Goal: Task Accomplishment & Management: Manage account settings

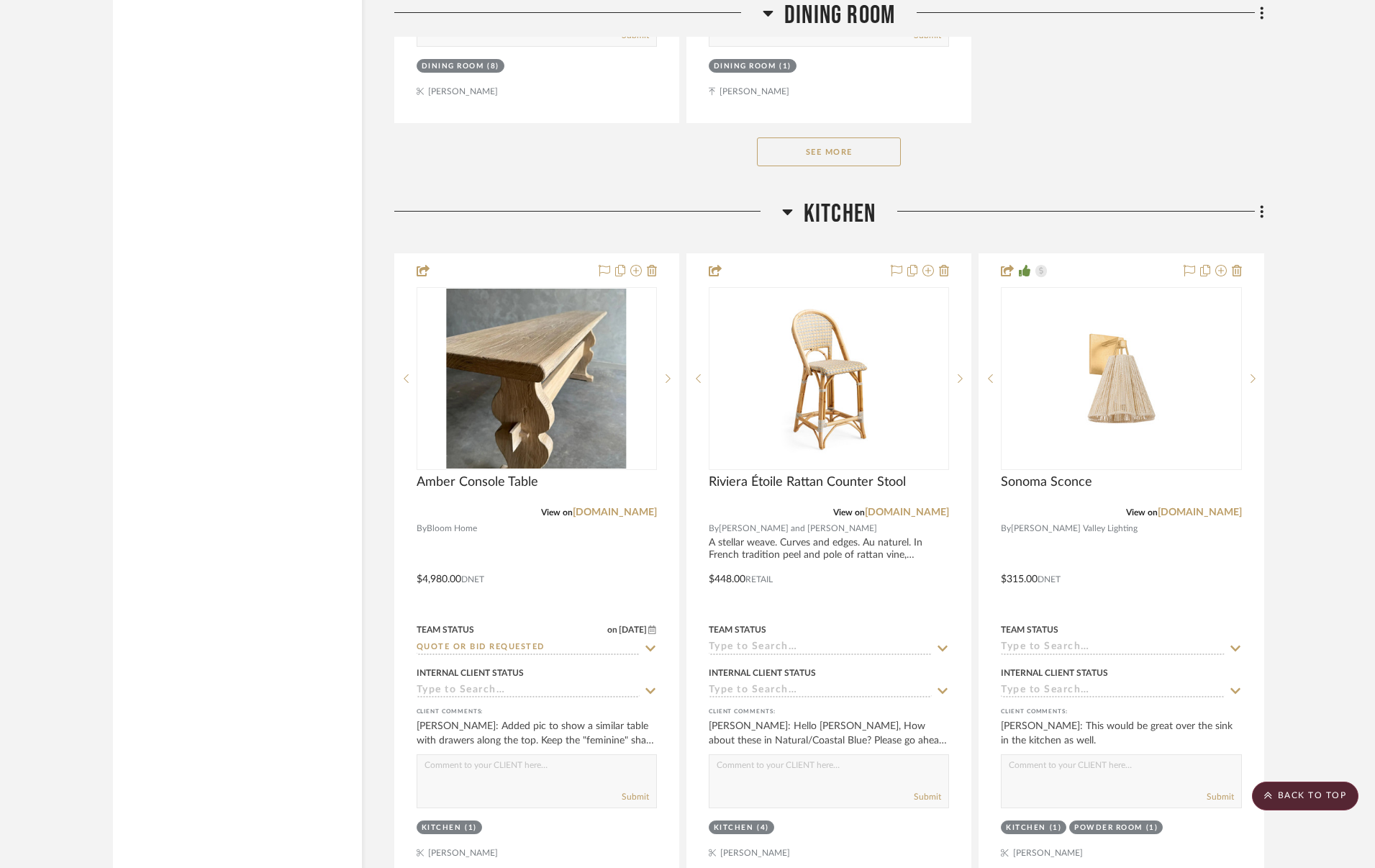
click at [835, 209] on span "Kitchen" at bounding box center [839, 214] width 72 height 31
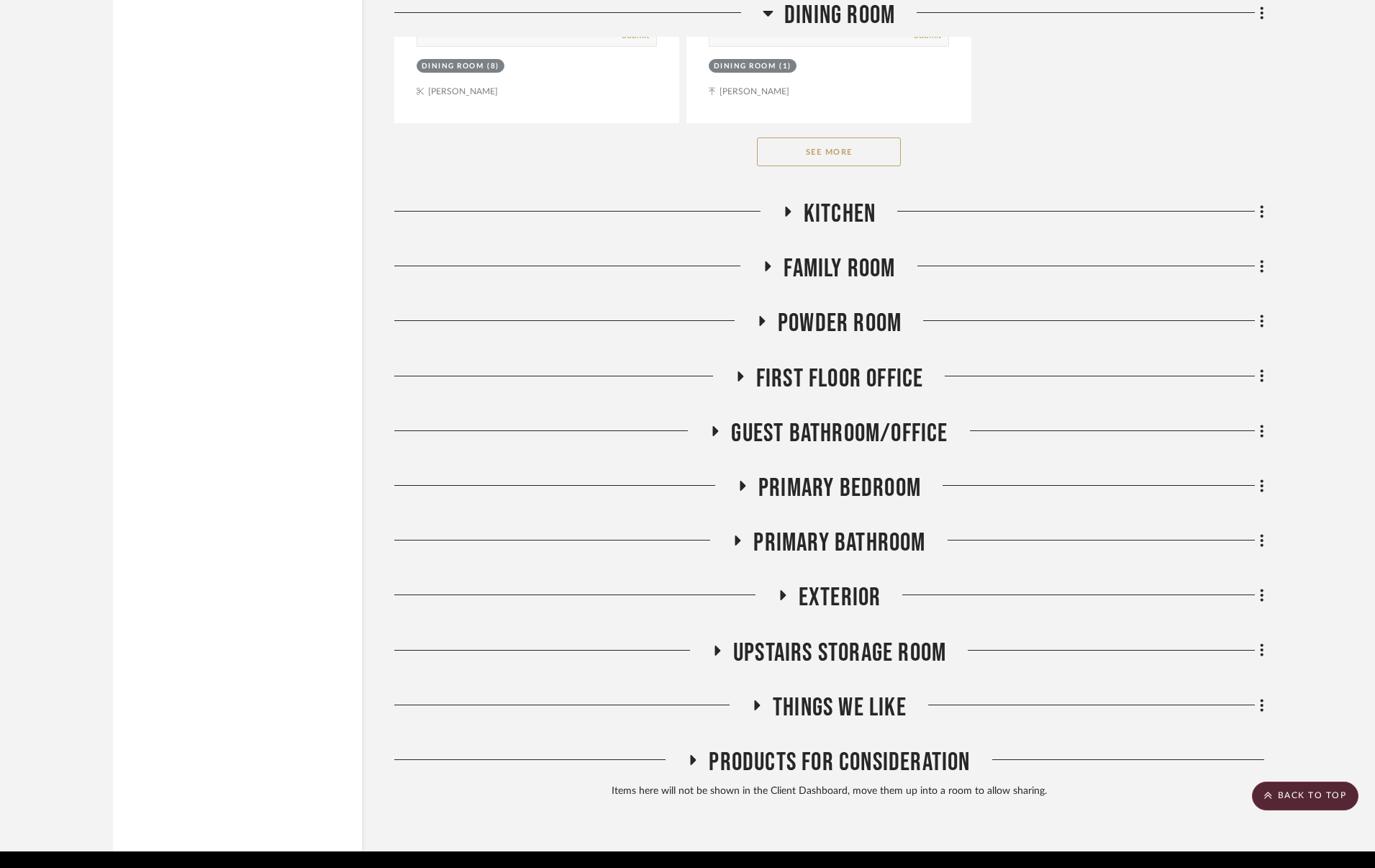
click at [862, 363] on span "First Floor Office" at bounding box center [840, 378] width 167 height 31
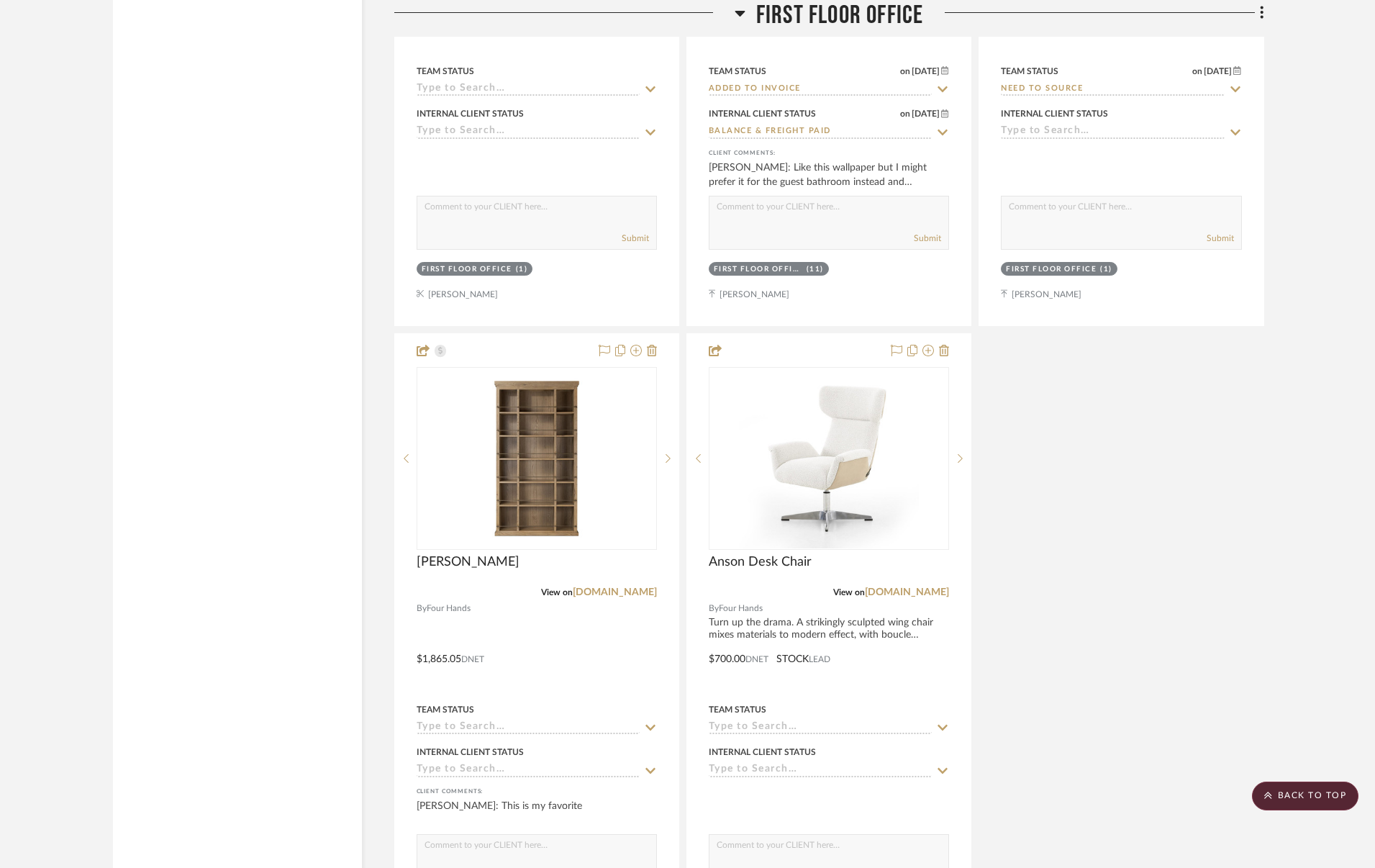
scroll to position [8605, 0]
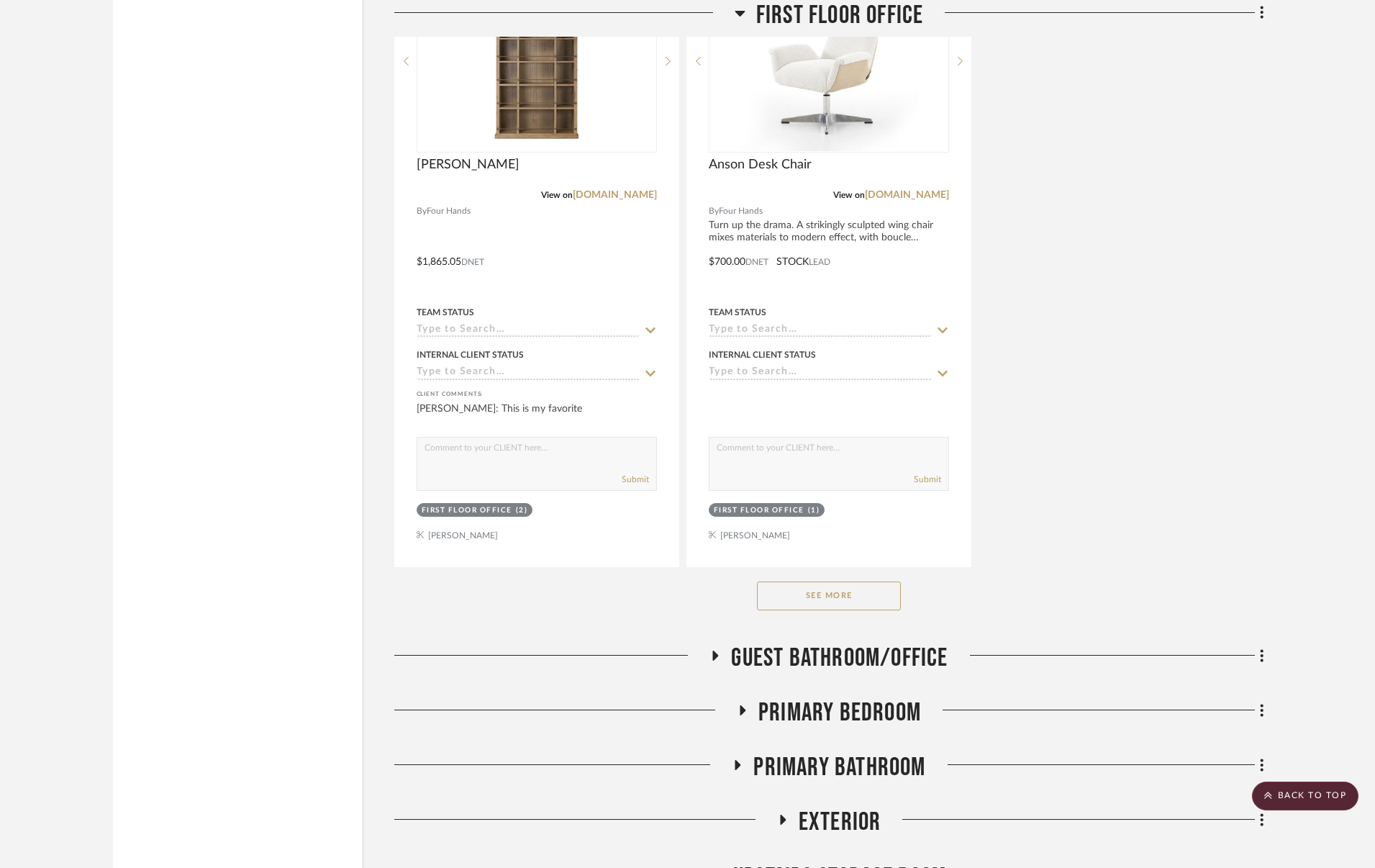
click at [856, 598] on button "See More" at bounding box center [829, 596] width 144 height 29
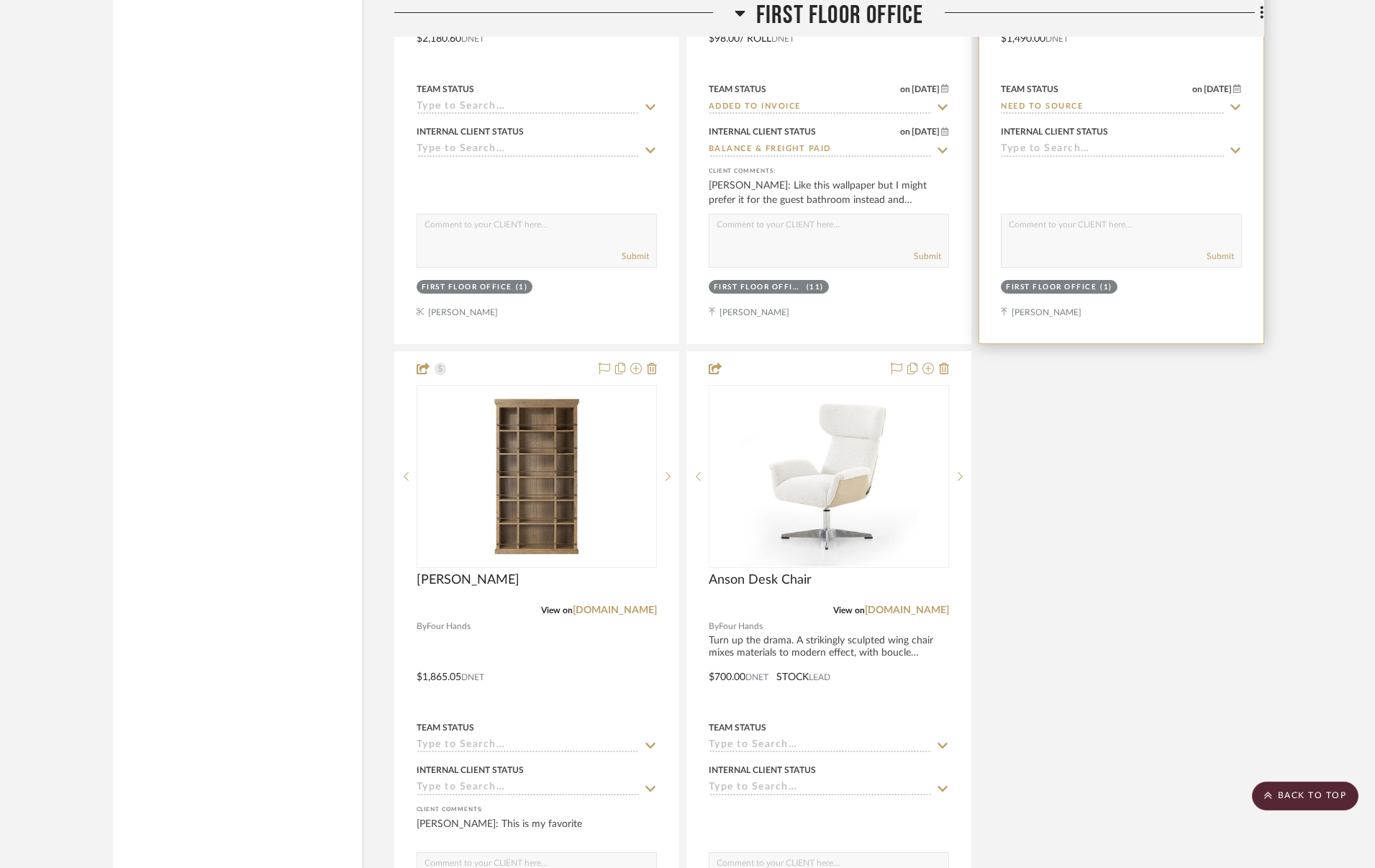
scroll to position [7673, 0]
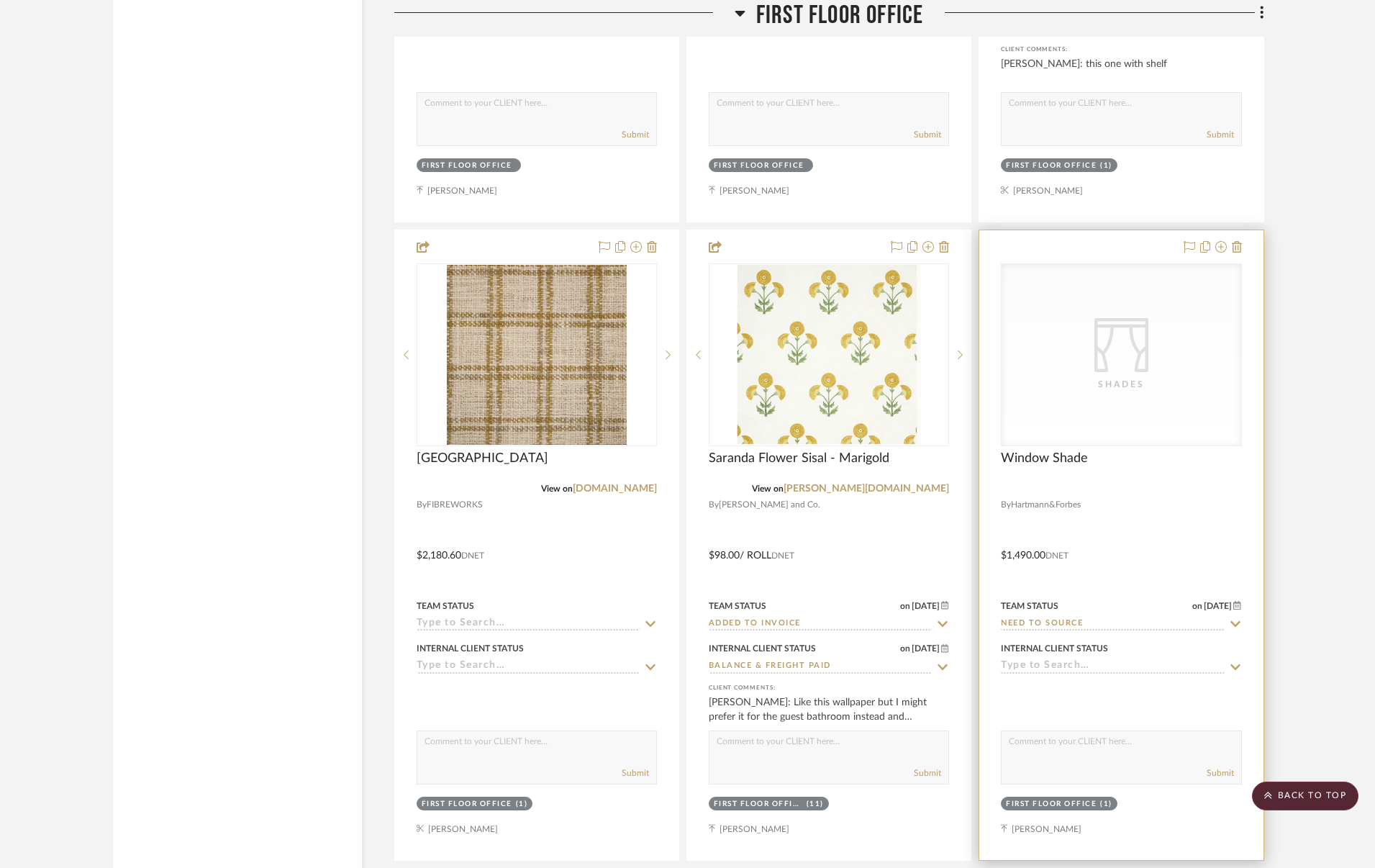
click at [1078, 380] on div "Shades" at bounding box center [1121, 384] width 144 height 14
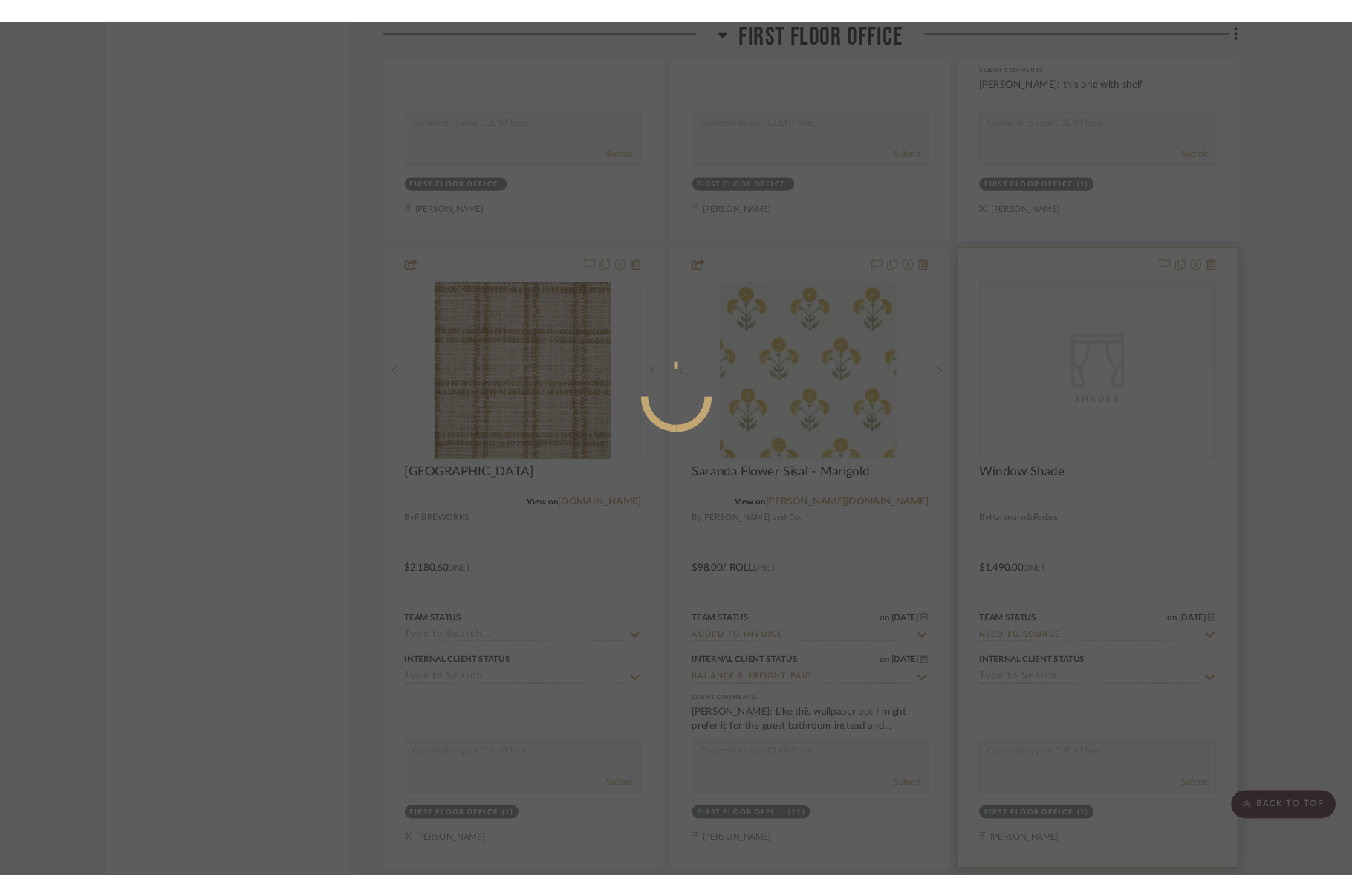
scroll to position [0, 0]
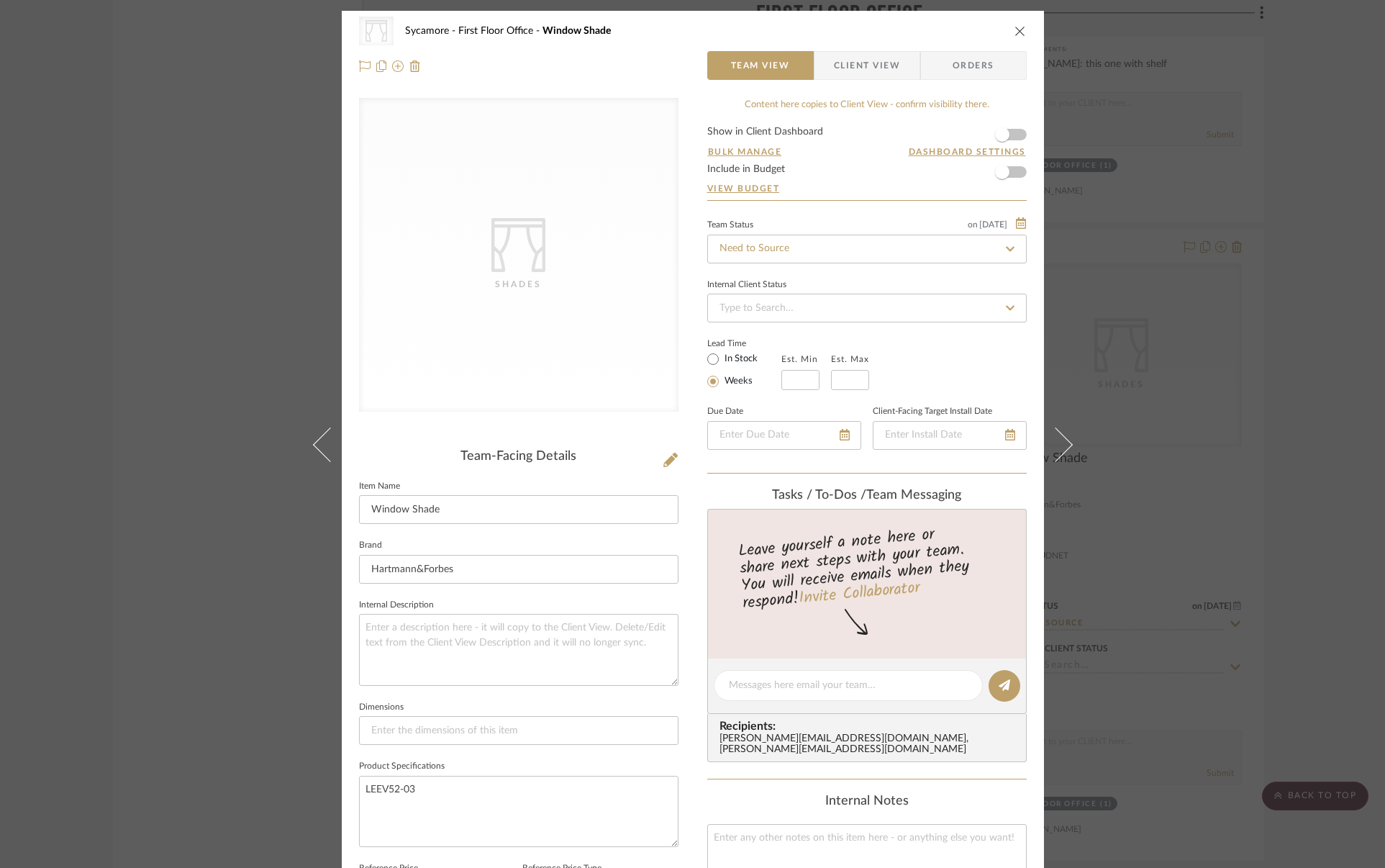
click at [667, 461] on icon at bounding box center [671, 460] width 14 height 14
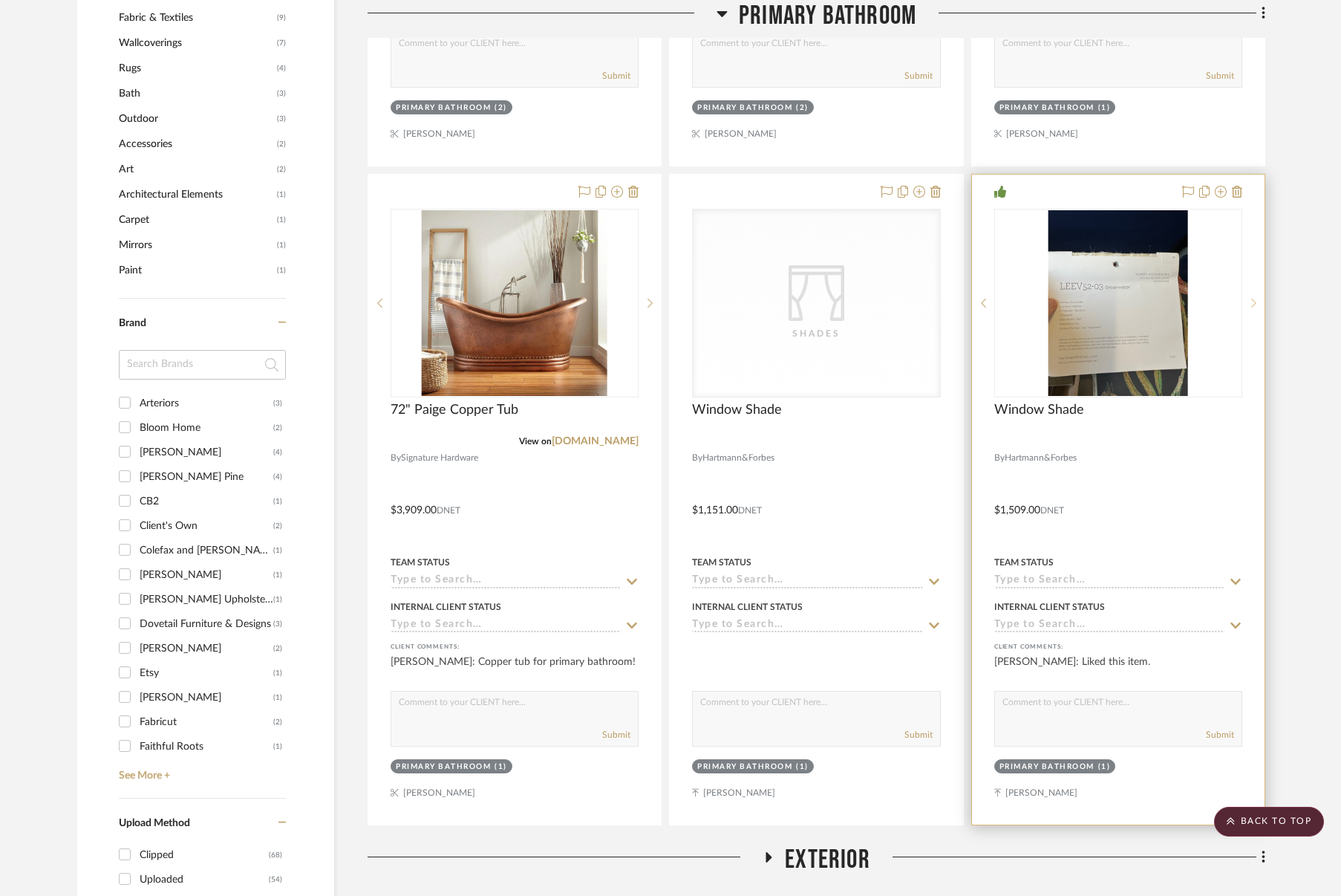
click at [1251, 300] on sr-next-btn at bounding box center [1253, 303] width 22 height 10
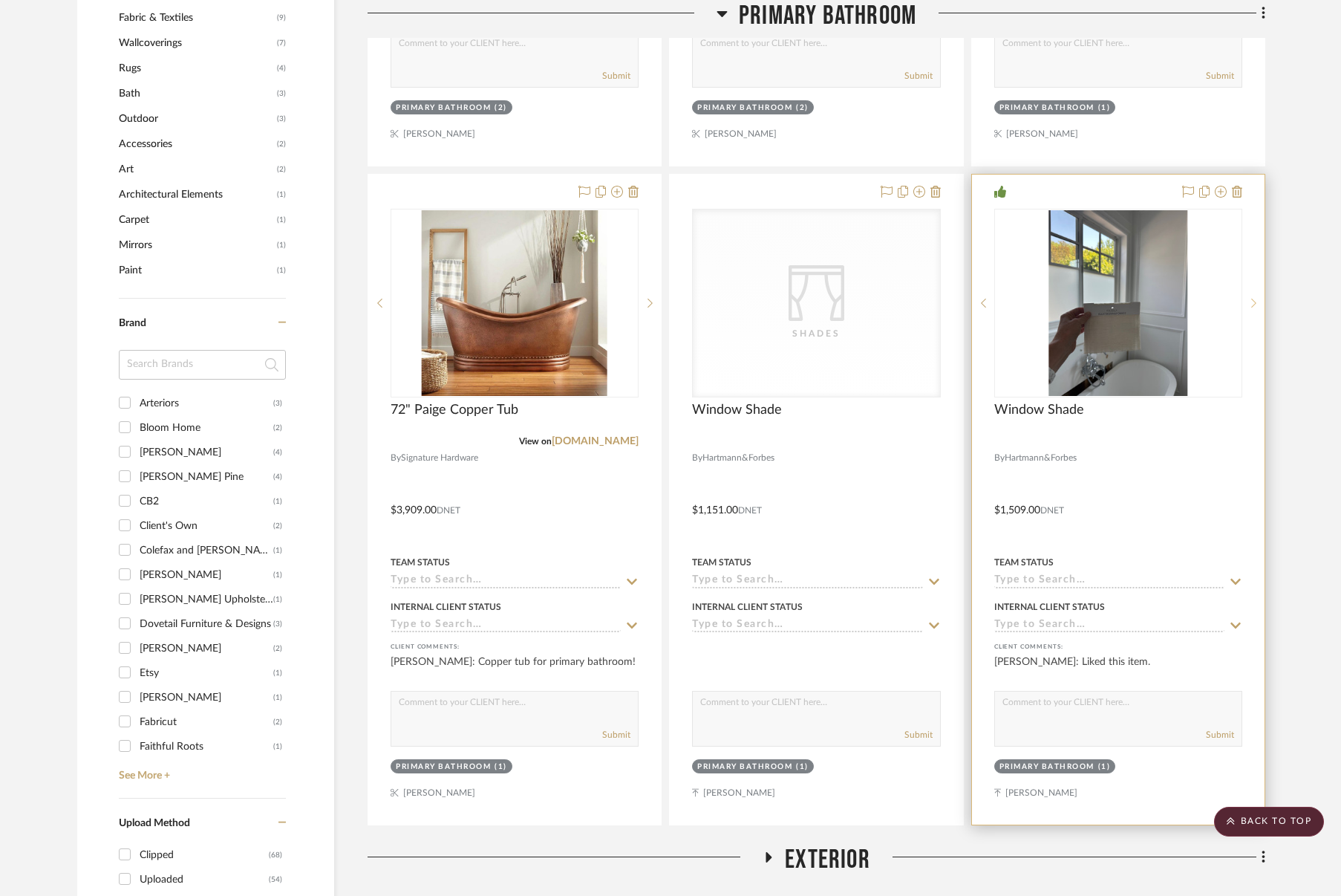
click at [1250, 300] on sr-next-btn at bounding box center [1253, 303] width 22 height 10
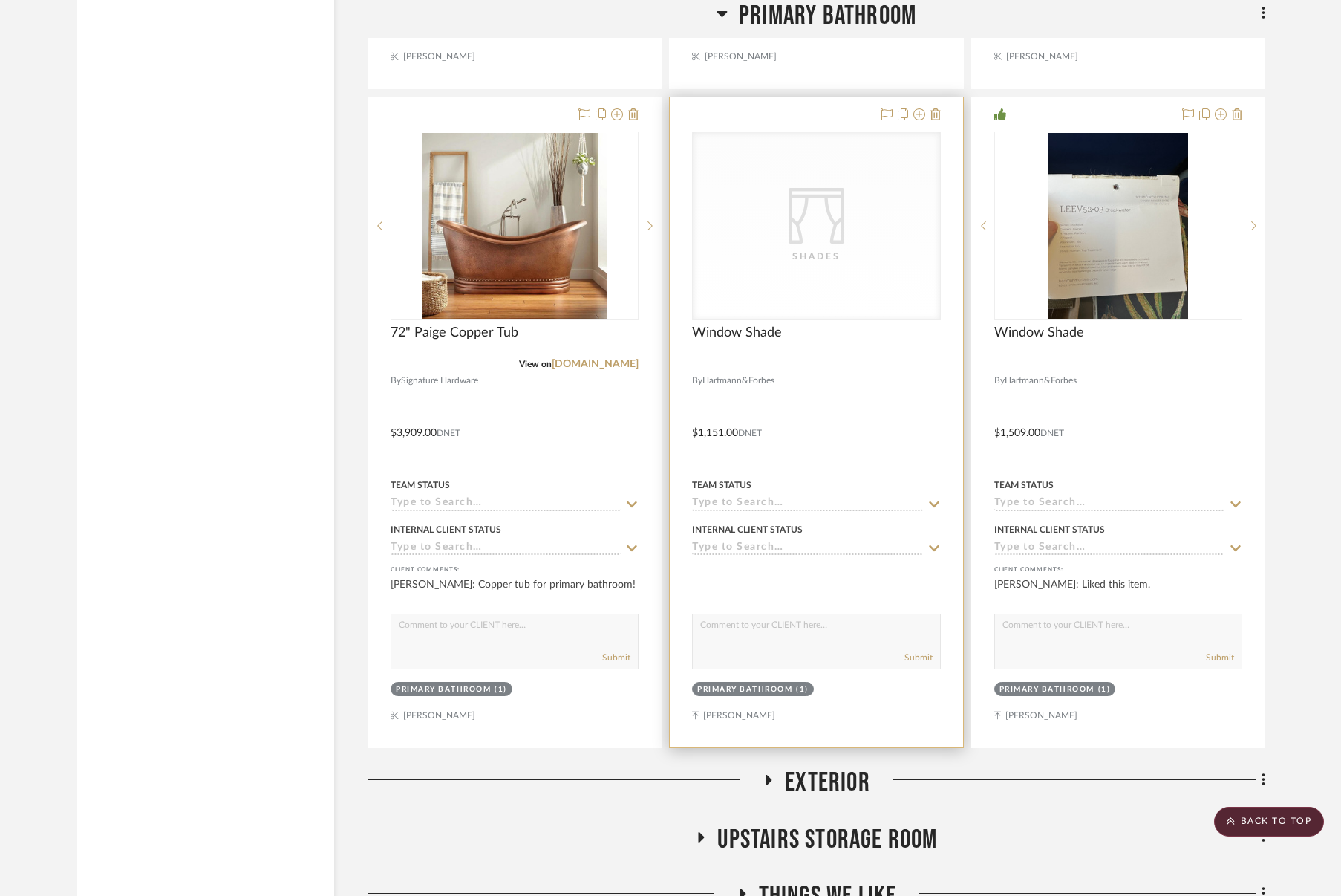
scroll to position [5600, 0]
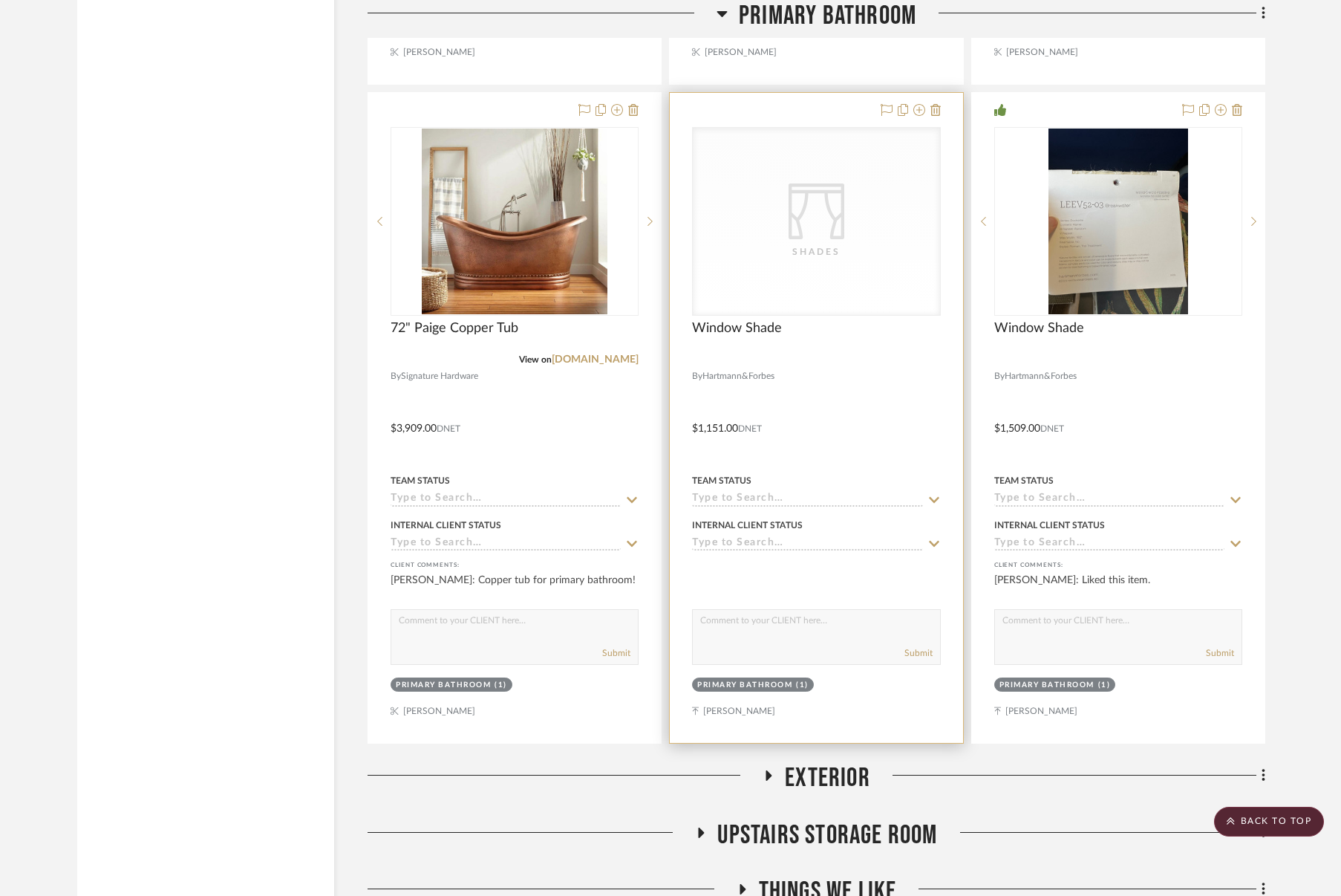
click at [861, 229] on div "CategoryIconFabrics Created with Sketch. Shades" at bounding box center [816, 221] width 247 height 187
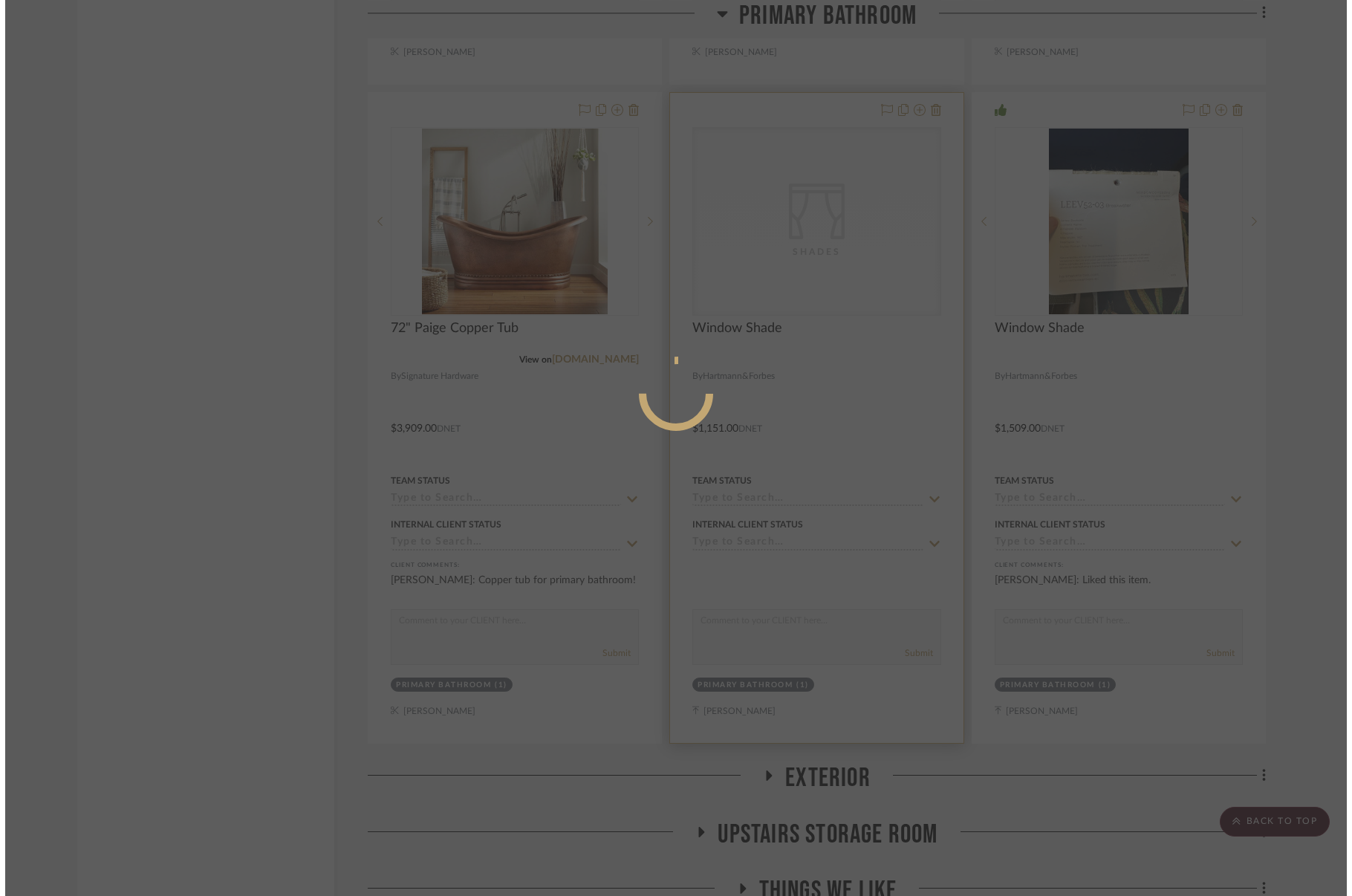
scroll to position [0, 0]
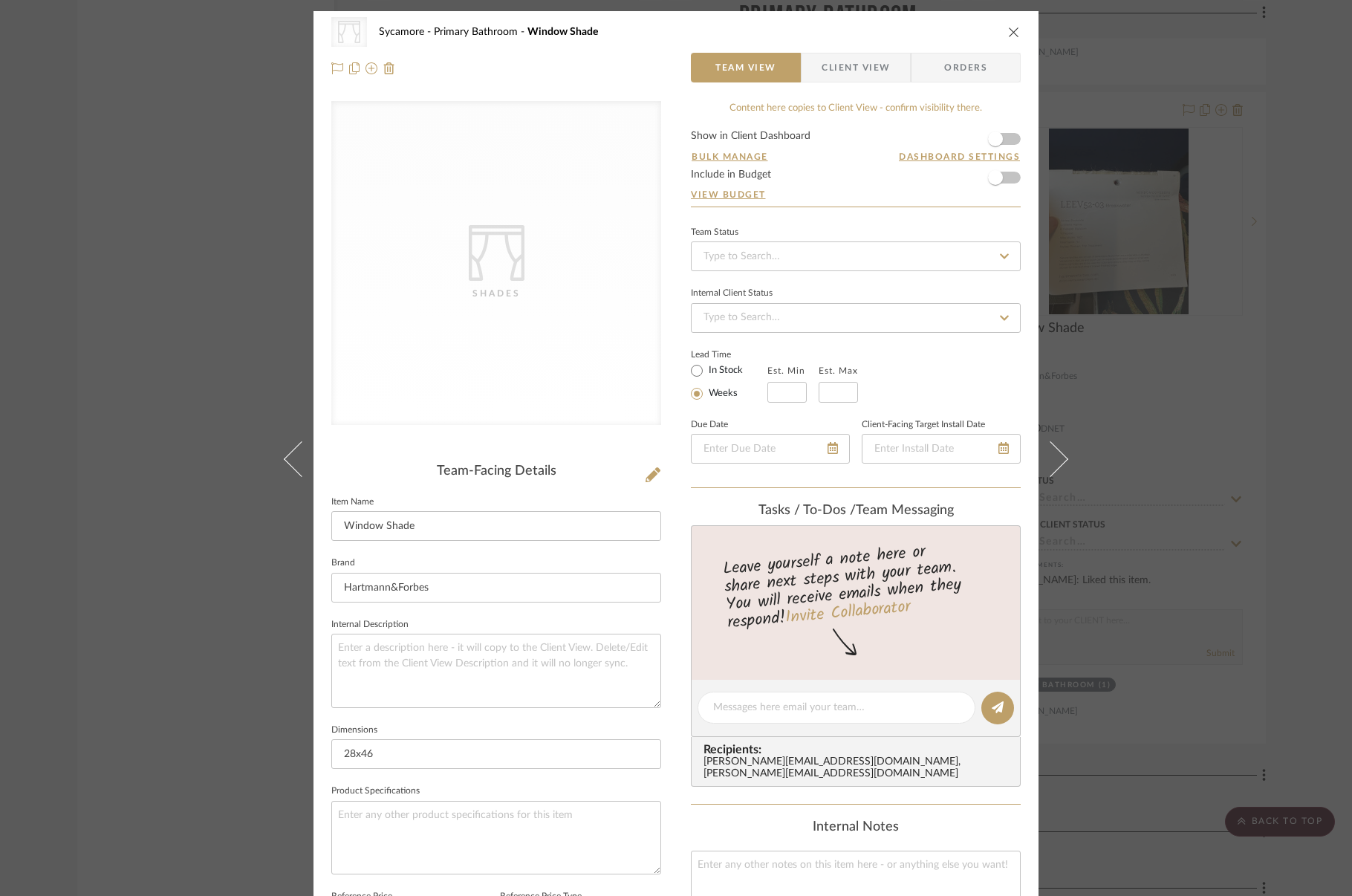
click at [1008, 32] on icon "close" at bounding box center [1014, 32] width 12 height 12
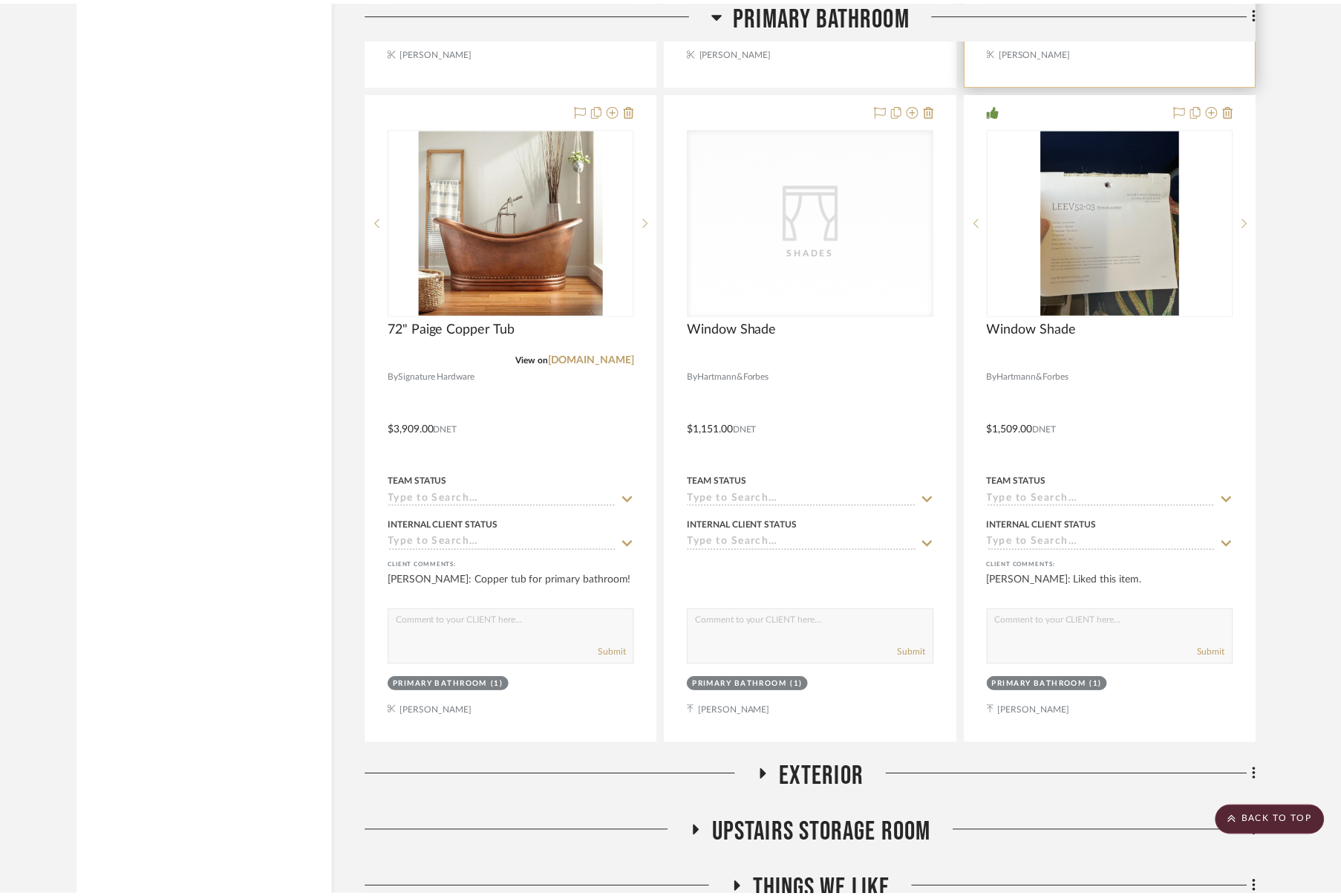
scroll to position [5600, 0]
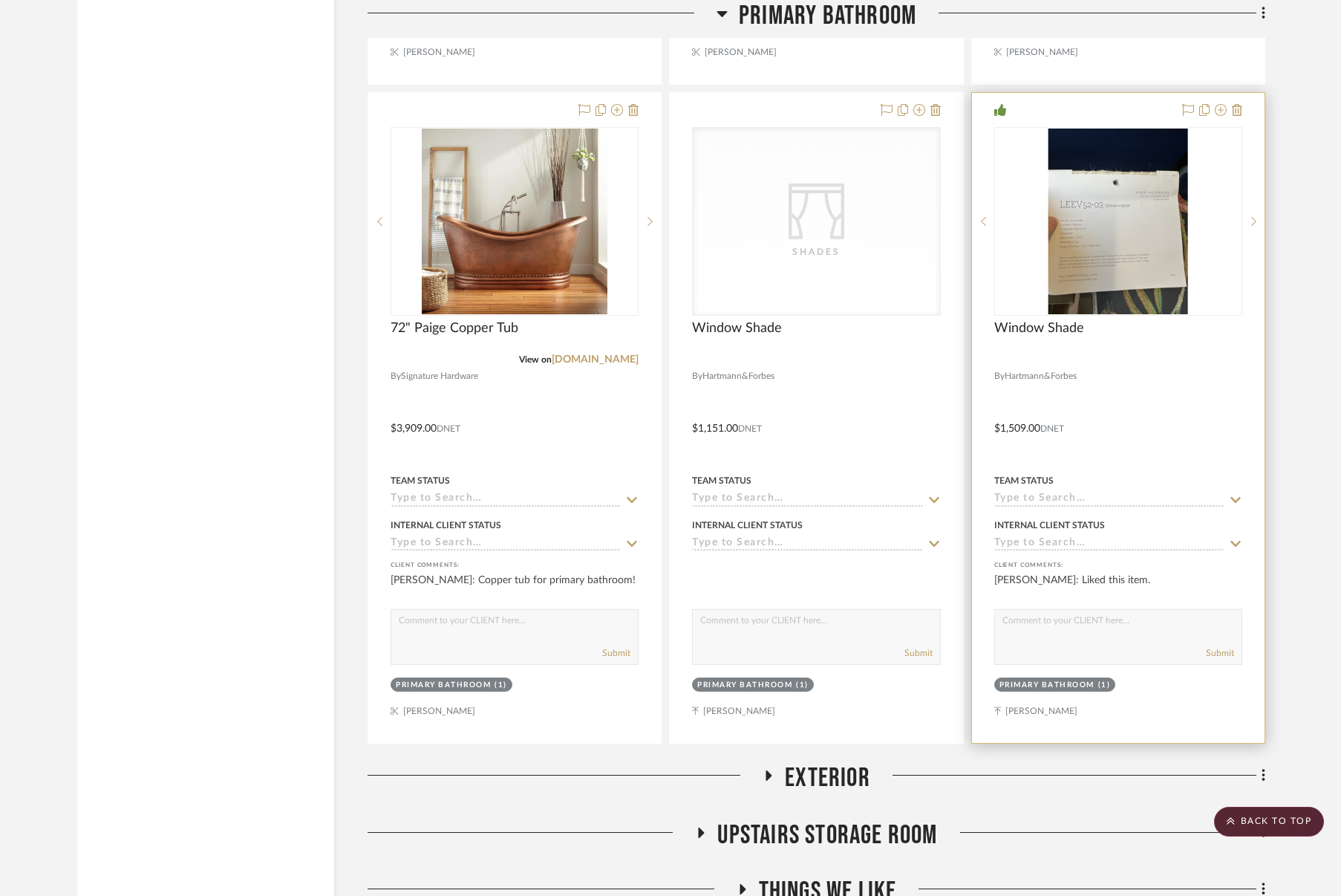
click at [1120, 311] on div at bounding box center [1118, 417] width 292 height 650
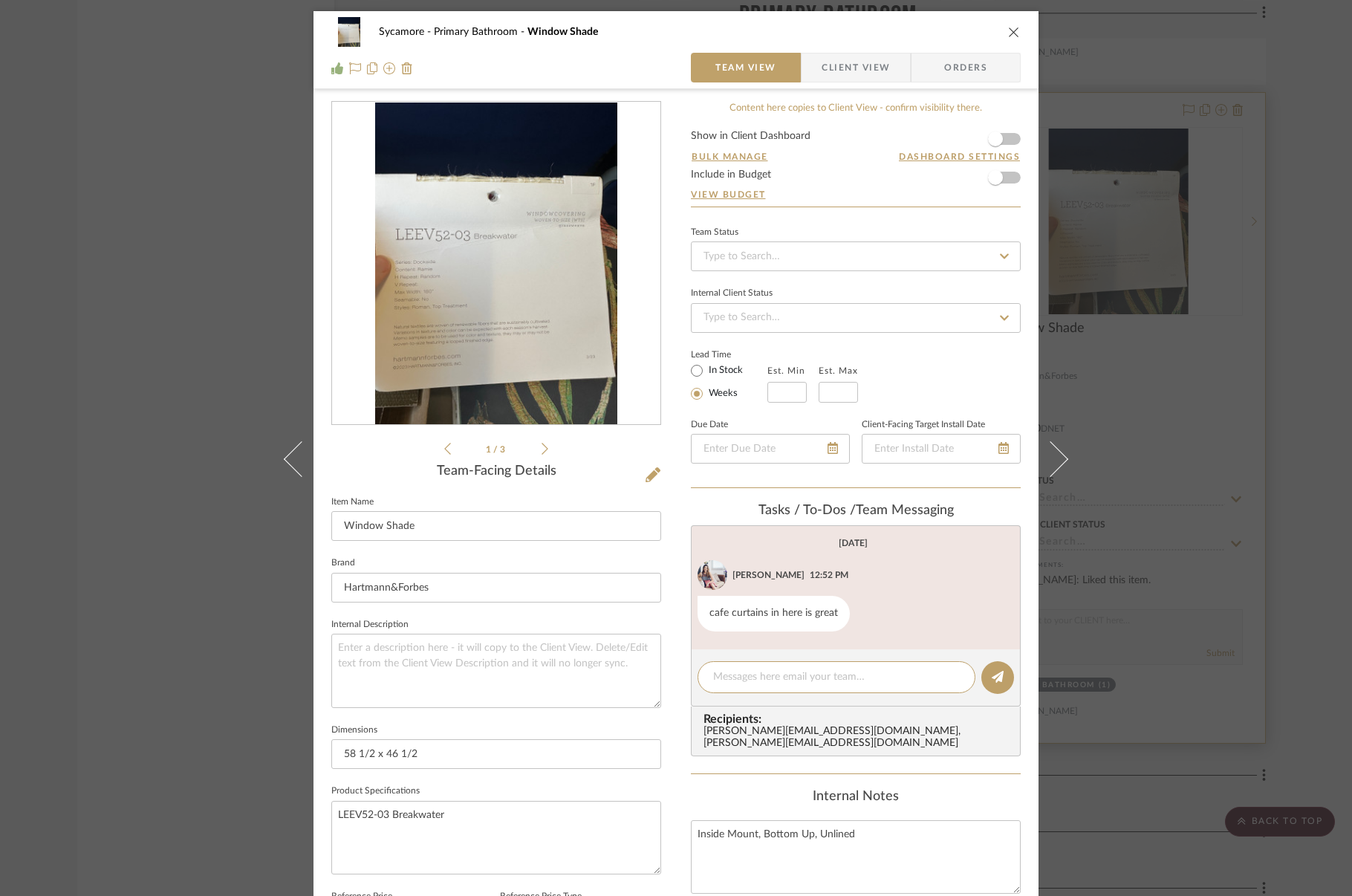
scroll to position [31, 0]
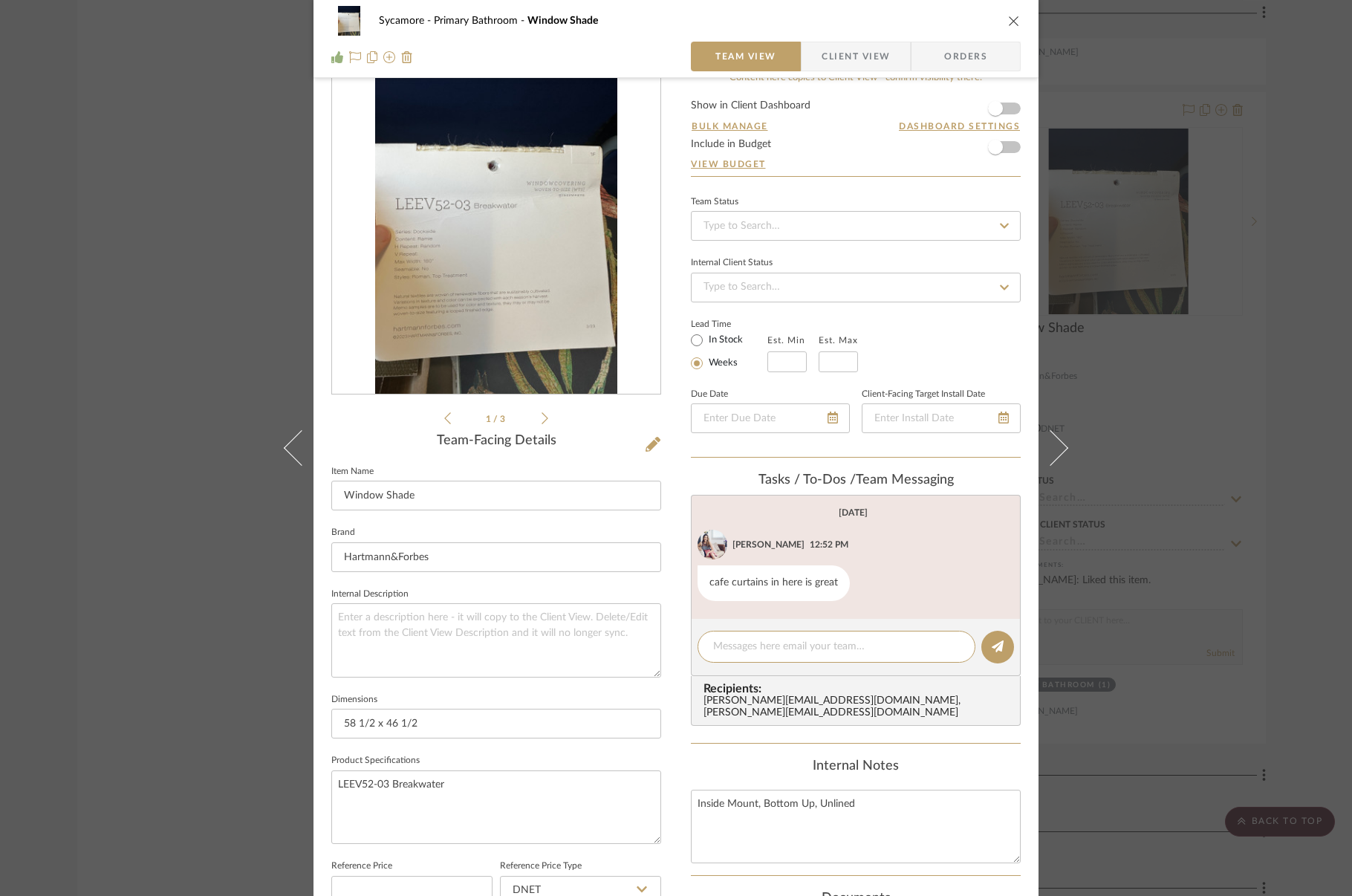
click at [1010, 19] on icon "close" at bounding box center [1014, 21] width 12 height 12
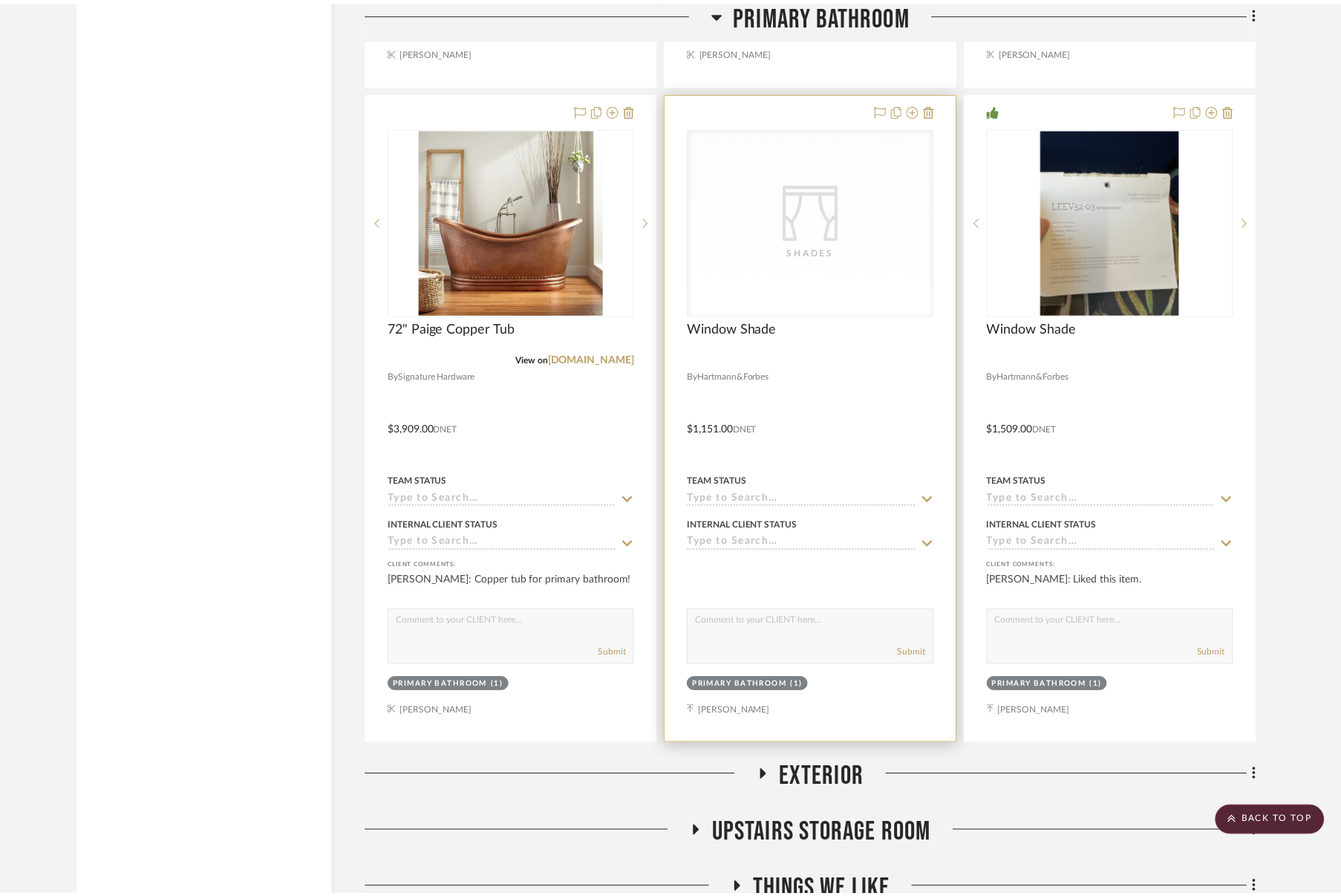
scroll to position [5600, 0]
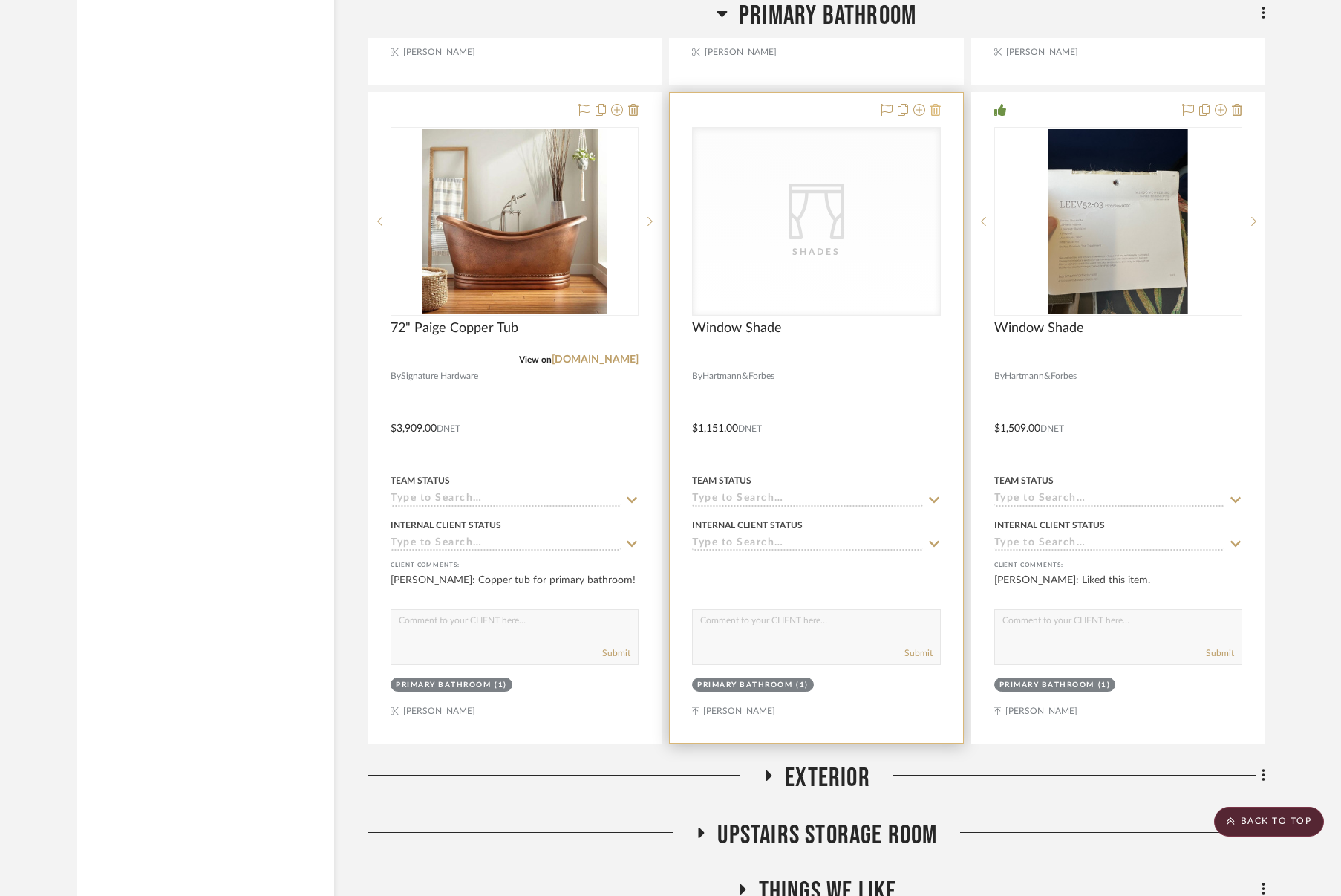
click at [936, 110] on icon at bounding box center [936, 110] width 10 height 12
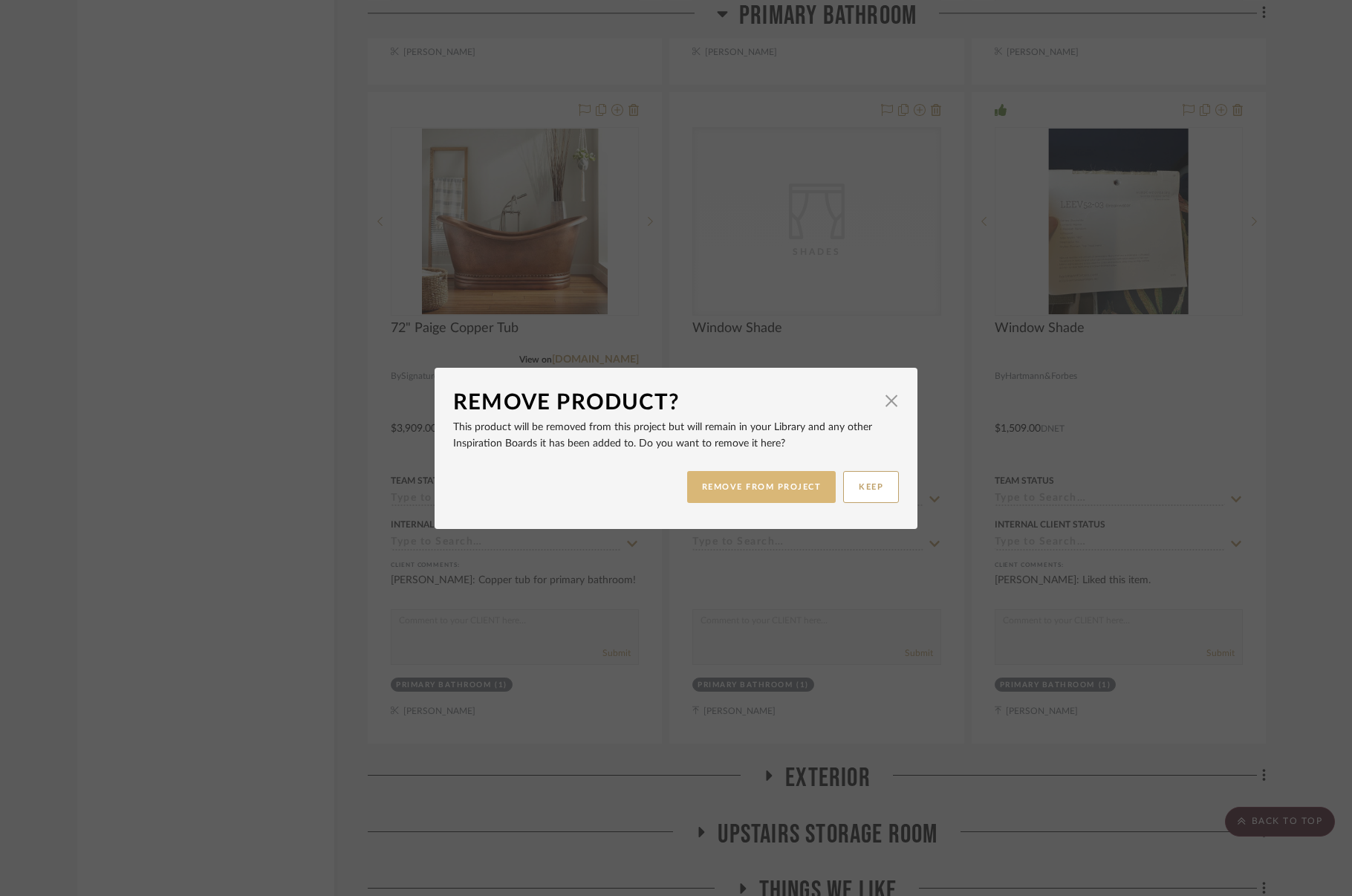
click at [800, 481] on button "REMOVE FROM PROJECT" at bounding box center [762, 487] width 150 height 32
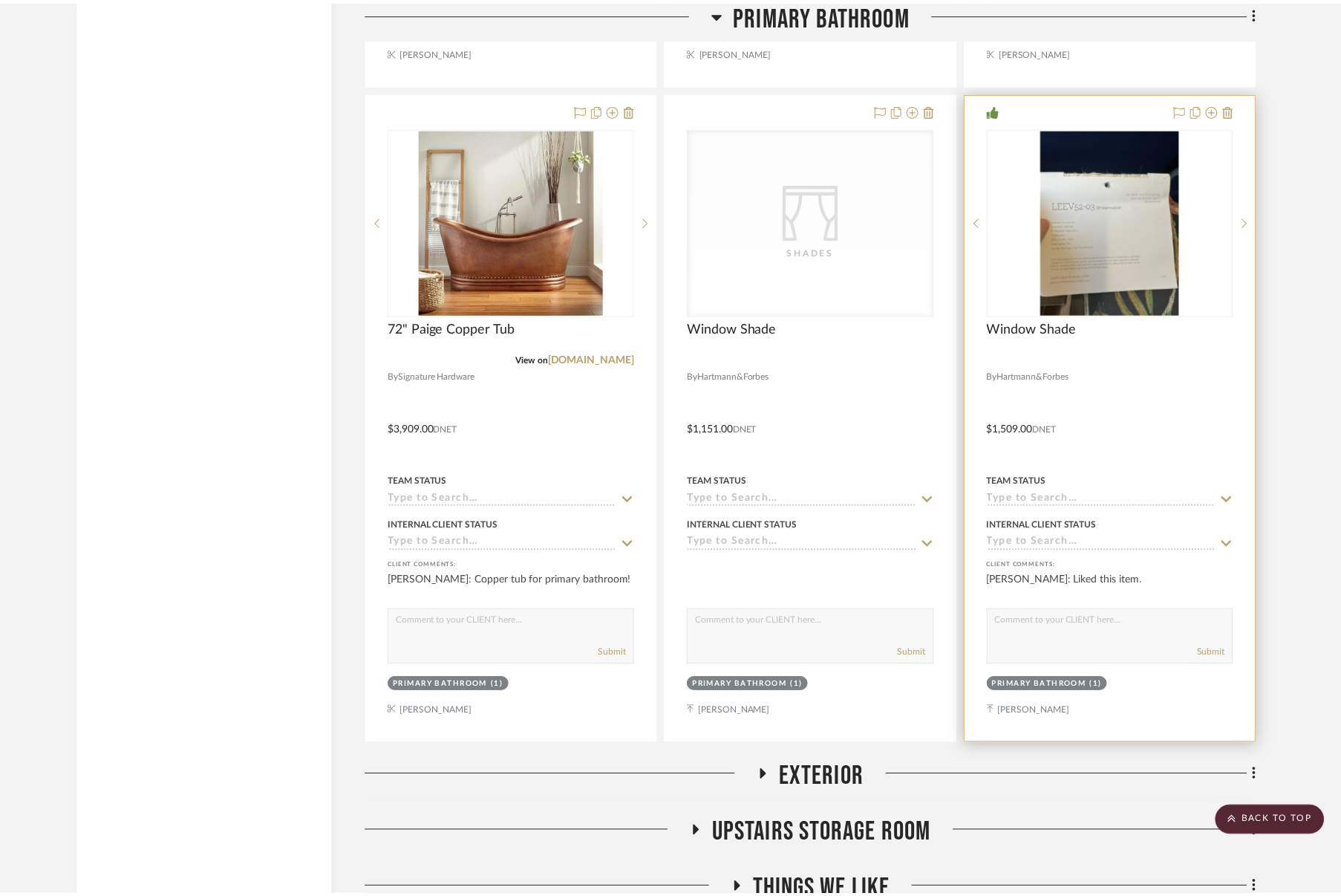
scroll to position [5600, 0]
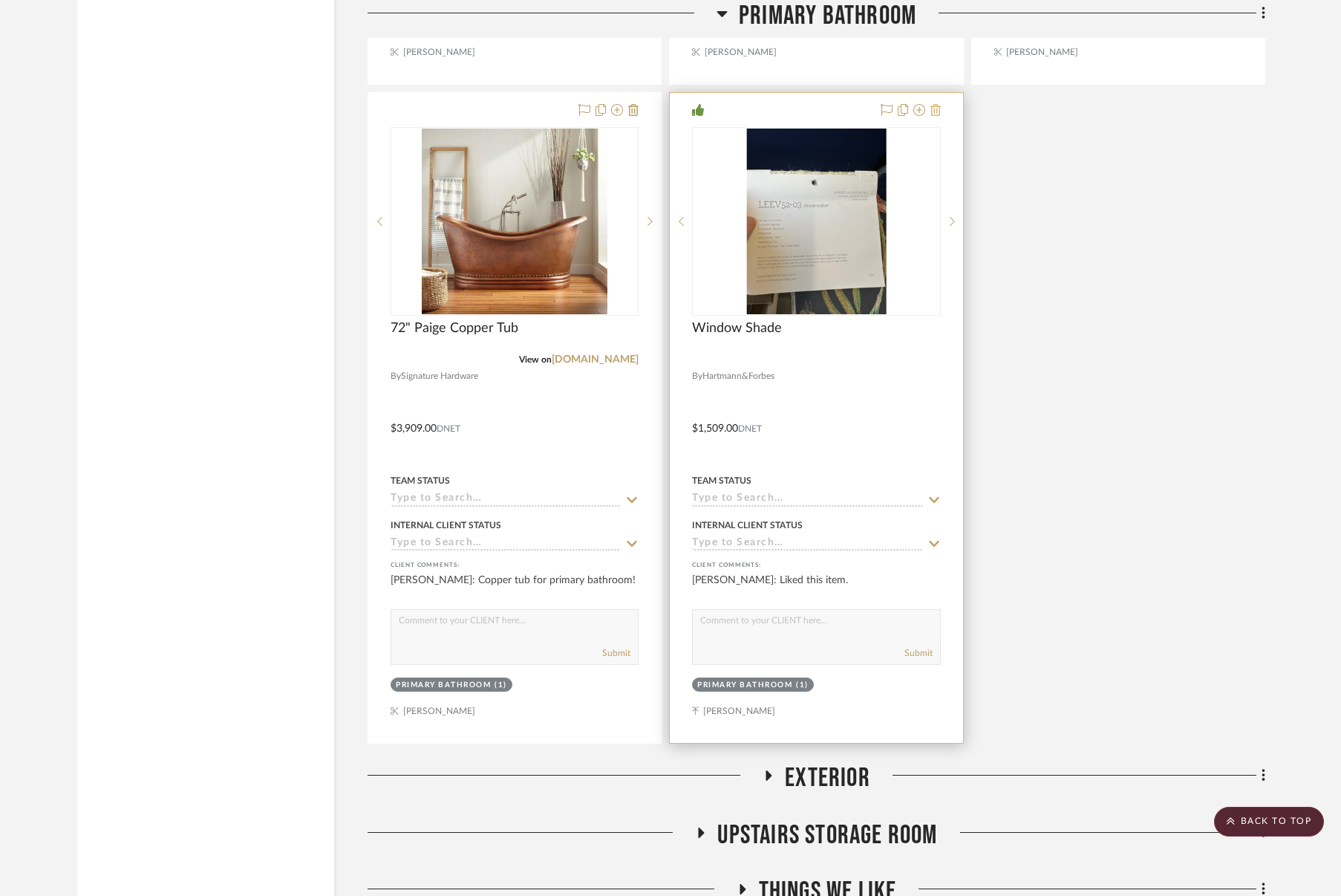
click at [936, 106] on icon at bounding box center [936, 110] width 10 height 12
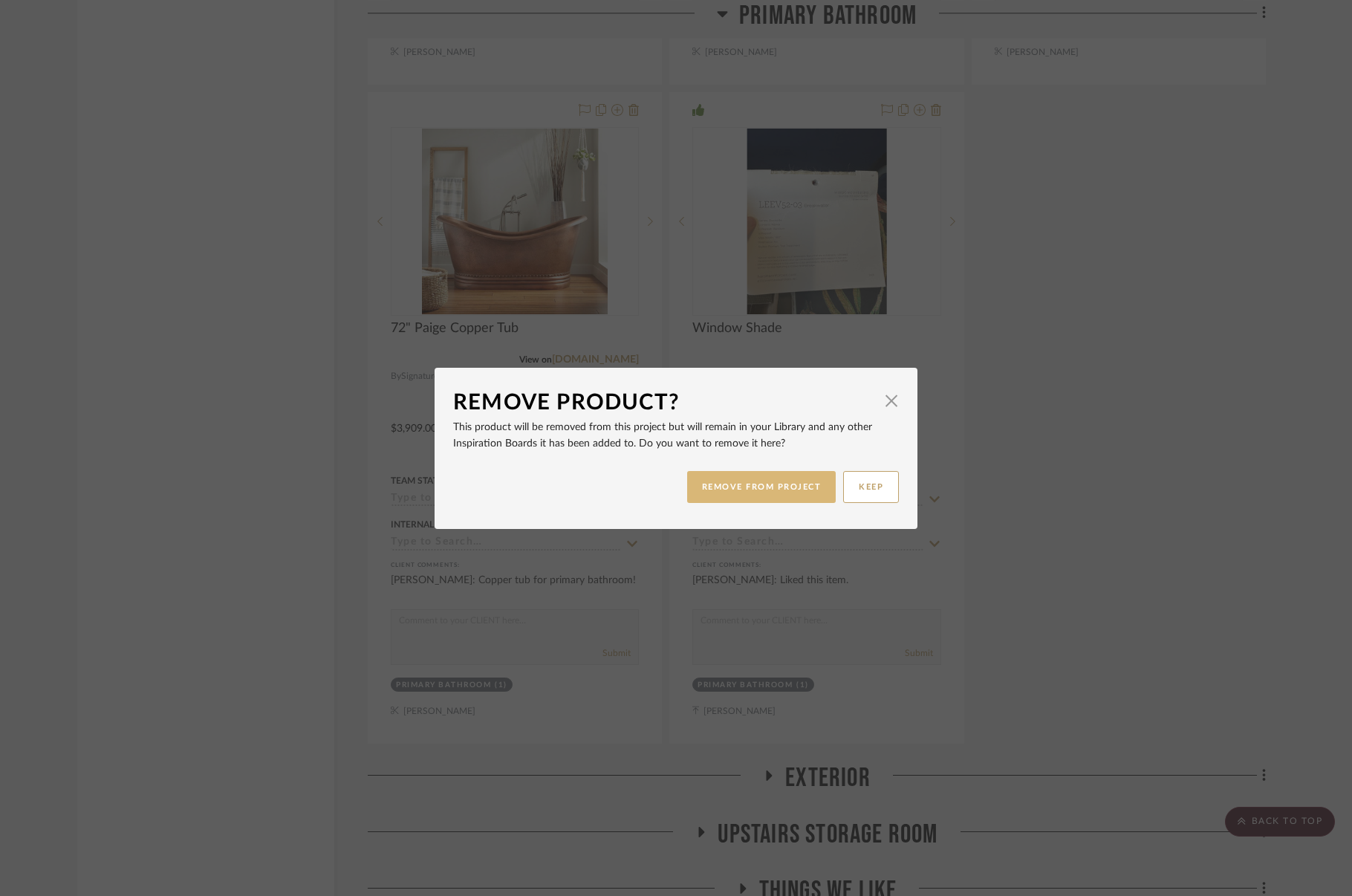
click at [788, 484] on button "REMOVE FROM PROJECT" at bounding box center [762, 487] width 150 height 32
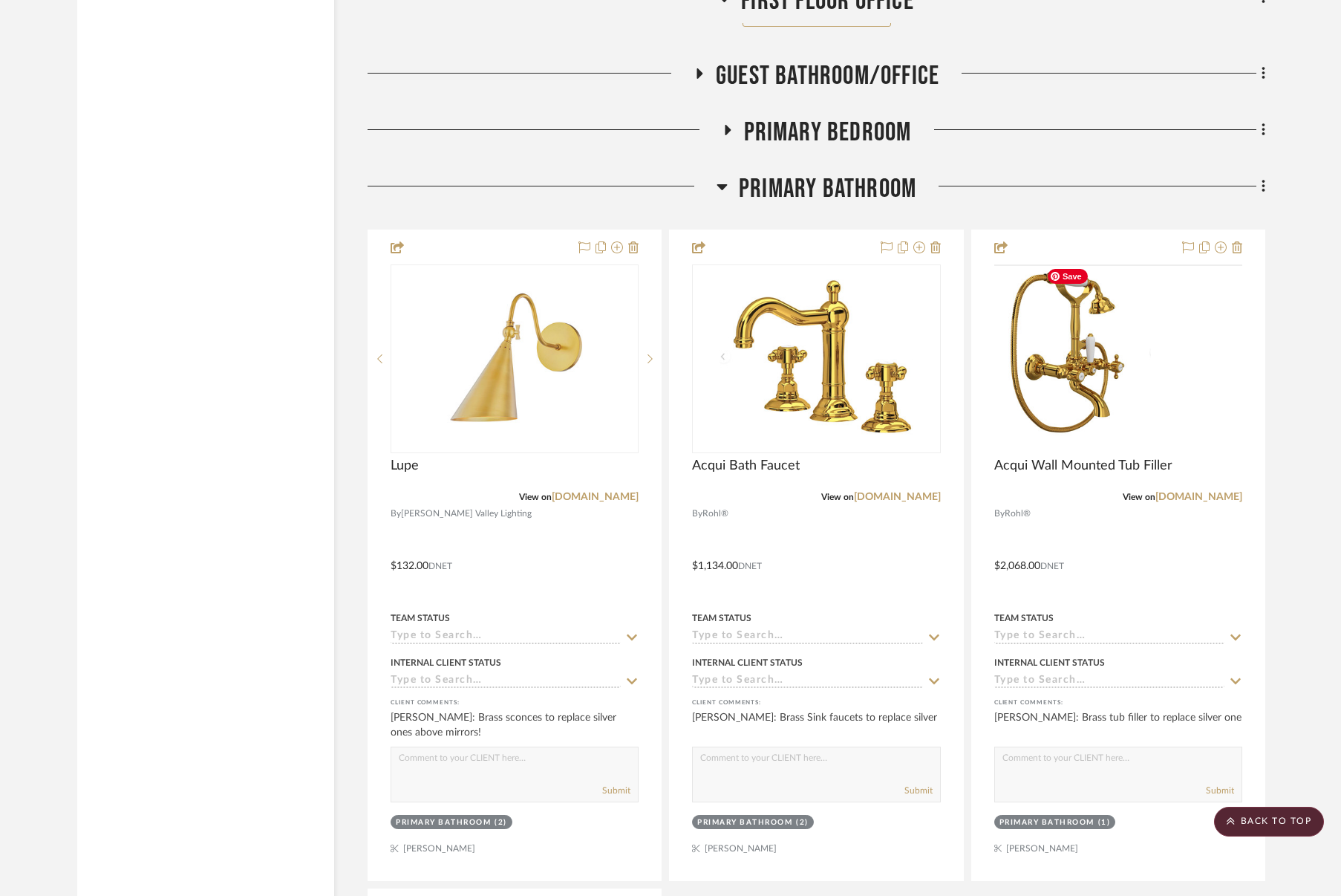
scroll to position [4434, 0]
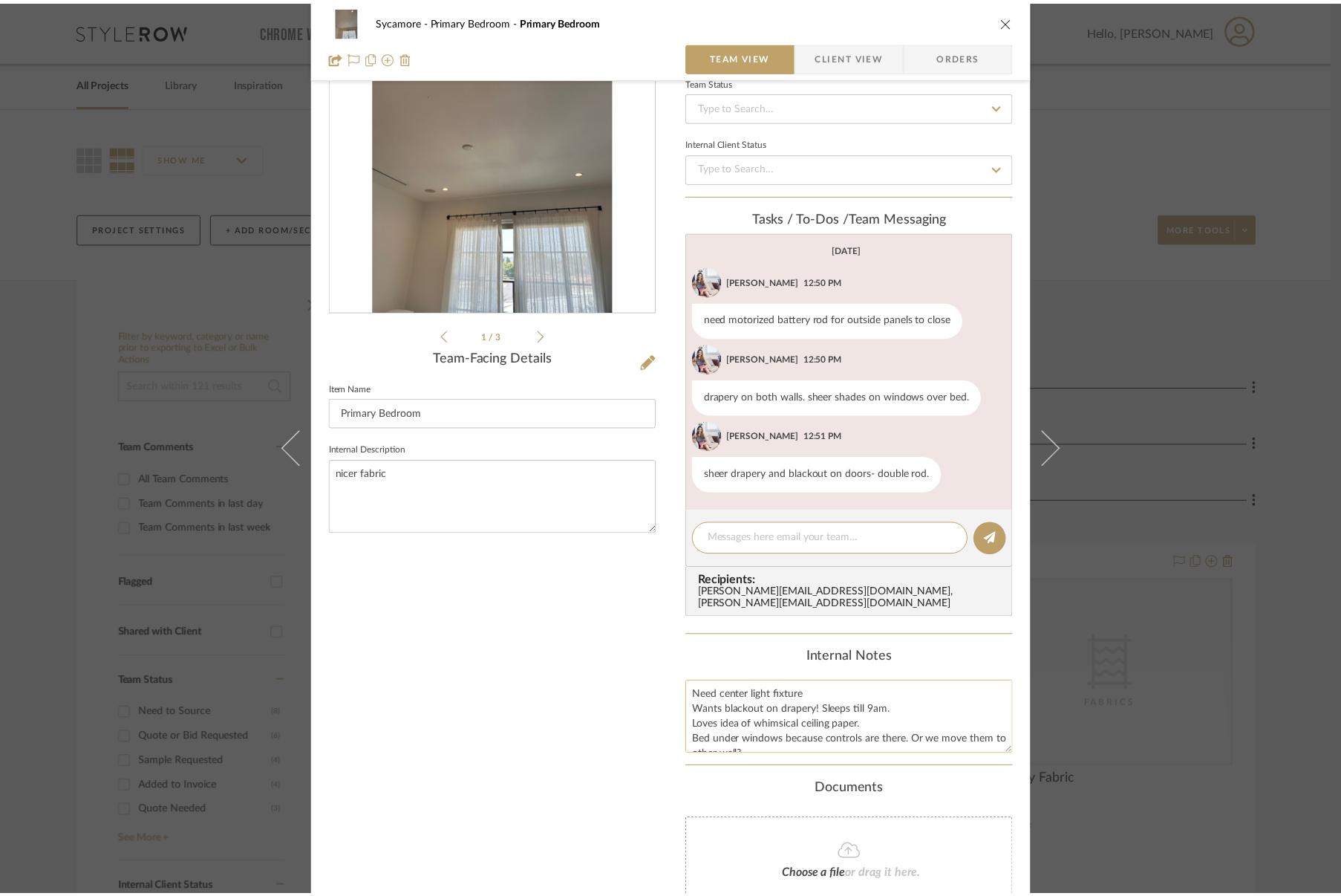
scroll to position [15, 0]
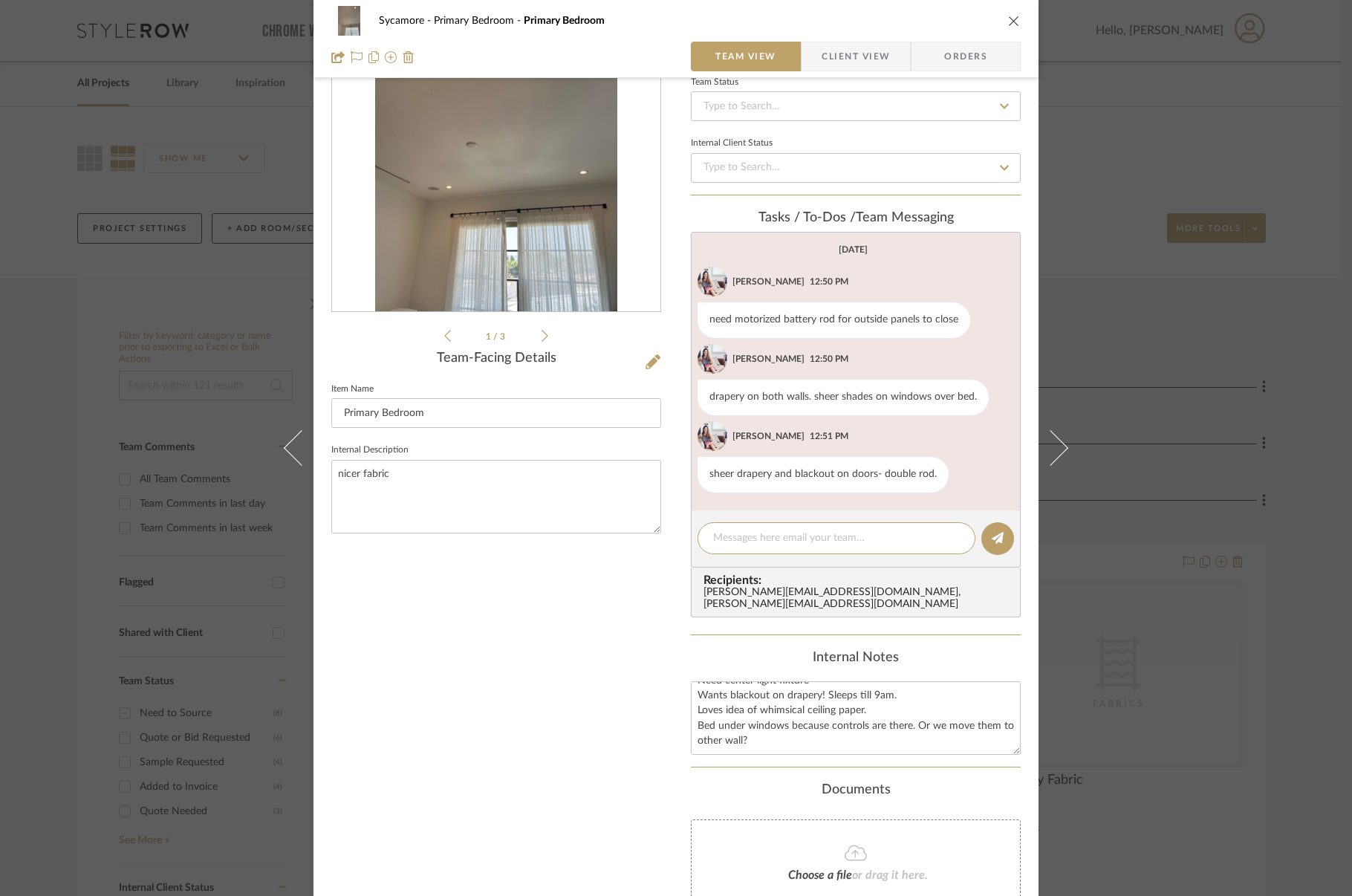
click at [1013, 15] on icon "close" at bounding box center [1014, 21] width 12 height 12
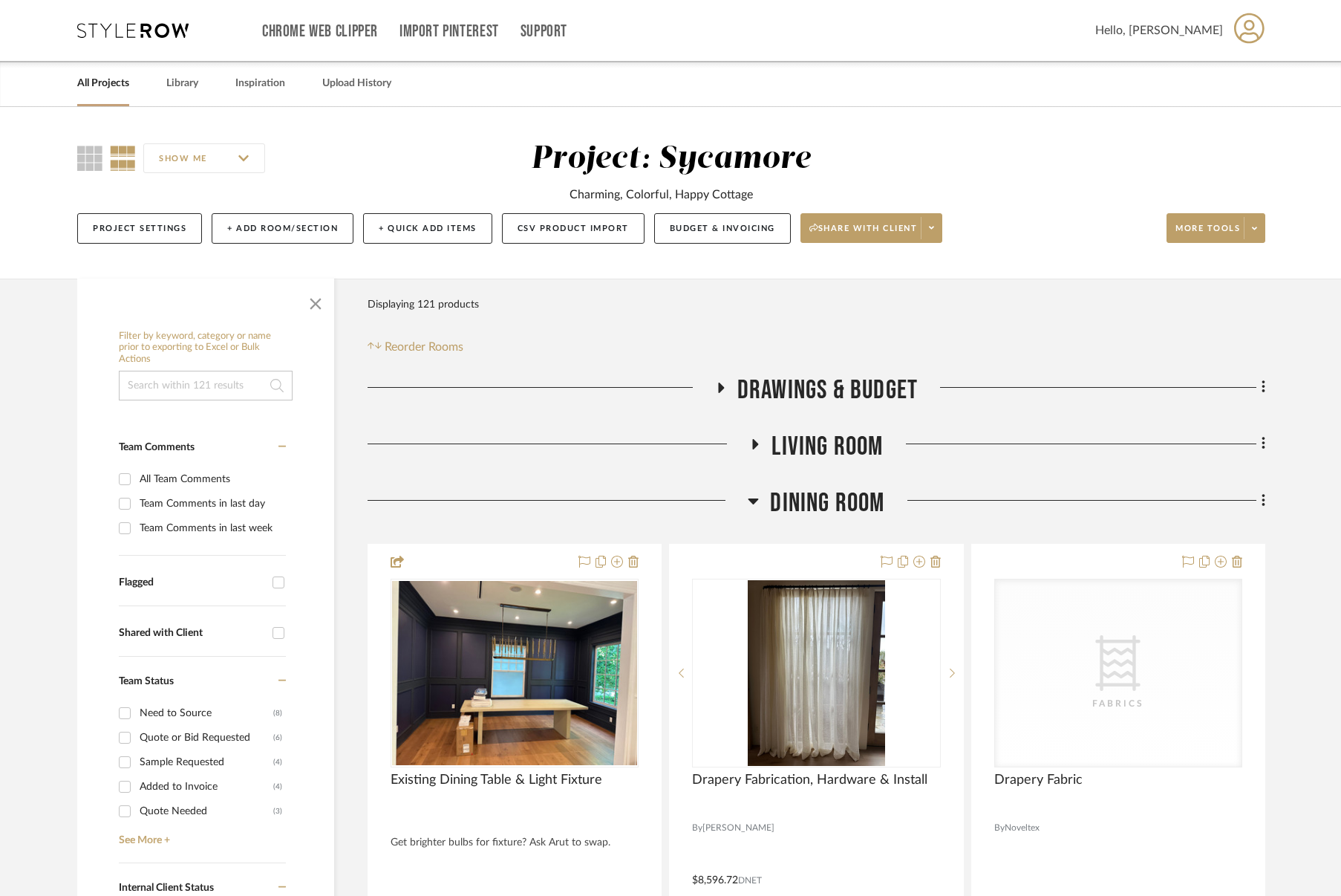
scroll to position [6, 0]
click at [826, 517] on span "Dining Room" at bounding box center [827, 503] width 114 height 32
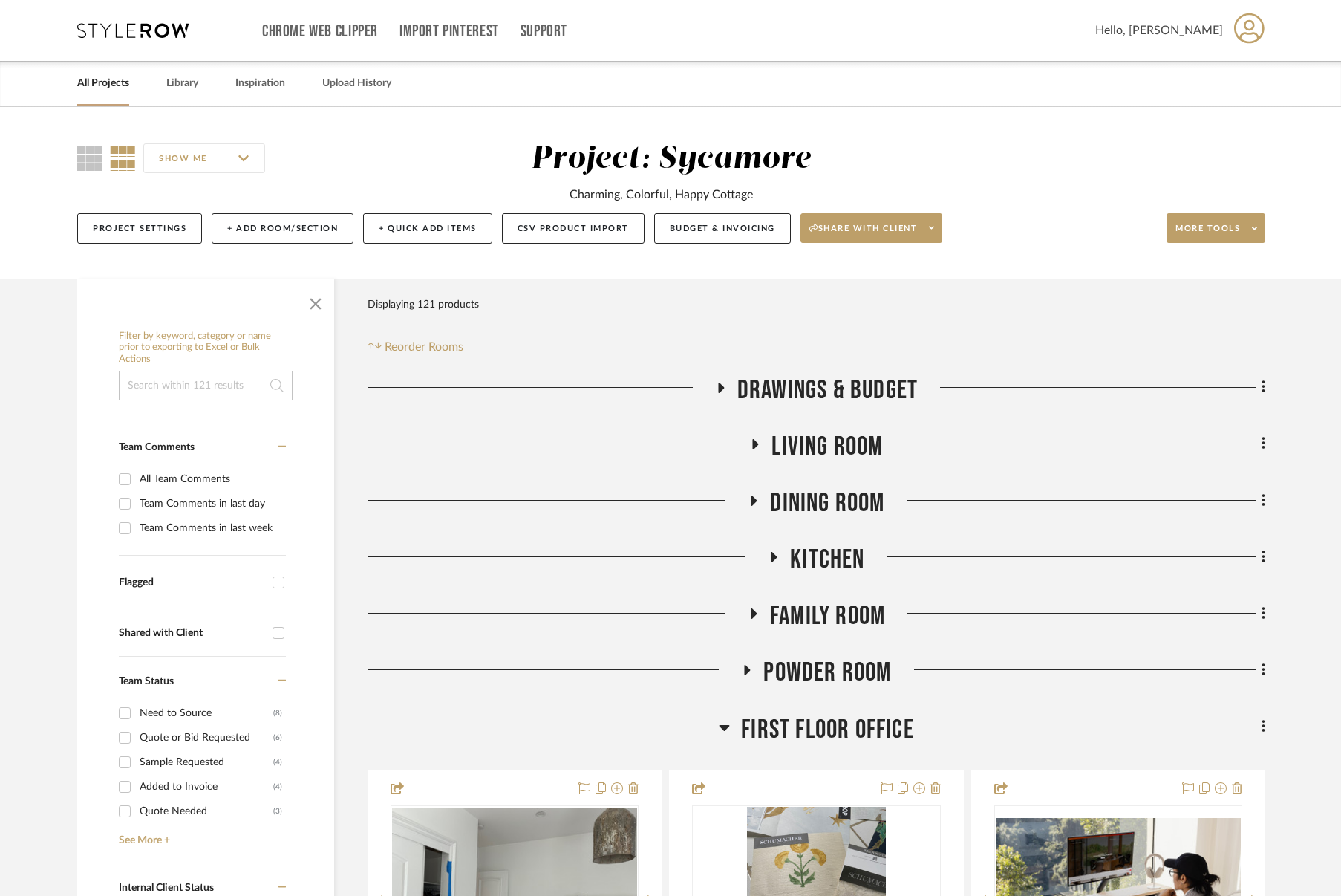
click at [829, 503] on span "Dining Room" at bounding box center [827, 503] width 114 height 32
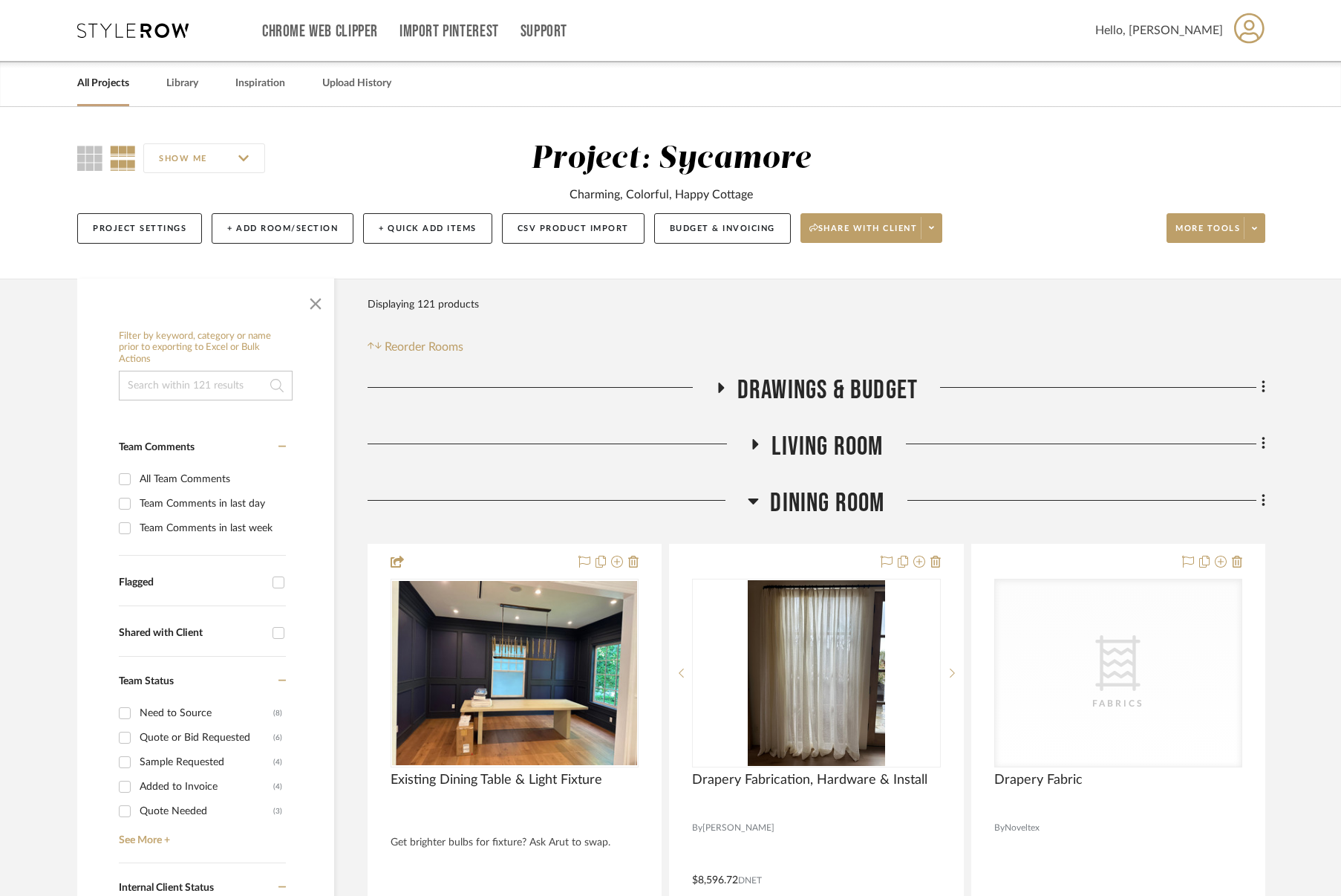
click at [831, 503] on span "Dining Room" at bounding box center [827, 503] width 114 height 32
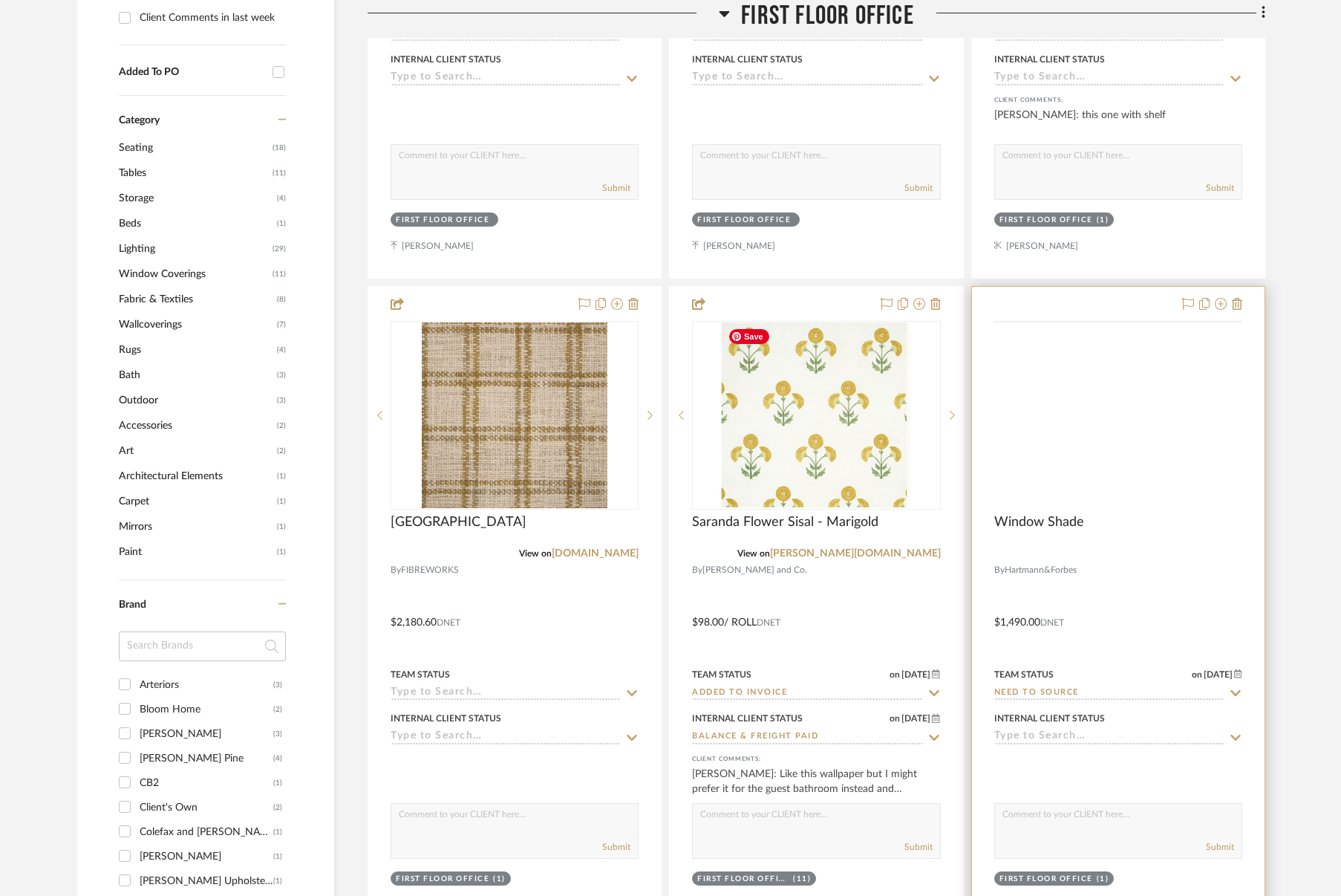
scroll to position [1144, 0]
click at [1108, 460] on div "CategoryIconFabrics Created with Sketch. Shades" at bounding box center [1070, 414] width 149 height 187
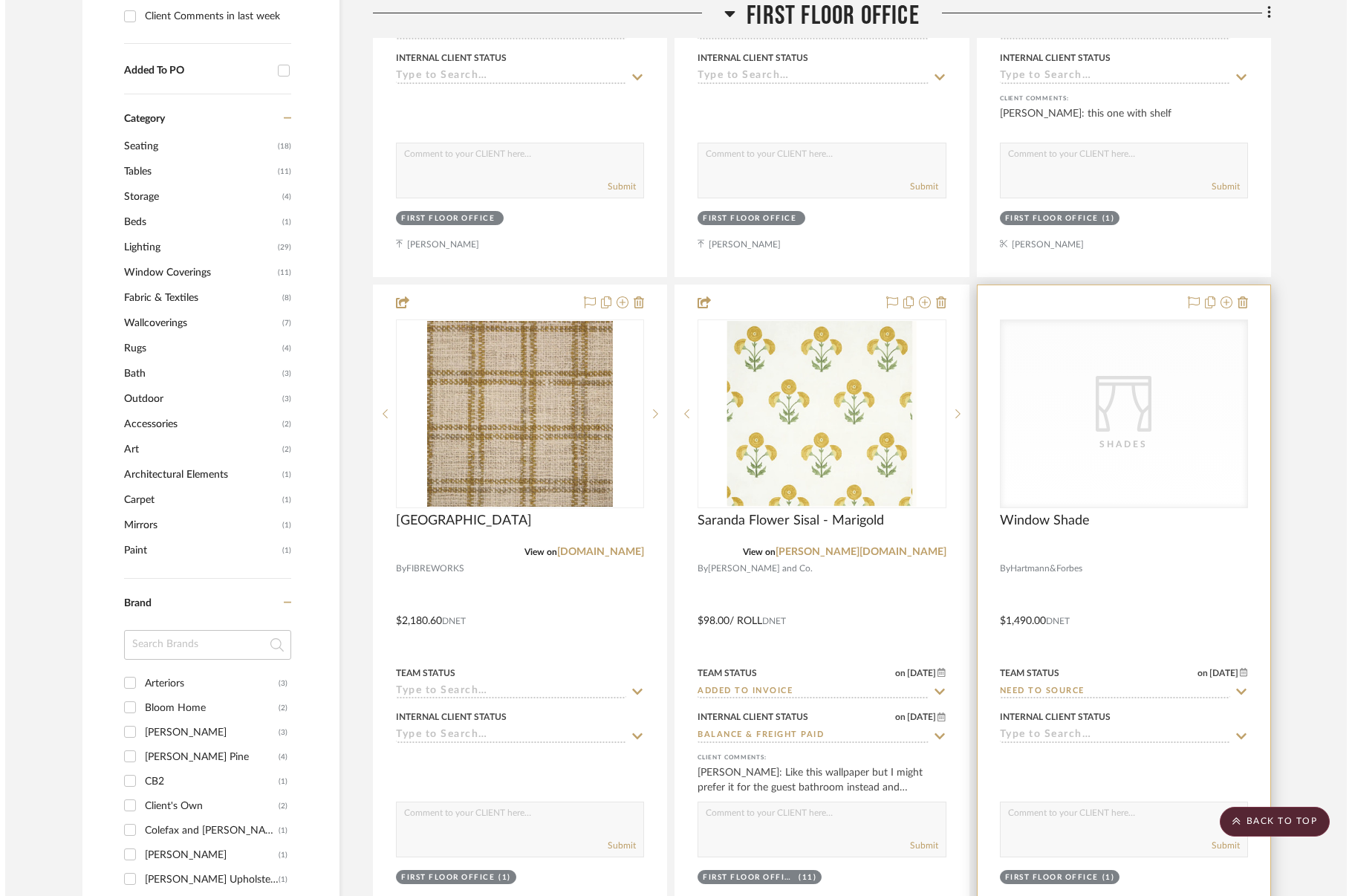
scroll to position [0, 0]
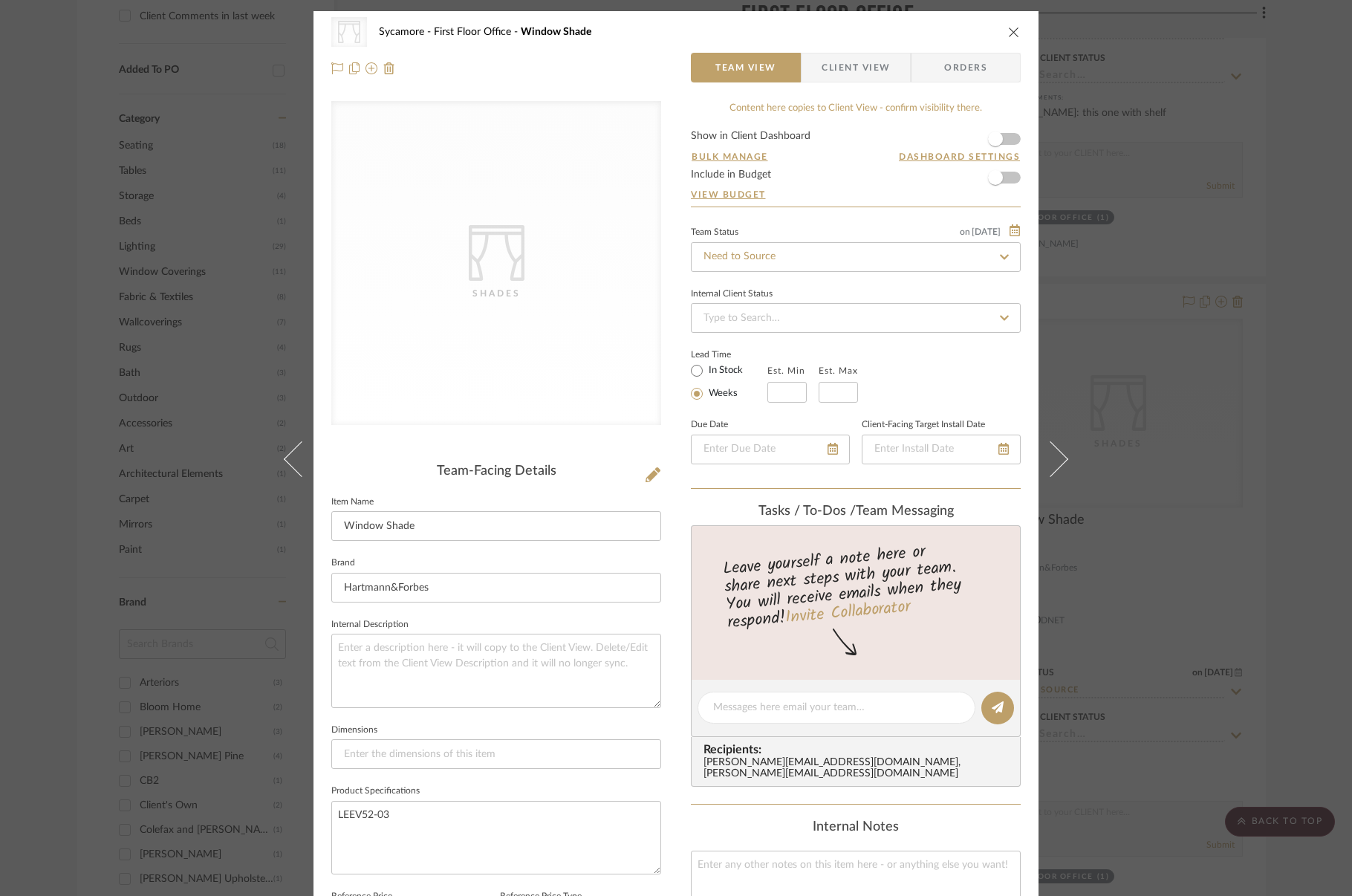
click at [638, 475] on div "Team-Facing Details" at bounding box center [496, 472] width 330 height 16
click at [647, 475] on icon at bounding box center [653, 475] width 15 height 15
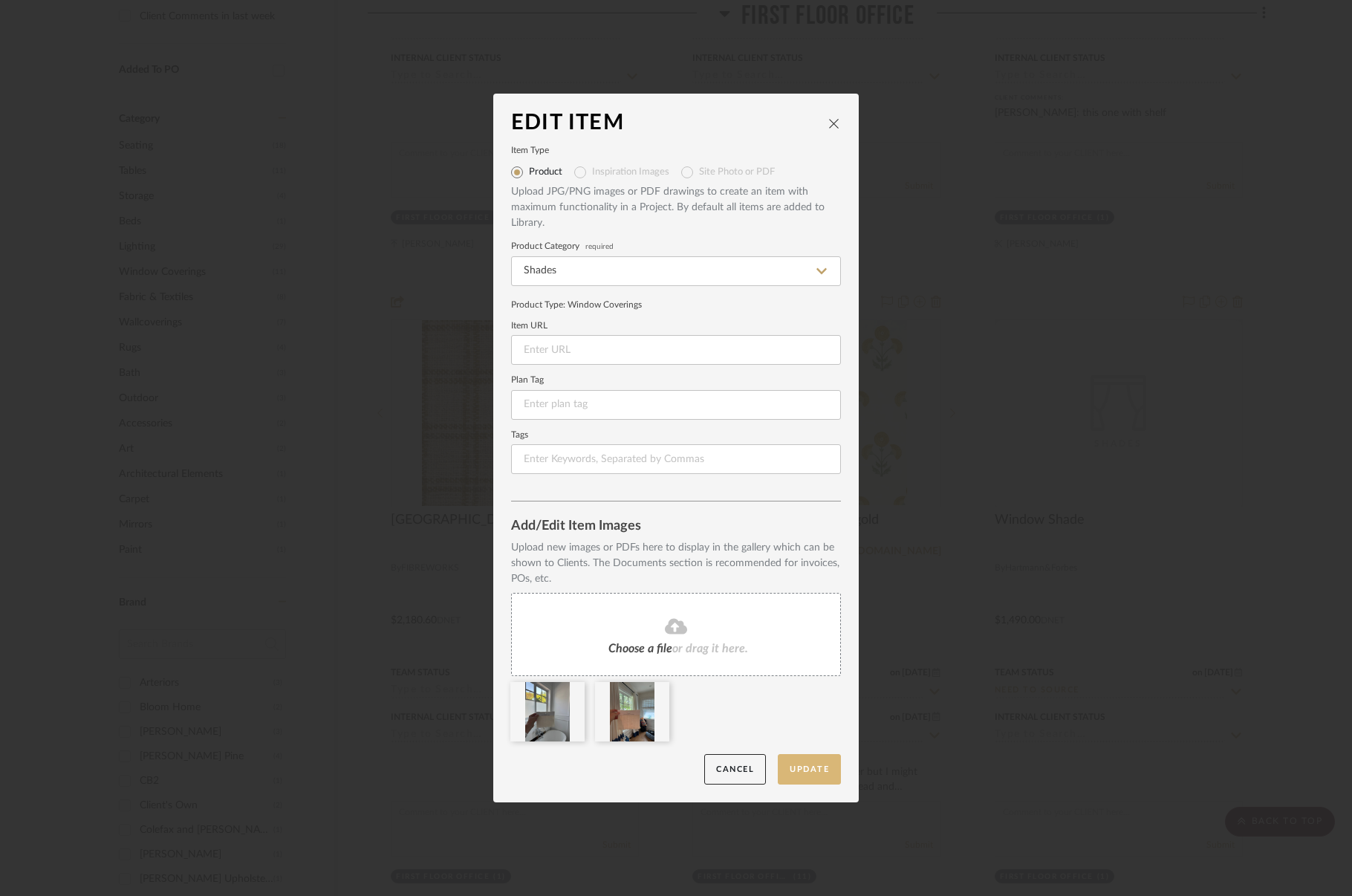
click at [792, 773] on button "Update" at bounding box center [810, 769] width 63 height 31
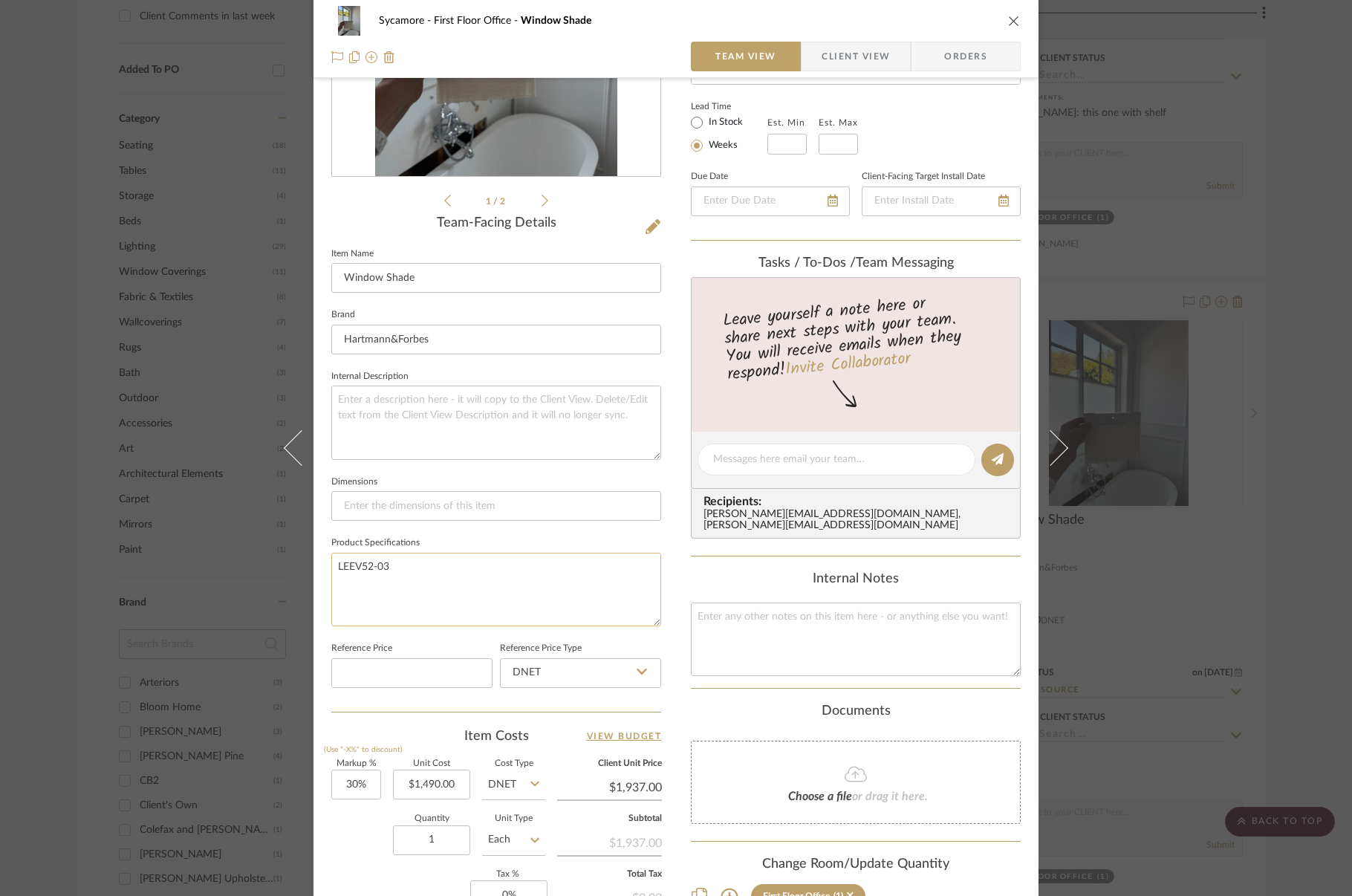
scroll to position [339, 0]
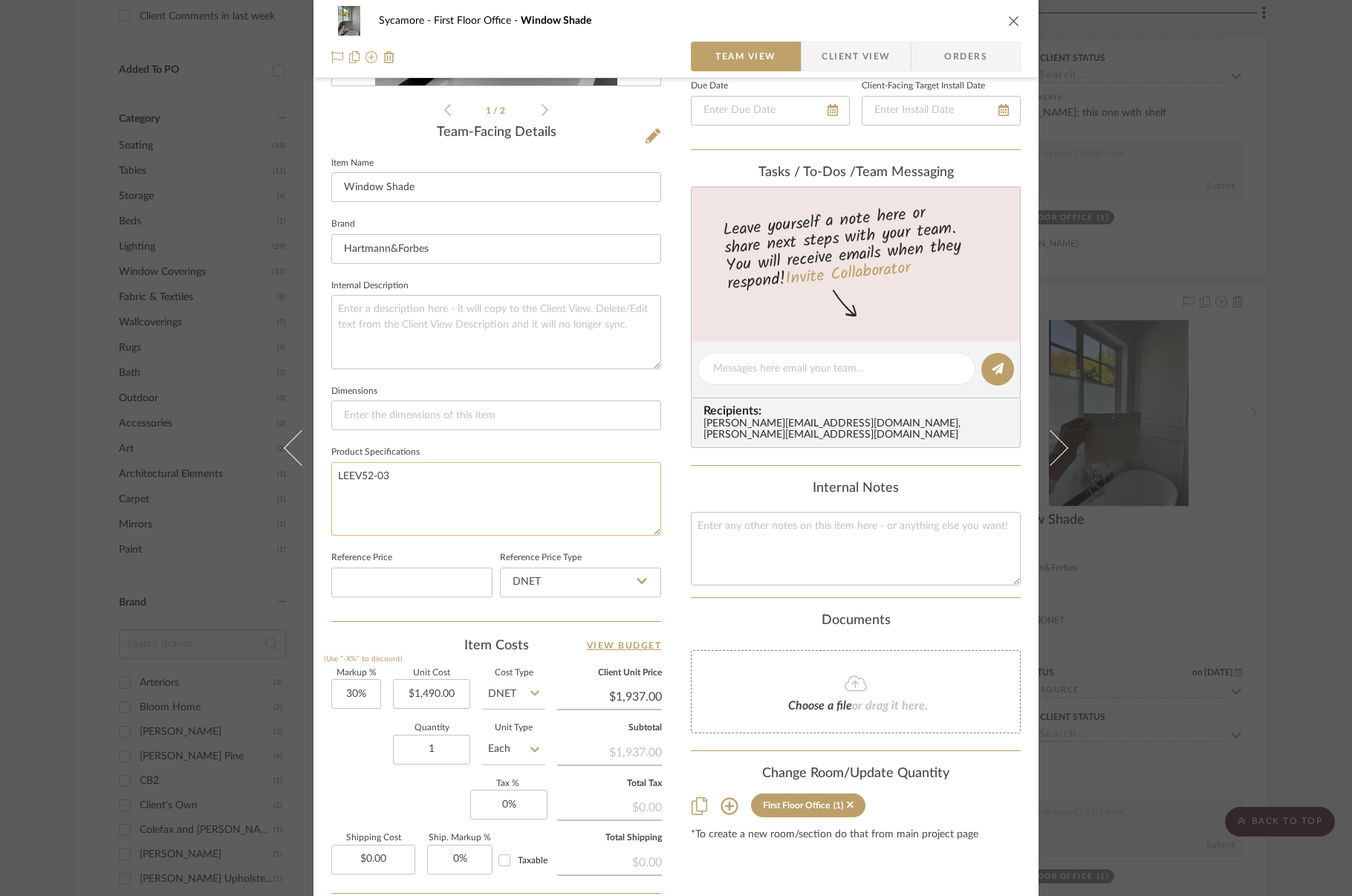
drag, startPoint x: 407, startPoint y: 476, endPoint x: 596, endPoint y: 487, distance: 189.3
click at [410, 476] on textarea "LEEV52-03" at bounding box center [496, 499] width 330 height 73
type textarea "LEEV52-03 Breakwater"
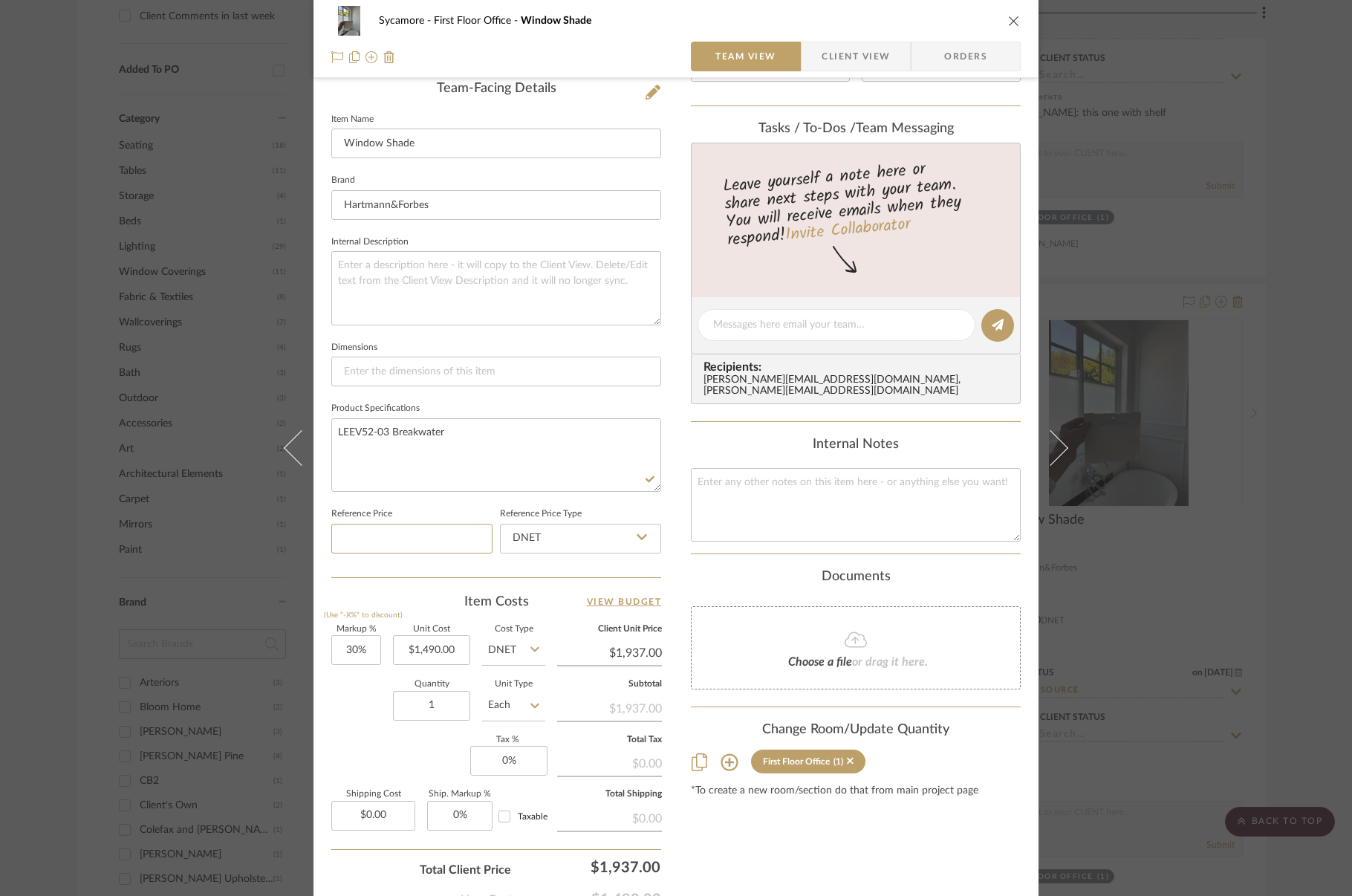
scroll to position [386, 0]
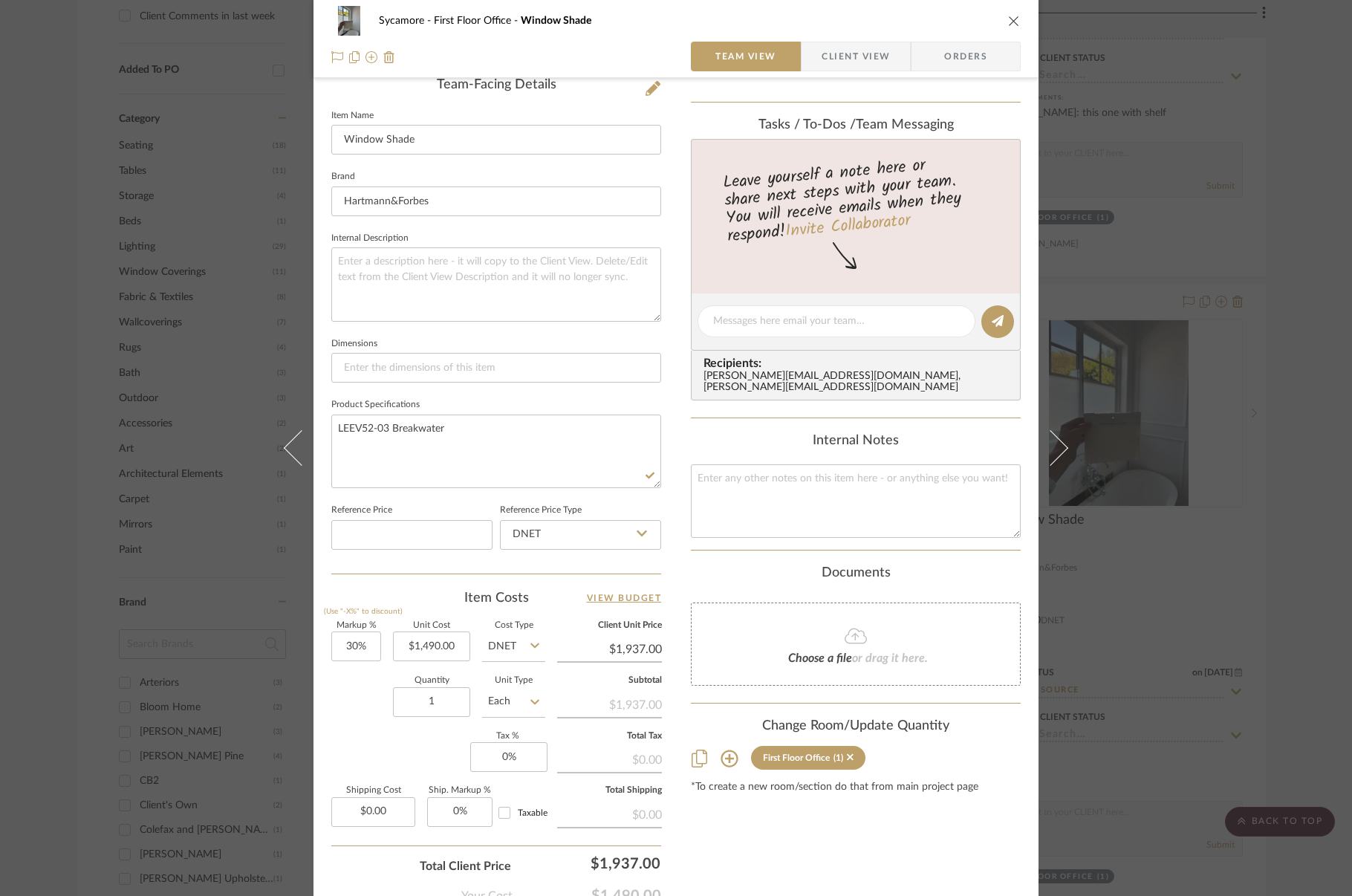
click at [1012, 21] on icon "close" at bounding box center [1014, 21] width 12 height 12
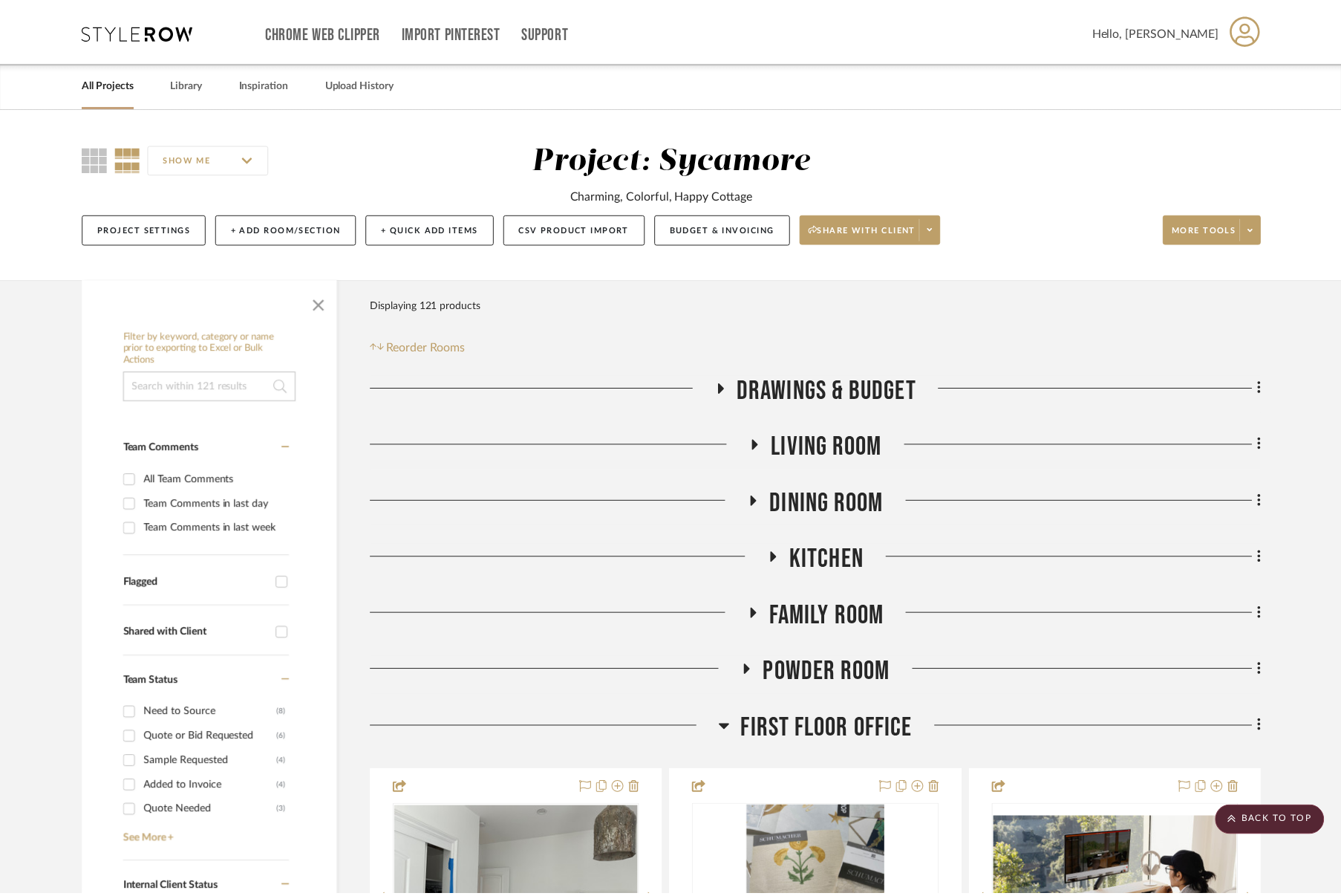
scroll to position [1144, 0]
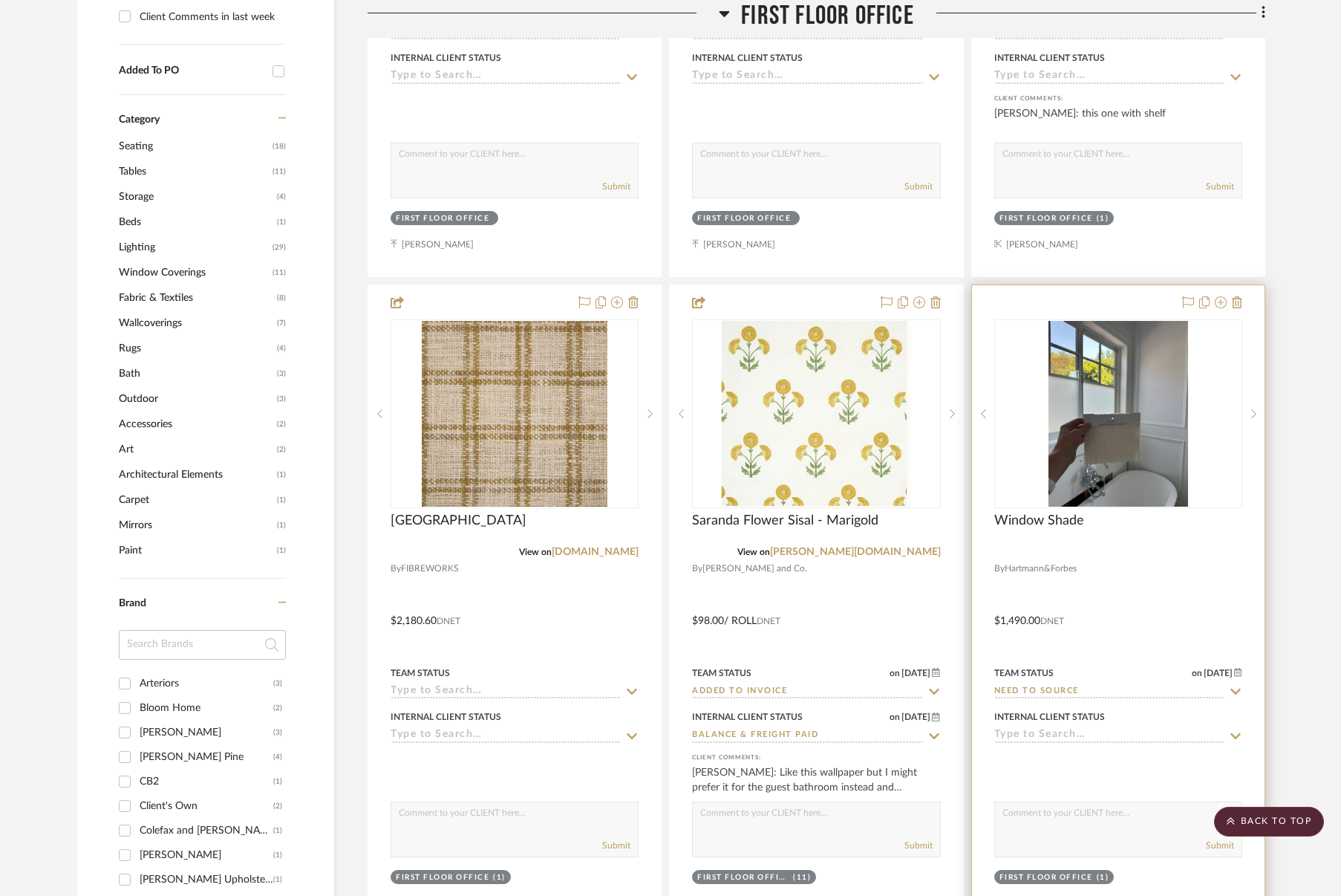
click at [1062, 496] on img "0" at bounding box center [1118, 414] width 140 height 185
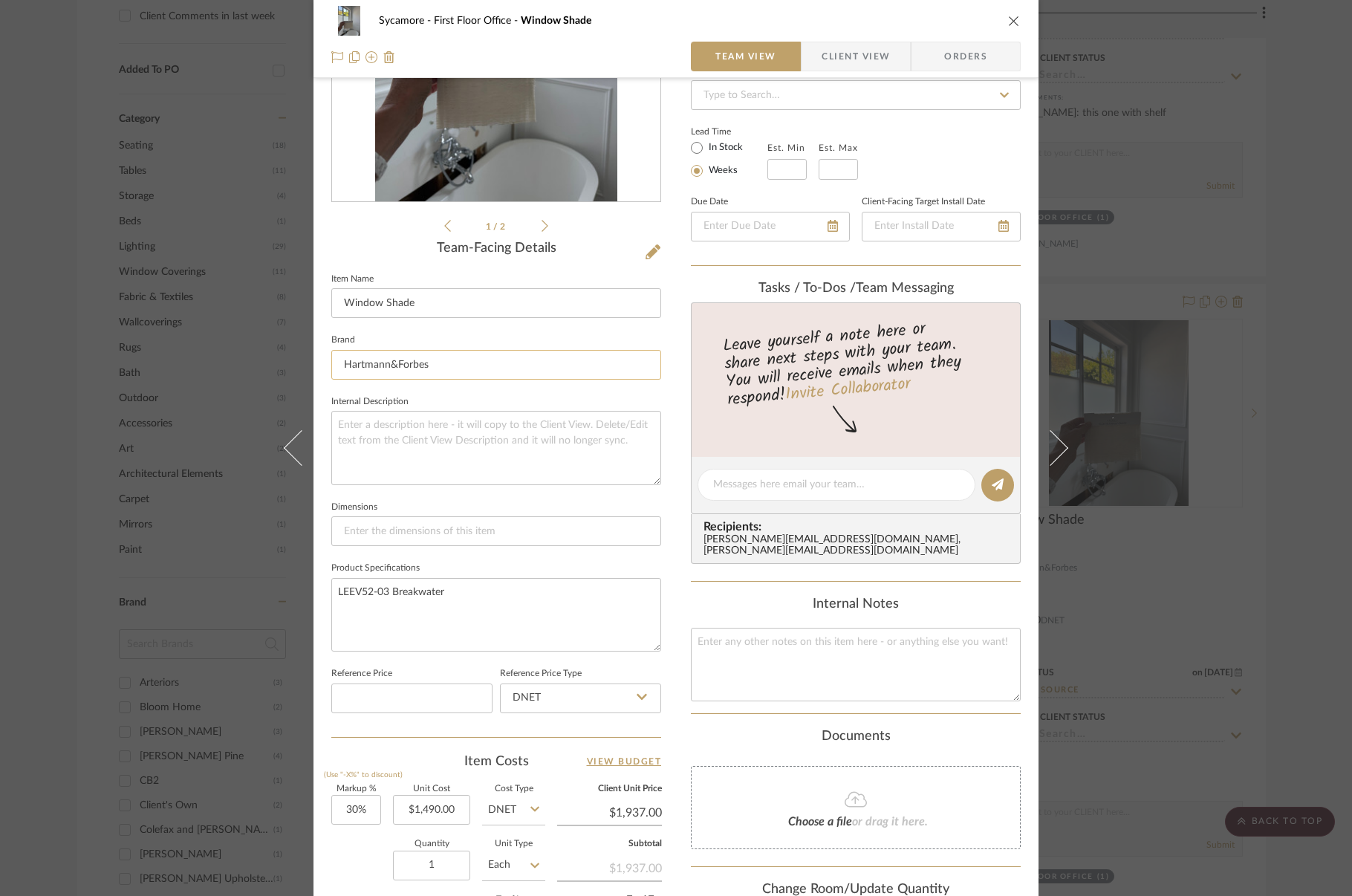
scroll to position [140, 0]
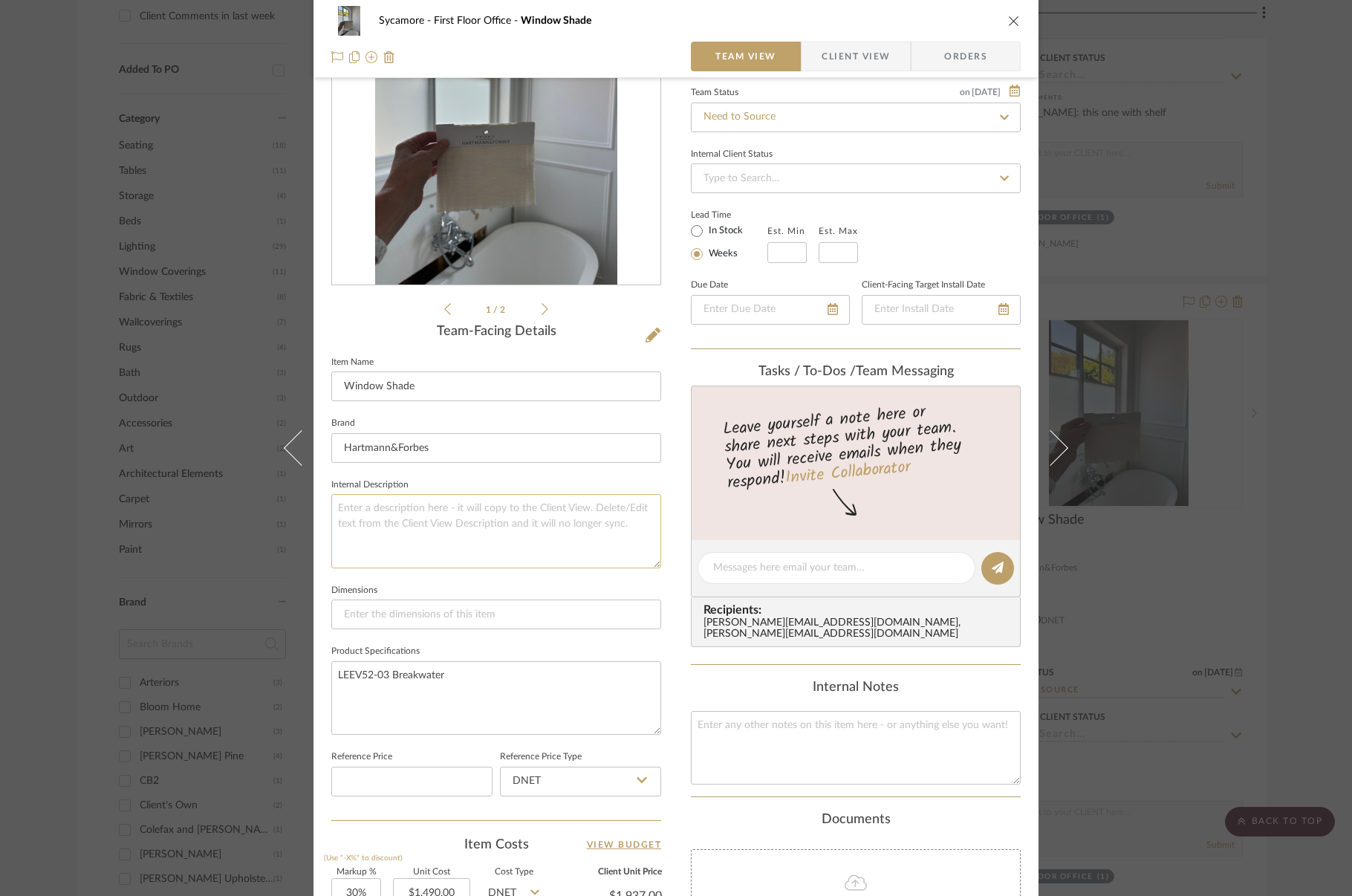
click at [454, 501] on textarea at bounding box center [496, 530] width 330 height 73
type textarea "T"
type textarea "Inside Mount, Bottom Up, Unlined"
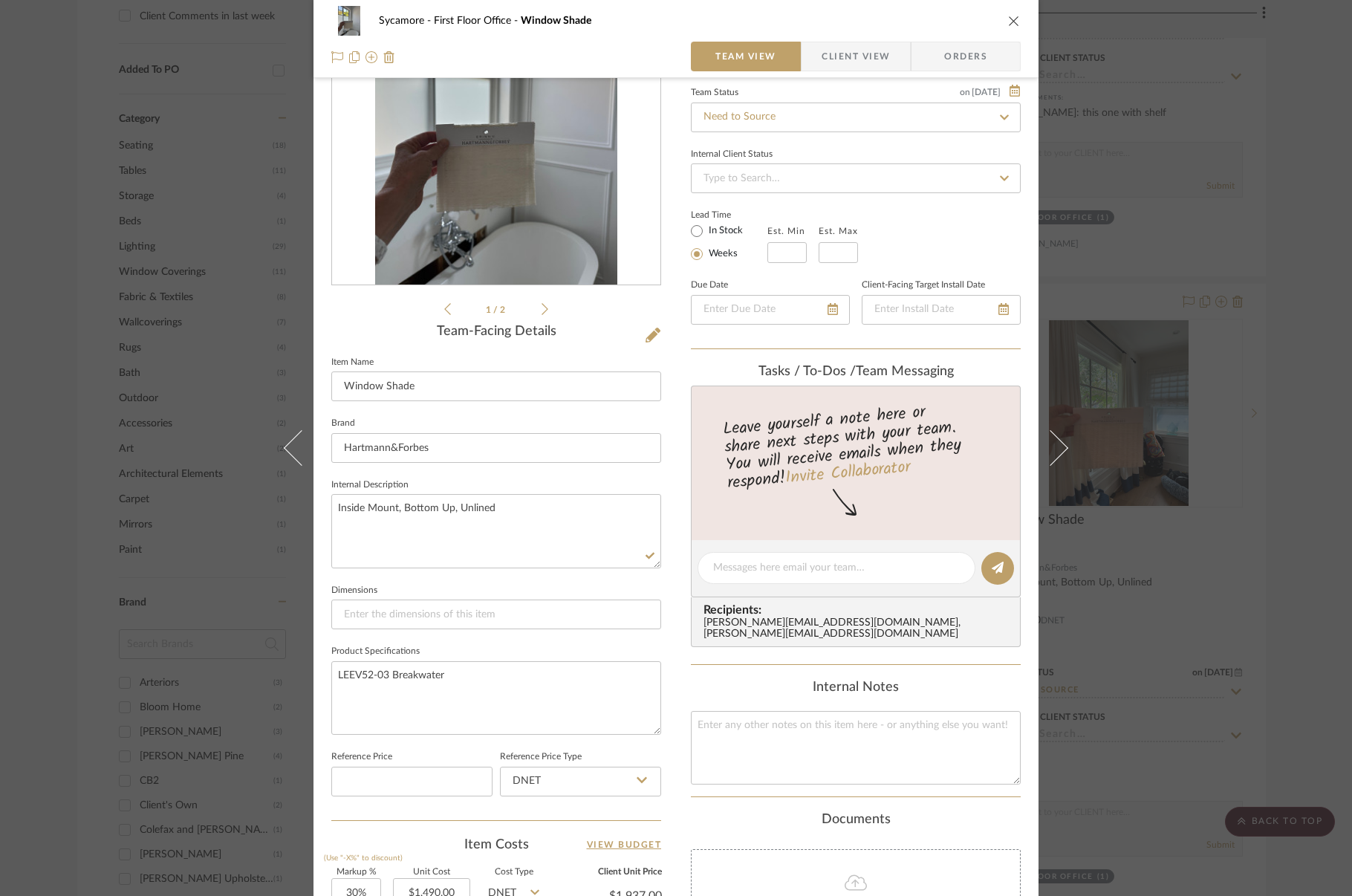
click at [1011, 16] on icon "close" at bounding box center [1014, 21] width 12 height 12
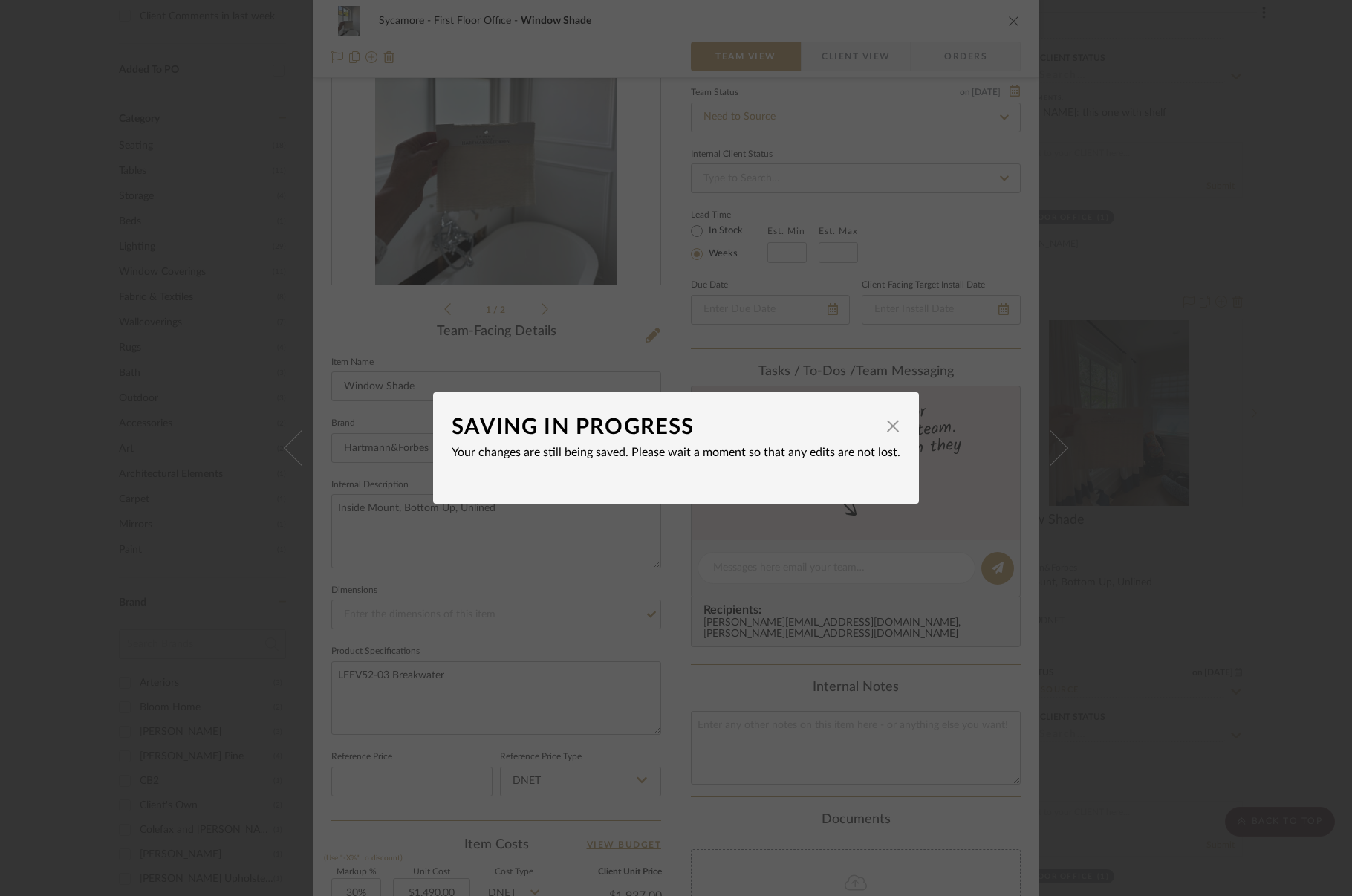
click at [699, 416] on div "SAVING IN PROGRESS" at bounding box center [665, 427] width 426 height 33
click at [884, 432] on span "button" at bounding box center [893, 426] width 30 height 30
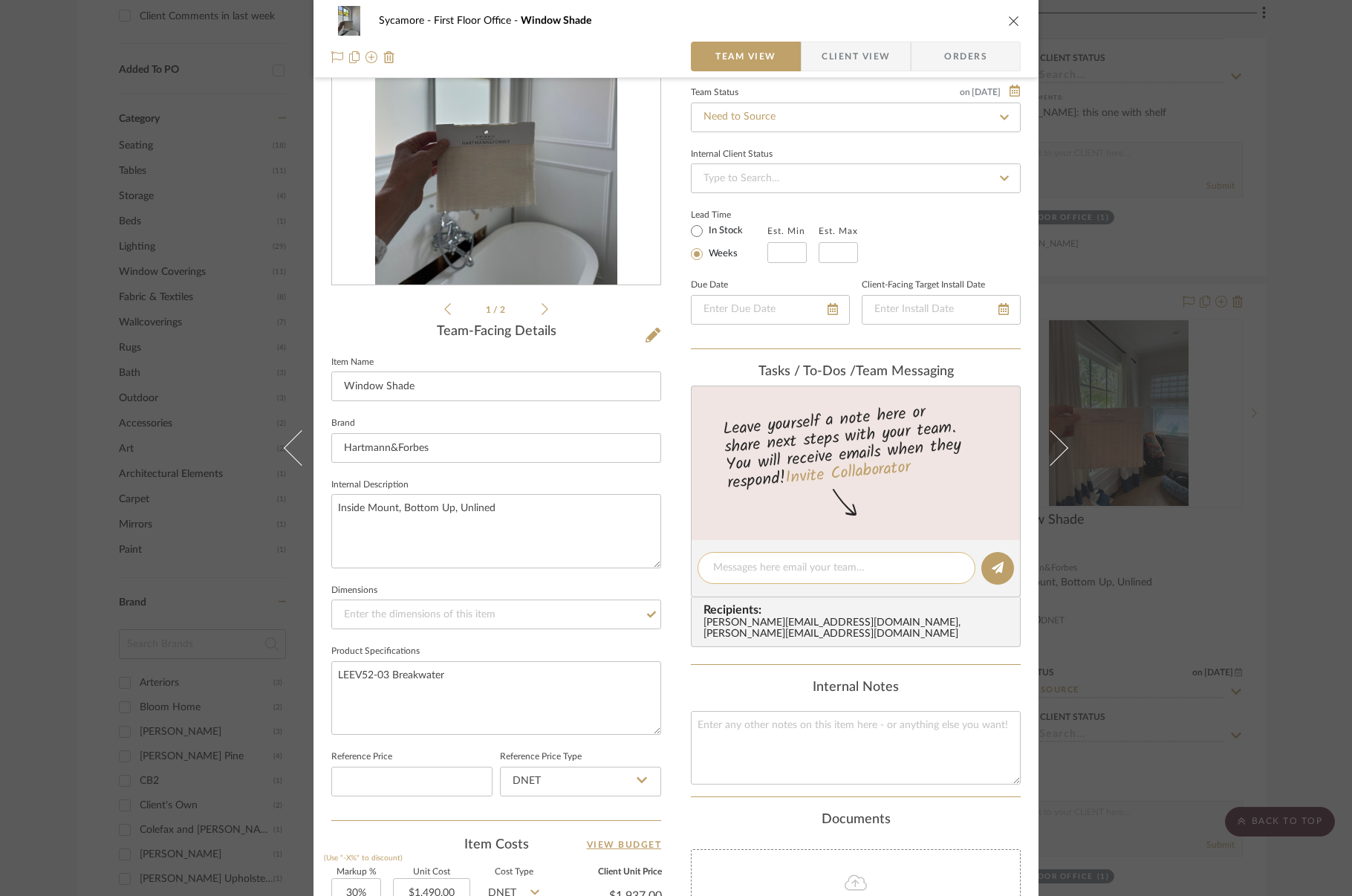
drag, startPoint x: 808, startPoint y: 586, endPoint x: 804, endPoint y: 576, distance: 10.8
click at [808, 585] on editor-of-message at bounding box center [855, 568] width 330 height 57
click at [804, 575] on textarea at bounding box center [836, 568] width 247 height 16
type textarea "confirm this material for office"
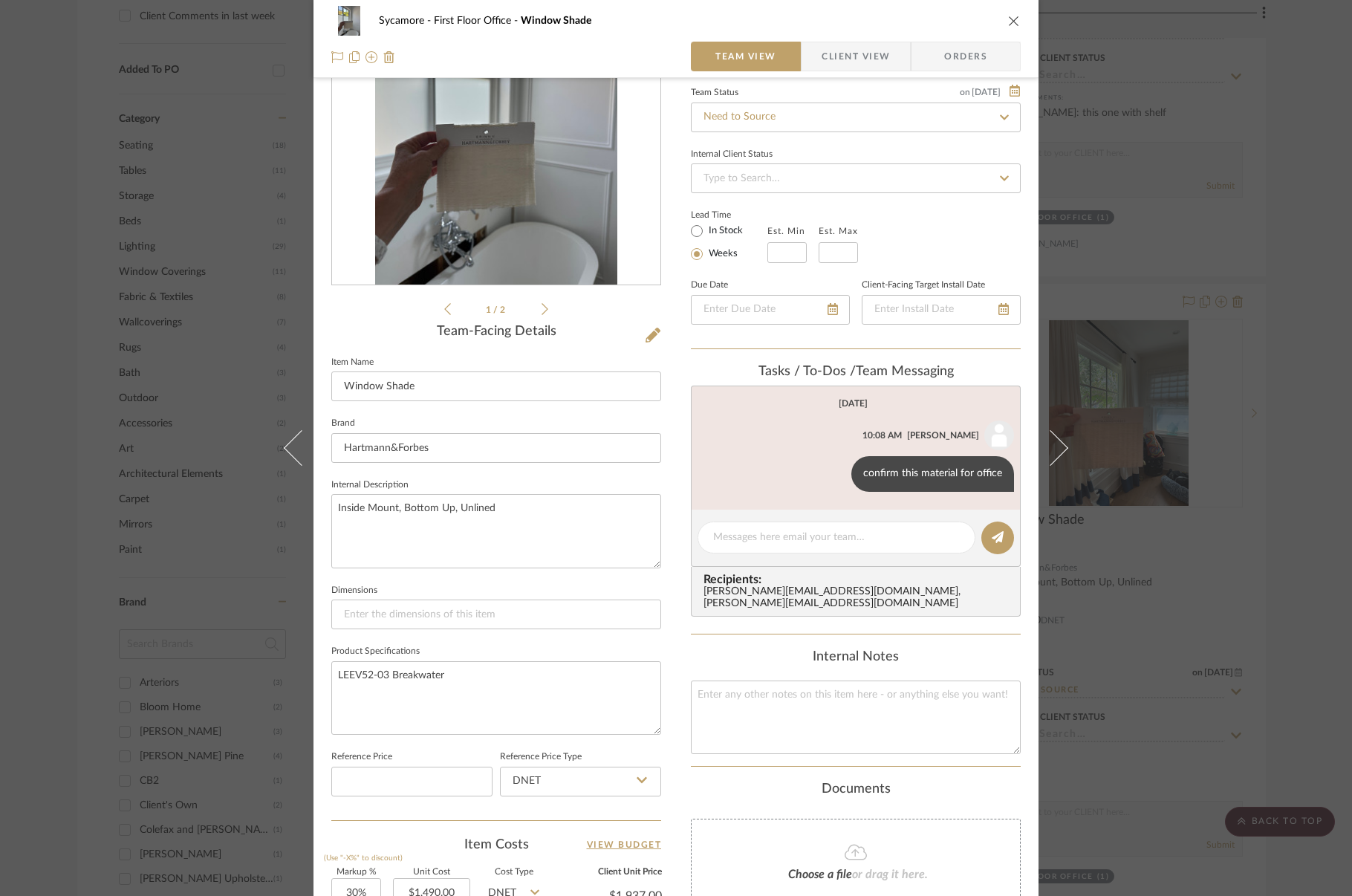
click at [1010, 13] on div "Sycamore First Floor Office Window Shade" at bounding box center [676, 21] width 689 height 30
drag, startPoint x: 1009, startPoint y: 16, endPoint x: 1005, endPoint y: 43, distance: 27.3
click at [1009, 16] on icon "close" at bounding box center [1014, 21] width 12 height 12
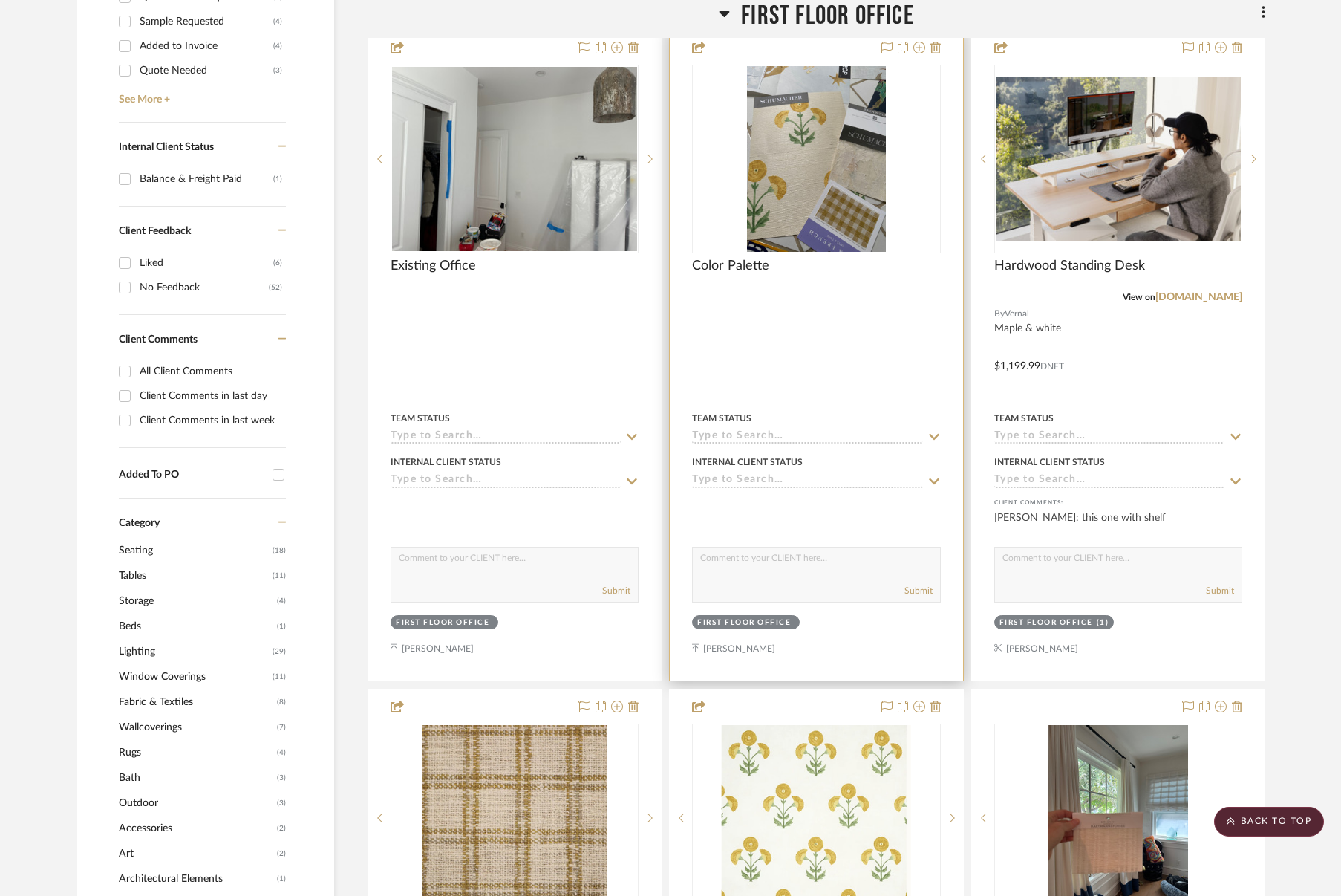
scroll to position [632, 0]
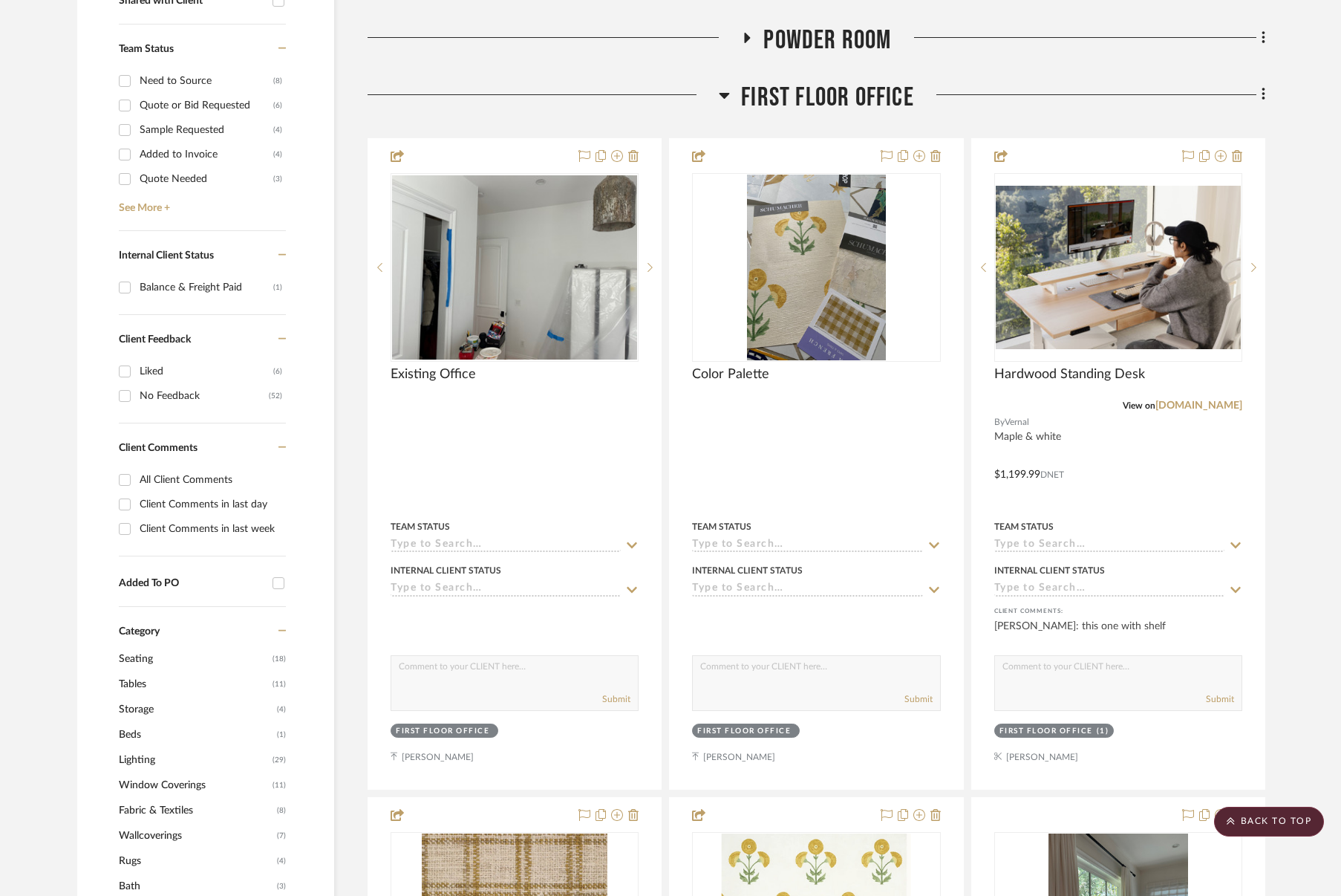
click at [828, 104] on span "First Floor Office" at bounding box center [827, 97] width 173 height 32
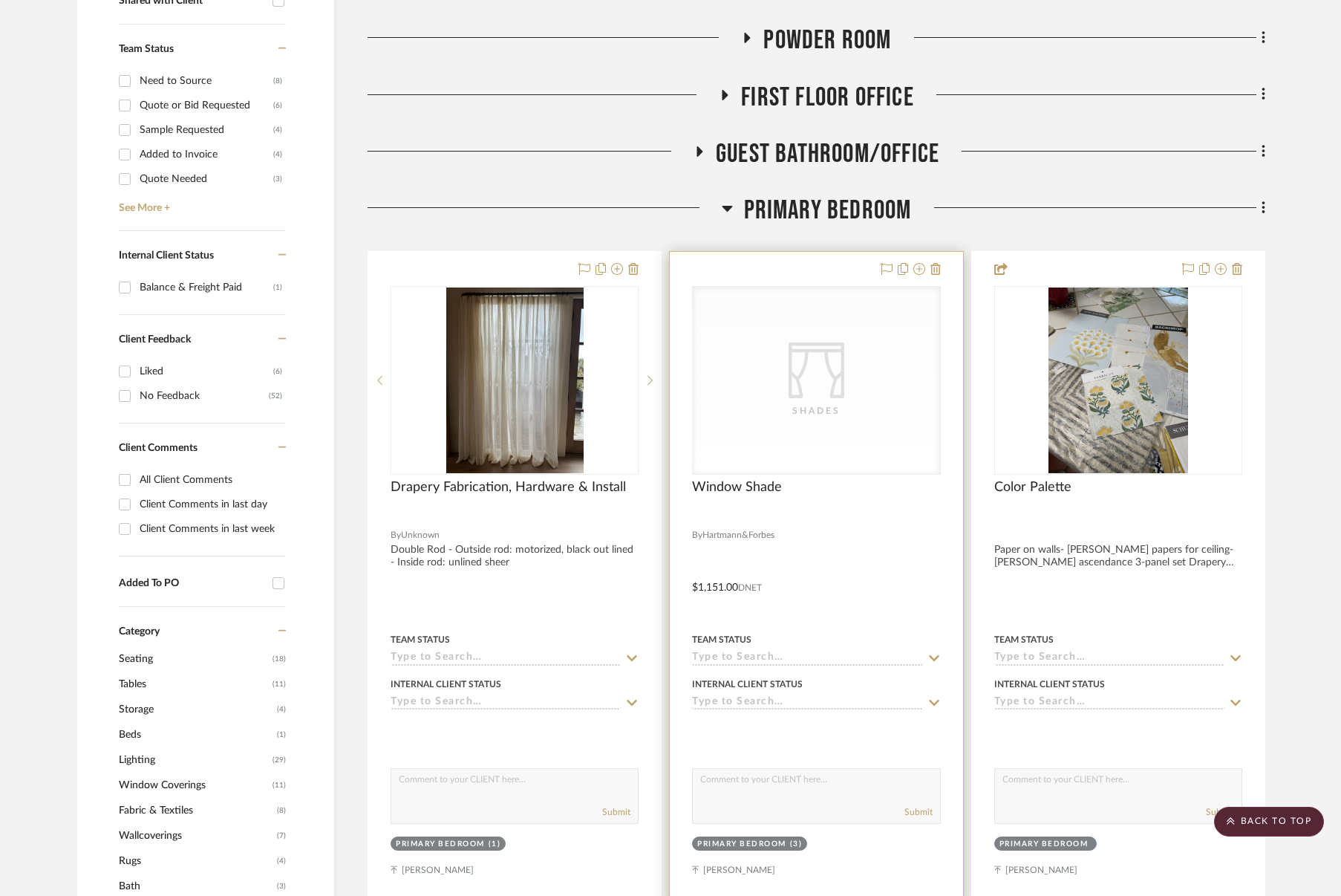
click at [841, 425] on div "CategoryIconFabrics Created with Sketch. Shades" at bounding box center [816, 380] width 247 height 187
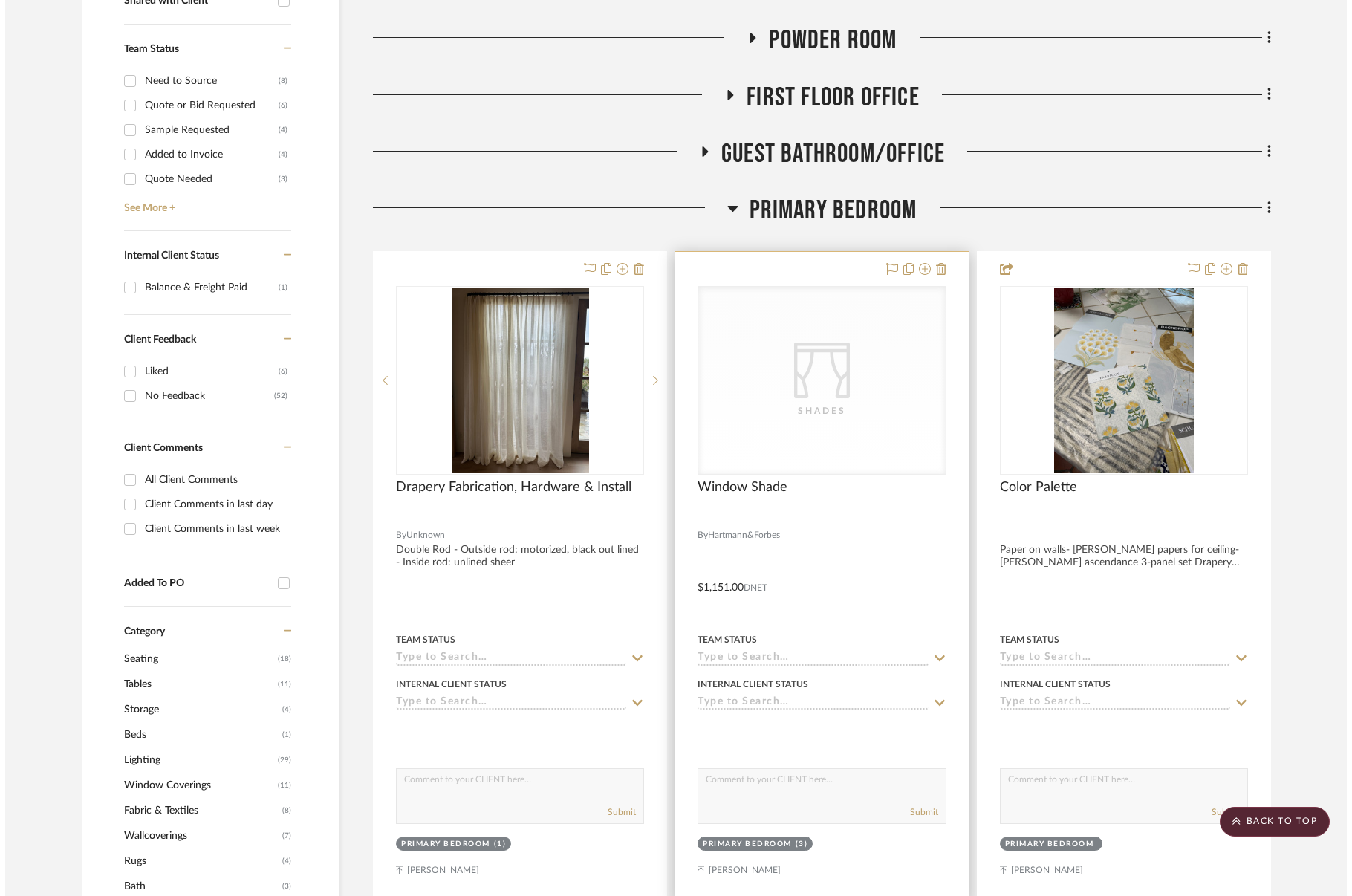
scroll to position [0, 0]
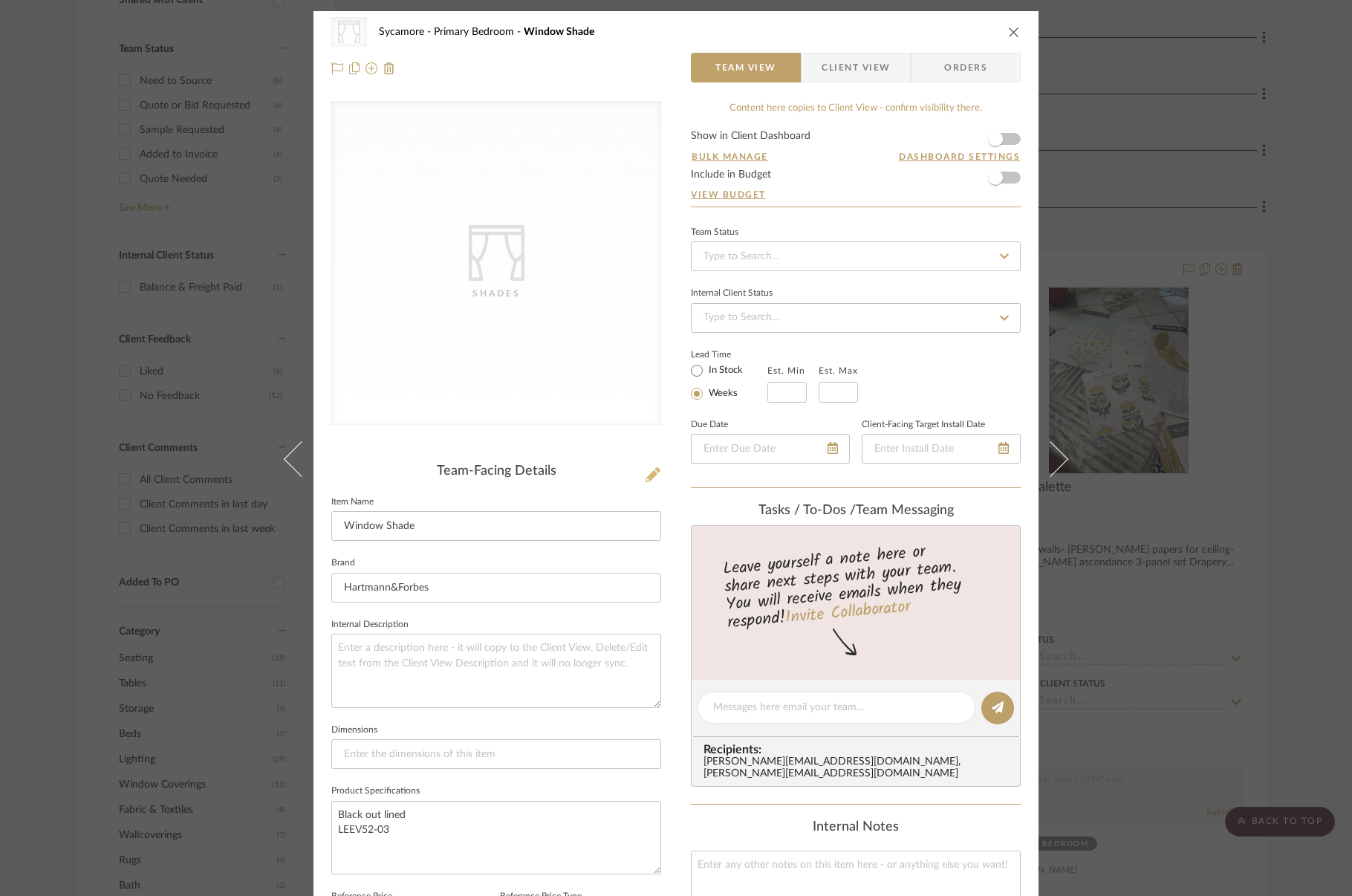
click at [648, 472] on icon at bounding box center [653, 475] width 15 height 15
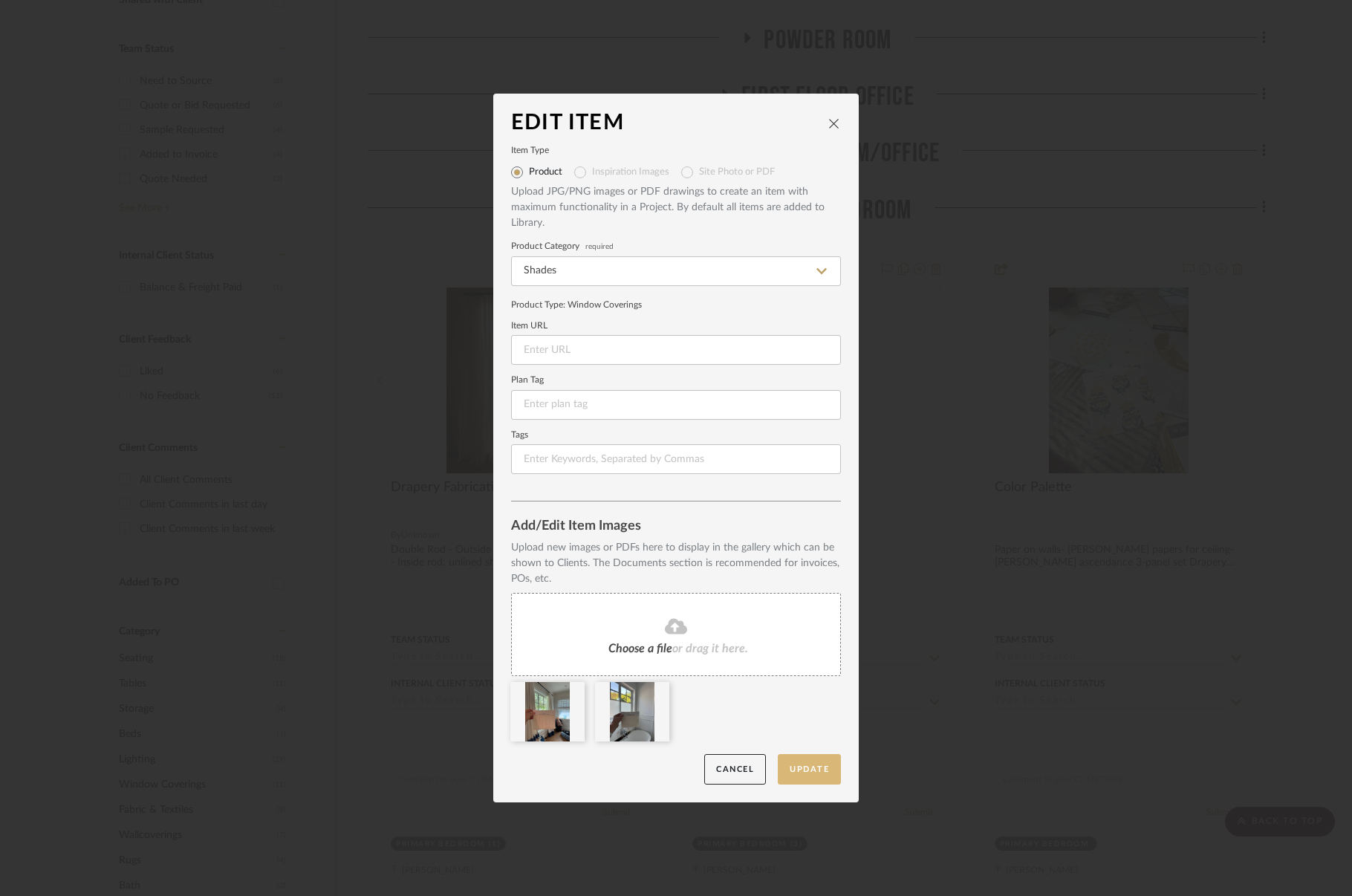
click at [794, 775] on button "Update" at bounding box center [810, 769] width 63 height 31
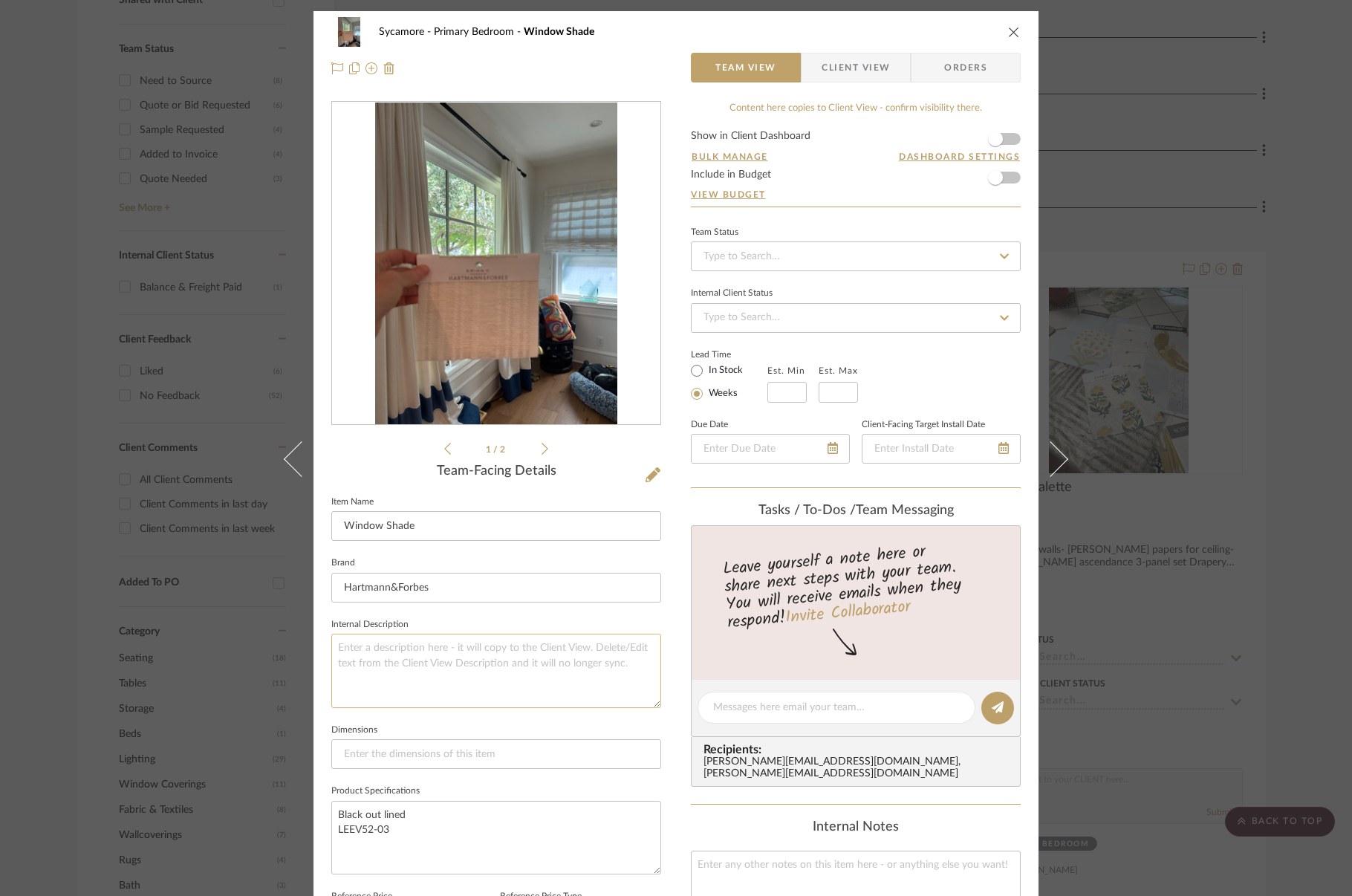
click at [424, 690] on textarea at bounding box center [496, 670] width 330 height 73
type textarea "inside mount"
click at [418, 648] on textarea "inside mount" at bounding box center [496, 670] width 330 height 73
click at [799, 714] on div at bounding box center [836, 707] width 278 height 32
type textarea "inside mount - TDBU function"
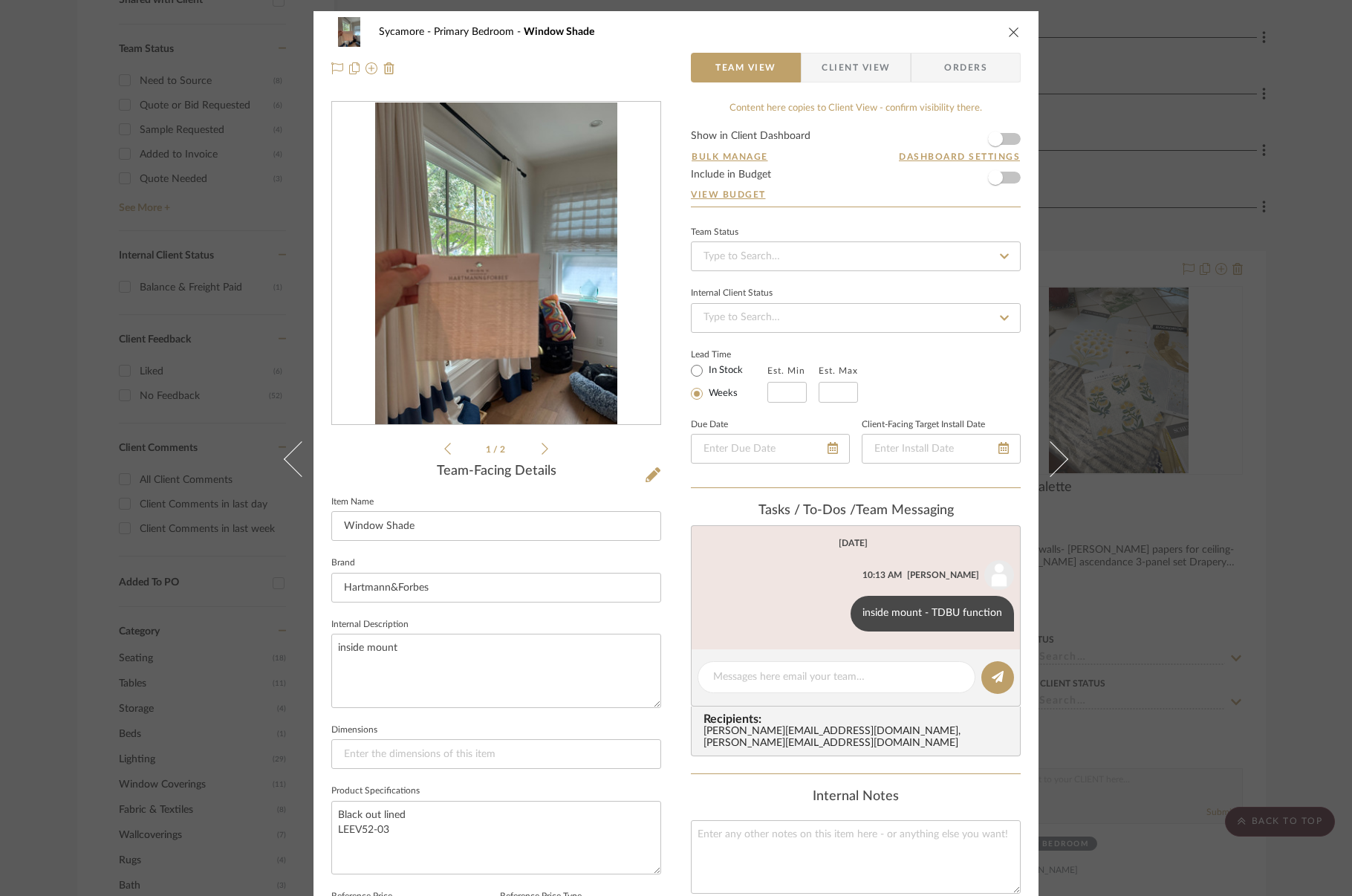
drag, startPoint x: 1008, startPoint y: 26, endPoint x: 1108, endPoint y: 95, distance: 121.5
click at [1008, 26] on icon "close" at bounding box center [1014, 32] width 12 height 12
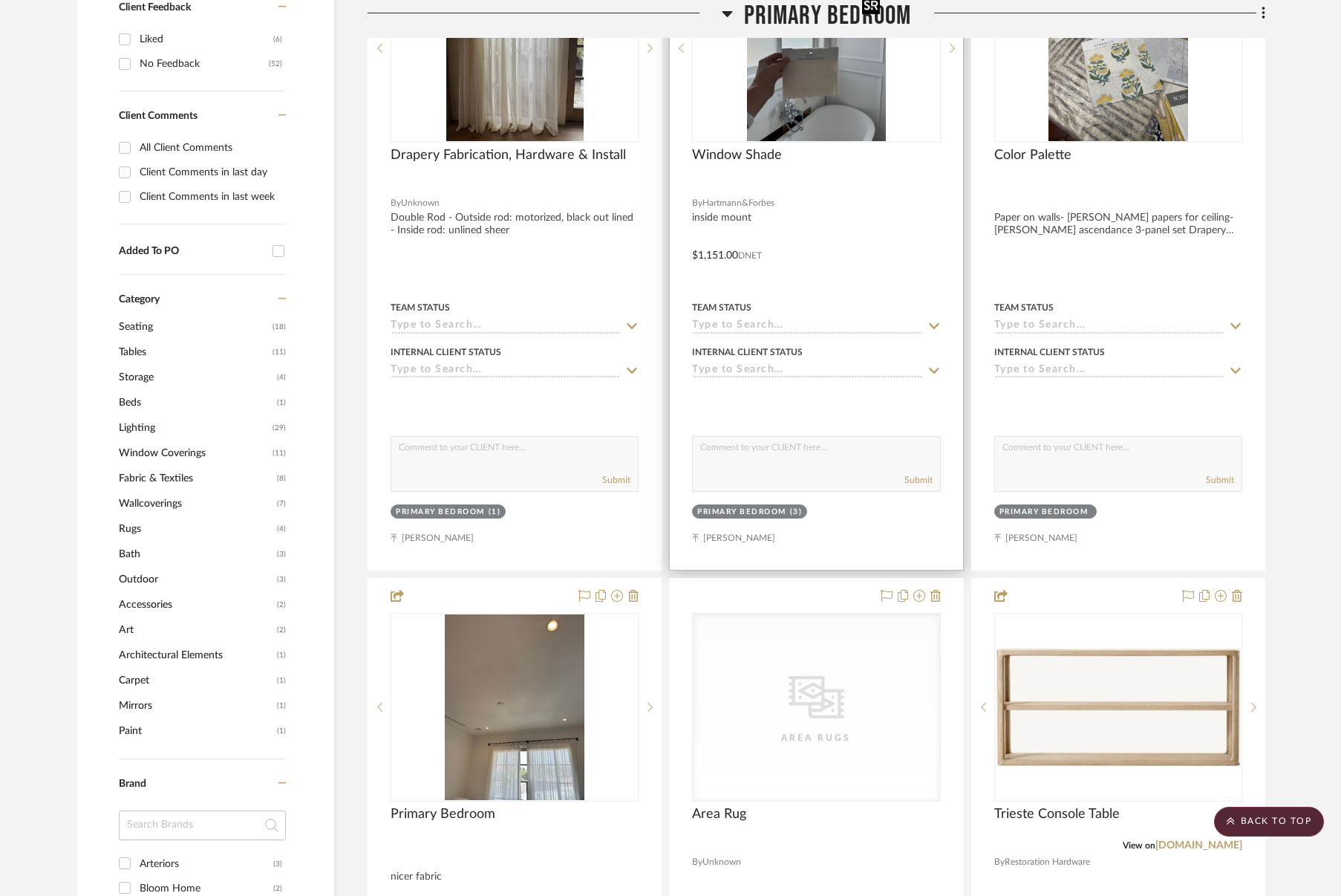
scroll to position [334, 0]
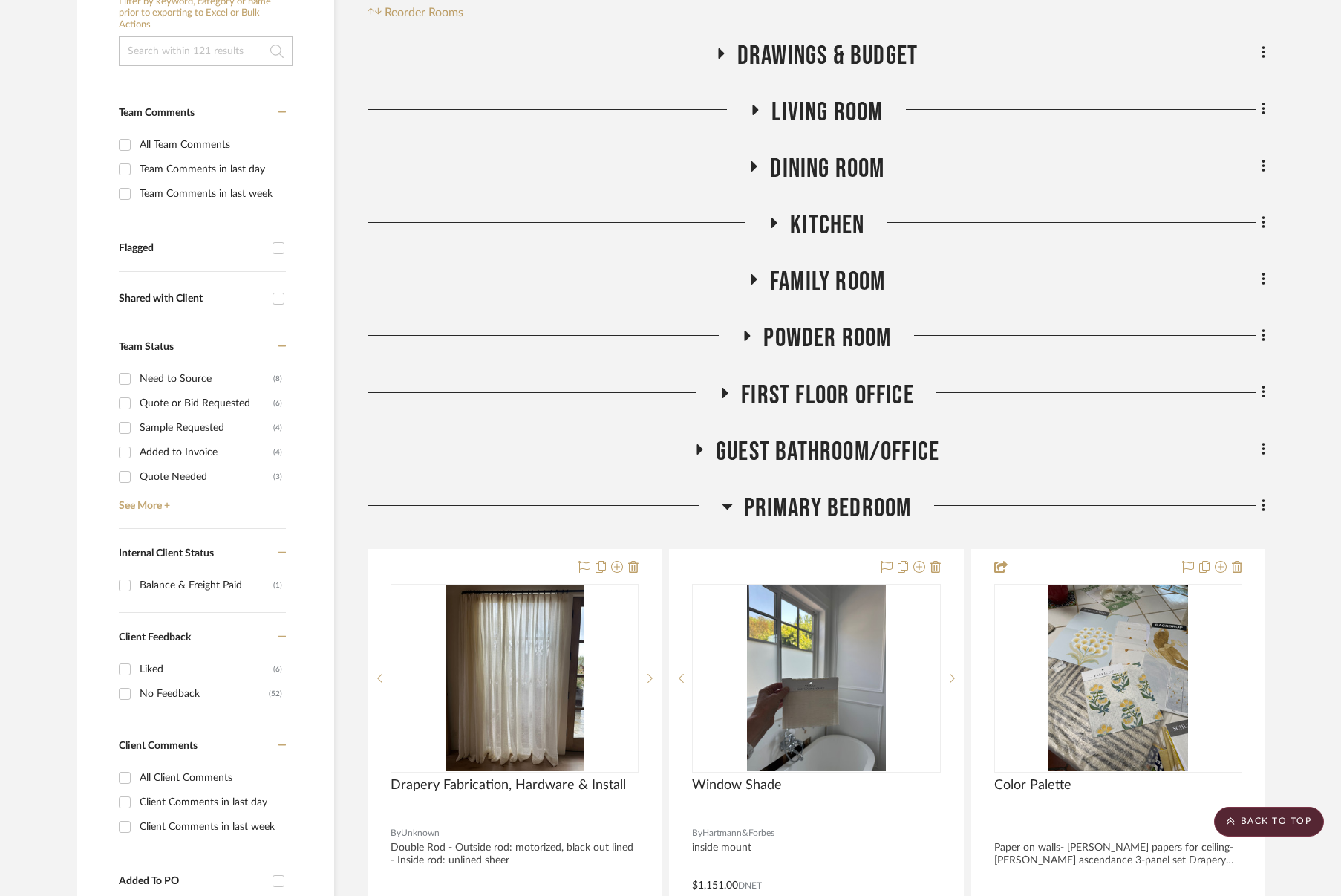
click at [795, 508] on span "Primary Bedroom" at bounding box center [828, 508] width 168 height 32
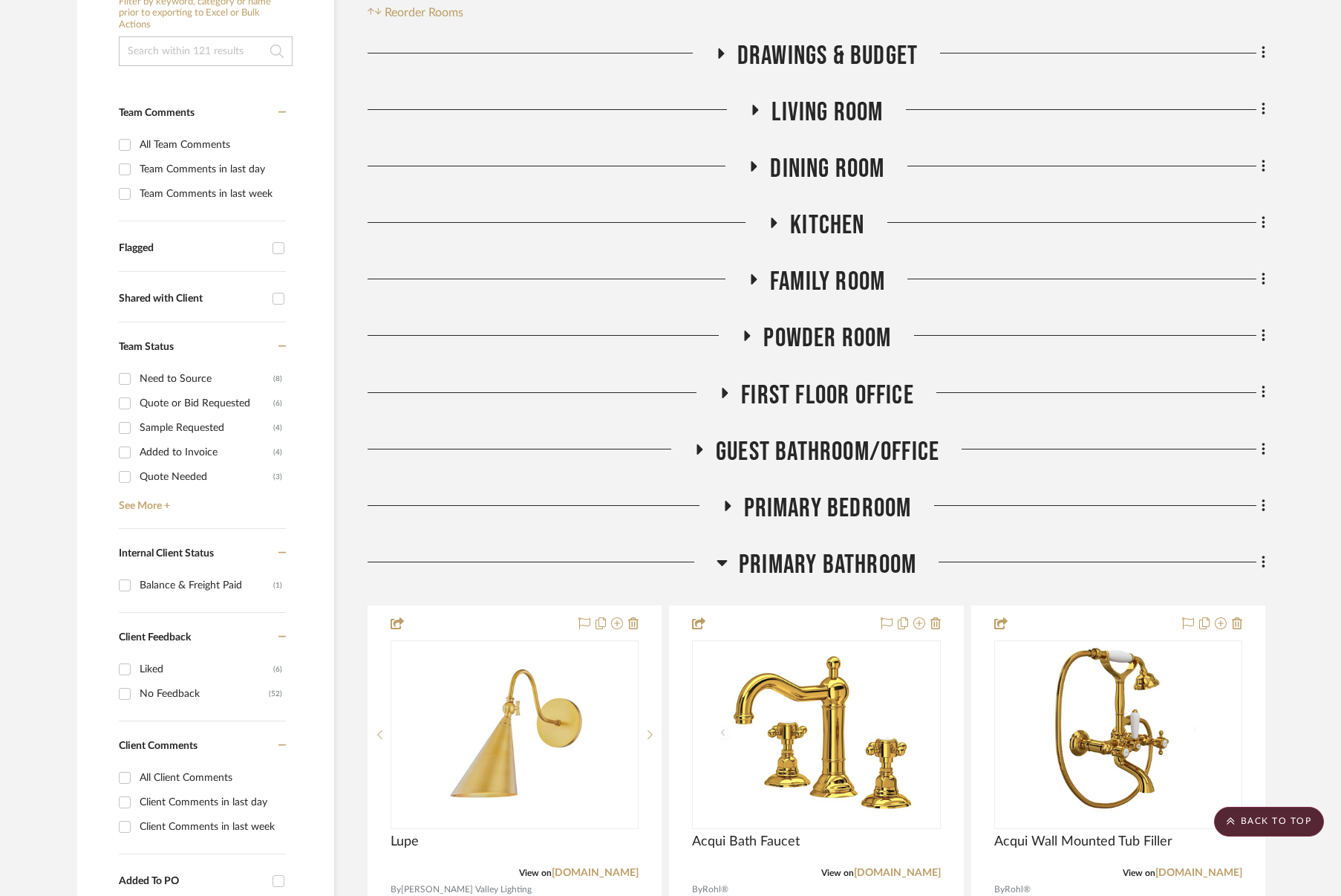
click at [794, 509] on span "Primary Bedroom" at bounding box center [828, 508] width 168 height 32
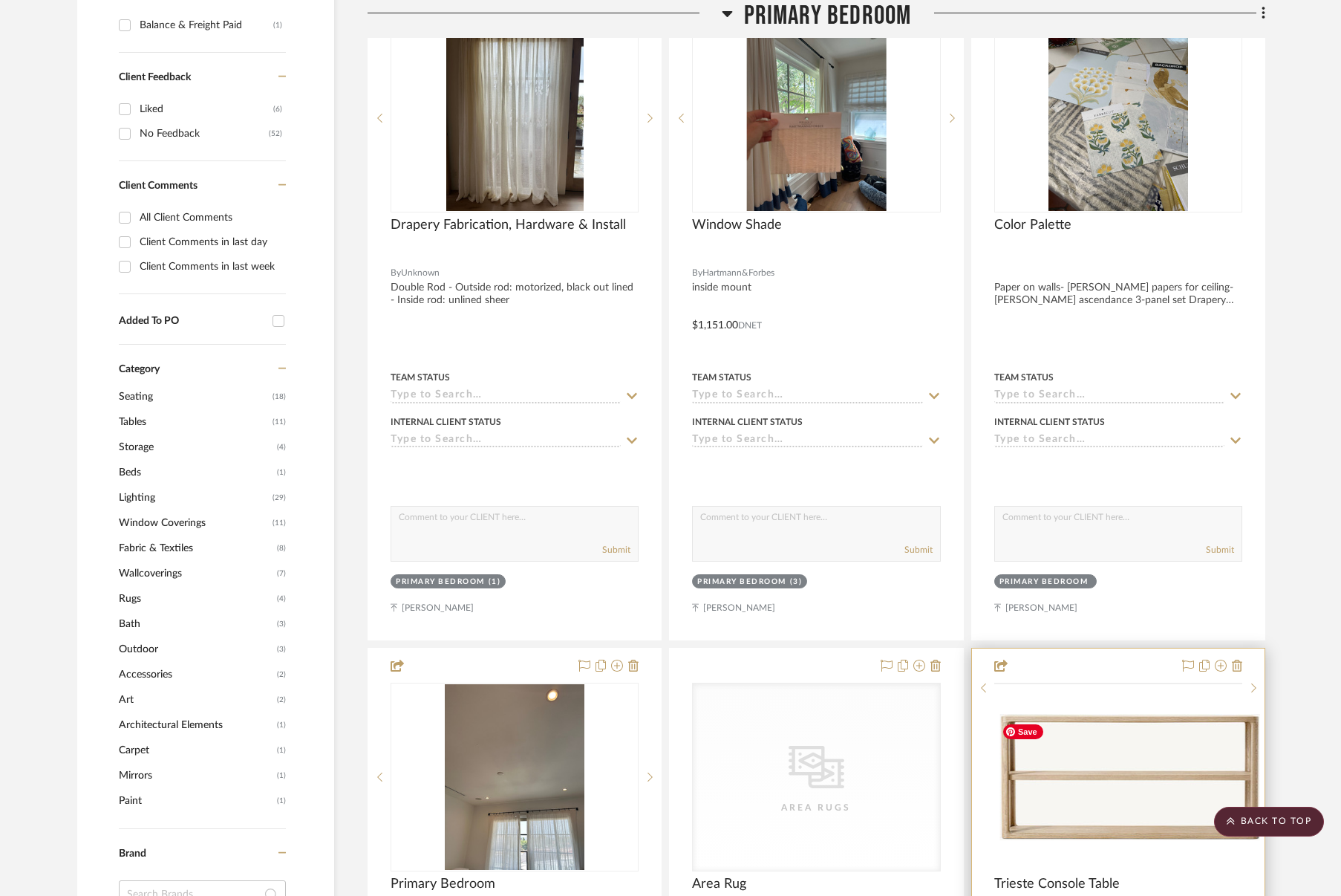
scroll to position [1081, 0]
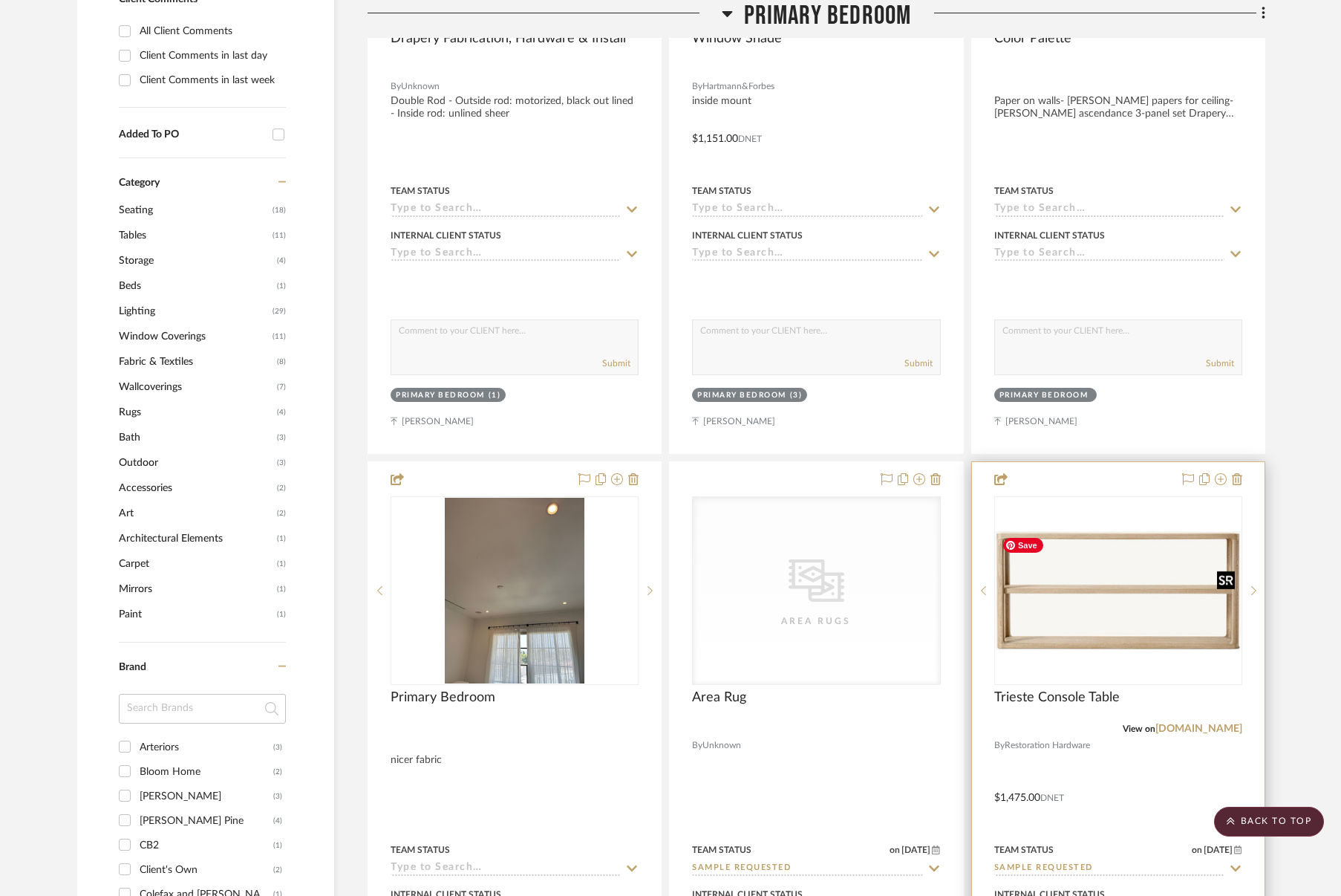
click at [1083, 633] on img "0" at bounding box center [1119, 590] width 245 height 119
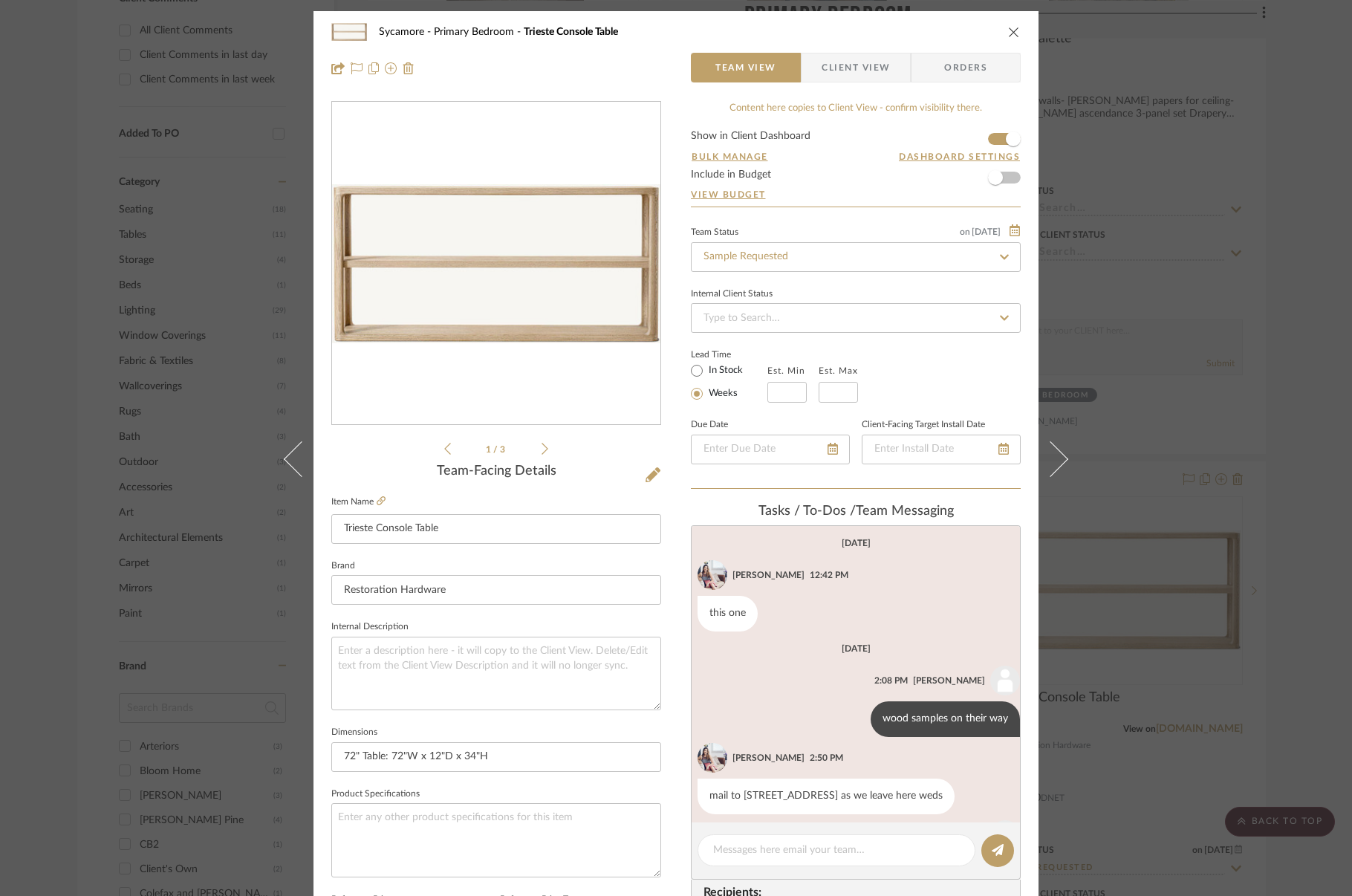
scroll to position [87, 0]
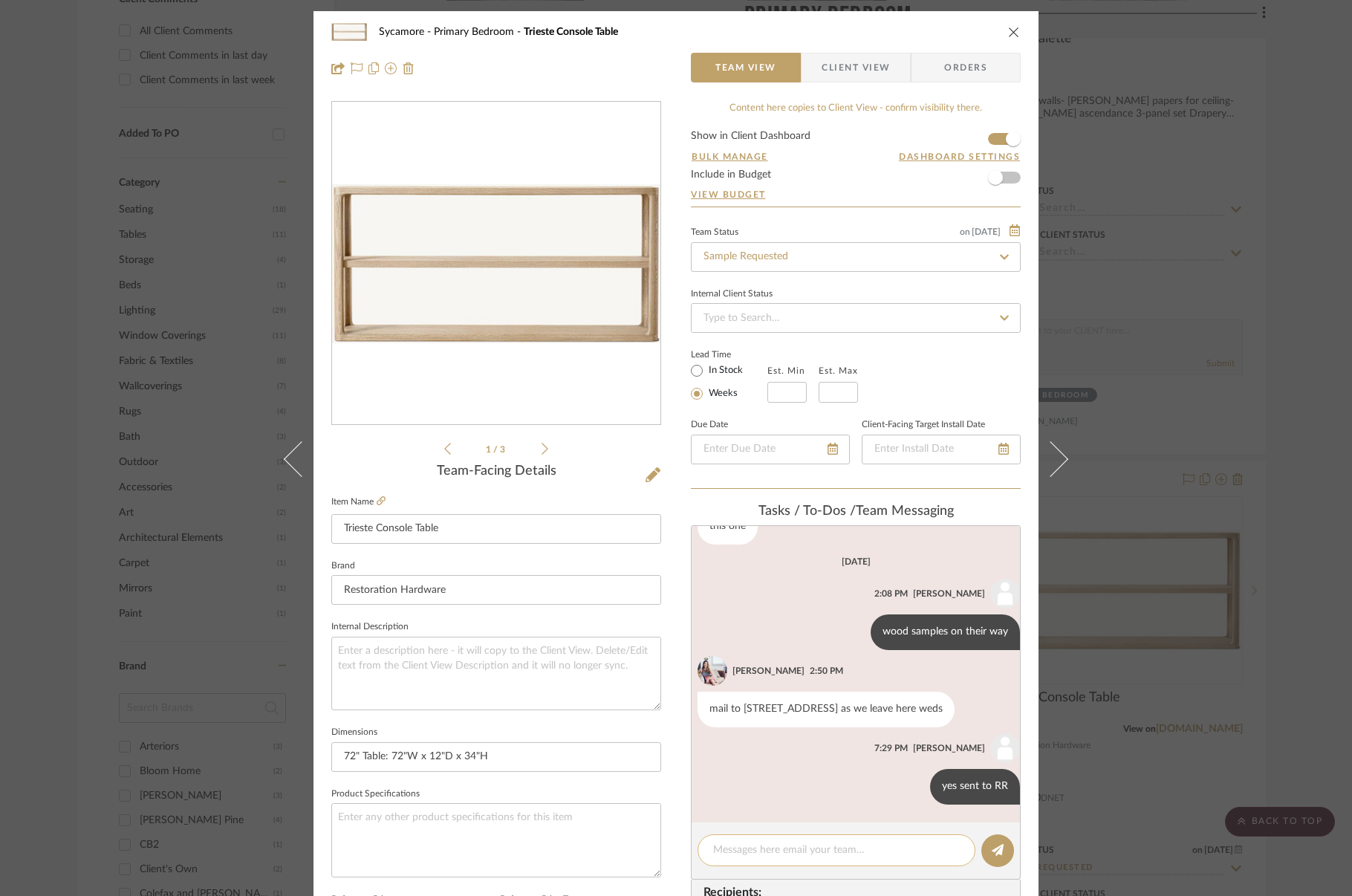
click at [740, 859] on div at bounding box center [836, 850] width 278 height 32
click at [743, 847] on textarea at bounding box center [836, 850] width 247 height 16
type textarea "did you receive samples?"
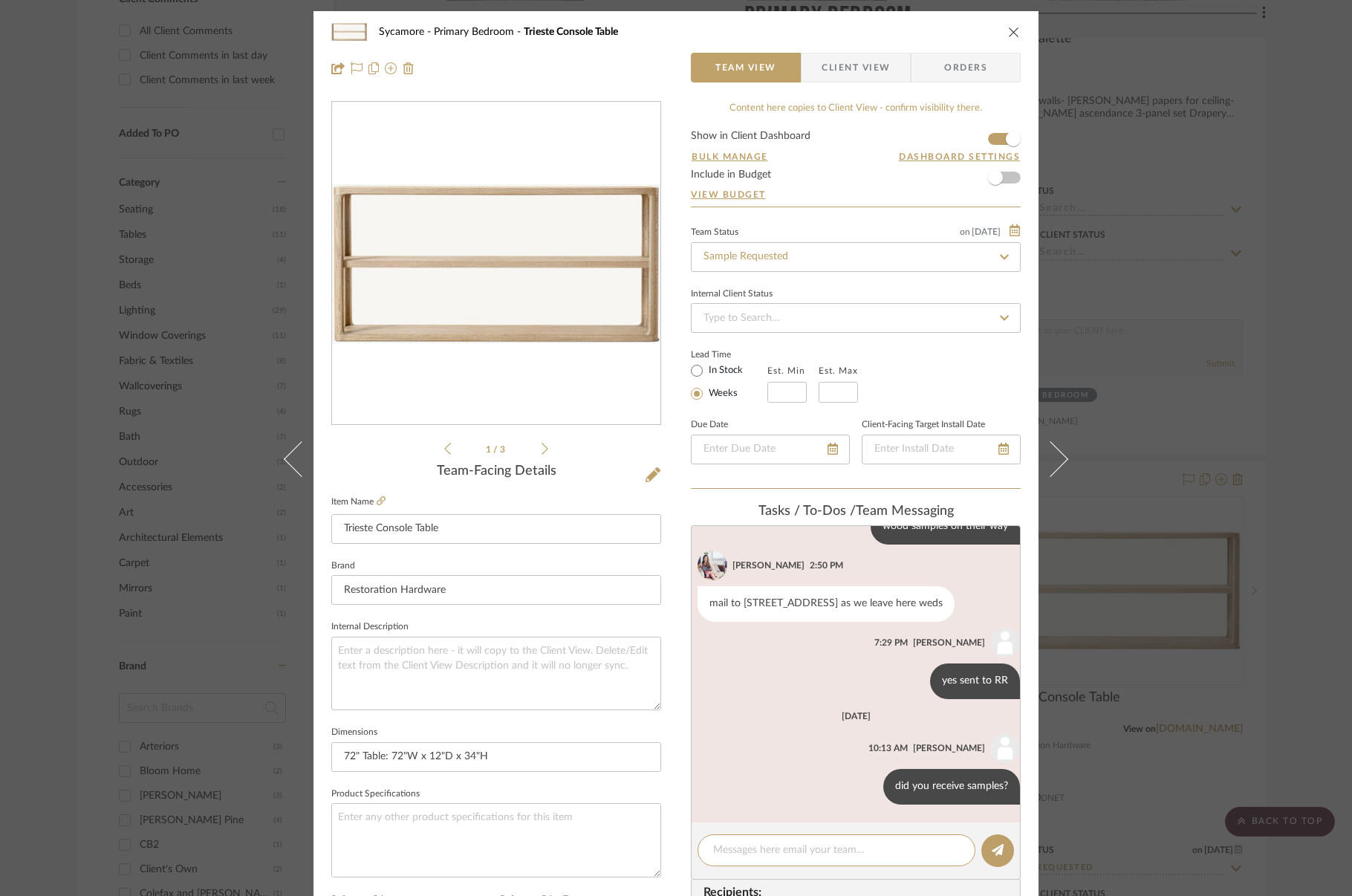
scroll to position [193, 0]
click at [1009, 34] on icon "close" at bounding box center [1014, 32] width 12 height 12
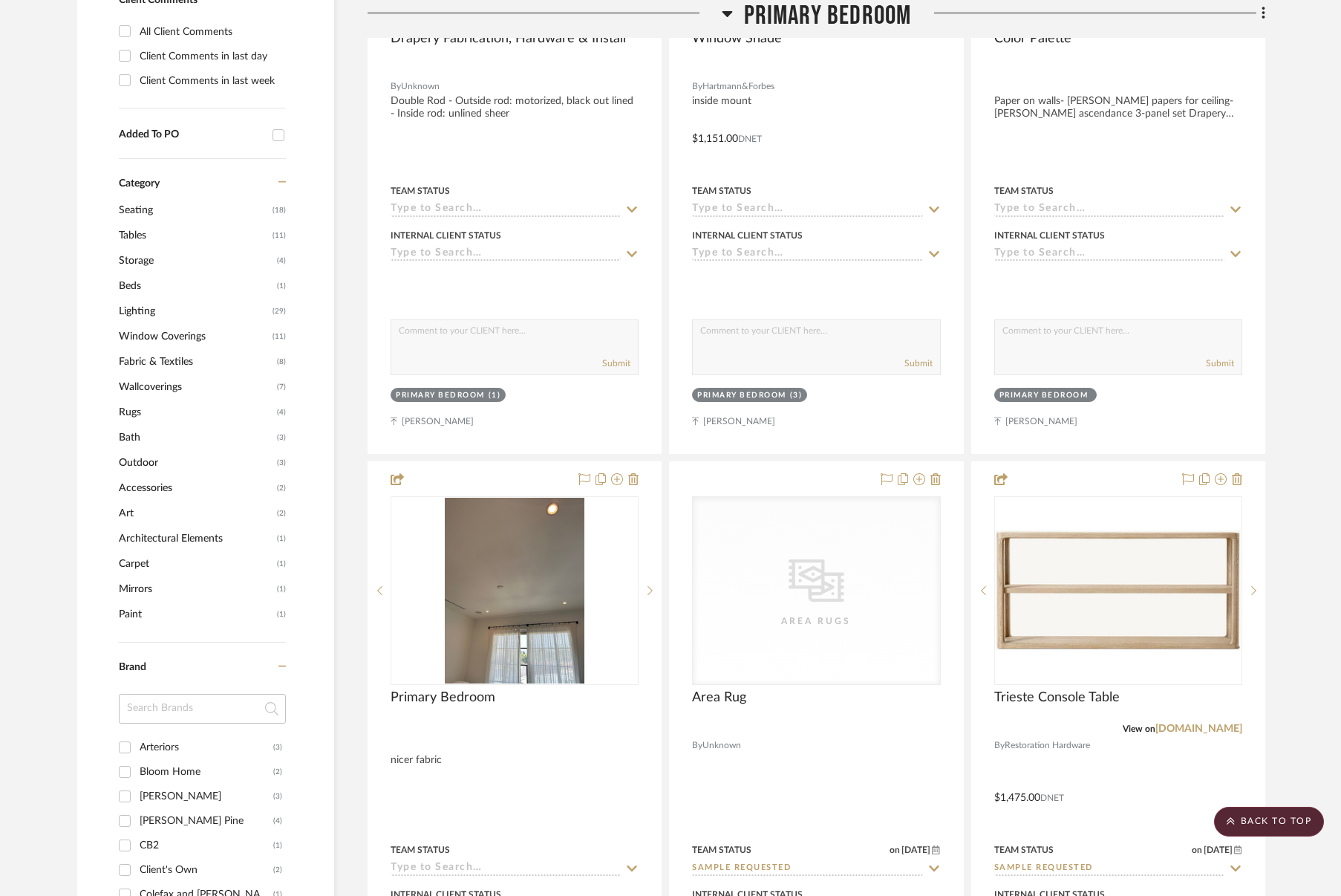
scroll to position [1536, 0]
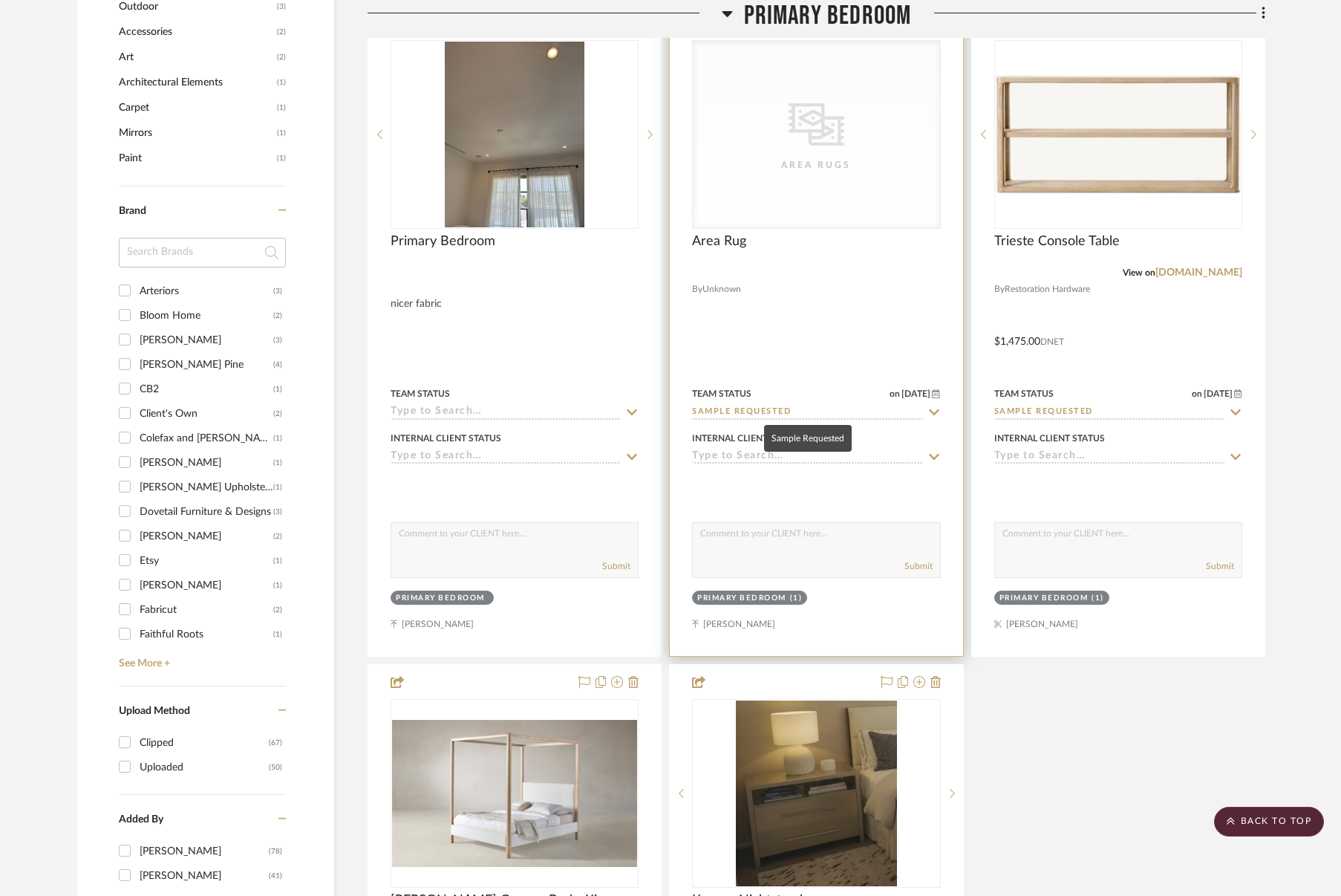
click at [743, 411] on input "Sample Requested" at bounding box center [807, 412] width 230 height 14
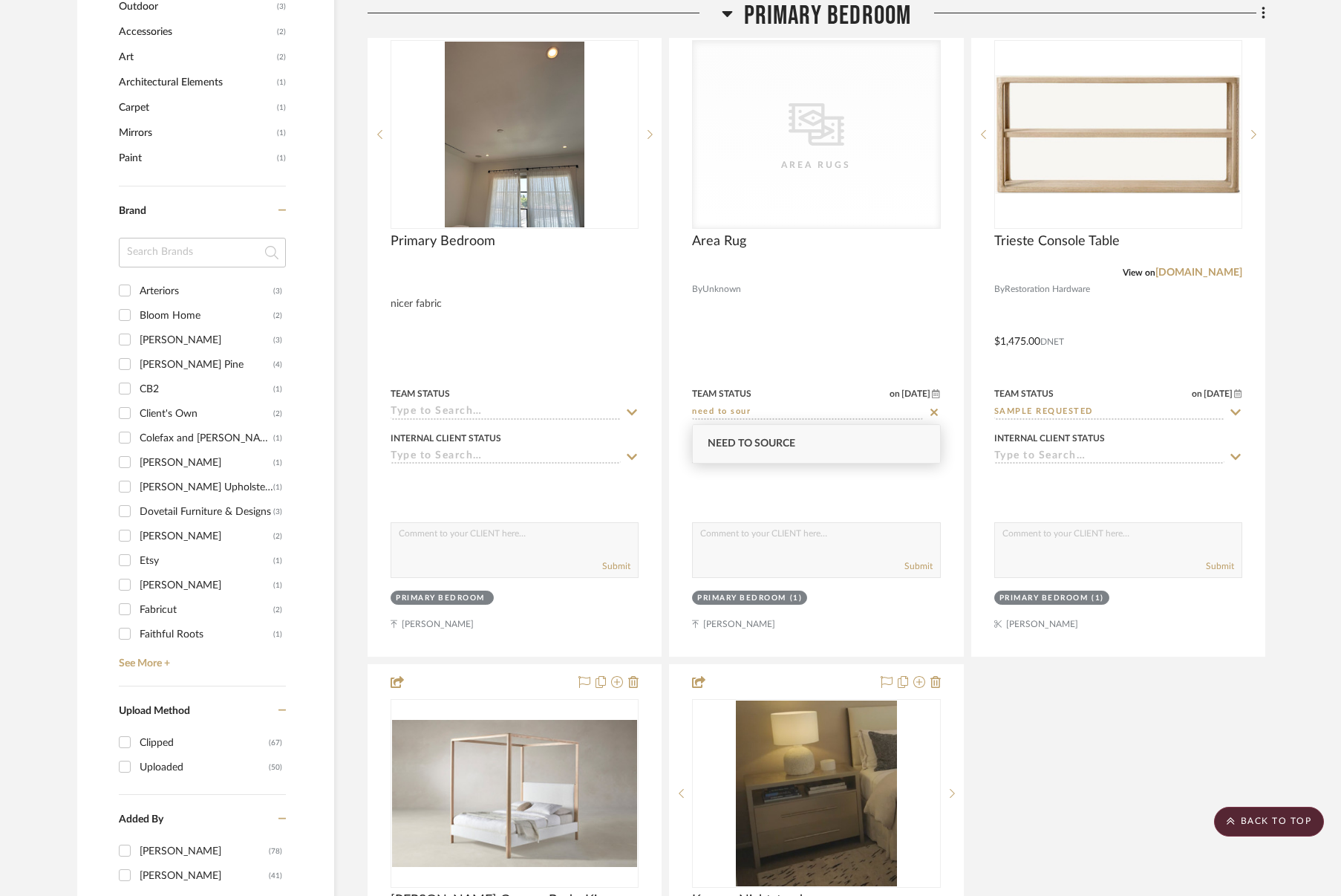
type input "need to sour"
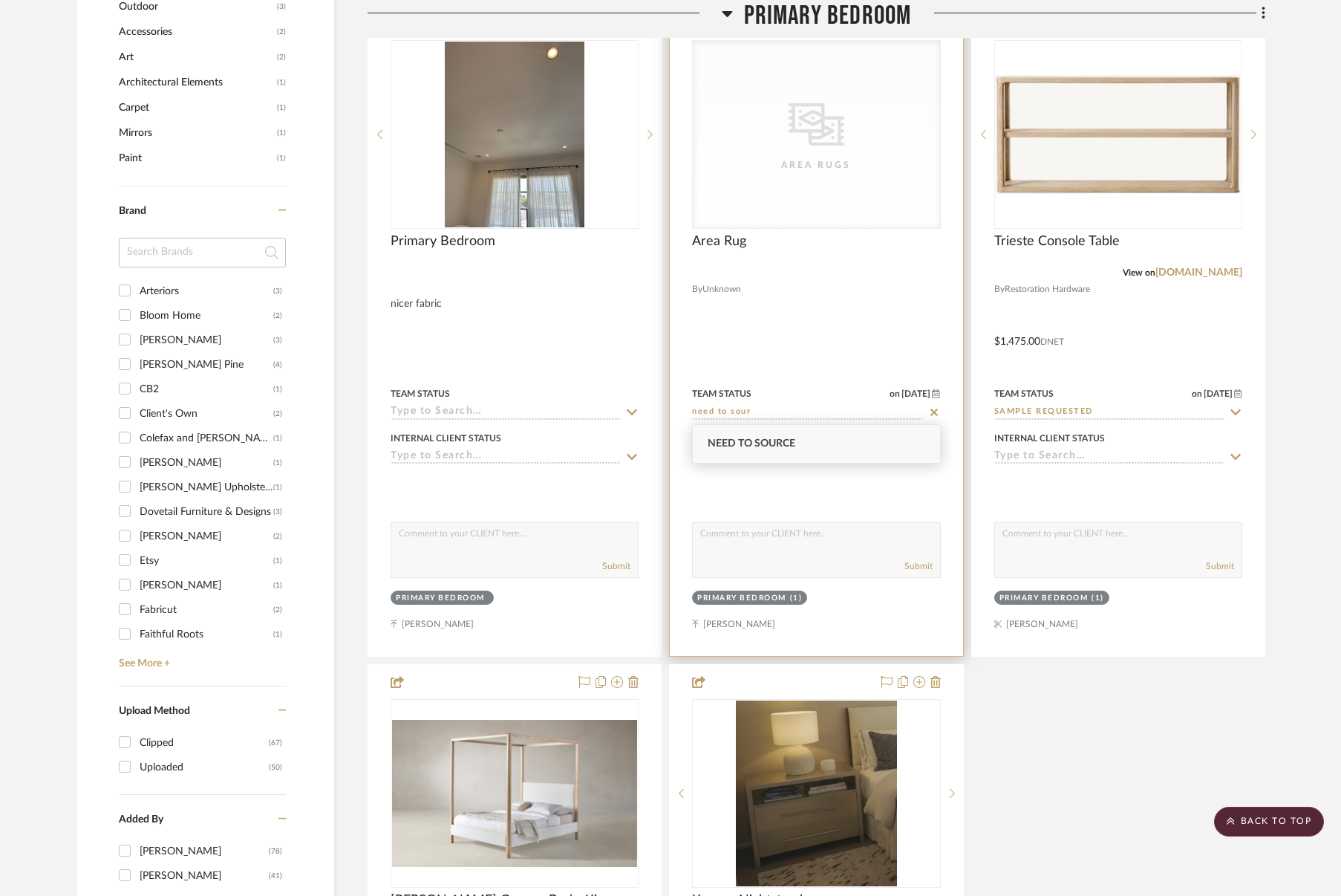
click at [754, 447] on span "Need to Source" at bounding box center [751, 444] width 88 height 10
type input "[DATE]"
type input "Need to Source"
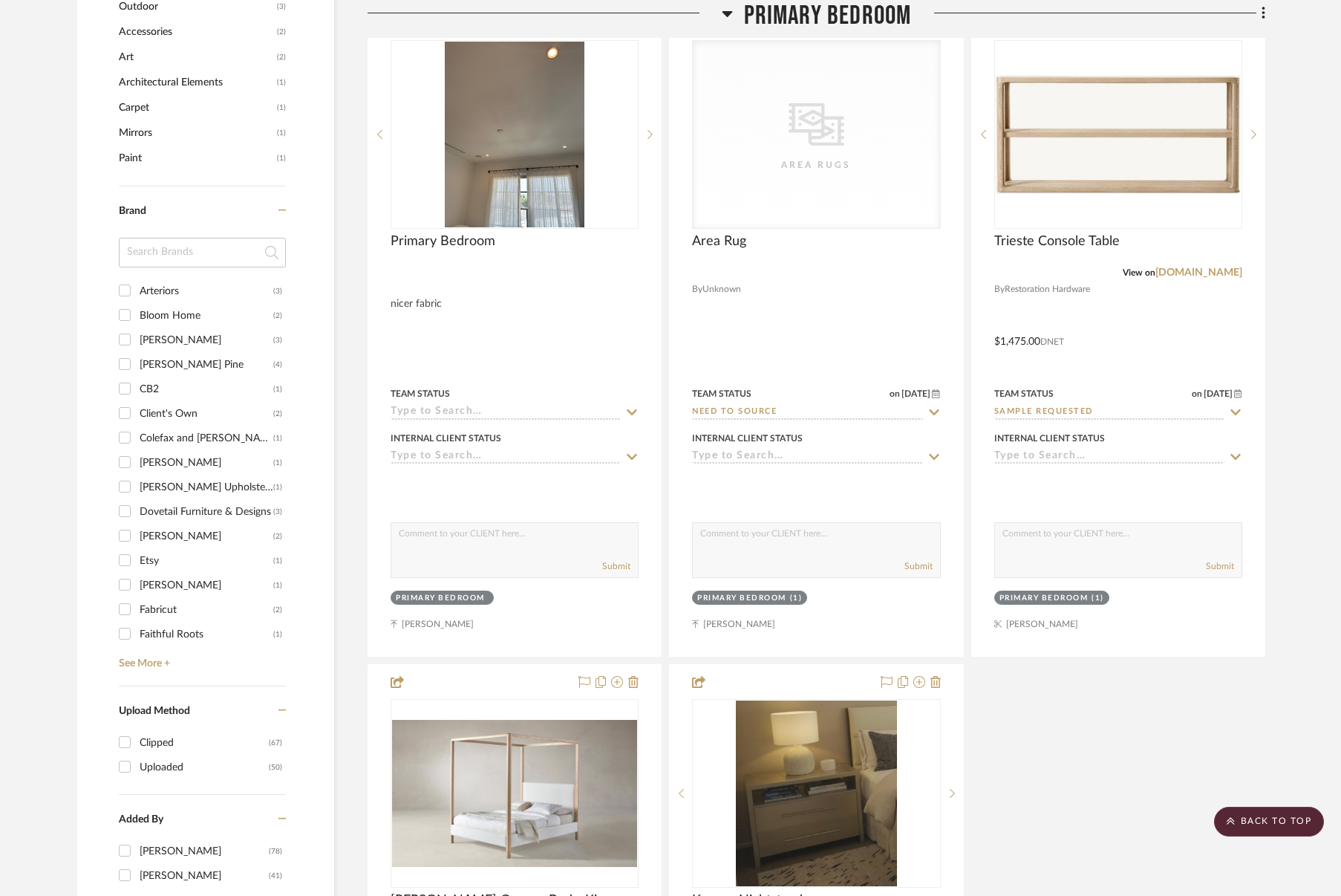
click at [1078, 741] on div "Drapery Fabrication, Hardware & Install By Unknown Double Rod - Outside rod: mo…" at bounding box center [817, 331] width 898 height 1969
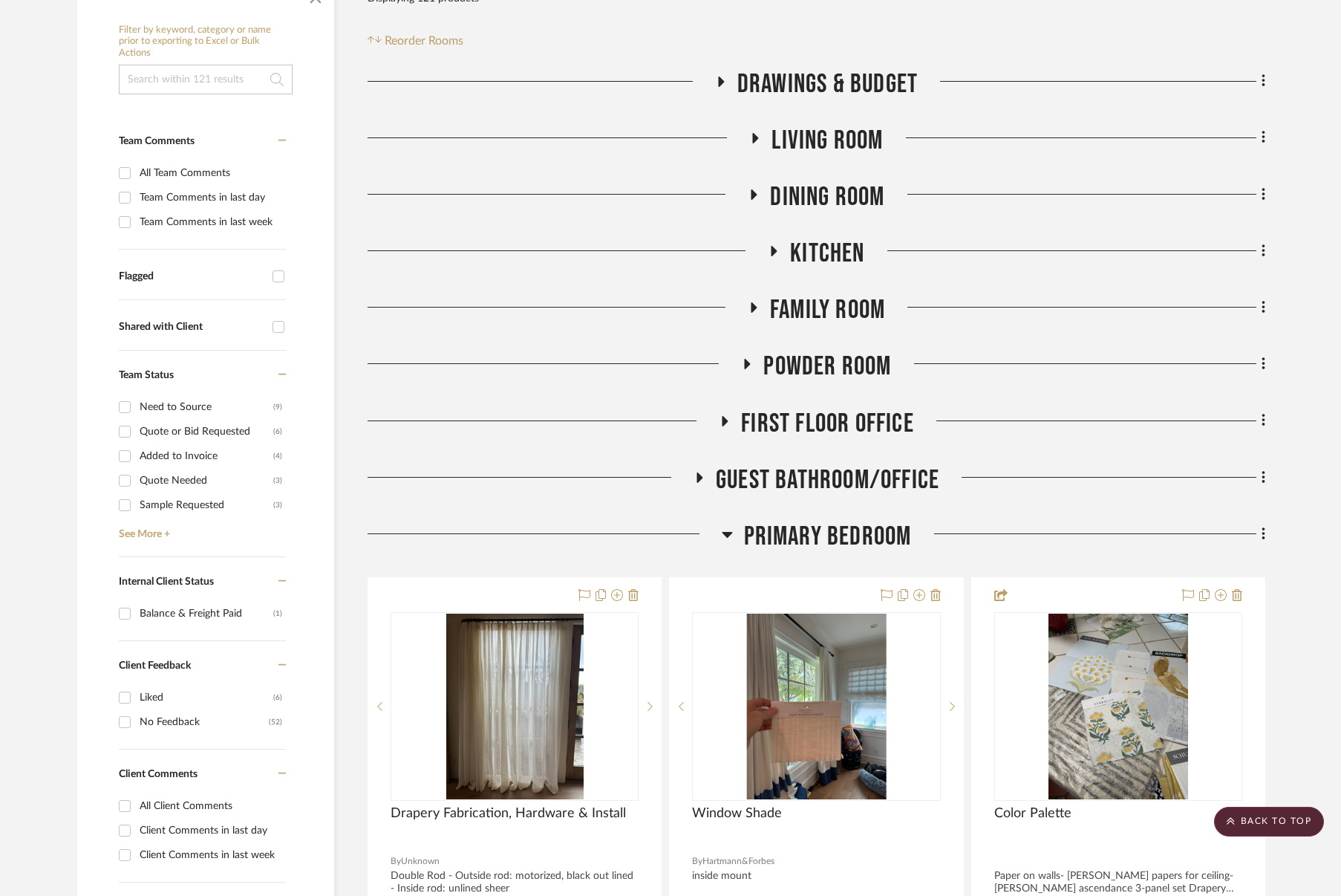
scroll to position [123, 0]
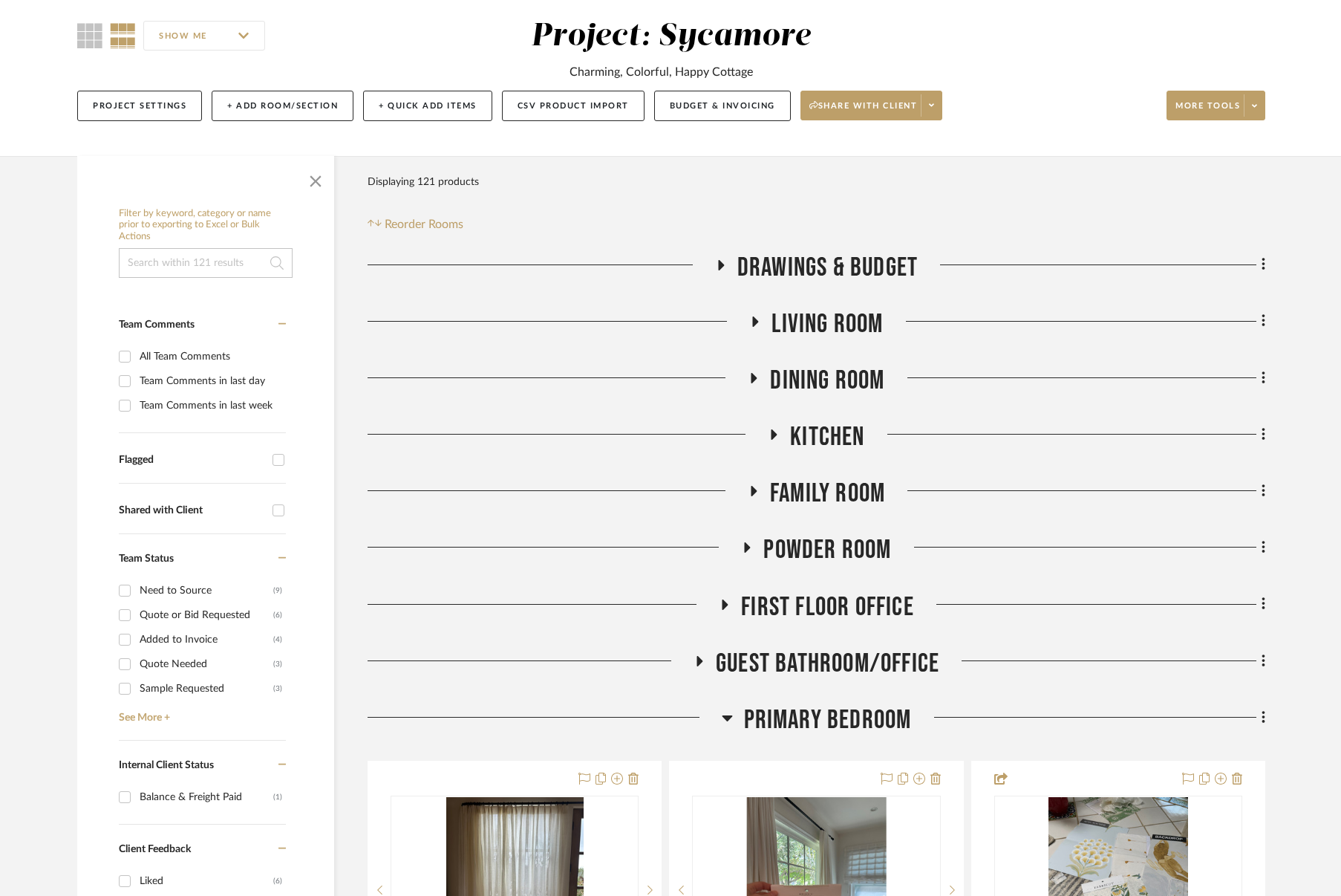
drag, startPoint x: 861, startPoint y: 719, endPoint x: 862, endPoint y: 705, distance: 14.0
click at [861, 719] on span "Primary Bedroom" at bounding box center [828, 719] width 168 height 32
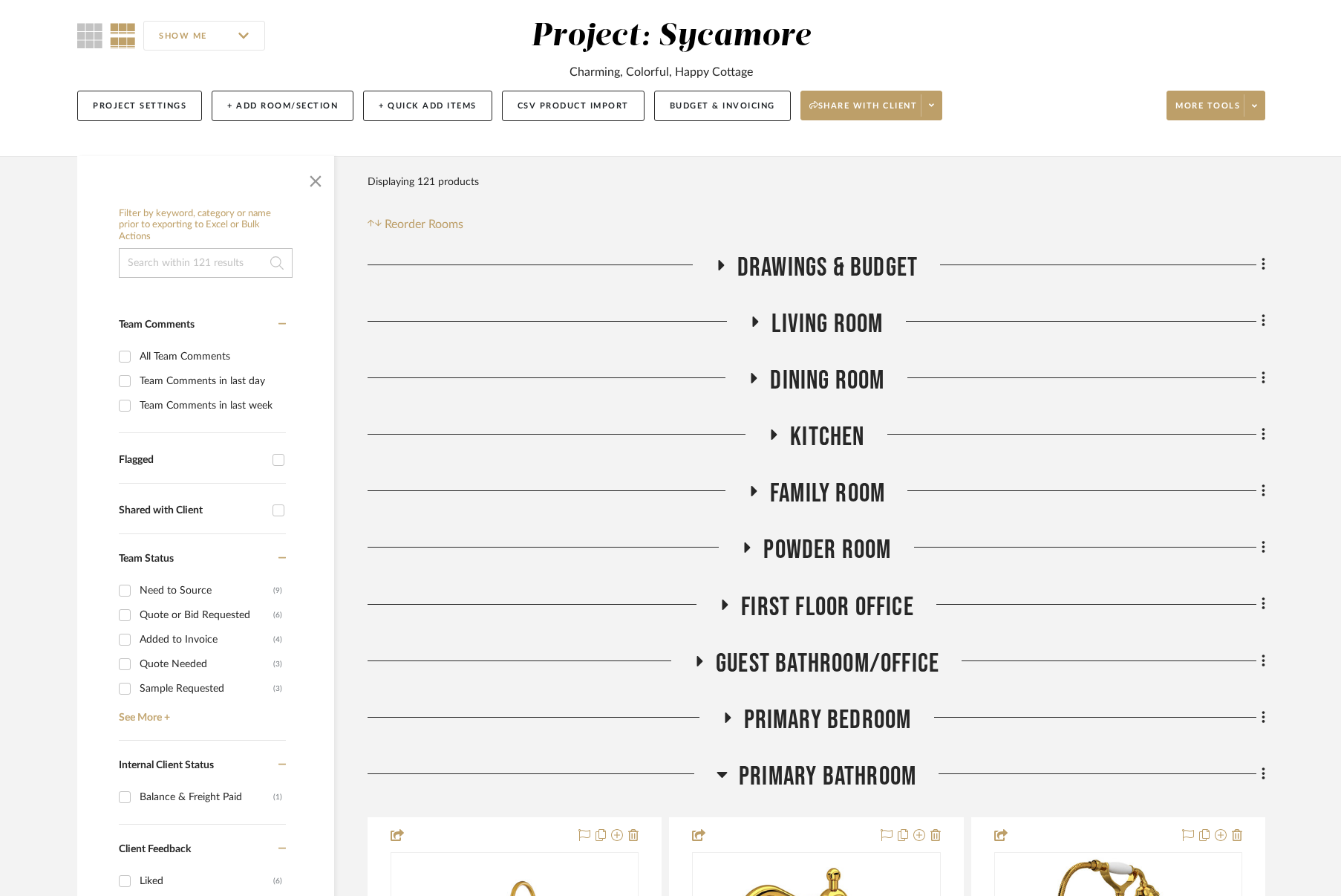
click at [878, 549] on span "Powder Room" at bounding box center [827, 550] width 128 height 32
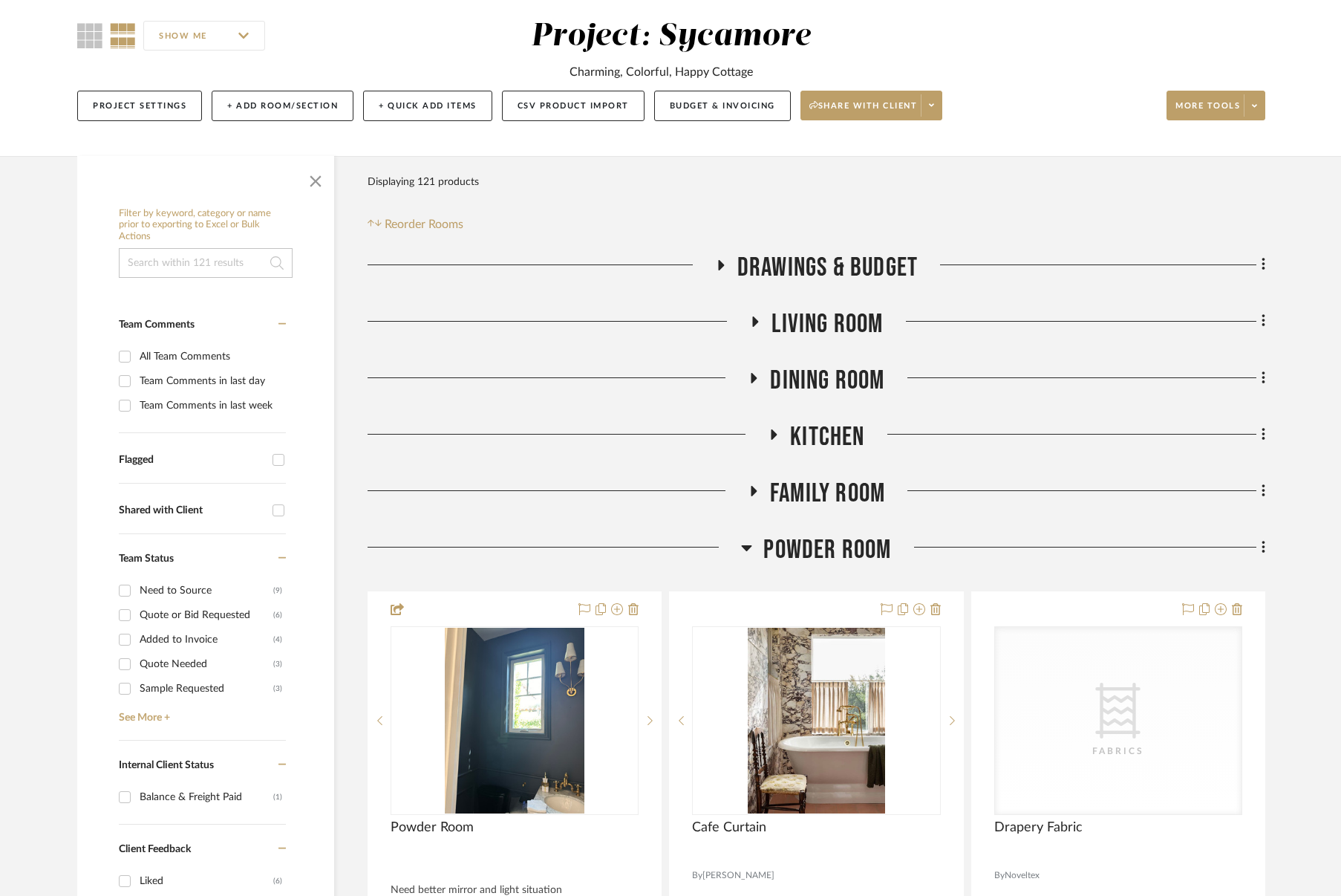
click at [845, 501] on span "Family Room" at bounding box center [828, 493] width 115 height 32
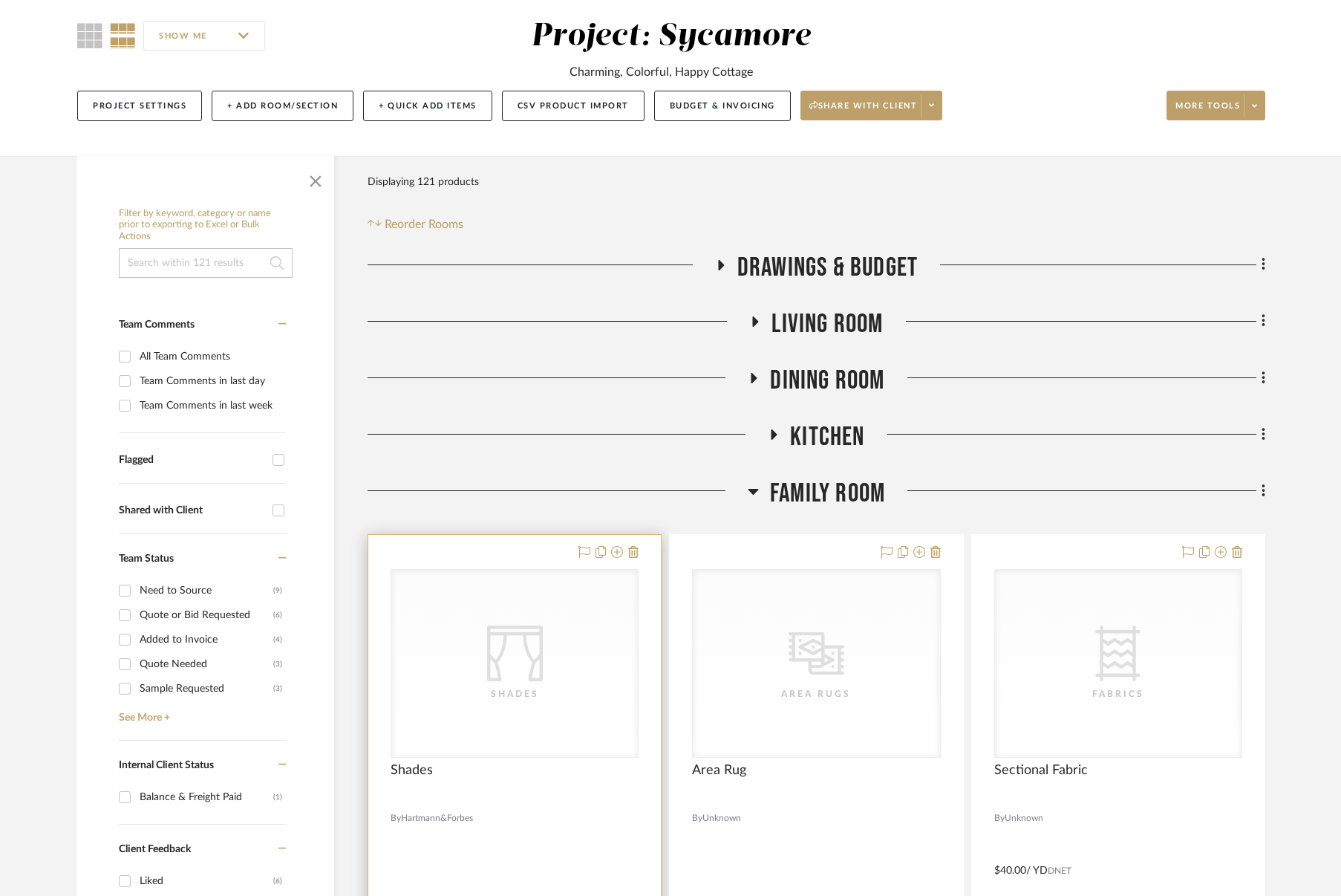
click at [487, 690] on div "Shades" at bounding box center [515, 694] width 149 height 15
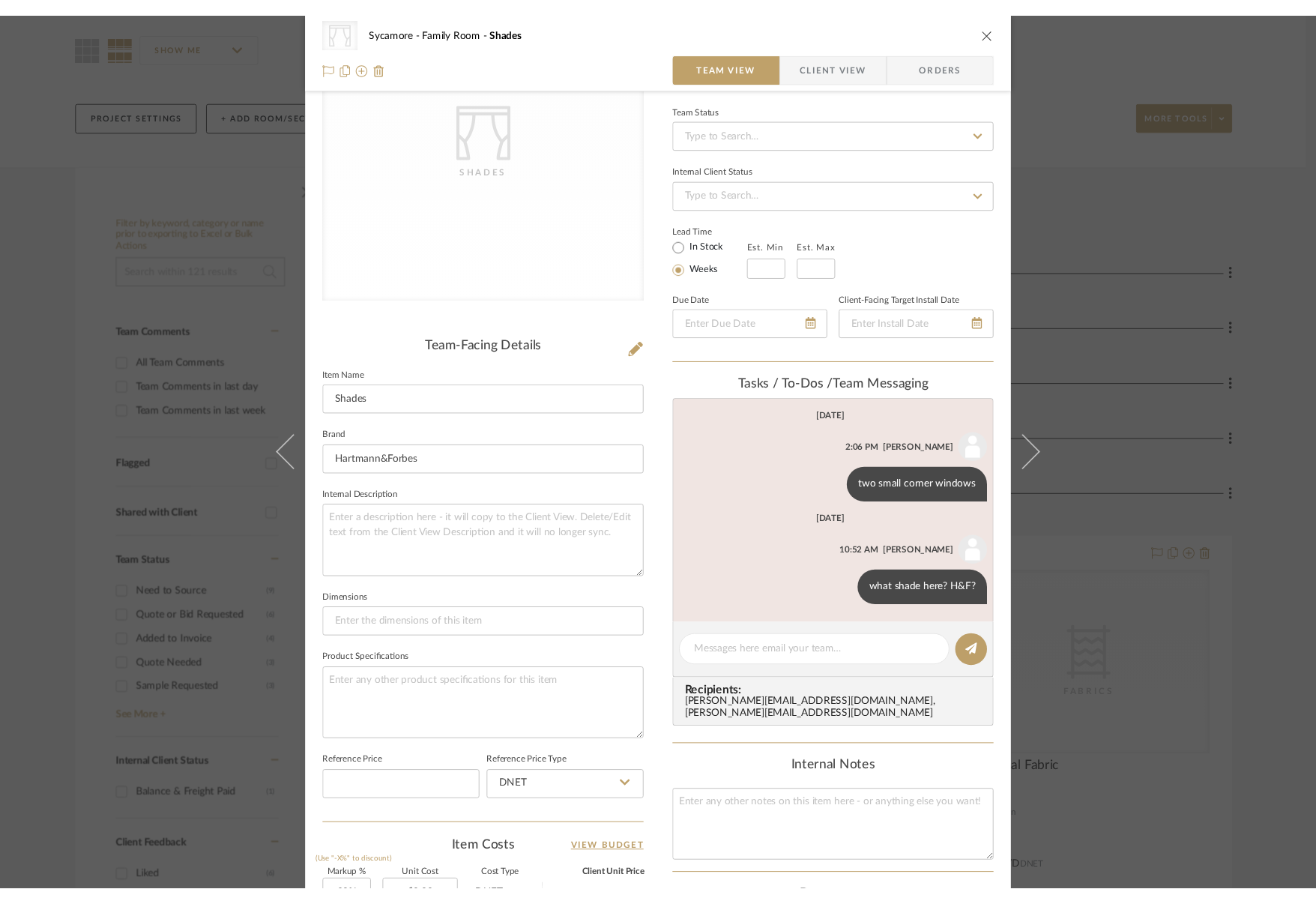
scroll to position [0, 0]
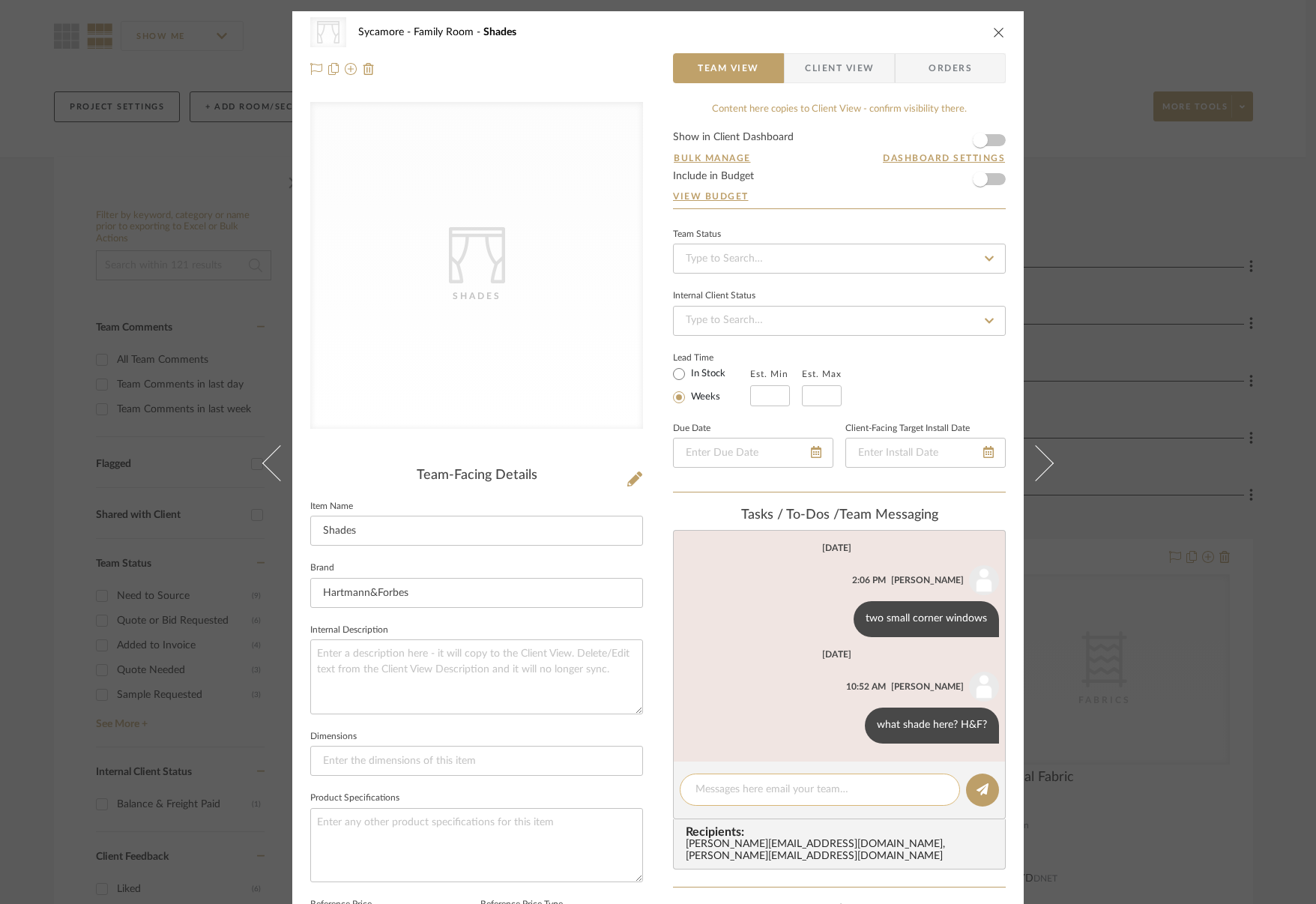
drag, startPoint x: 819, startPoint y: 801, endPoint x: 818, endPoint y: 788, distance: 13.0
click at [819, 801] on div at bounding box center [819, 789] width 280 height 32
click at [818, 788] on textarea at bounding box center [819, 789] width 249 height 16
paste textarea "https://hartmannforbes.com/inspired-white"
type textarea "https://hartmannforbes.com/inspired-white"
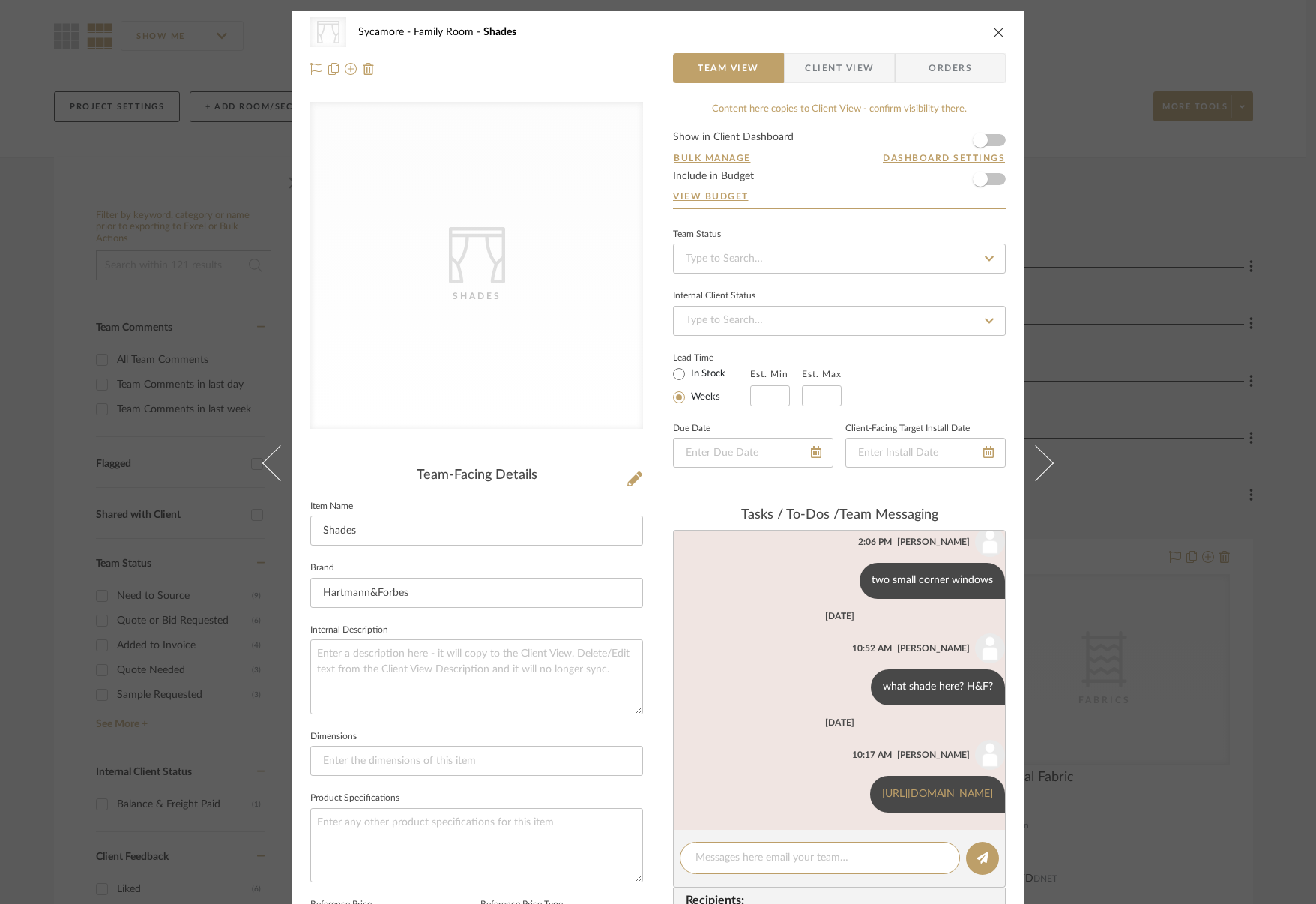
scroll to position [40, 0]
paste textarea "https://hartmannforbes.com/snow-lantern"
type textarea "https://hartmannforbes.com/snow-lantern"
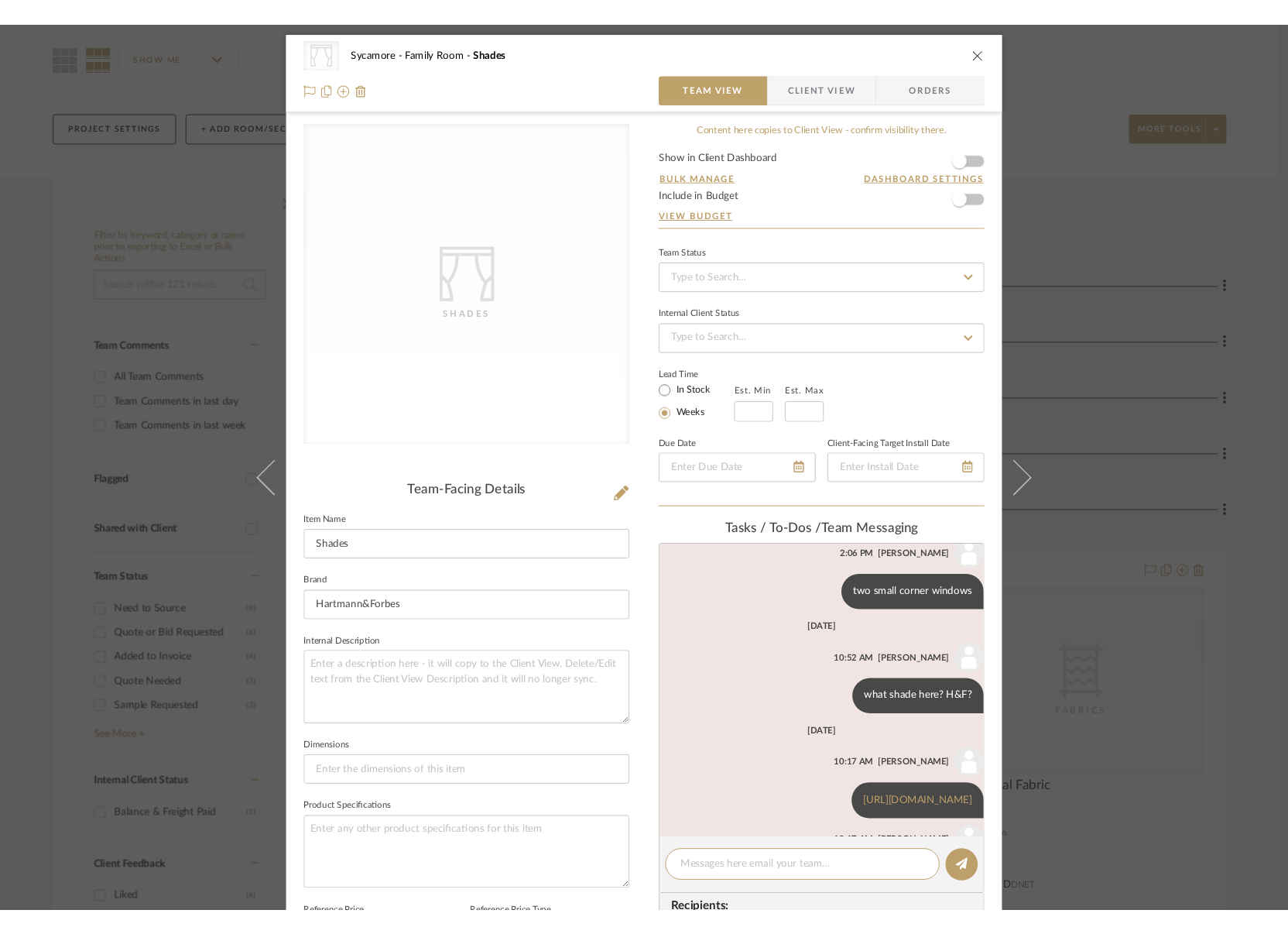
scroll to position [122, 0]
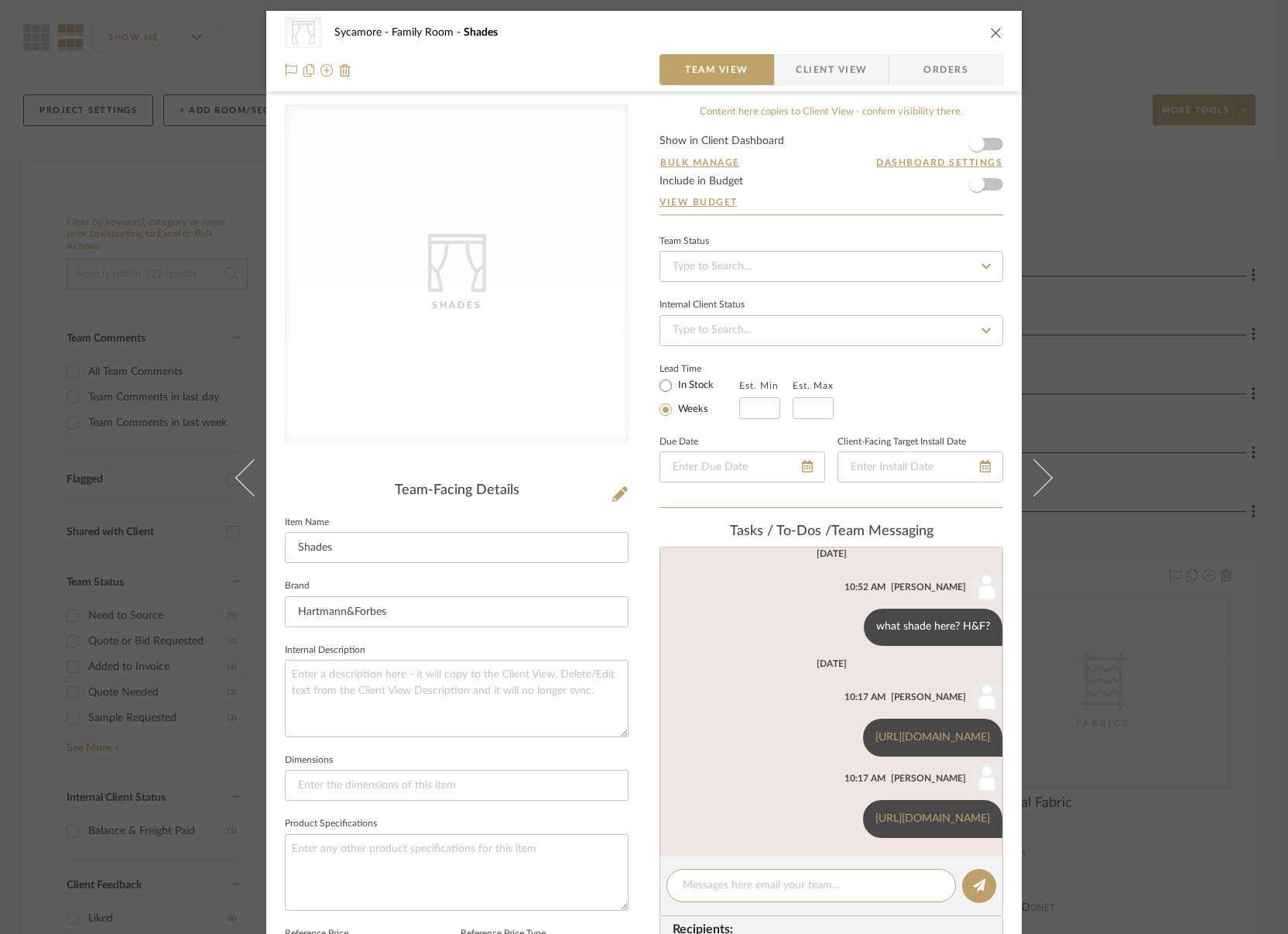
click at [990, 22] on div "CategoryIconFabrics Created with Sketch. Shades Sycamore Family Room Shades" at bounding box center [643, 33] width 718 height 31
click at [992, 29] on icon "close" at bounding box center [996, 33] width 12 height 12
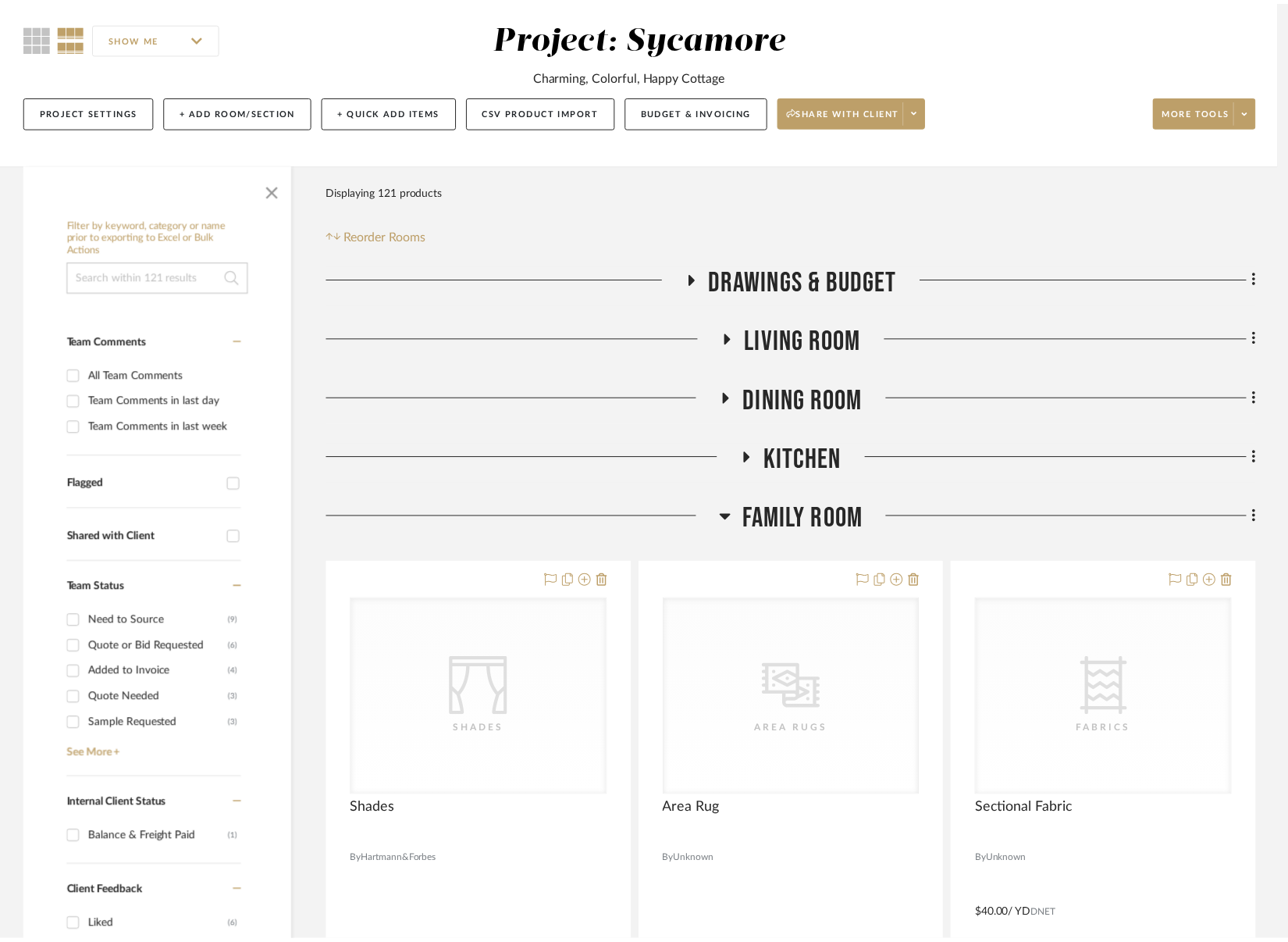
scroll to position [129, 0]
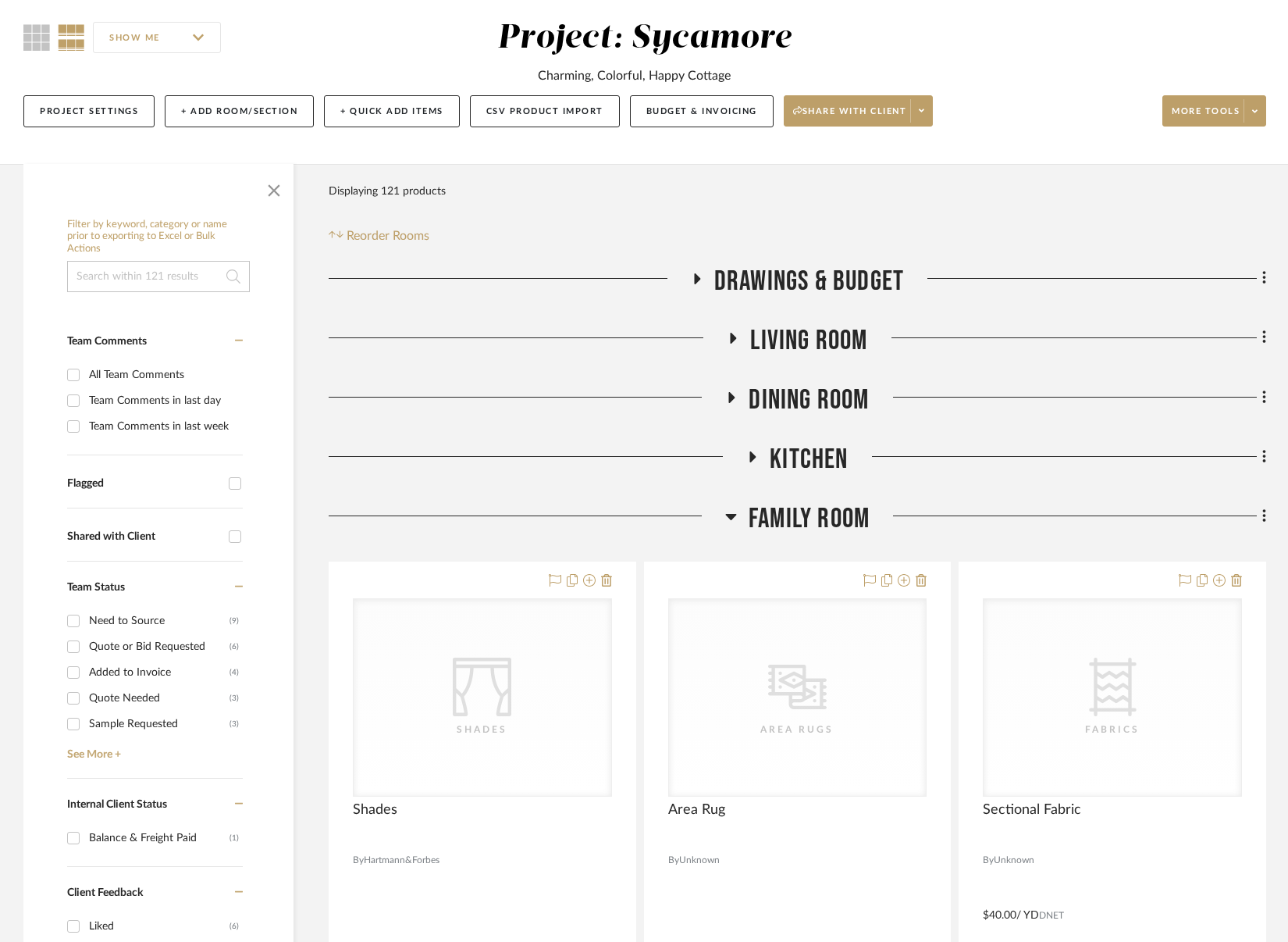
click at [841, 508] on span "Family Room" at bounding box center [809, 518] width 121 height 34
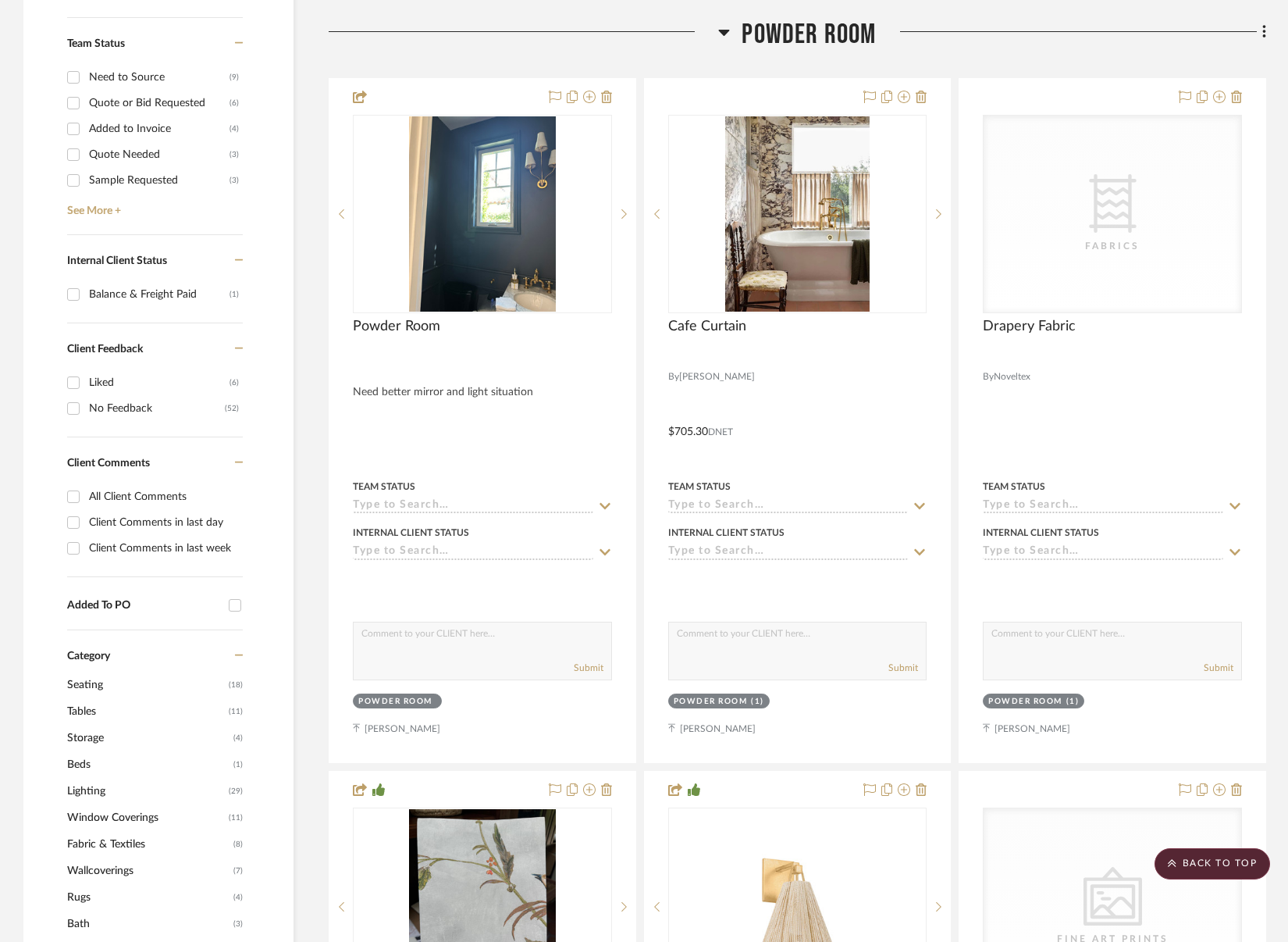
scroll to position [849, 0]
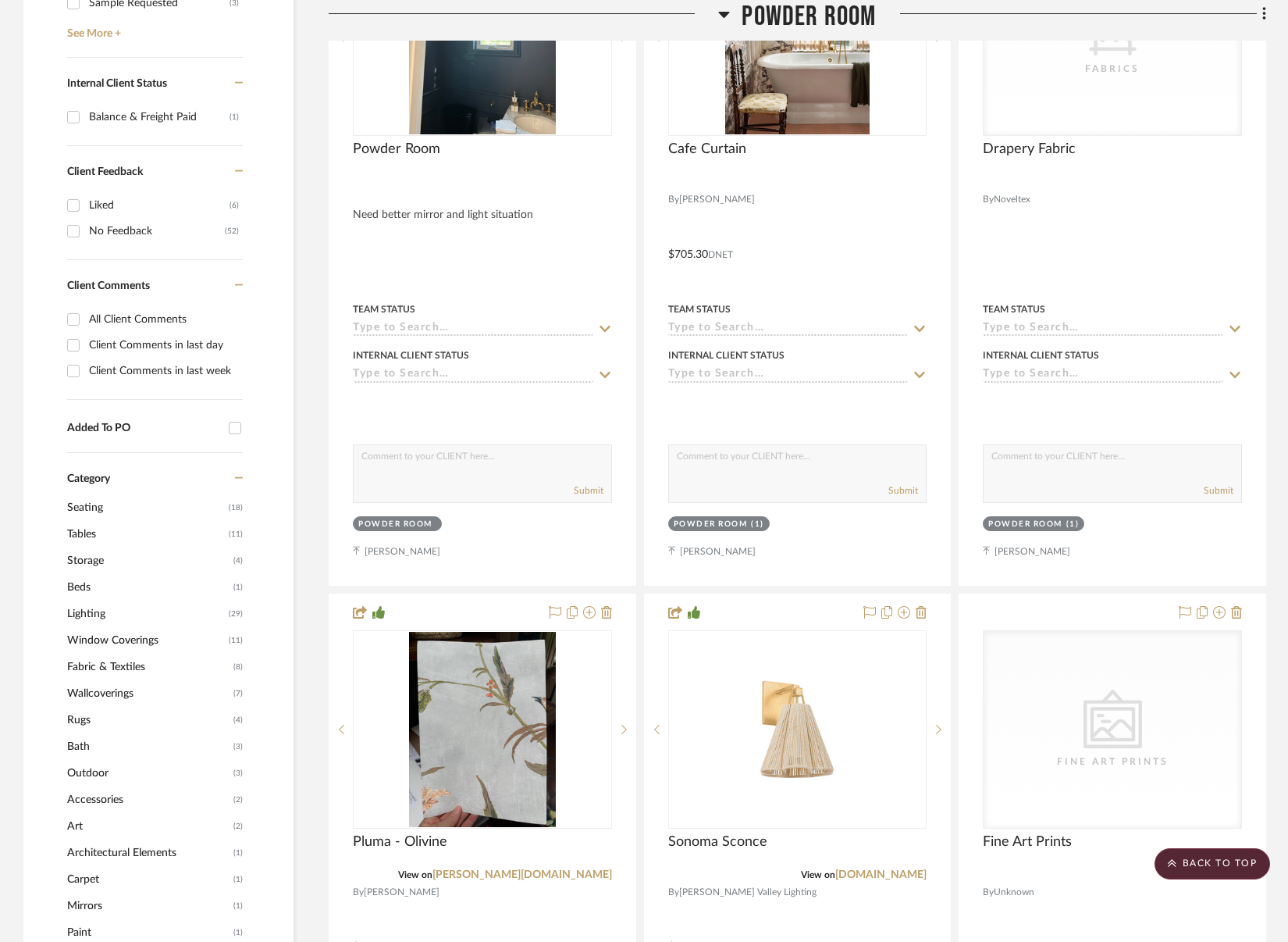
drag, startPoint x: 129, startPoint y: 694, endPoint x: 255, endPoint y: 681, distance: 126.7
click at [129, 694] on span "Wallcoverings" at bounding box center [148, 694] width 163 height 27
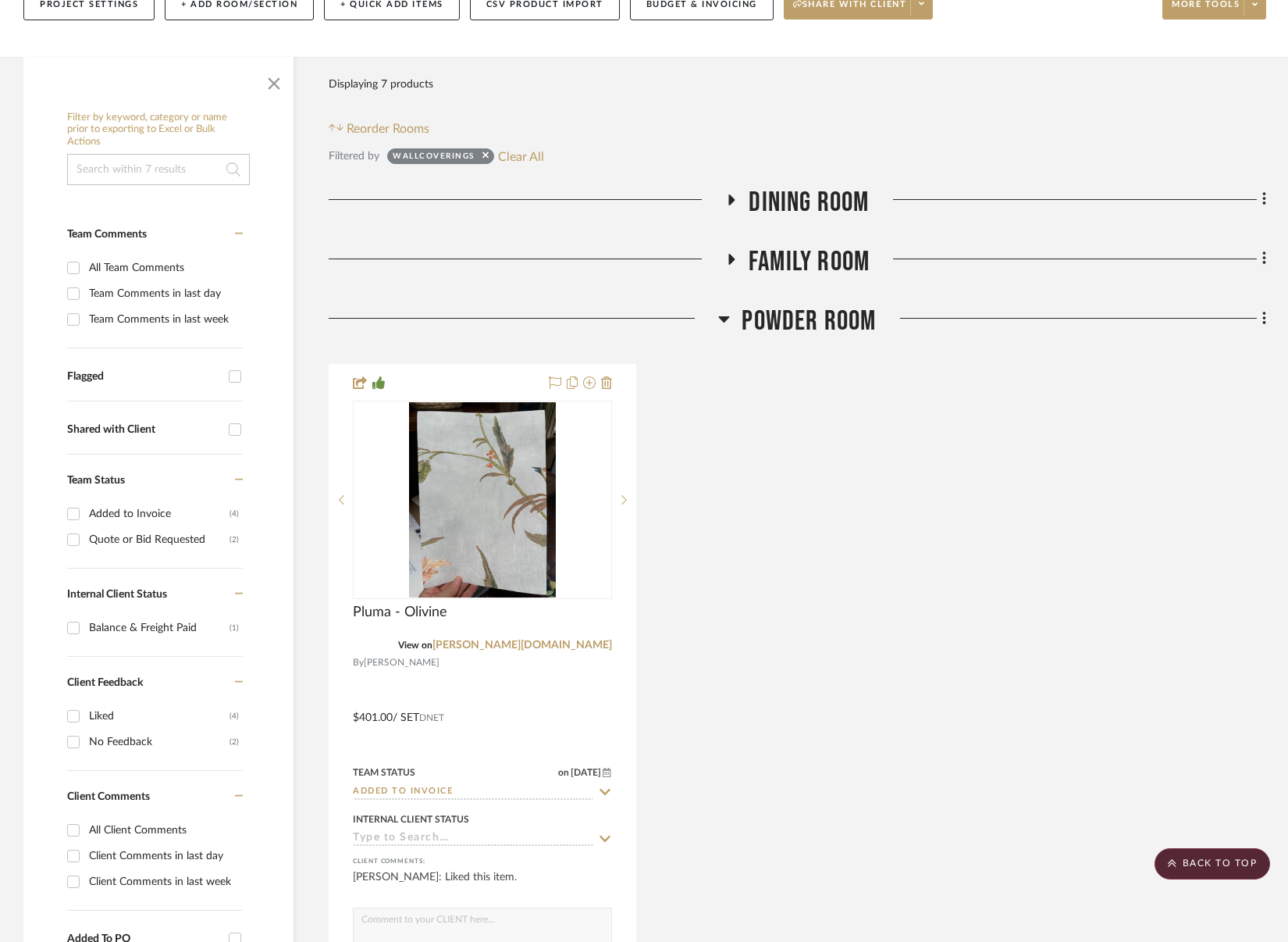
scroll to position [216, 0]
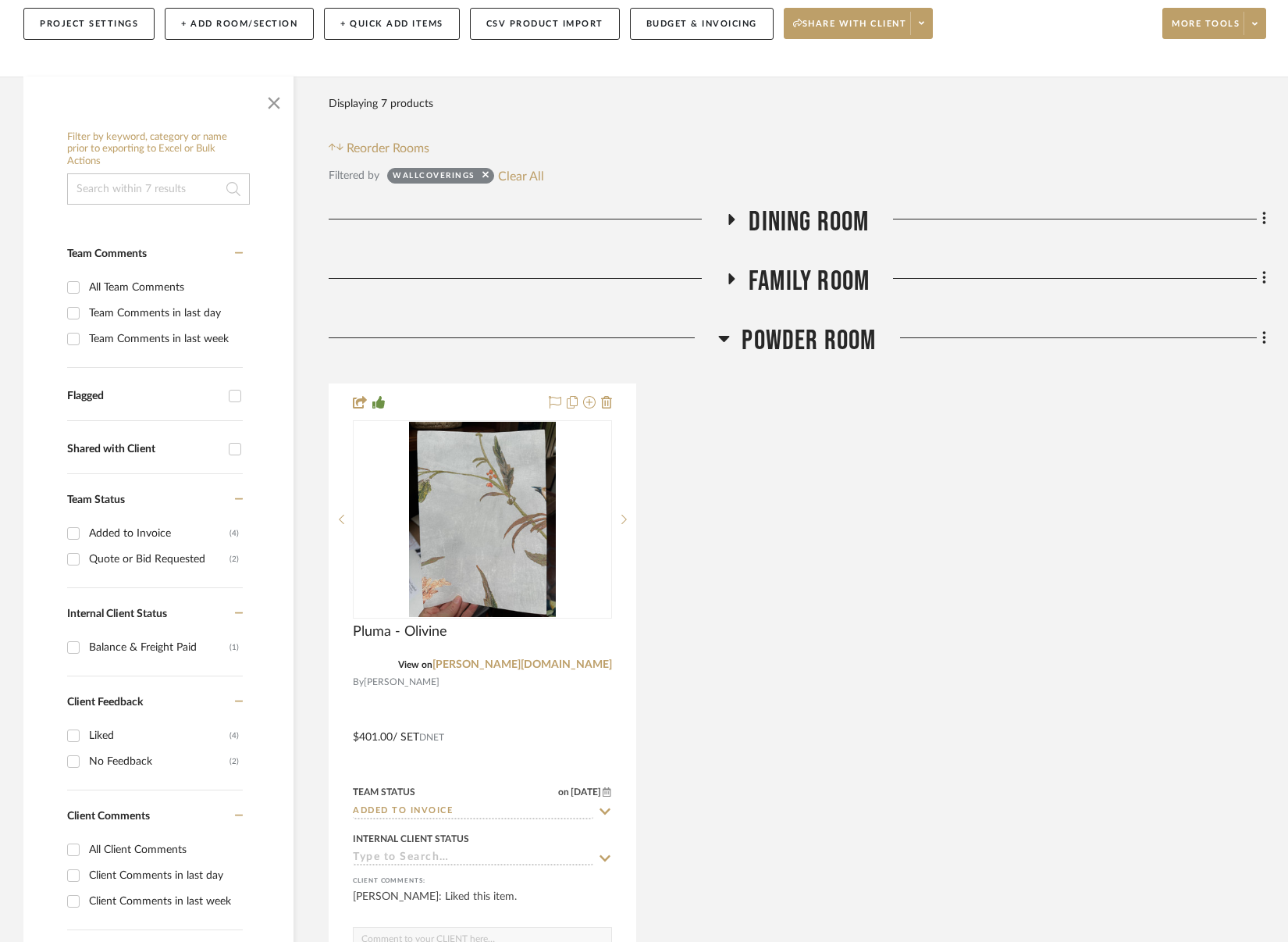
click at [827, 230] on span "Dining Room" at bounding box center [808, 222] width 120 height 34
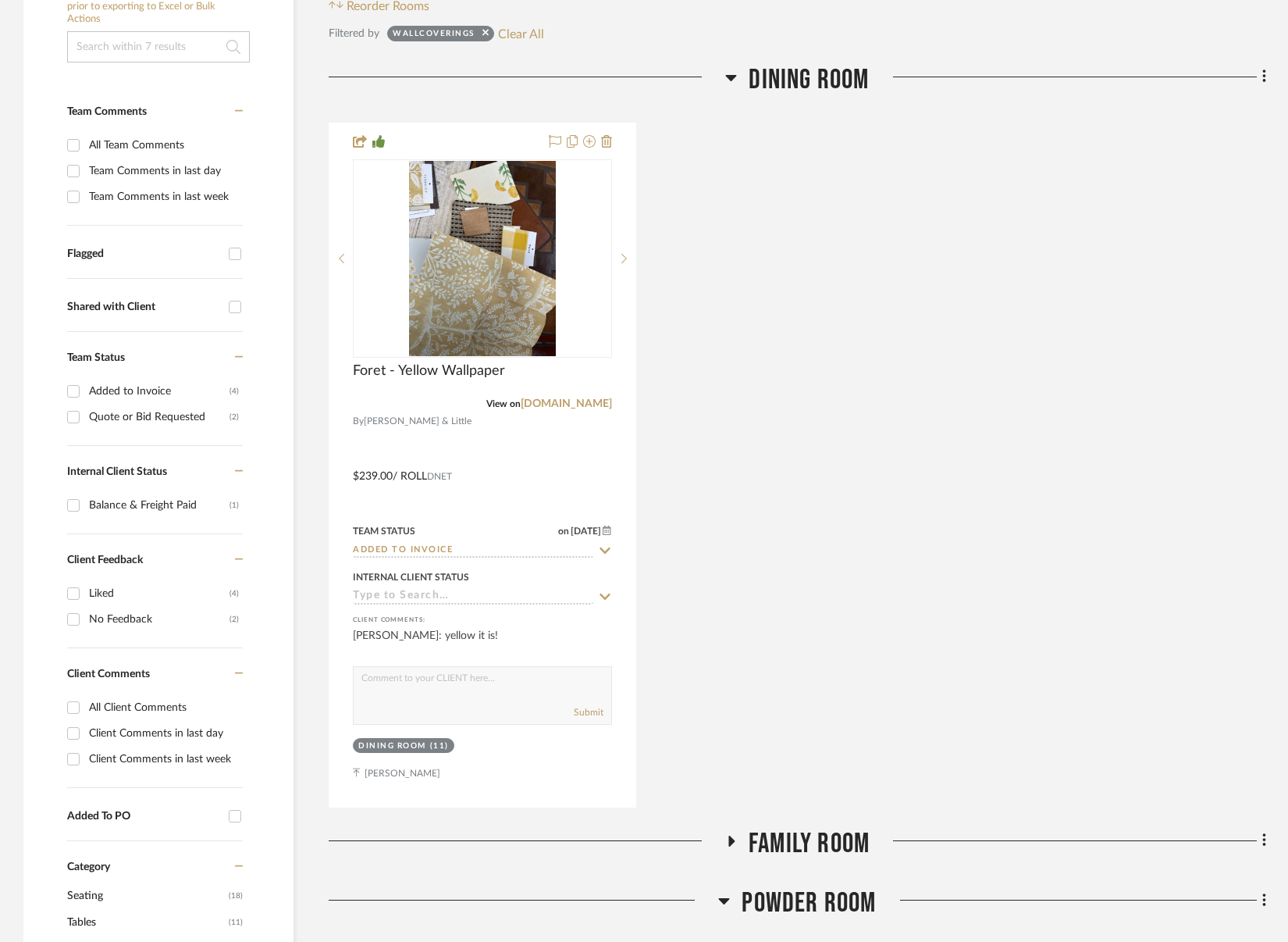
scroll to position [466, 0]
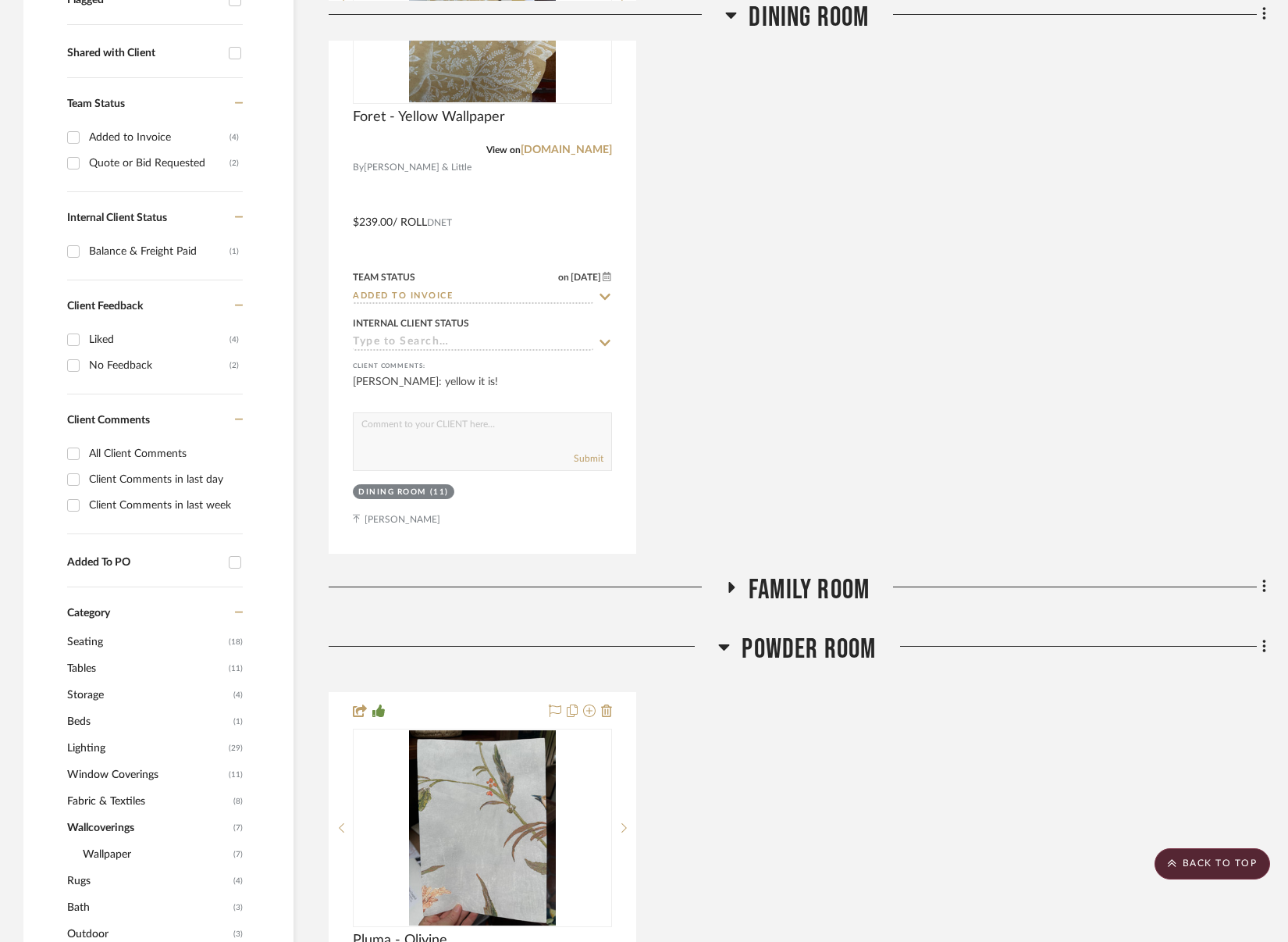
click at [824, 572] on div "Drawings & Budget Living Room Dining Room Foret - Yellow Wallpaper View on osbo…" at bounding box center [797, 683] width 938 height 1746
click at [822, 583] on span "Family Room" at bounding box center [809, 590] width 121 height 34
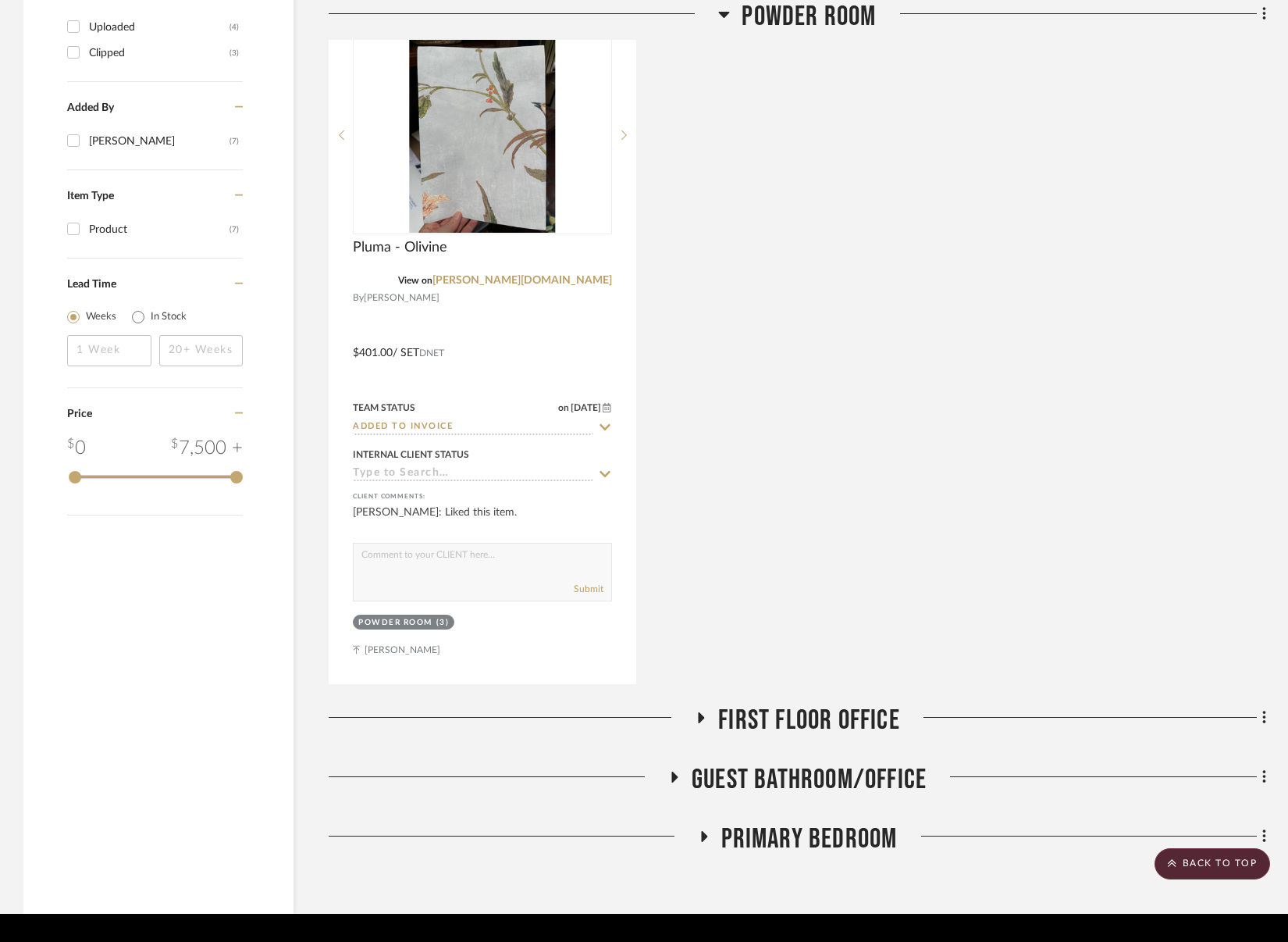
scroll to position [2050, 0]
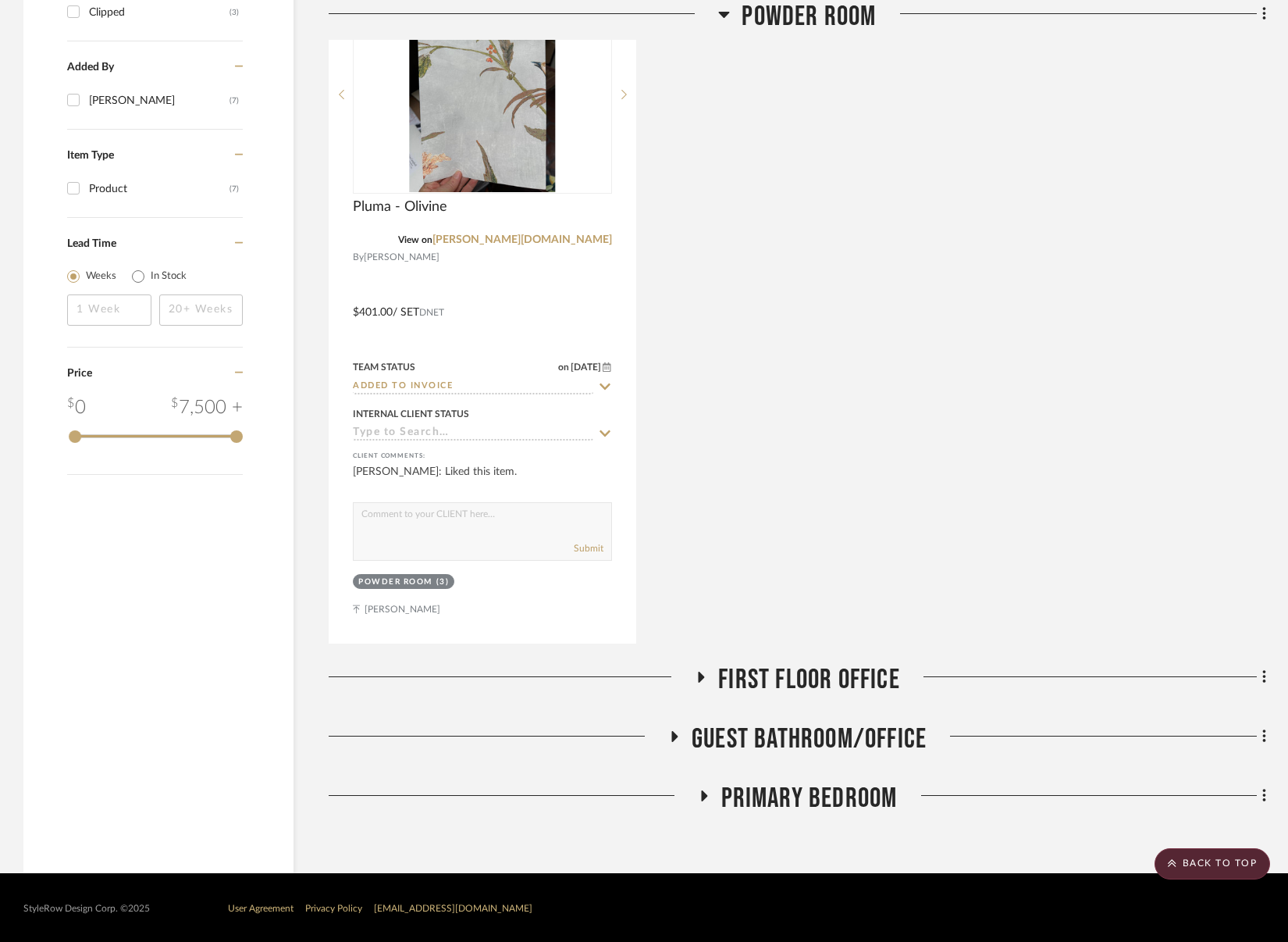
click at [816, 679] on span "First Floor Office" at bounding box center [809, 679] width 182 height 34
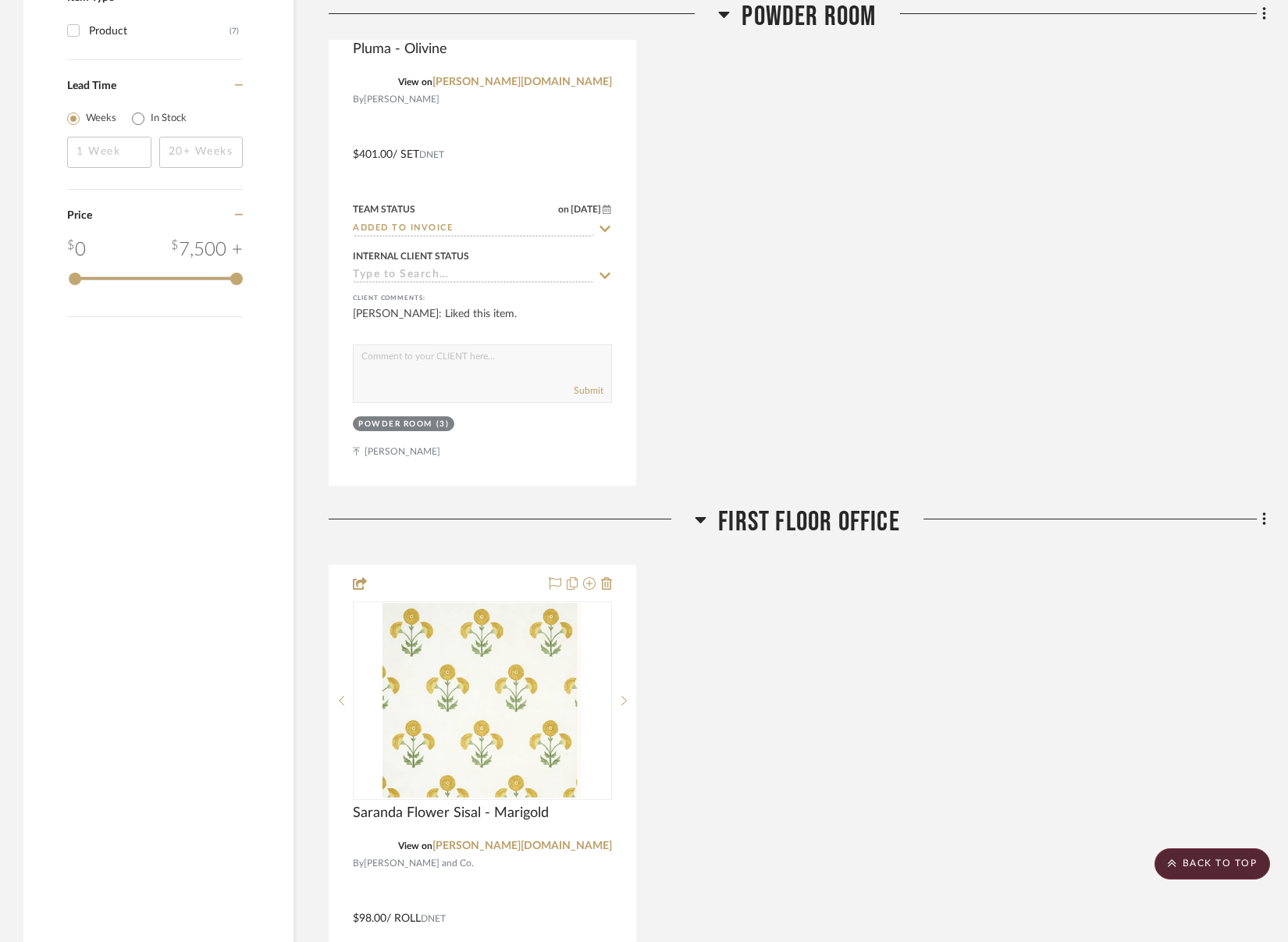
scroll to position [2528, 0]
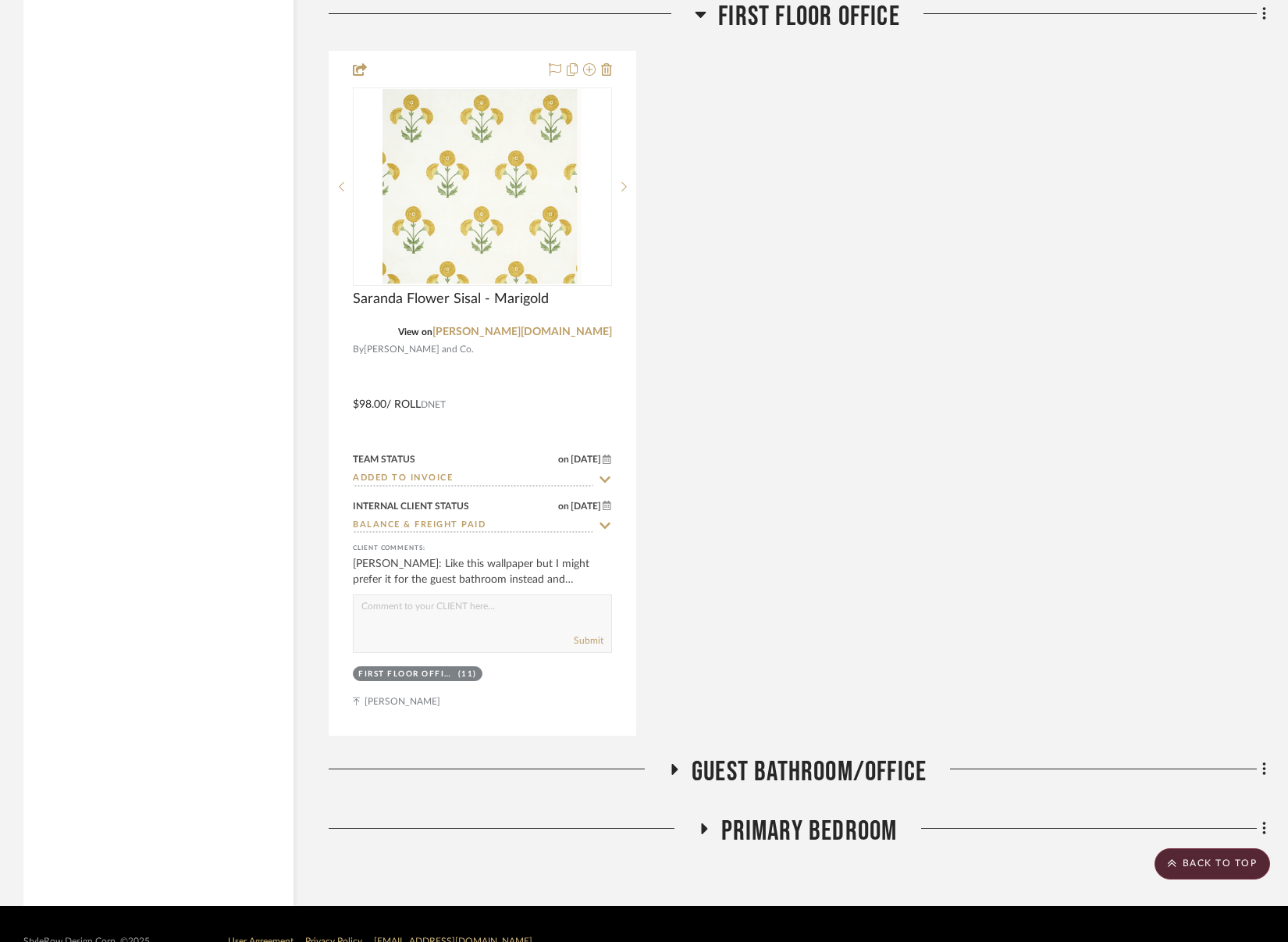
click at [845, 768] on span "Guest Bathroom/Office" at bounding box center [809, 771] width 235 height 34
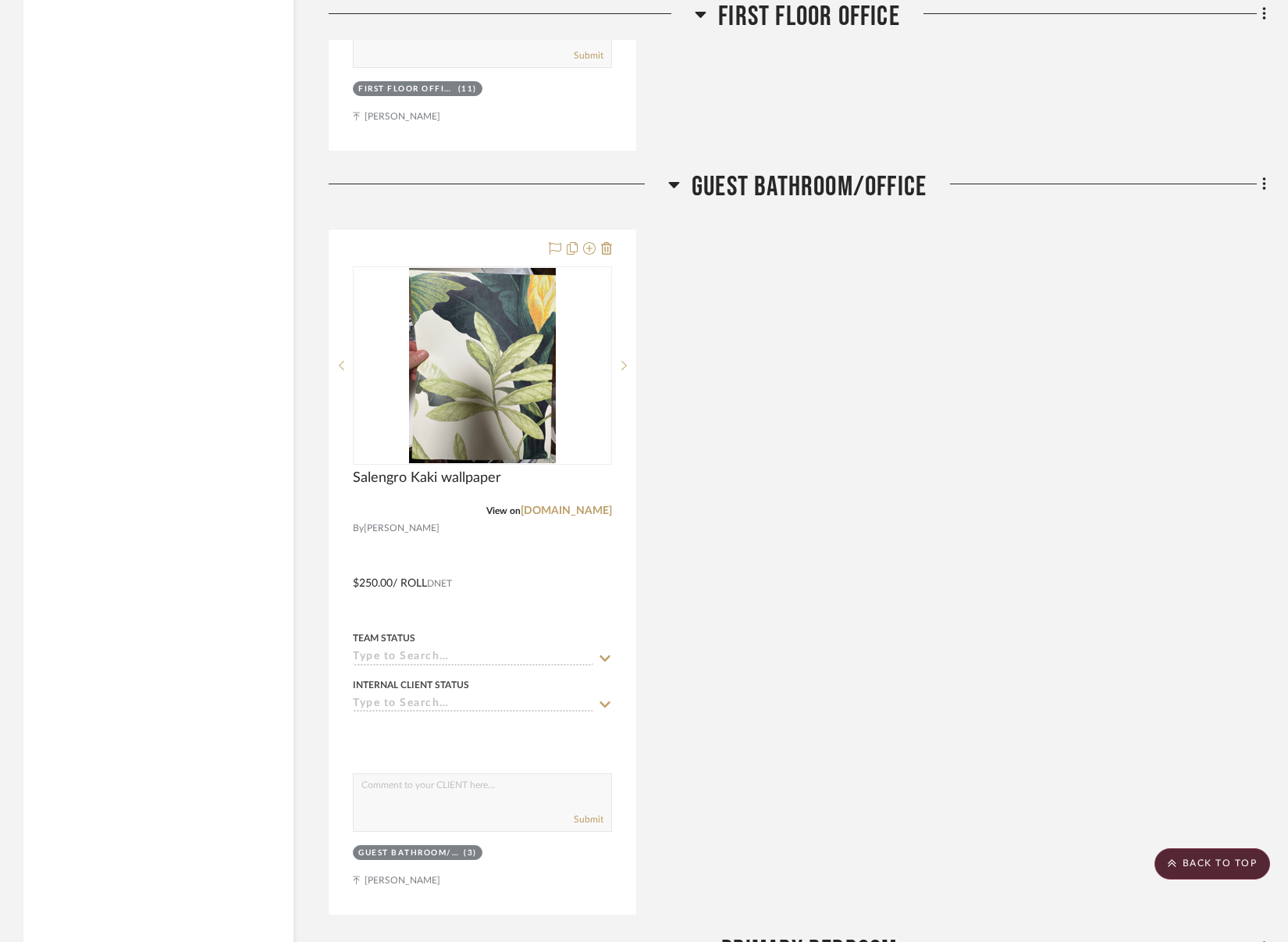
scroll to position [3457, 0]
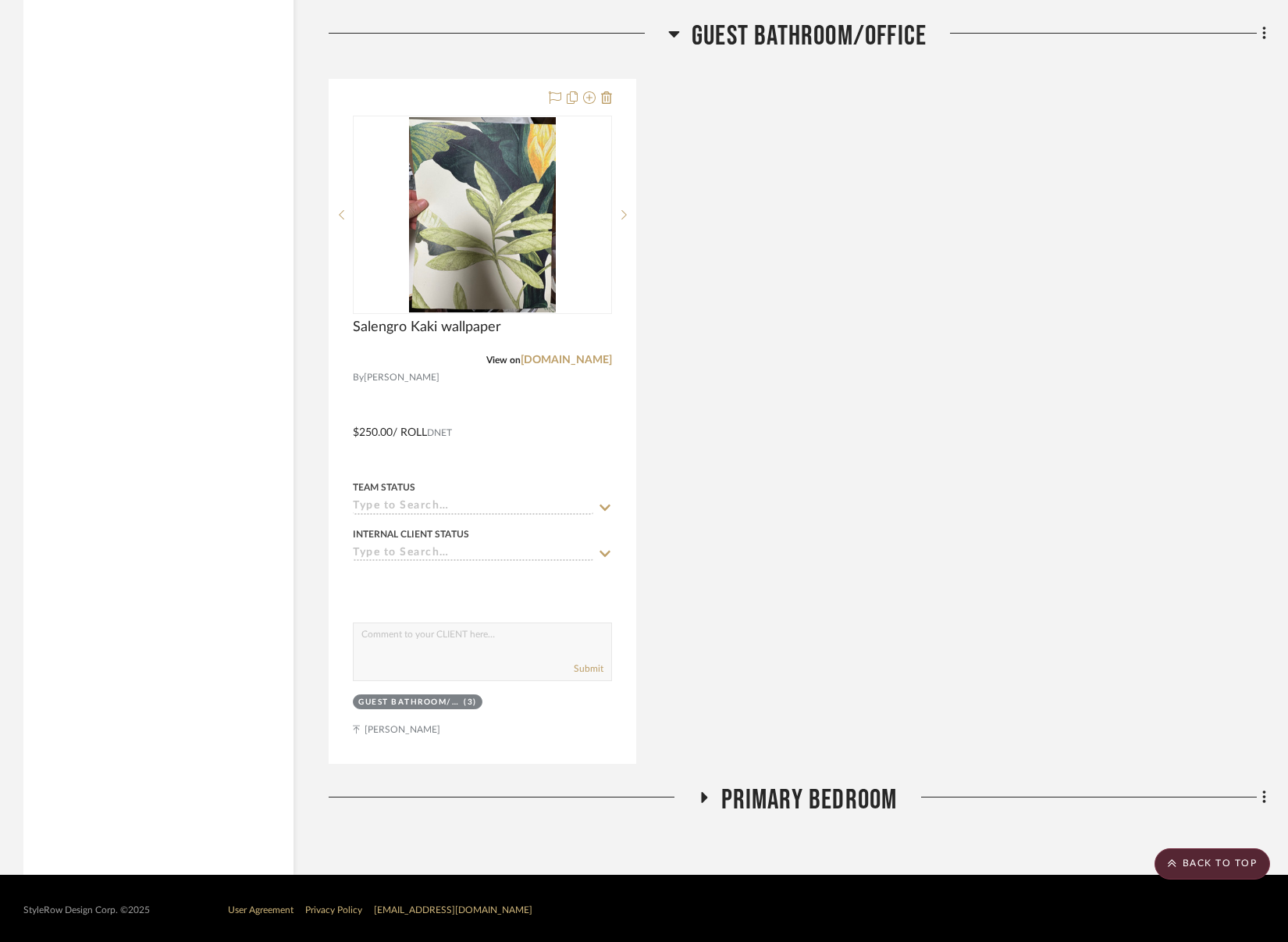
click at [848, 783] on span "Primary Bedroom" at bounding box center [810, 800] width 176 height 34
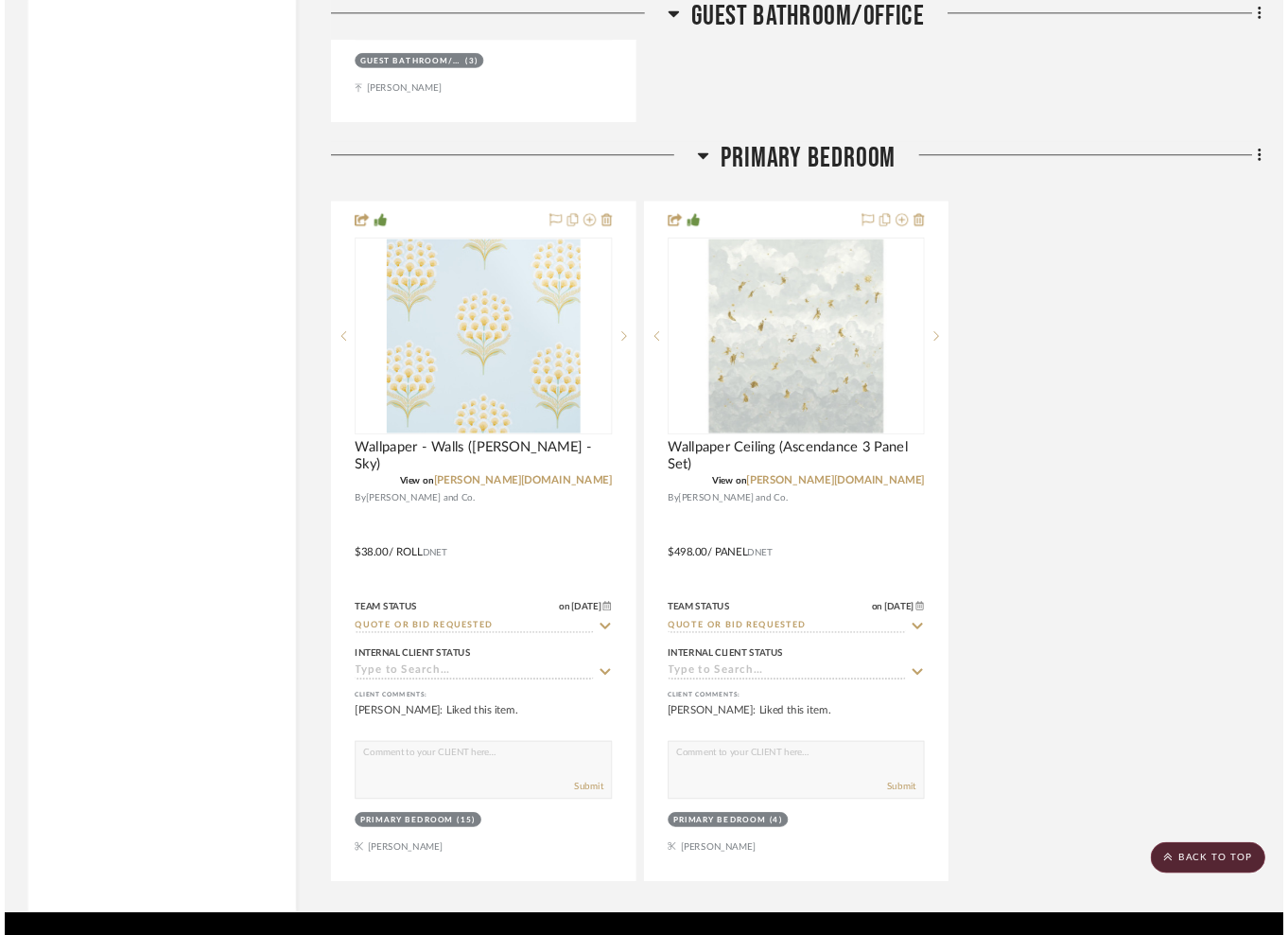
scroll to position [4968, 0]
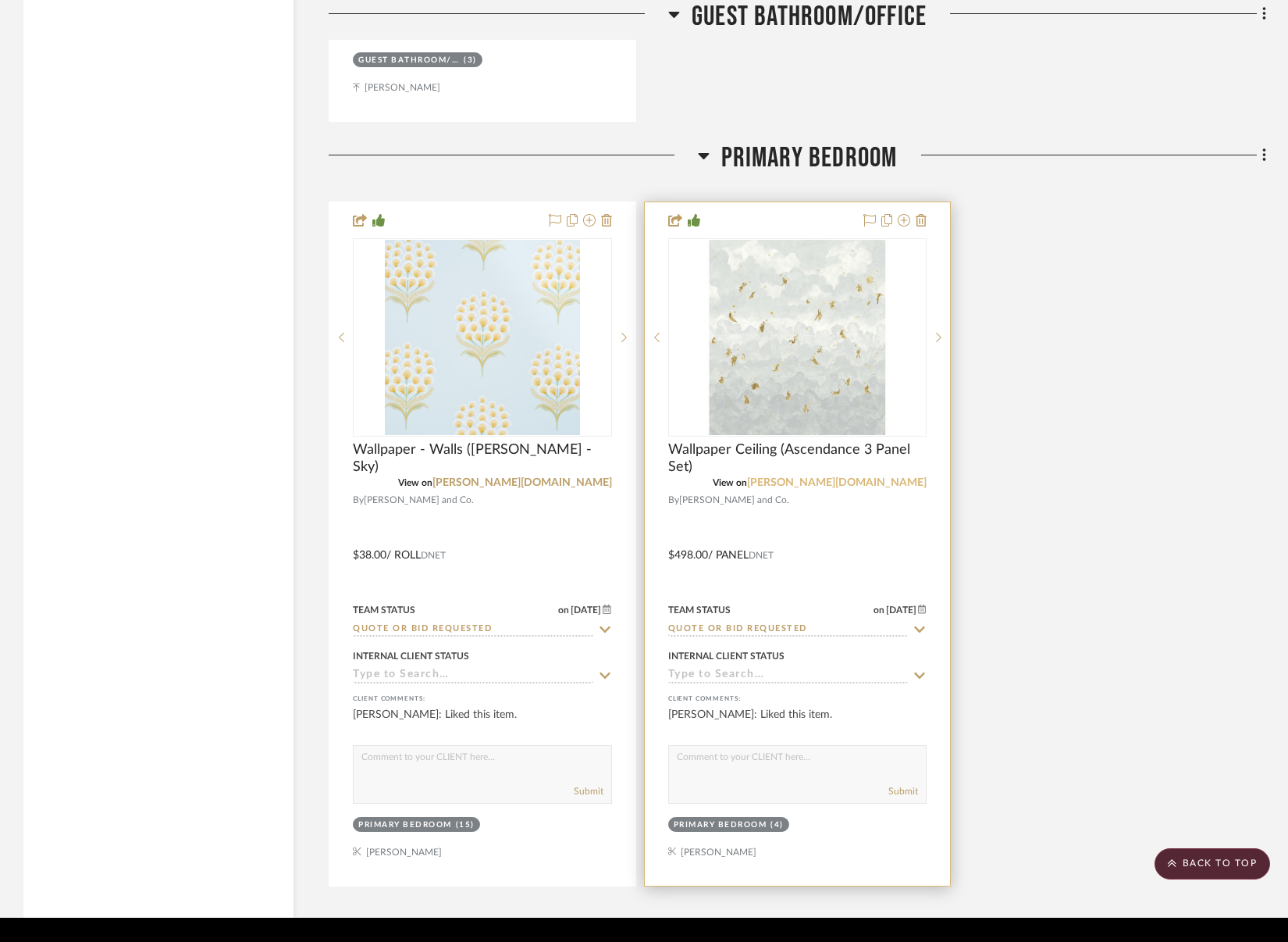
click at [896, 477] on link "[PERSON_NAME][DOMAIN_NAME]" at bounding box center [837, 483] width 179 height 11
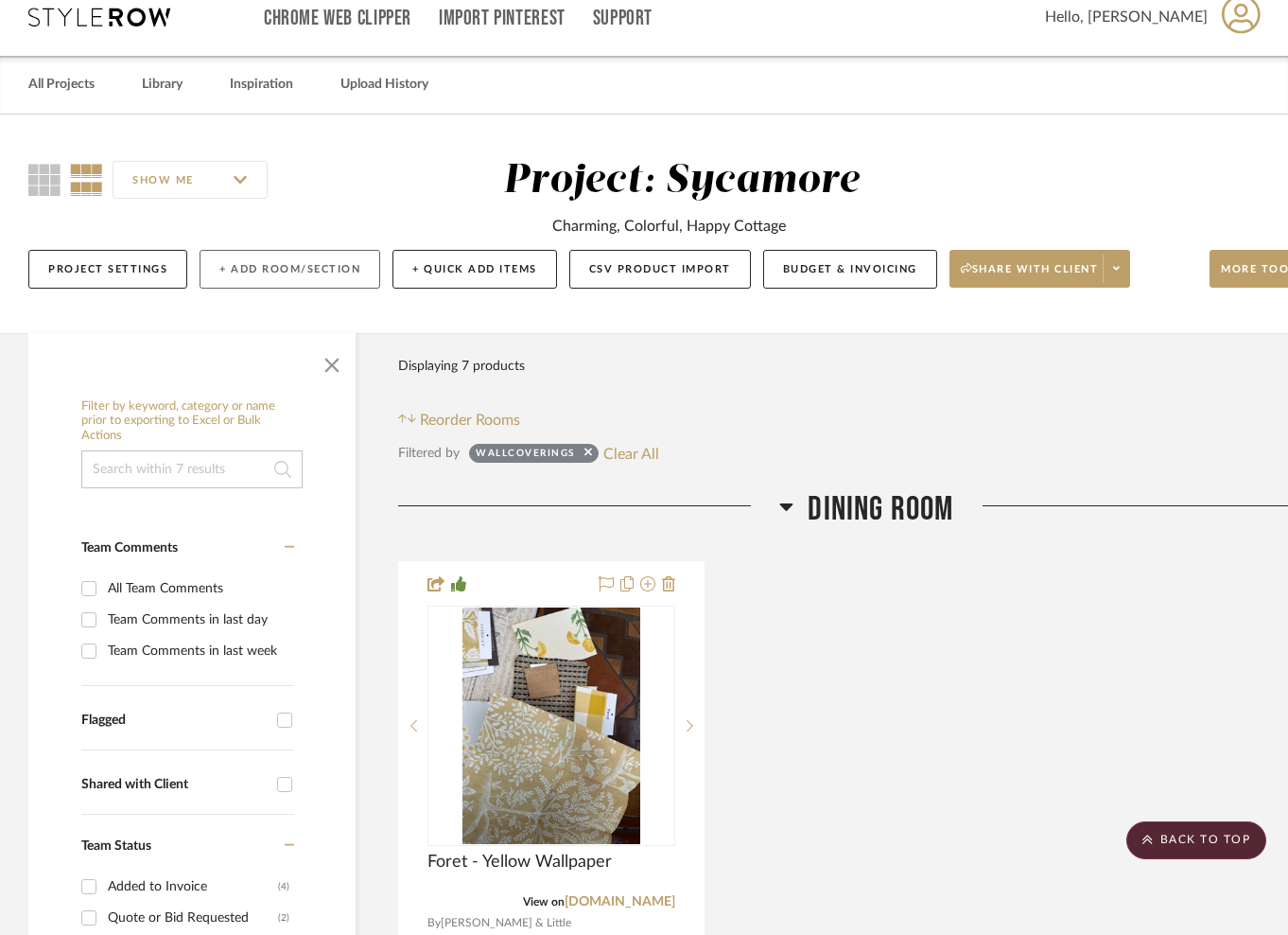
scroll to position [0, 0]
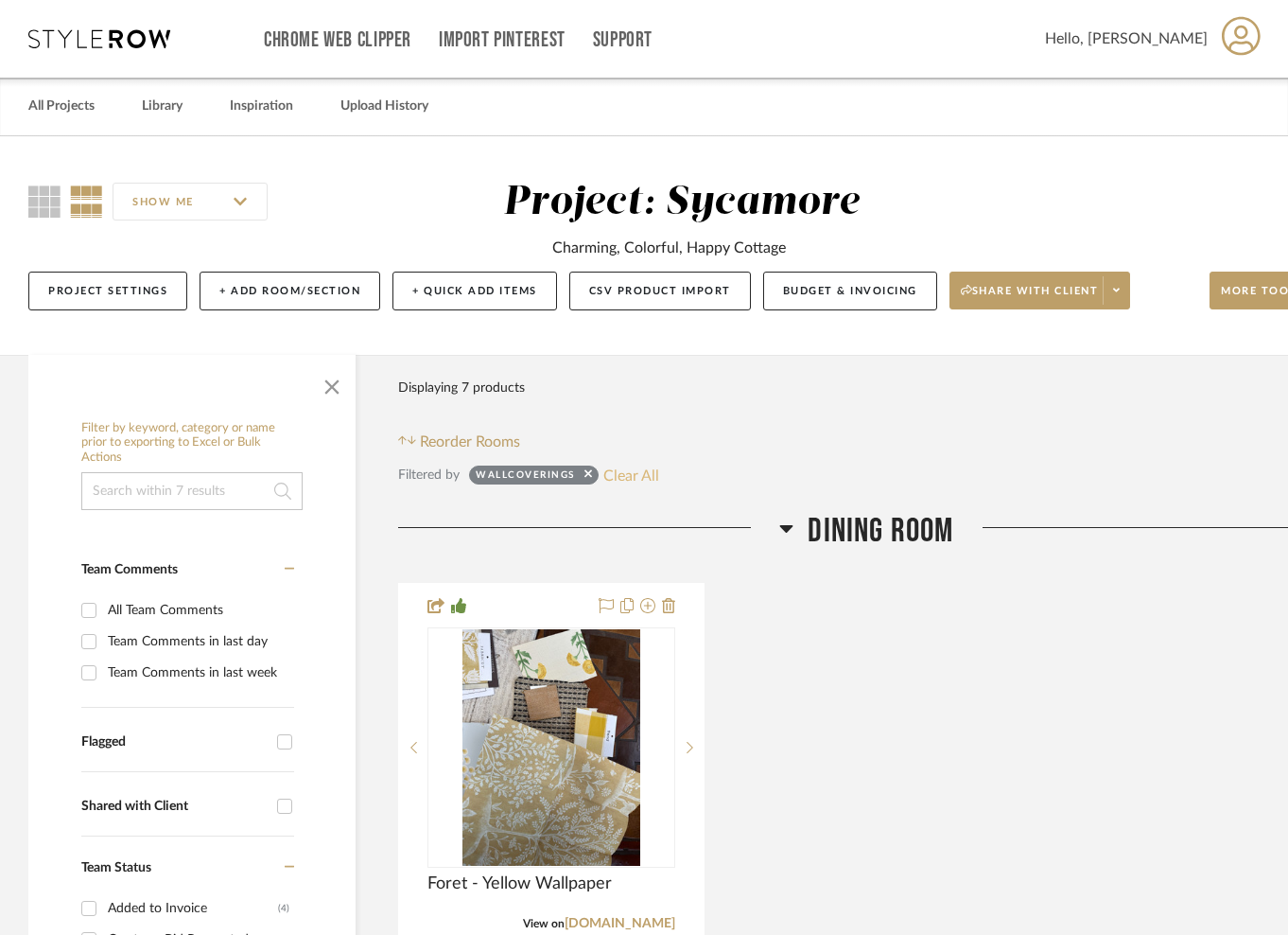
click at [624, 478] on button "Clear All" at bounding box center [632, 476] width 56 height 25
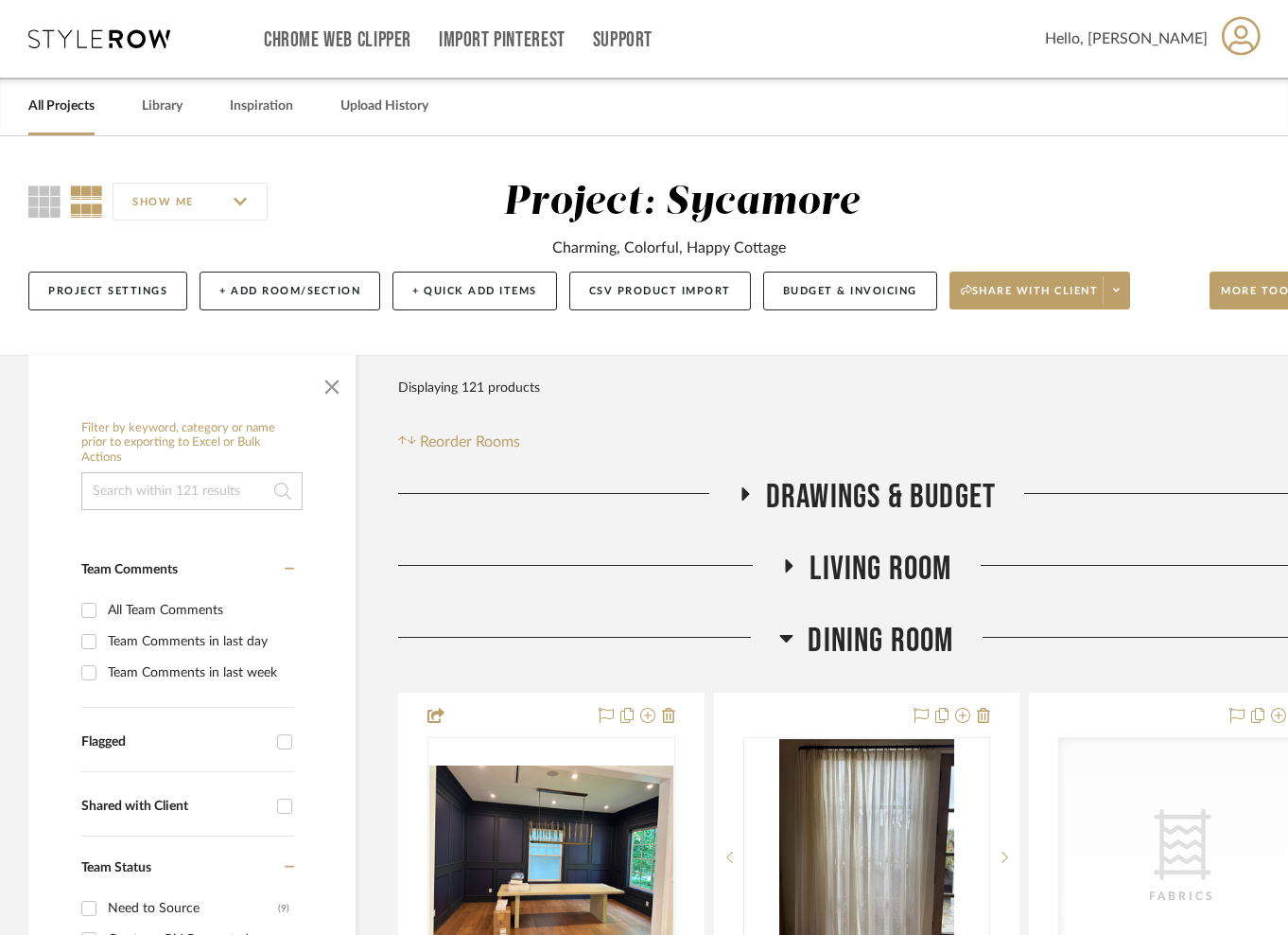
click at [871, 634] on span "Dining Room" at bounding box center [880, 640] width 146 height 41
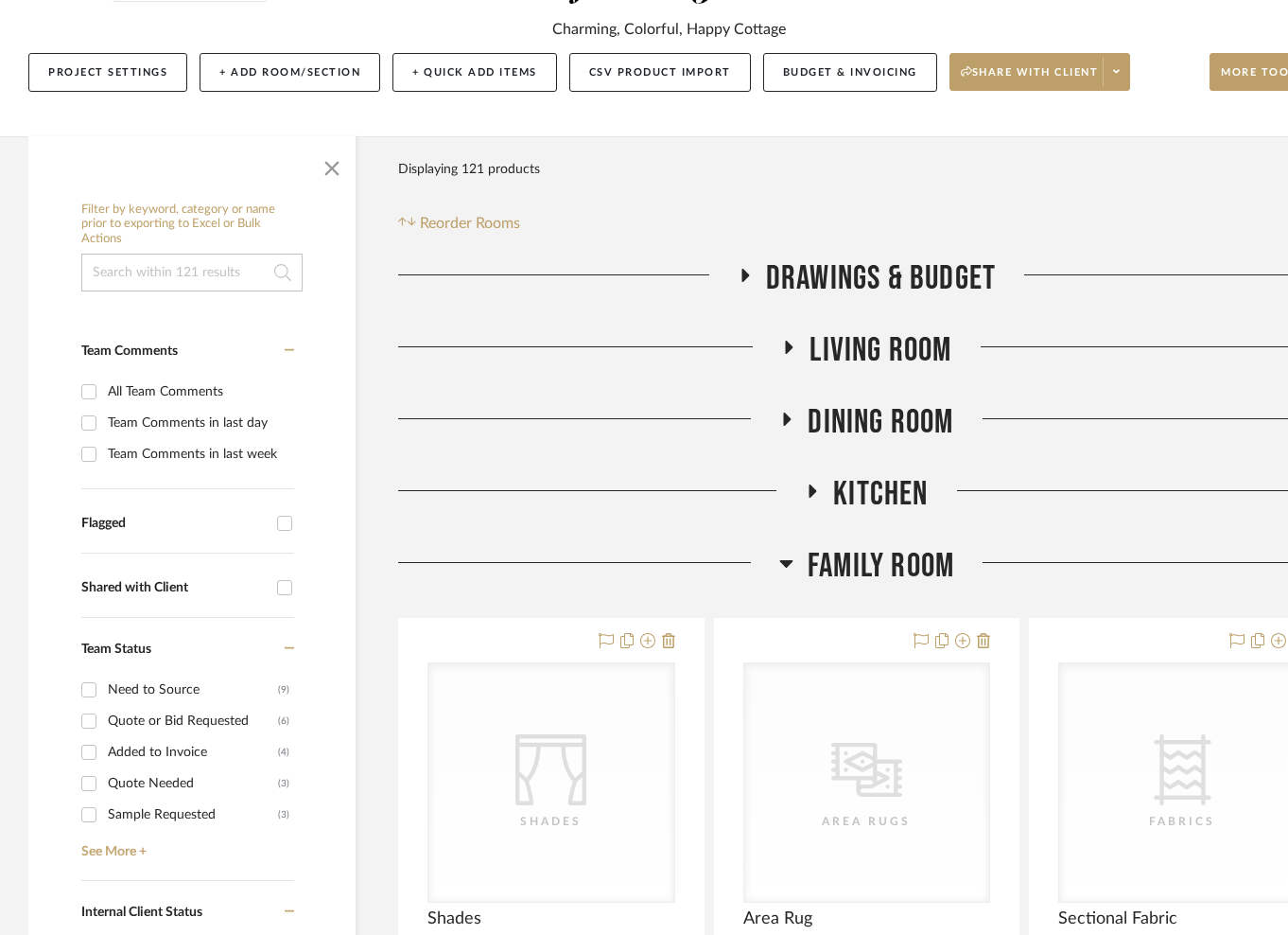
drag, startPoint x: 878, startPoint y: 563, endPoint x: 878, endPoint y: 591, distance: 28.0
click at [878, 563] on span "Family Room" at bounding box center [881, 566] width 147 height 41
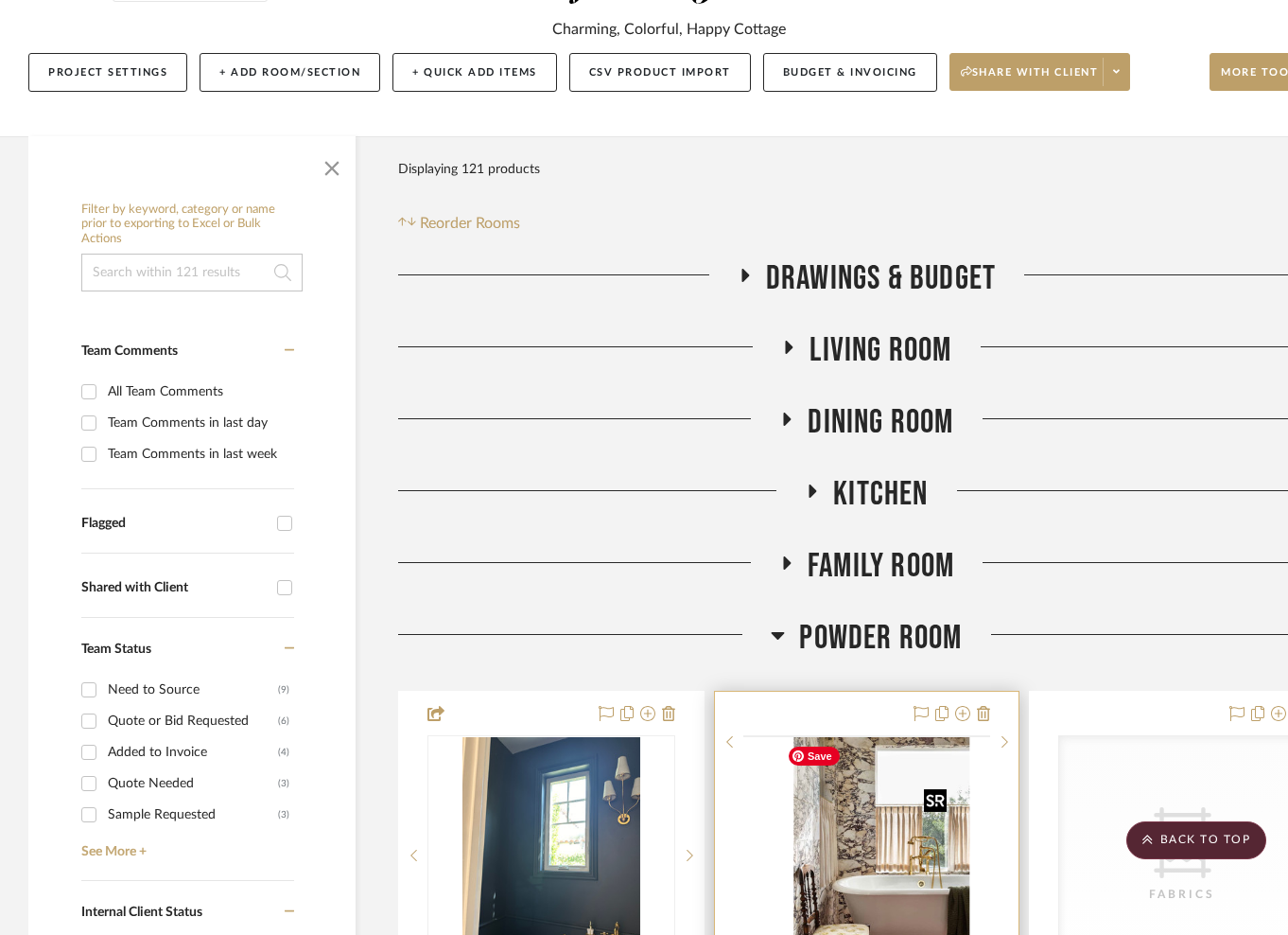
scroll to position [432, 0]
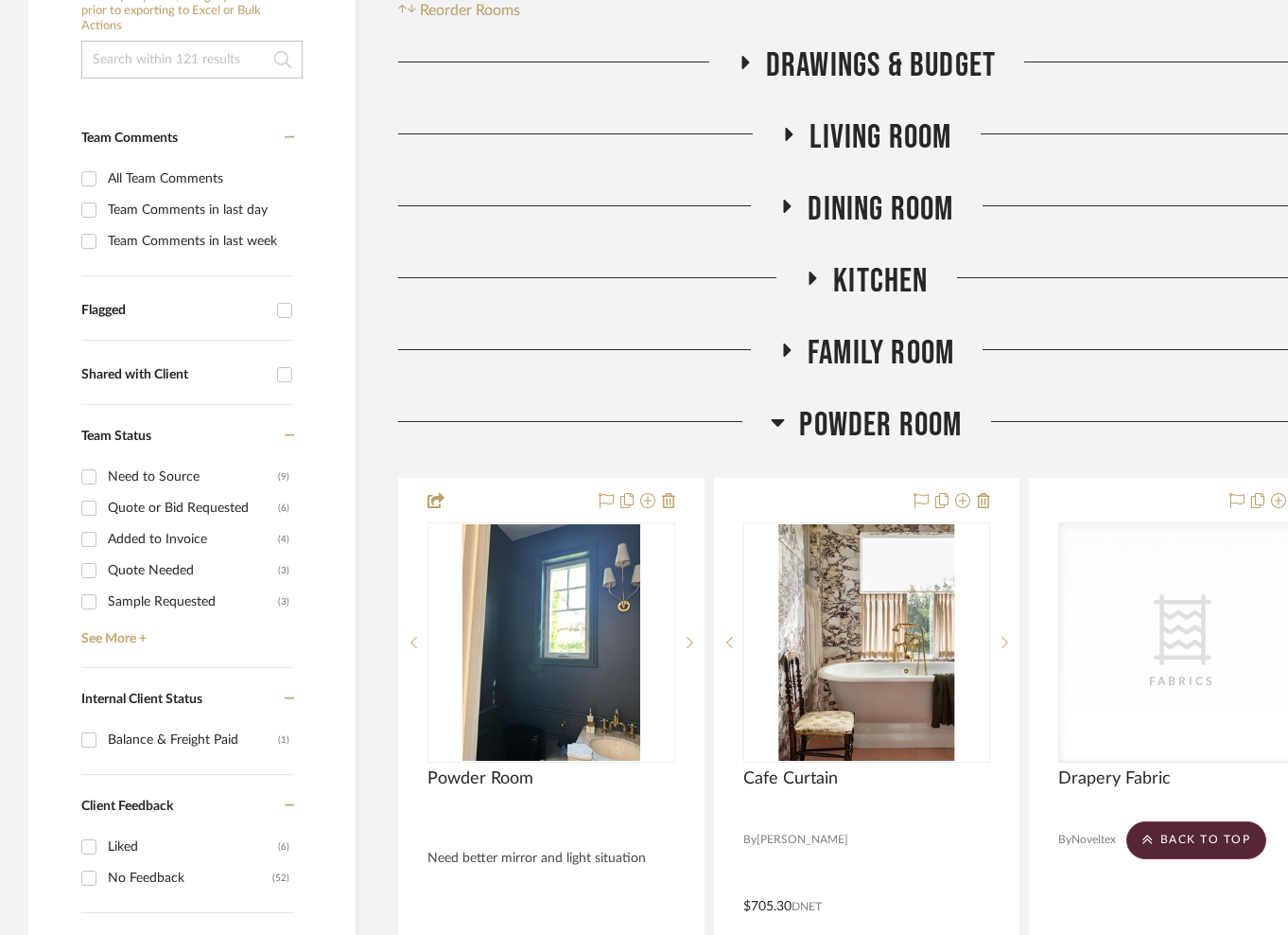
click at [889, 444] on span "Powder Room" at bounding box center [880, 425] width 163 height 41
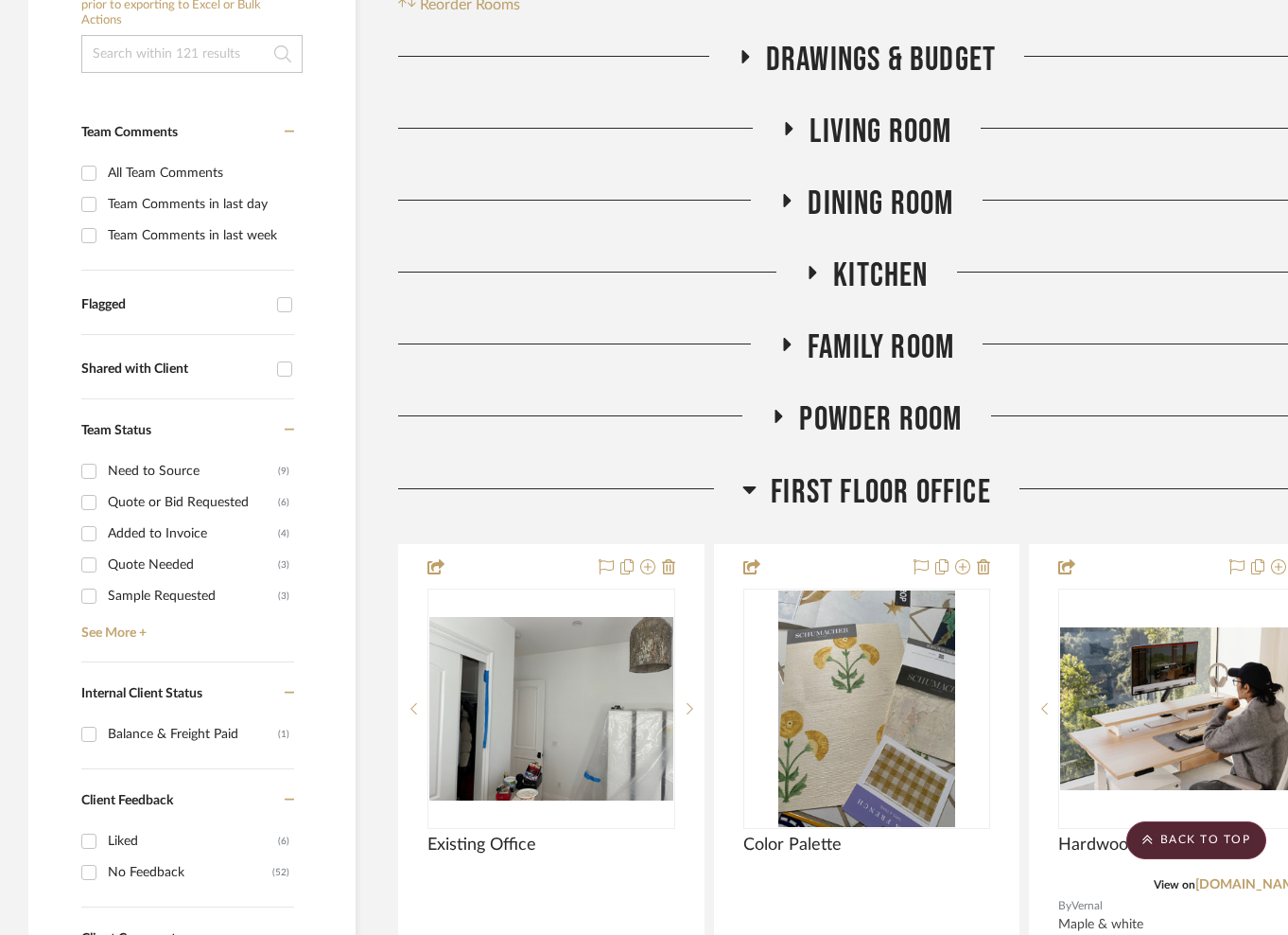
click at [885, 511] on span "First Floor Office" at bounding box center [880, 492] width 220 height 41
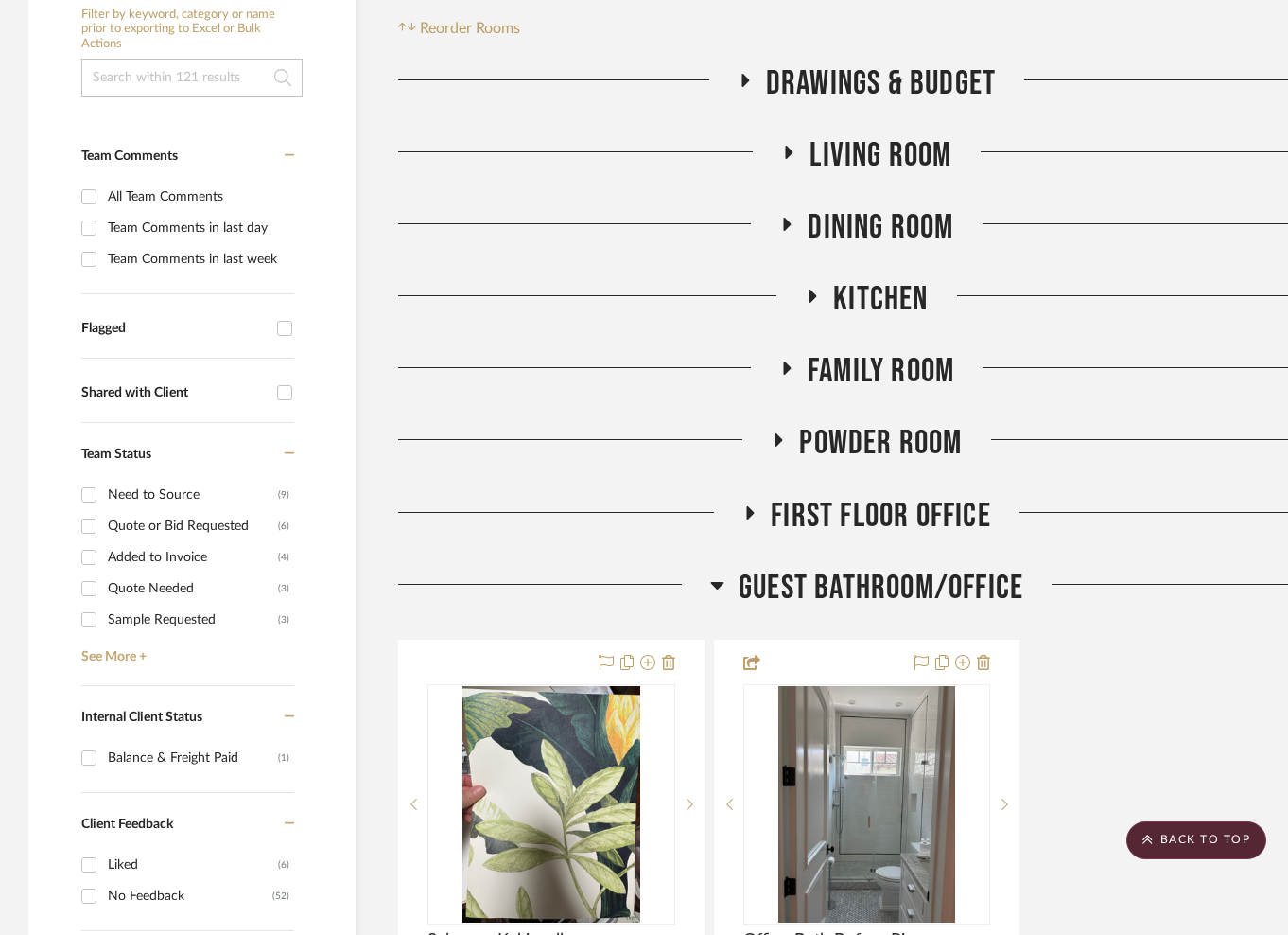
scroll to position [412, 0]
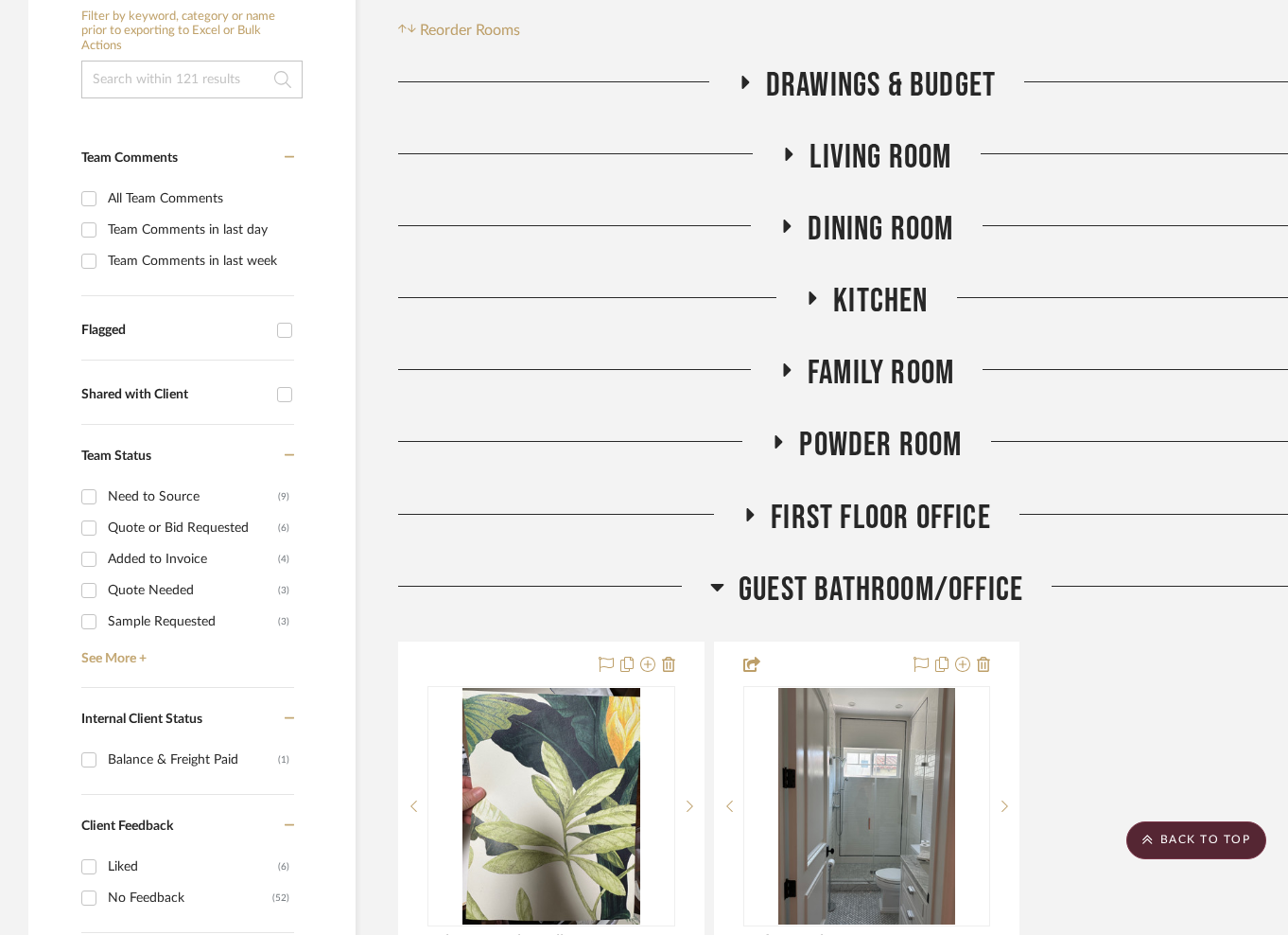
click at [897, 584] on span "Guest Bathroom/Office" at bounding box center [881, 590] width 285 height 41
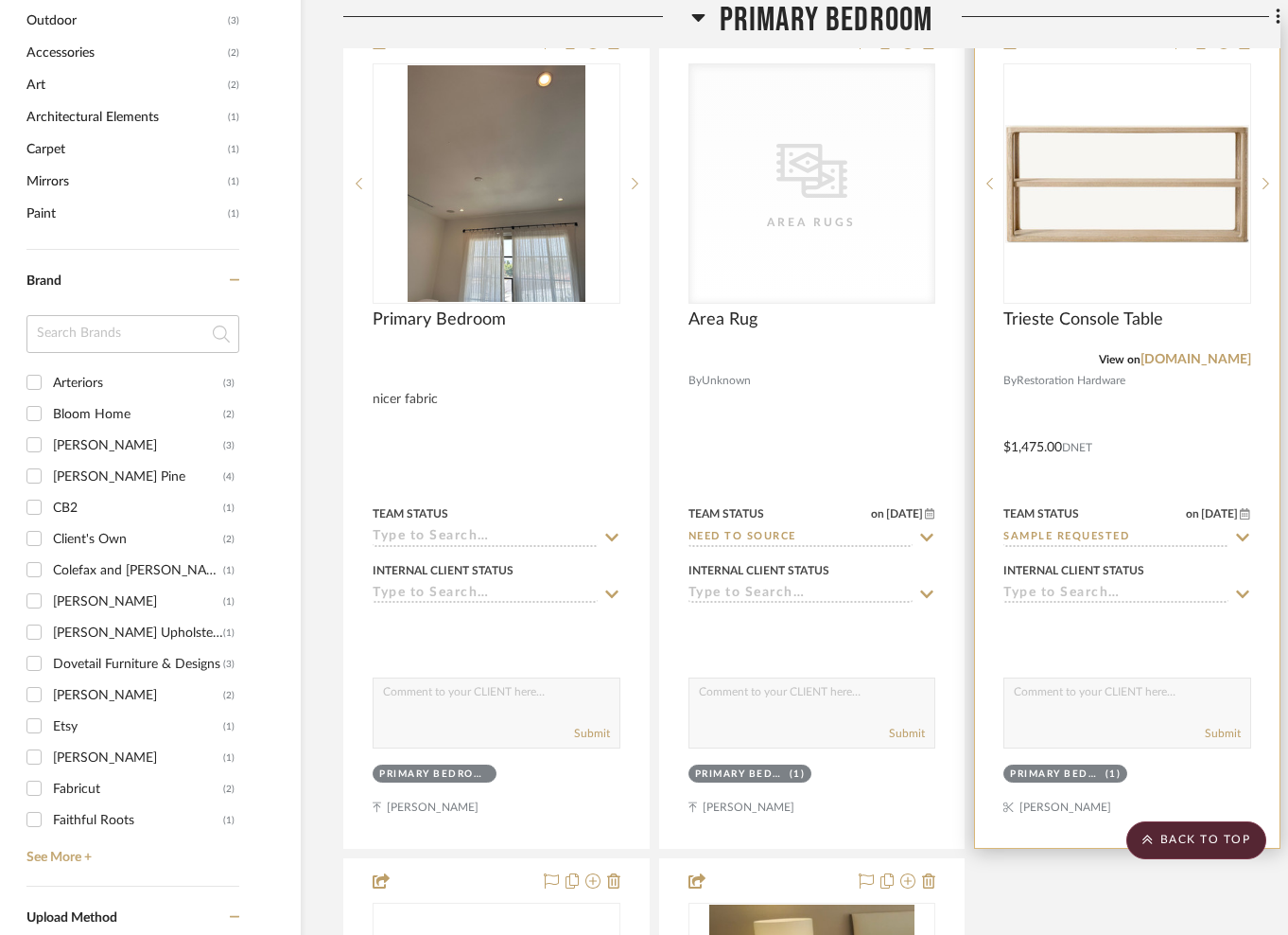
scroll to position [1946, 73]
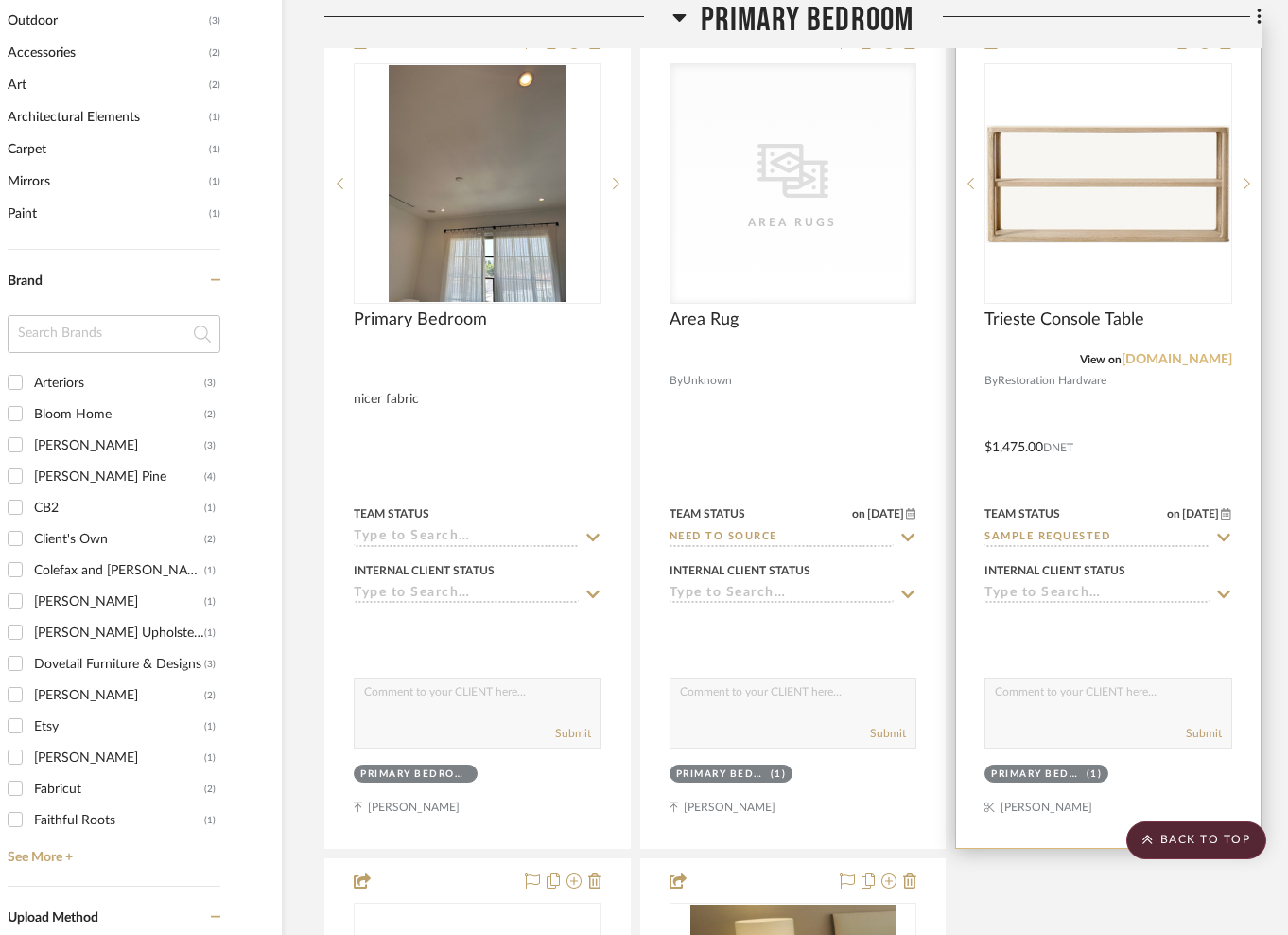
click at [1199, 358] on link "rh.com" at bounding box center [1177, 359] width 111 height 13
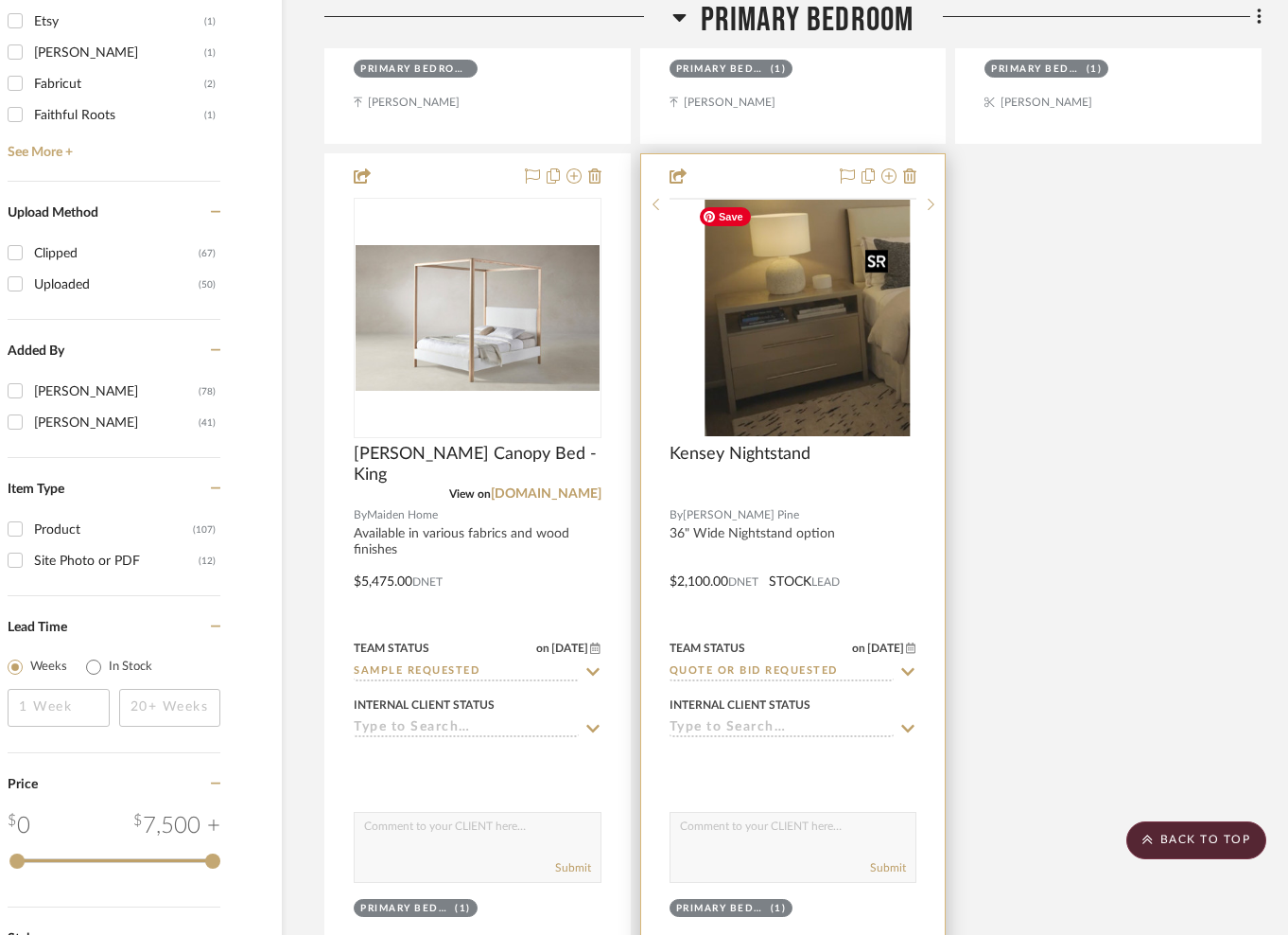
scroll to position [2671, 73]
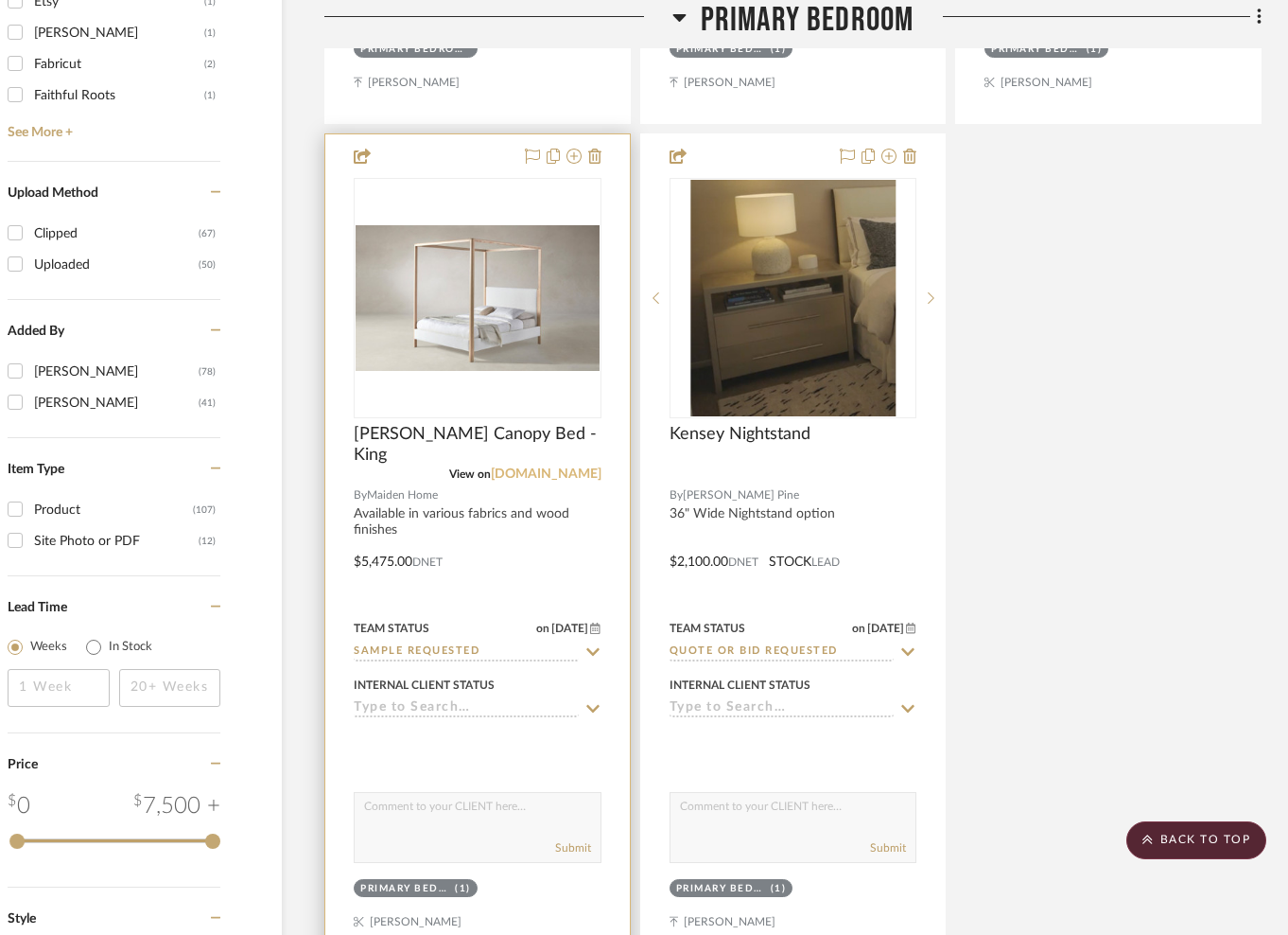
click at [537, 472] on link "maidenhome.com" at bounding box center [546, 475] width 111 height 13
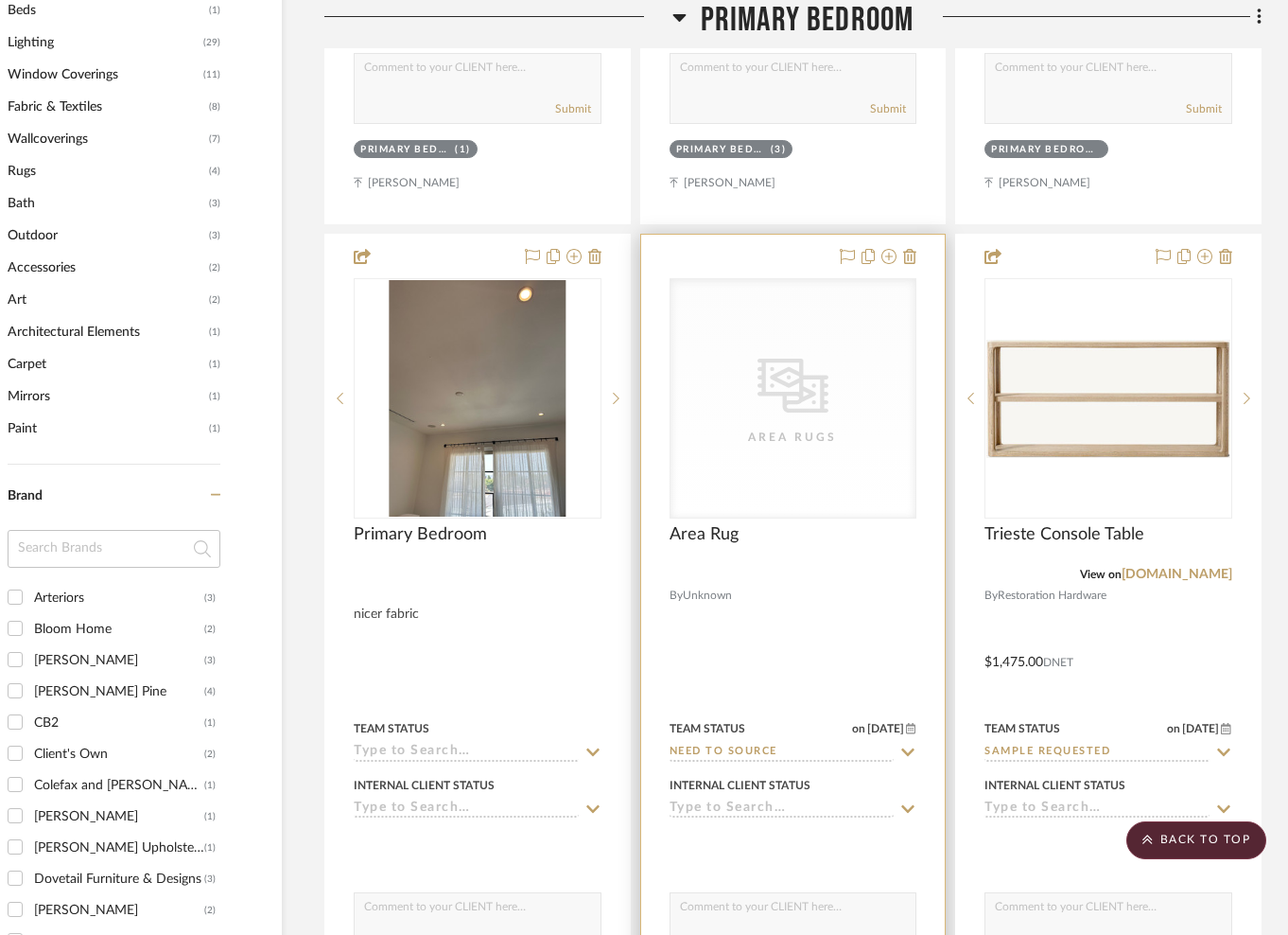
click at [873, 363] on div "CategoryIconRugs Created with Sketch. Area Rugs" at bounding box center [794, 398] width 246 height 238
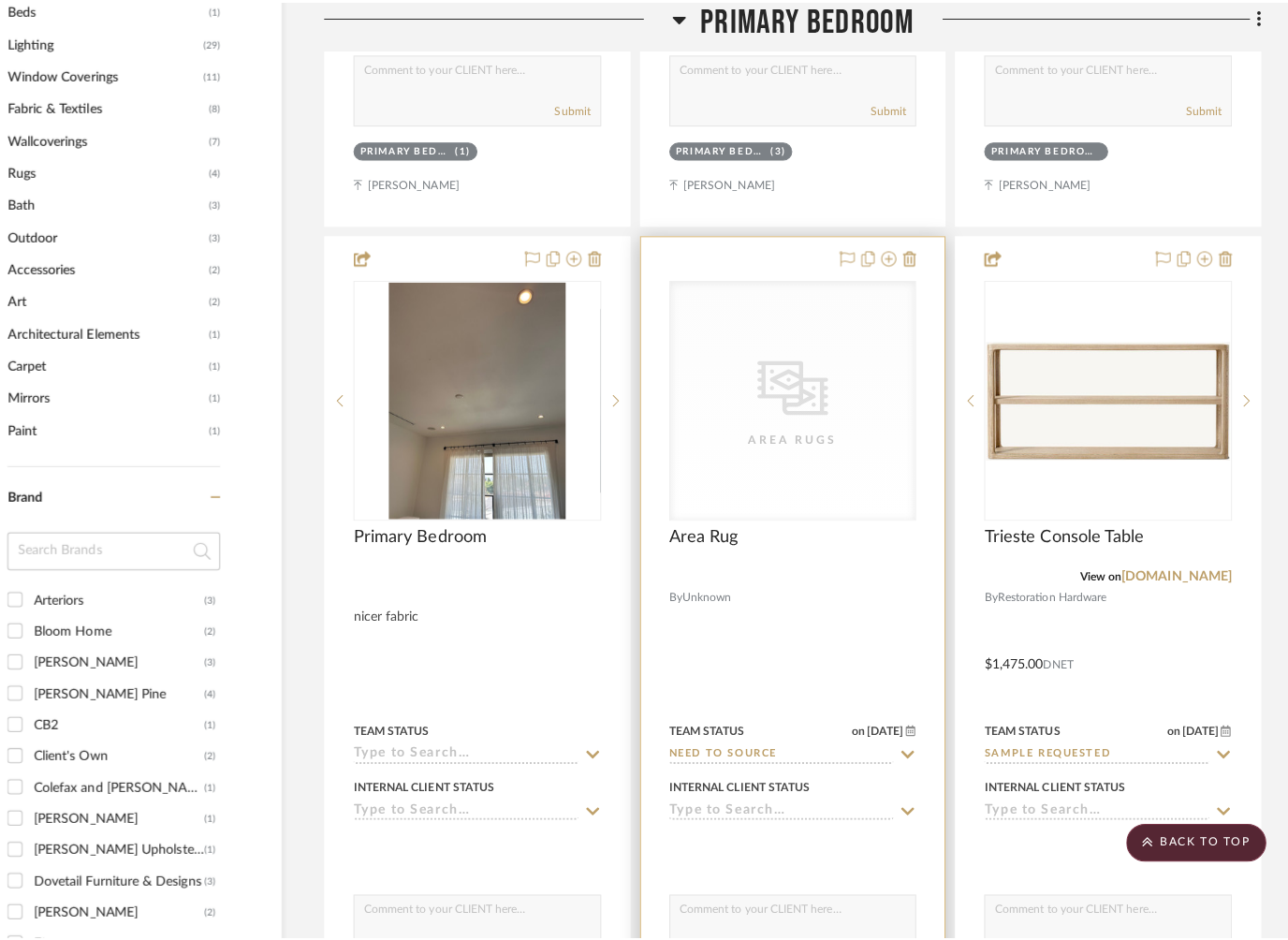
scroll to position [0, 0]
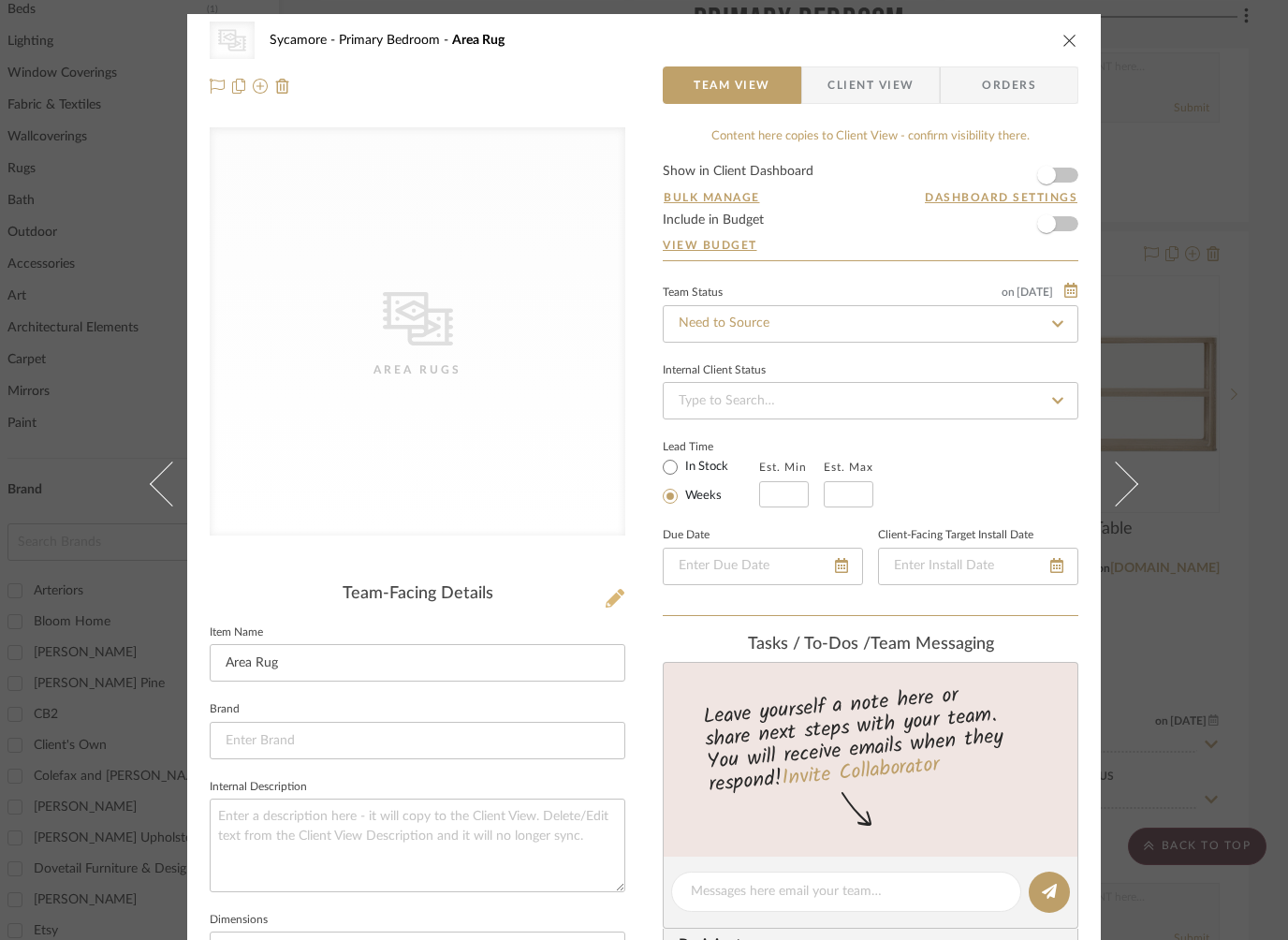
click at [613, 610] on button at bounding box center [615, 600] width 21 height 30
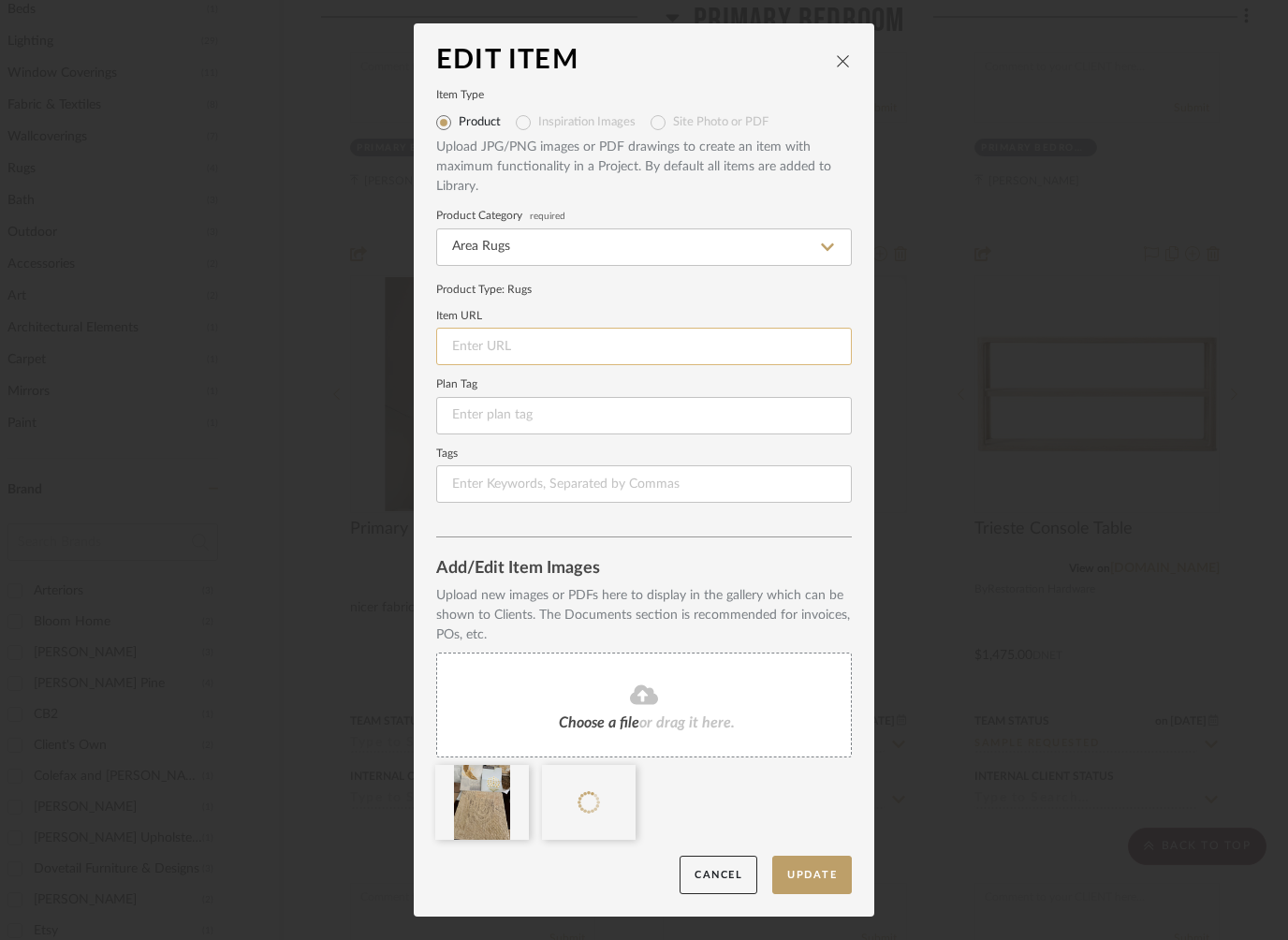
click at [540, 346] on input at bounding box center [644, 347] width 416 height 38
paste input "https://www.loloirugs.com/products/mlo-02-peach-pebble"
type input "https://www.loloirugs.com/products/mlo-02-peach-pebble"
click at [807, 873] on button "Update" at bounding box center [812, 875] width 79 height 39
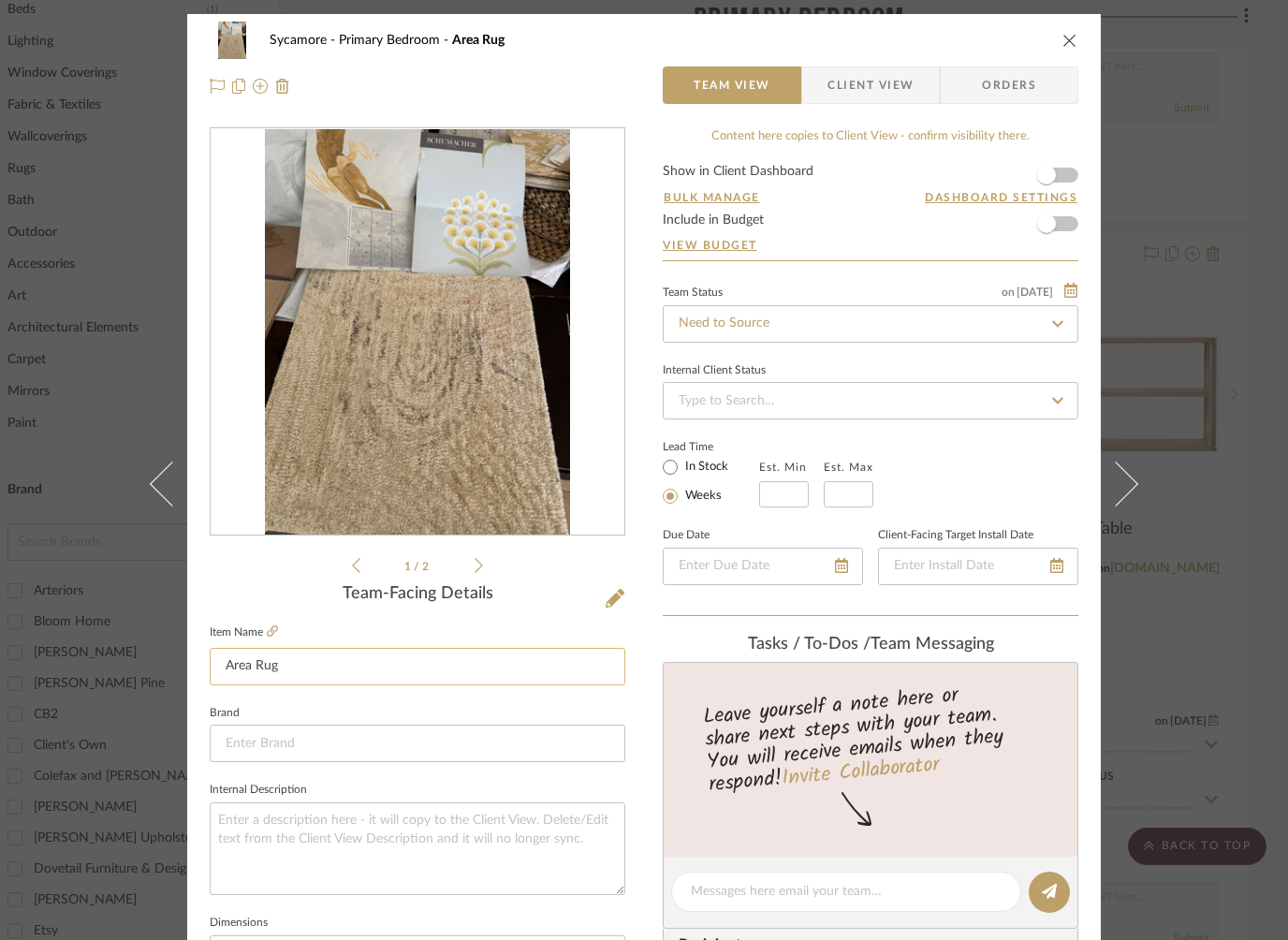
click at [272, 666] on input "Area Rug" at bounding box center [417, 667] width 416 height 38
type input "Area Rug - Milo-02 Peach/Pebble 11'6x15"
click at [357, 729] on input at bounding box center [417, 744] width 416 height 38
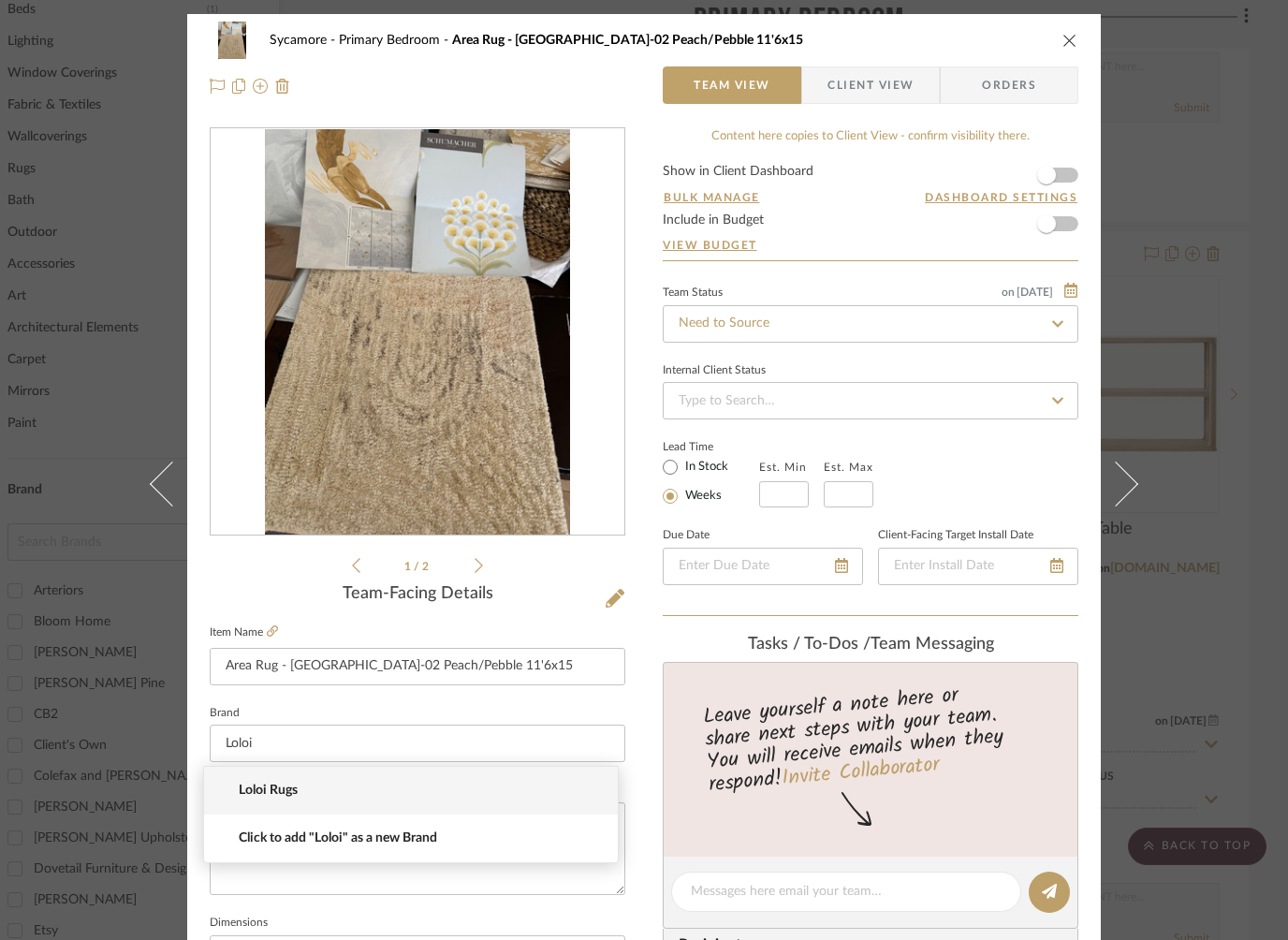
click at [291, 787] on span "Loloi Rugs" at bounding box center [418, 790] width 359 height 16
type input "Loloi Rugs"
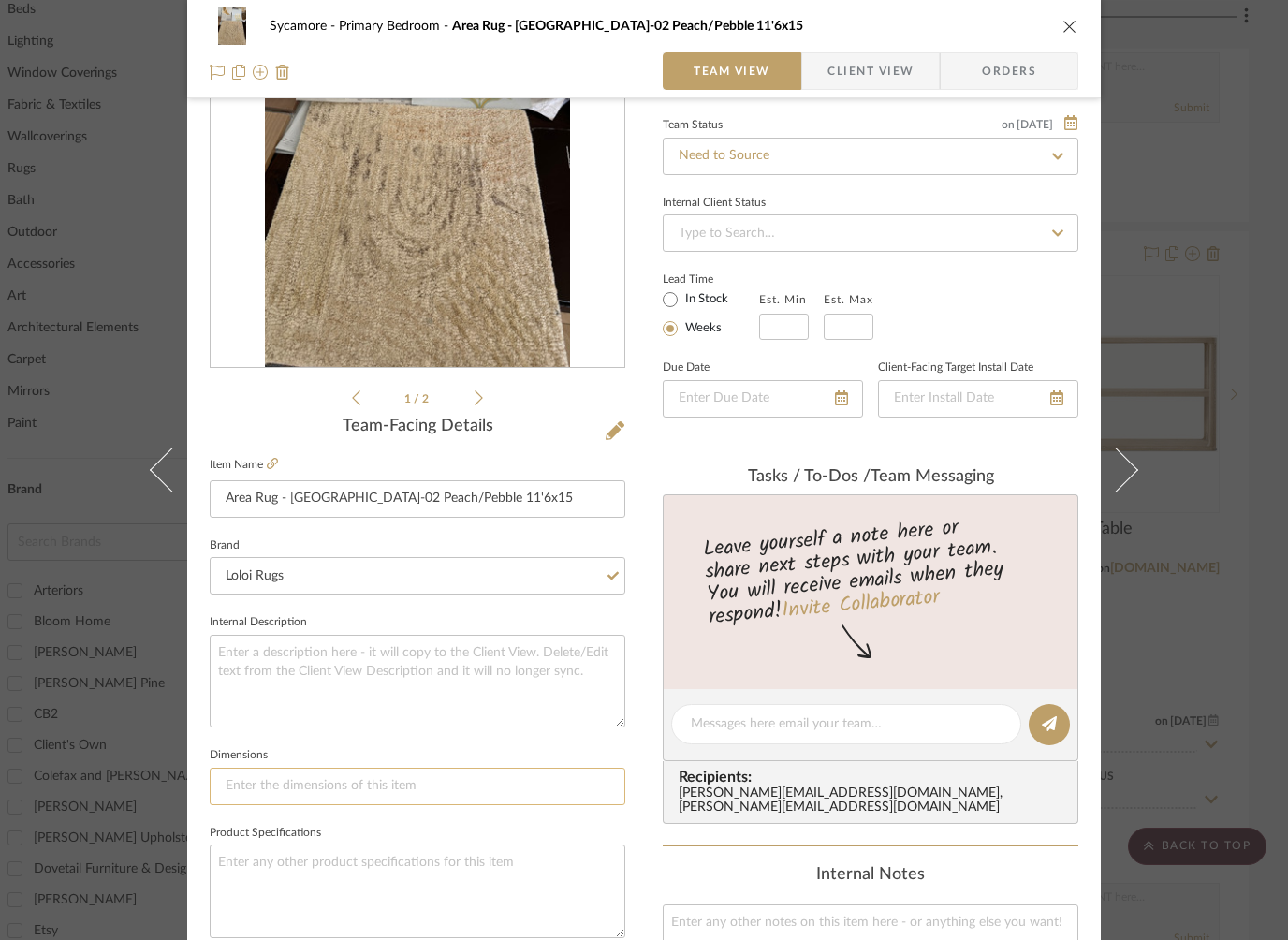
click at [295, 783] on input at bounding box center [417, 786] width 416 height 38
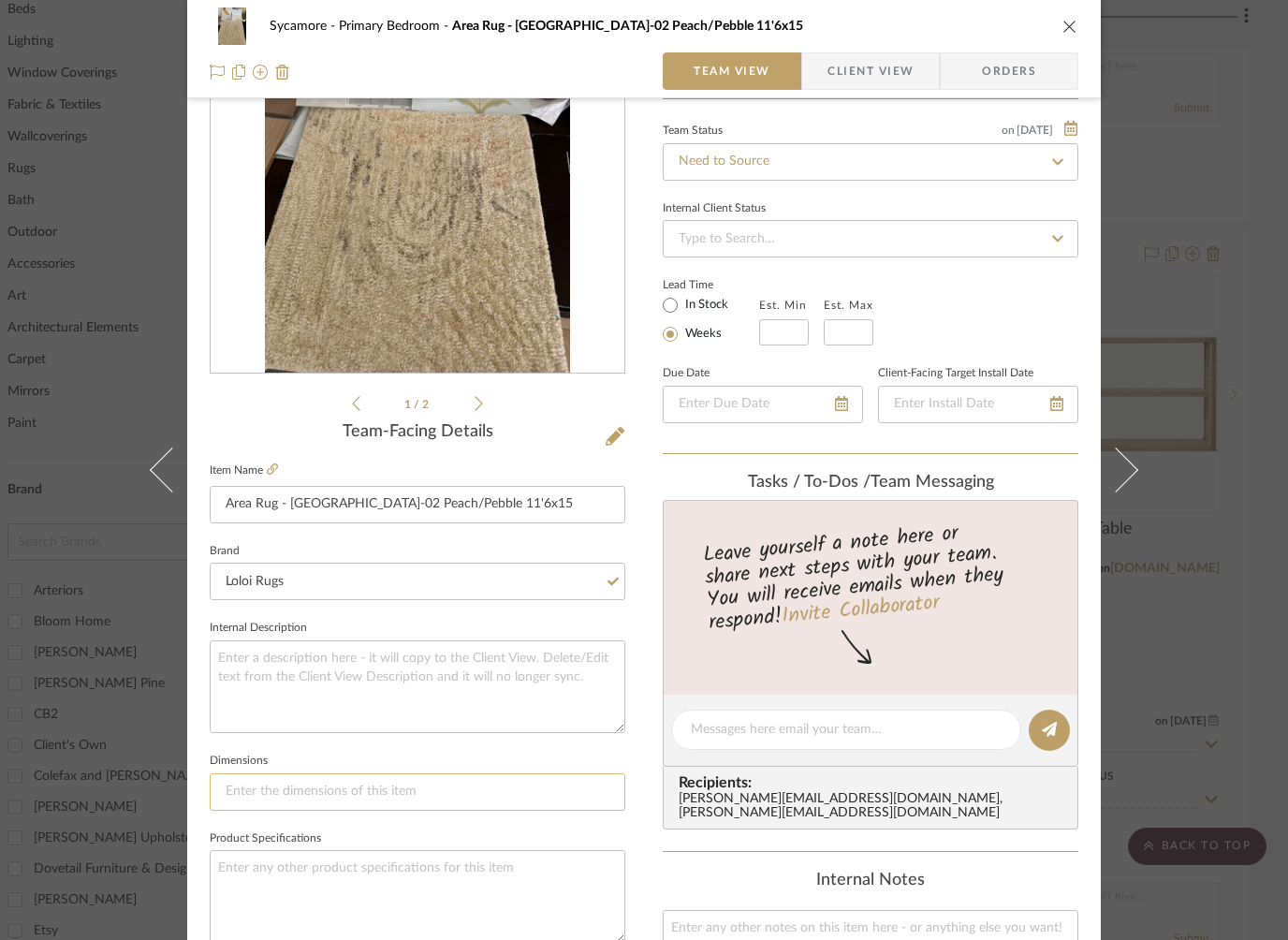
scroll to position [161, 0]
type input "11'6x15'"
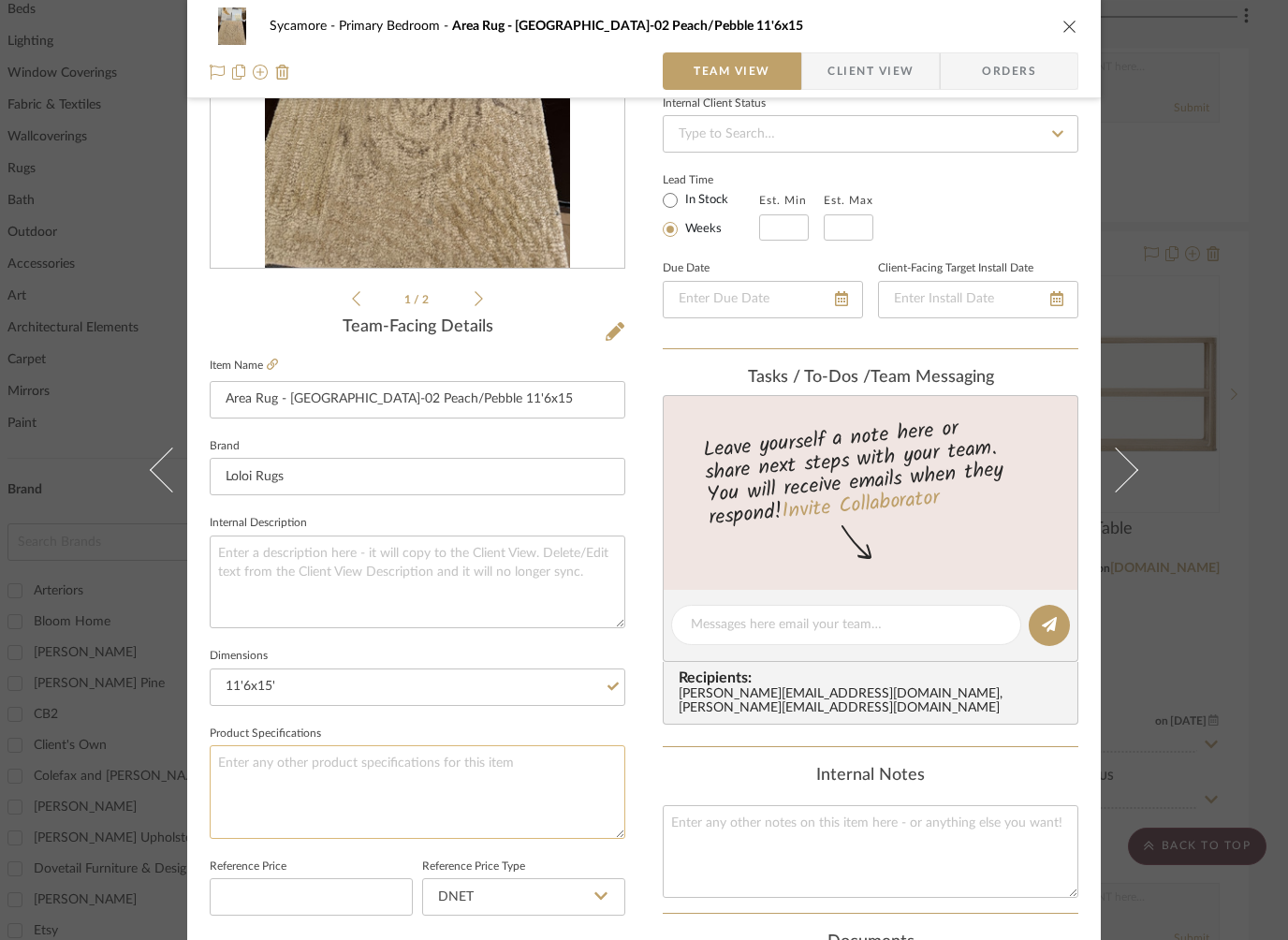
scroll to position [510, 0]
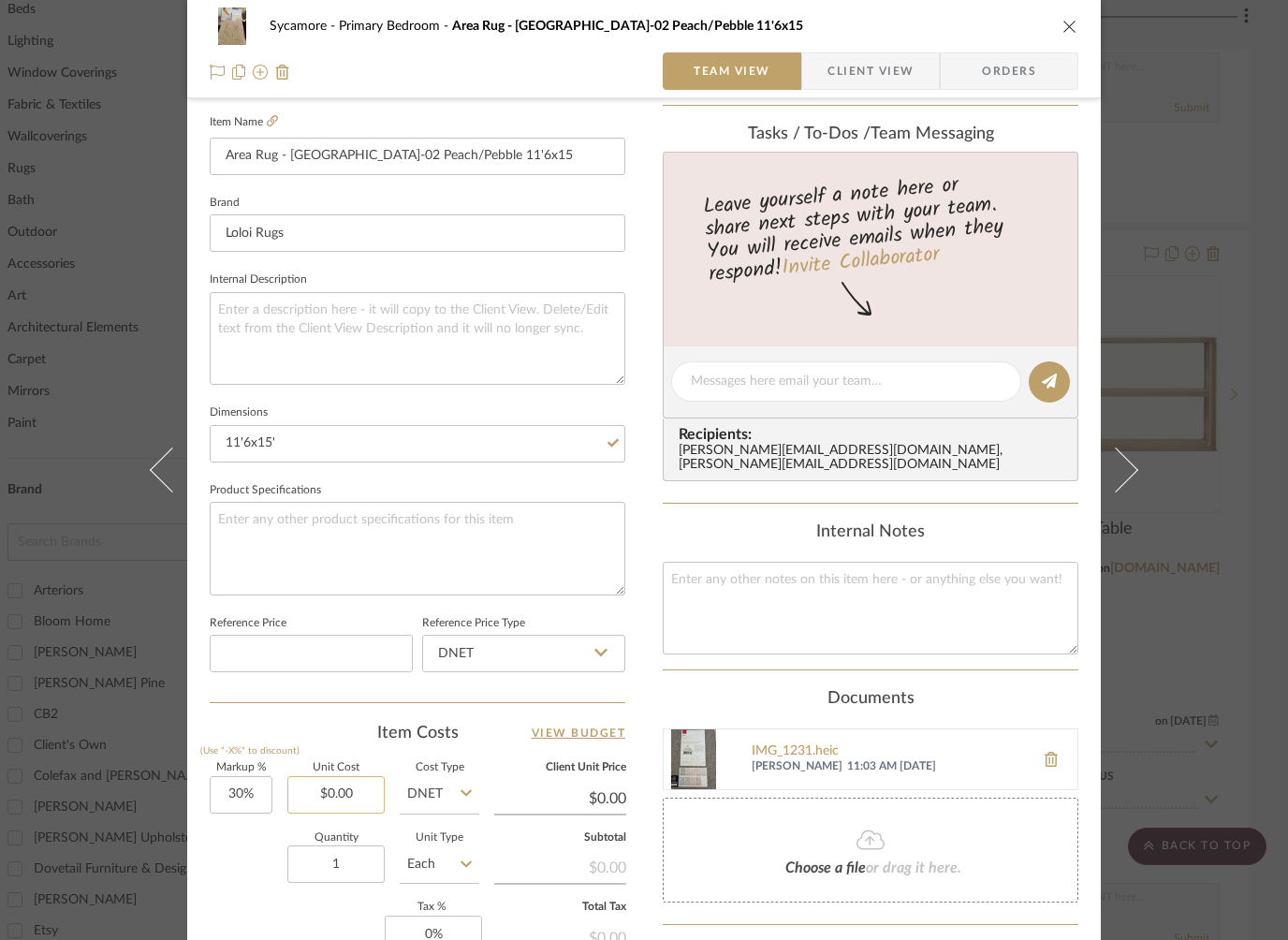
type input "0.00"
click at [323, 786] on input "0.00" at bounding box center [336, 795] width 97 height 38
type input "$1,275.00"
type input "$1,657.50"
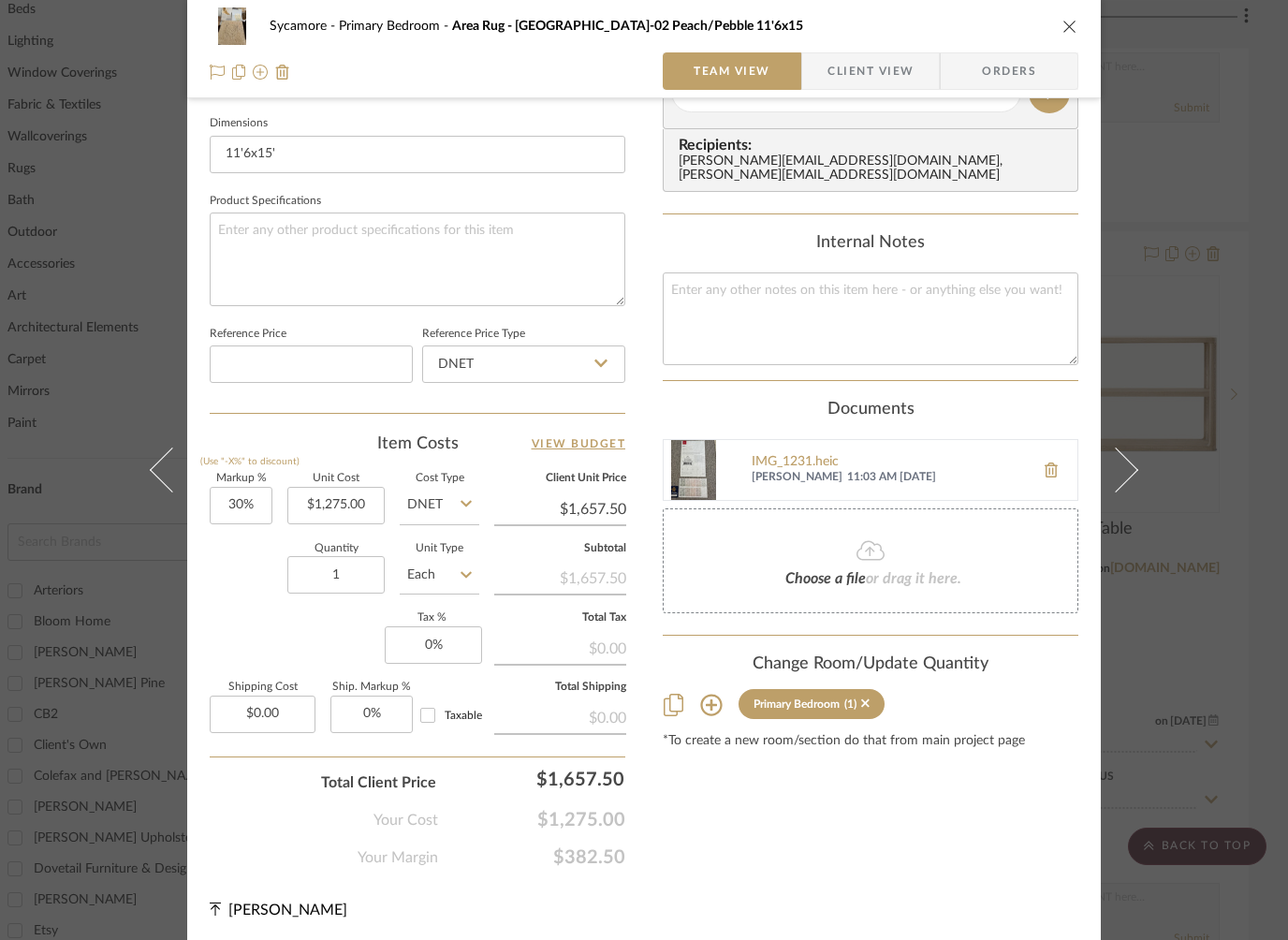
click at [807, 824] on div "Content here copies to Client View - confirm visibility there. Show in Client D…" at bounding box center [870, 98] width 416 height 1541
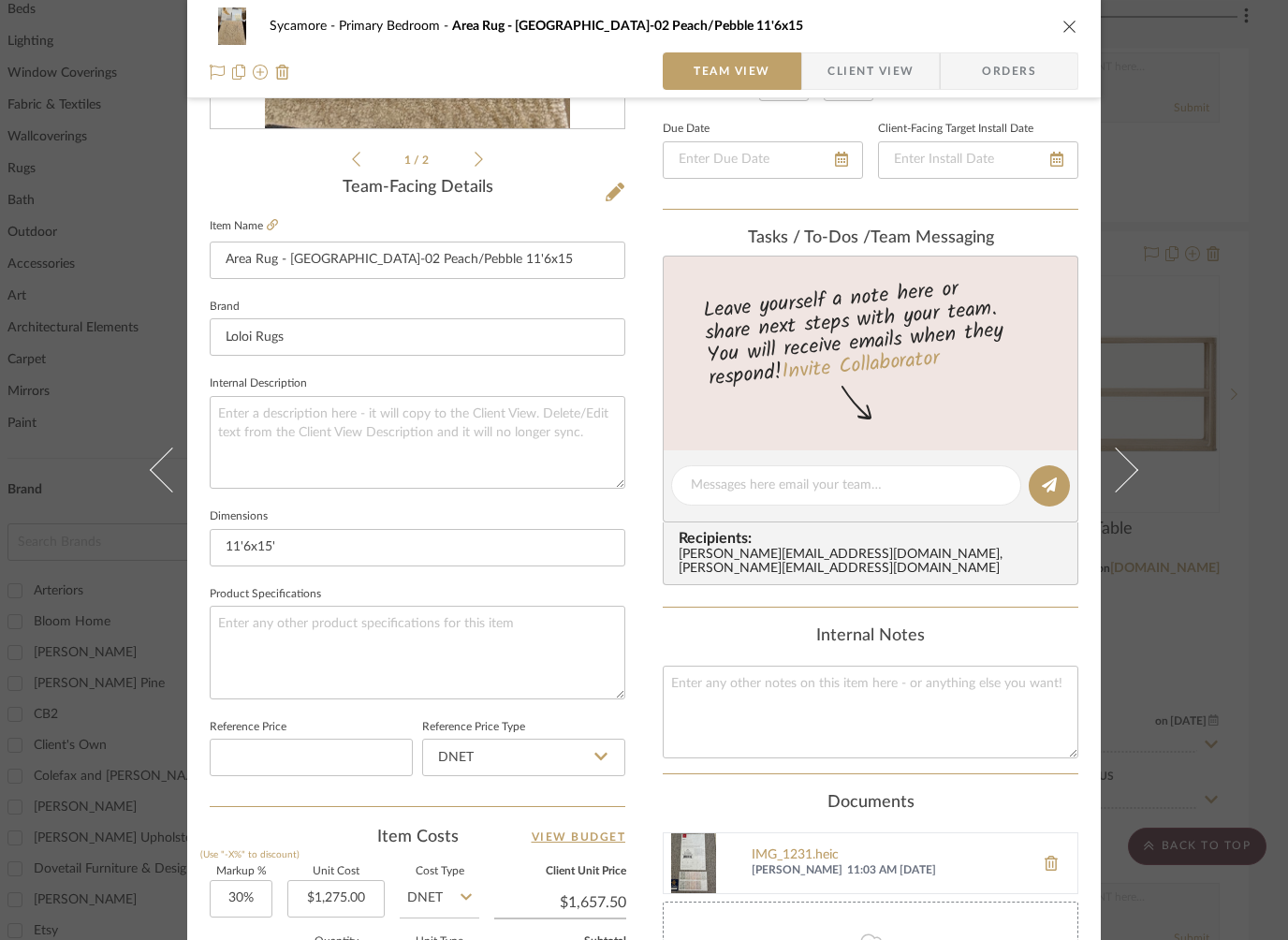
scroll to position [0, 0]
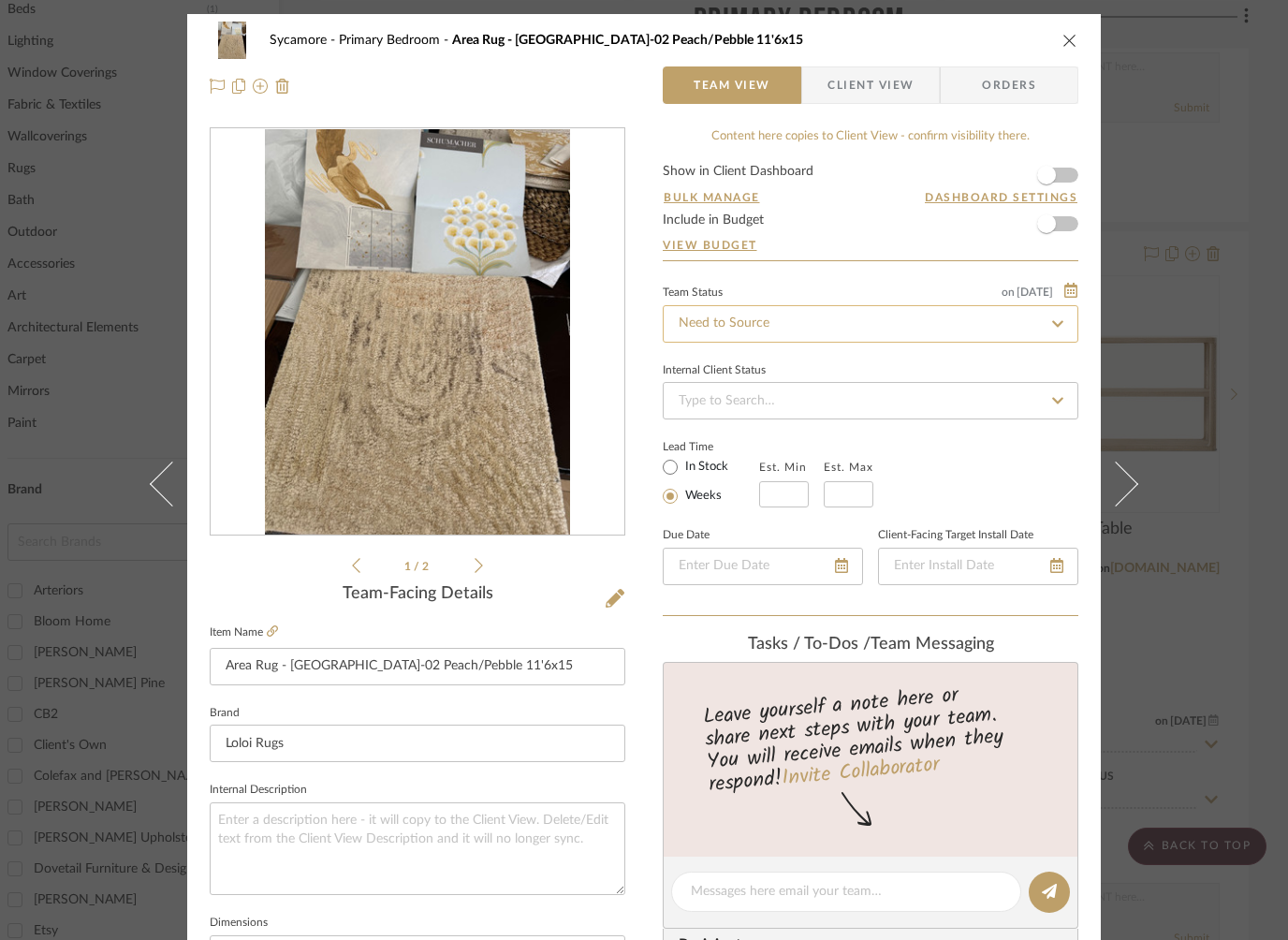
click at [766, 325] on input "Need to Source" at bounding box center [870, 324] width 416 height 38
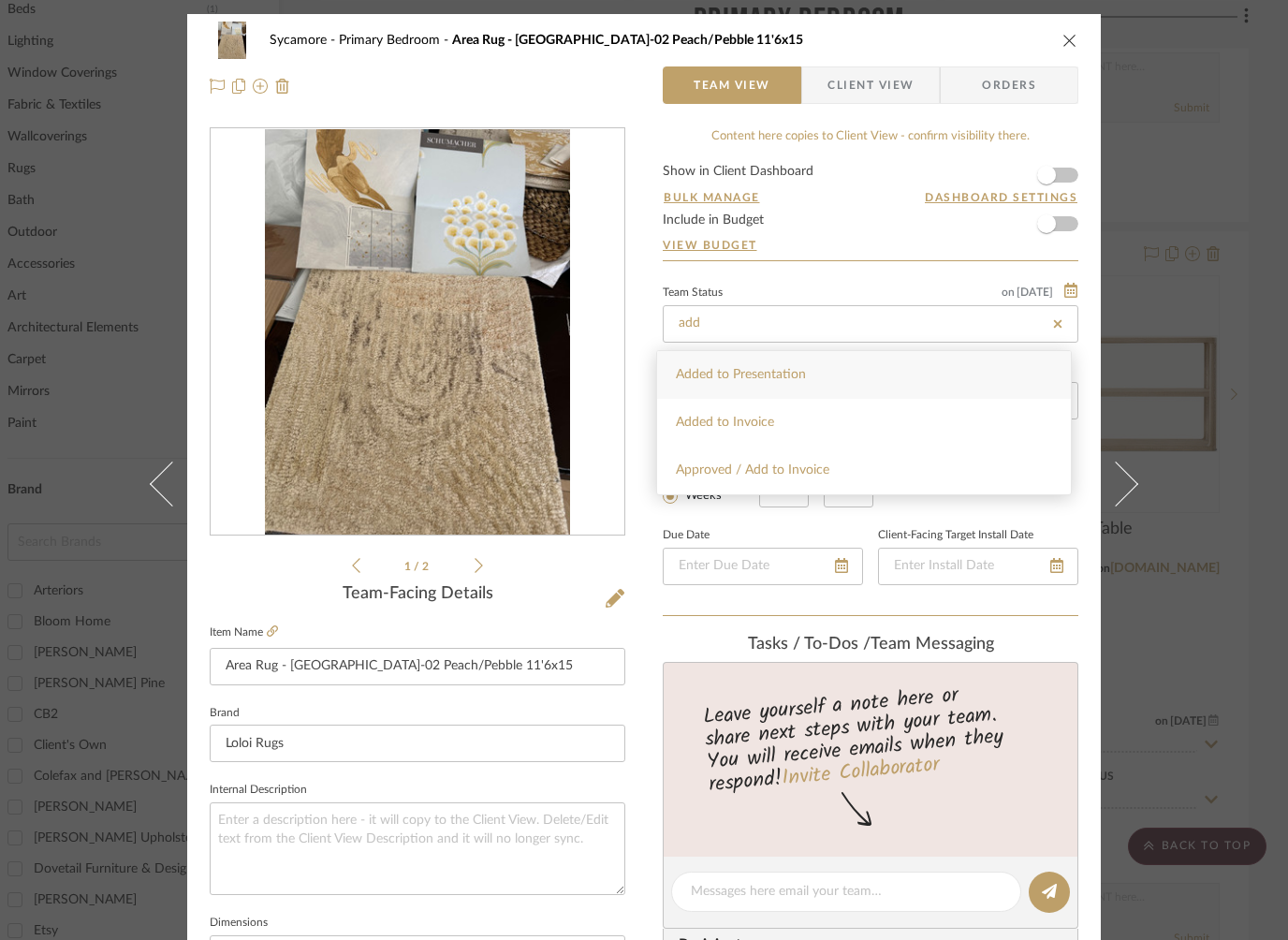
click at [745, 466] on span "Approved / Add to Invoice" at bounding box center [752, 470] width 154 height 13
type input "Approved / Add to Invoice"
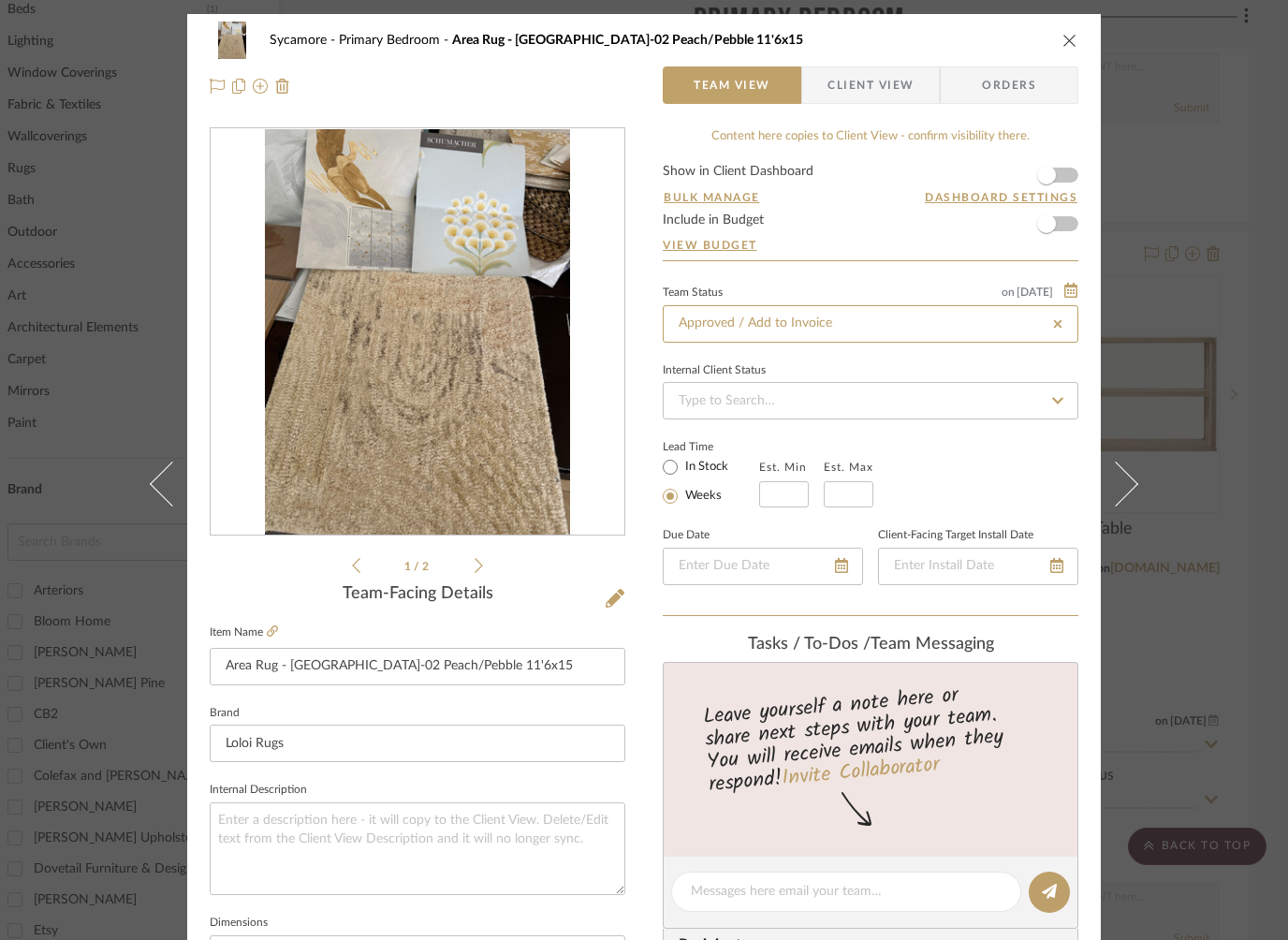
type input "Approved / Add to Invoice"
drag, startPoint x: 1067, startPoint y: 457, endPoint x: 1032, endPoint y: 179, distance: 280.2
click at [1067, 457] on div "Lead Time In Stock Weeks Est. Min Est. Max" at bounding box center [870, 470] width 416 height 73
drag, startPoint x: 1065, startPoint y: 38, endPoint x: 1148, endPoint y: 140, distance: 131.5
click at [1065, 38] on icon "close" at bounding box center [1070, 41] width 15 height 15
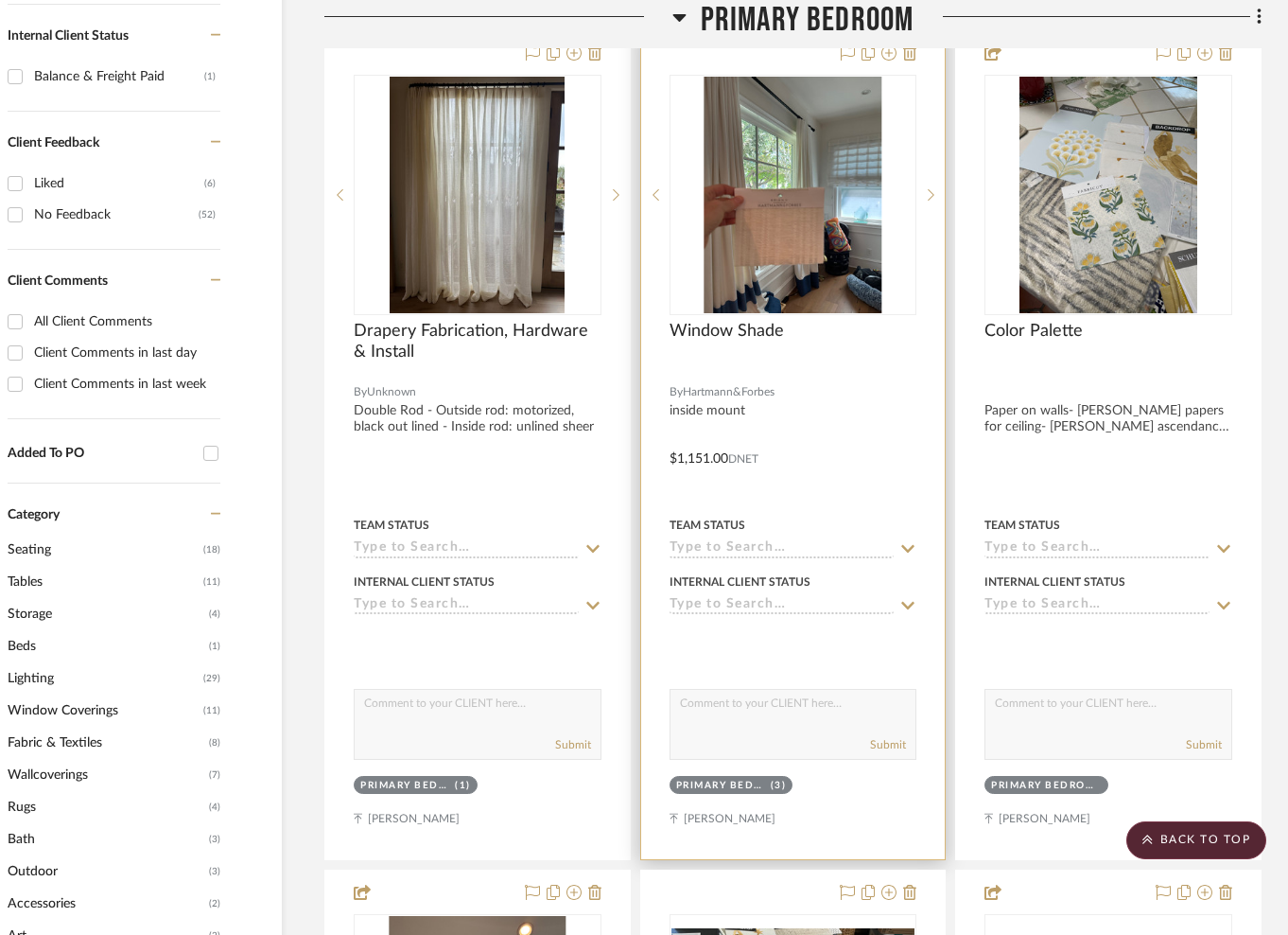
scroll to position [1044, 73]
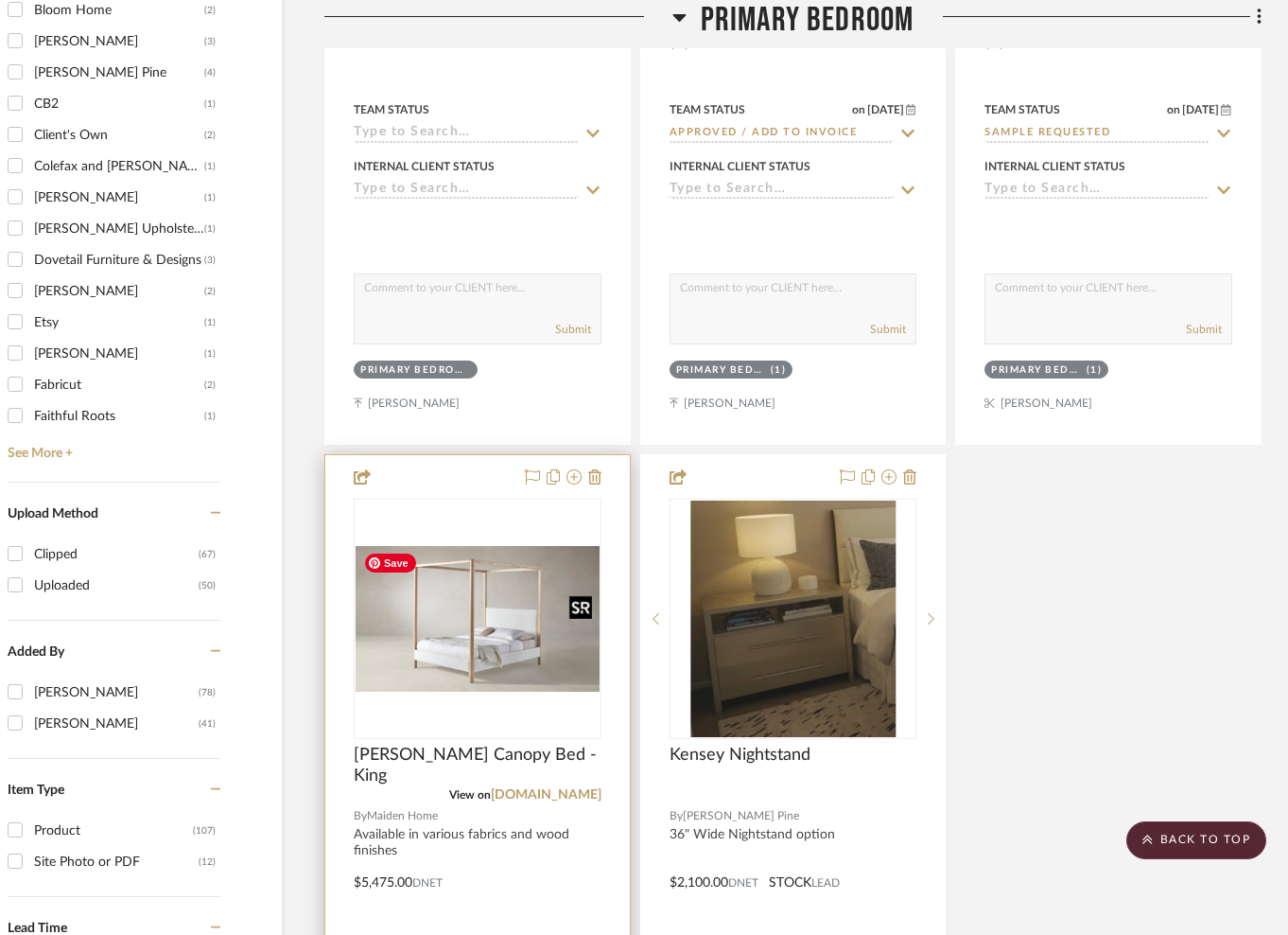
click at [516, 600] on img "0" at bounding box center [477, 620] width 244 height 147
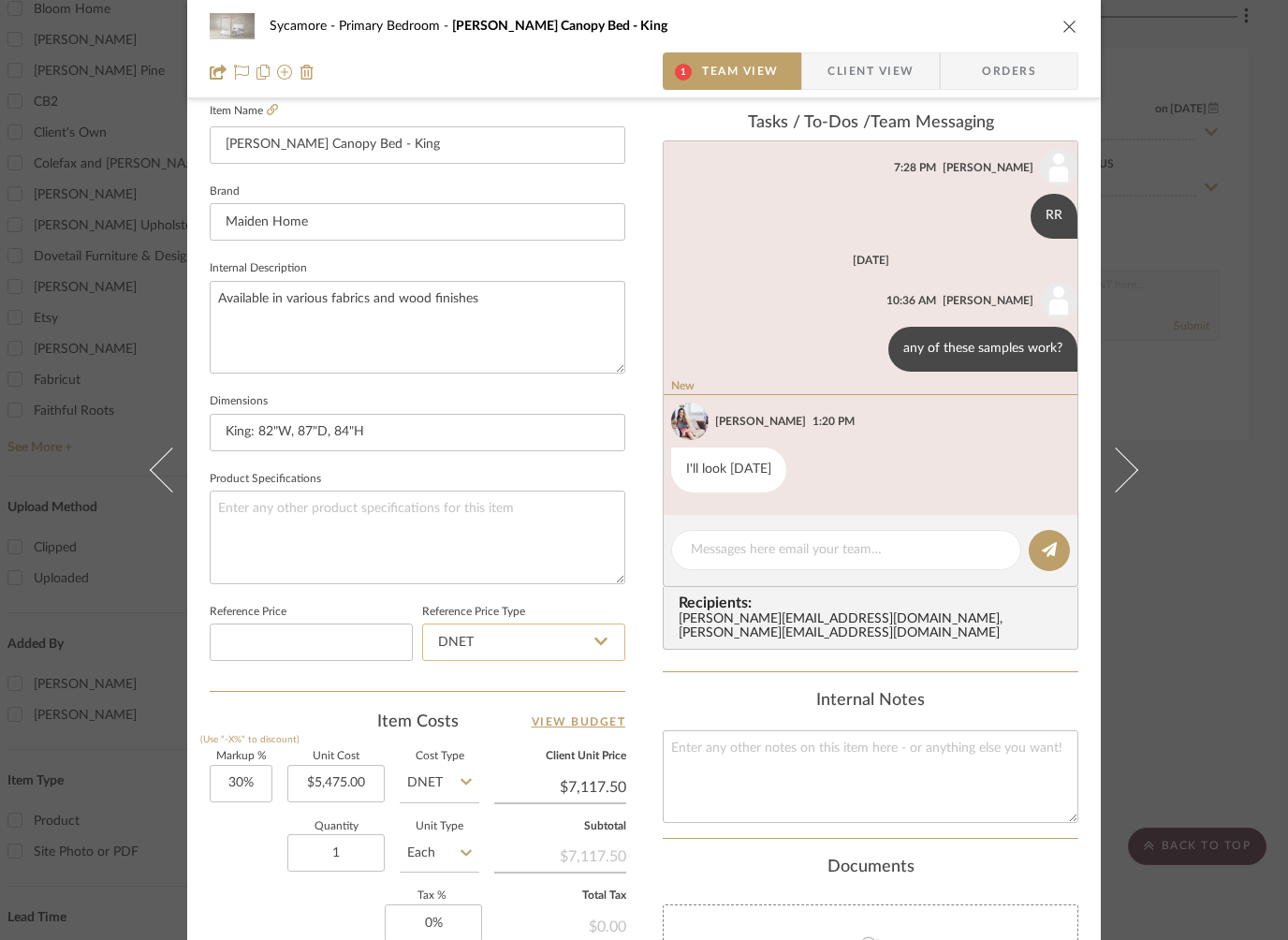
scroll to position [580, 0]
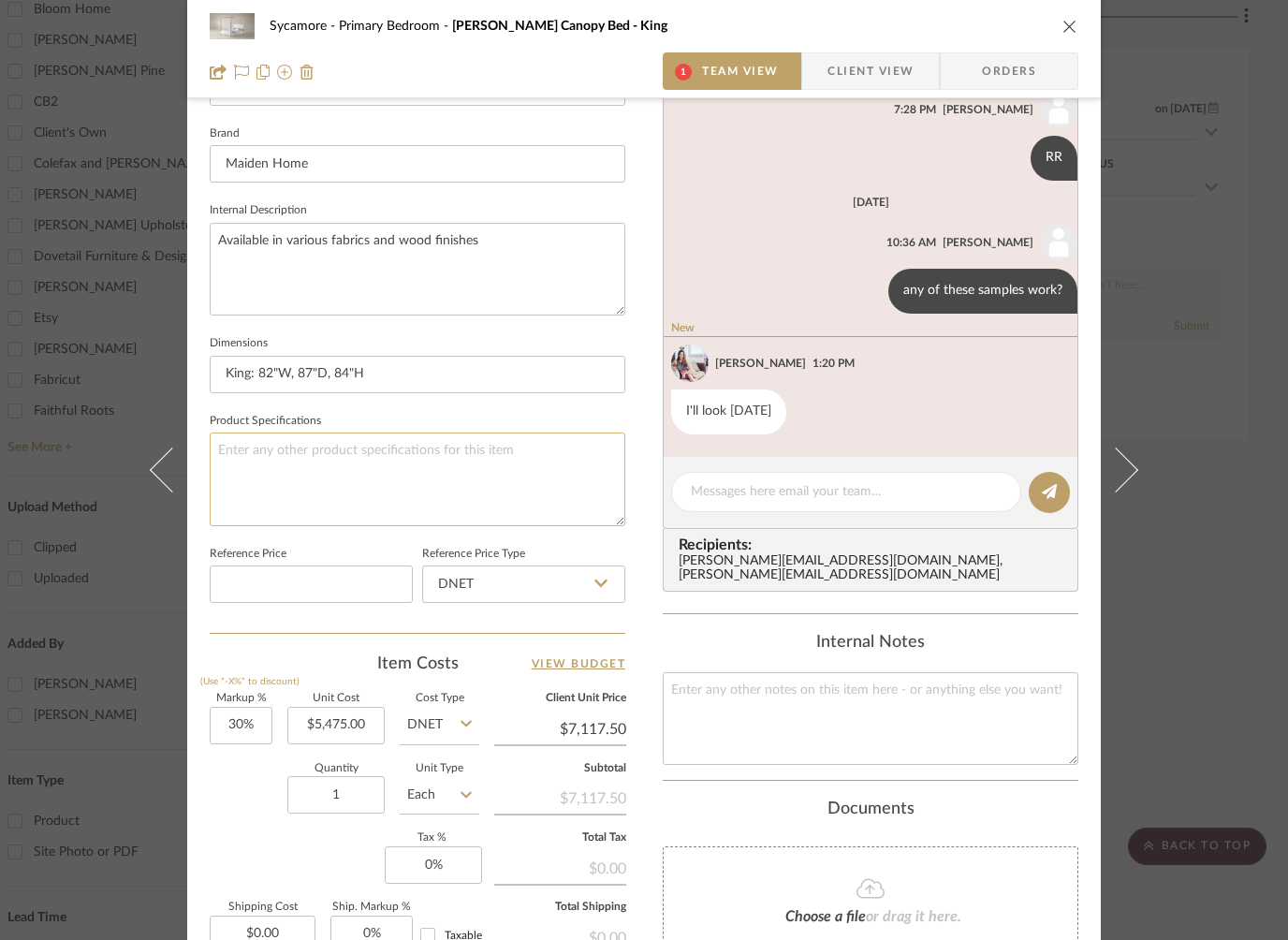
click at [338, 456] on textarea at bounding box center [417, 479] width 416 height 92
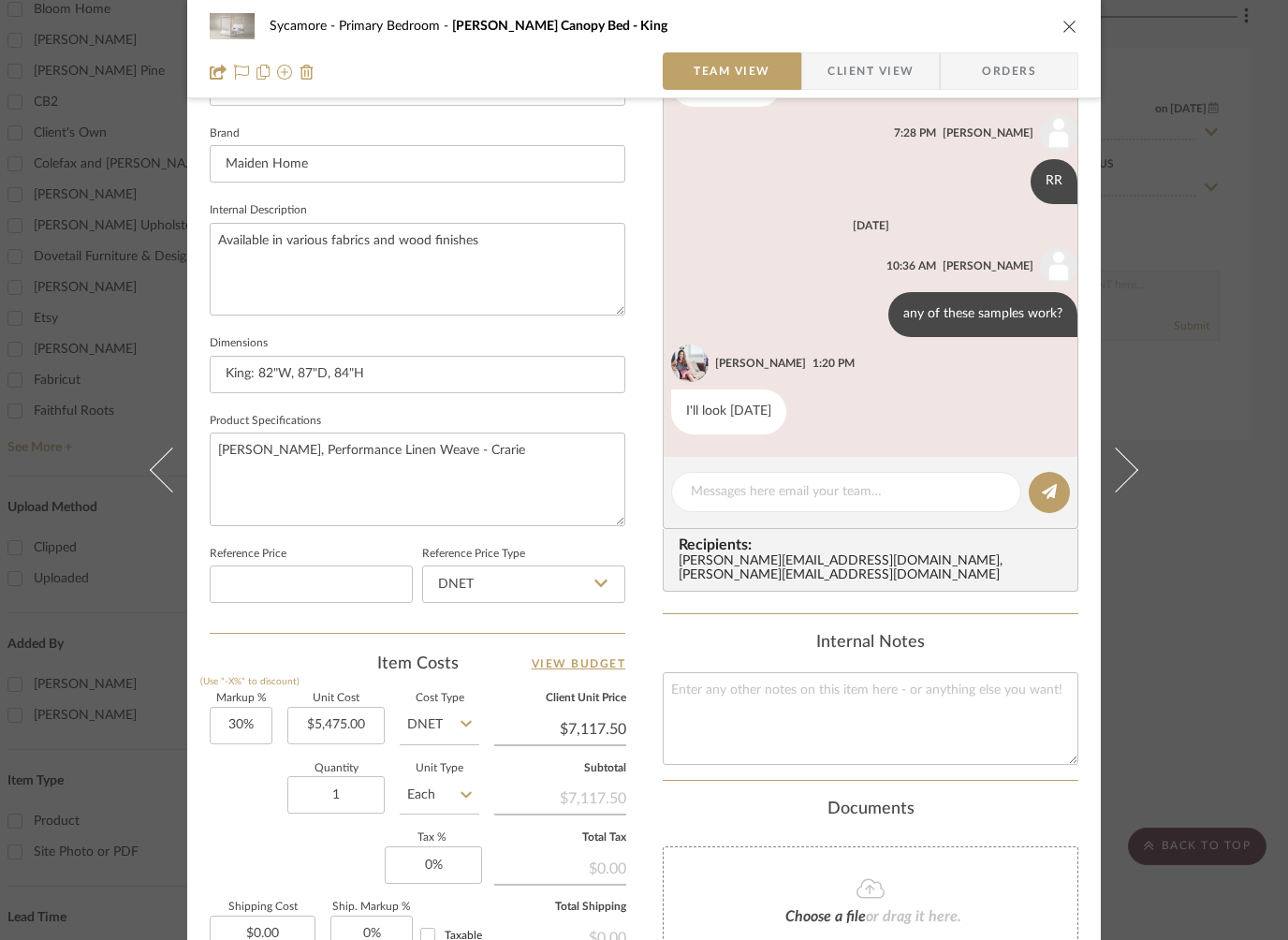
type textarea "Pecan Ash, Performance Linen Weave - Crarie"
click at [1063, 24] on icon "close" at bounding box center [1070, 26] width 15 height 15
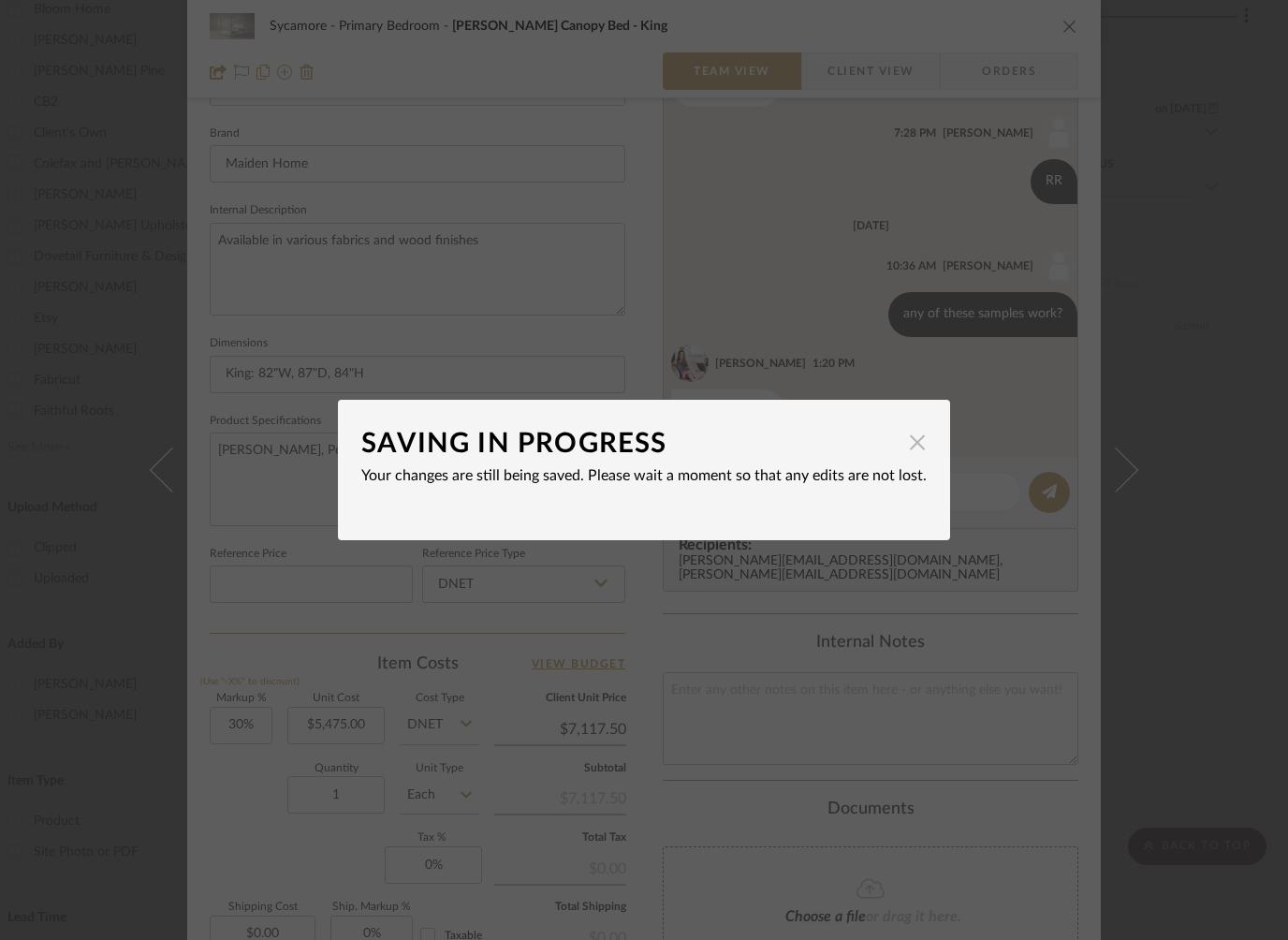
click at [899, 441] on span "button" at bounding box center [917, 442] width 38 height 38
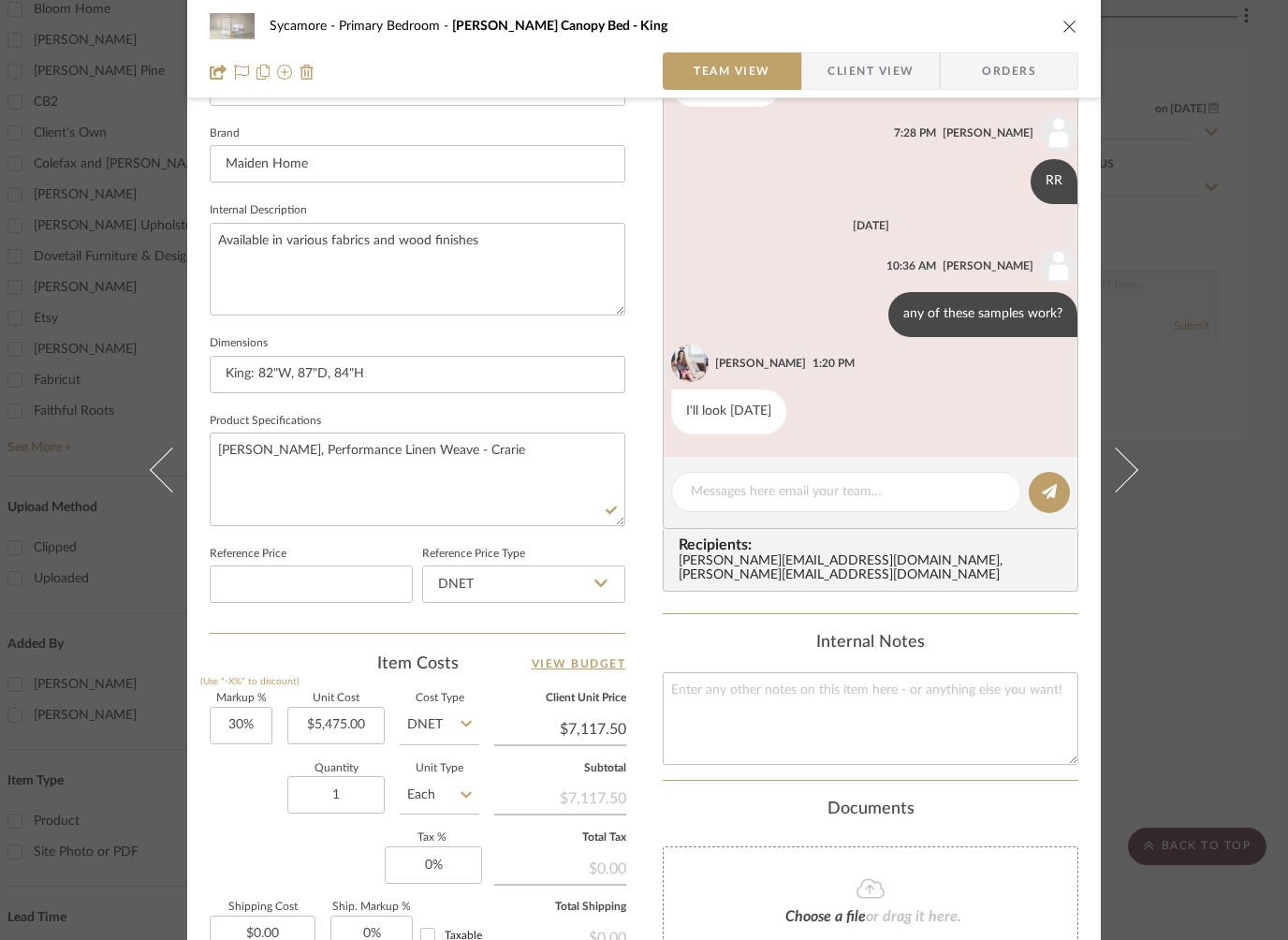
click at [1072, 25] on div "Sycamore Primary Bedroom Thompson Canopy Bed - King Team View Client View Orders" at bounding box center [644, 49] width 914 height 98
click at [1067, 25] on icon "close" at bounding box center [1070, 26] width 15 height 15
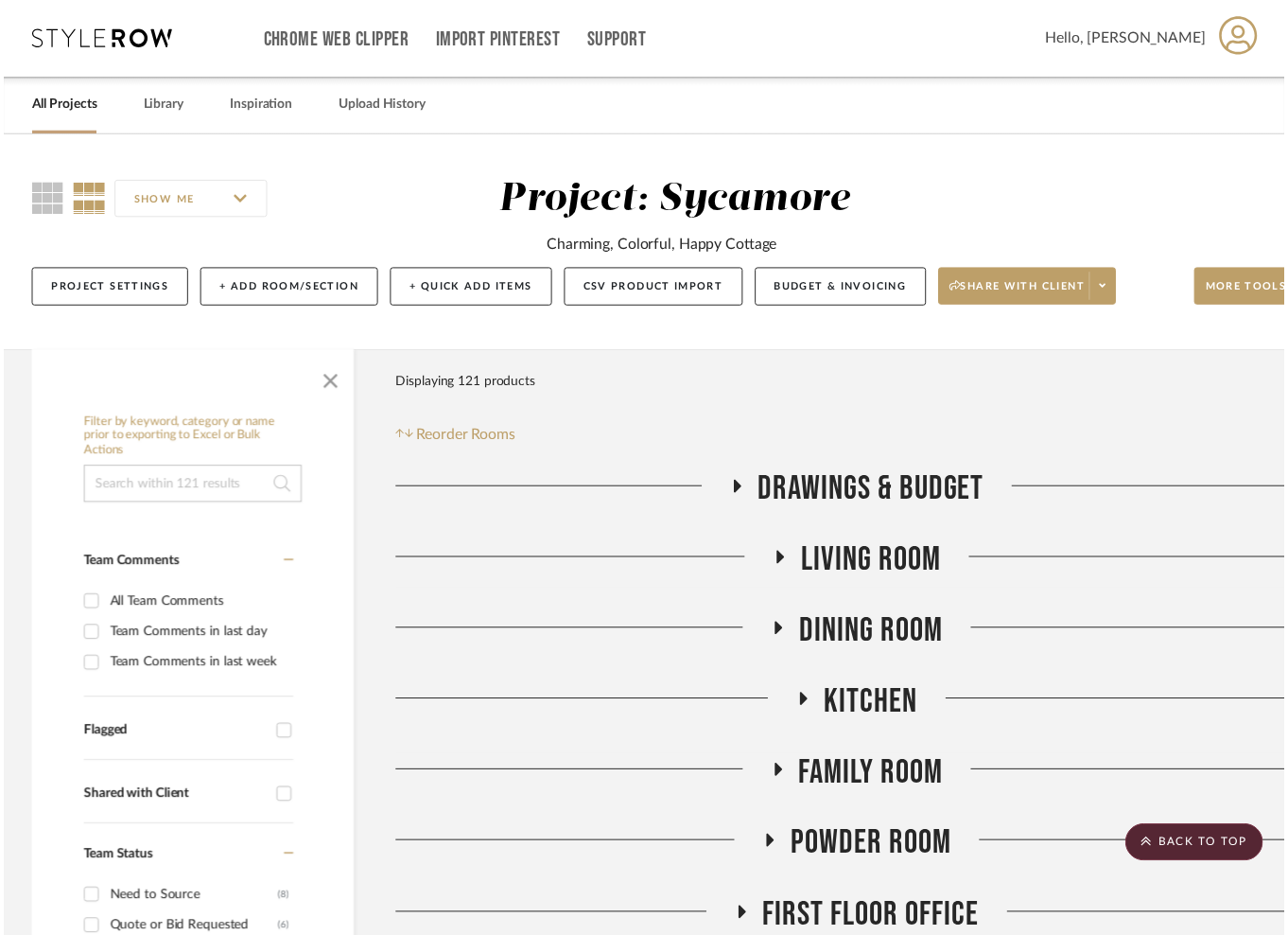
scroll to position [2350, 73]
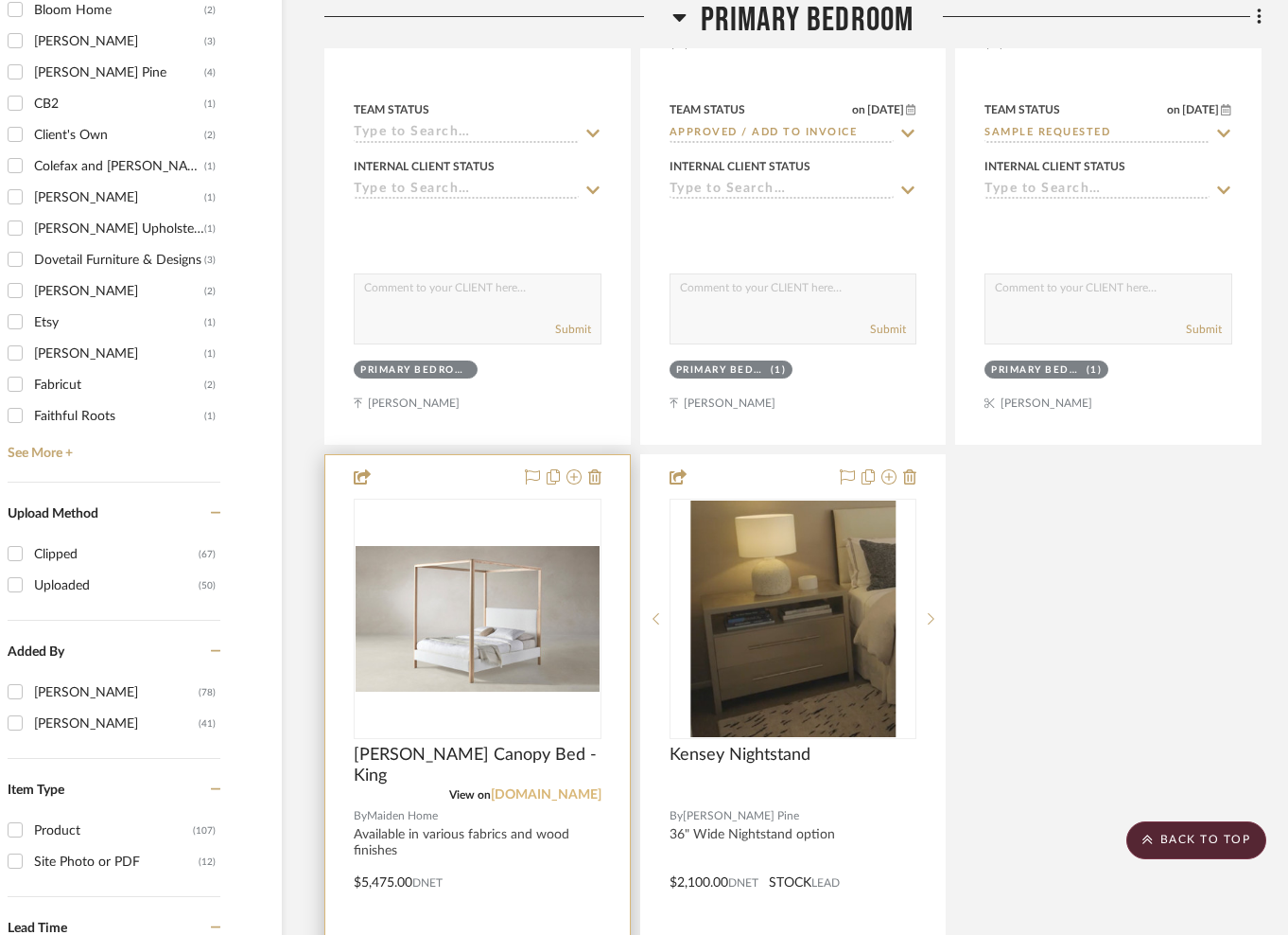
click at [563, 795] on link "maidenhome.com" at bounding box center [546, 795] width 111 height 13
click at [458, 636] on img "0" at bounding box center [477, 620] width 244 height 147
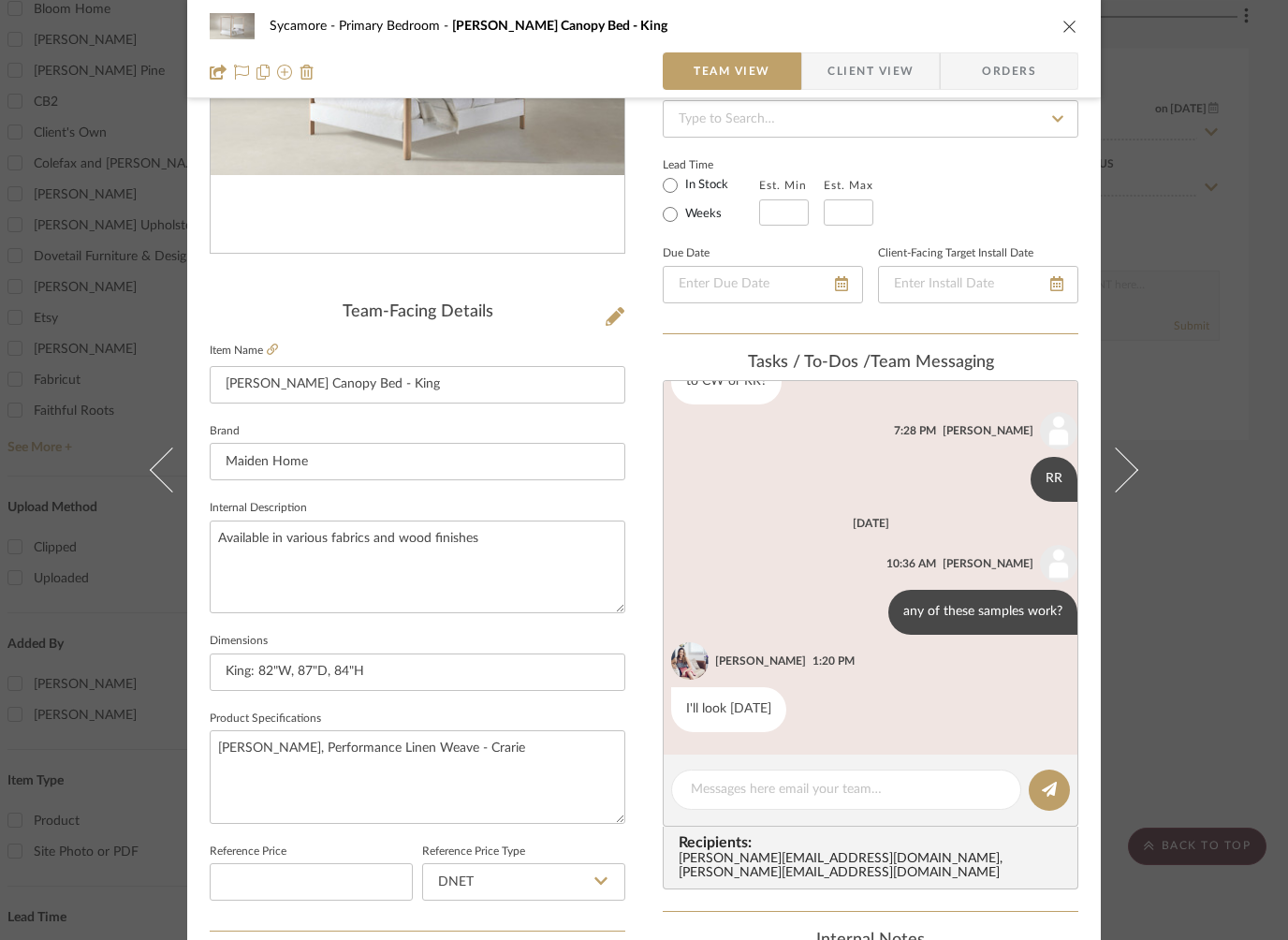
scroll to position [528, 0]
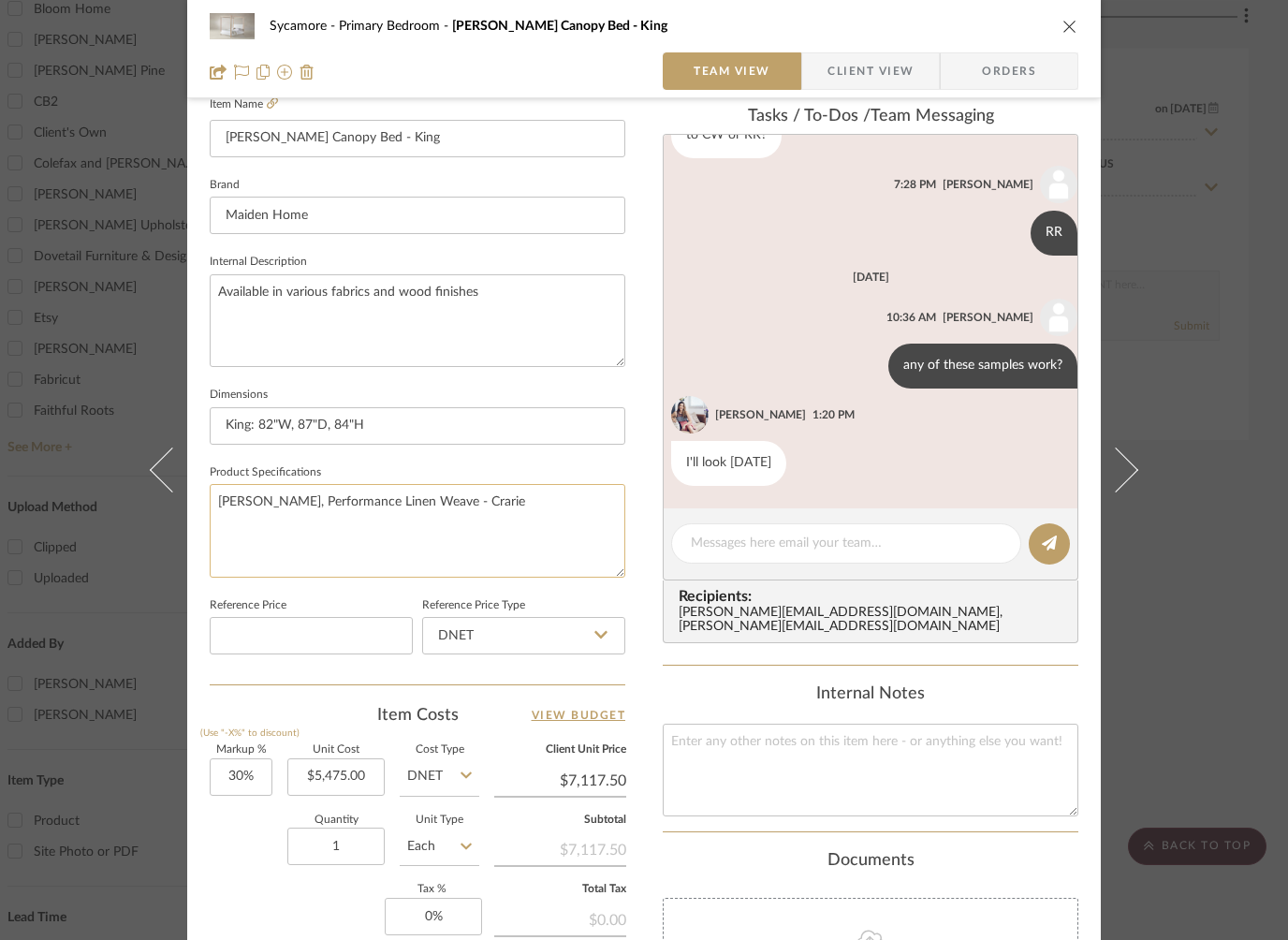
click at [456, 503] on textarea "Pecan Ash, Performance Linen Weave - Crarie" at bounding box center [417, 530] width 416 height 92
type textarea "Pecan Ash, Performance Linen Weave - Prarie"
click at [476, 550] on textarea "Pecan Ash, Performance Linen Weave - Prarie" at bounding box center [417, 530] width 416 height 92
drag, startPoint x: 1062, startPoint y: 30, endPoint x: 1069, endPoint y: 75, distance: 45.5
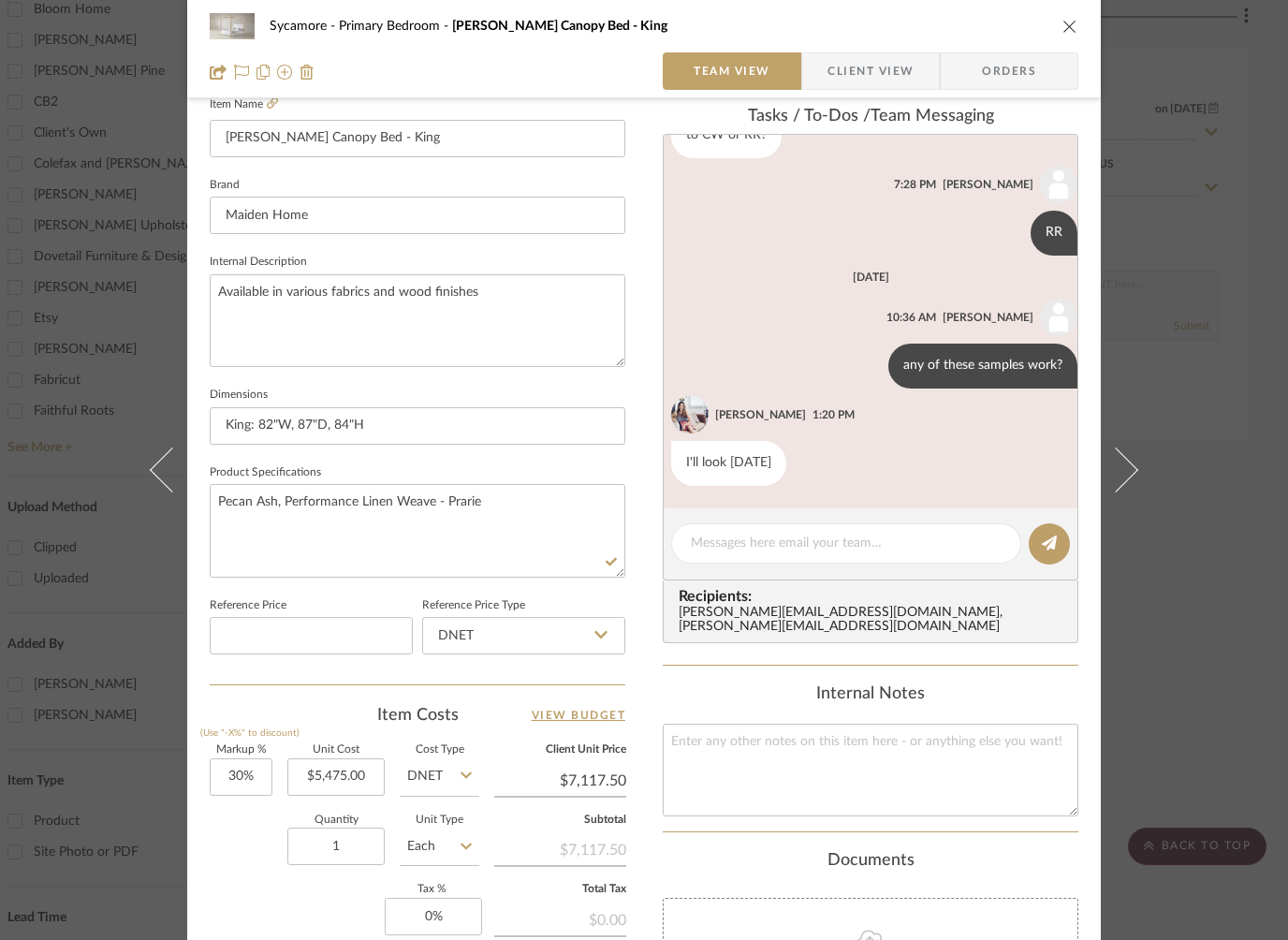
click at [1063, 30] on icon "close" at bounding box center [1070, 26] width 15 height 15
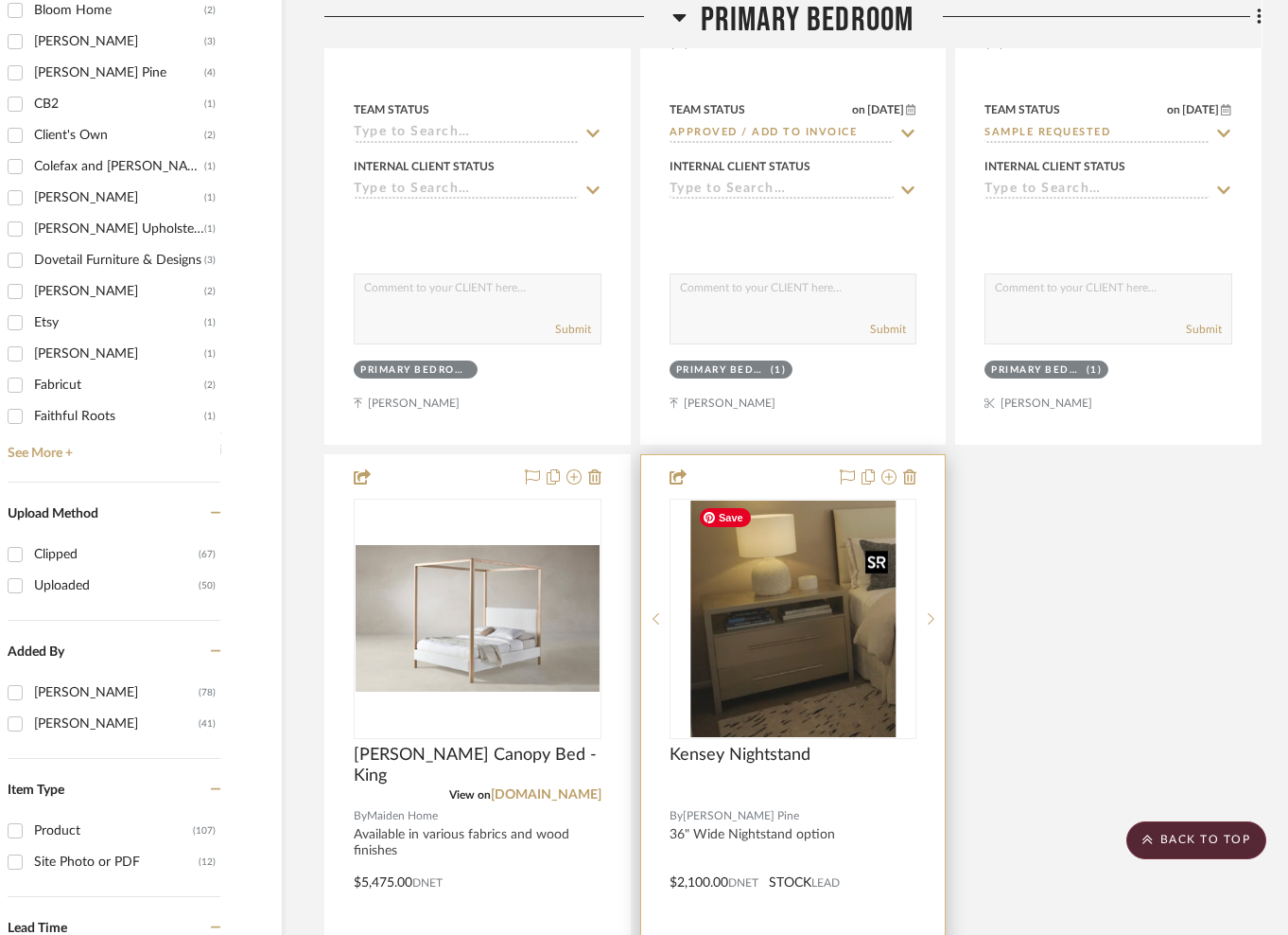
click at [757, 601] on img "0" at bounding box center [793, 619] width 205 height 236
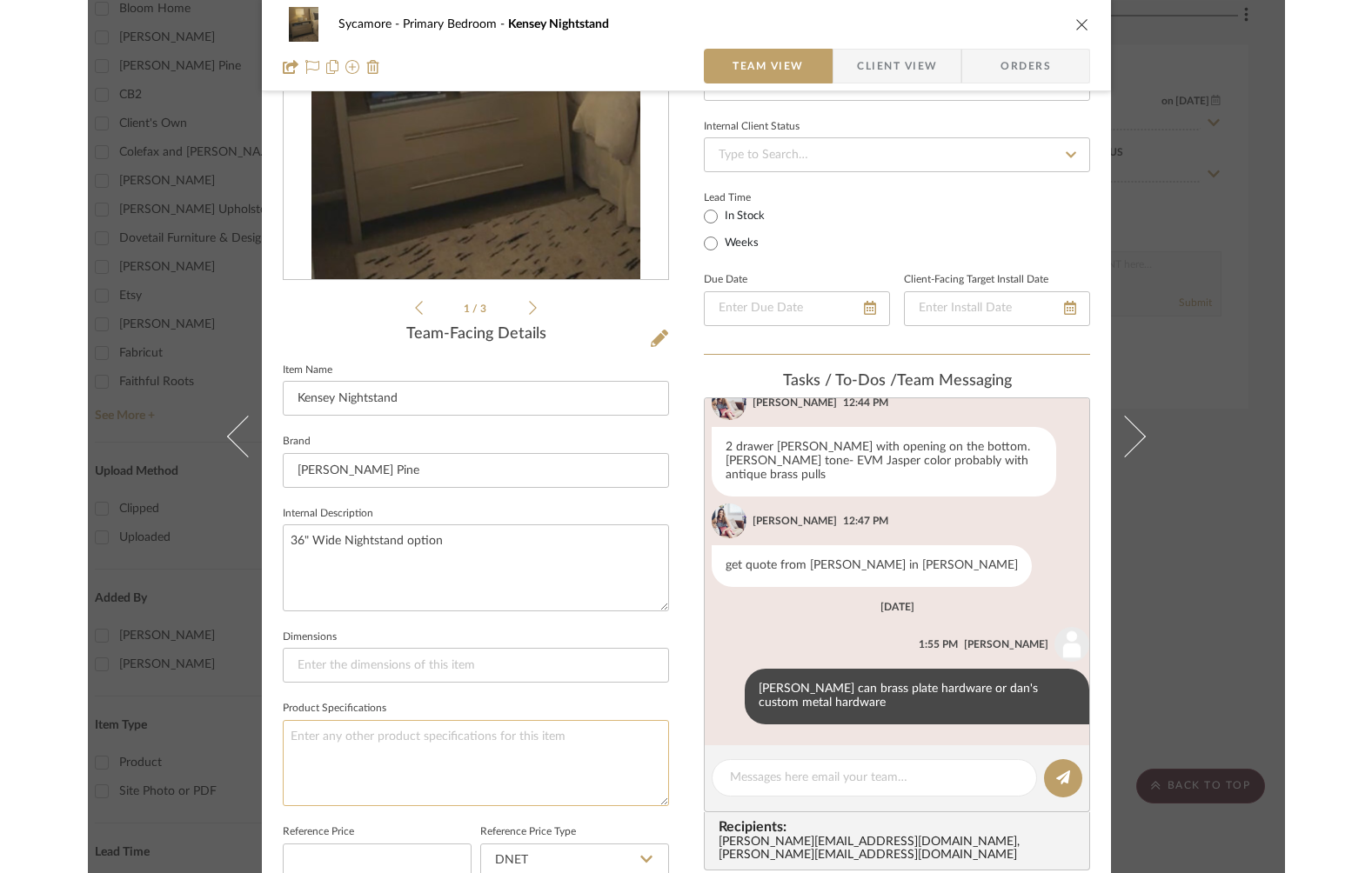
scroll to position [283, 0]
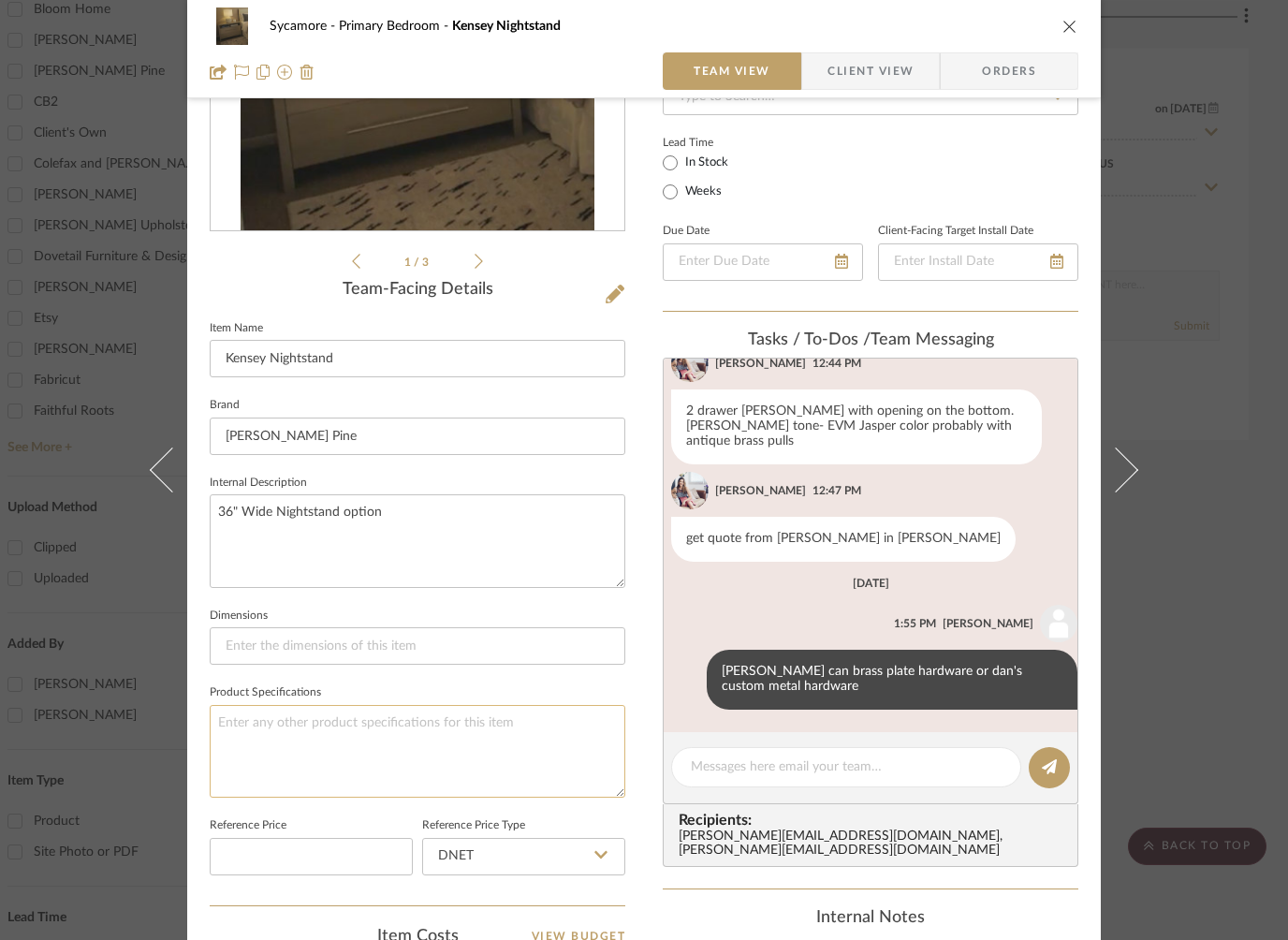
click at [424, 727] on textarea at bounding box center [417, 751] width 416 height 92
type textarea "Kodiak Walnut"
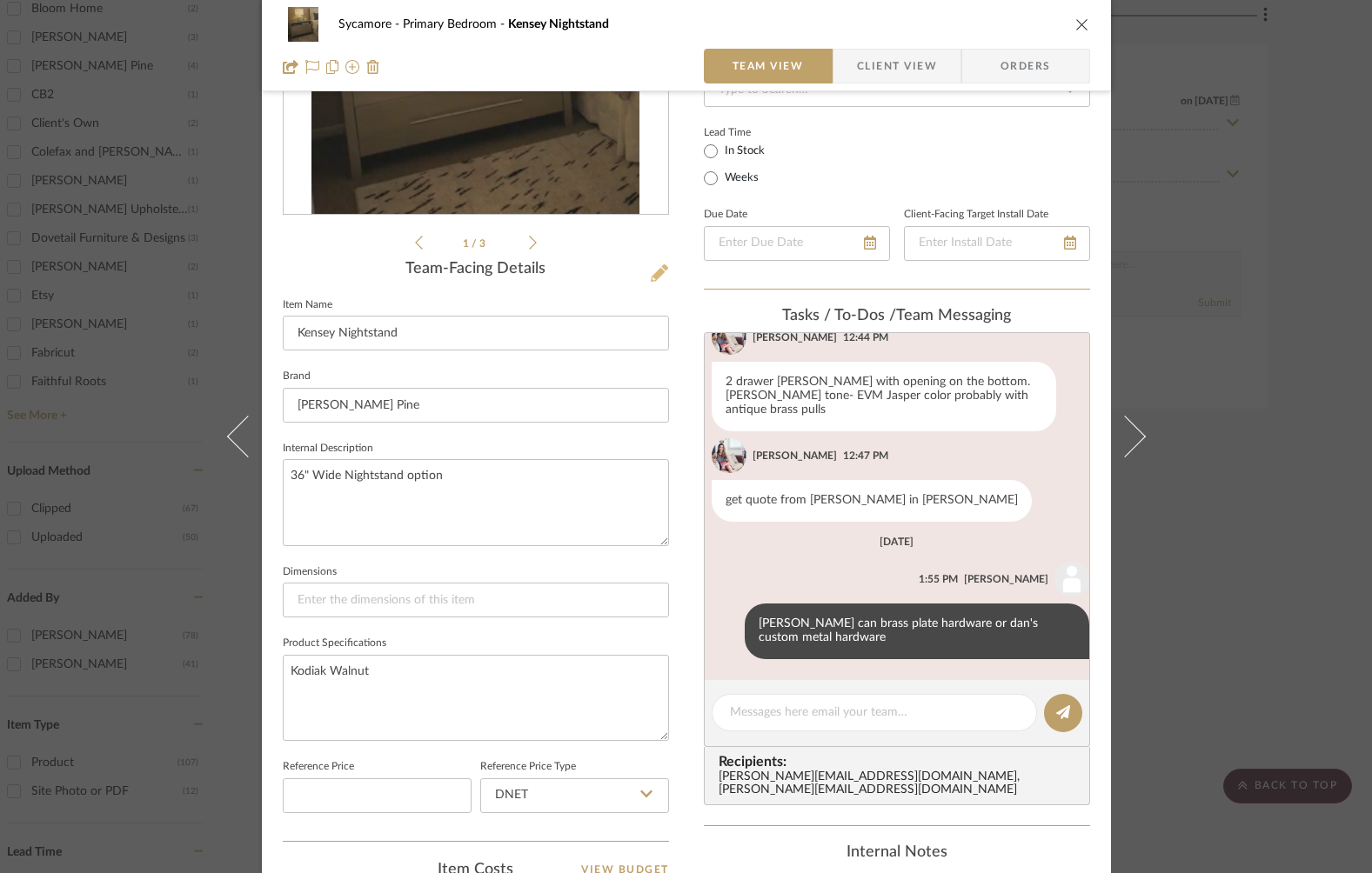
click at [660, 271] on icon at bounding box center [660, 273] width 18 height 18
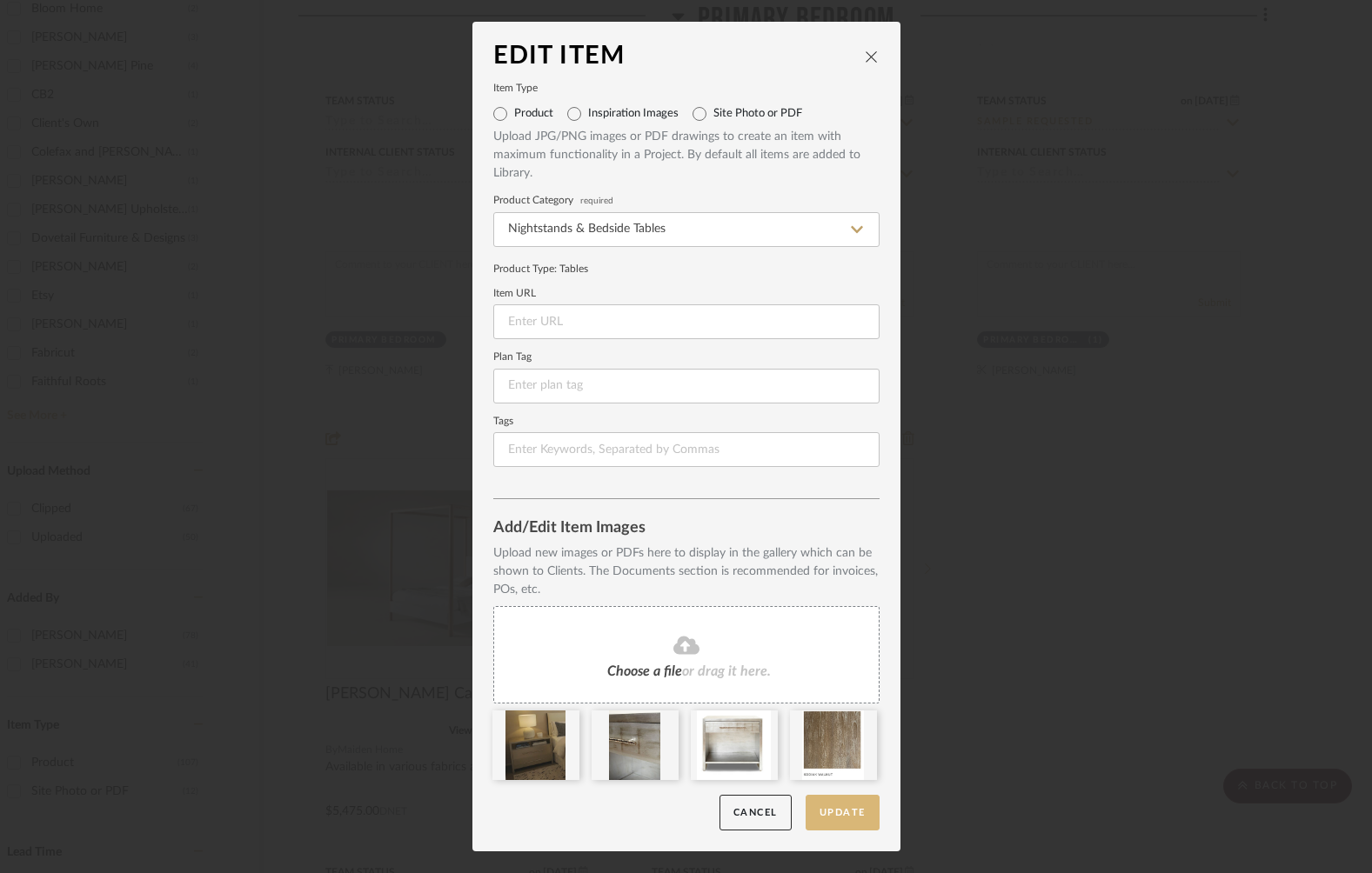
click at [844, 817] on button "Update" at bounding box center [842, 813] width 74 height 36
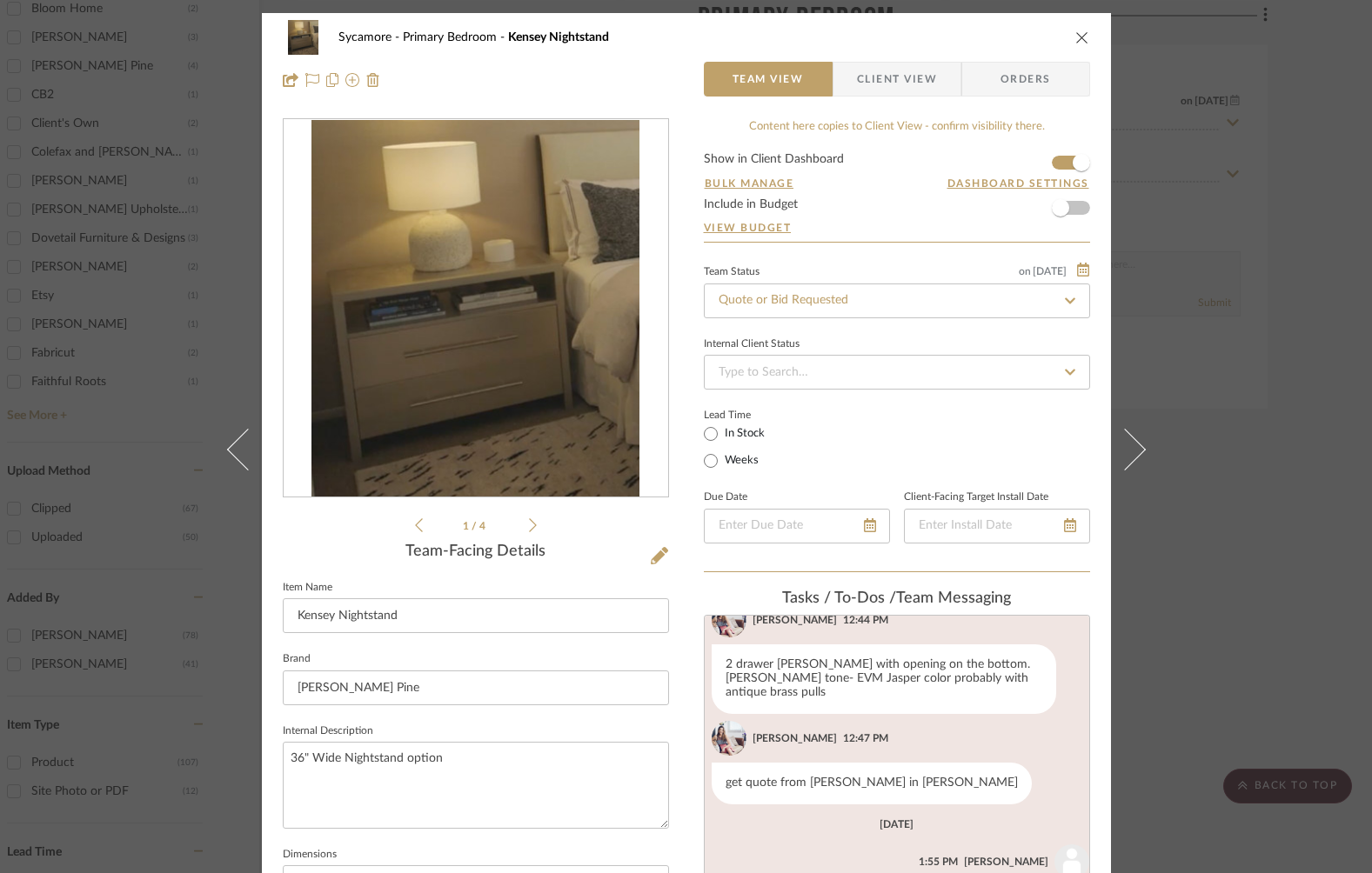
scroll to position [284, 0]
click at [1081, 37] on icon "close" at bounding box center [1082, 38] width 14 height 14
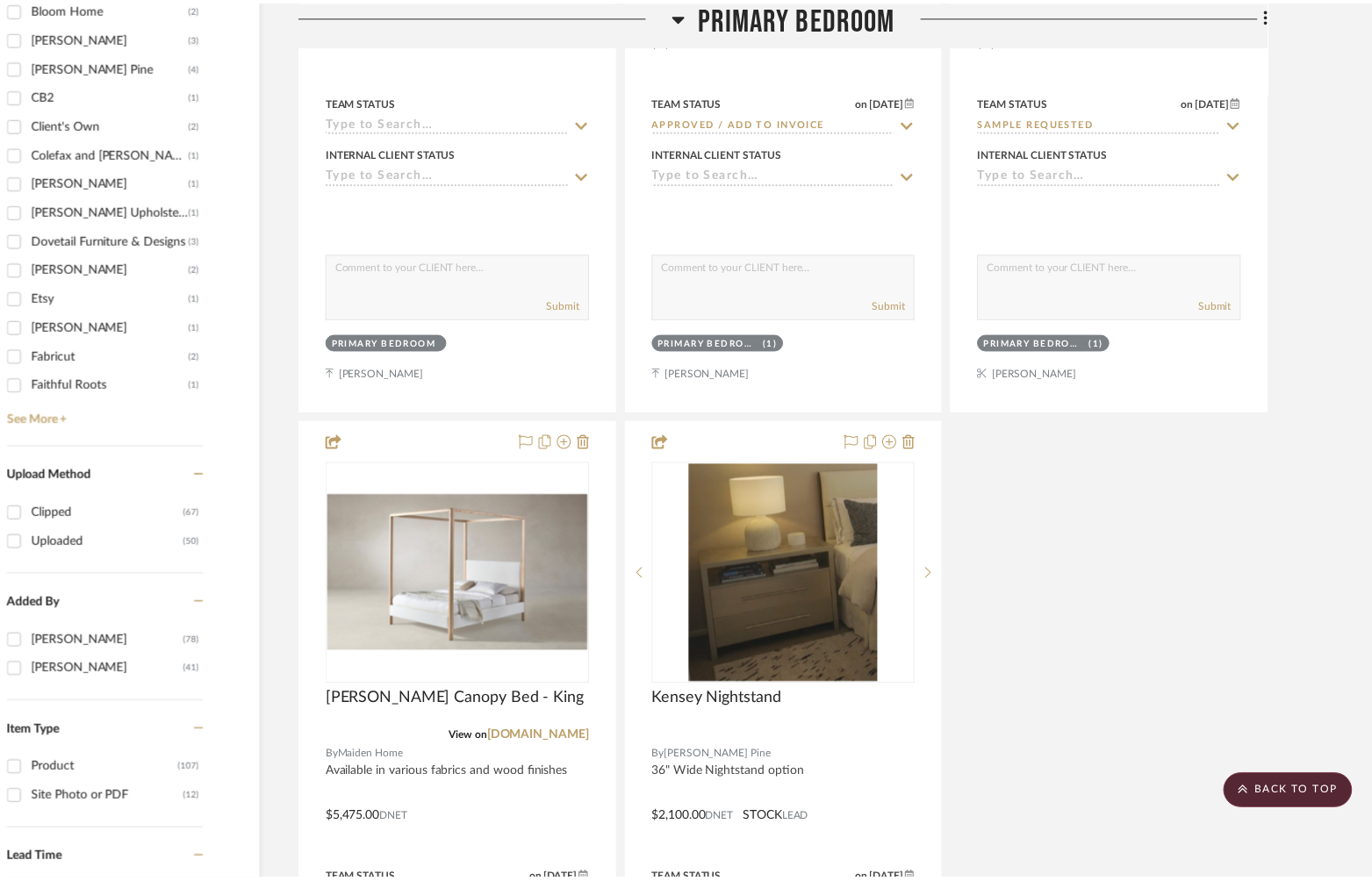
scroll to position [2179, 0]
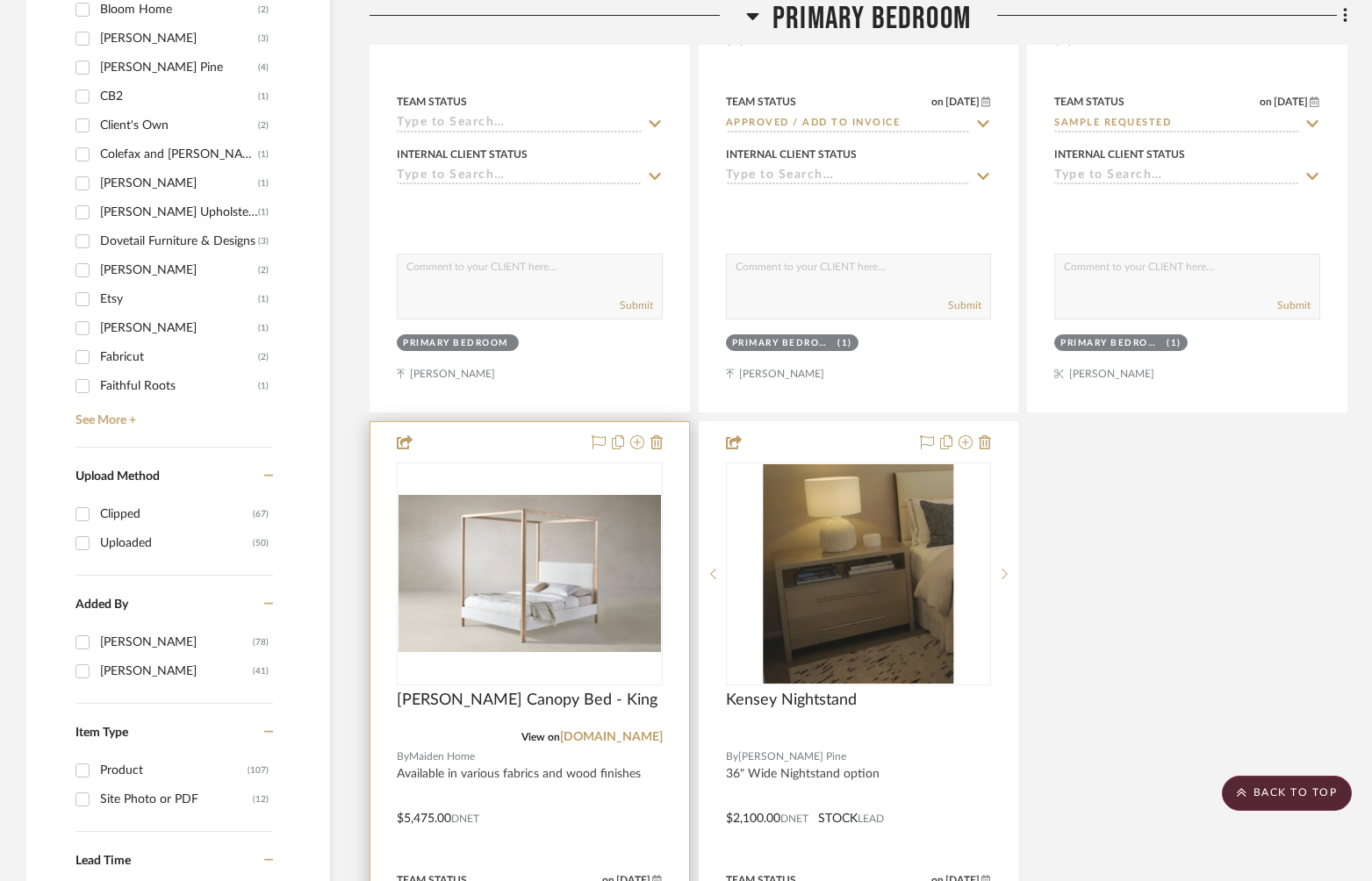
click at [494, 654] on div "0" at bounding box center [530, 573] width 264 height 221
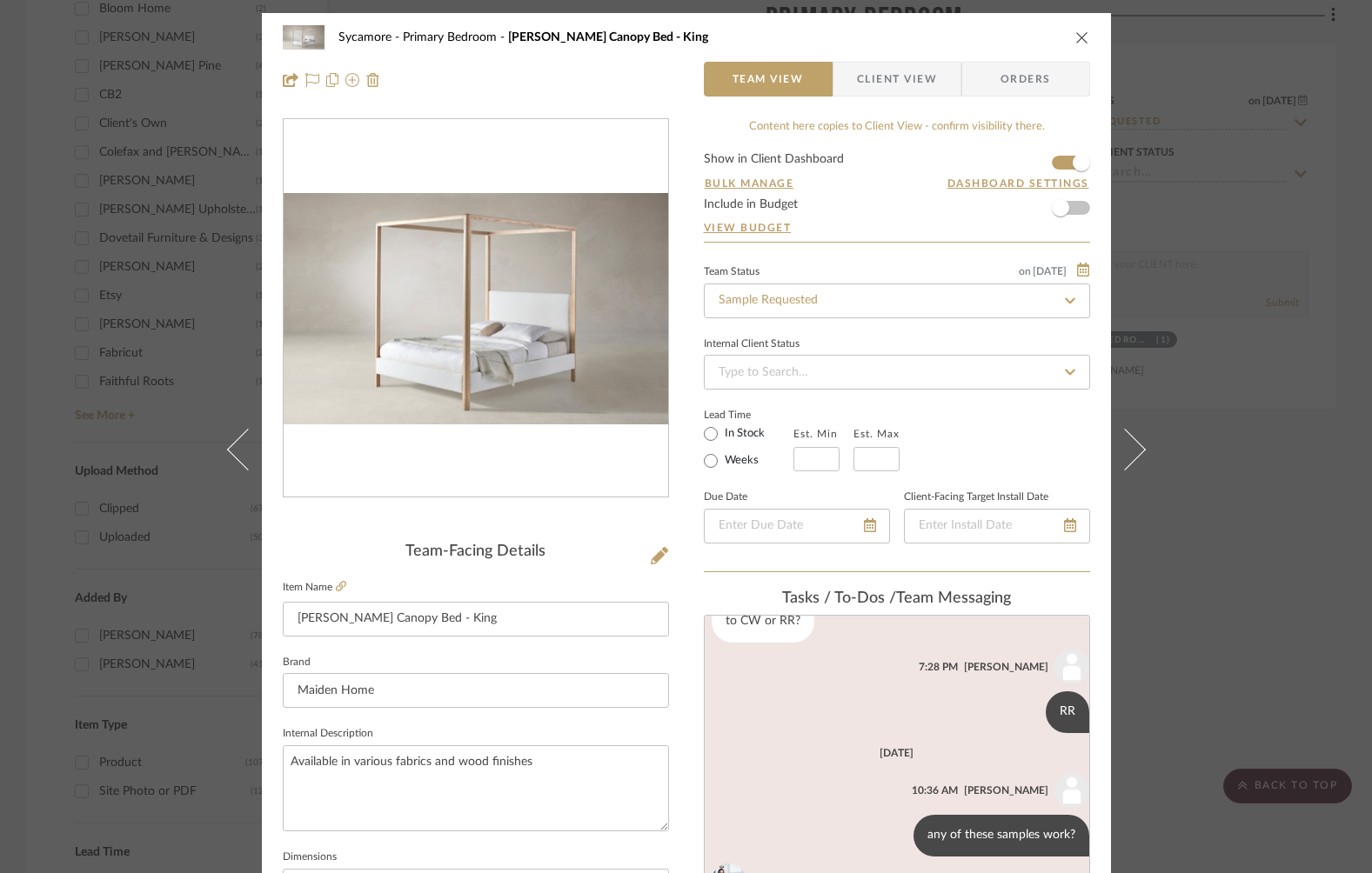
scroll to position [316, 0]
click at [654, 555] on icon at bounding box center [660, 556] width 18 height 18
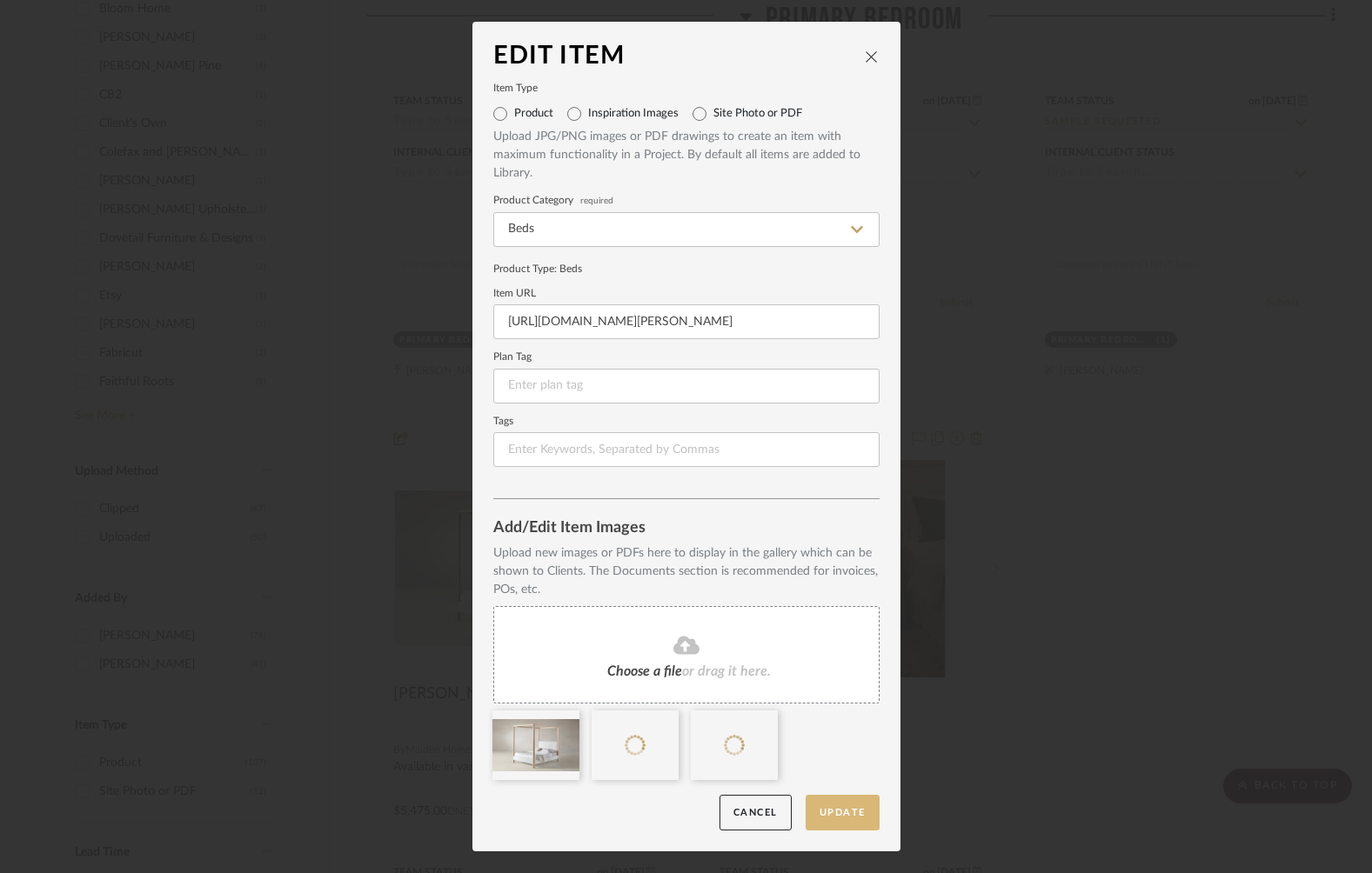
click at [844, 812] on button "Update" at bounding box center [842, 813] width 74 height 36
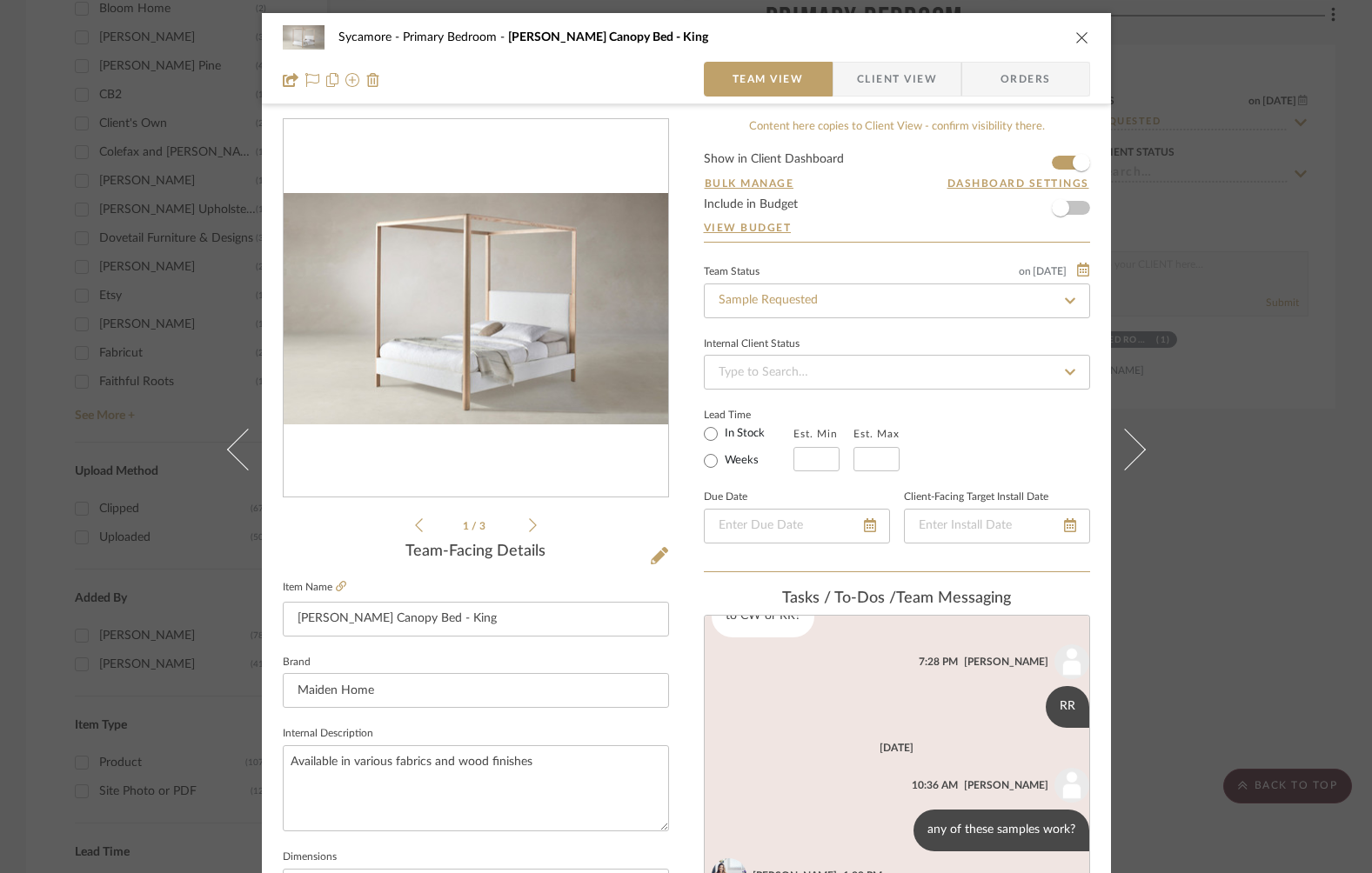
scroll to position [364, 0]
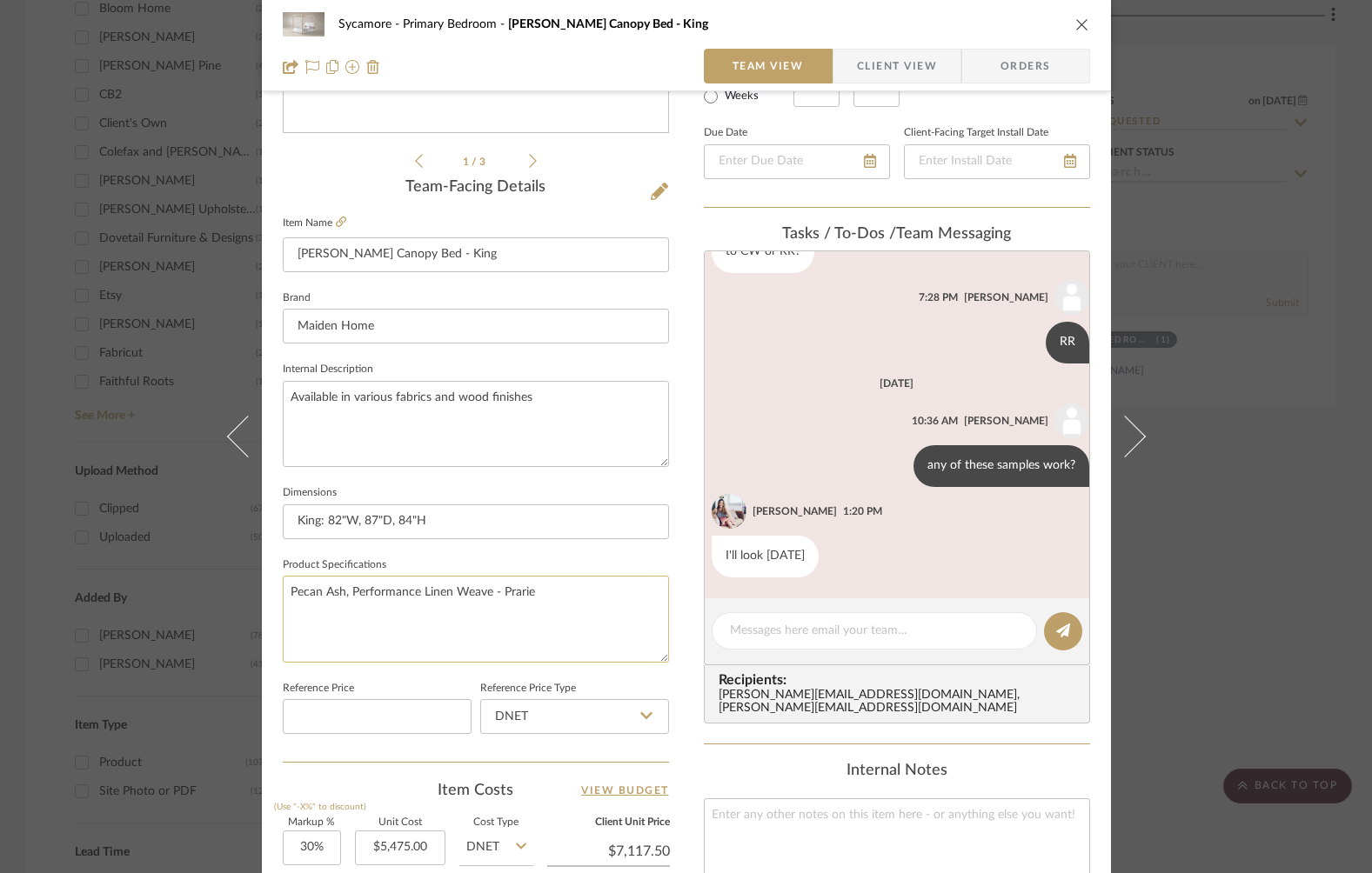
click at [520, 602] on textarea "Pecan Ash, Performance Linen Weave - Prarie" at bounding box center [476, 618] width 386 height 86
drag, startPoint x: 499, startPoint y: 590, endPoint x: 192, endPoint y: 594, distance: 307.0
click at [191, 593] on div "Sycamore Primary Bedroom Thompson Canopy Bed - King Team View Client View Order…" at bounding box center [686, 436] width 1372 height 873
click at [1075, 28] on icon "close" at bounding box center [1082, 25] width 14 height 14
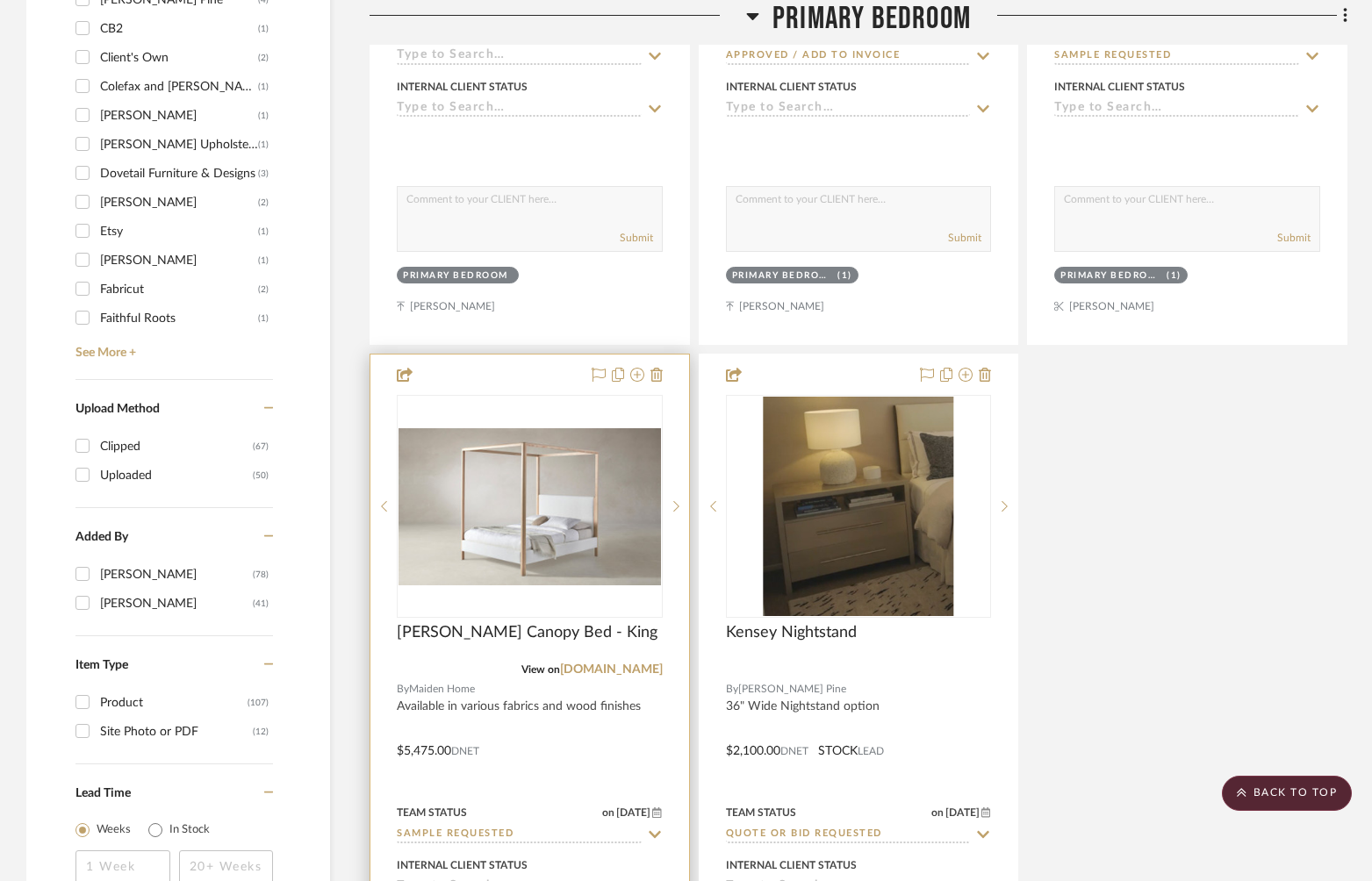
scroll to position [2313, 0]
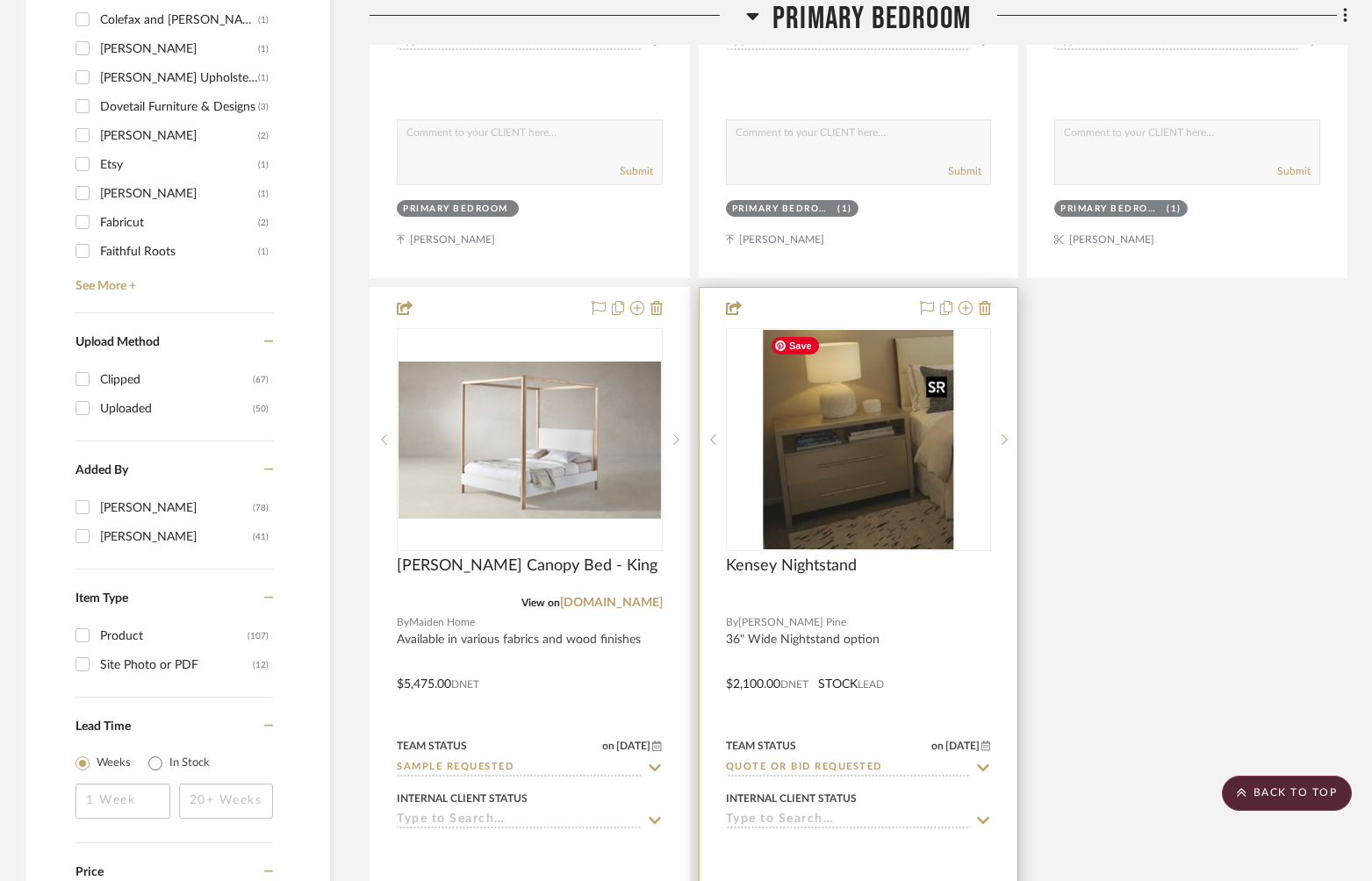
click at [865, 513] on img "0" at bounding box center [858, 439] width 190 height 219
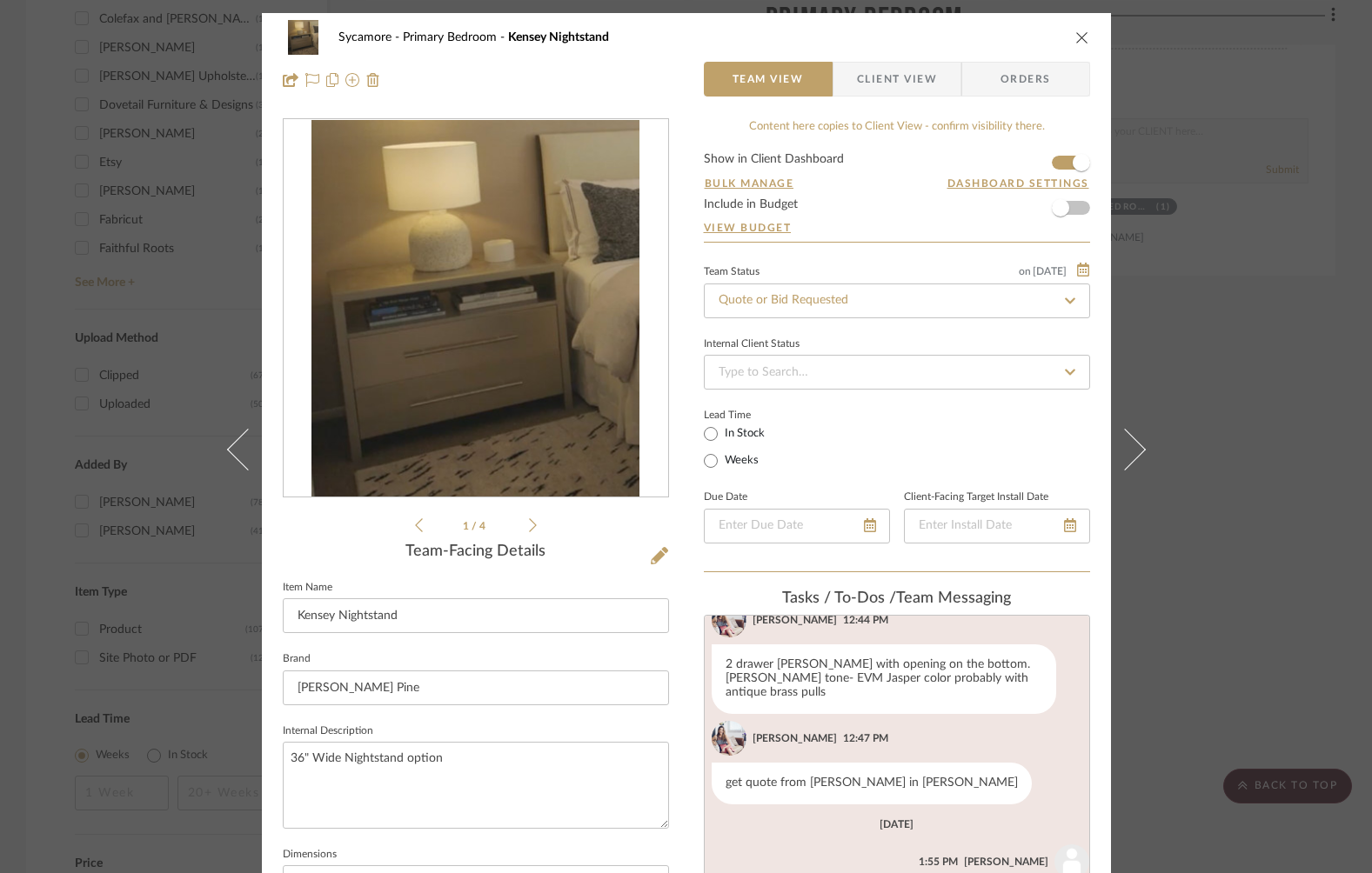
scroll to position [284, 0]
click at [659, 558] on icon at bounding box center [660, 556] width 18 height 18
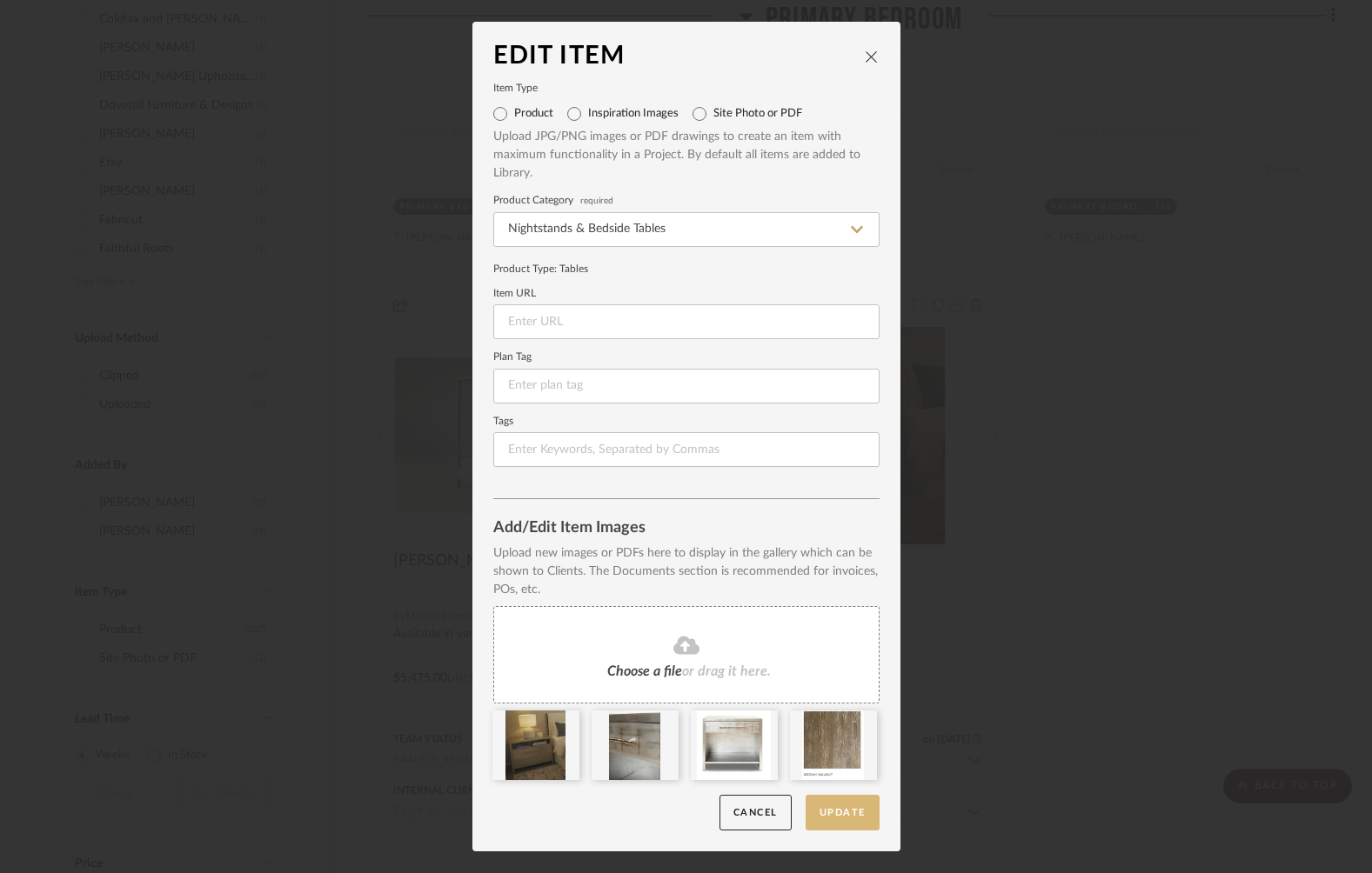
click at [849, 812] on button "Update" at bounding box center [842, 813] width 74 height 36
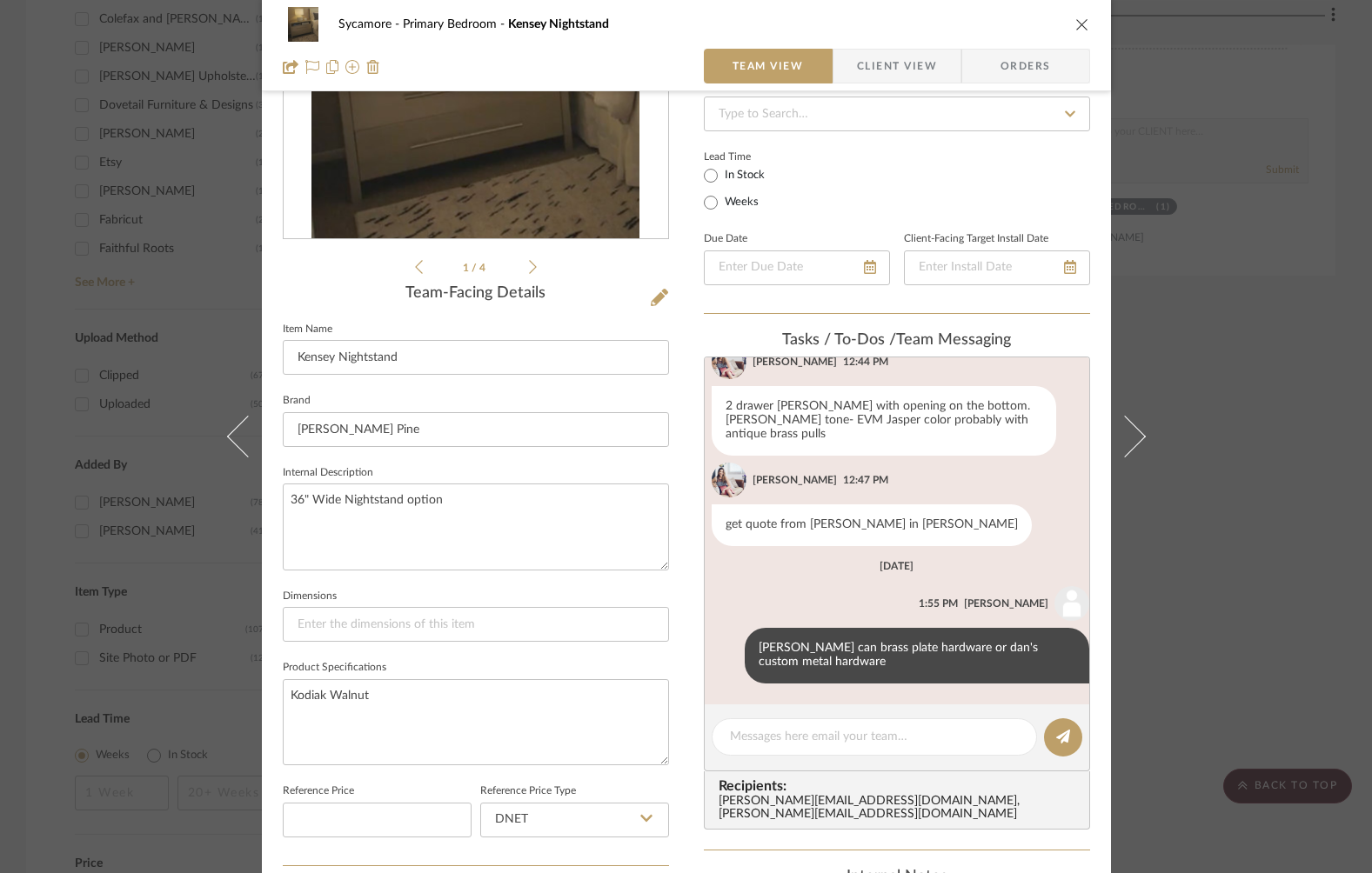
scroll to position [483, 0]
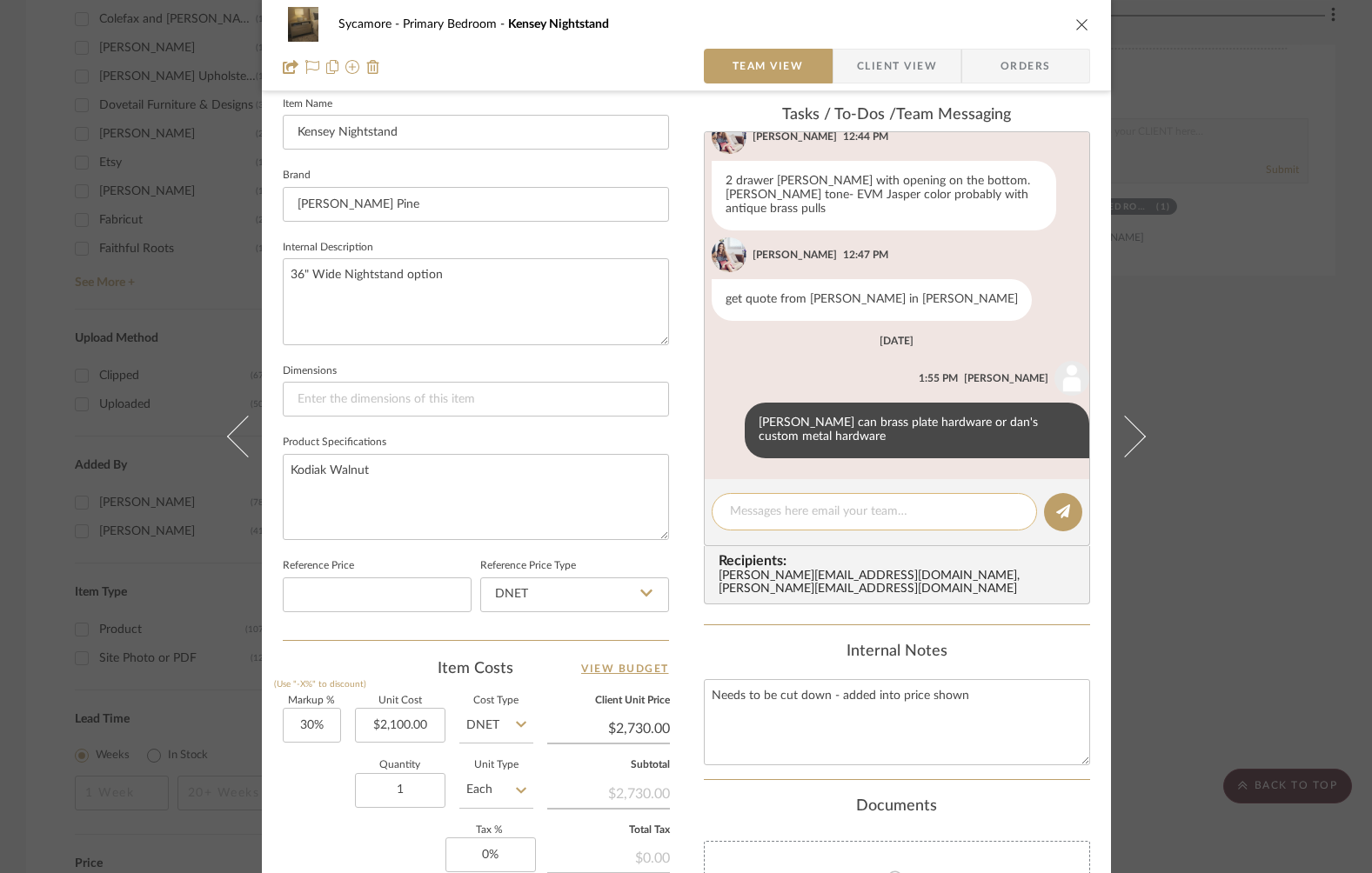
click at [754, 513] on textarea at bounding box center [874, 511] width 289 height 18
type textarea "Kodiak walnut"
click at [1048, 530] on editor-of-message "Kodiak walnut" at bounding box center [896, 512] width 386 height 67
click at [1056, 514] on icon at bounding box center [1063, 511] width 14 height 14
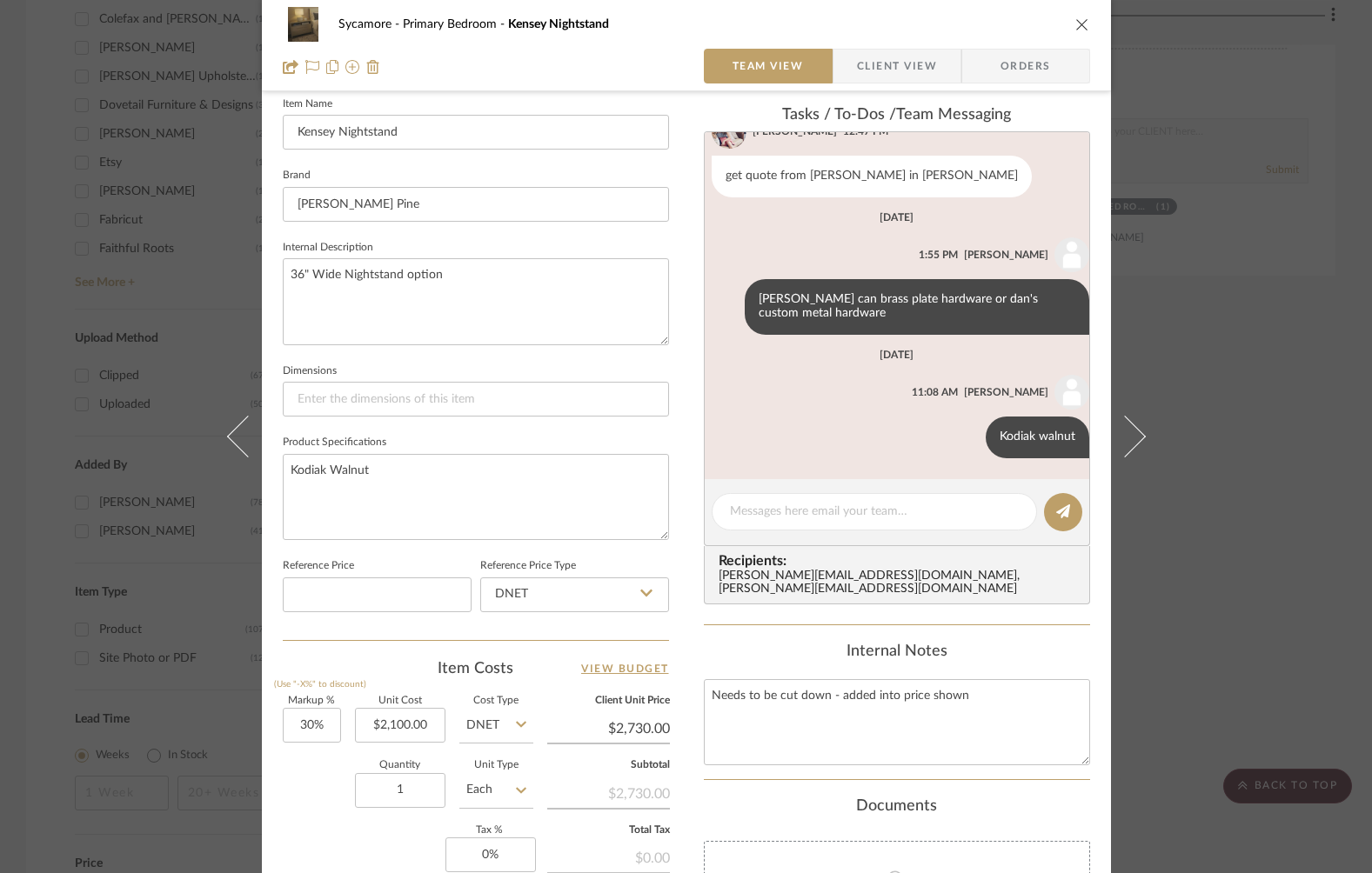
scroll to position [407, 0]
click at [1080, 25] on icon "close" at bounding box center [1082, 25] width 14 height 14
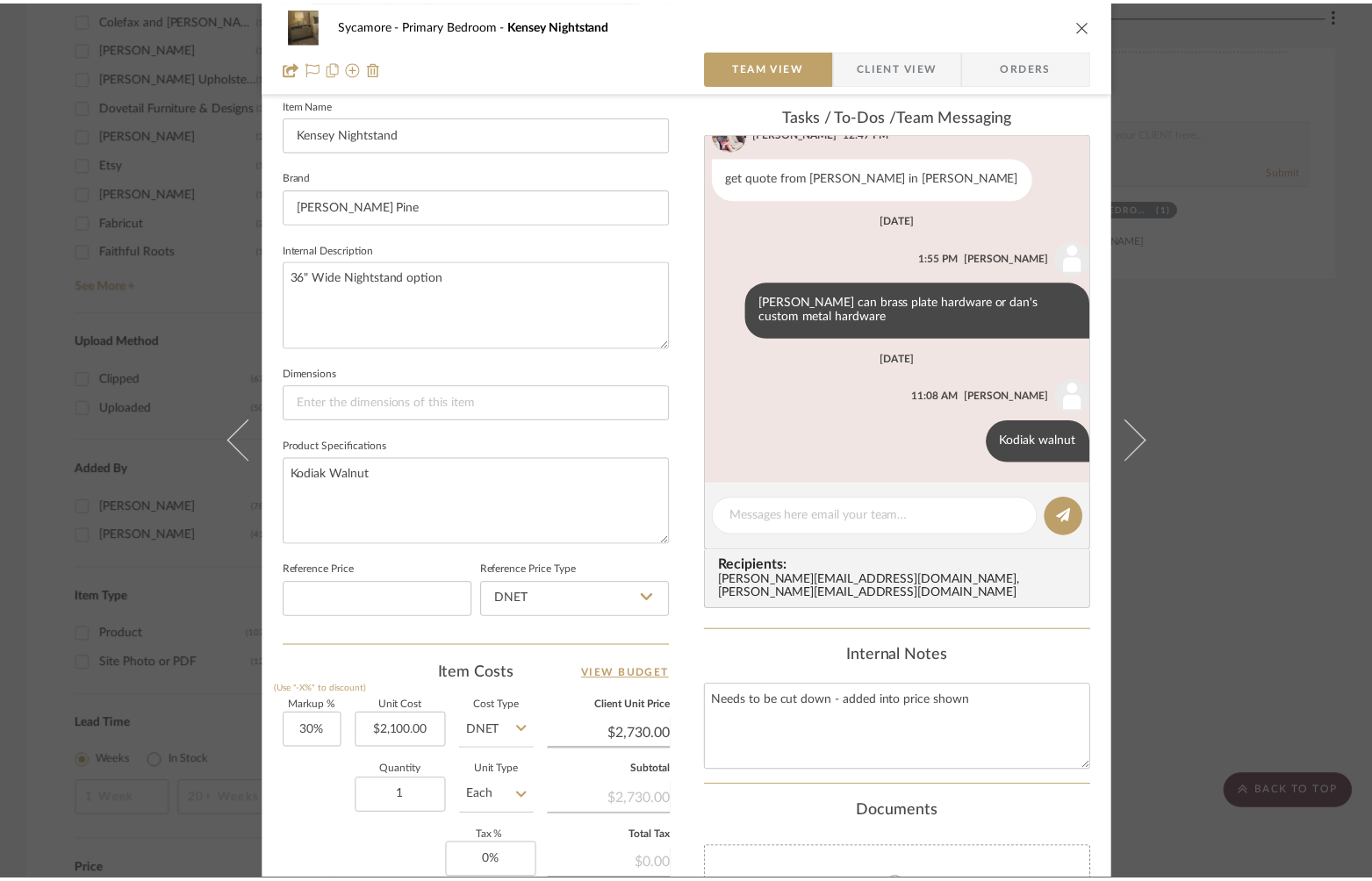
scroll to position [2313, 0]
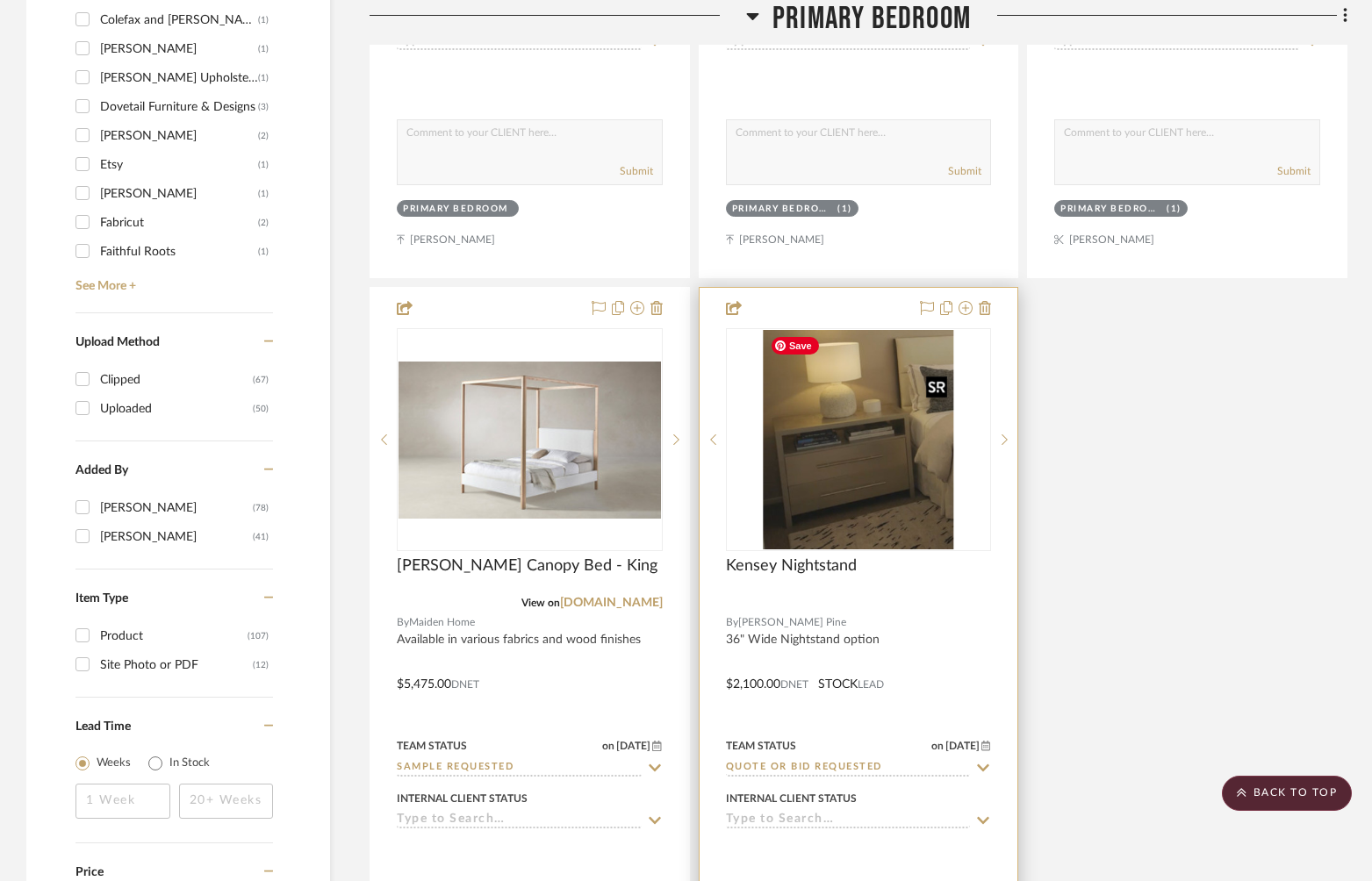
click at [790, 505] on img "0" at bounding box center [858, 439] width 190 height 219
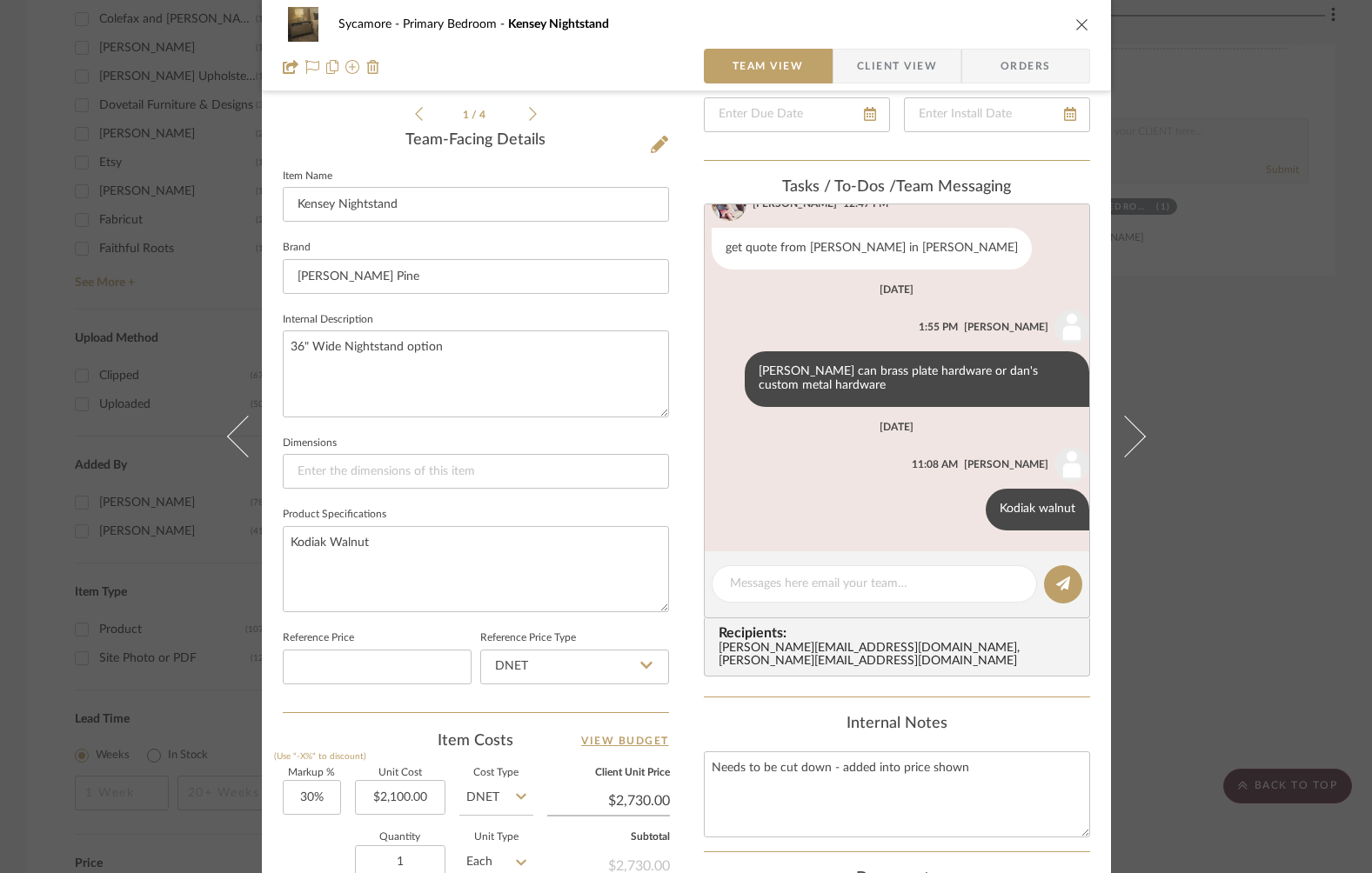
scroll to position [740, 0]
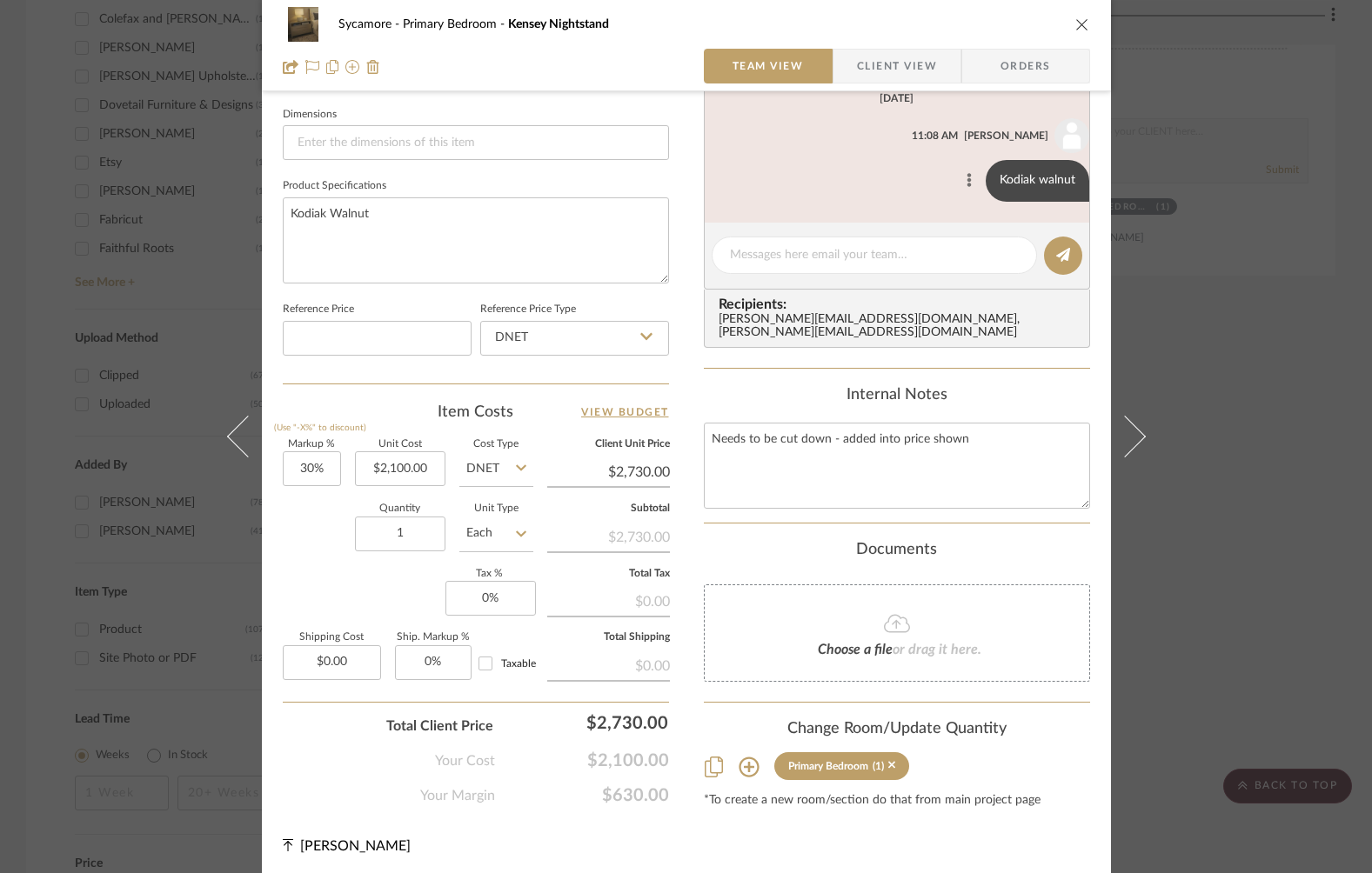
click at [966, 180] on icon at bounding box center [969, 180] width 5 height 14
click at [878, 164] on span "Edit Message" at bounding box center [872, 160] width 71 height 15
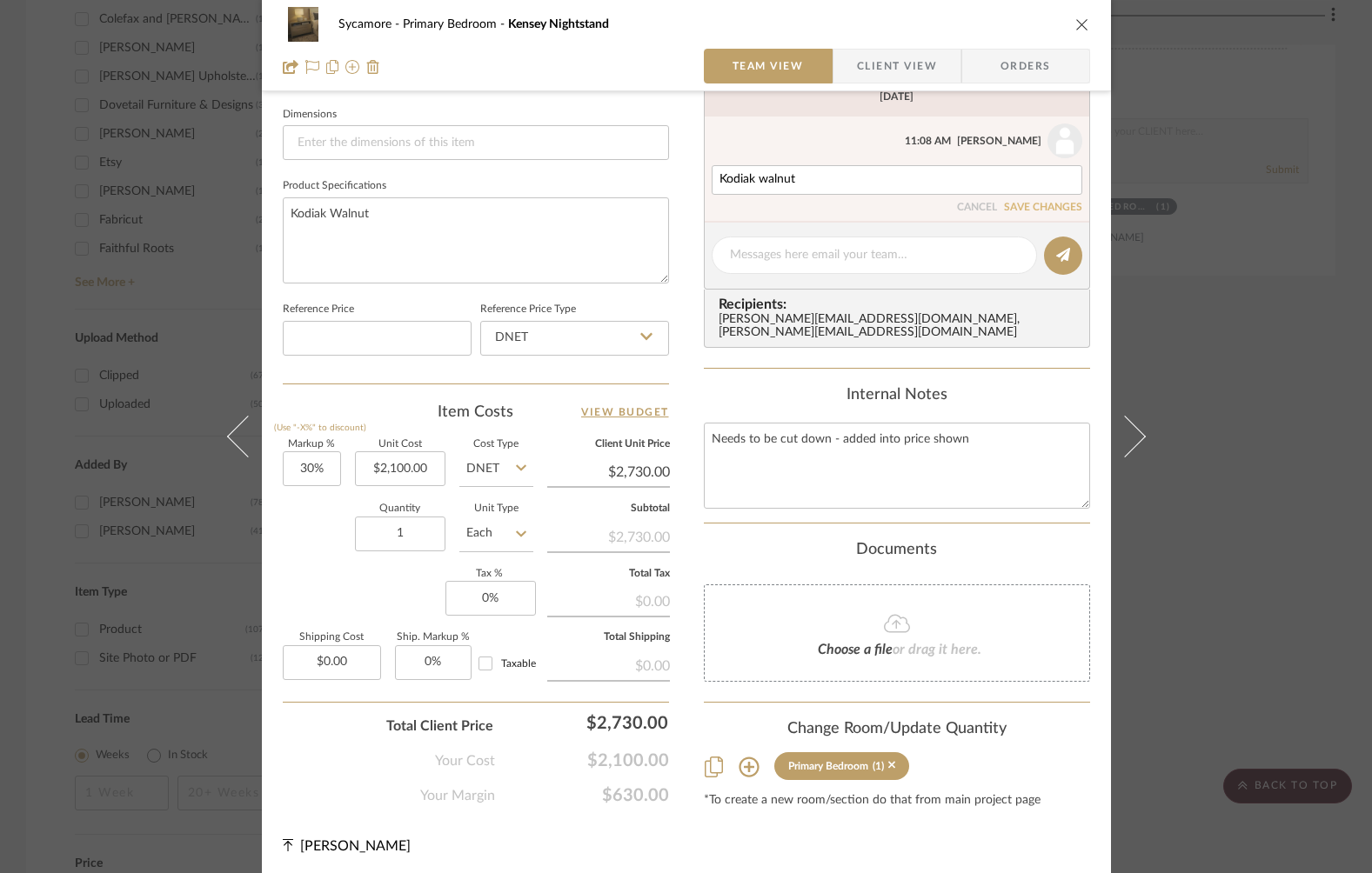
scroll to position [429, 0]
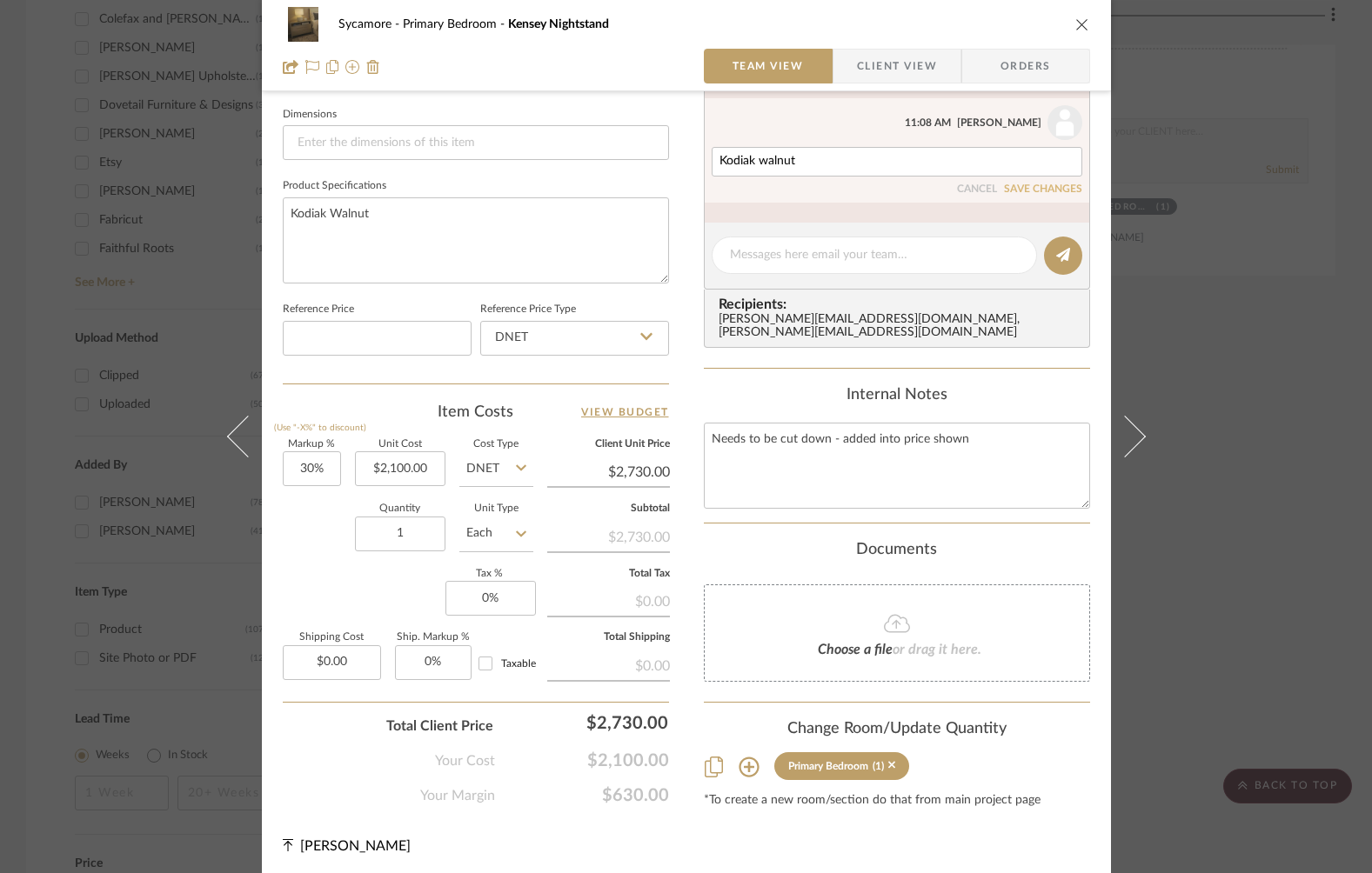
click at [838, 182] on div "Kodiak walnut CANCEL SAVE CHANGES" at bounding box center [896, 172] width 371 height 49
click at [829, 163] on textarea "Kodiak walnut" at bounding box center [896, 162] width 355 height 14
type textarea "Kodiak walnut - price with [PERSON_NAME]"
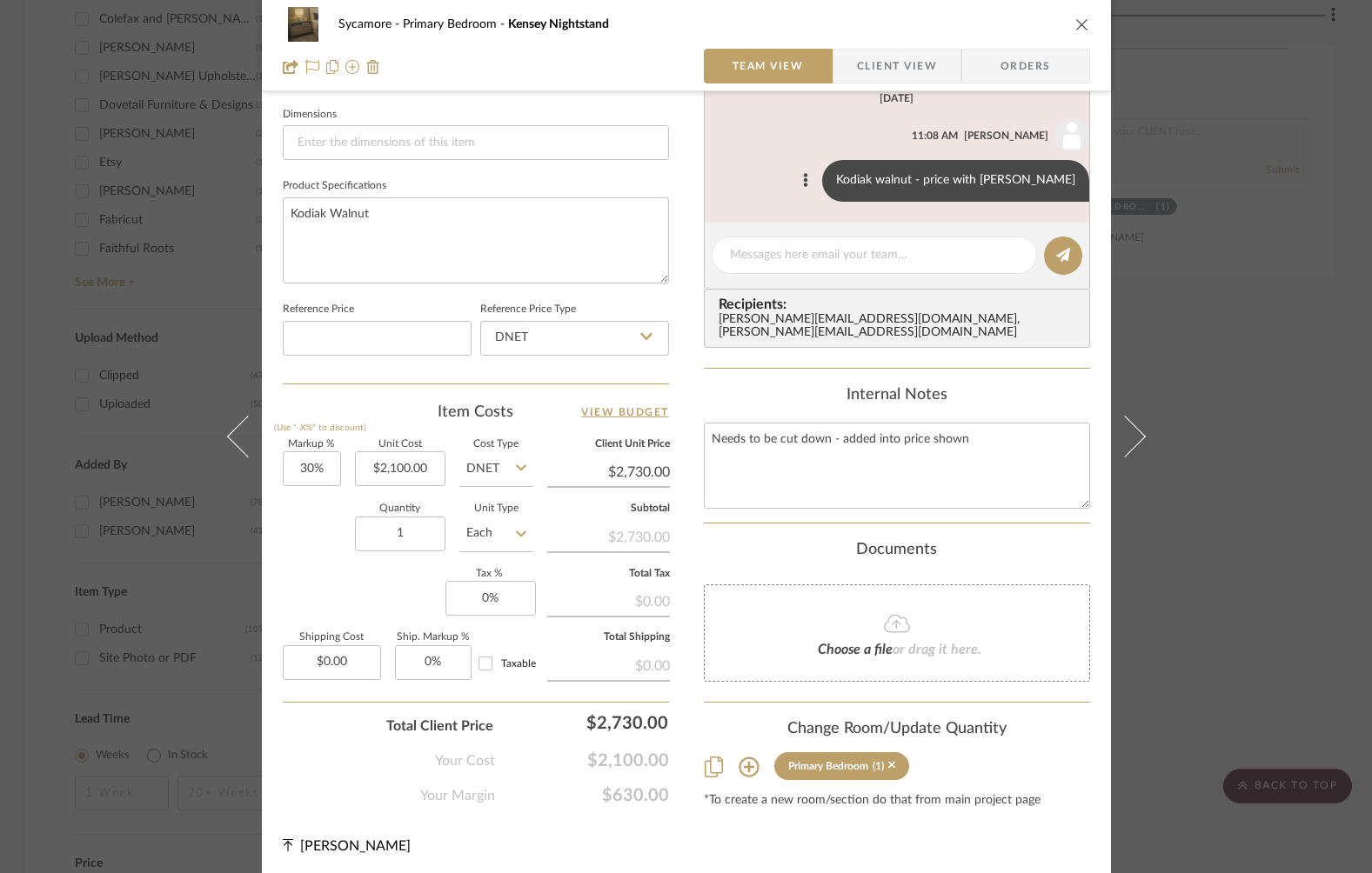
click at [1080, 19] on icon "close" at bounding box center [1082, 25] width 14 height 14
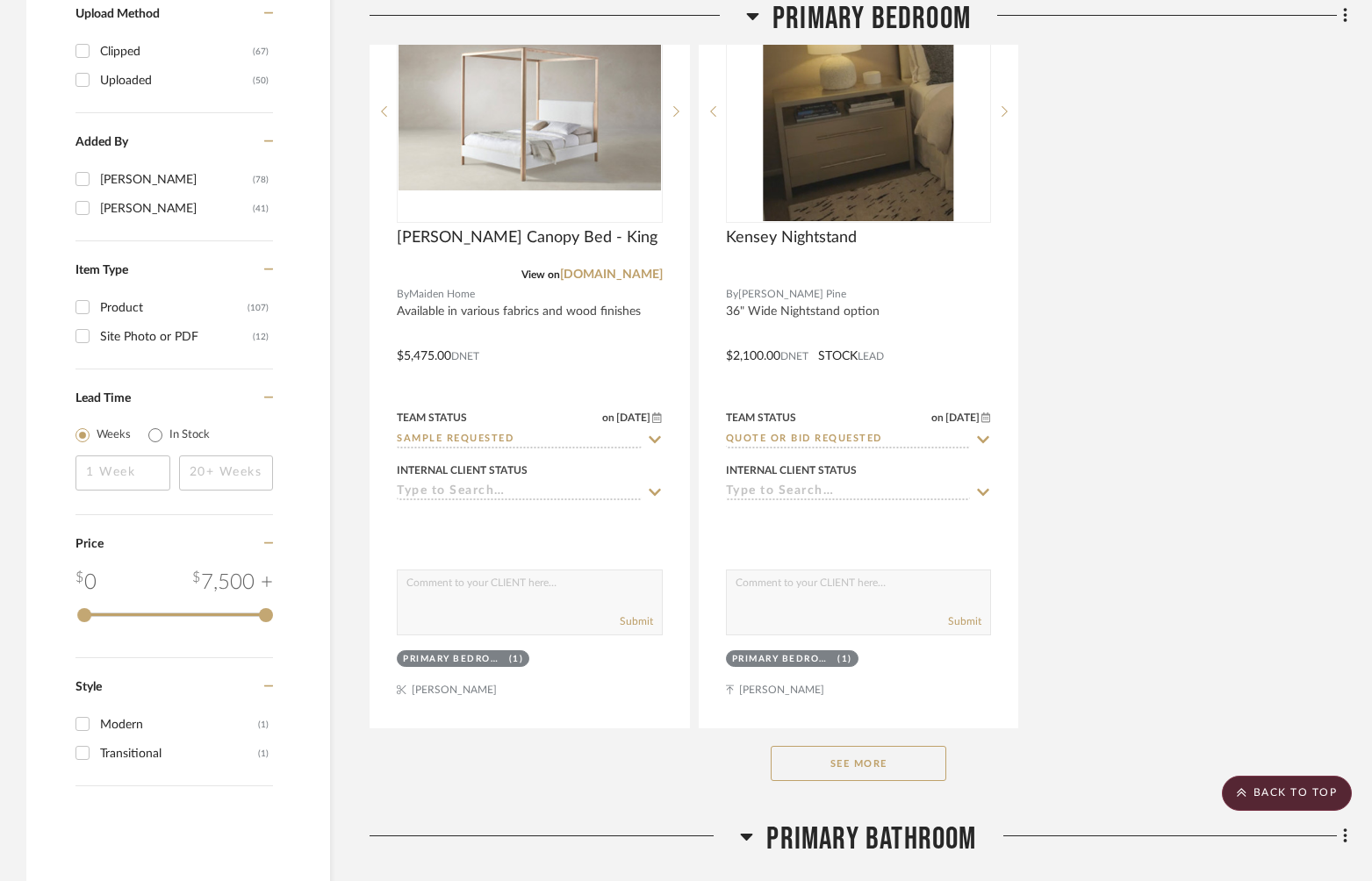
scroll to position [2946, 0]
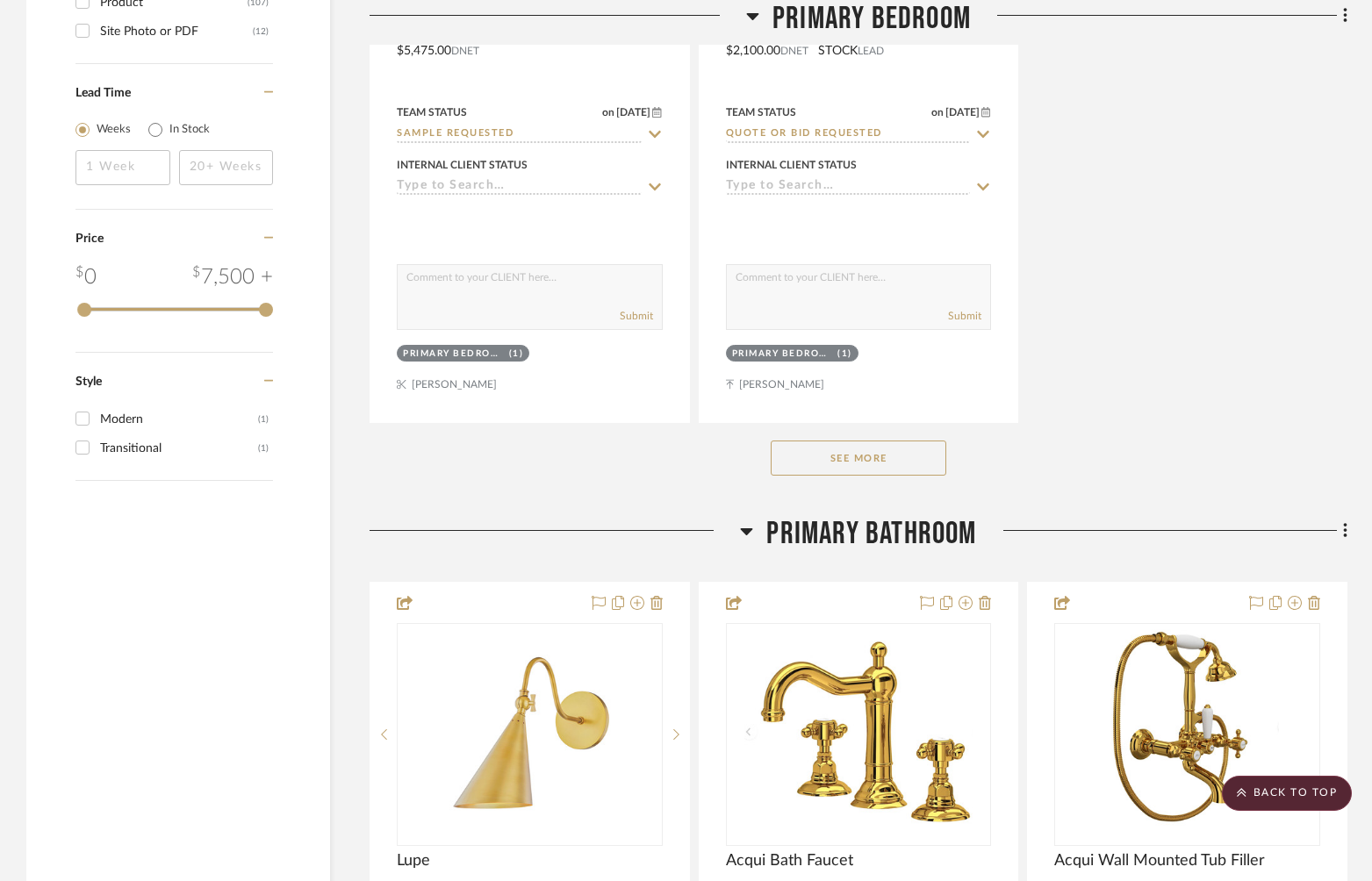
drag, startPoint x: 899, startPoint y: 447, endPoint x: 922, endPoint y: 451, distance: 23.3
click at [899, 447] on button "See More" at bounding box center [858, 458] width 176 height 35
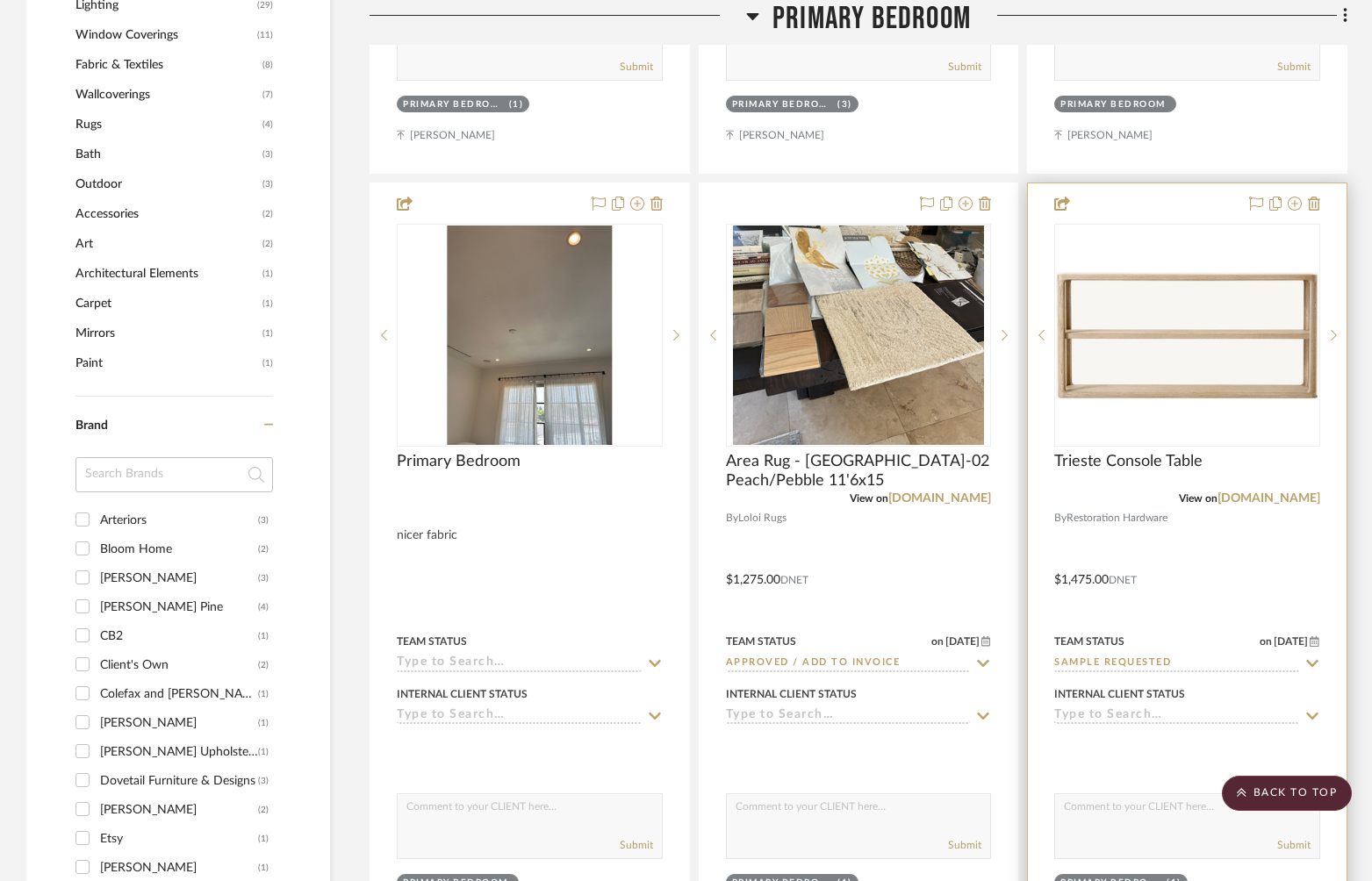
scroll to position [1547, 0]
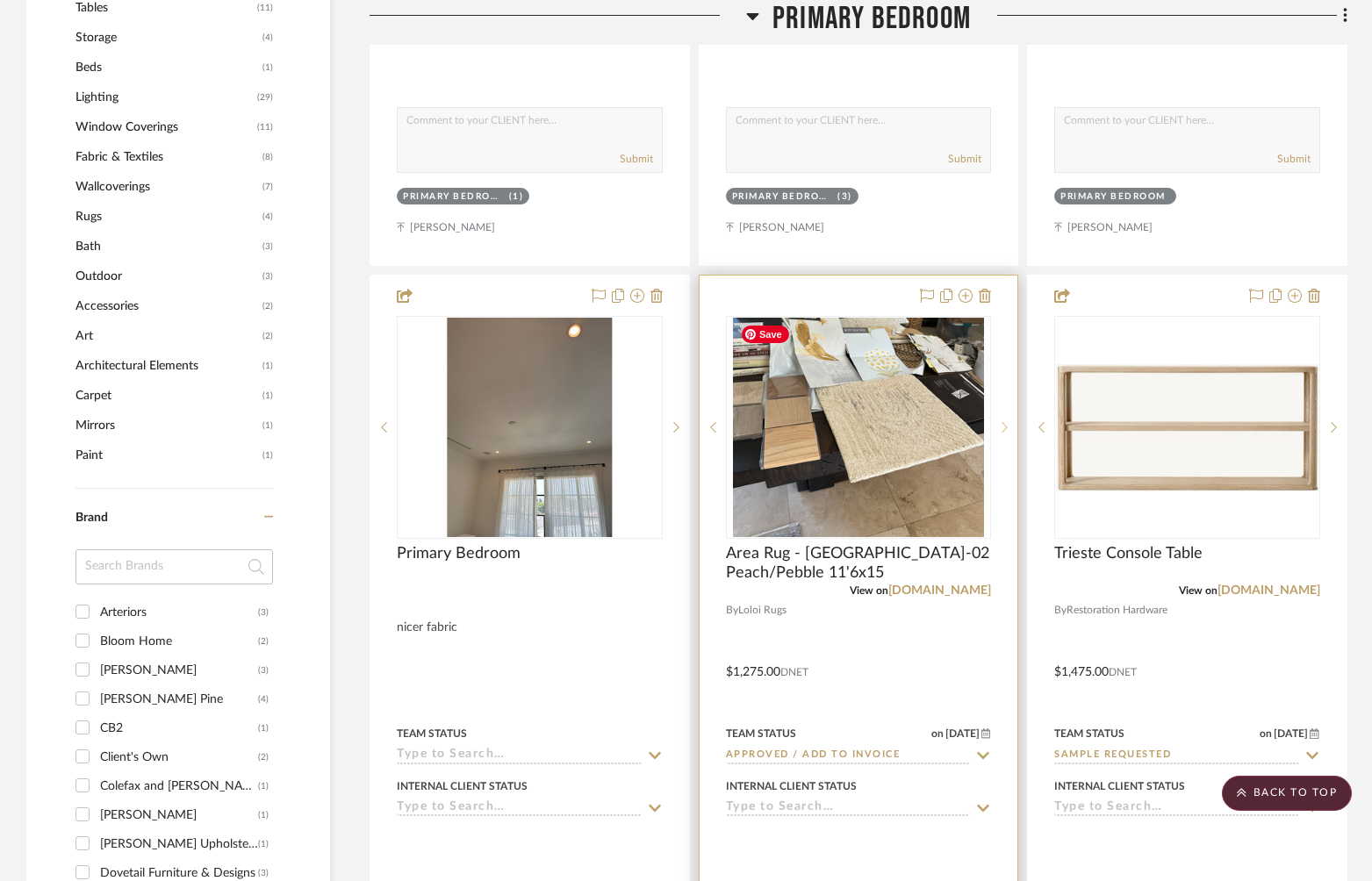
click at [1005, 431] on icon at bounding box center [1004, 428] width 6 height 12
click at [1005, 429] on icon at bounding box center [1004, 428] width 6 height 12
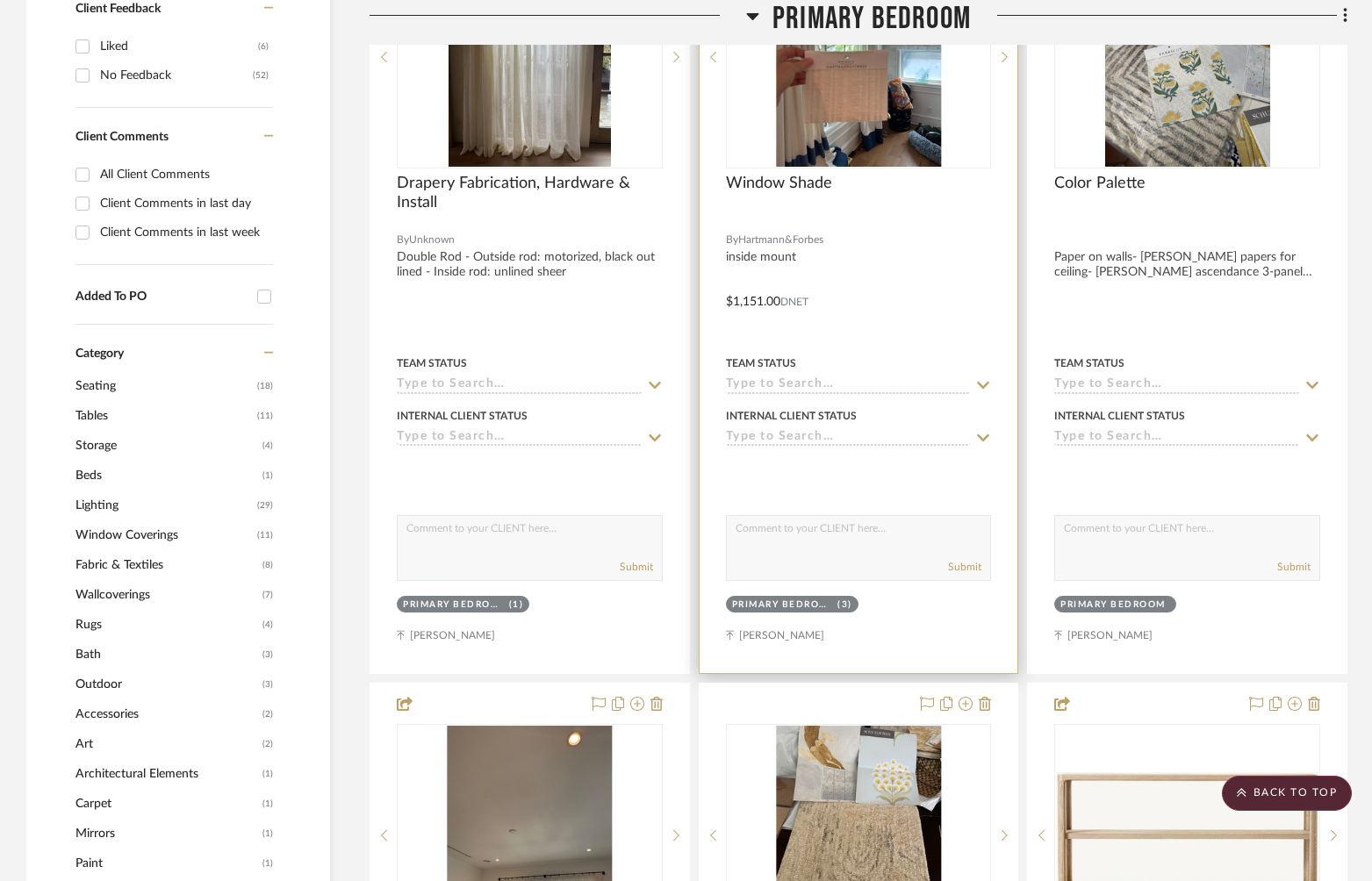
scroll to position [1022, 0]
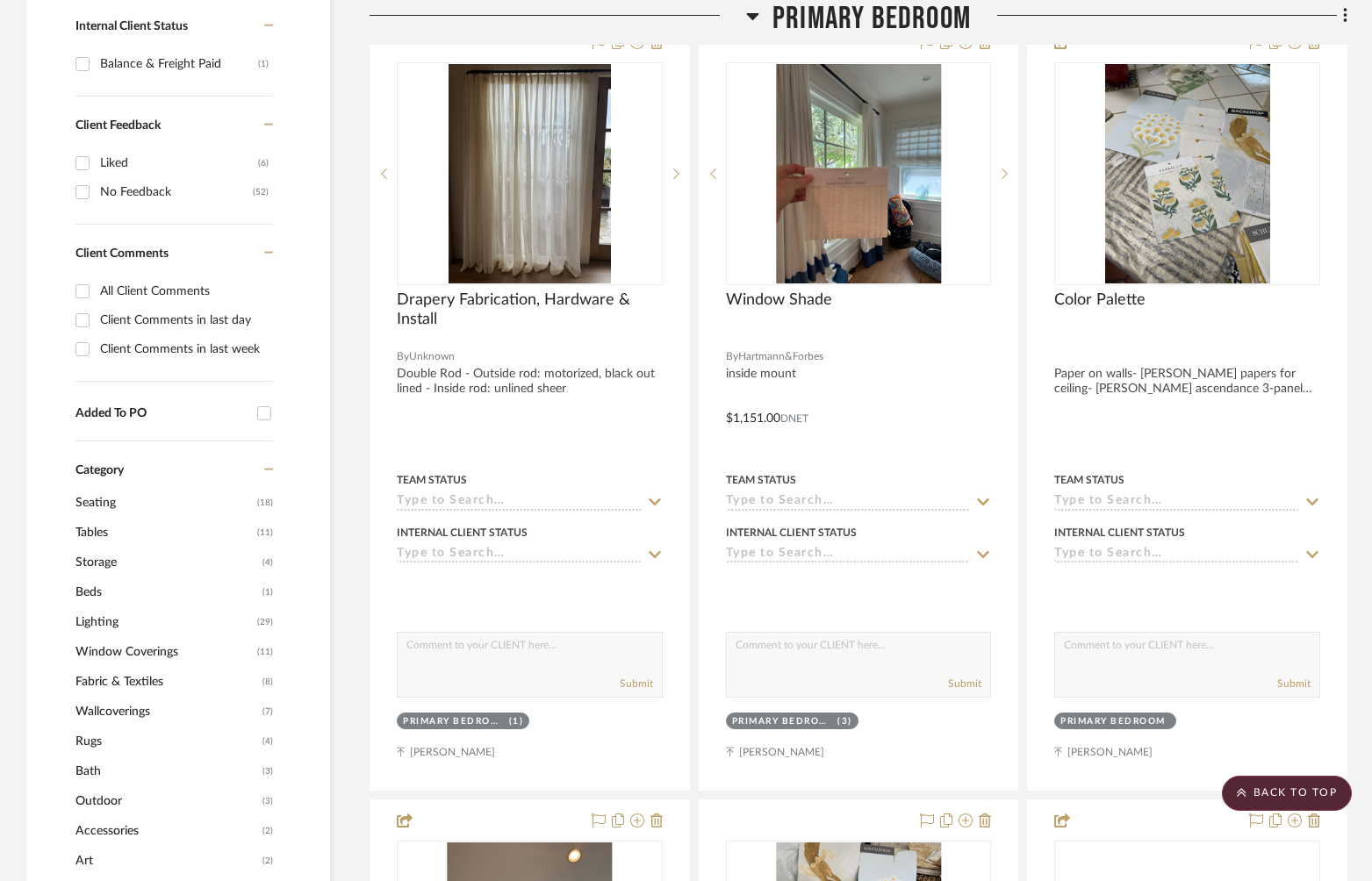
drag, startPoint x: 1004, startPoint y: 429, endPoint x: 1383, endPoint y: 80, distance: 515.2
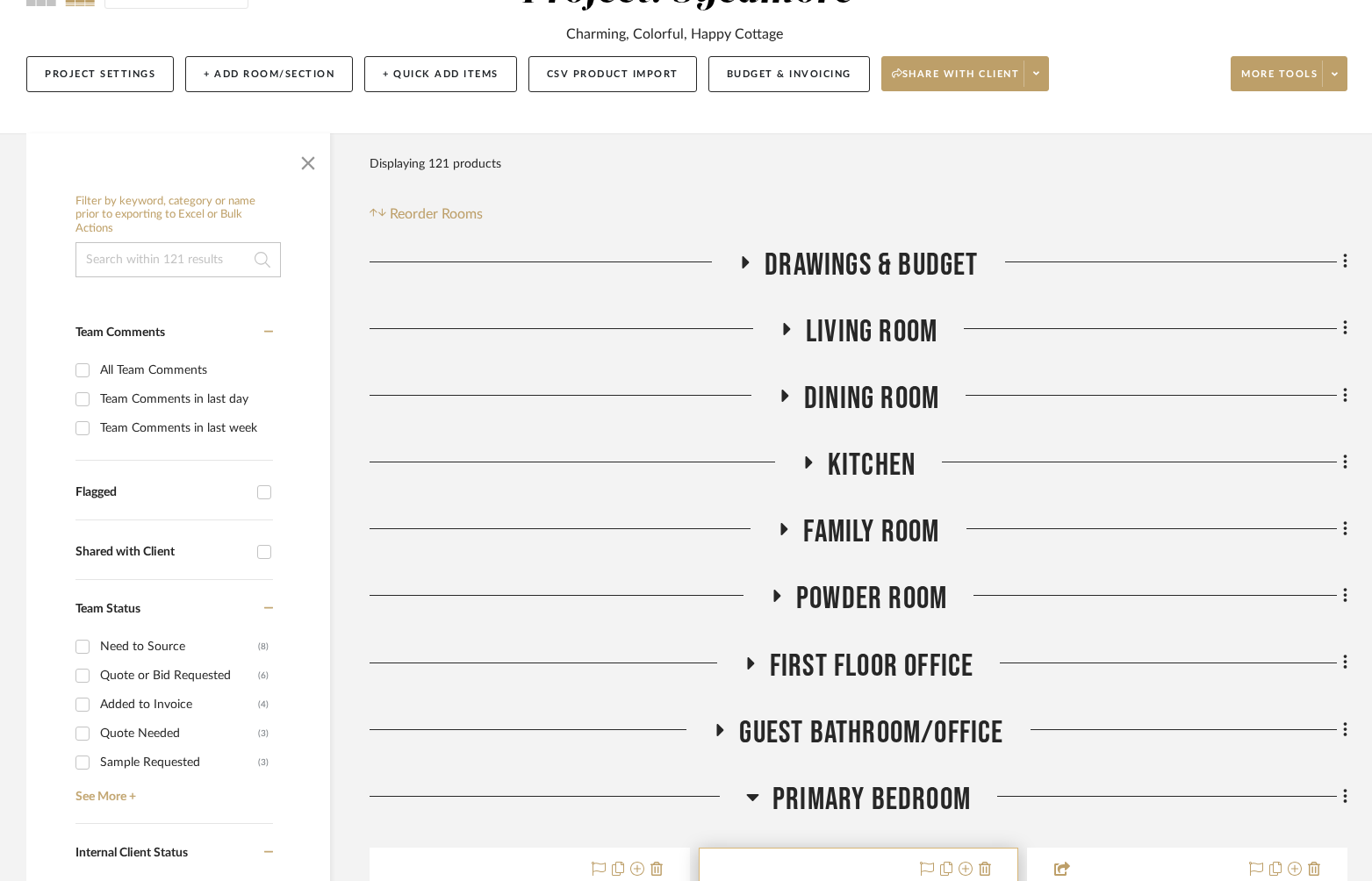
scroll to position [641, 0]
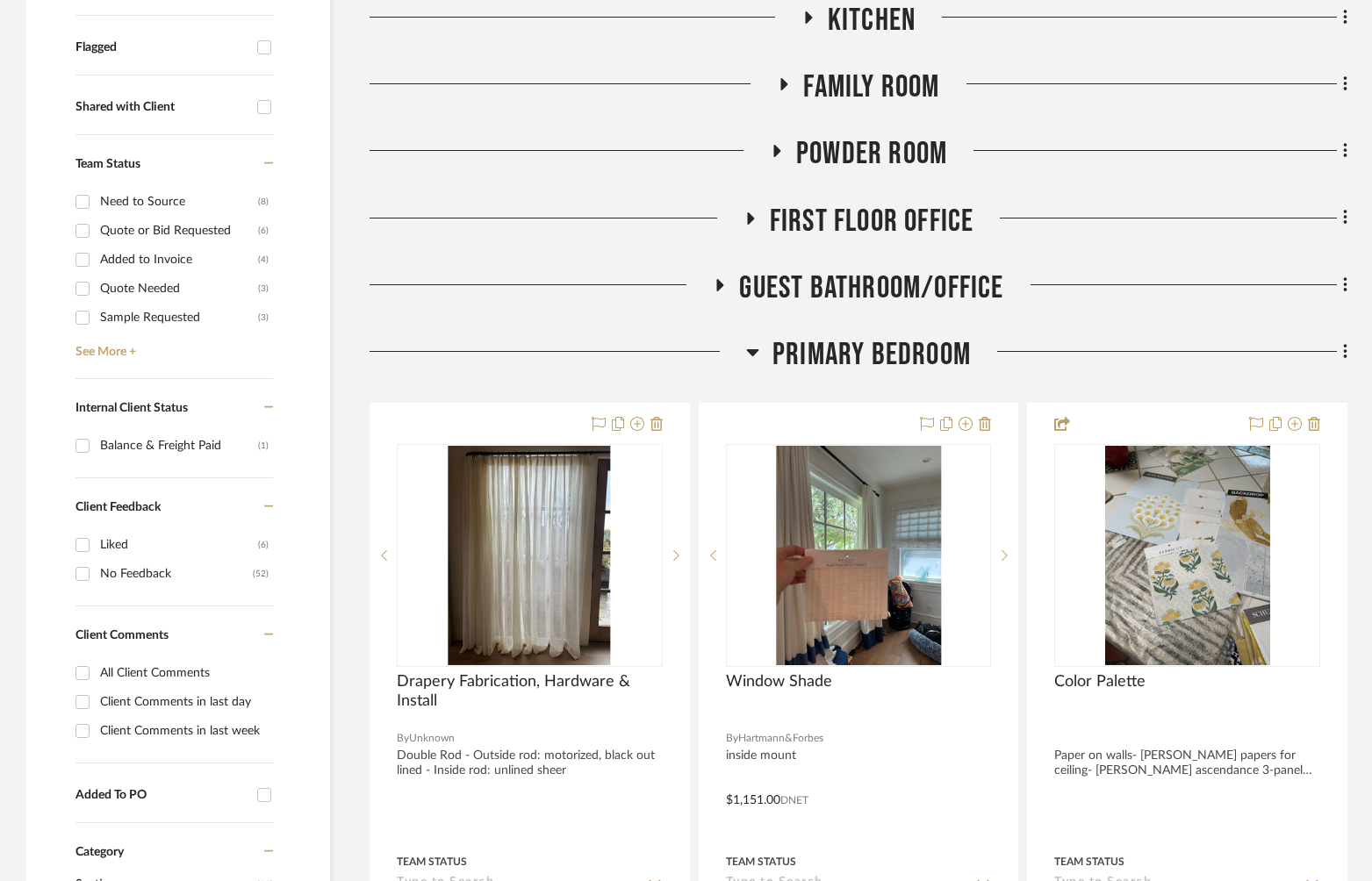
click at [831, 347] on span "Primary Bedroom" at bounding box center [872, 354] width 198 height 38
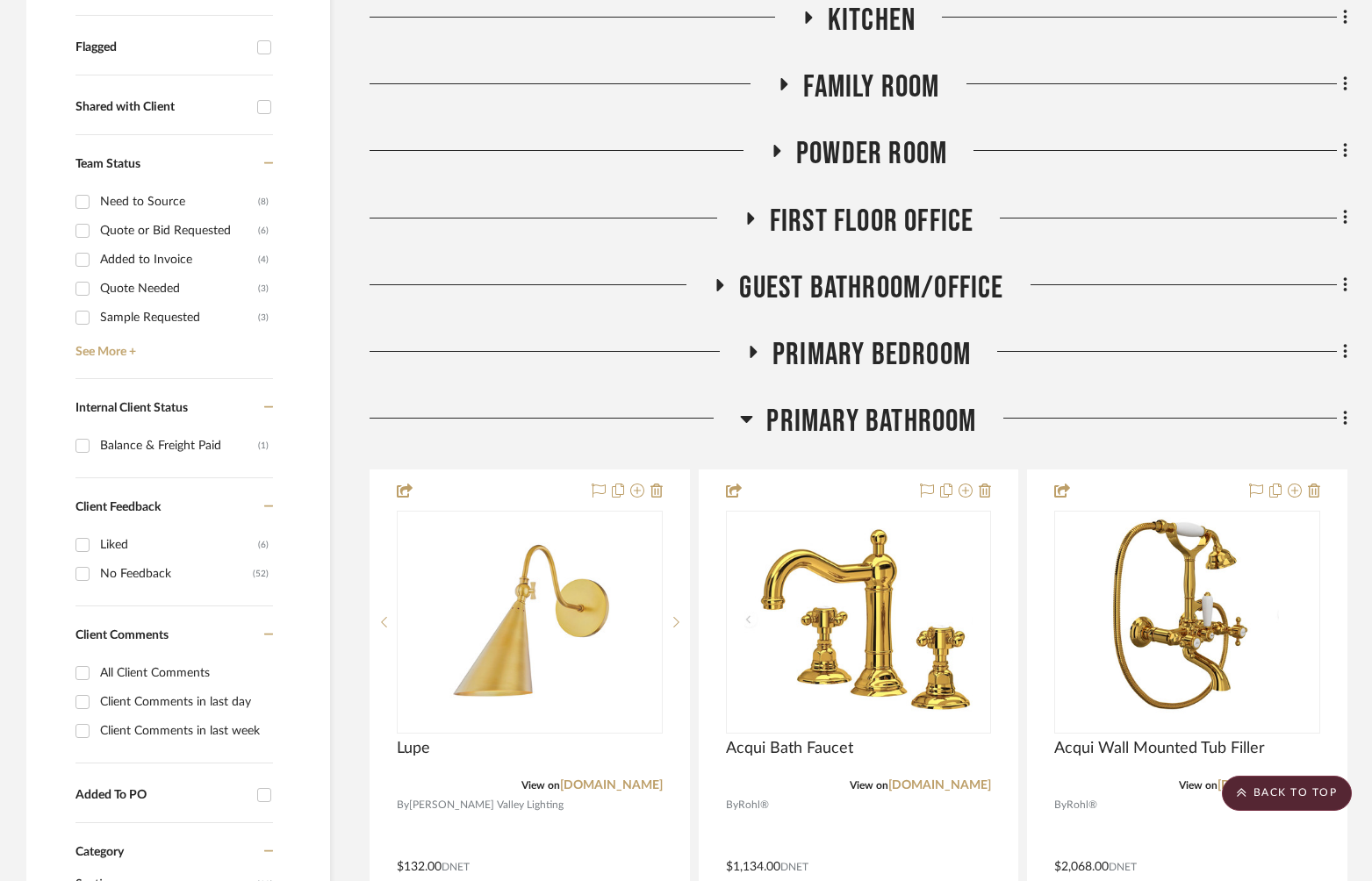
click at [847, 419] on span "Primary Bathroom" at bounding box center [871, 422] width 210 height 38
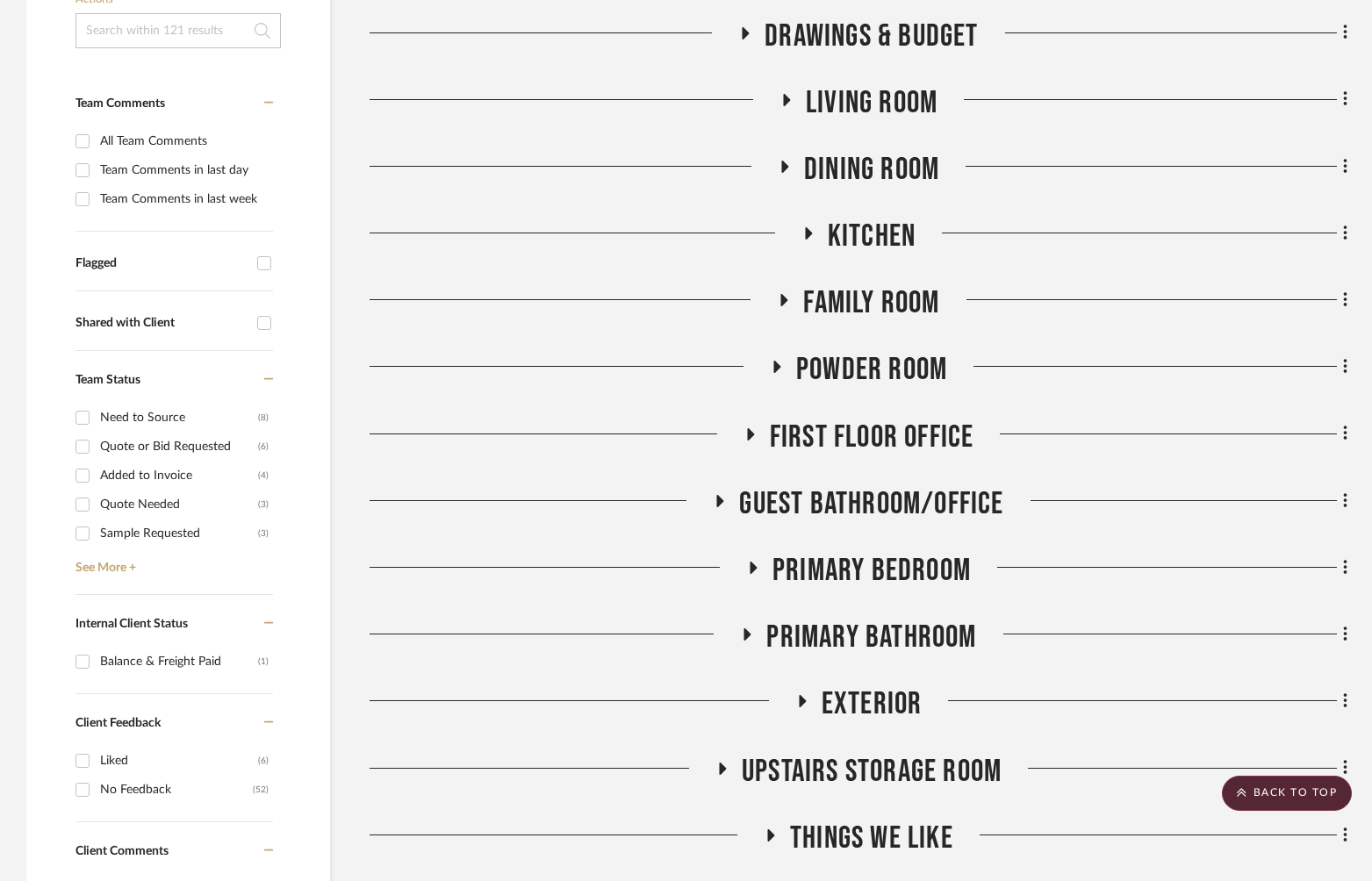
scroll to position [374, 0]
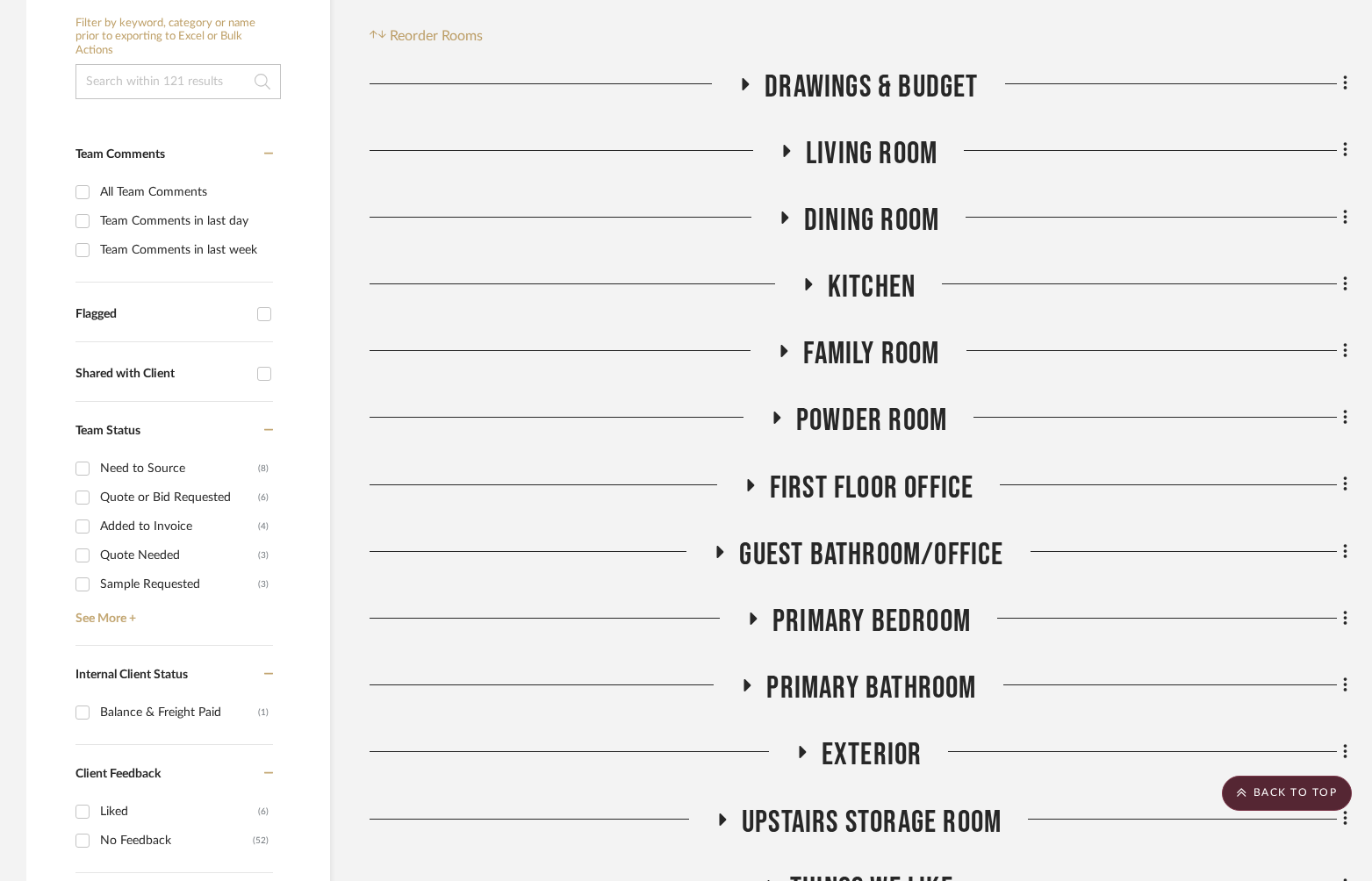
click at [880, 156] on span "Living Room" at bounding box center [872, 154] width 132 height 38
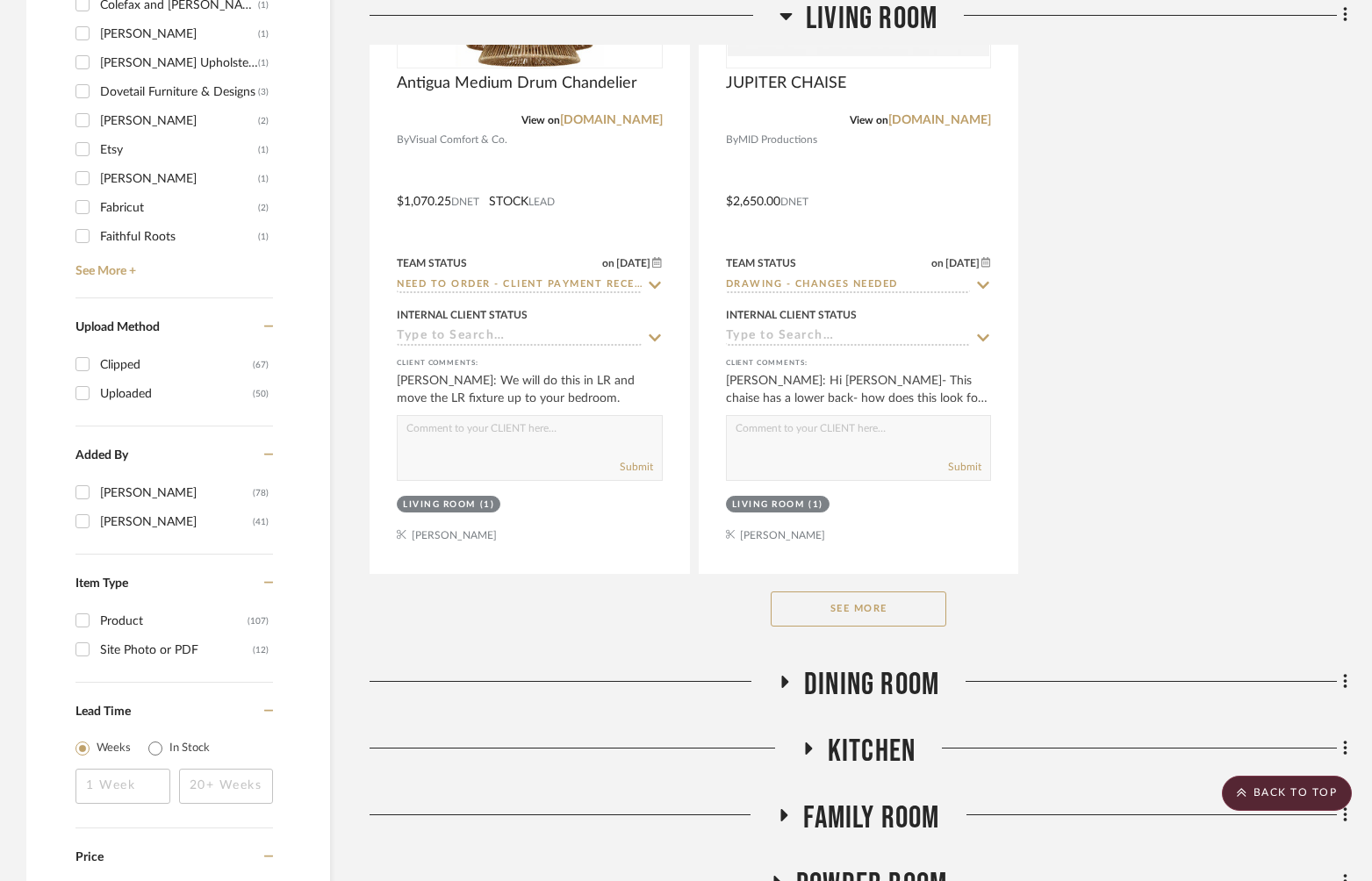
scroll to position [2705, 0]
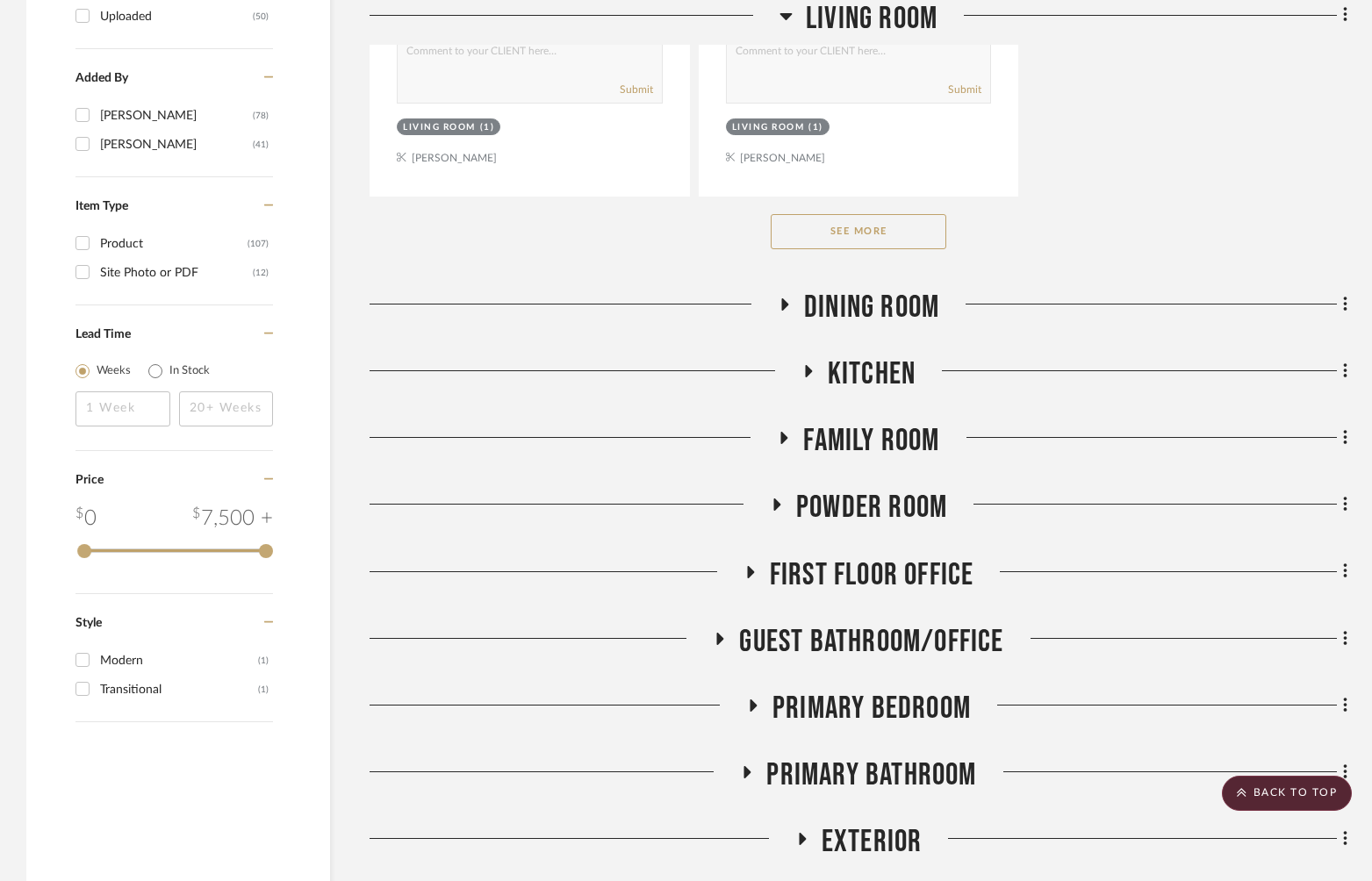
click at [894, 236] on button "See More" at bounding box center [858, 232] width 176 height 35
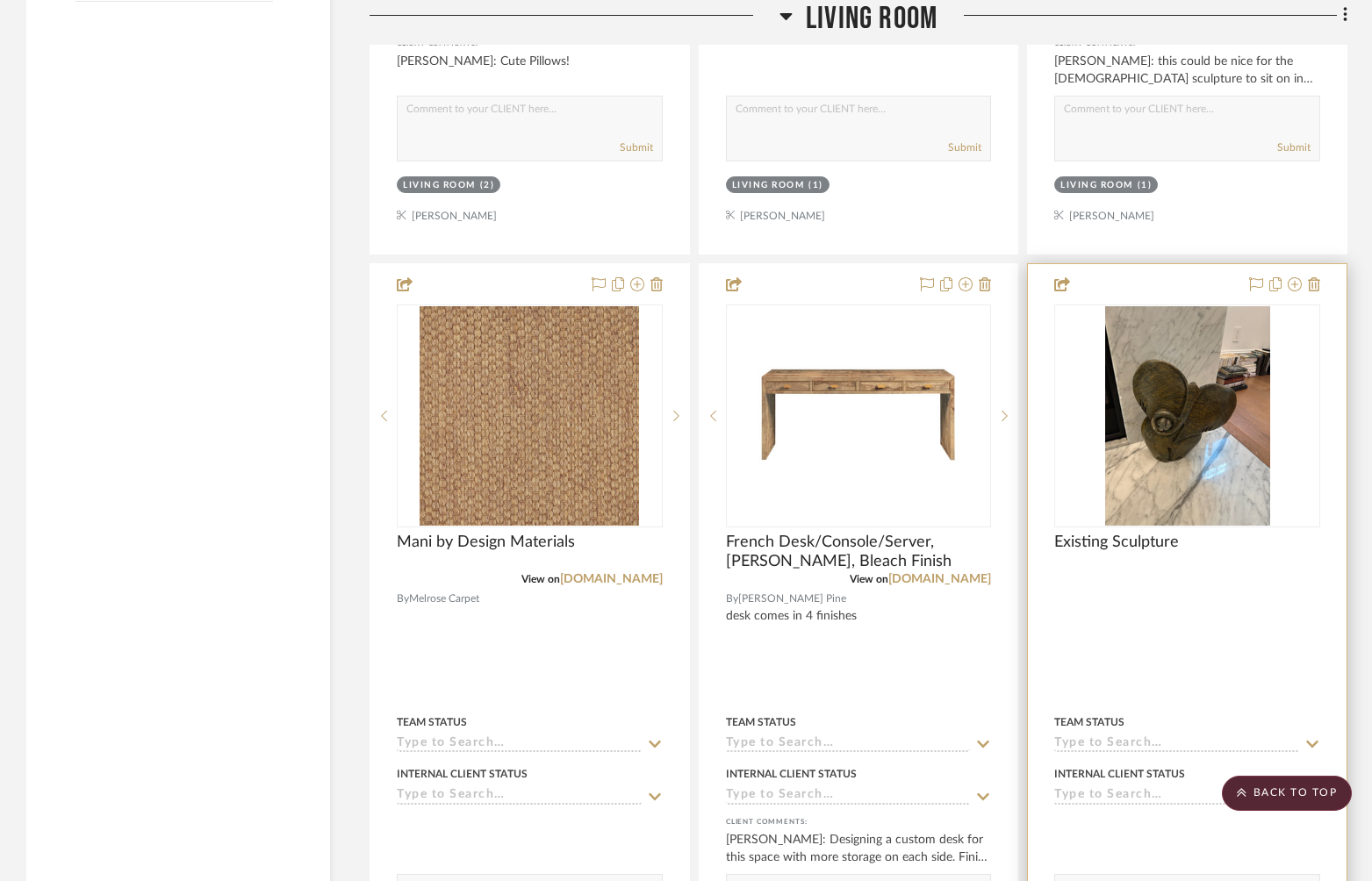
scroll to position [3554, 0]
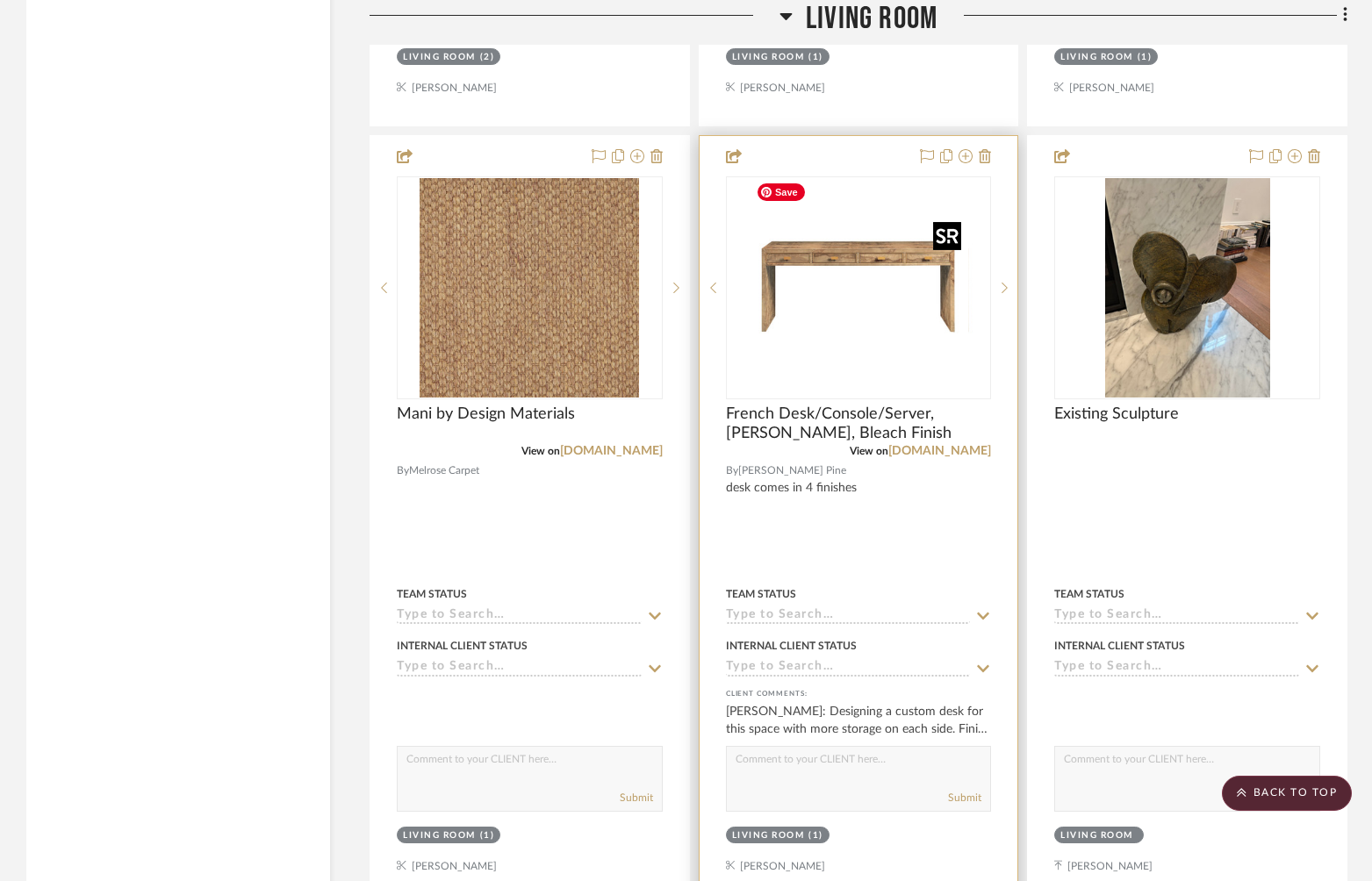
click at [860, 354] on img at bounding box center [858, 288] width 219 height 219
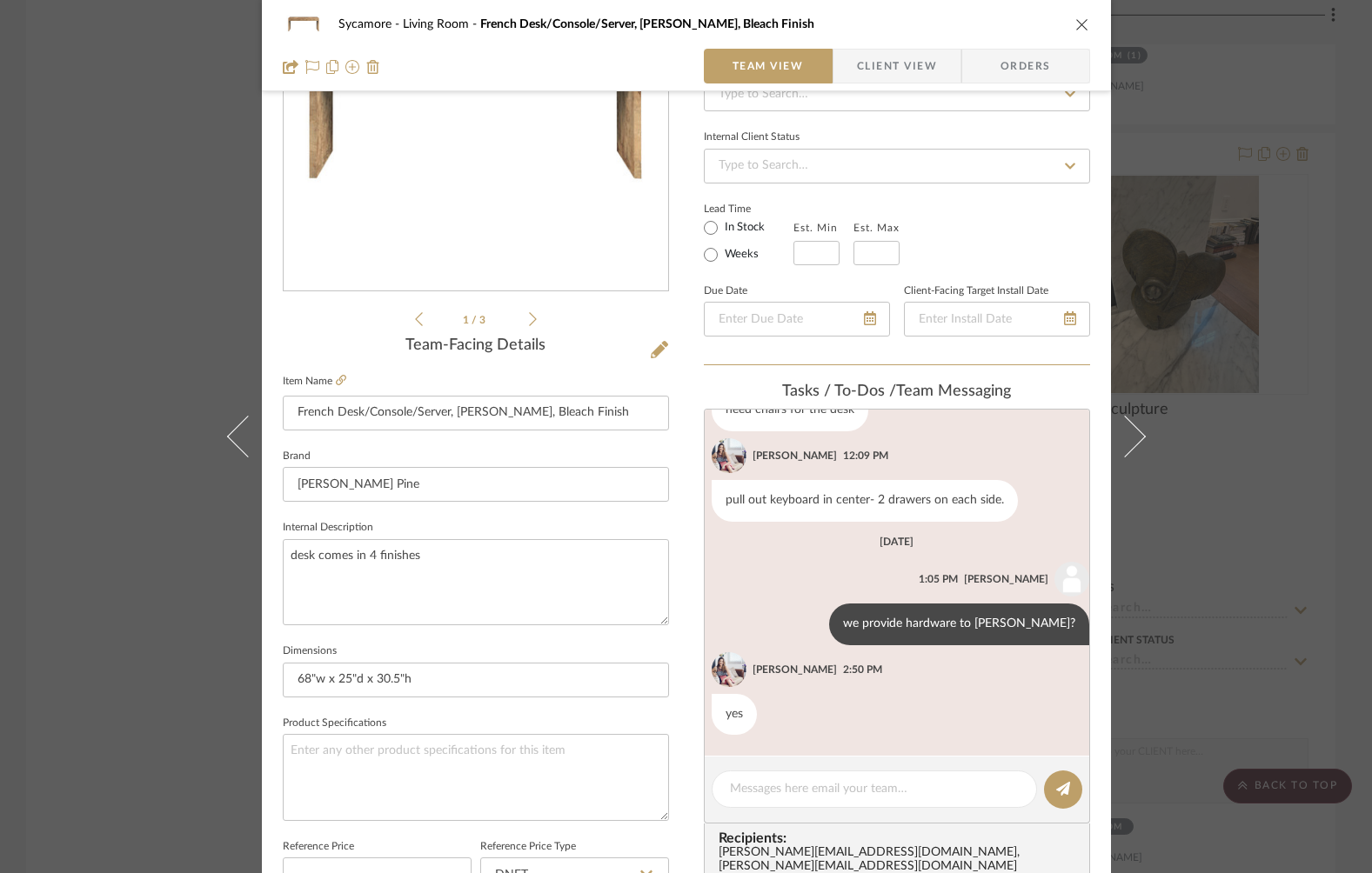
scroll to position [119, 0]
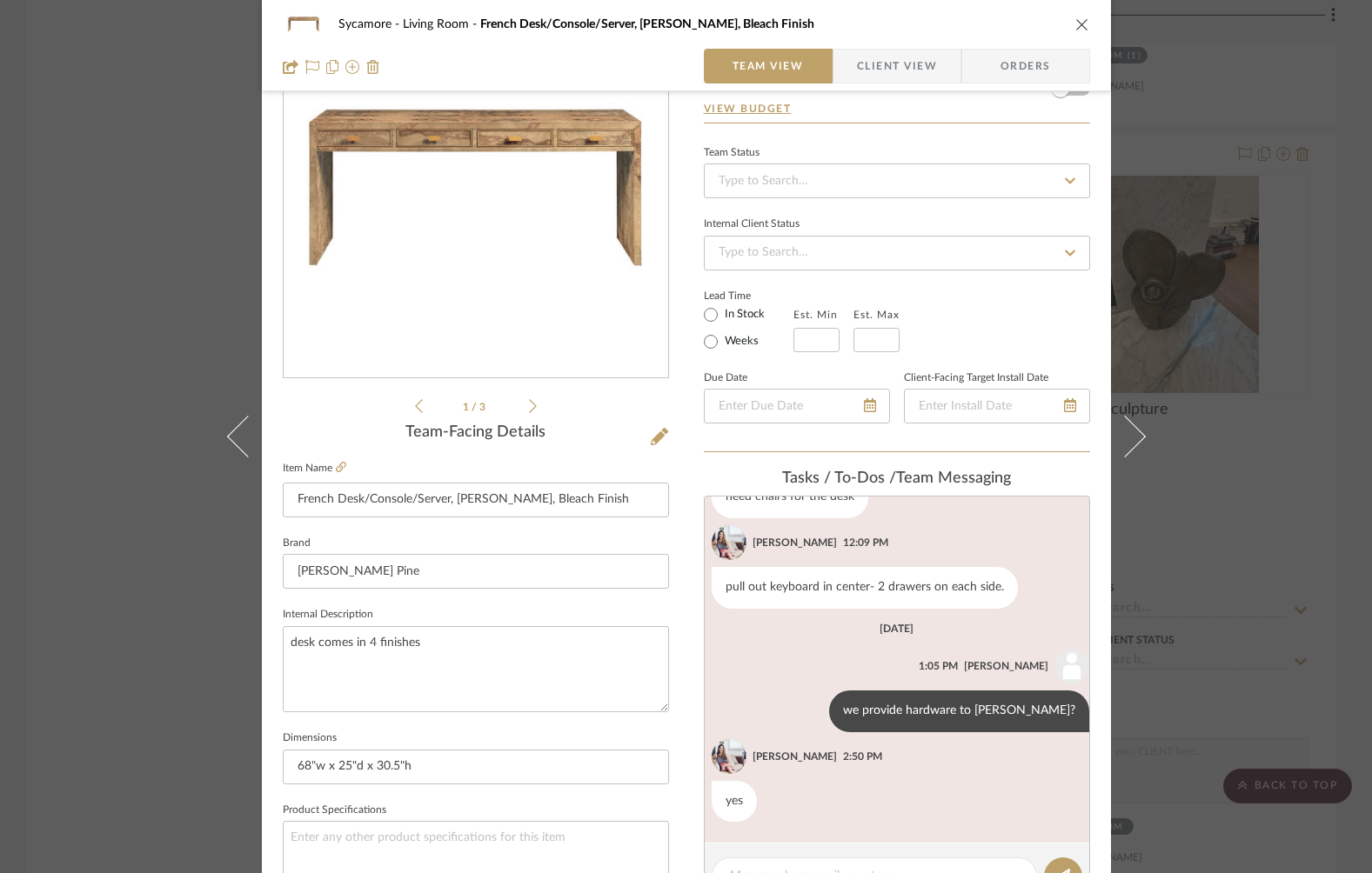
click at [529, 408] on icon at bounding box center [533, 406] width 8 height 14
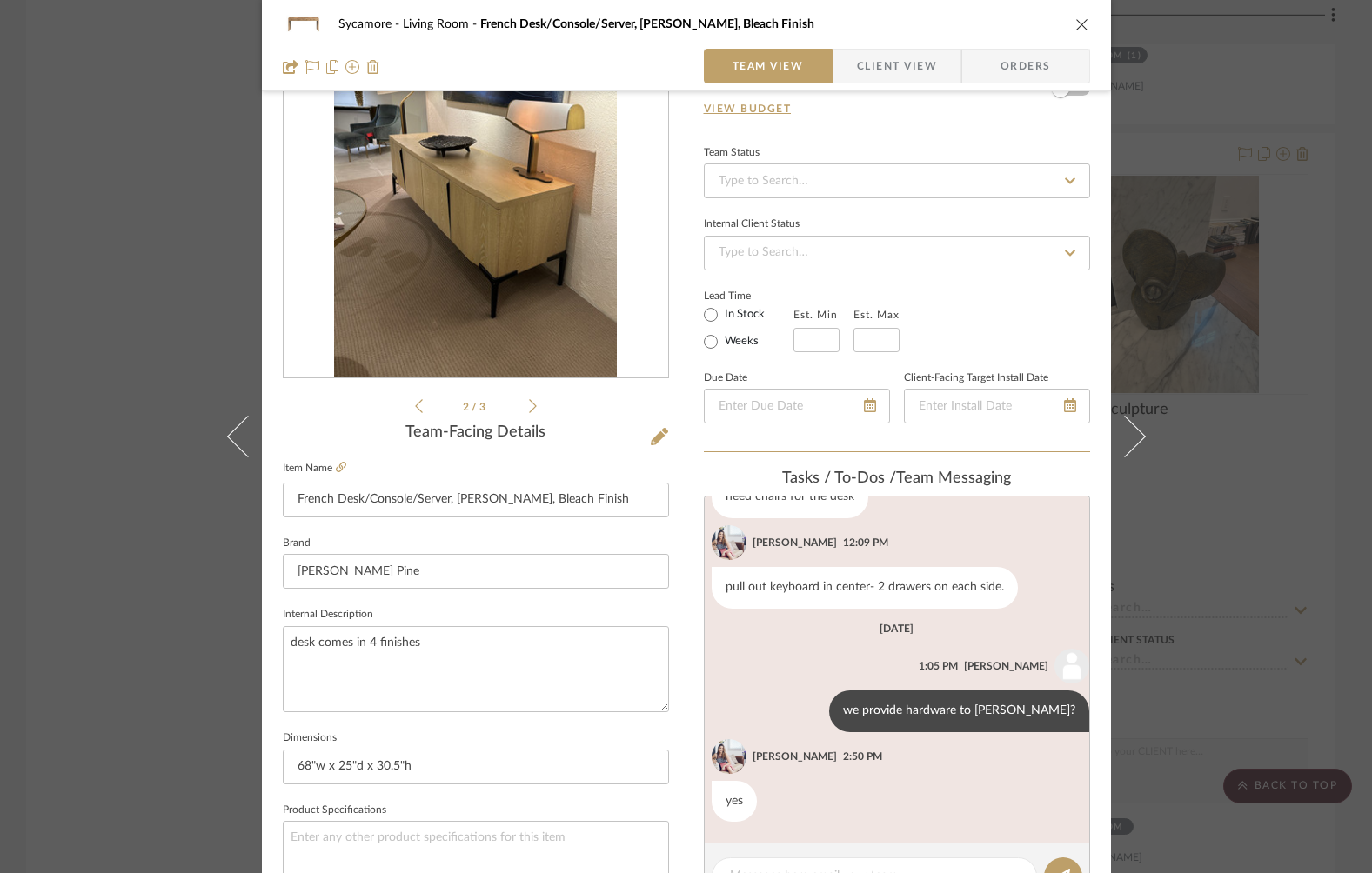
click at [529, 408] on icon at bounding box center [533, 406] width 8 height 14
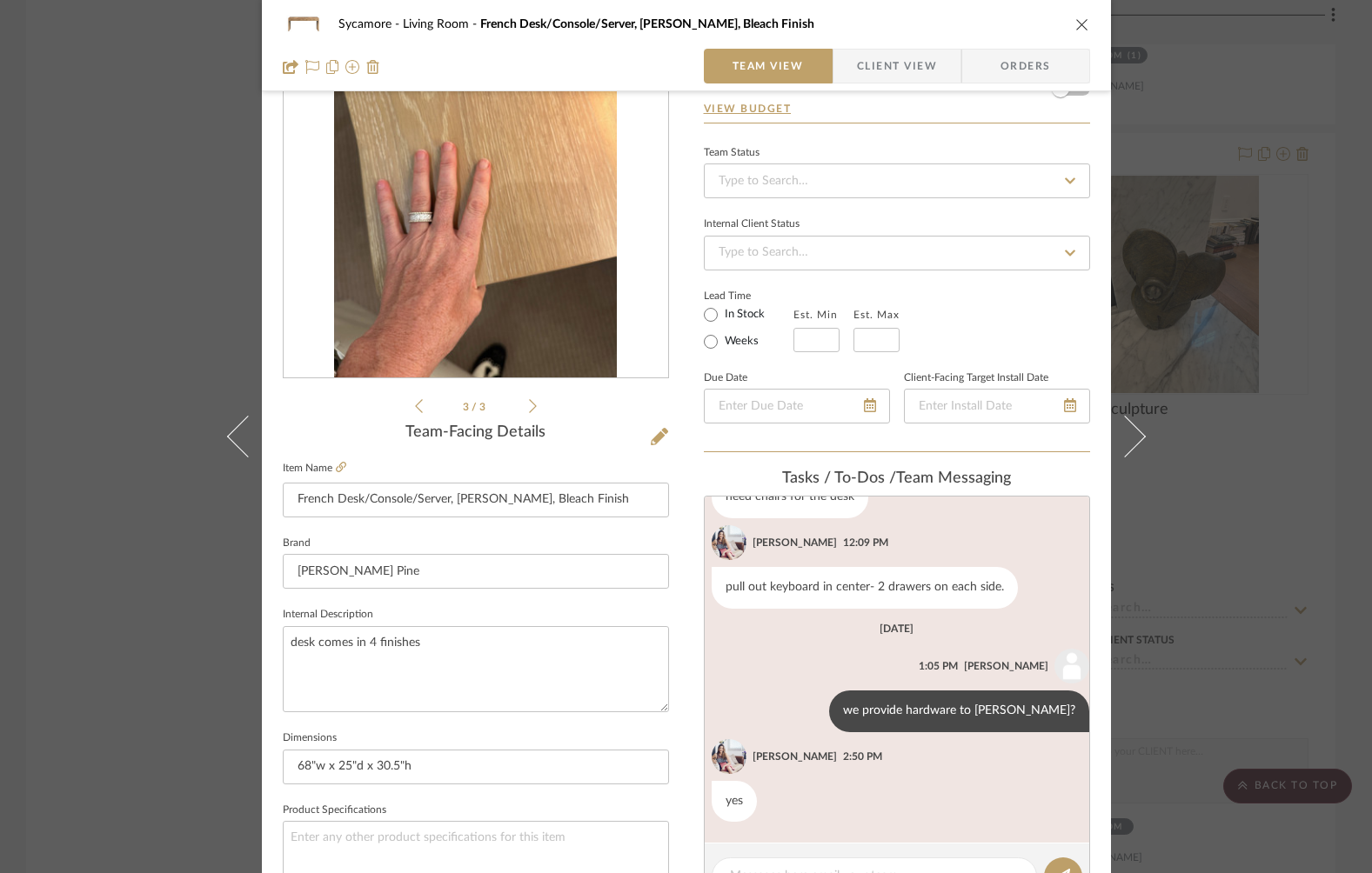
click at [529, 408] on icon at bounding box center [533, 406] width 8 height 16
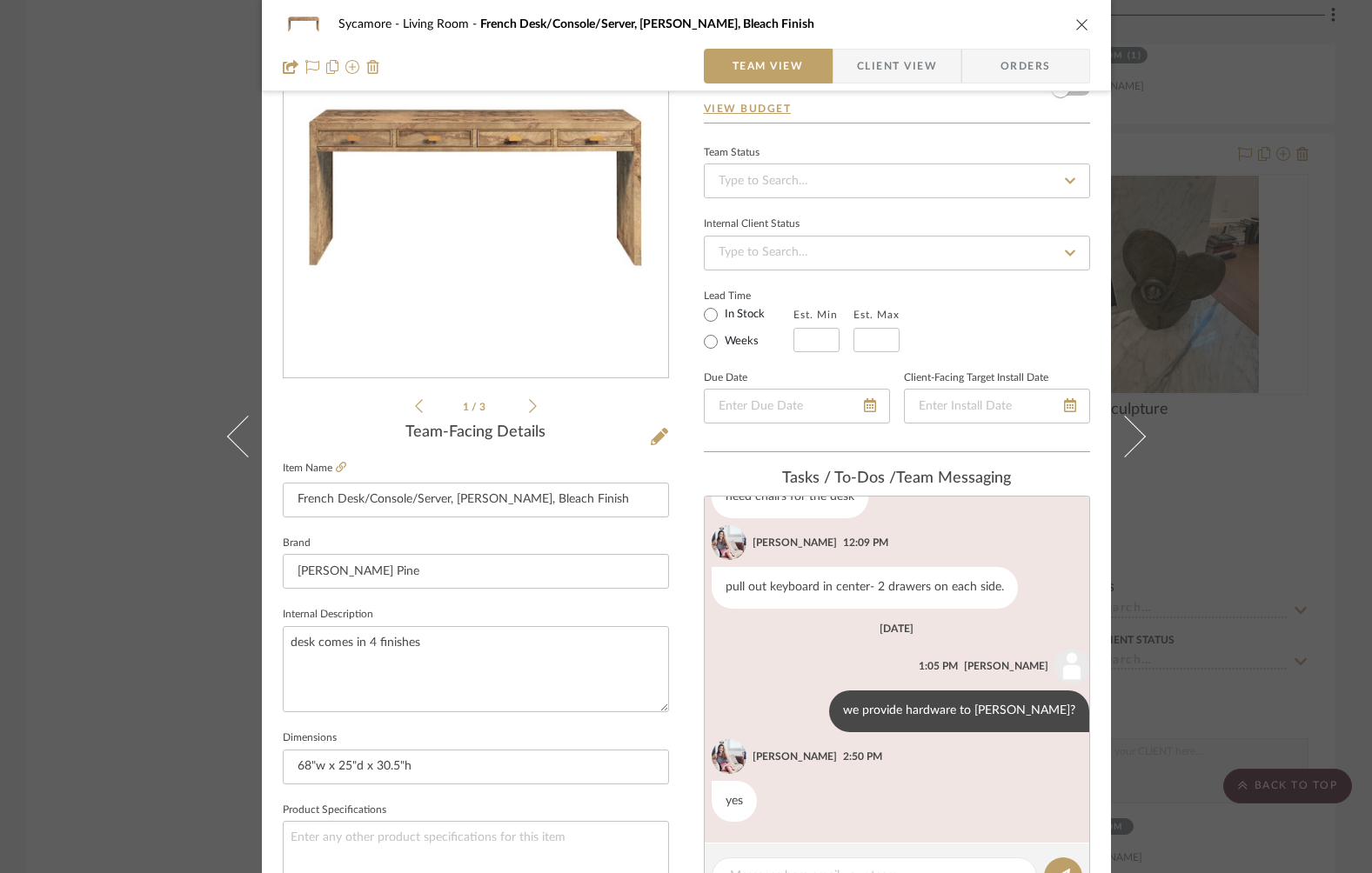
click at [529, 408] on icon at bounding box center [533, 406] width 8 height 16
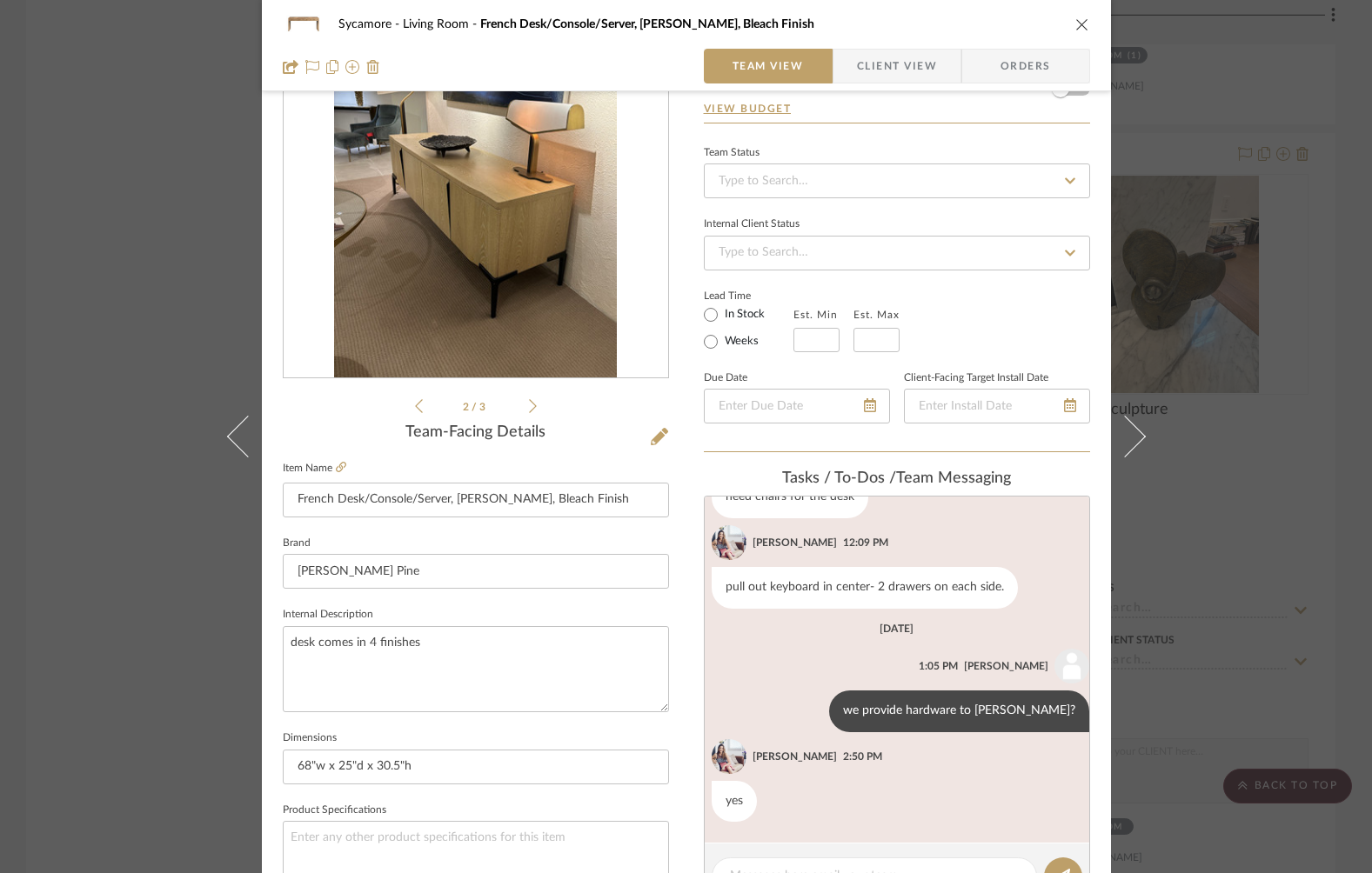
click at [529, 408] on icon at bounding box center [533, 406] width 8 height 16
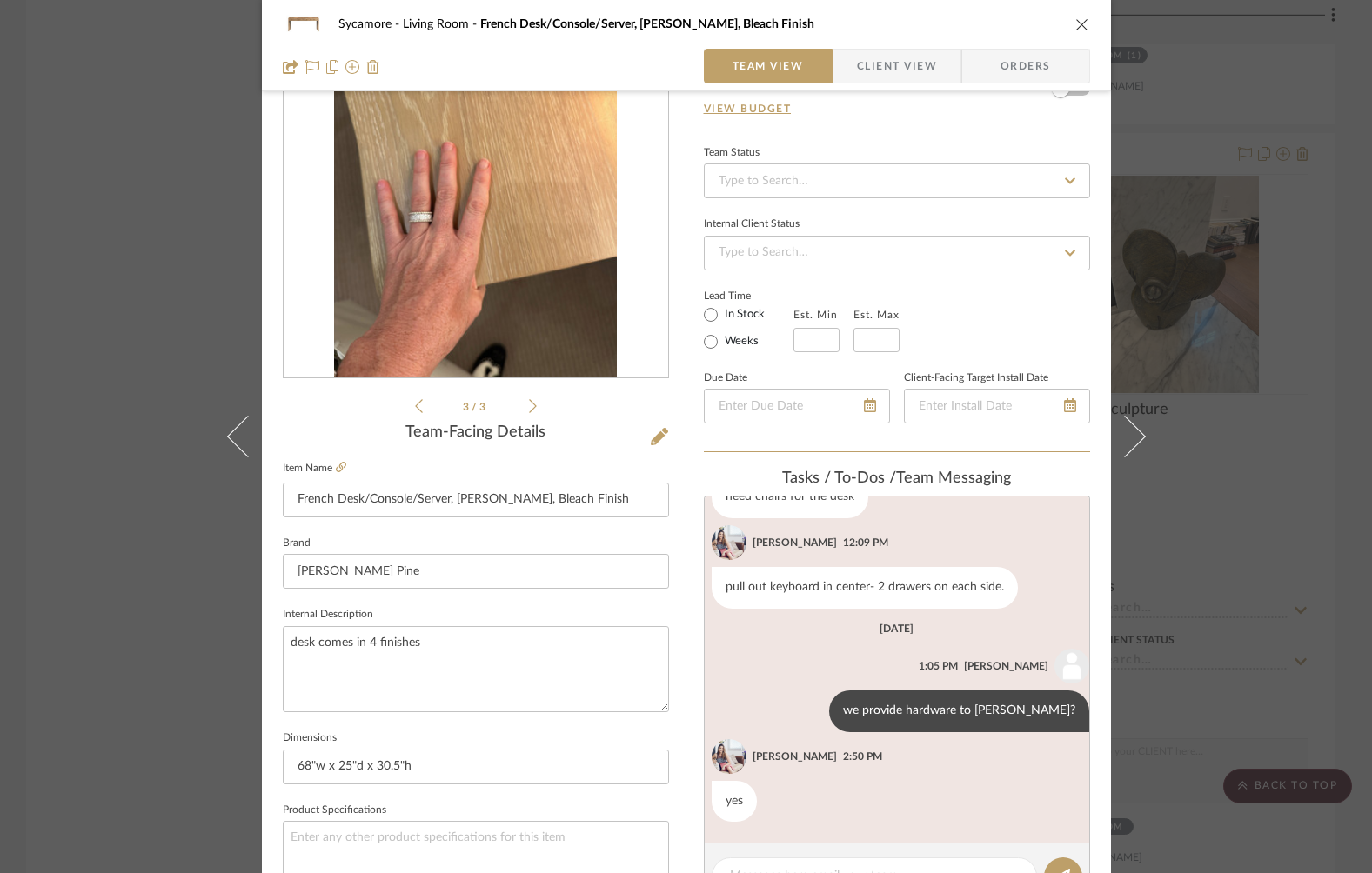
click at [415, 405] on icon at bounding box center [419, 406] width 8 height 16
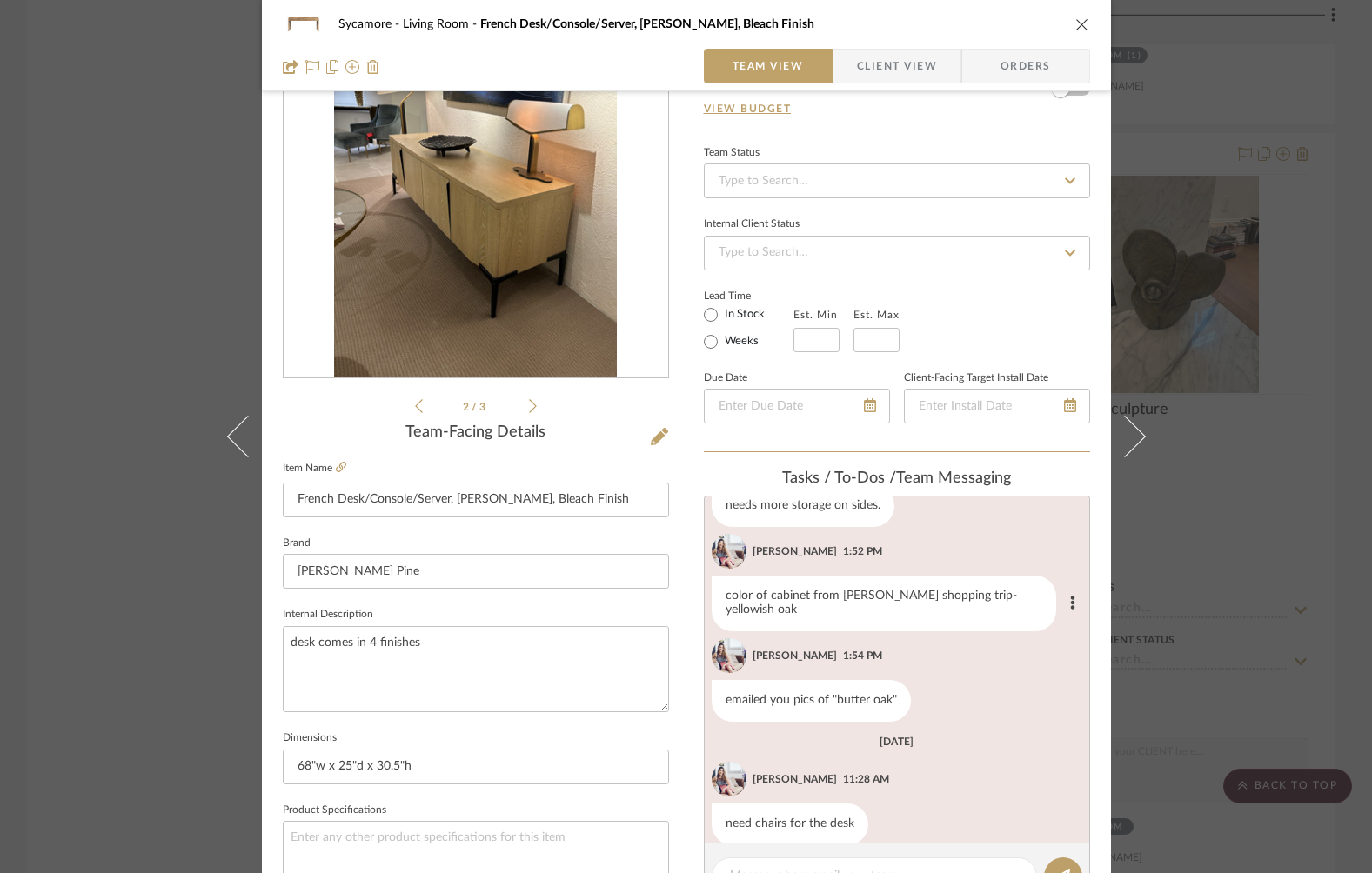
scroll to position [187, 0]
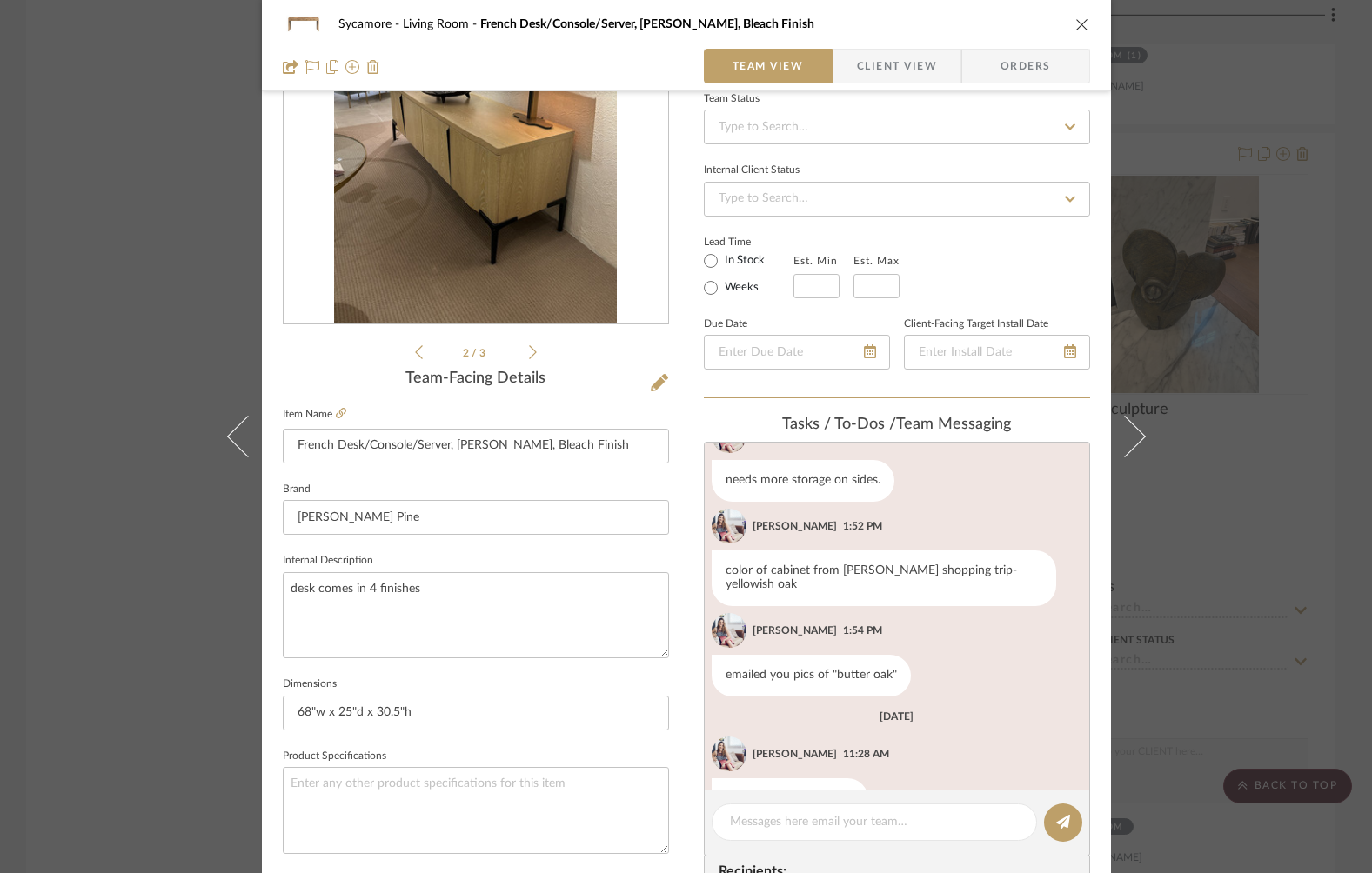
click at [401, 352] on div "2 / 3" at bounding box center [476, 153] width 386 height 418
click at [415, 353] on icon at bounding box center [419, 355] width 8 height 16
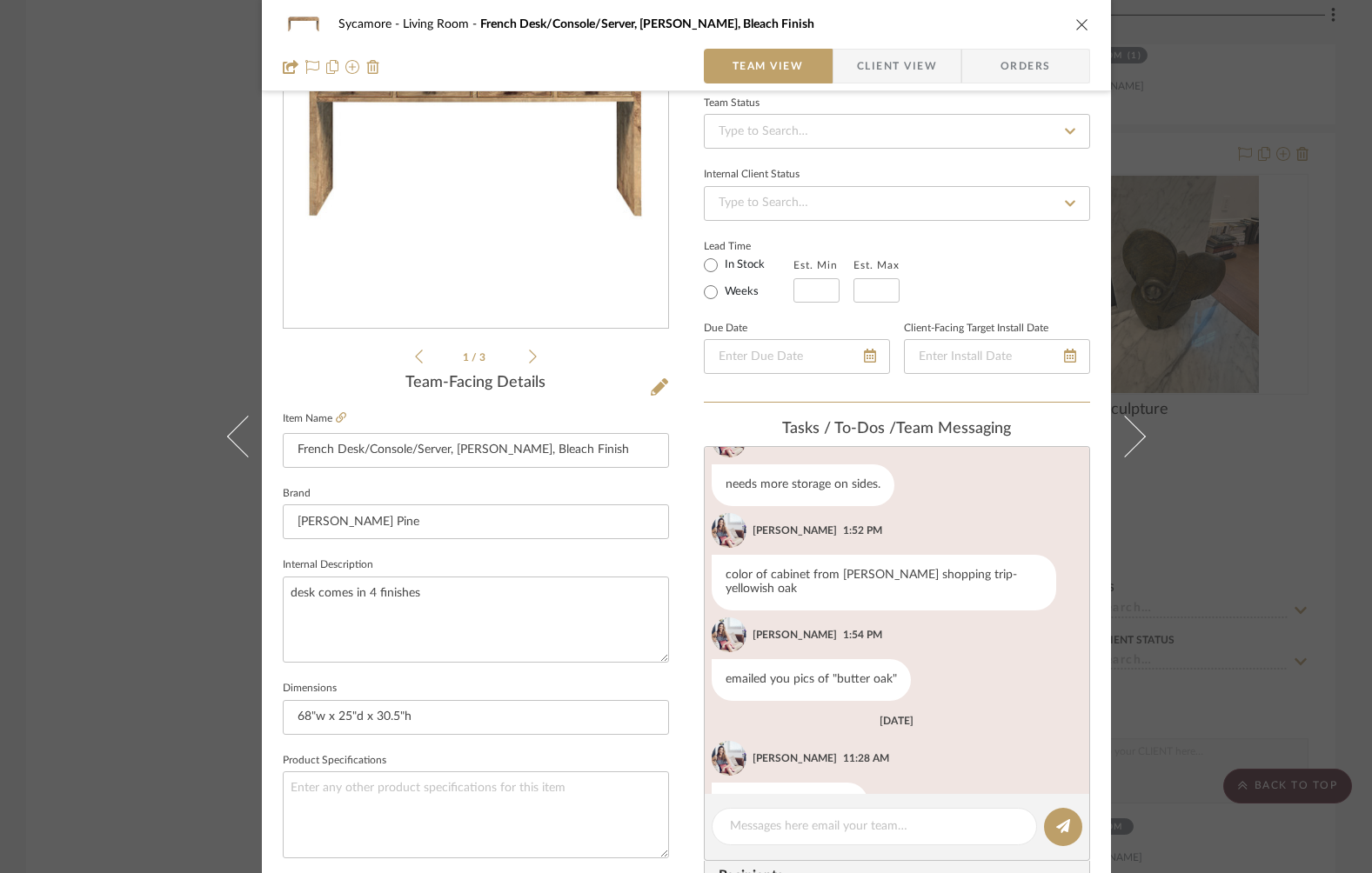
scroll to position [167, 0]
click at [415, 353] on icon at bounding box center [419, 358] width 8 height 16
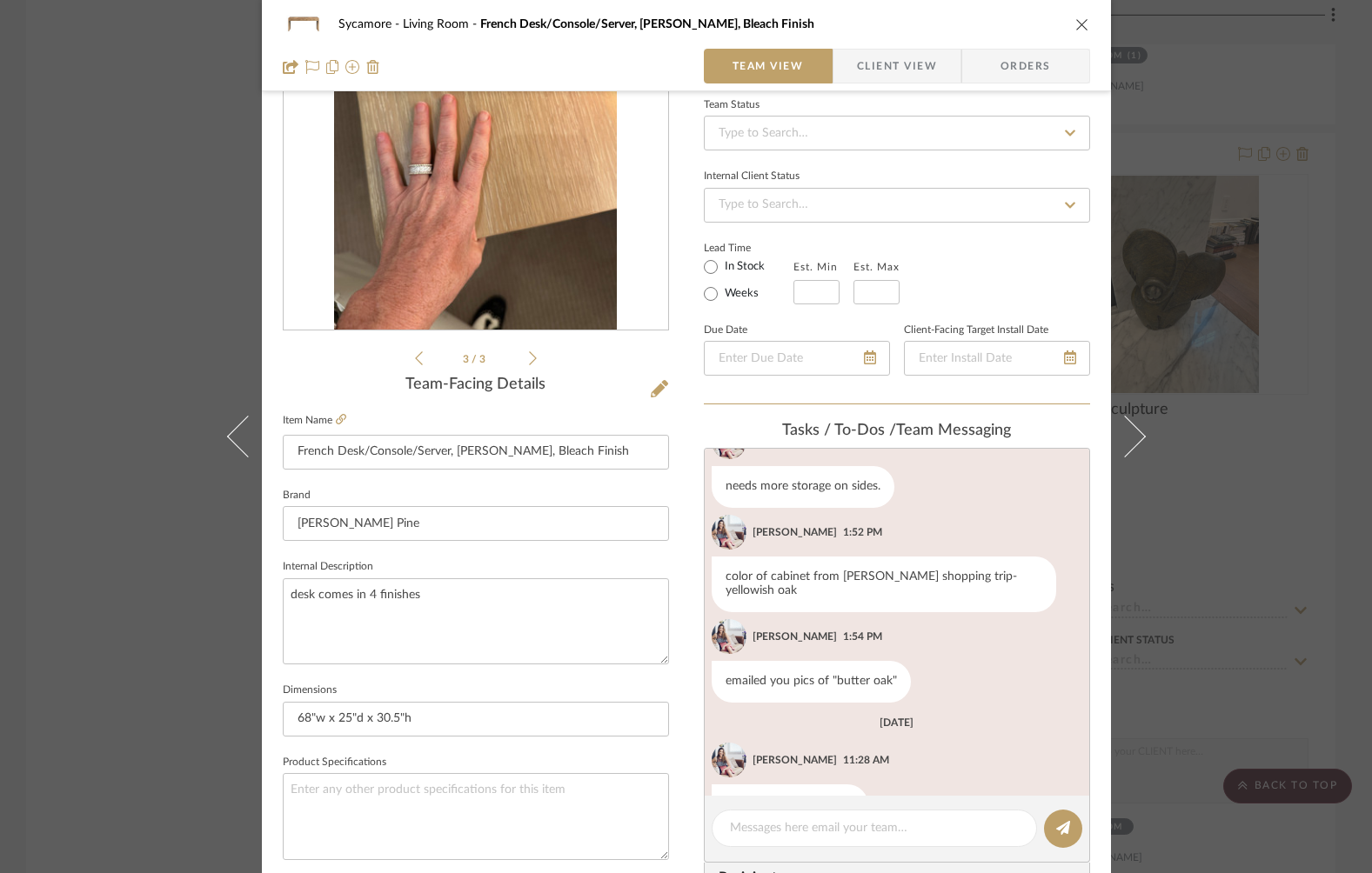
click at [415, 353] on icon at bounding box center [419, 358] width 8 height 16
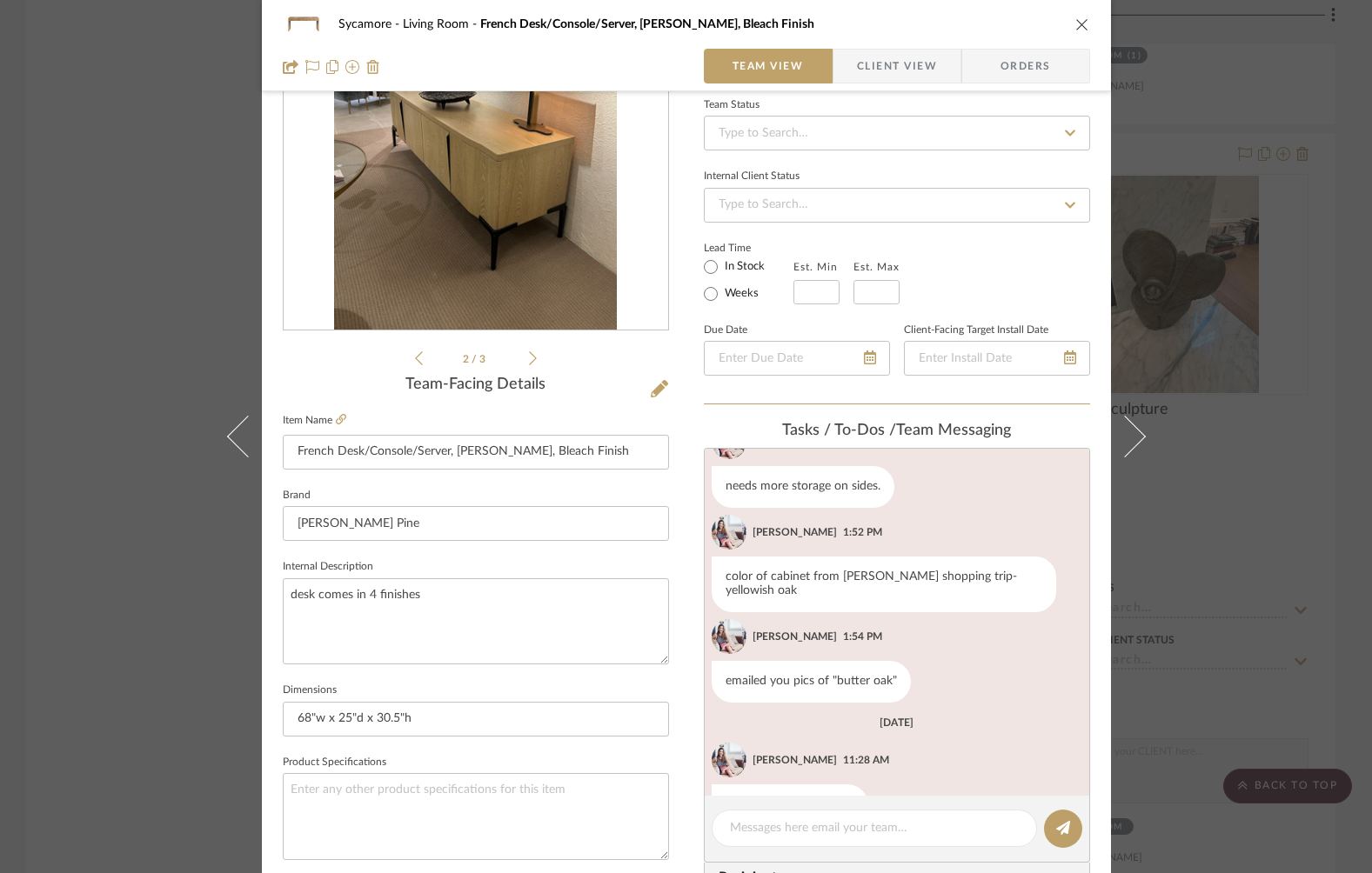
click at [415, 353] on icon at bounding box center [419, 358] width 8 height 16
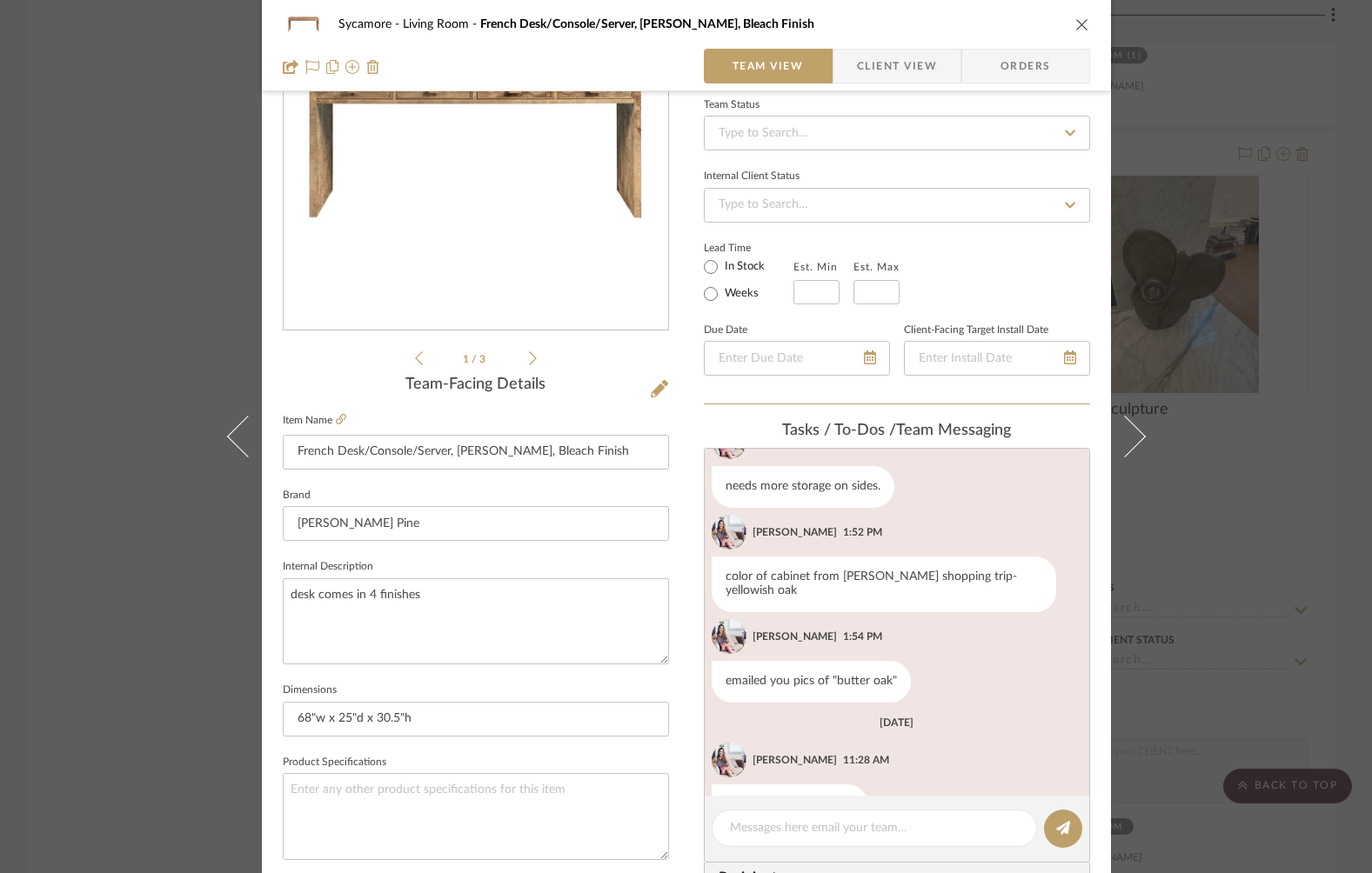
click at [1080, 27] on icon "close" at bounding box center [1082, 25] width 14 height 14
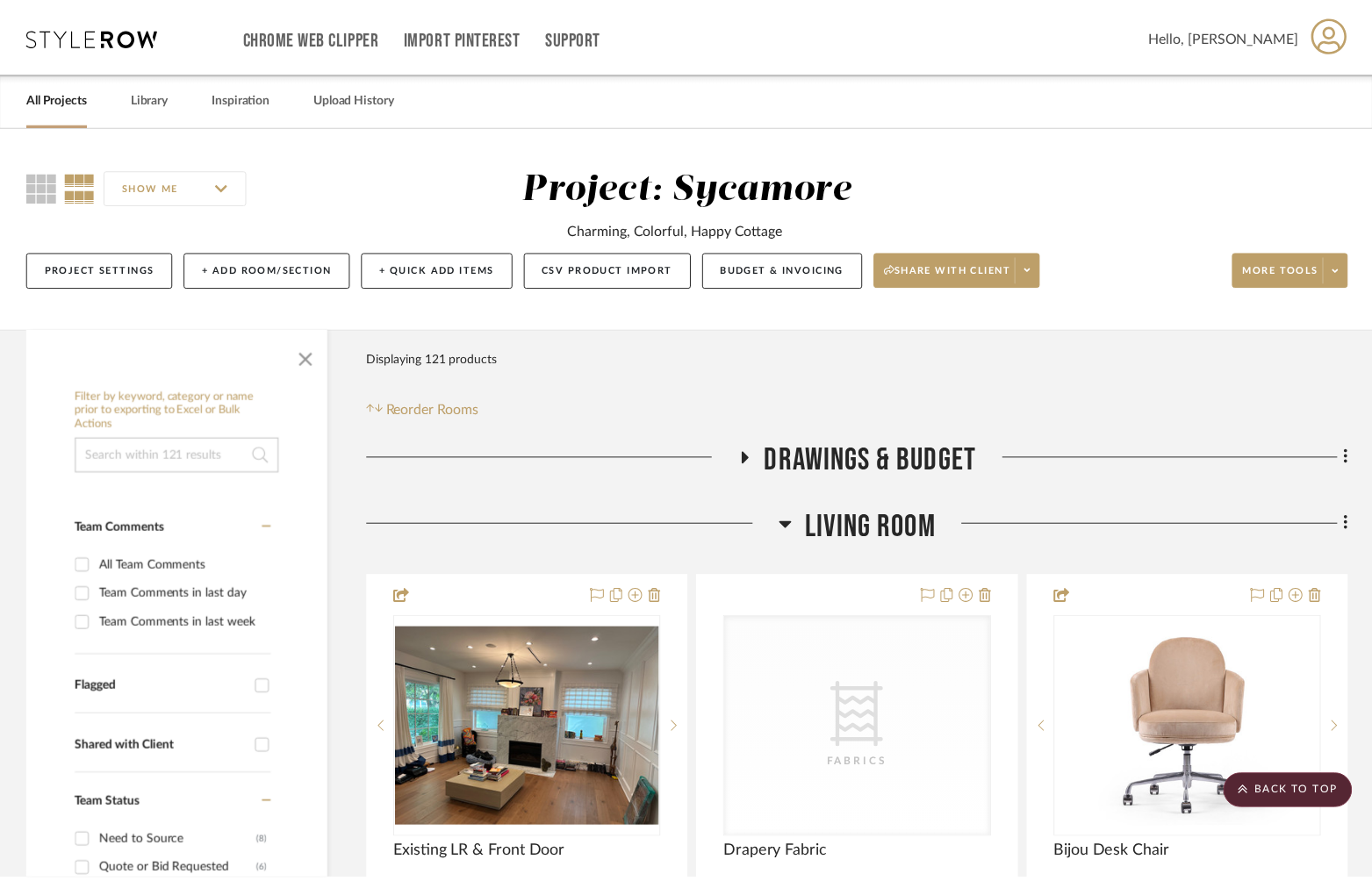
scroll to position [3554, 0]
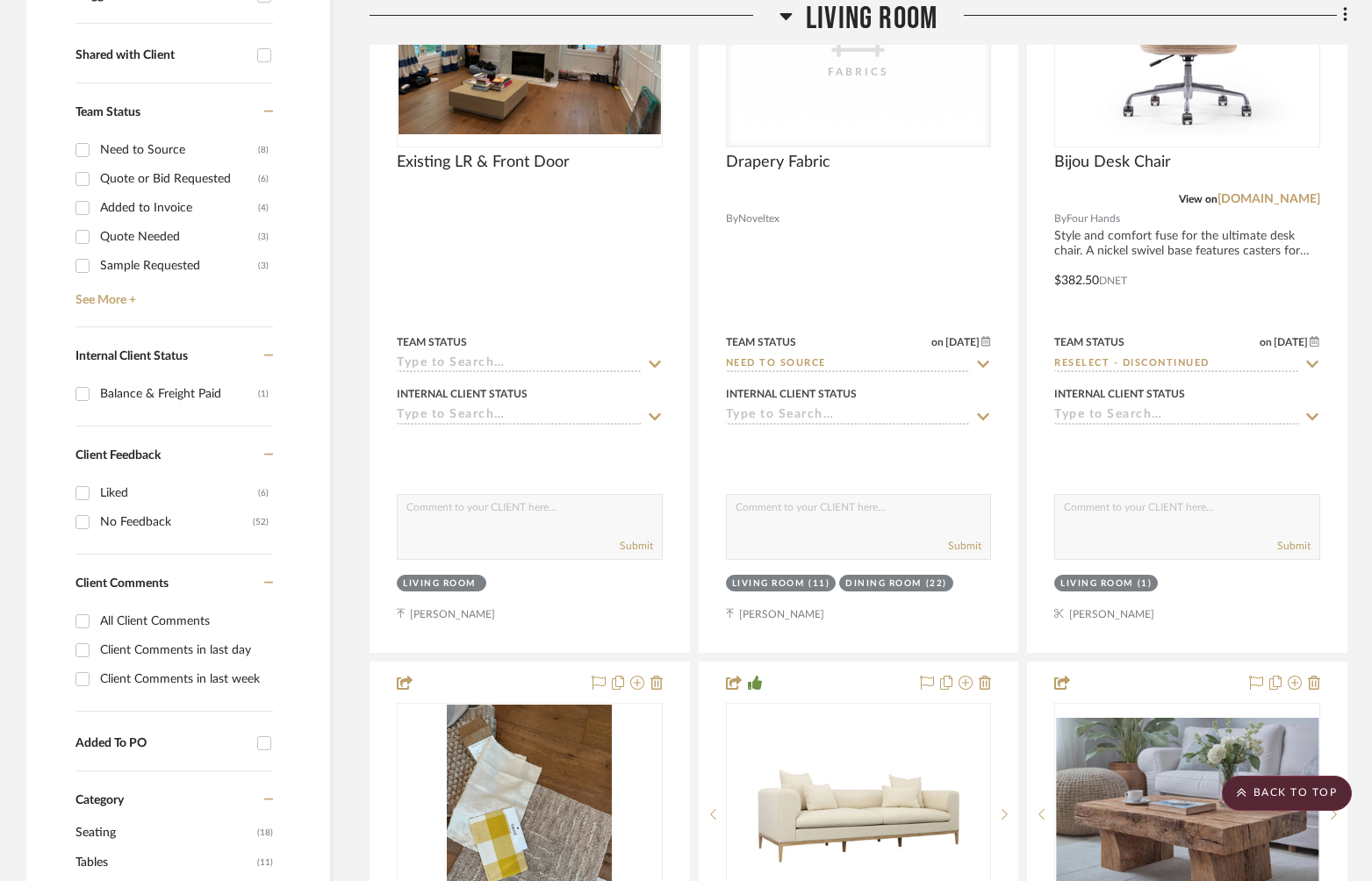
click at [892, 13] on span "Living Room" at bounding box center [872, 19] width 132 height 38
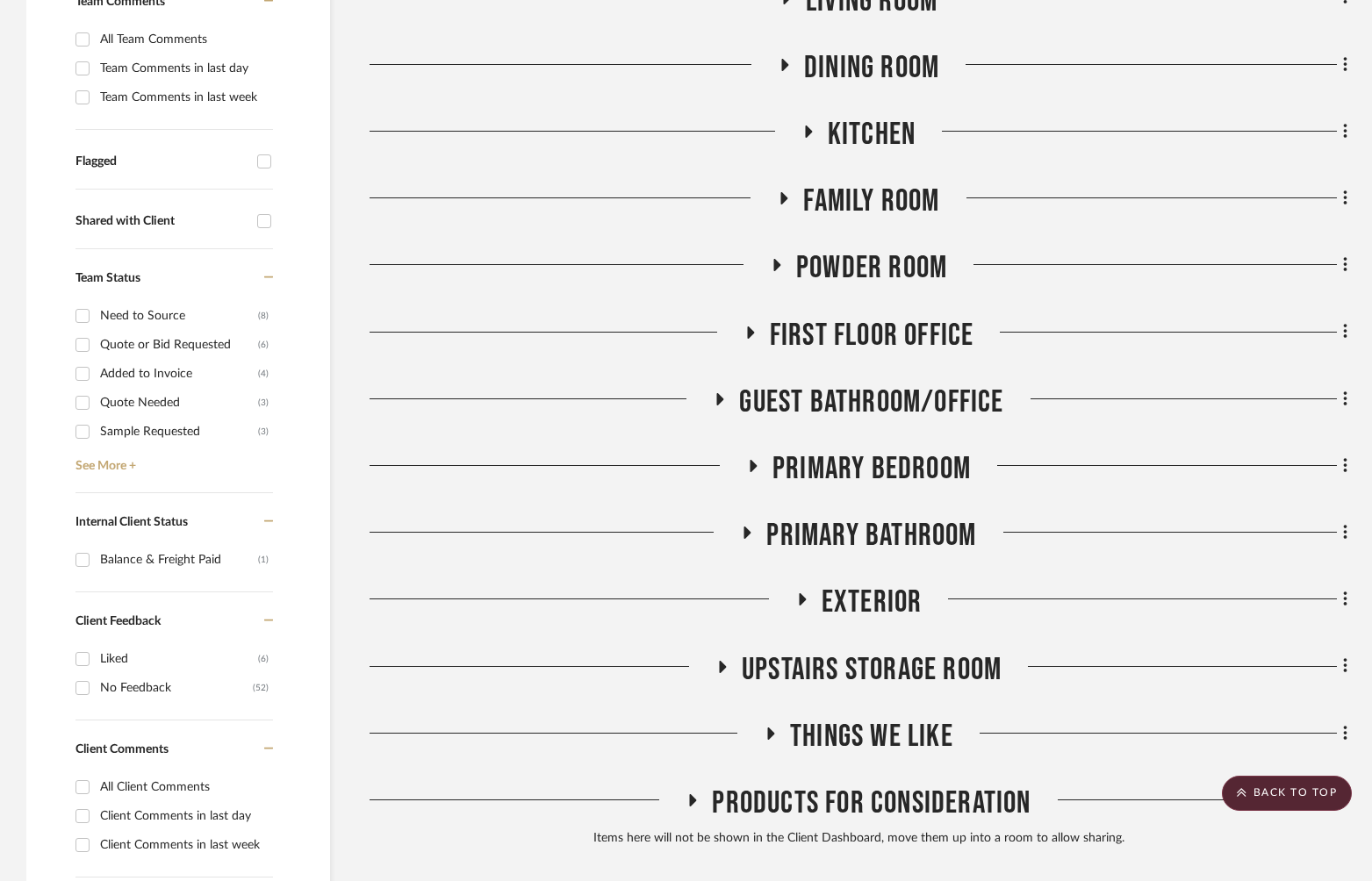
scroll to position [508, 0]
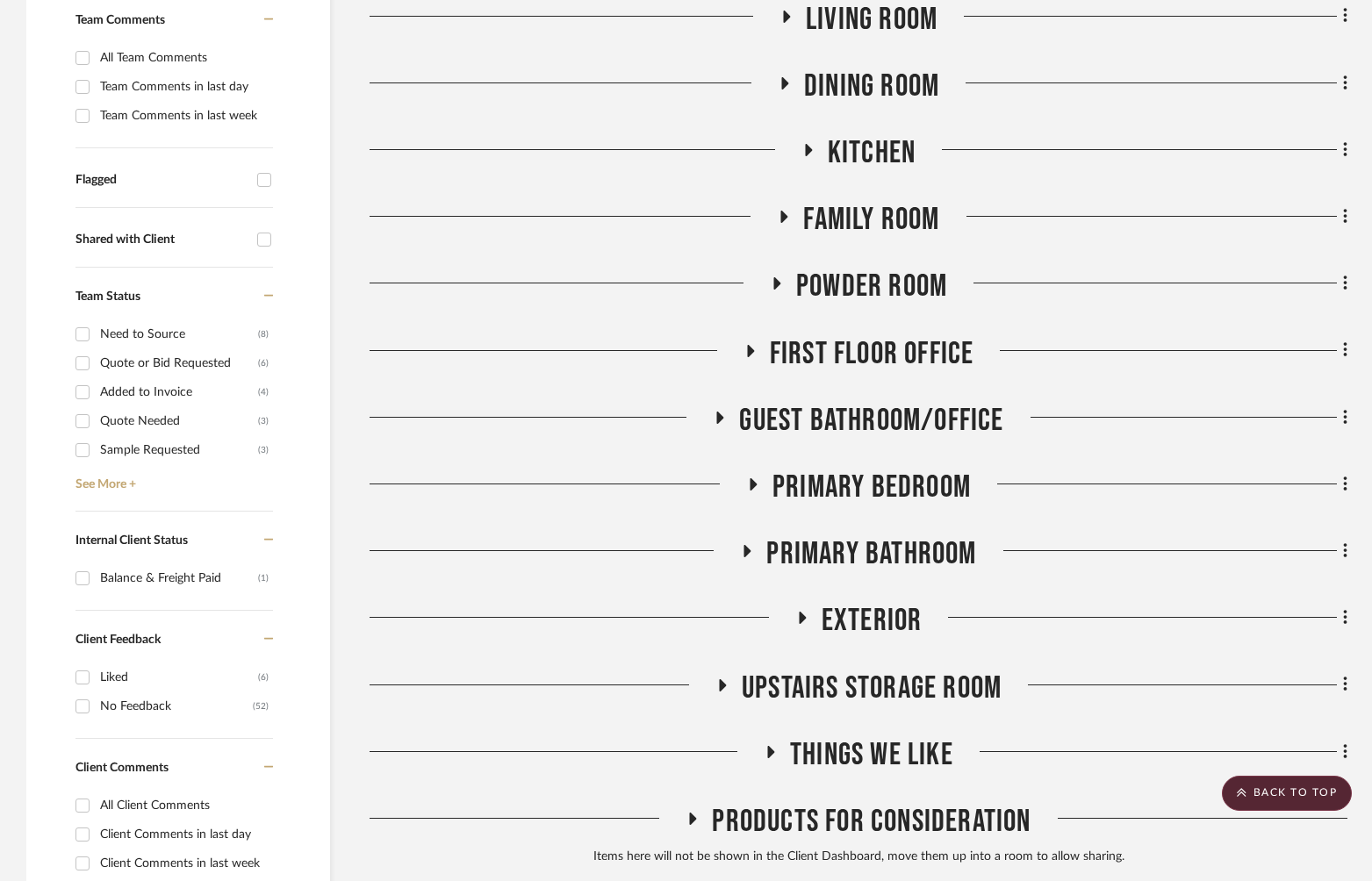
click at [879, 209] on span "Family Room" at bounding box center [872, 219] width 136 height 38
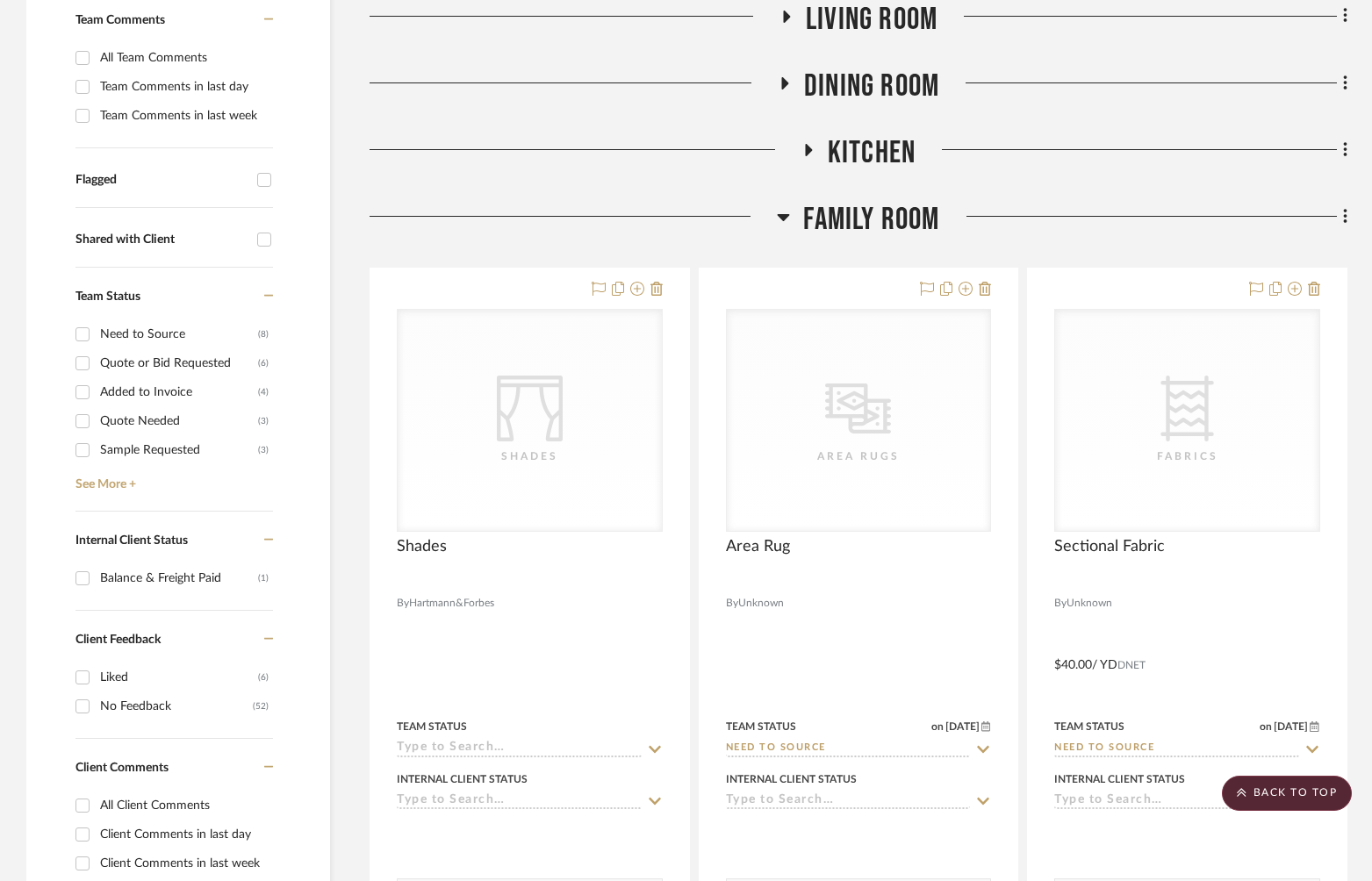
click at [873, 221] on span "Family Room" at bounding box center [872, 219] width 136 height 38
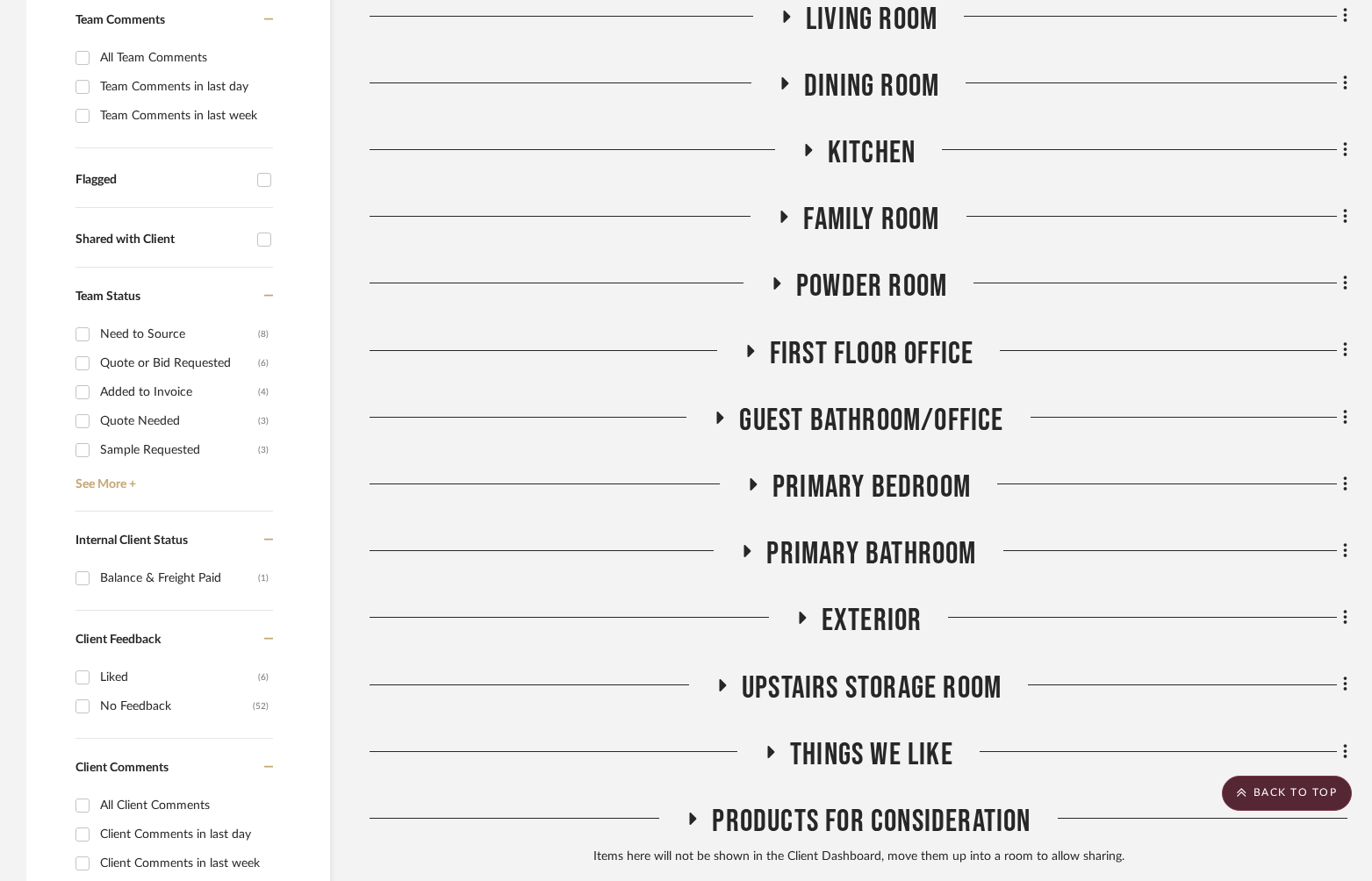
click at [873, 221] on span "Family Room" at bounding box center [872, 219] width 136 height 38
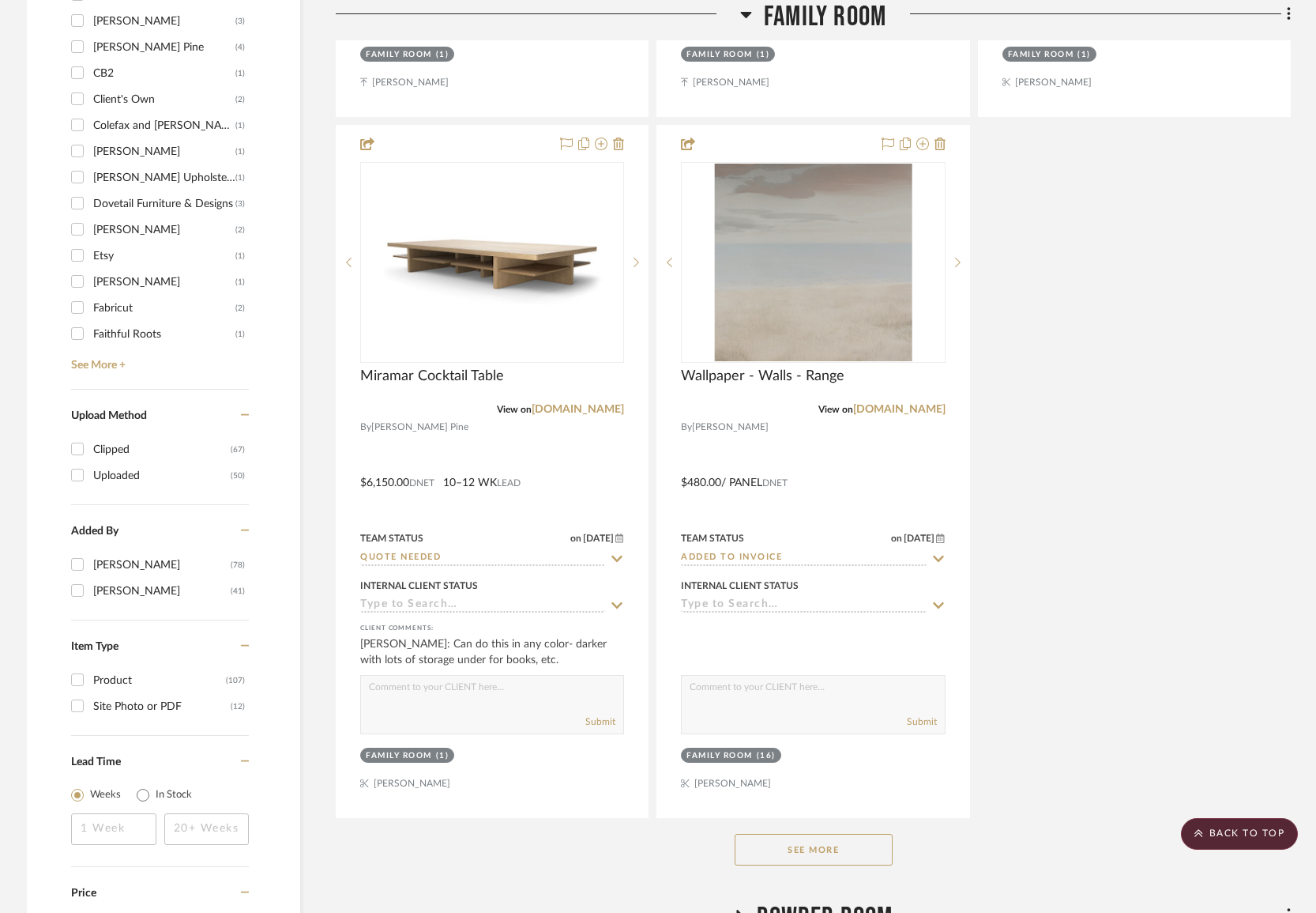
scroll to position [2631, 0]
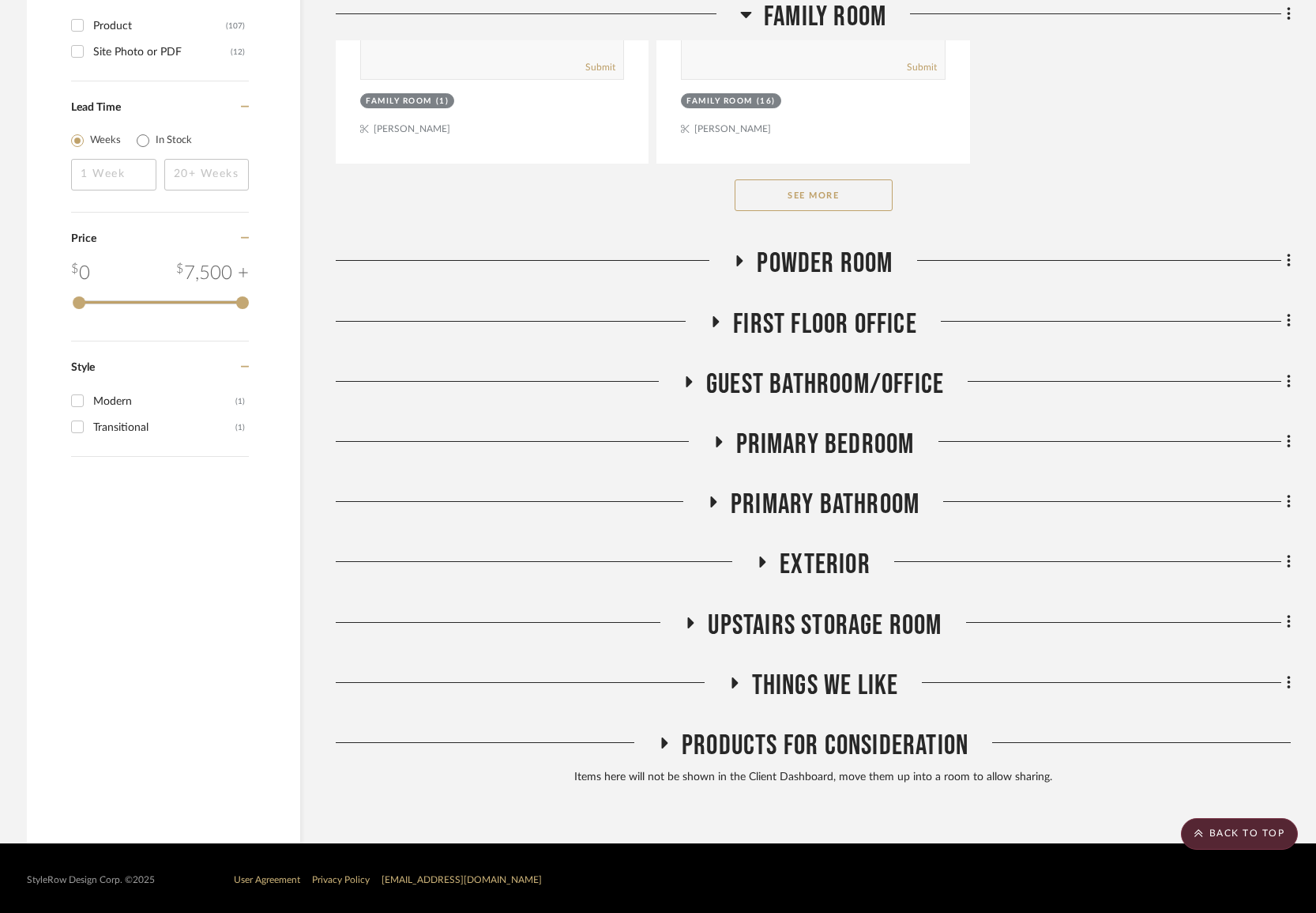
click at [799, 736] on span "Products For Consideration" at bounding box center [825, 746] width 286 height 34
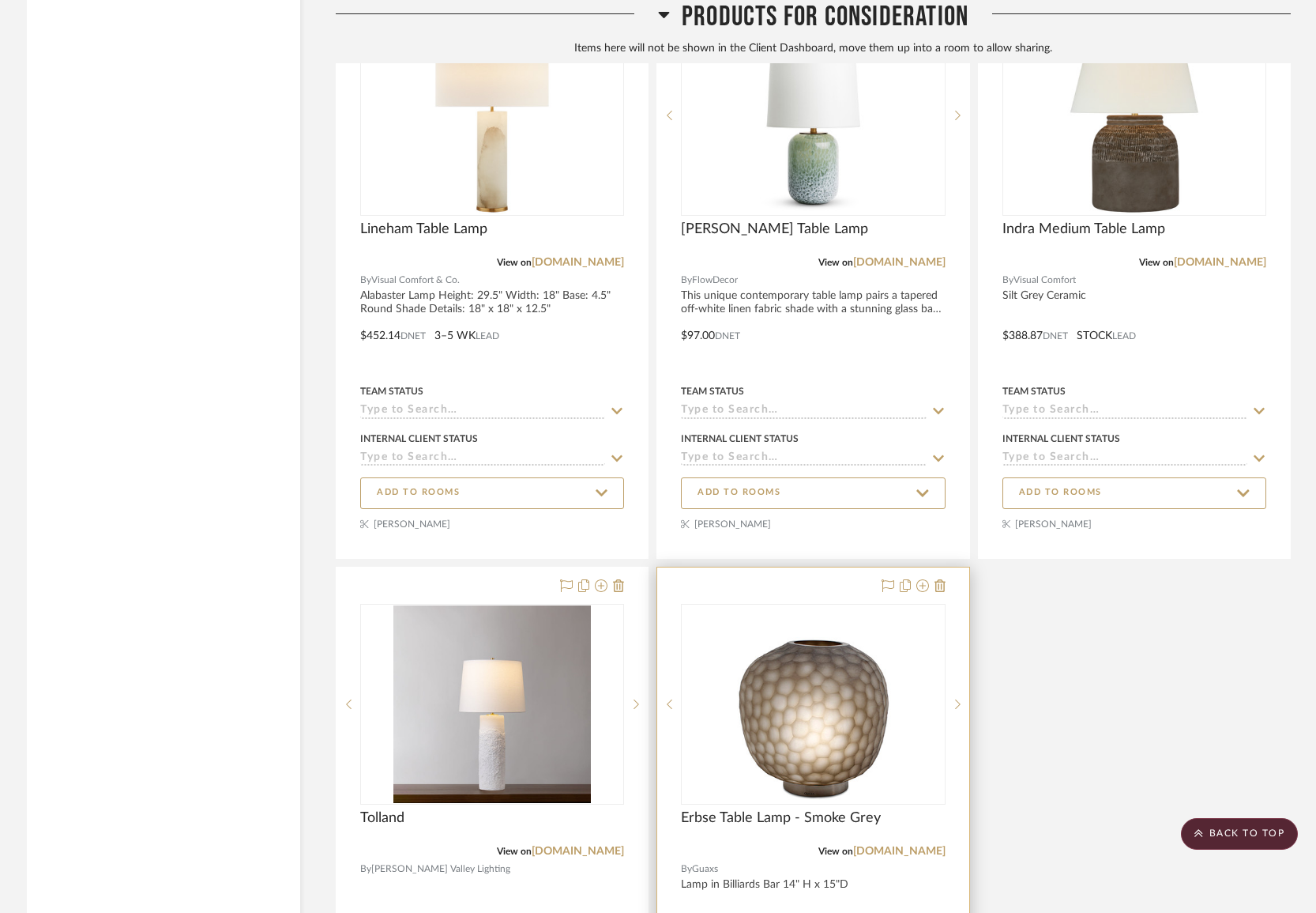
scroll to position [4454, 0]
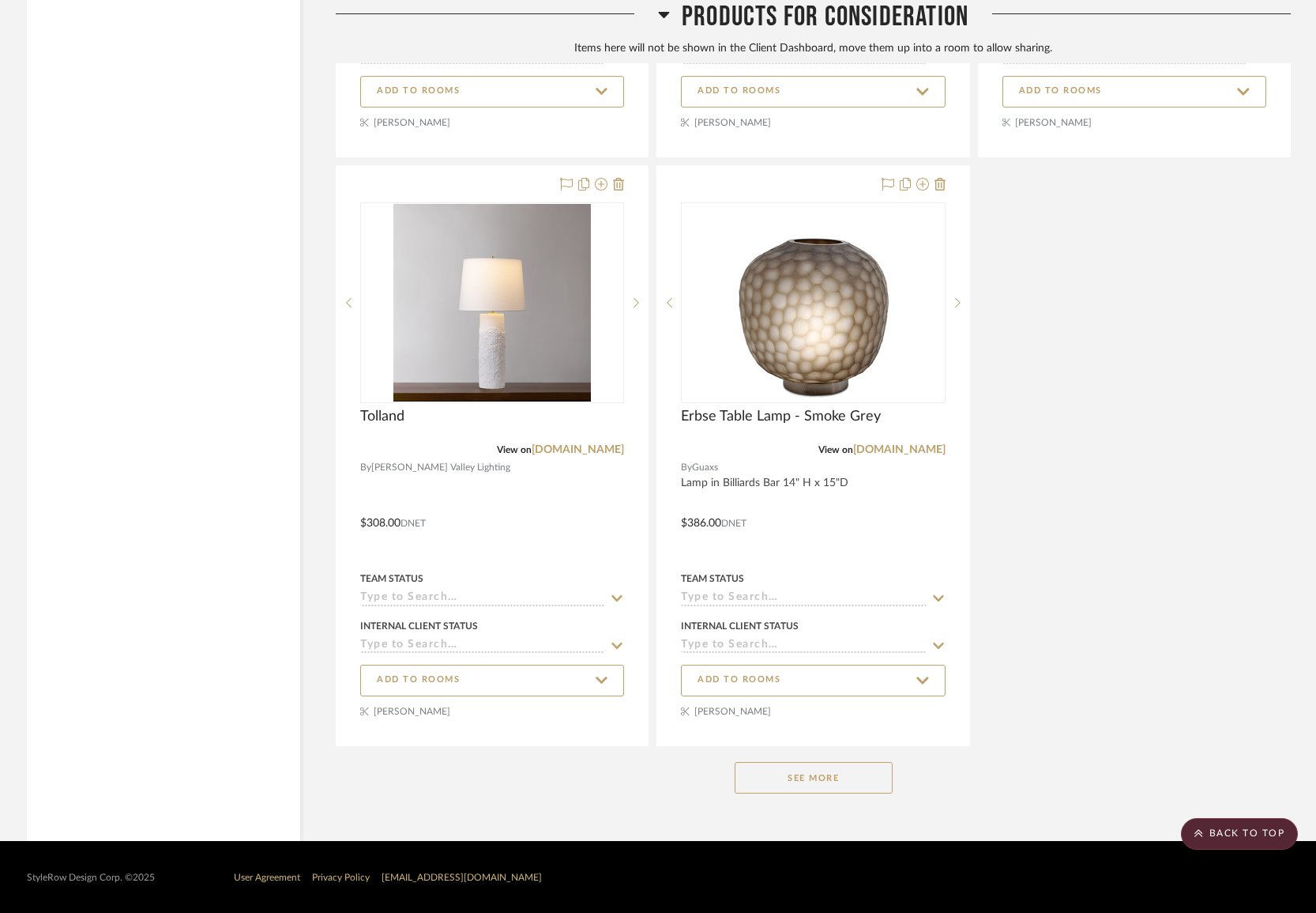
click at [859, 771] on button "See More" at bounding box center [813, 778] width 158 height 32
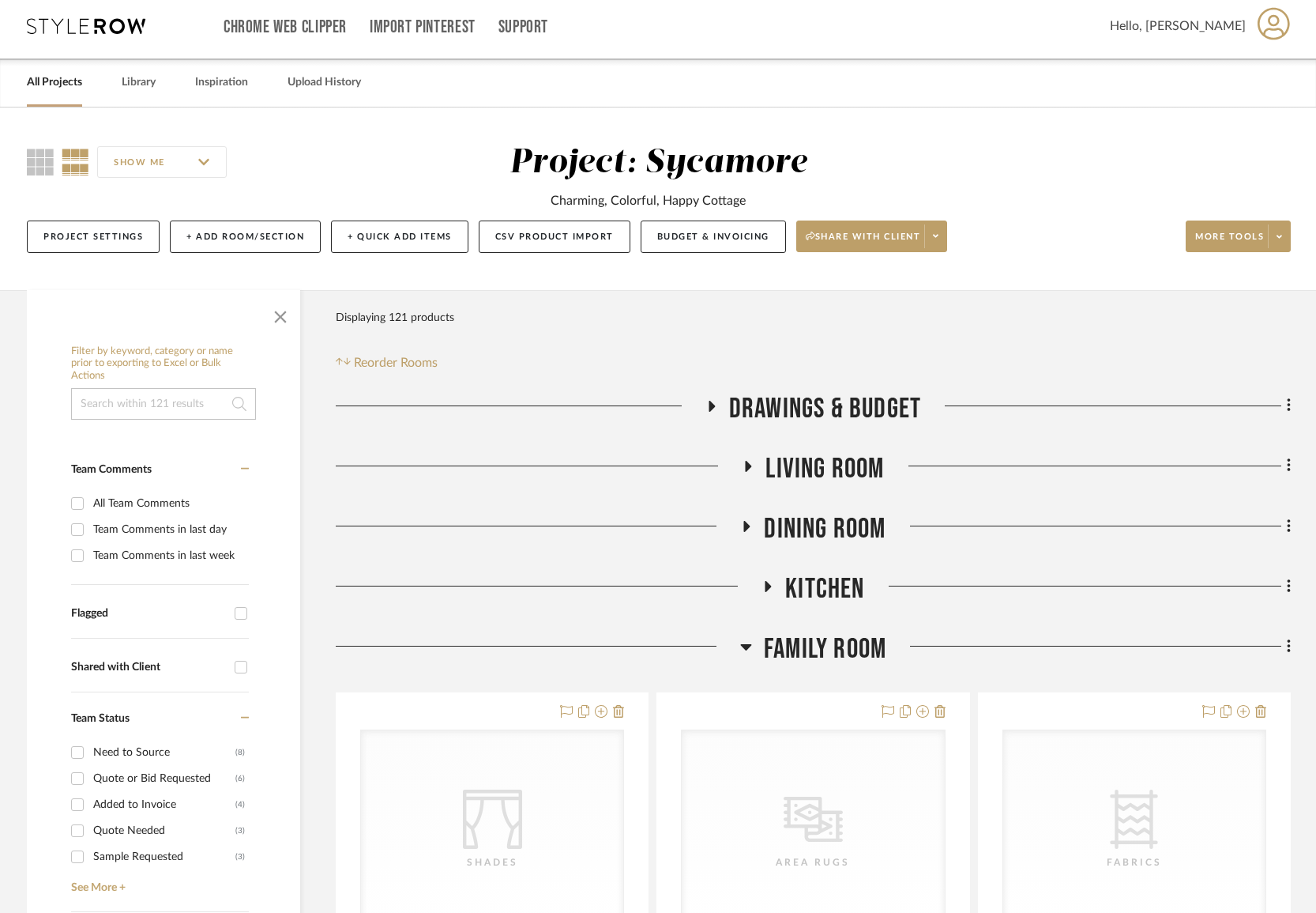
scroll to position [0, 0]
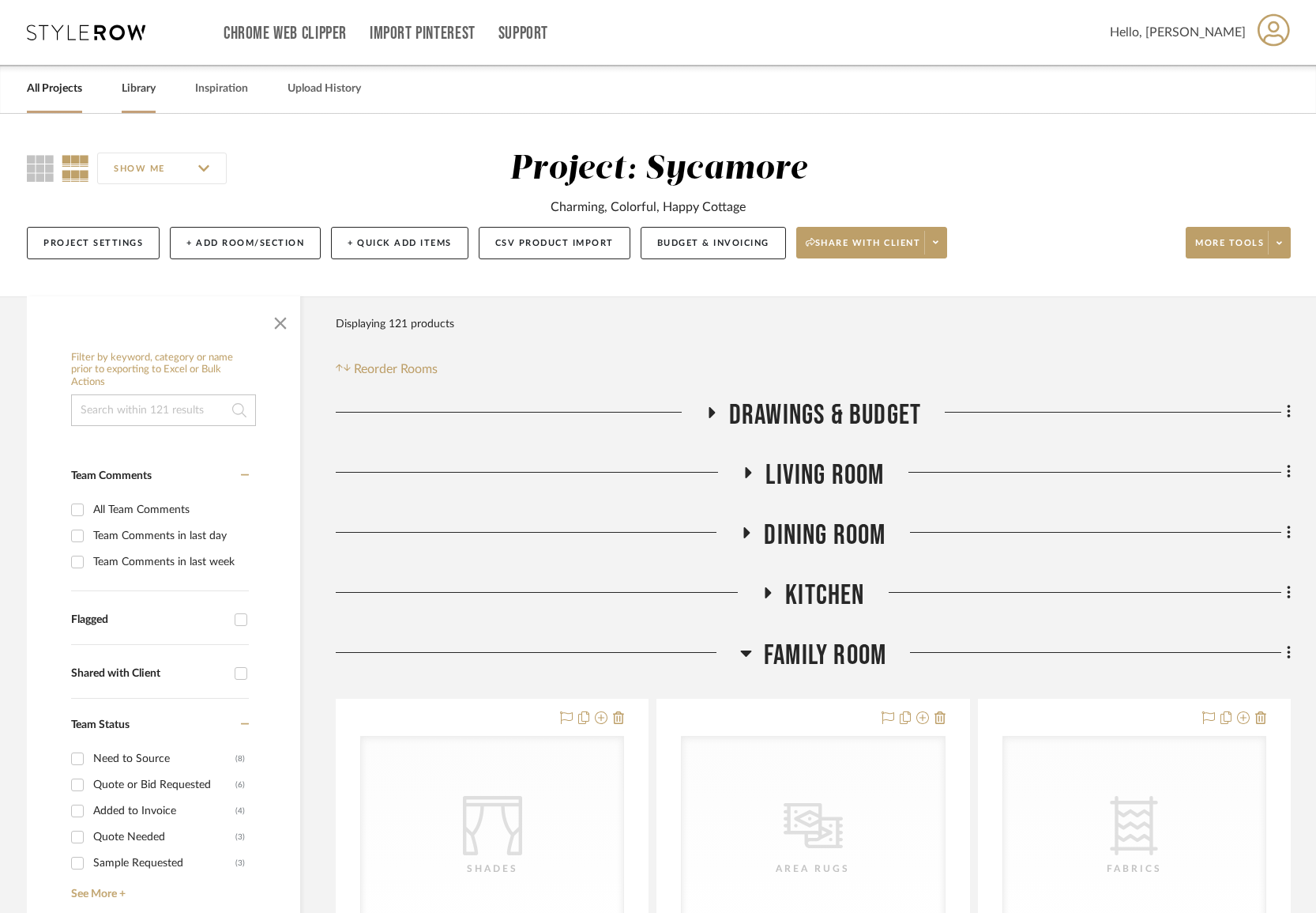
click at [137, 92] on link "Library" at bounding box center [138, 88] width 34 height 21
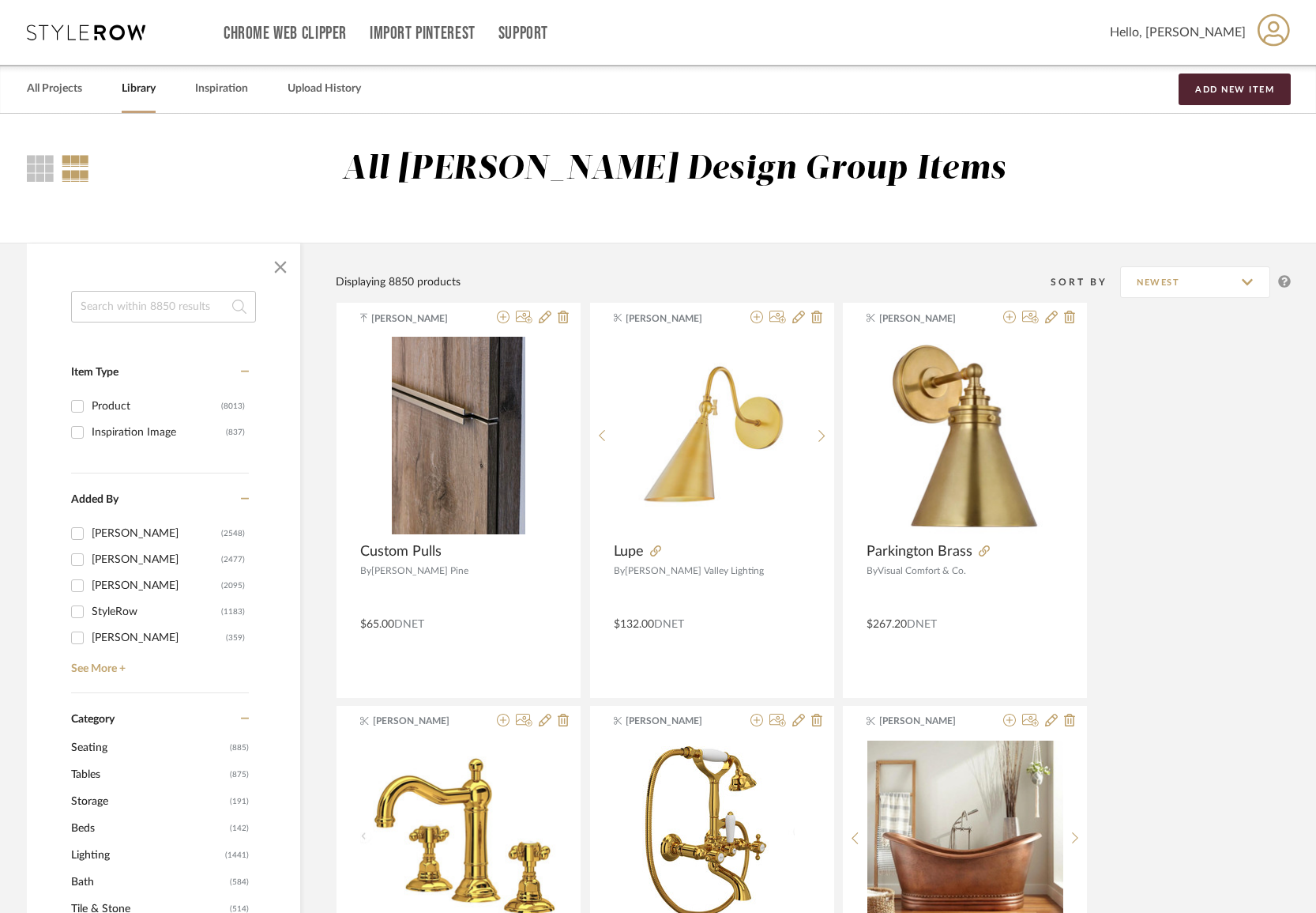
click at [191, 311] on input at bounding box center [163, 306] width 185 height 32
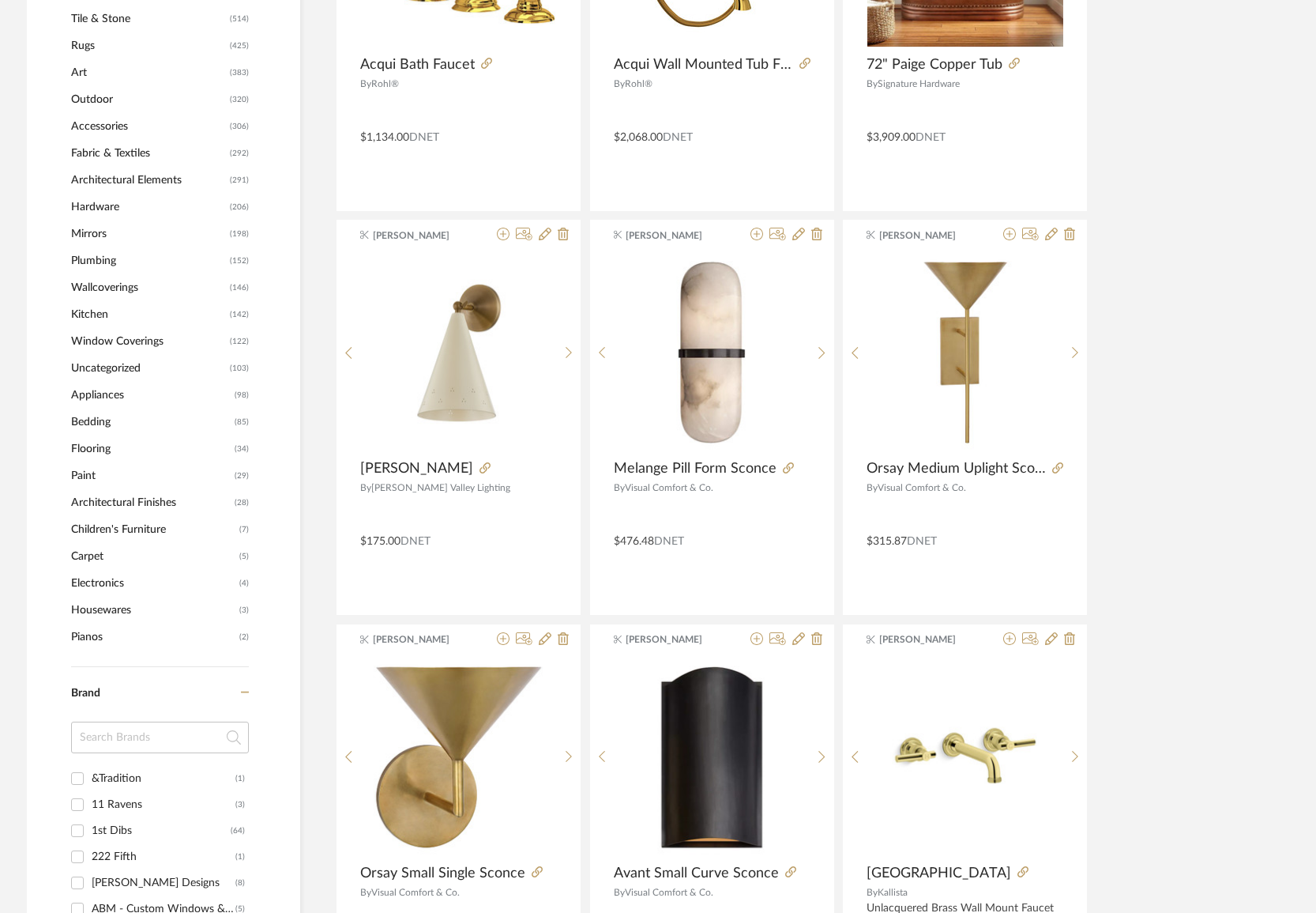
scroll to position [914, 0]
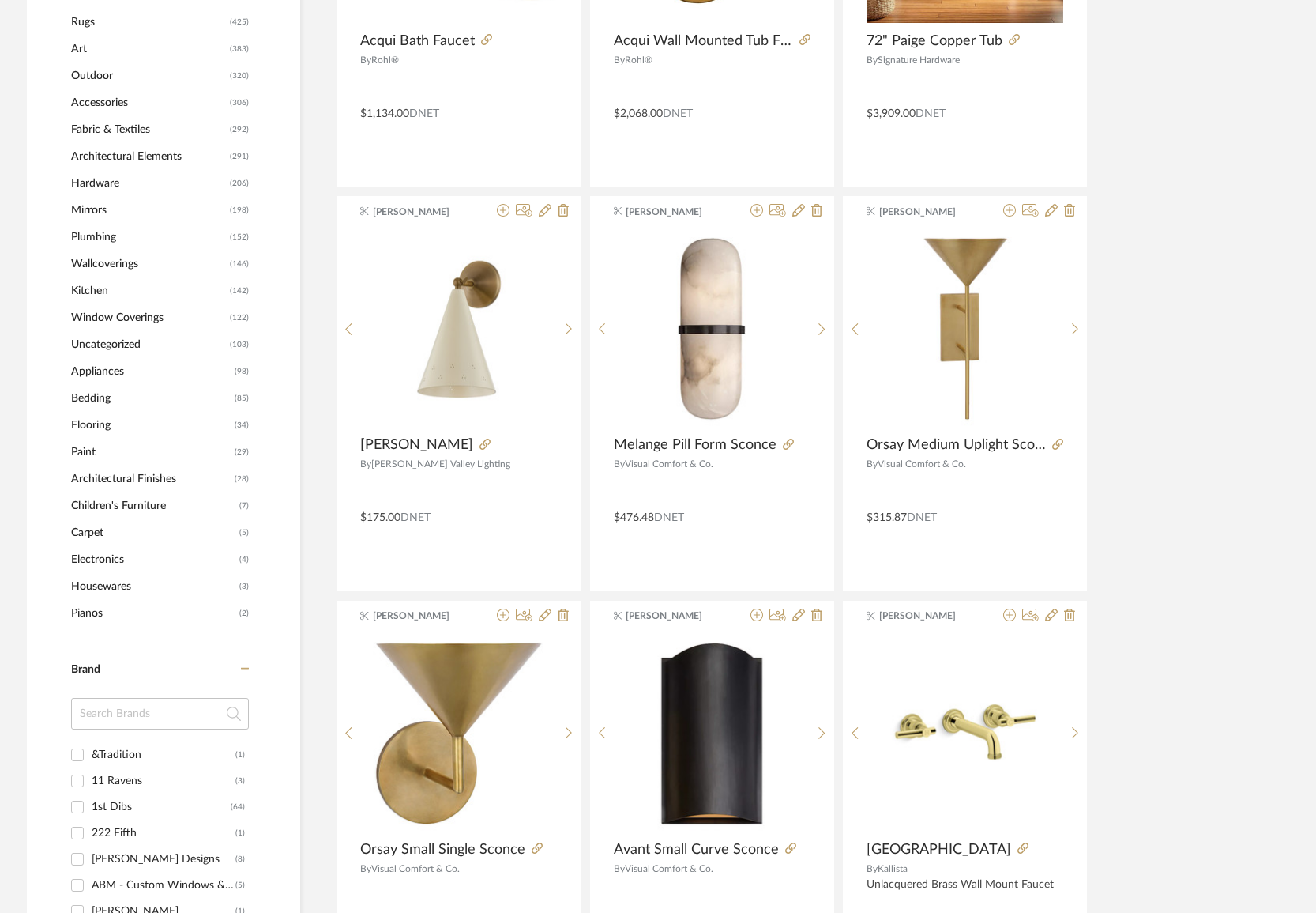
click at [120, 712] on input at bounding box center [159, 714] width 177 height 32
type input "loloi"
click at [117, 755] on div "Loloi Rugs" at bounding box center [161, 755] width 139 height 25
click at [90, 755] on input "Loloi Rugs (79)" at bounding box center [77, 755] width 25 height 25
checkbox input "true"
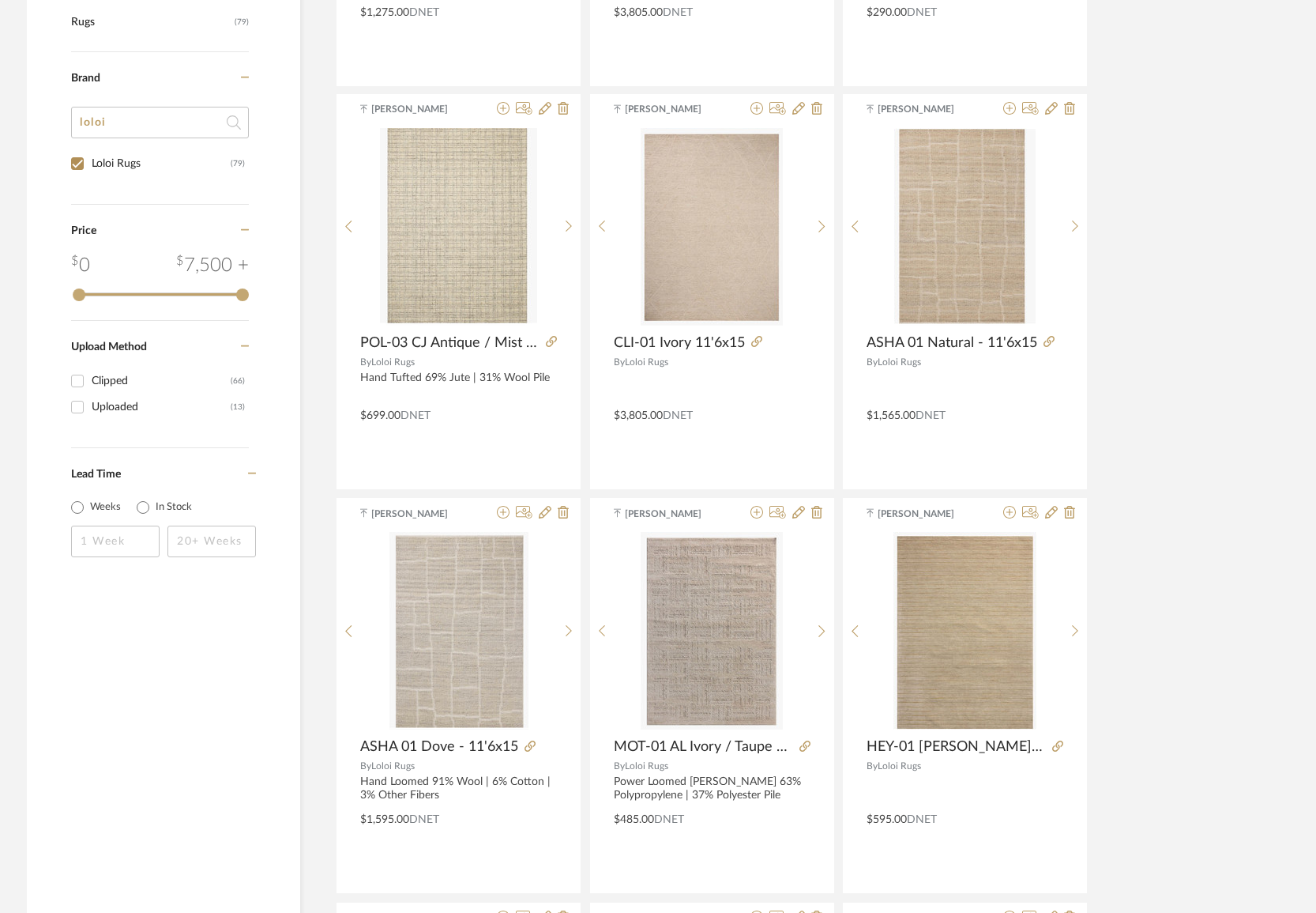
scroll to position [142, 0]
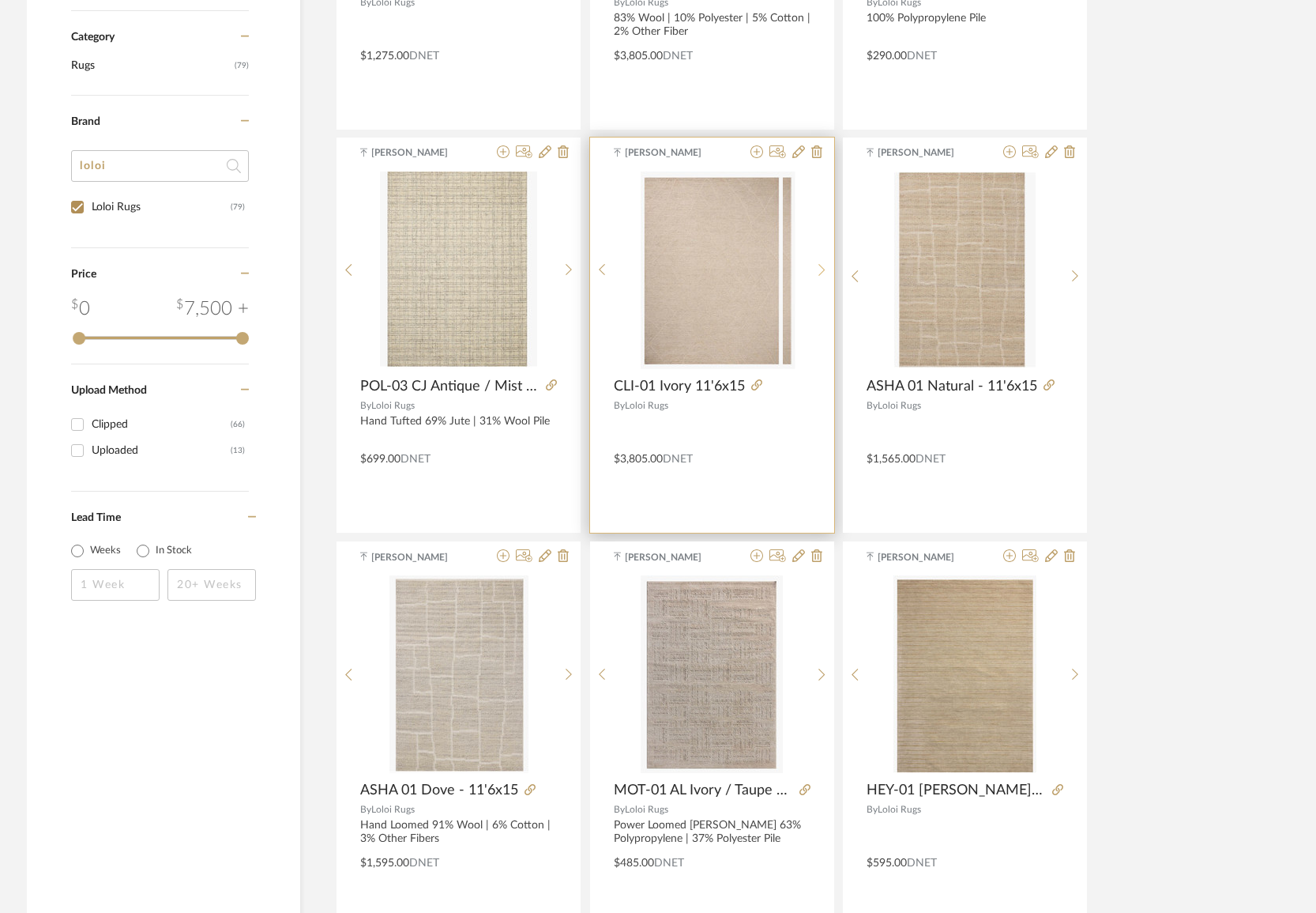
click at [823, 266] on icon at bounding box center [822, 270] width 7 height 14
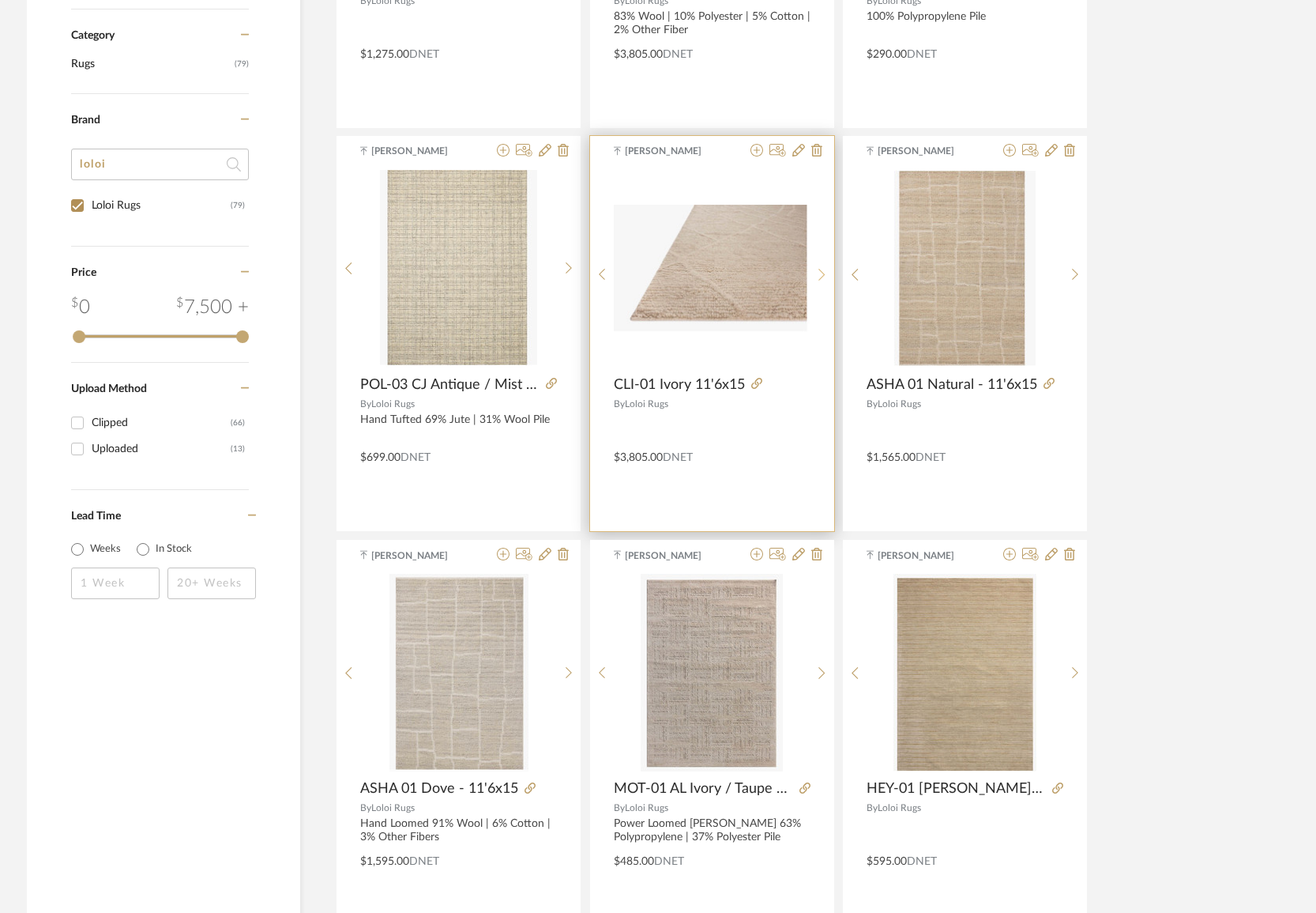
drag, startPoint x: 823, startPoint y: 266, endPoint x: 1239, endPoint y: 386, distance: 433.0
click at [824, 266] on div at bounding box center [822, 275] width 25 height 210
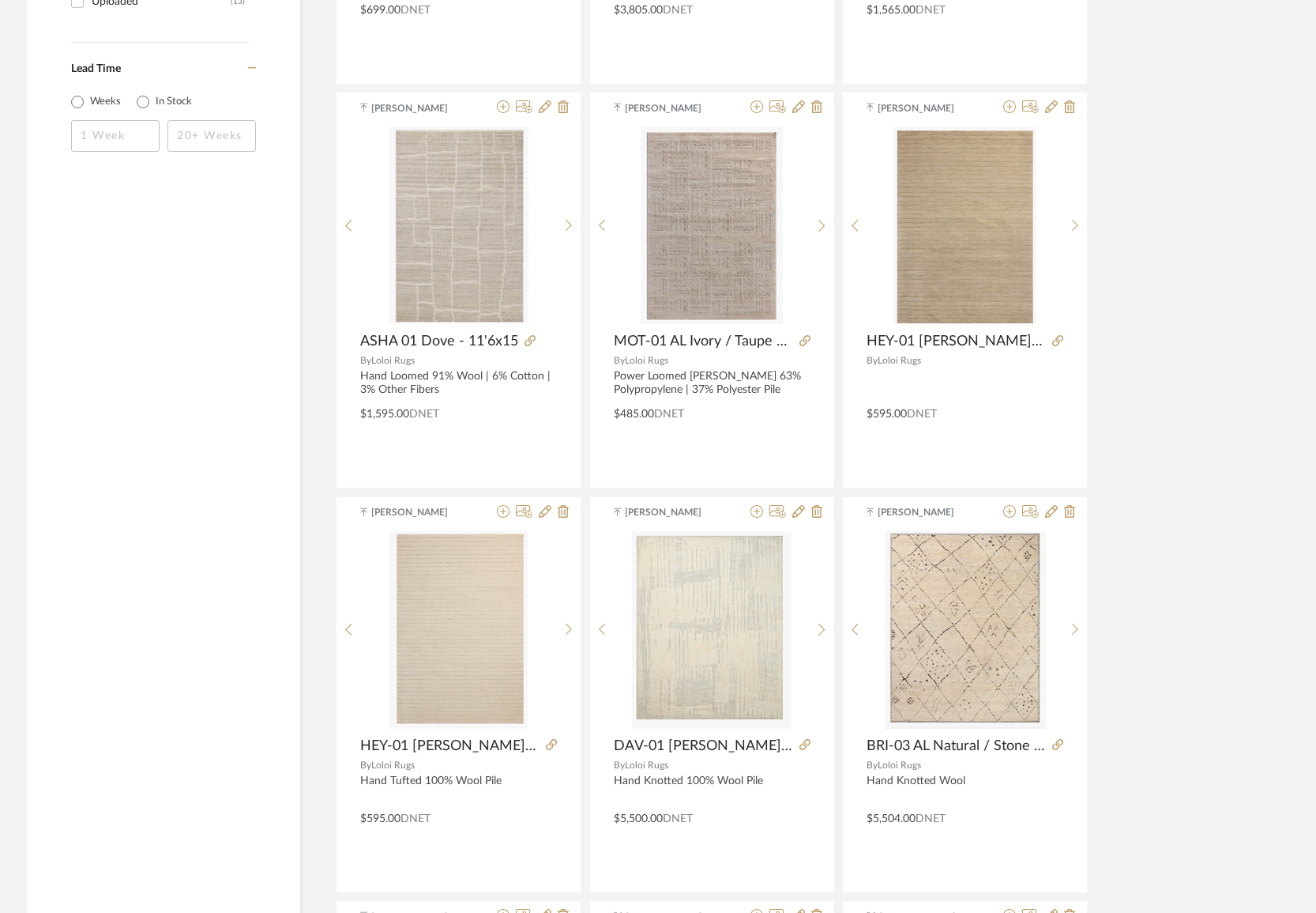
scroll to position [1211, 0]
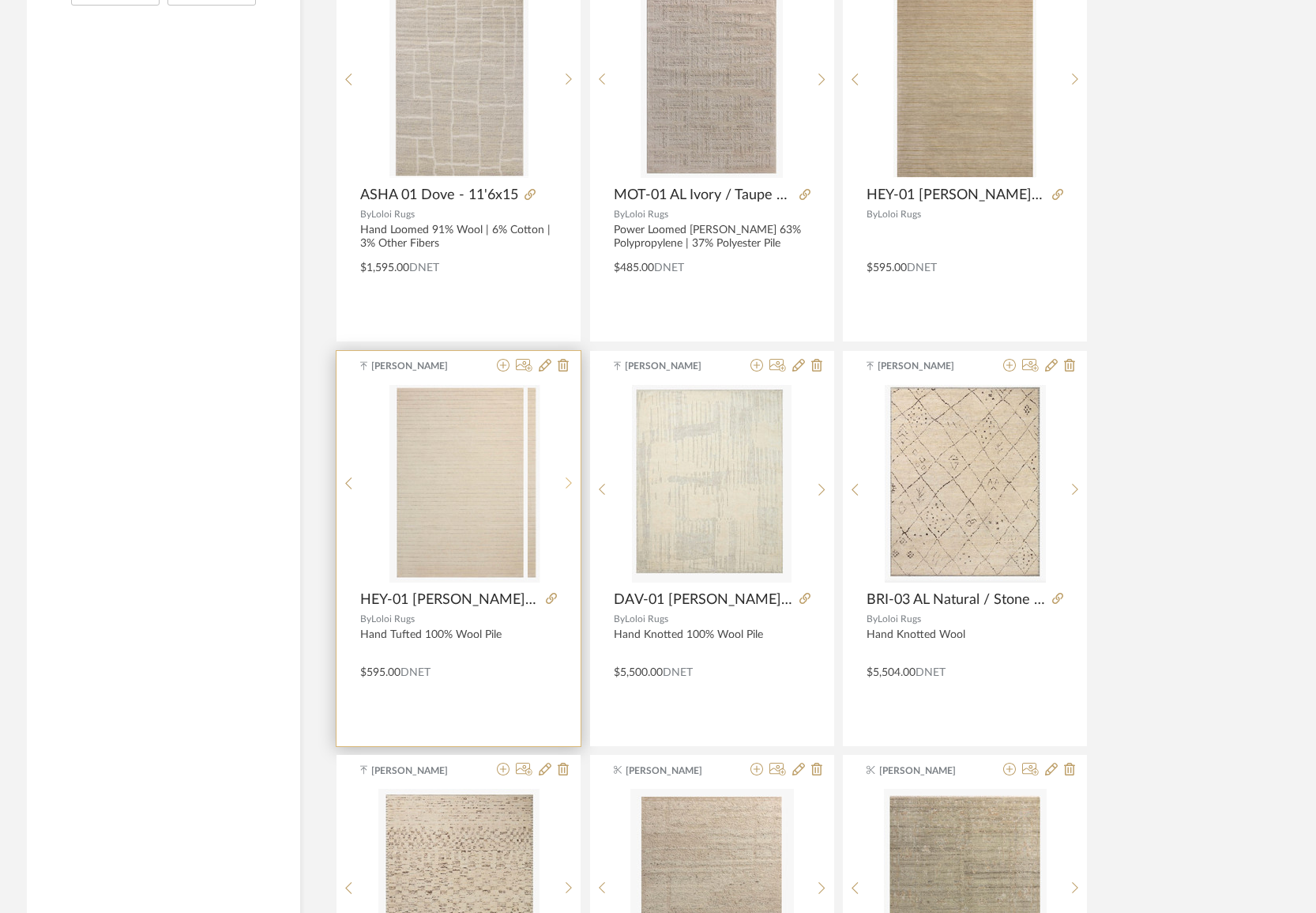
click at [568, 471] on div at bounding box center [569, 484] width 25 height 197
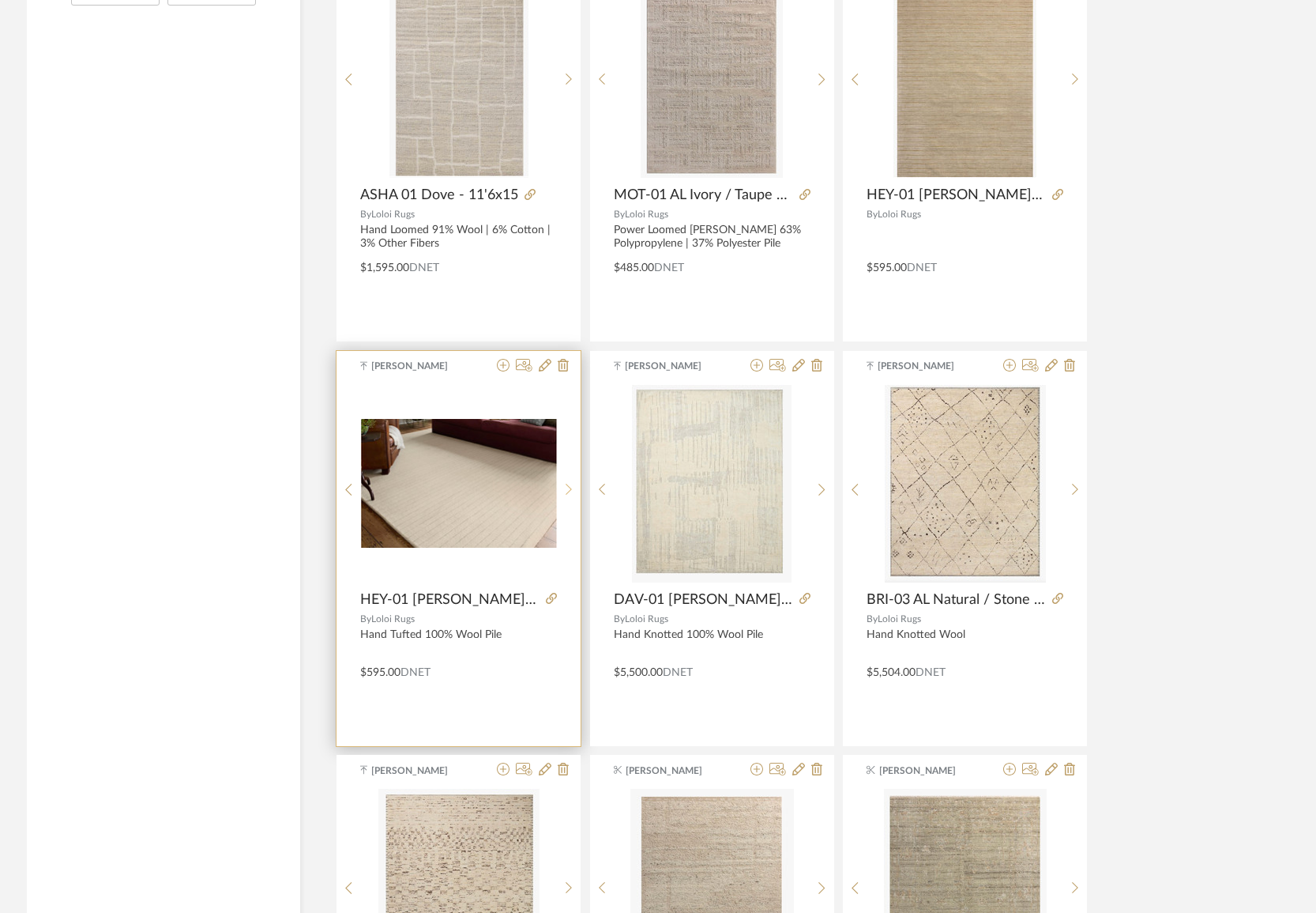
click at [568, 471] on div at bounding box center [569, 490] width 25 height 210
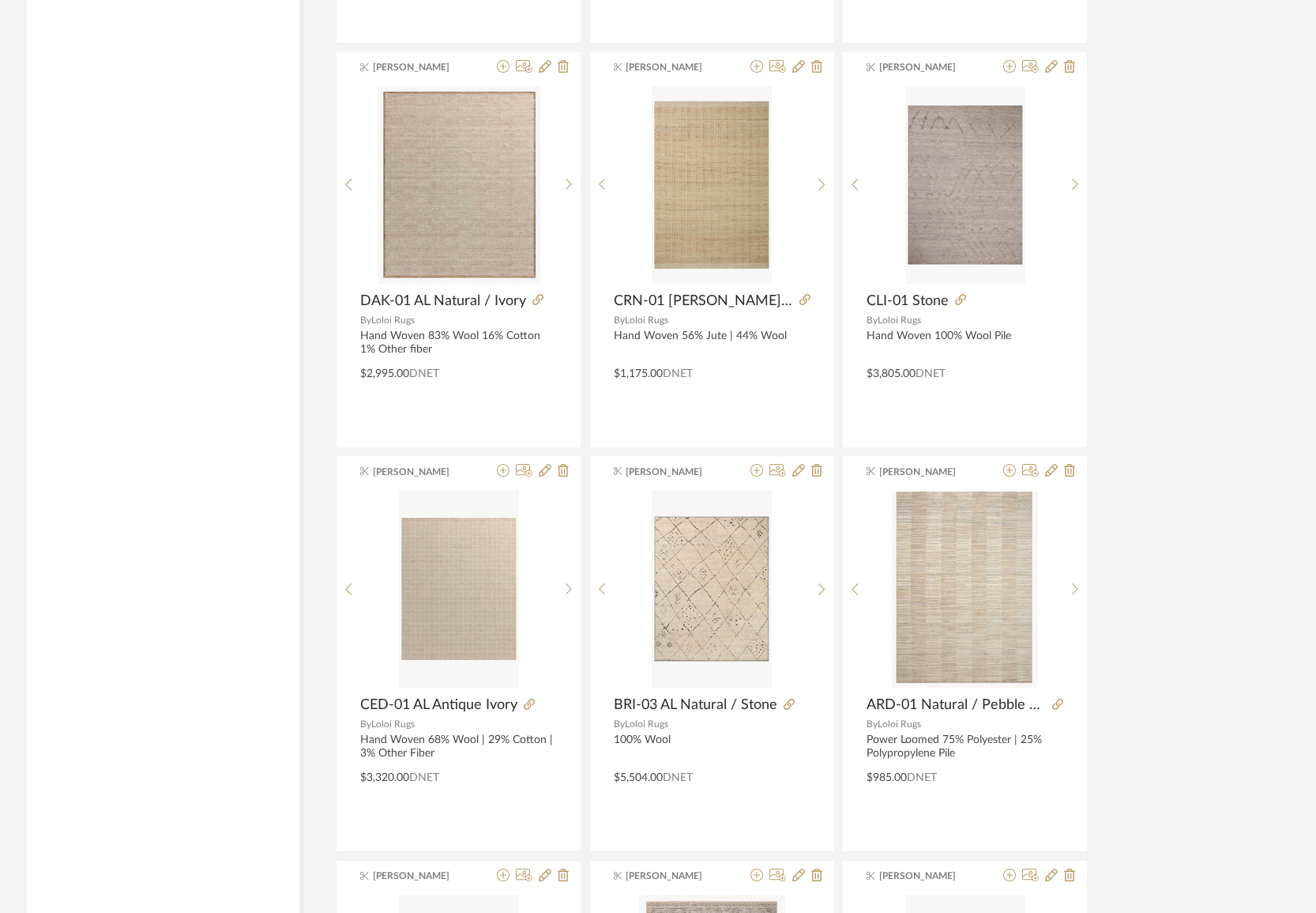
scroll to position [3975, 0]
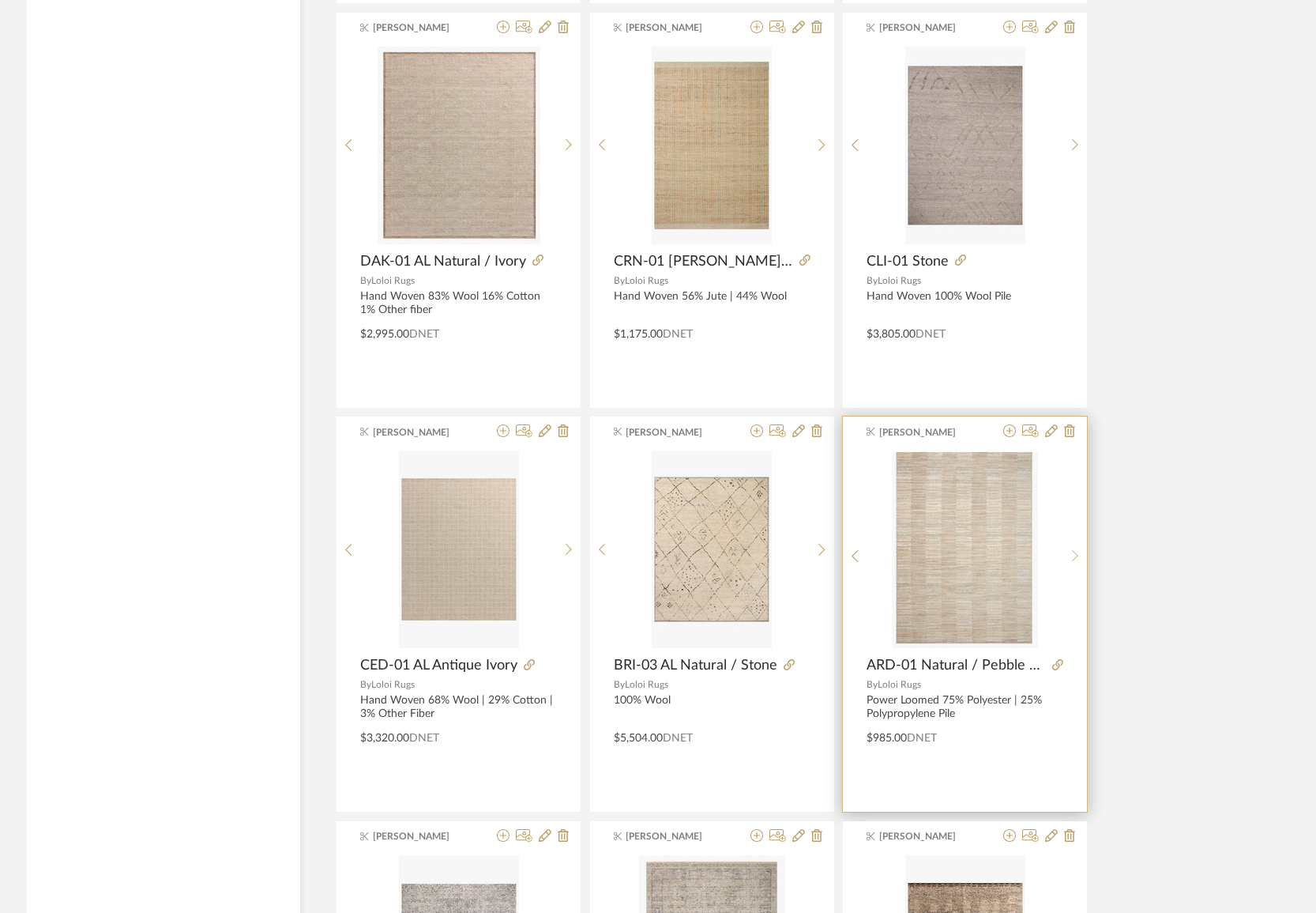
click at [1073, 548] on div at bounding box center [1076, 556] width 25 height 210
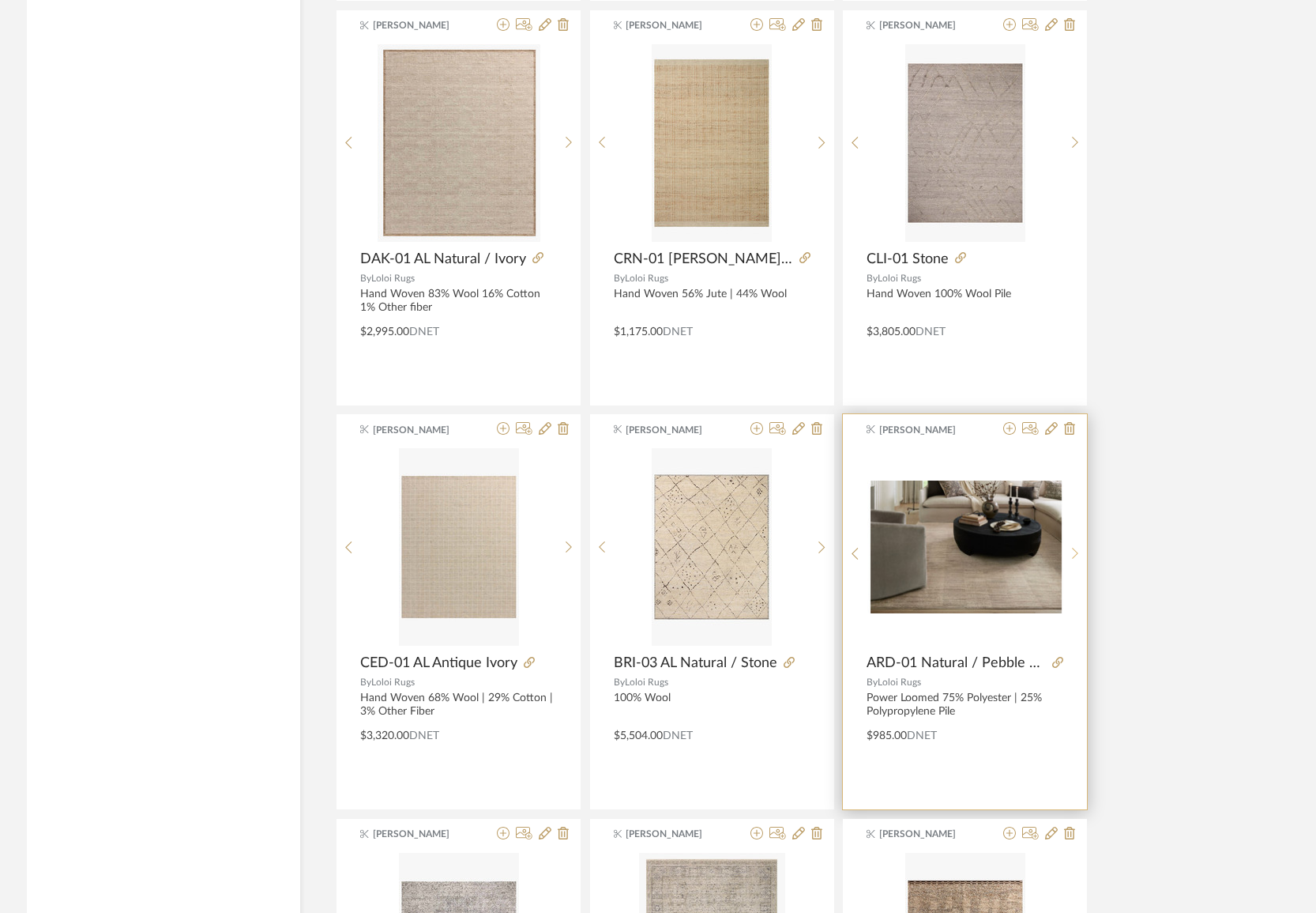
click at [1073, 548] on icon at bounding box center [1075, 553] width 7 height 14
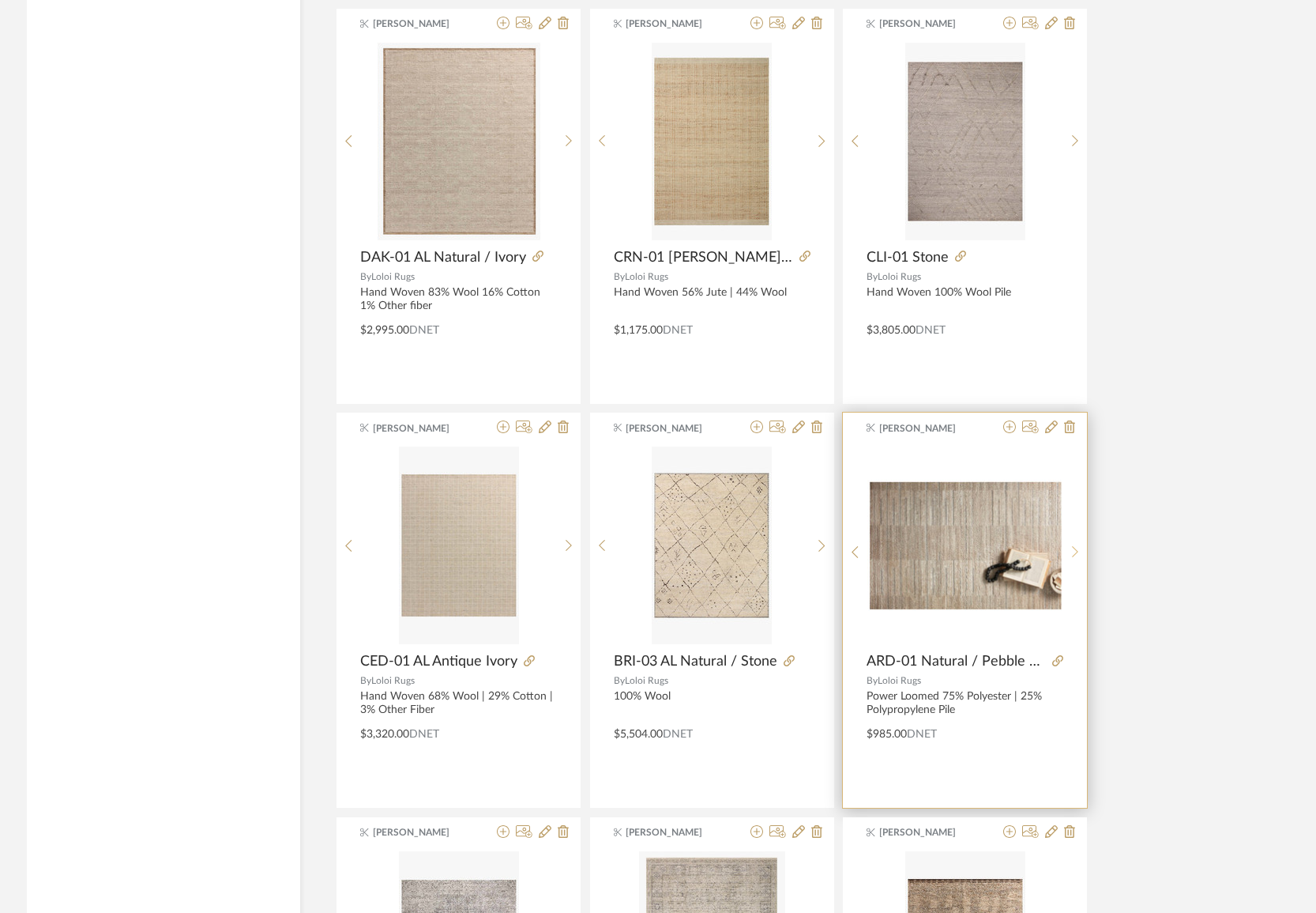
click at [1073, 548] on icon at bounding box center [1075, 552] width 6 height 12
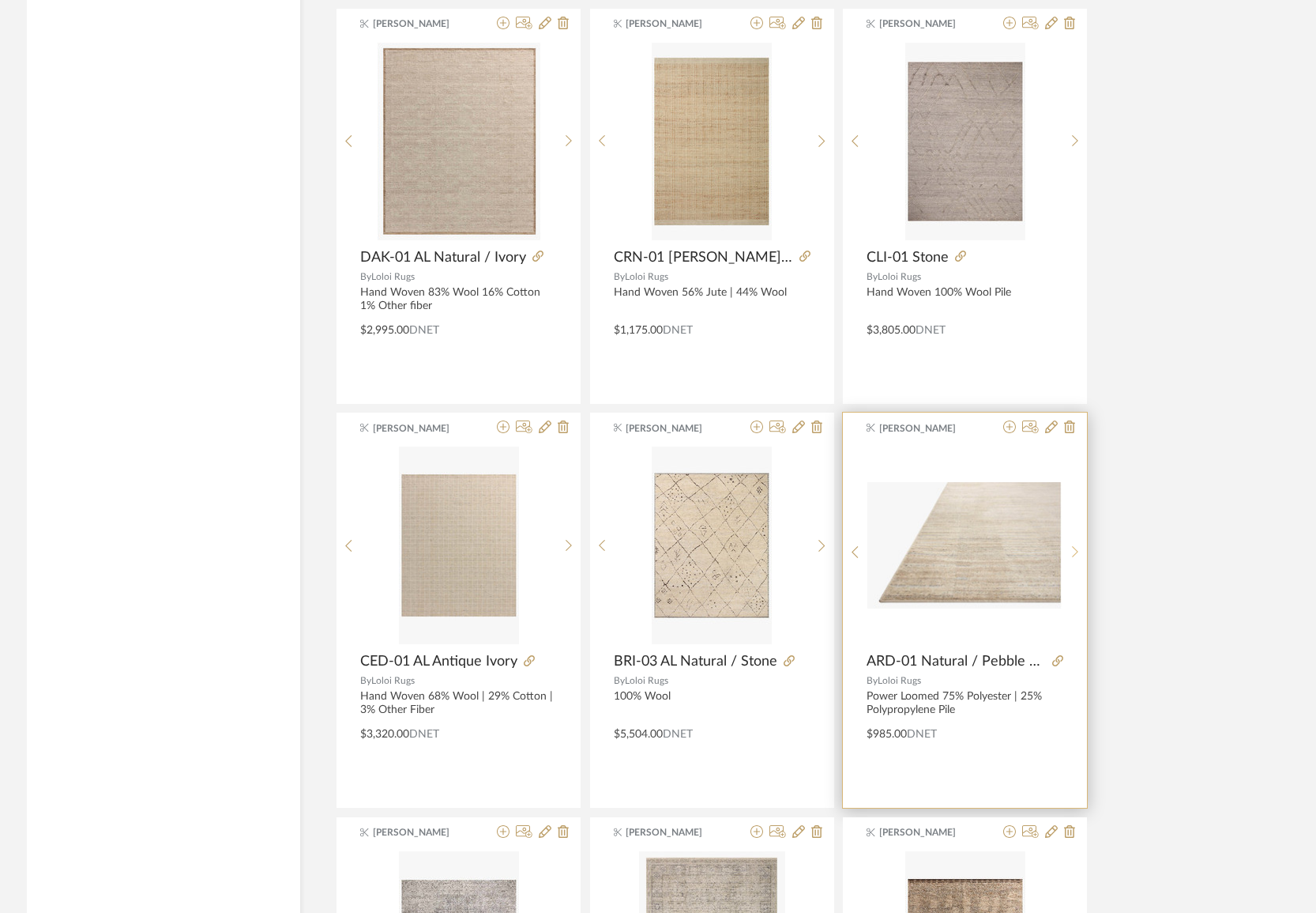
click at [1073, 548] on icon at bounding box center [1075, 552] width 6 height 12
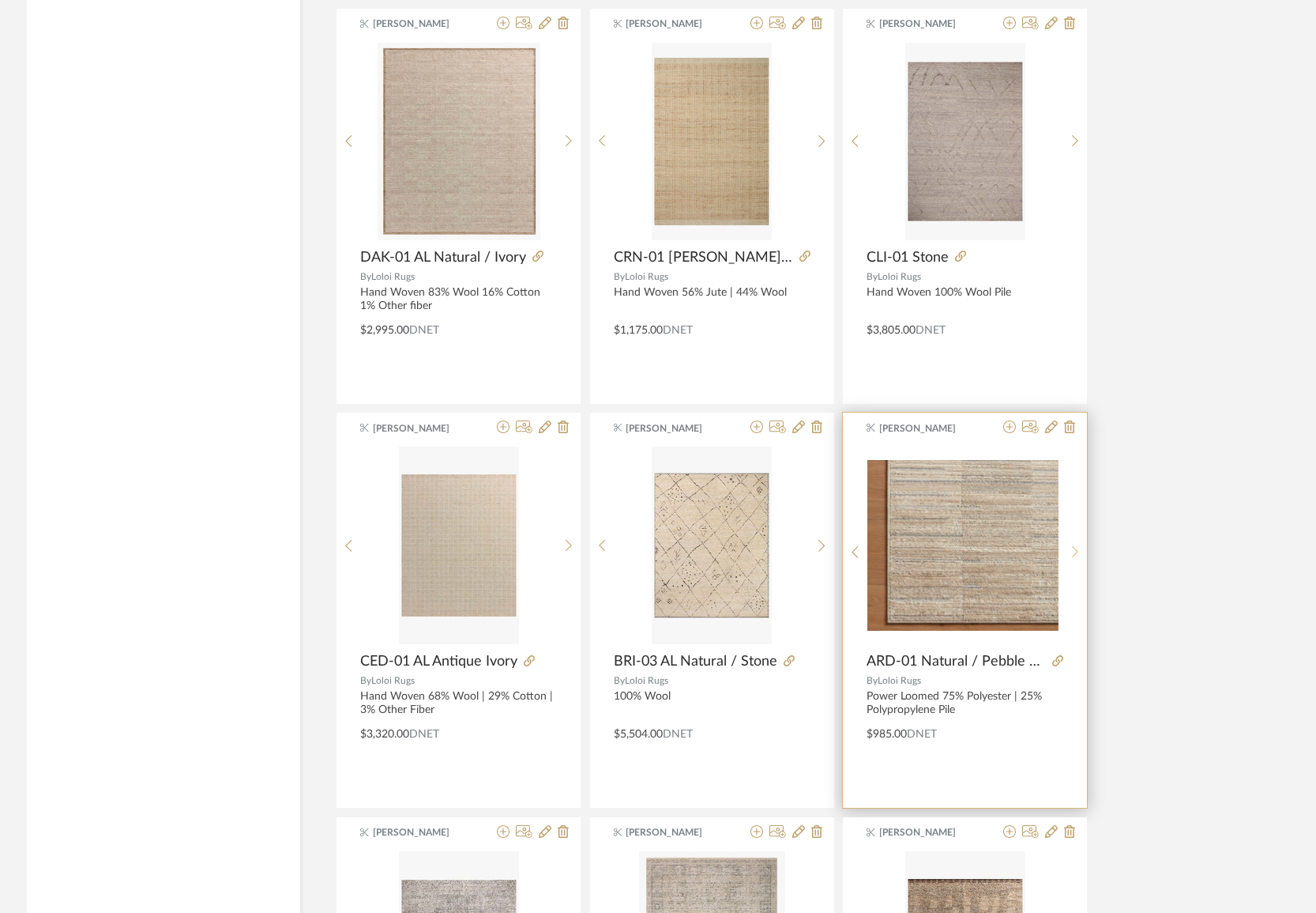
click at [1073, 548] on icon at bounding box center [1075, 552] width 6 height 12
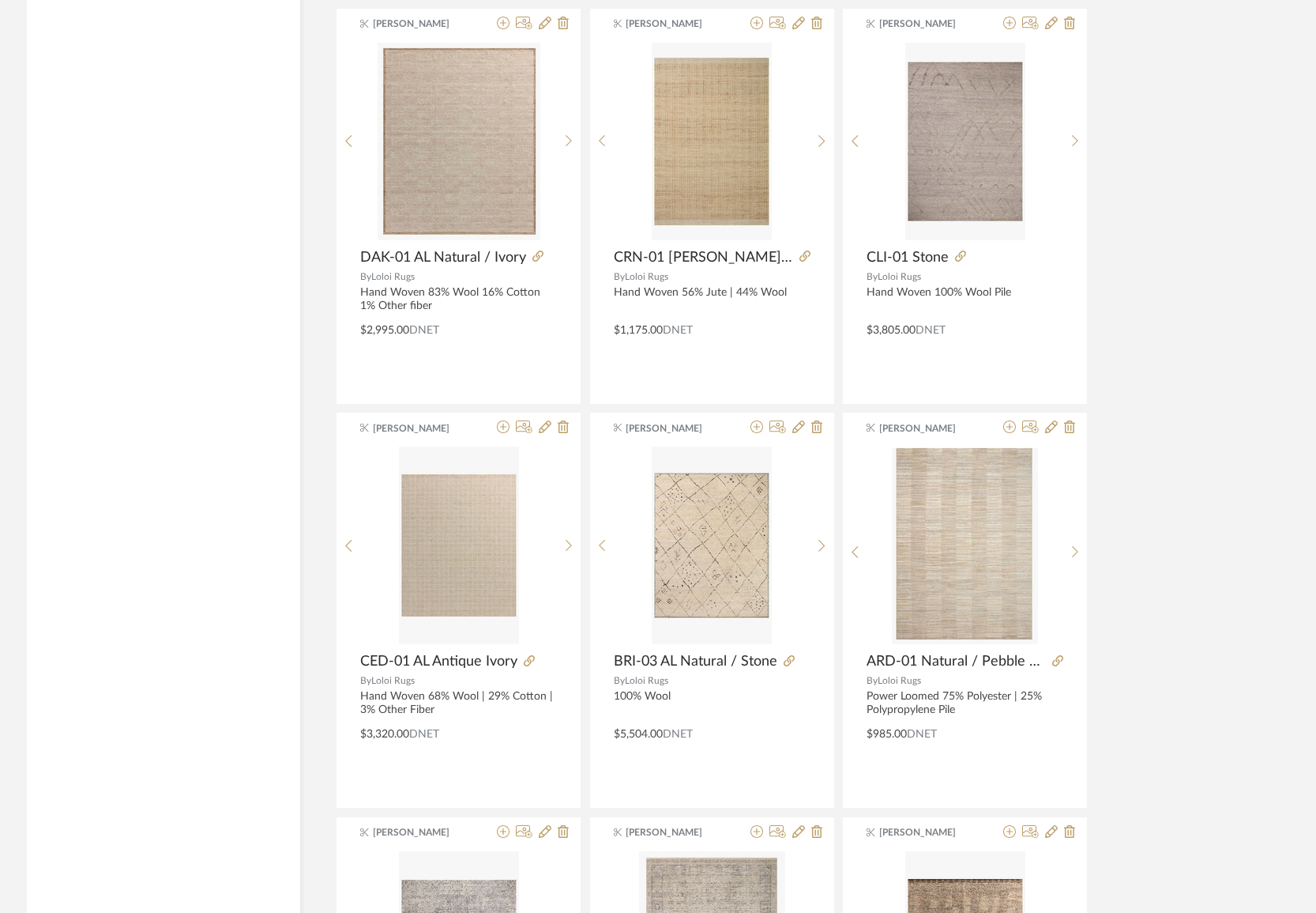
scroll to position [4408, 0]
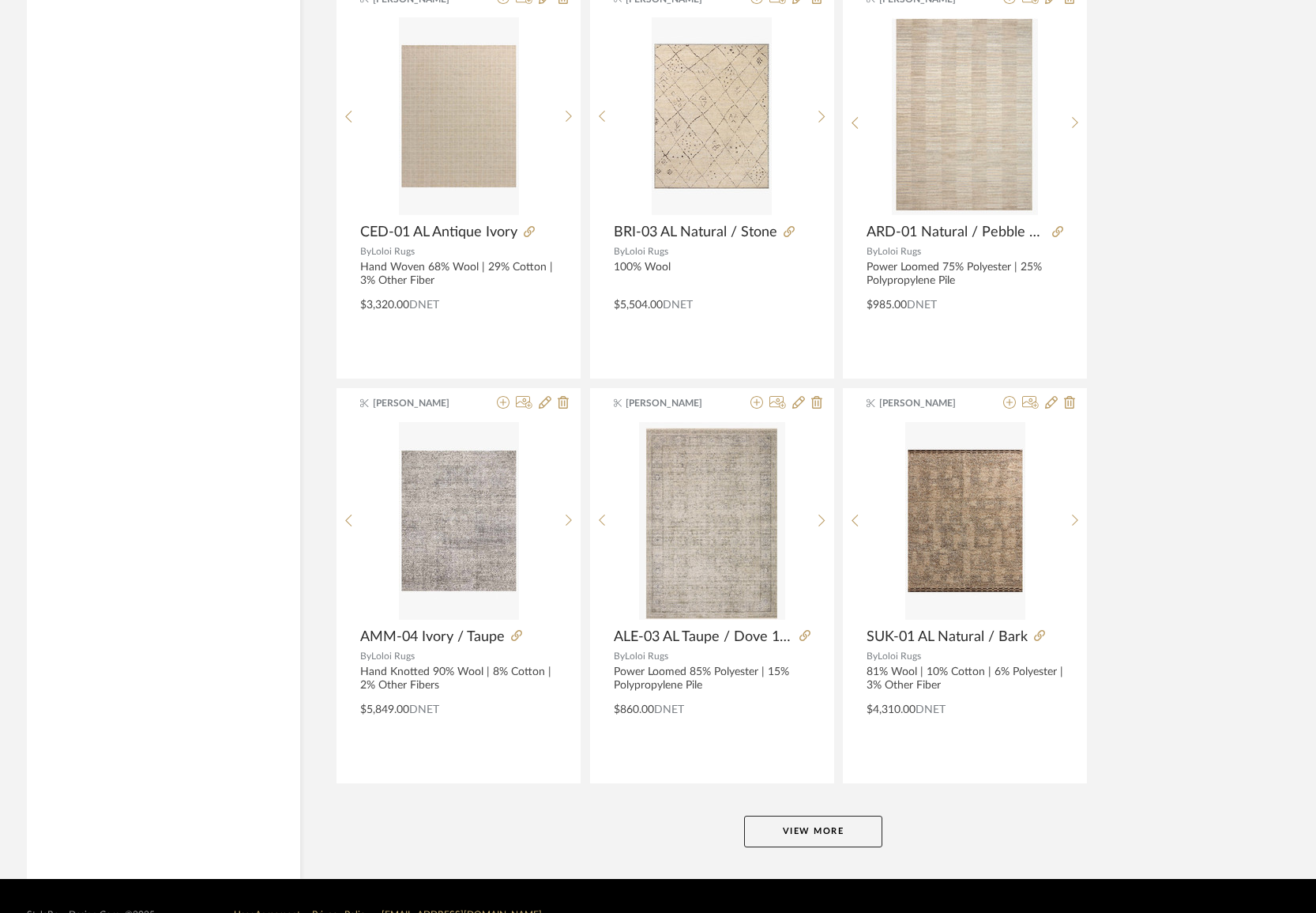
click at [817, 821] on button "View More" at bounding box center [813, 832] width 138 height 32
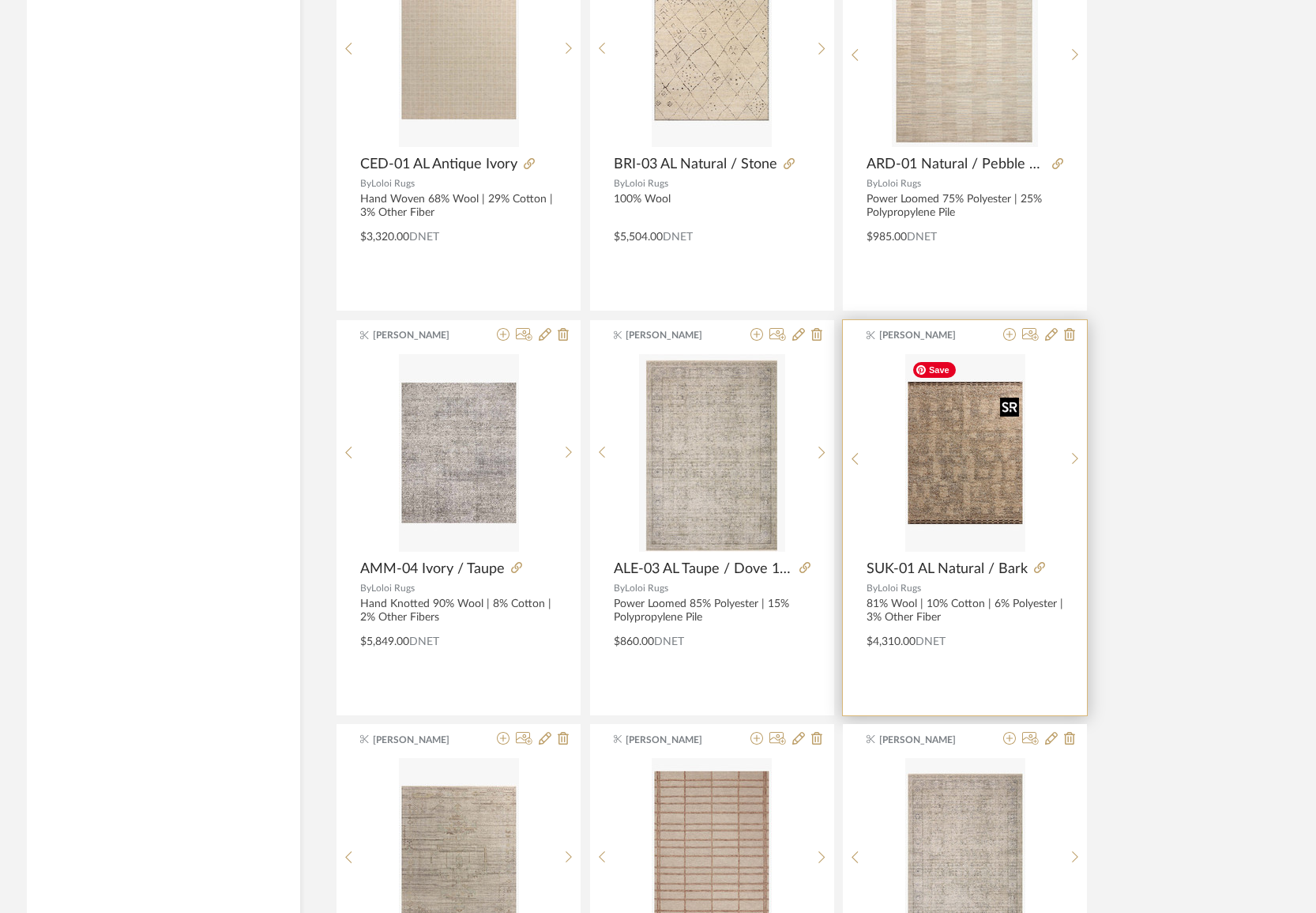
scroll to position [4416, 0]
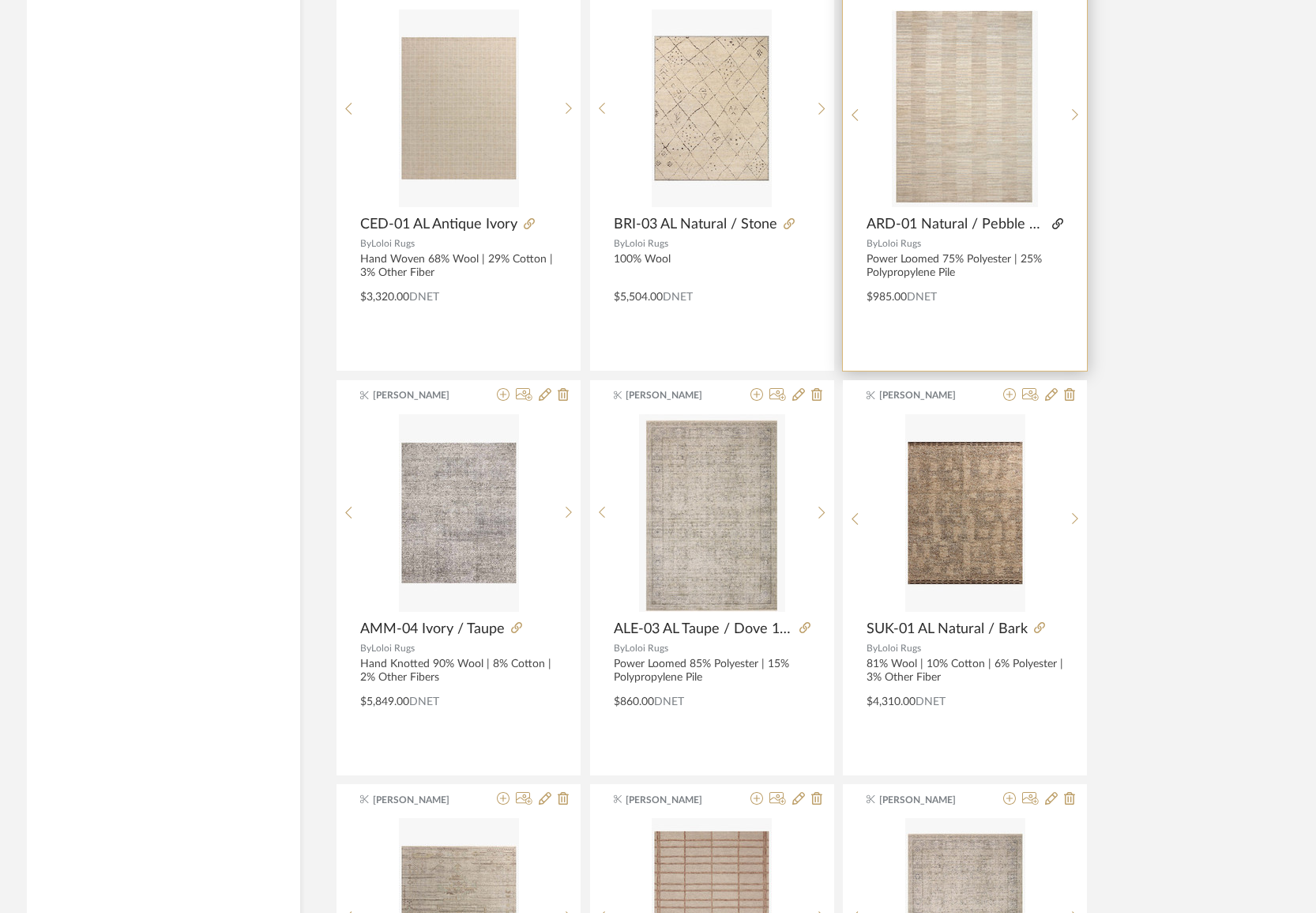
click at [1055, 224] on icon at bounding box center [1058, 224] width 11 height 11
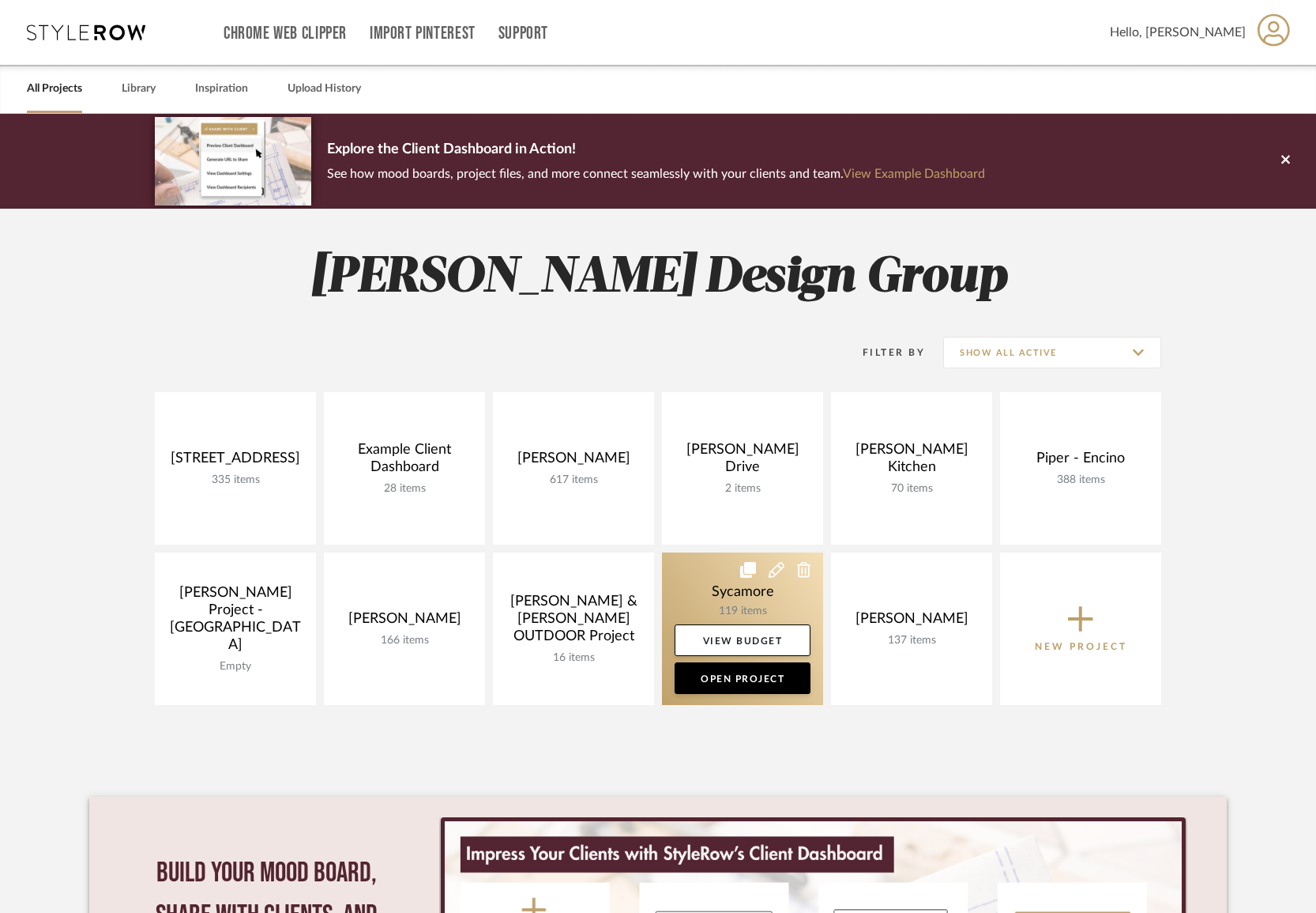
click at [730, 606] on link at bounding box center [742, 629] width 162 height 153
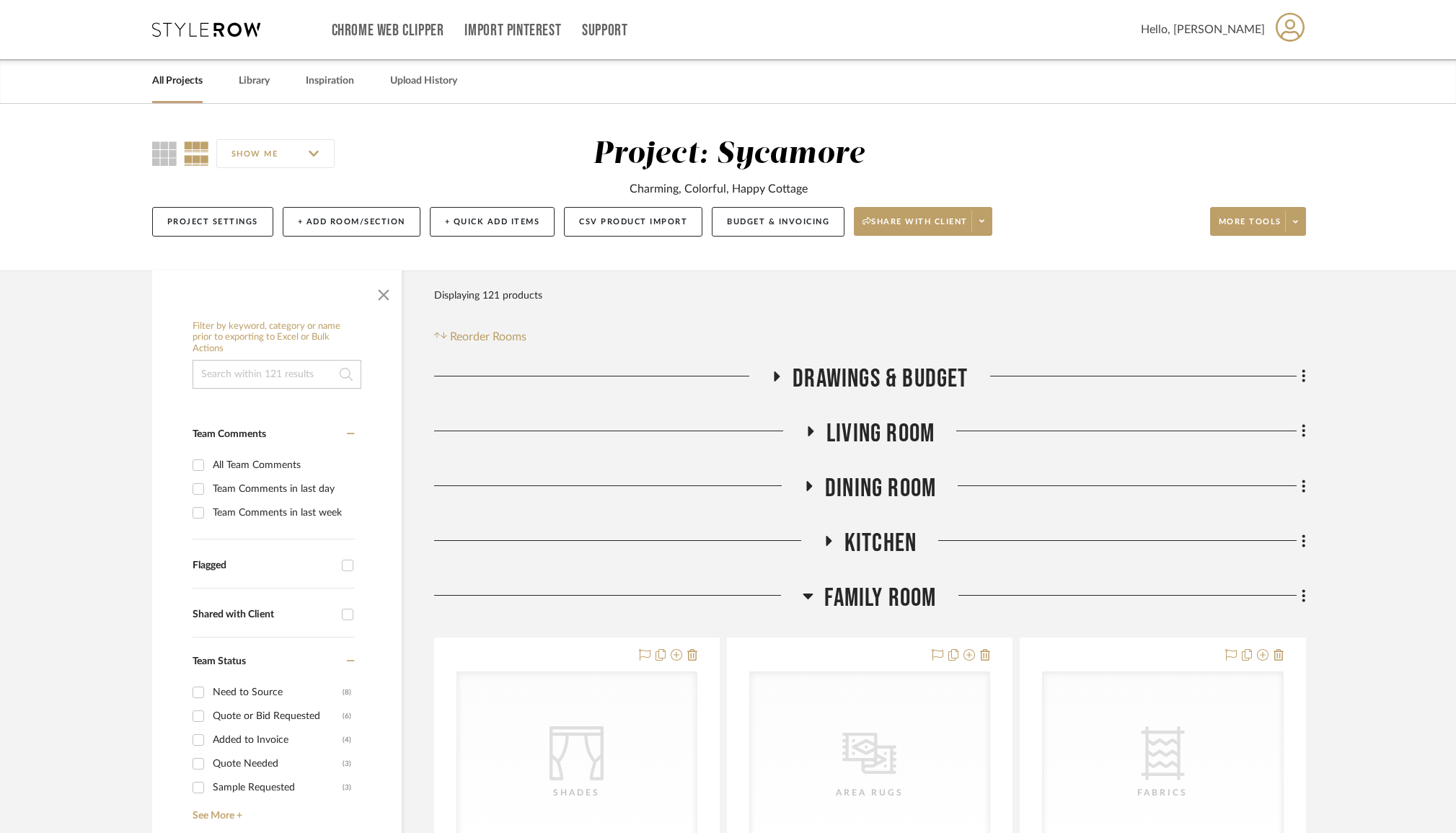
click at [917, 596] on span "Family Room" at bounding box center [880, 598] width 112 height 31
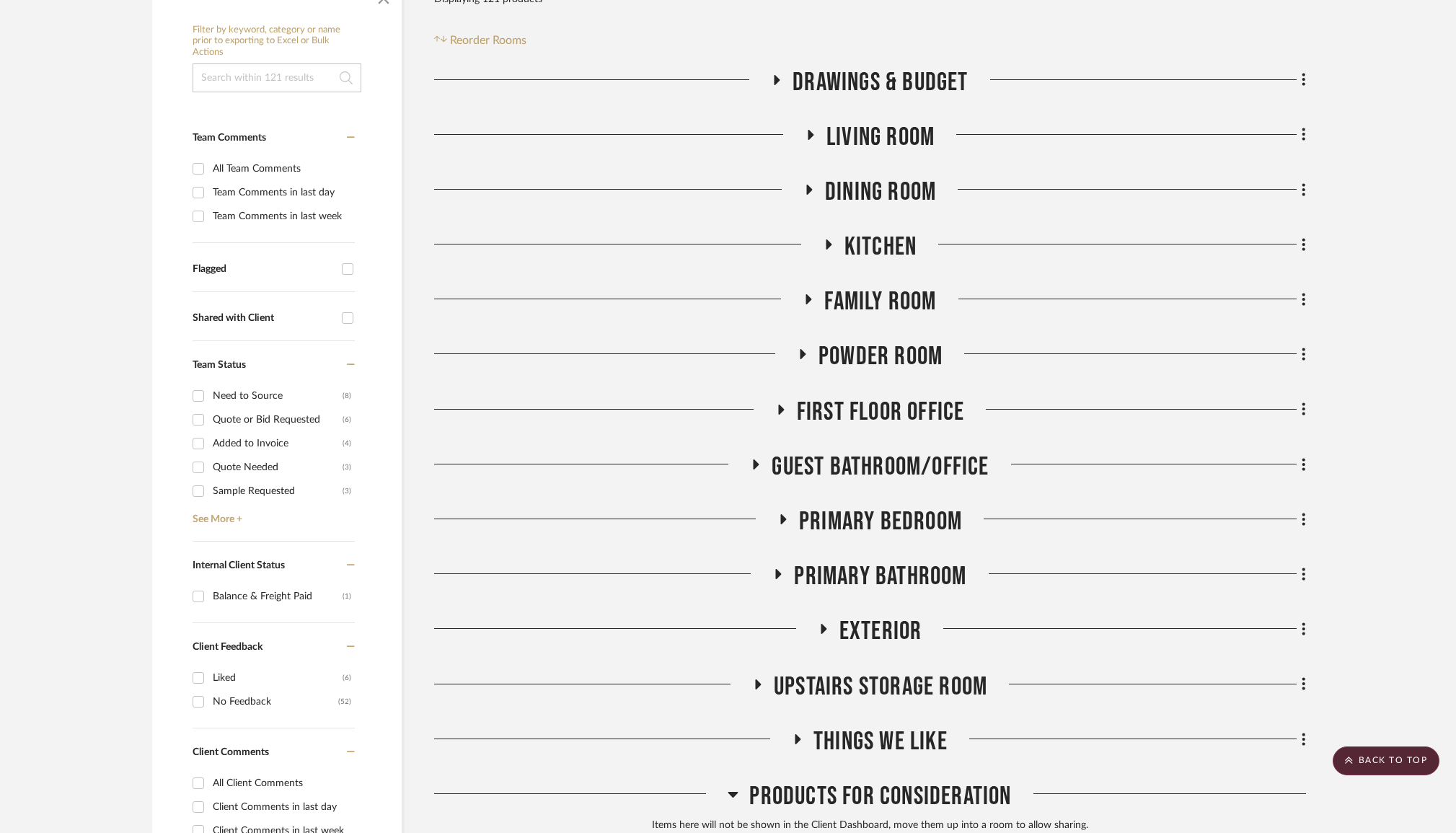
scroll to position [625, 0]
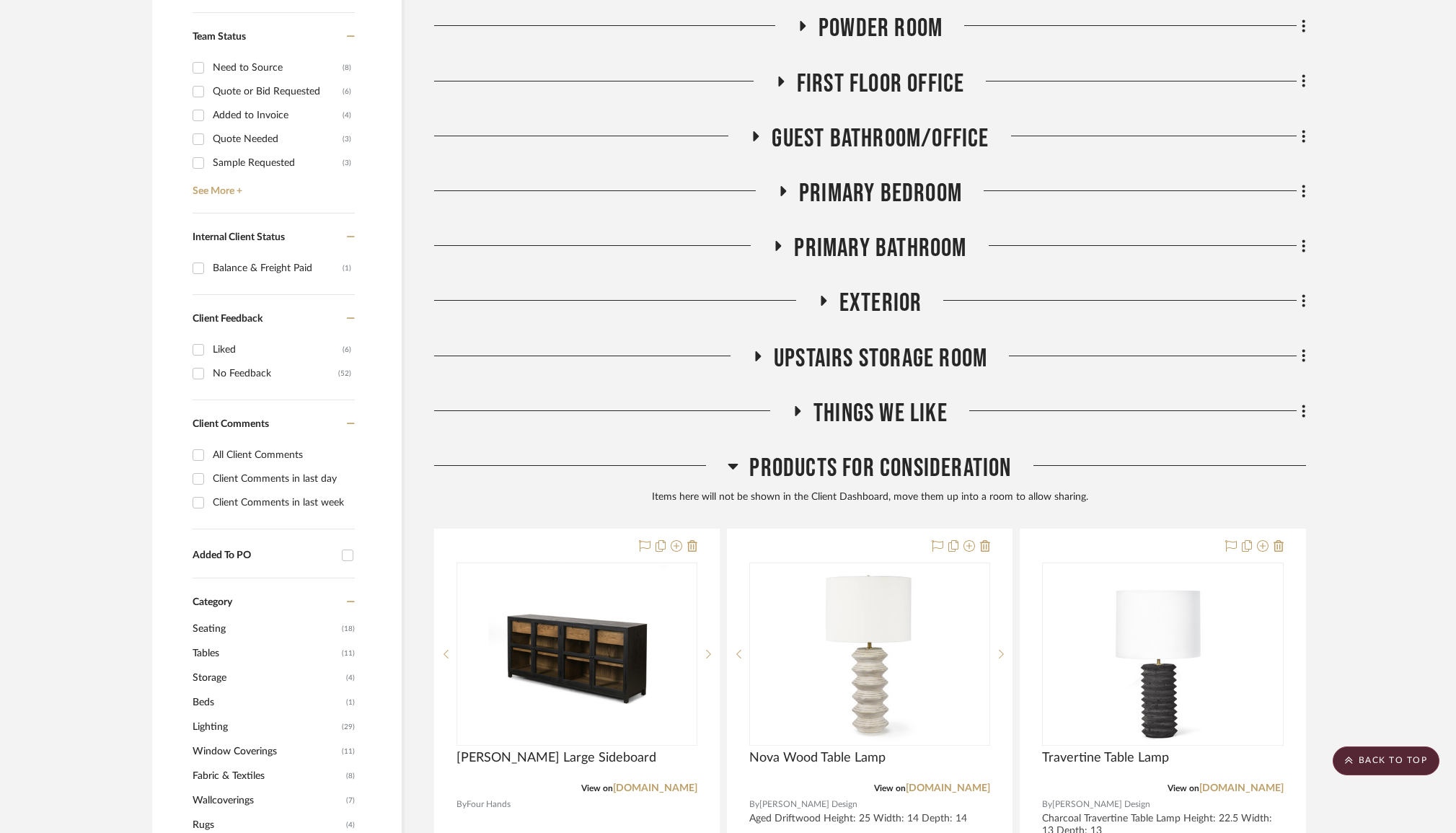
click at [910, 195] on span "Primary Bedroom" at bounding box center [880, 193] width 163 height 31
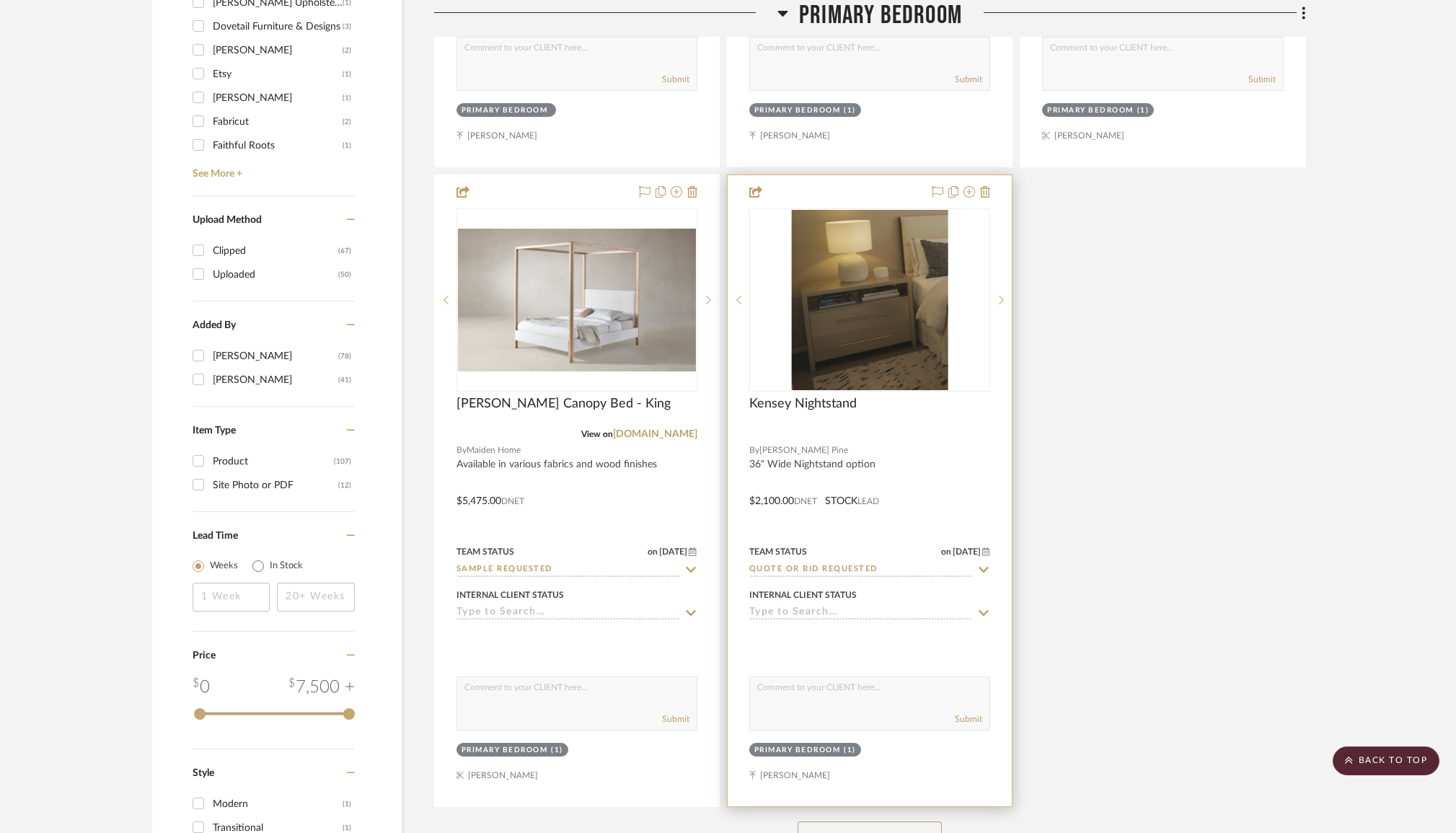
scroll to position [2130, 0]
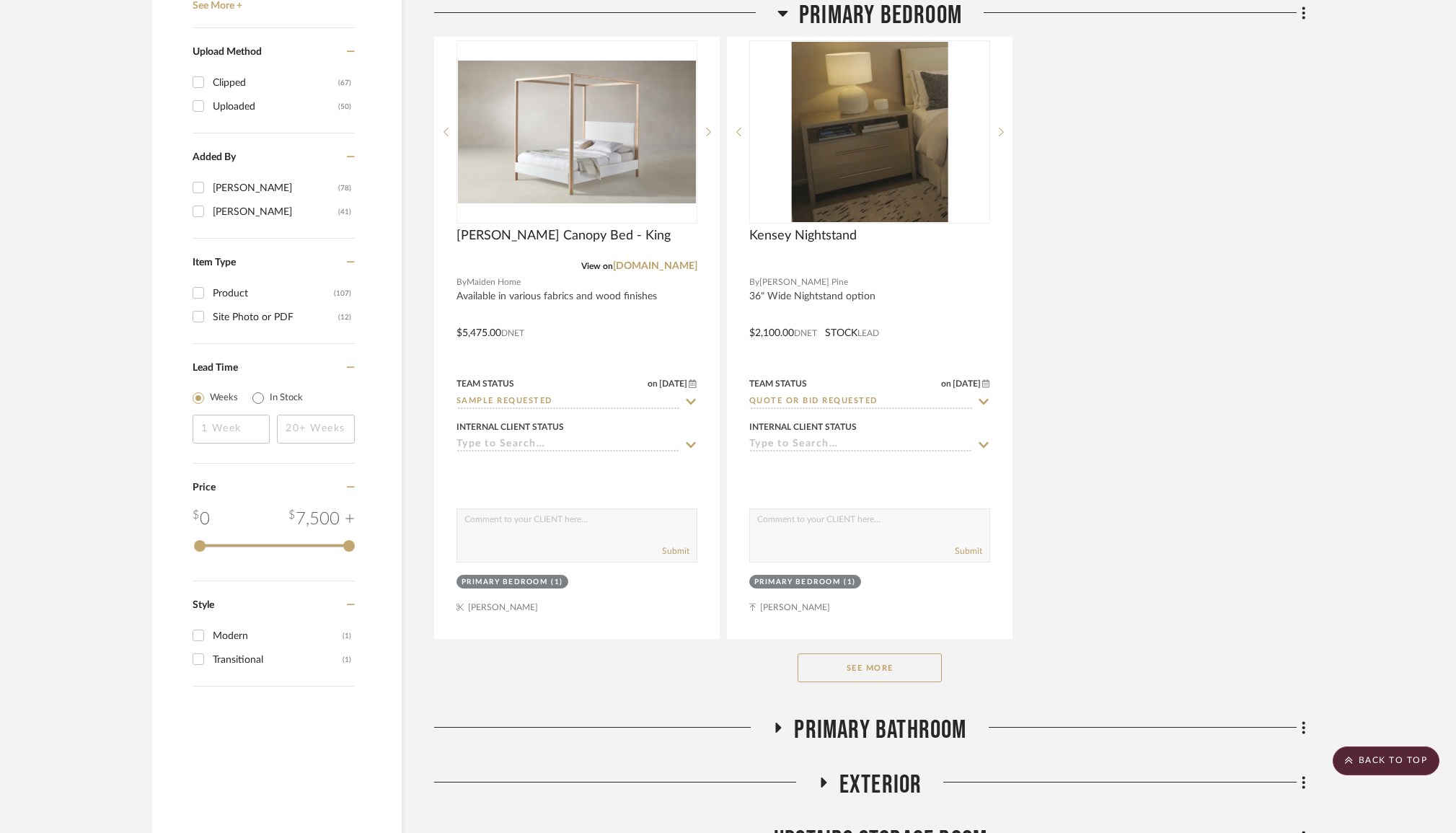
click at [924, 667] on button "See More" at bounding box center [869, 668] width 145 height 29
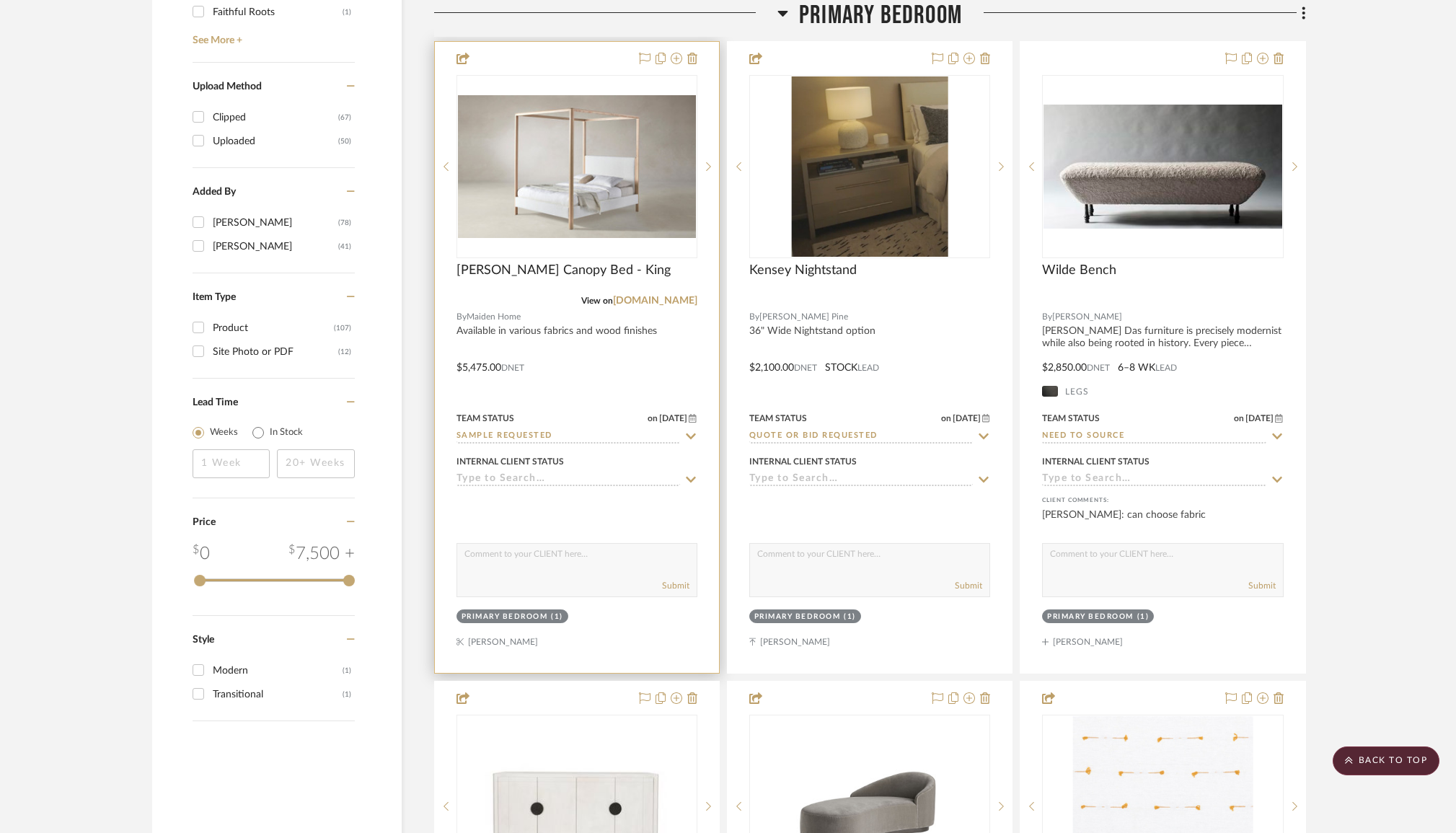
scroll to position [2089, 0]
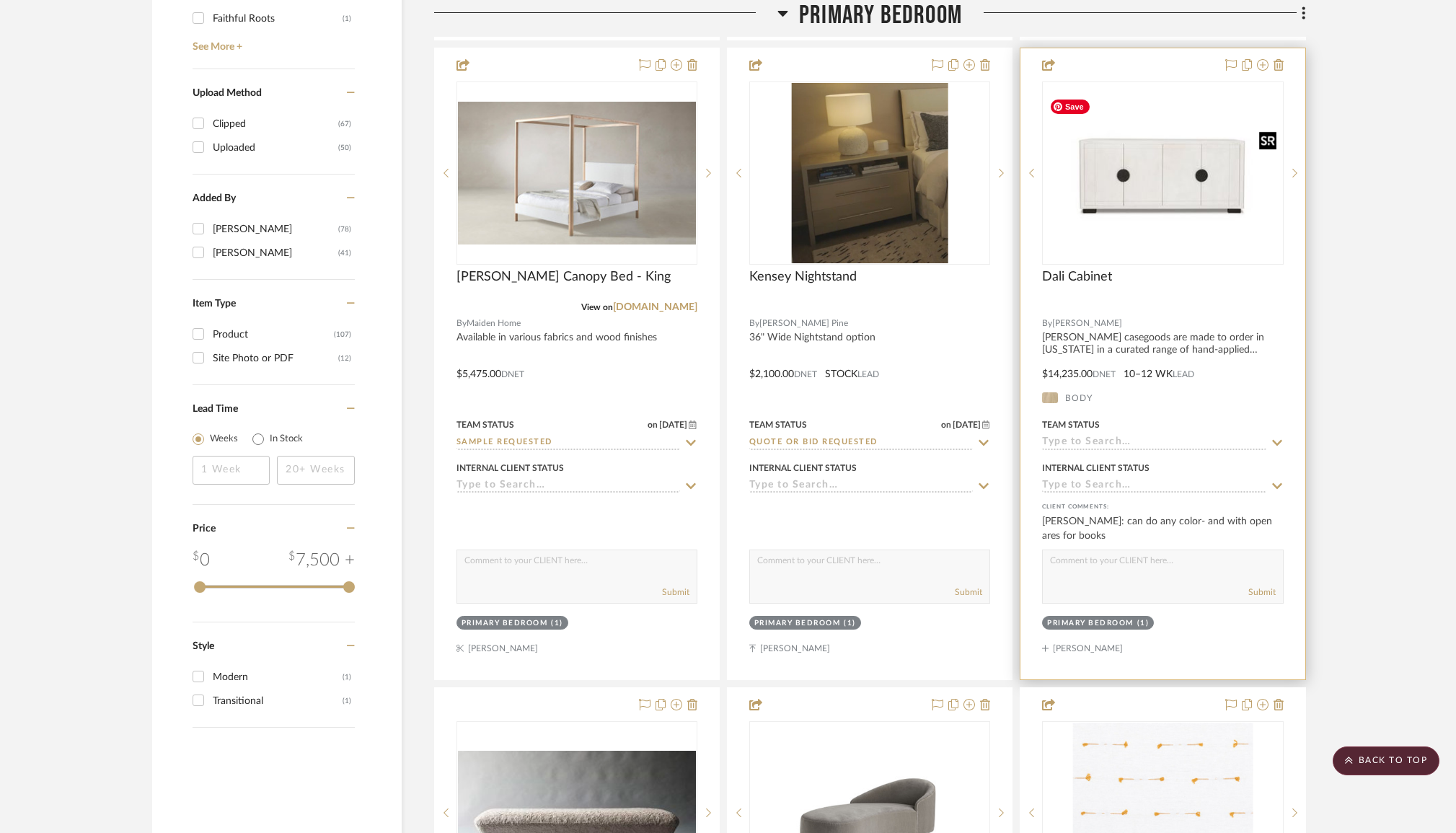
click at [1203, 196] on img "0" at bounding box center [1163, 173] width 238 height 158
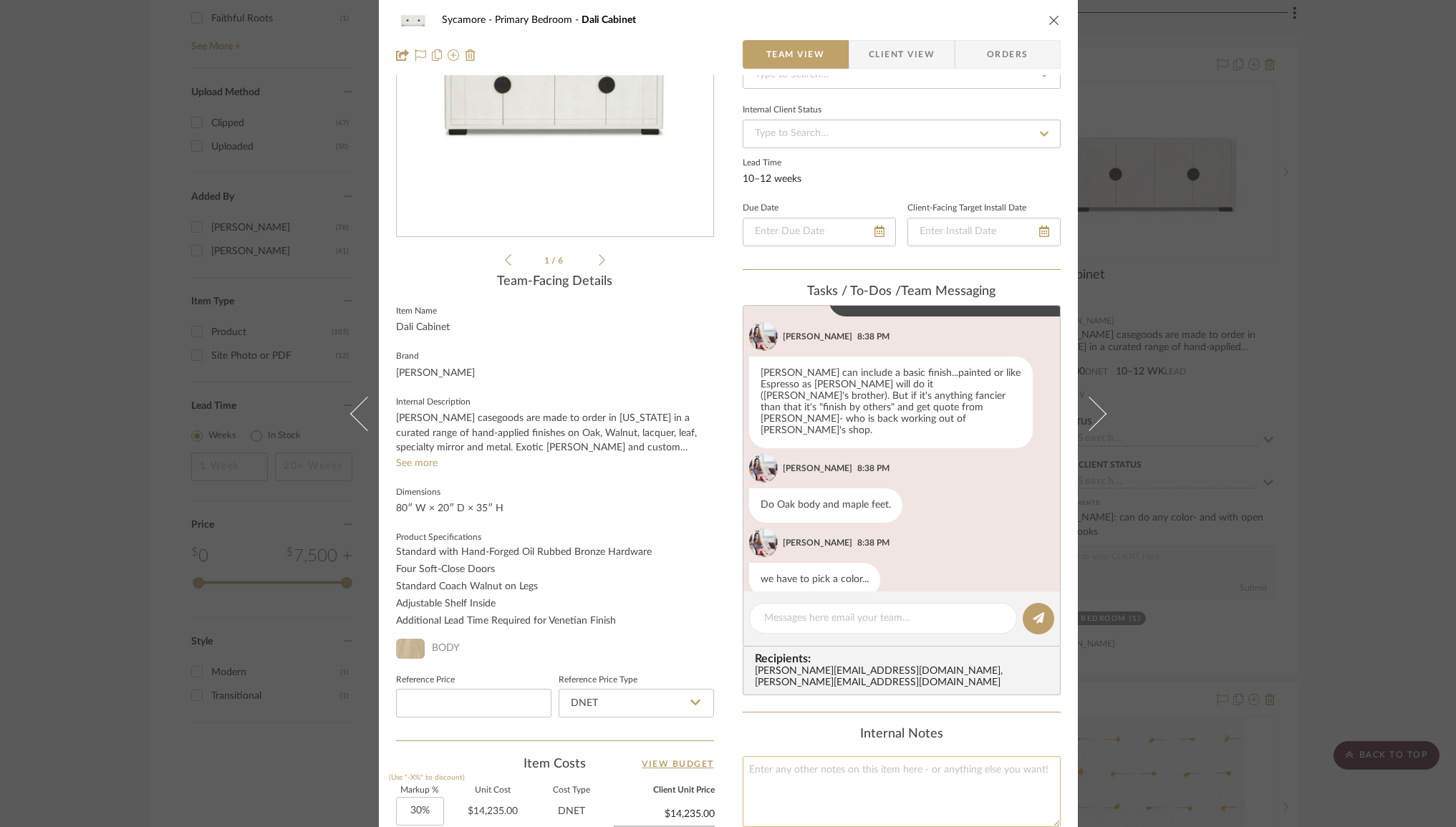
scroll to position [352, 0]
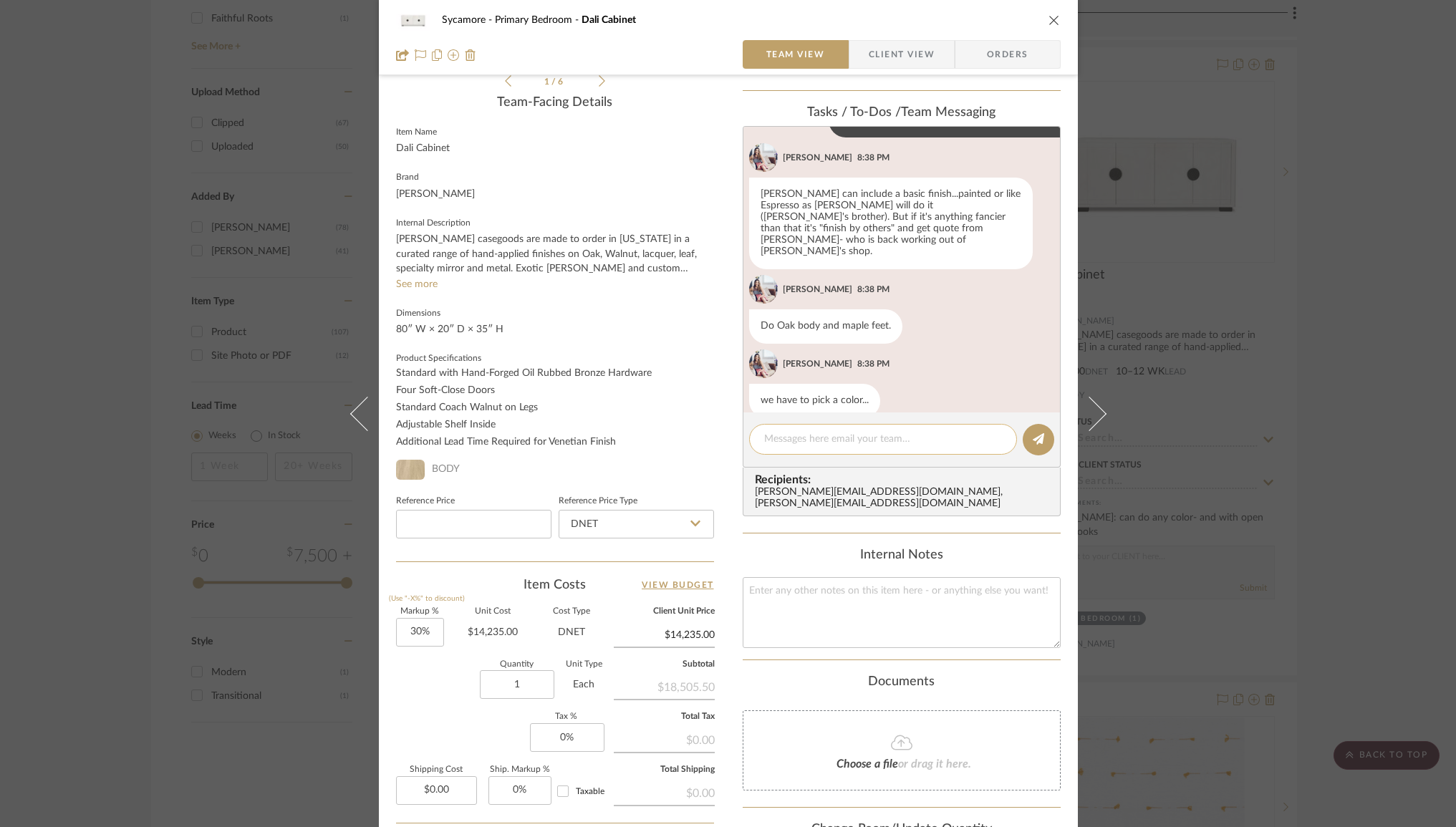
click at [803, 443] on textarea at bounding box center [883, 439] width 238 height 15
click at [795, 435] on textarea "mystery oak color body -" at bounding box center [883, 439] width 238 height 15
click at [801, 436] on textarea "mystery oak color body -" at bounding box center [883, 439] width 238 height 15
click at [873, 435] on textarea "mystery walnut color body -" at bounding box center [883, 439] width 238 height 15
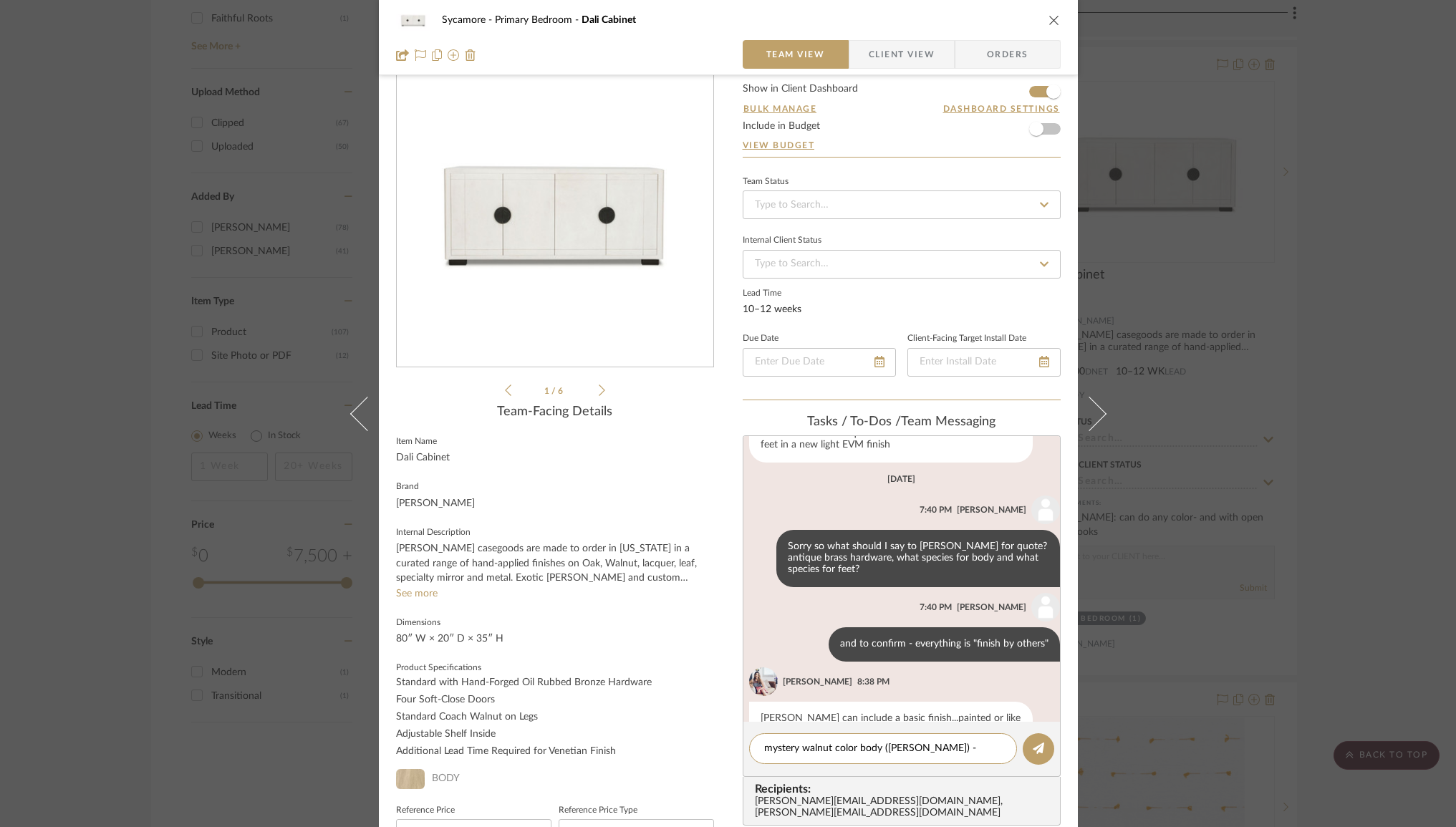
scroll to position [21, 0]
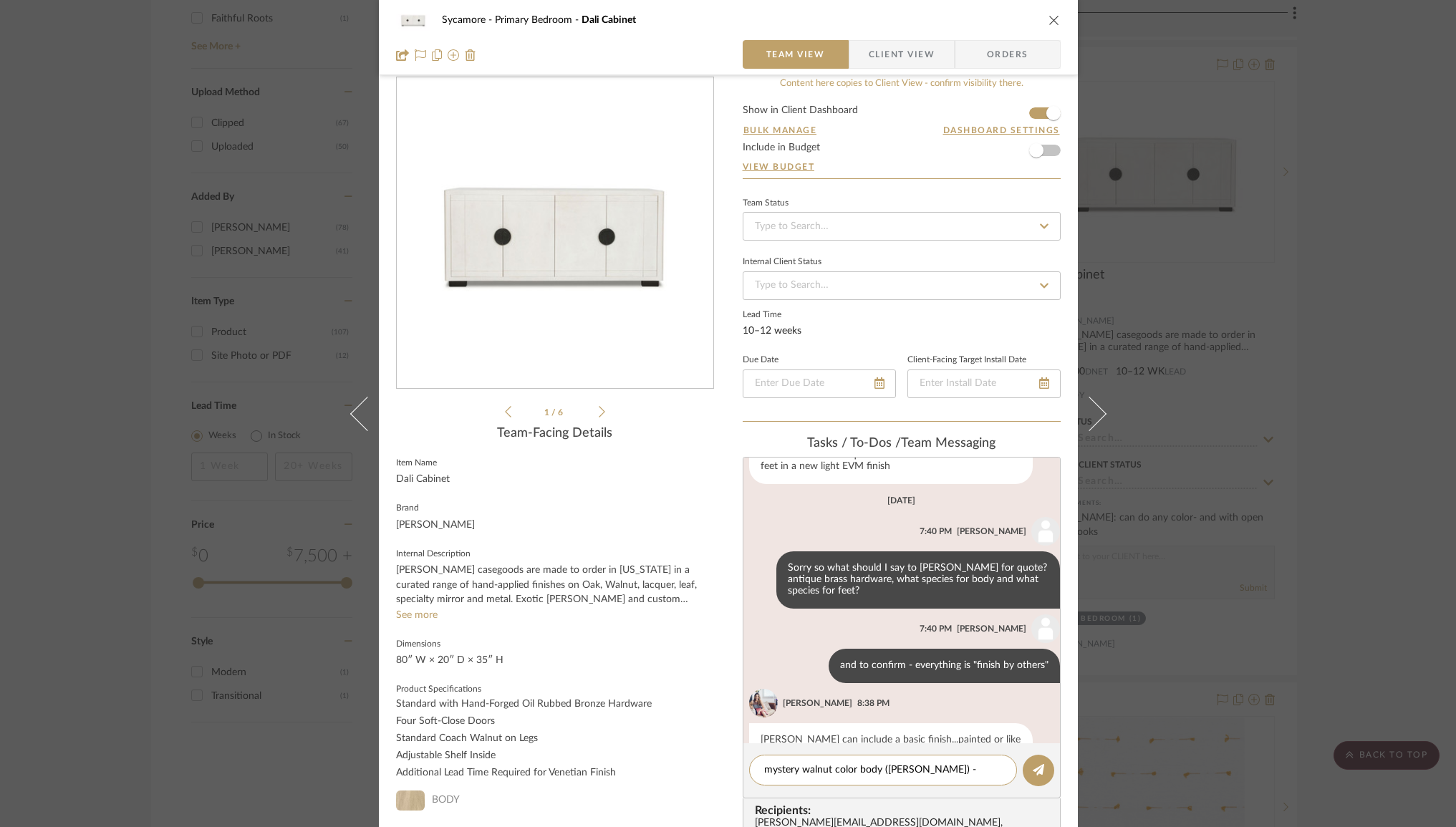
click at [599, 412] on icon at bounding box center [601, 412] width 6 height 13
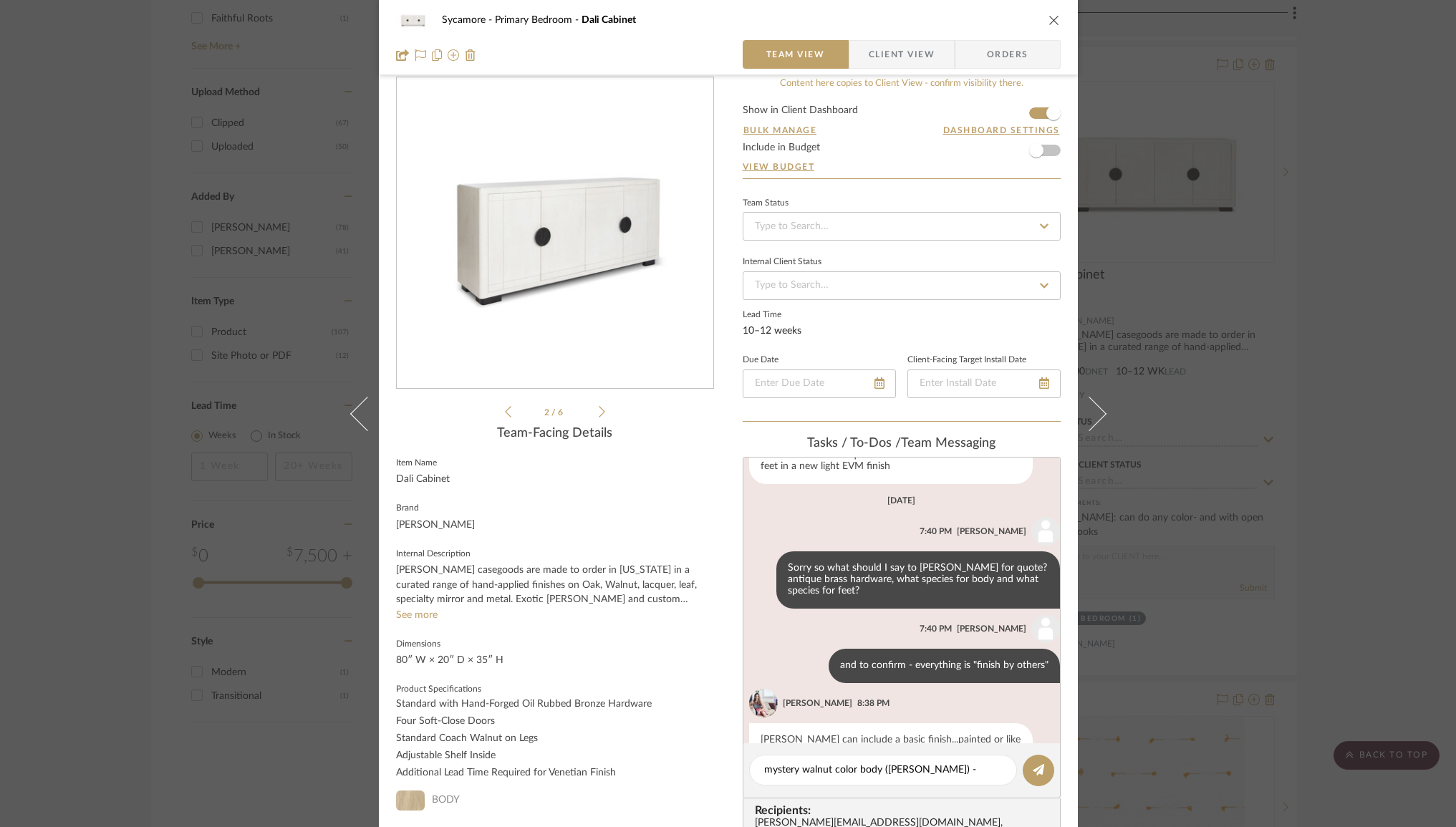
click at [599, 412] on icon at bounding box center [601, 412] width 6 height 13
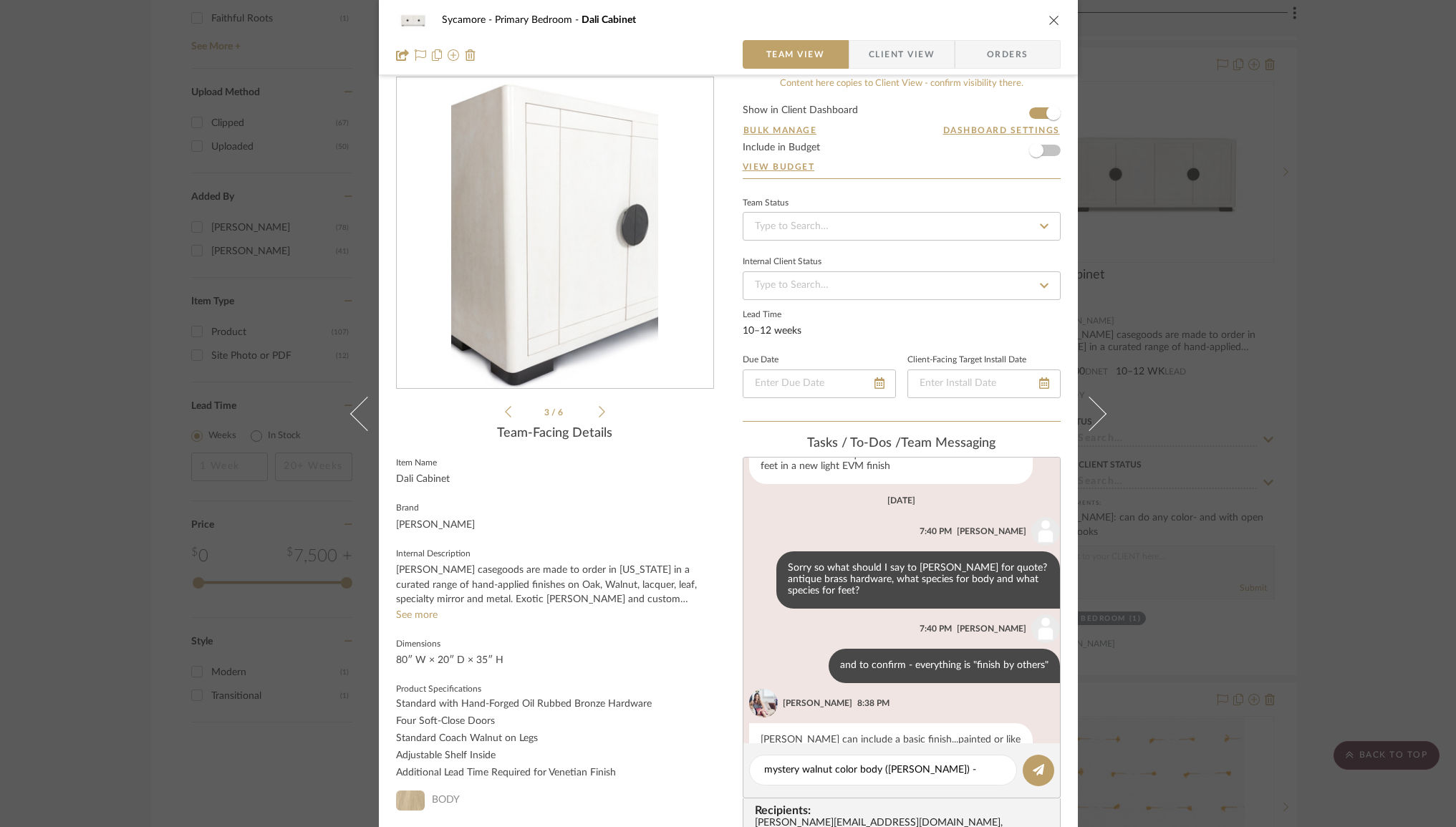
click at [599, 412] on icon at bounding box center [601, 412] width 6 height 13
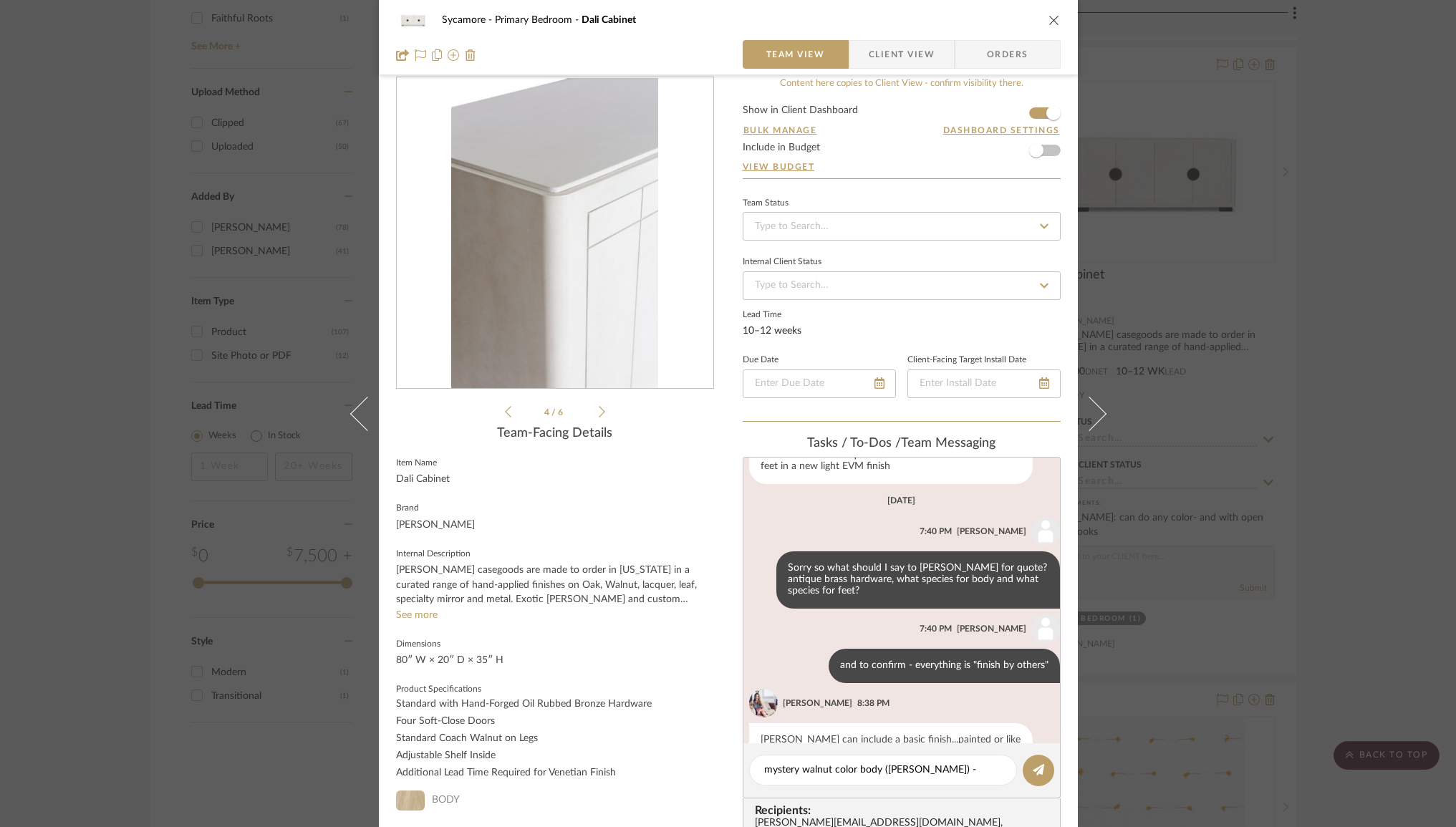
click at [599, 410] on icon at bounding box center [601, 412] width 6 height 13
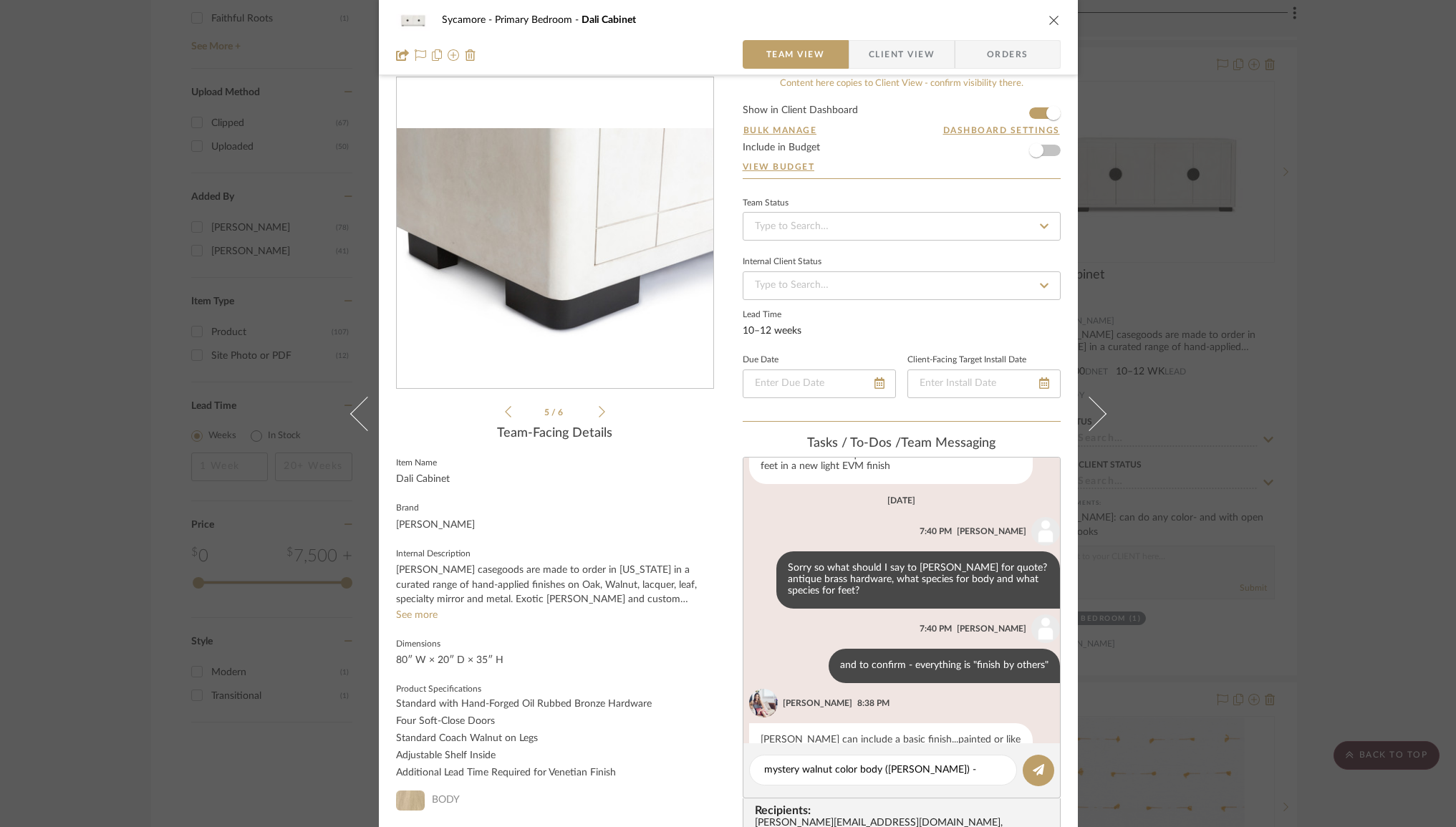
click at [599, 410] on icon at bounding box center [601, 412] width 6 height 13
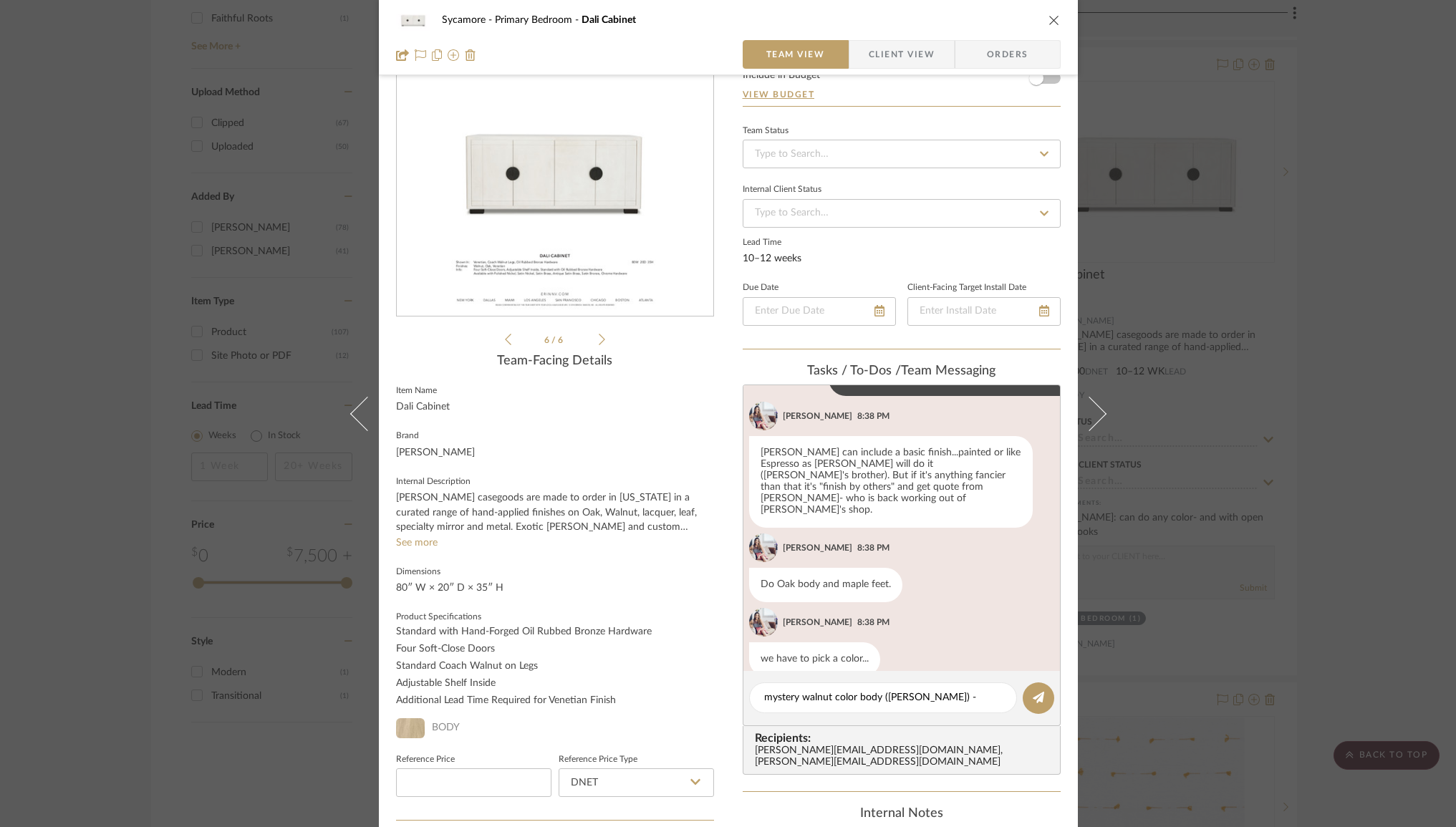
scroll to position [130, 0]
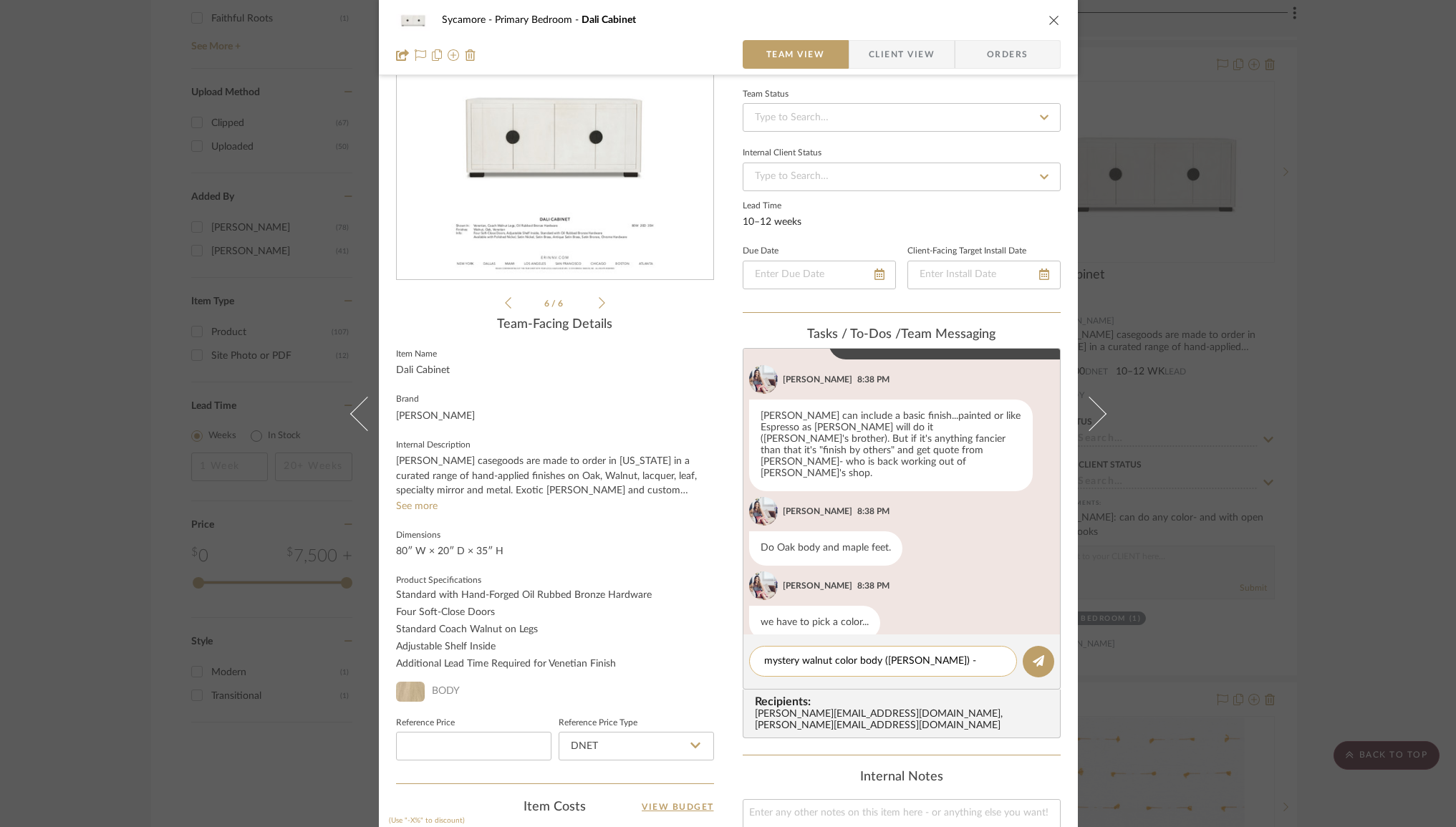
click at [926, 661] on textarea "mystery walnut color body (jairo) -" at bounding box center [883, 661] width 238 height 15
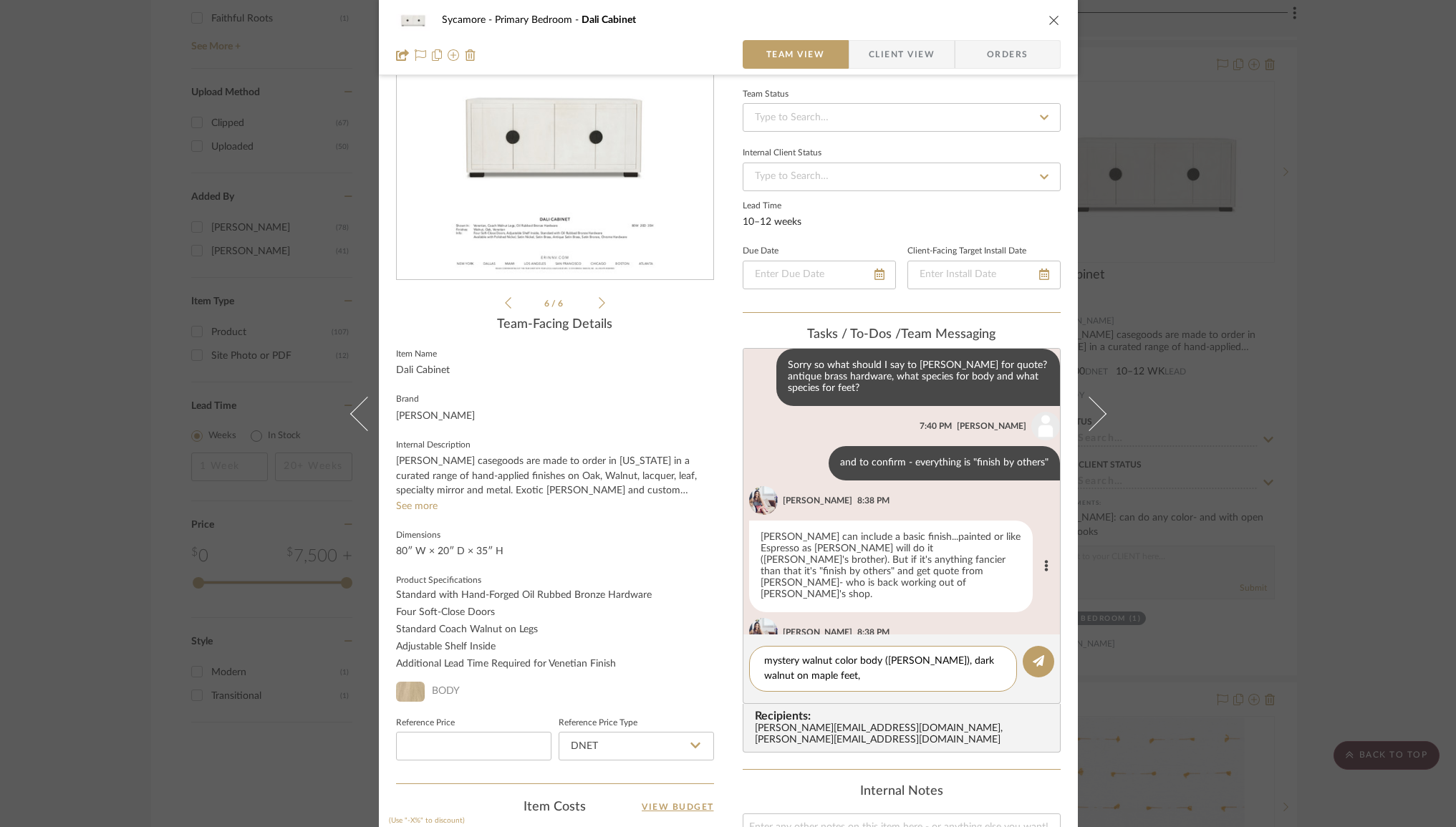
scroll to position [182, 0]
type textarea "mystery walnut color body ([PERSON_NAME]), dark walnut on maple feet,"
click at [1033, 665] on icon at bounding box center [1038, 661] width 12 height 12
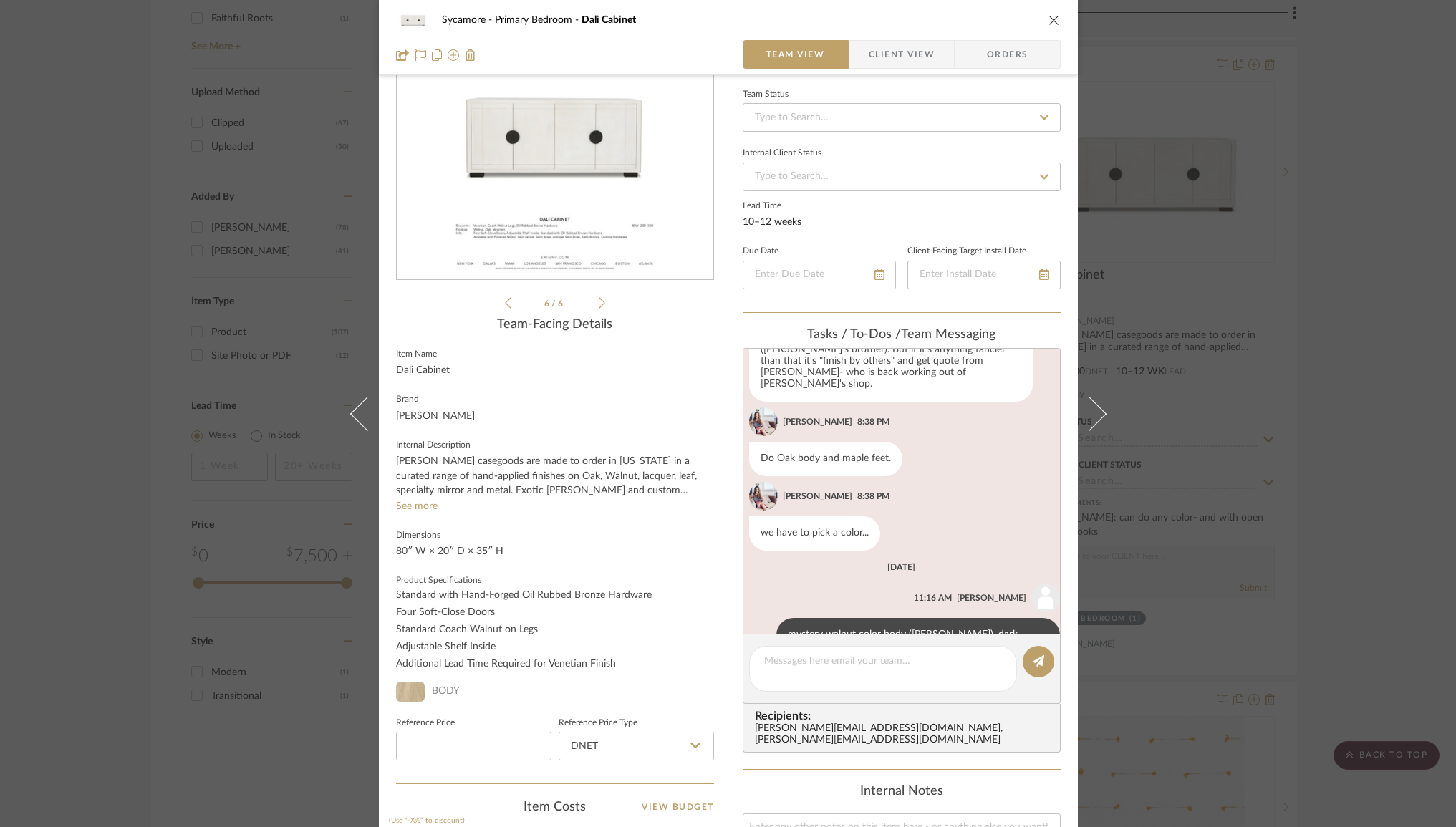
scroll to position [415, 0]
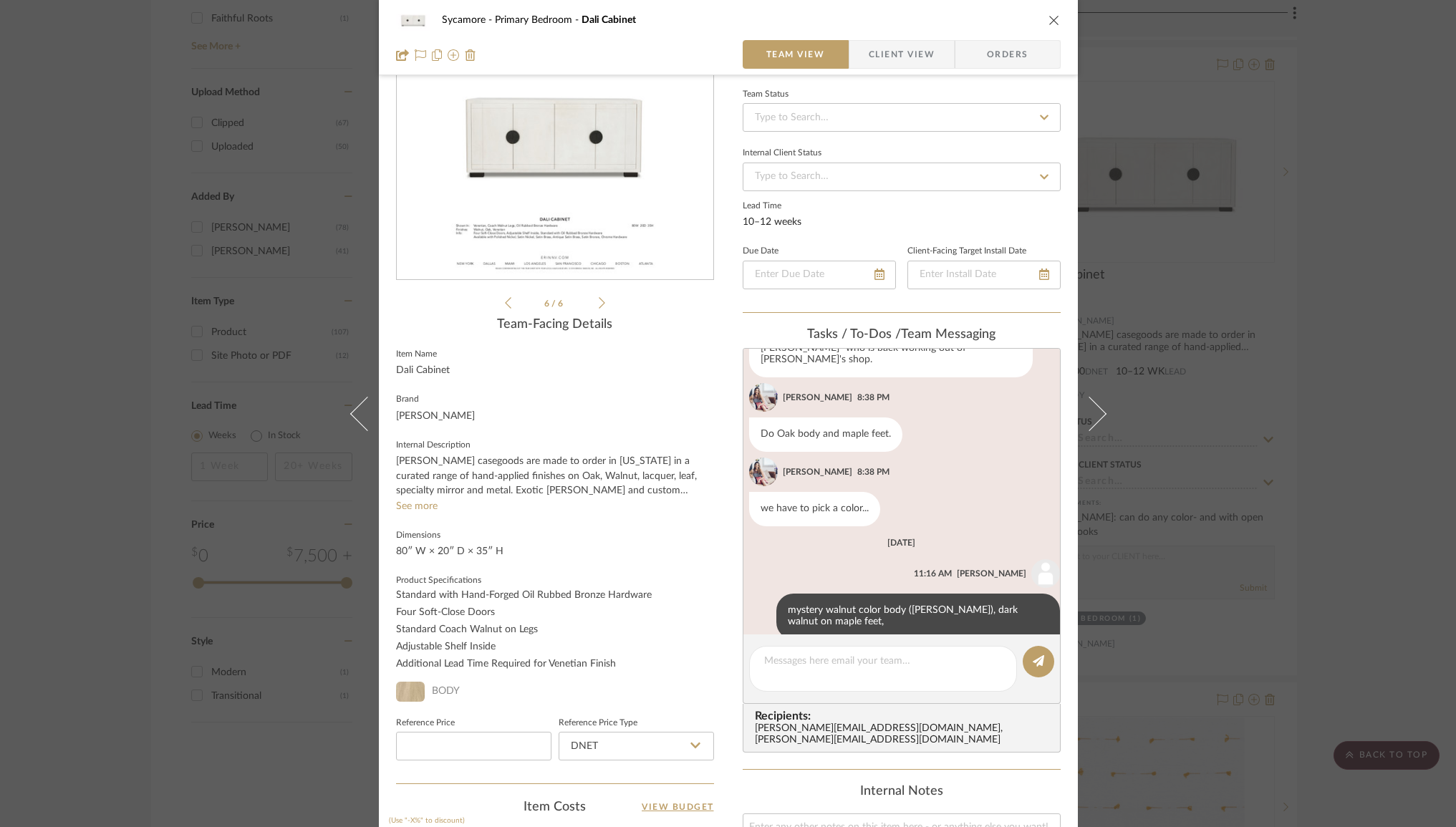
click at [1051, 22] on icon "close" at bounding box center [1054, 20] width 12 height 12
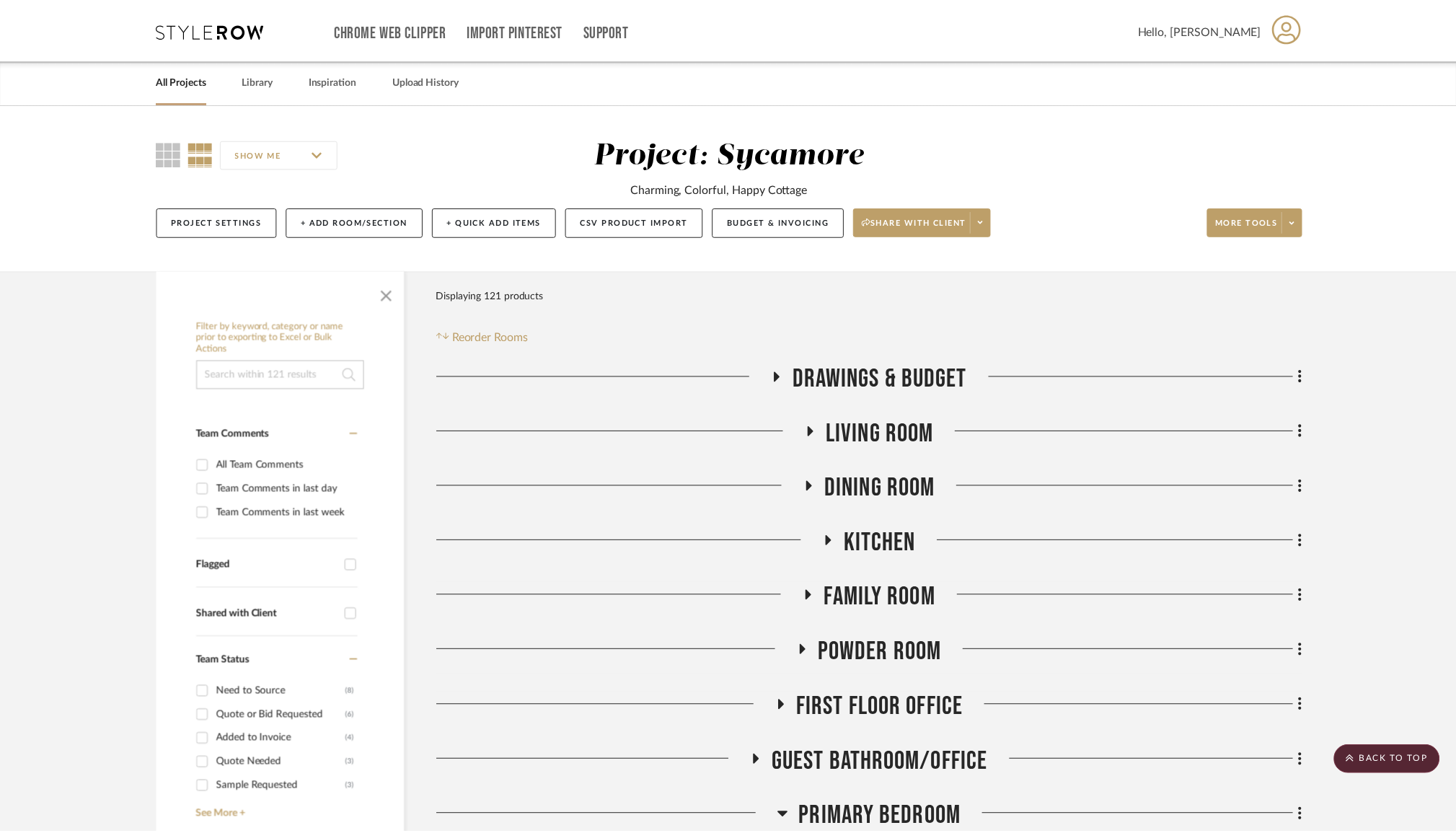
scroll to position [2089, 0]
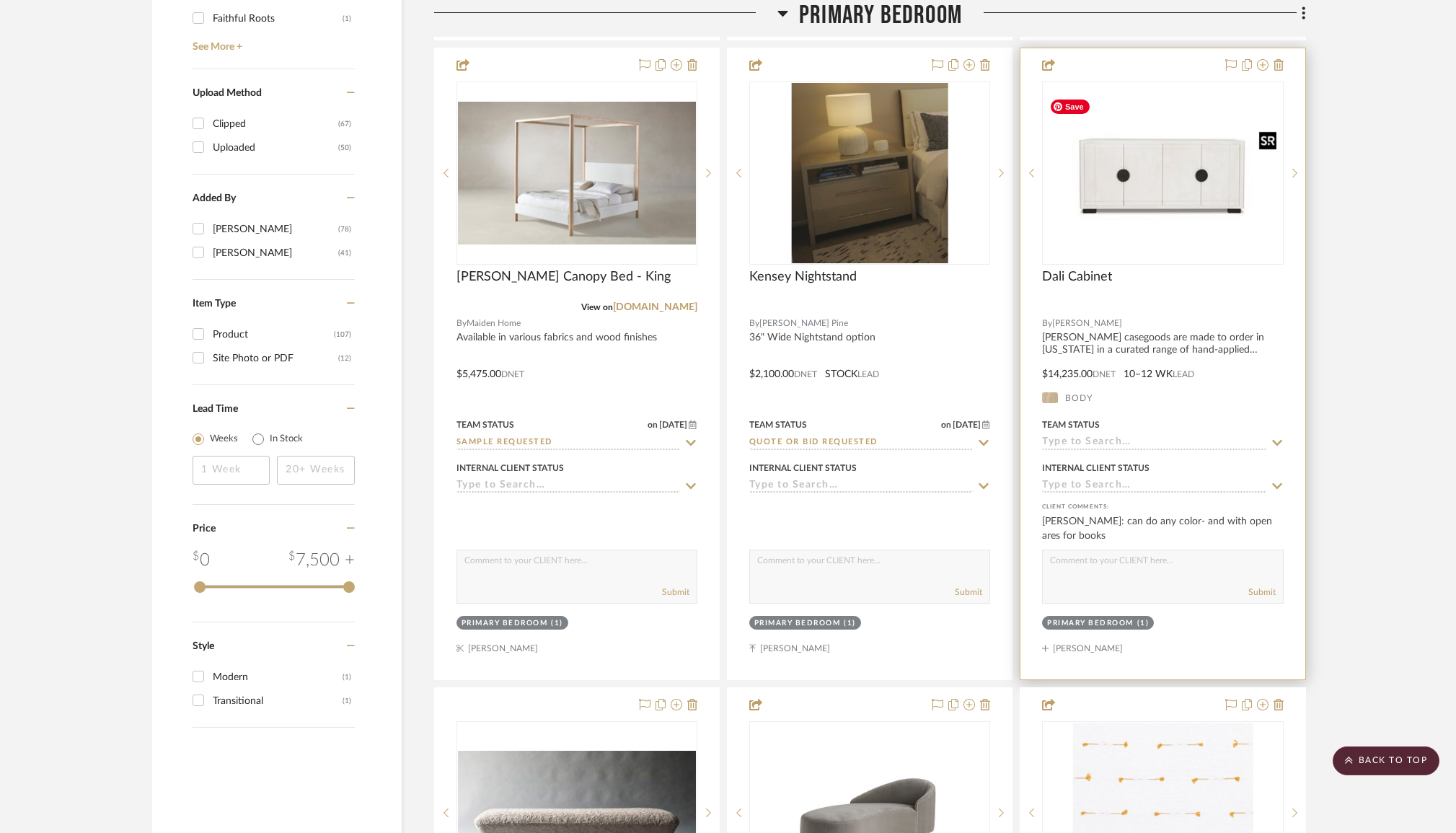
click at [1152, 176] on img "0" at bounding box center [1163, 173] width 238 height 158
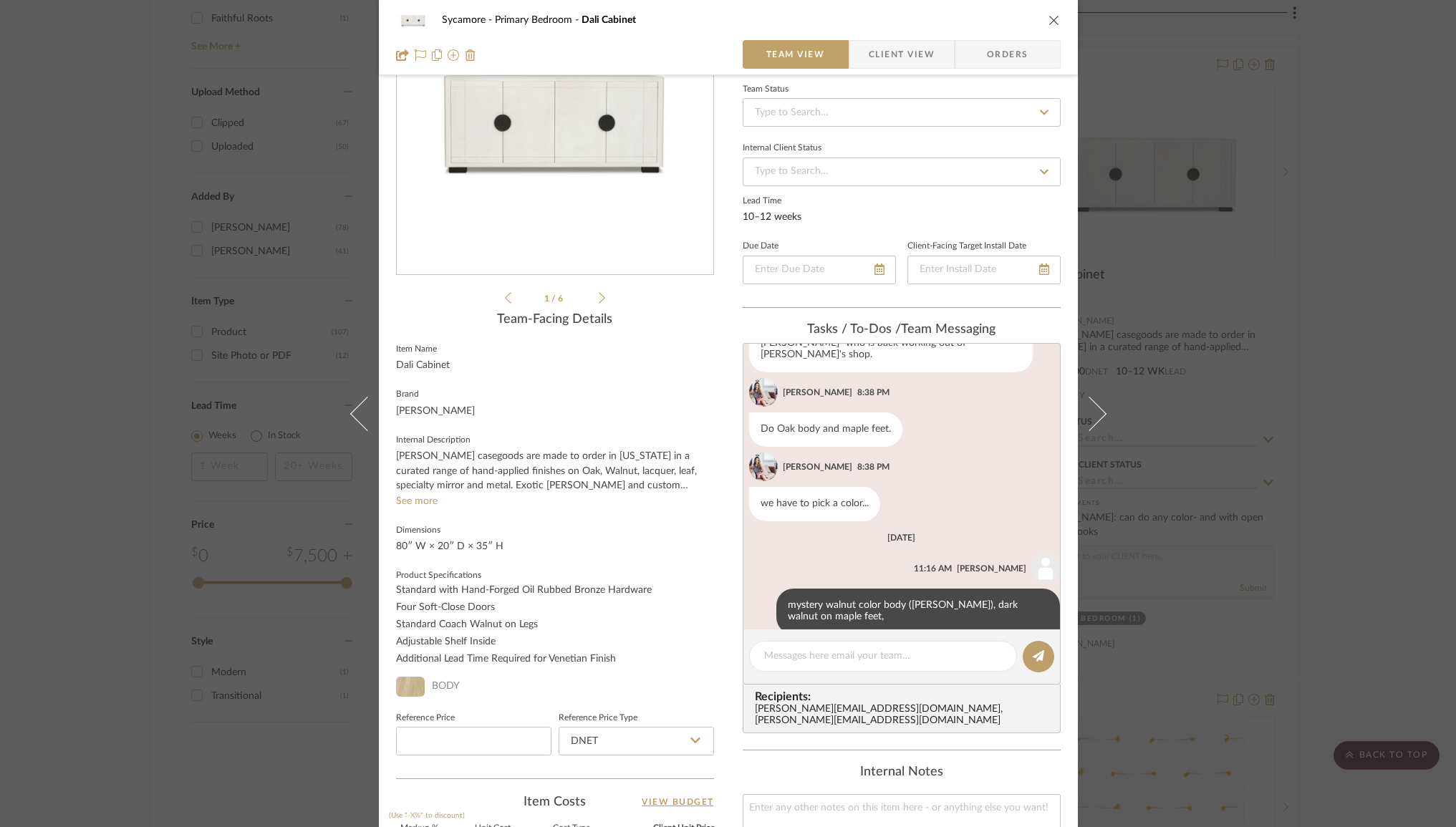
scroll to position [252, 0]
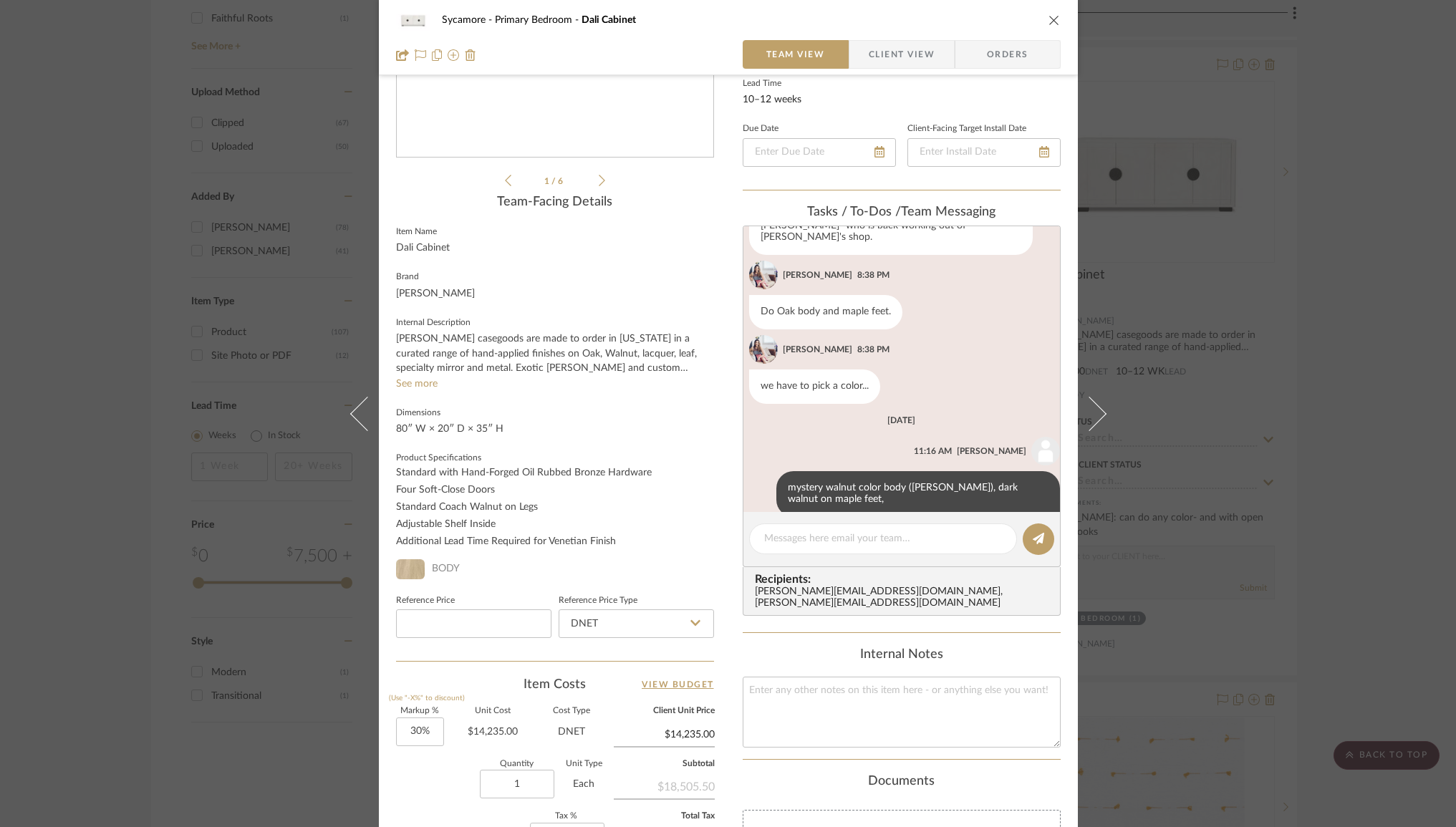
click at [1041, 12] on div "Sycamore Primary Bedroom Dali Cabinet" at bounding box center [728, 20] width 664 height 29
drag, startPoint x: 1048, startPoint y: 19, endPoint x: 1168, endPoint y: 203, distance: 219.7
click at [1049, 19] on icon "close" at bounding box center [1054, 20] width 12 height 12
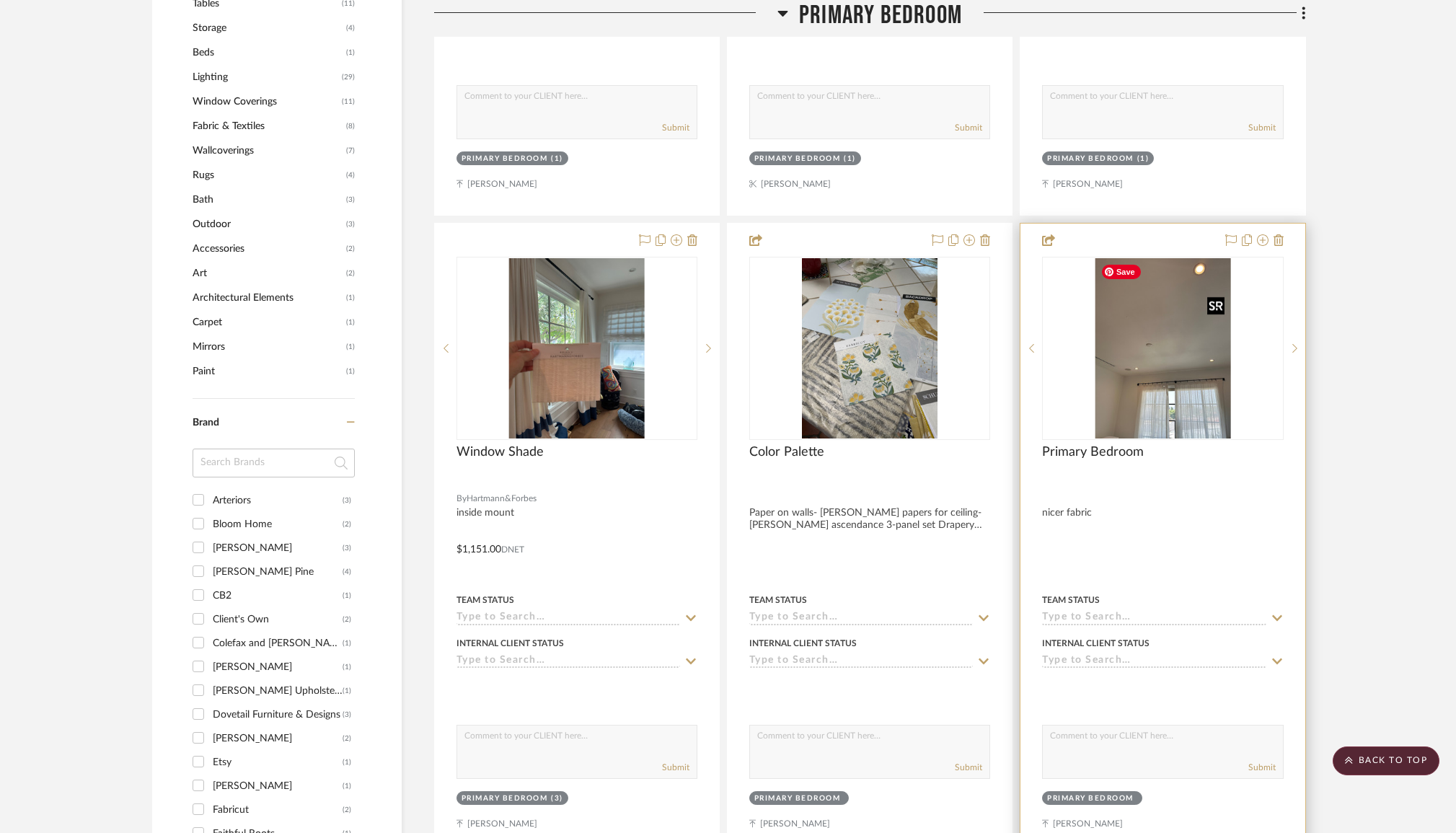
scroll to position [1313, 0]
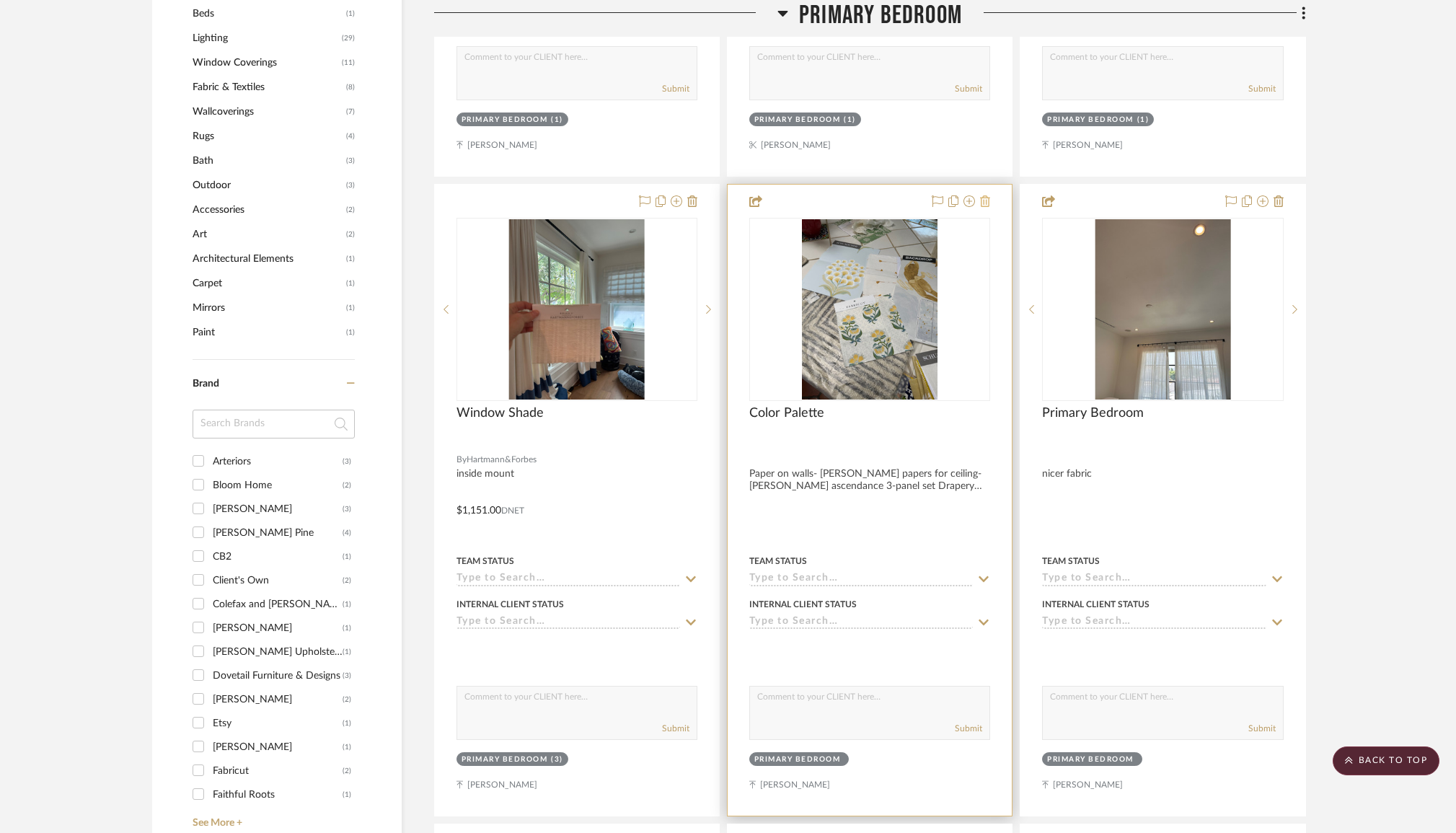
click at [988, 203] on icon at bounding box center [985, 201] width 10 height 12
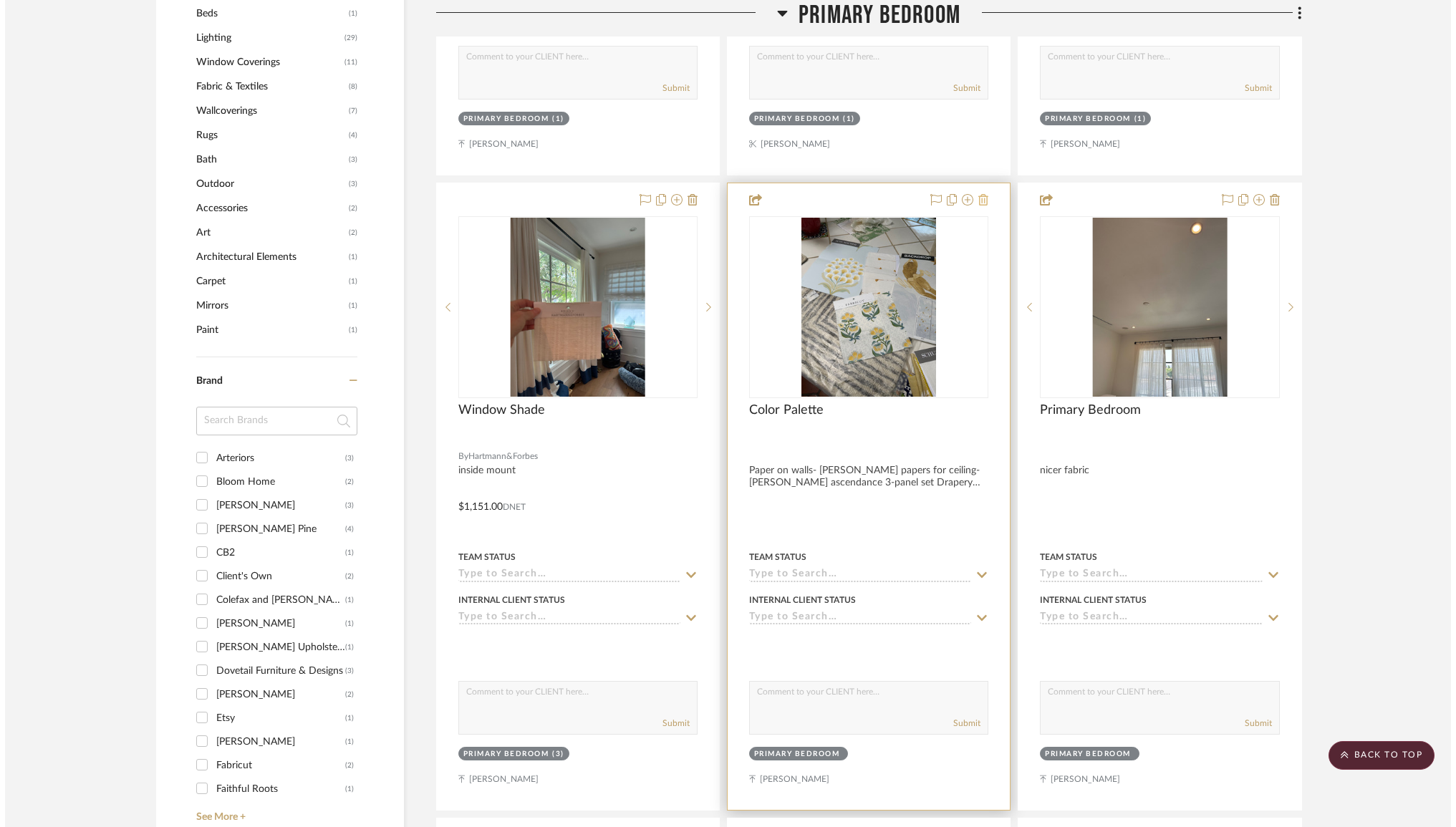
scroll to position [0, 0]
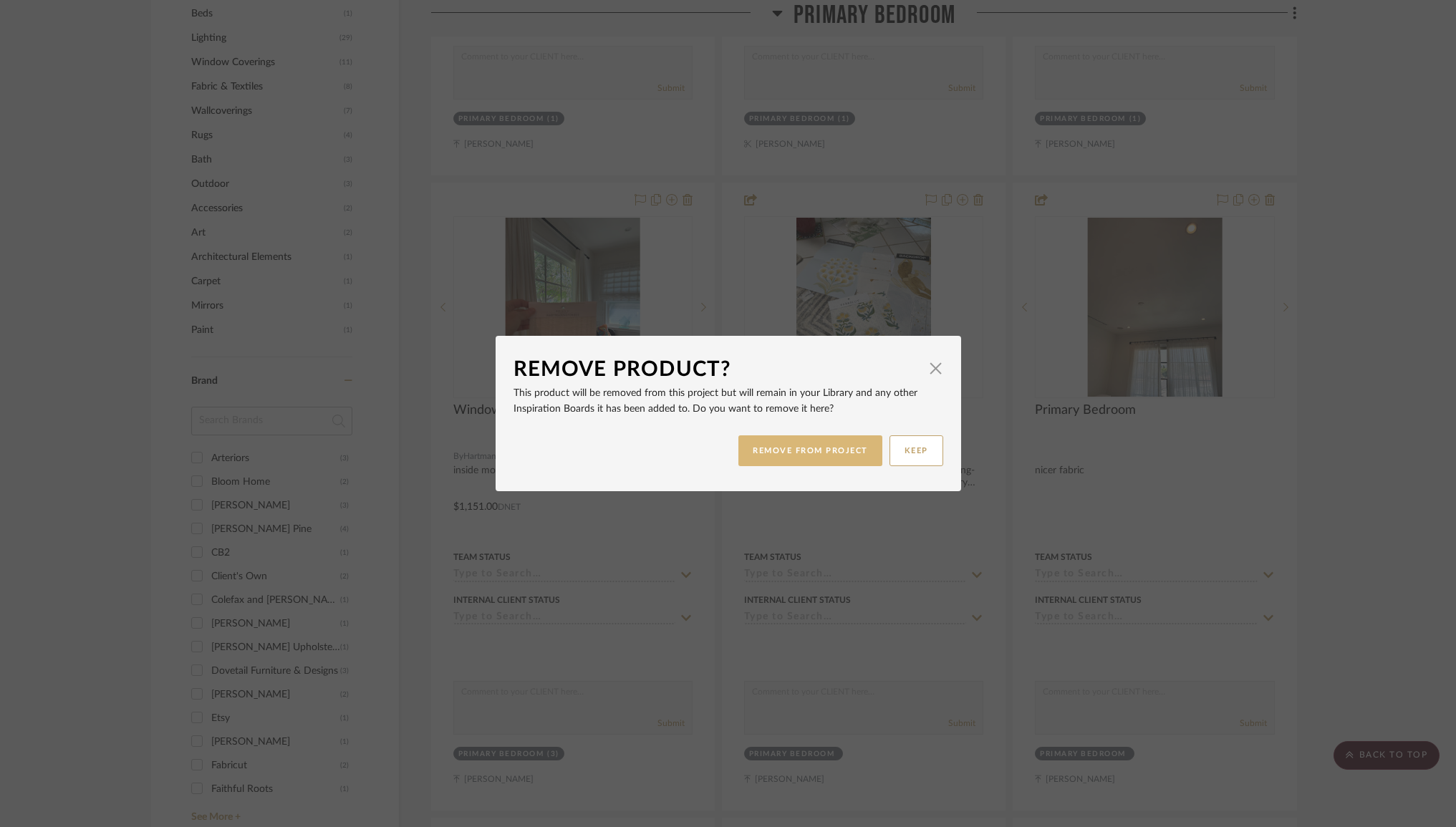
click at [804, 458] on button "REMOVE FROM PROJECT" at bounding box center [811, 451] width 144 height 31
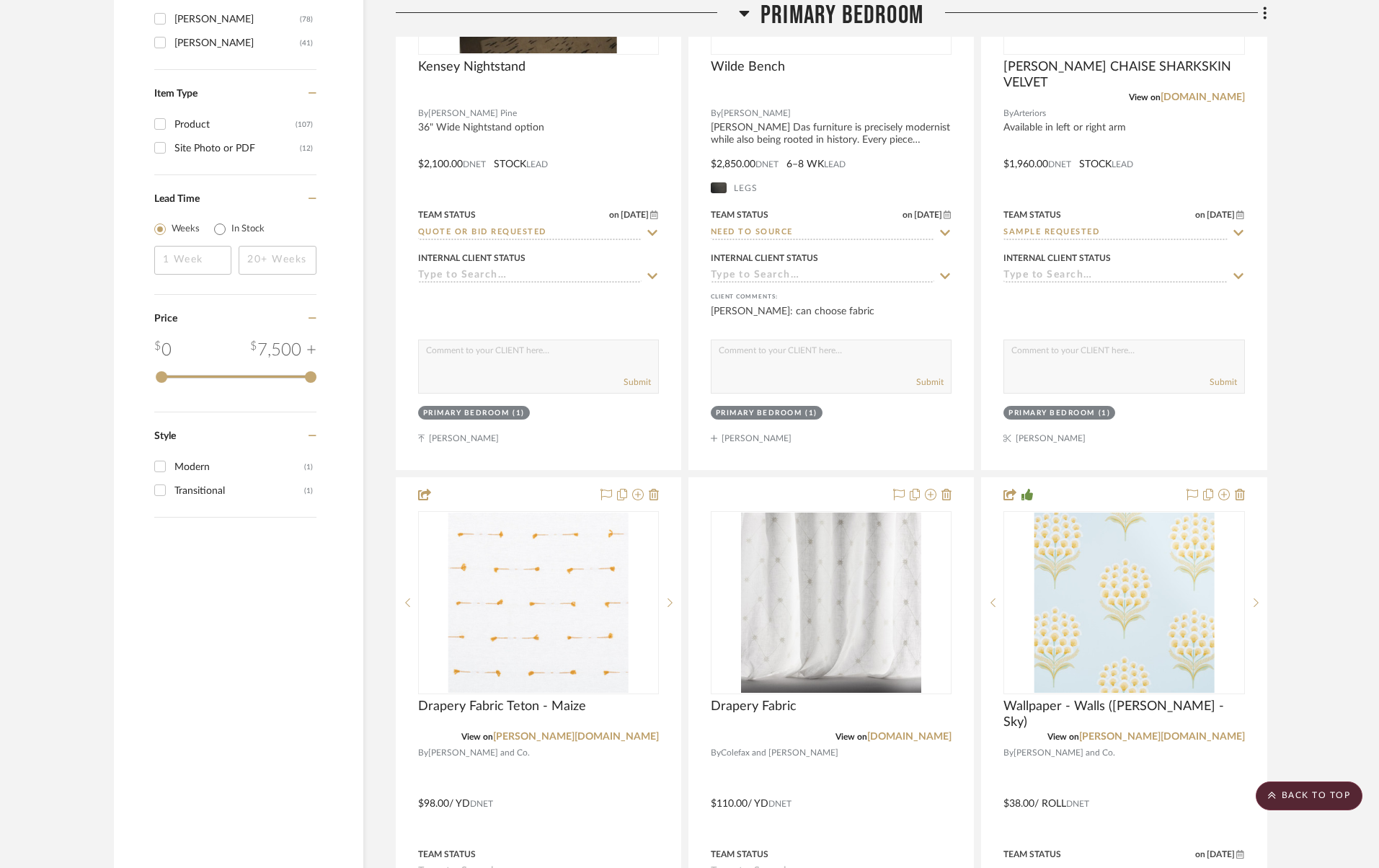
scroll to position [2286, 0]
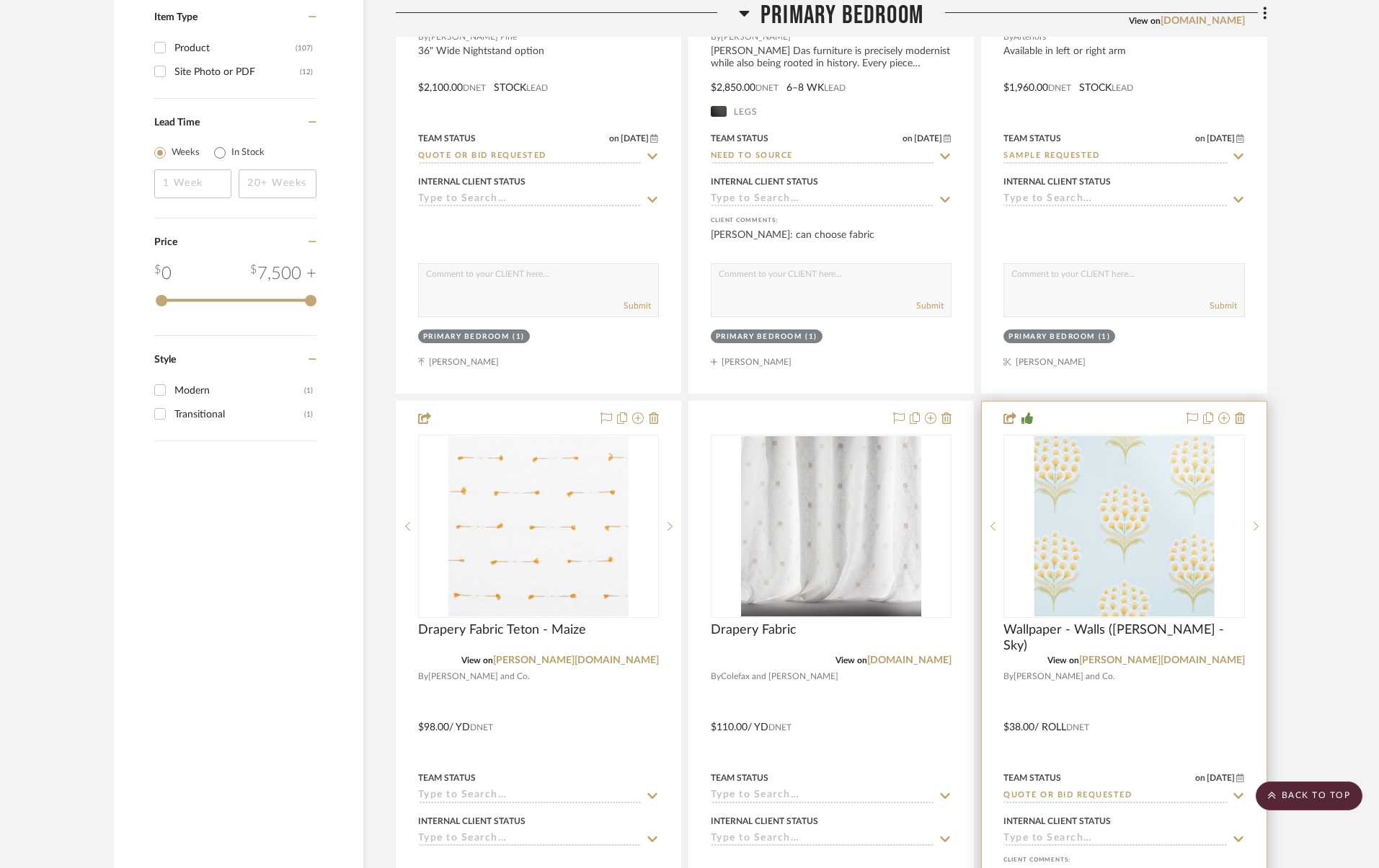
click at [1046, 790] on input "Quote or Bid Requested" at bounding box center [1115, 795] width 224 height 14
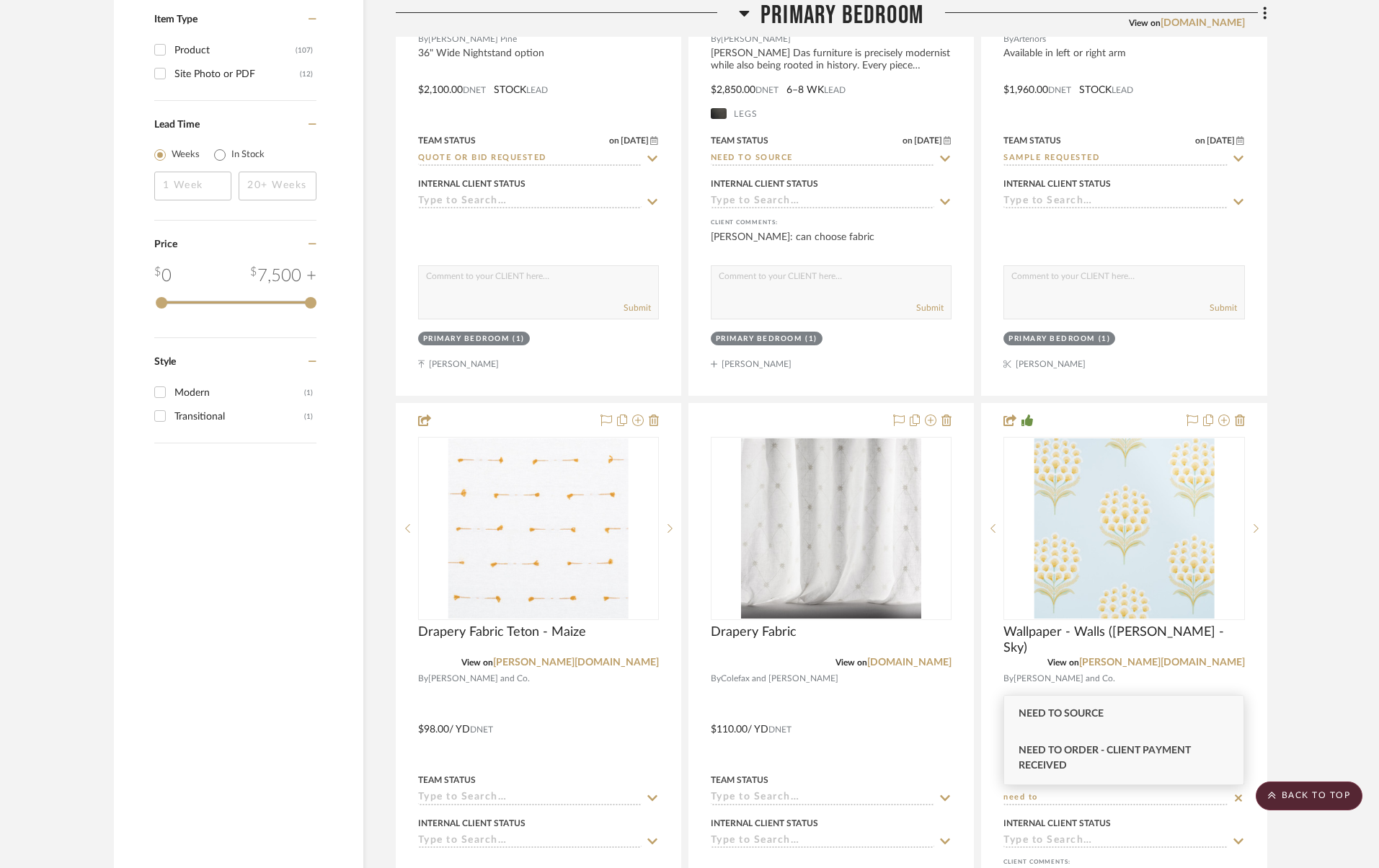
type input "need to"
click at [1046, 759] on div "Need to Order - Client Payment Received" at bounding box center [1124, 758] width 240 height 52
type input "[DATE]"
type input "Need to Order - Client Payment Received"
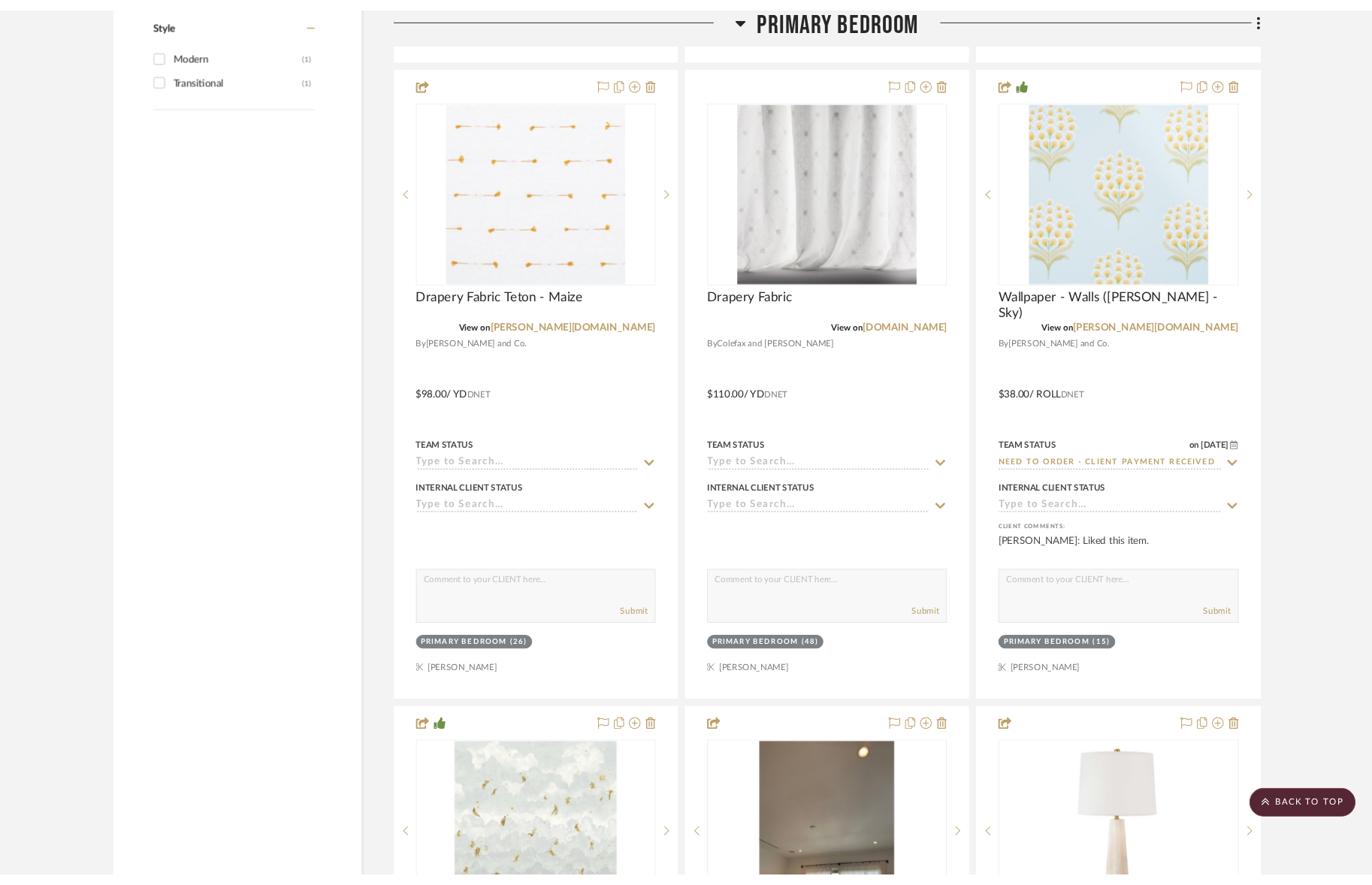
scroll to position [3592, 0]
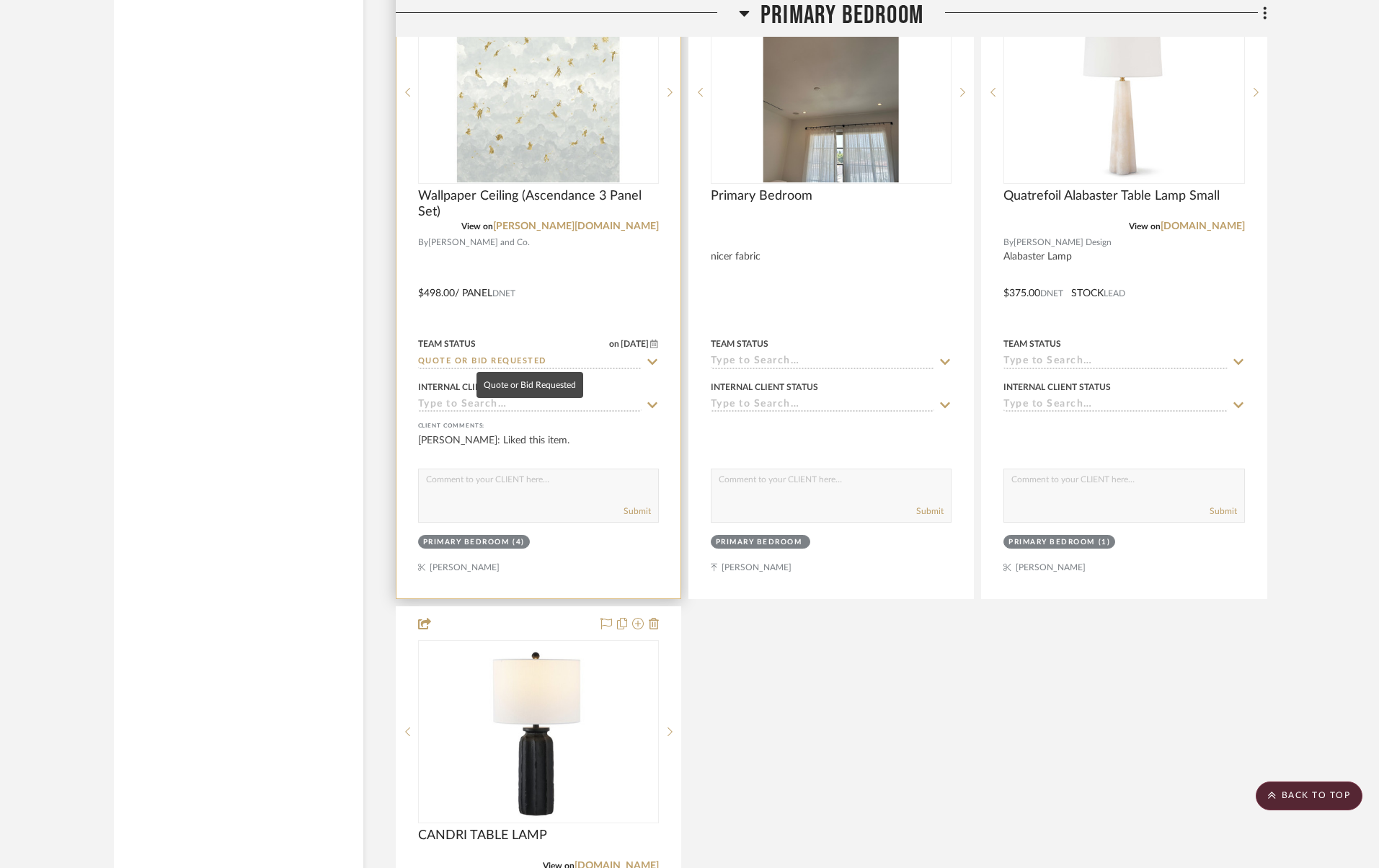
click at [497, 360] on input "Quote or Bid Requested" at bounding box center [530, 362] width 224 height 14
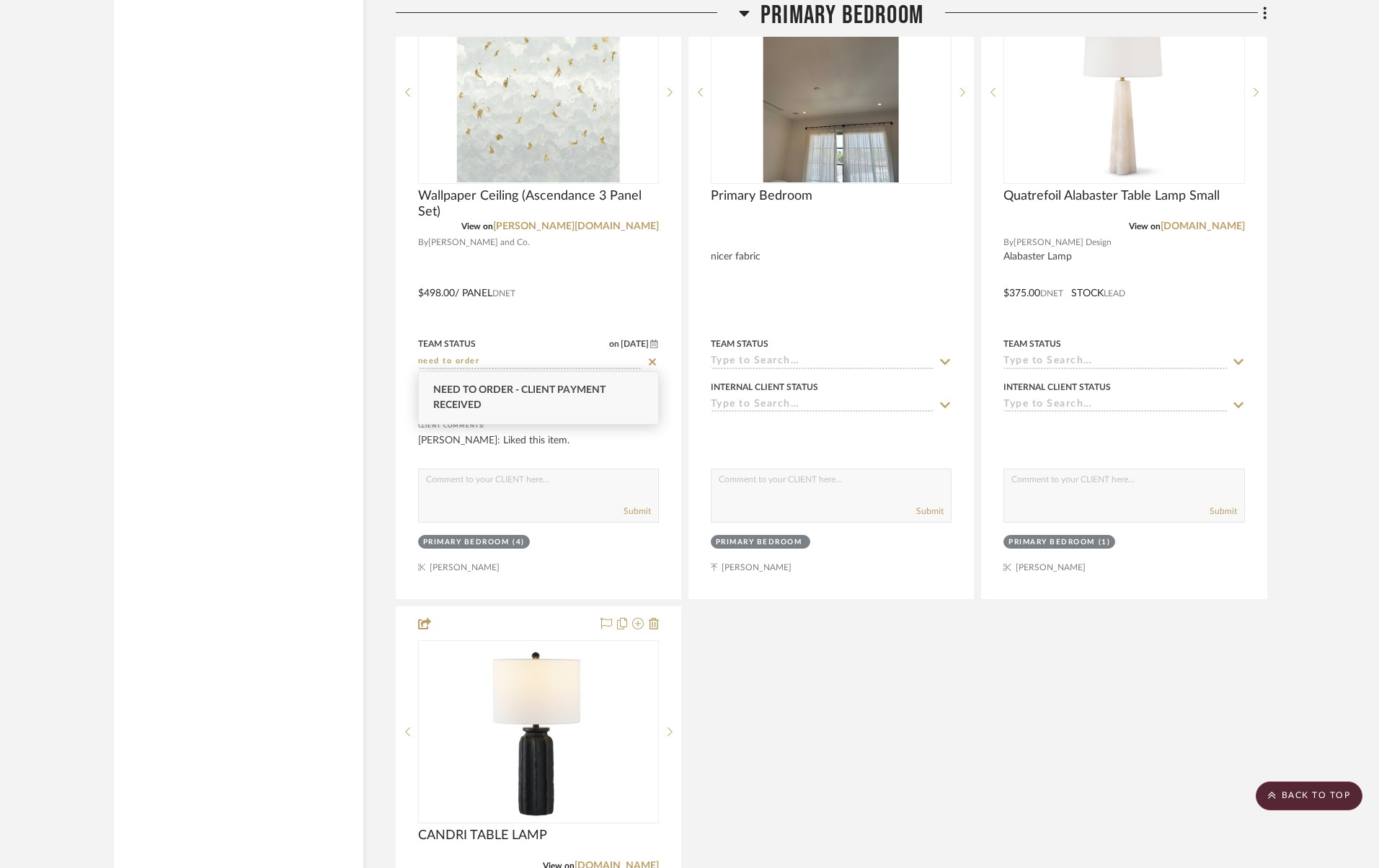
type input "need to order"
click at [502, 390] on span "Need to Order - Client Payment Received" at bounding box center [519, 397] width 172 height 25
type input "[DATE]"
type input "Need to Order - Client Payment Received"
drag, startPoint x: 1229, startPoint y: 785, endPoint x: 1309, endPoint y: 726, distance: 99.4
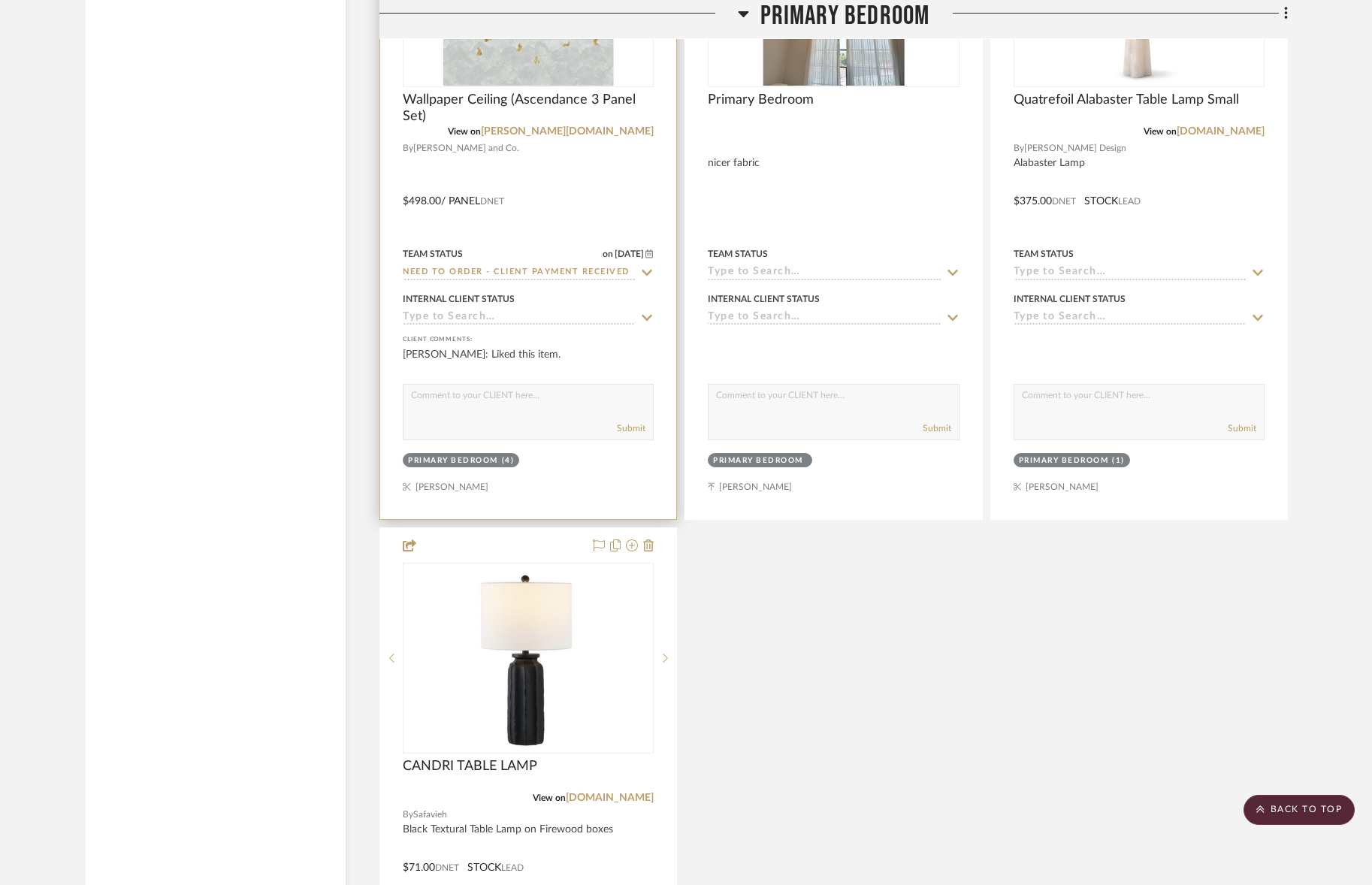
scroll to position [3674, 0]
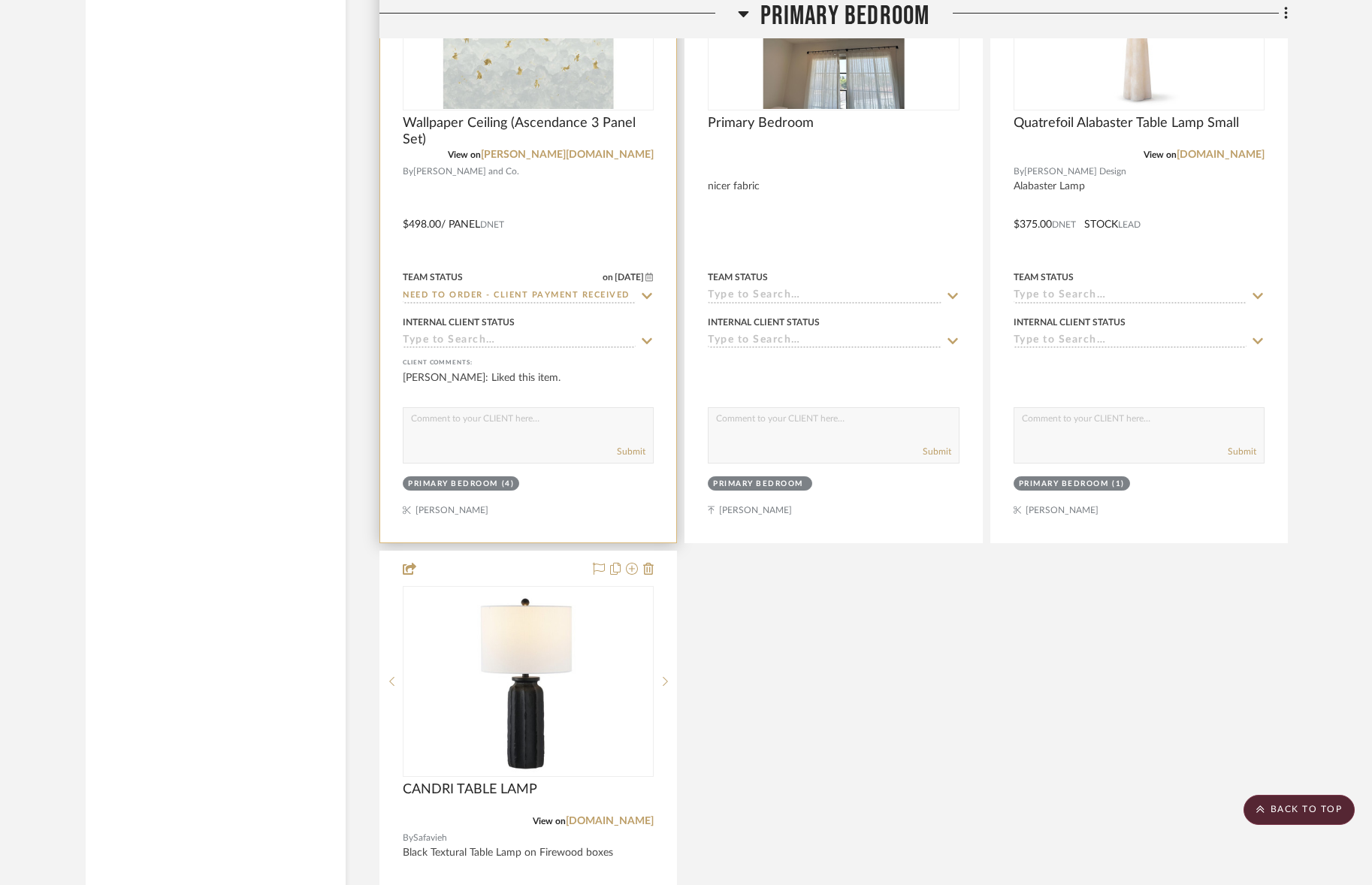
click at [530, 109] on div at bounding box center [527, 213] width 296 height 657
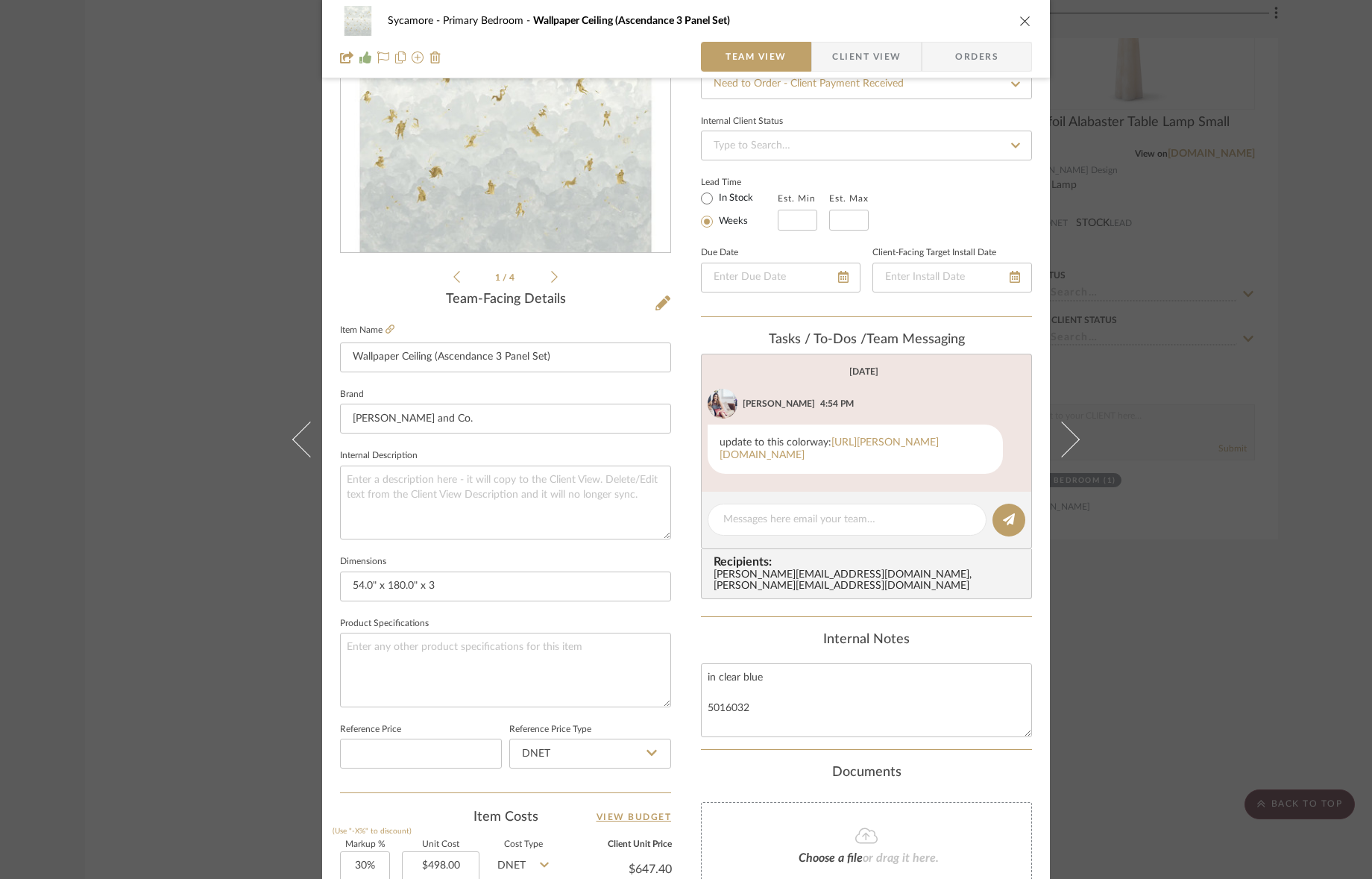
scroll to position [382, 0]
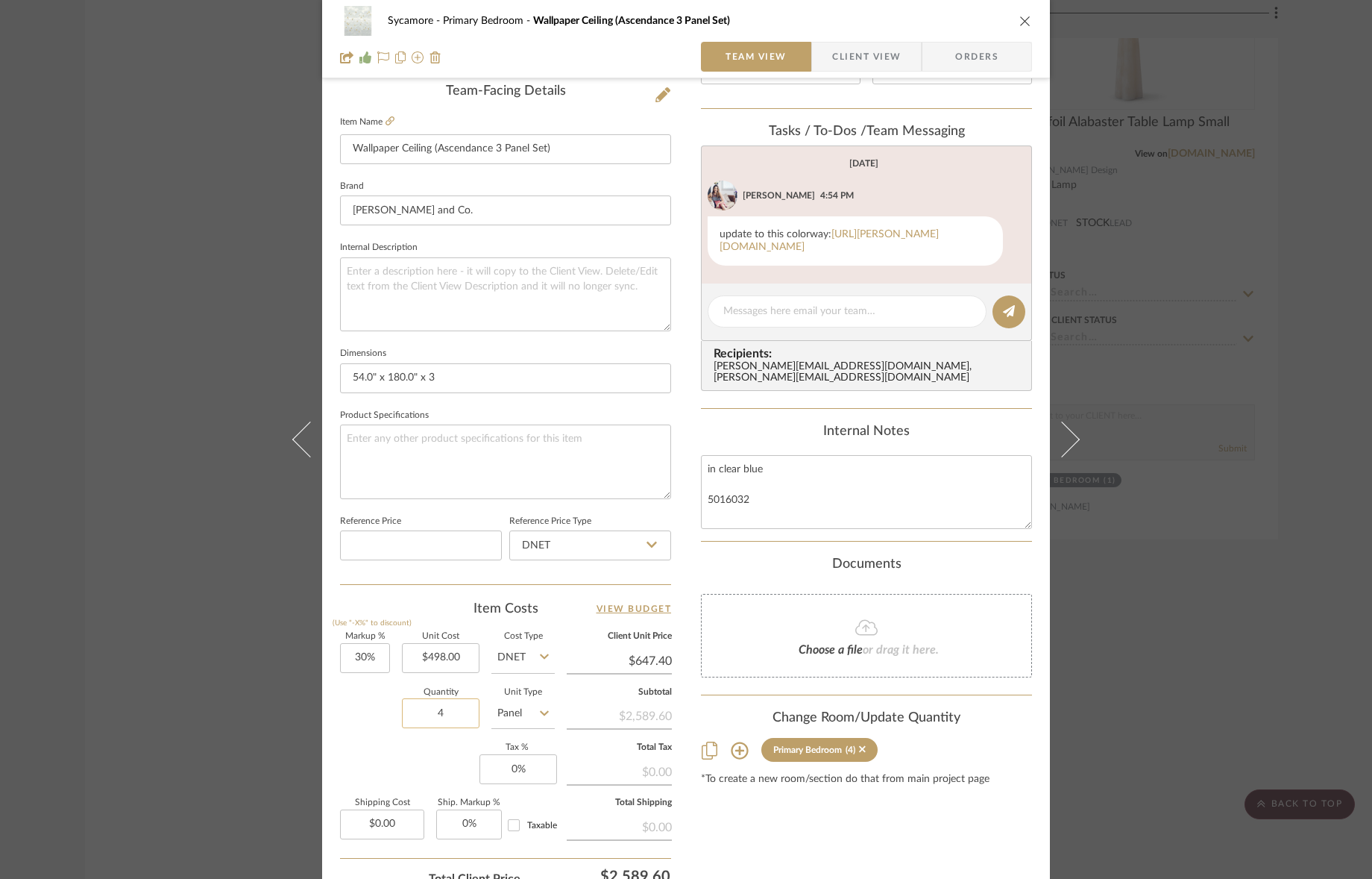
click at [449, 717] on input "4" at bounding box center [440, 713] width 77 height 30
type input "3"
drag, startPoint x: 1020, startPoint y: 20, endPoint x: 1028, endPoint y: 55, distance: 35.9
click at [1020, 20] on icon "close" at bounding box center [1025, 21] width 12 height 12
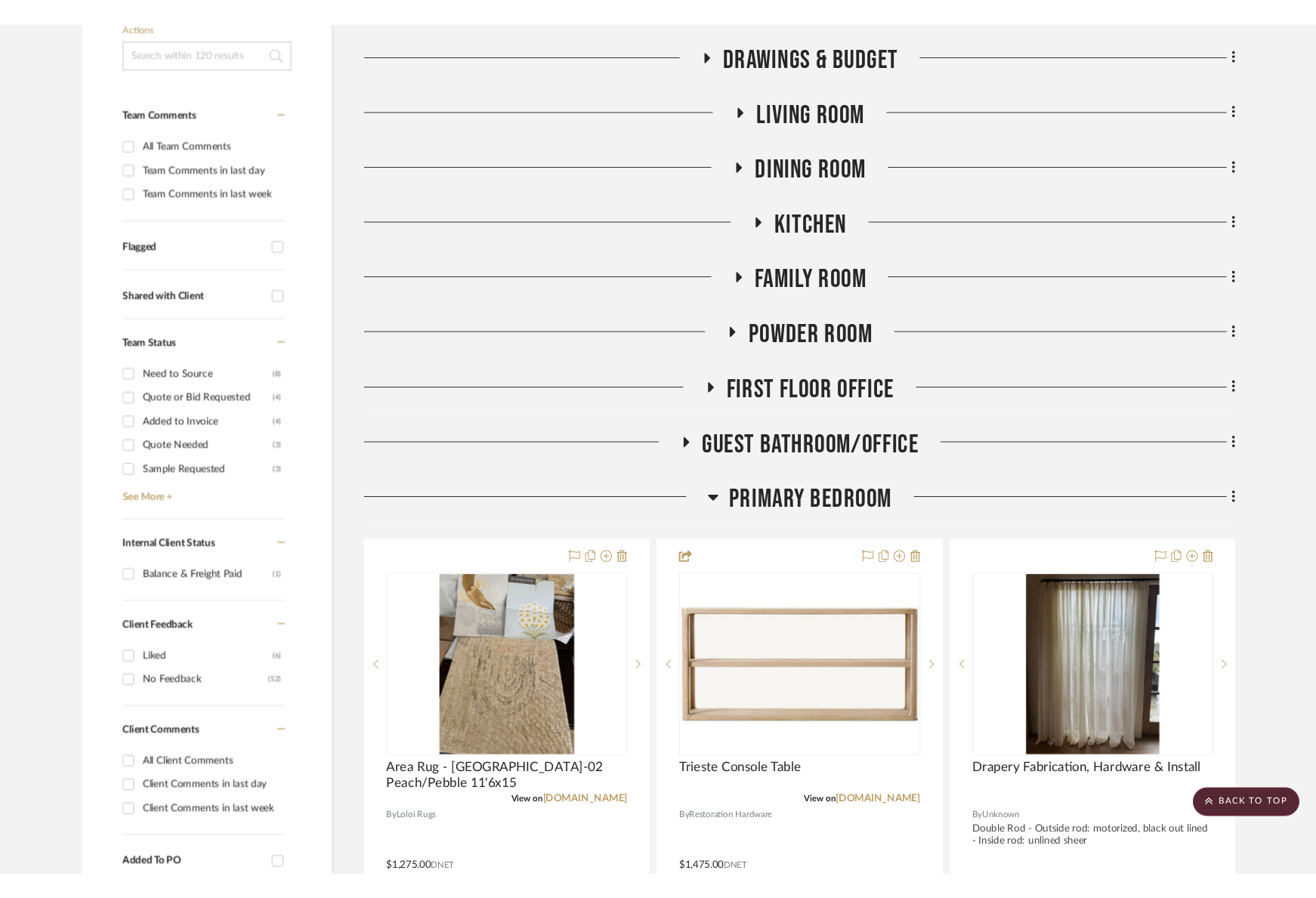
scroll to position [300, 0]
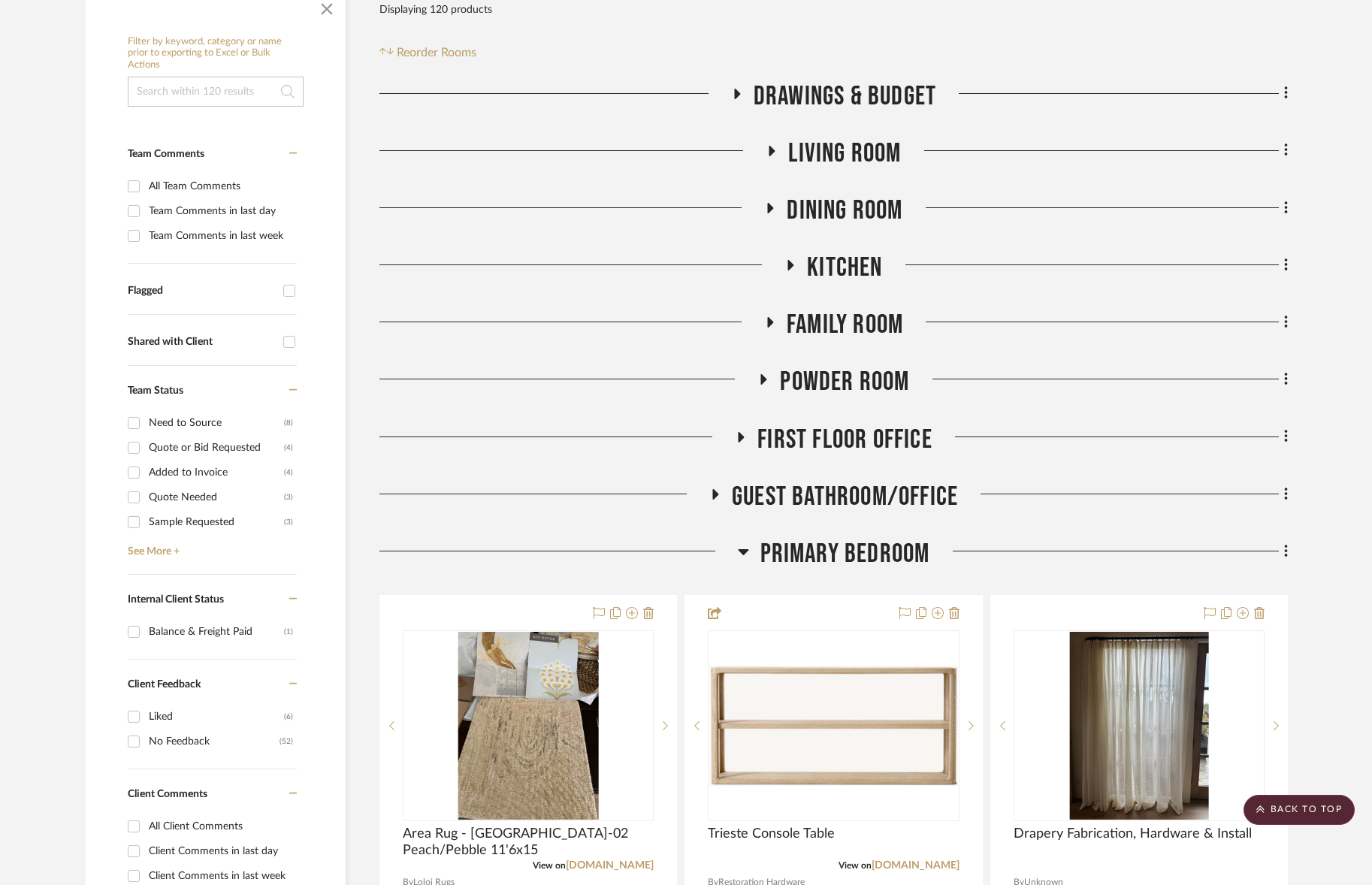
click at [892, 563] on span "Primary Bedroom" at bounding box center [845, 554] width 170 height 33
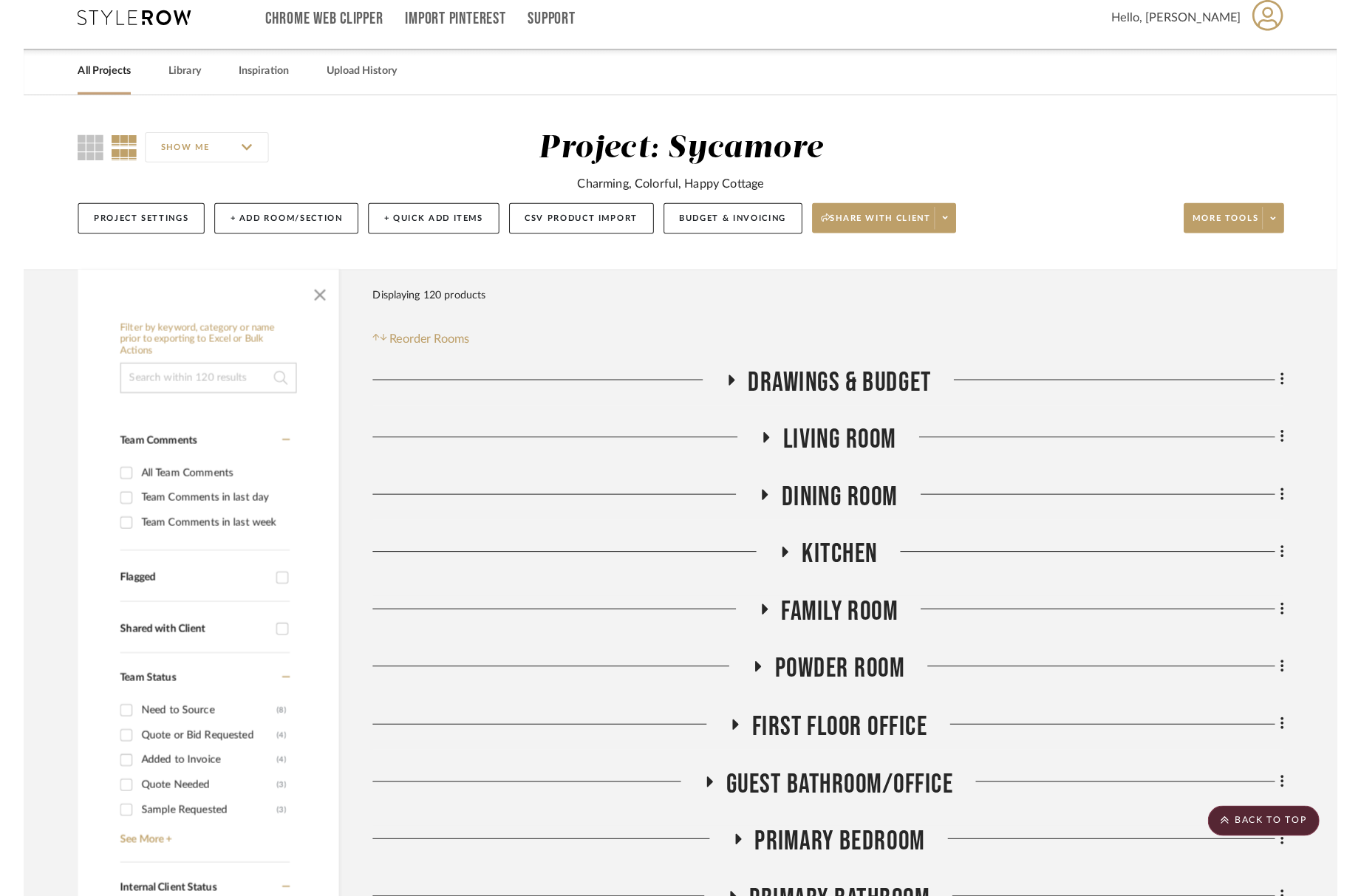
scroll to position [0, 0]
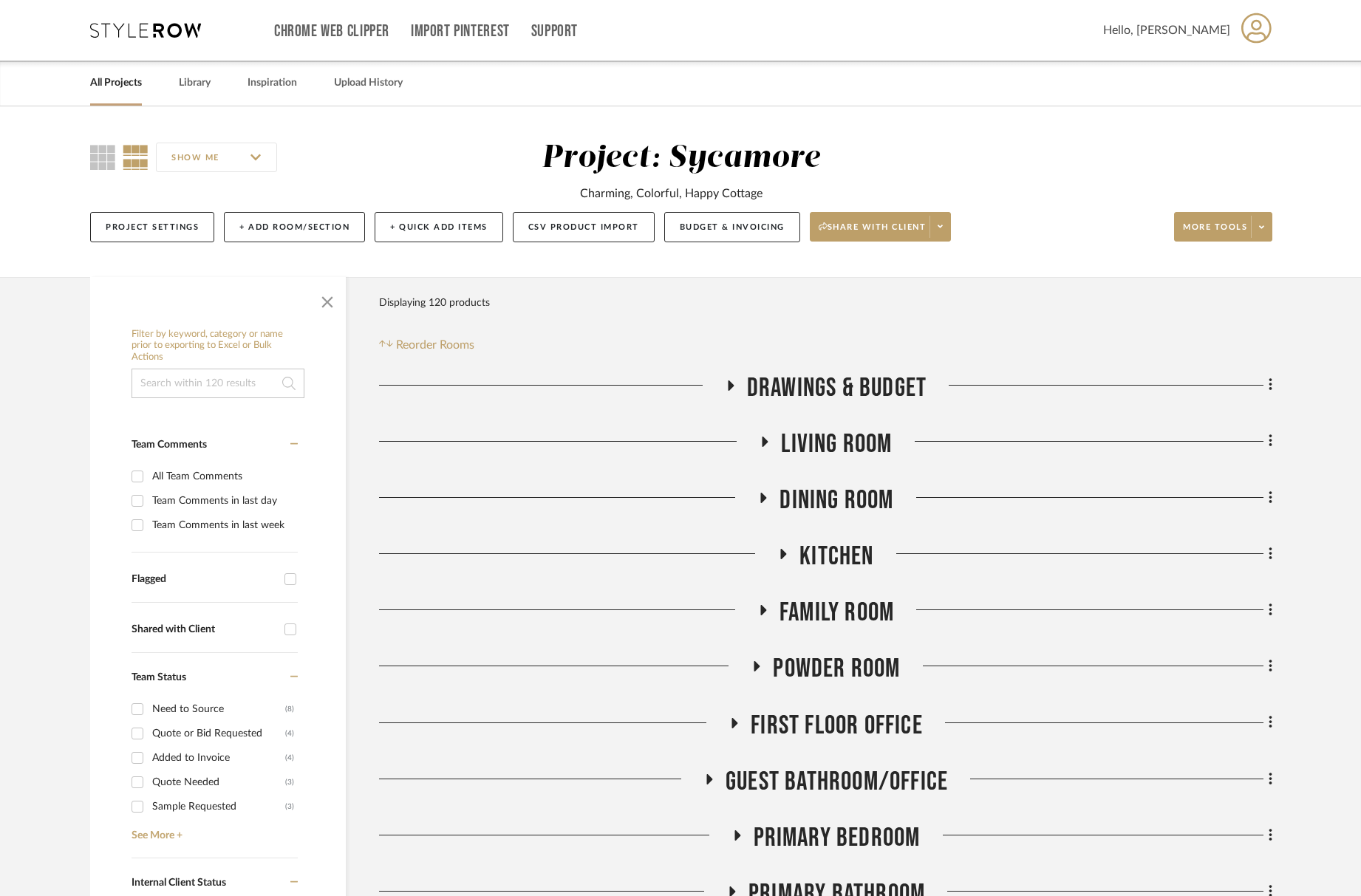
click at [787, 609] on span "Family Room" at bounding box center [837, 612] width 115 height 32
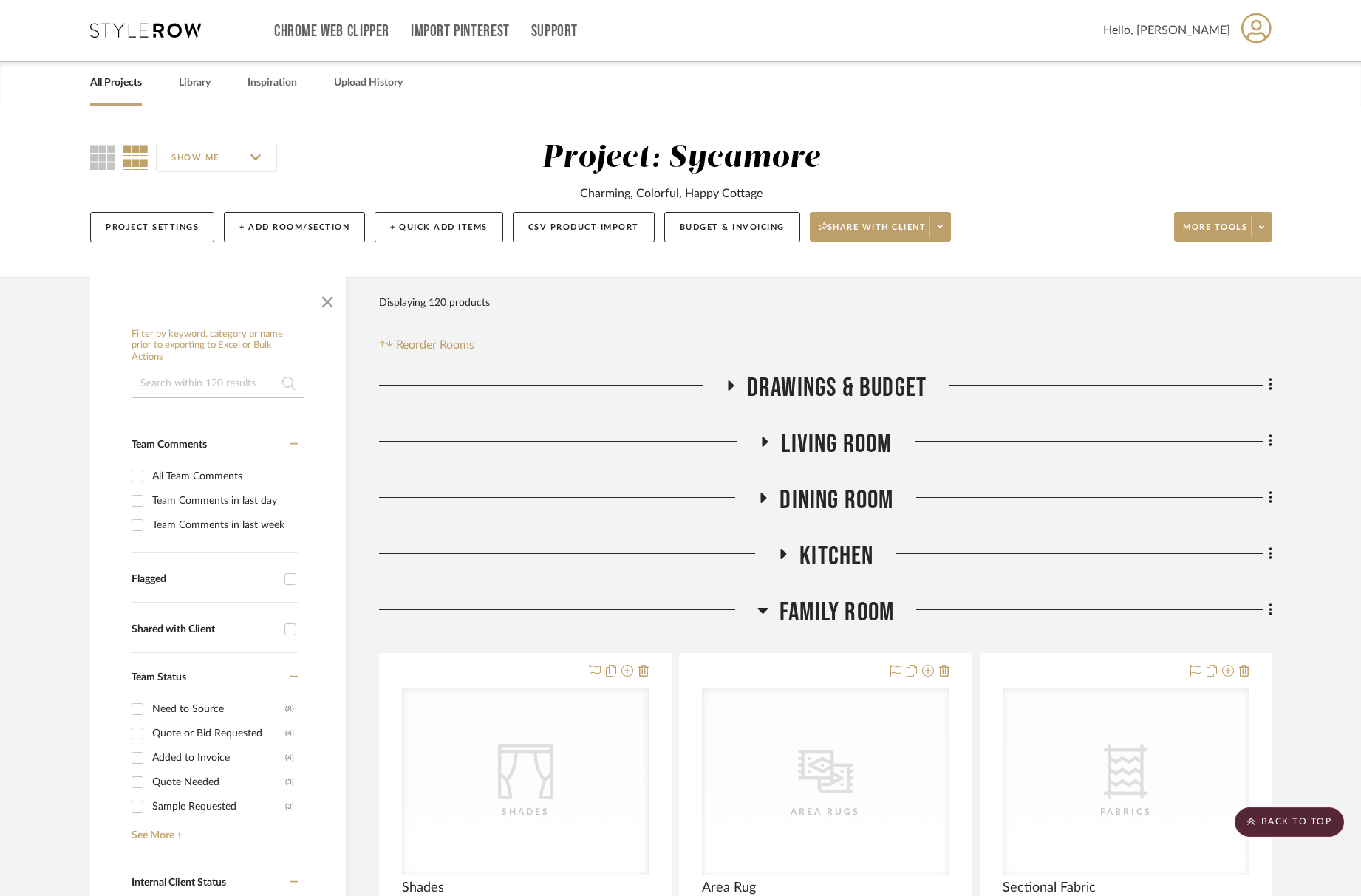
click at [825, 618] on span "Family Room" at bounding box center [837, 612] width 115 height 32
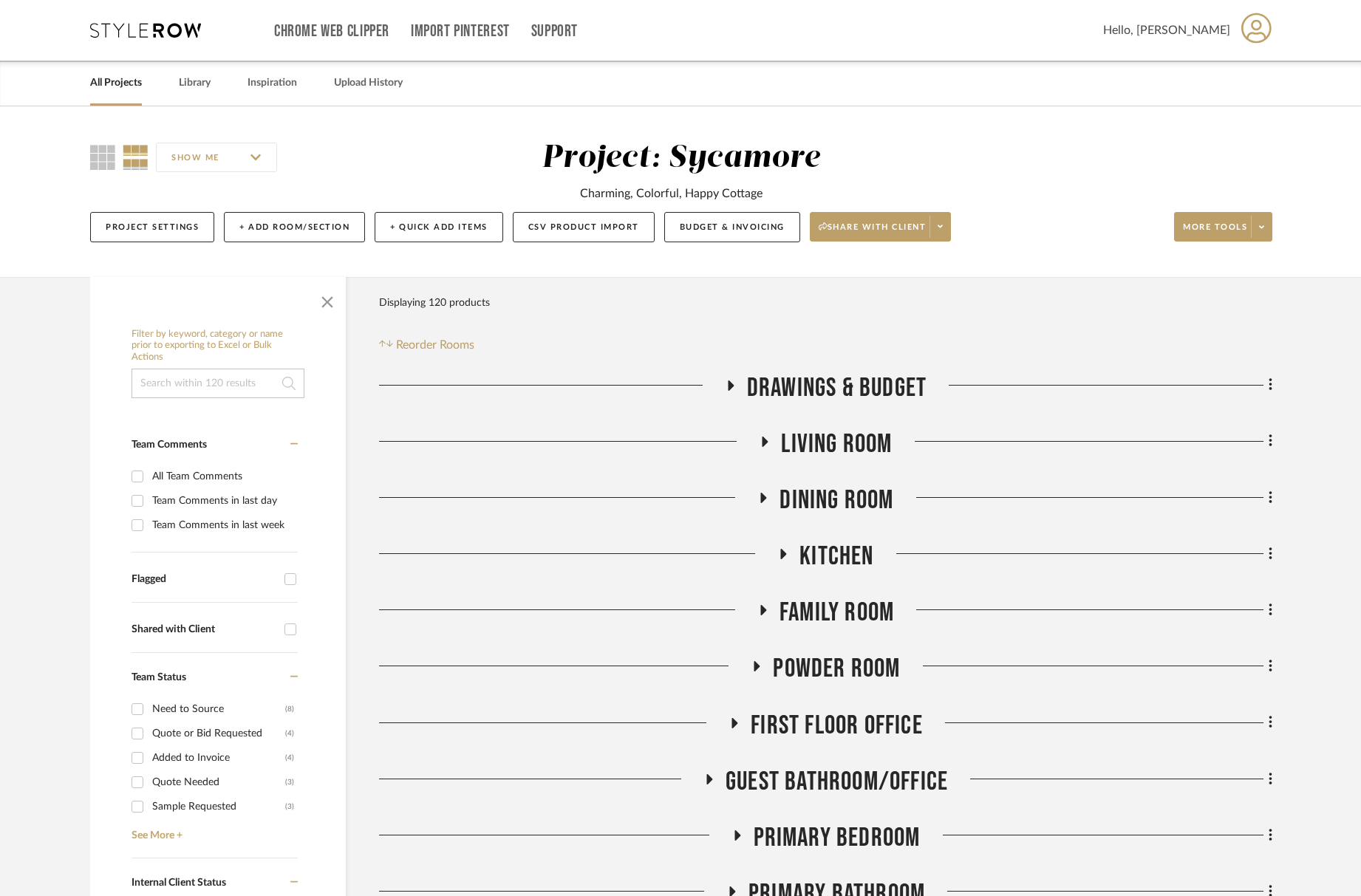
click at [837, 441] on span "Living Room" at bounding box center [836, 444] width 111 height 32
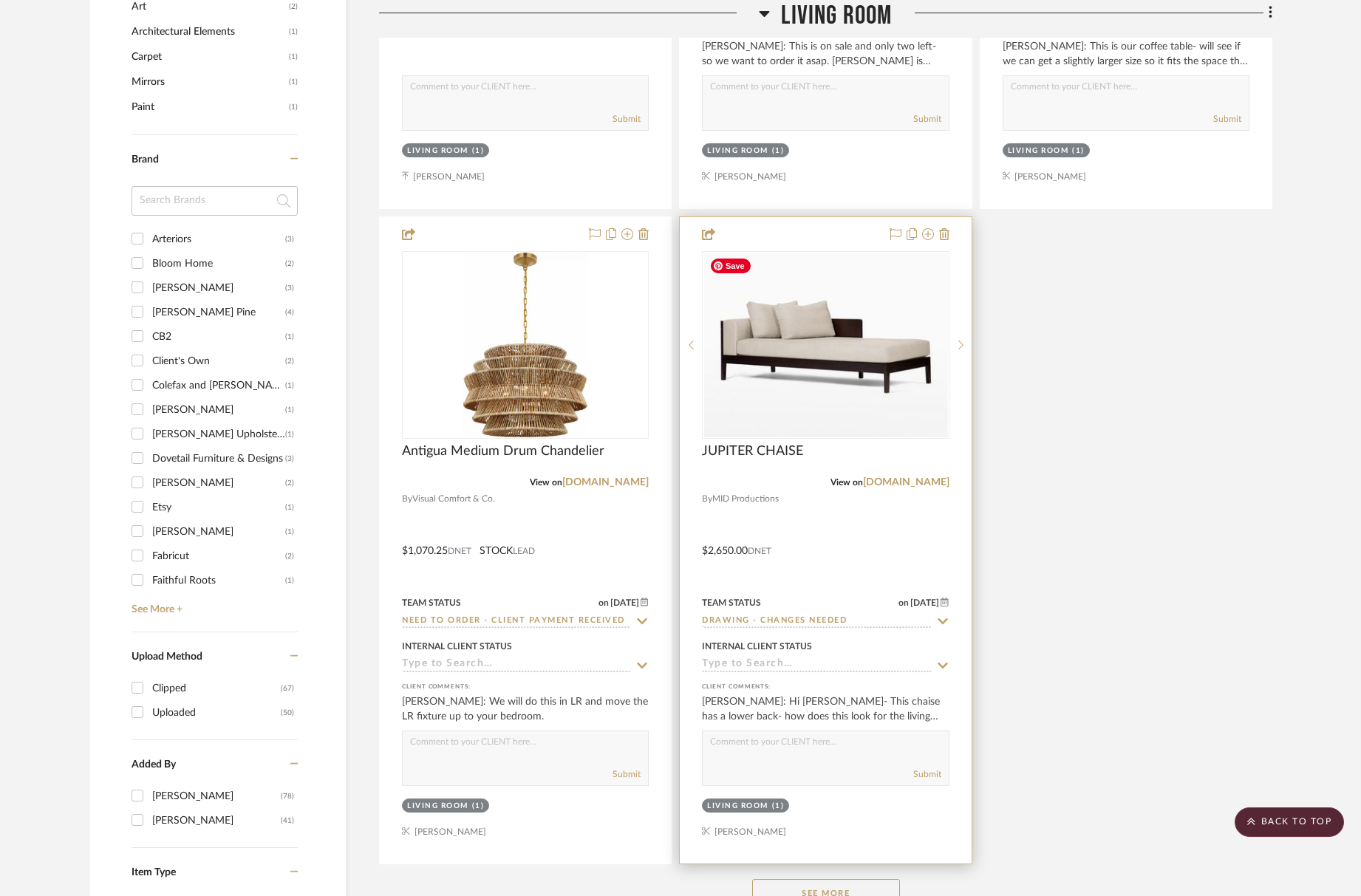
scroll to position [1695, 0]
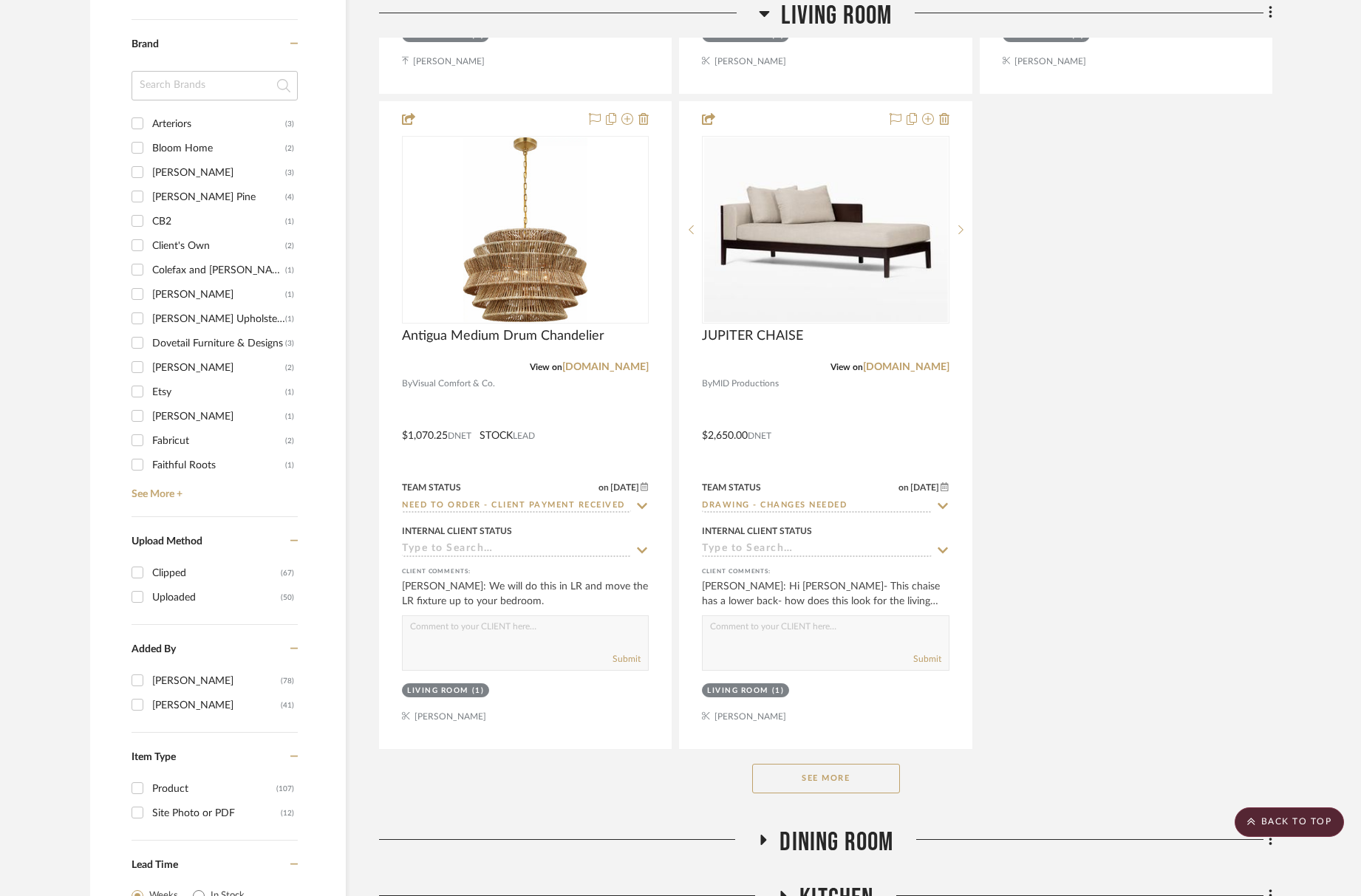
click at [886, 771] on button "See More" at bounding box center [826, 779] width 148 height 30
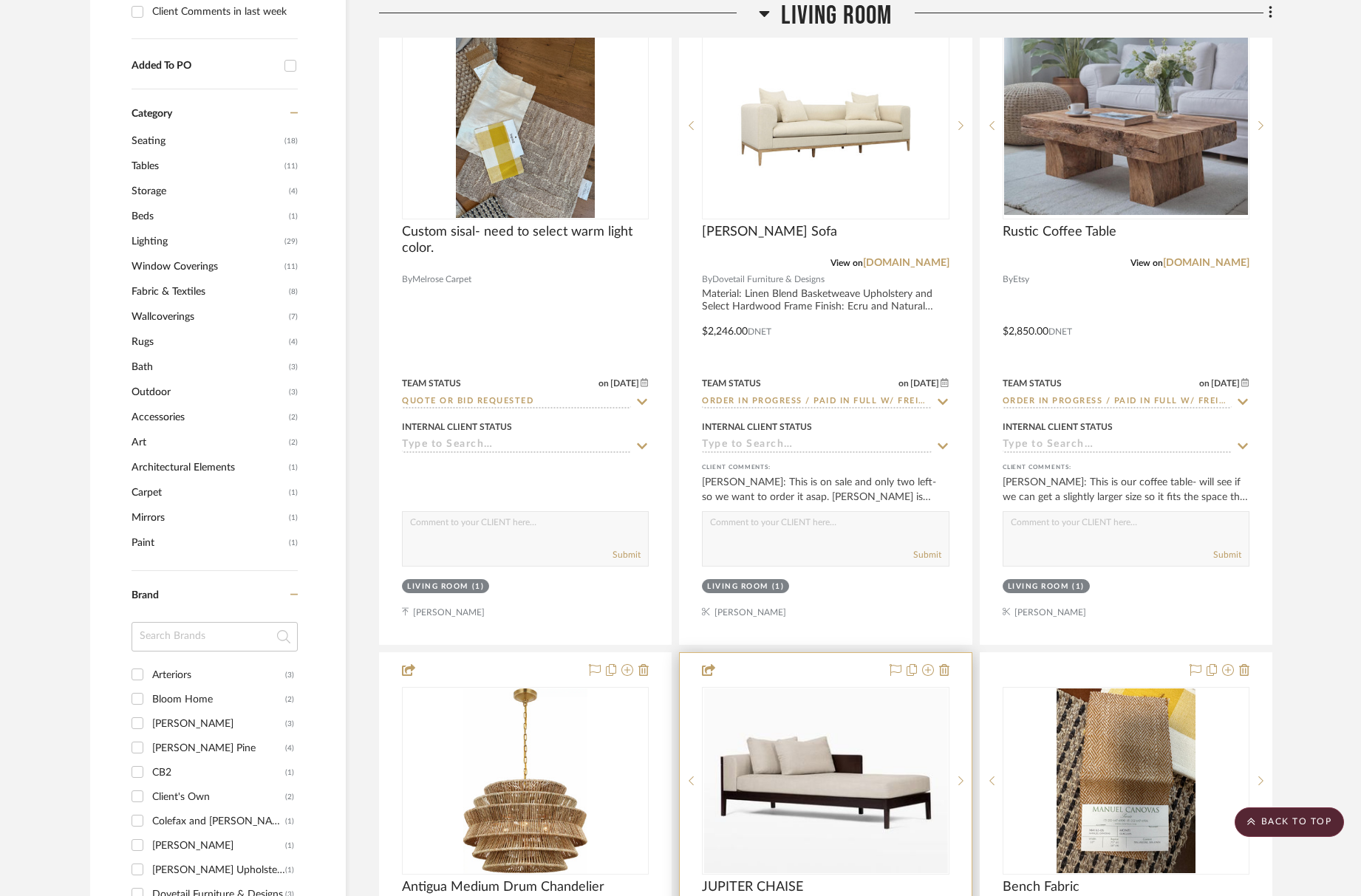
scroll to position [1656, 0]
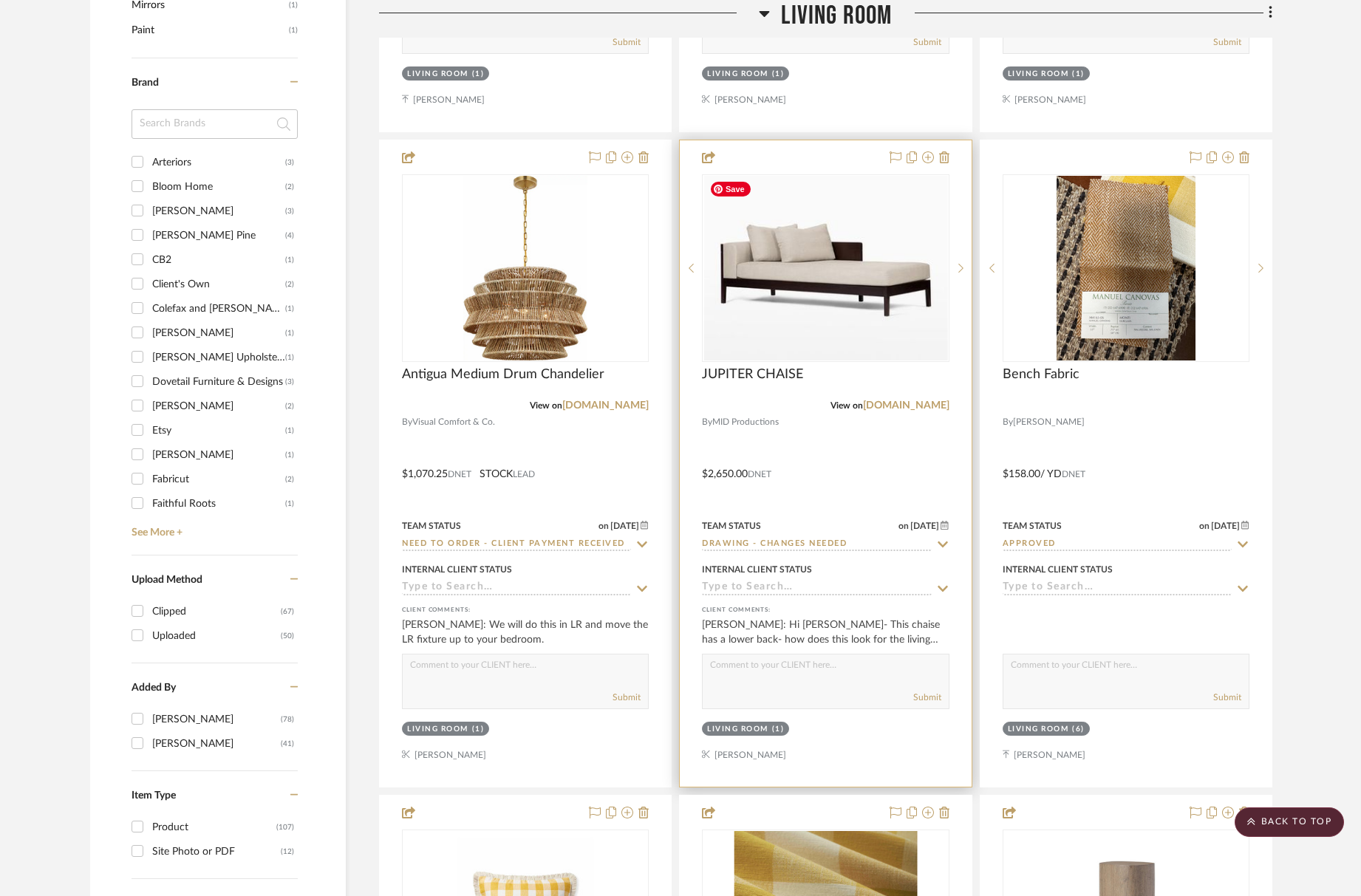
click at [855, 301] on img "0" at bounding box center [825, 268] width 244 height 185
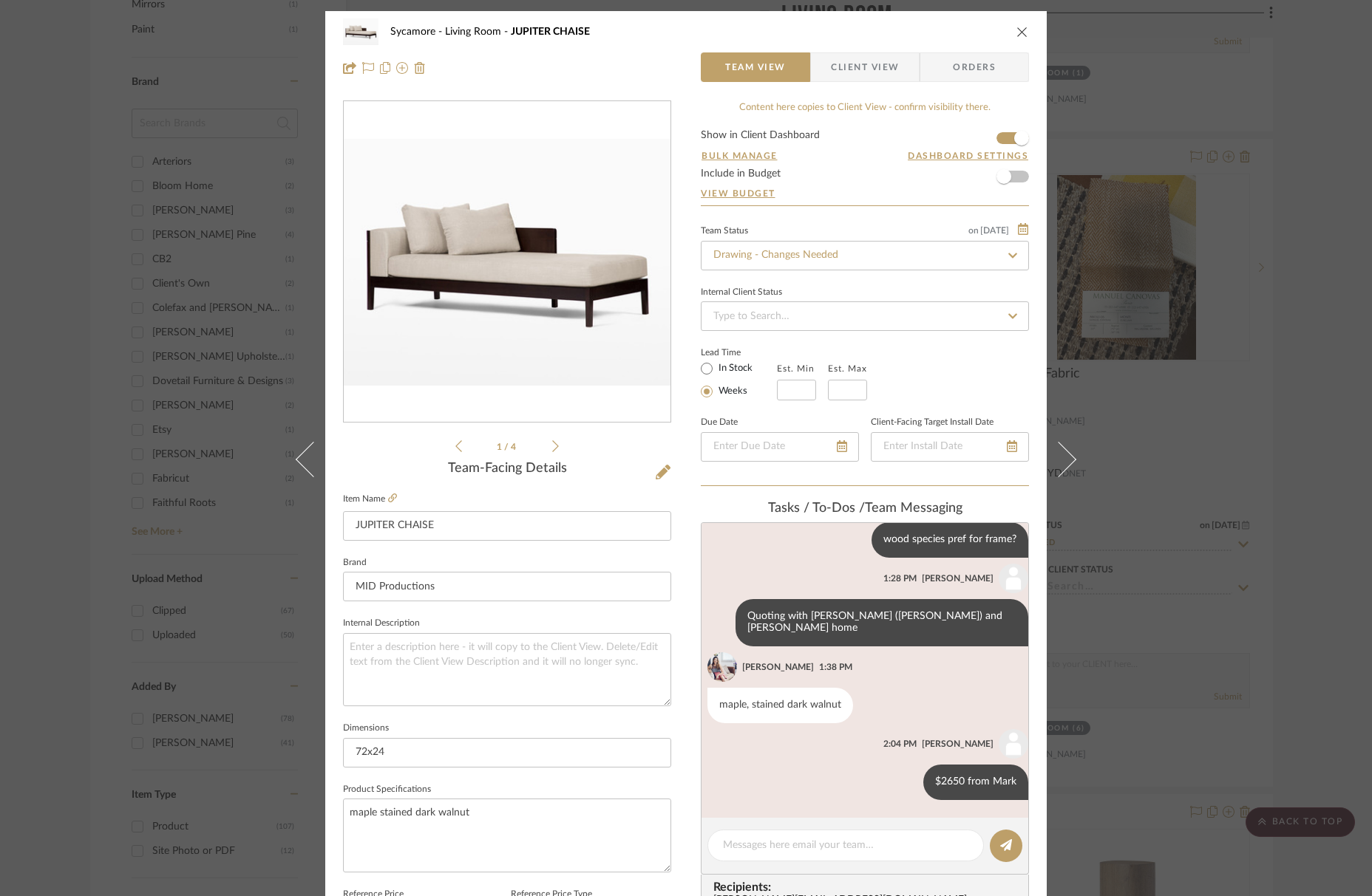
scroll to position [591, 0]
drag, startPoint x: 1017, startPoint y: 31, endPoint x: 1004, endPoint y: 10, distance: 24.7
click at [1016, 27] on icon "close" at bounding box center [1022, 32] width 12 height 12
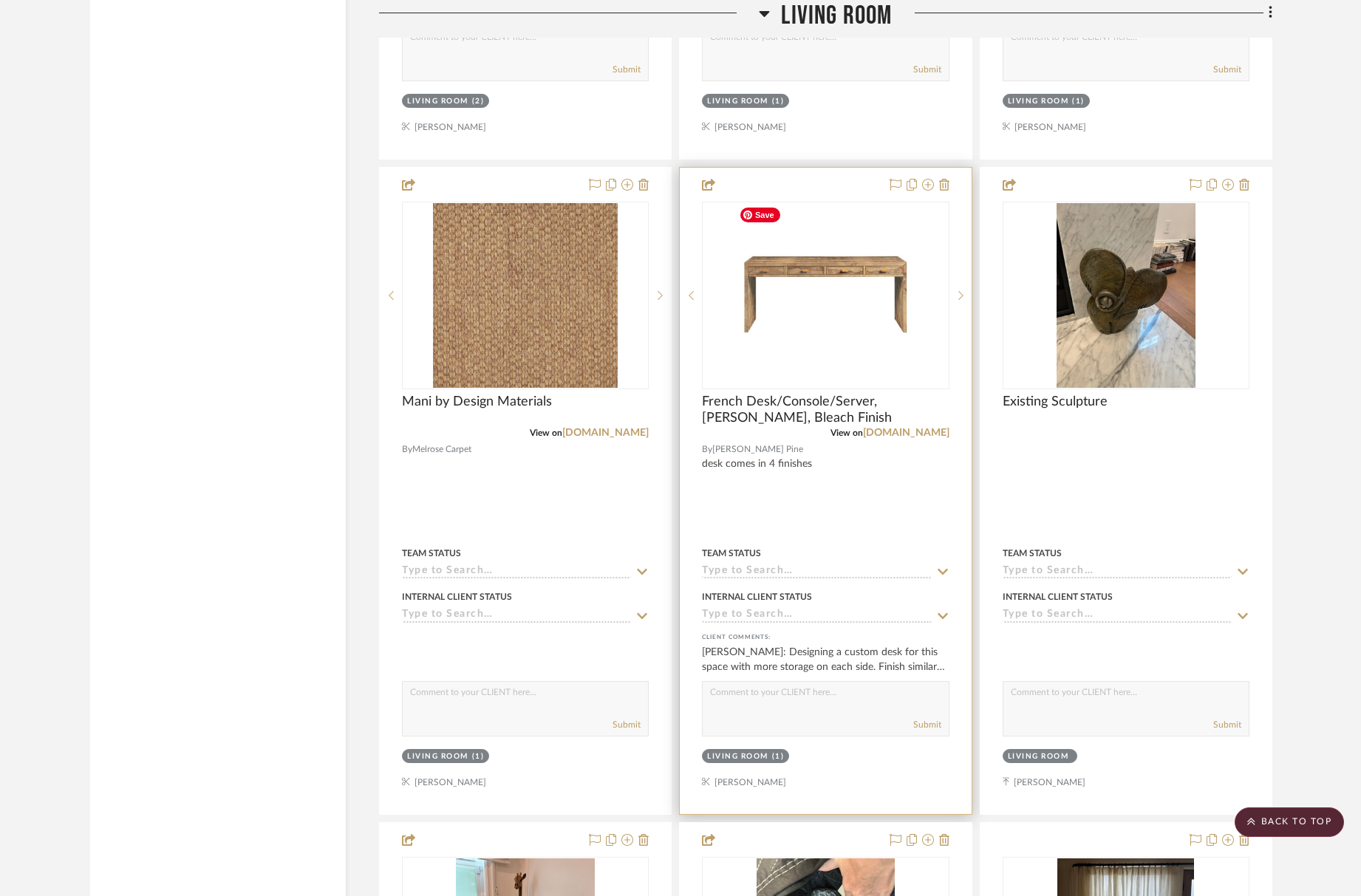
scroll to position [2941, 0]
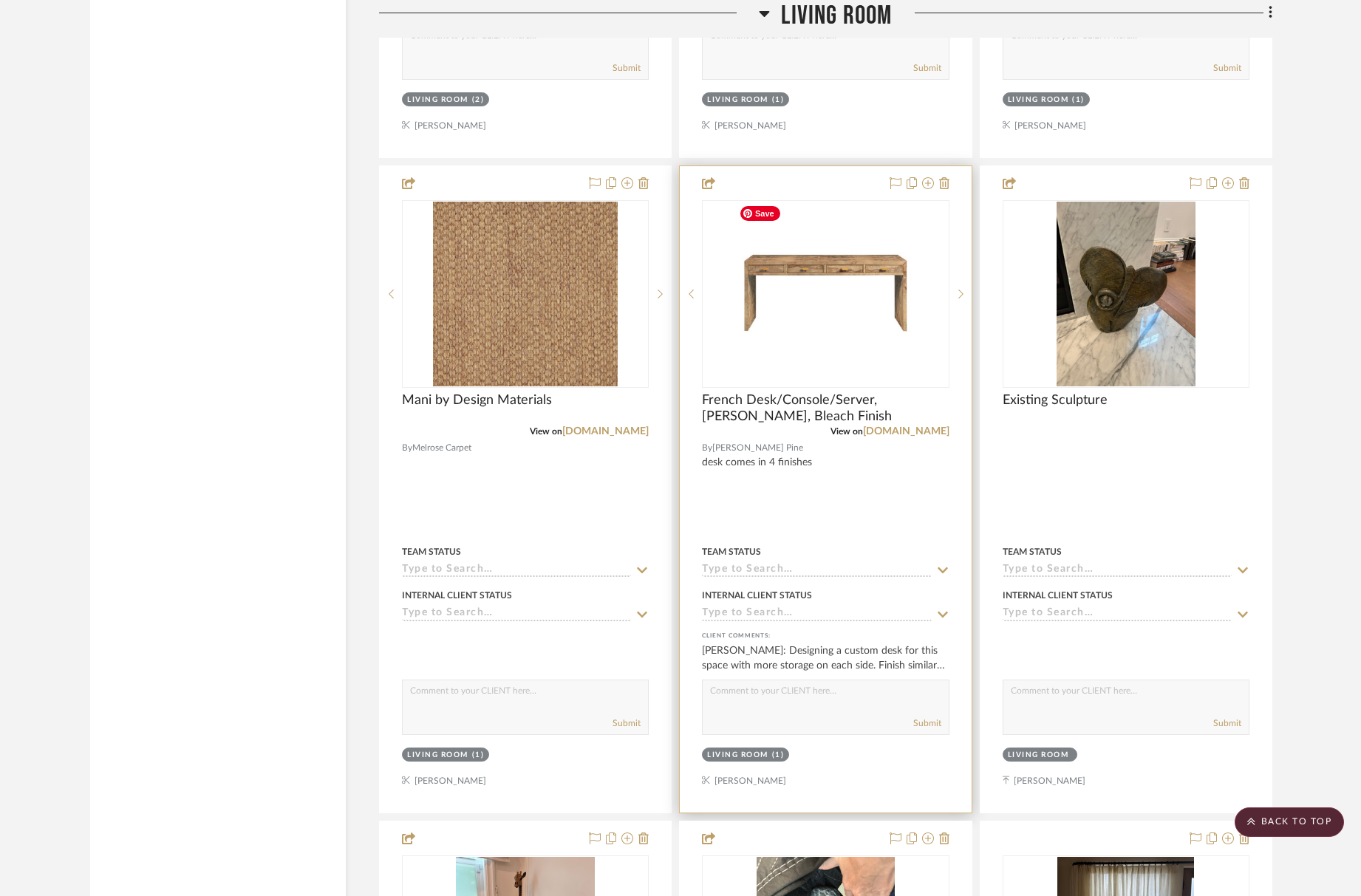
click at [764, 307] on img "0" at bounding box center [825, 294] width 185 height 185
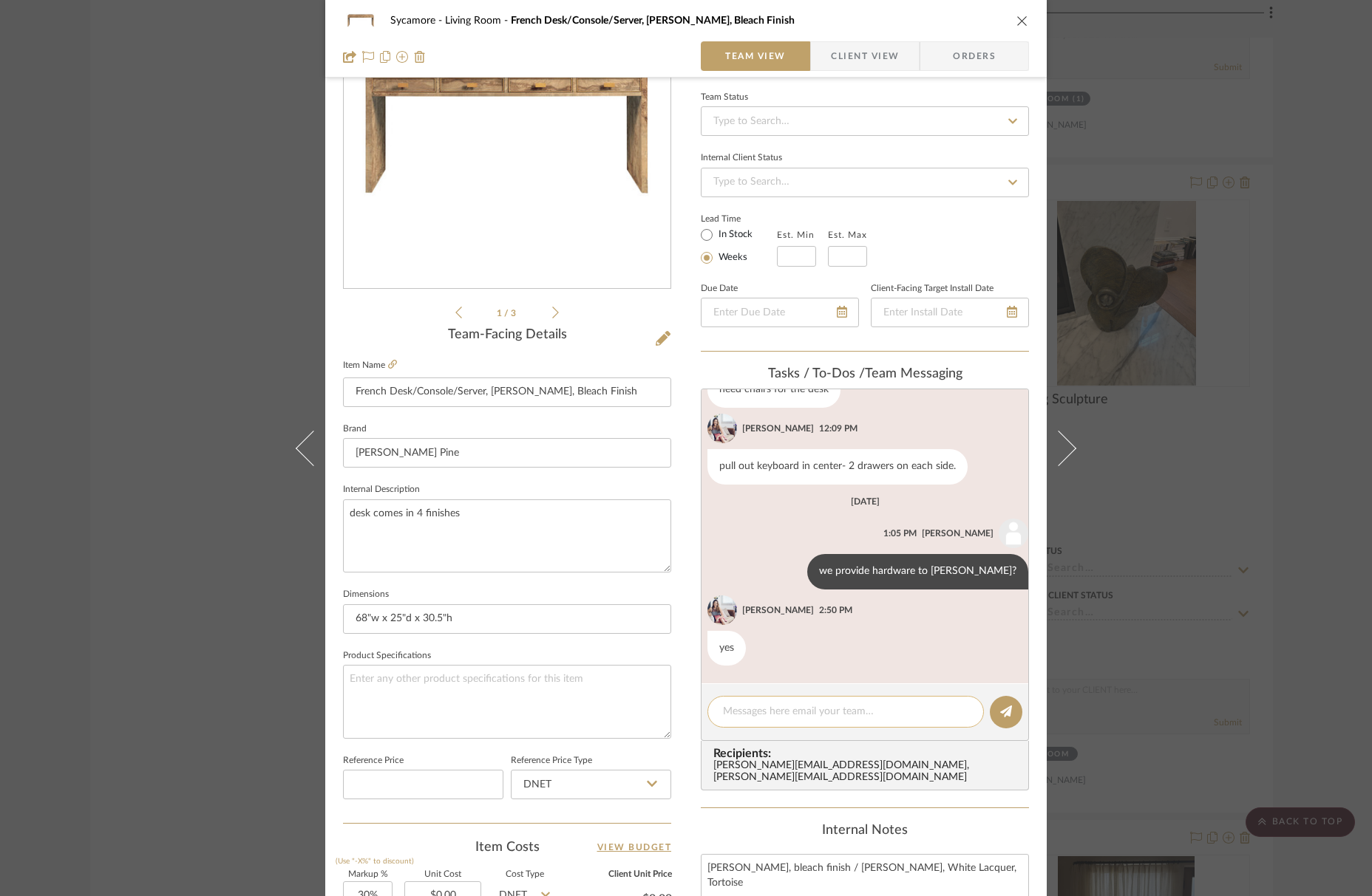
scroll to position [170, 0]
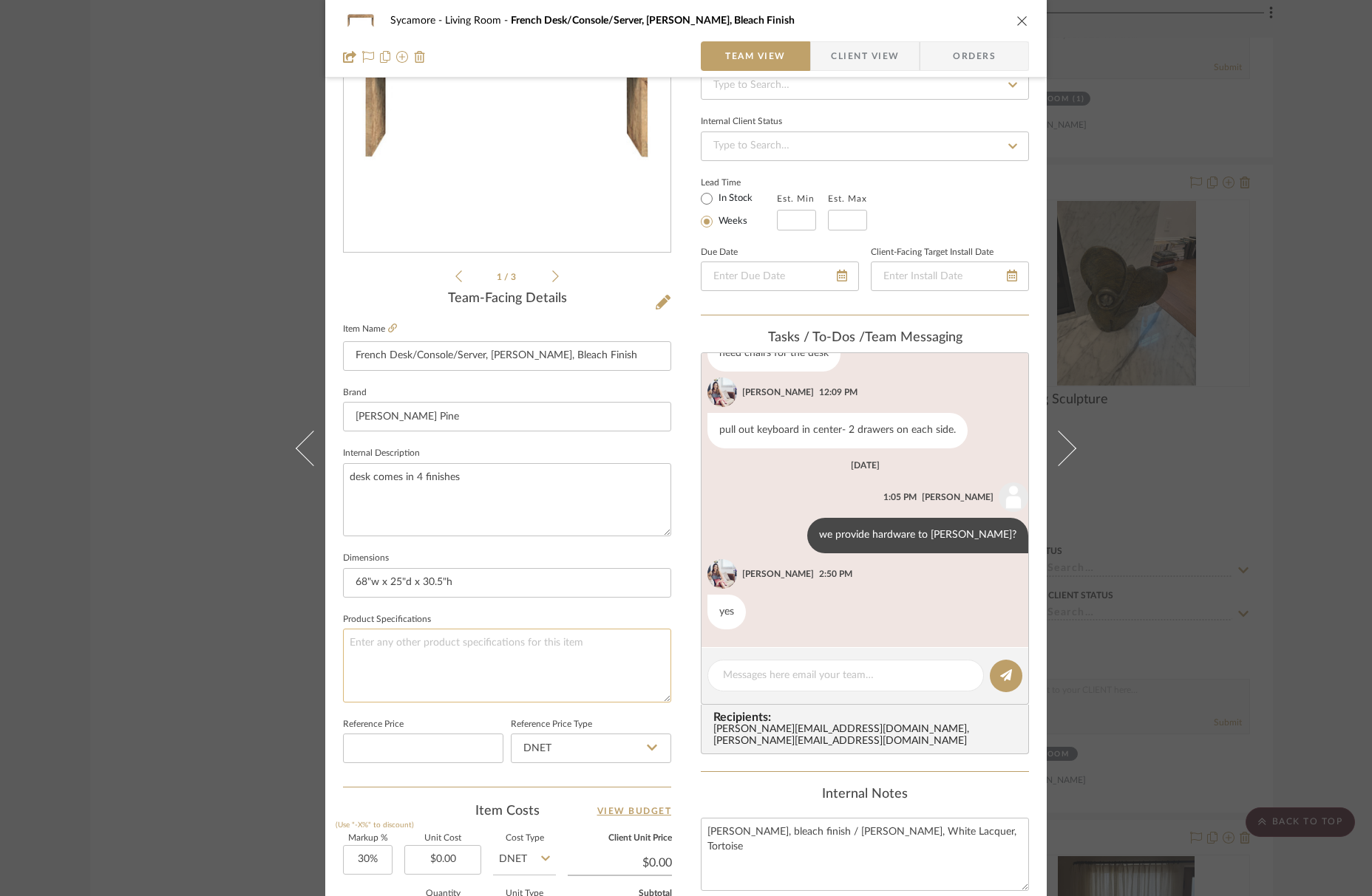
click at [576, 679] on textarea at bounding box center [507, 665] width 328 height 73
type textarea "Walnut in mystery butter oak/walnut finish"
click at [1020, 15] on icon "close" at bounding box center [1022, 21] width 12 height 12
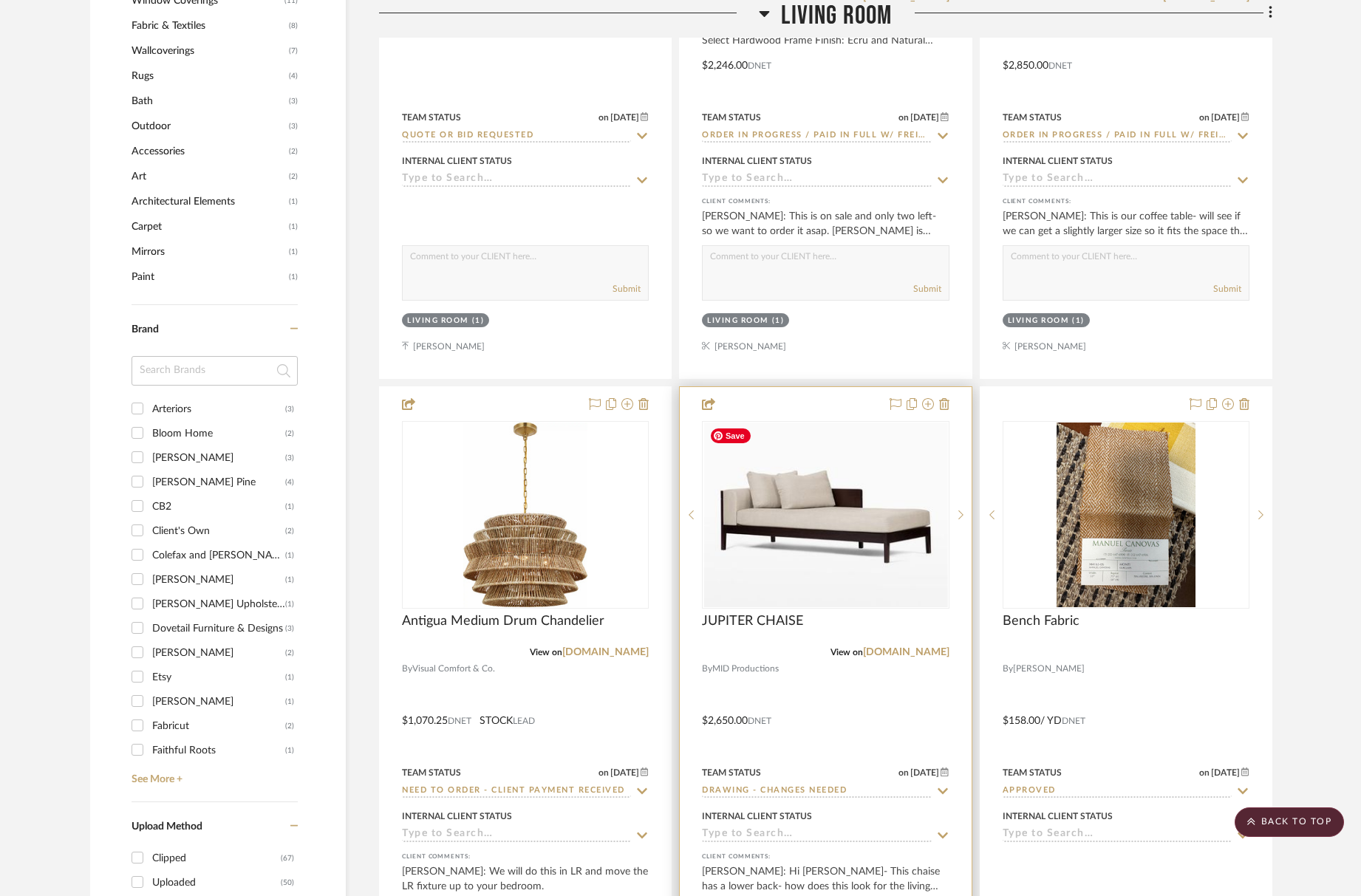
scroll to position [1736, 0]
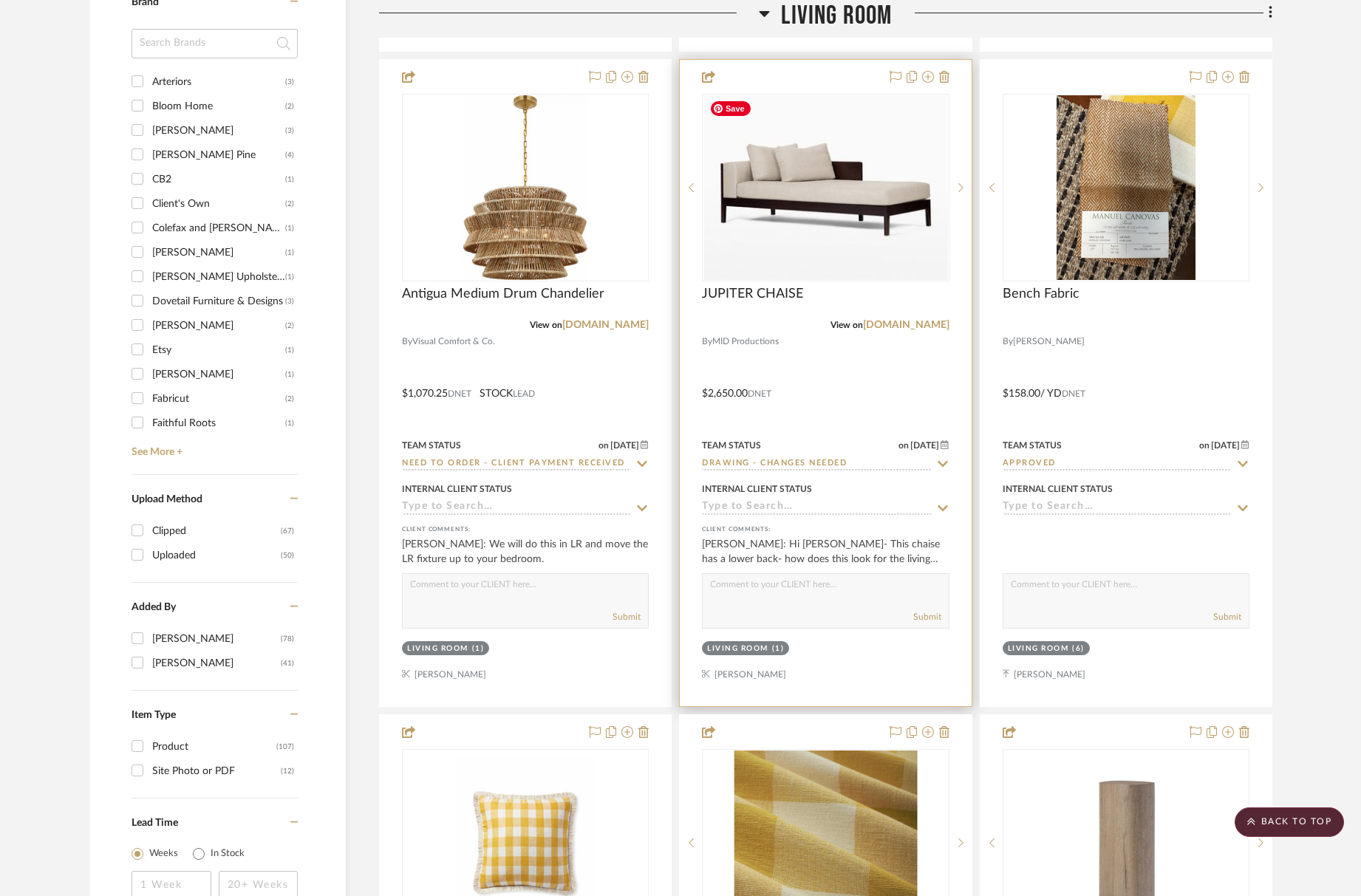
click at [819, 220] on img "0" at bounding box center [825, 188] width 244 height 185
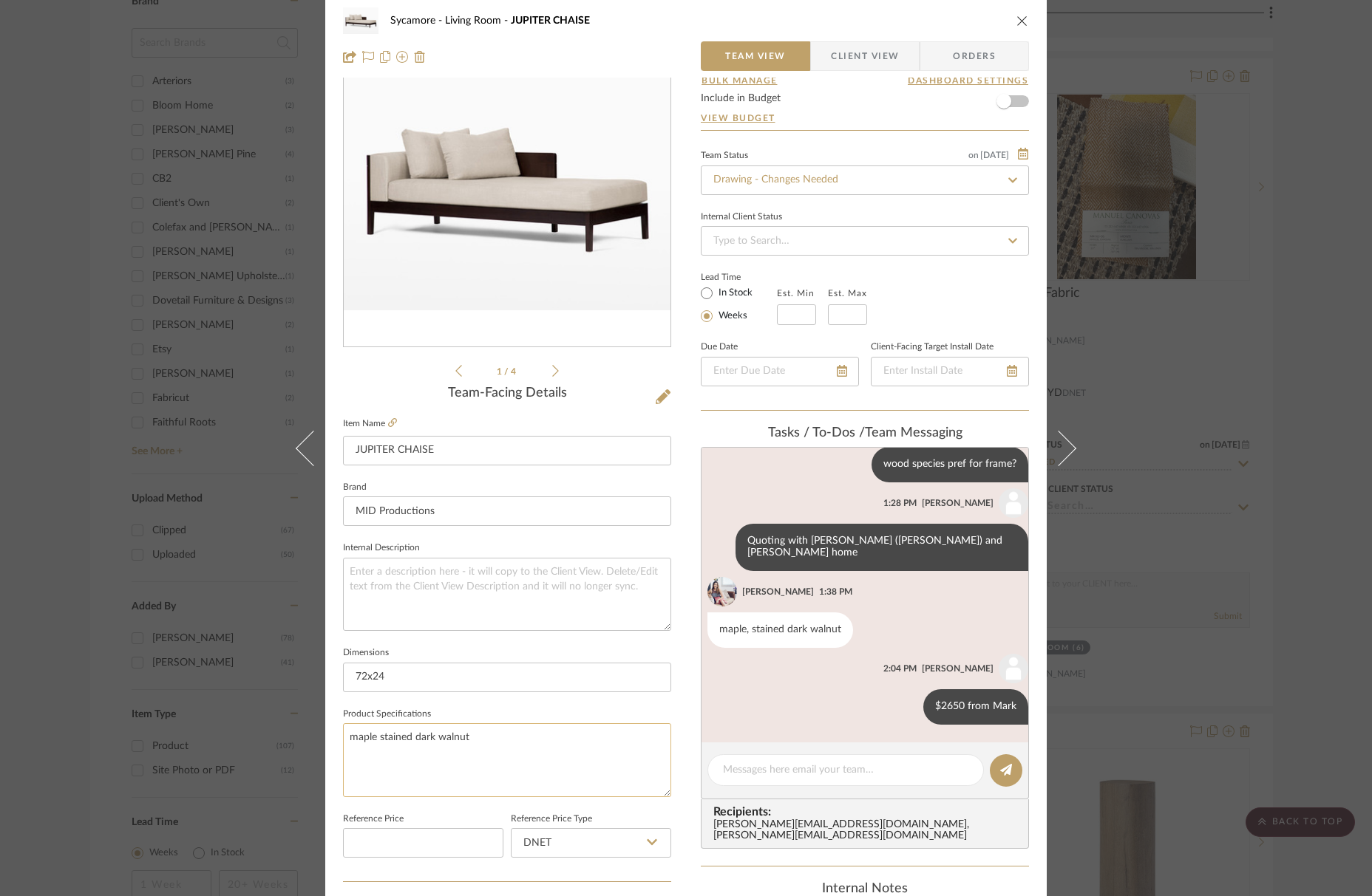
scroll to position [101, 0]
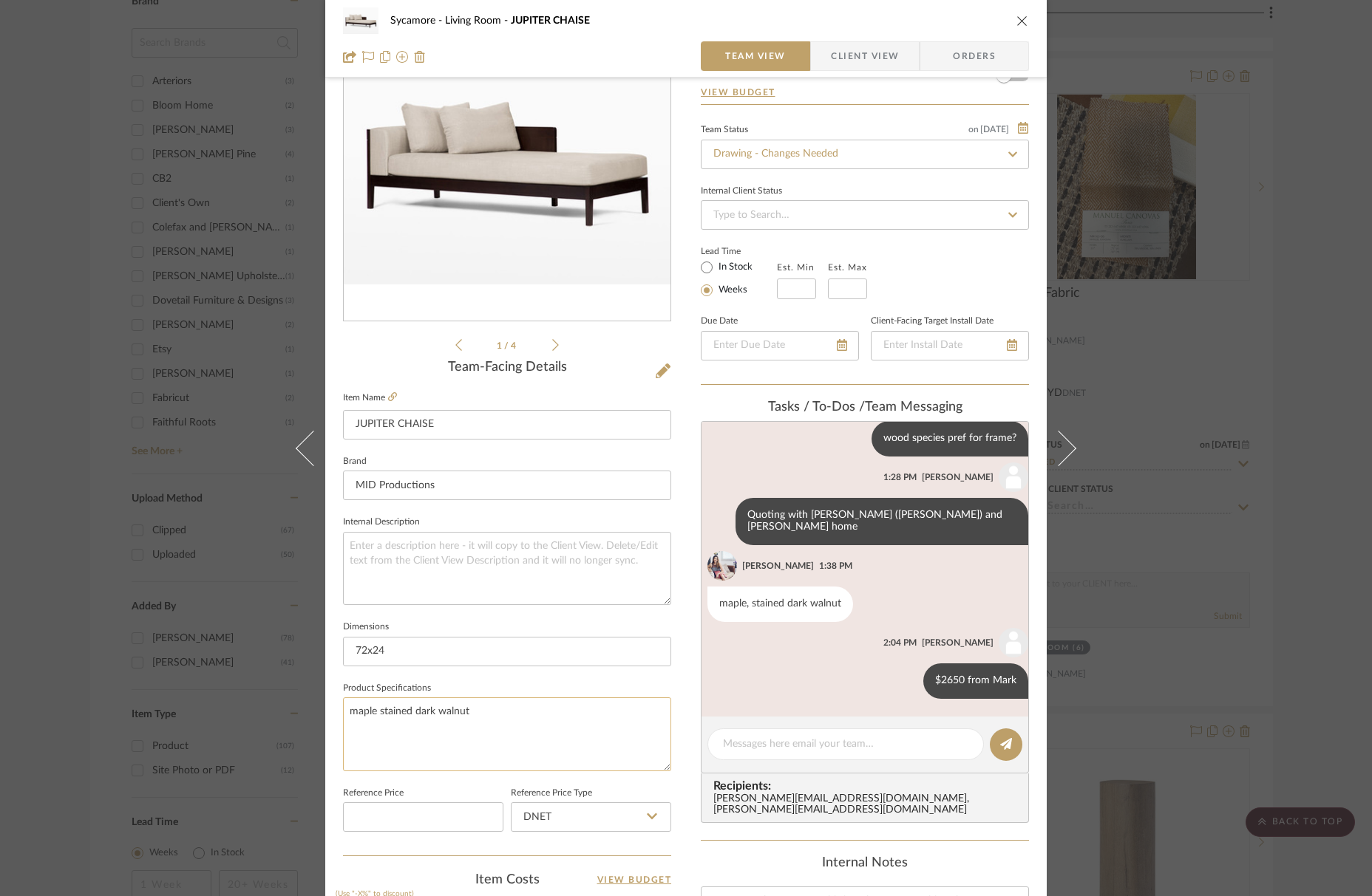
click at [521, 717] on textarea "maple stained dark walnut" at bounding box center [507, 734] width 328 height 73
click at [491, 714] on textarea "maple stained dark walnut" at bounding box center [507, 734] width 328 height 73
type textarea "maple stained dark walnut - winchester"
click at [657, 379] on fa-icon at bounding box center [663, 372] width 15 height 15
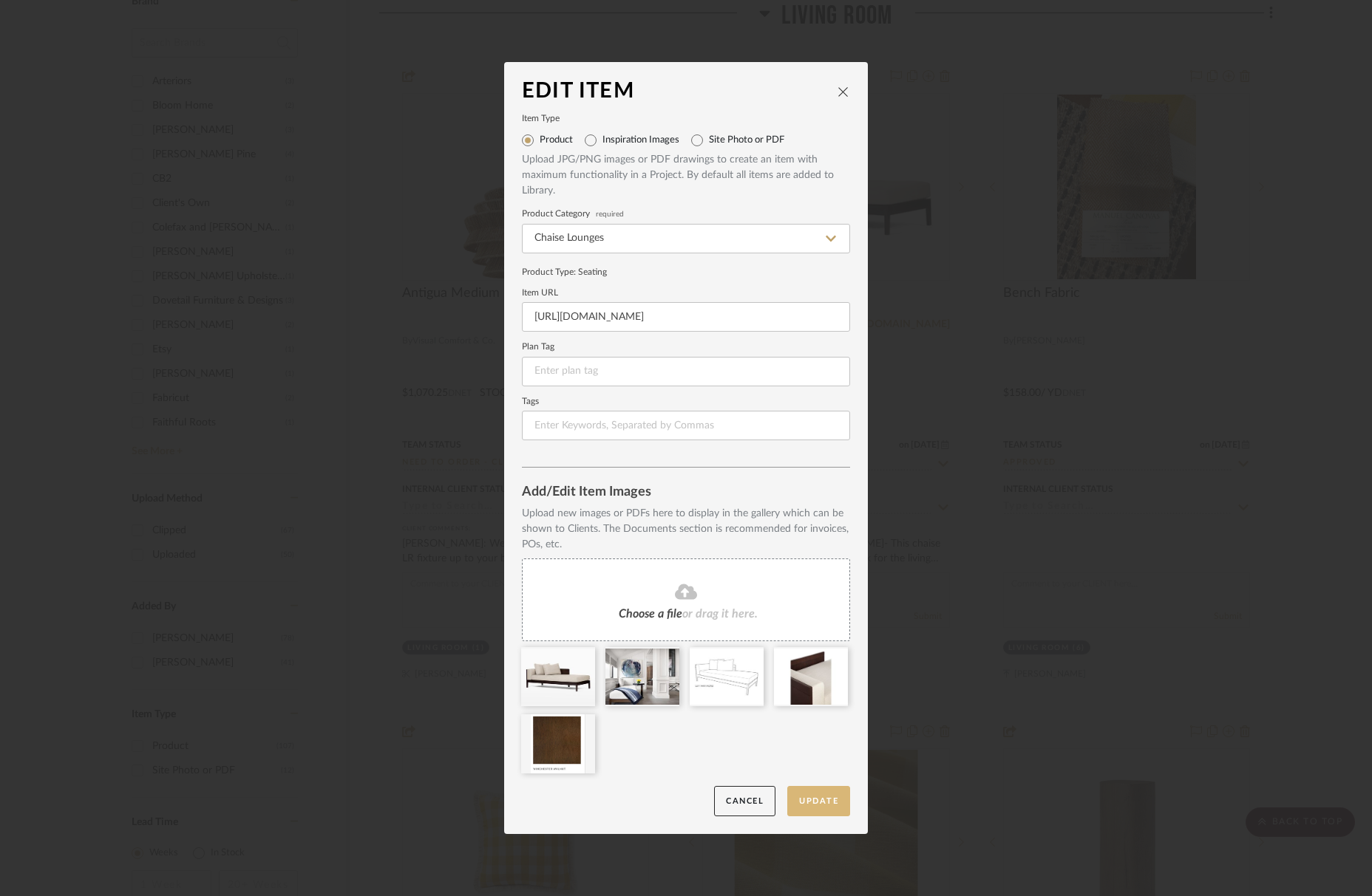
click at [814, 796] on button "Update" at bounding box center [819, 801] width 63 height 31
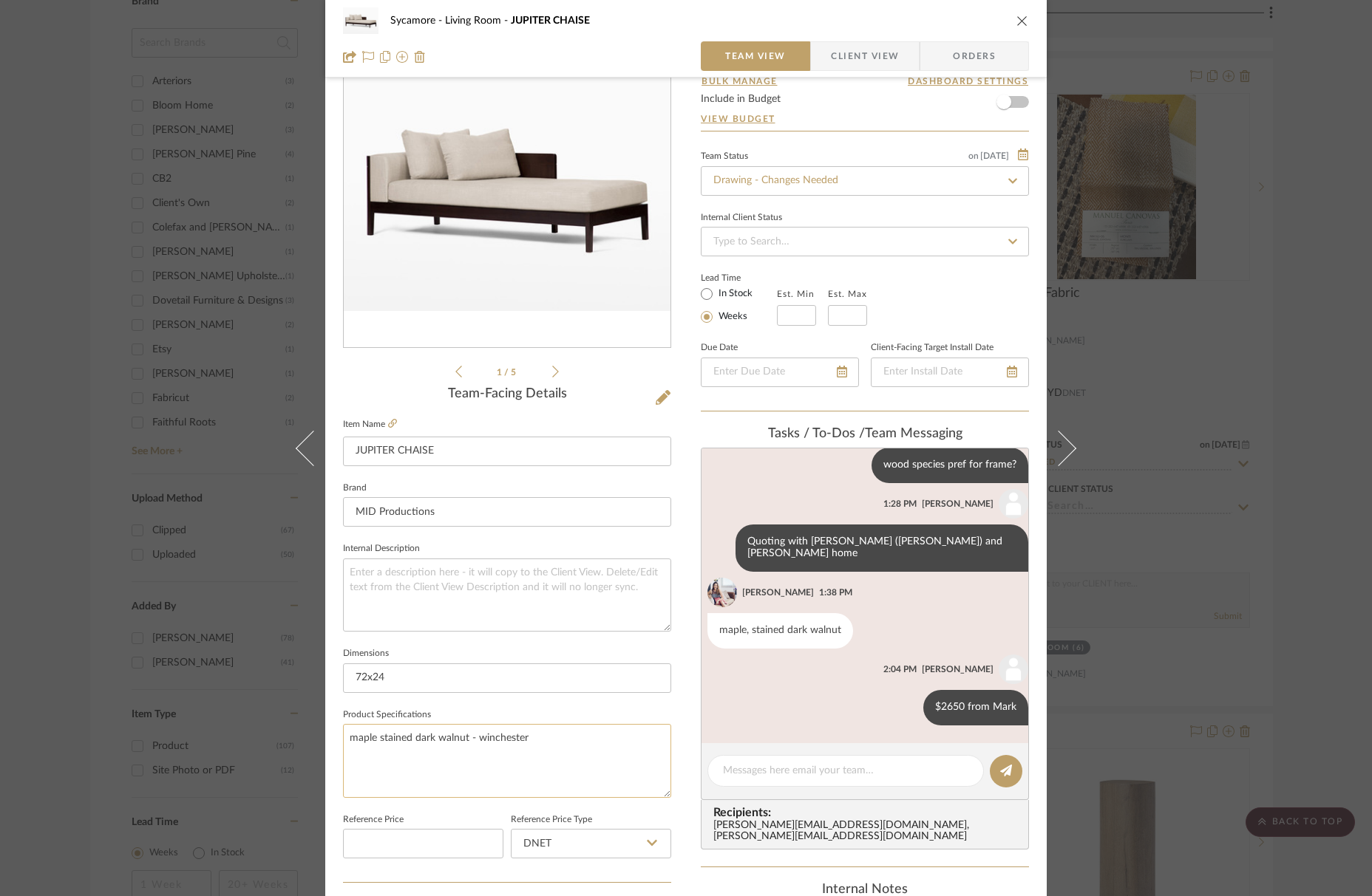
scroll to position [75, 0]
click at [520, 745] on textarea "maple stained dark walnut - winchester" at bounding box center [507, 760] width 328 height 73
click at [556, 735] on textarea "maple stained dark walnut - winchester" at bounding box center [507, 760] width 328 height 73
type textarea "maple stained dark walnut - winchester walnut"
click at [1014, 13] on div "Sycamore Living Room JUPITER CHAISE" at bounding box center [686, 21] width 686 height 30
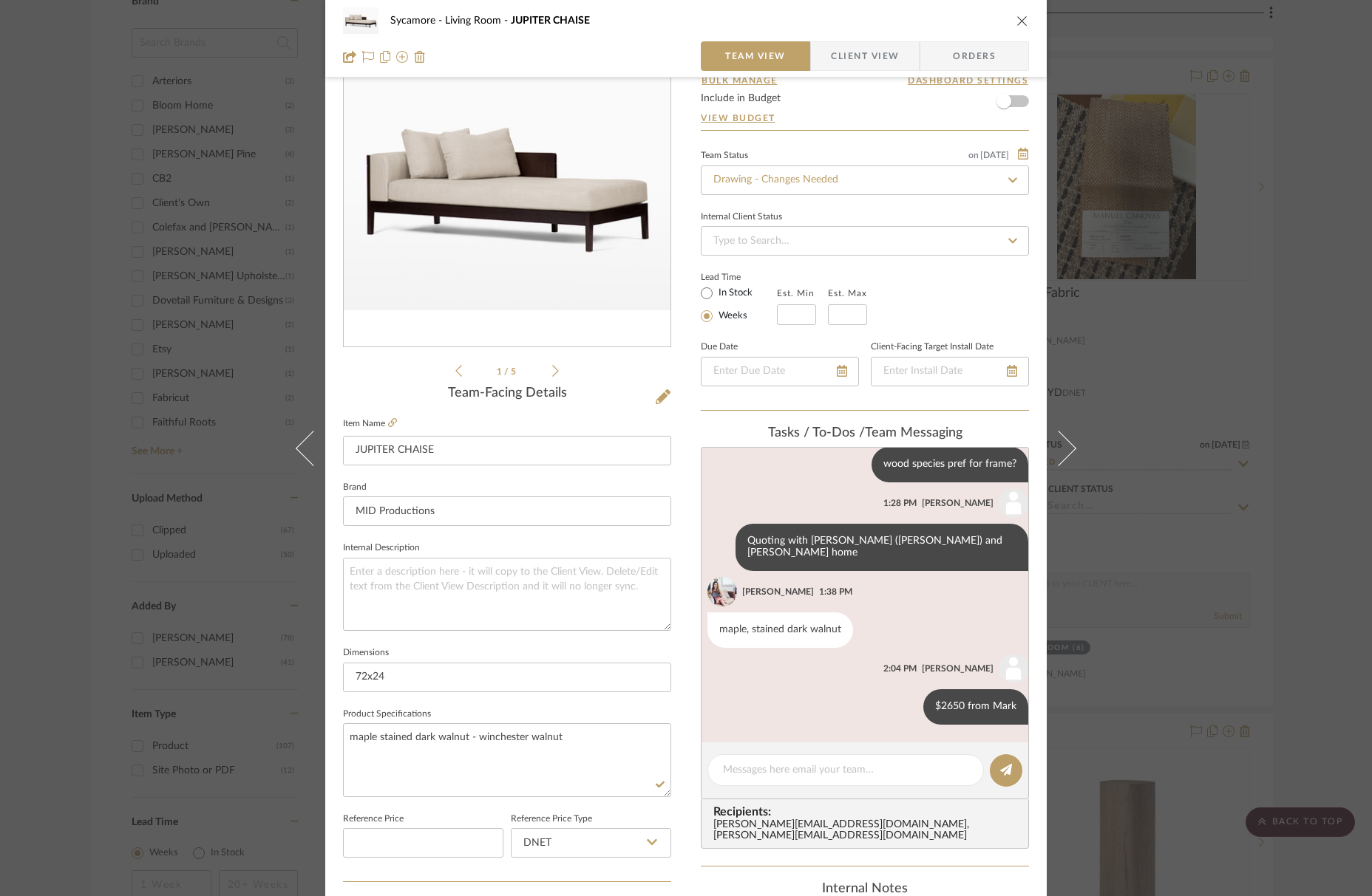
click at [1017, 20] on icon "close" at bounding box center [1022, 21] width 12 height 12
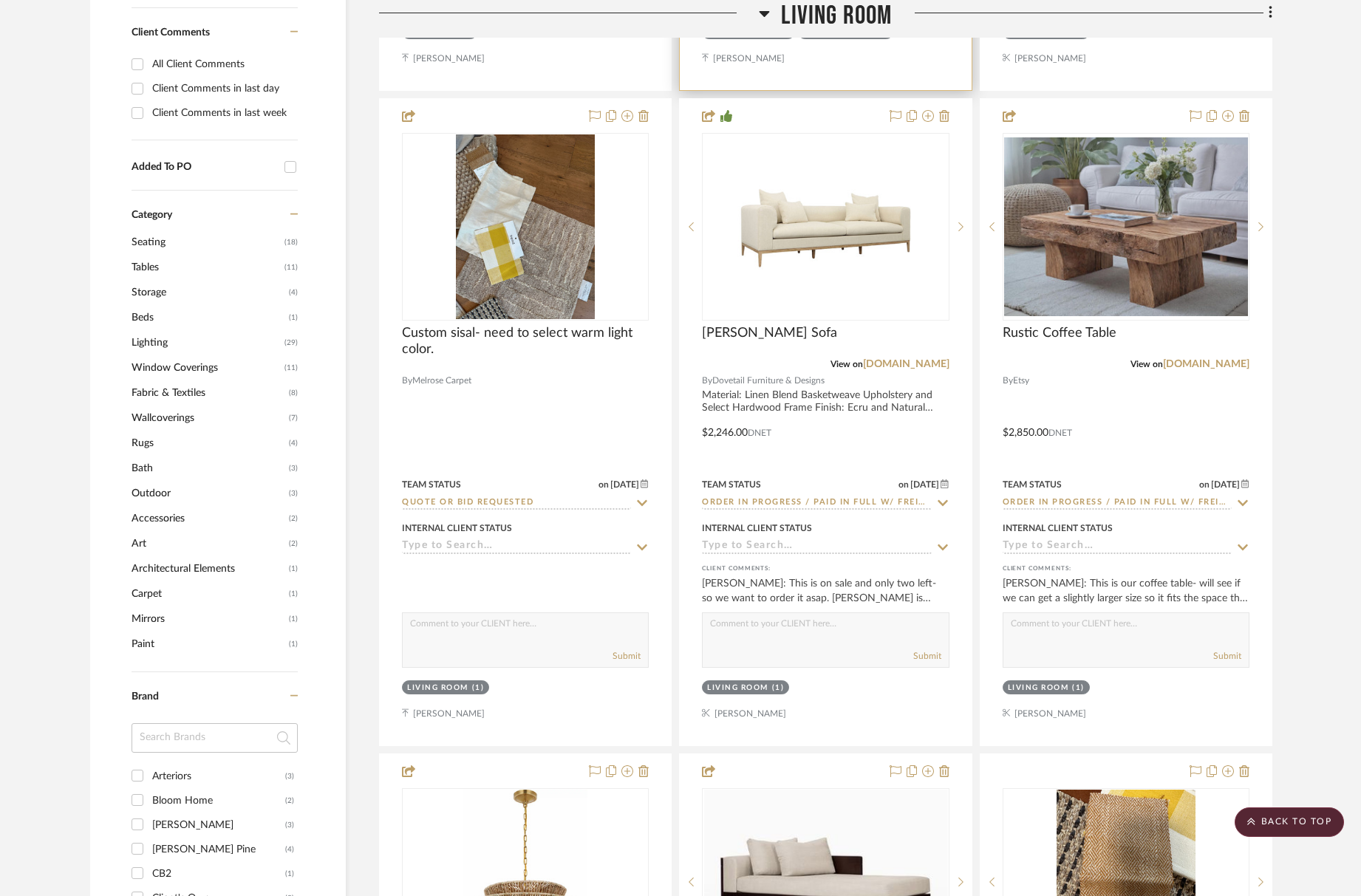
scroll to position [892, 0]
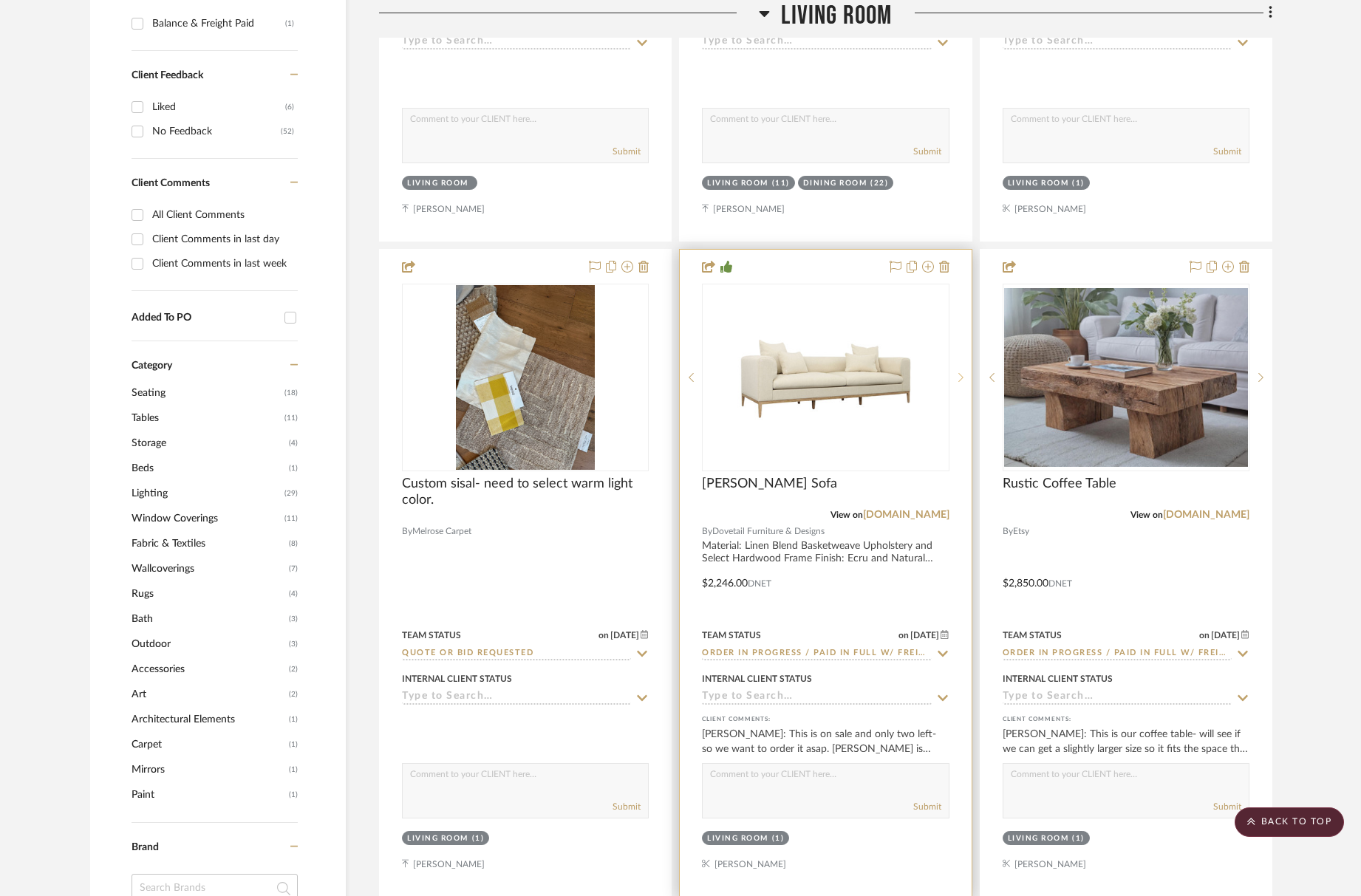
click at [962, 381] on div at bounding box center [961, 377] width 22 height 188
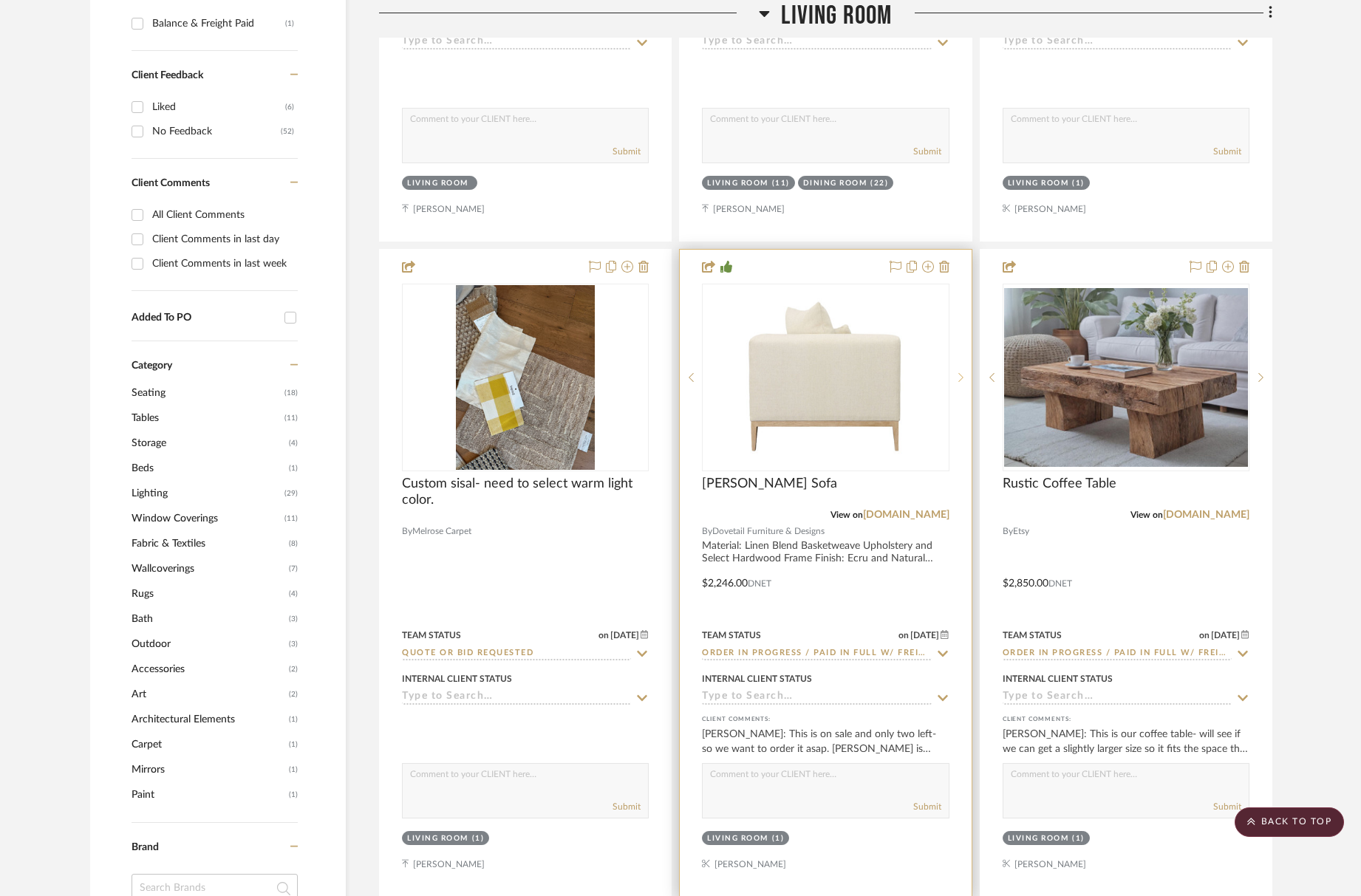
click at [962, 381] on div at bounding box center [961, 377] width 22 height 188
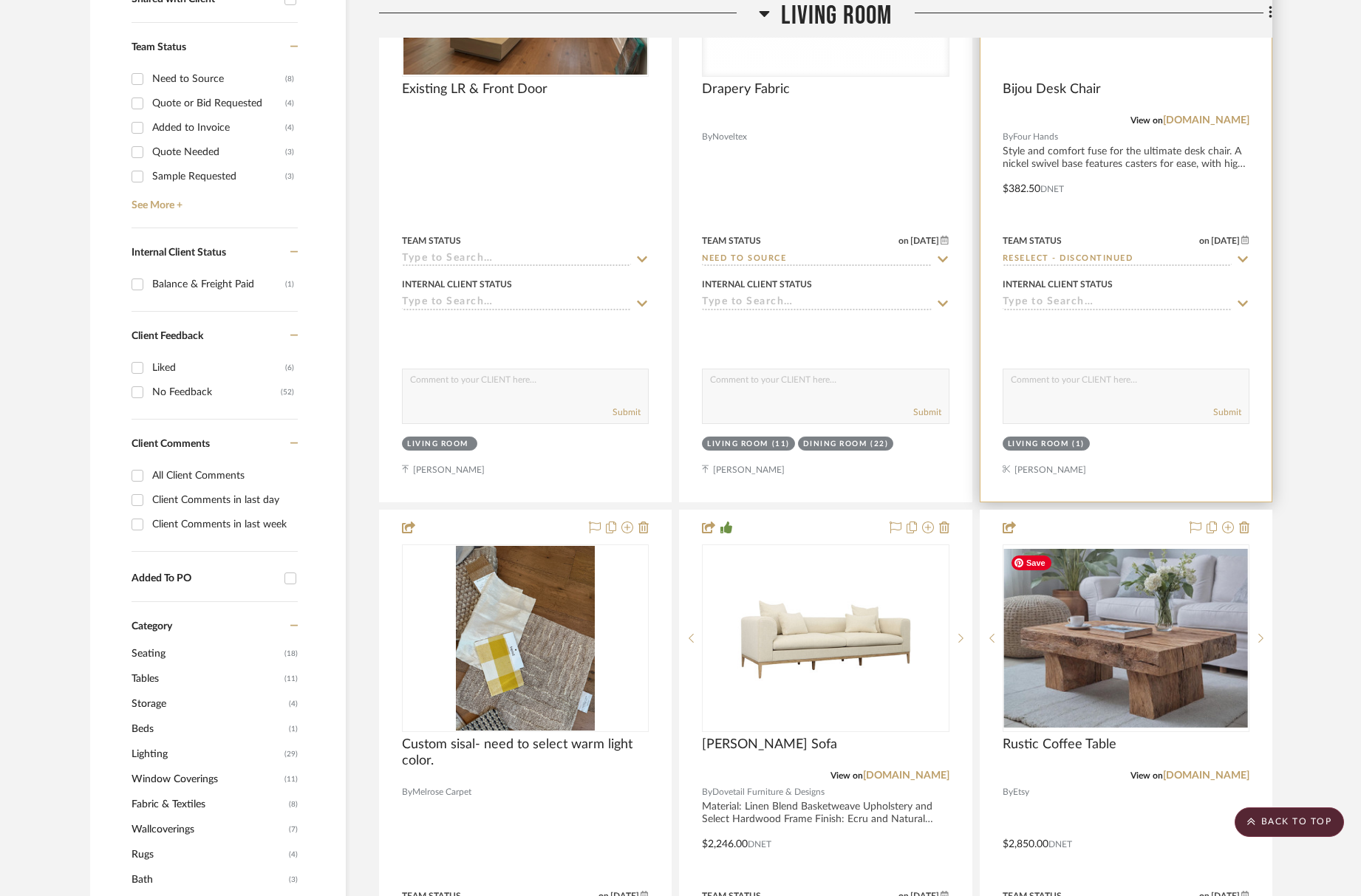
scroll to position [282, 0]
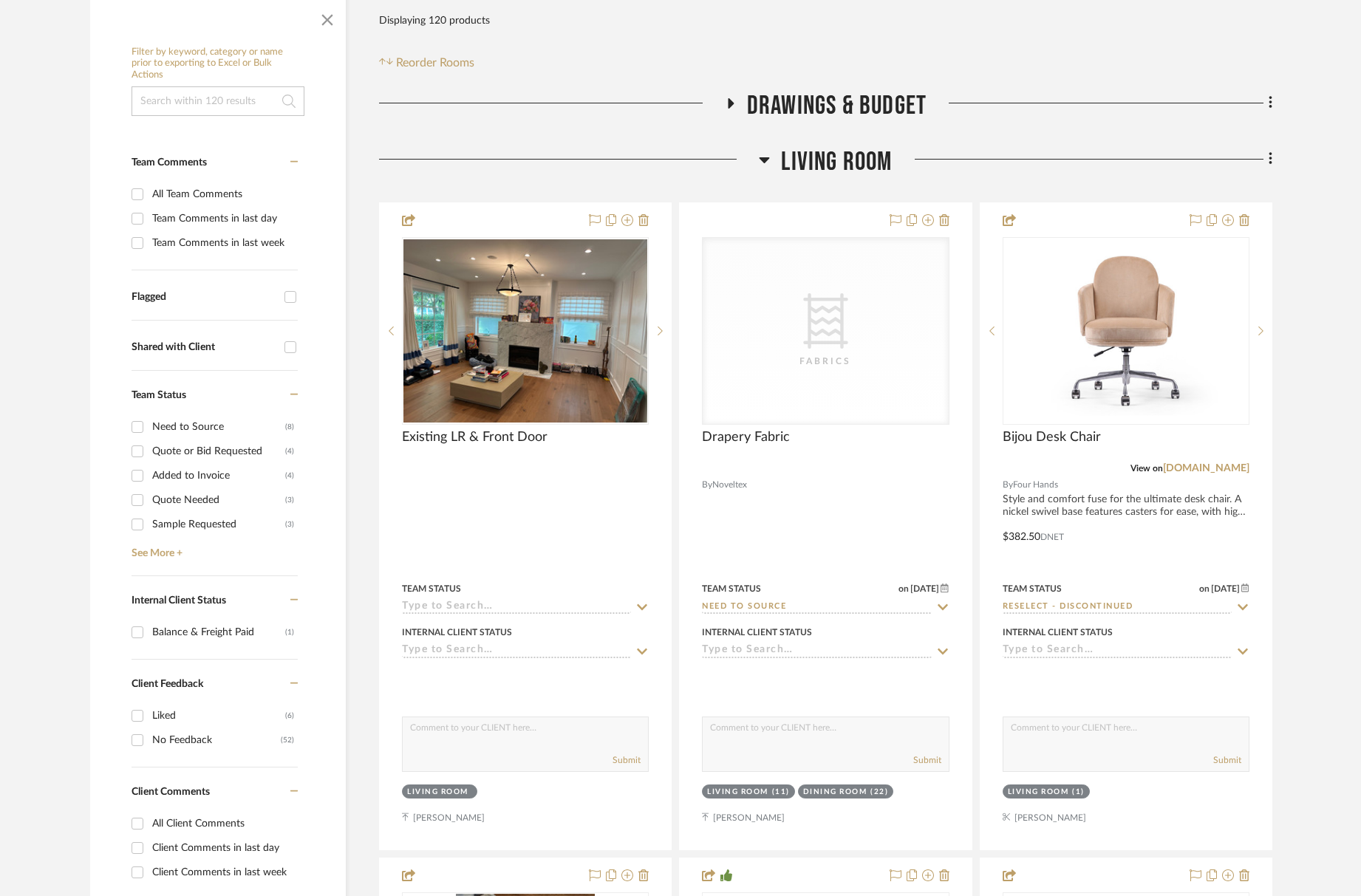
click at [835, 168] on span "Living Room" at bounding box center [836, 162] width 111 height 32
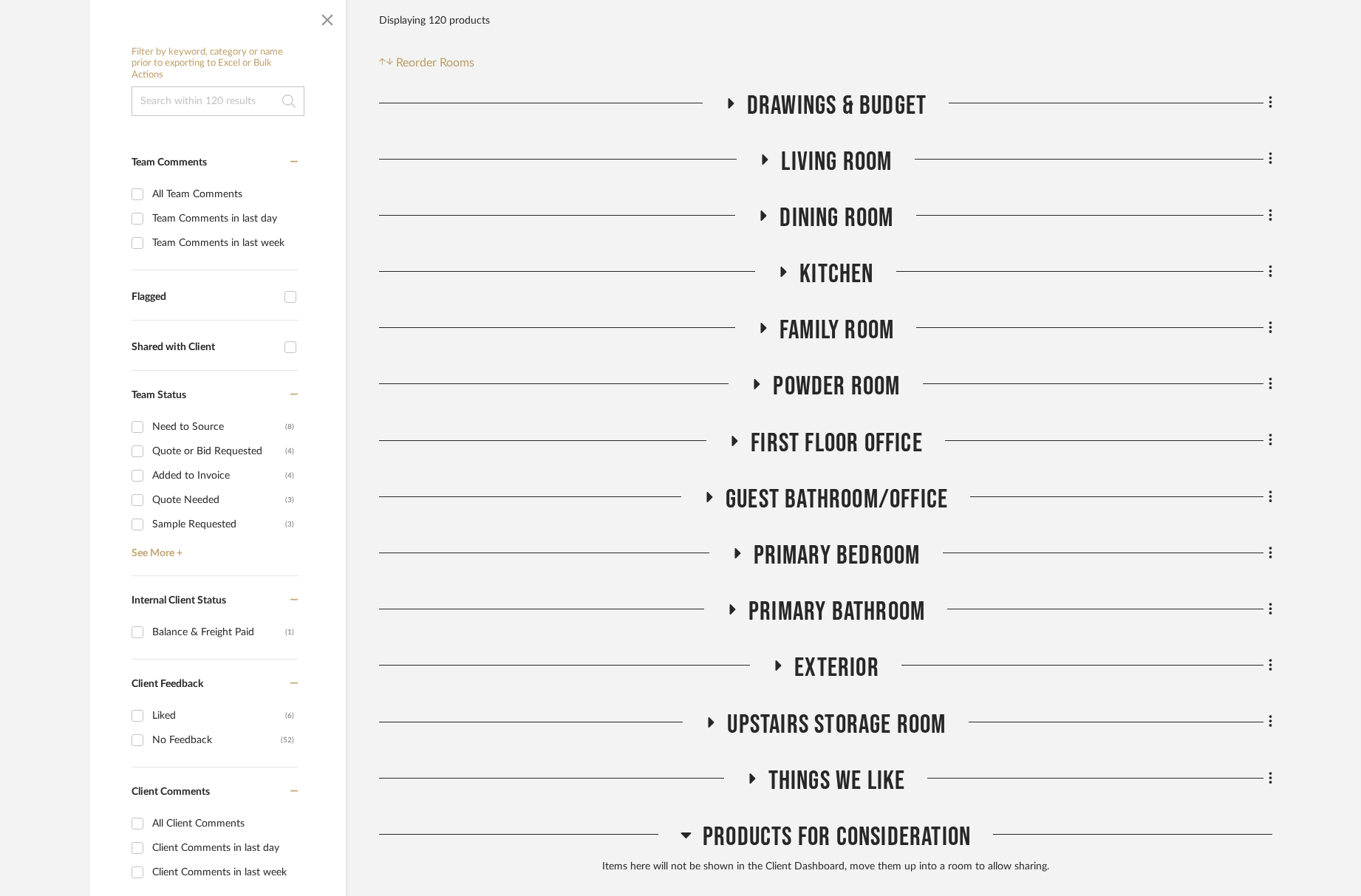
click at [835, 168] on span "Living Room" at bounding box center [836, 162] width 111 height 32
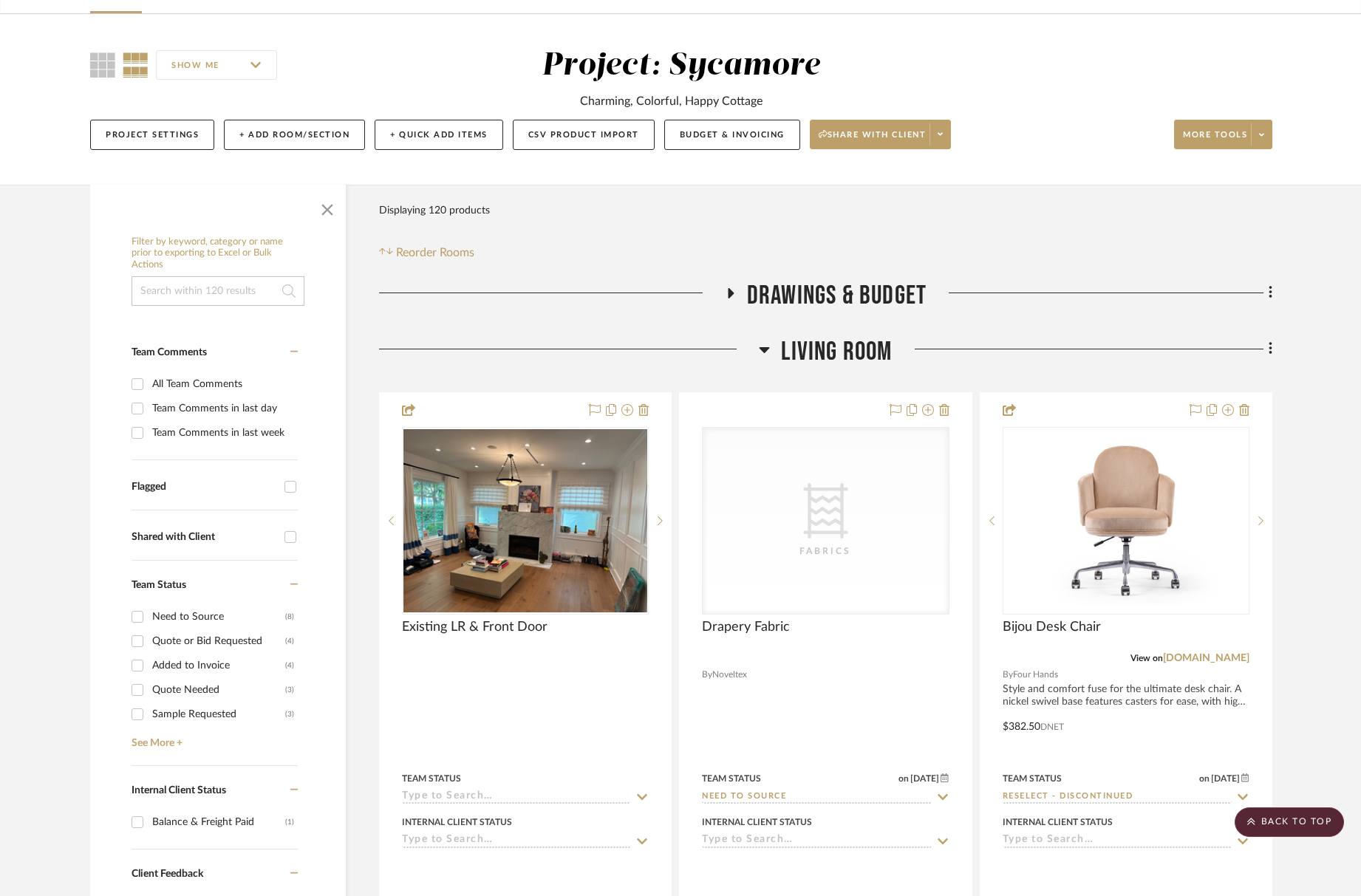
scroll to position [0, 0]
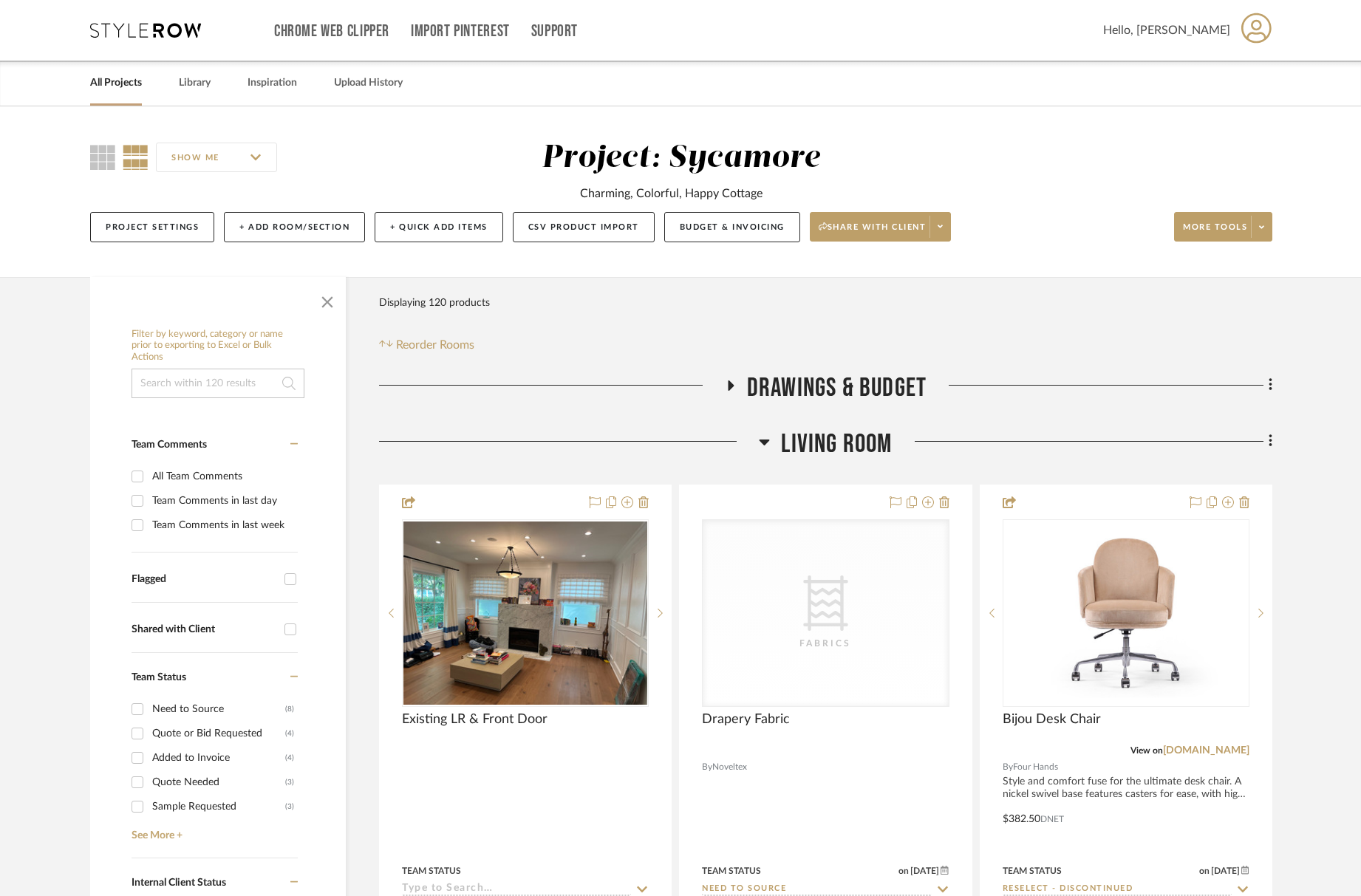
click at [839, 440] on span "Living Room" at bounding box center [836, 444] width 111 height 32
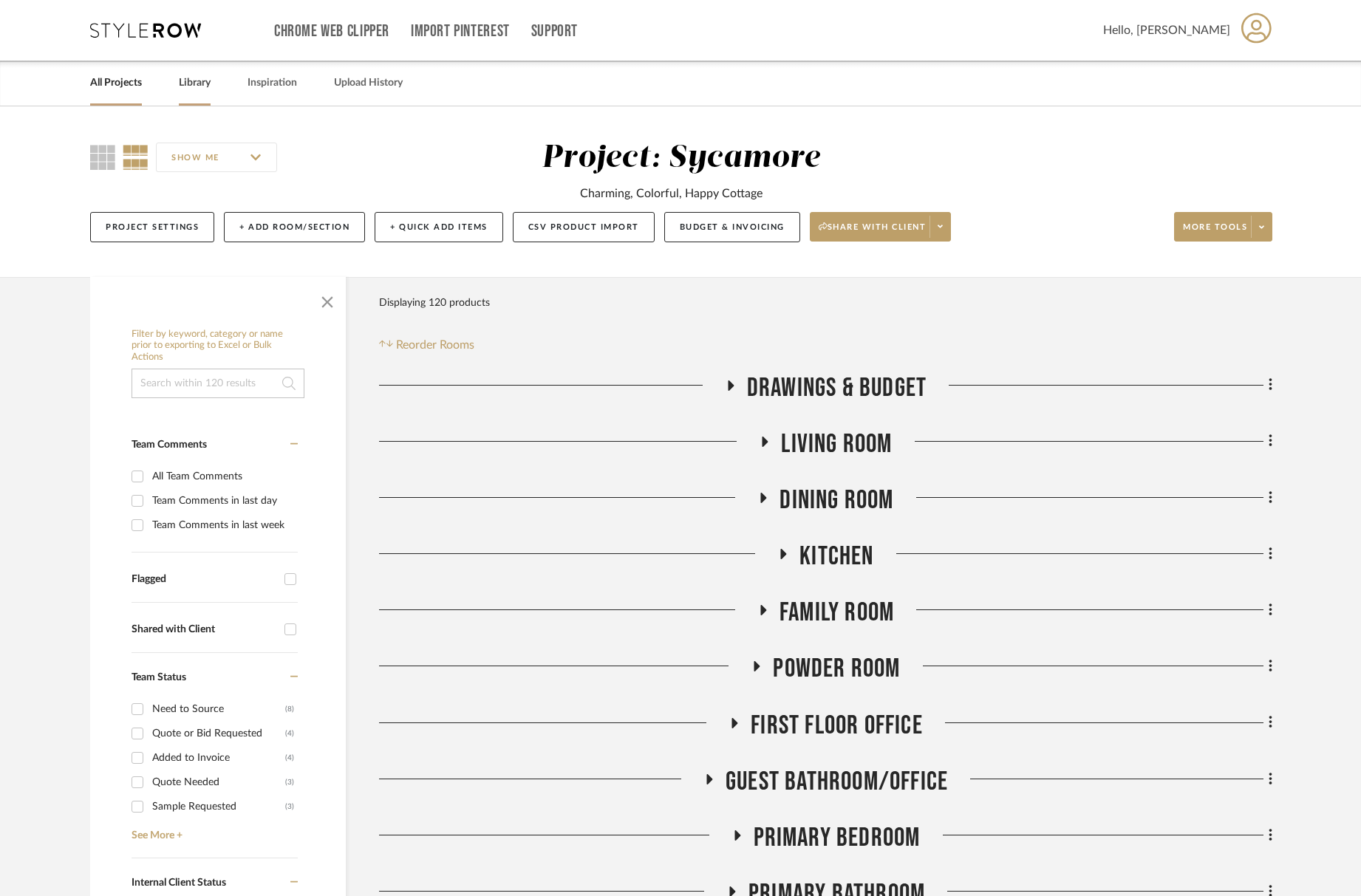
click at [193, 80] on link "Library" at bounding box center [194, 83] width 32 height 20
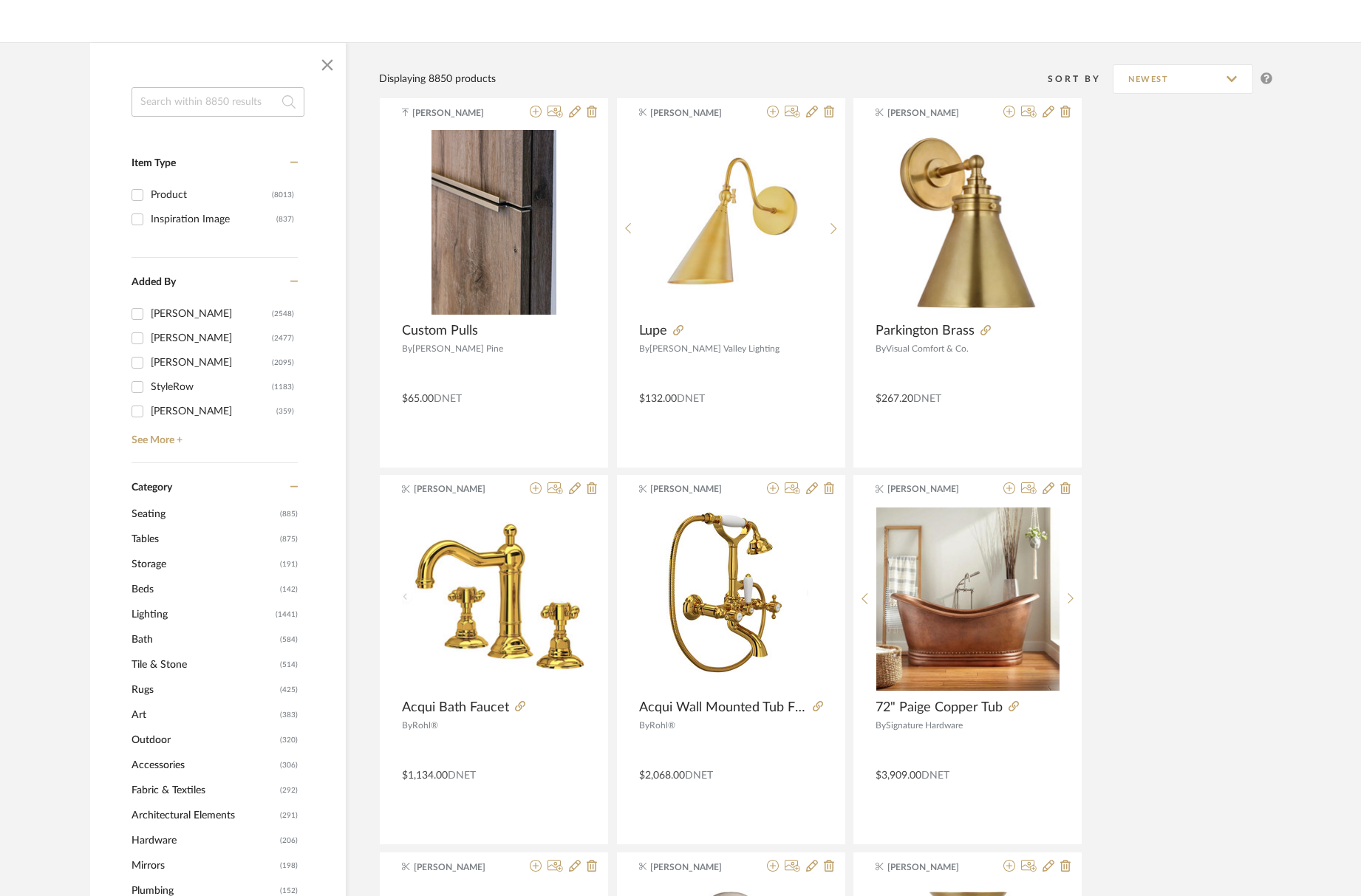
scroll to position [497, 0]
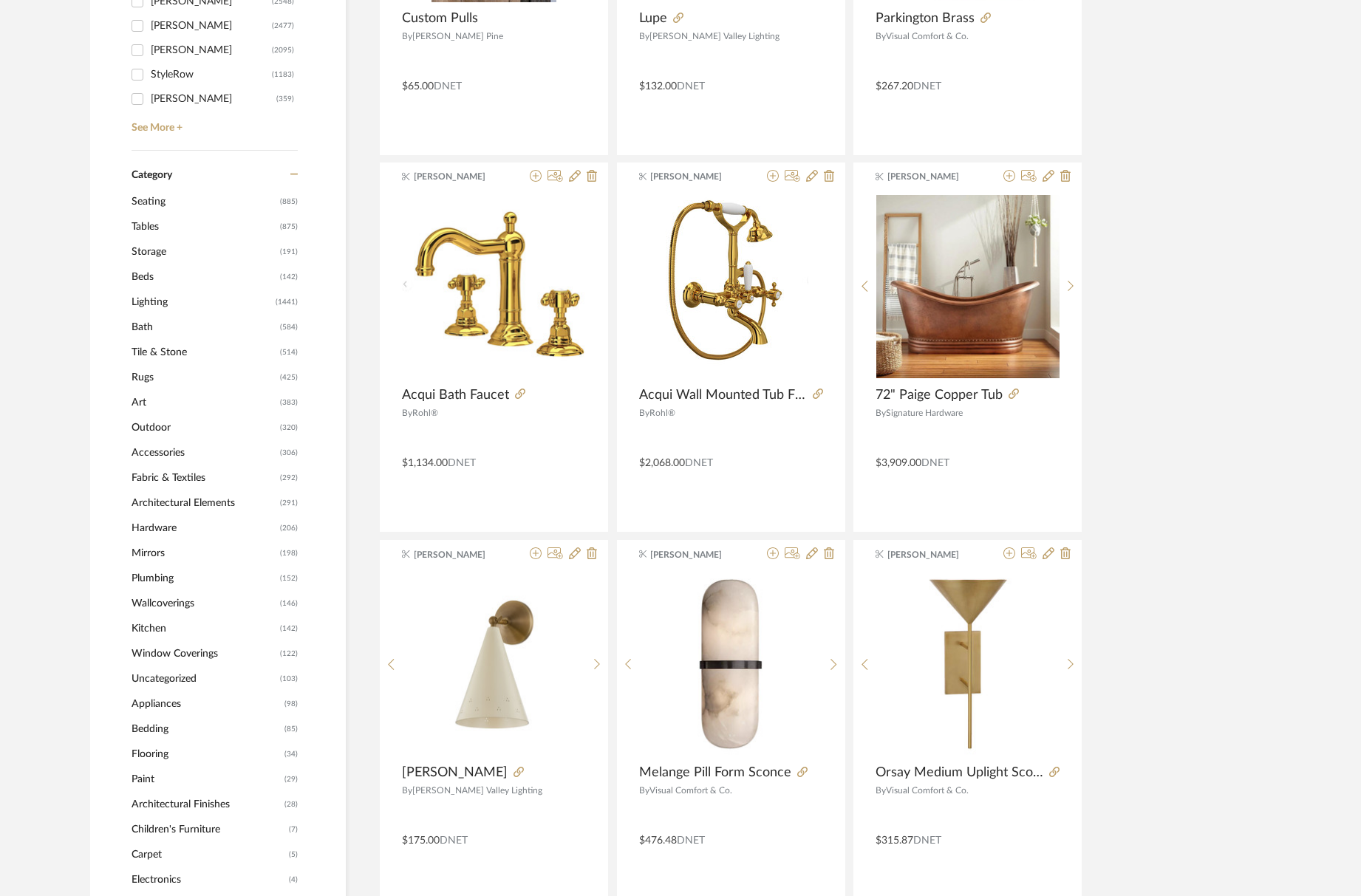
click at [147, 790] on span "Paint" at bounding box center [206, 780] width 150 height 25
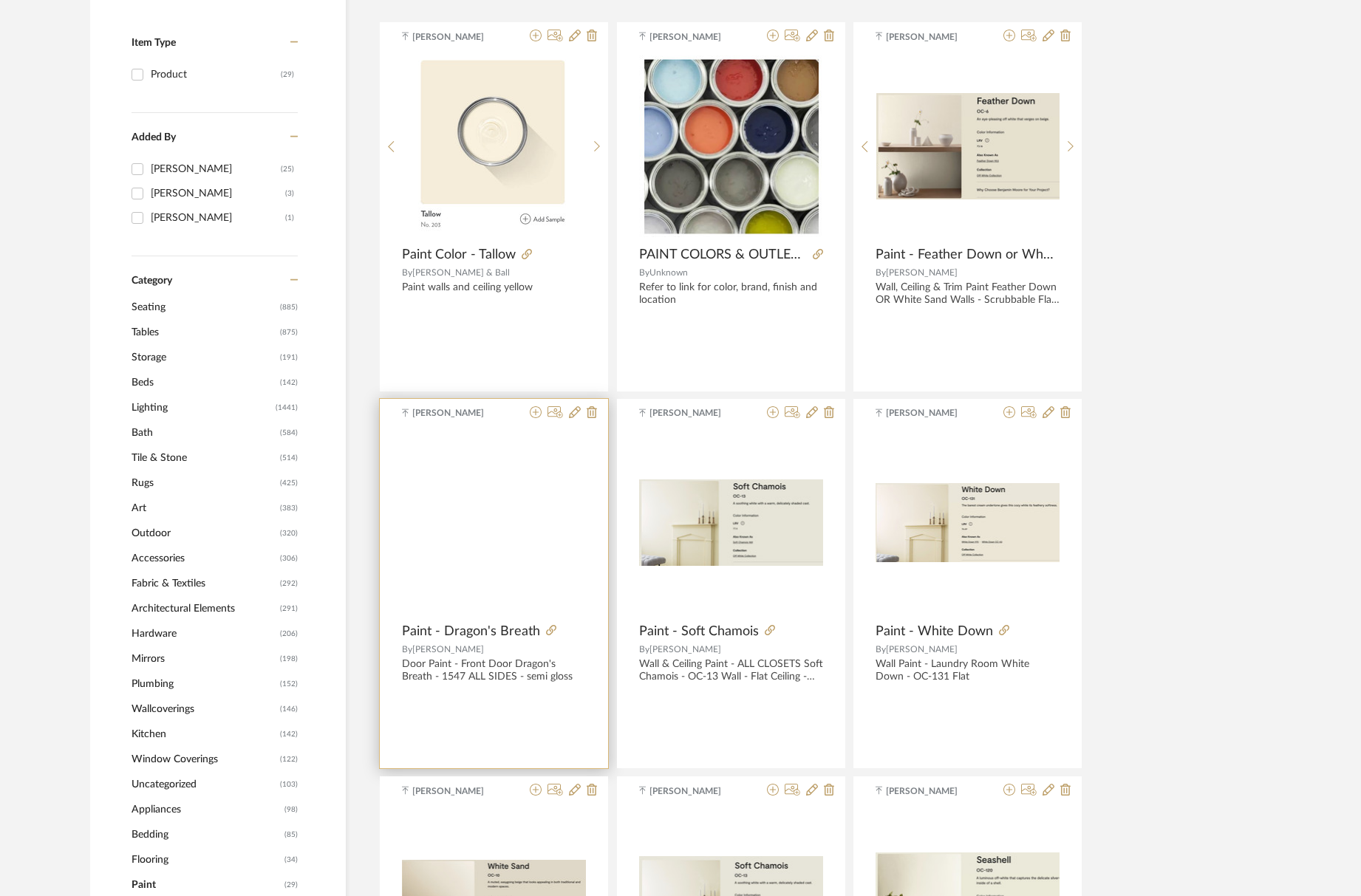
scroll to position [152, 0]
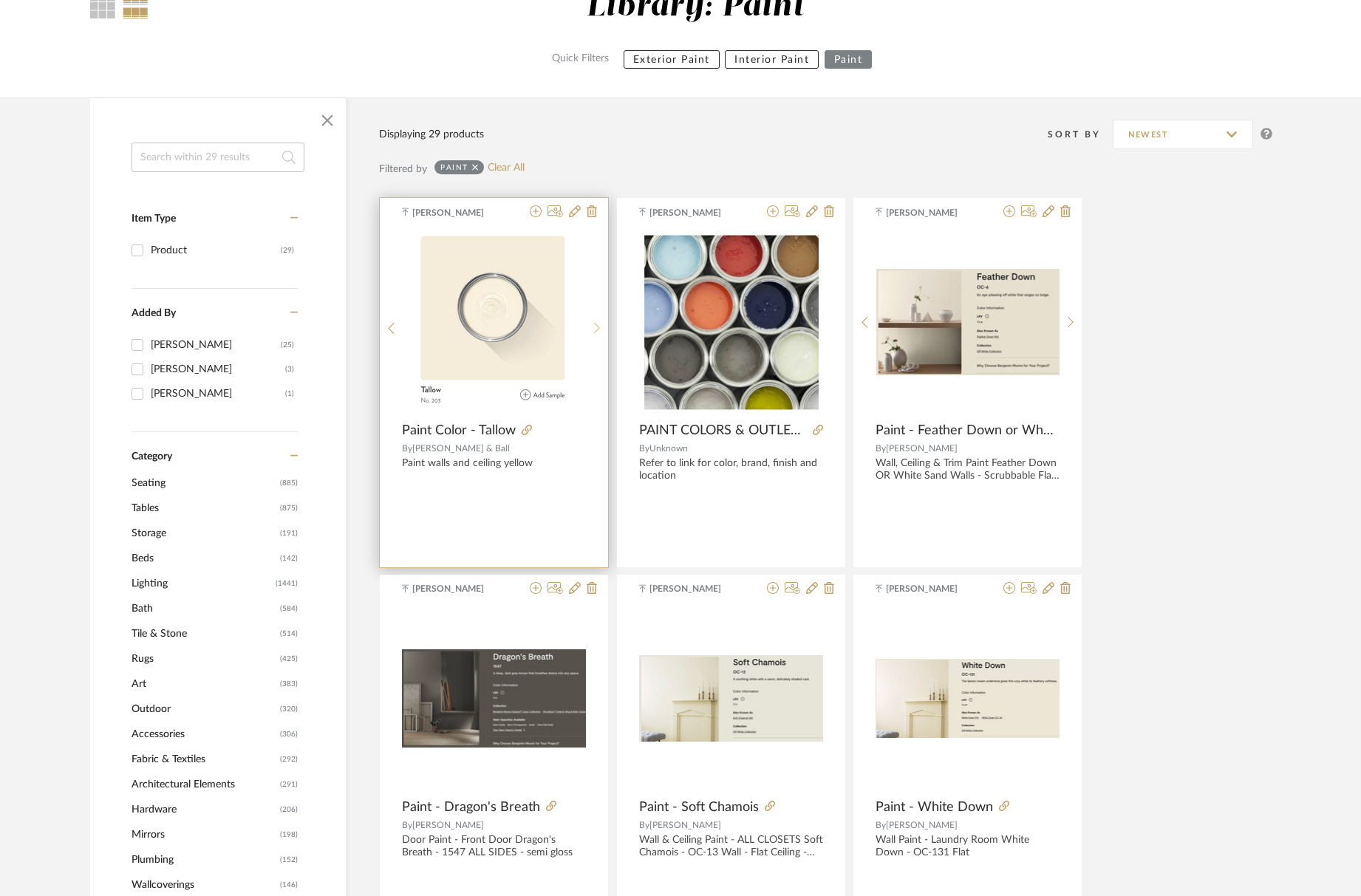
click at [598, 319] on div at bounding box center [597, 328] width 23 height 196
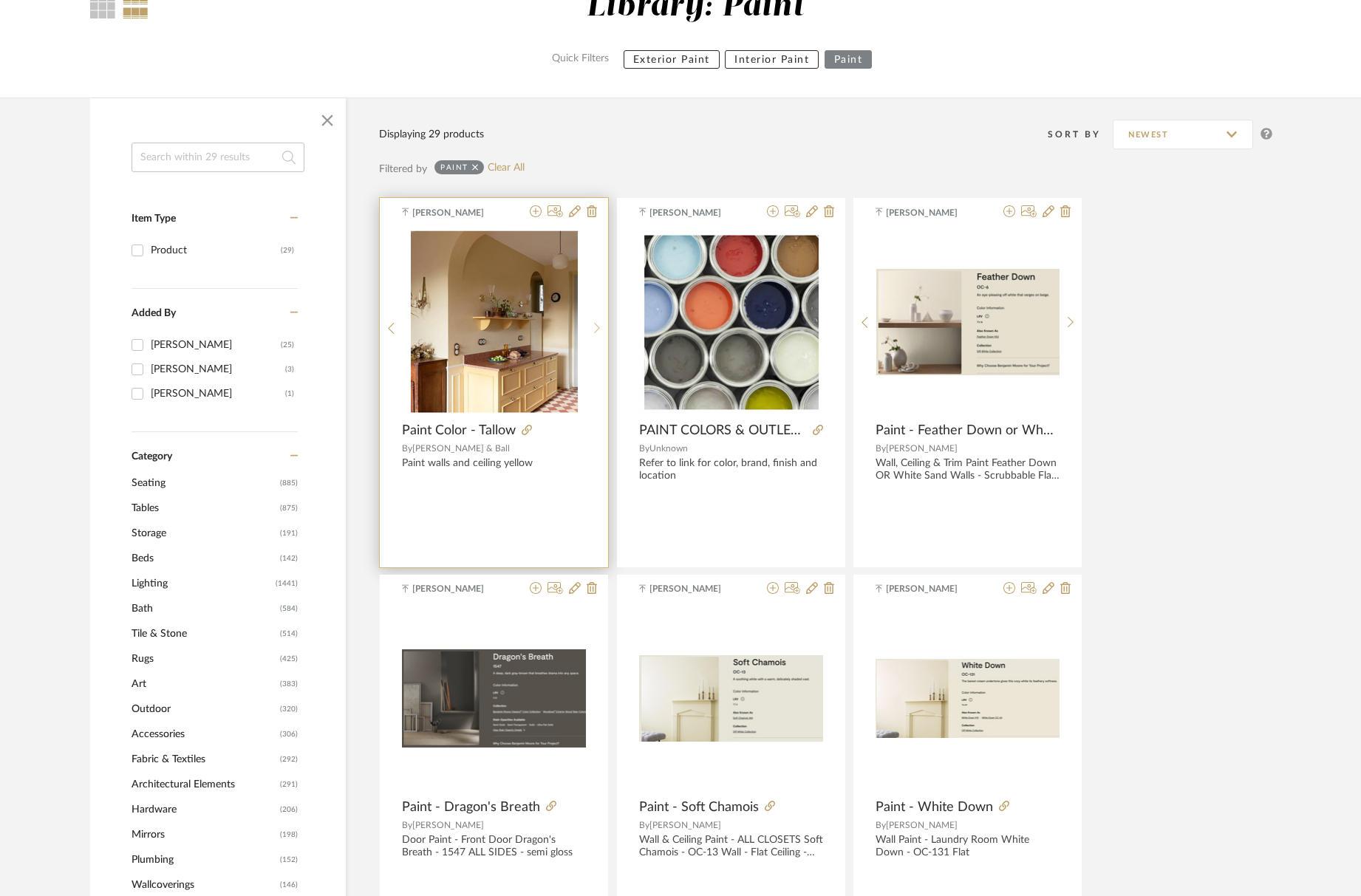
click at [598, 319] on div at bounding box center [597, 328] width 23 height 196
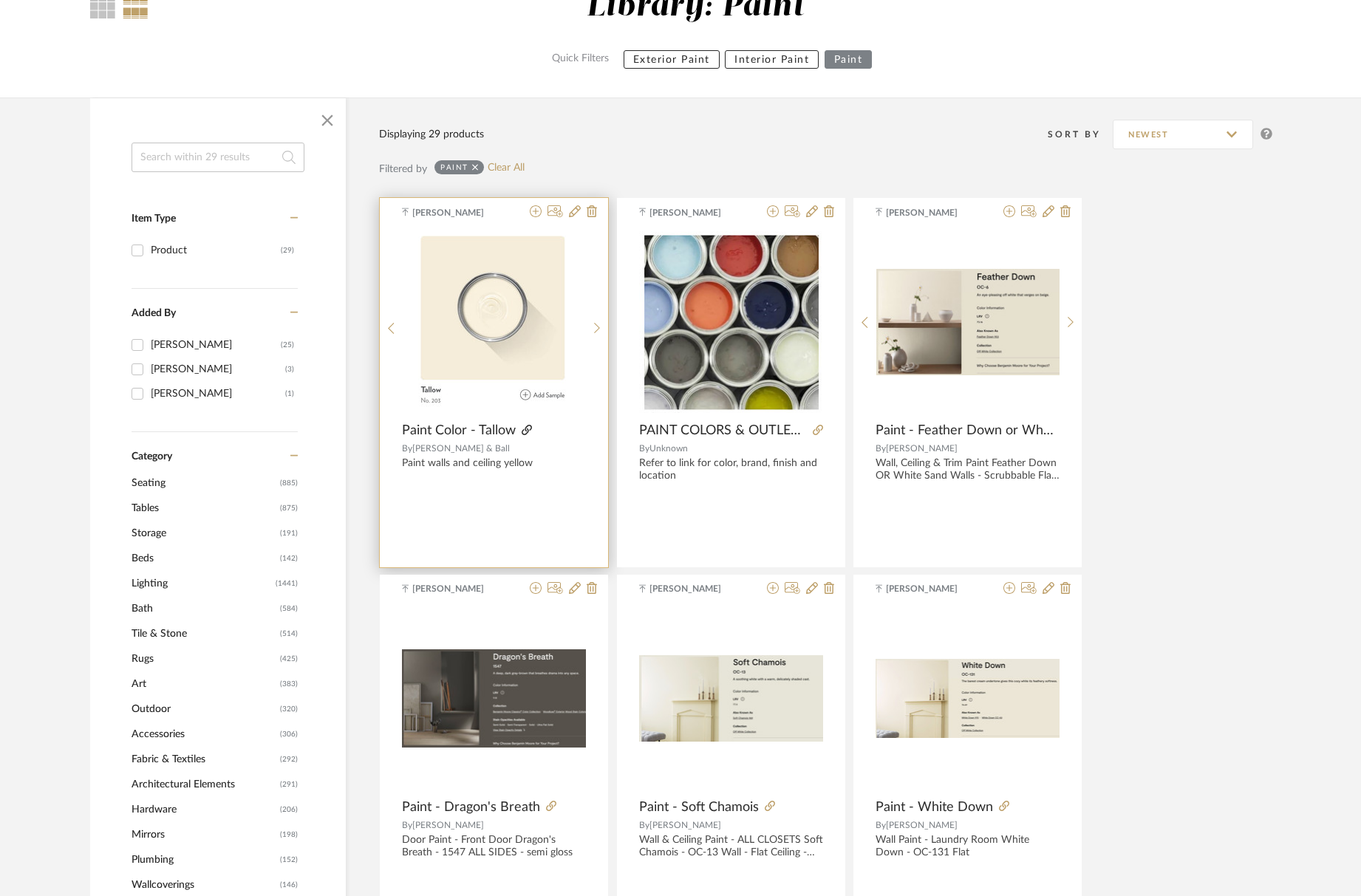
click at [522, 430] on icon at bounding box center [527, 430] width 10 height 10
click at [513, 169] on link "Clear All" at bounding box center [506, 167] width 37 height 13
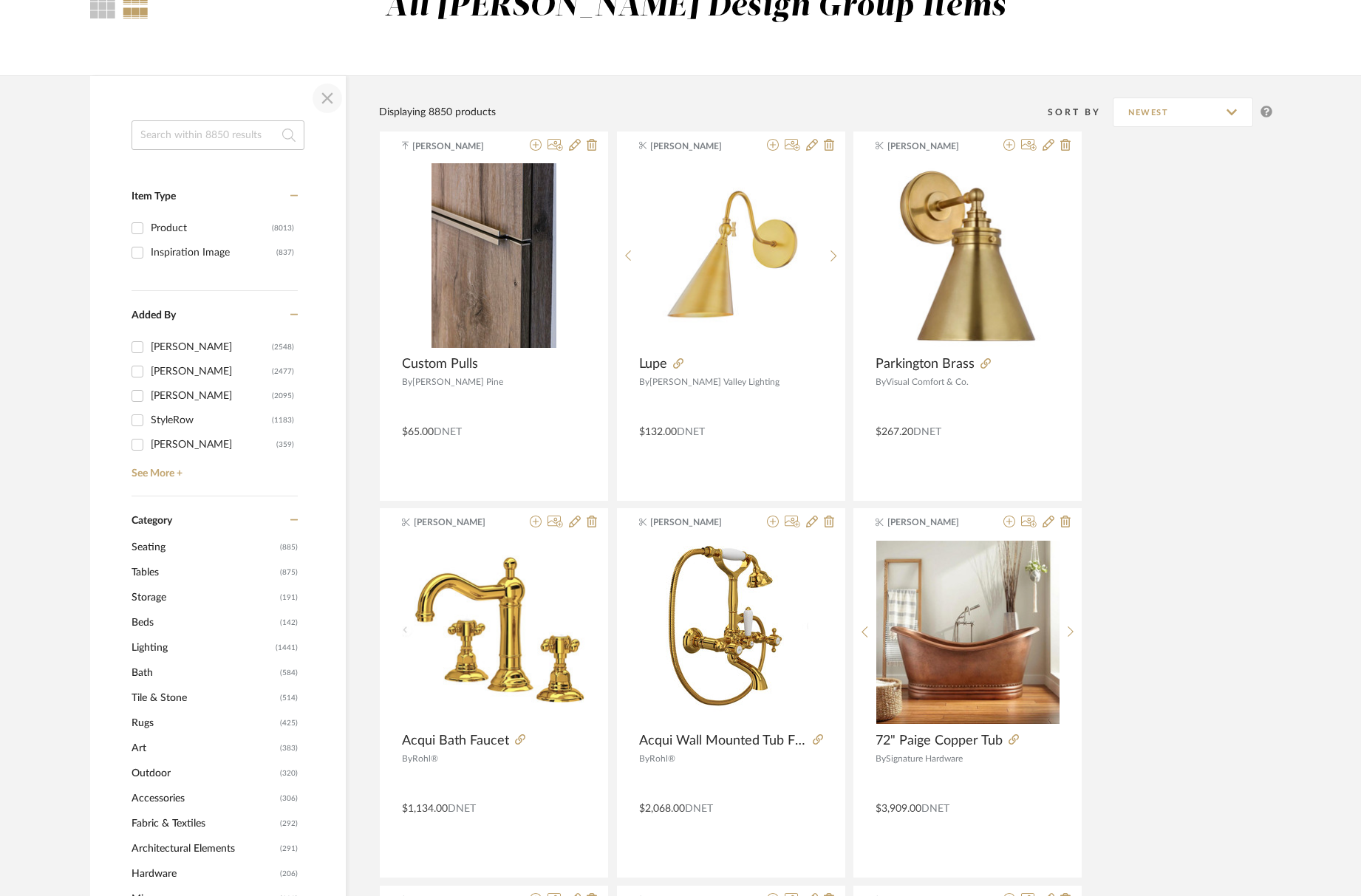
drag, startPoint x: 348, startPoint y: 105, endPoint x: 339, endPoint y: 105, distance: 9.0
click at [322, 98] on span "button" at bounding box center [327, 98] width 36 height 36
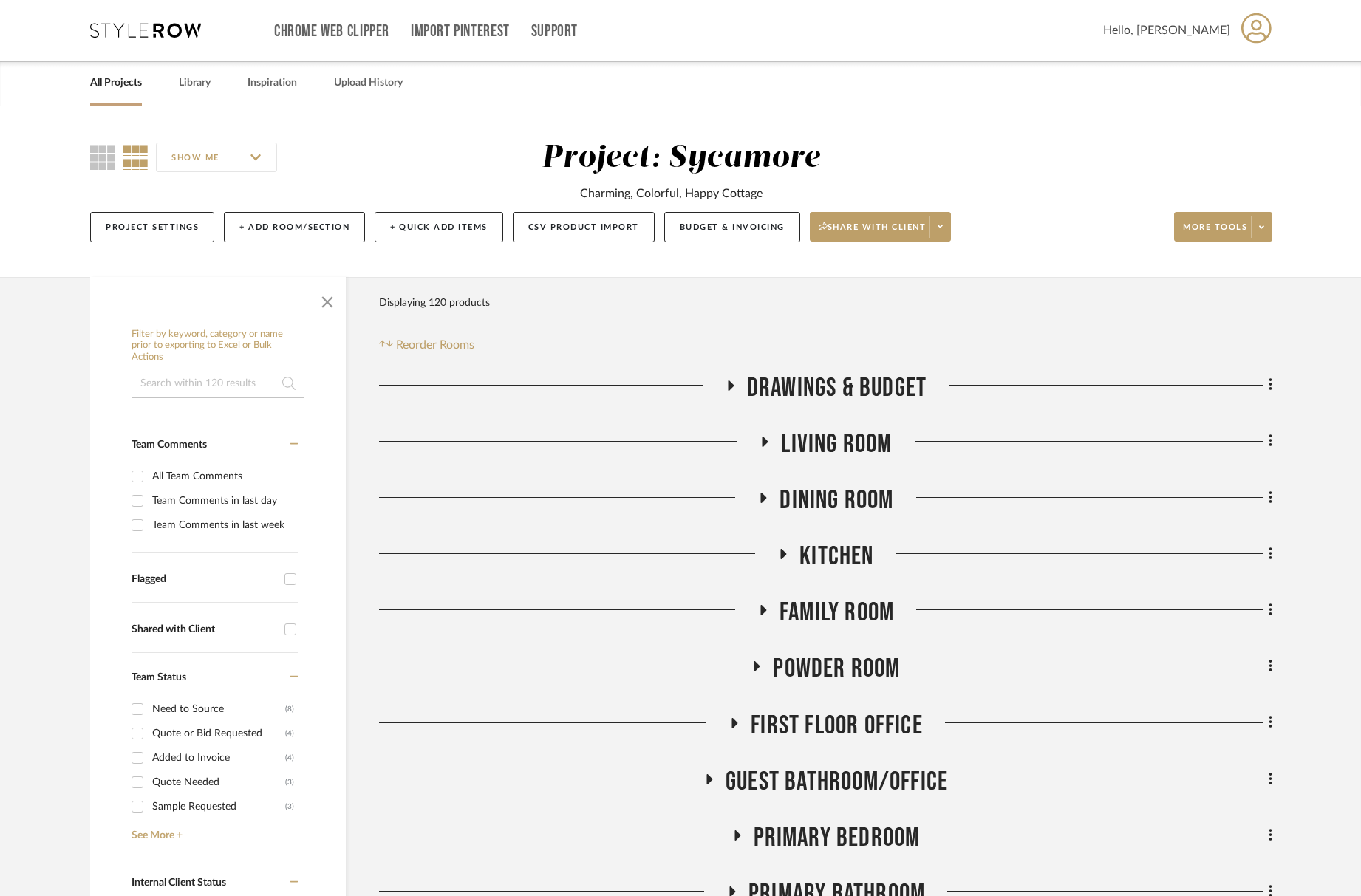
scroll to position [215, 0]
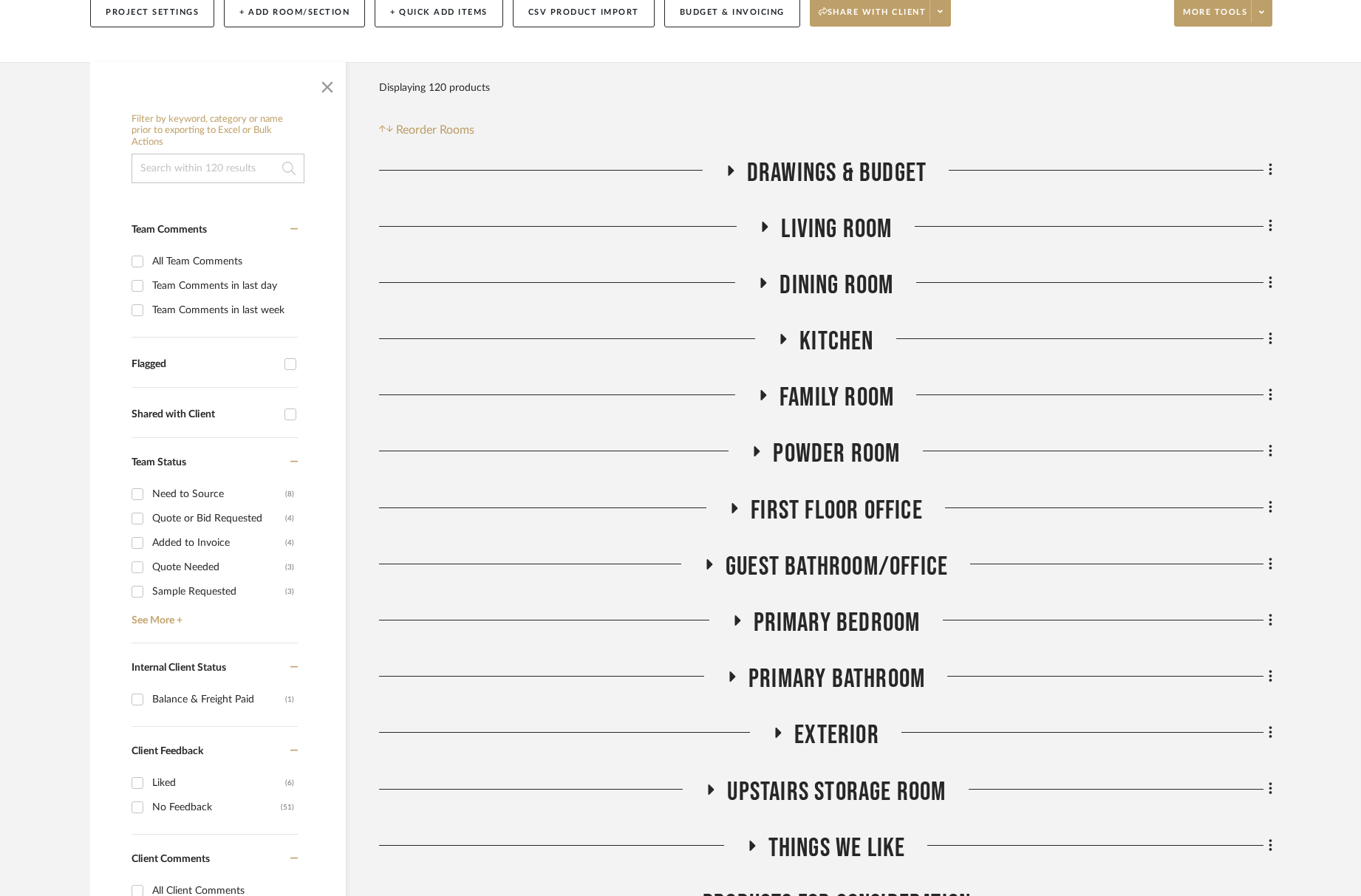
click at [845, 389] on span "Family Room" at bounding box center [837, 397] width 115 height 32
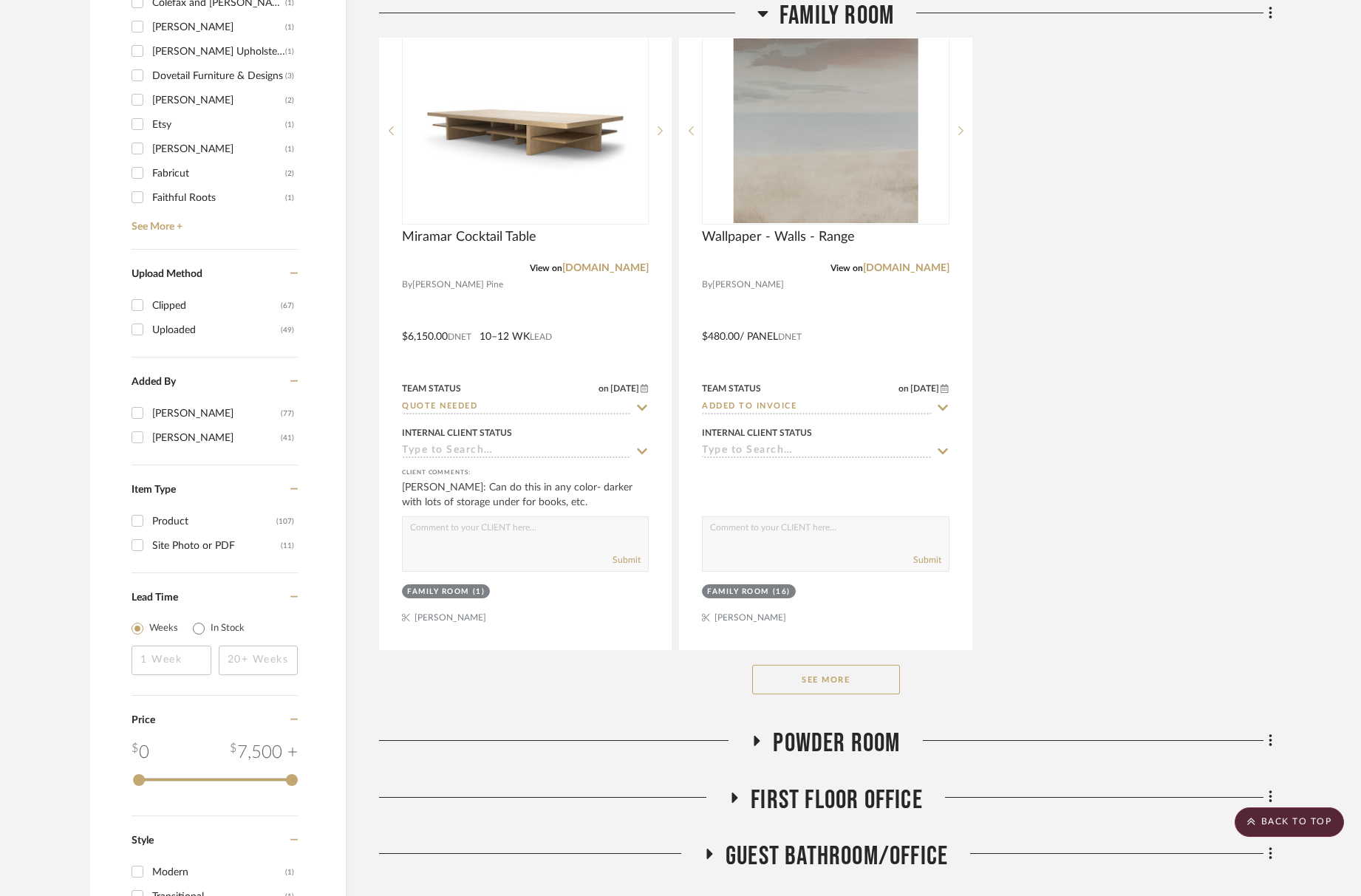
scroll to position [2136, 0]
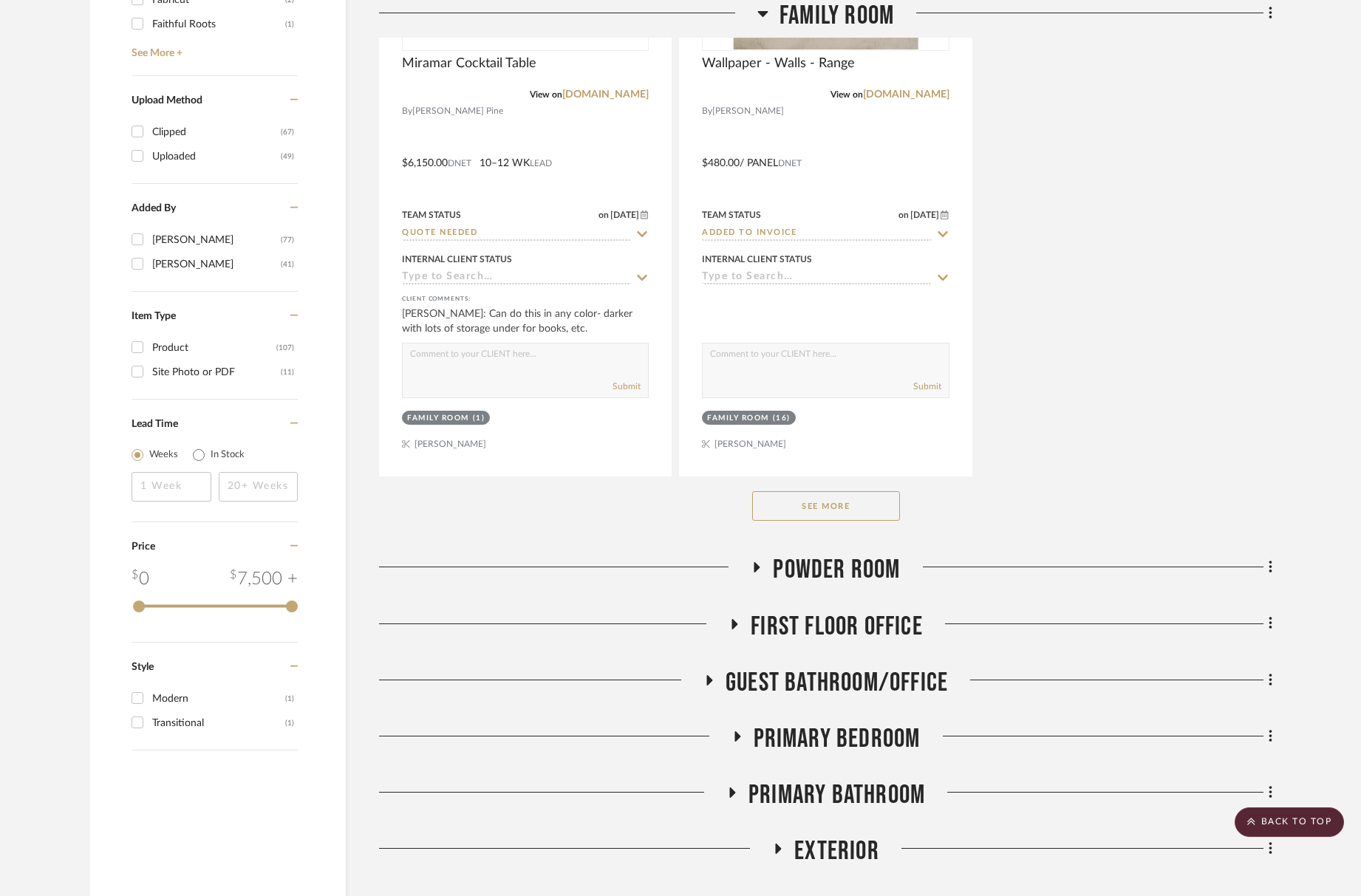
click at [840, 510] on button "See More" at bounding box center [826, 506] width 148 height 30
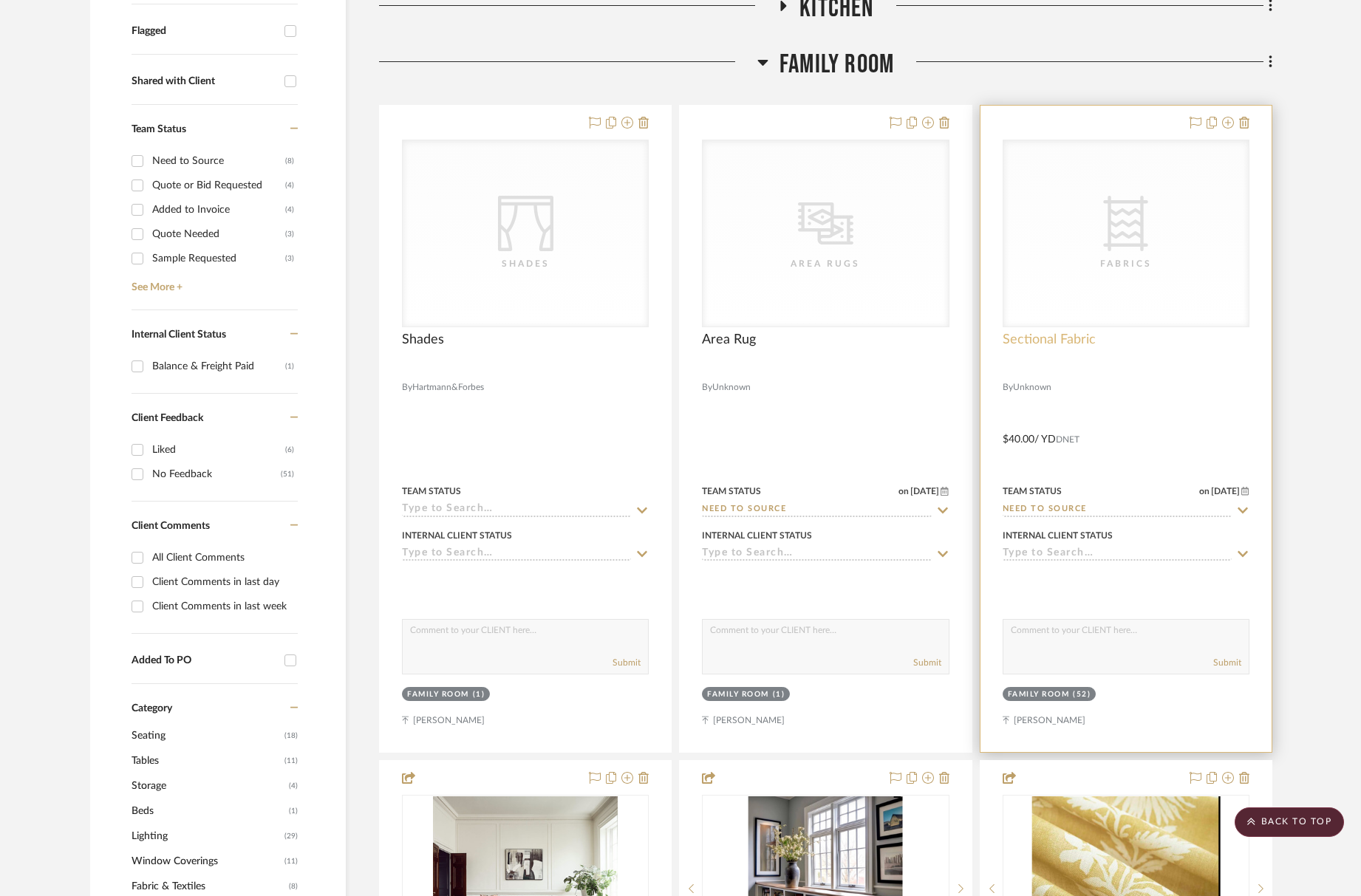
scroll to position [338, 0]
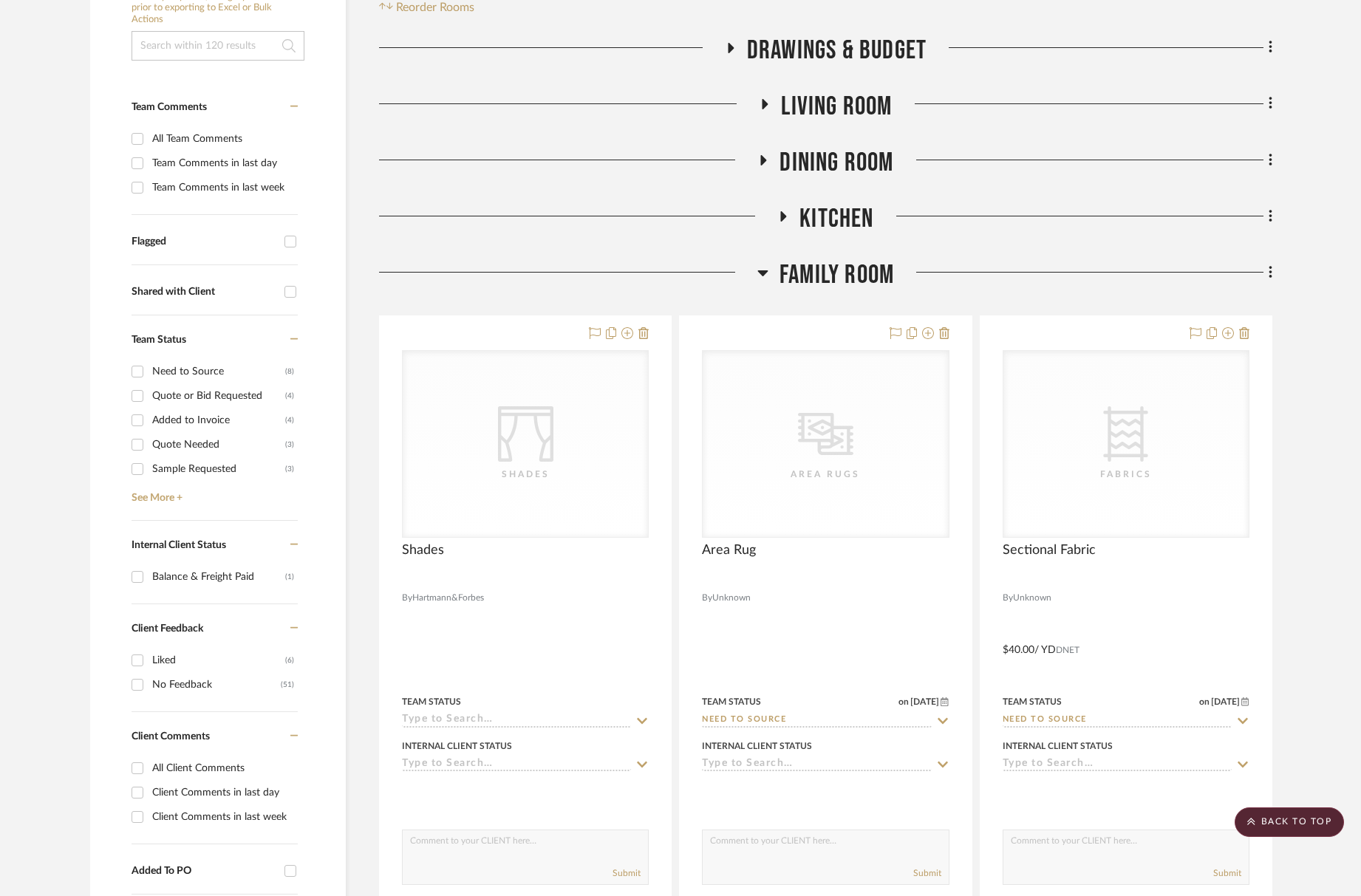
click at [867, 95] on span "Living Room" at bounding box center [836, 106] width 111 height 32
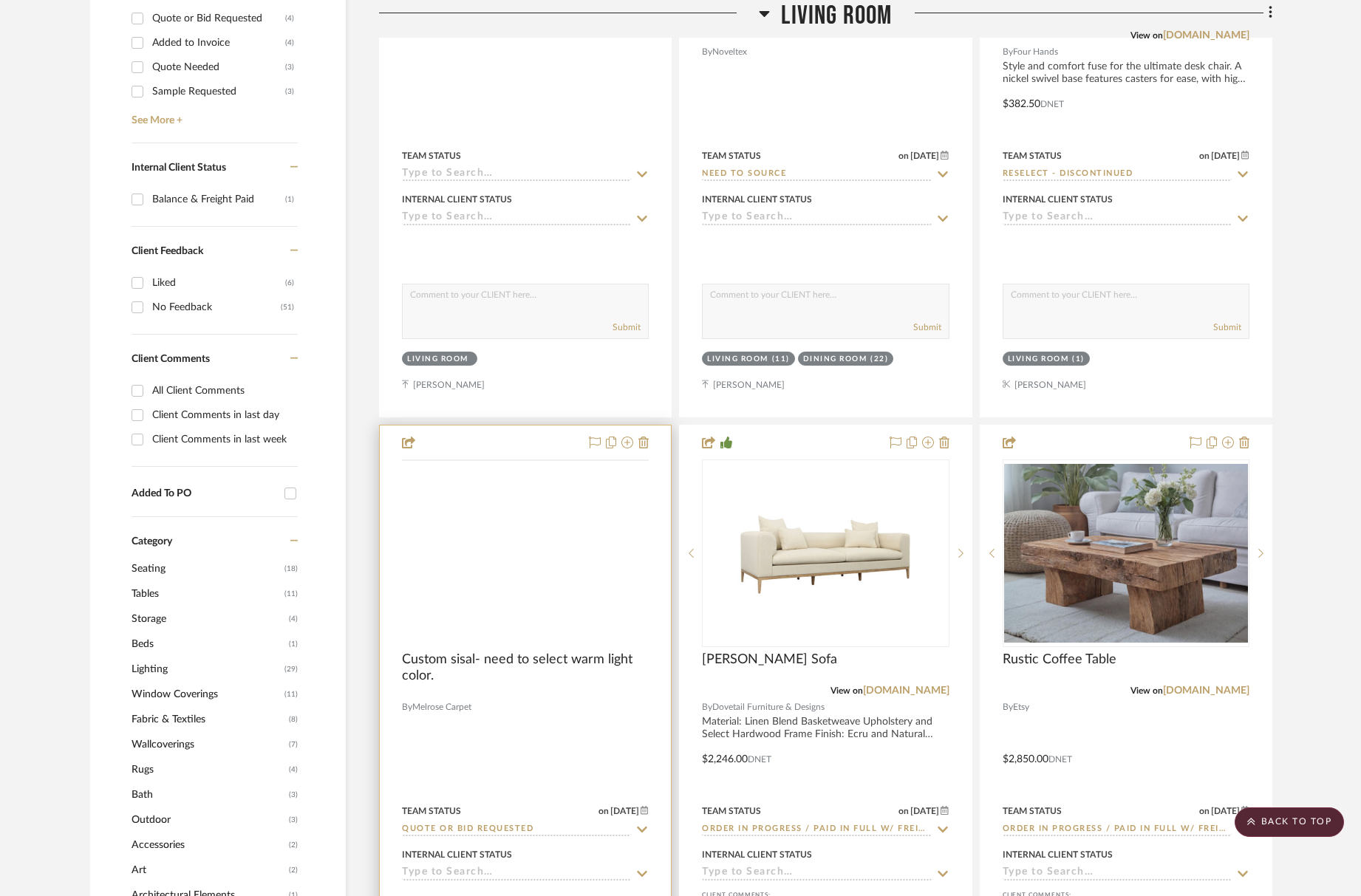
scroll to position [909, 0]
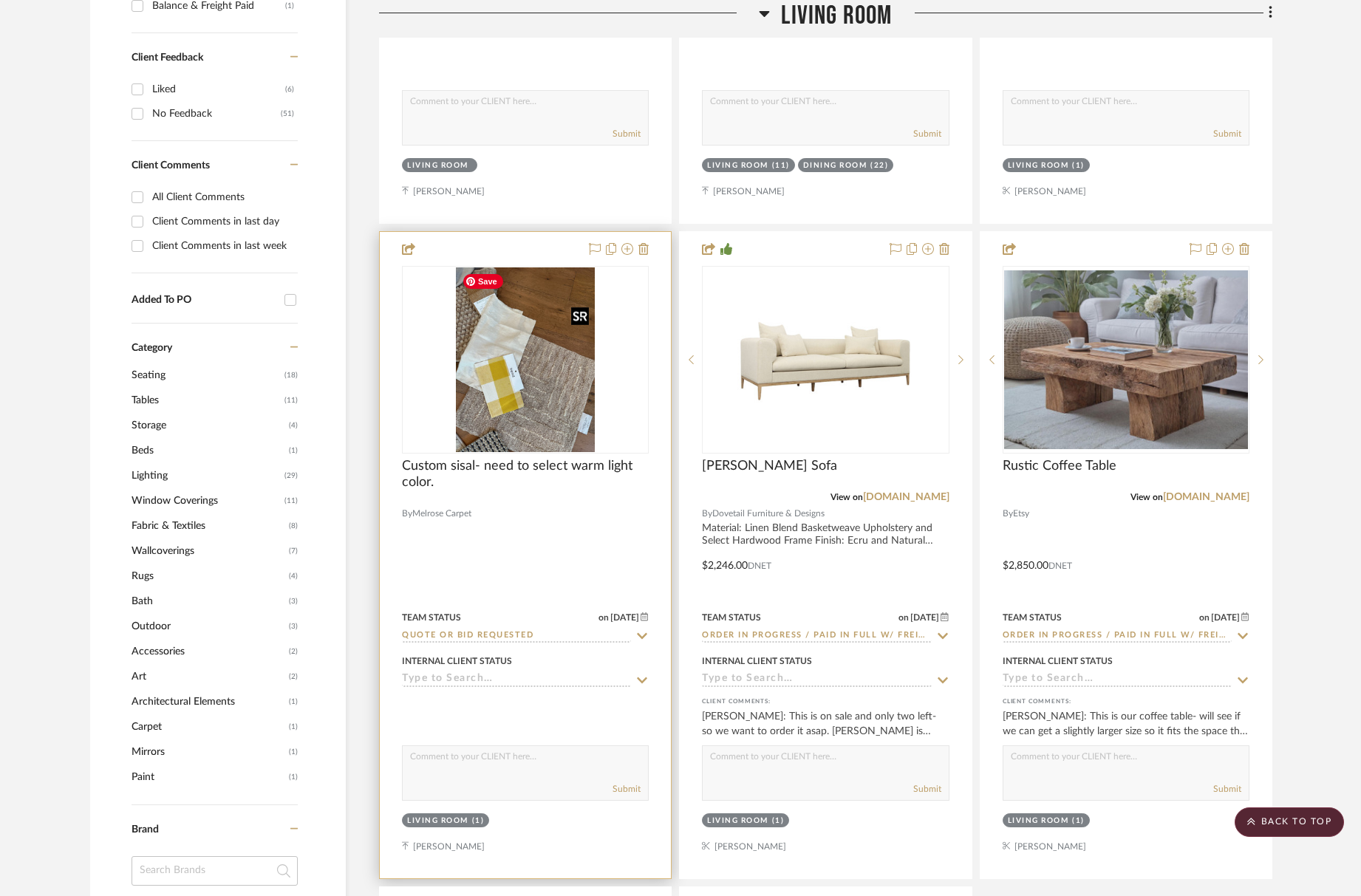
click at [525, 403] on img "0" at bounding box center [525, 359] width 139 height 185
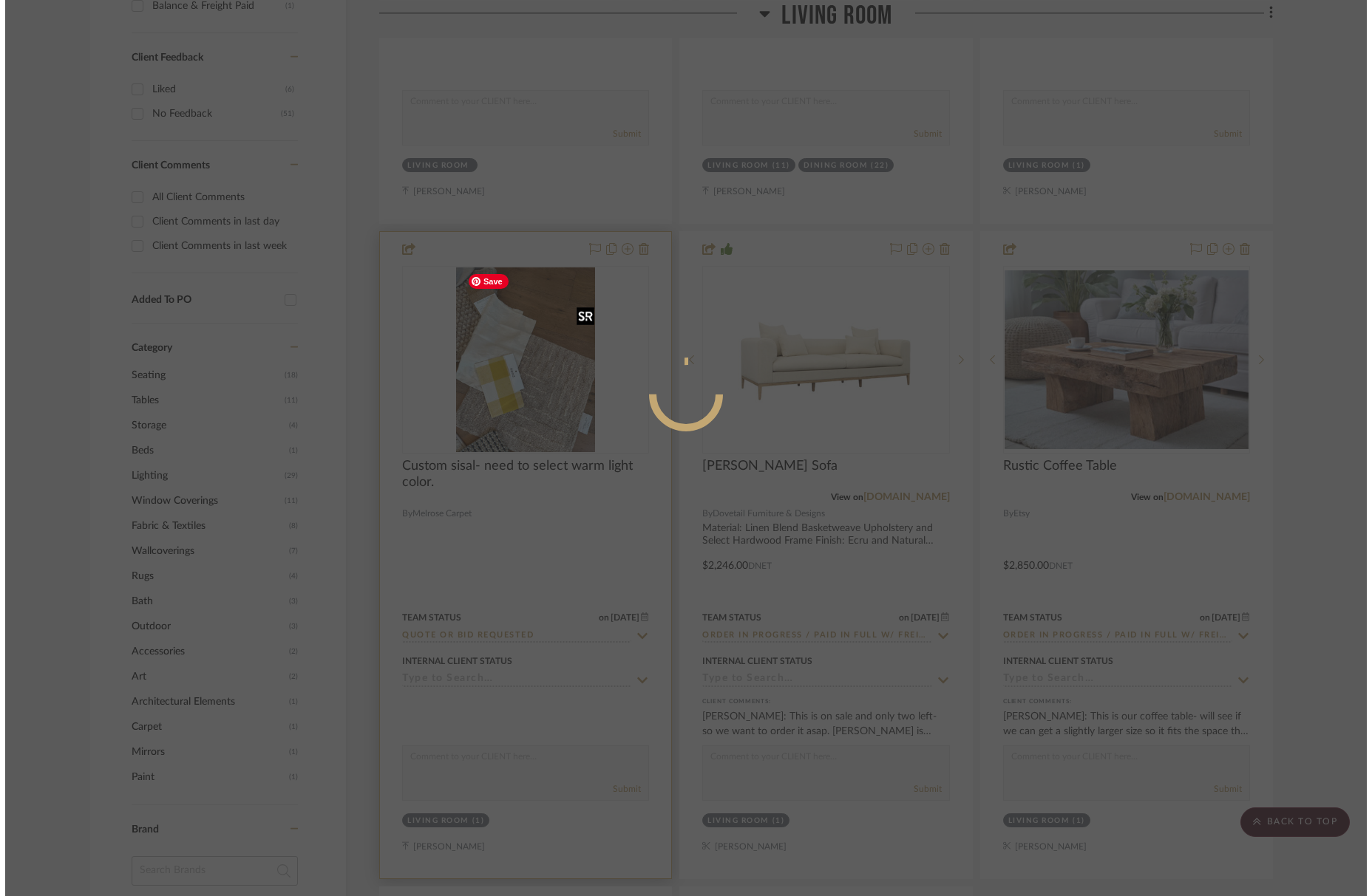
scroll to position [0, 0]
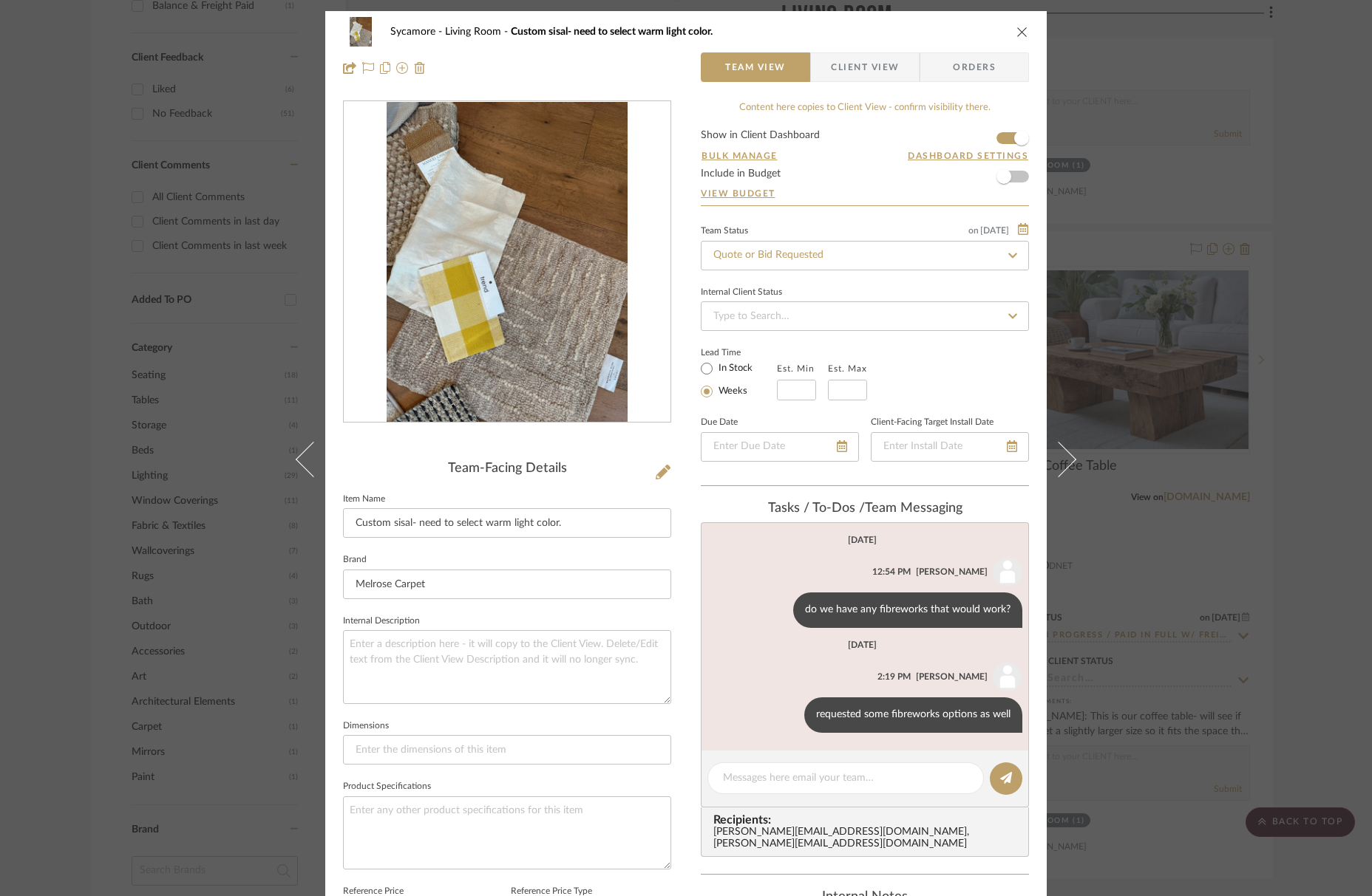
drag, startPoint x: 1011, startPoint y: 31, endPoint x: 809, endPoint y: 194, distance: 259.6
click at [1016, 31] on icon "close" at bounding box center [1022, 32] width 12 height 12
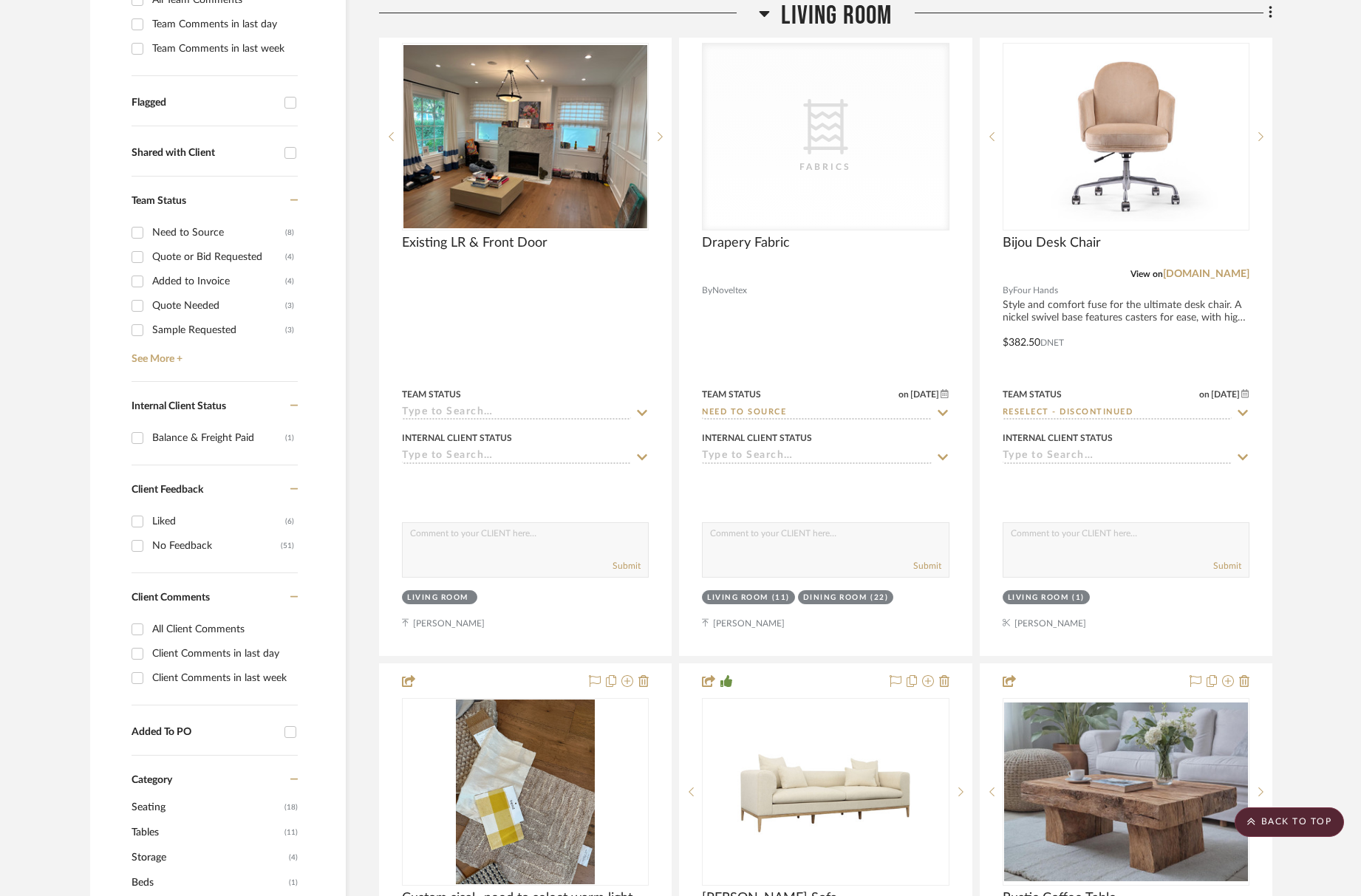
scroll to position [479, 0]
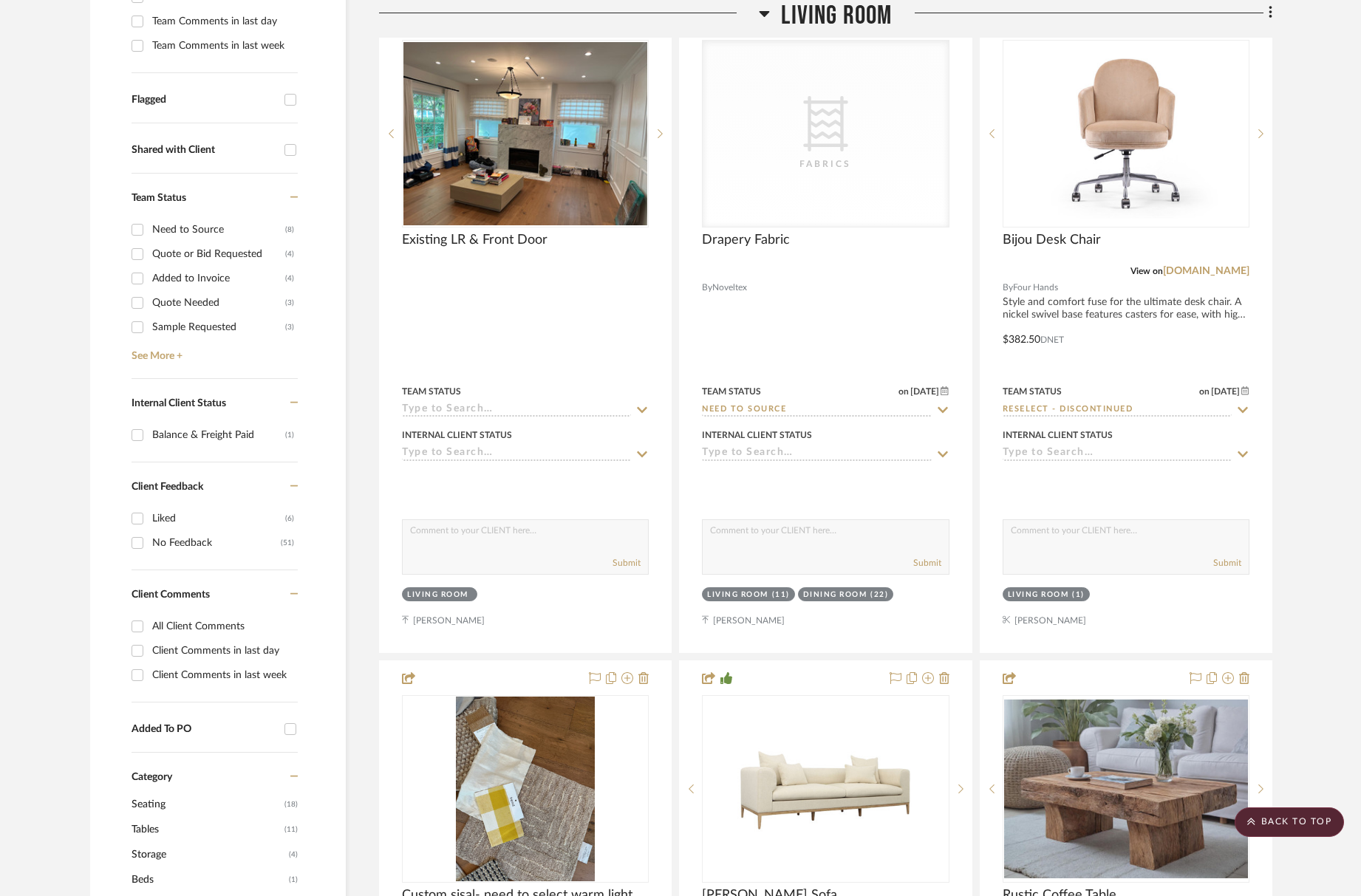
click at [859, 10] on span "Living Room" at bounding box center [836, 16] width 111 height 32
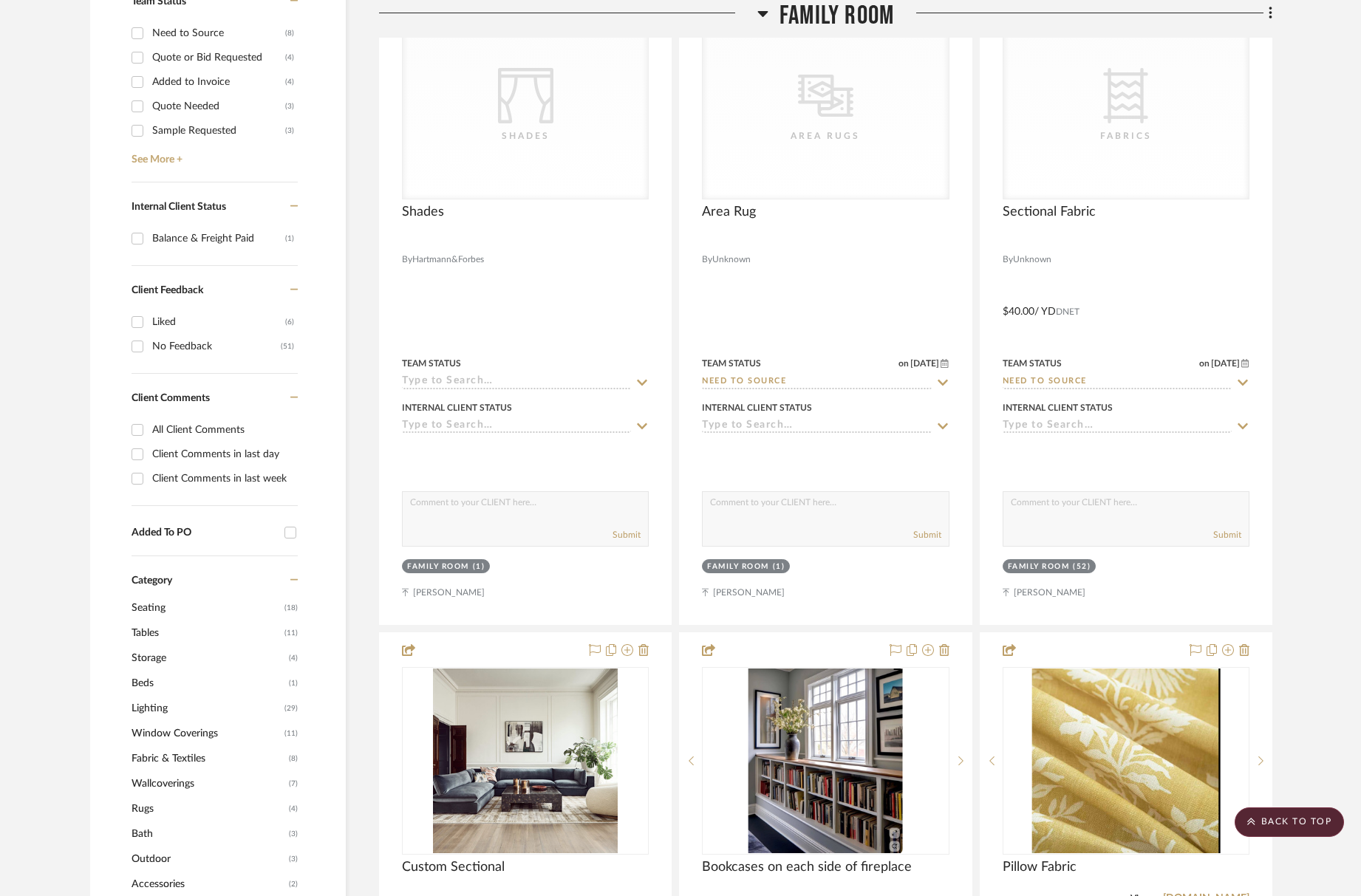
scroll to position [973, 0]
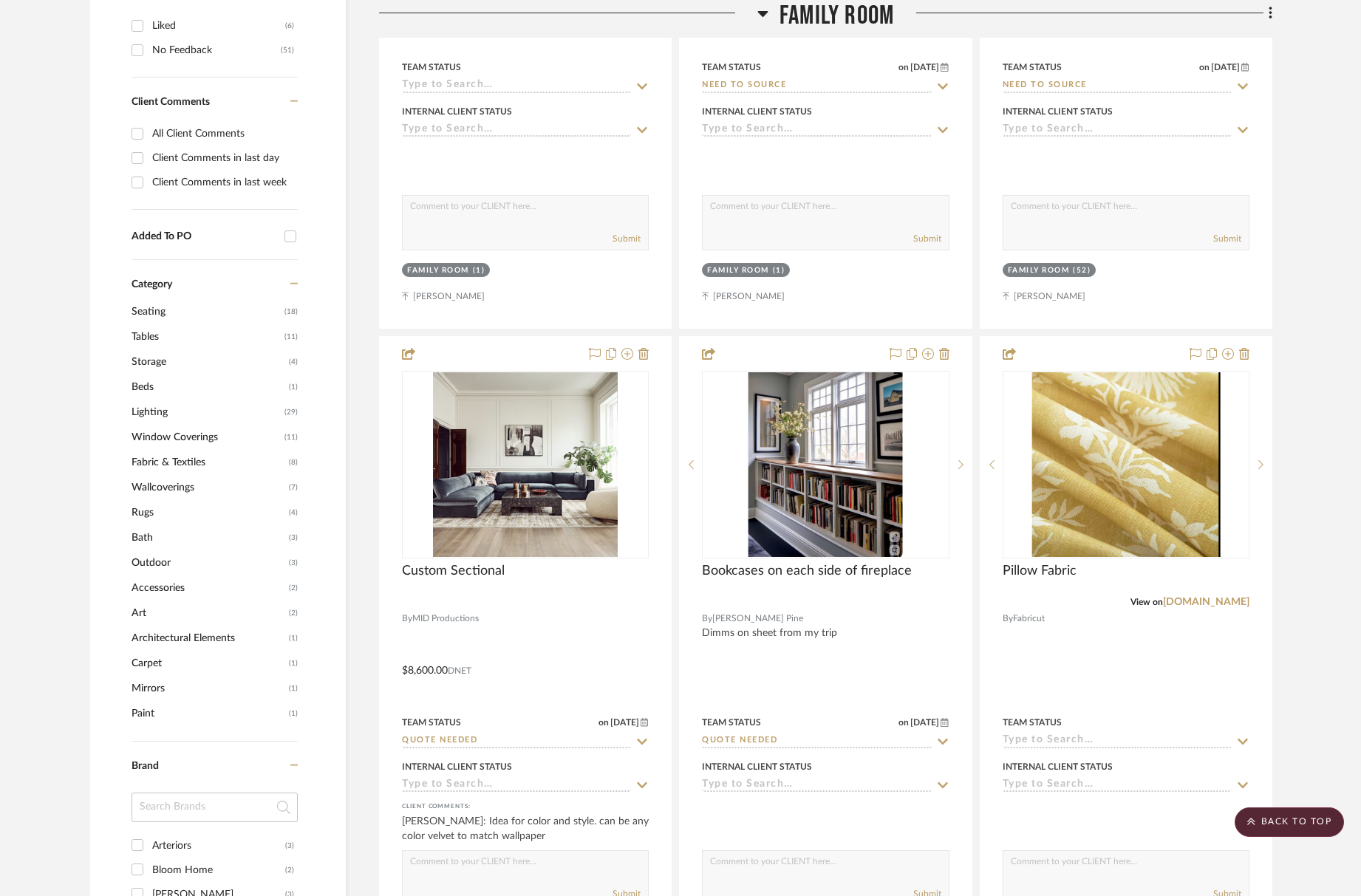
click at [166, 498] on span "Wallcoverings" at bounding box center [208, 487] width 154 height 25
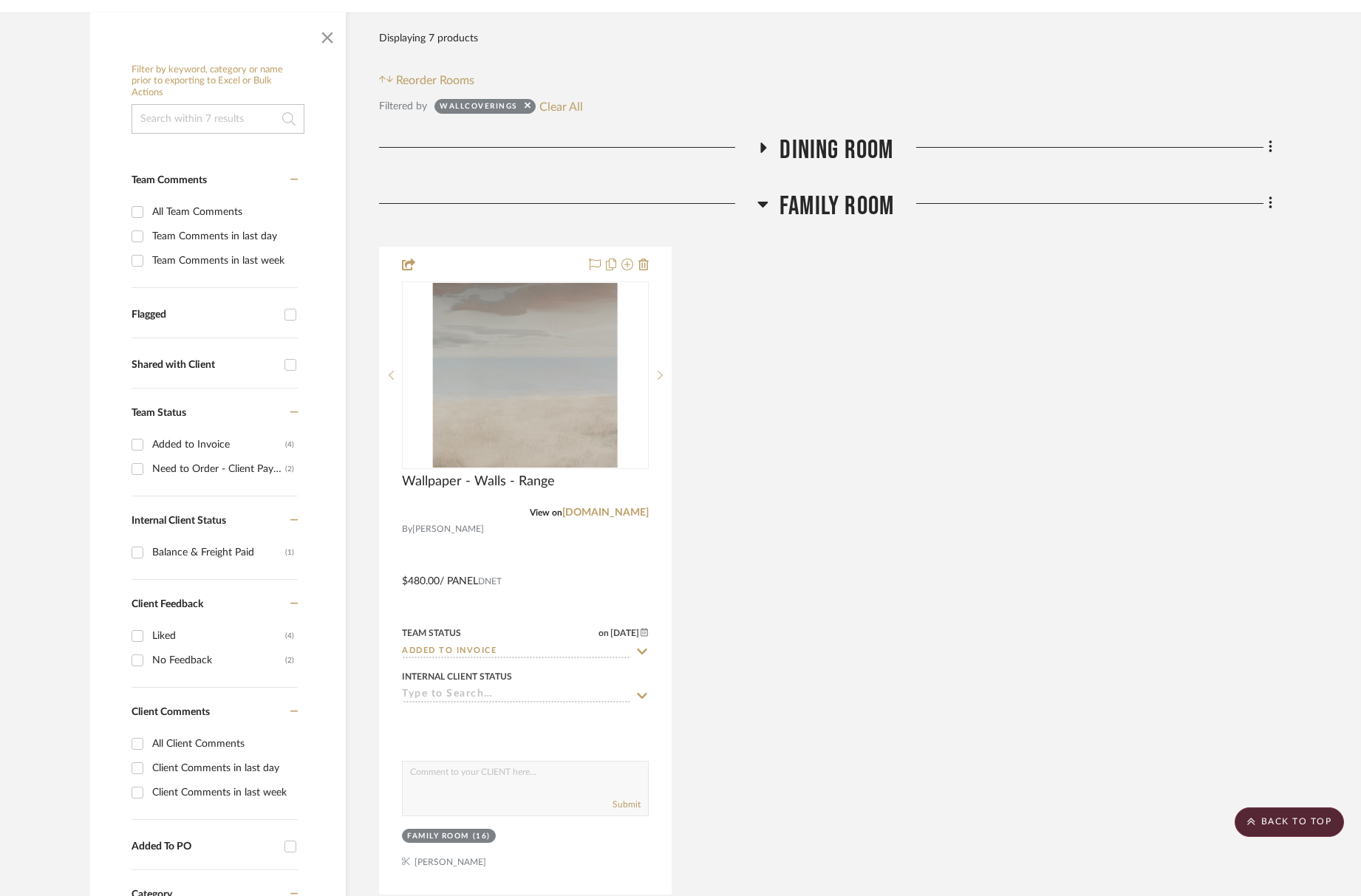
scroll to position [63, 0]
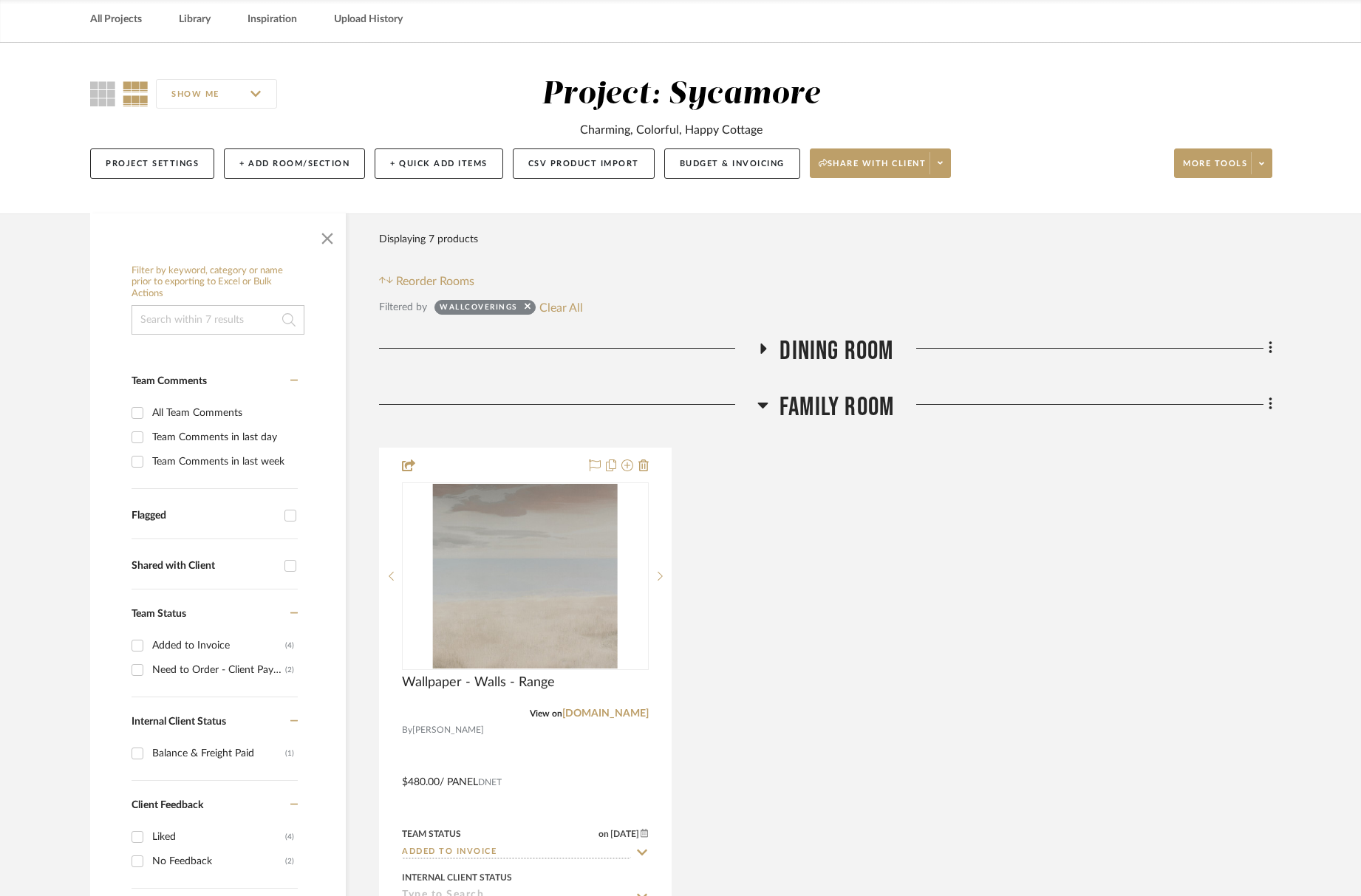
click at [857, 365] on span "Dining Room" at bounding box center [836, 351] width 114 height 32
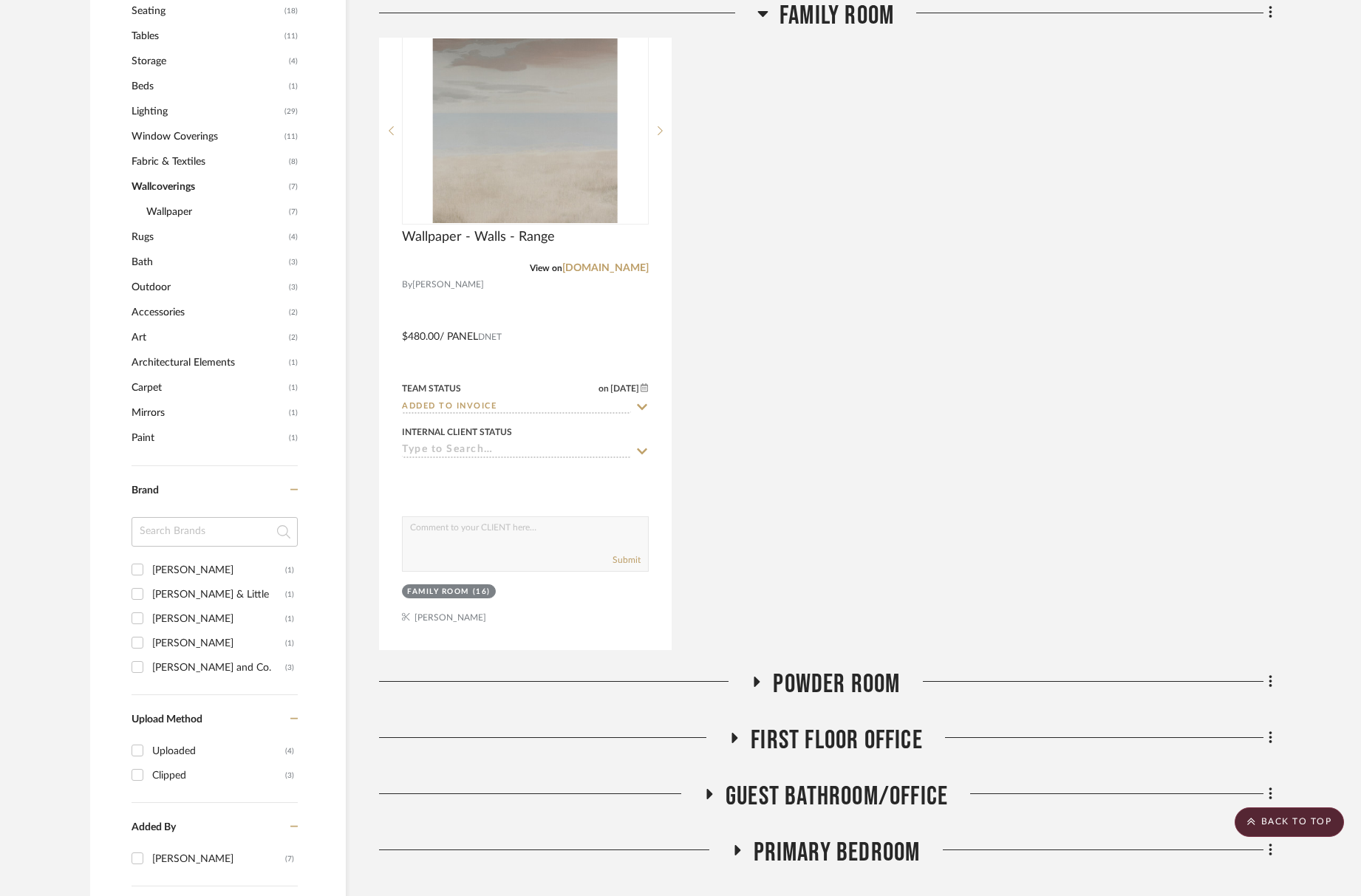
scroll to position [1560, 0]
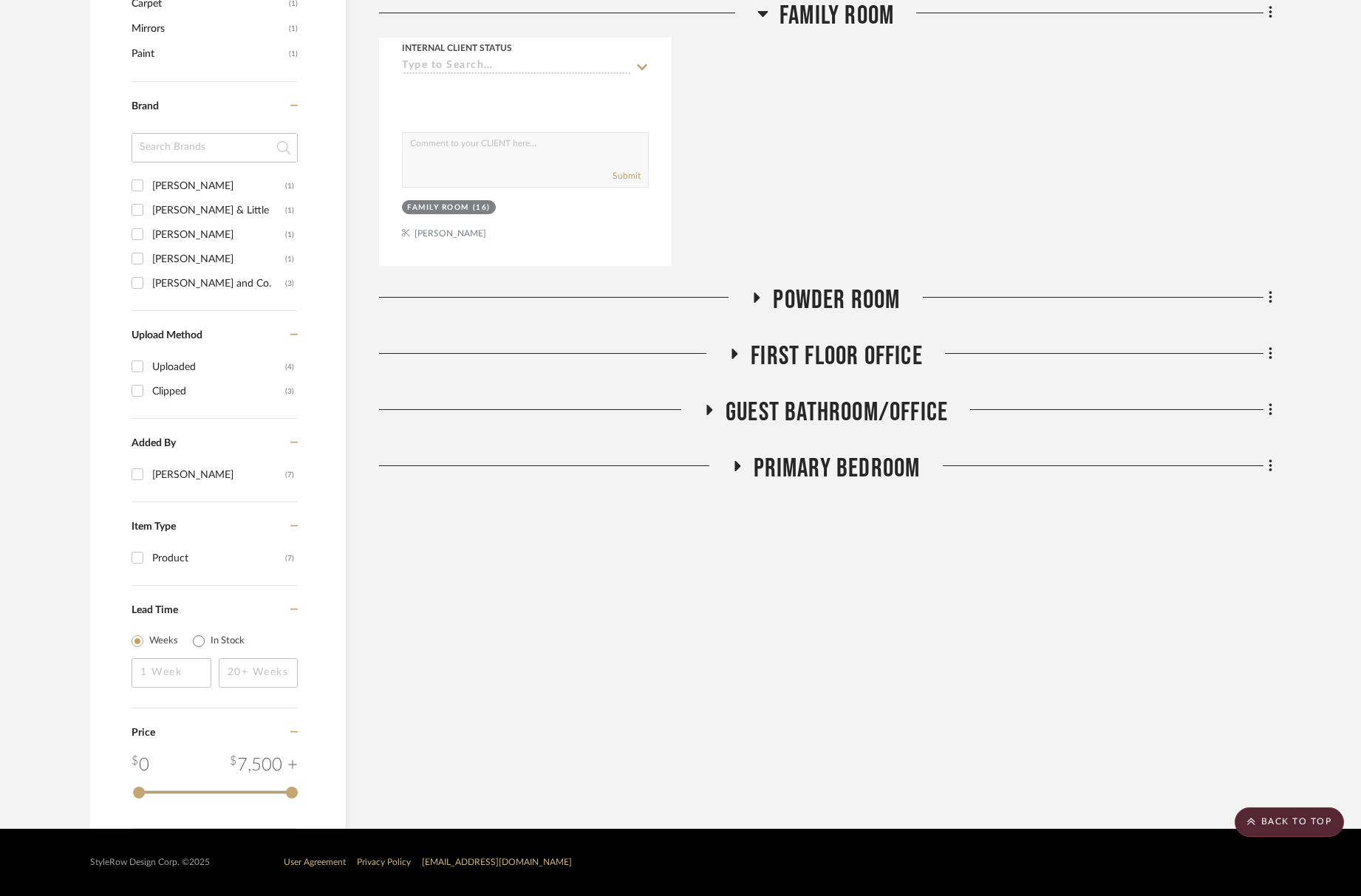
drag, startPoint x: 827, startPoint y: 292, endPoint x: 813, endPoint y: 293, distance: 14.0
click at [827, 292] on span "Powder Room" at bounding box center [836, 300] width 127 height 32
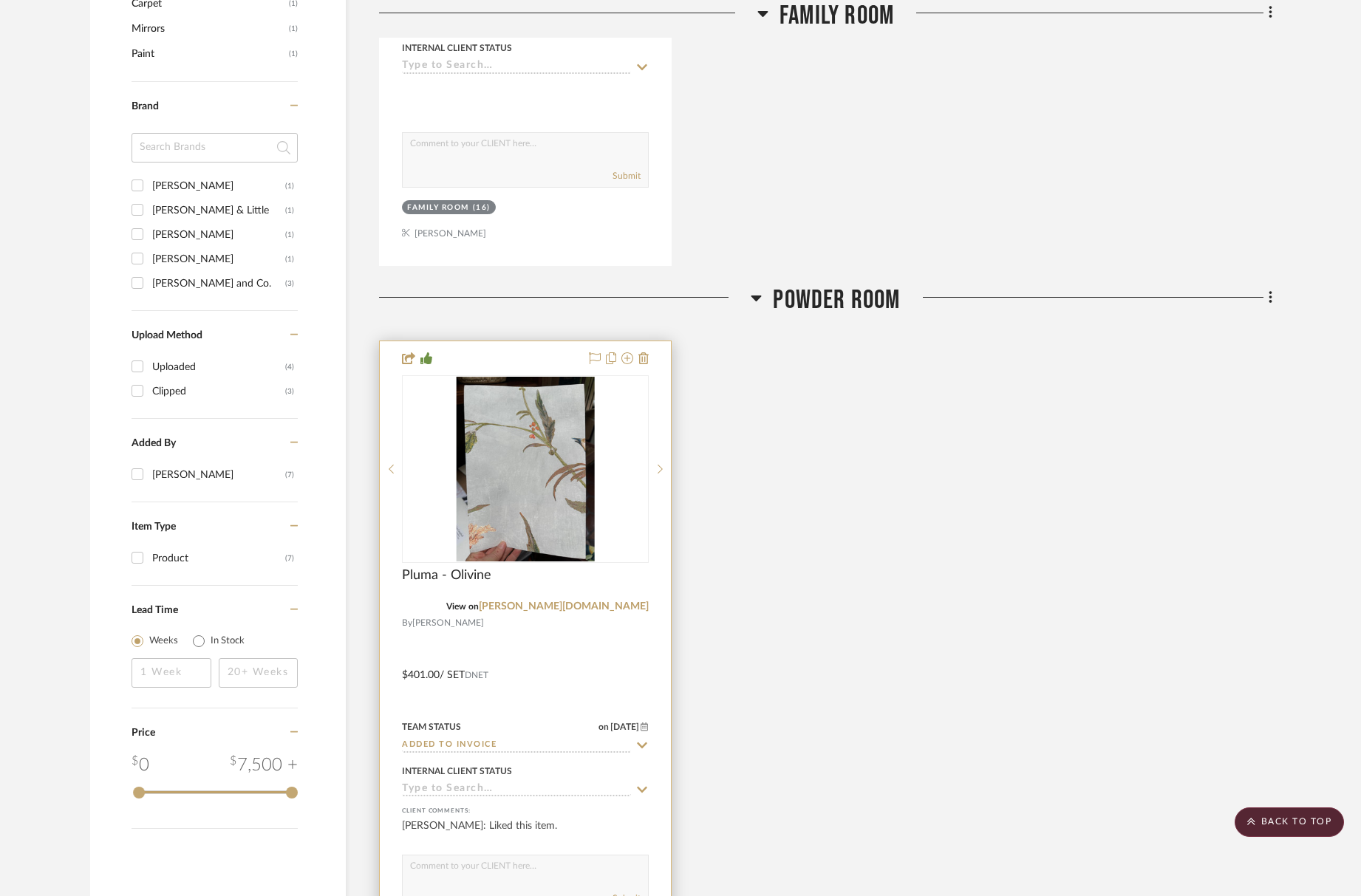
scroll to position [1575, 0]
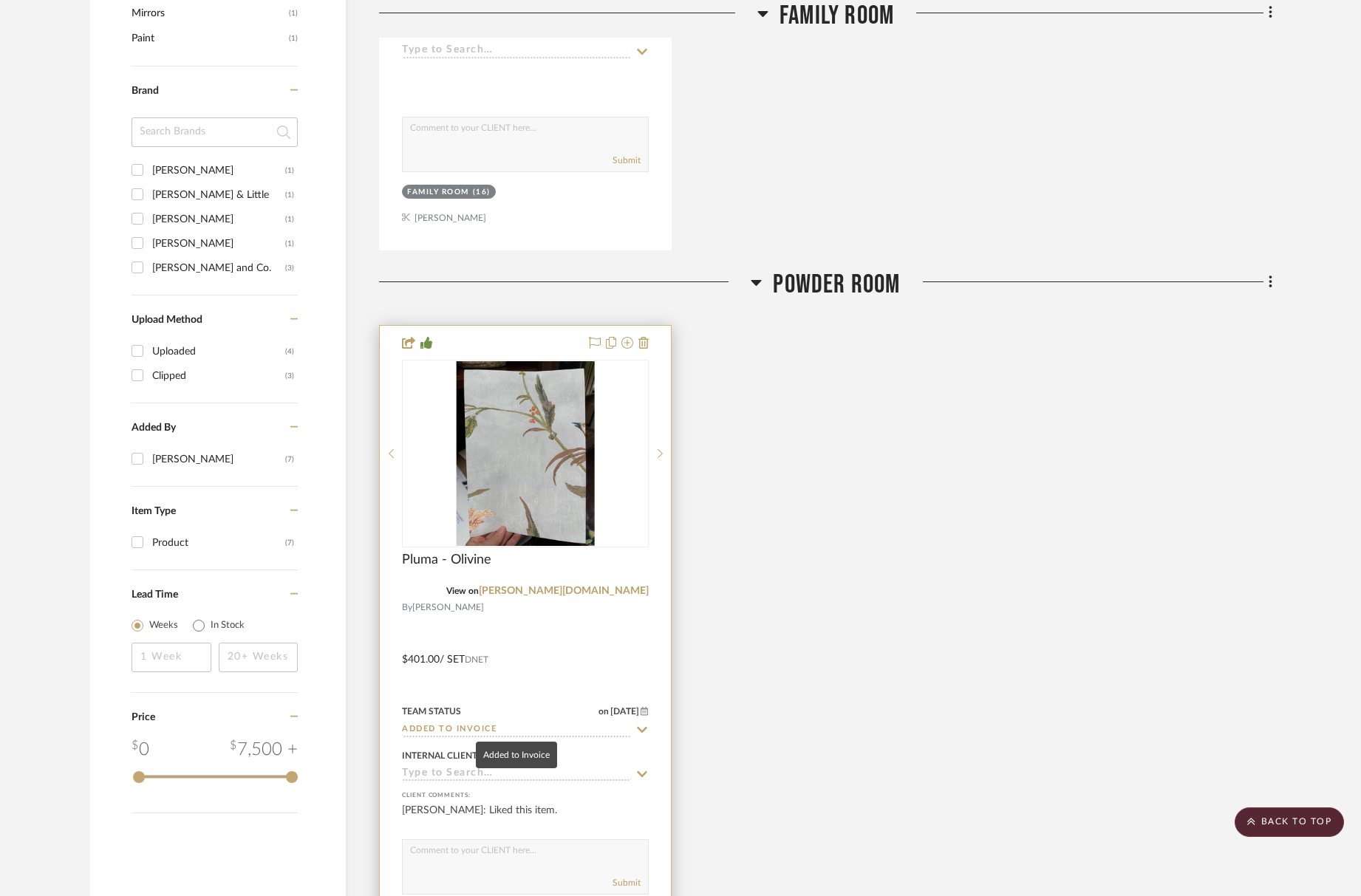
click at [491, 727] on input "Added to Invoice" at bounding box center [516, 730] width 229 height 14
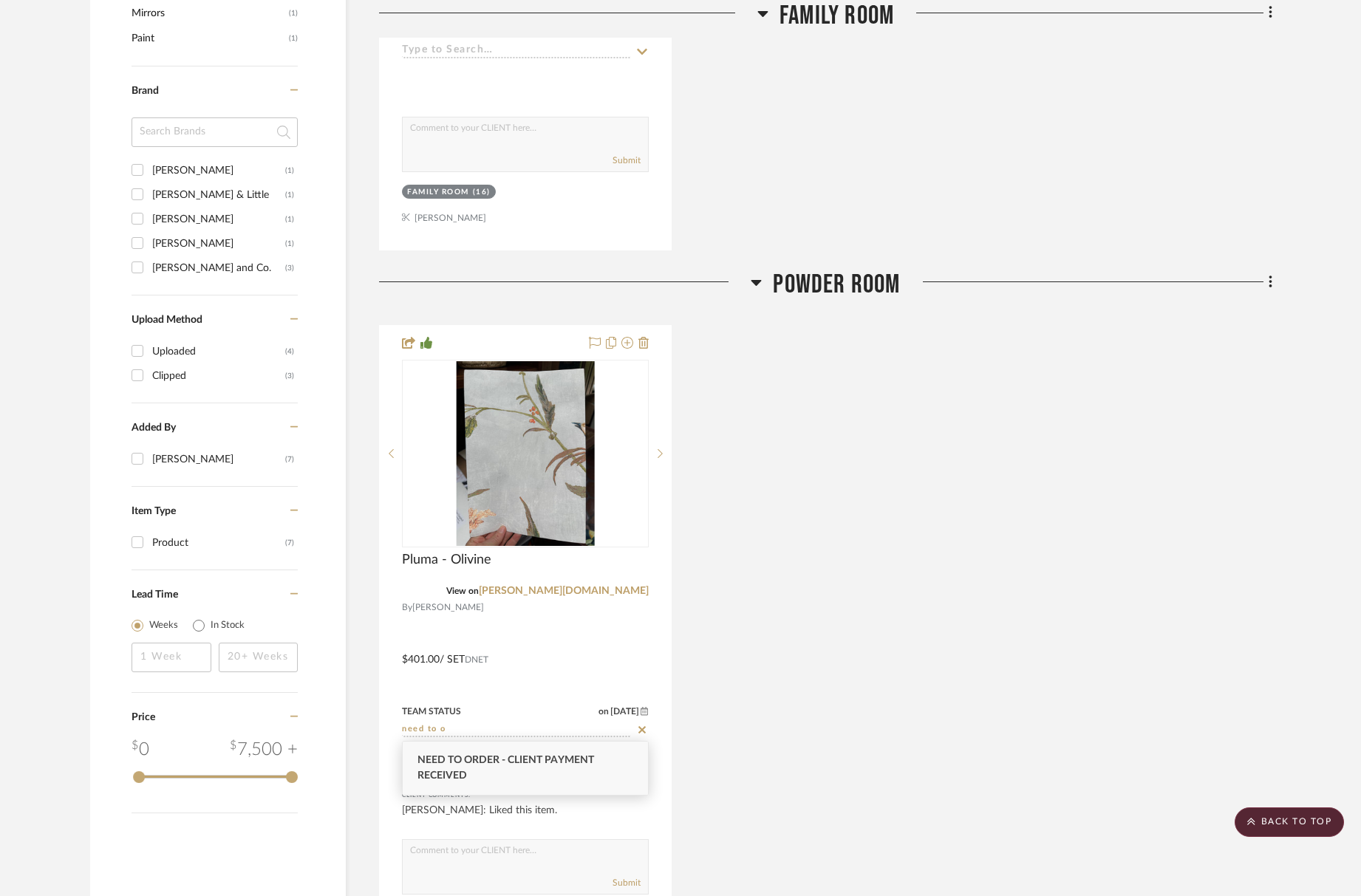
type input "need to o"
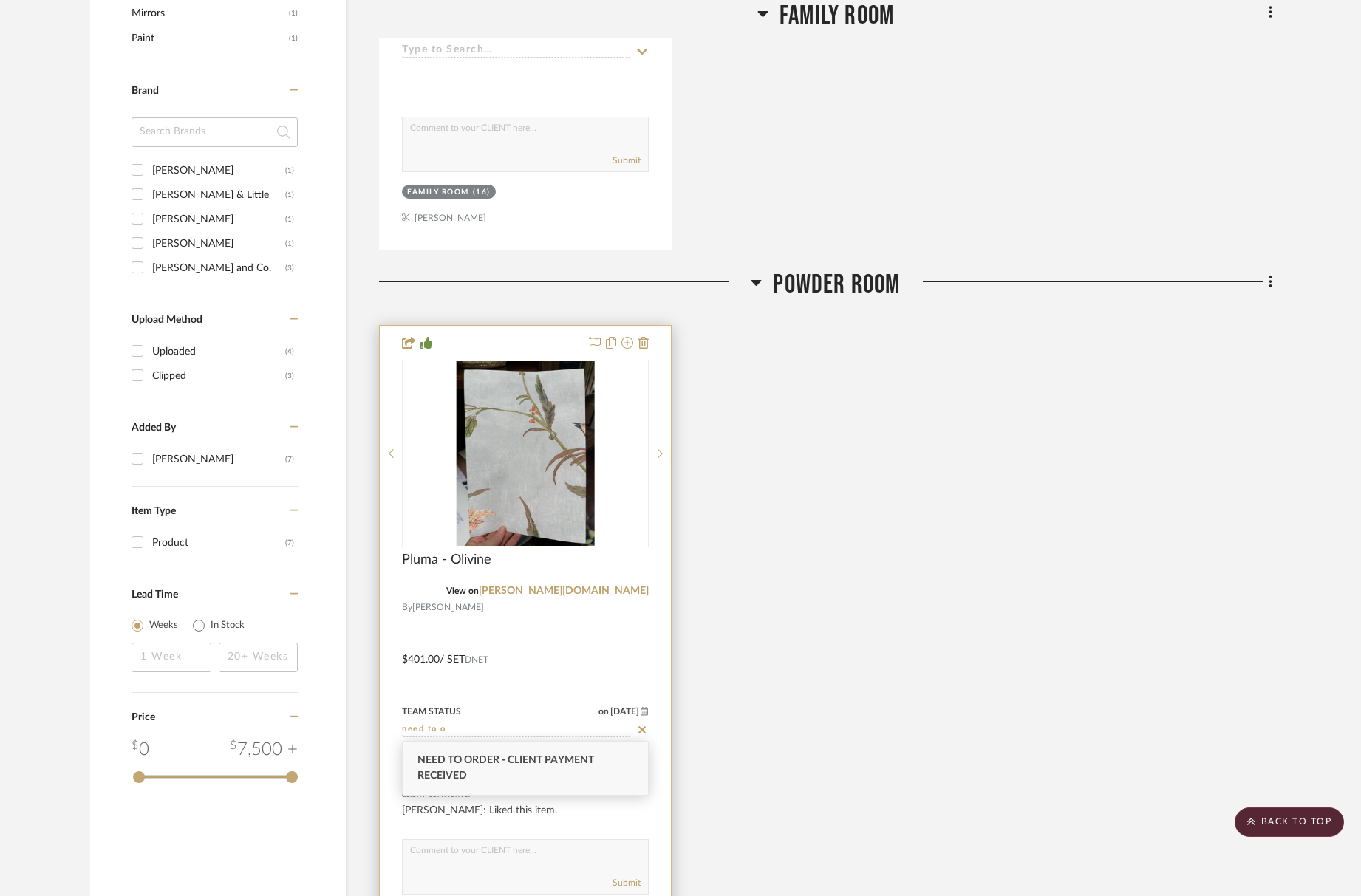
click at [490, 767] on span "Need to Order - Client Payment Received" at bounding box center [505, 768] width 176 height 26
type input "[DATE]"
type input "Need to Order - Client Payment Received"
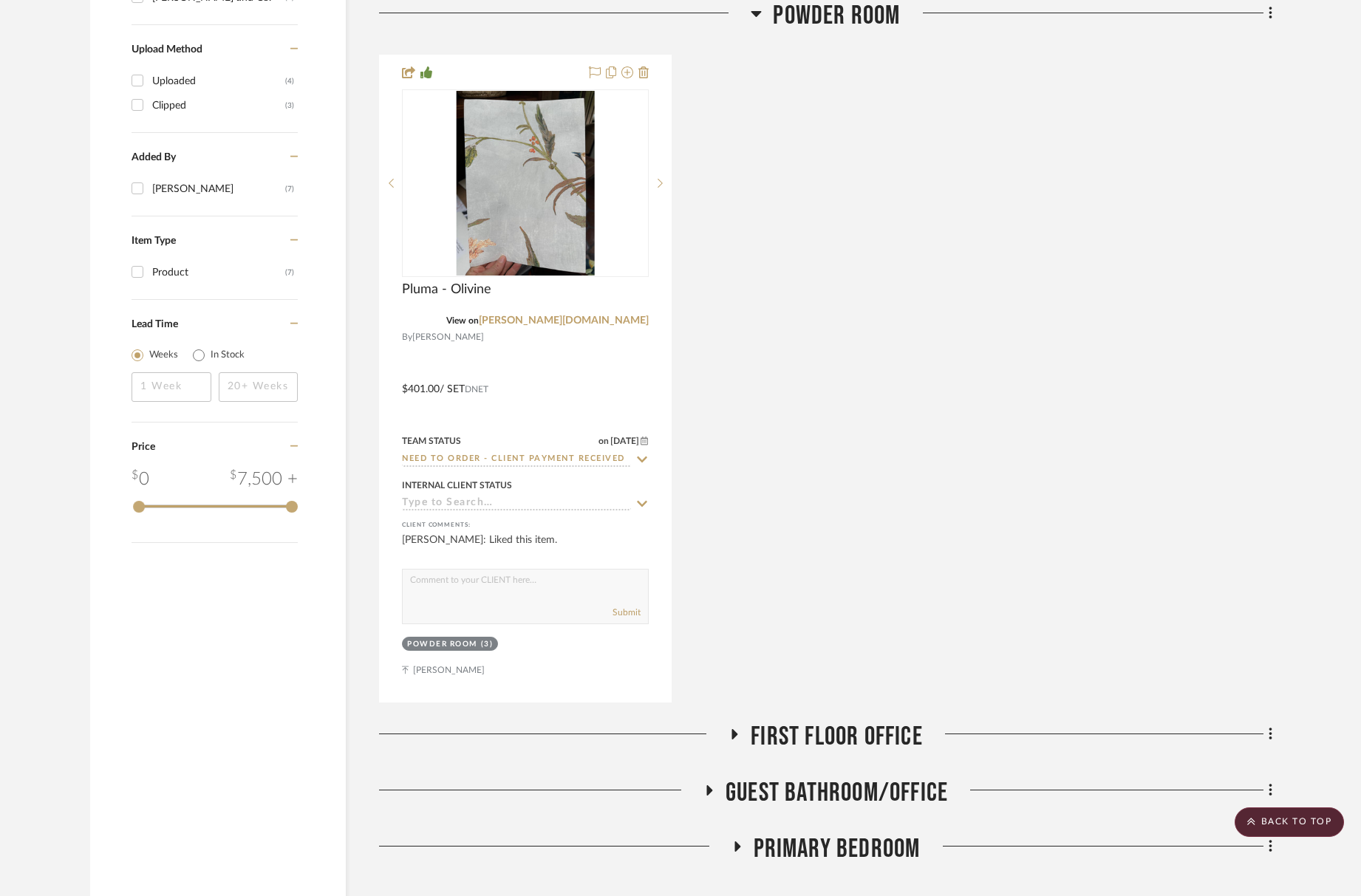
scroll to position [1935, 0]
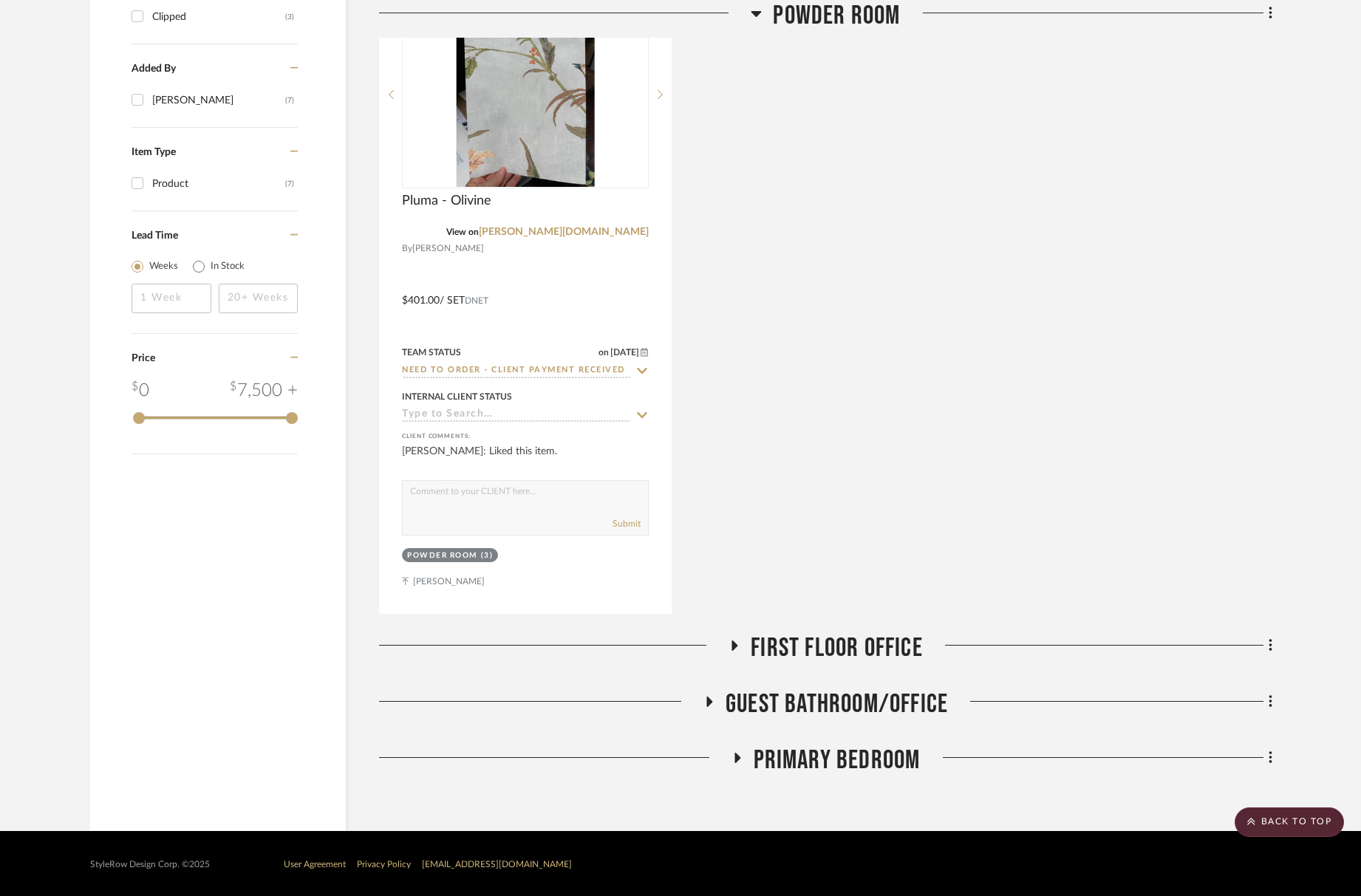
drag, startPoint x: 819, startPoint y: 652, endPoint x: 787, endPoint y: 673, distance: 38.3
click at [819, 652] on span "First Floor Office" at bounding box center [836, 648] width 172 height 32
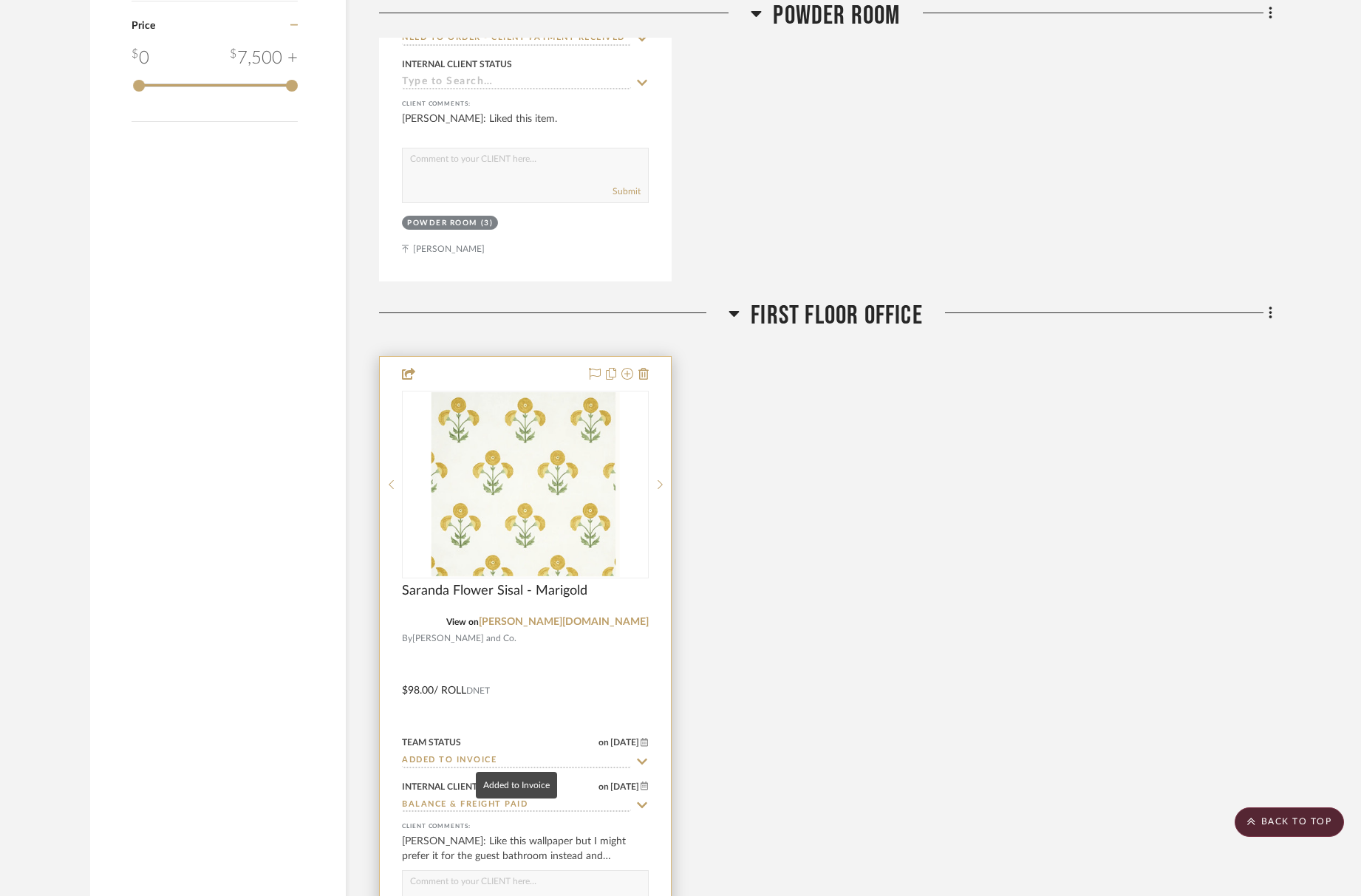
click at [449, 758] on input "Added to Invoice" at bounding box center [516, 761] width 229 height 14
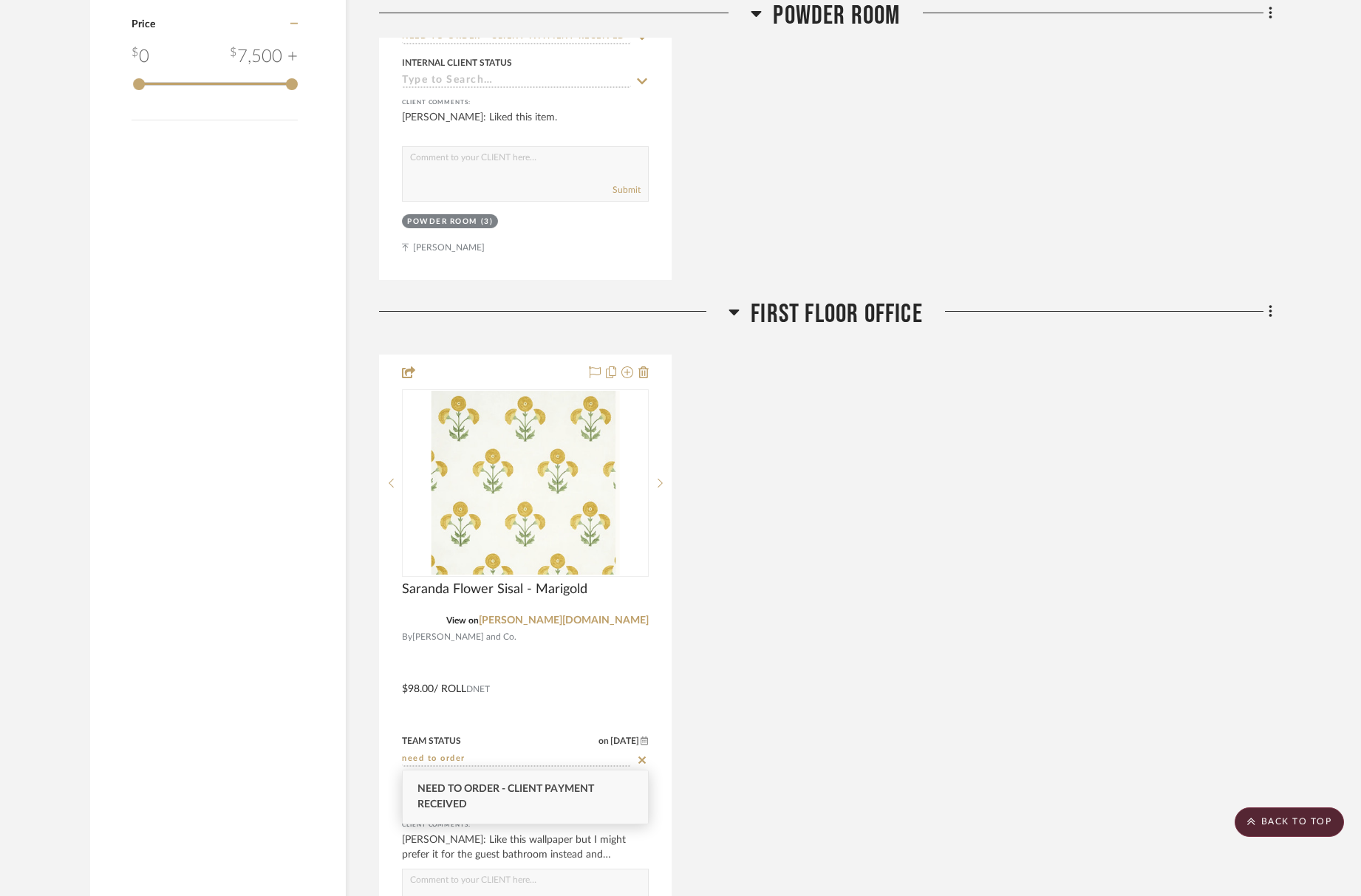
type input "need to order"
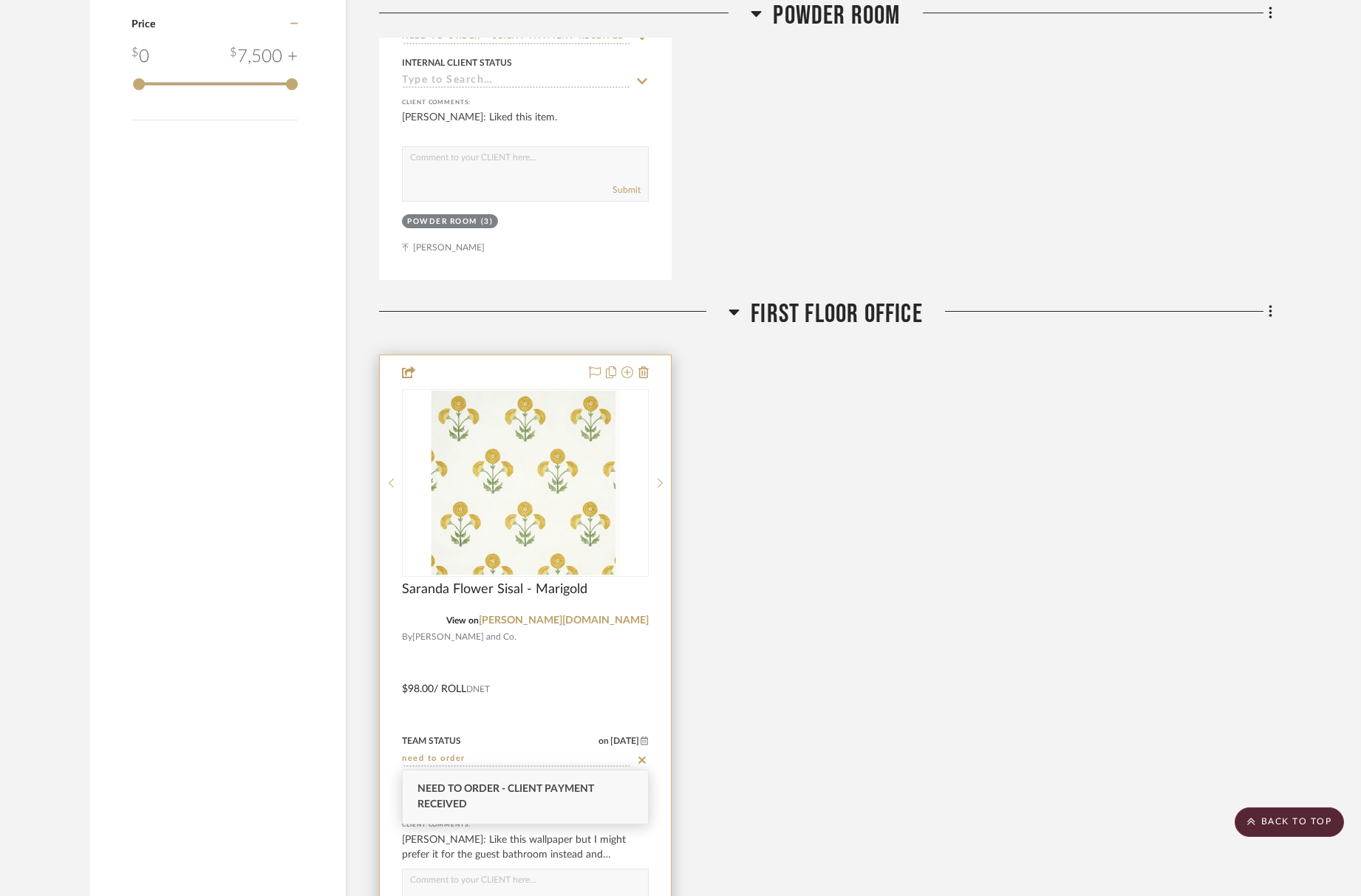
drag, startPoint x: 446, startPoint y: 791, endPoint x: 510, endPoint y: 791, distance: 64.0
click at [446, 791] on span "Need to Order - Client Payment Received" at bounding box center [505, 797] width 176 height 26
type input "[DATE]"
type input "Need to Order - Client Payment Received"
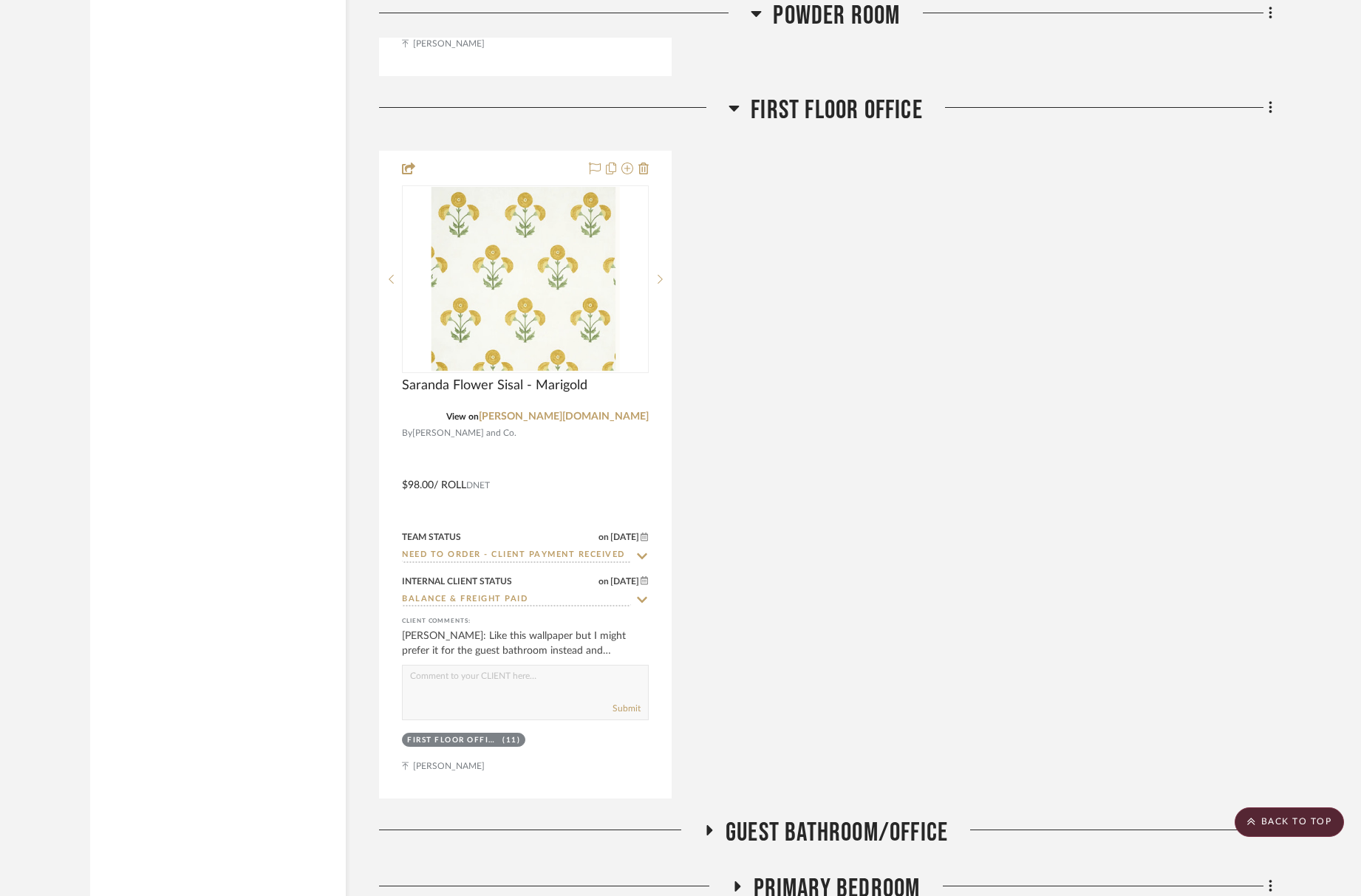
scroll to position [2600, 0]
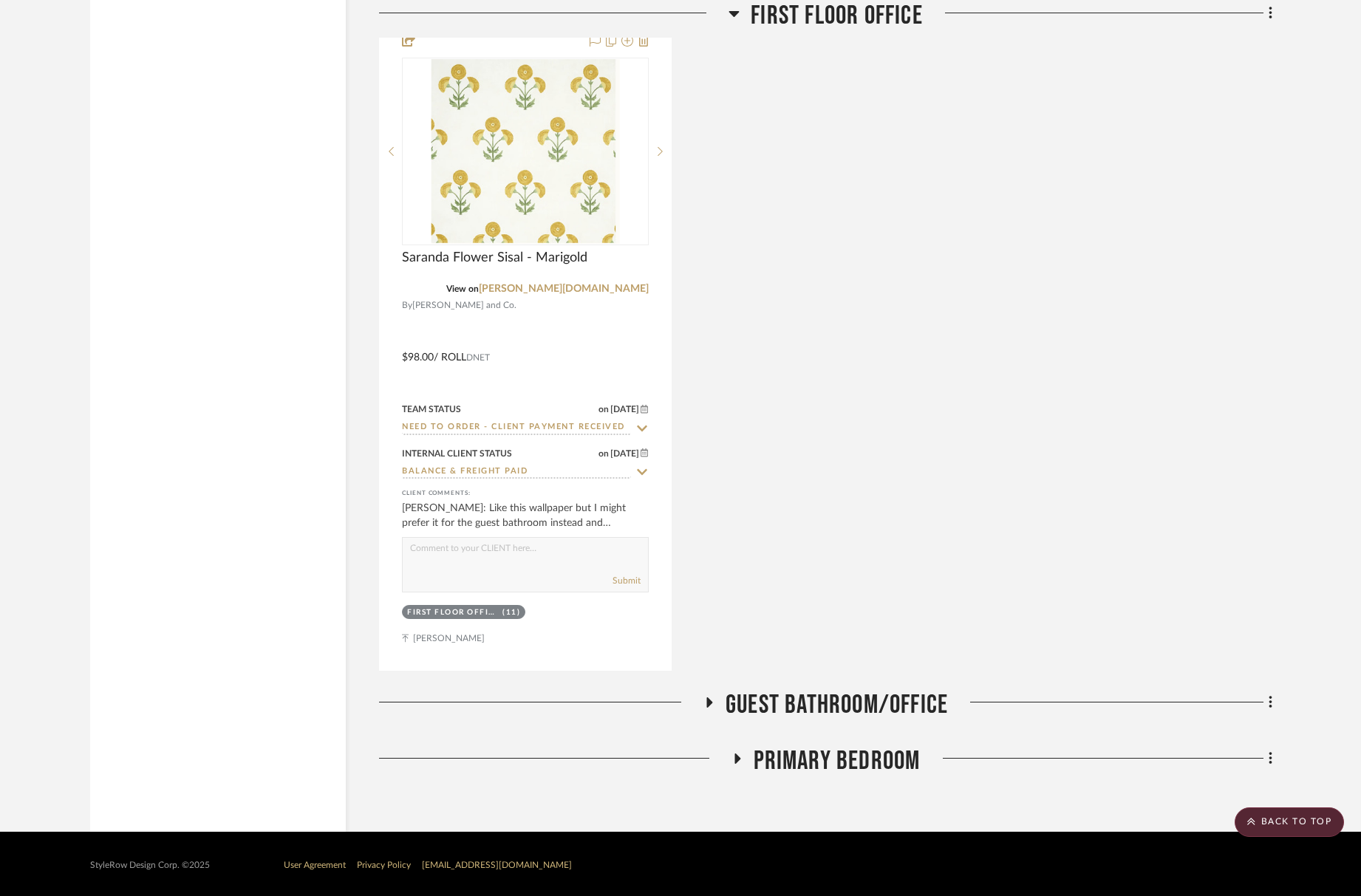
click at [788, 705] on span "Guest Bathroom/Office" at bounding box center [836, 705] width 222 height 32
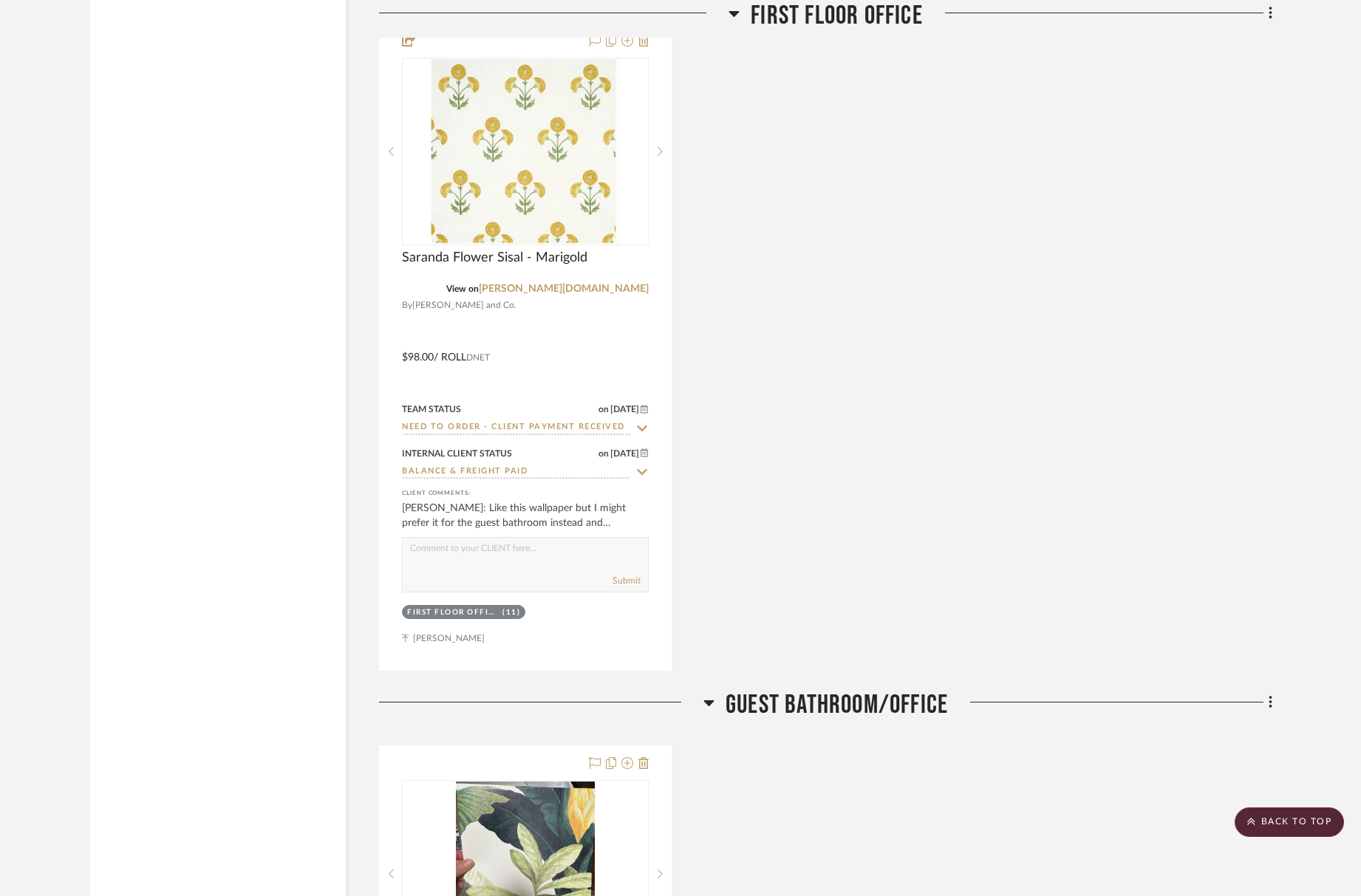
scroll to position [3131, 0]
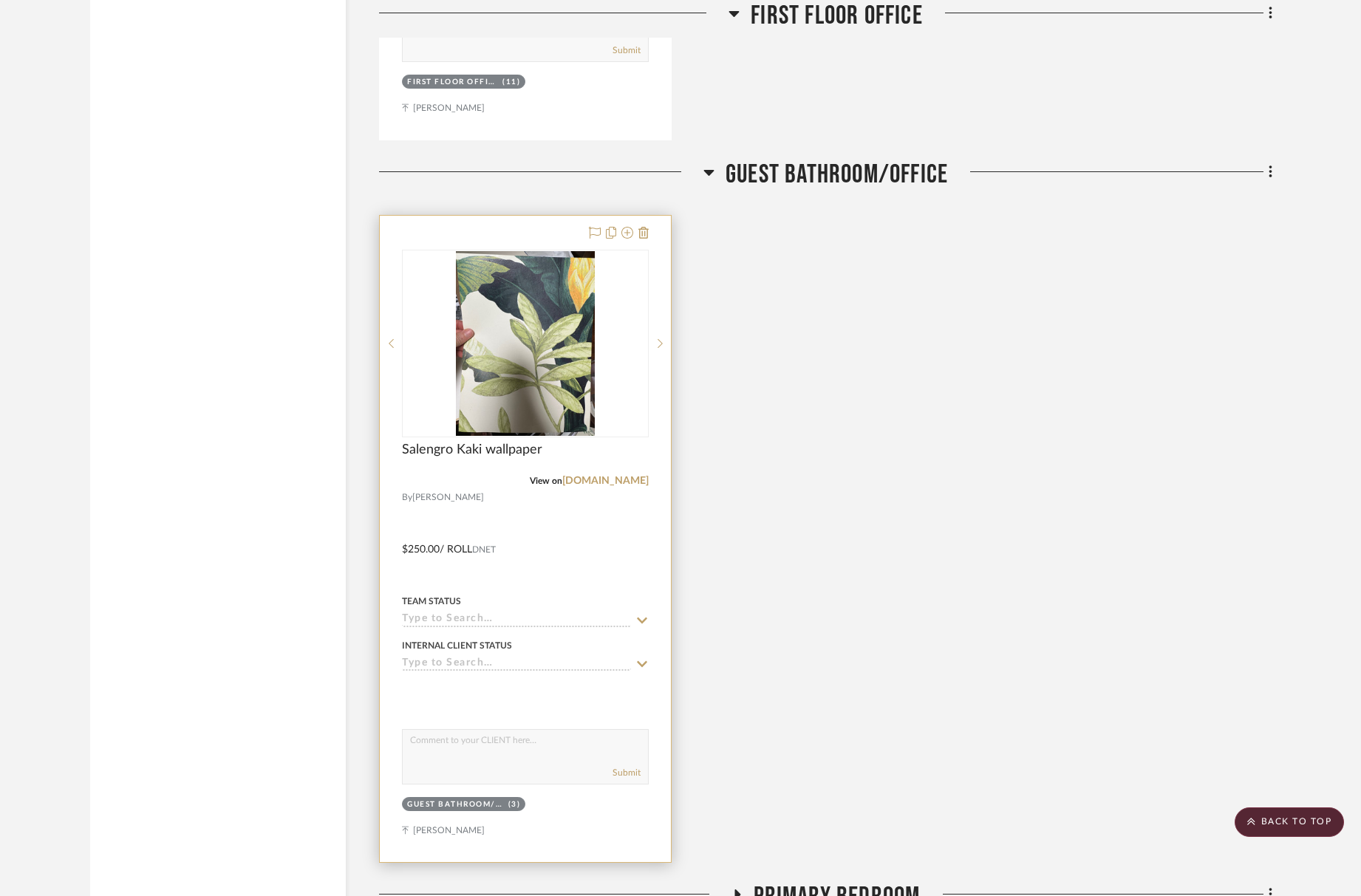
click at [500, 621] on input at bounding box center [516, 620] width 229 height 14
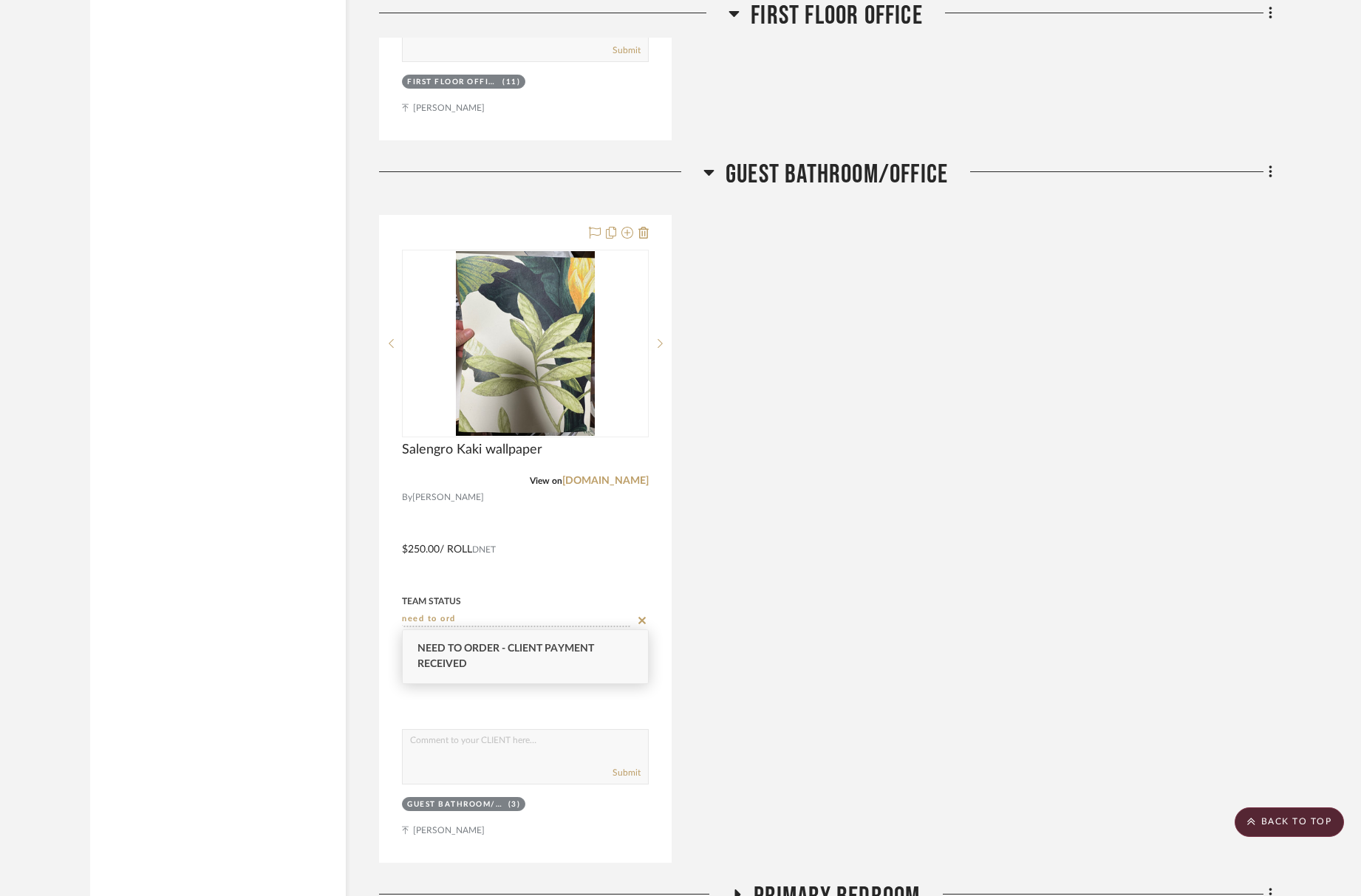
type input "need to ord"
drag, startPoint x: 489, startPoint y: 653, endPoint x: 652, endPoint y: 684, distance: 165.9
click at [489, 653] on span "Need to Order - Client Payment Received" at bounding box center [505, 656] width 176 height 26
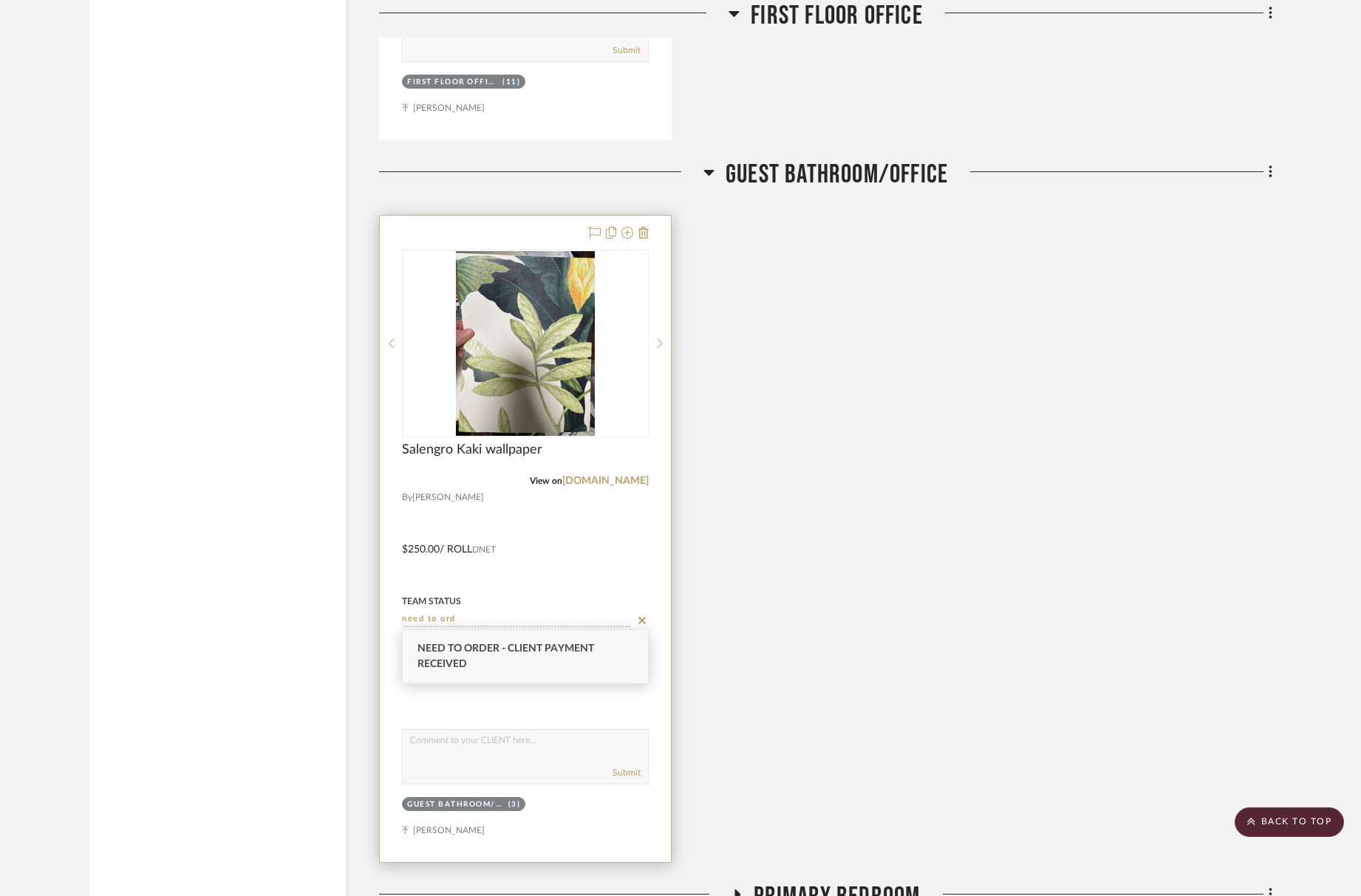
type input "[DATE]"
type input "Need to Order - Client Payment Received"
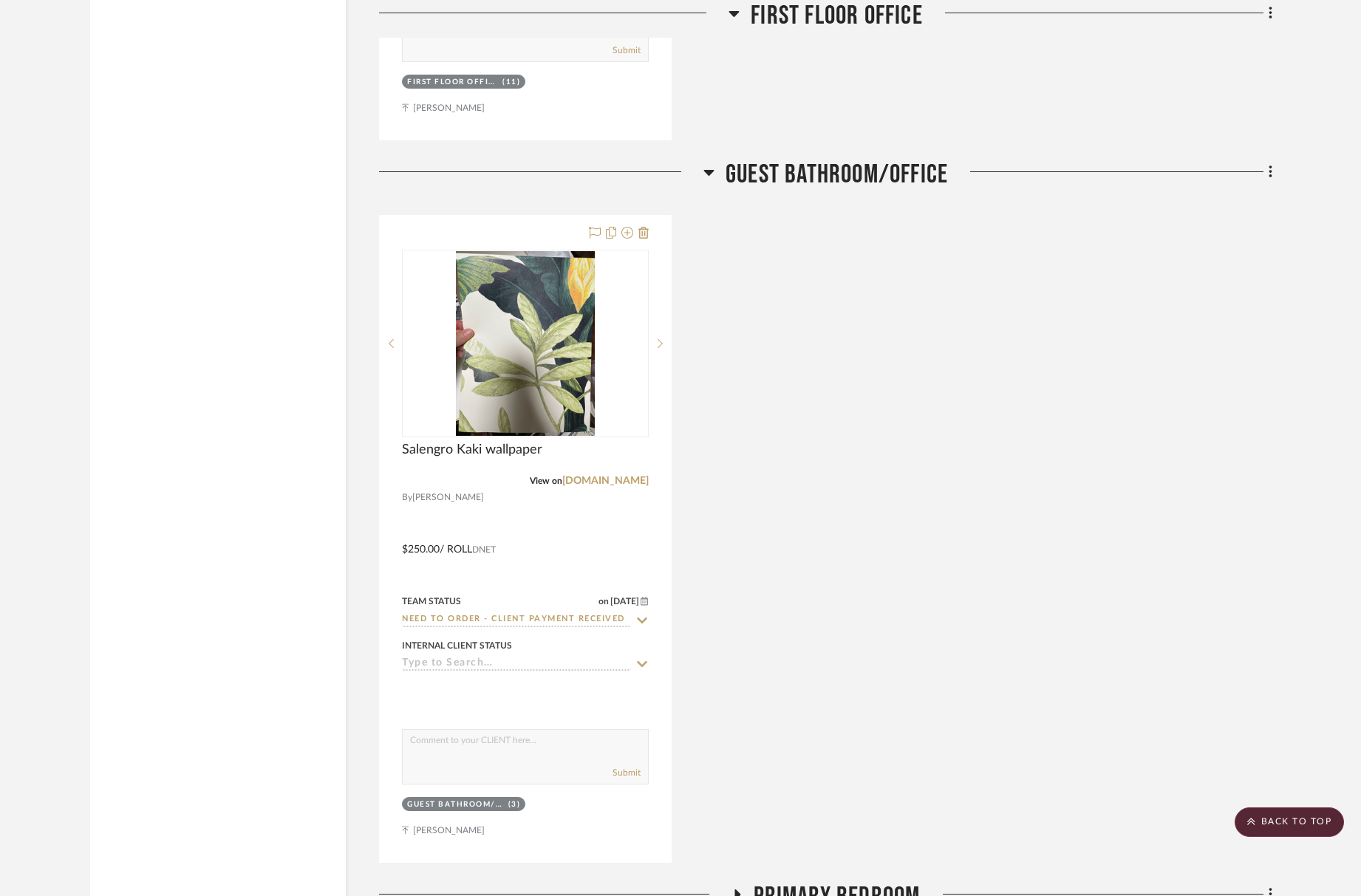
scroll to position [3266, 0]
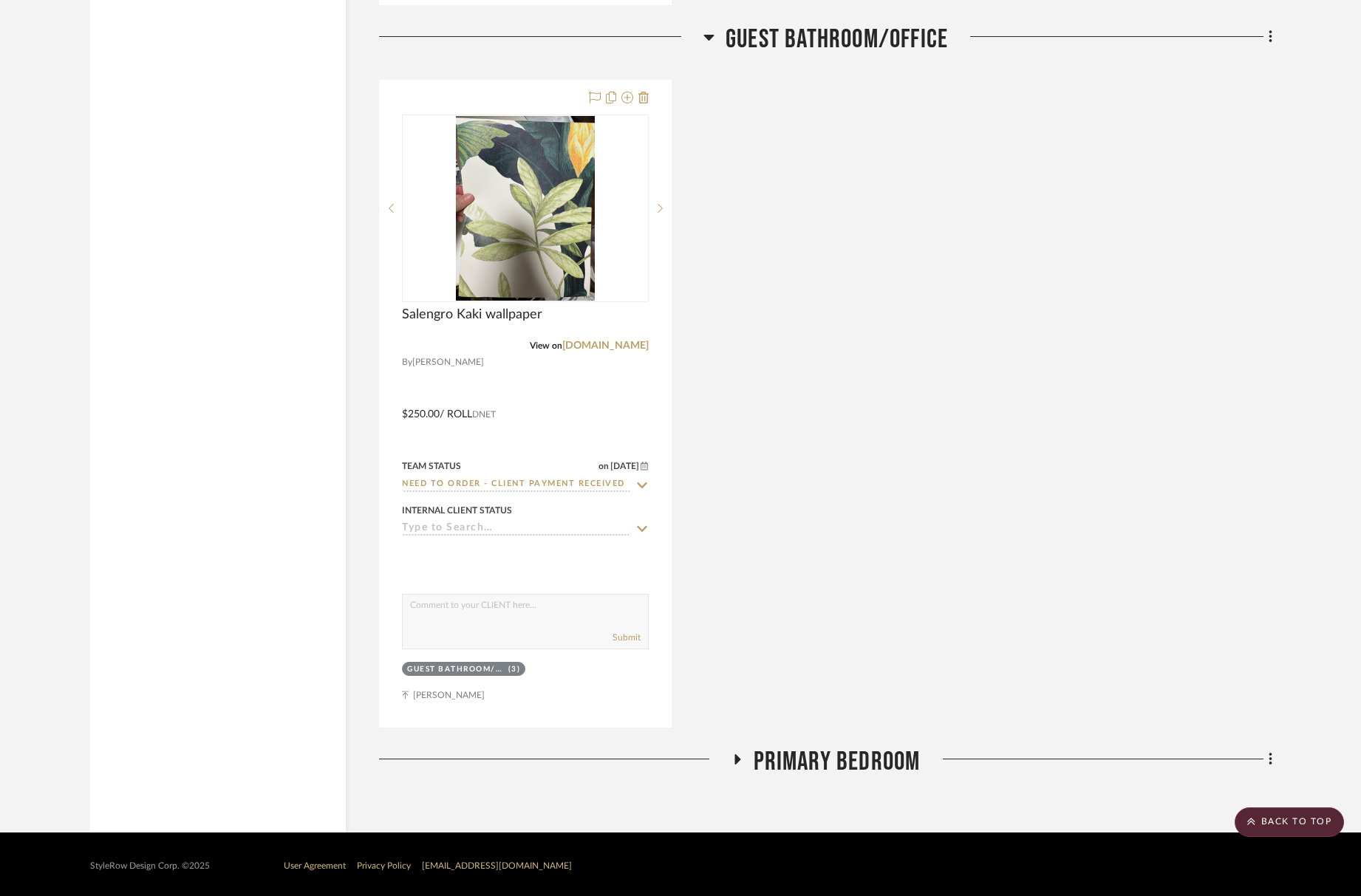
click at [804, 752] on span "Primary Bedroom" at bounding box center [837, 762] width 167 height 32
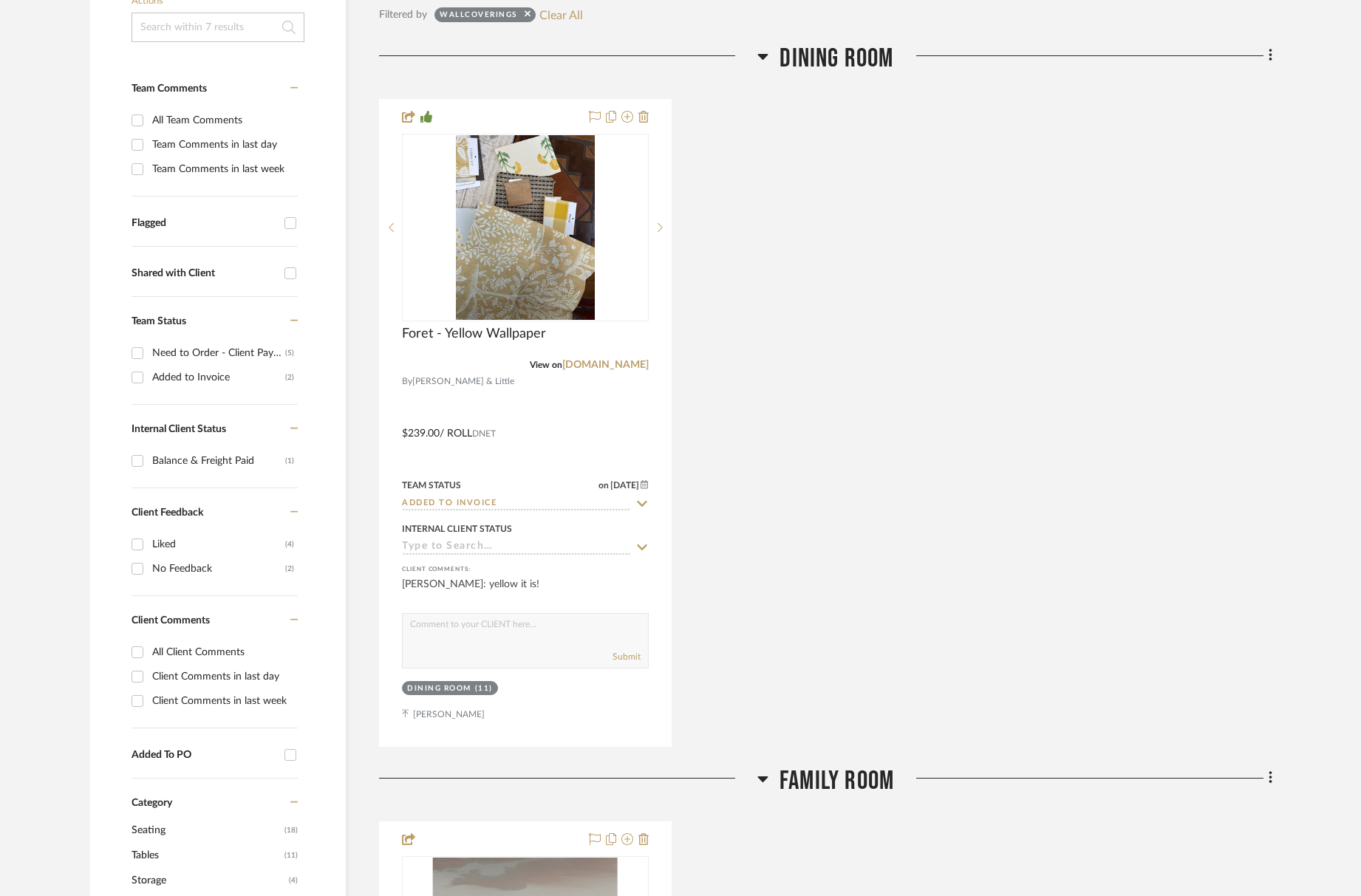
scroll to position [0, 0]
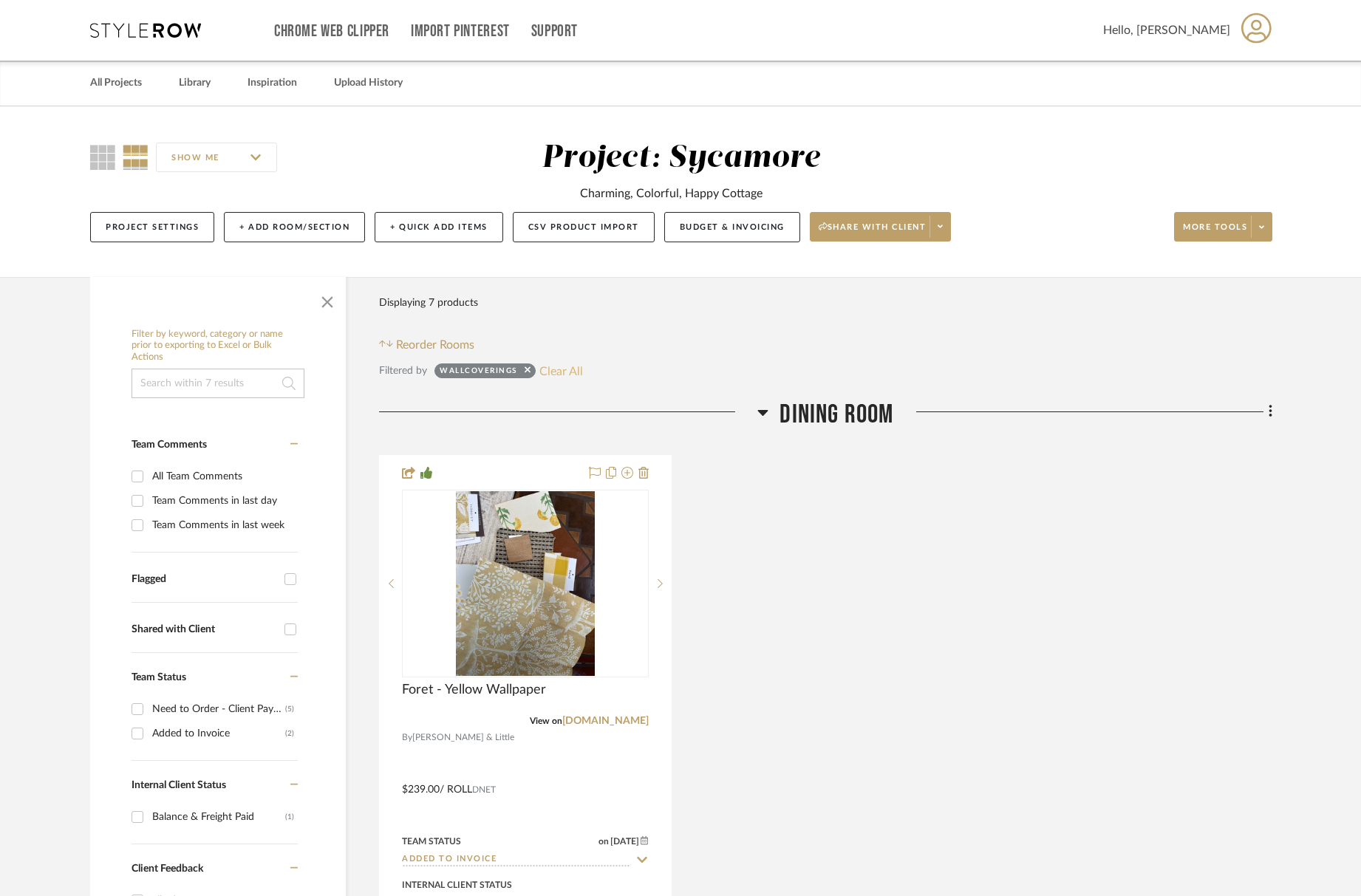
click at [544, 373] on button "Clear All" at bounding box center [561, 371] width 44 height 19
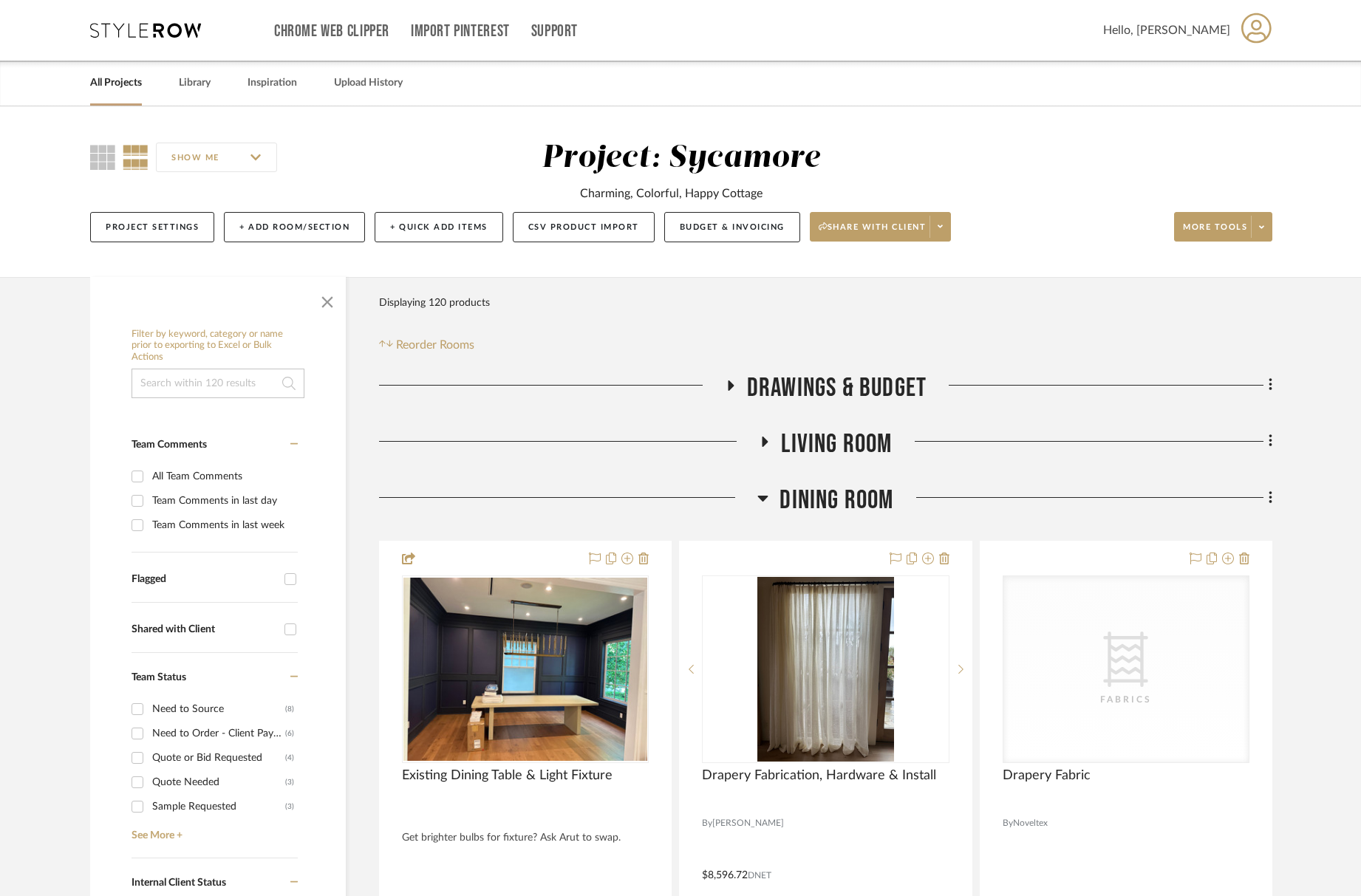
drag, startPoint x: 825, startPoint y: 505, endPoint x: 826, endPoint y: 514, distance: 9.1
click at [825, 505] on span "Dining Room" at bounding box center [836, 500] width 114 height 32
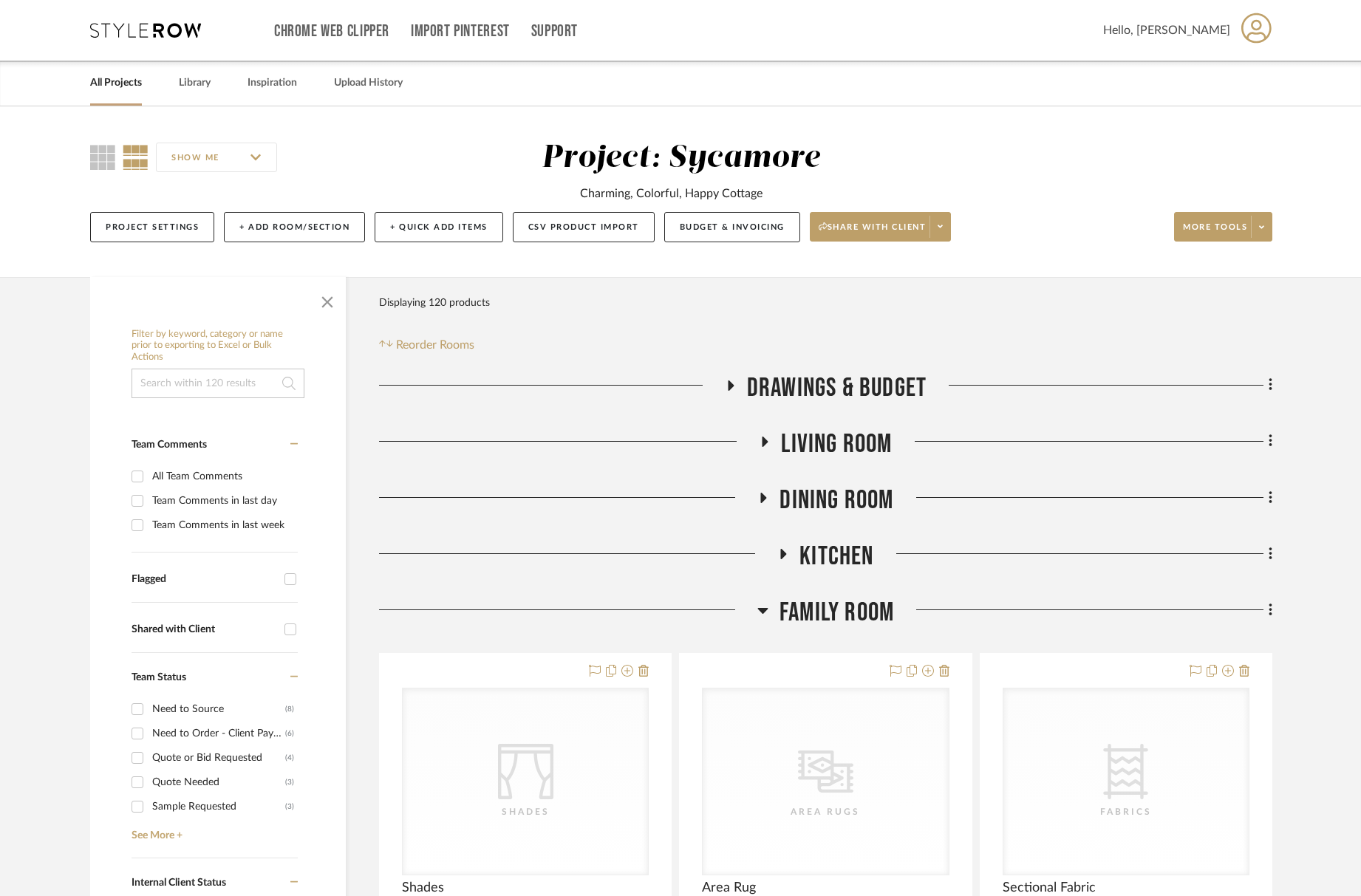
click at [855, 606] on span "Family Room" at bounding box center [837, 612] width 115 height 32
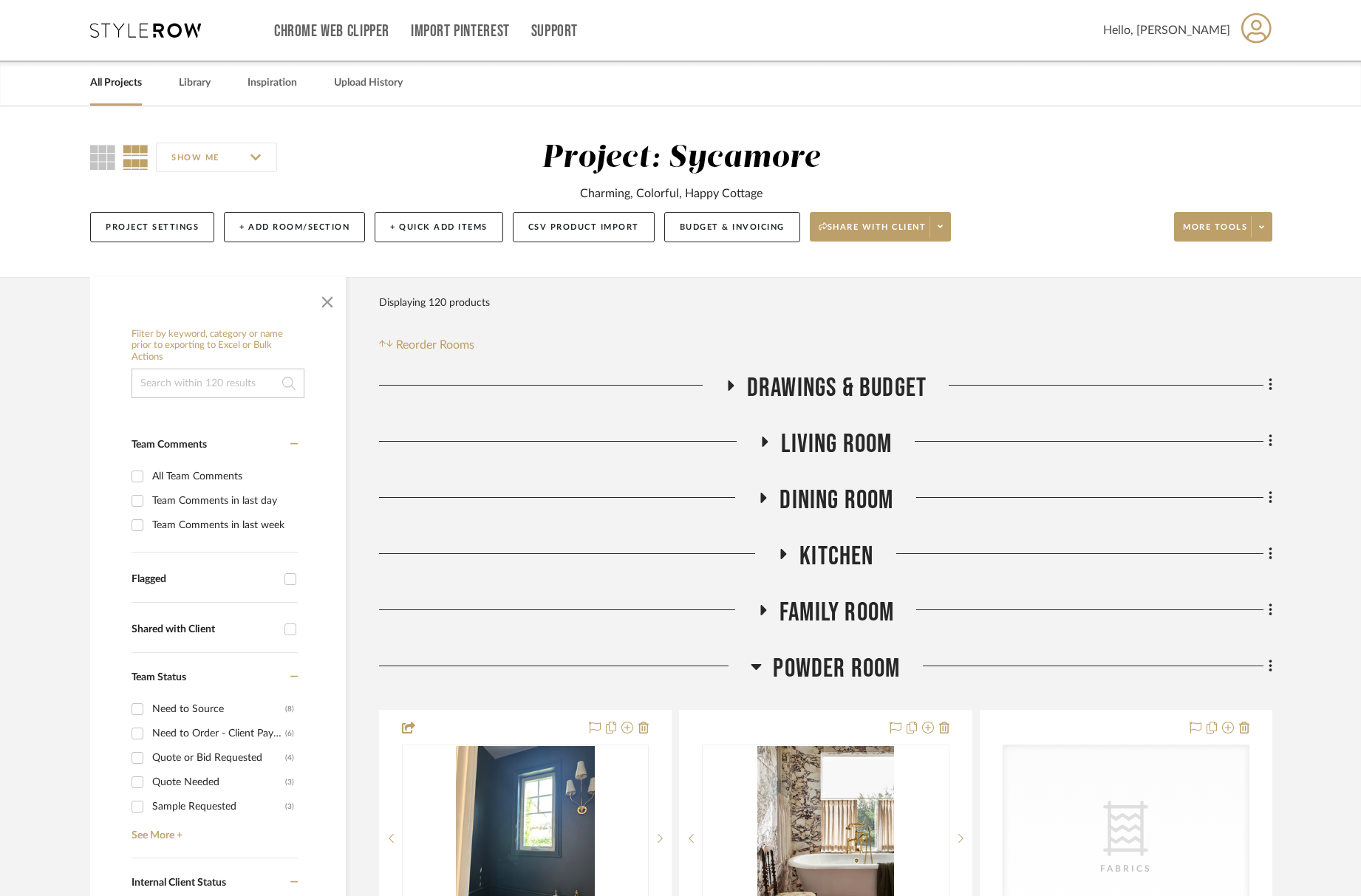
click at [856, 607] on span "Family Room" at bounding box center [837, 612] width 115 height 32
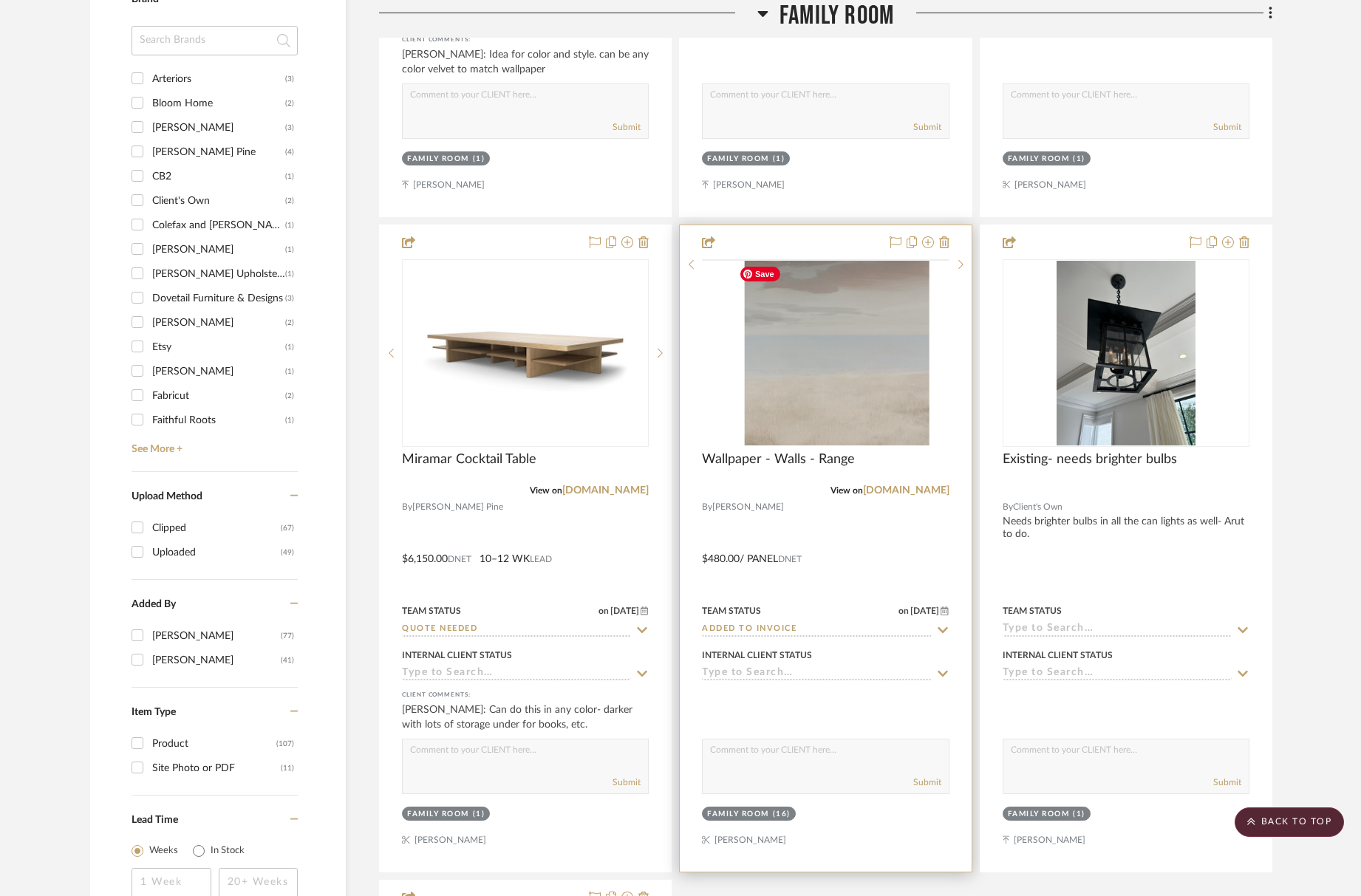
scroll to position [1944, 0]
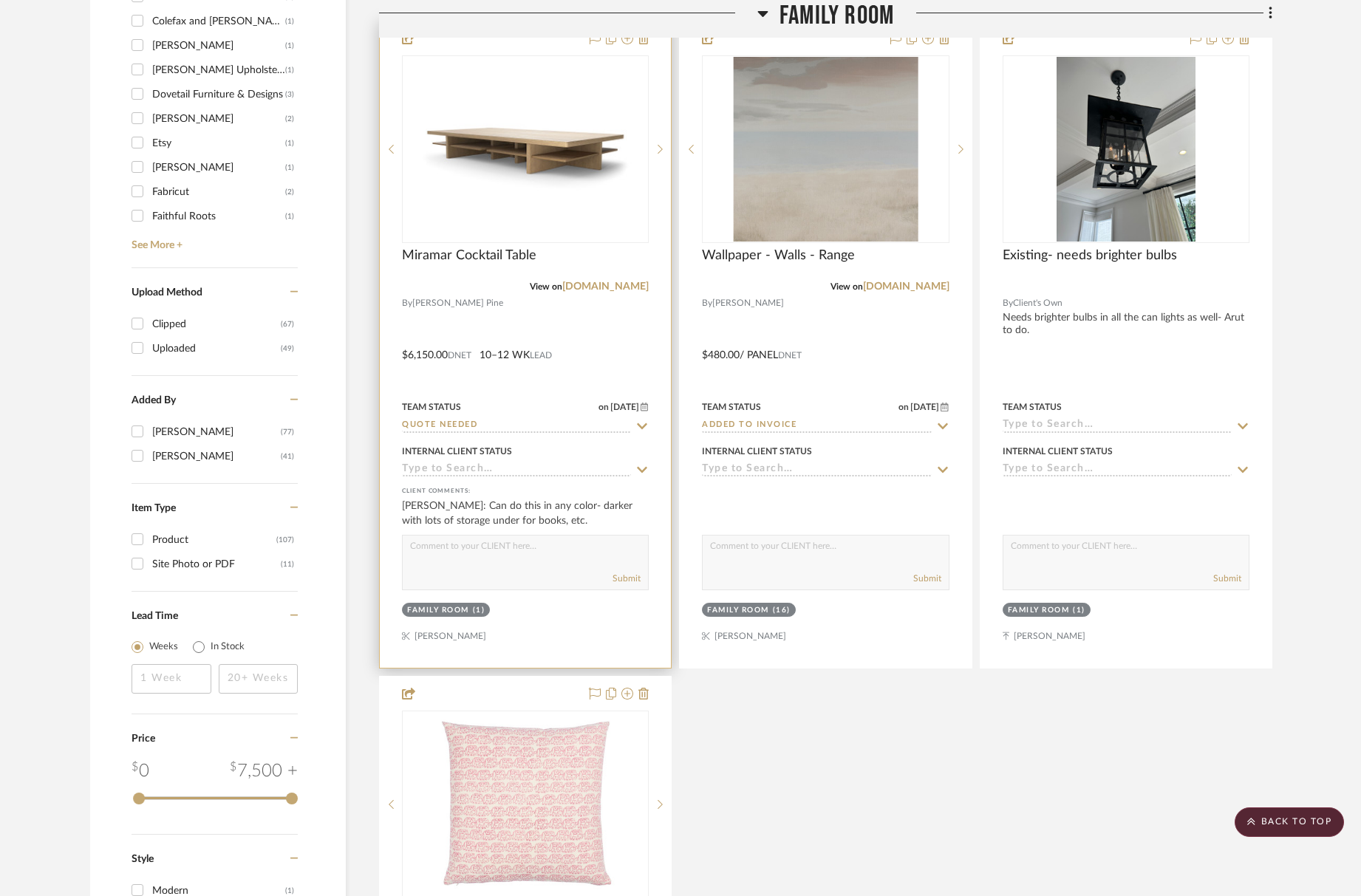
click at [0, 0] on div at bounding box center [0, 0] width 0 height 0
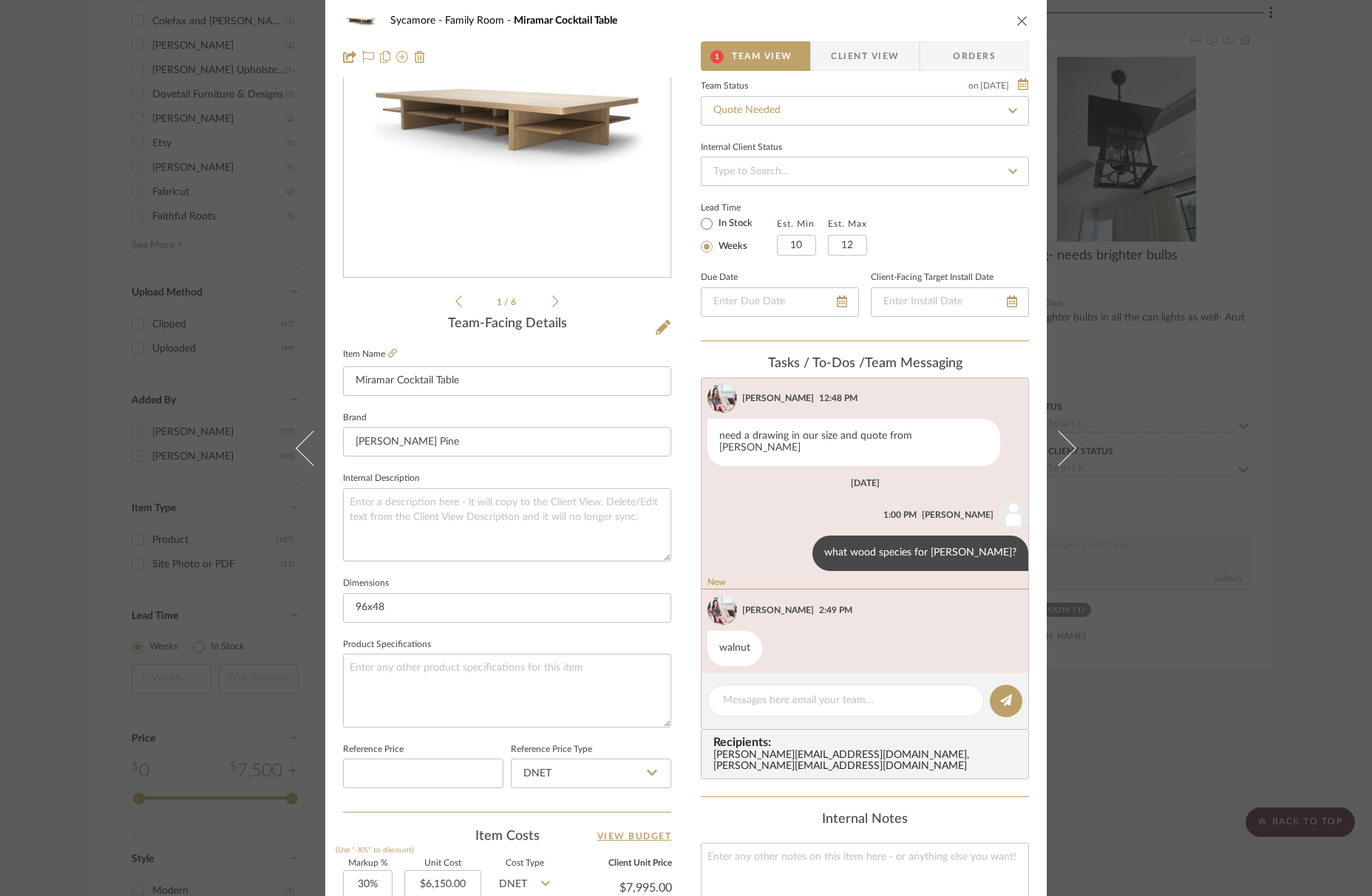
scroll to position [153, 0]
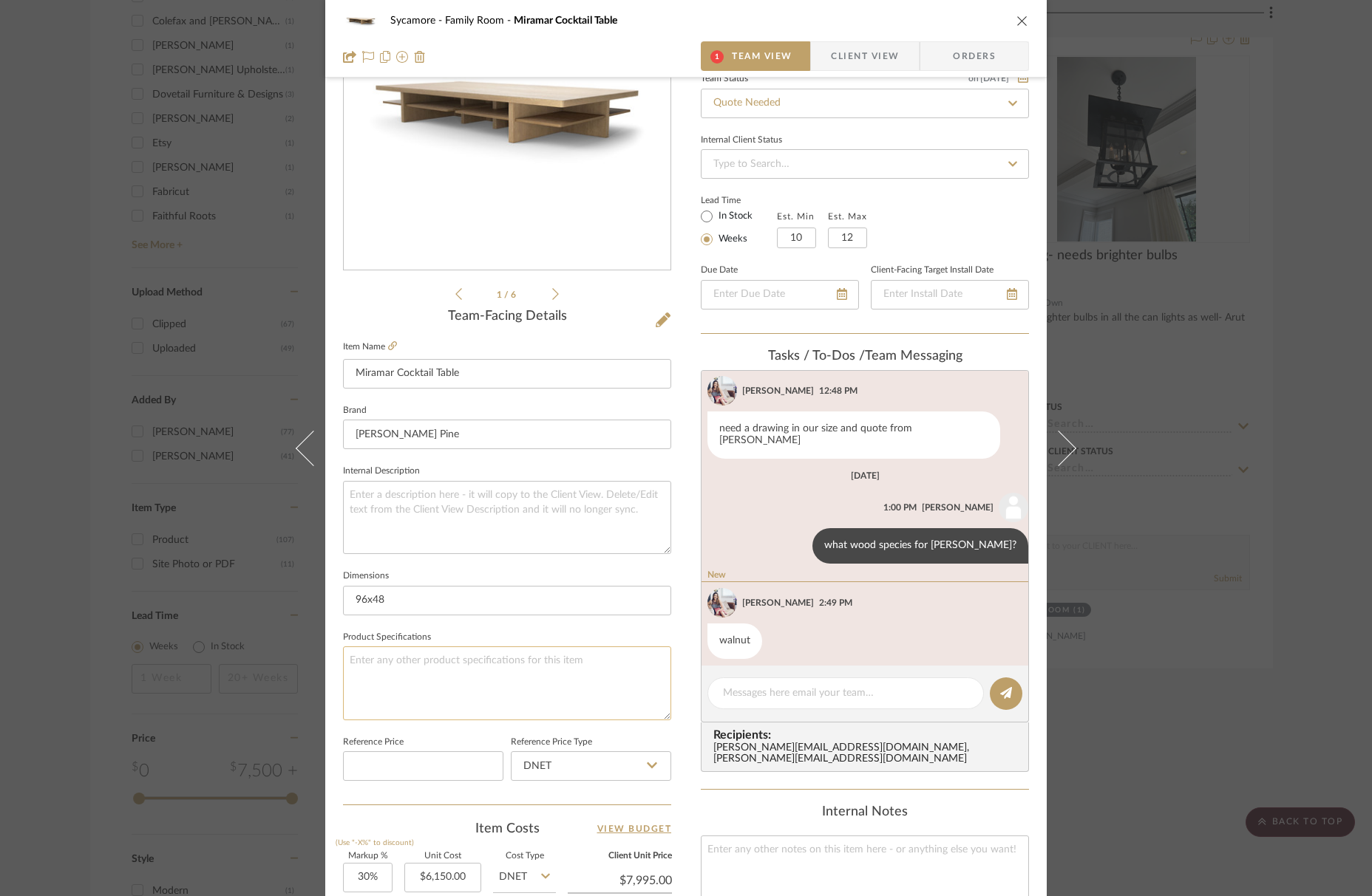
click at [424, 659] on textarea at bounding box center [507, 683] width 328 height 73
type textarea "Jasper Walut"
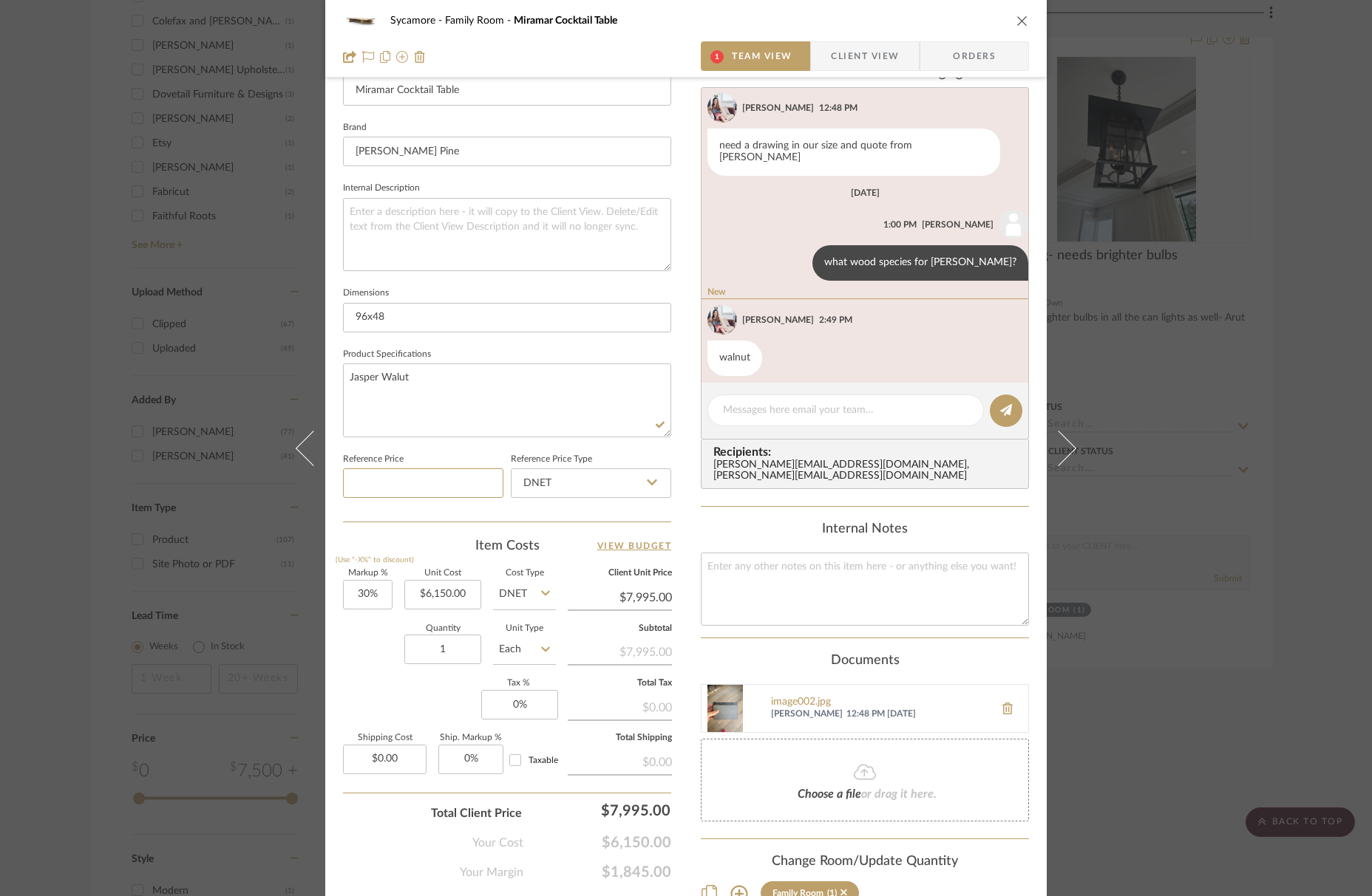
scroll to position [516, 0]
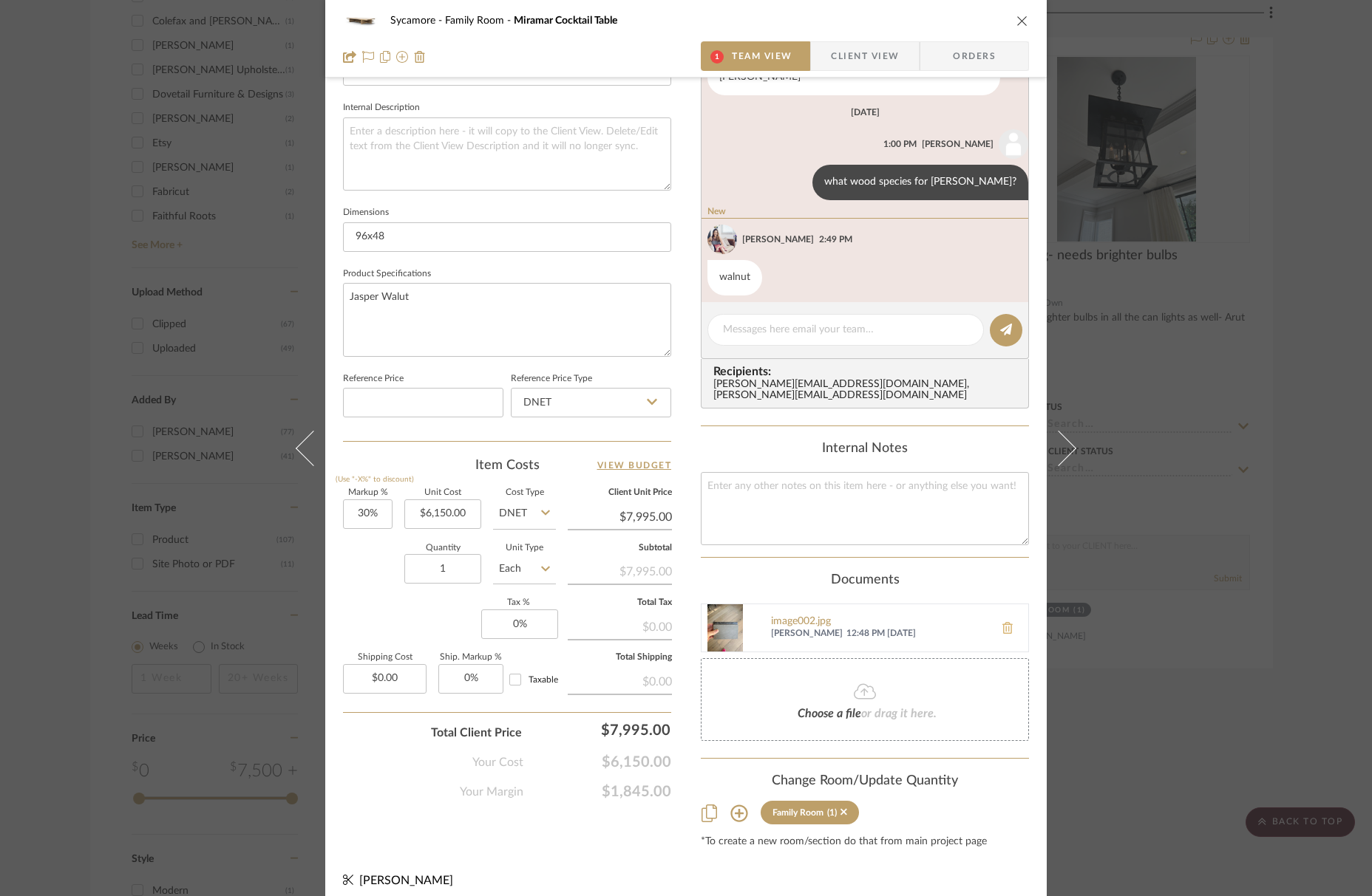
click at [1004, 622] on icon at bounding box center [1007, 628] width 10 height 12
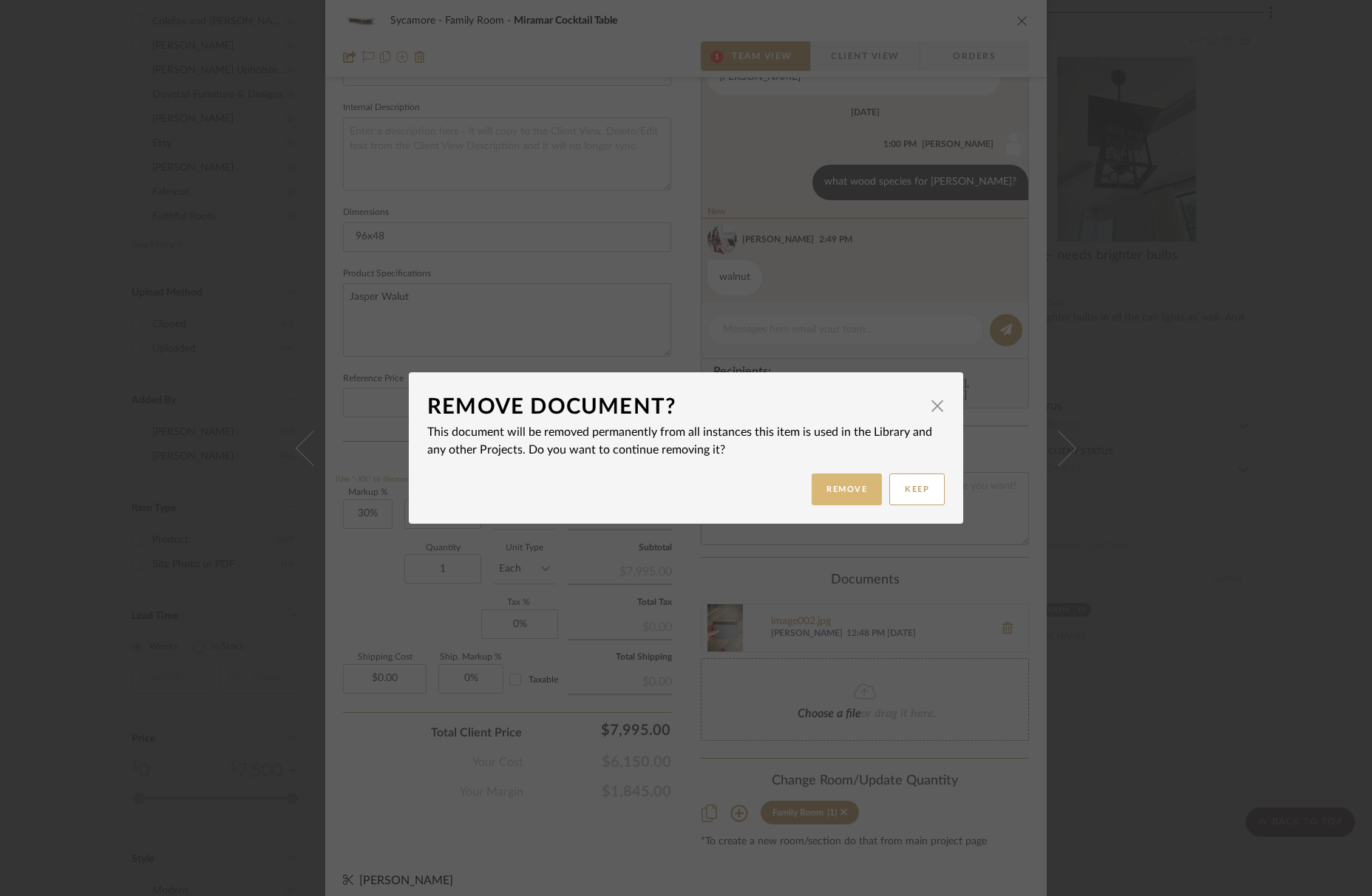
click at [846, 496] on button "Remove" at bounding box center [846, 489] width 70 height 32
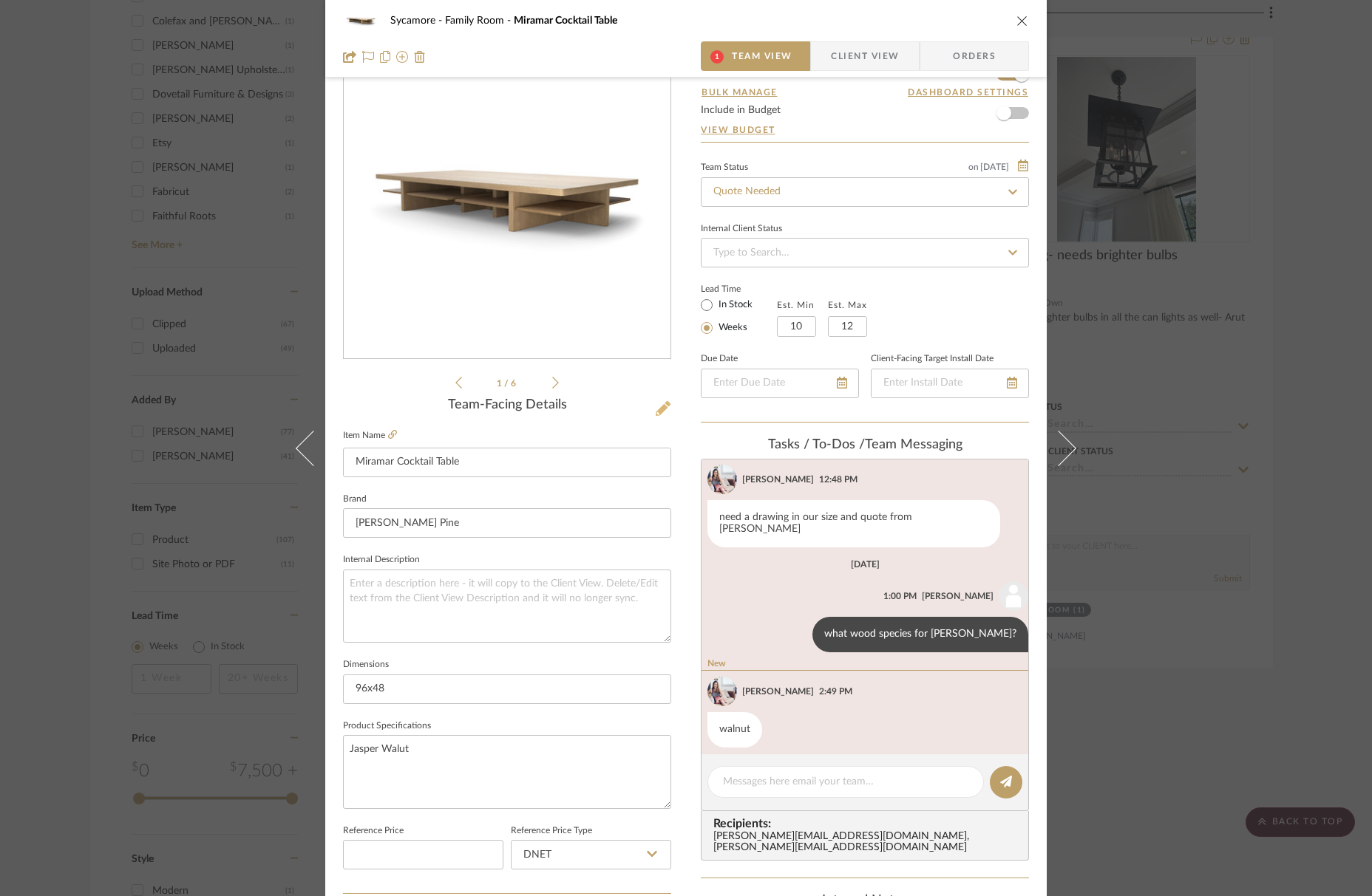
scroll to position [221, 0]
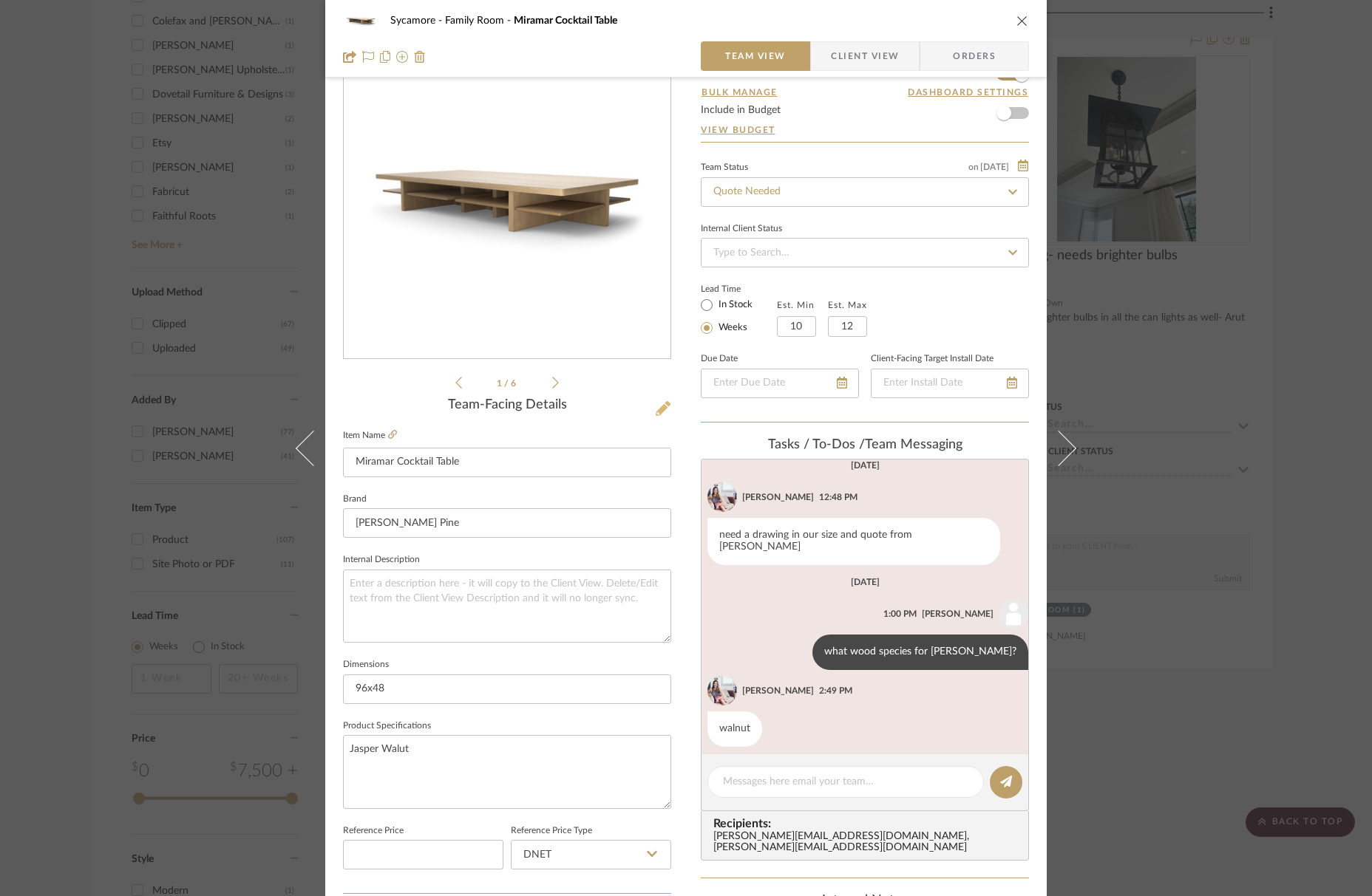
click at [656, 412] on icon at bounding box center [663, 409] width 15 height 15
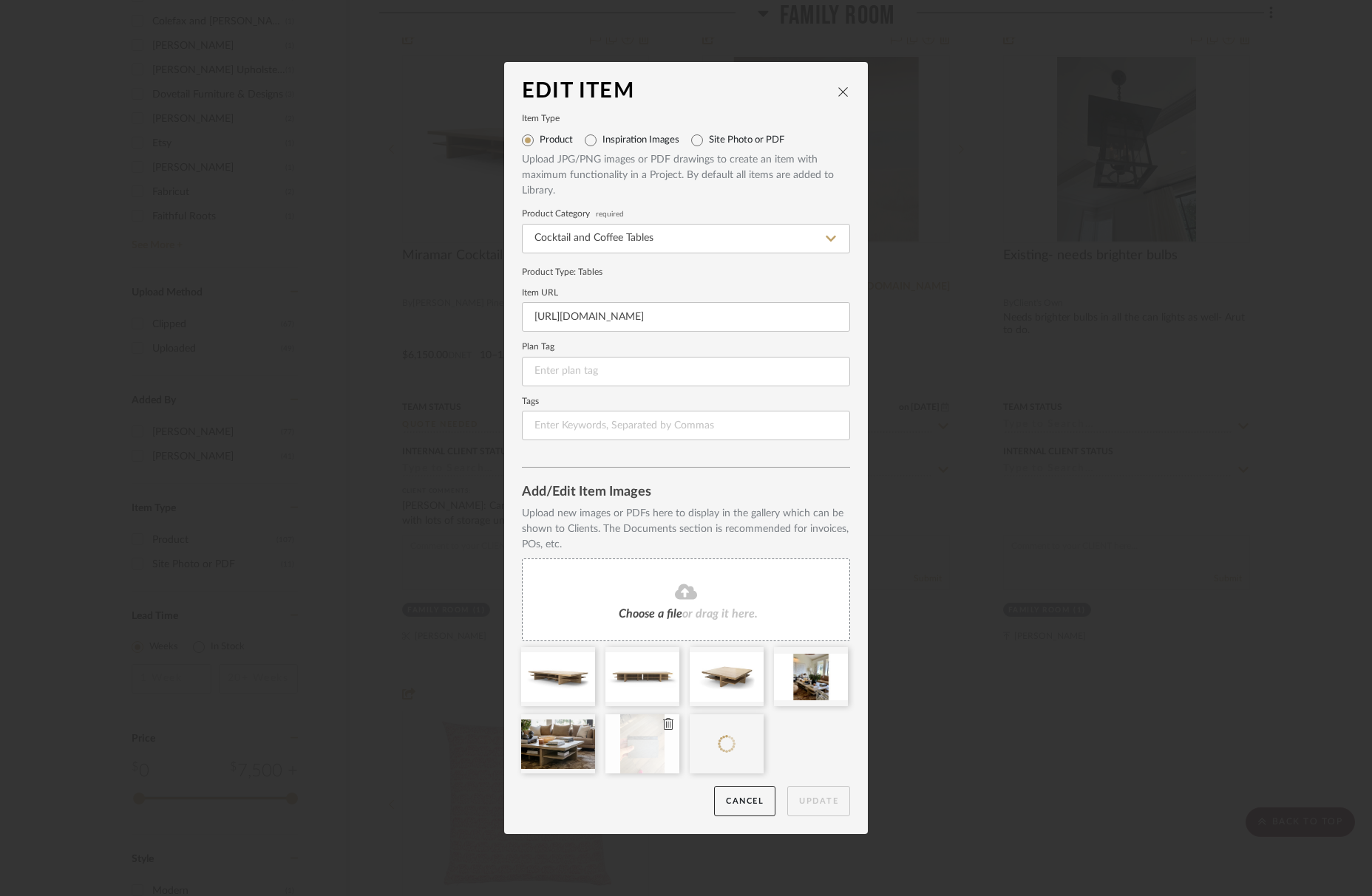
click at [664, 728] on icon at bounding box center [669, 724] width 10 height 12
click at [817, 802] on button "Update" at bounding box center [819, 801] width 63 height 31
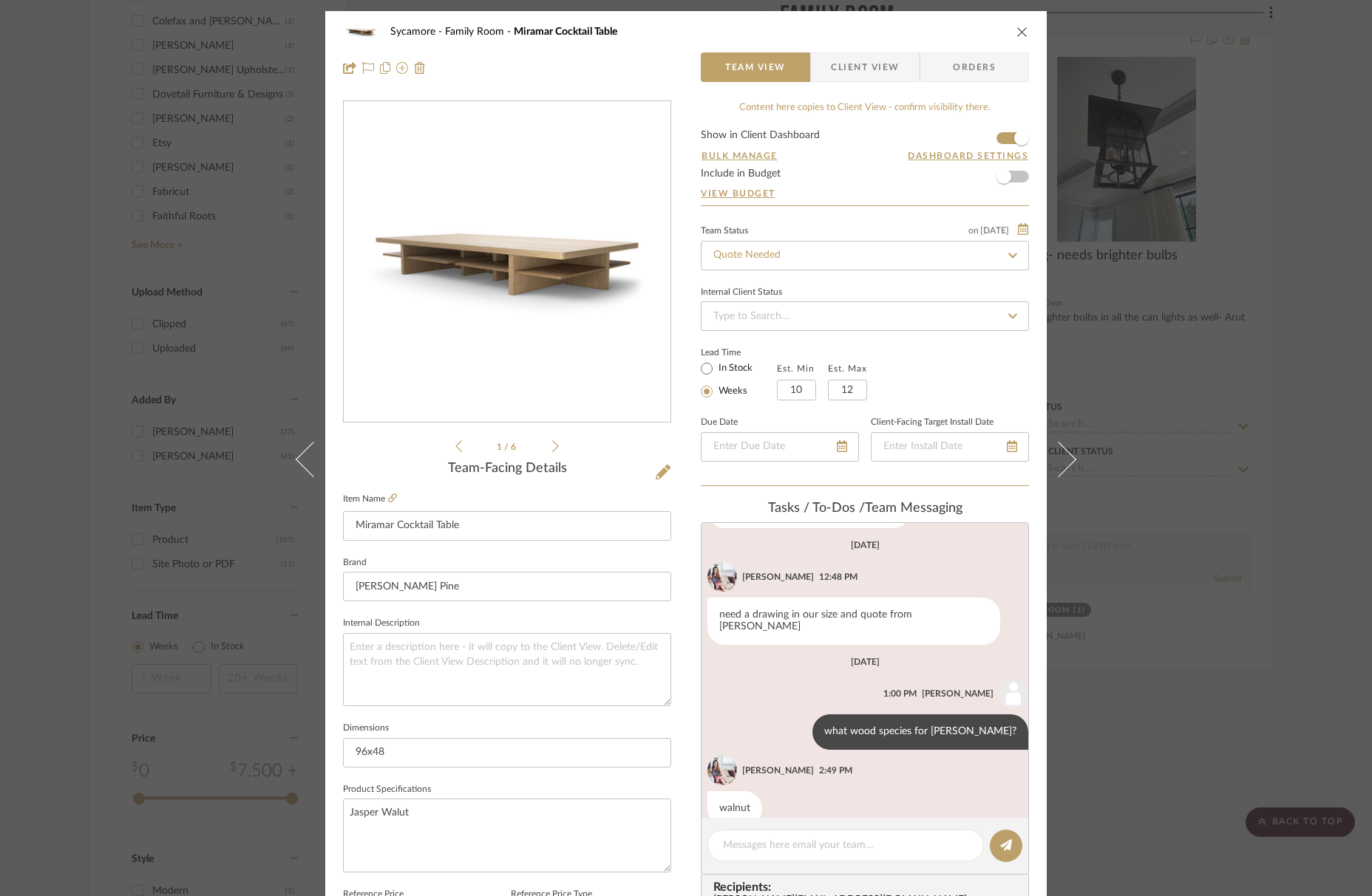
scroll to position [220, 0]
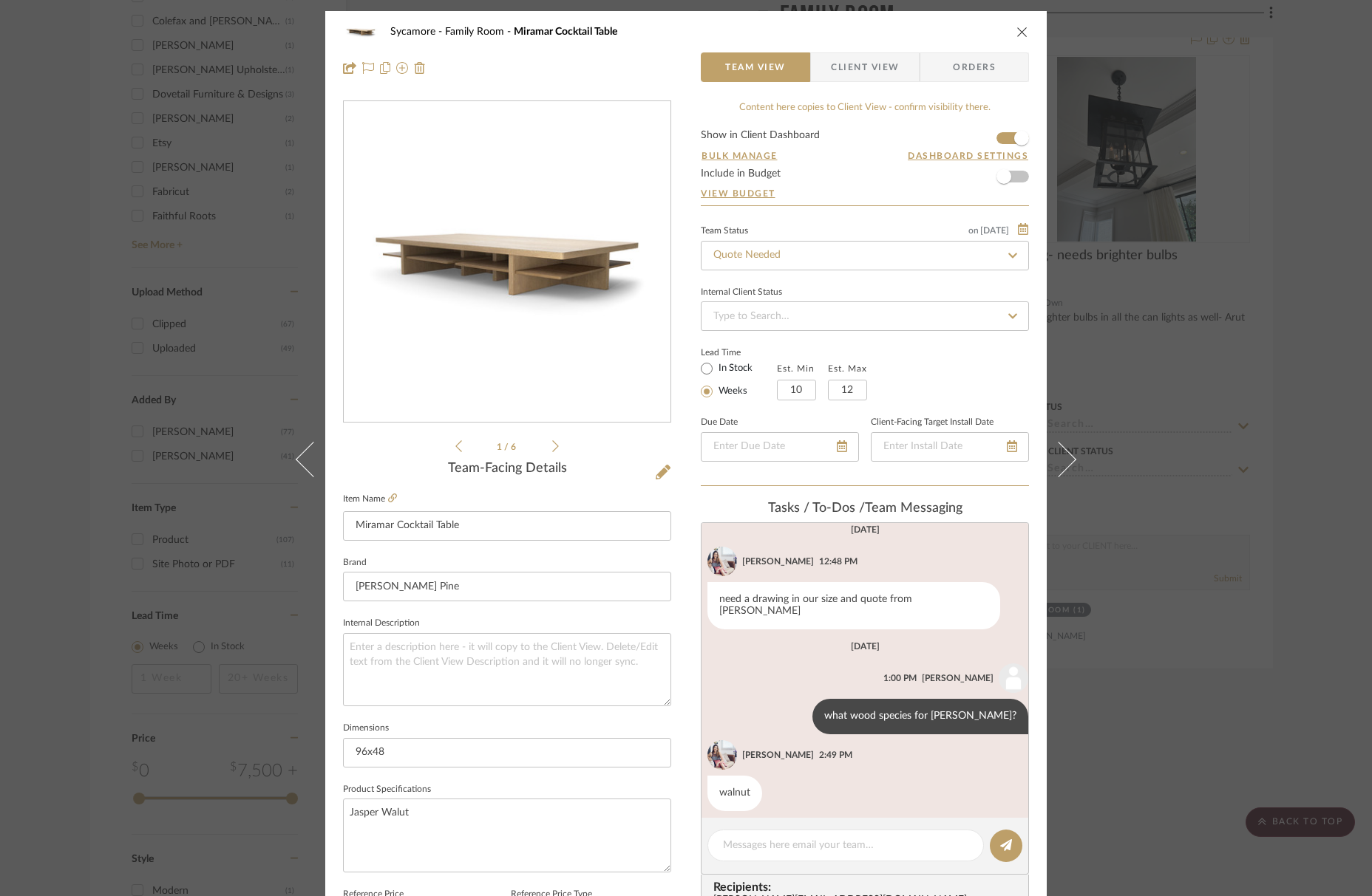
click at [1016, 32] on icon "close" at bounding box center [1022, 32] width 12 height 12
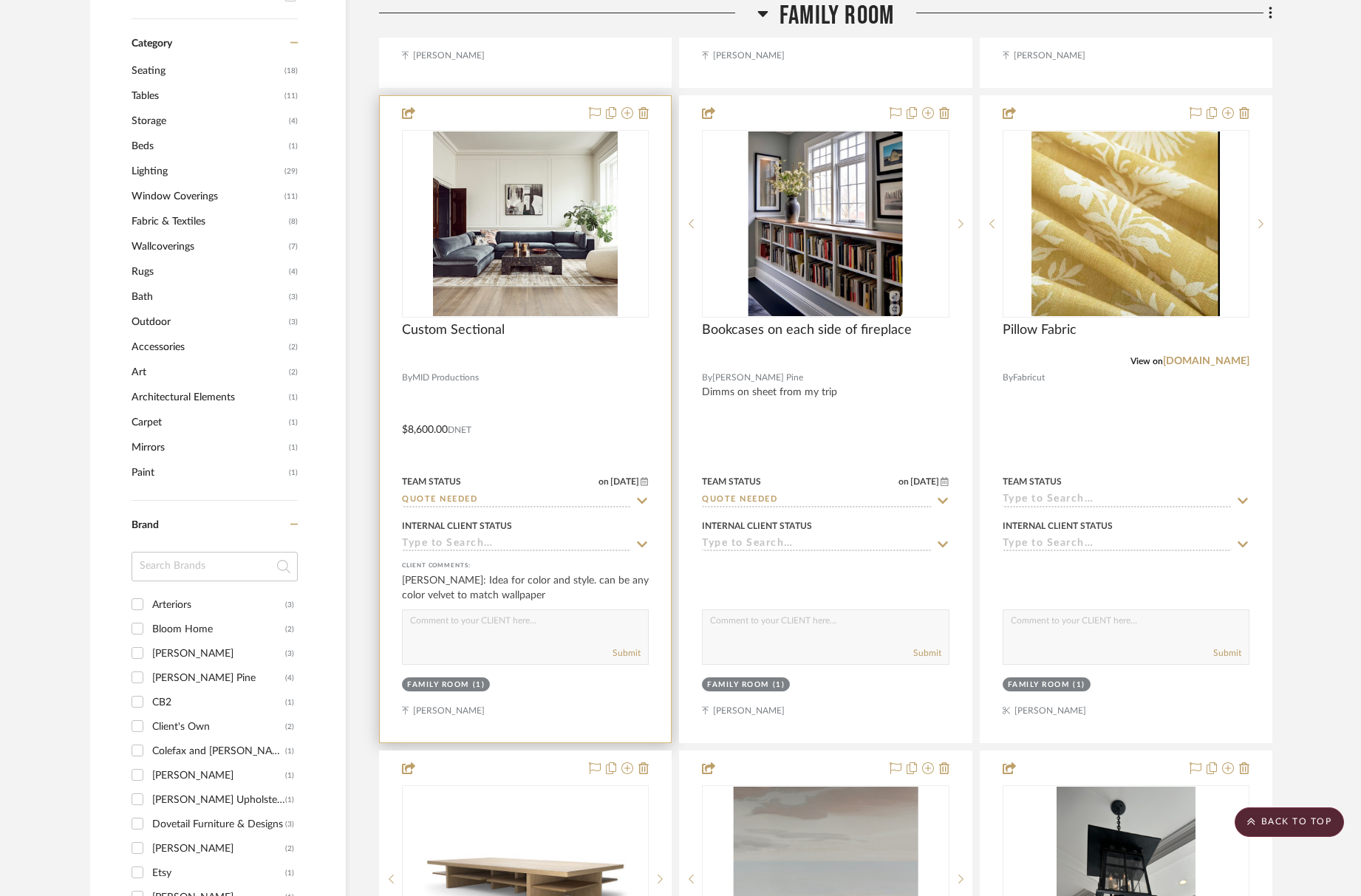
scroll to position [1116, 0]
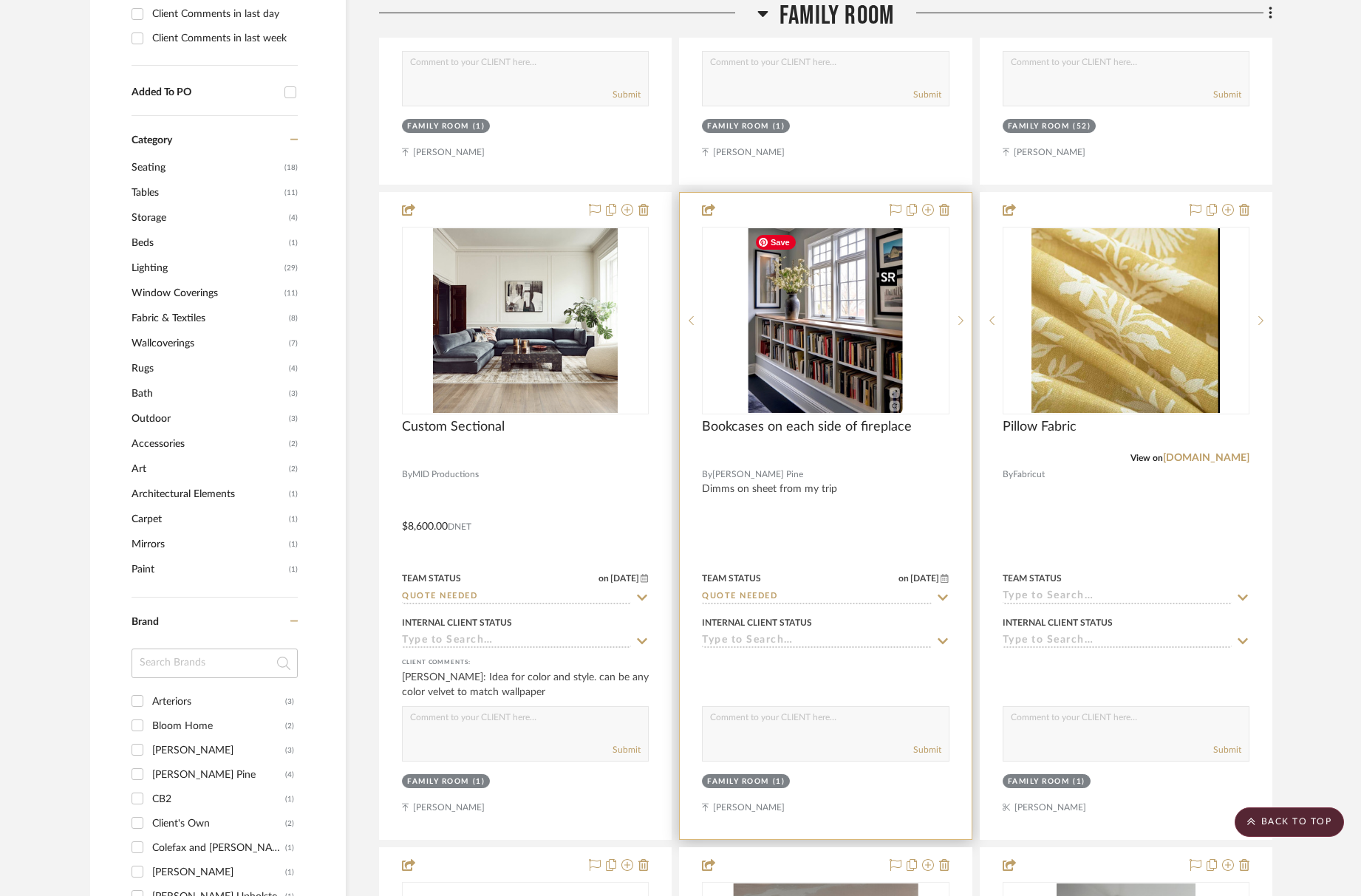
click at [764, 327] on img "0" at bounding box center [826, 321] width 155 height 185
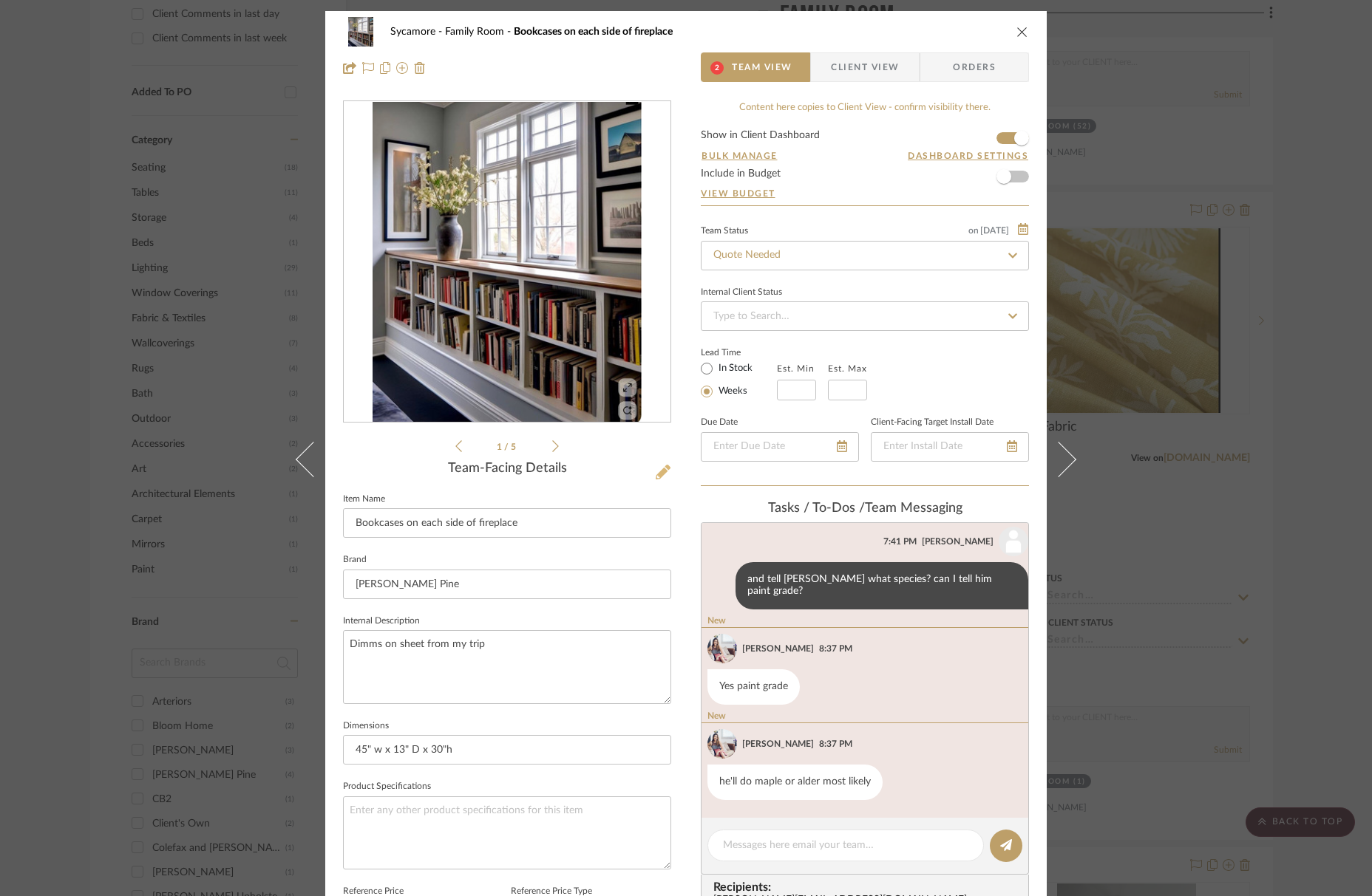
scroll to position [424, 0]
click at [660, 469] on icon at bounding box center [663, 473] width 15 height 15
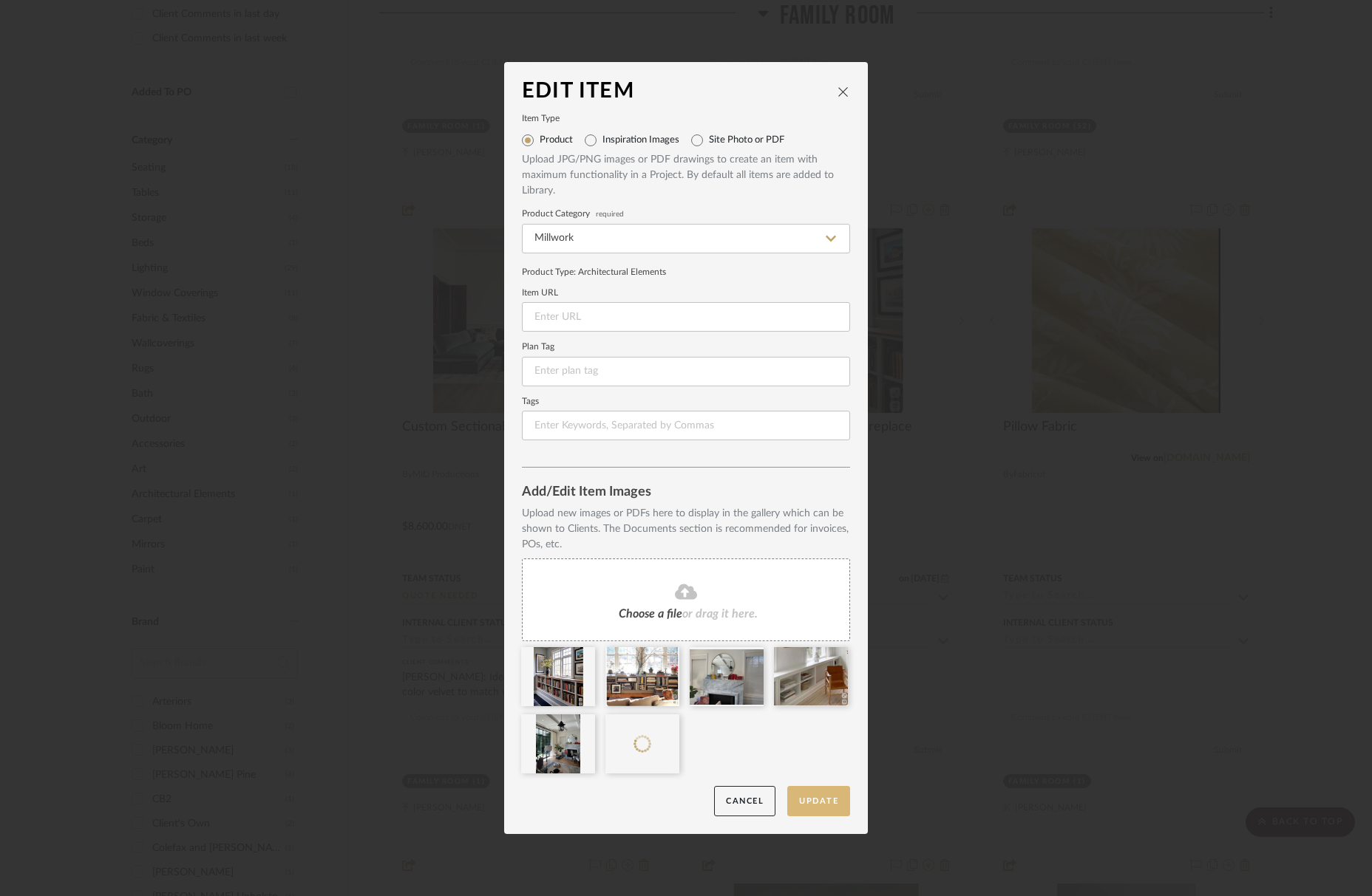
click at [826, 805] on button "Update" at bounding box center [819, 801] width 63 height 31
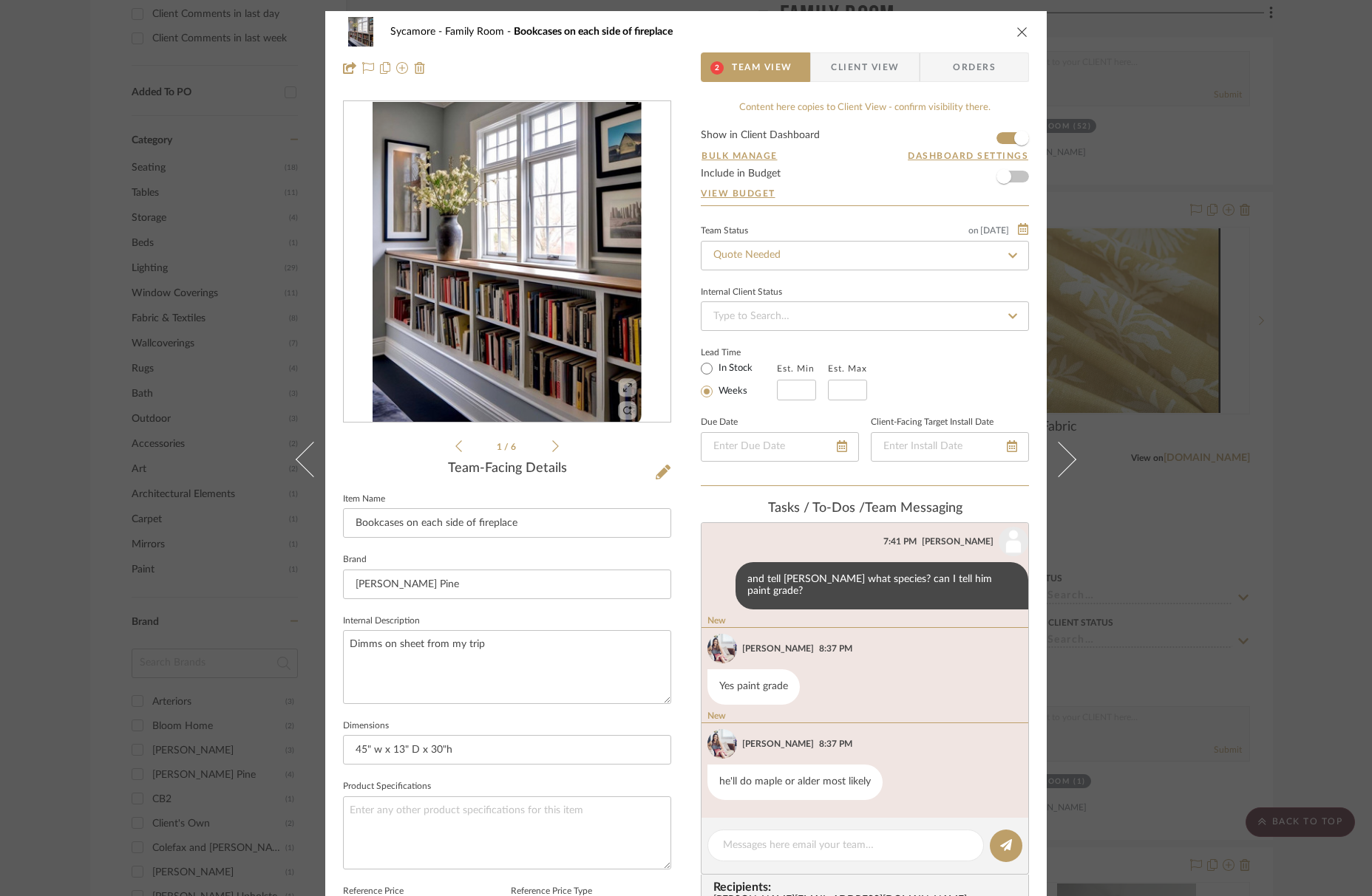
click at [552, 448] on icon at bounding box center [555, 447] width 7 height 13
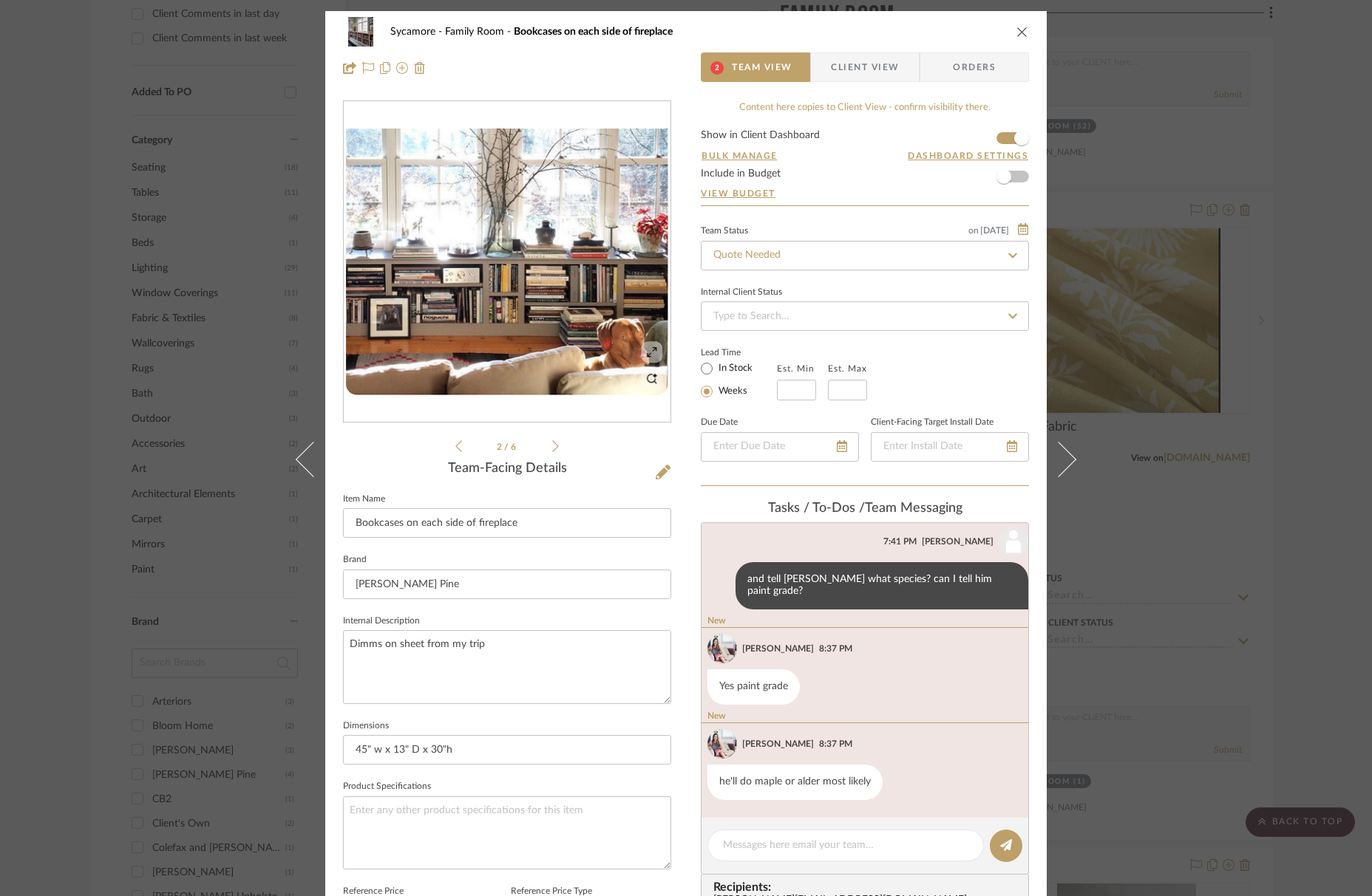
click at [552, 448] on icon at bounding box center [555, 447] width 7 height 13
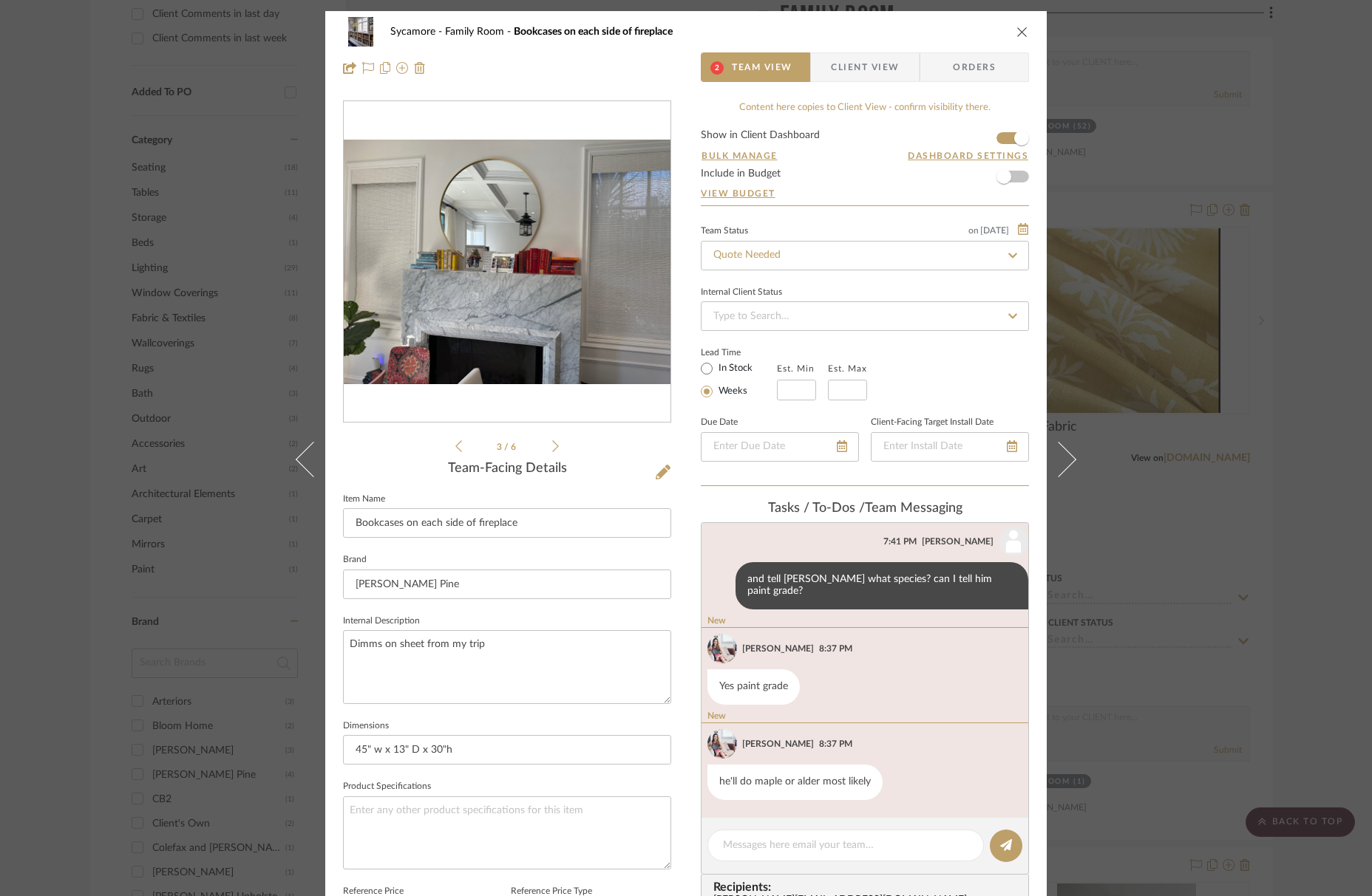
click at [552, 448] on icon at bounding box center [555, 447] width 7 height 13
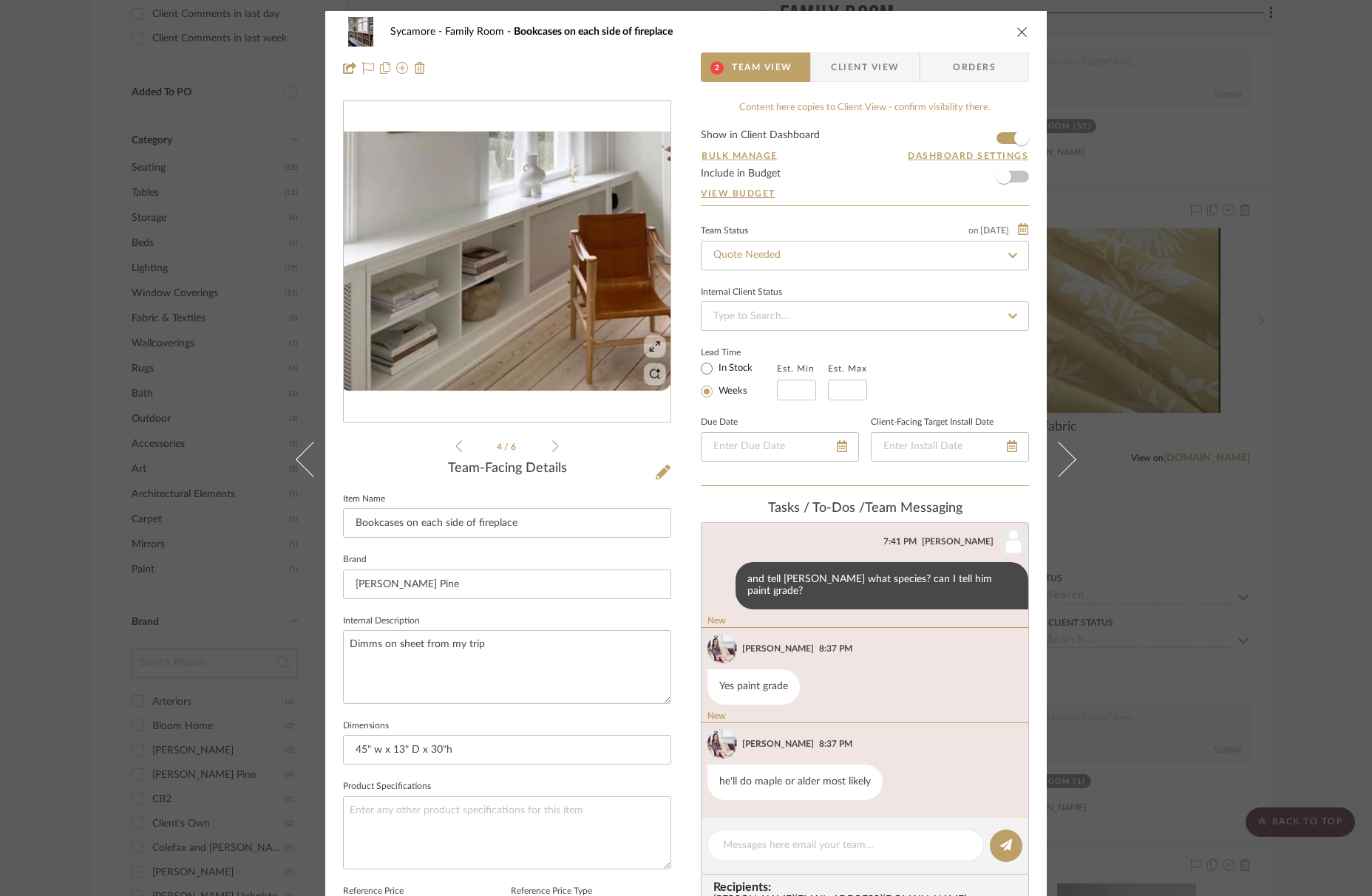
click at [552, 448] on icon at bounding box center [555, 447] width 7 height 13
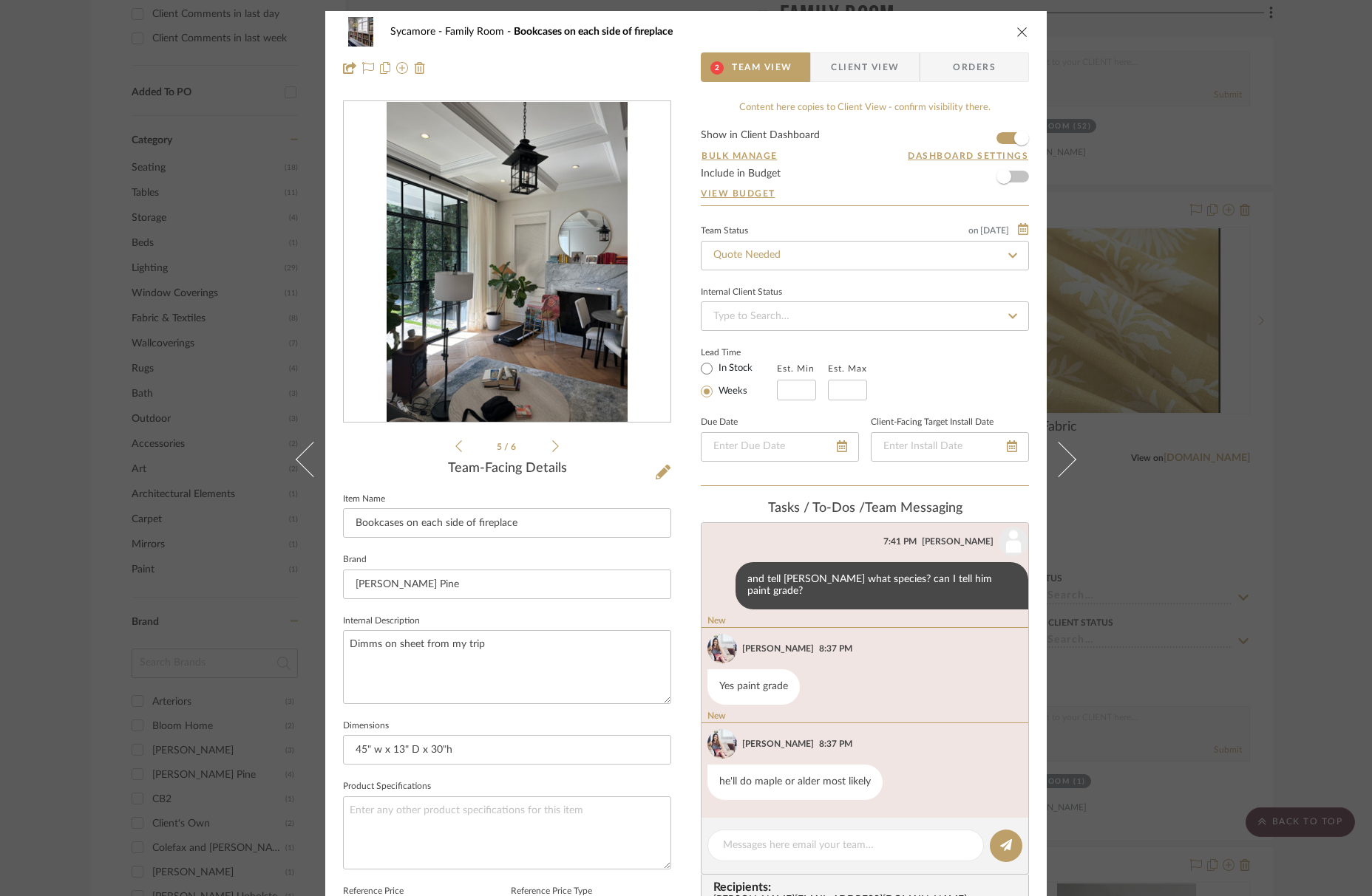
click at [552, 448] on icon at bounding box center [555, 447] width 7 height 13
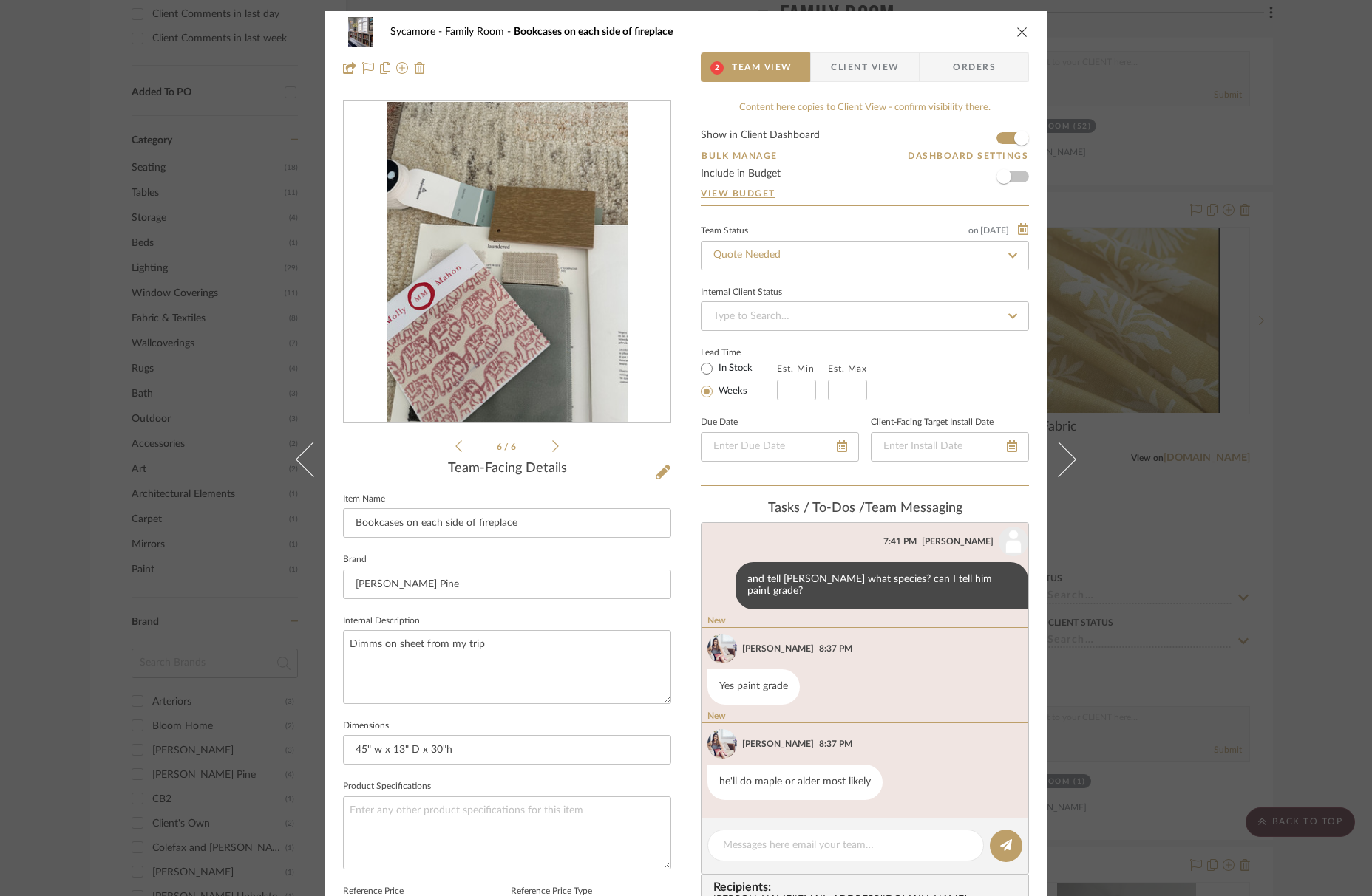
click at [1022, 28] on icon "close" at bounding box center [1022, 32] width 12 height 12
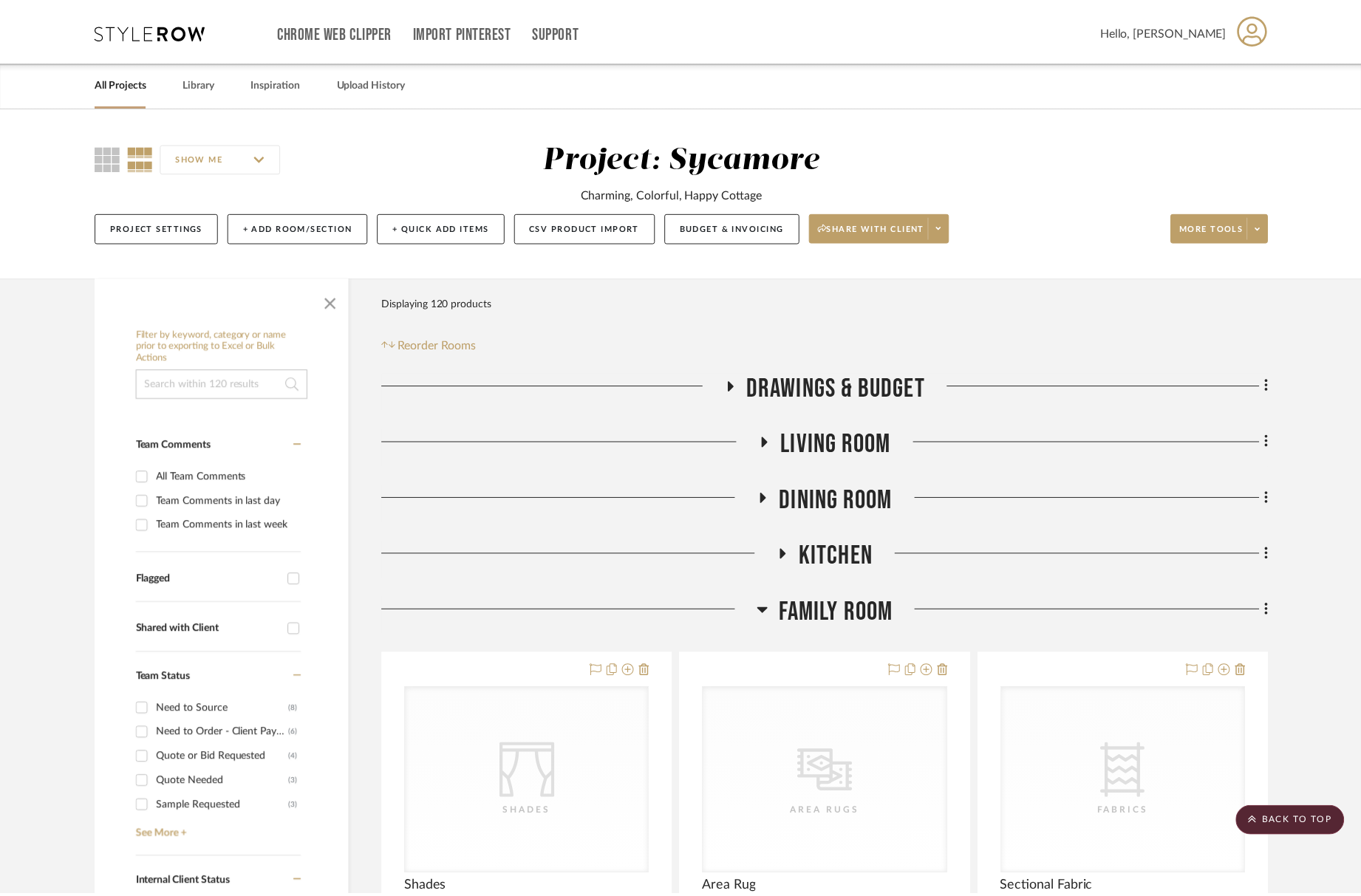
scroll to position [1116, 0]
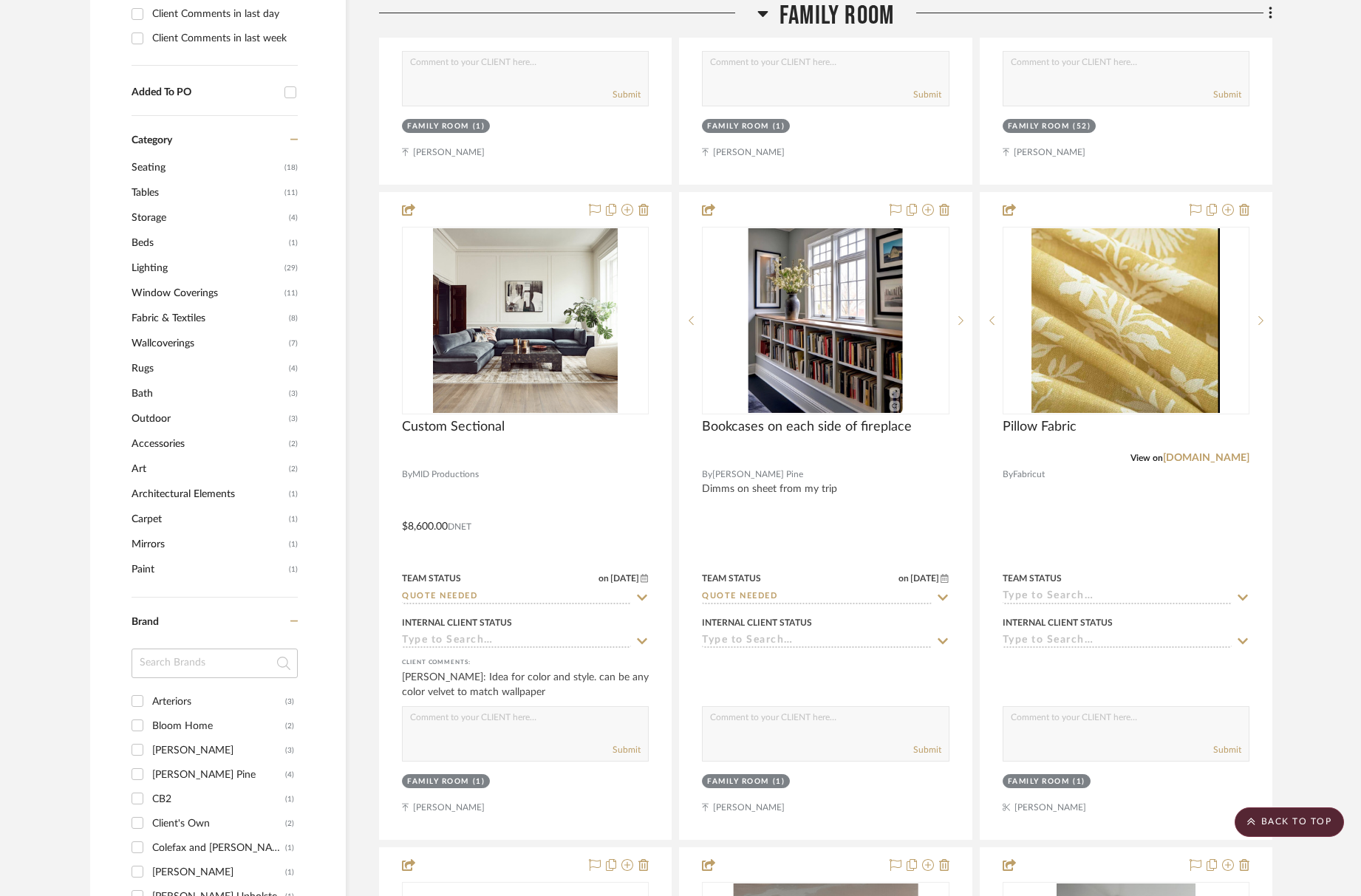
click at [830, 22] on span "Family Room" at bounding box center [837, 16] width 115 height 32
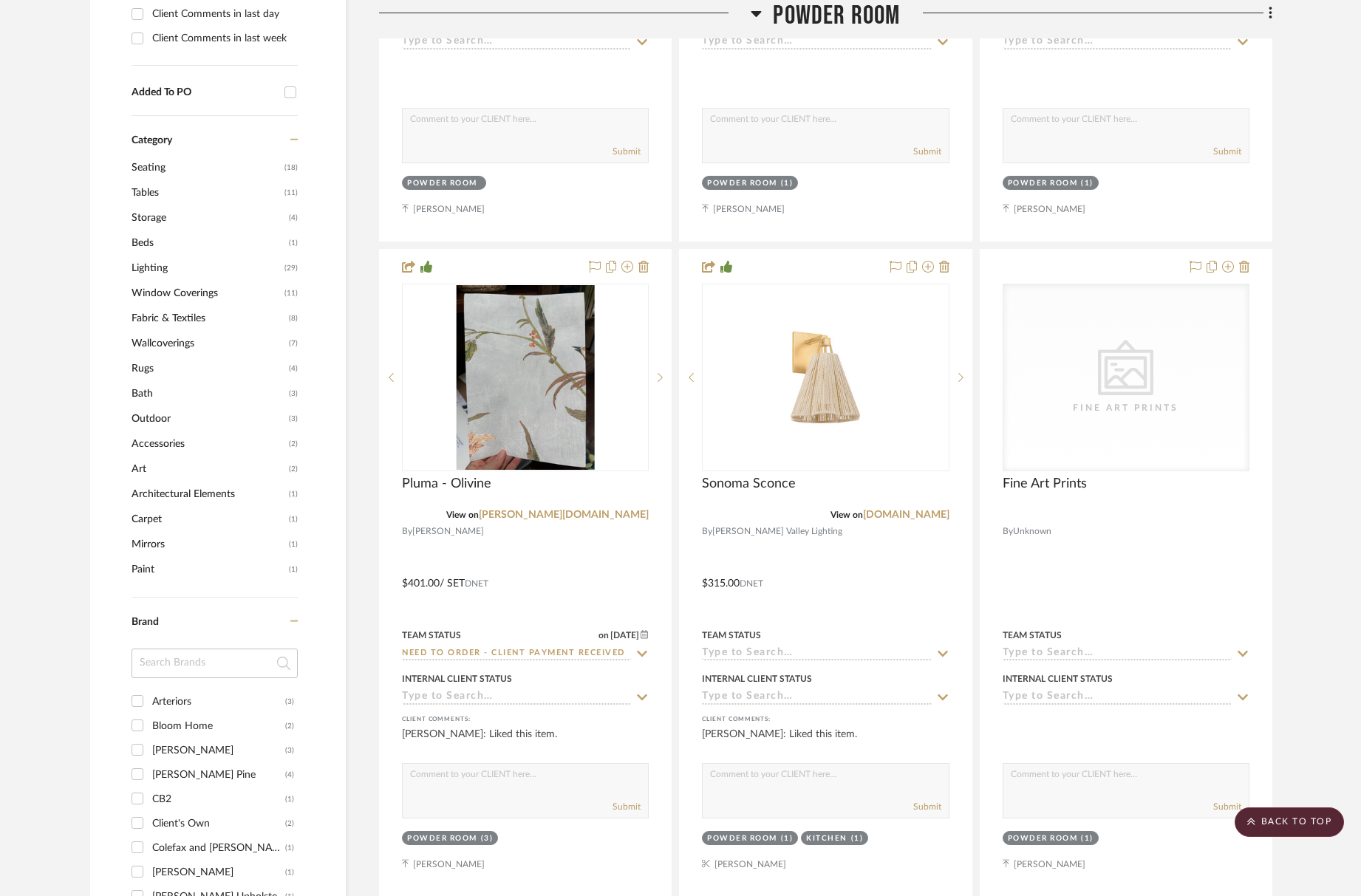
click at [828, 22] on span "Powder Room" at bounding box center [836, 16] width 127 height 32
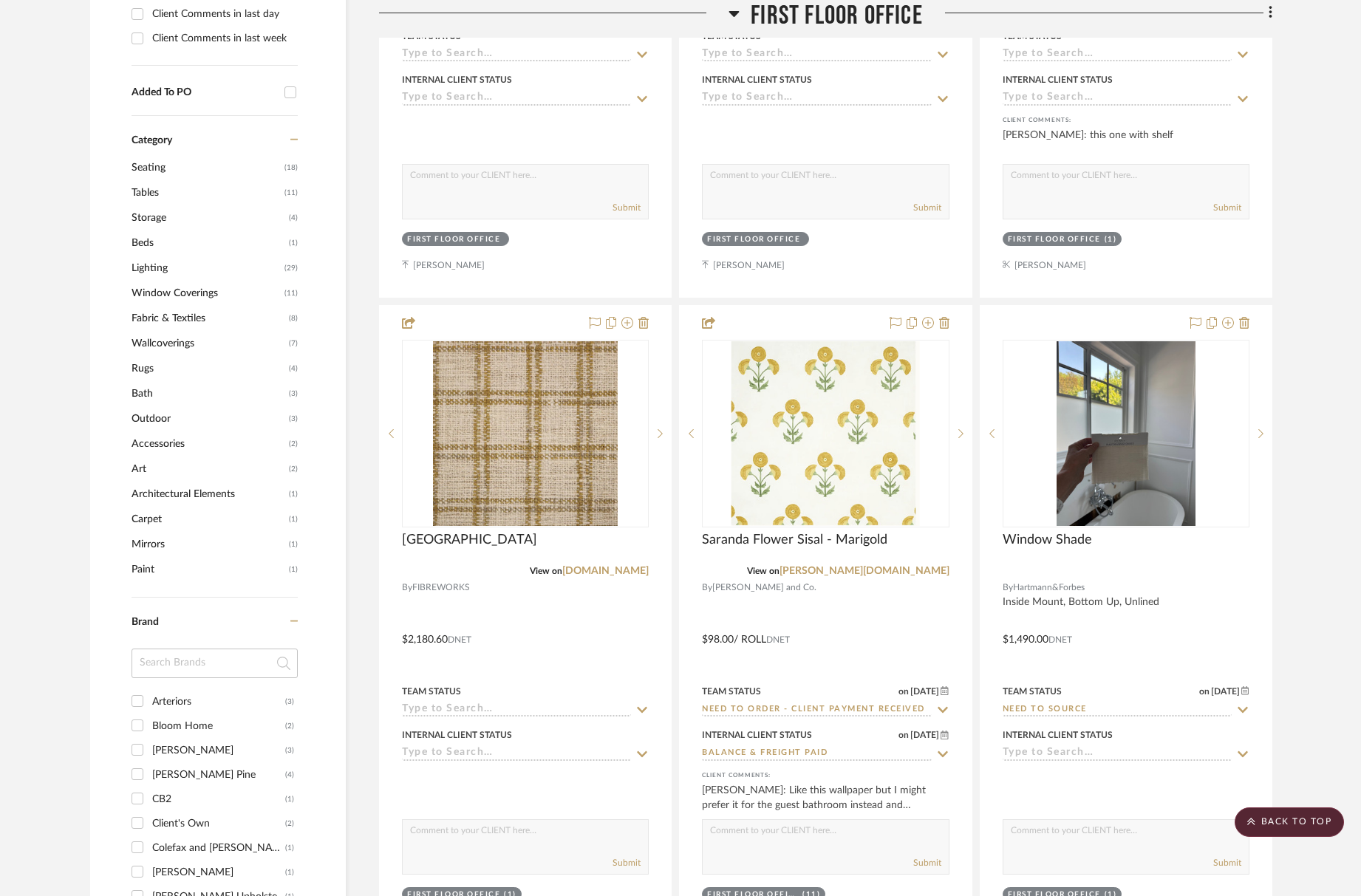
click at [839, 16] on span "First Floor Office" at bounding box center [836, 16] width 172 height 32
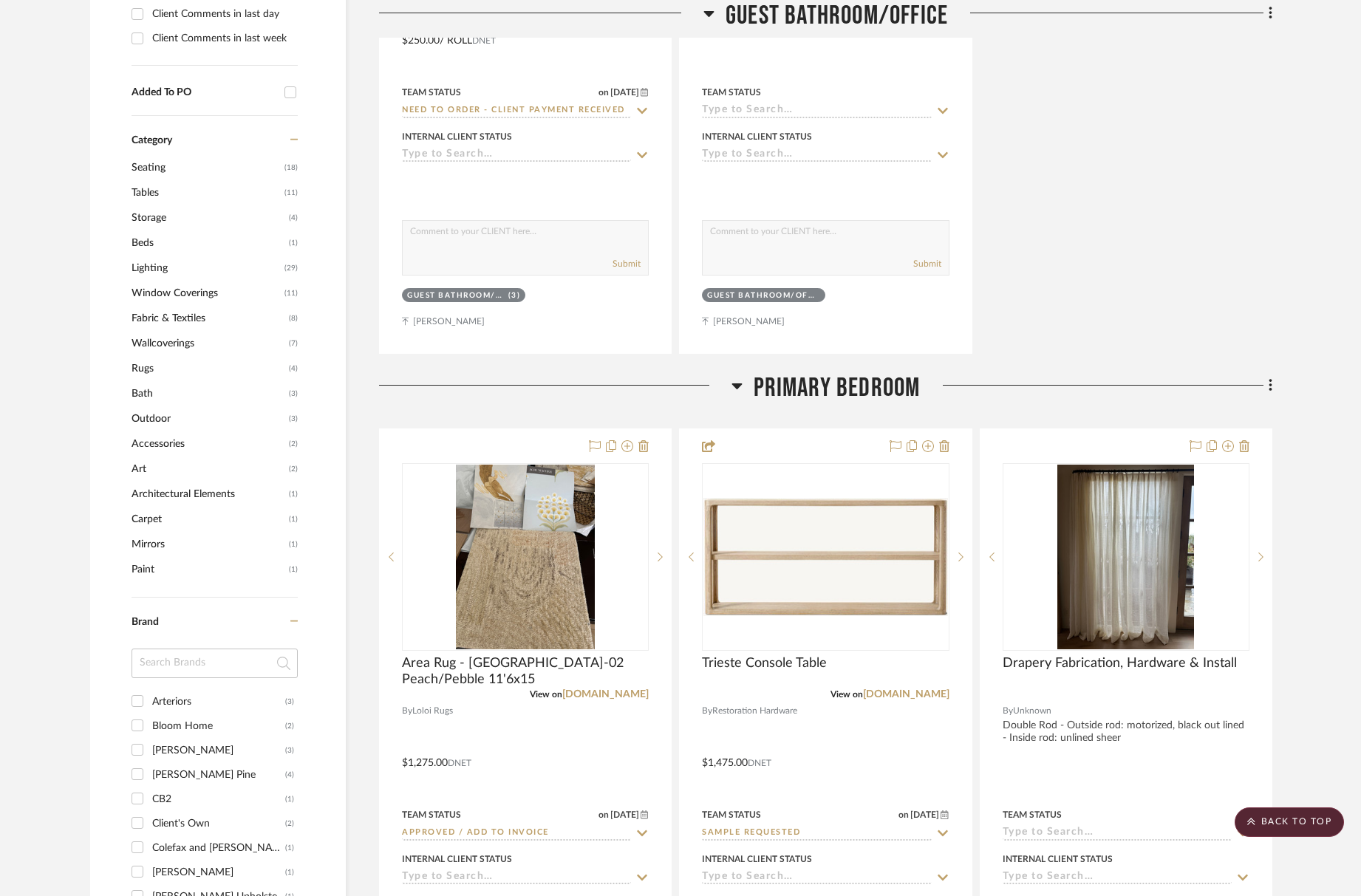
click at [857, 395] on span "Primary Bedroom" at bounding box center [837, 388] width 167 height 32
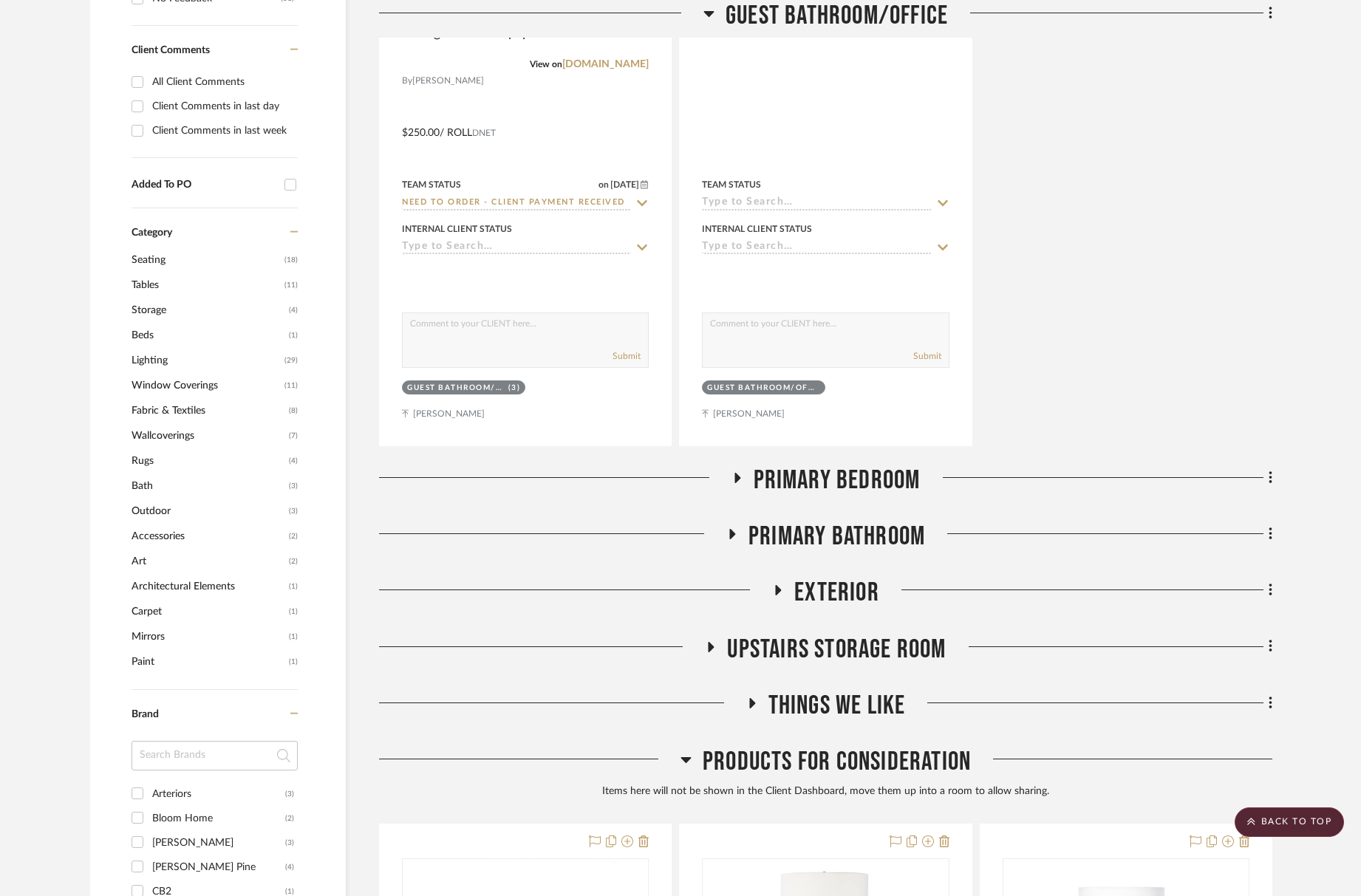
scroll to position [1486, 0]
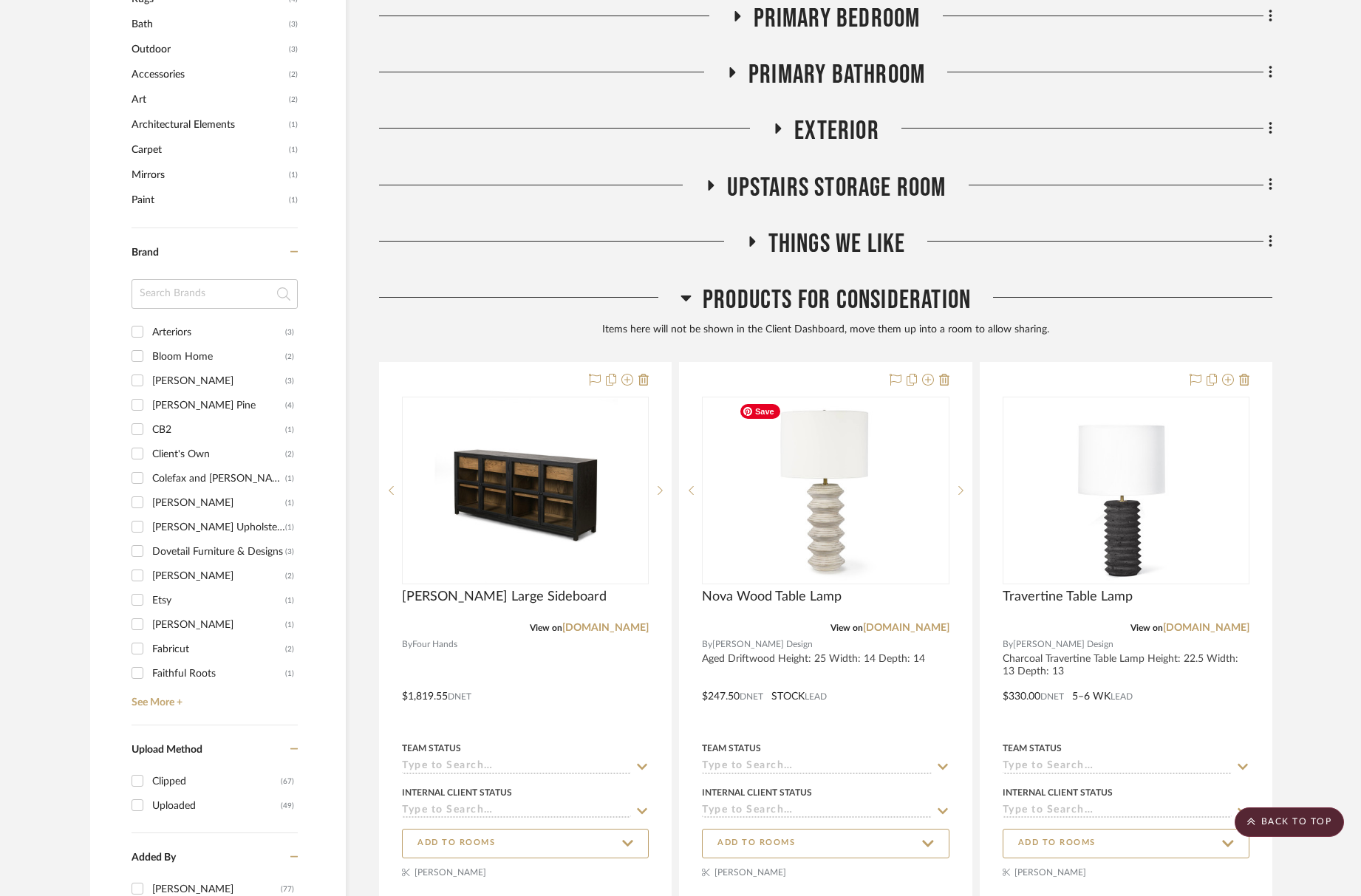
click at [863, 317] on div "Products For Consideration" at bounding box center [825, 303] width 894 height 38
click at [863, 307] on span "Products For Consideration" at bounding box center [836, 300] width 268 height 32
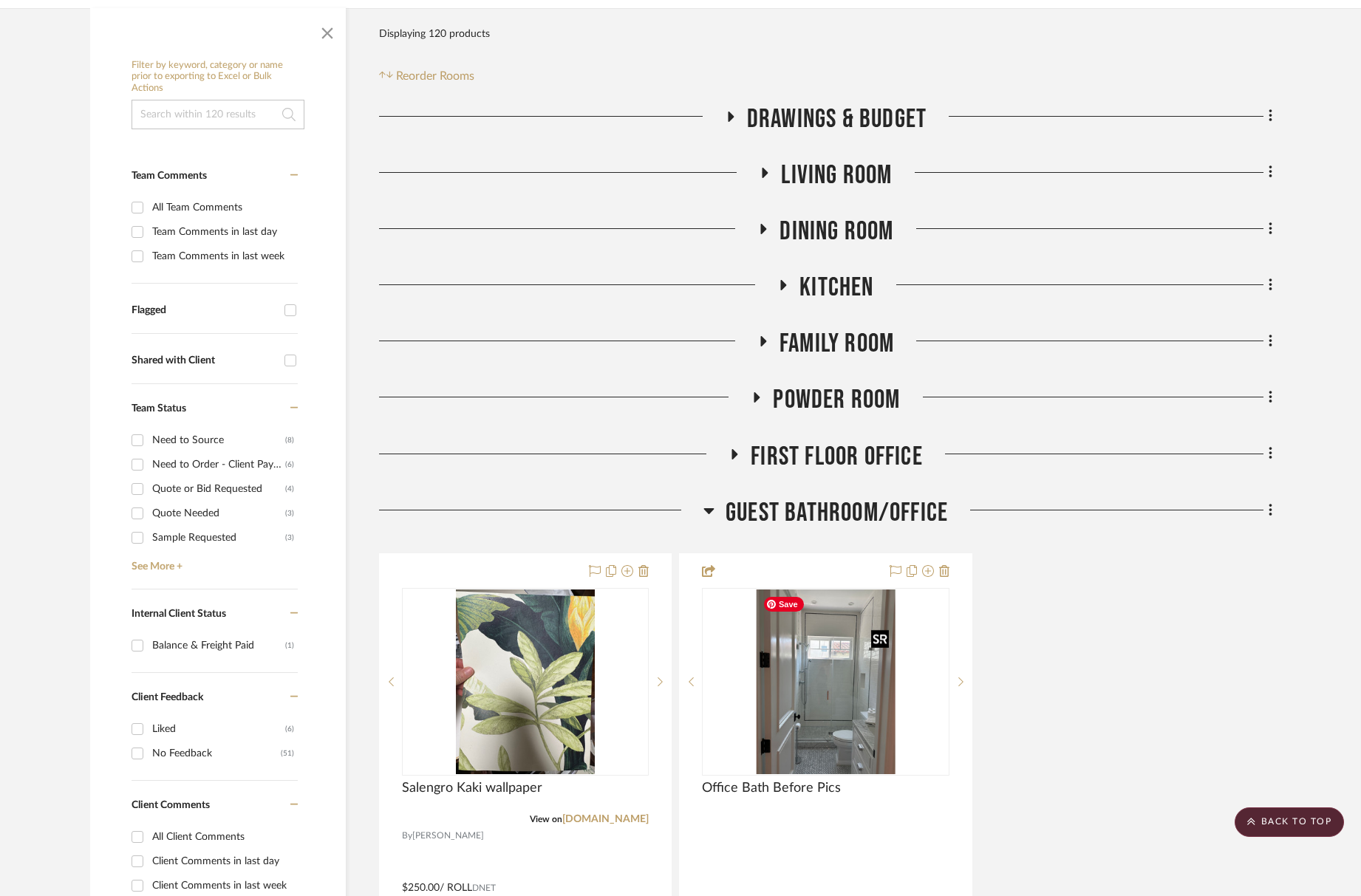
scroll to position [33, 0]
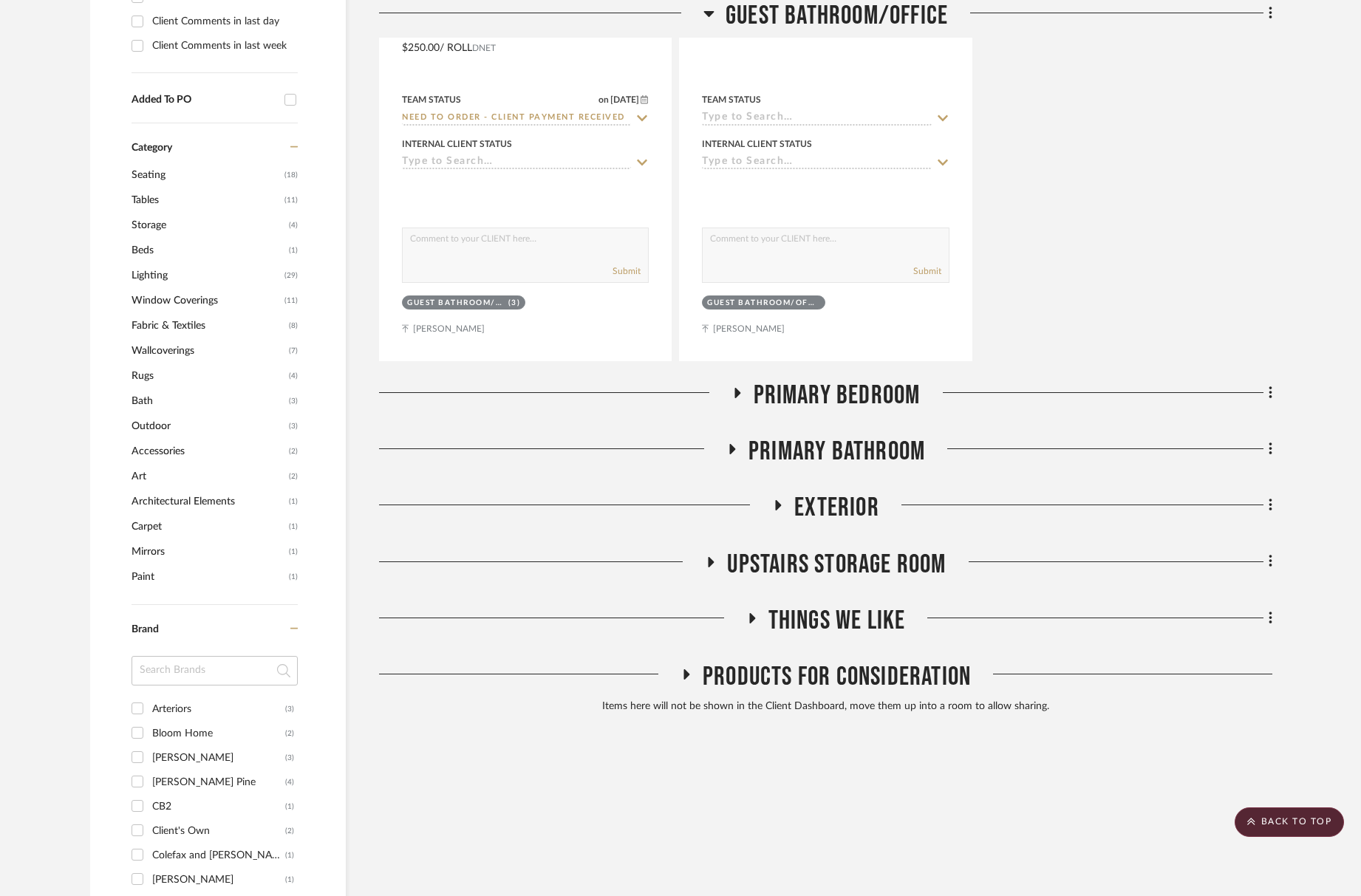
click at [891, 385] on span "Primary Bedroom" at bounding box center [837, 395] width 167 height 32
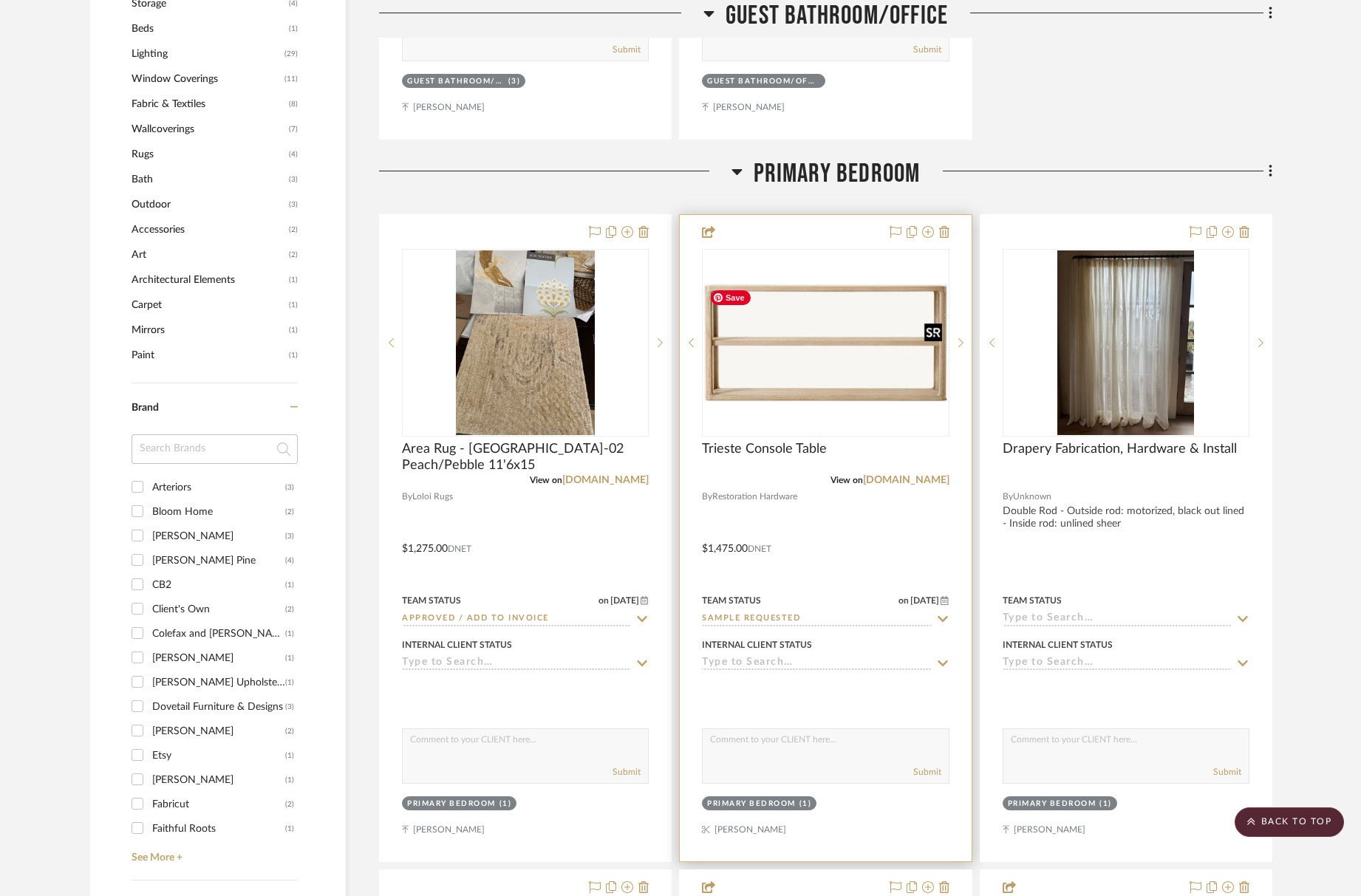
scroll to position [1124, 0]
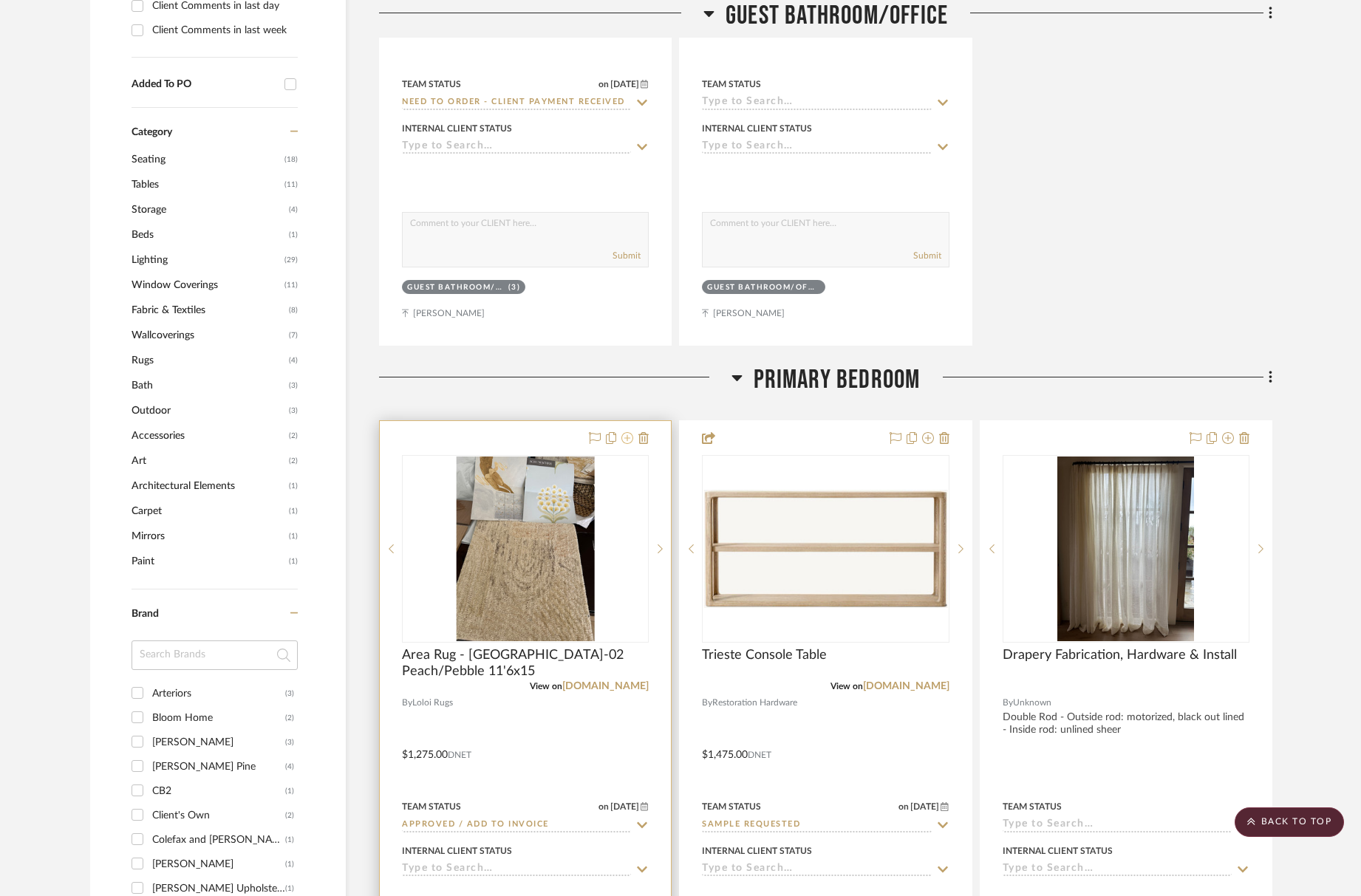
click at [626, 443] on icon at bounding box center [627, 438] width 12 height 12
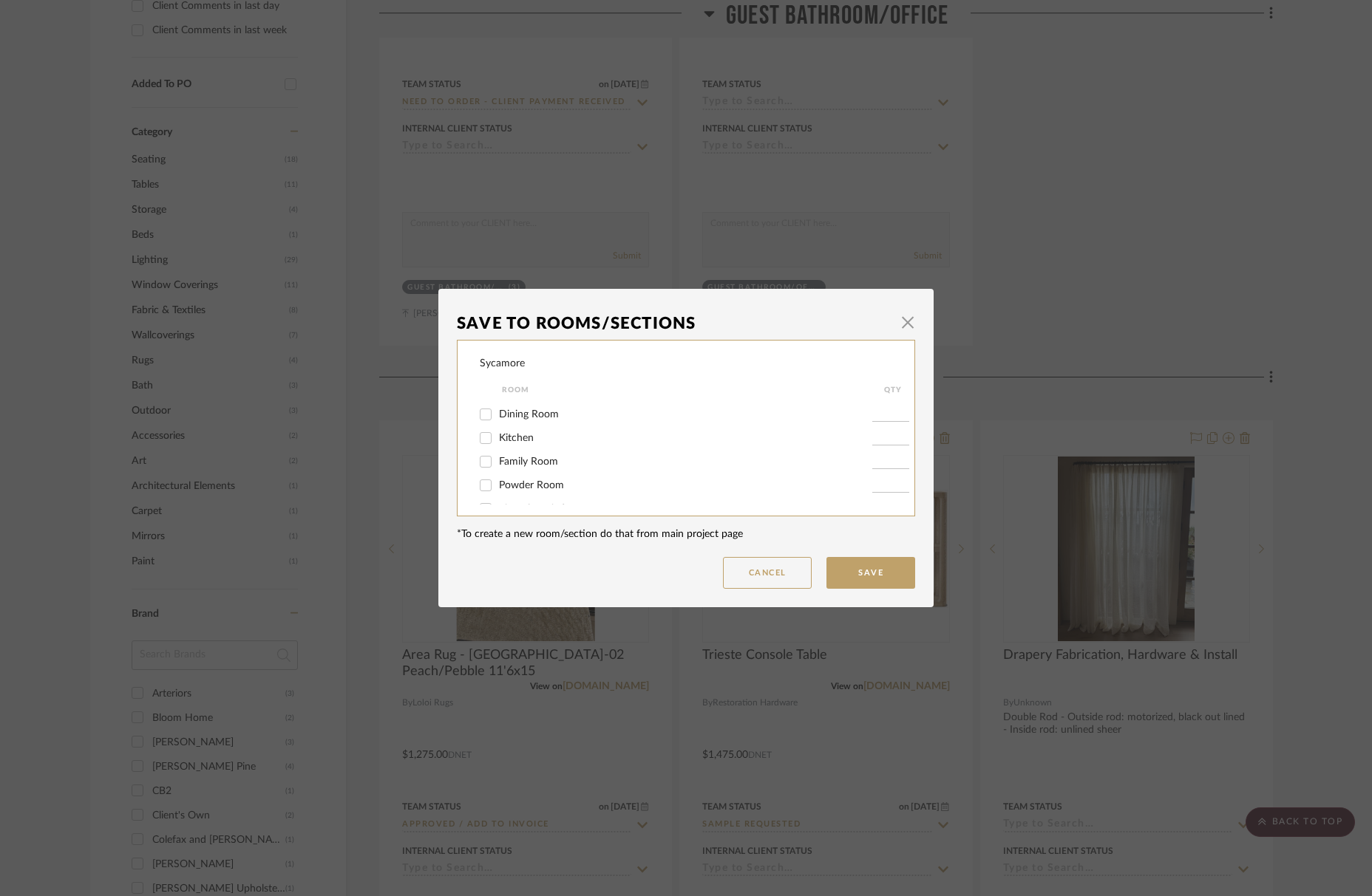
scroll to position [52, 0]
drag, startPoint x: 485, startPoint y: 452, endPoint x: 603, endPoint y: 485, distance: 122.5
click at [485, 452] on input "Family Room" at bounding box center [485, 454] width 24 height 24
checkbox input "true"
type input "1"
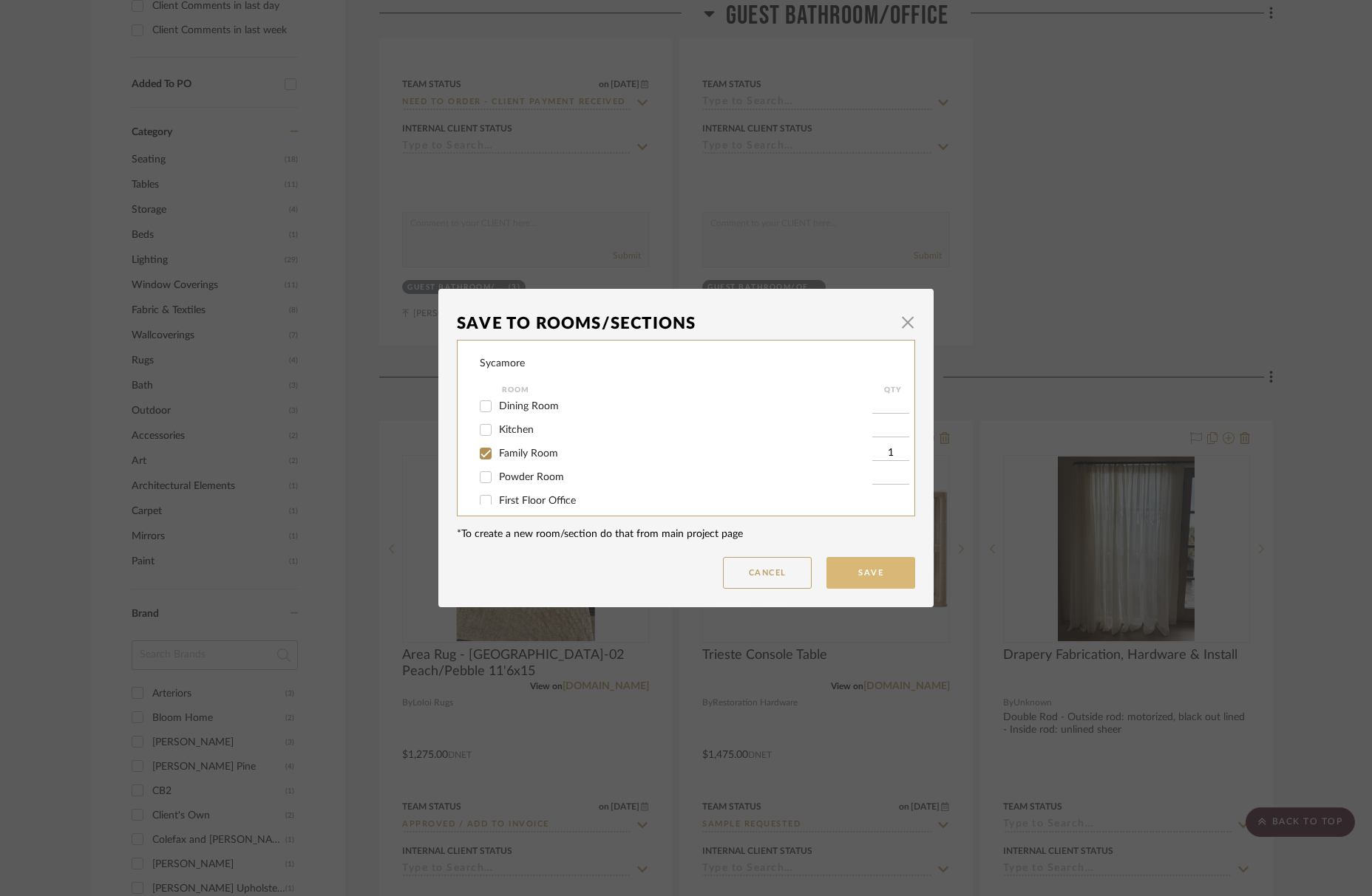
click at [876, 574] on button "Save" at bounding box center [870, 573] width 89 height 32
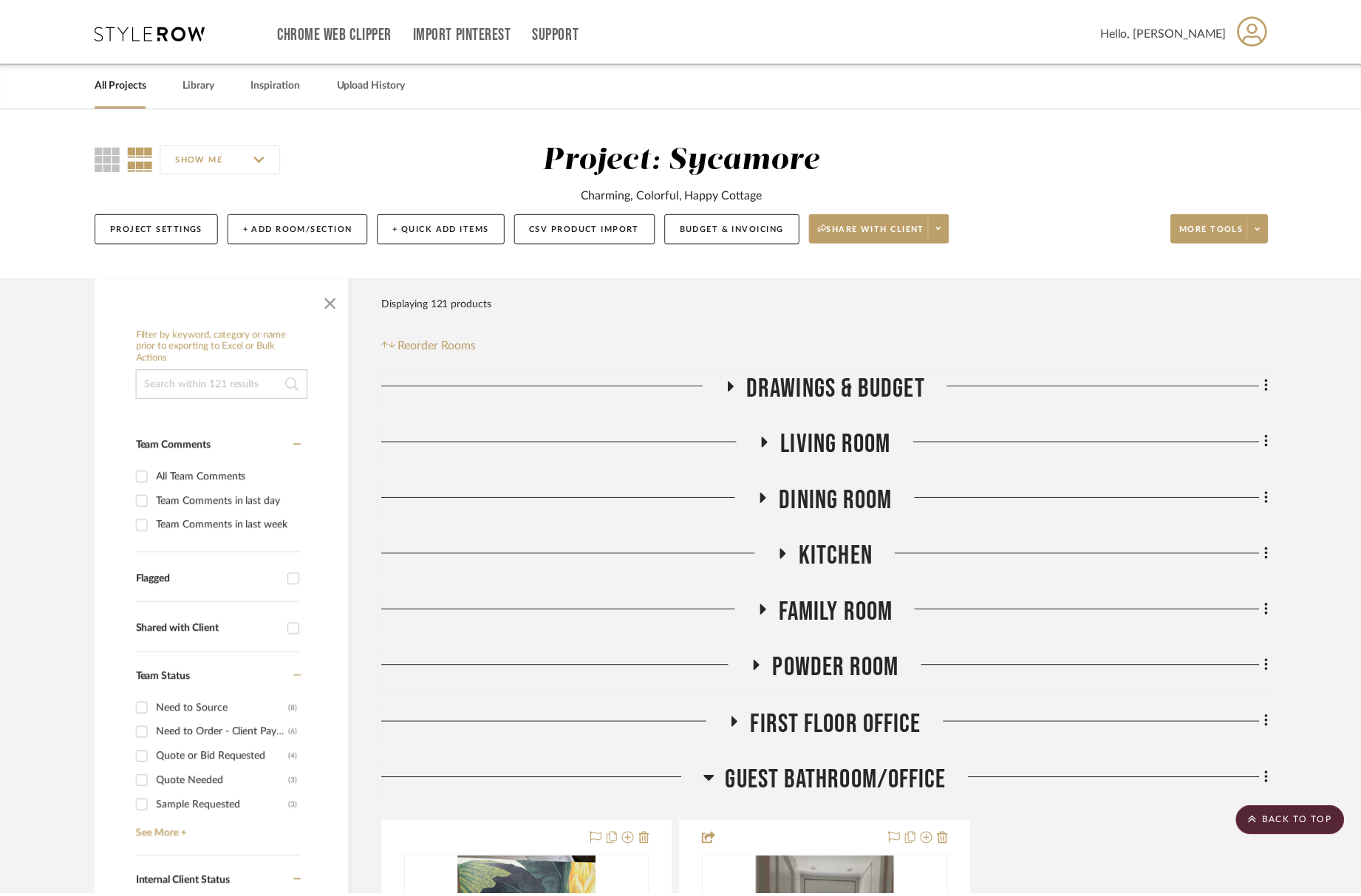
scroll to position [1124, 0]
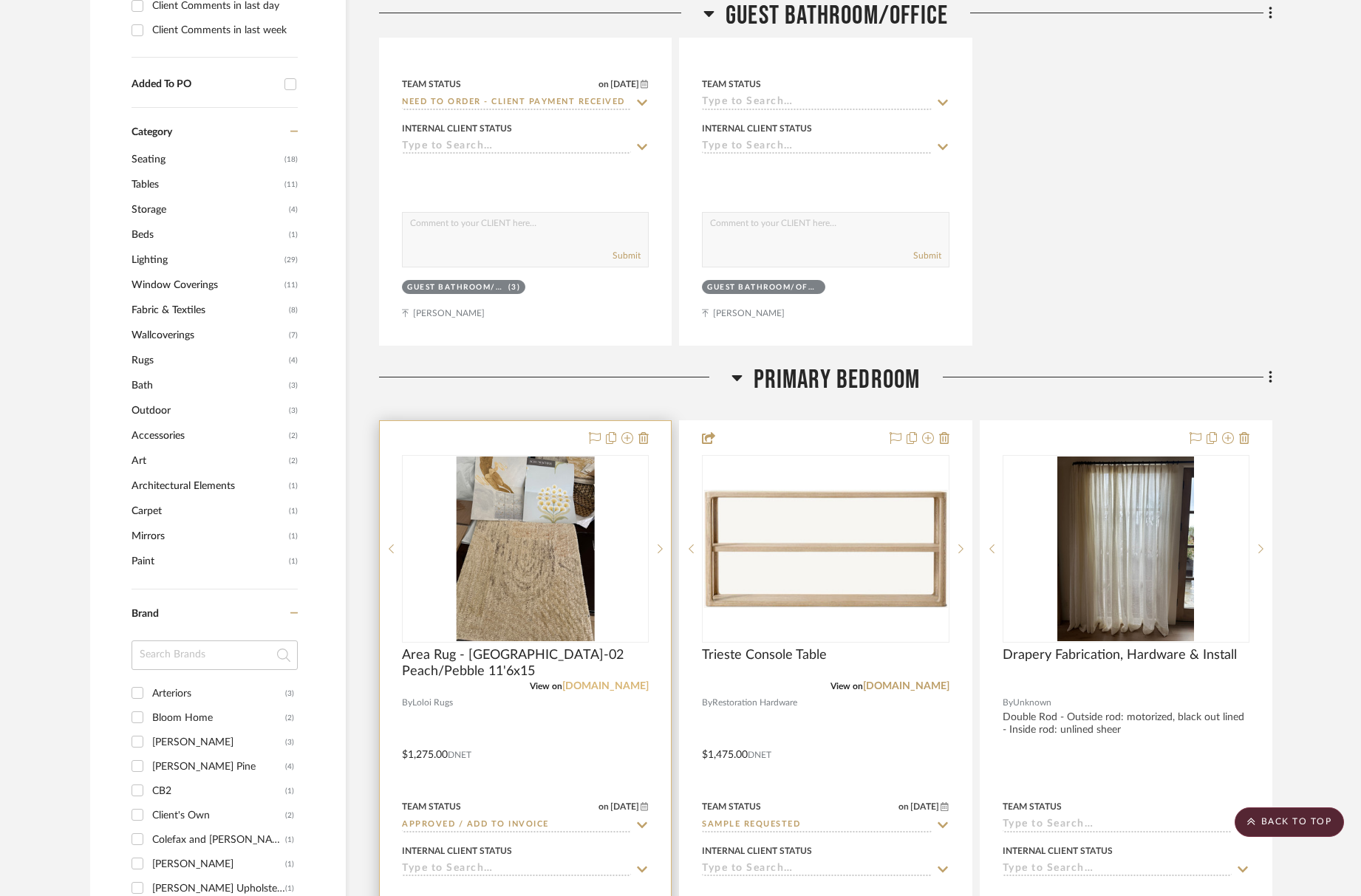
click at [636, 685] on link "loloirugs.com" at bounding box center [606, 687] width 86 height 10
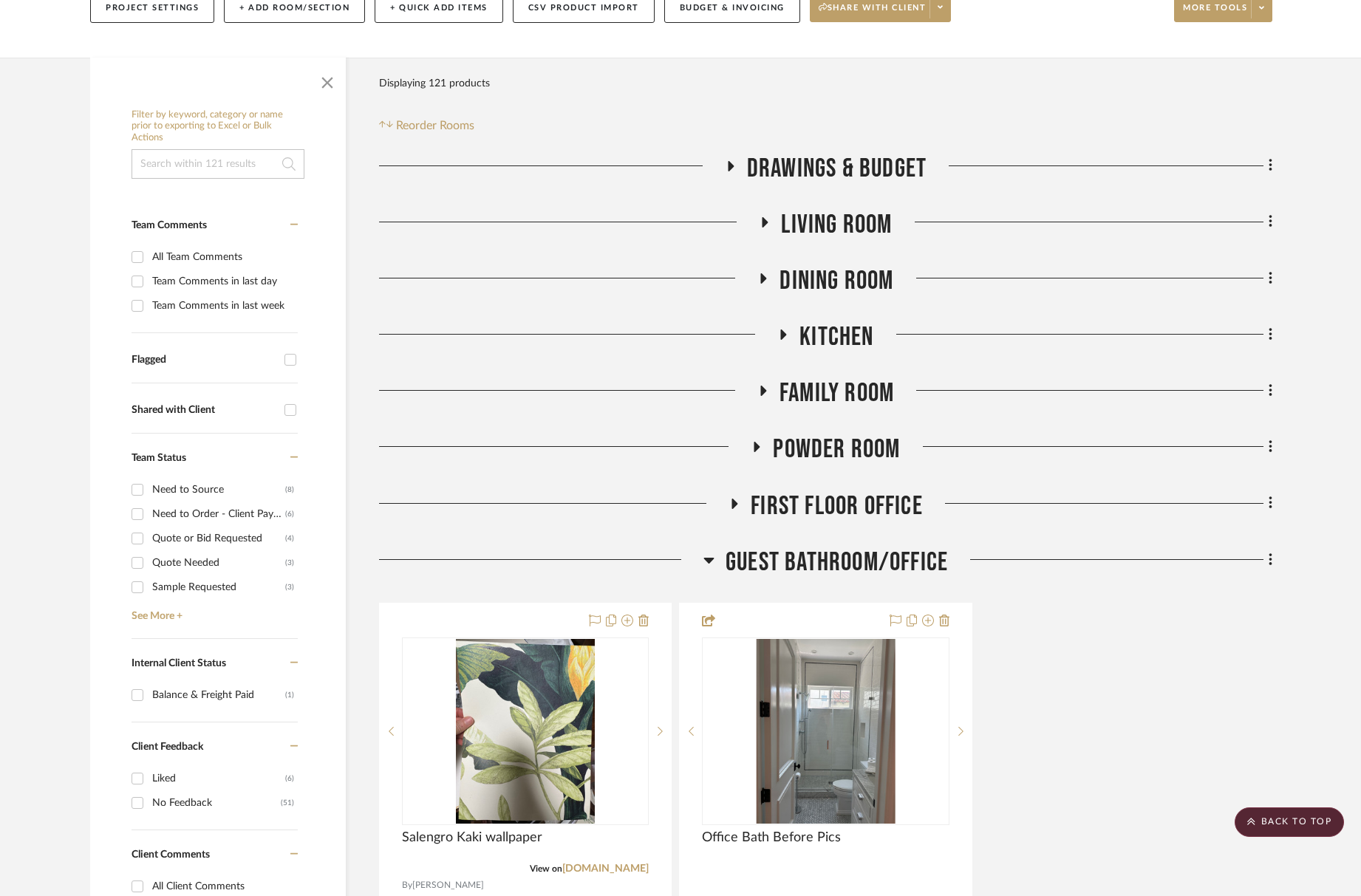
scroll to position [0, 0]
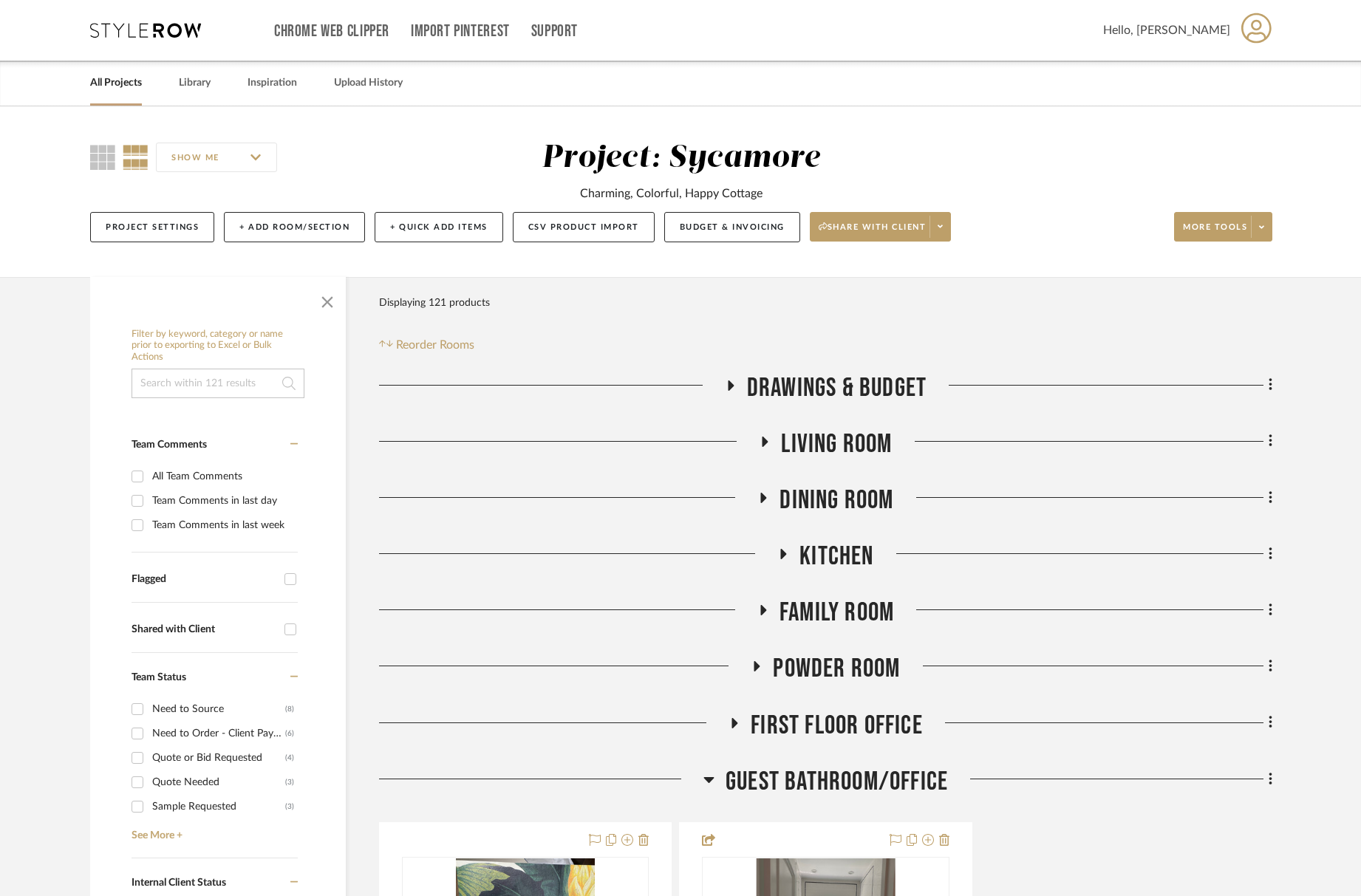
click at [824, 447] on span "Living Room" at bounding box center [836, 444] width 111 height 32
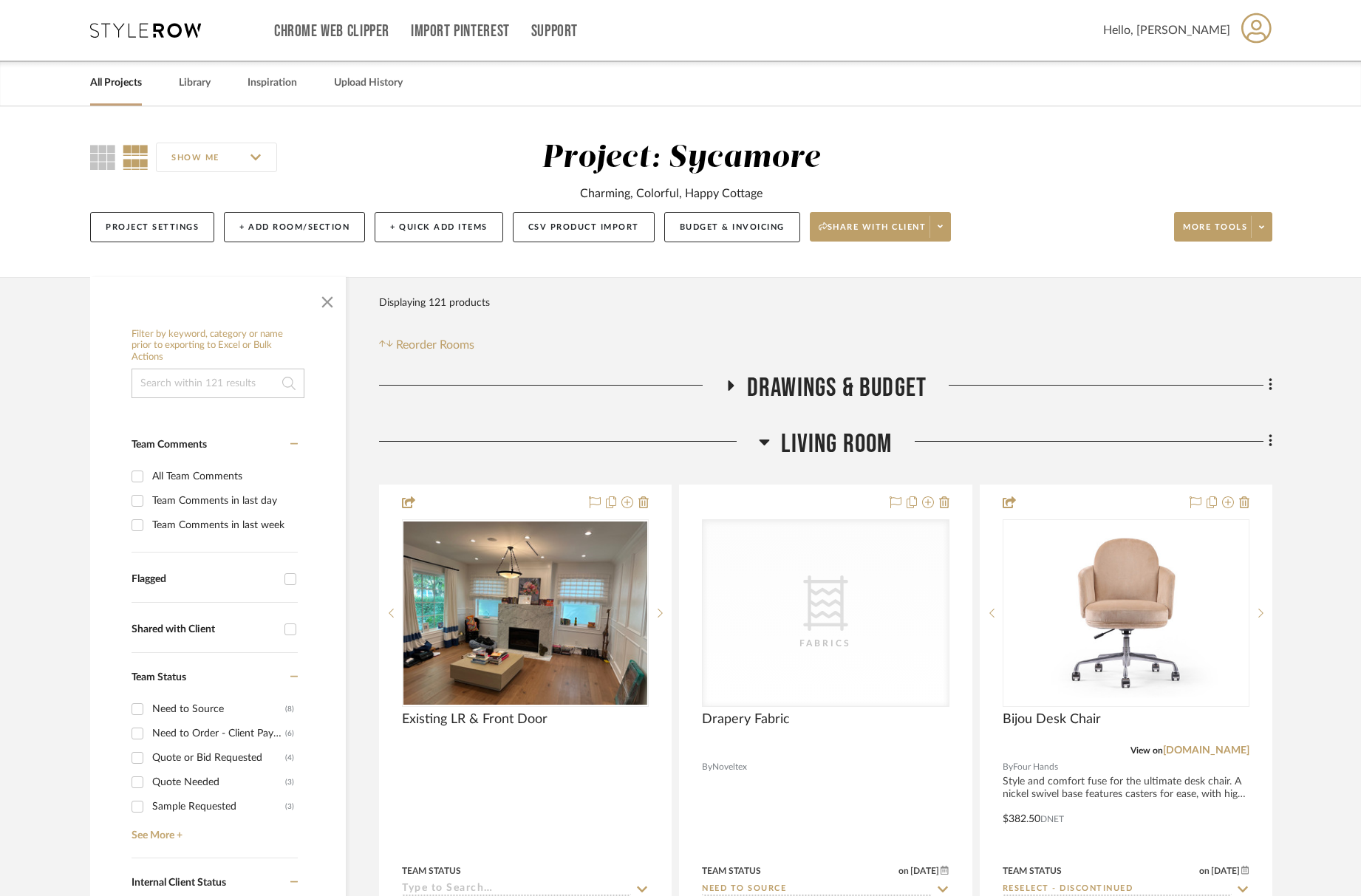
click at [824, 447] on span "Living Room" at bounding box center [836, 444] width 111 height 32
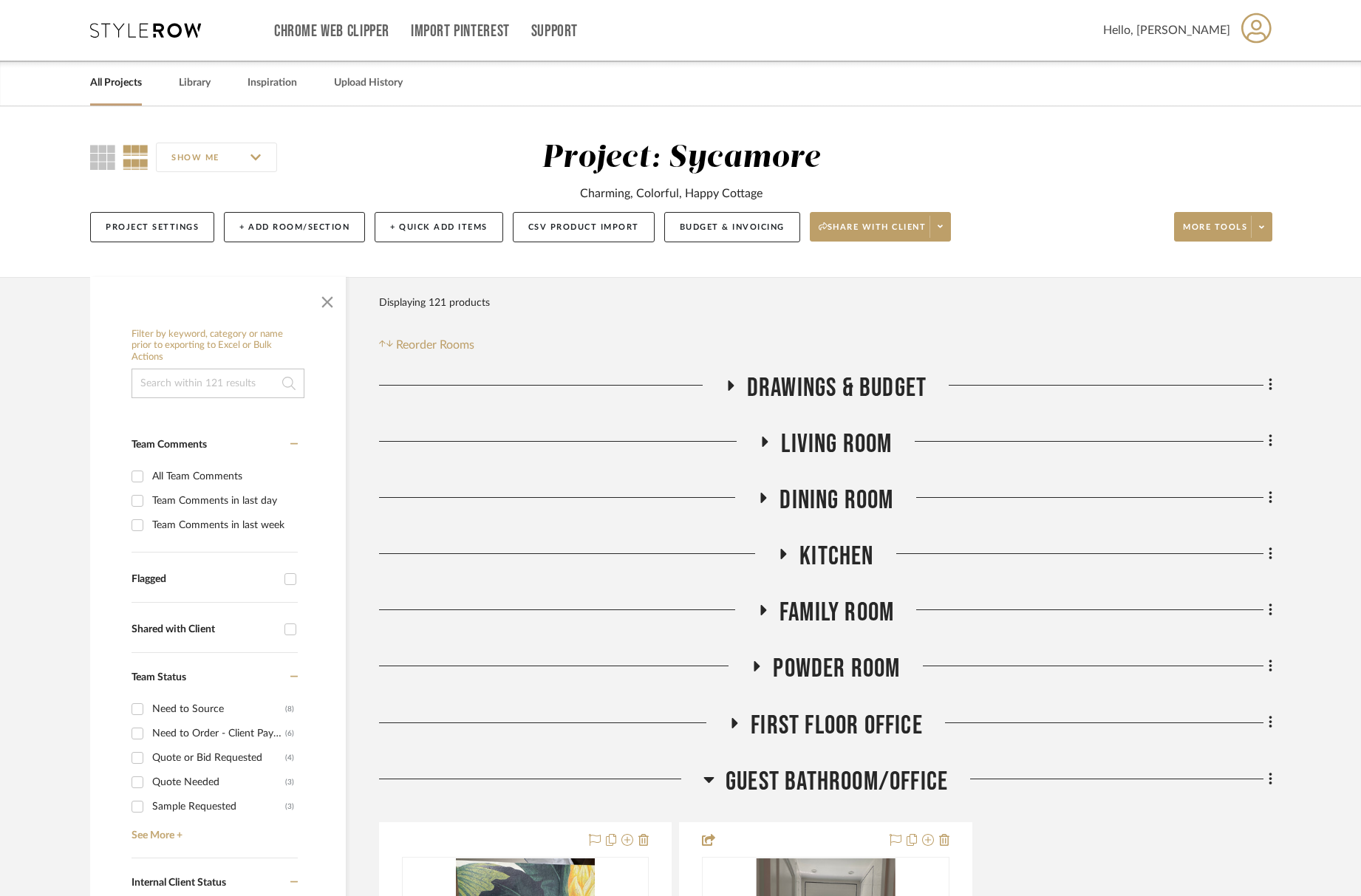
click at [824, 447] on span "Living Room" at bounding box center [836, 444] width 111 height 32
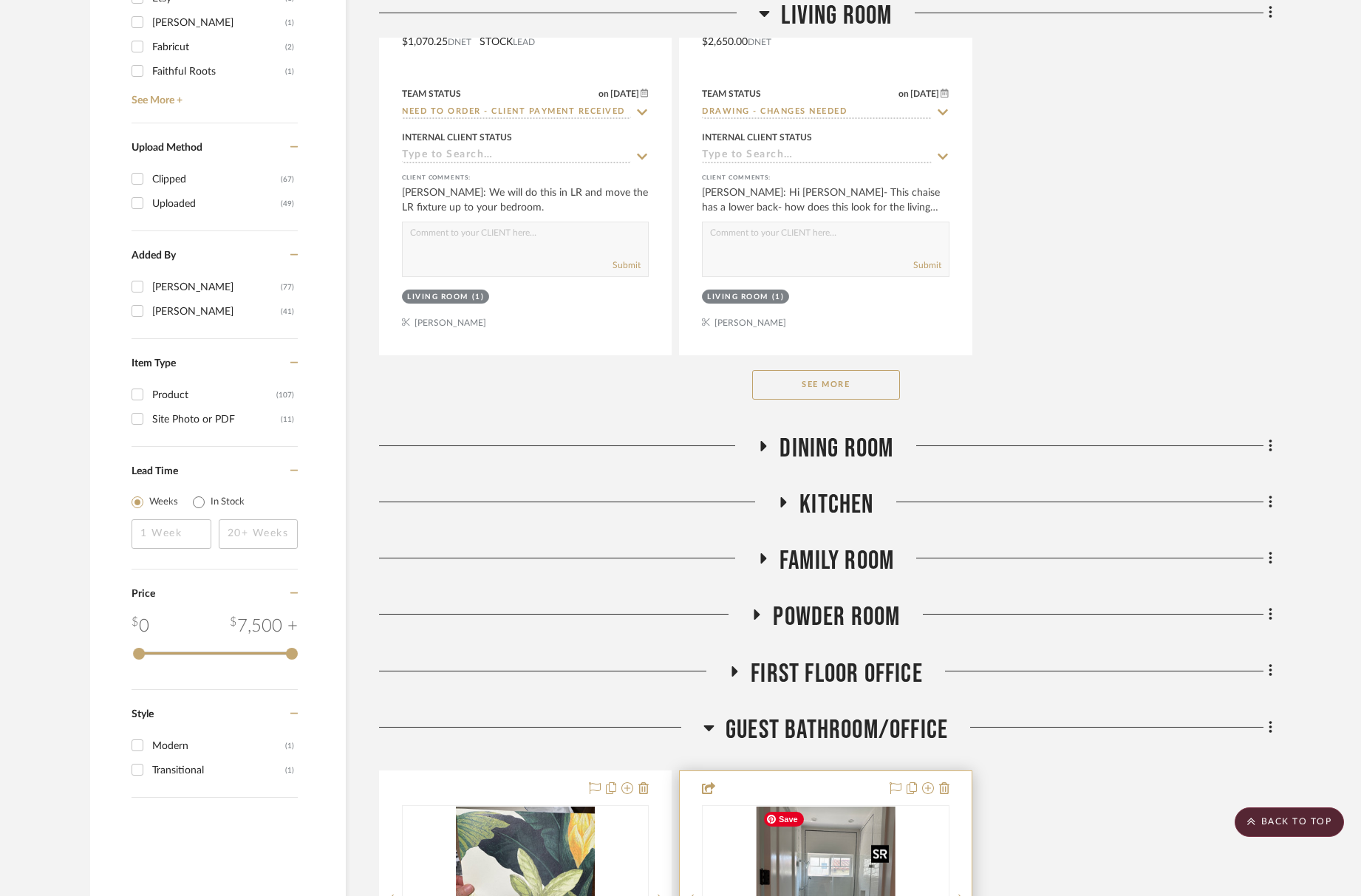
scroll to position [2231, 0]
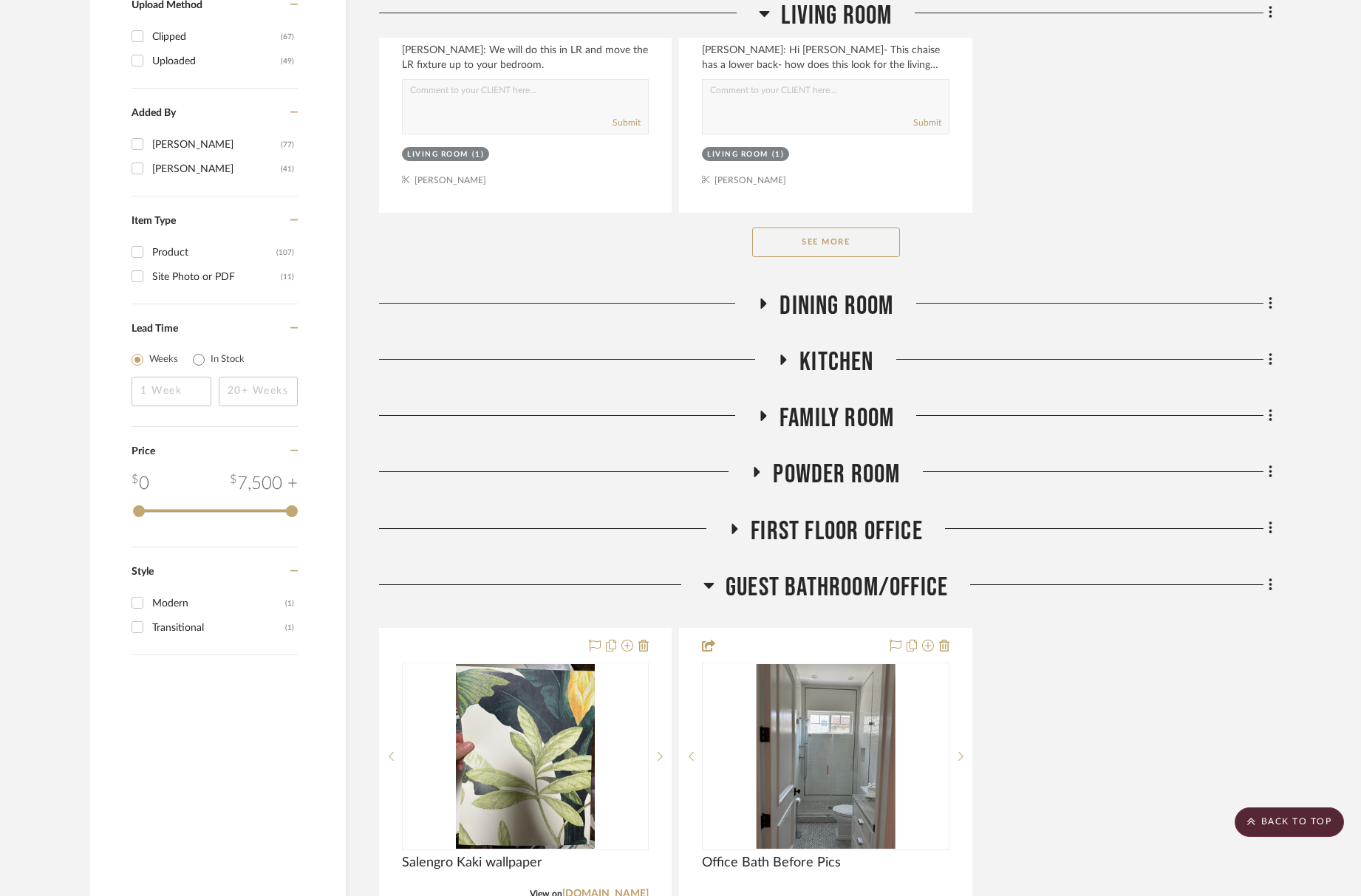
click at [842, 405] on span "Family Room" at bounding box center [837, 418] width 115 height 32
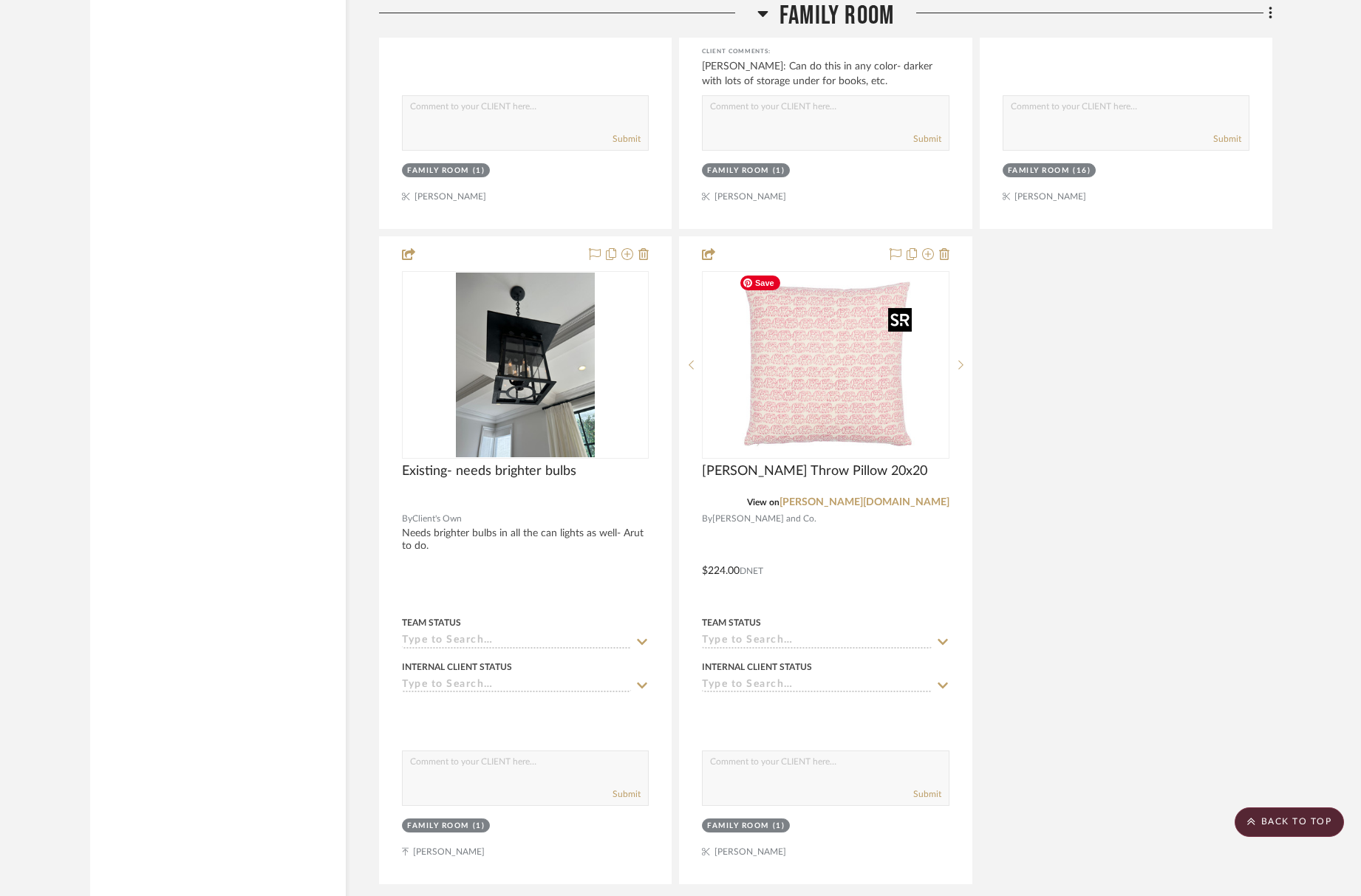
scroll to position [4801, 0]
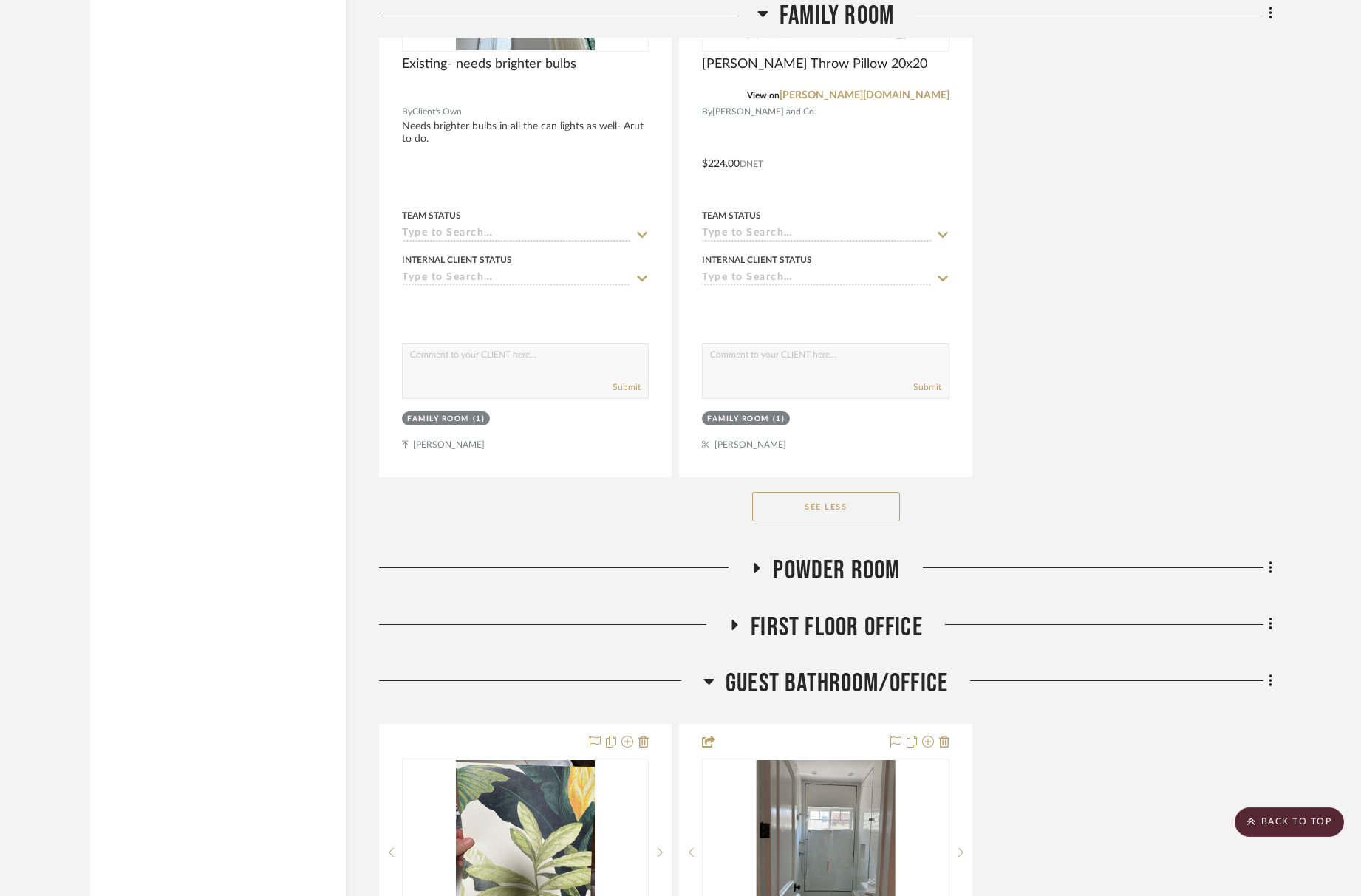
click at [856, 640] on div "First Floor Office" at bounding box center [825, 630] width 894 height 38
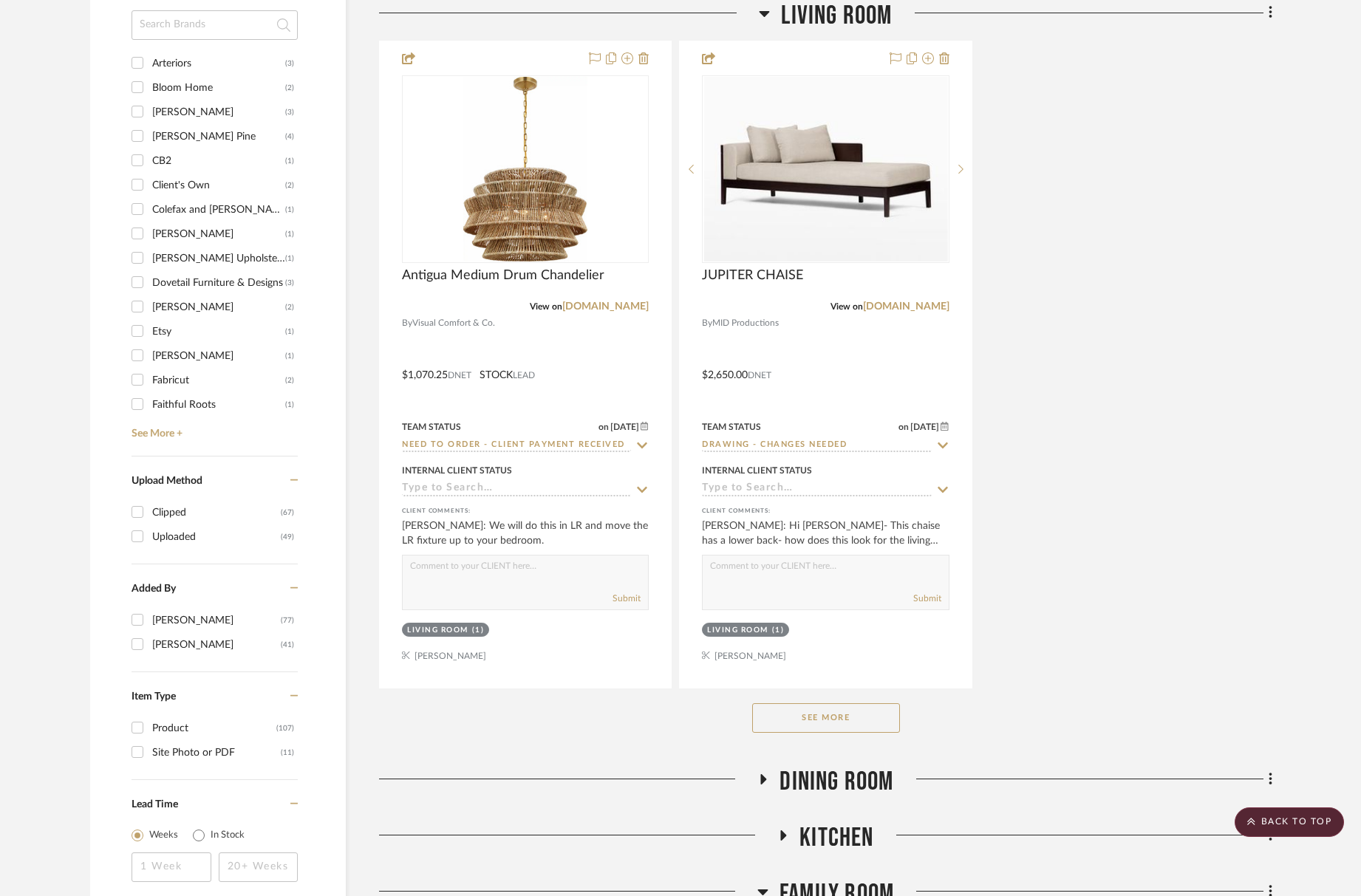
scroll to position [0, 0]
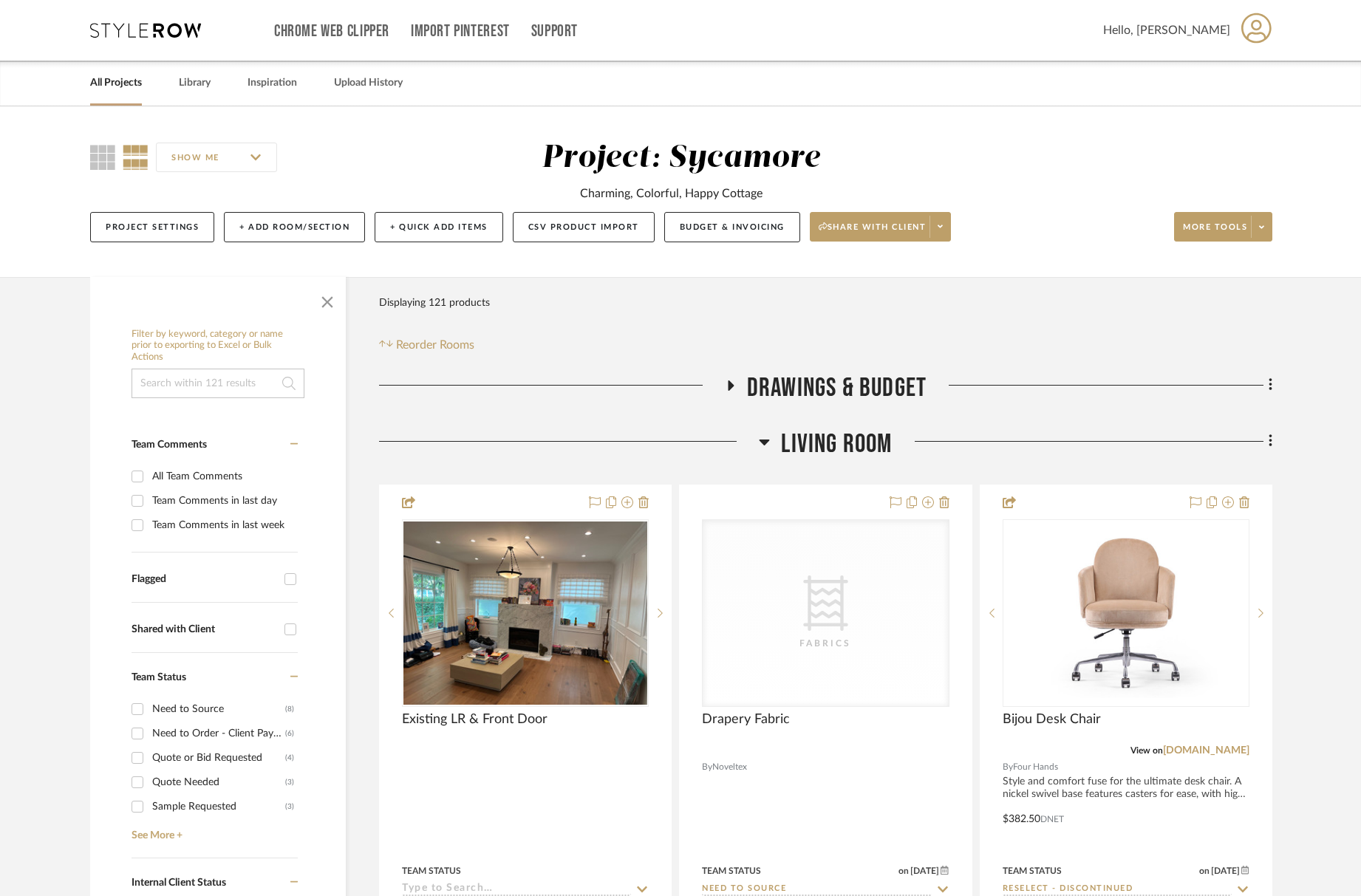
click at [865, 441] on span "Living Room" at bounding box center [836, 444] width 111 height 32
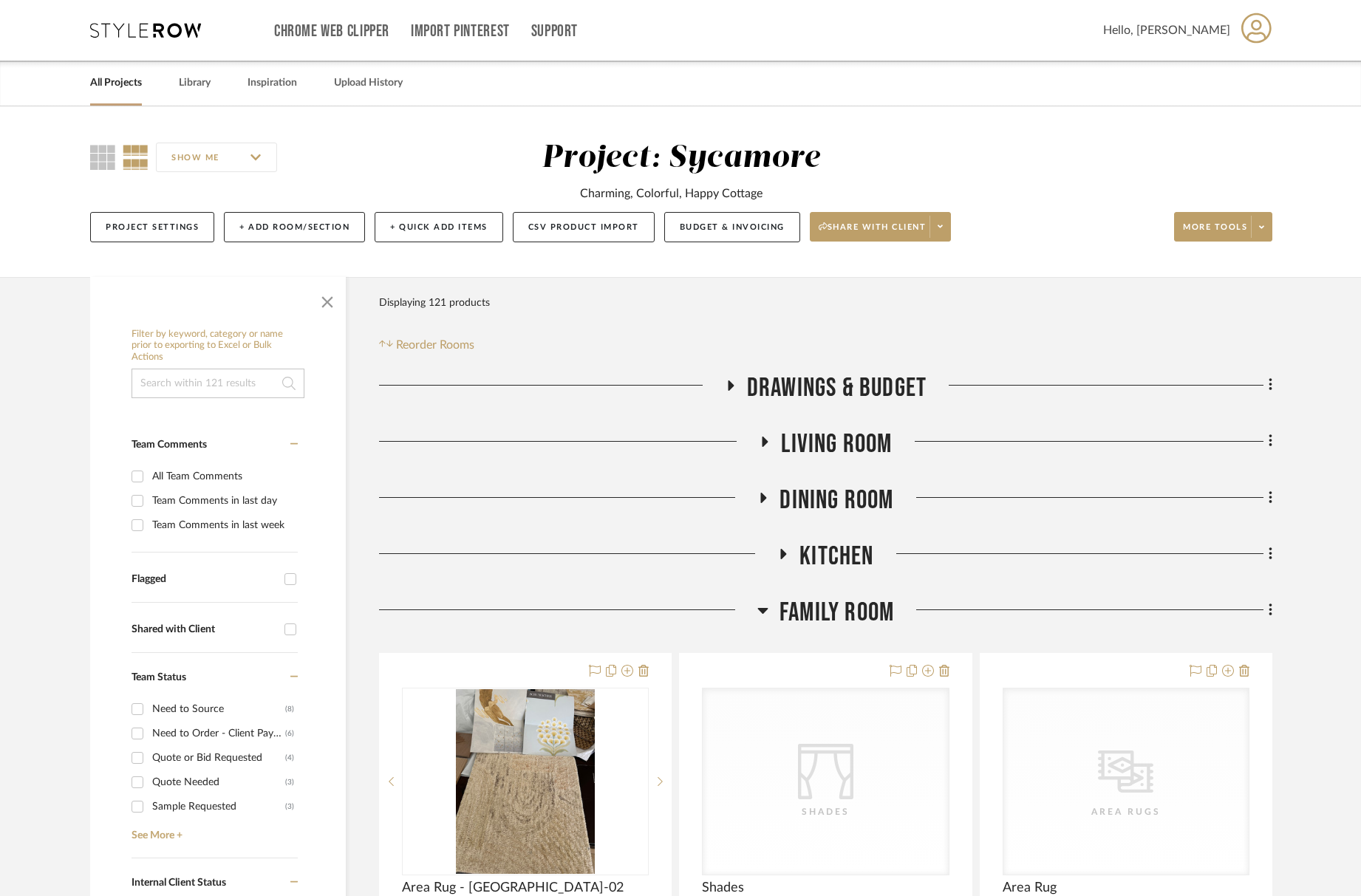
click at [854, 613] on span "Family Room" at bounding box center [837, 612] width 115 height 32
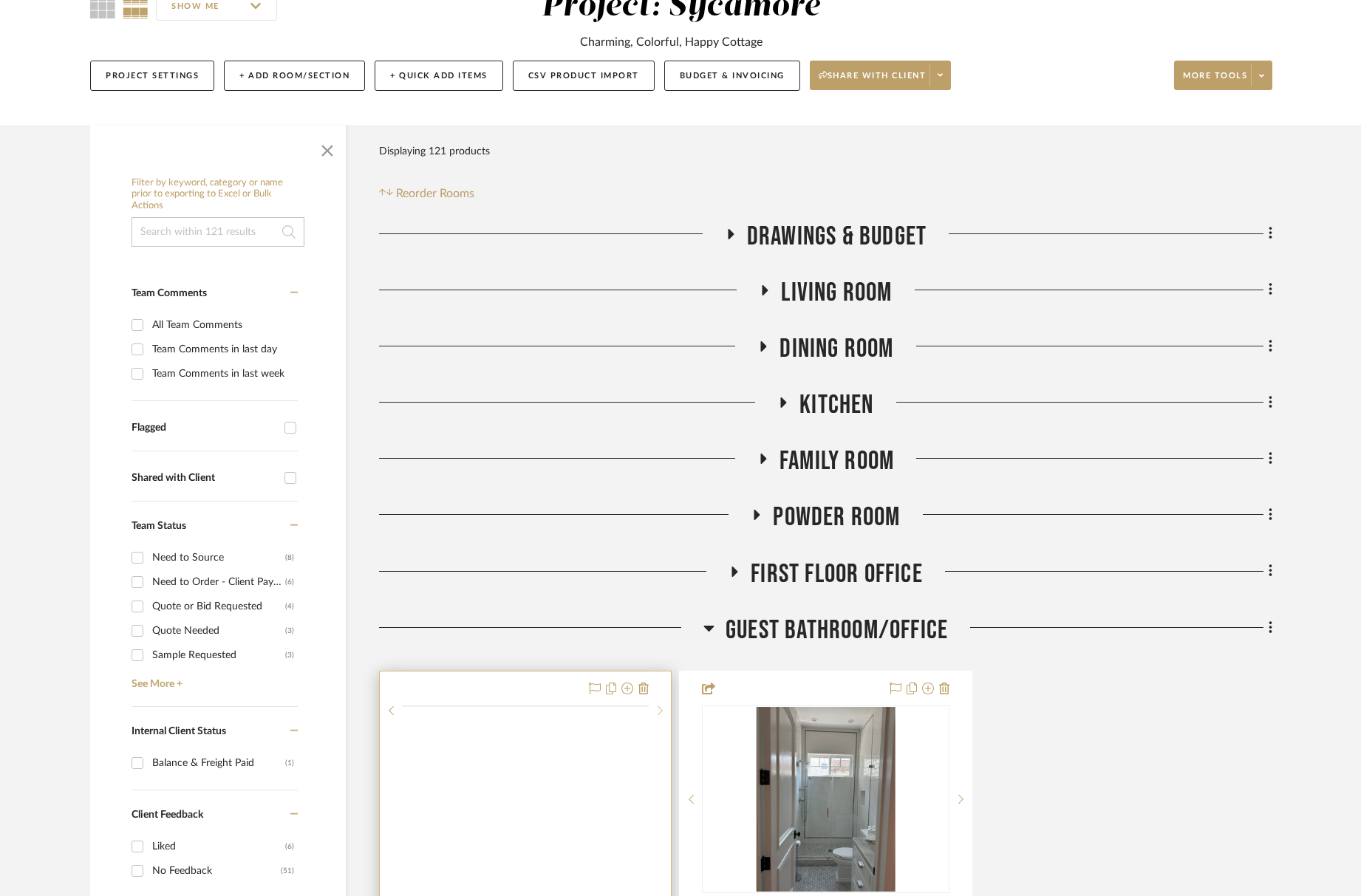
scroll to position [387, 0]
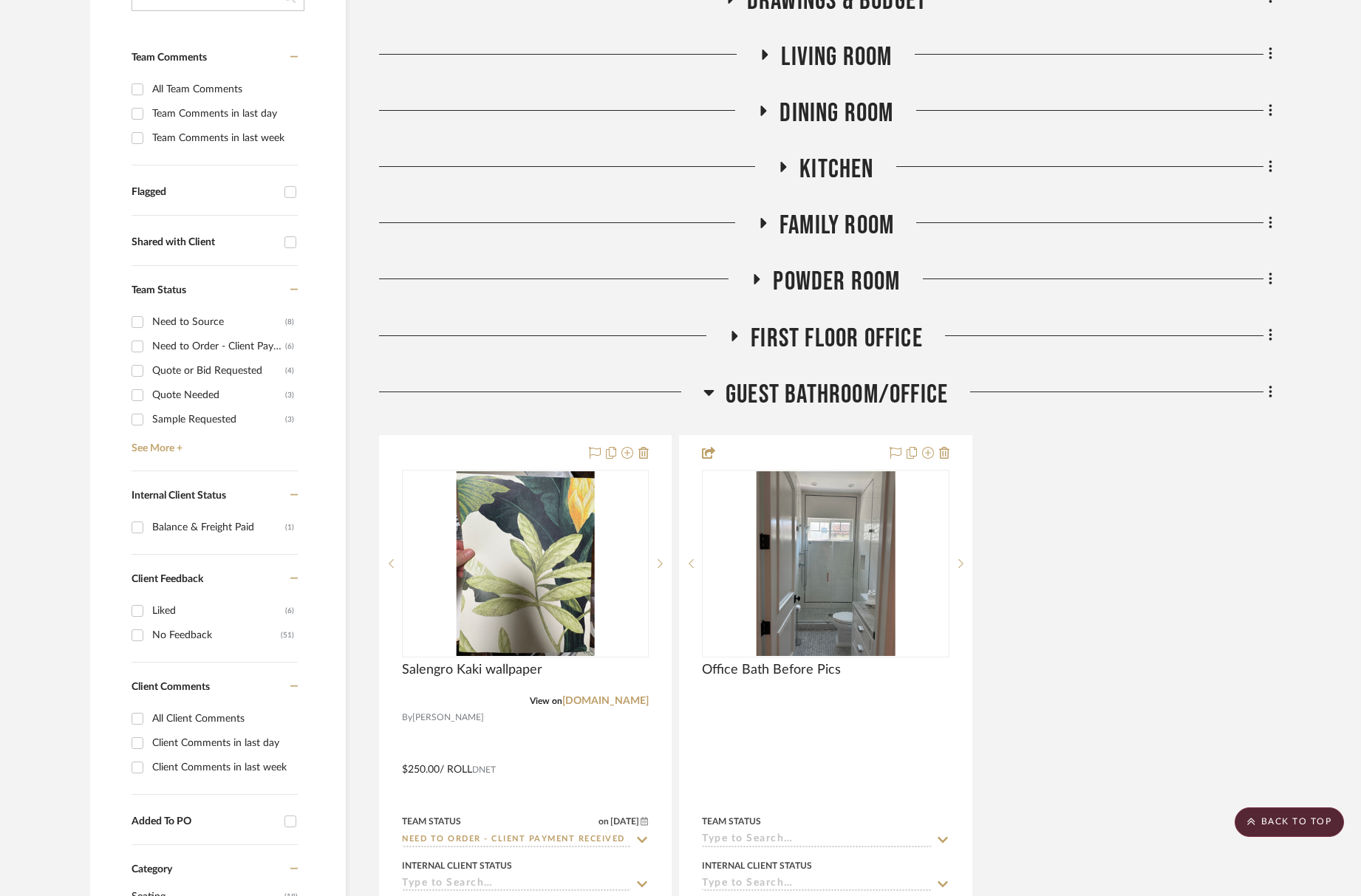
drag, startPoint x: 833, startPoint y: 398, endPoint x: 826, endPoint y: 402, distance: 8.1
click at [833, 396] on span "Guest Bathroom/Office" at bounding box center [836, 394] width 222 height 32
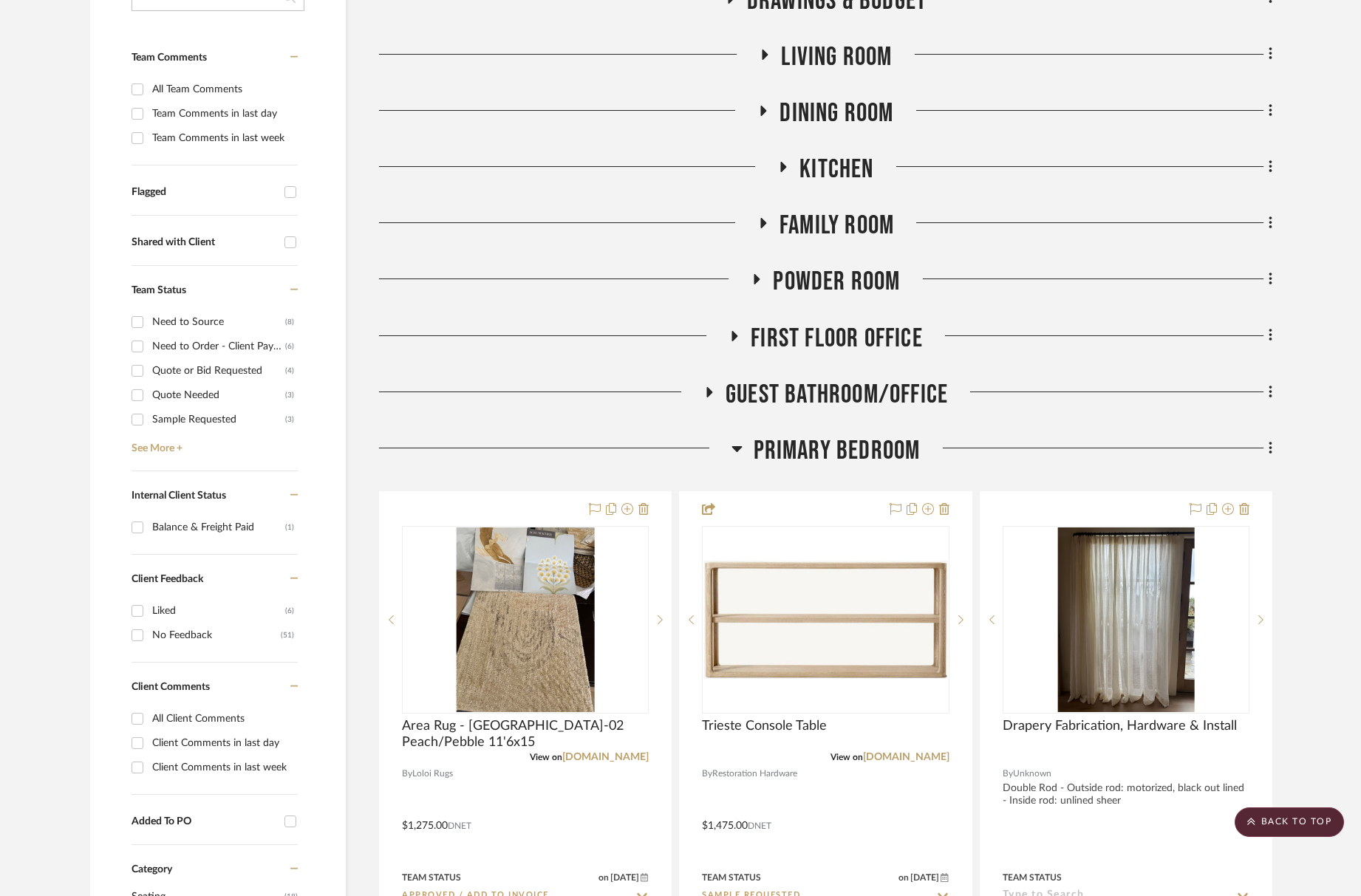
click at [836, 457] on span "Primary Bedroom" at bounding box center [837, 451] width 167 height 32
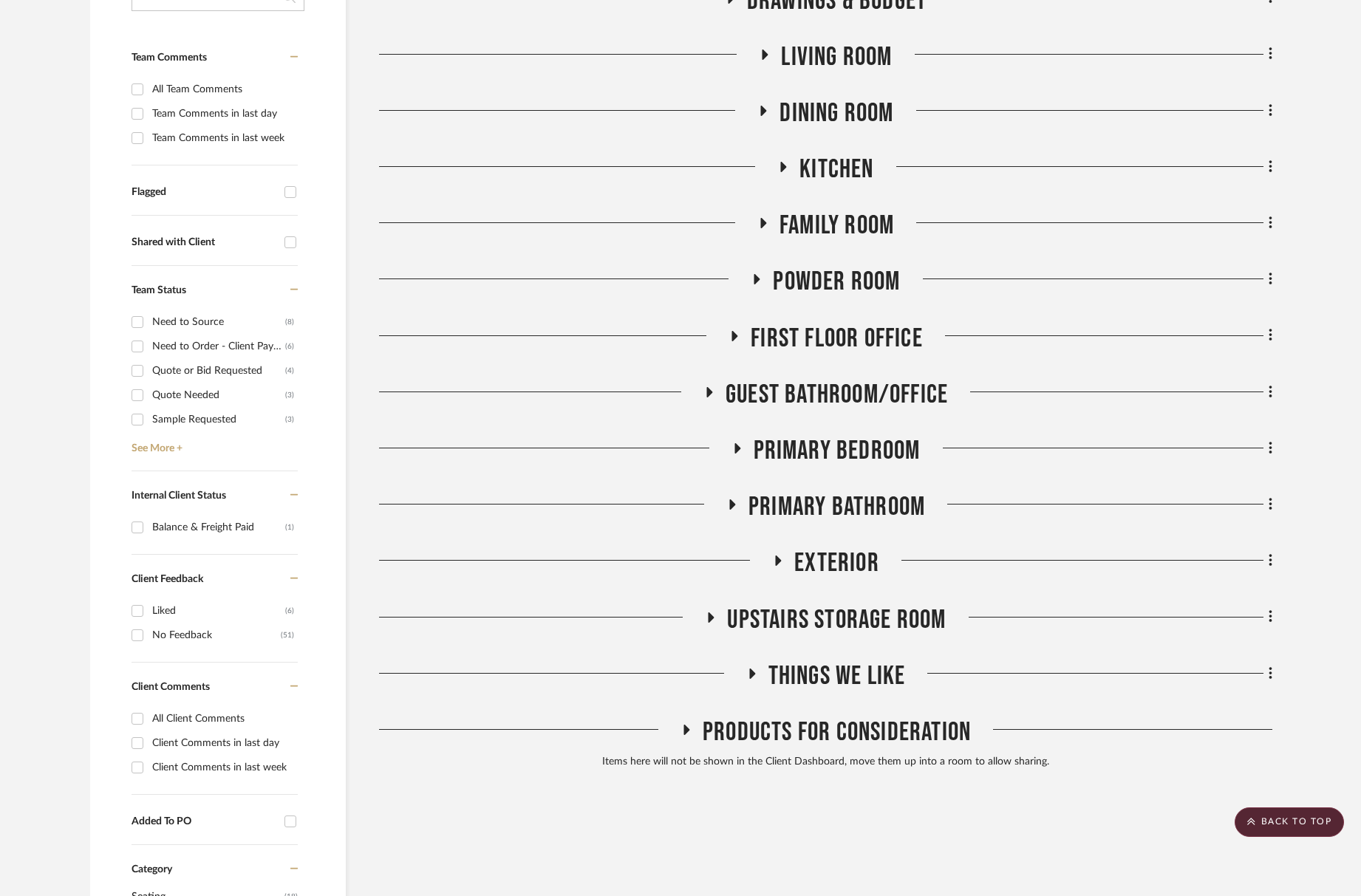
drag, startPoint x: 876, startPoint y: 63, endPoint x: 875, endPoint y: 56, distance: 7.1
click at [875, 56] on span "Living Room" at bounding box center [836, 57] width 111 height 32
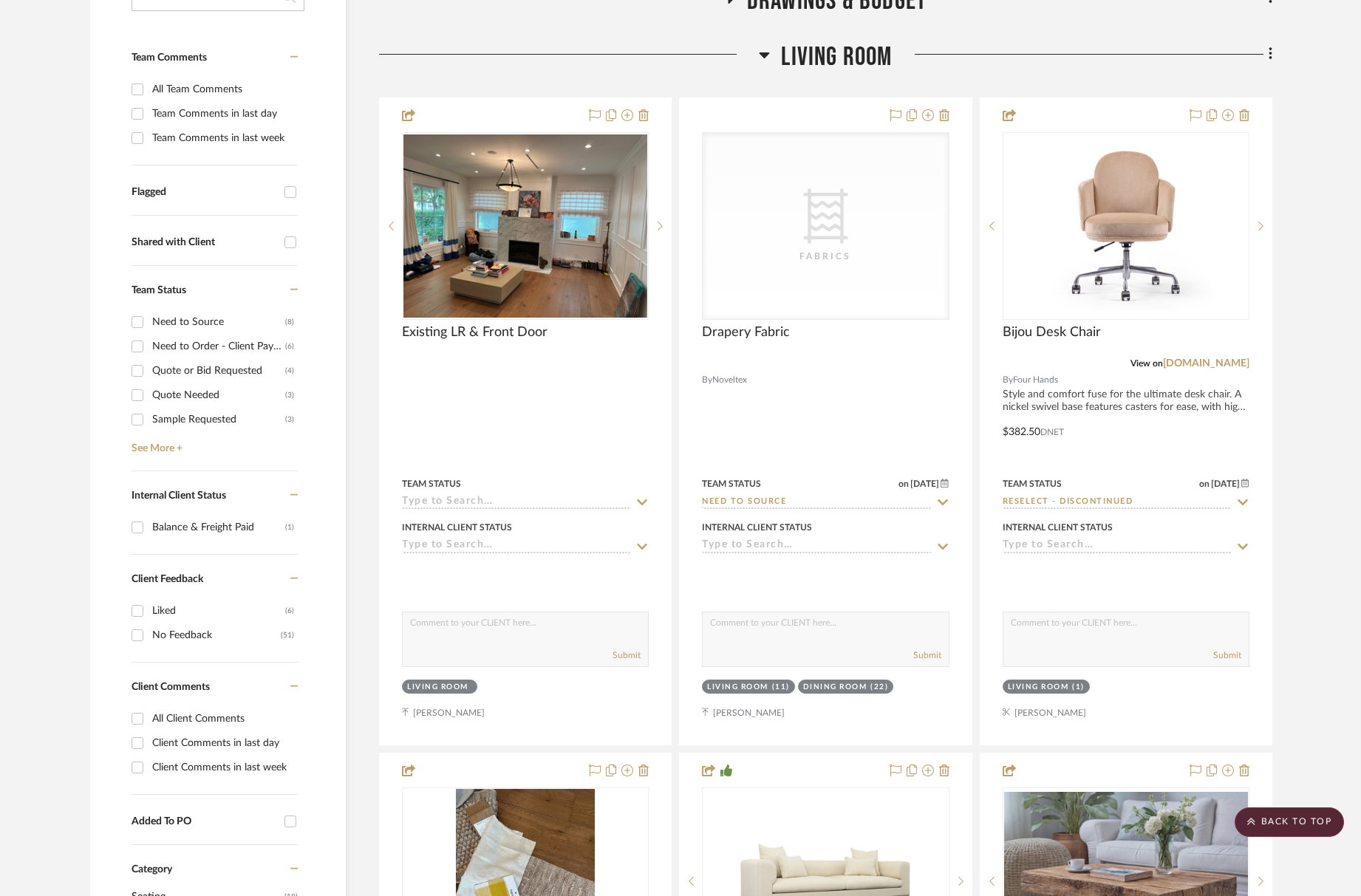
click at [875, 56] on span "Living Room" at bounding box center [836, 57] width 111 height 32
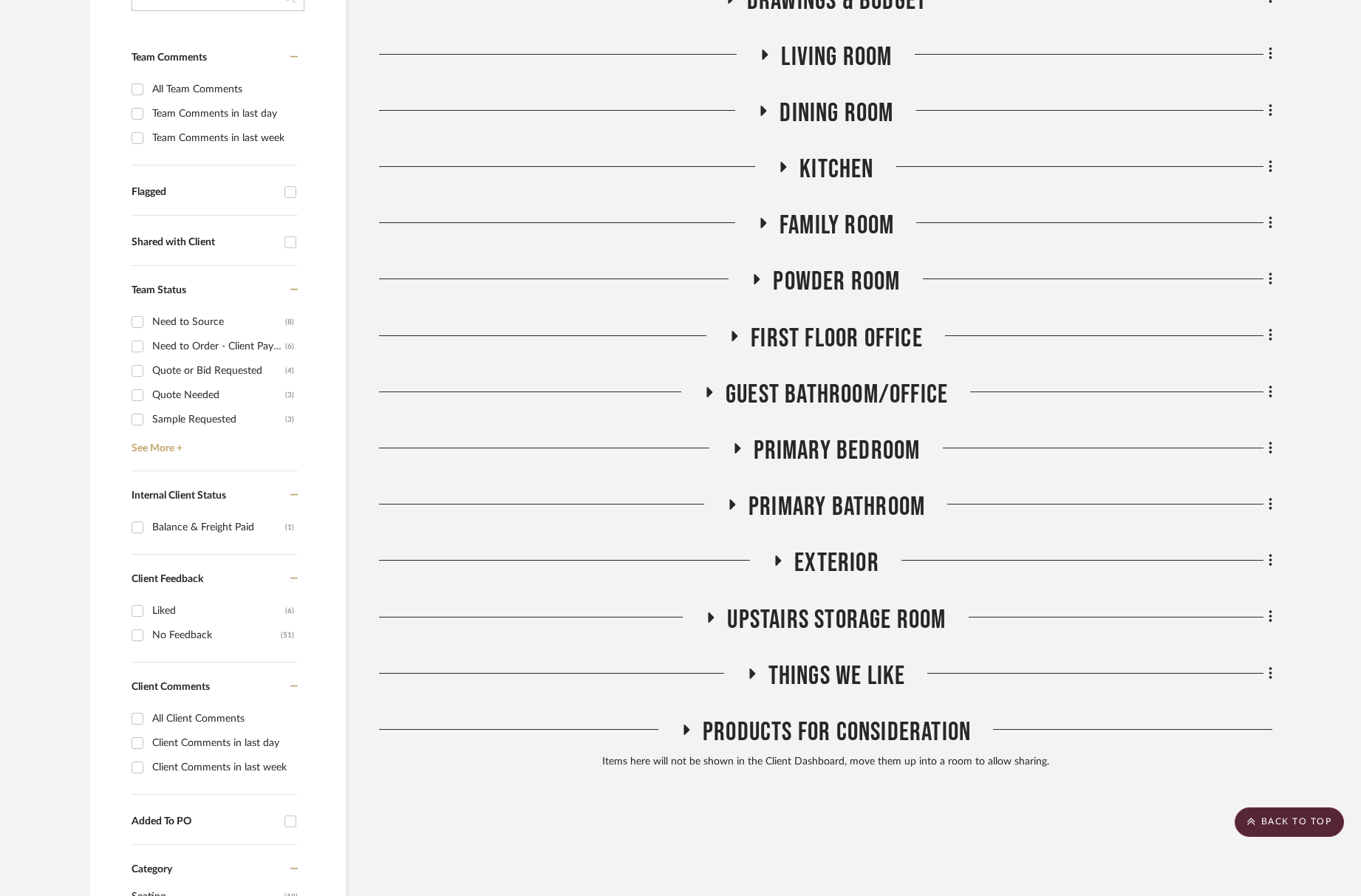
click at [881, 219] on span "Family Room" at bounding box center [837, 225] width 115 height 32
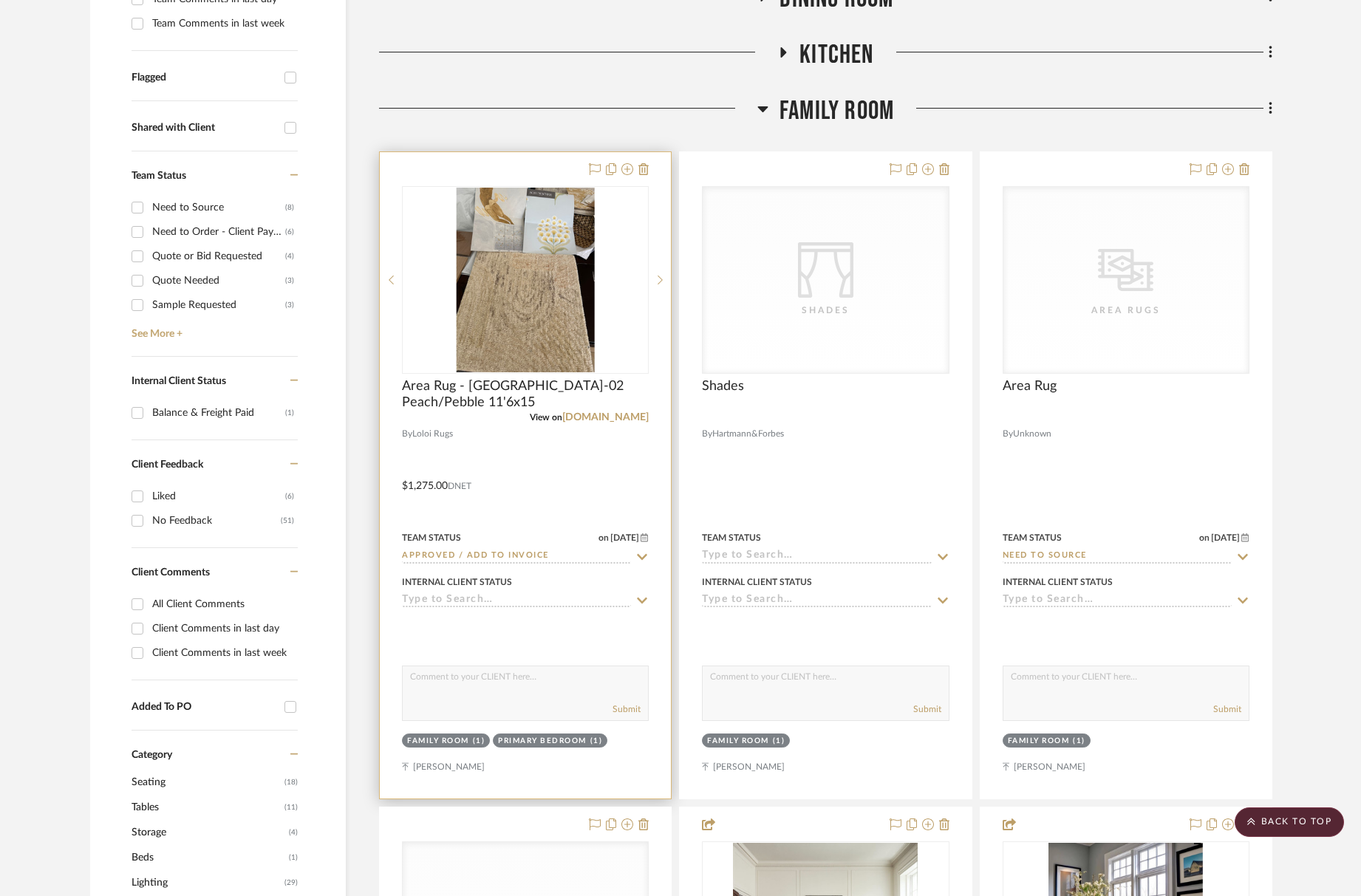
scroll to position [503, 0]
click at [638, 171] on div at bounding box center [615, 168] width 65 height 18
click at [643, 169] on icon at bounding box center [644, 167] width 10 height 12
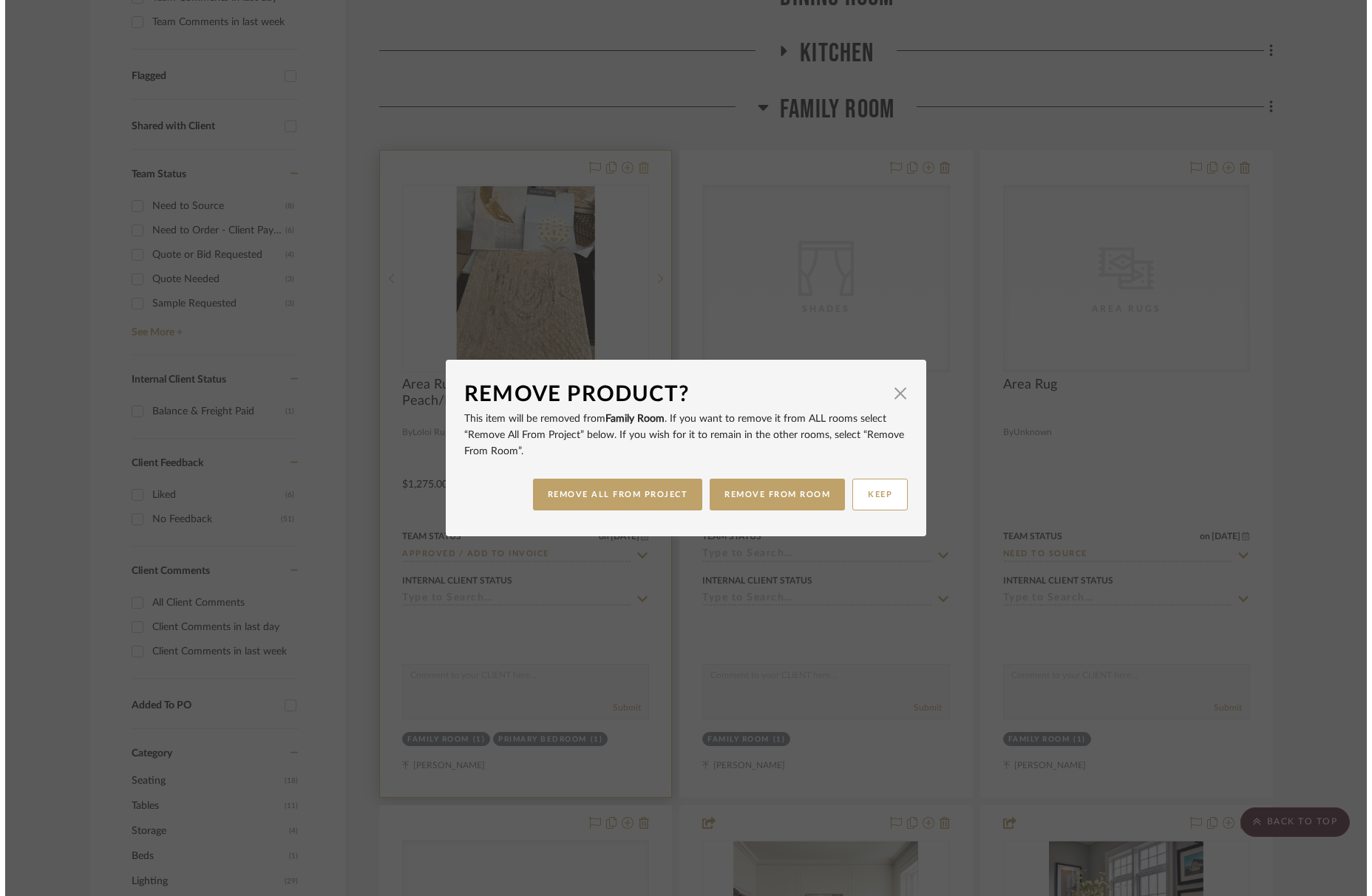
scroll to position [0, 0]
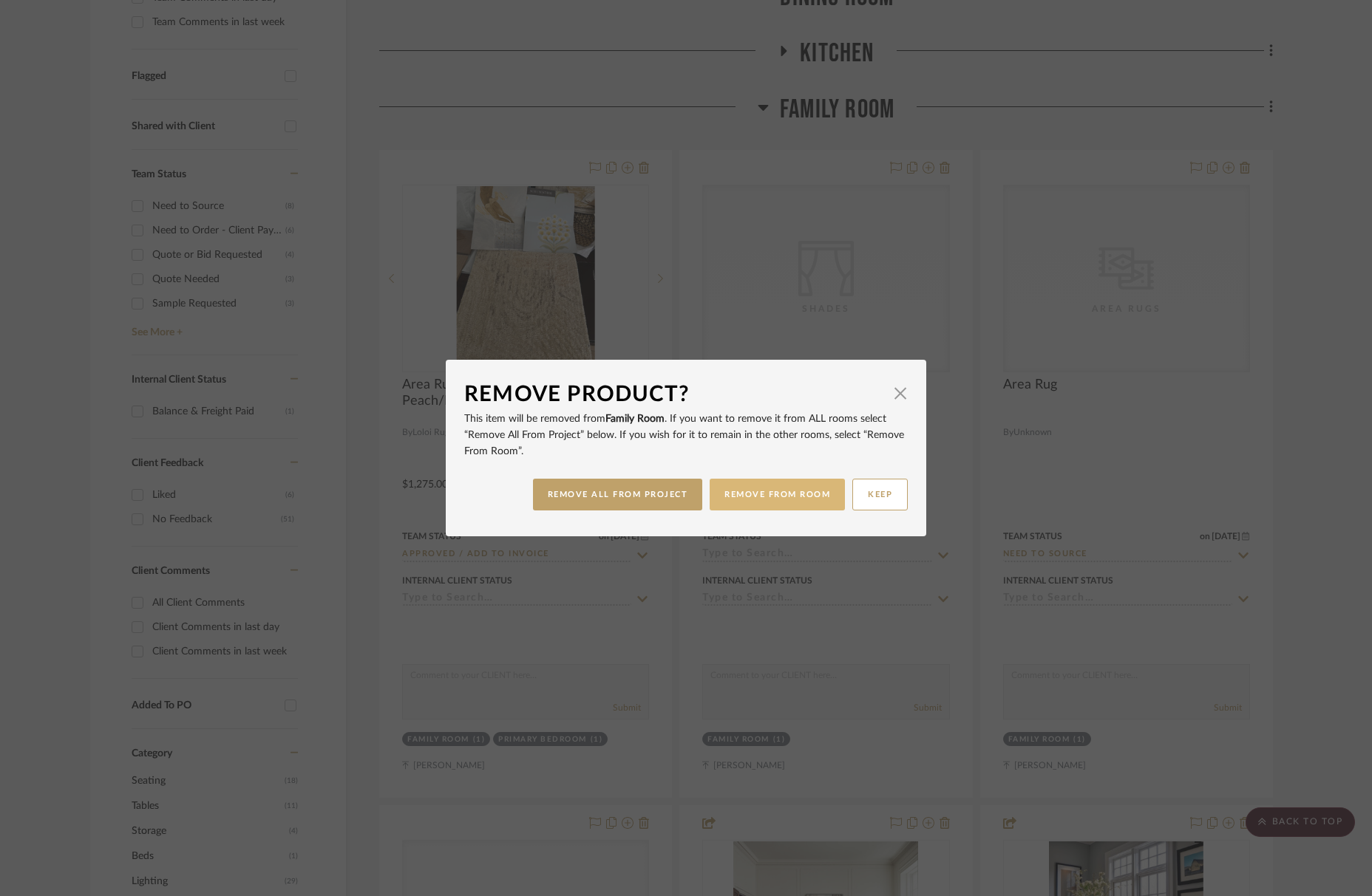
click at [805, 503] on button "REMOVE FROM ROOM" at bounding box center [777, 494] width 135 height 32
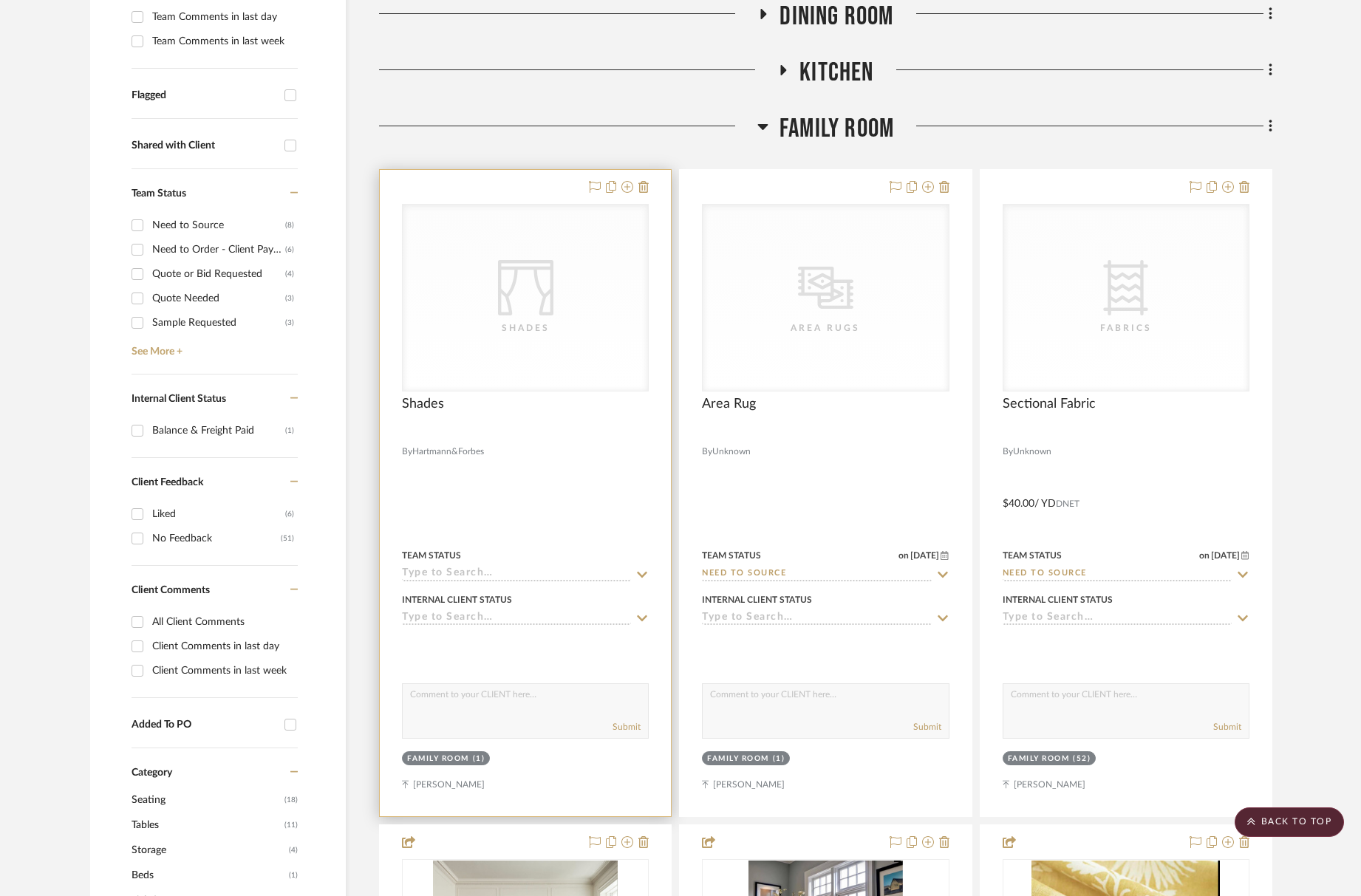
scroll to position [486, 0]
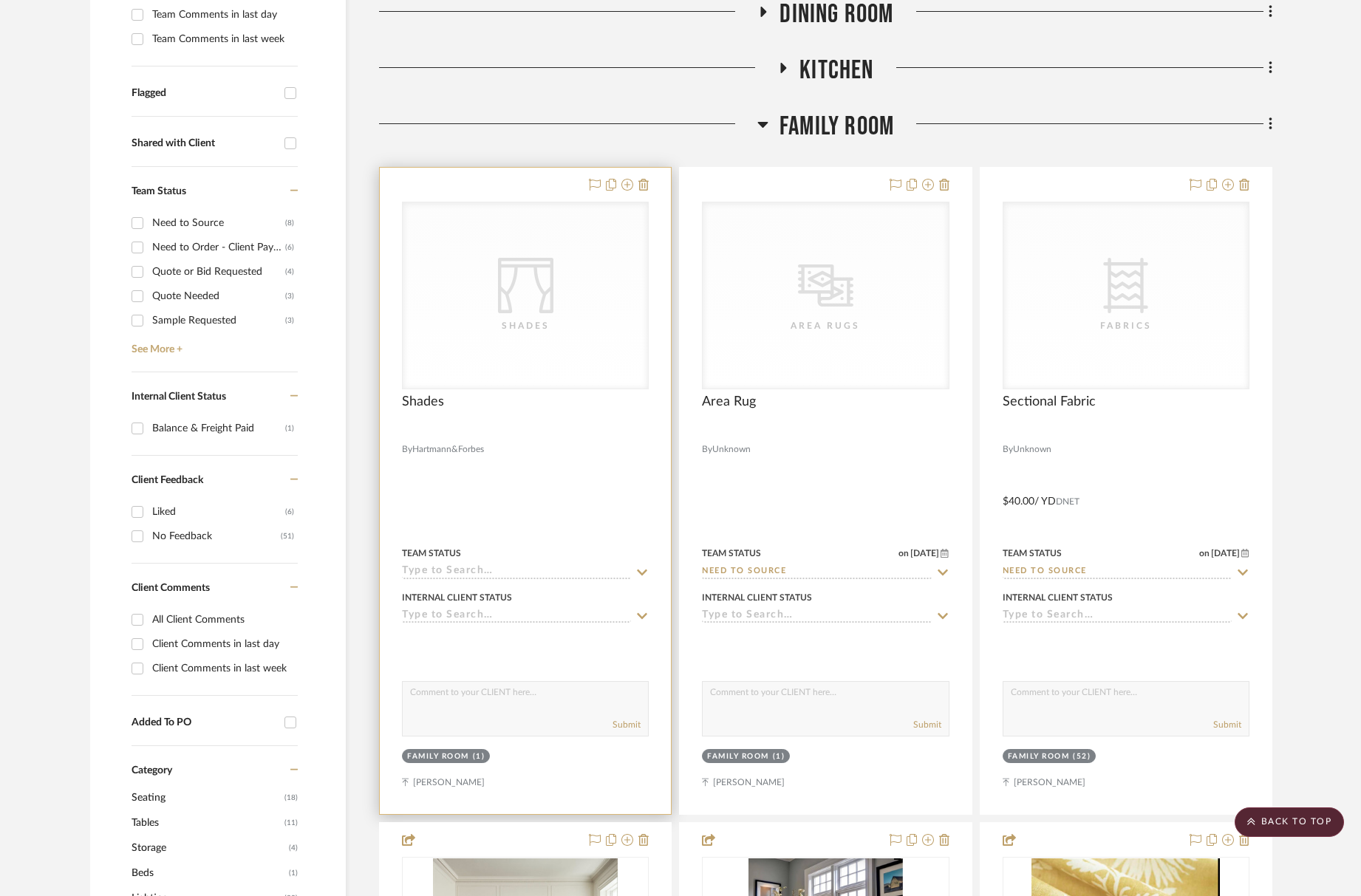
click at [569, 339] on div "CategoryIconFabrics Created with Sketch. Shades" at bounding box center [525, 295] width 246 height 186
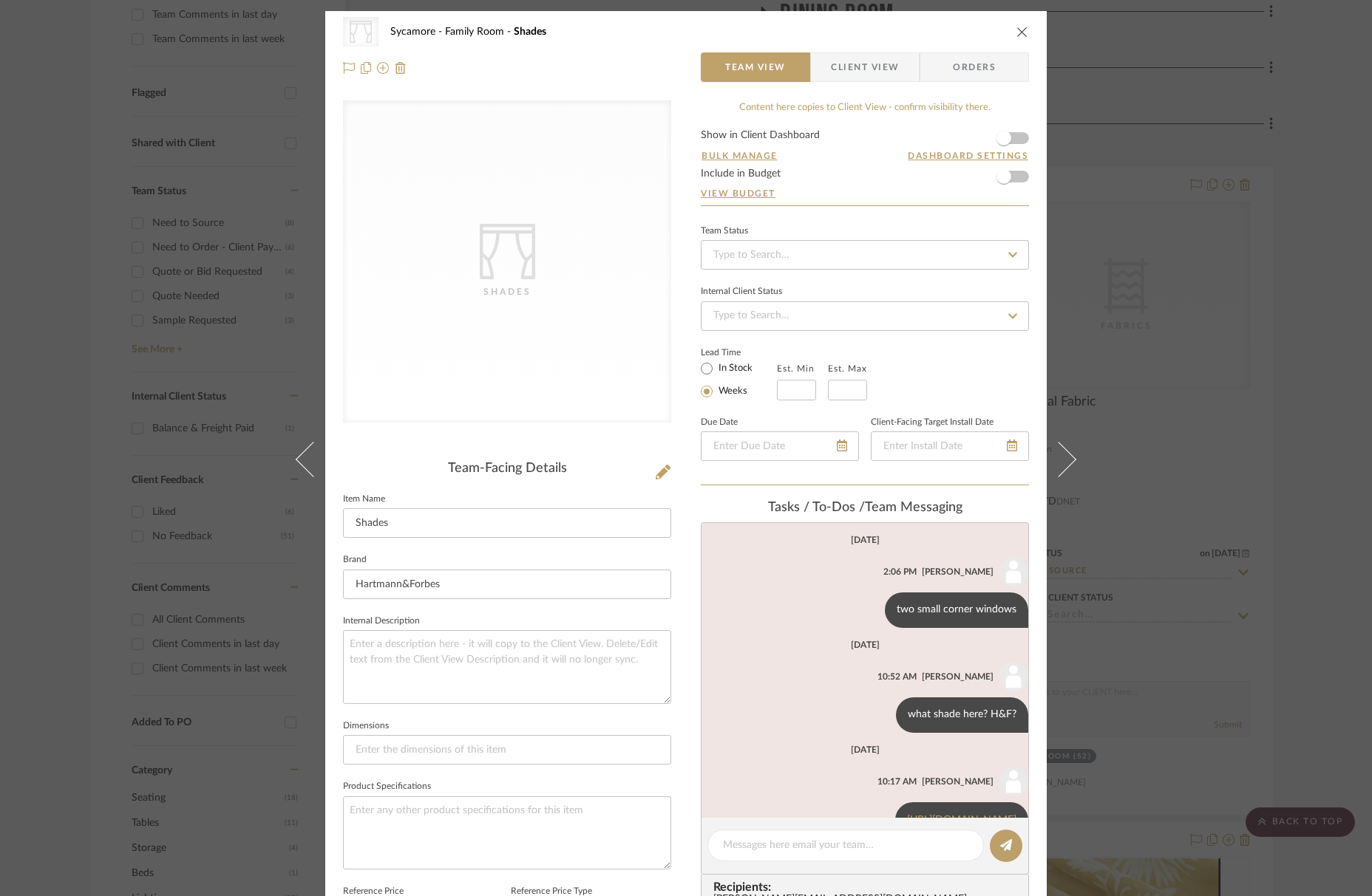
scroll to position [117, 0]
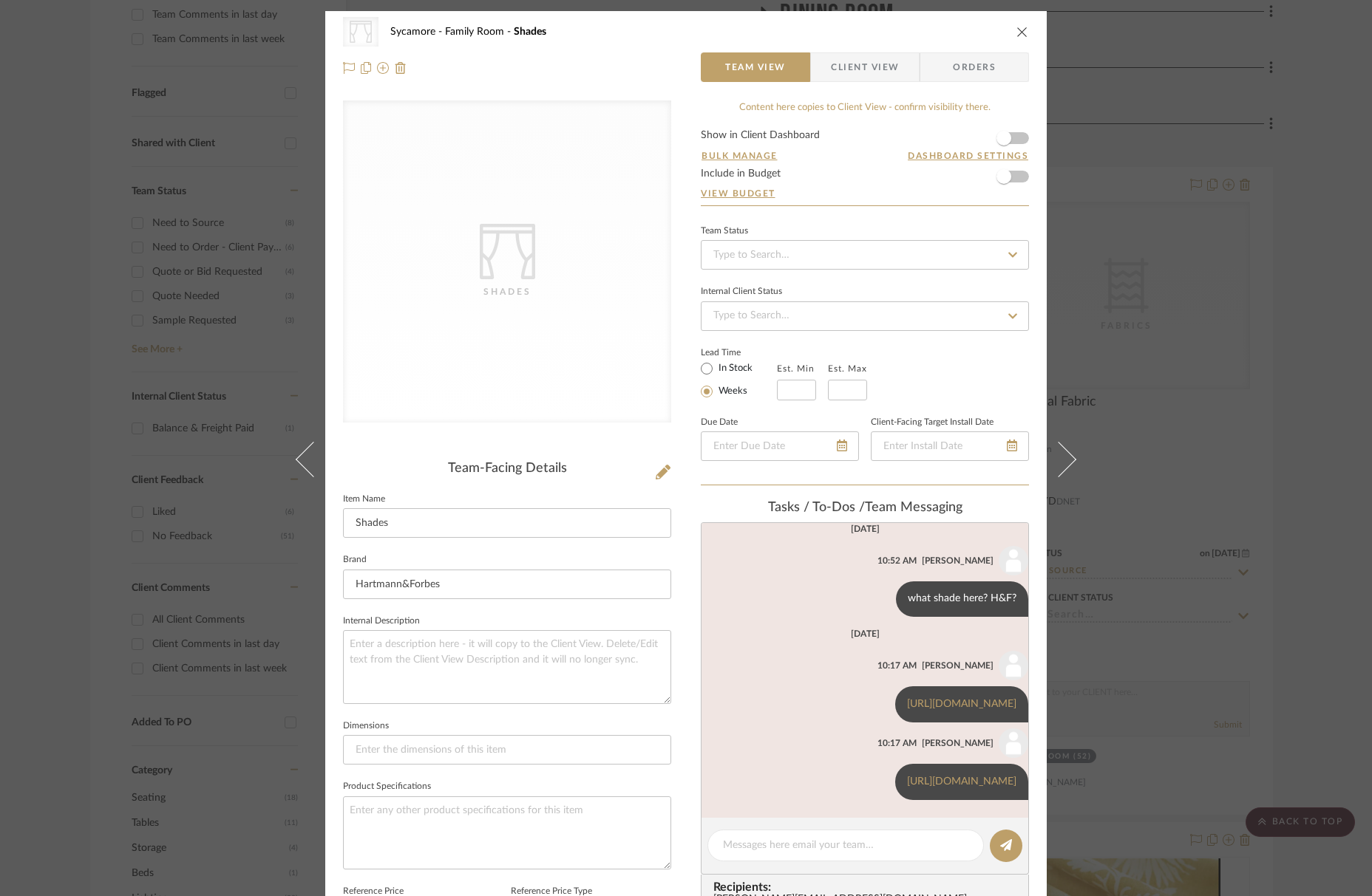
click at [1020, 24] on div "CategoryIconFabrics Created with Sketch. Shades Sycamore Family Room Shades" at bounding box center [686, 32] width 686 height 30
click at [1018, 31] on icon "close" at bounding box center [1022, 32] width 12 height 12
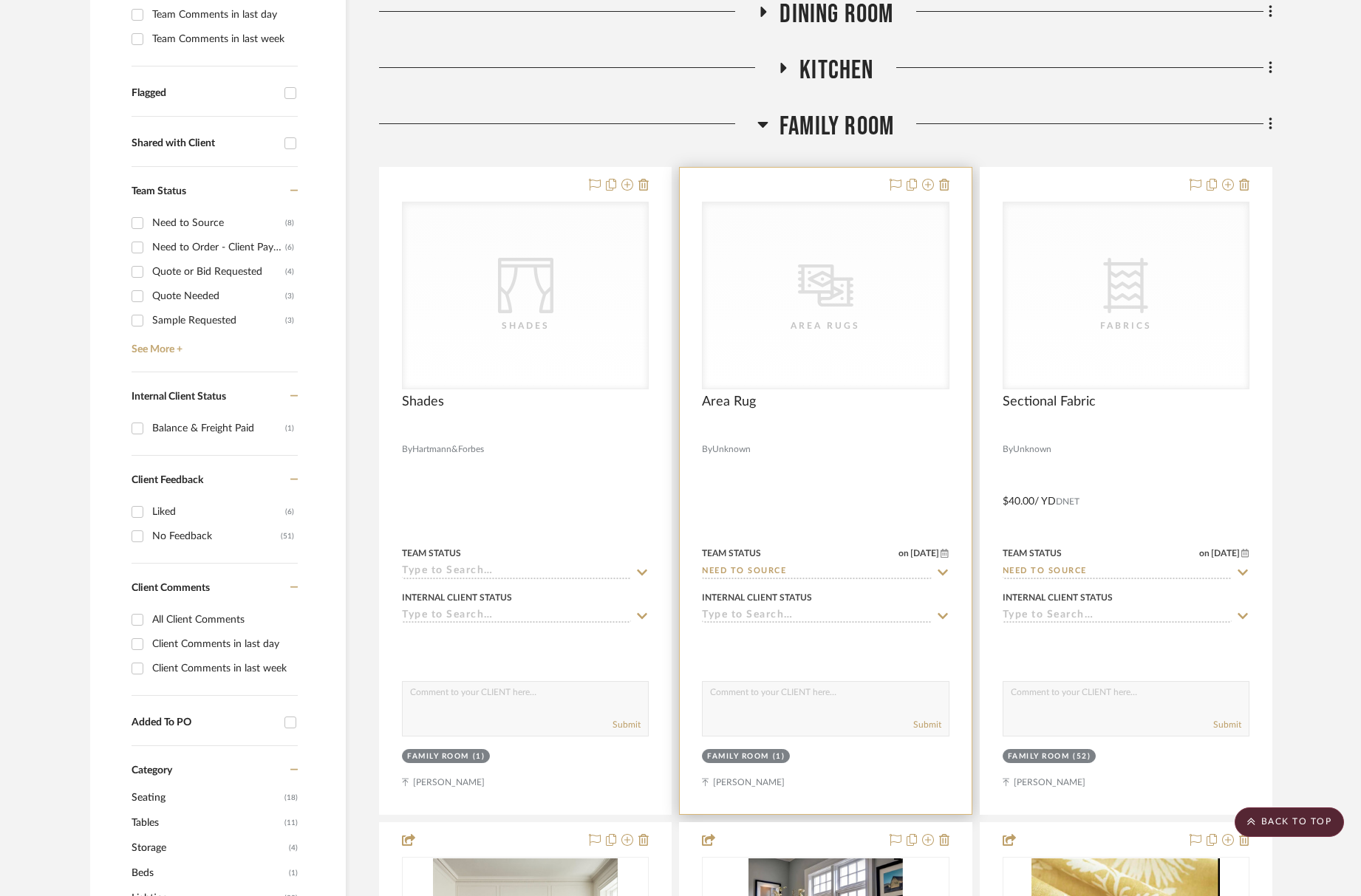
scroll to position [487, 0]
click at [907, 298] on div "CategoryIconRugs Created with Sketch. Area Rugs" at bounding box center [825, 295] width 246 height 186
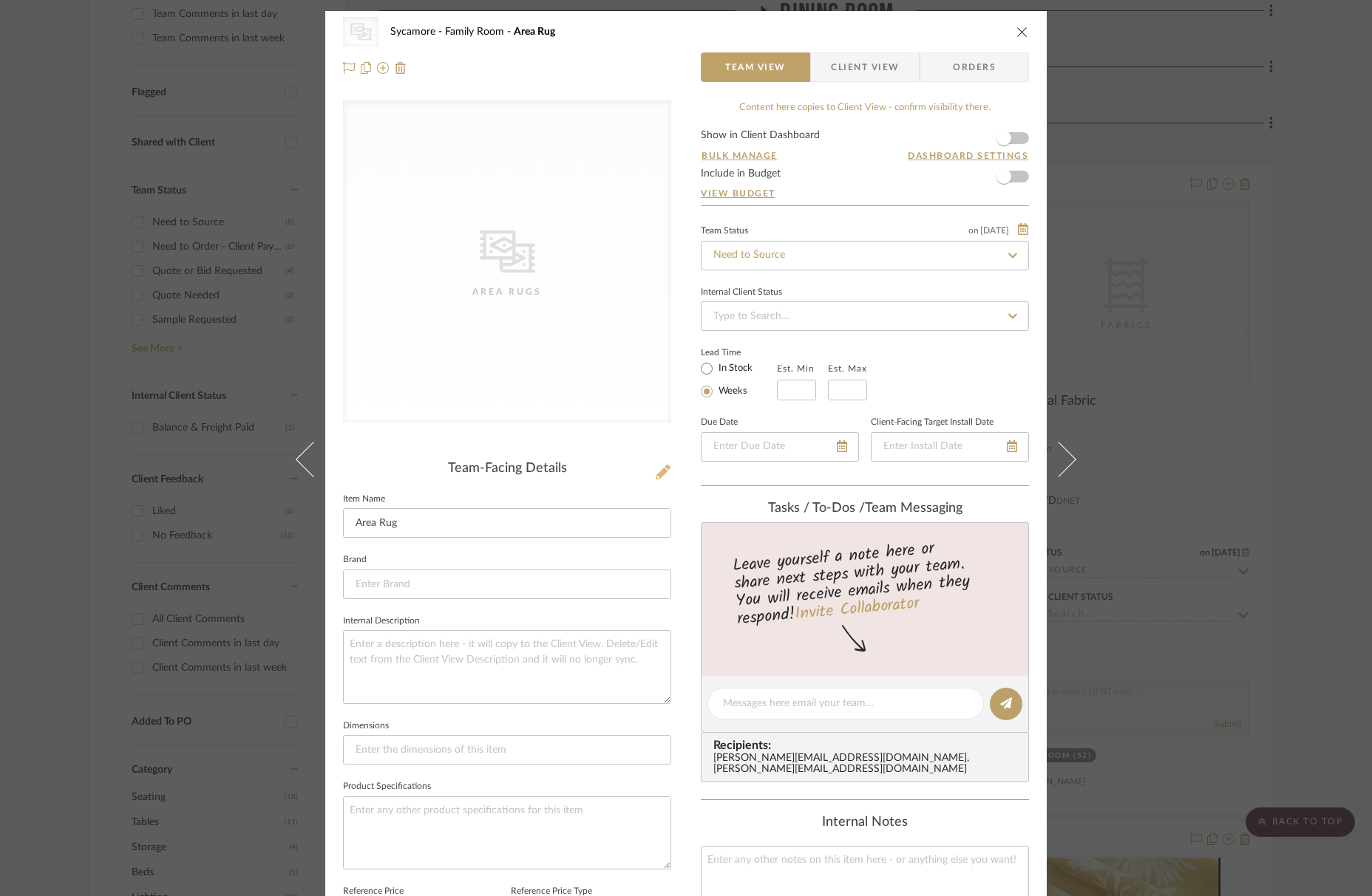
click at [656, 474] on icon at bounding box center [663, 473] width 15 height 15
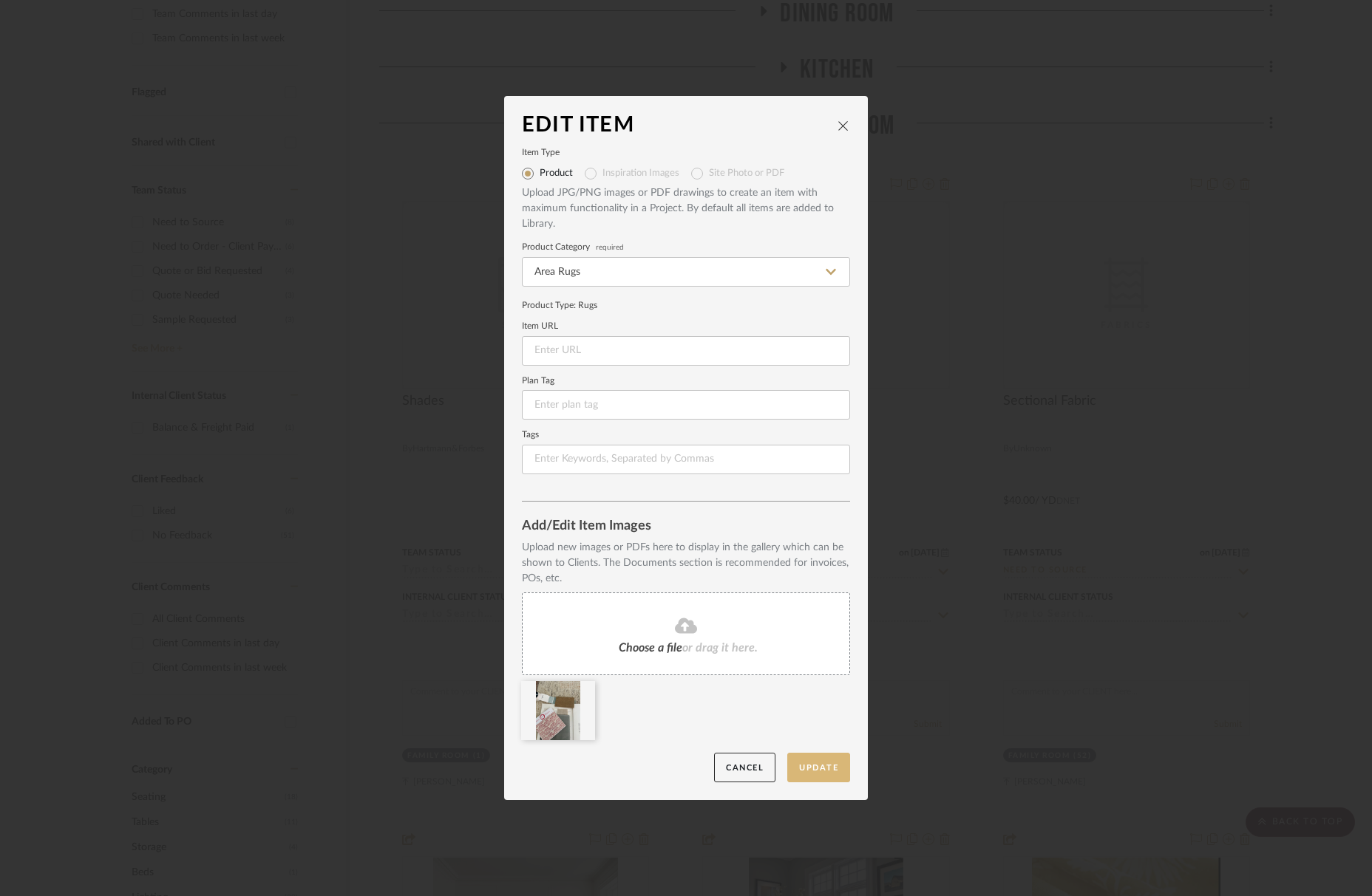
click at [823, 772] on button "Update" at bounding box center [819, 768] width 63 height 31
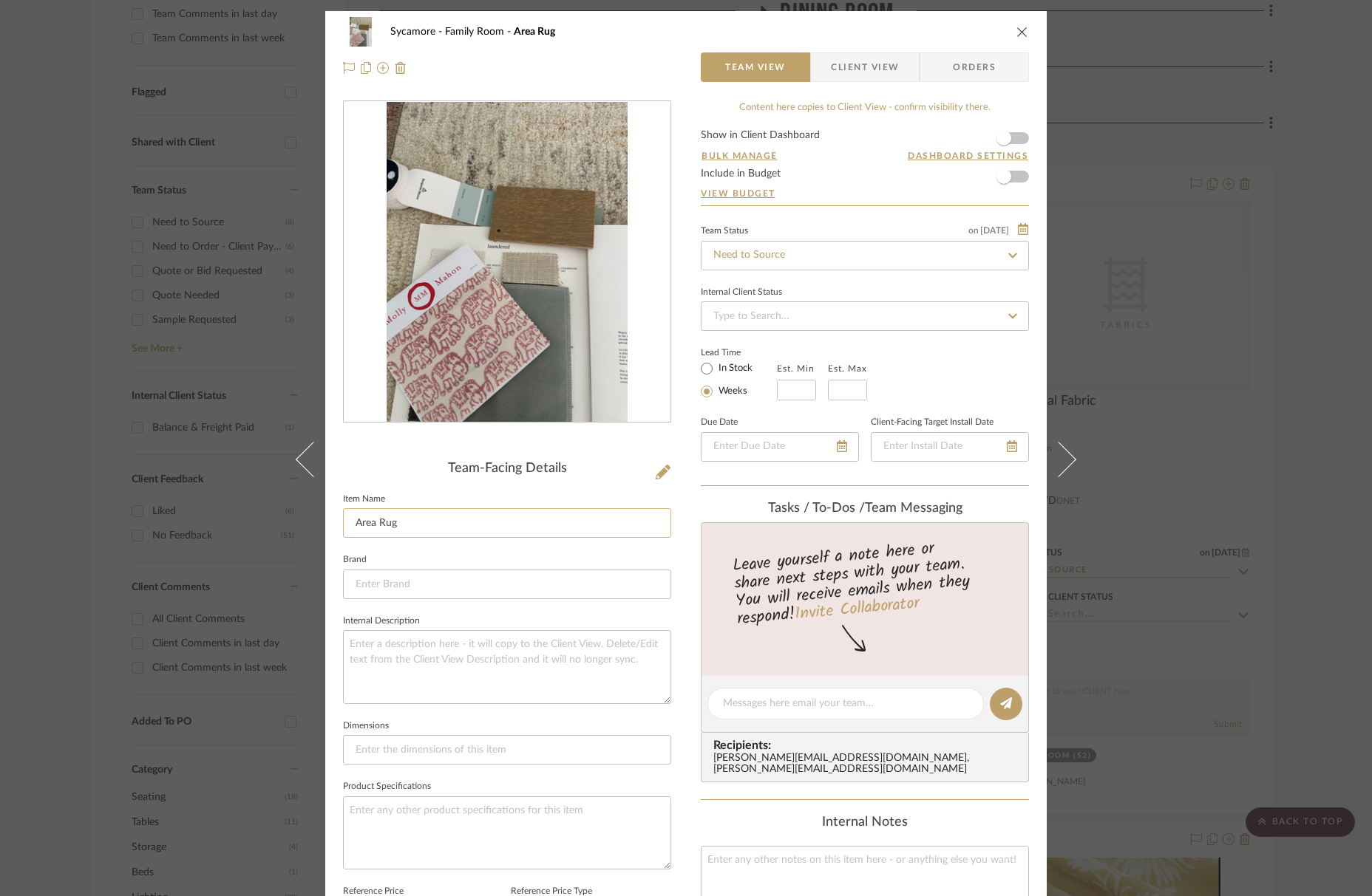
click at [422, 519] on input "Area Rug" at bounding box center [507, 523] width 328 height 30
type input "Area Rug"
click at [1016, 32] on icon "close" at bounding box center [1022, 32] width 12 height 12
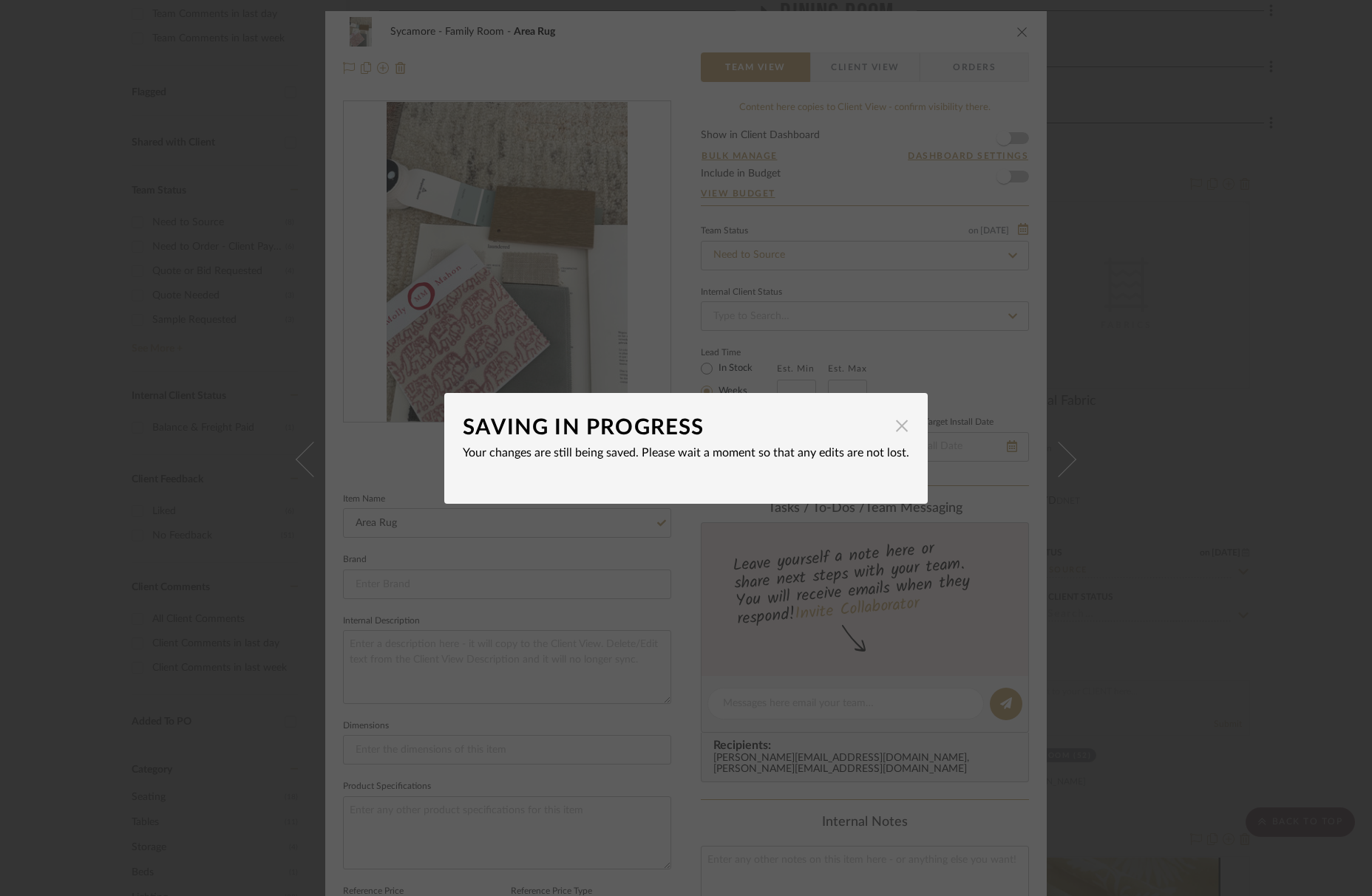
click at [899, 429] on span "button" at bounding box center [902, 426] width 30 height 30
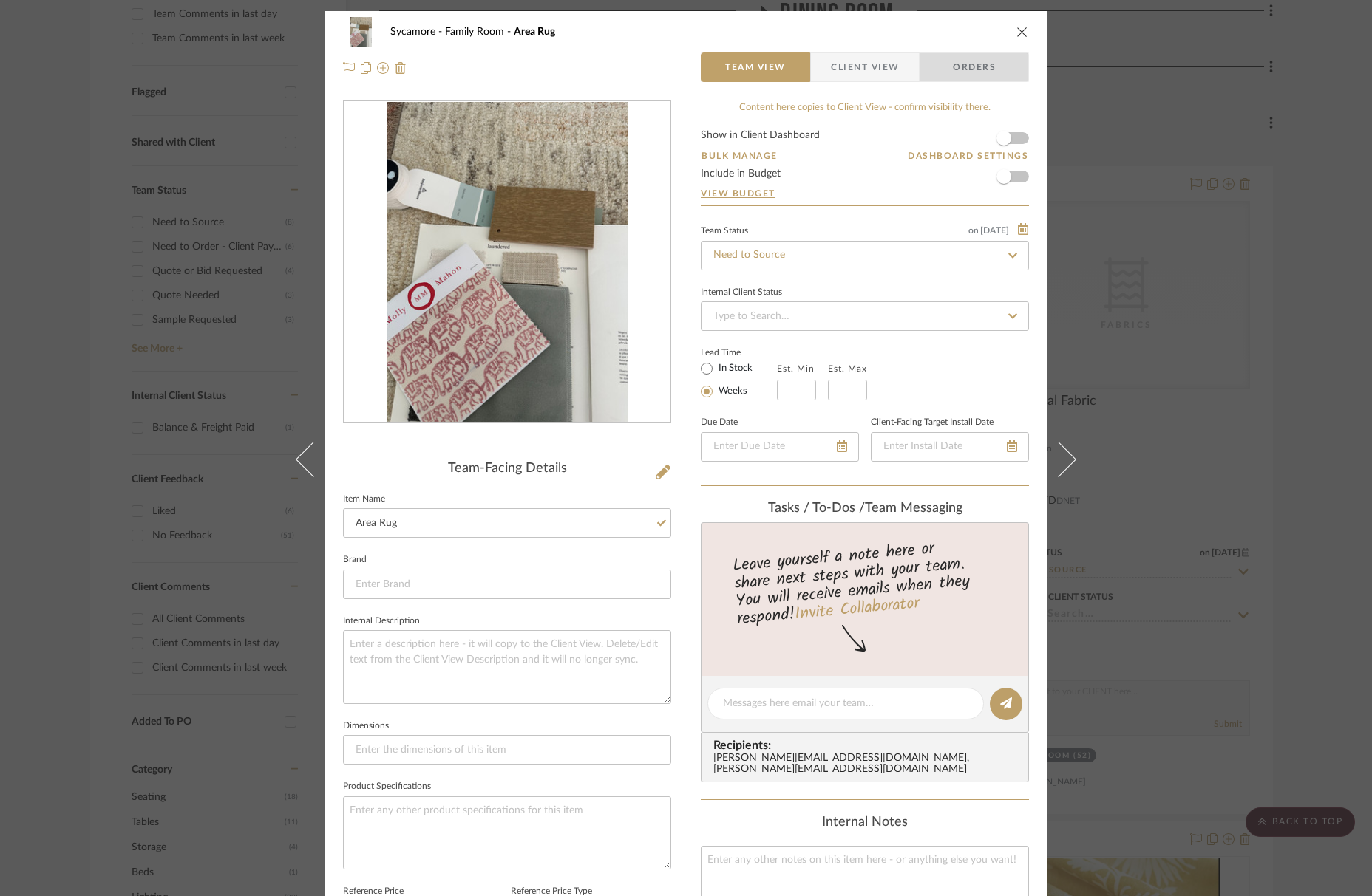
drag, startPoint x: 1064, startPoint y: 19, endPoint x: 1081, endPoint y: -7, distance: 31.1
click at [1018, 36] on icon "close" at bounding box center [1022, 32] width 12 height 12
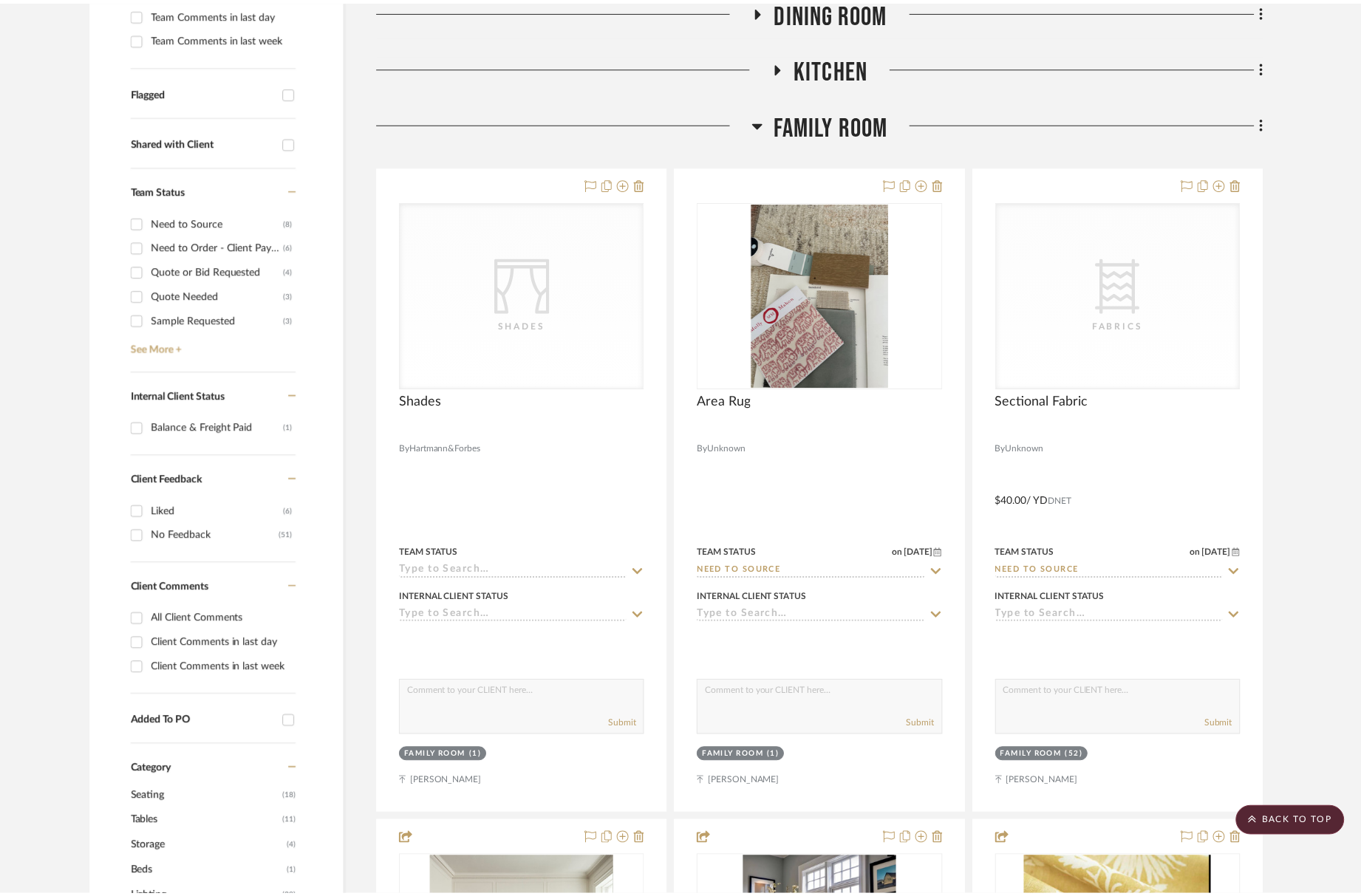
scroll to position [487, 0]
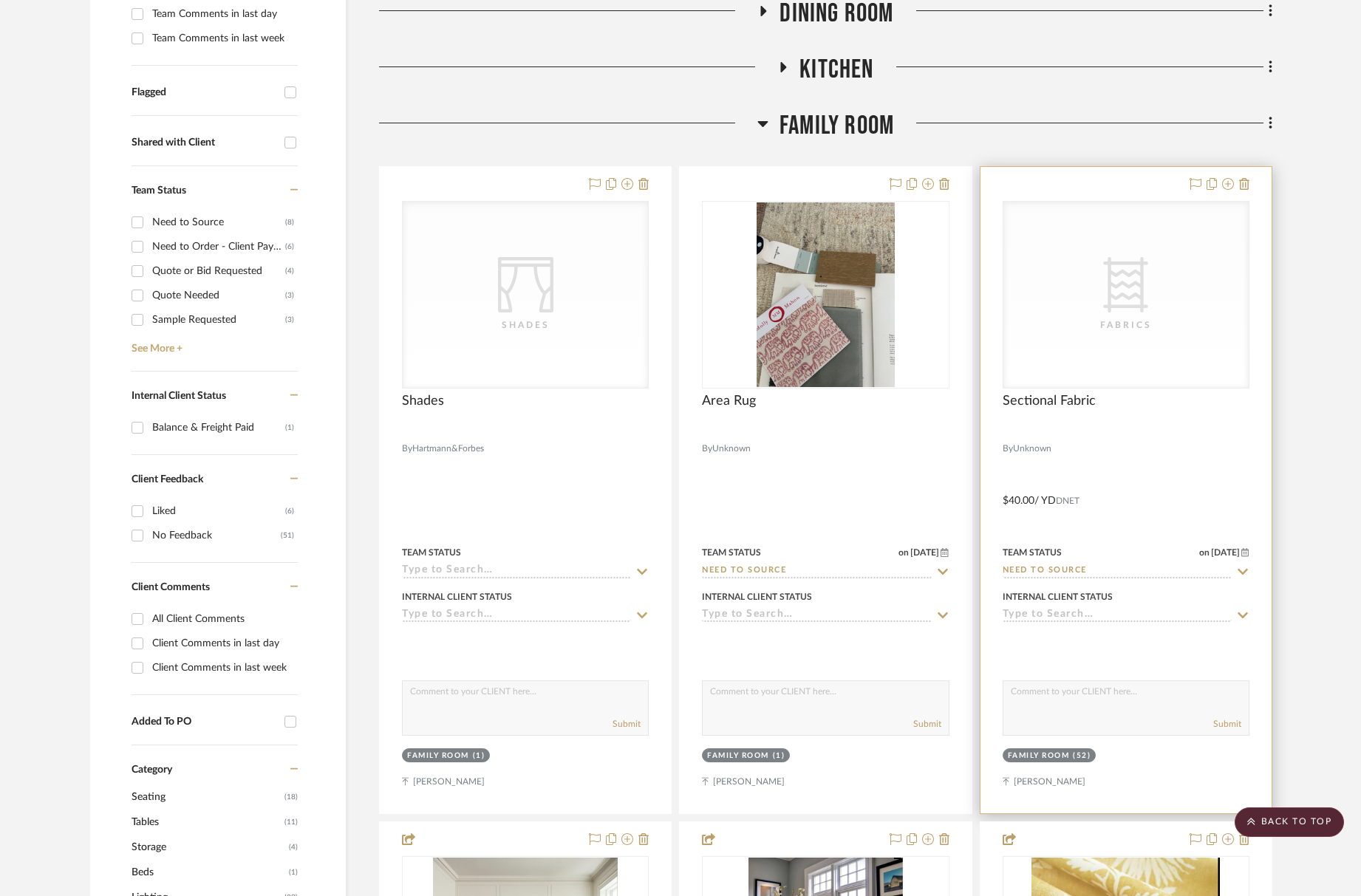
click at [1057, 340] on div "CategoryIconFabric Created with Sketch. Fabrics" at bounding box center [1126, 295] width 246 height 186
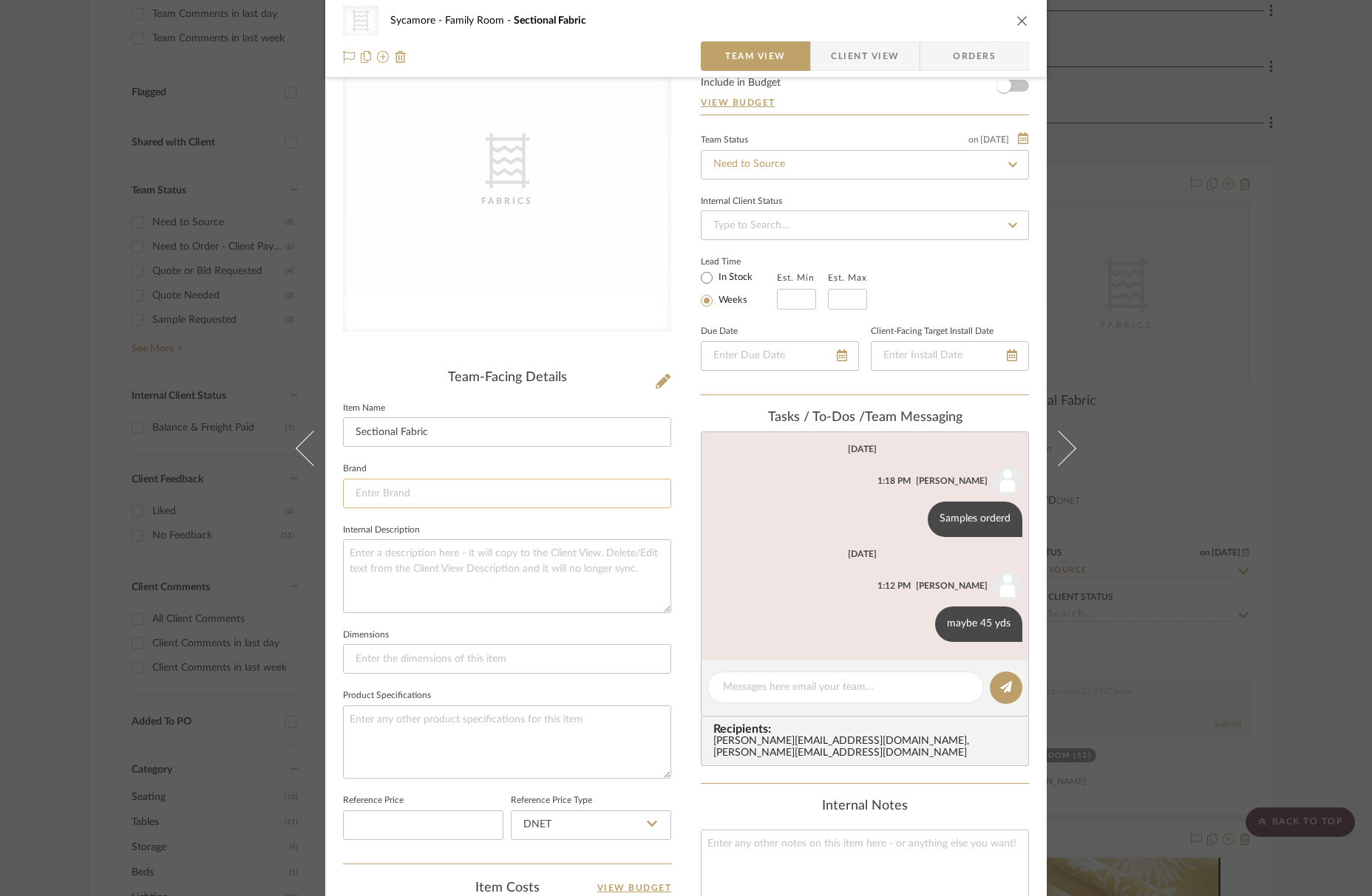
click at [392, 498] on input at bounding box center [507, 493] width 328 height 30
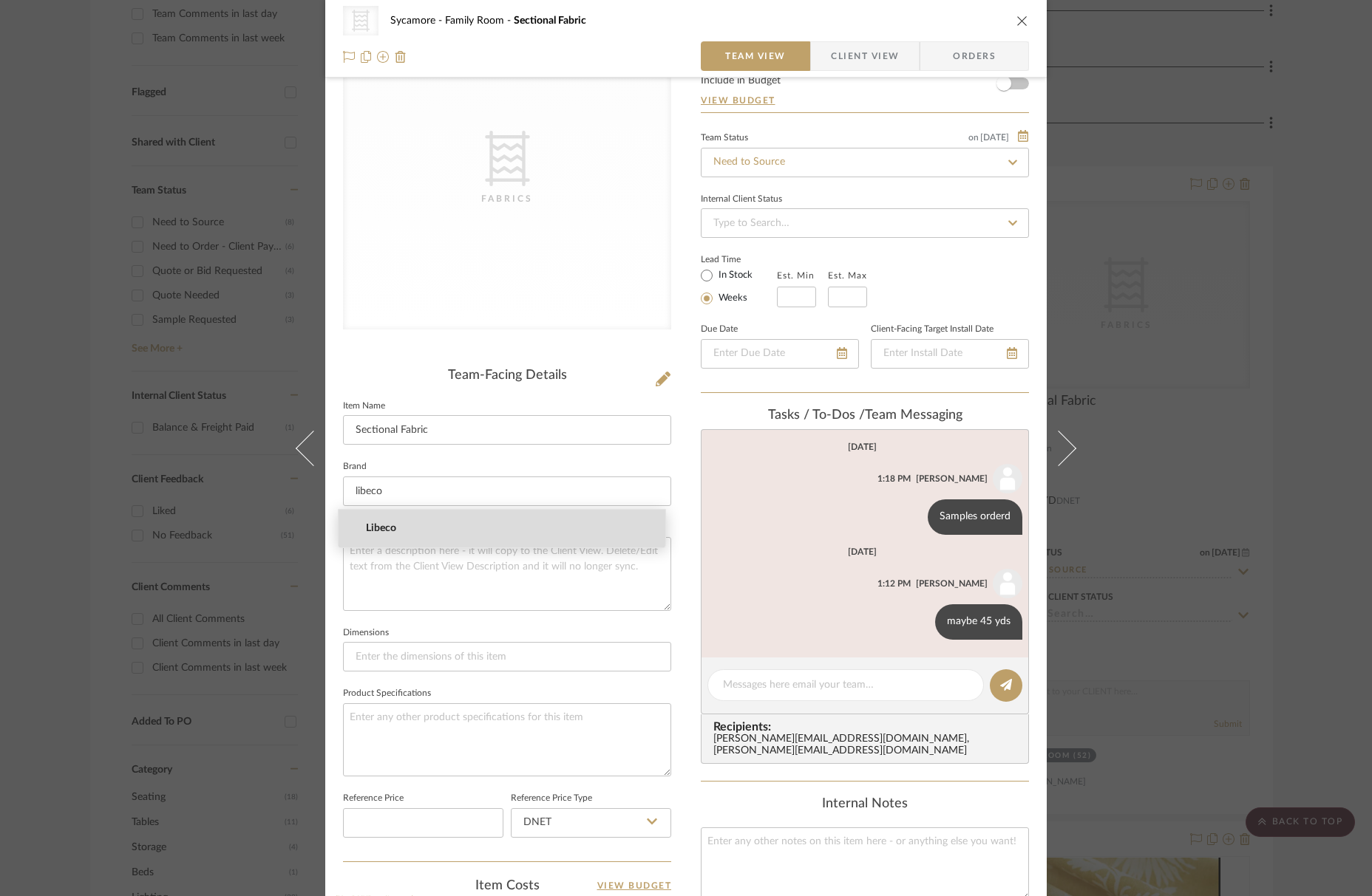
click at [398, 524] on span "Libeco" at bounding box center [508, 528] width 284 height 13
type input "Libeco"
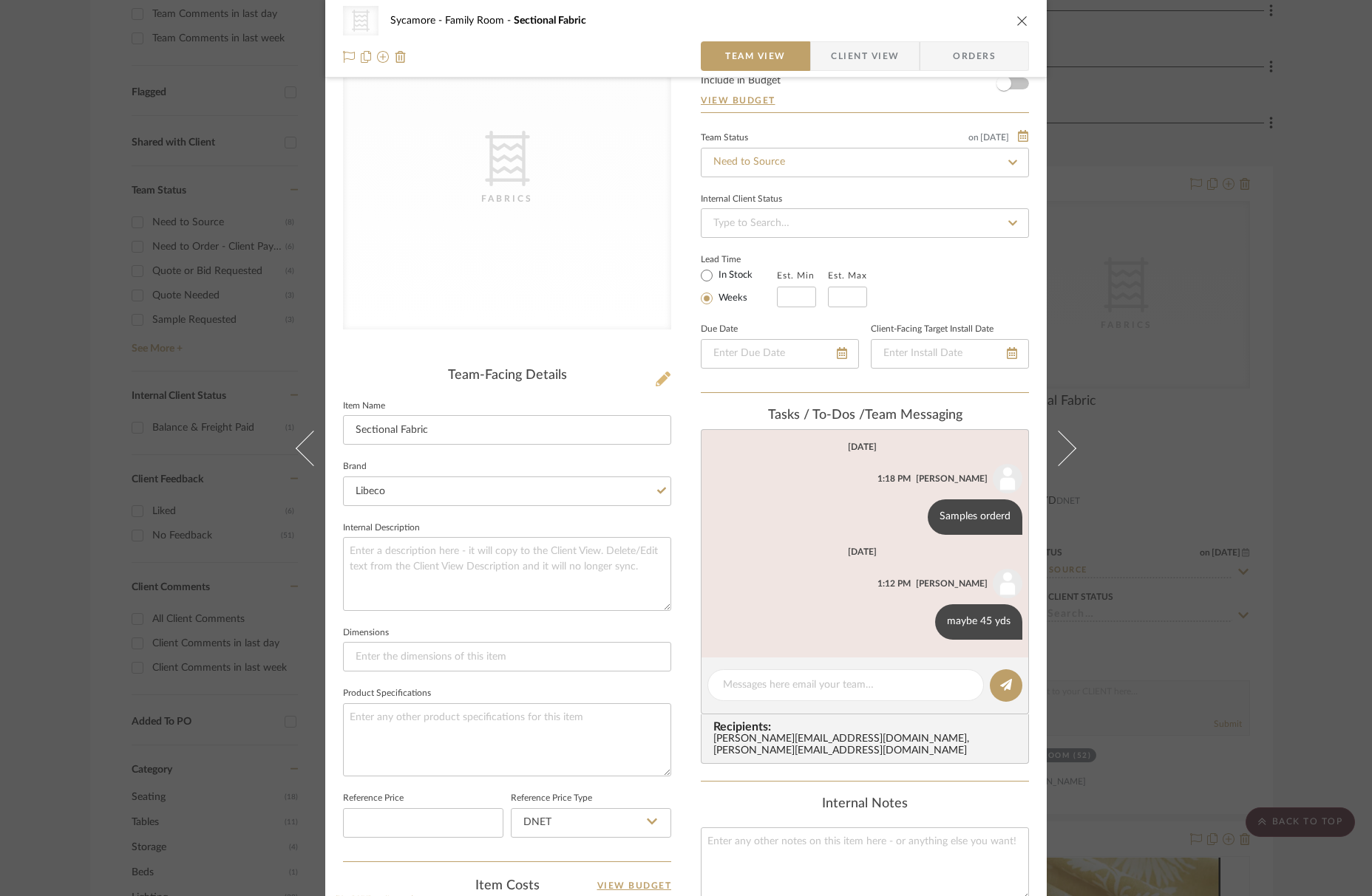
click at [657, 381] on icon at bounding box center [663, 379] width 15 height 15
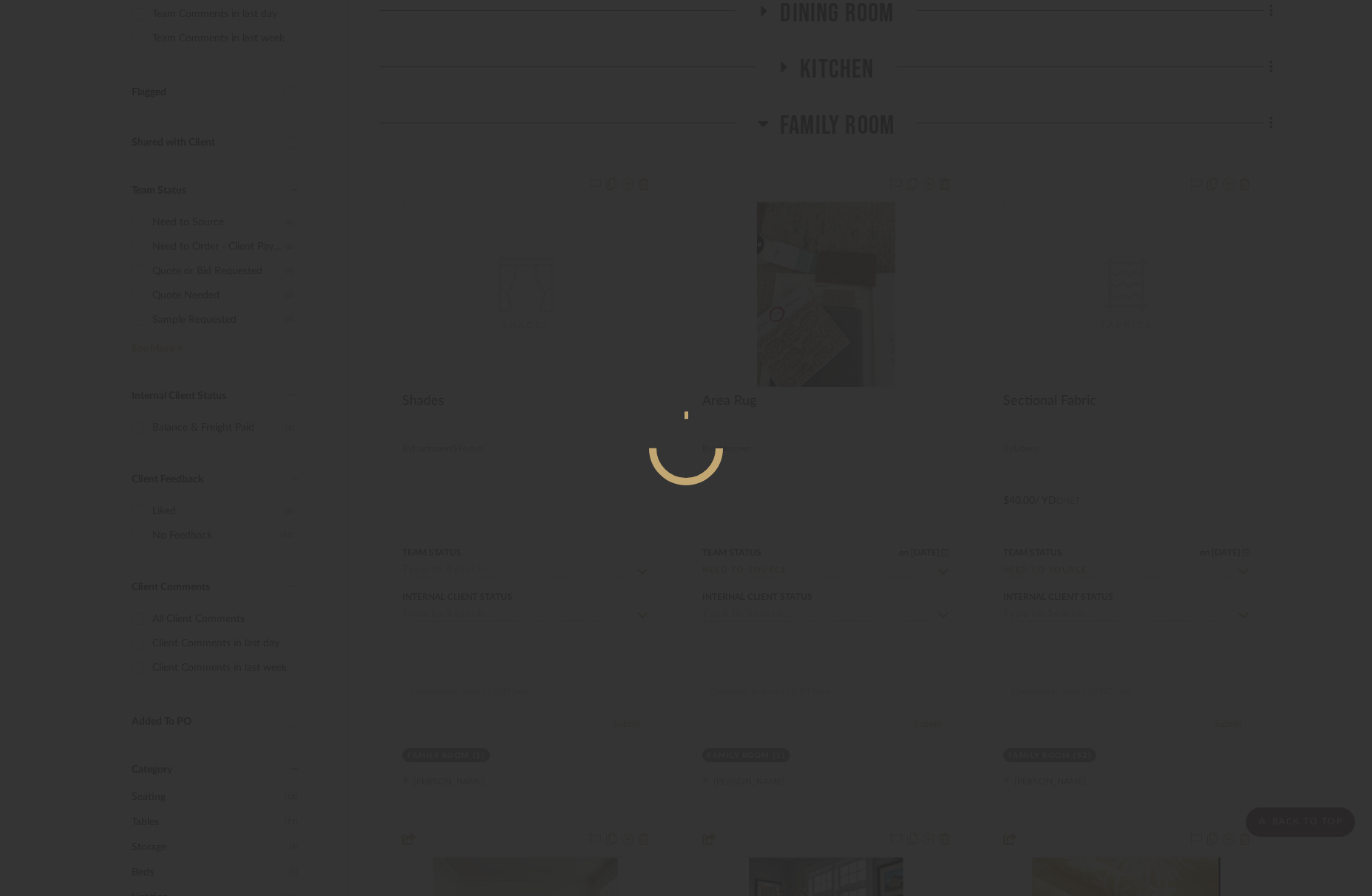
scroll to position [0, 0]
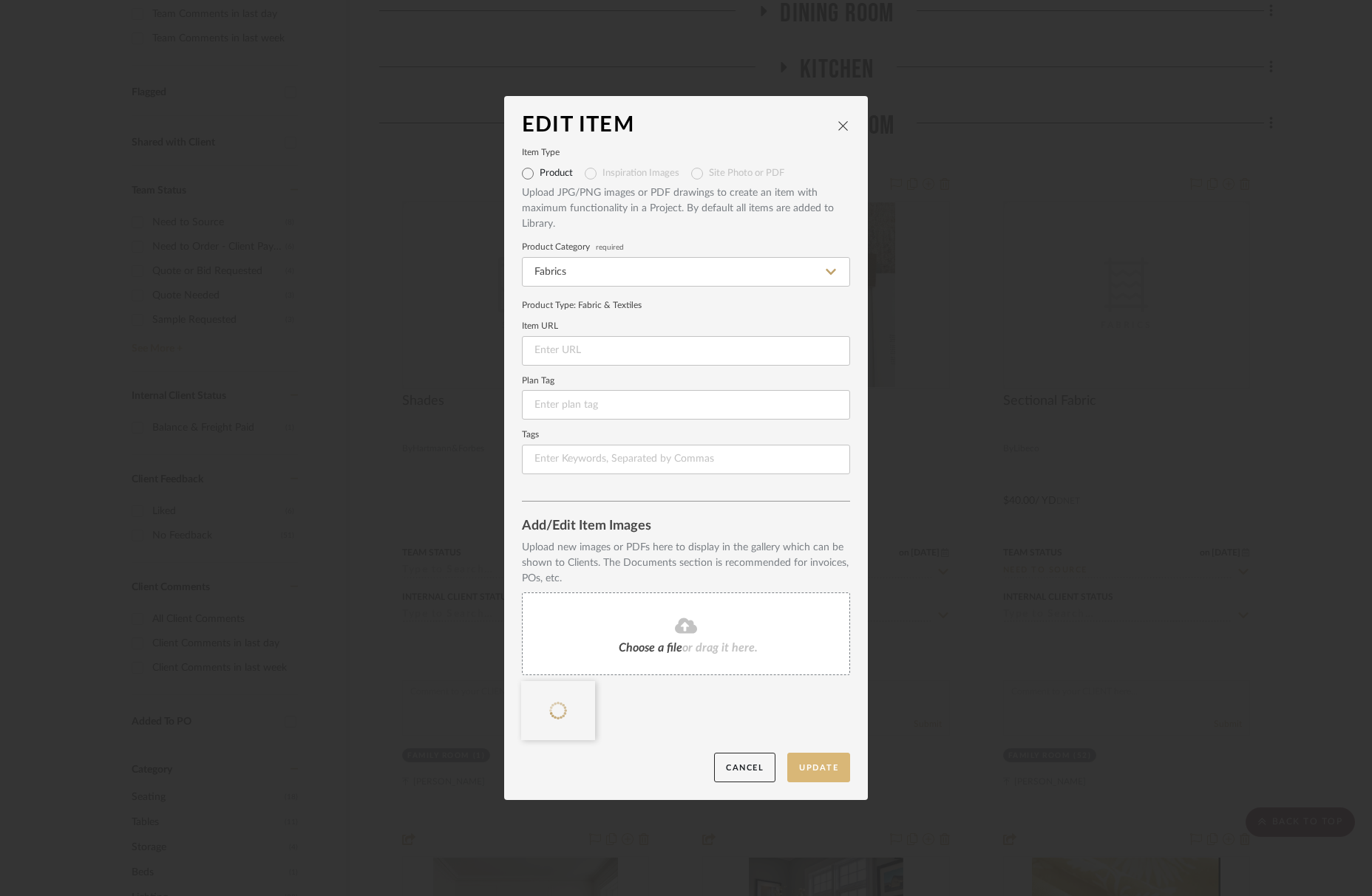
click at [819, 766] on button "Update" at bounding box center [819, 768] width 63 height 31
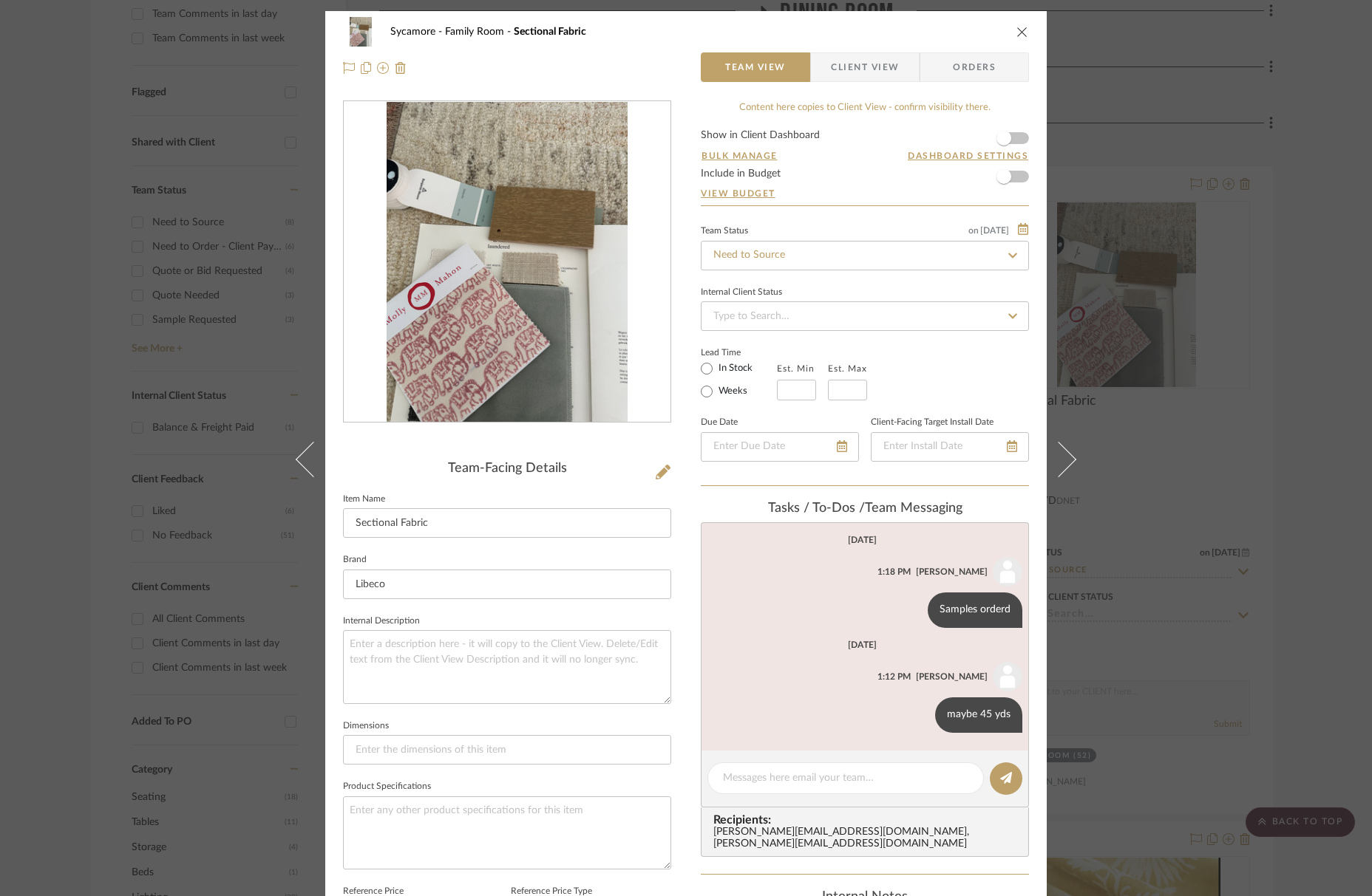
drag, startPoint x: 1018, startPoint y: 30, endPoint x: 1056, endPoint y: 145, distance: 121.1
click at [1018, 30] on icon "close" at bounding box center [1022, 32] width 12 height 12
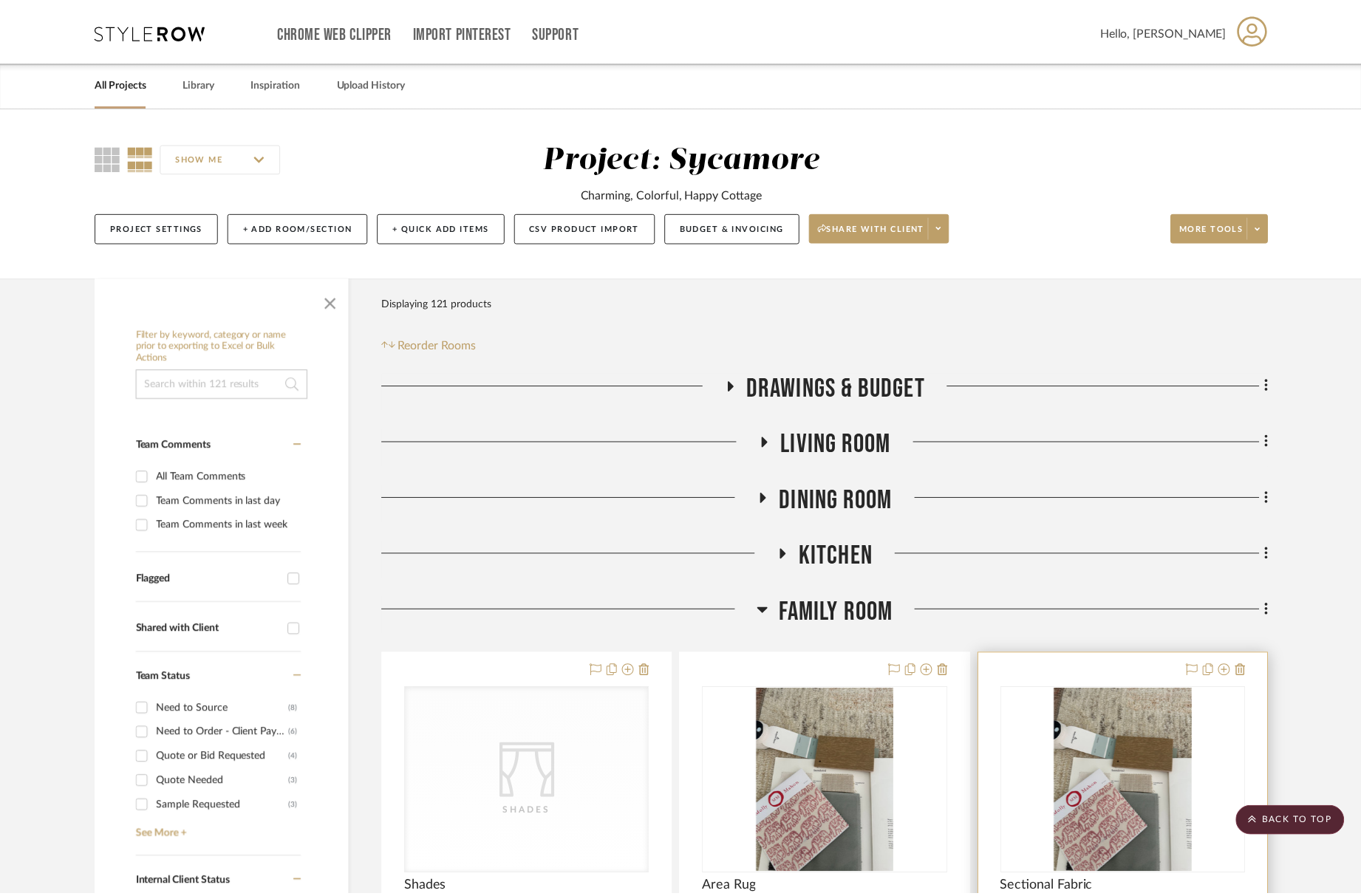
scroll to position [487, 0]
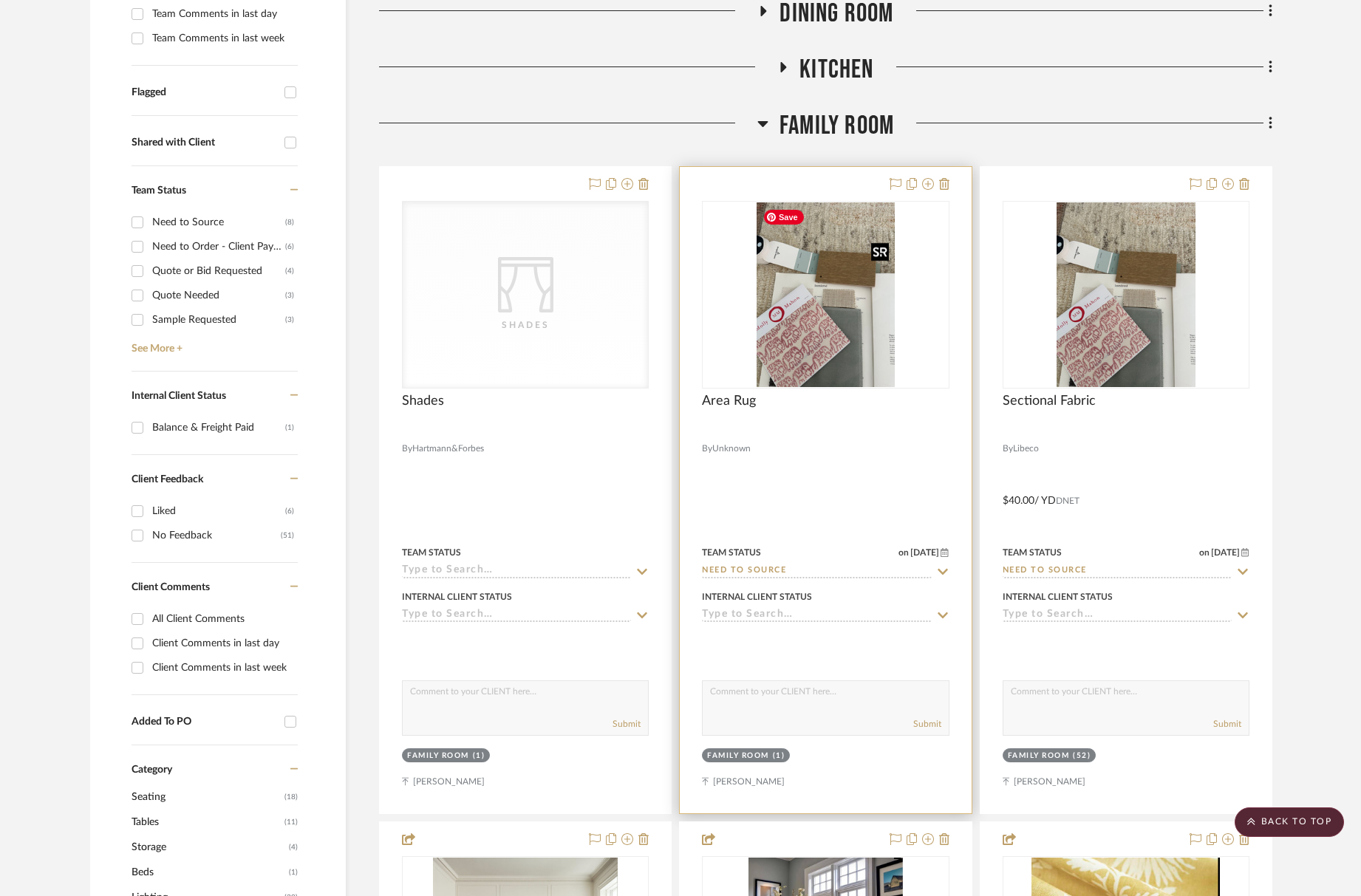
click at [845, 357] on img "0" at bounding box center [826, 295] width 139 height 185
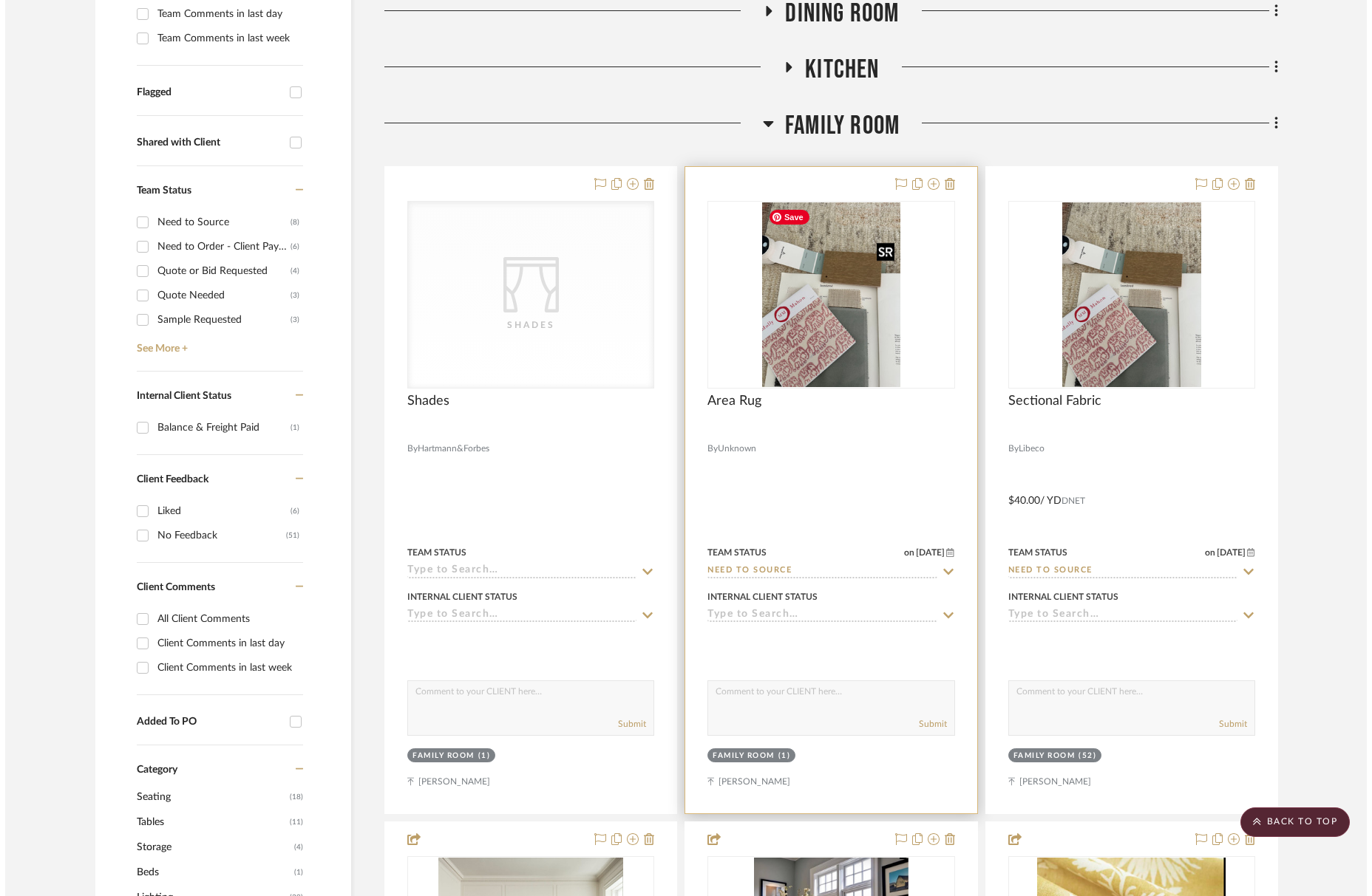
scroll to position [0, 0]
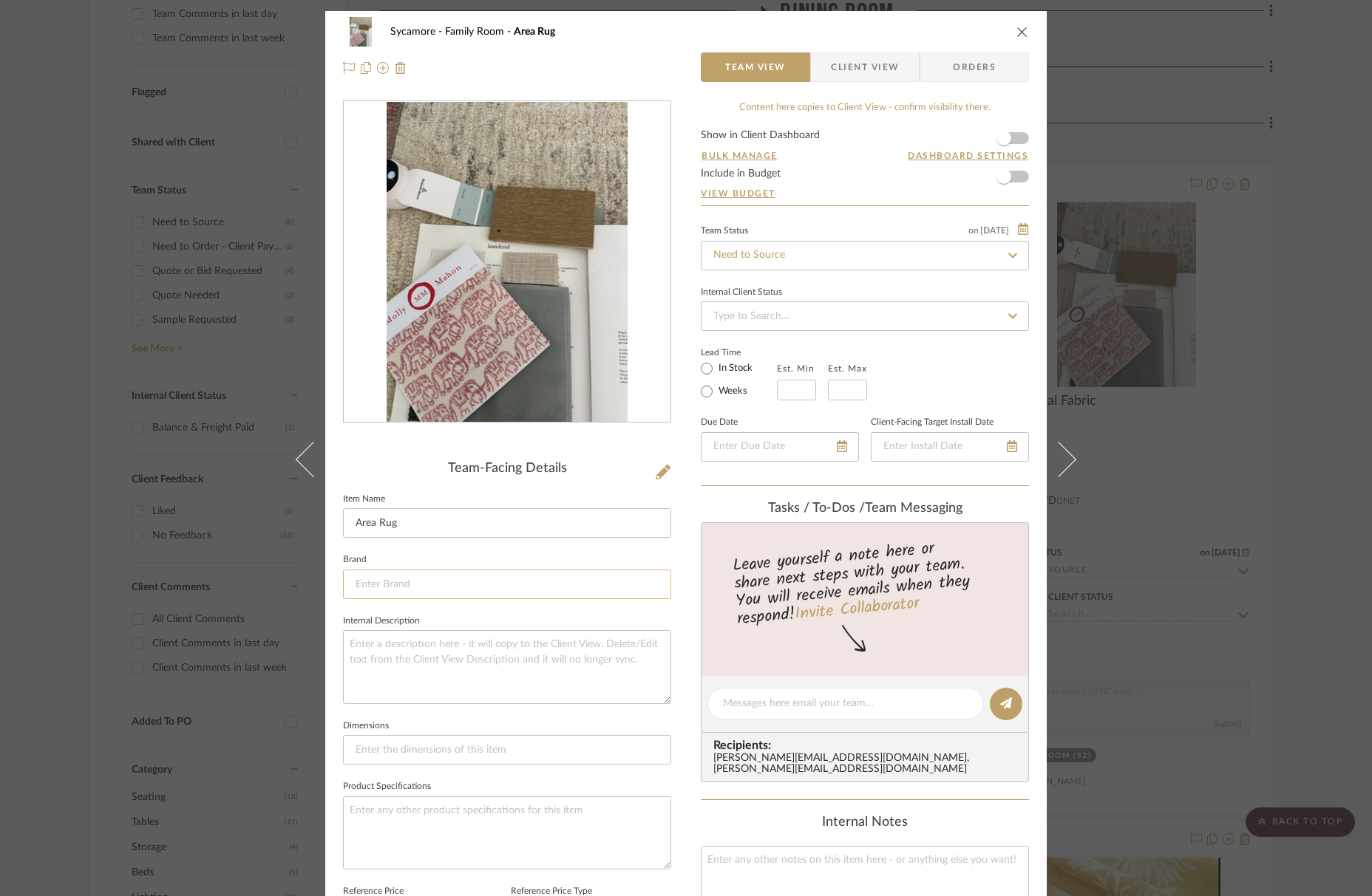
click at [408, 575] on input at bounding box center [507, 585] width 328 height 30
drag, startPoint x: 399, startPoint y: 620, endPoint x: 412, endPoint y: 616, distance: 13.6
click at [400, 620] on span "Loloi Rugs" at bounding box center [508, 621] width 284 height 13
type input "Loloi Rugs"
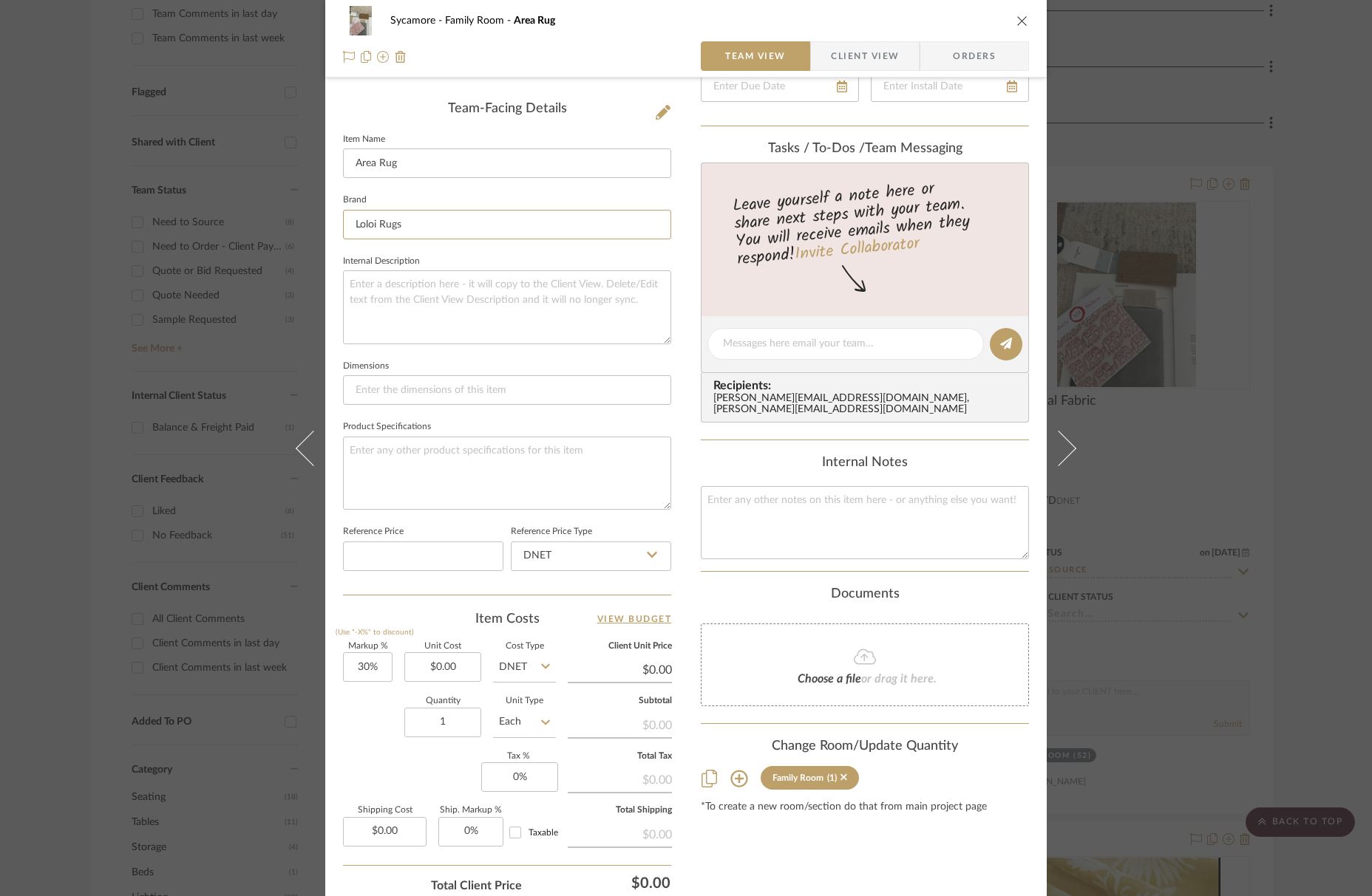
scroll to position [371, 0]
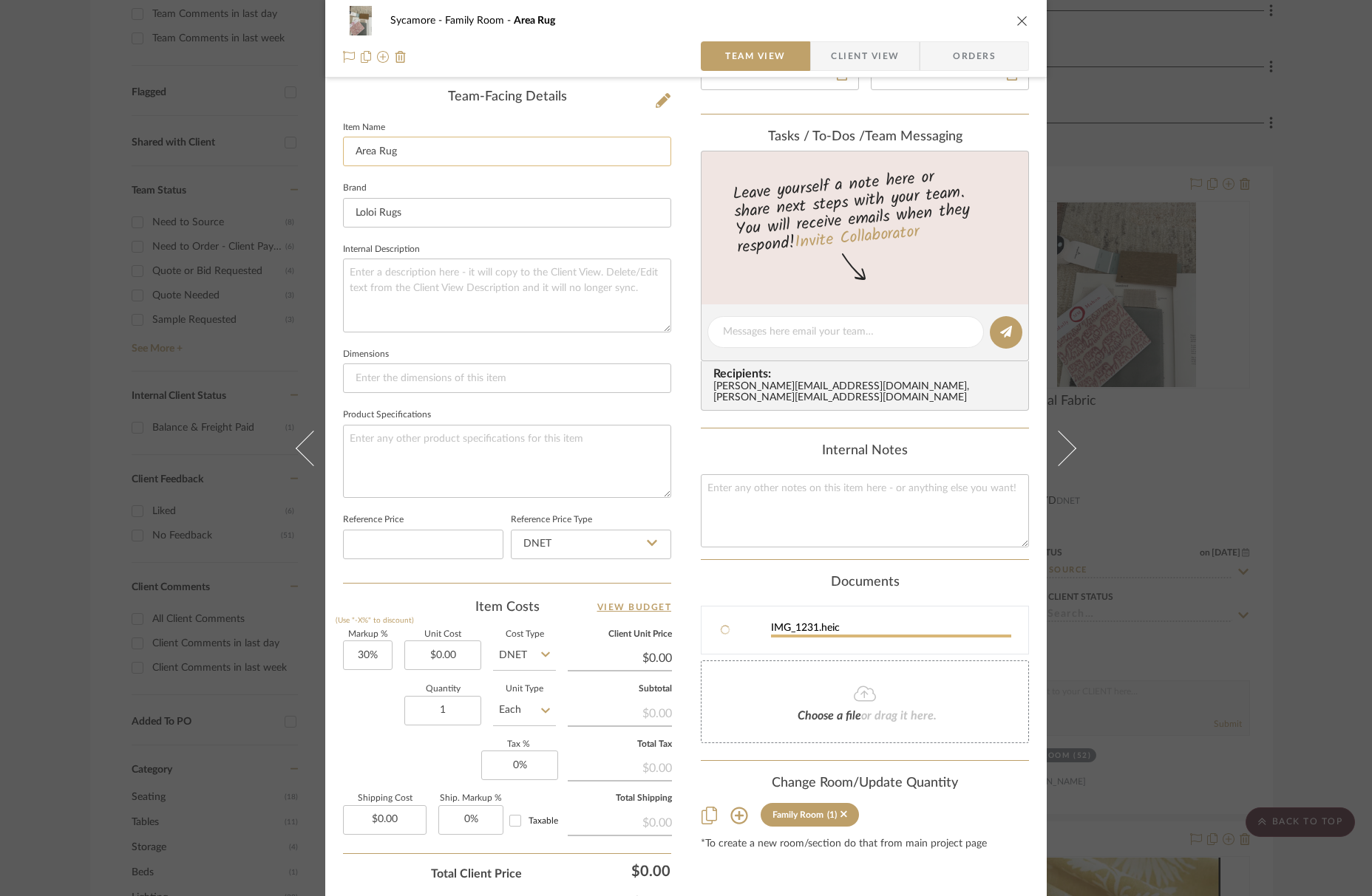
click at [438, 156] on input "Area Rug" at bounding box center [507, 152] width 328 height 30
type input "Area Rug"
type input "Area Rug- Milo"
type input "Area Rug- Milo-02 Peach/Pebble"
drag, startPoint x: 599, startPoint y: 313, endPoint x: 618, endPoint y: 286, distance: 33.0
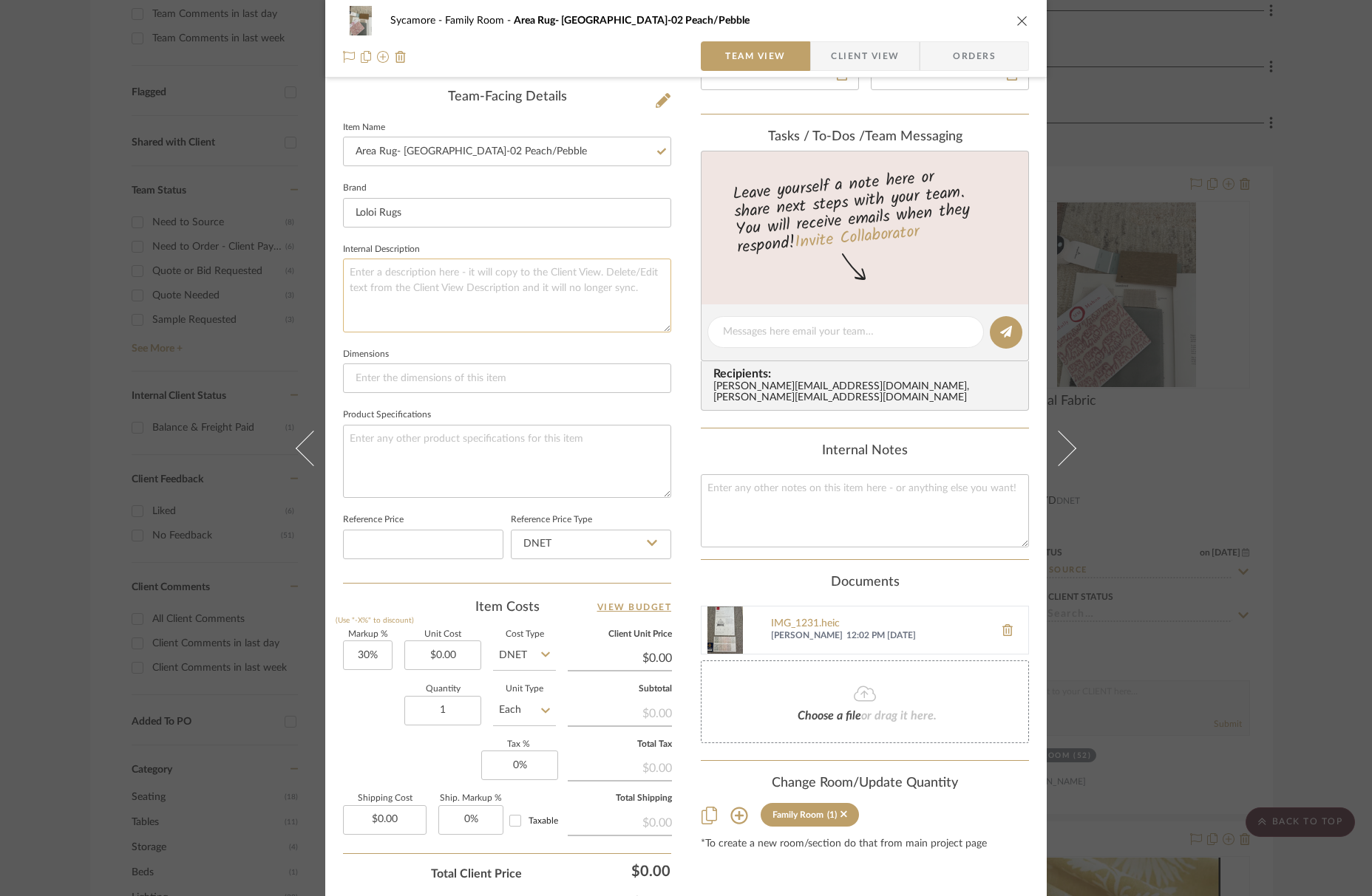
click at [598, 313] on textarea at bounding box center [507, 295] width 328 height 73
click at [1020, 22] on icon "close" at bounding box center [1022, 21] width 12 height 12
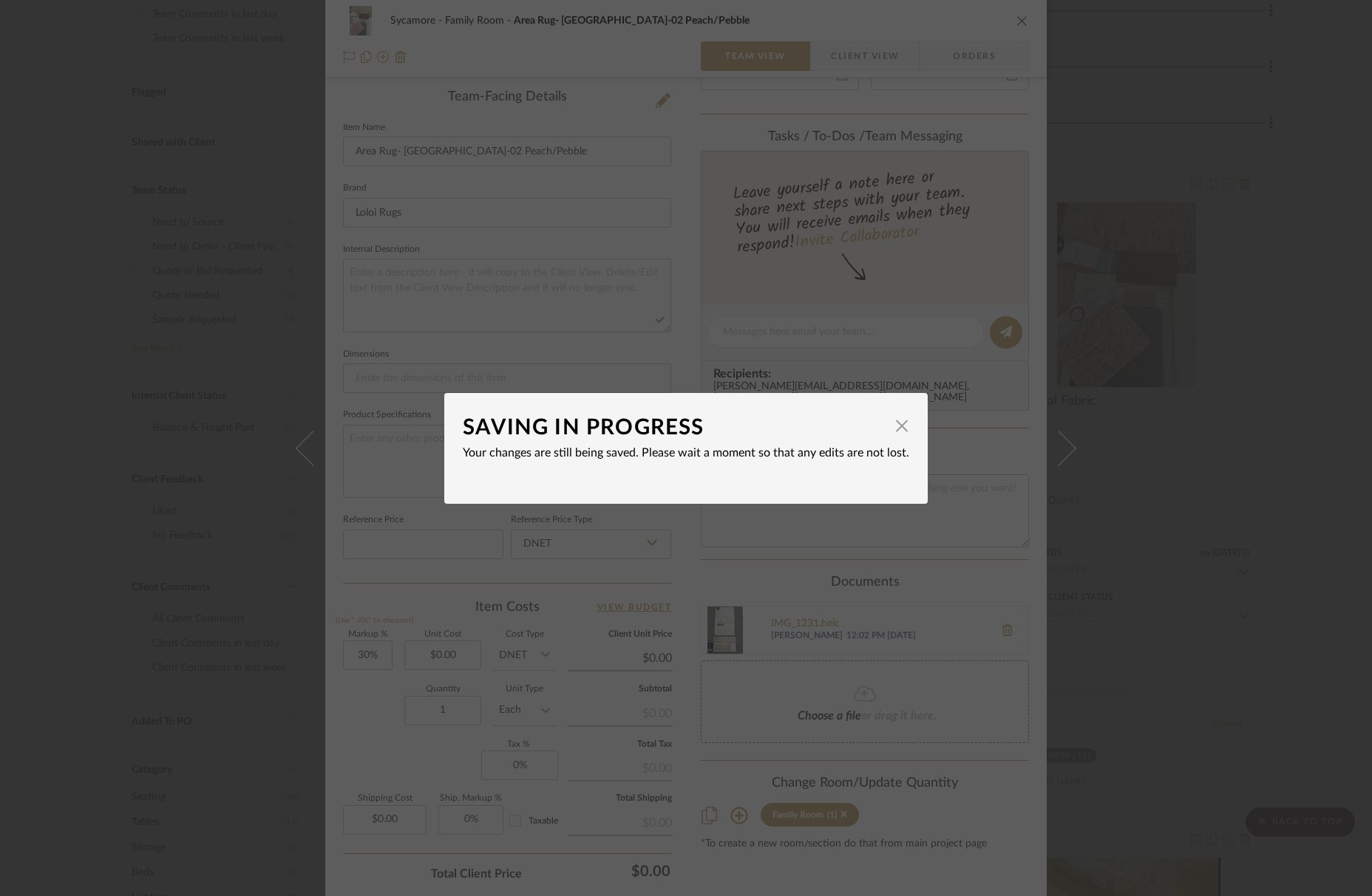
drag, startPoint x: 895, startPoint y: 433, endPoint x: 870, endPoint y: 272, distance: 162.9
click at [895, 433] on span "button" at bounding box center [902, 426] width 30 height 30
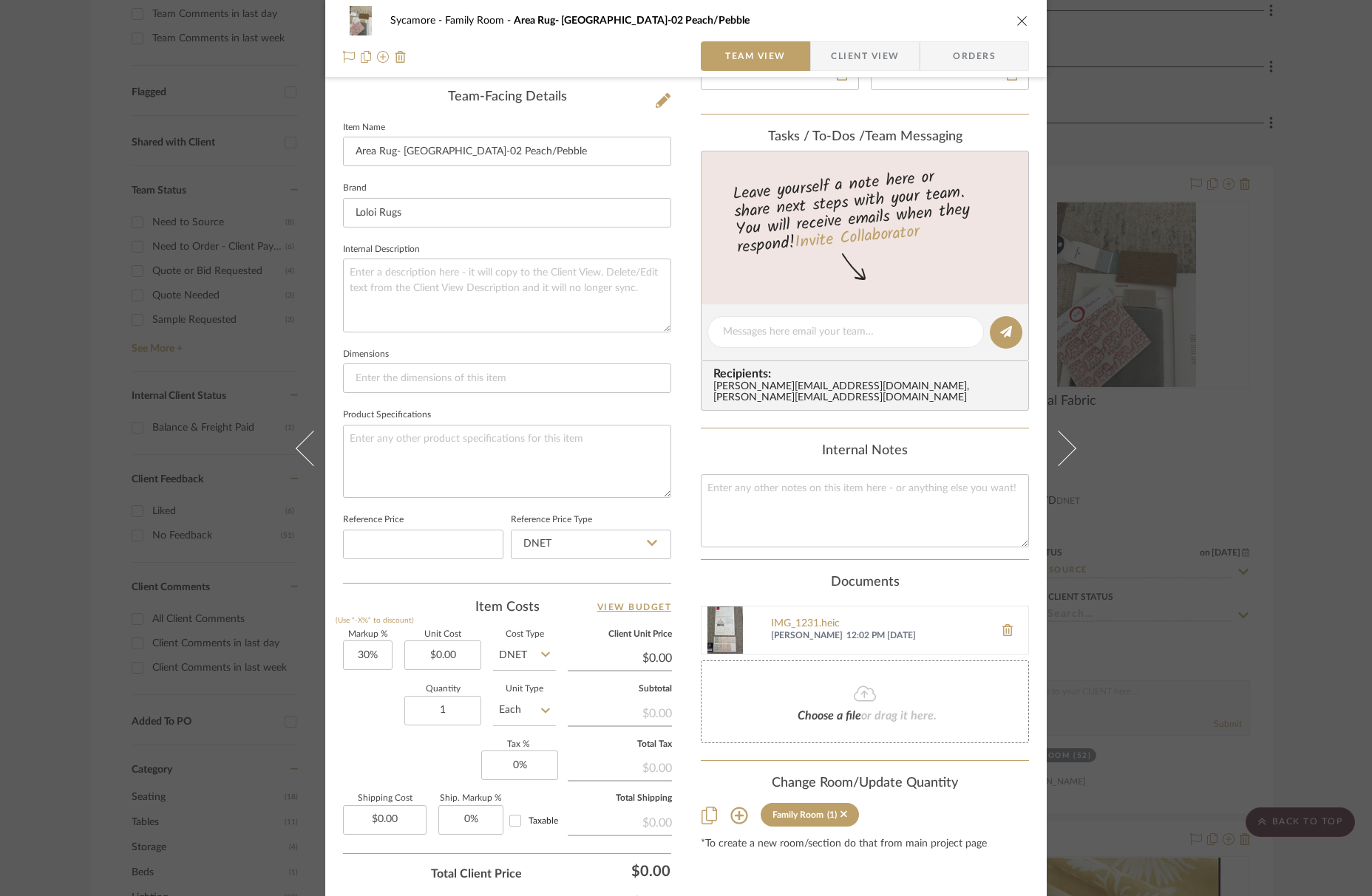
click at [1016, 20] on icon "close" at bounding box center [1022, 21] width 12 height 12
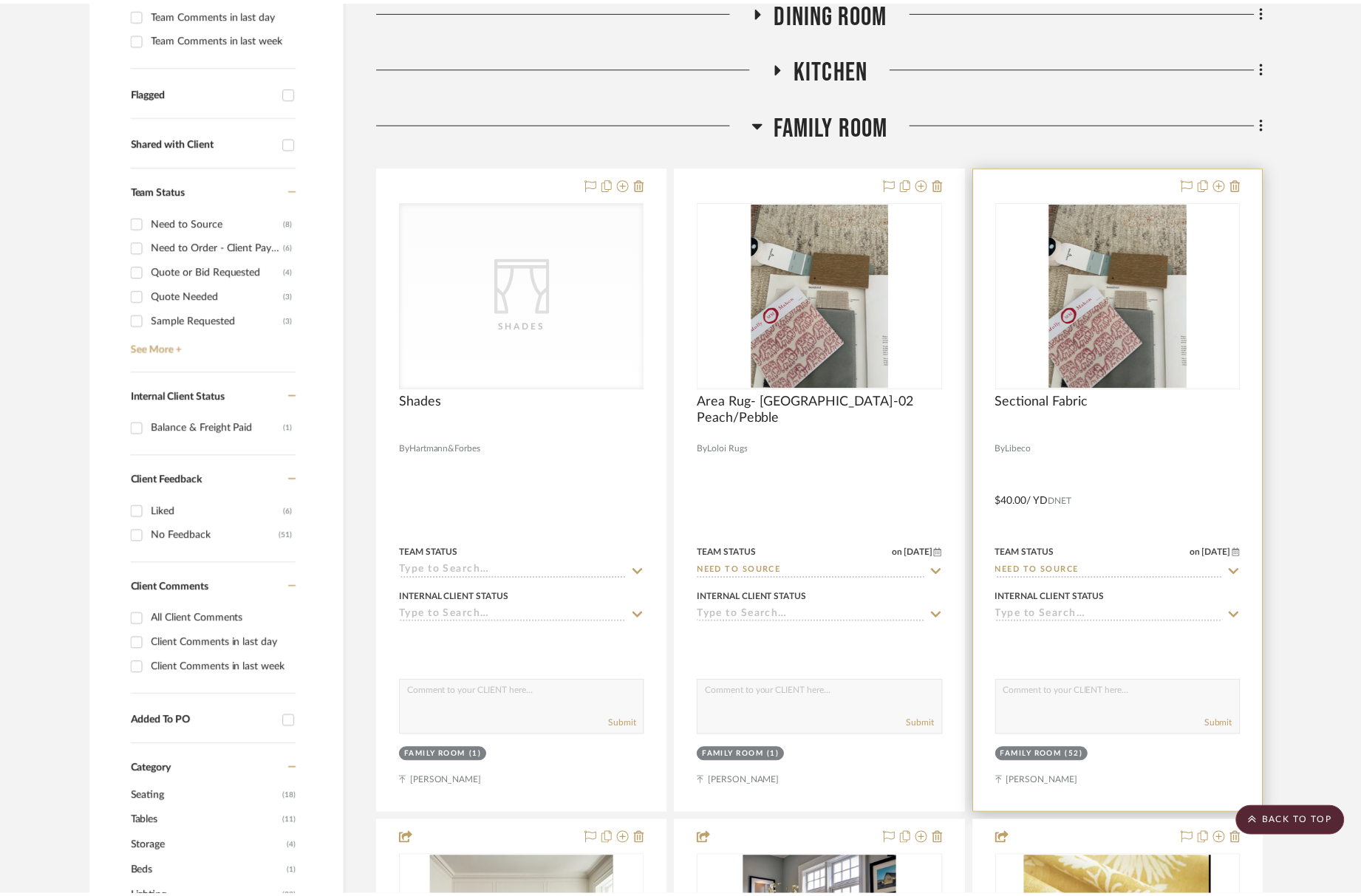
scroll to position [487, 0]
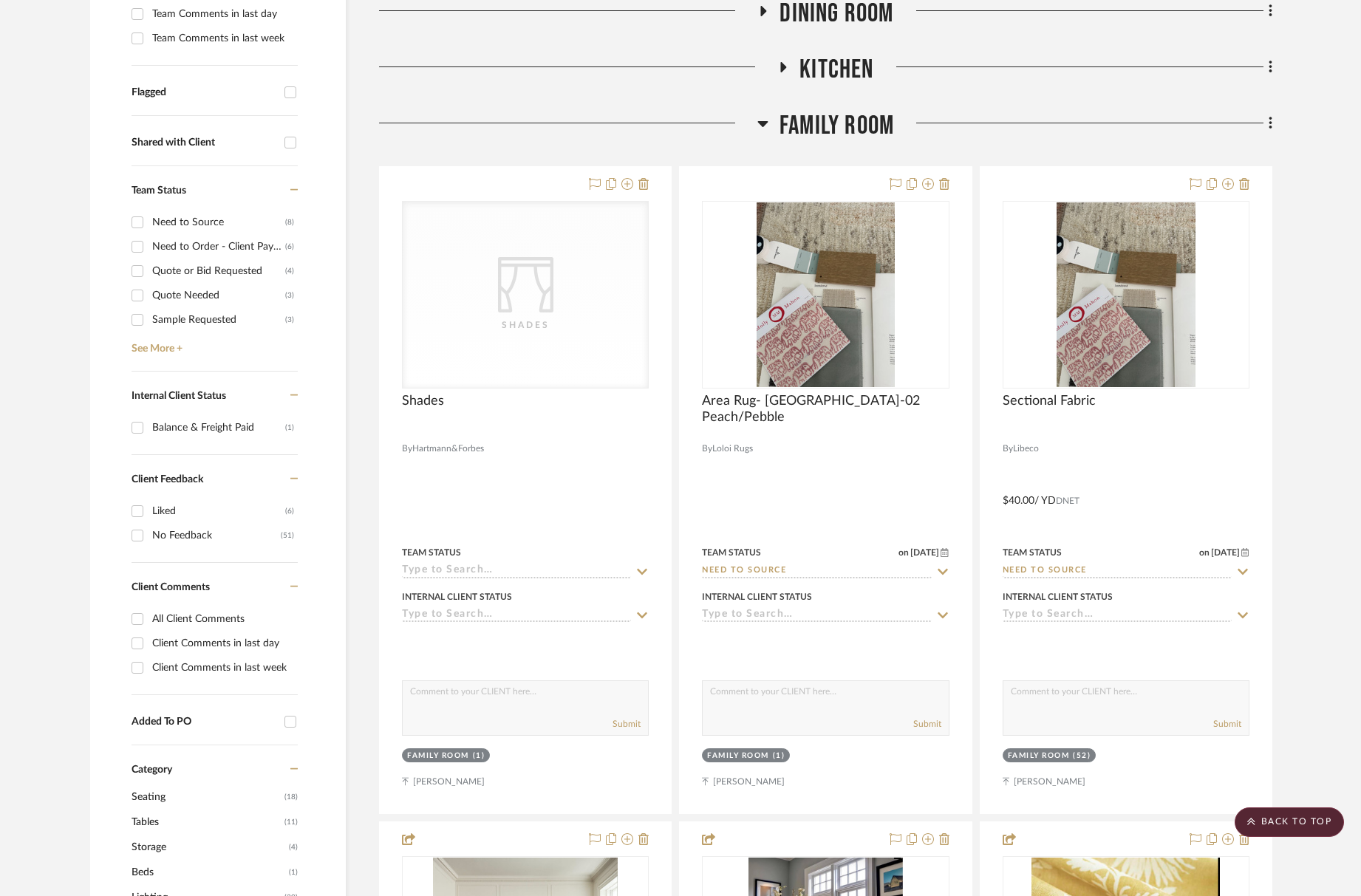
click at [814, 118] on span "Family Room" at bounding box center [837, 126] width 115 height 32
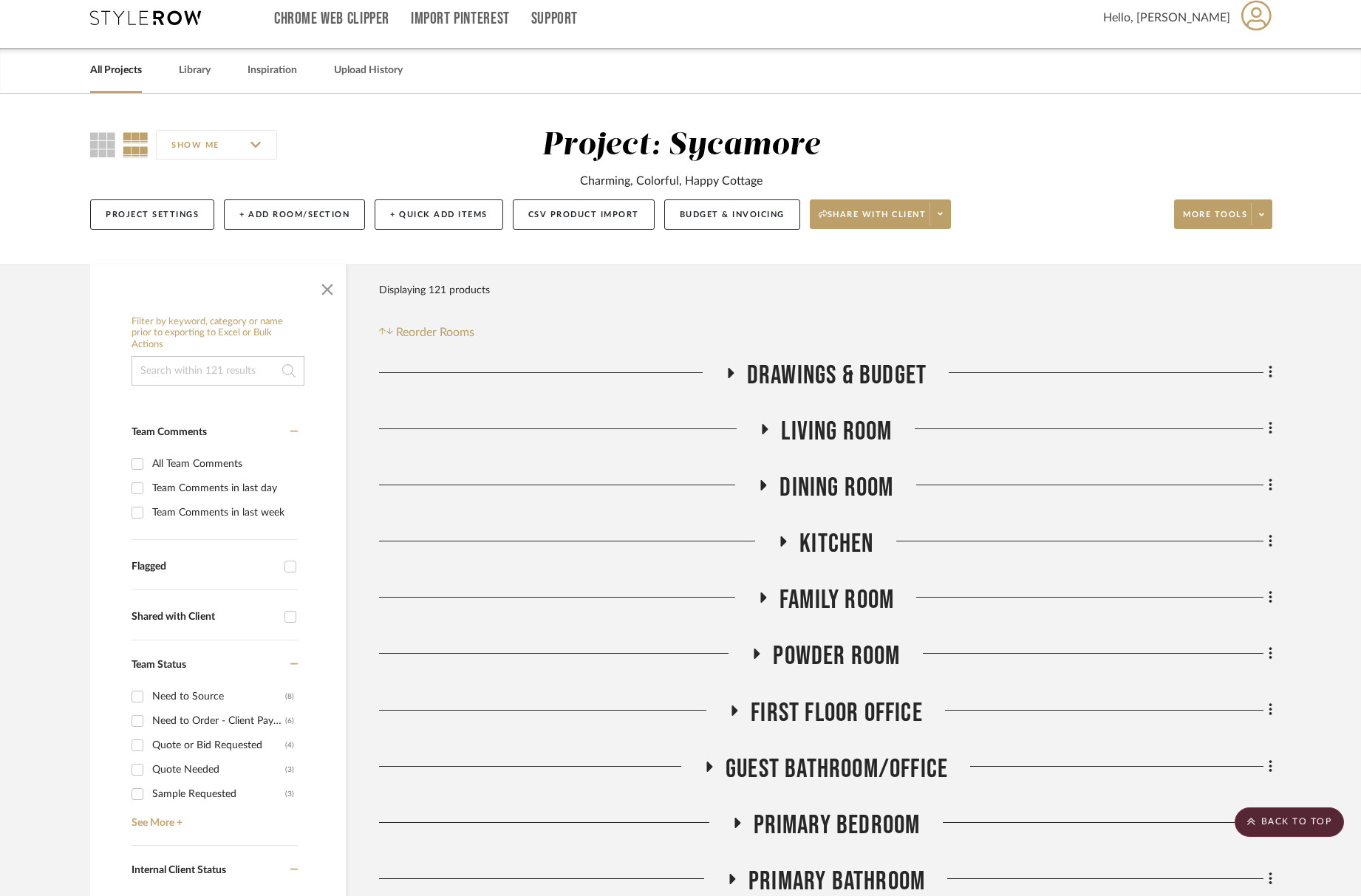
scroll to position [0, 0]
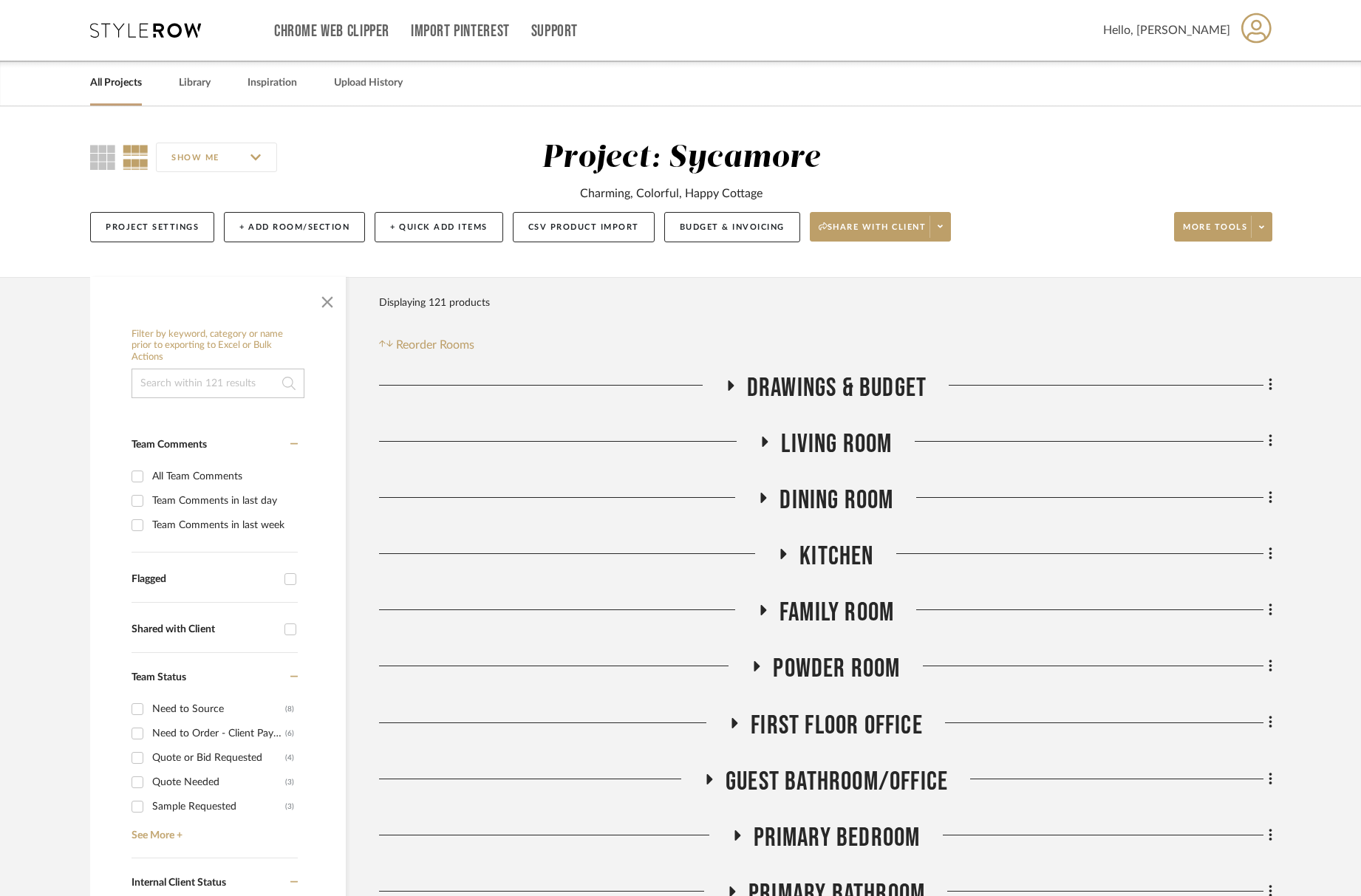
click at [810, 481] on div "Drawings & Budget Living Room Dining Room Kitchen Family Room Powder Room First…" at bounding box center [825, 767] width 894 height 791
click at [825, 493] on span "Dining Room" at bounding box center [836, 500] width 114 height 32
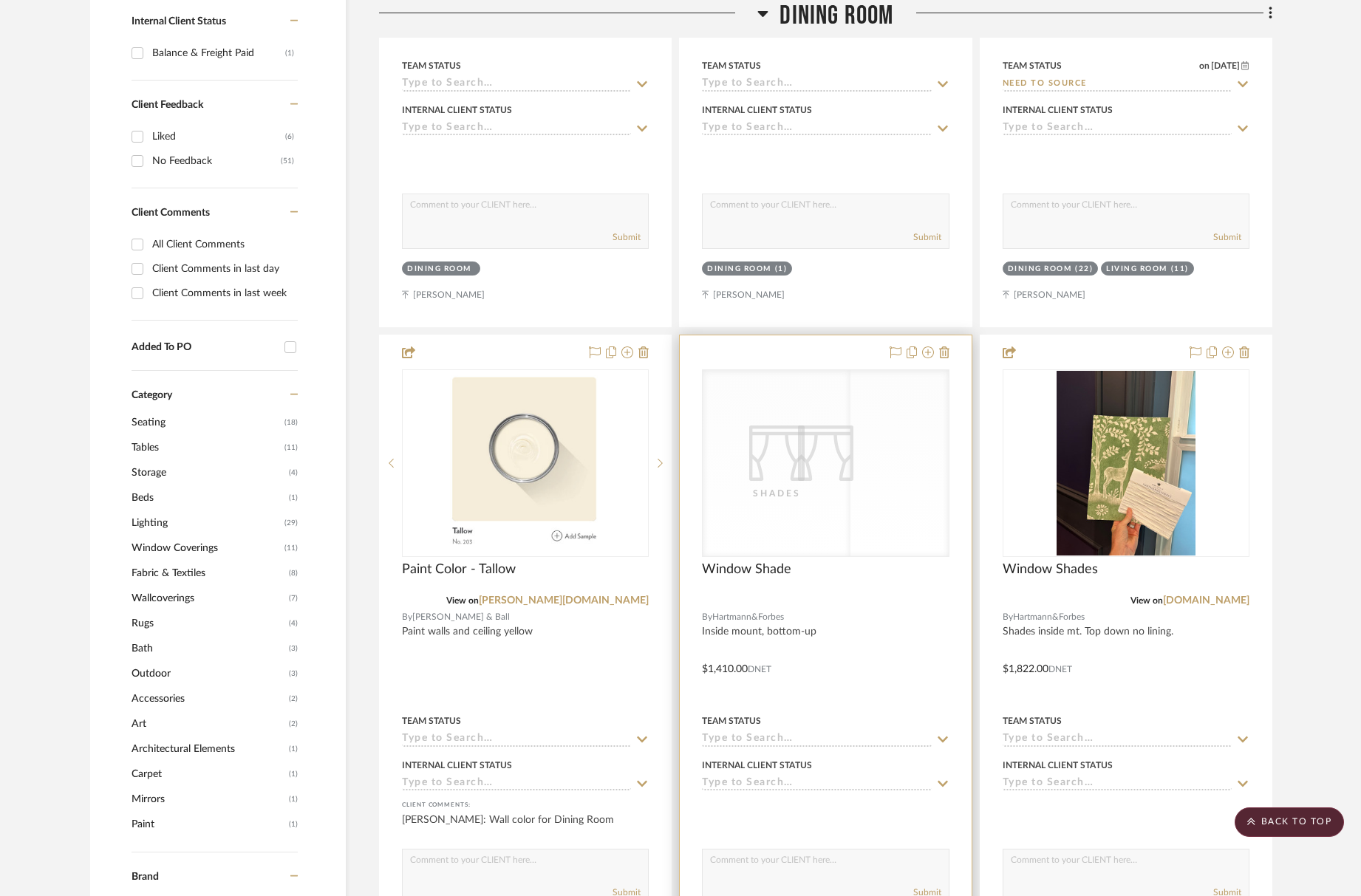
scroll to position [908, 0]
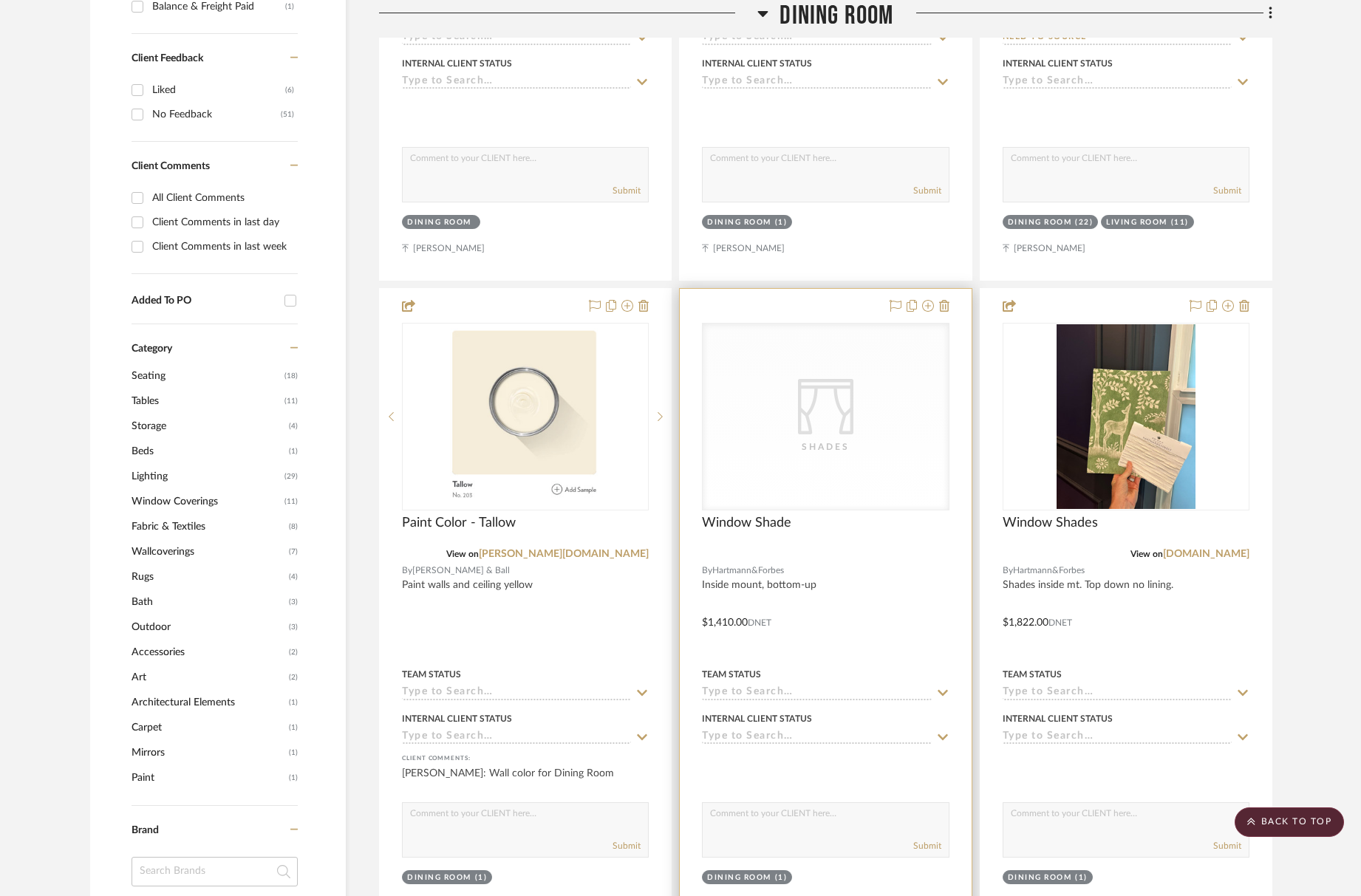
click at [868, 397] on div "CategoryIconFabrics Created with Sketch. Shades" at bounding box center [825, 417] width 246 height 186
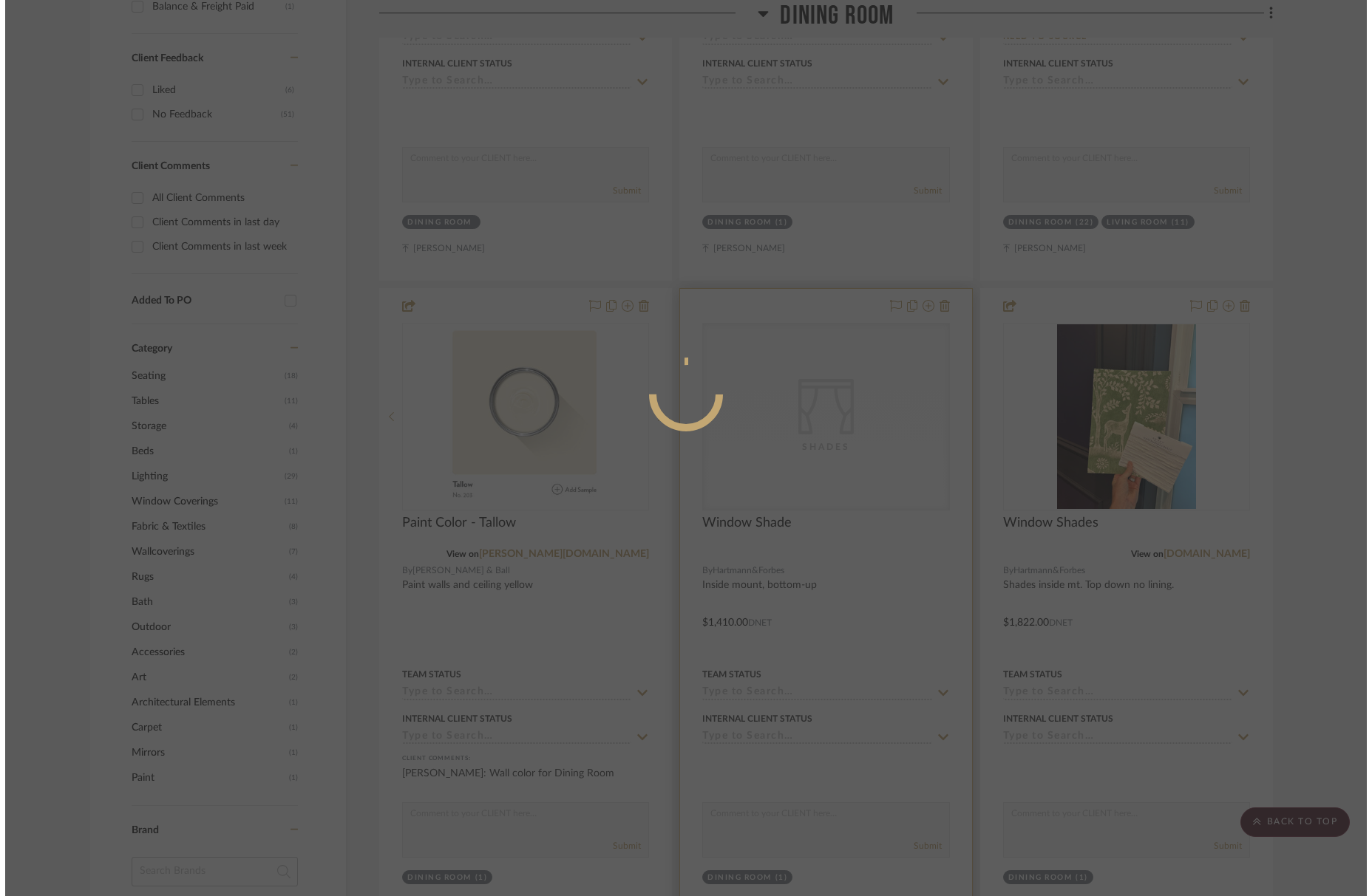
scroll to position [0, 0]
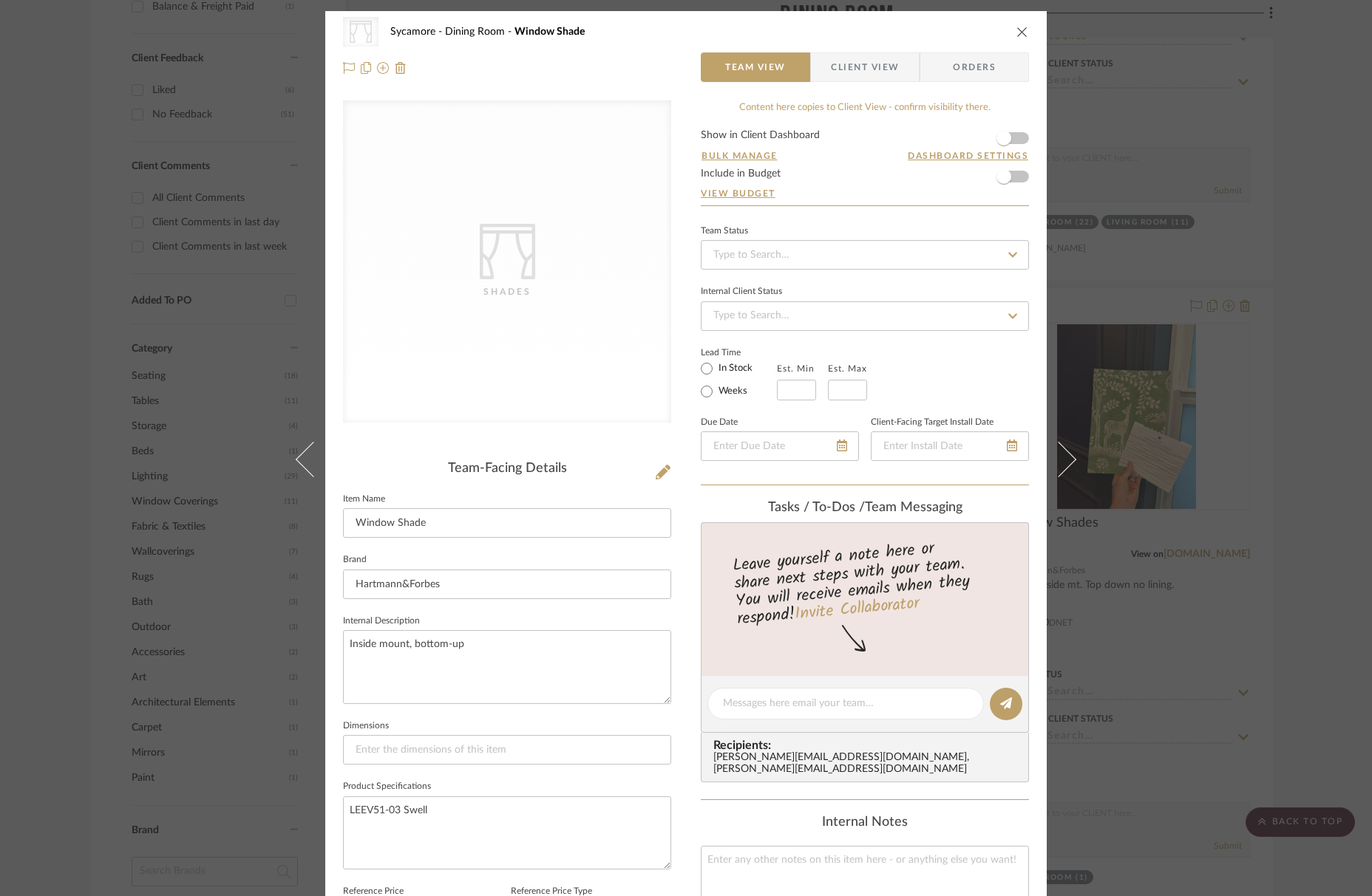
click at [1193, 563] on div "CategoryIconFabrics Created with Sketch. Shades Sycamore Dining Room Window Sha…" at bounding box center [686, 448] width 1372 height 896
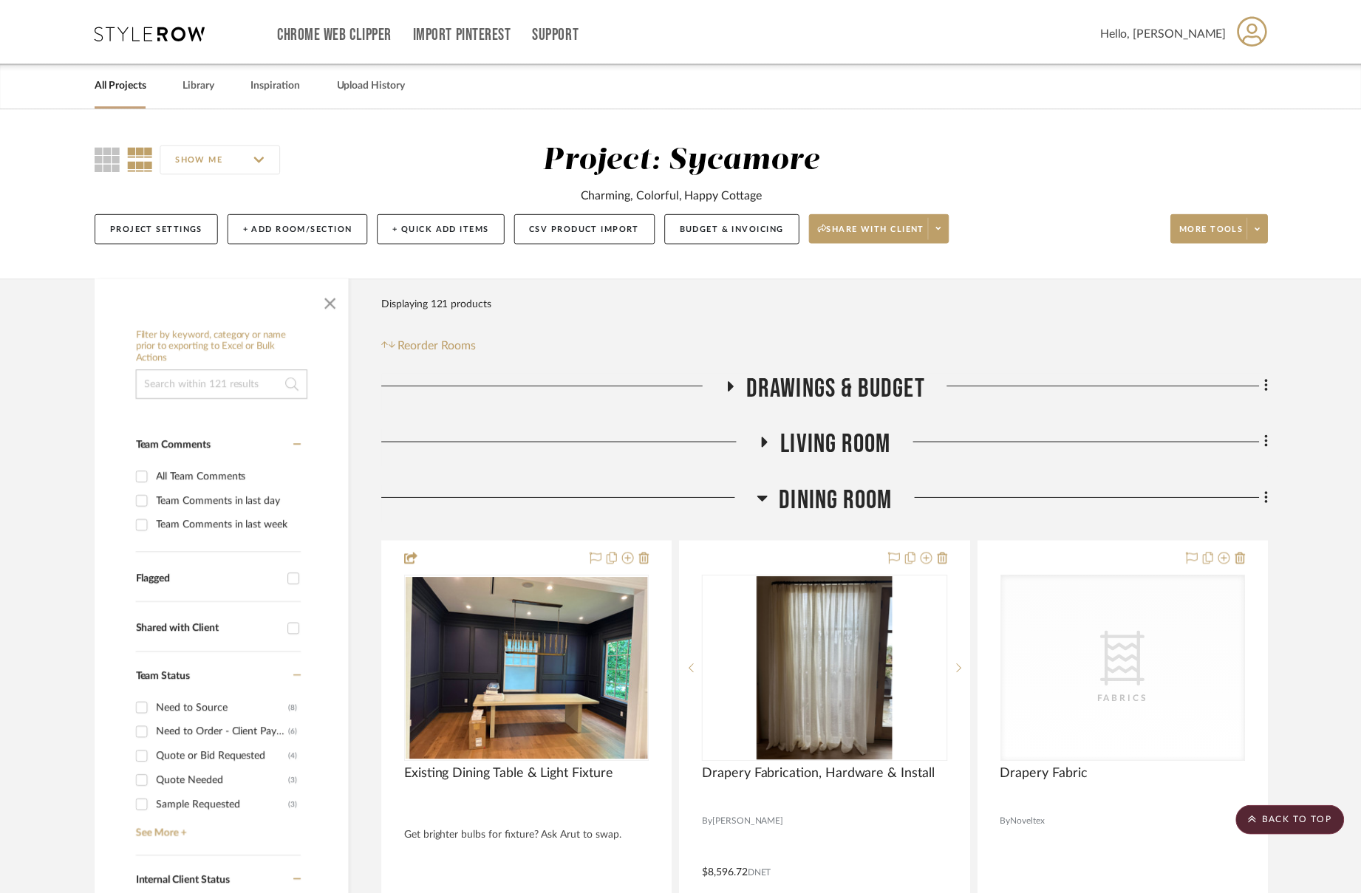
scroll to position [908, 0]
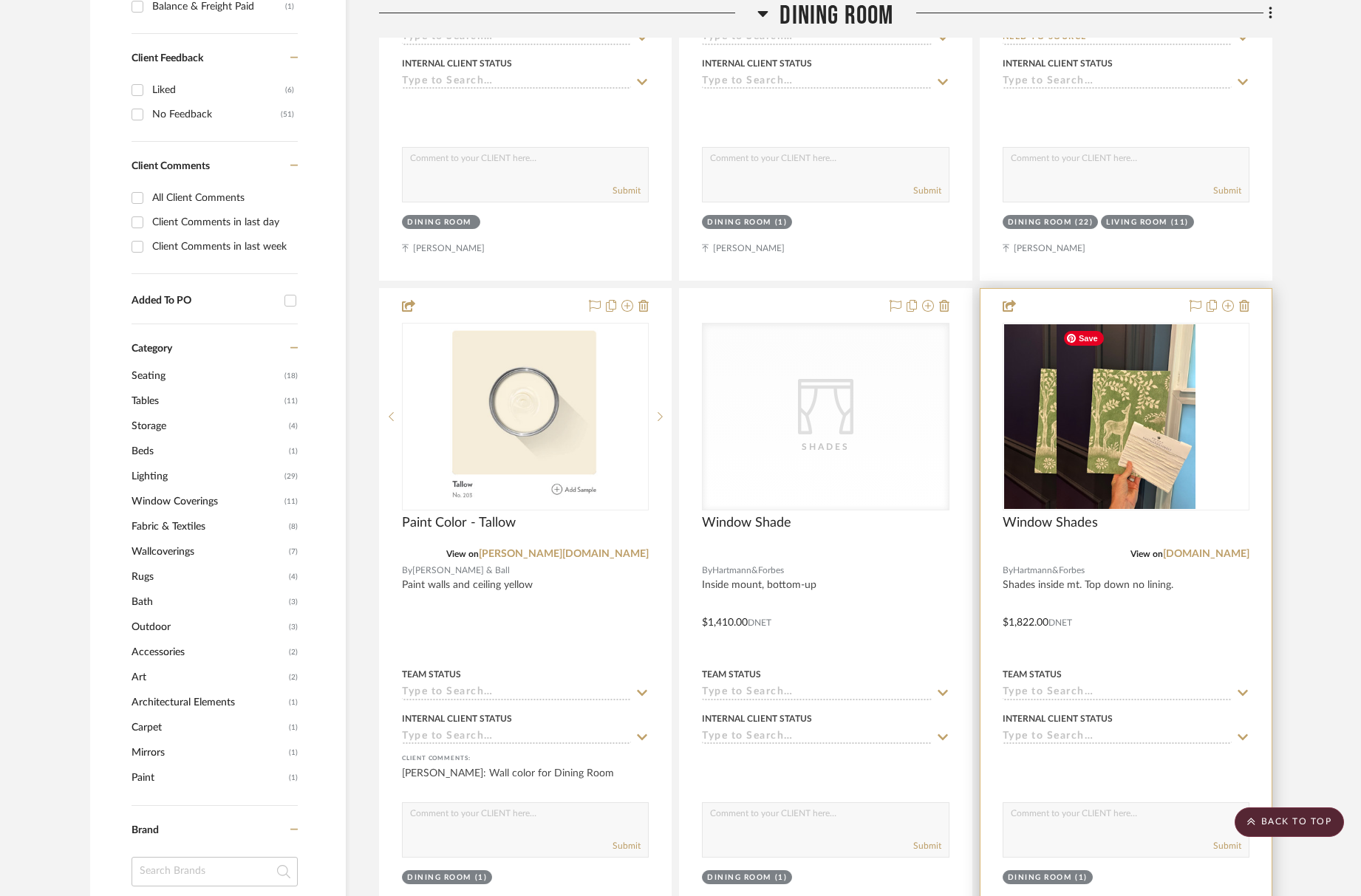
click at [1156, 464] on img at bounding box center [1126, 417] width 139 height 185
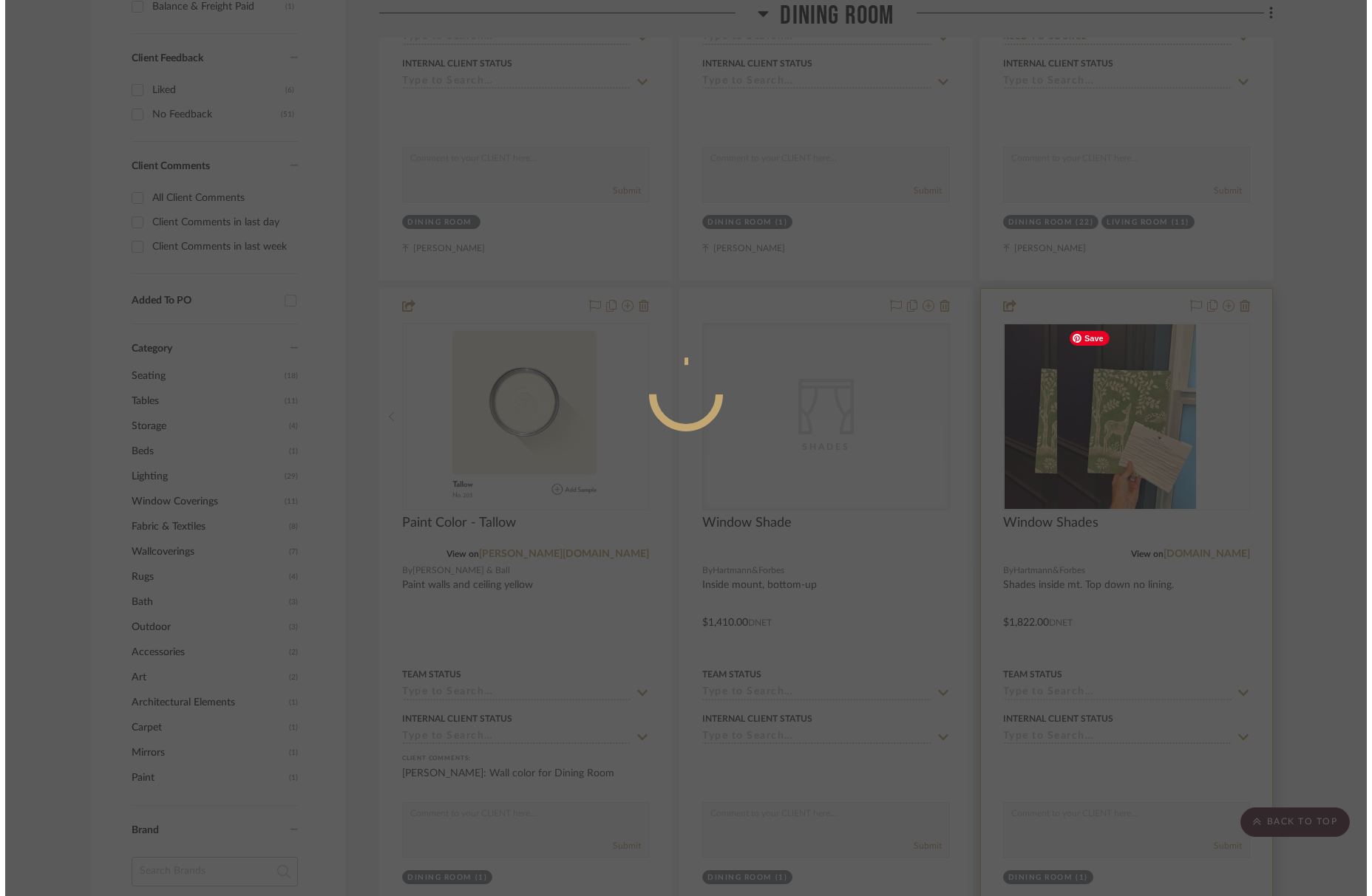
scroll to position [0, 0]
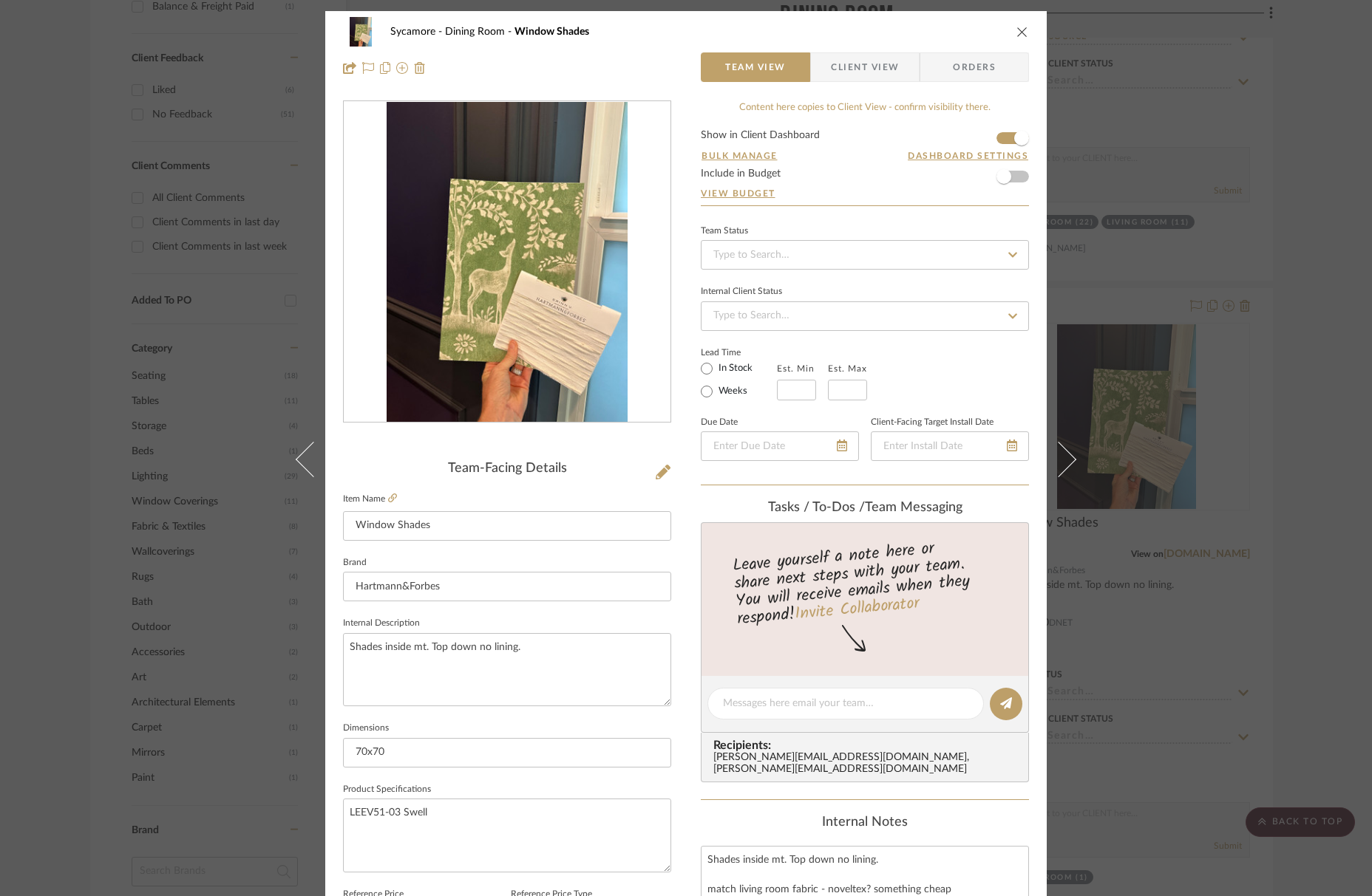
click at [1016, 36] on icon "close" at bounding box center [1022, 32] width 12 height 12
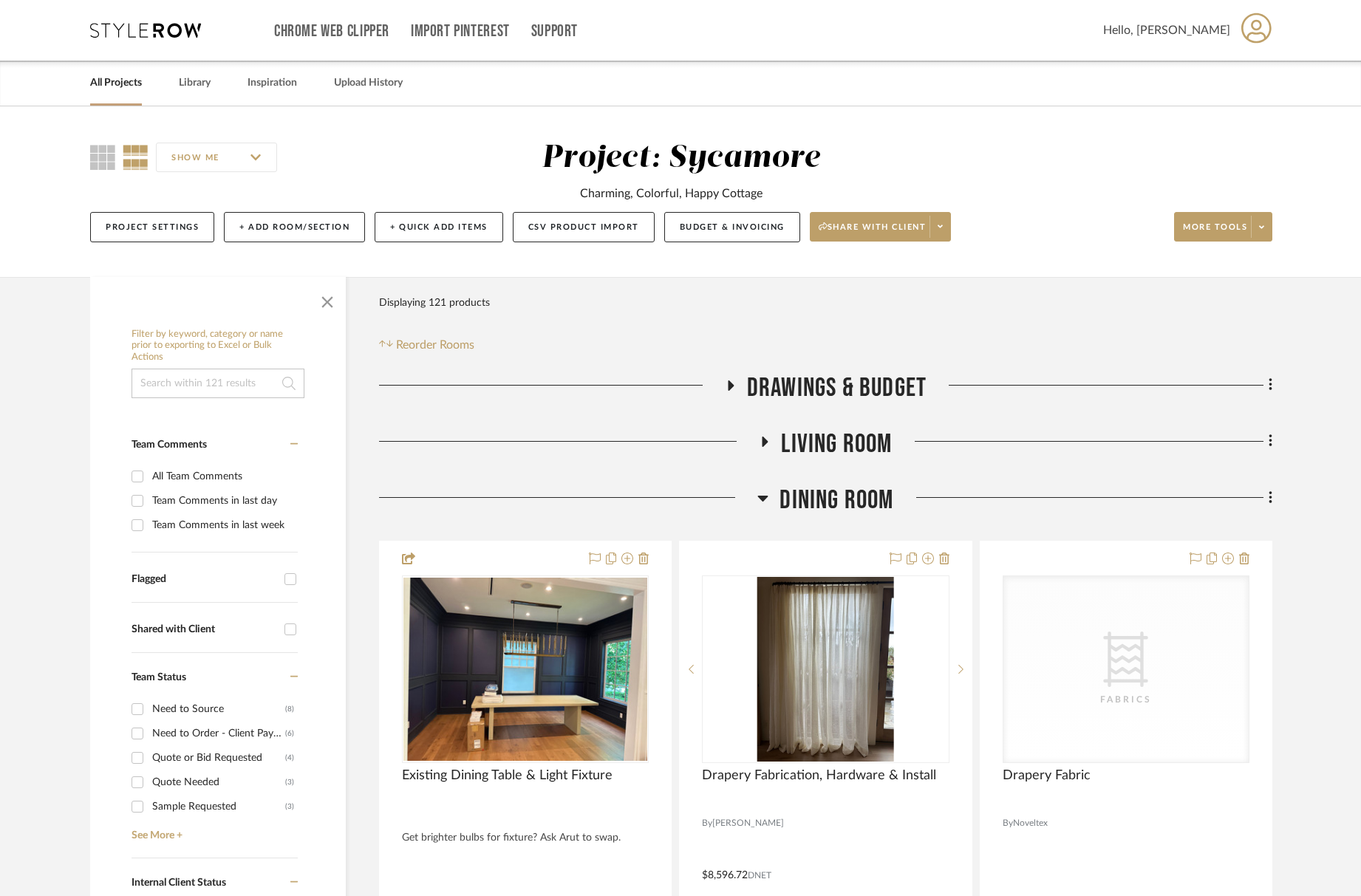
click at [815, 496] on span "Dining Room" at bounding box center [836, 500] width 114 height 32
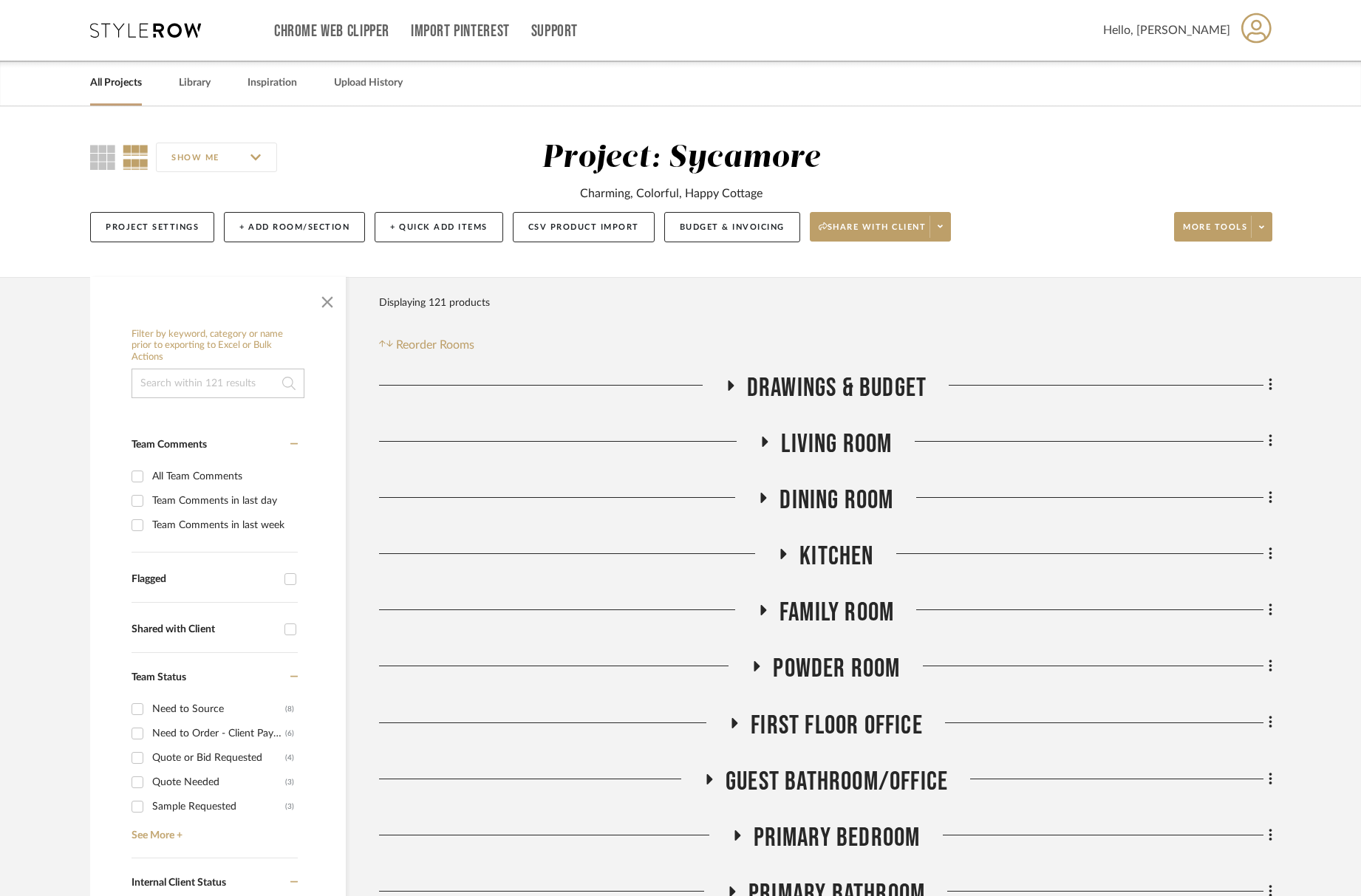
click at [848, 559] on span "Kitchen" at bounding box center [836, 557] width 74 height 32
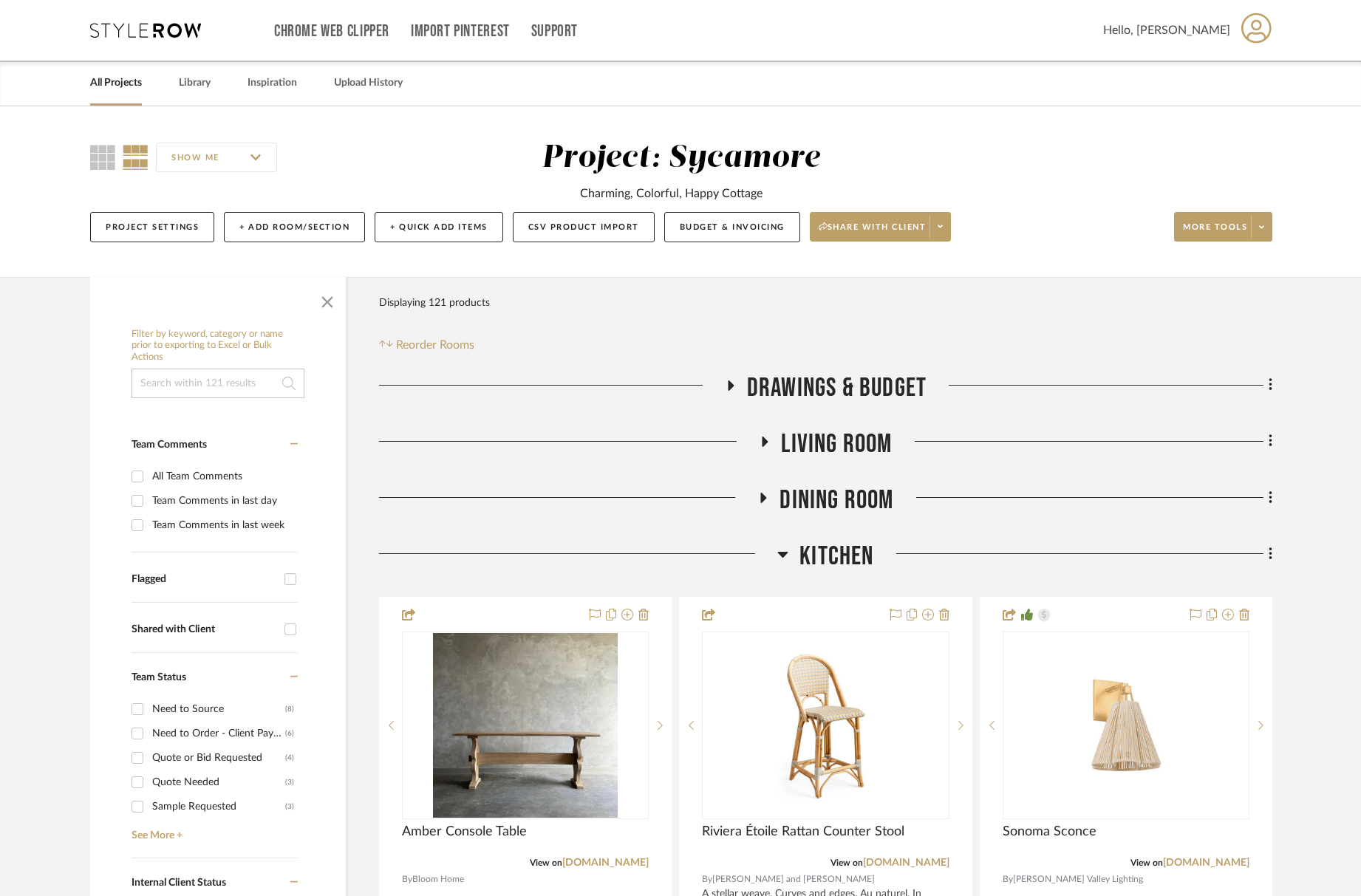
click at [848, 559] on span "Kitchen" at bounding box center [836, 557] width 74 height 32
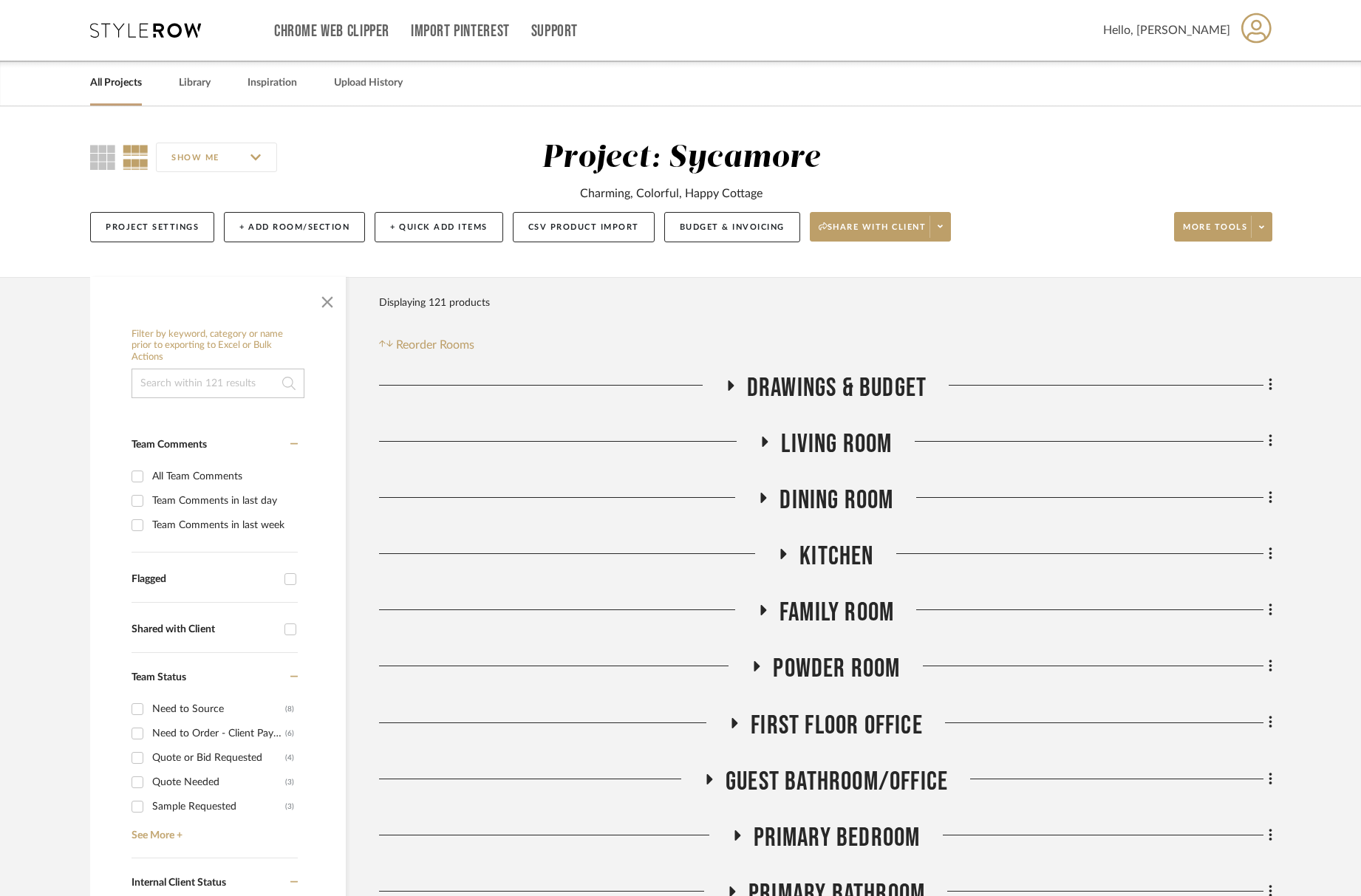
click at [850, 607] on span "Family Room" at bounding box center [837, 612] width 115 height 32
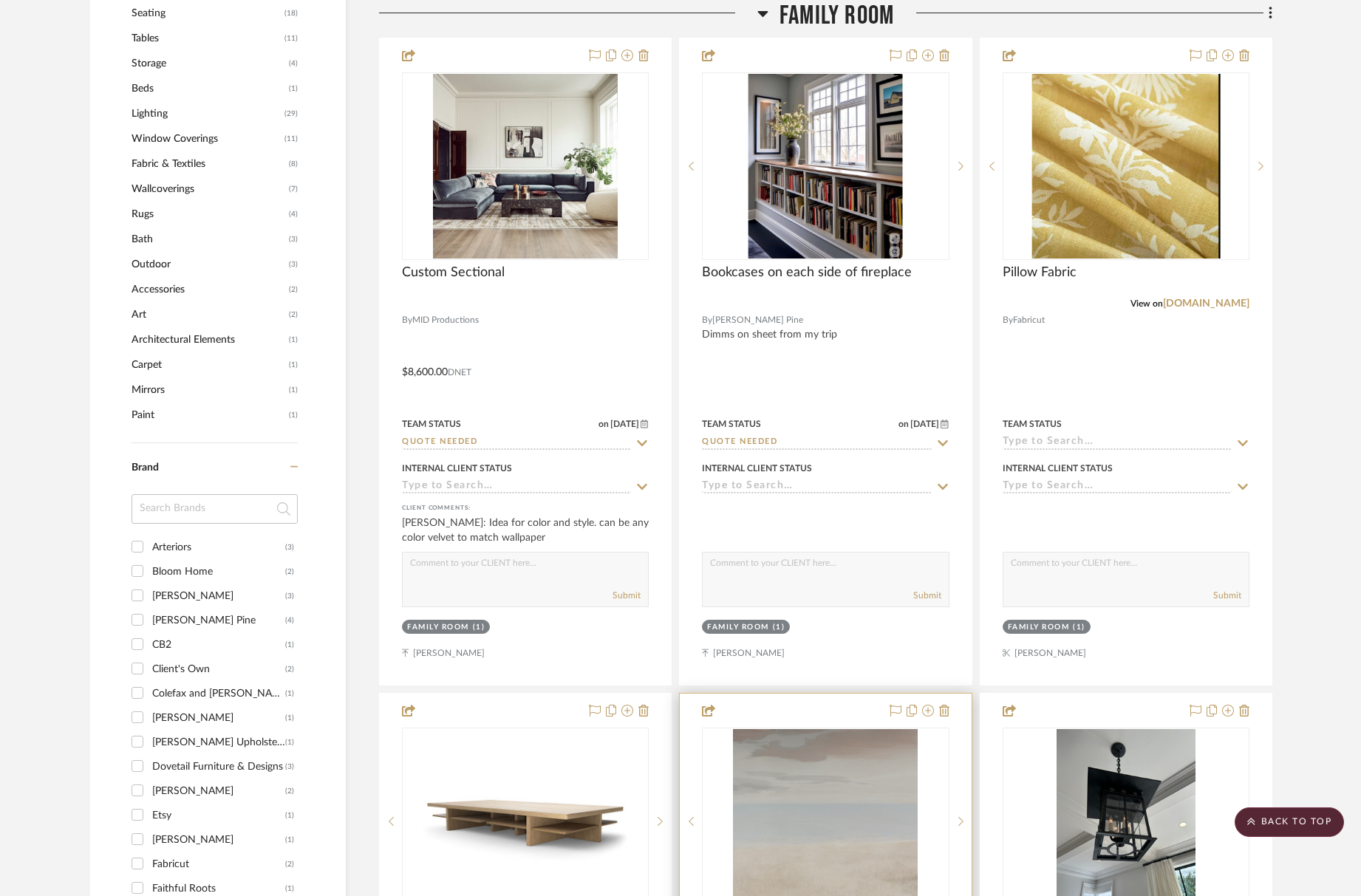
scroll to position [1628, 0]
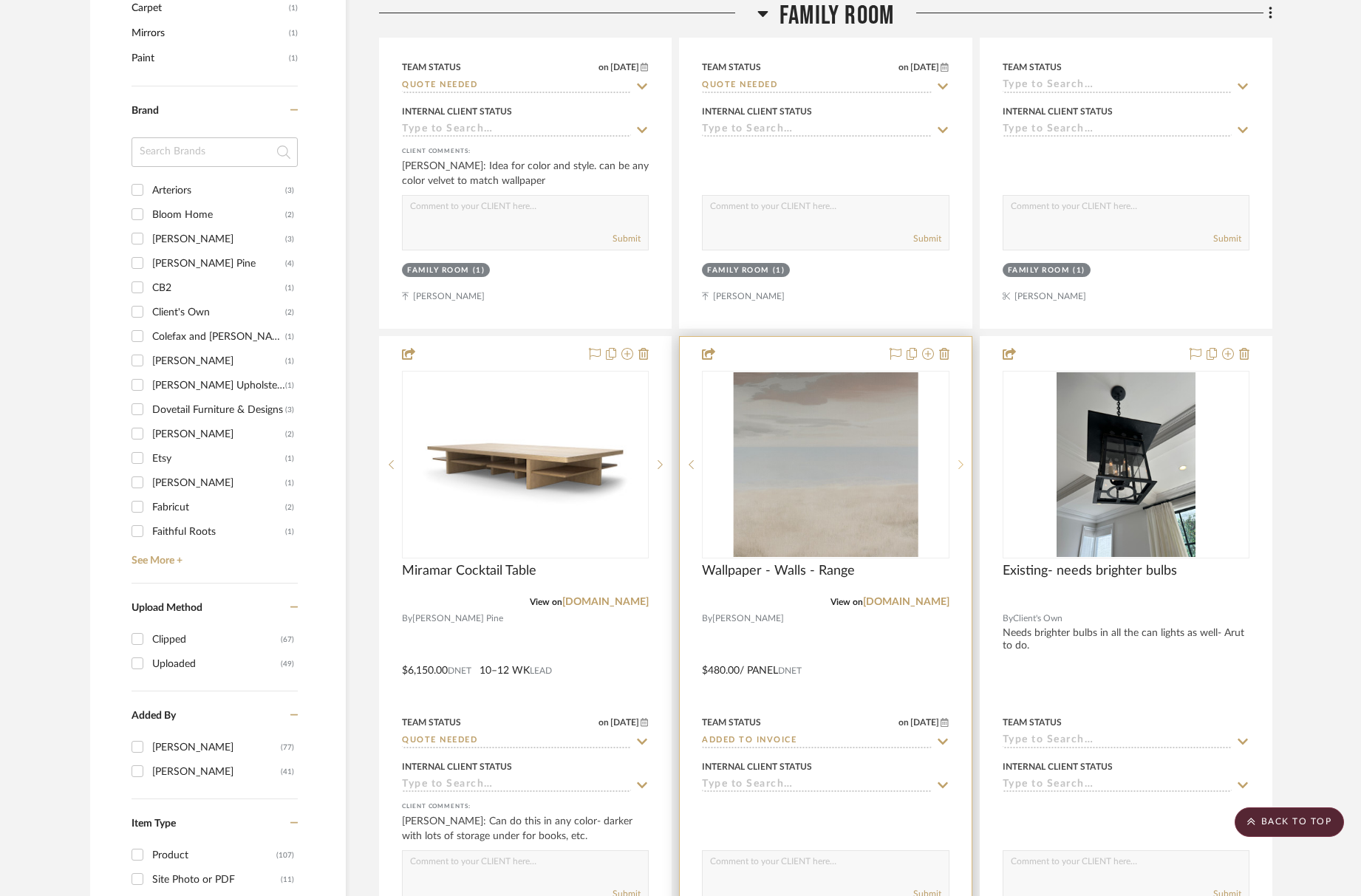
click at [963, 466] on icon at bounding box center [961, 465] width 5 height 10
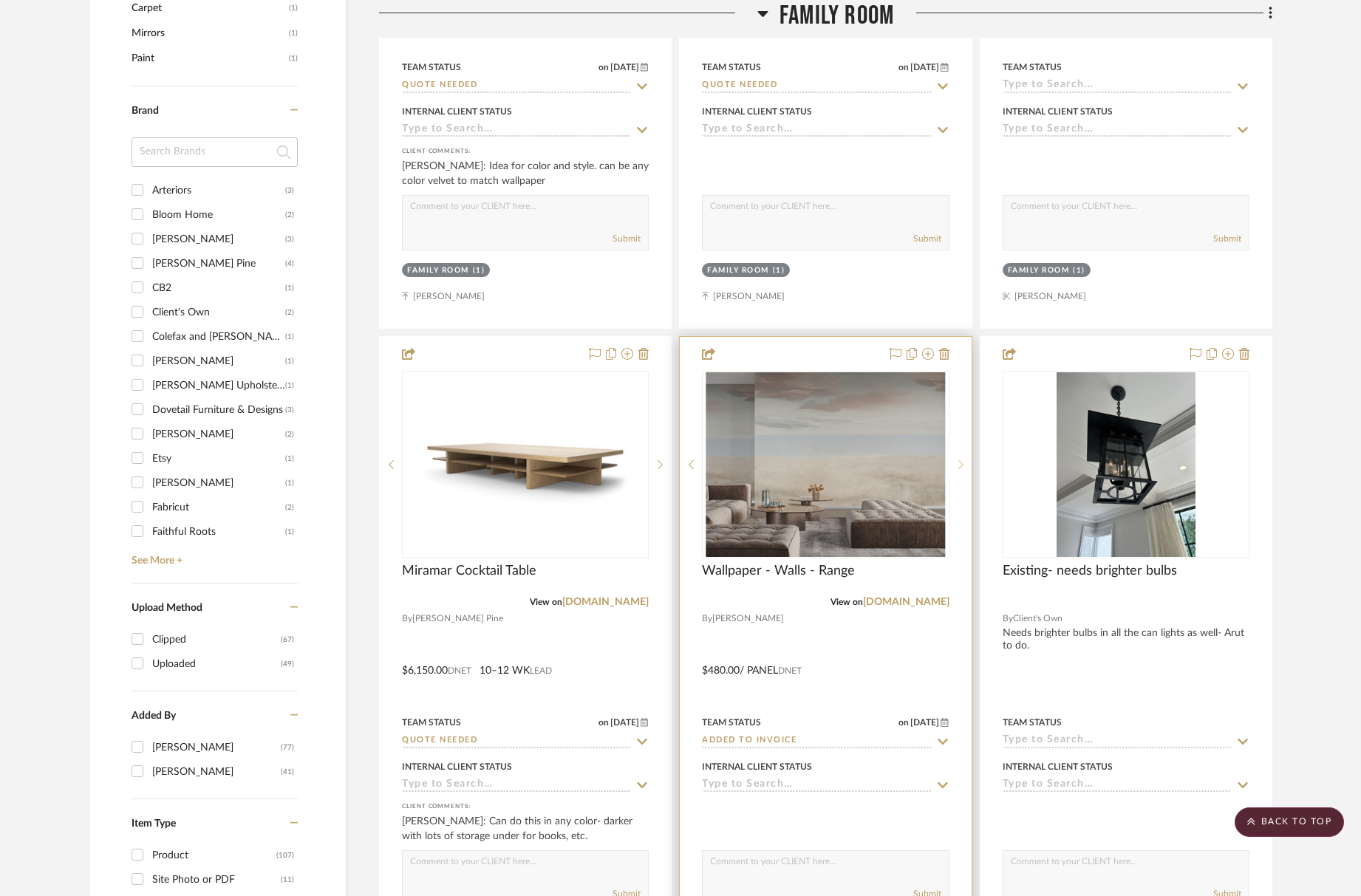
click at [963, 466] on icon at bounding box center [961, 465] width 5 height 10
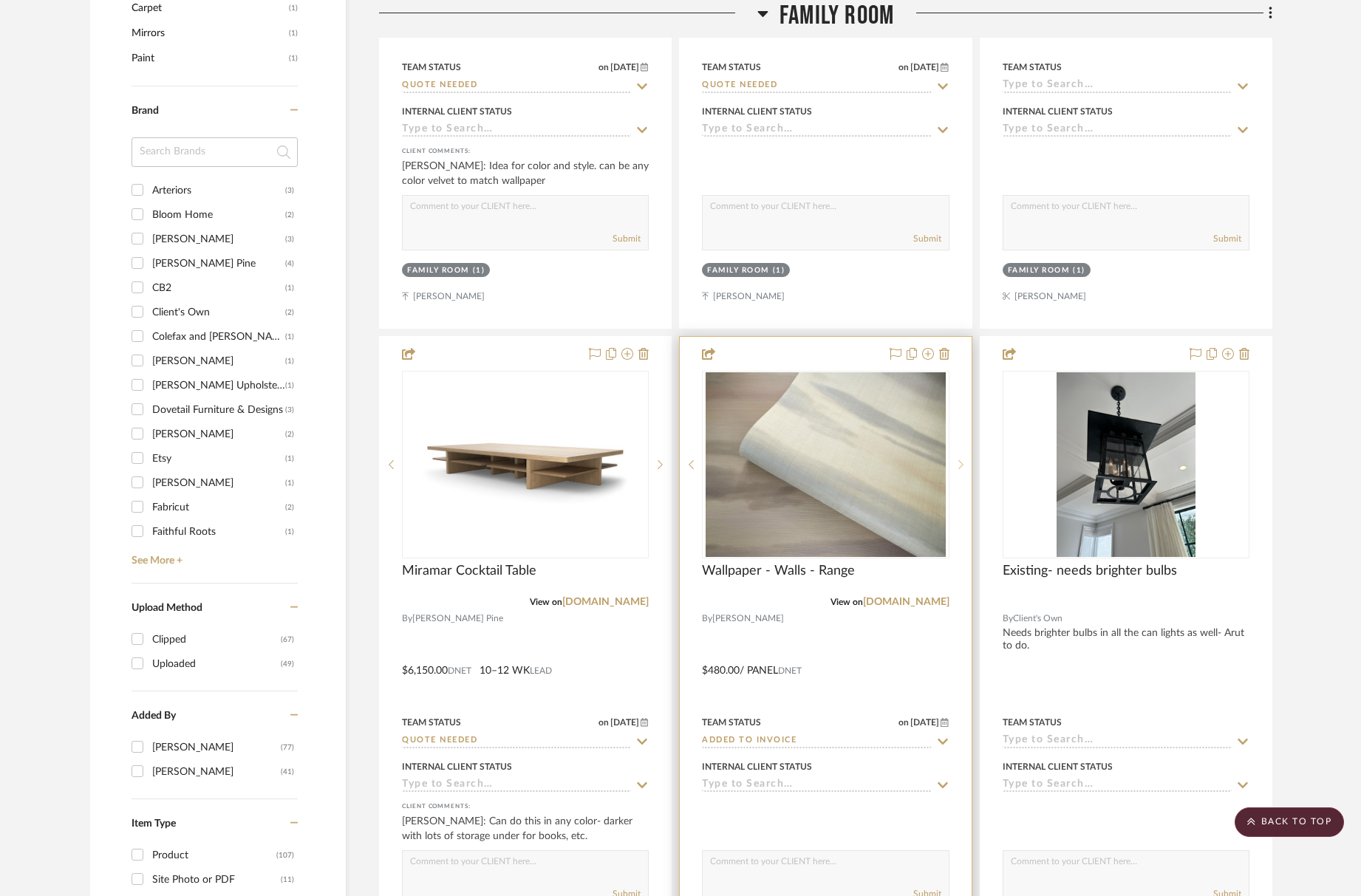
click at [963, 466] on icon at bounding box center [961, 465] width 5 height 10
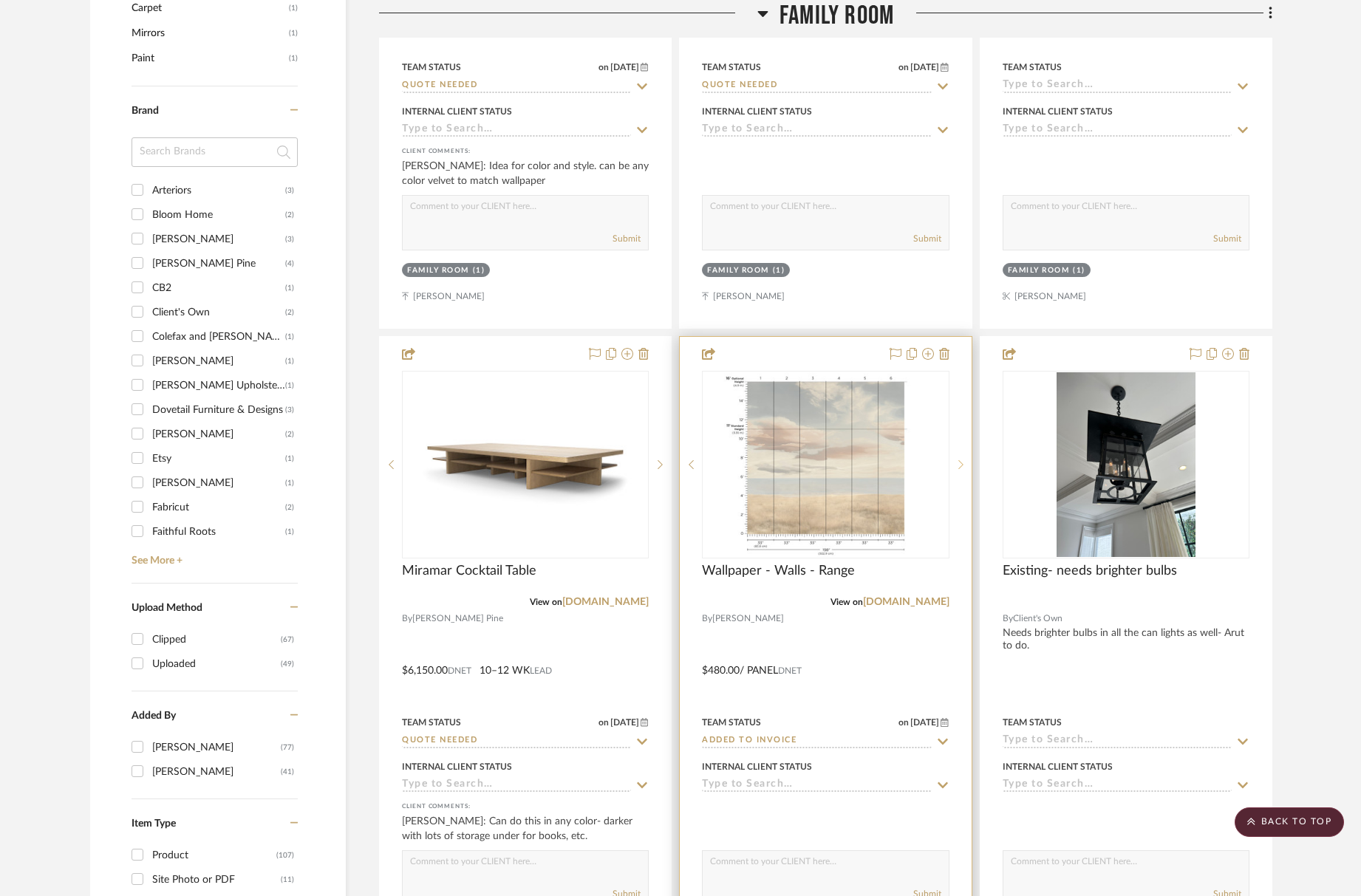
click at [963, 466] on icon at bounding box center [961, 465] width 5 height 10
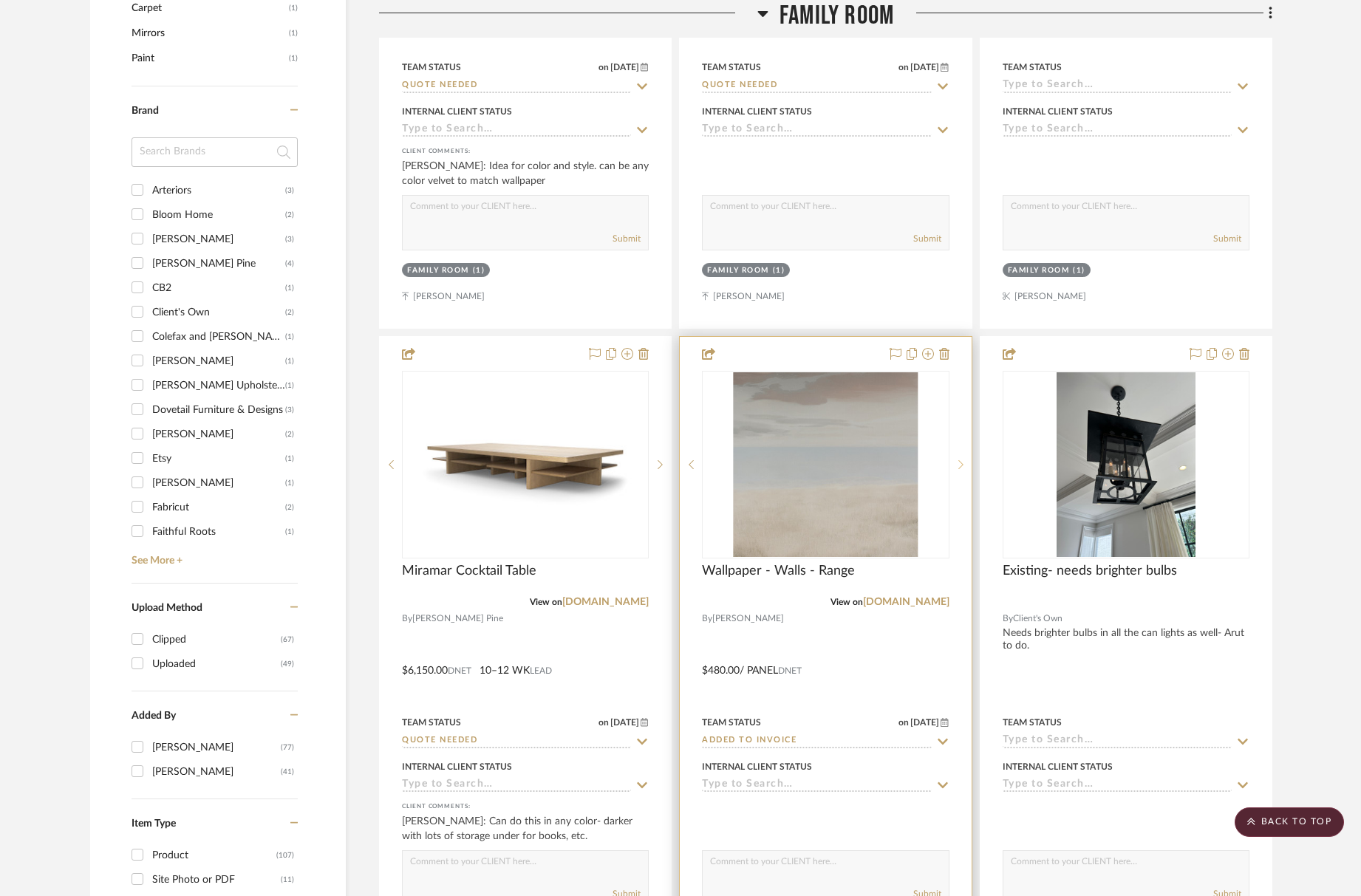
click at [963, 466] on icon at bounding box center [961, 465] width 5 height 10
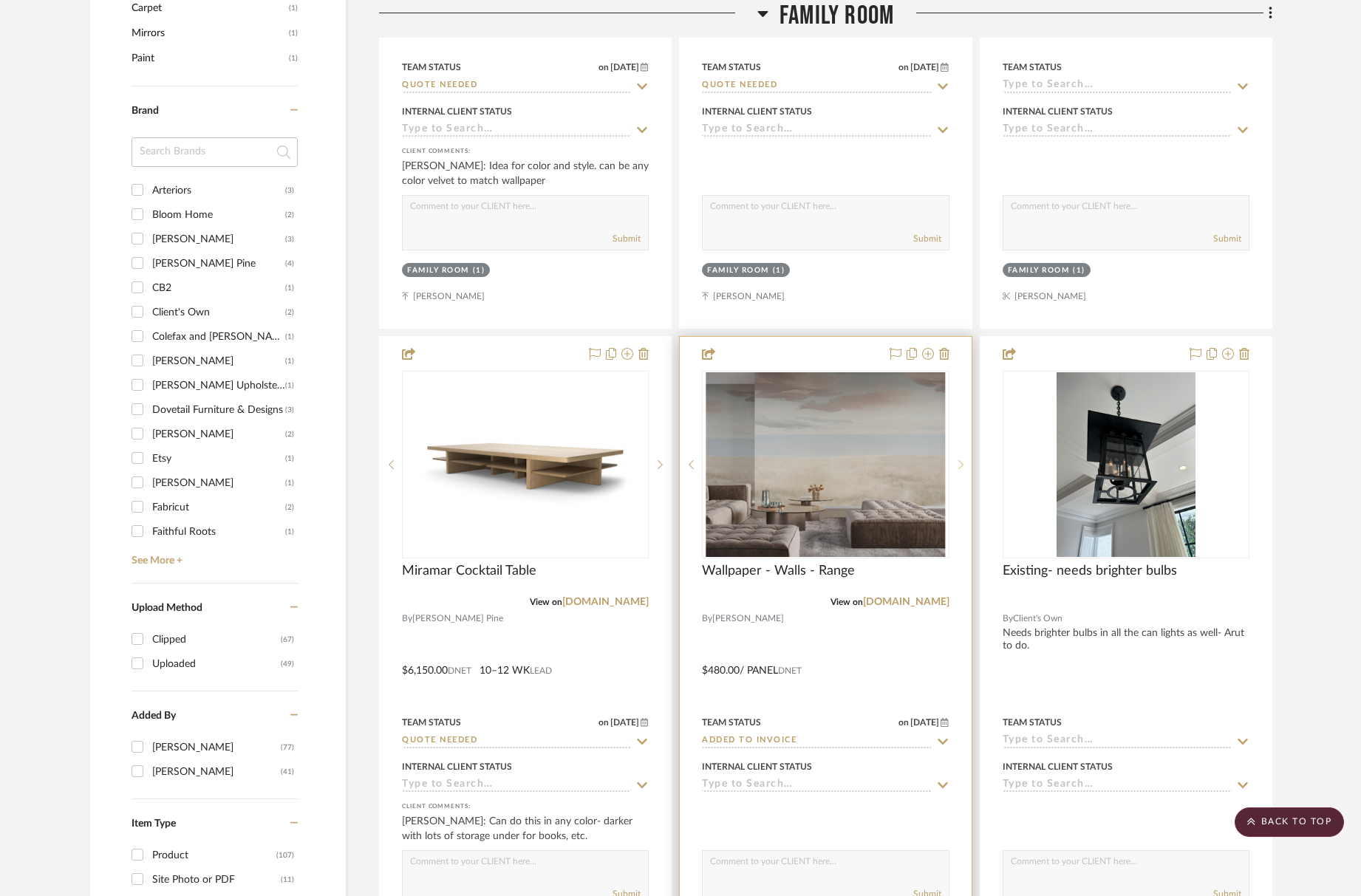
click at [963, 466] on icon at bounding box center [961, 465] width 5 height 10
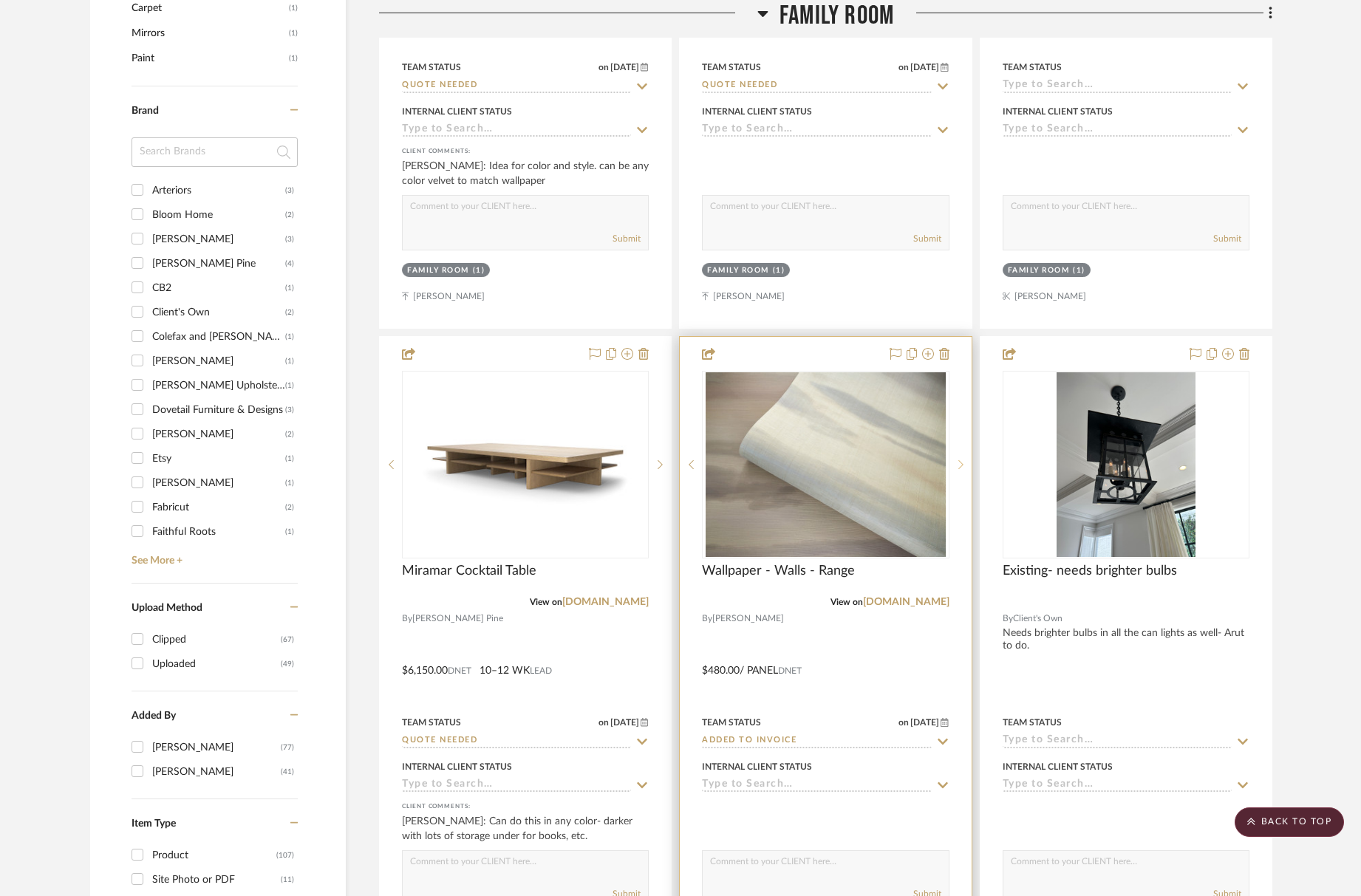
click at [963, 466] on icon at bounding box center [961, 465] width 5 height 10
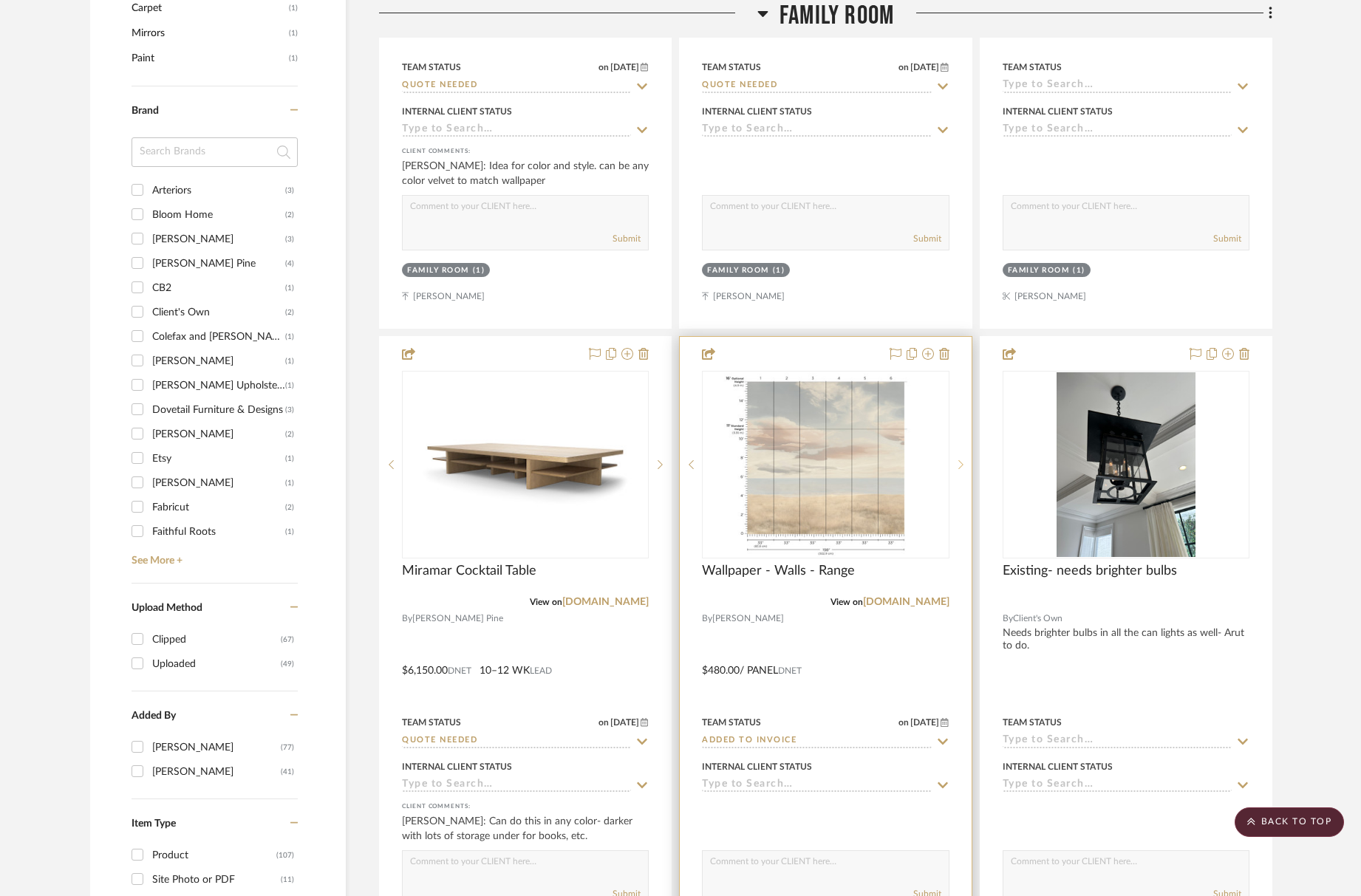
click at [963, 466] on icon at bounding box center [961, 465] width 5 height 10
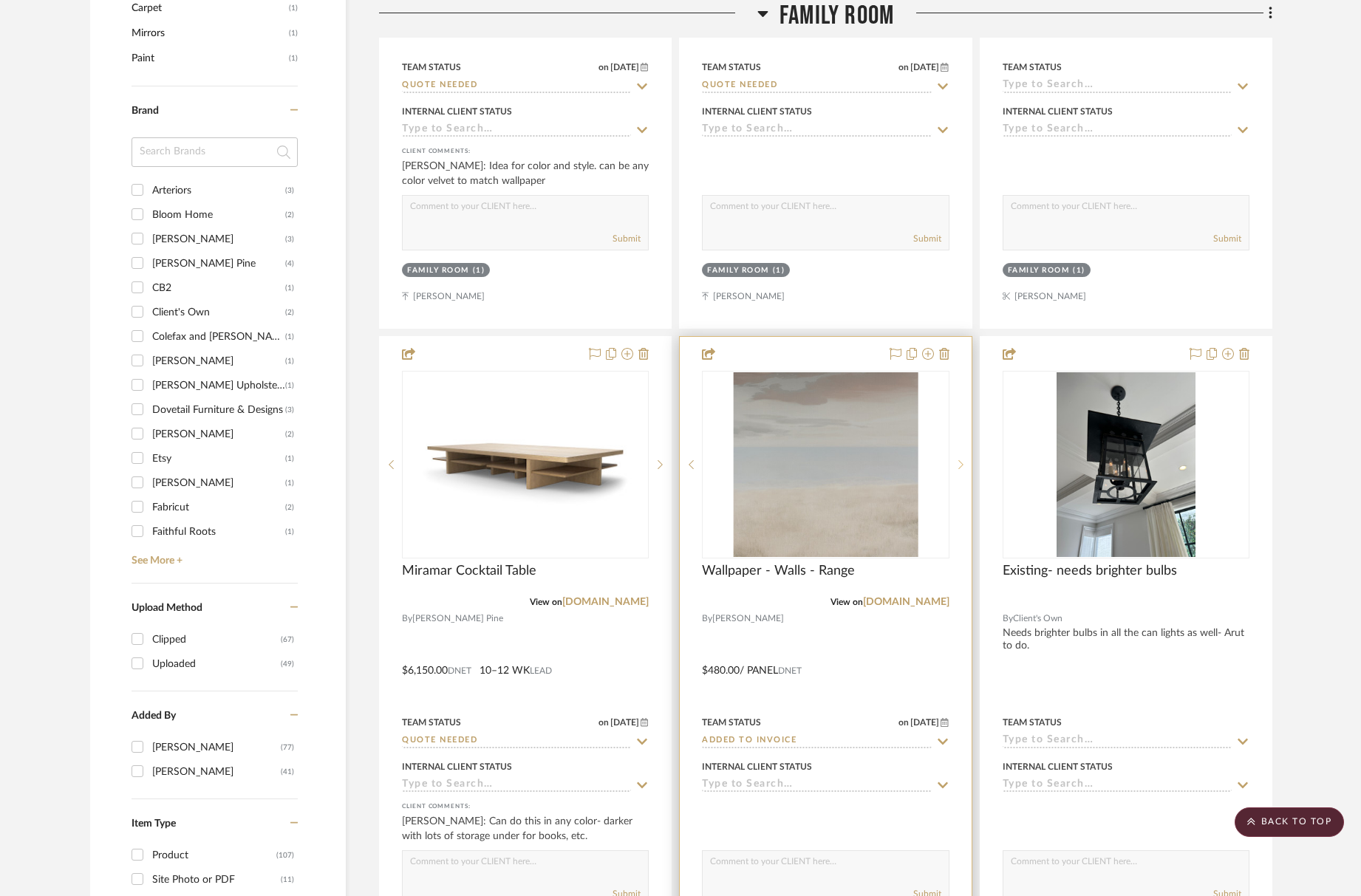
click at [963, 466] on icon at bounding box center [961, 465] width 5 height 10
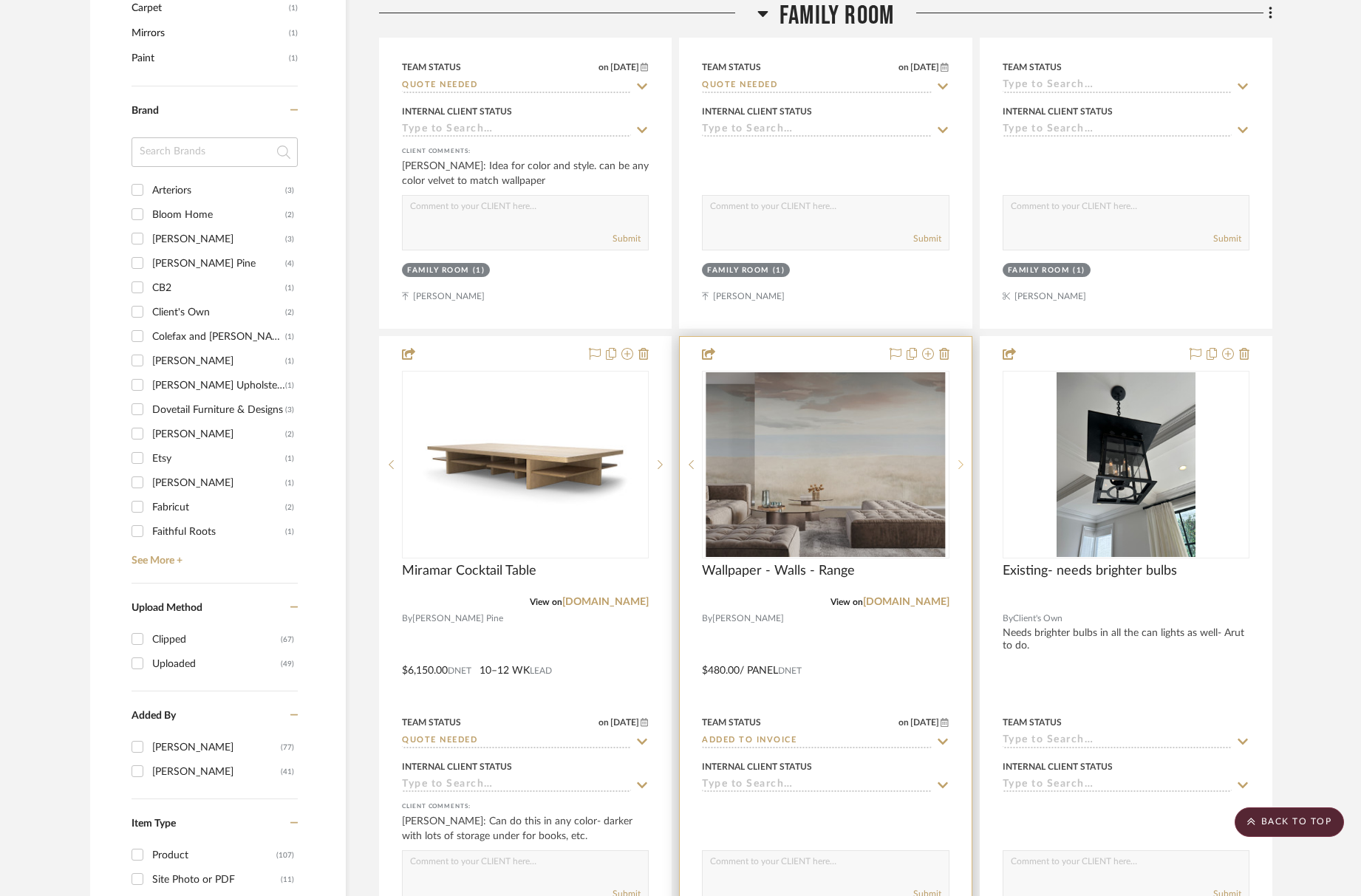
click at [963, 466] on icon at bounding box center [961, 465] width 5 height 10
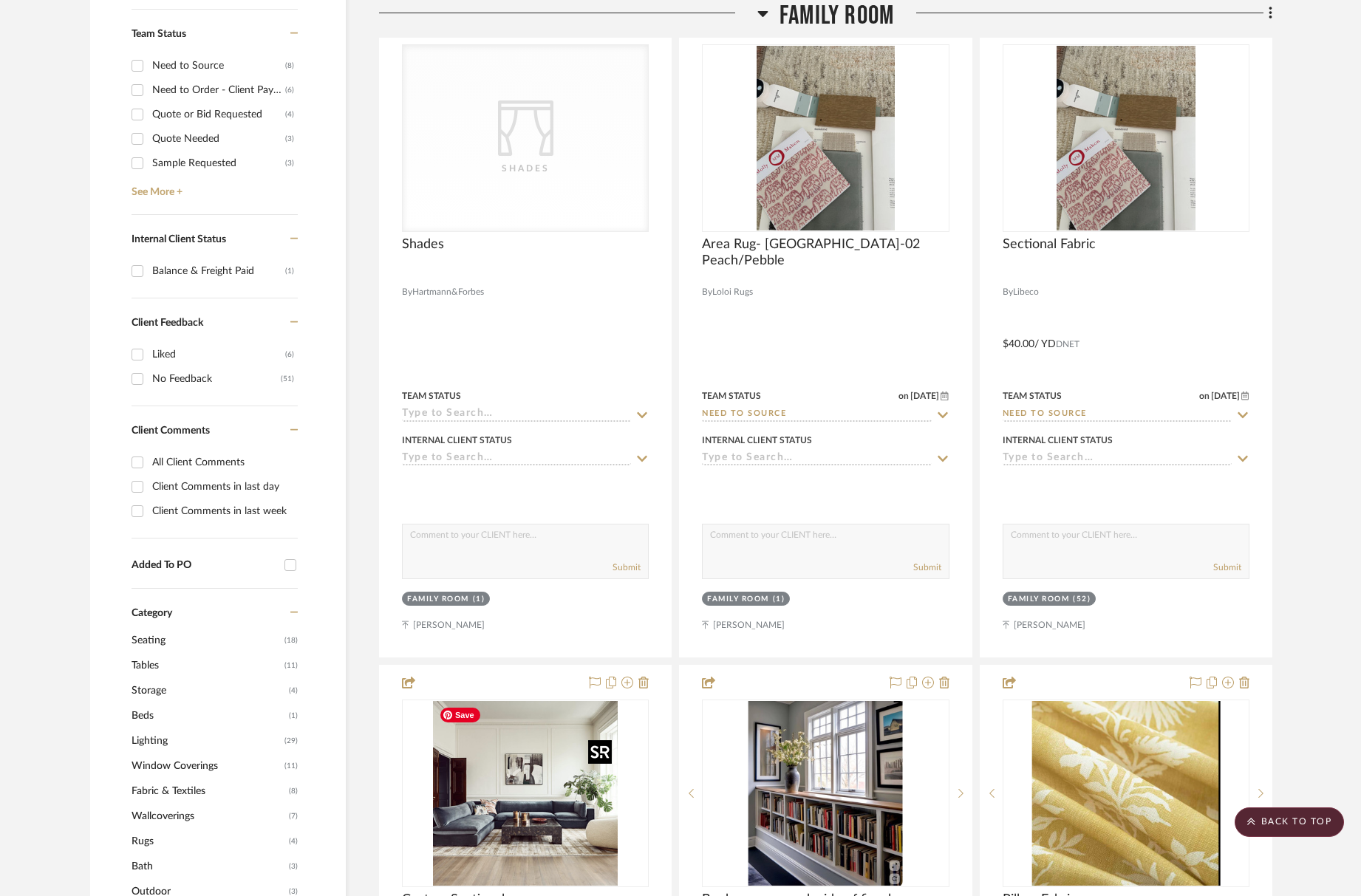
scroll to position [0, 0]
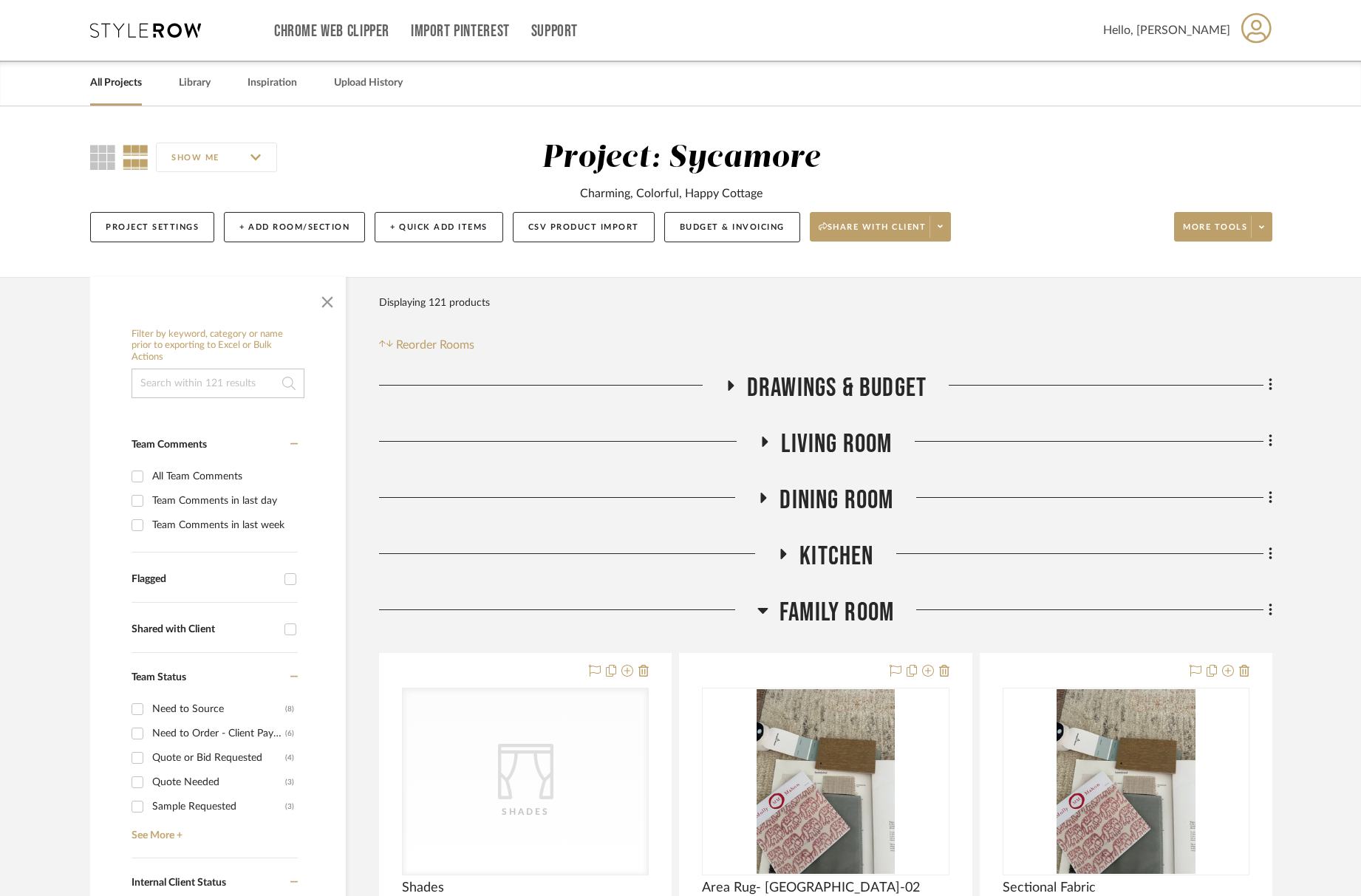
click at [819, 600] on span "Family Room" at bounding box center [837, 612] width 115 height 32
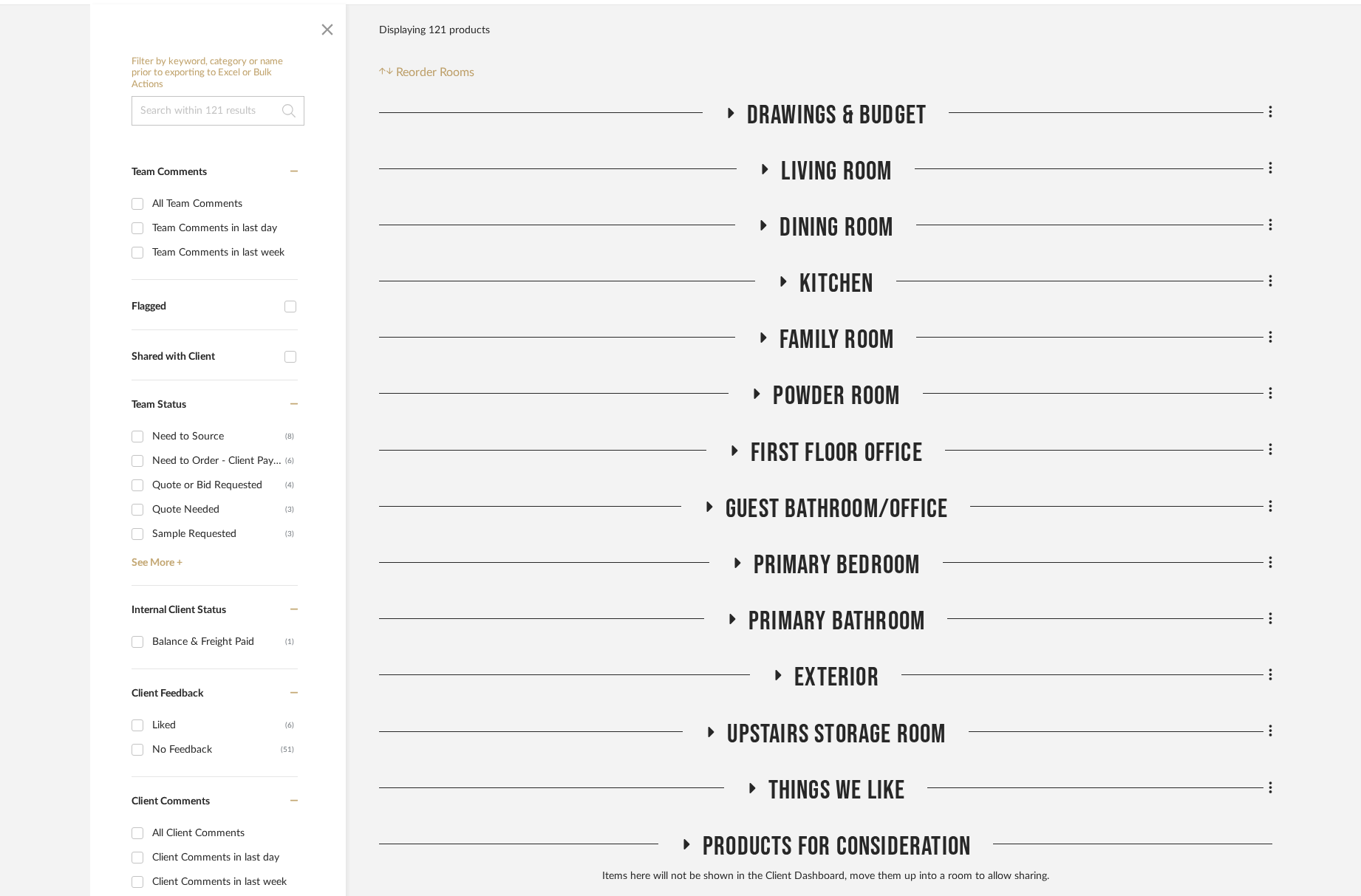
scroll to position [473, 0]
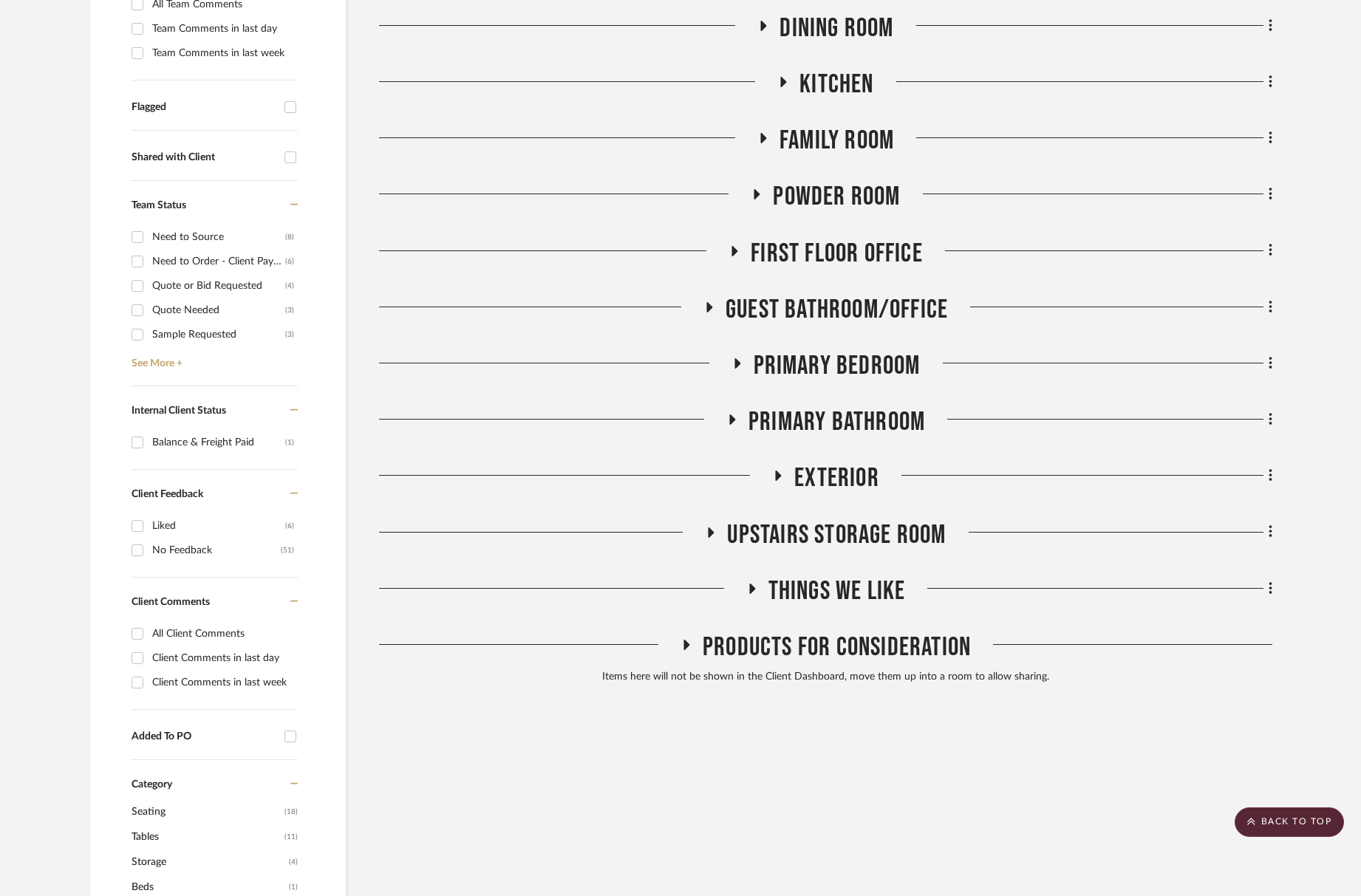
click at [853, 262] on span "First Floor Office" at bounding box center [836, 254] width 172 height 32
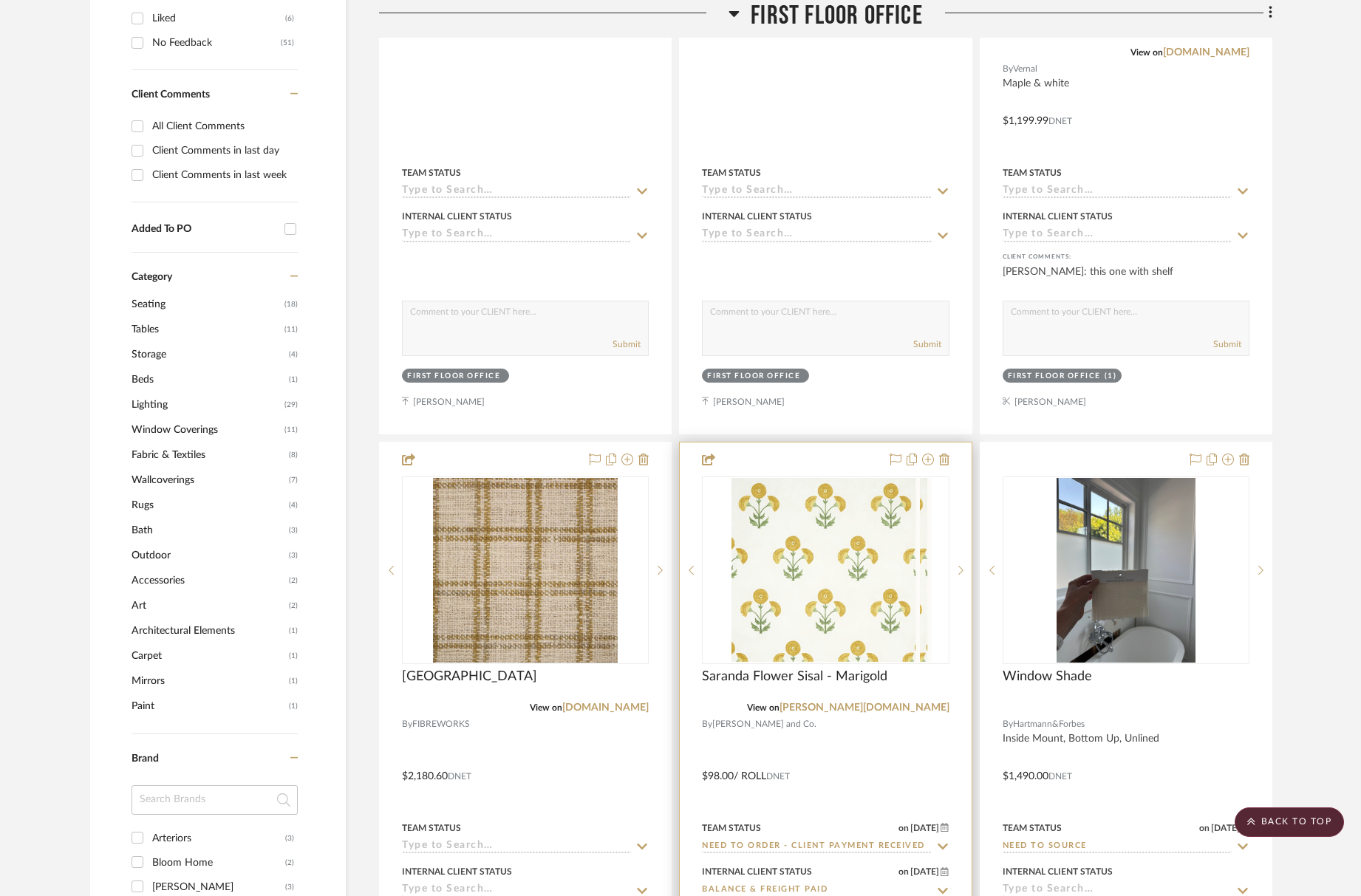
scroll to position [1037, 0]
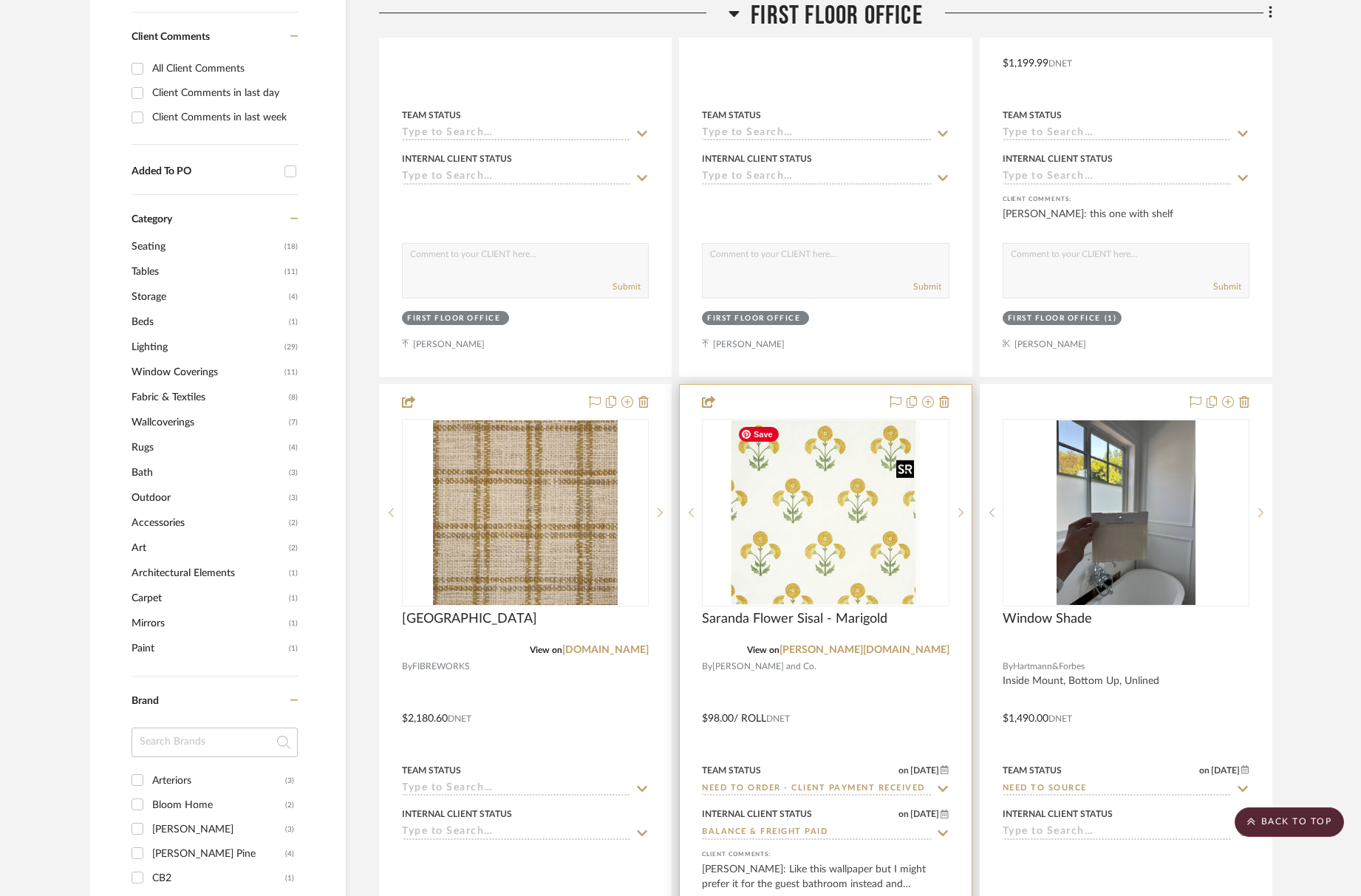
click at [848, 524] on img "0" at bounding box center [825, 513] width 188 height 185
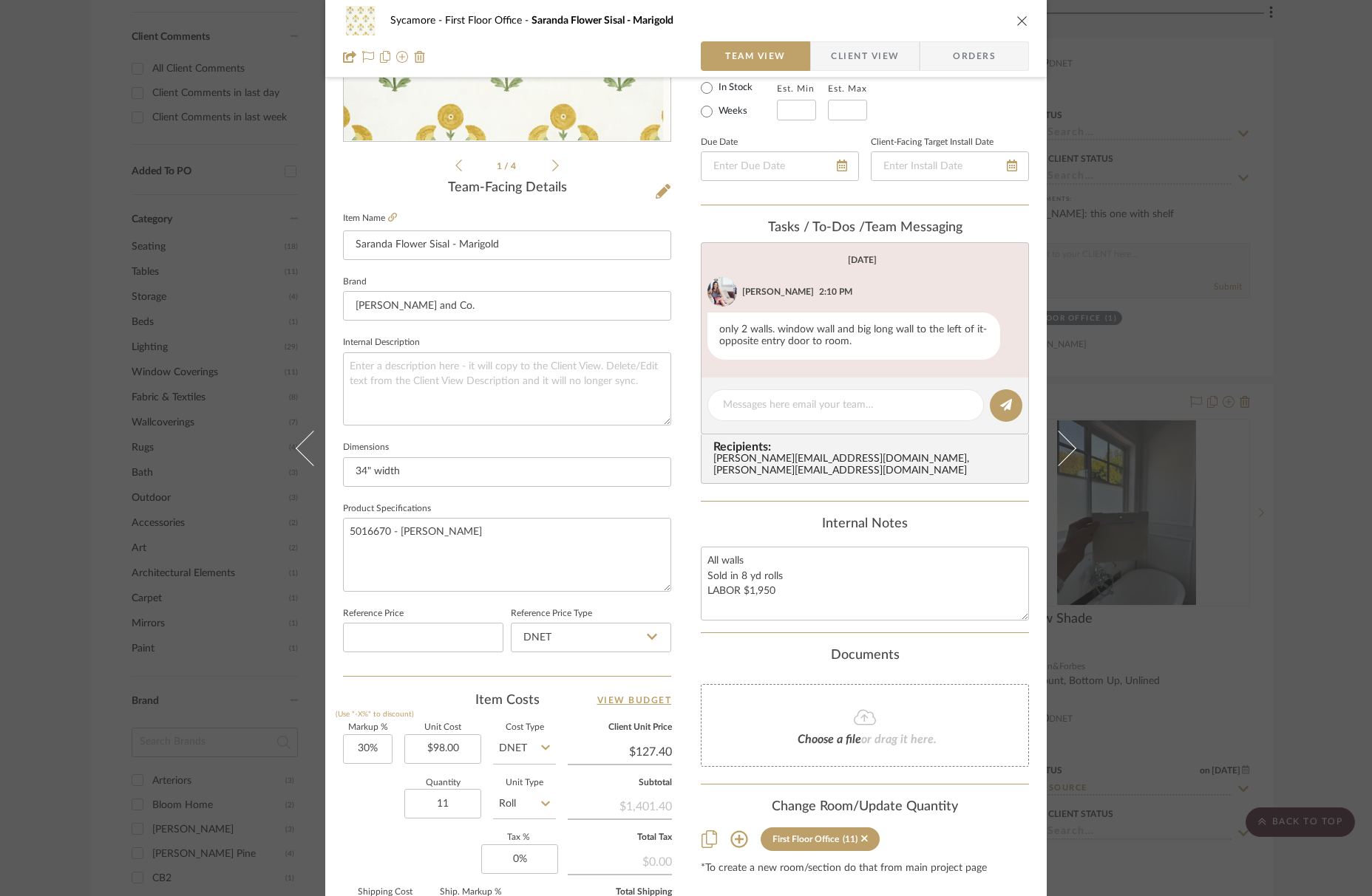
scroll to position [301, 0]
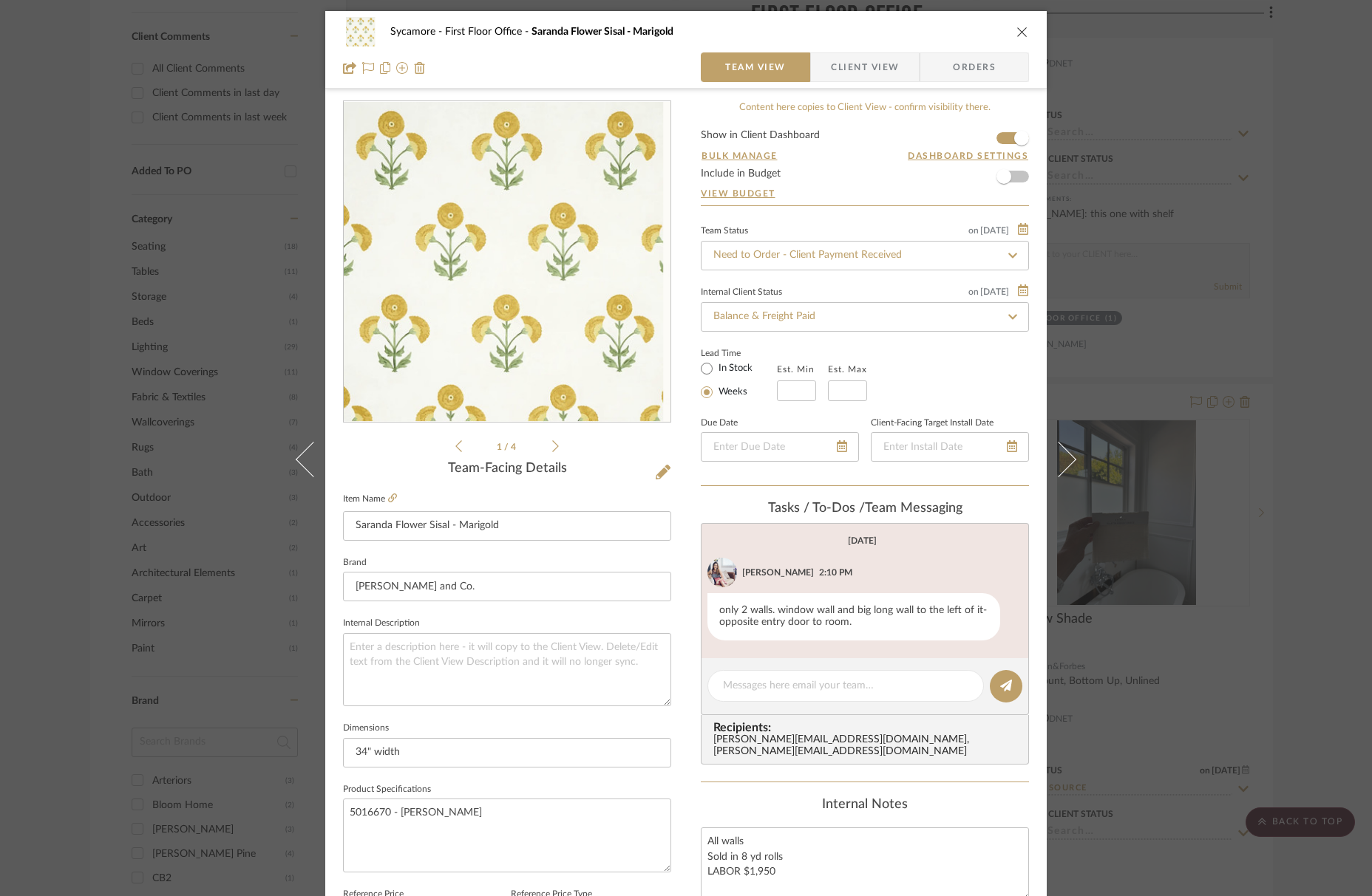
scroll to position [301, 0]
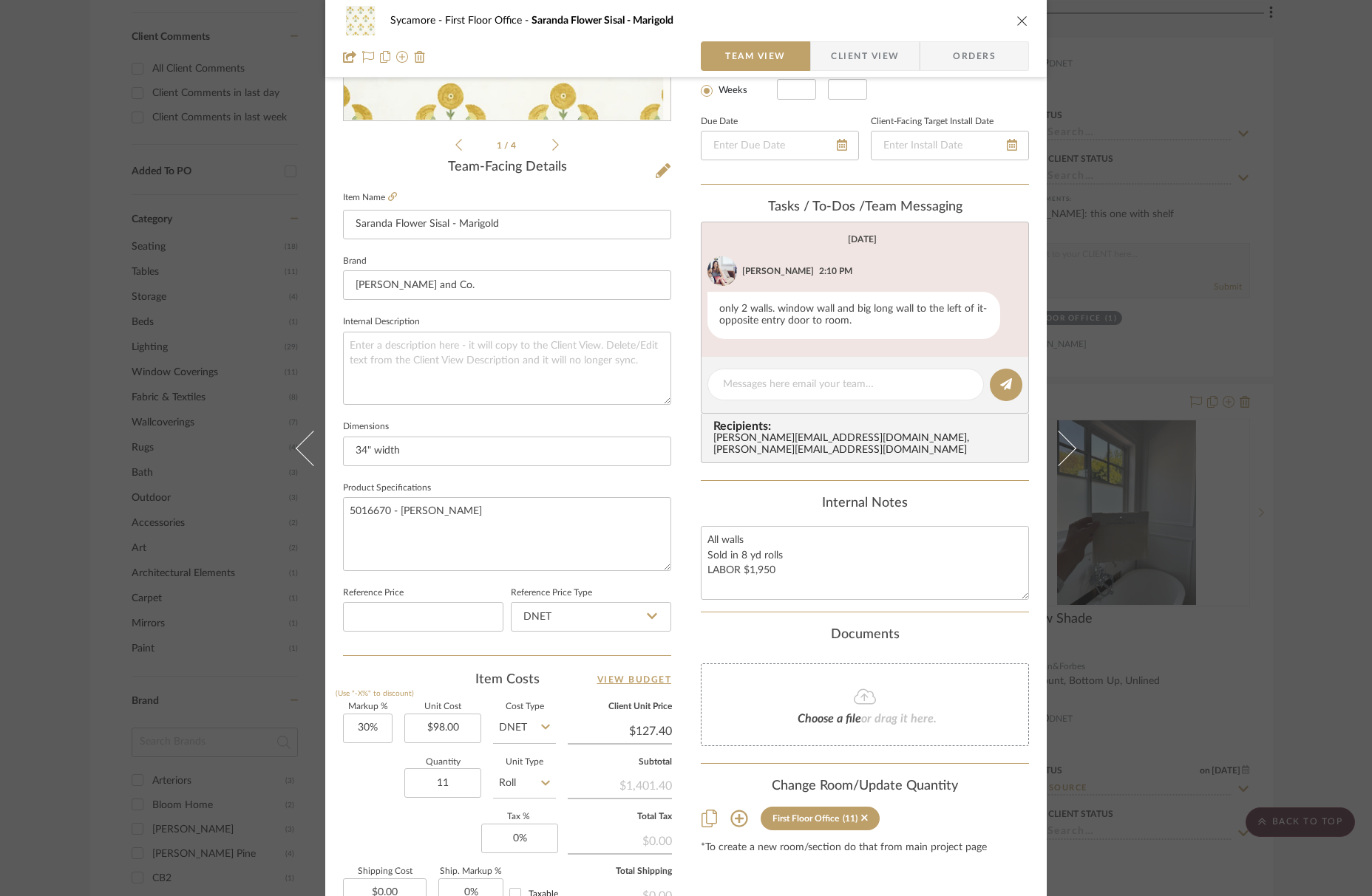
click at [1021, 21] on icon "close" at bounding box center [1022, 21] width 12 height 12
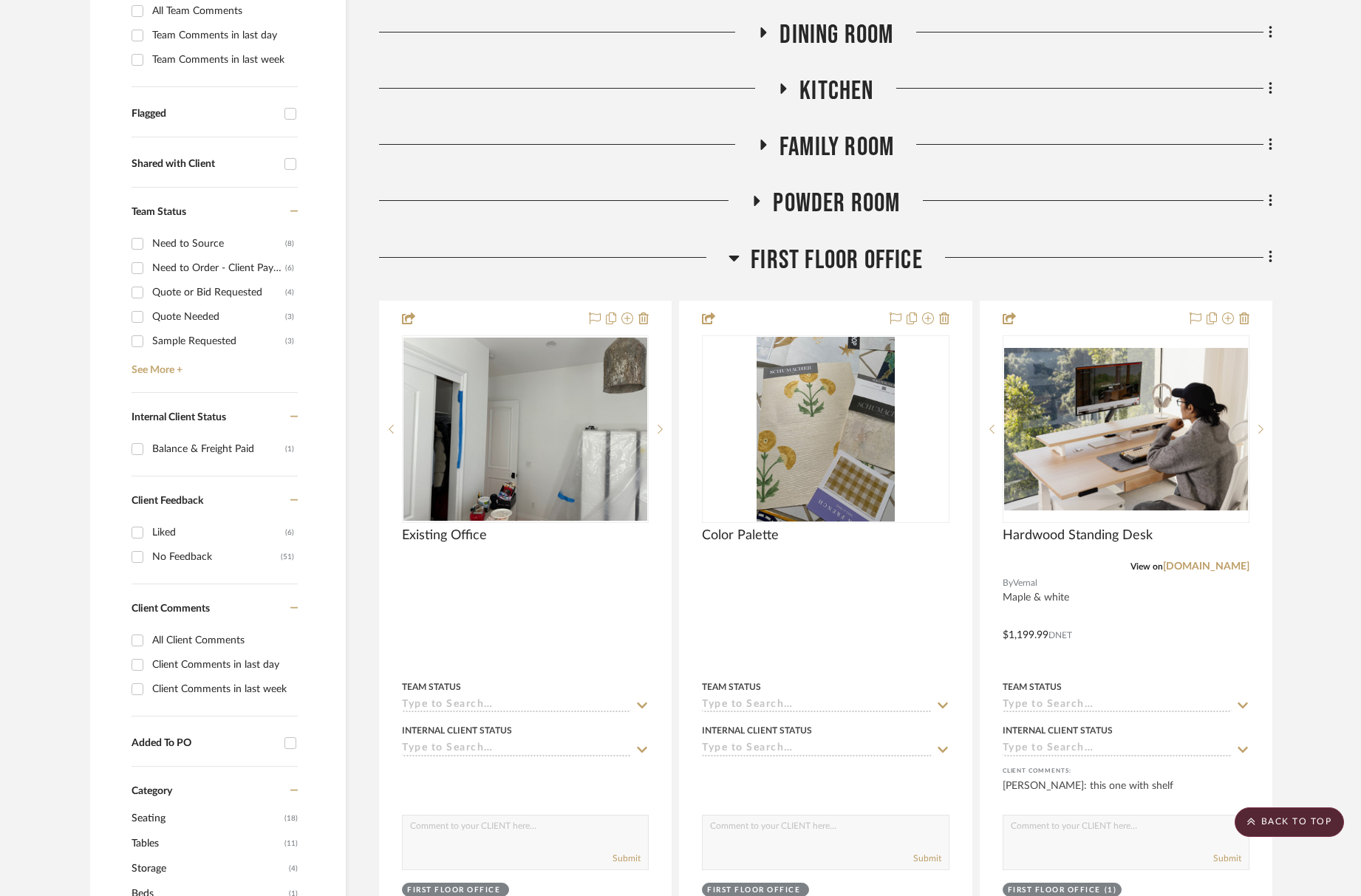
scroll to position [0, 0]
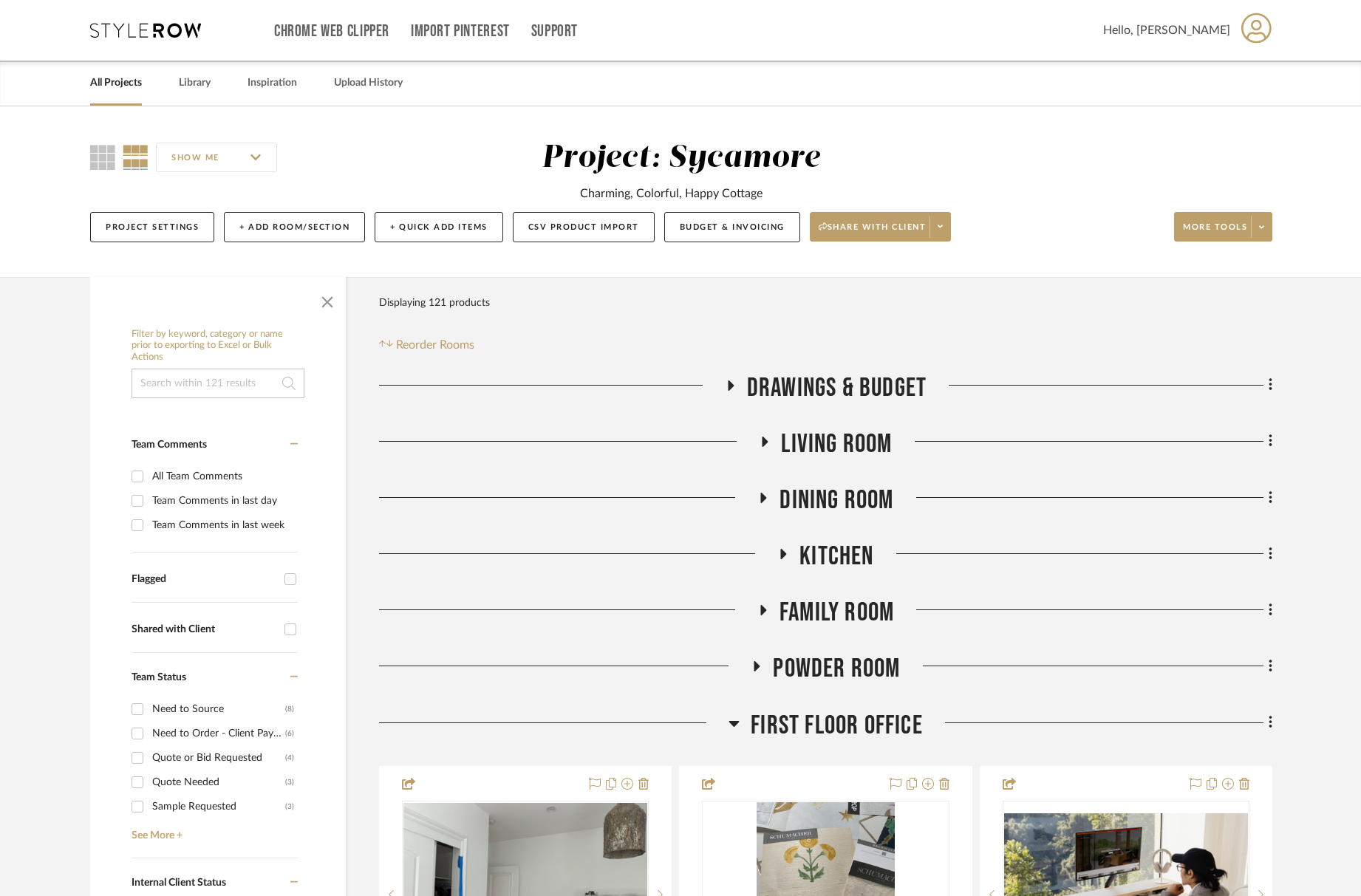
click at [837, 508] on span "Dining Room" at bounding box center [836, 500] width 114 height 32
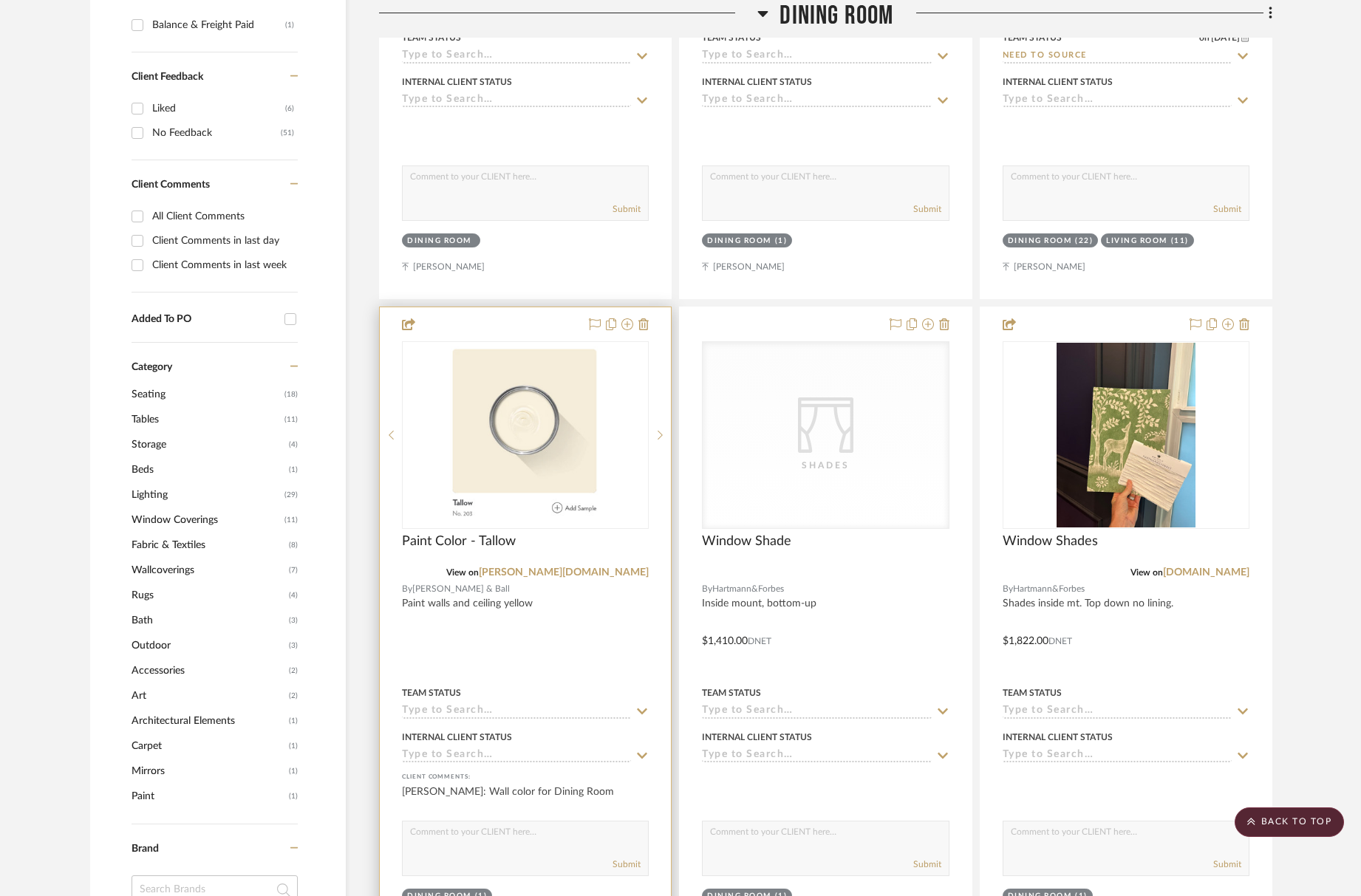
scroll to position [911, 0]
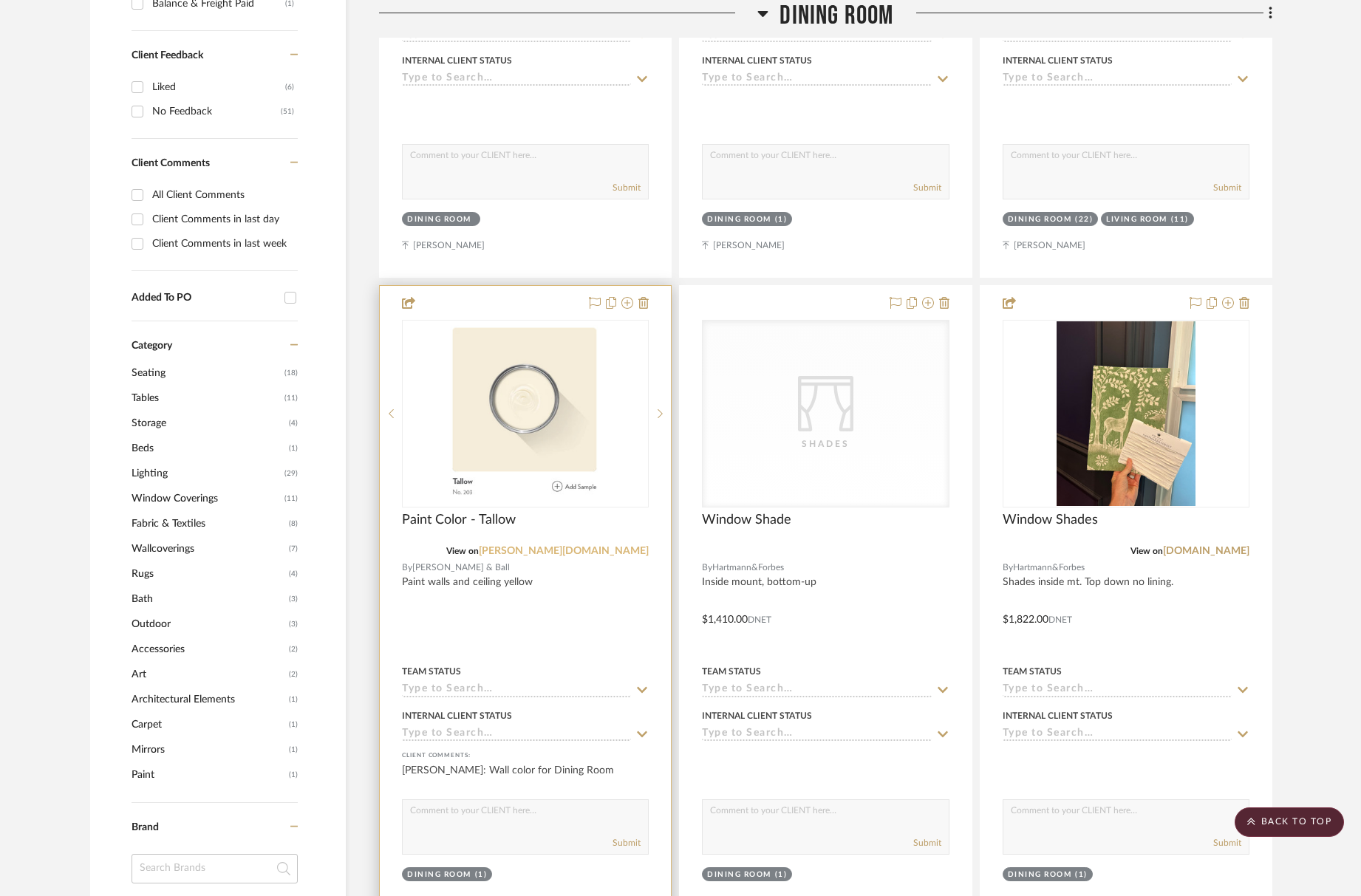
click at [601, 553] on link "farrow-ball.com" at bounding box center [563, 551] width 170 height 10
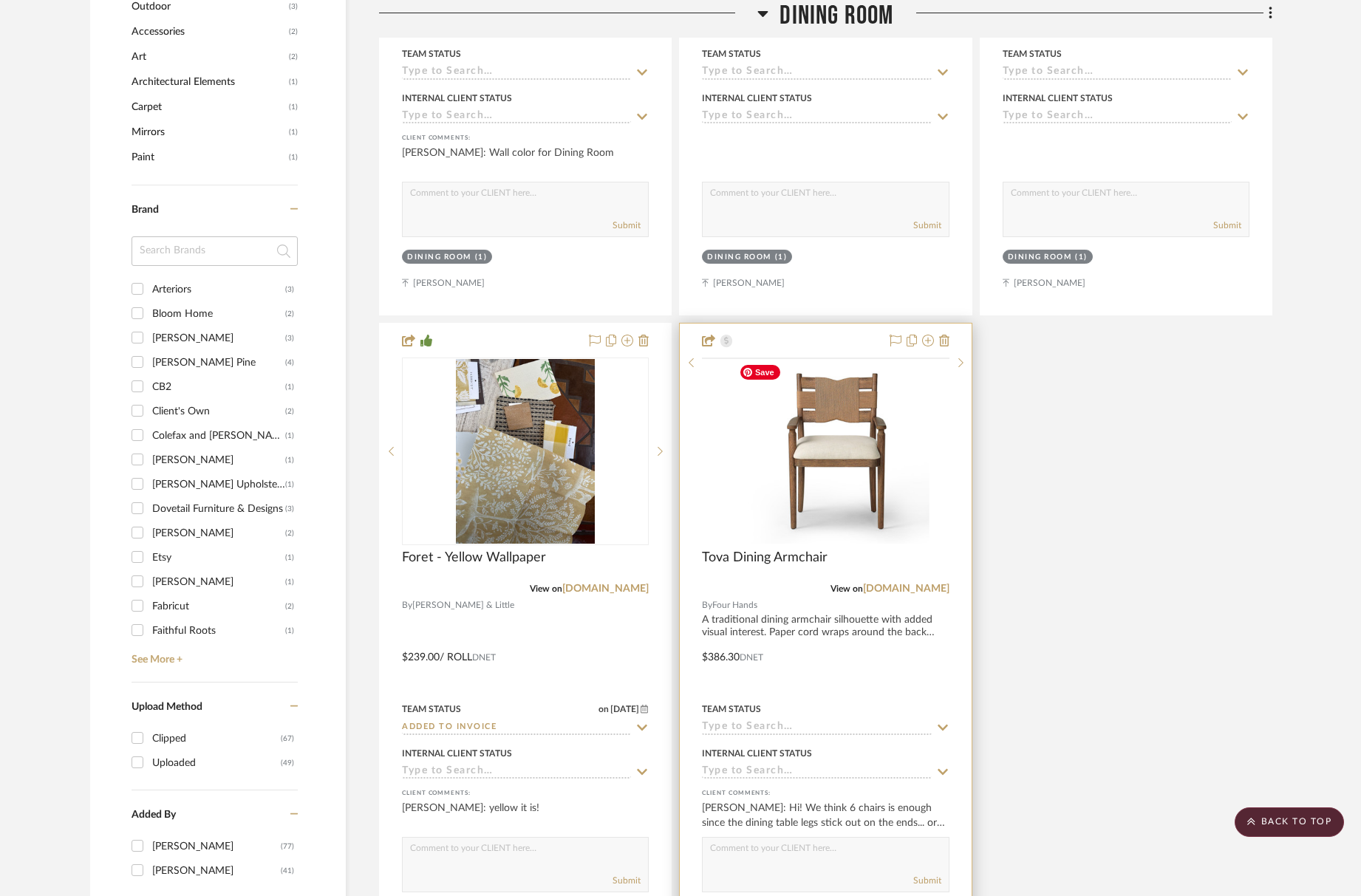
scroll to position [1662, 0]
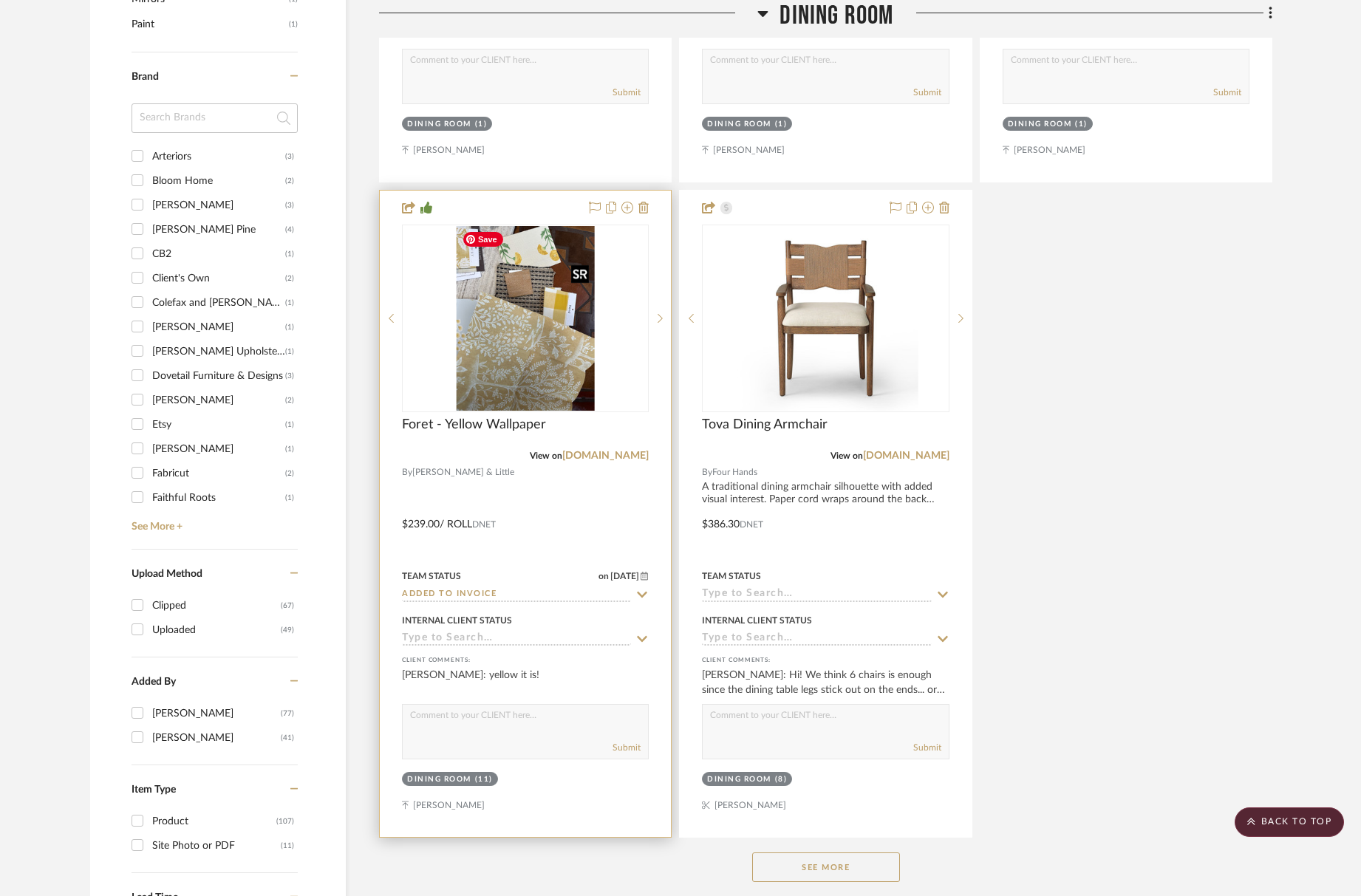
click at [0, 0] on img at bounding box center [0, 0] width 0 height 0
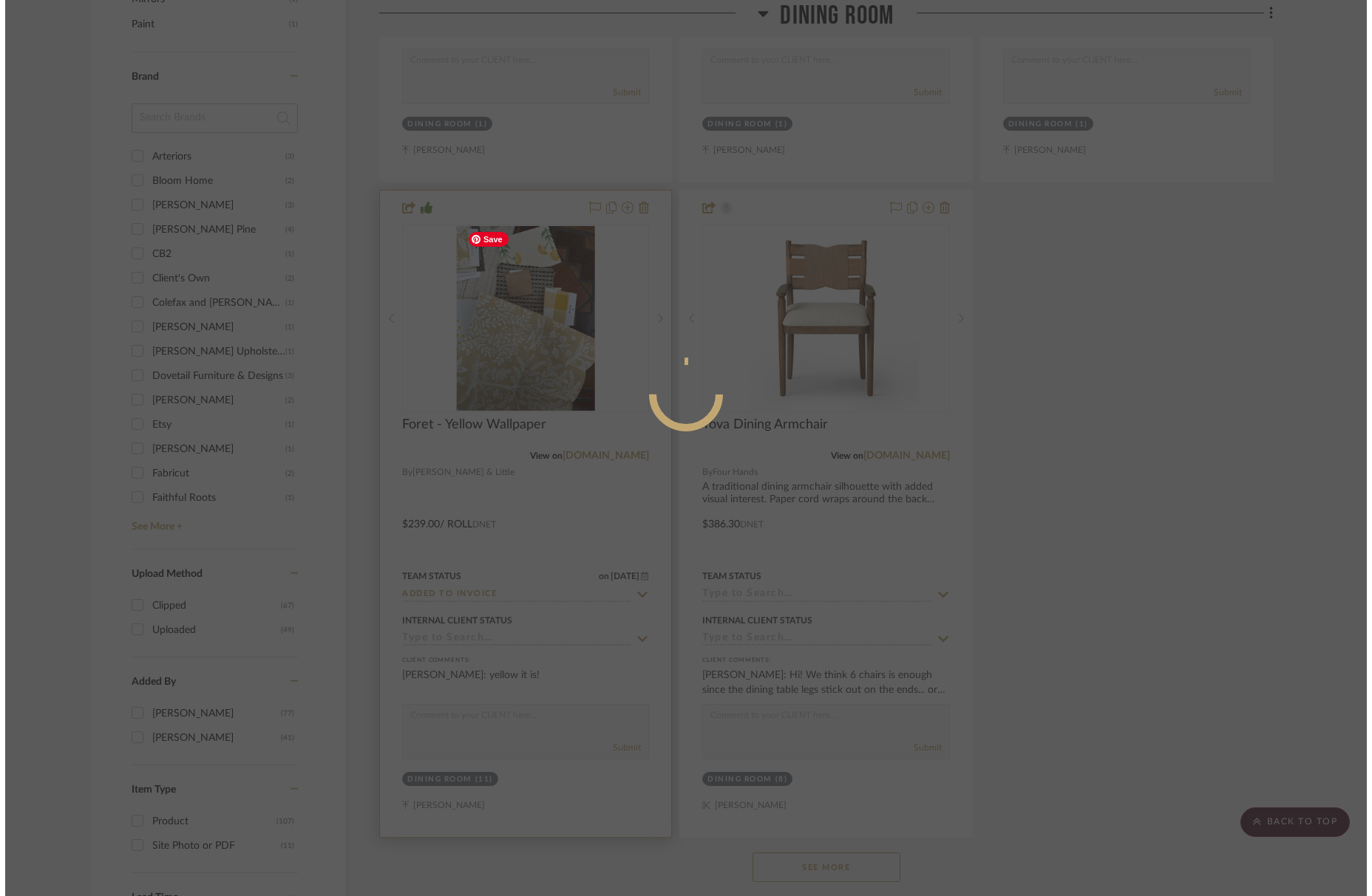
scroll to position [0, 0]
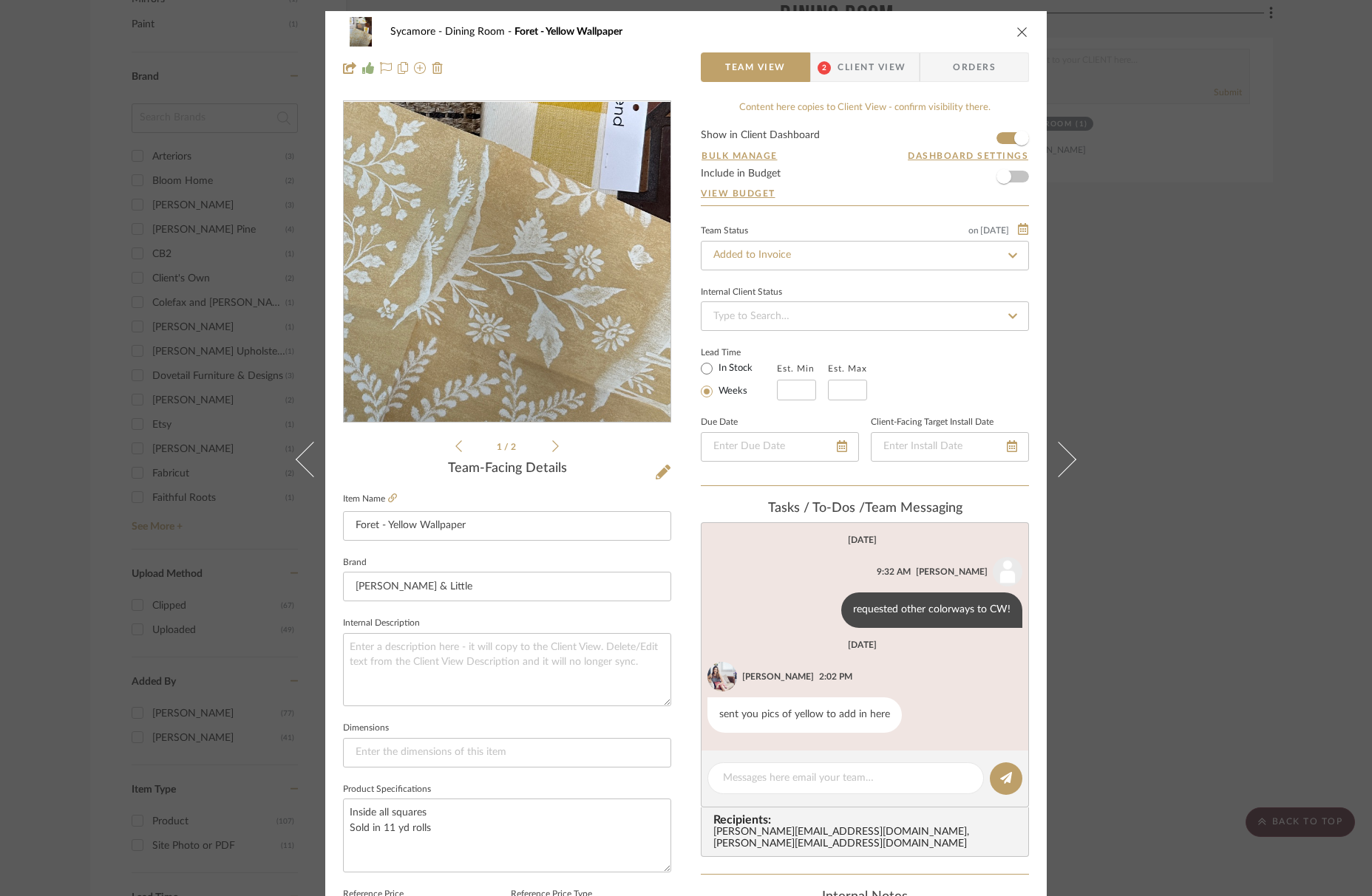
click at [541, 298] on img "0" at bounding box center [506, 262] width 240 height 321
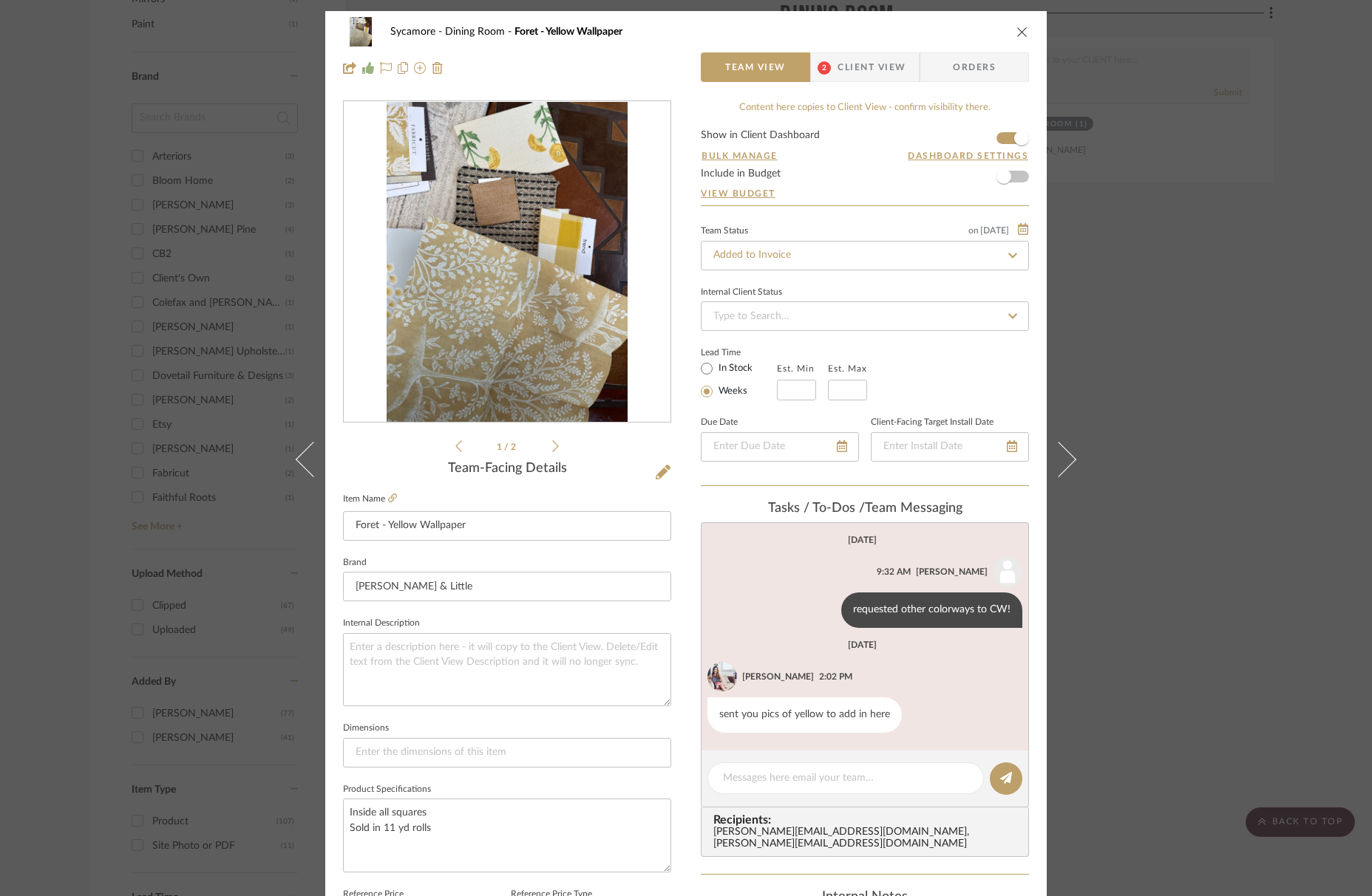
click at [1017, 34] on icon "close" at bounding box center [1022, 32] width 12 height 12
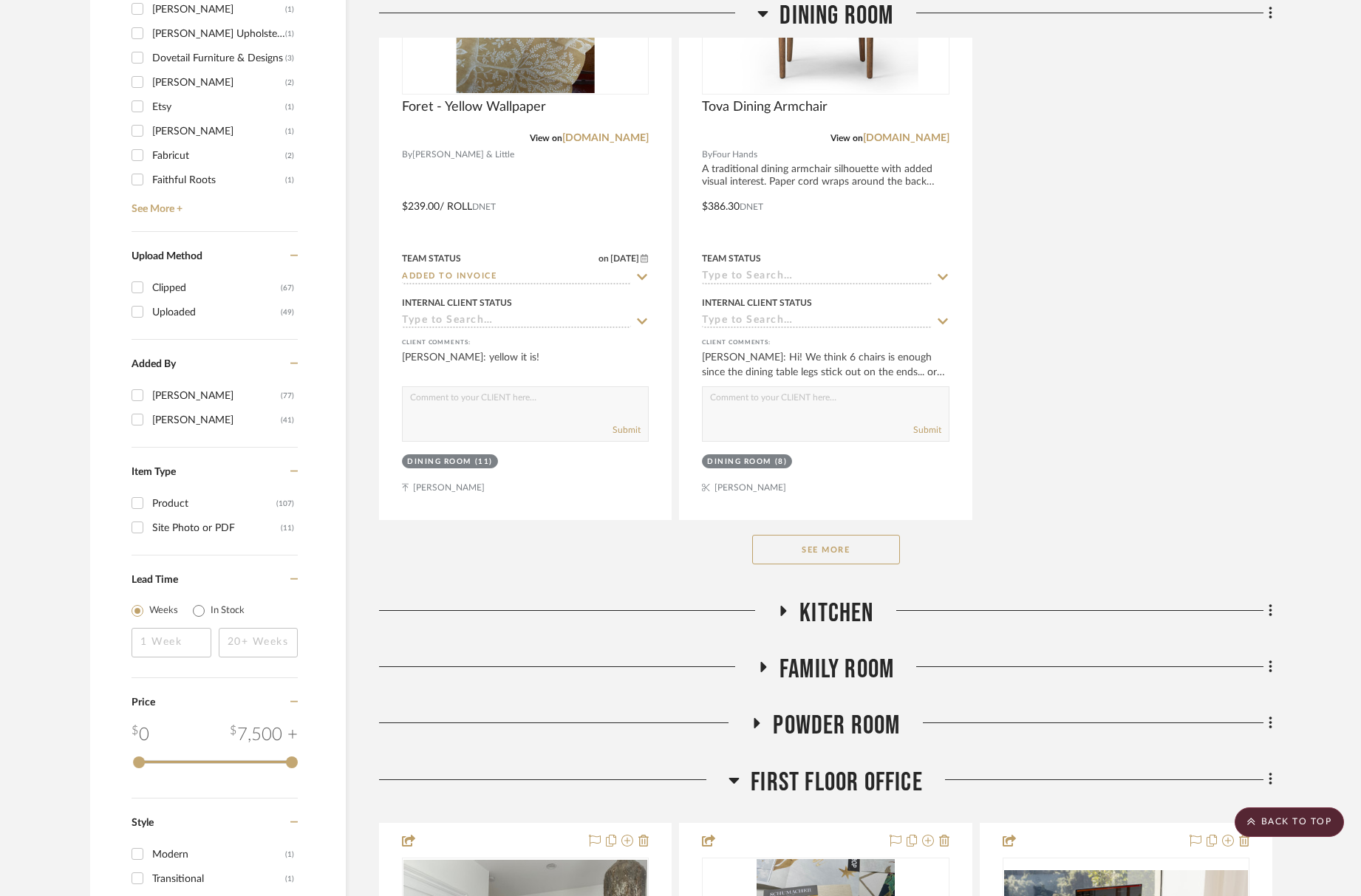
scroll to position [2220, 0]
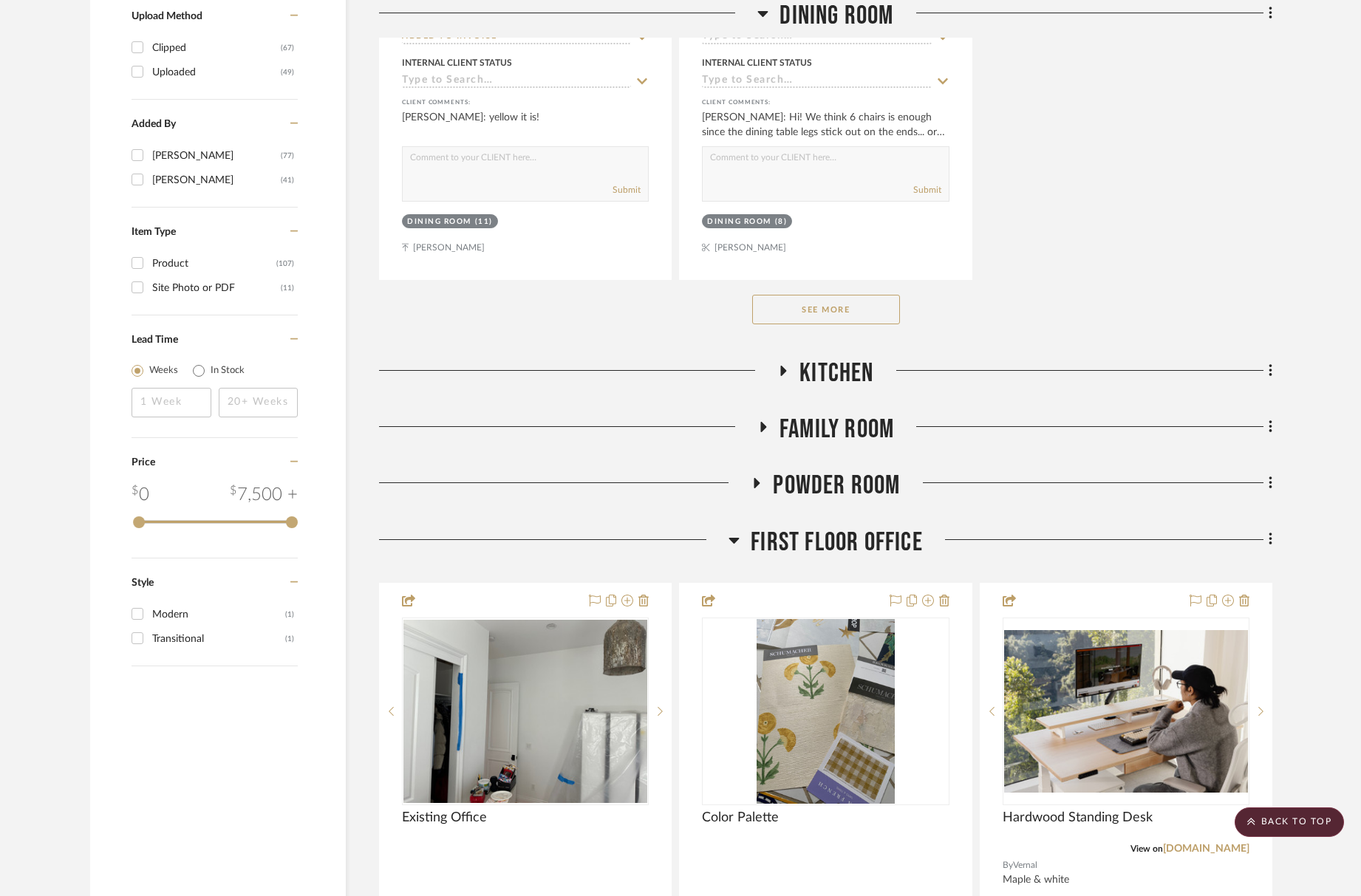
click at [853, 546] on span "First Floor Office" at bounding box center [836, 543] width 172 height 32
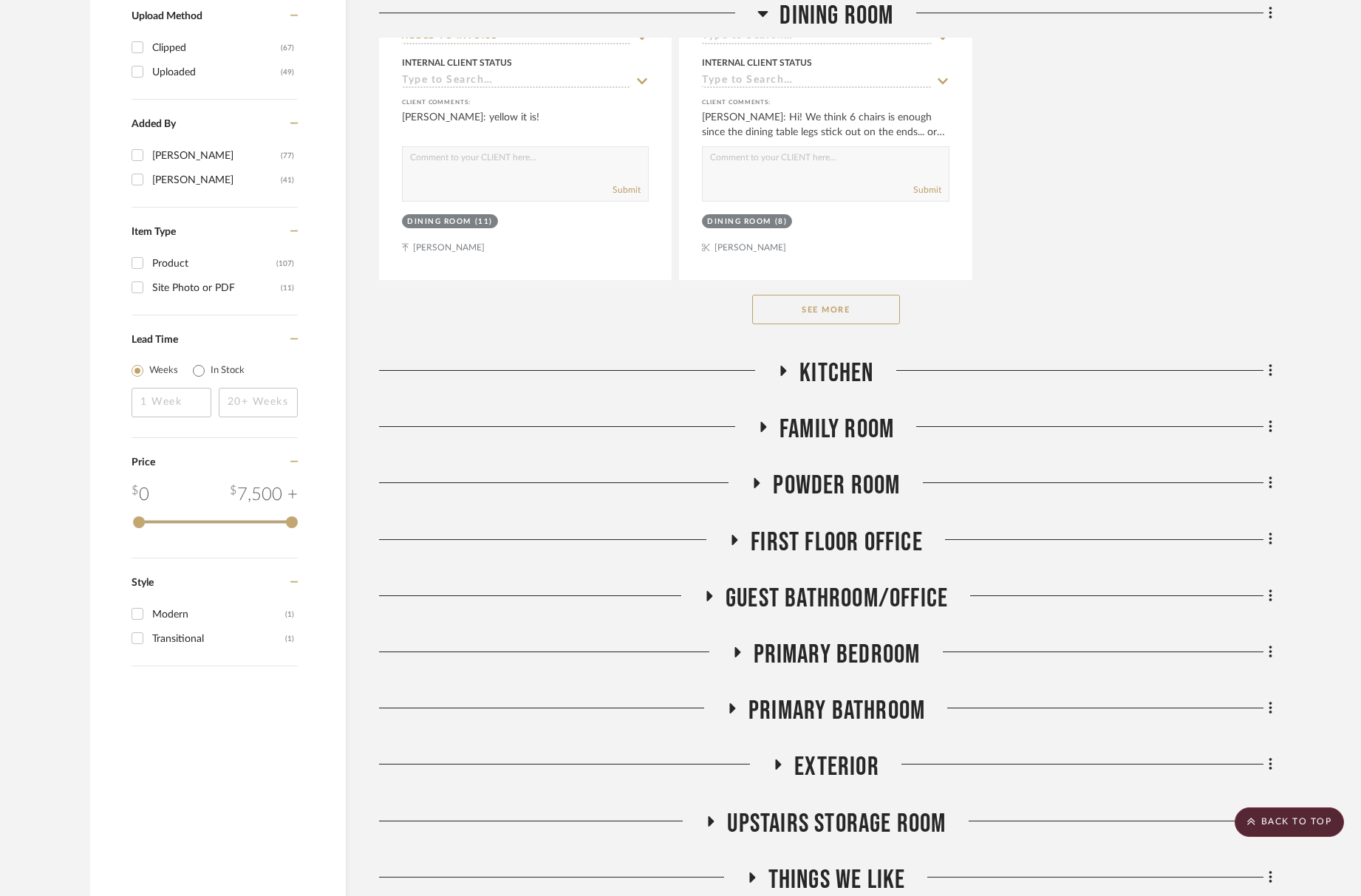
click at [857, 488] on span "Powder Room" at bounding box center [836, 486] width 127 height 32
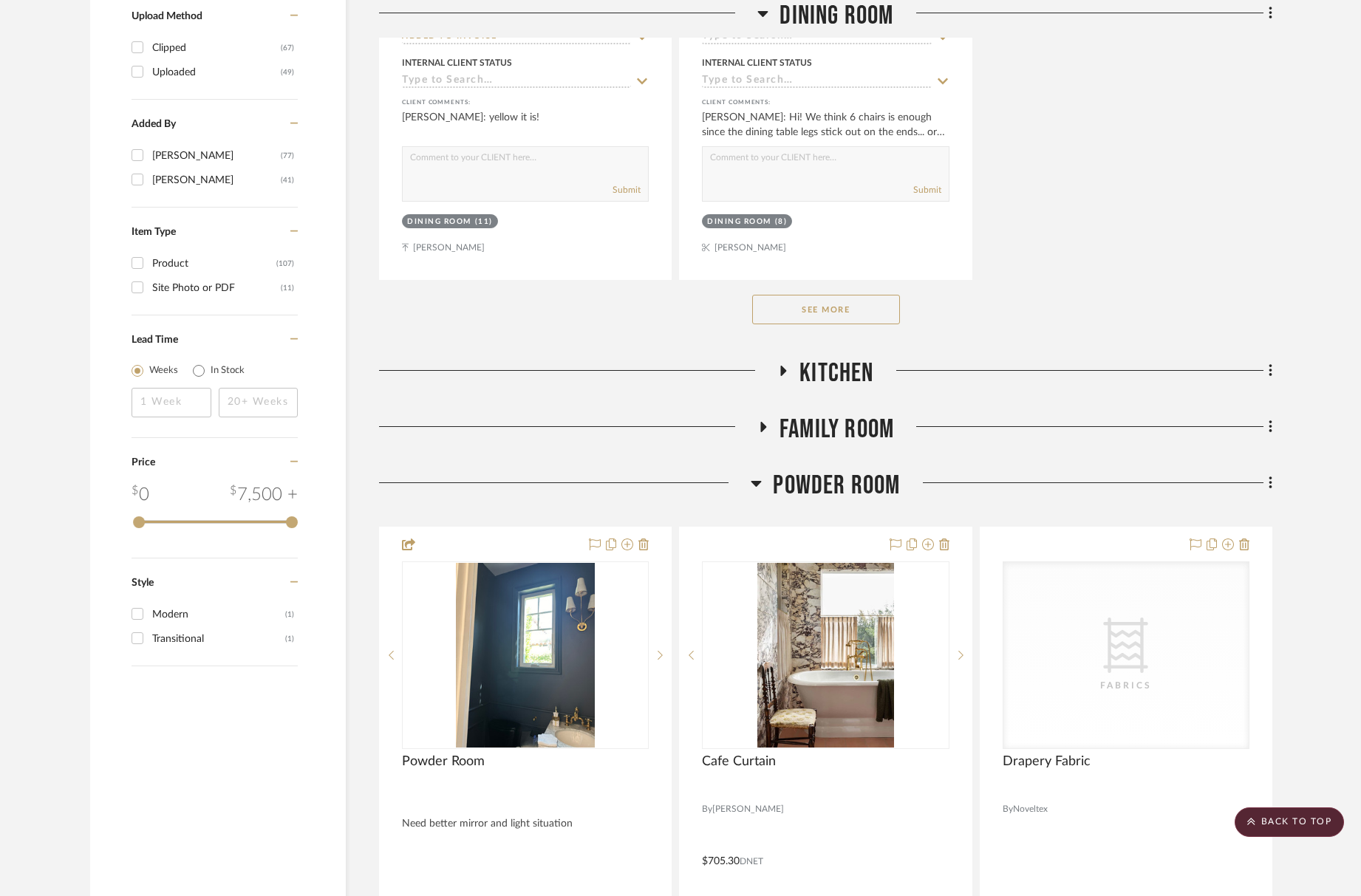
scroll to position [2218, 0]
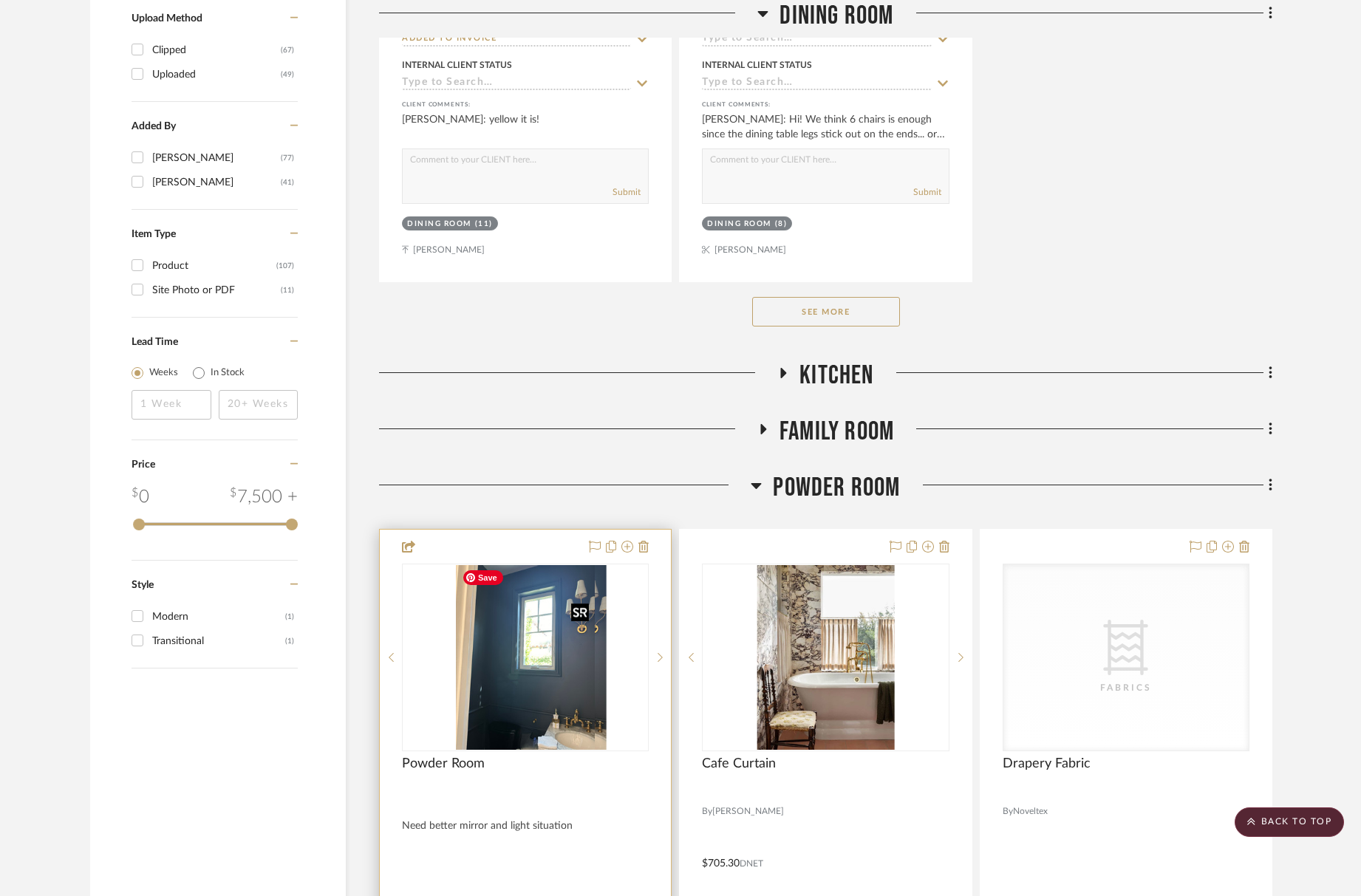
click at [552, 654] on div at bounding box center [525, 658] width 247 height 188
click at [664, 658] on sr-next-btn at bounding box center [660, 658] width 22 height 10
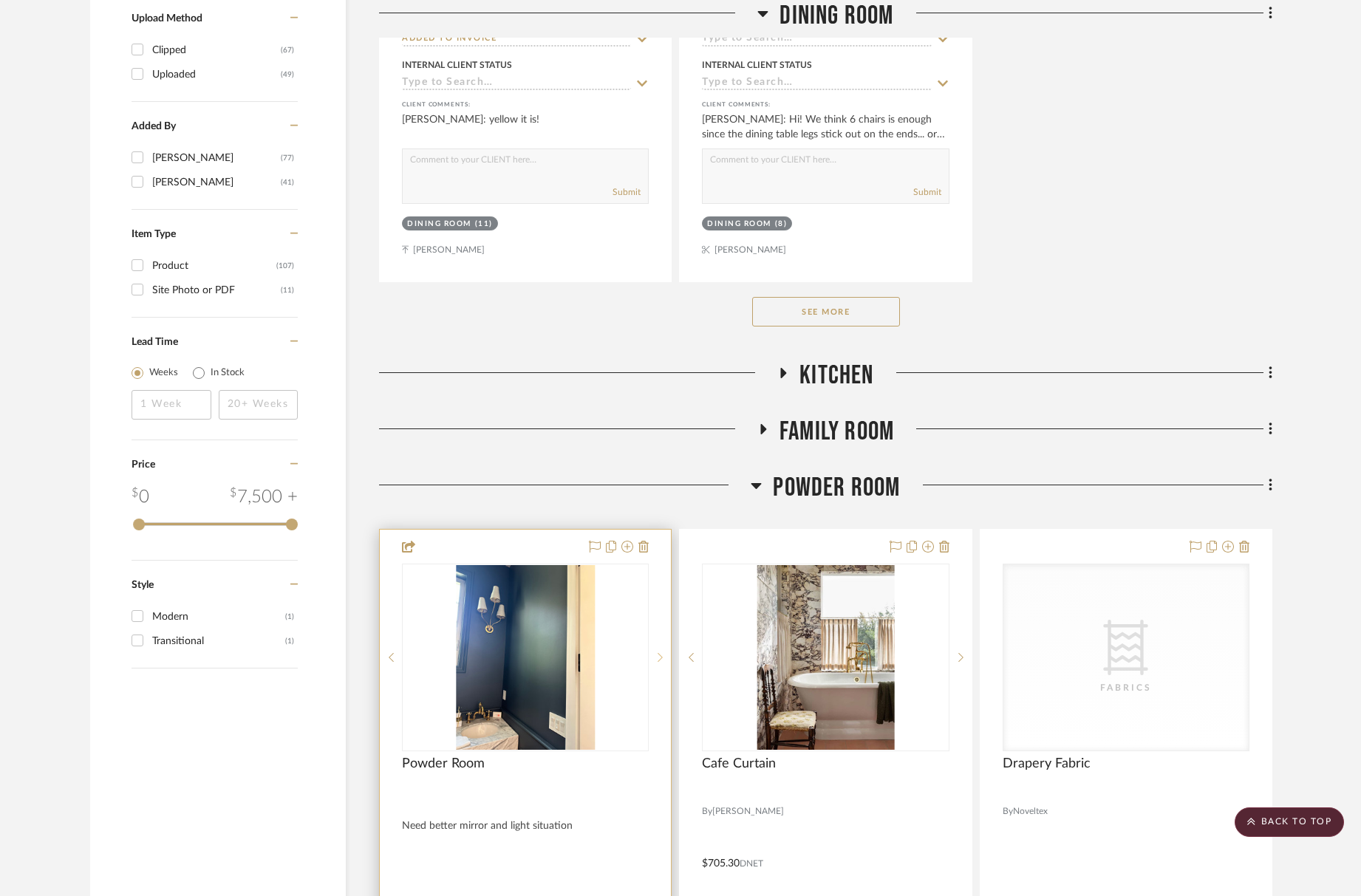
click at [664, 658] on sr-next-btn at bounding box center [660, 658] width 22 height 10
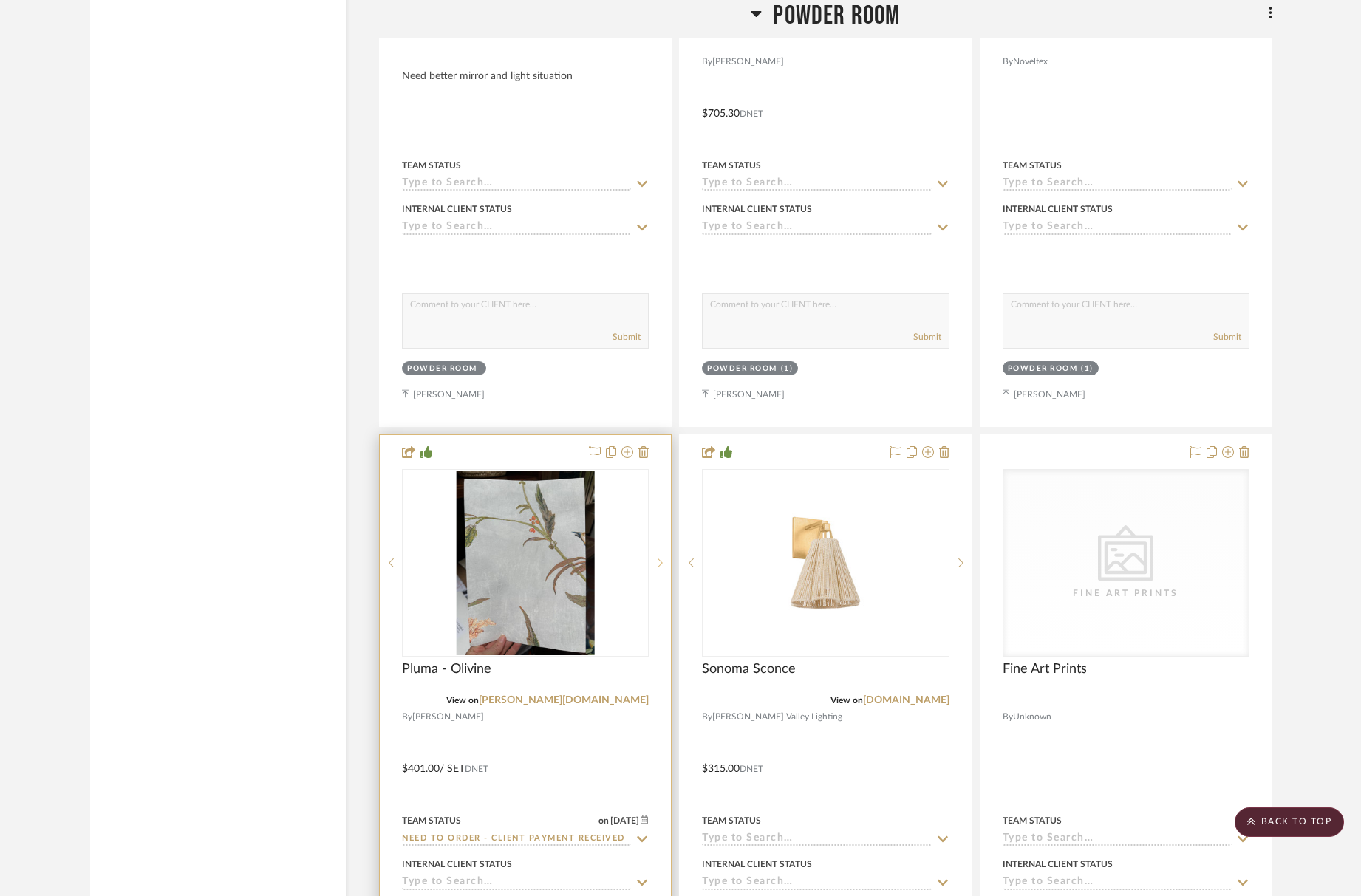
click at [653, 560] on sr-next-btn at bounding box center [660, 563] width 22 height 10
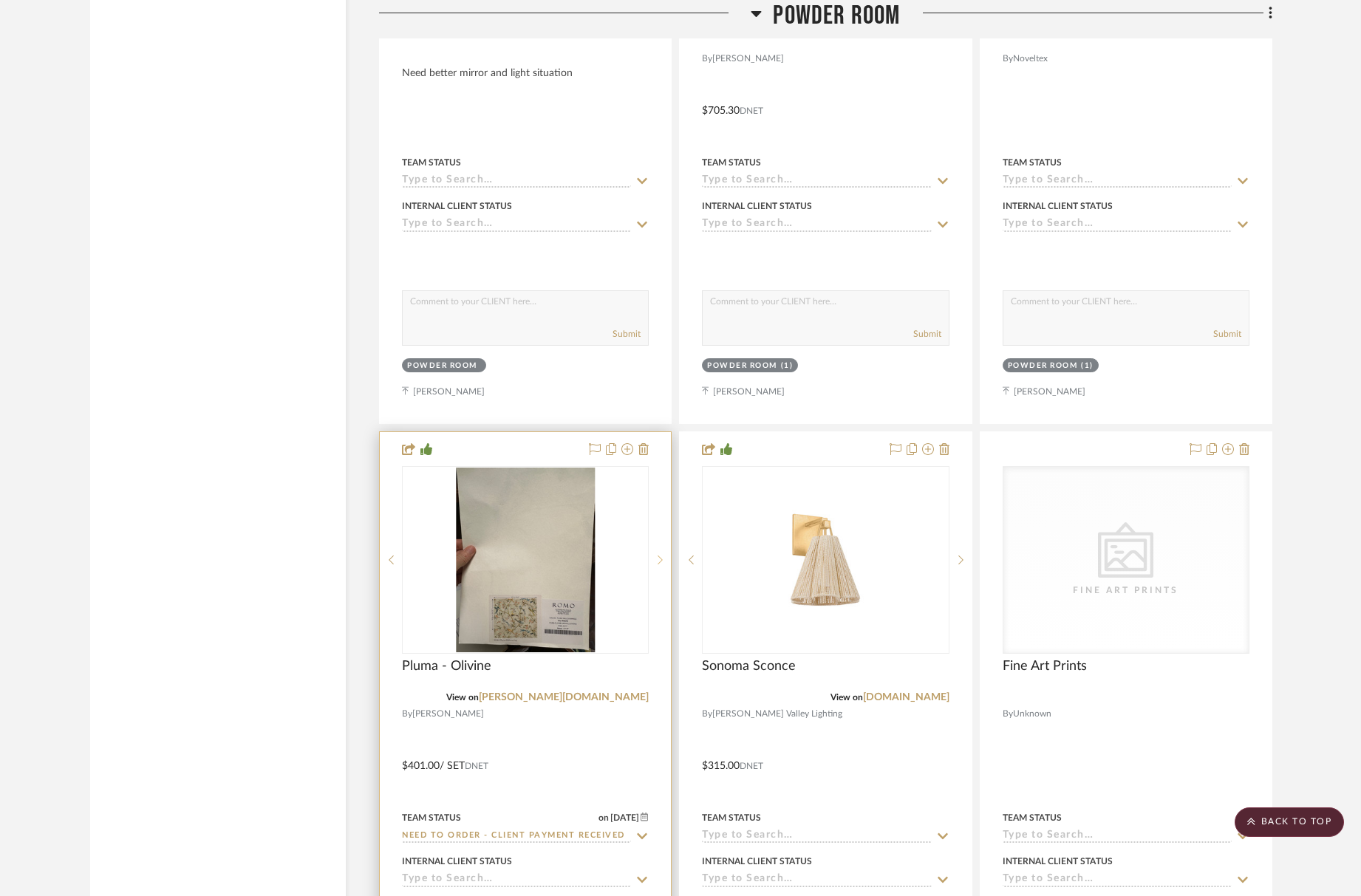
click at [659, 556] on icon at bounding box center [660, 560] width 5 height 10
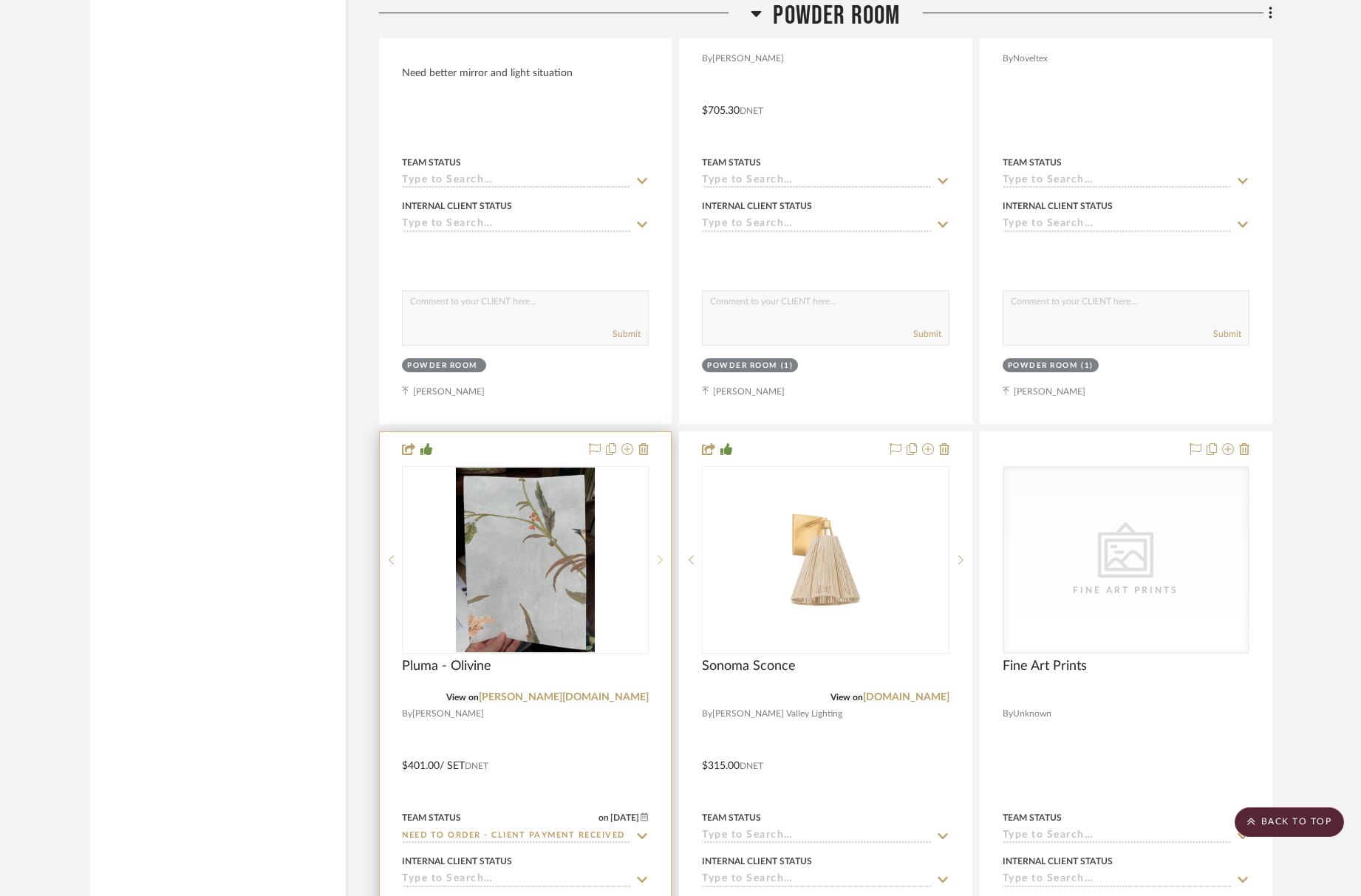
scroll to position [2972, 0]
click at [659, 556] on icon at bounding box center [660, 559] width 5 height 10
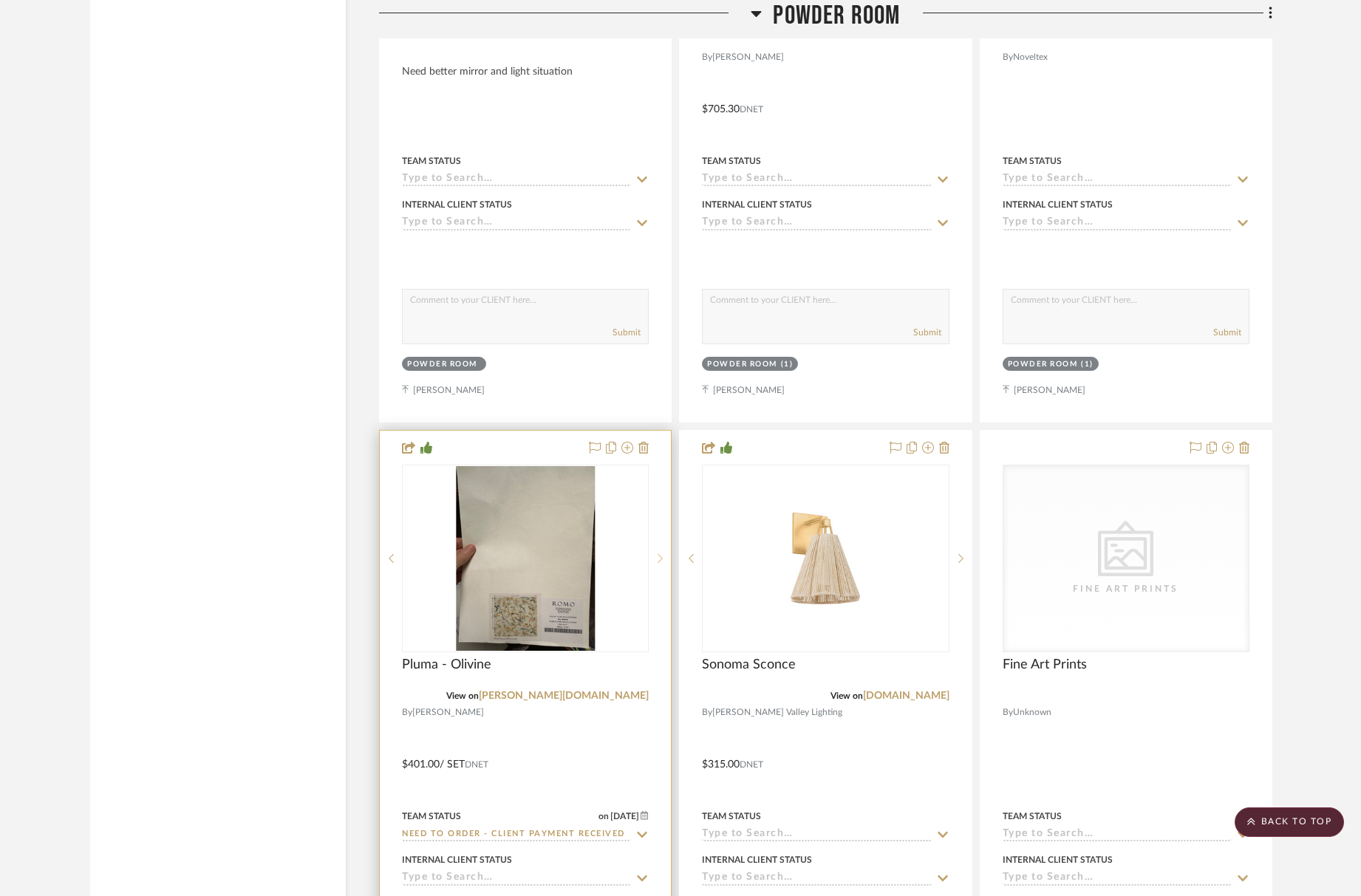
click at [659, 556] on icon at bounding box center [660, 559] width 5 height 10
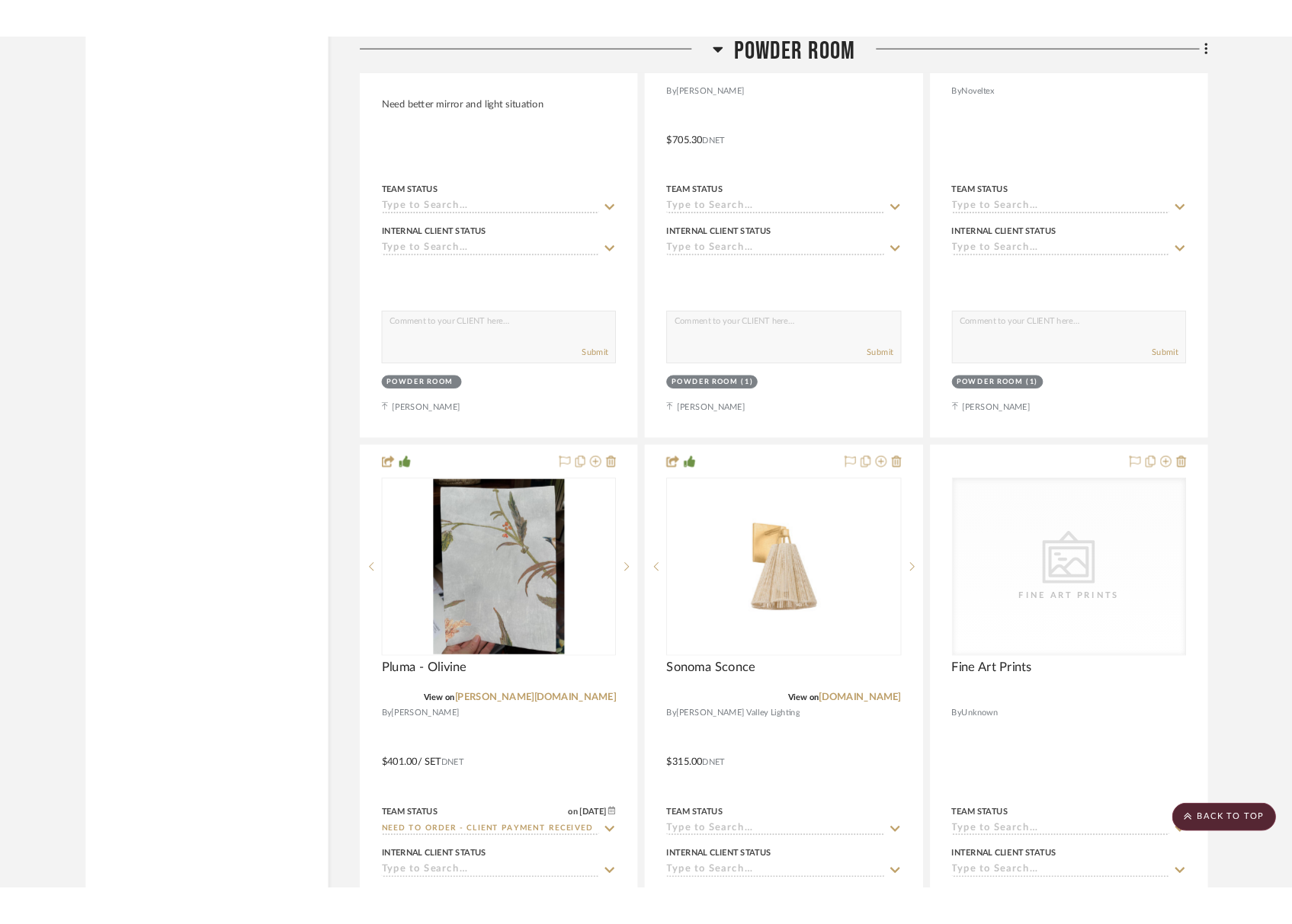
scroll to position [3071, 0]
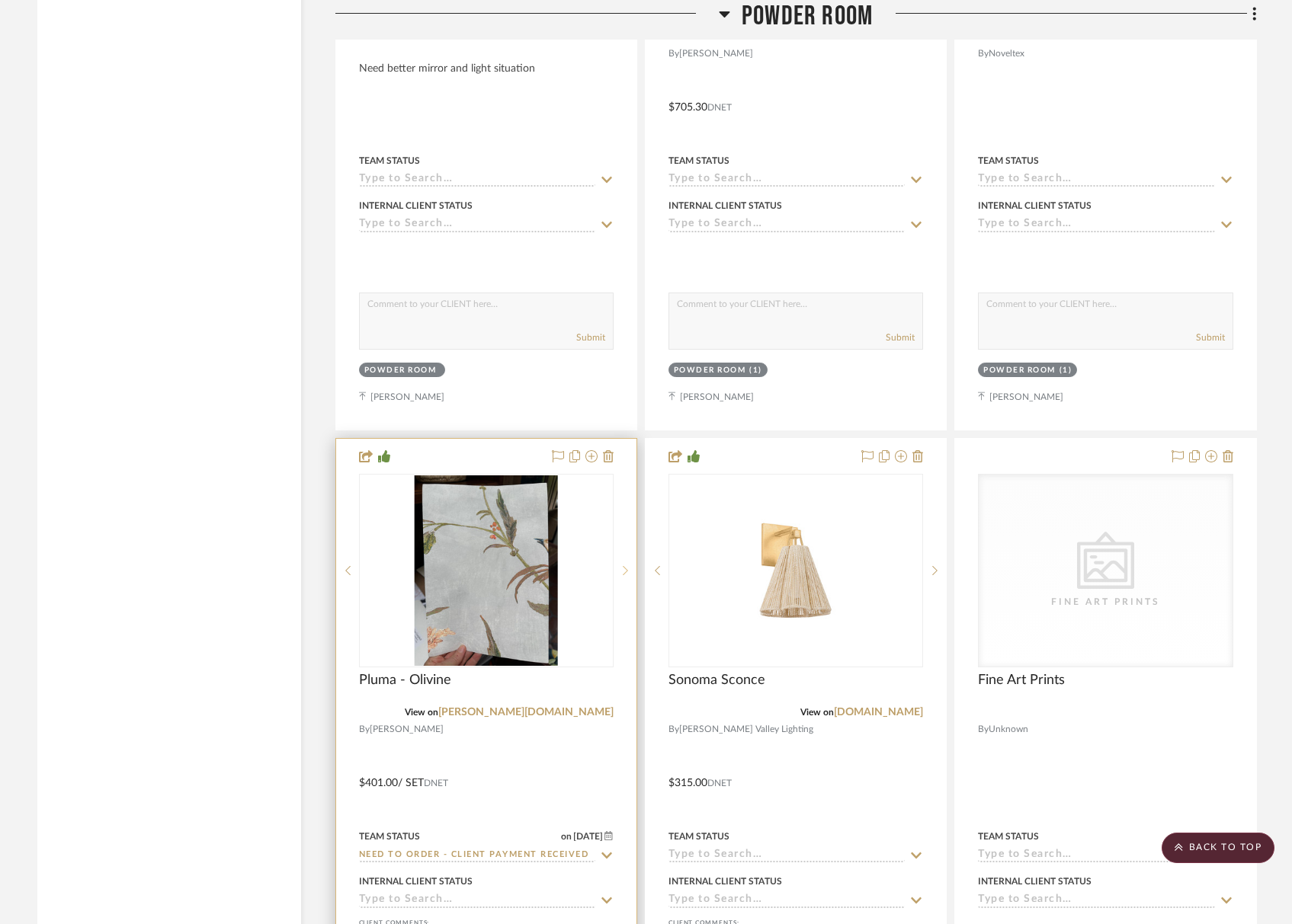
click at [626, 566] on icon at bounding box center [625, 571] width 5 height 11
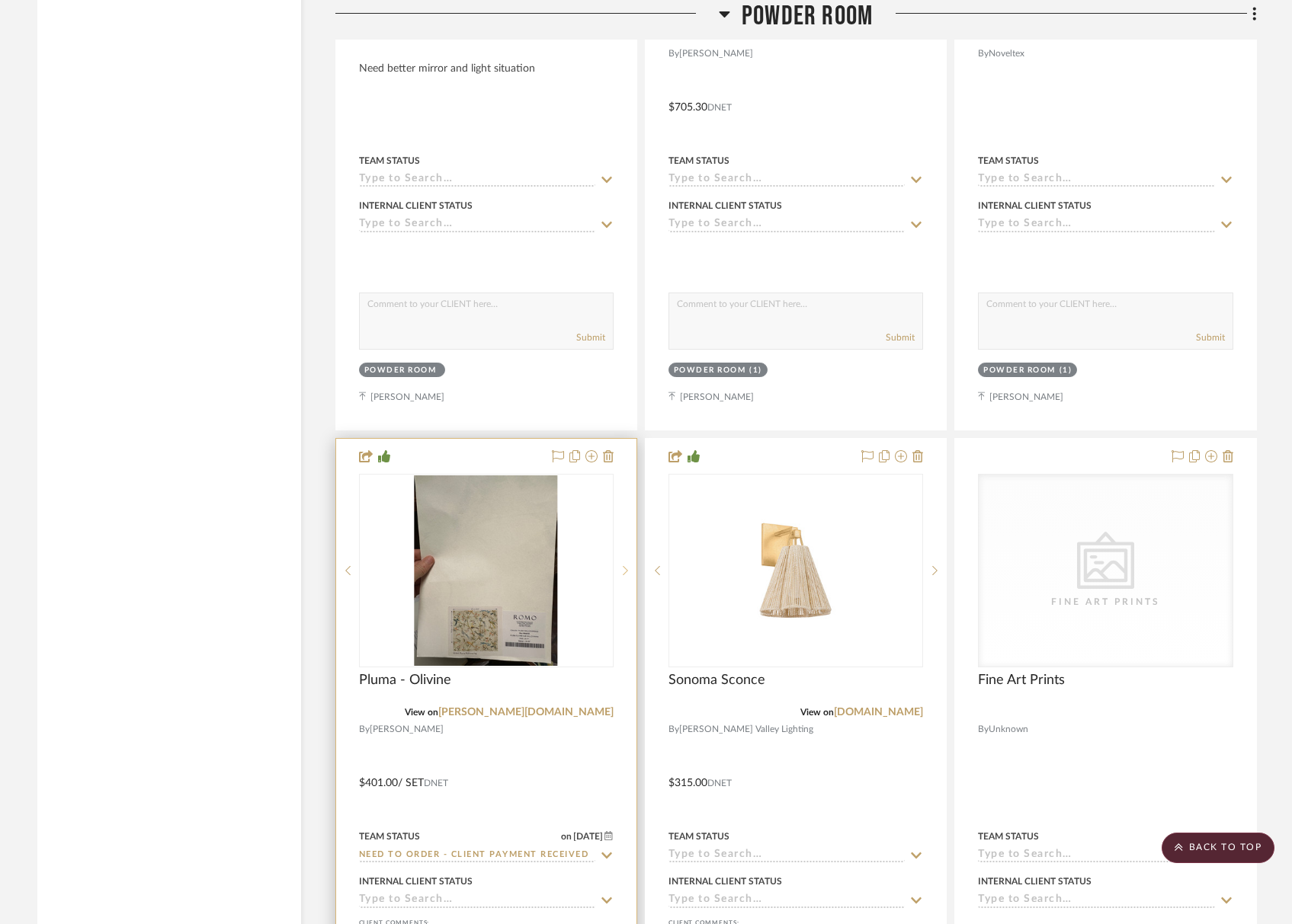
click at [626, 566] on icon at bounding box center [625, 571] width 5 height 11
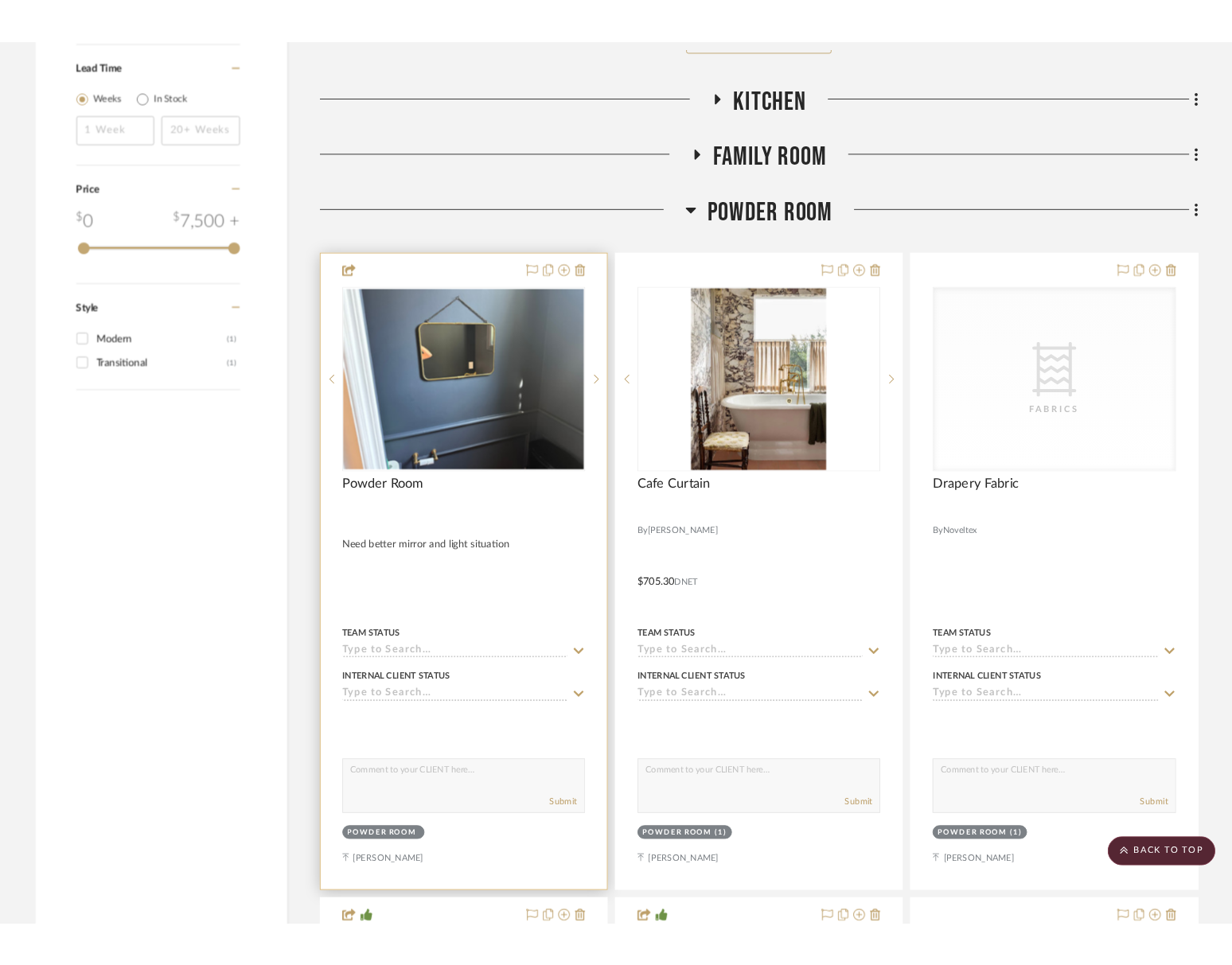
scroll to position [2686, 0]
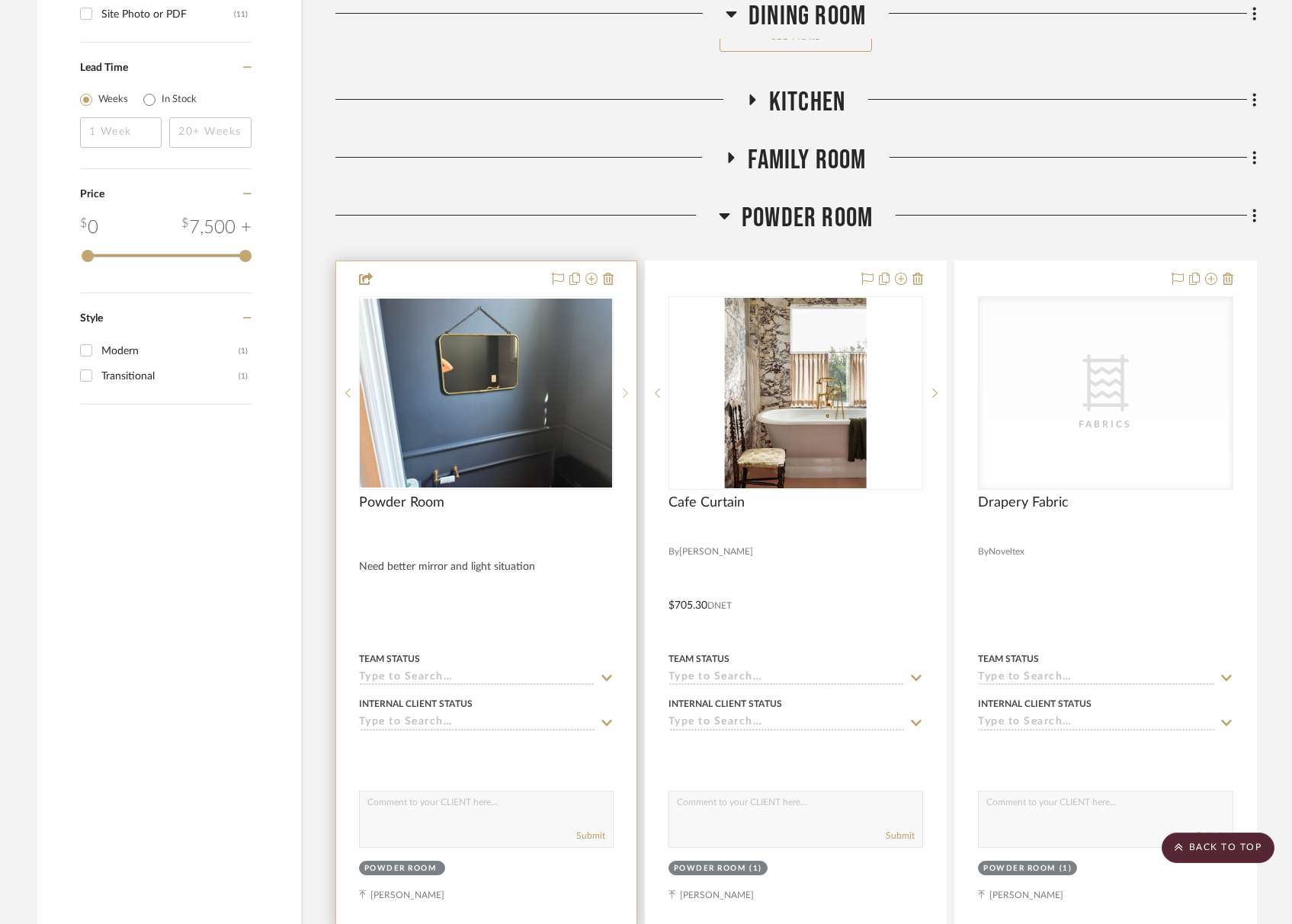
click at [618, 381] on div at bounding box center [625, 393] width 23 height 193
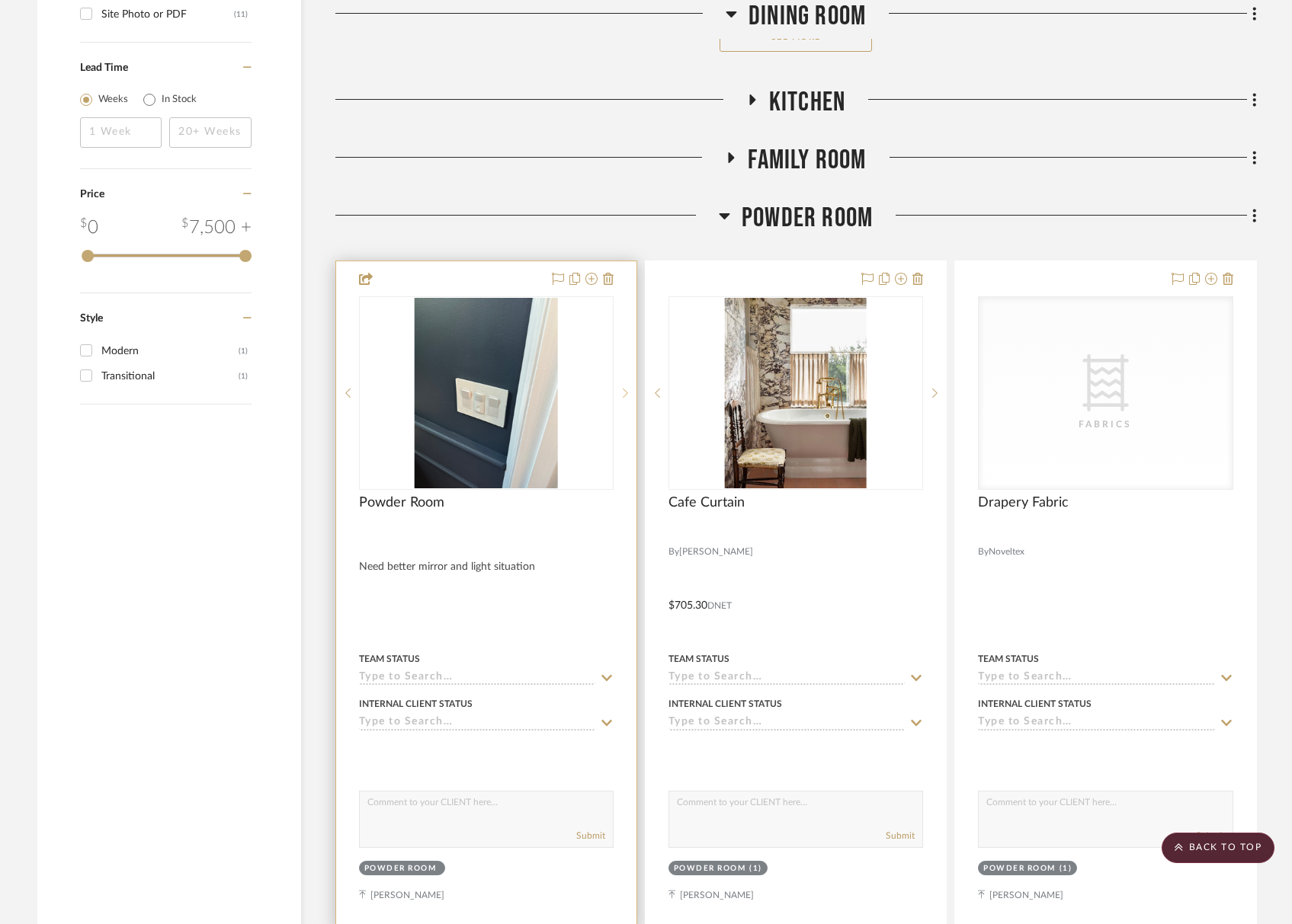
click at [617, 381] on div at bounding box center [625, 393] width 23 height 193
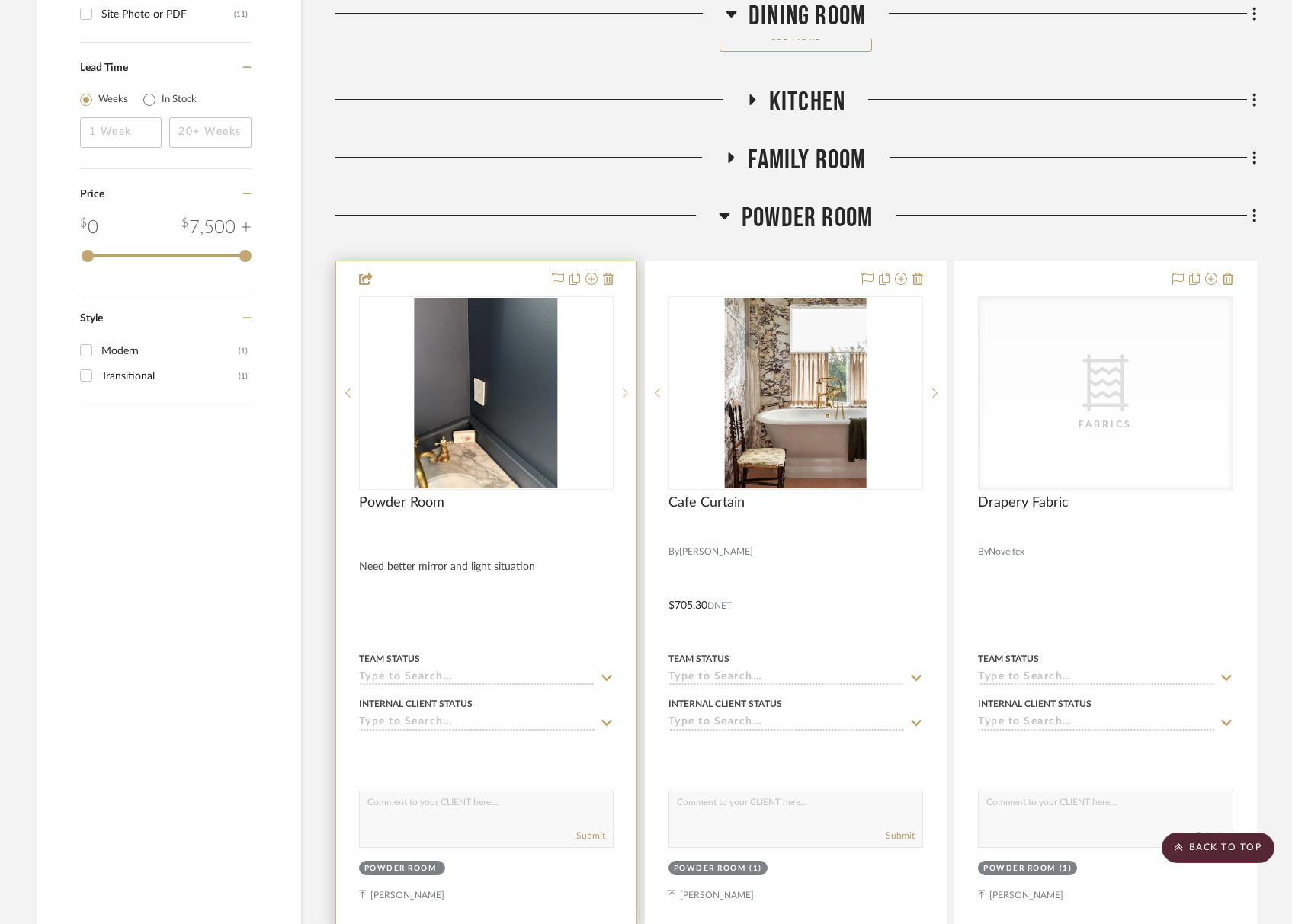
click at [617, 381] on div at bounding box center [625, 393] width 23 height 193
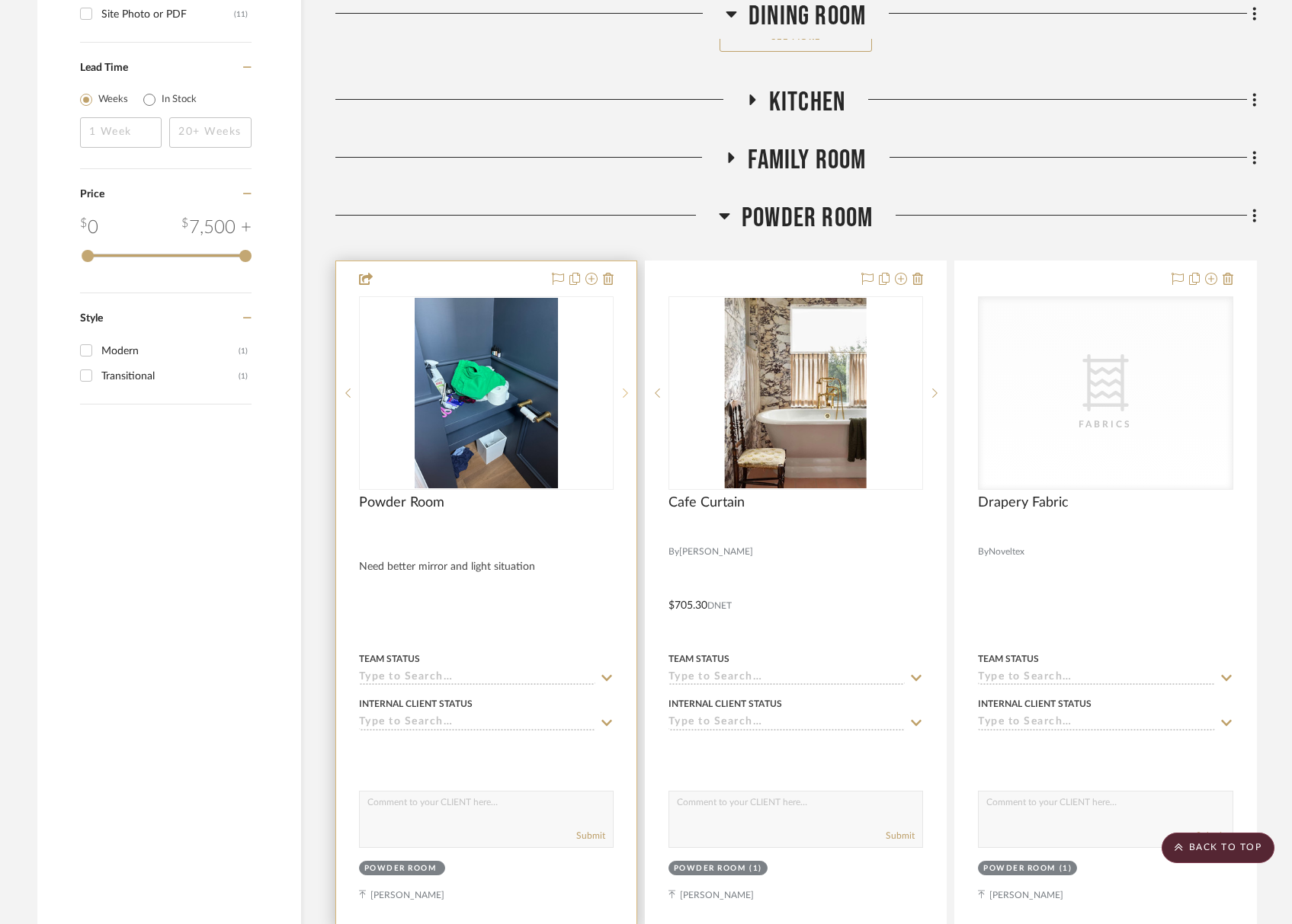
click at [617, 381] on div at bounding box center [625, 393] width 23 height 193
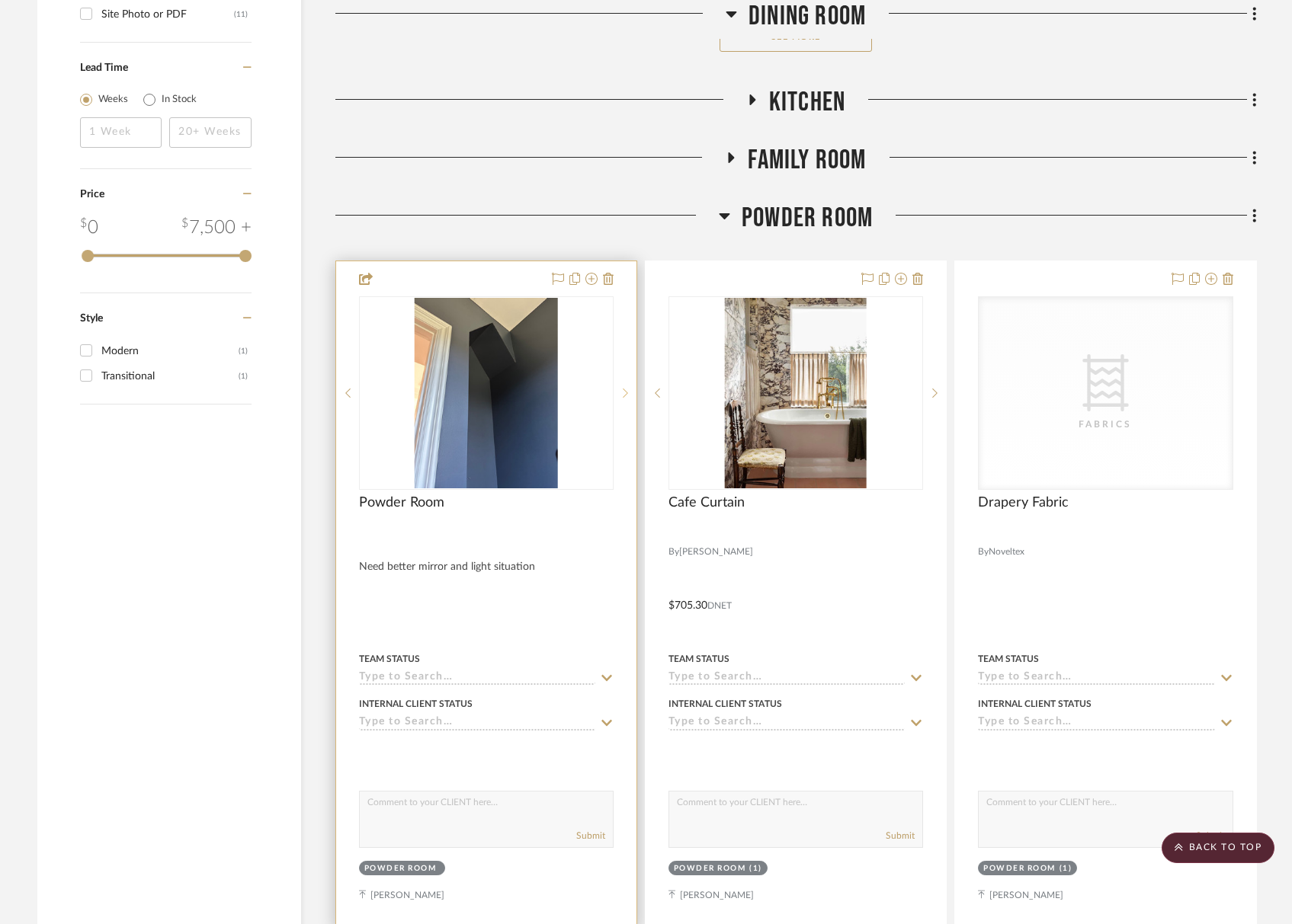
click at [626, 391] on icon at bounding box center [625, 393] width 5 height 9
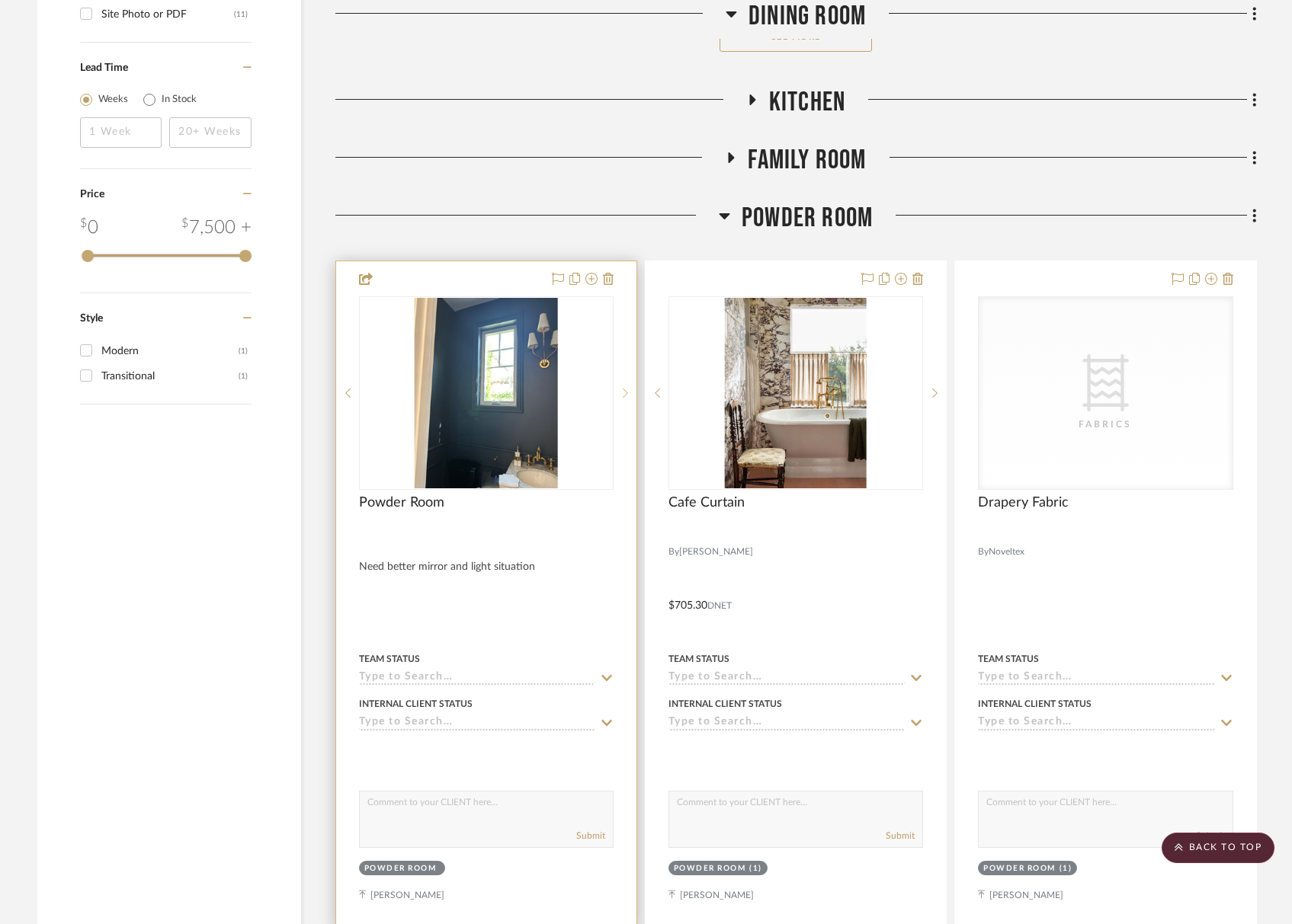
click at [627, 391] on icon at bounding box center [625, 393] width 5 height 11
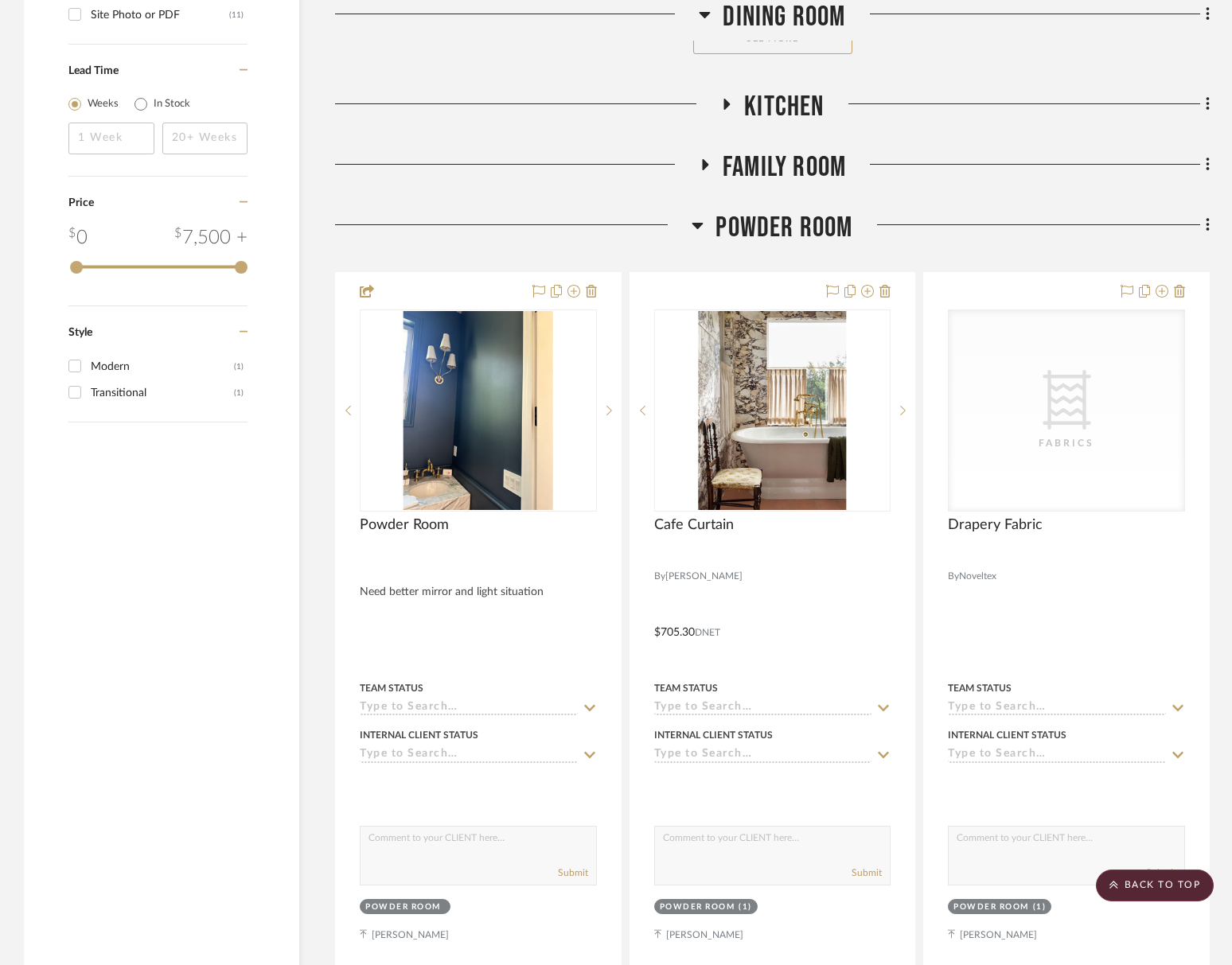
click at [774, 214] on span "Powder Room" at bounding box center [784, 228] width 137 height 34
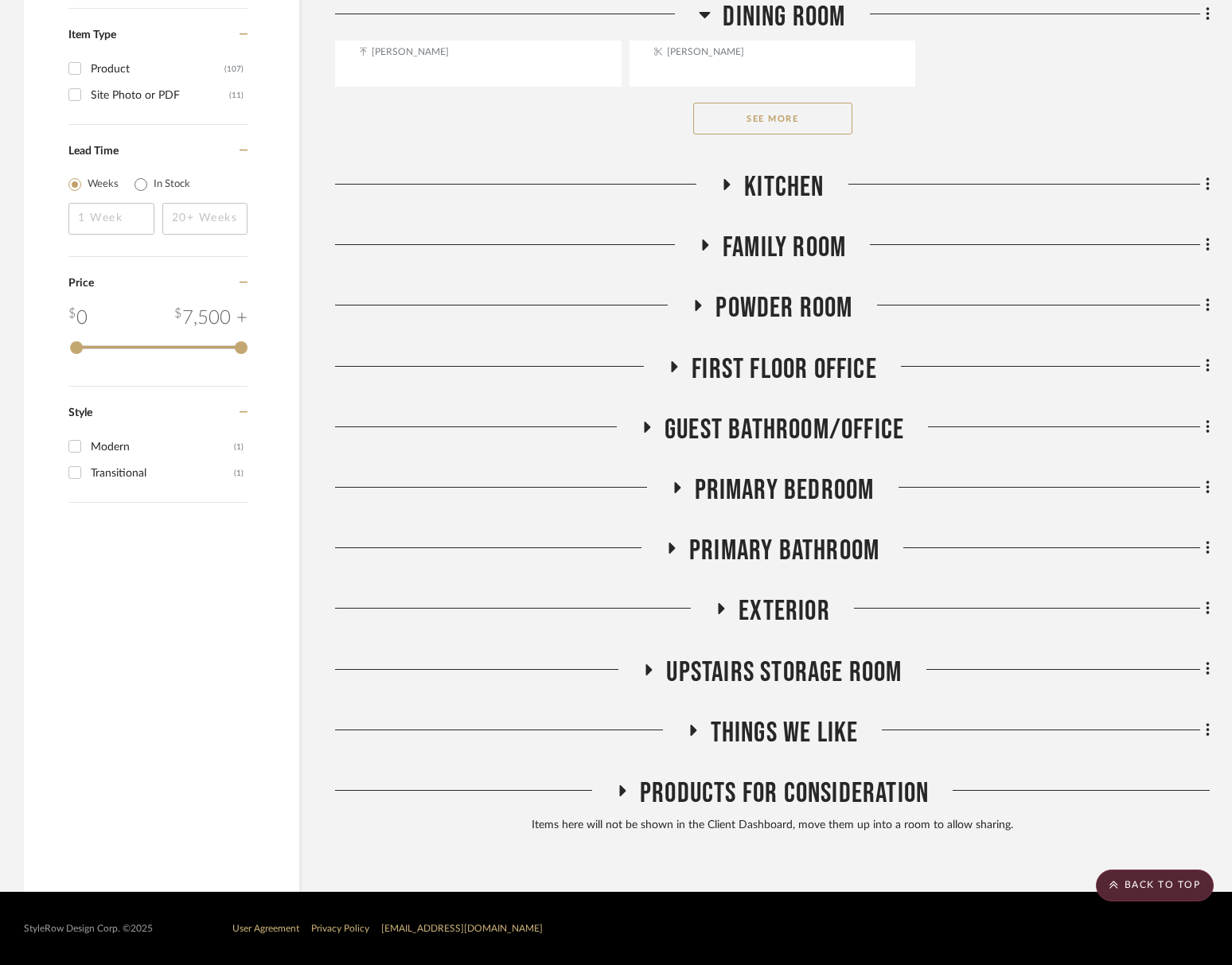
scroll to position [2602, 0]
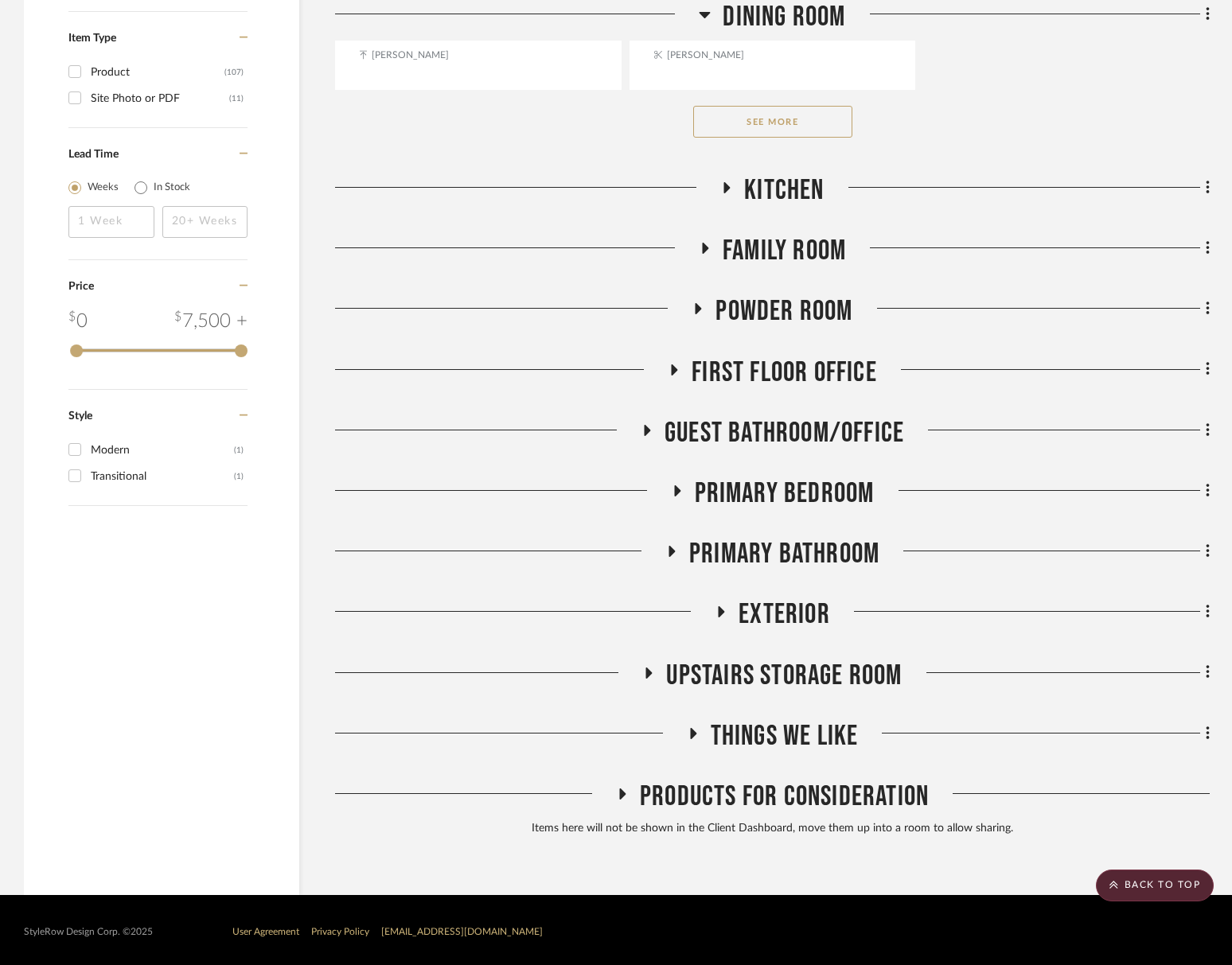
click at [806, 491] on span "Primary Bedroom" at bounding box center [785, 494] width 180 height 34
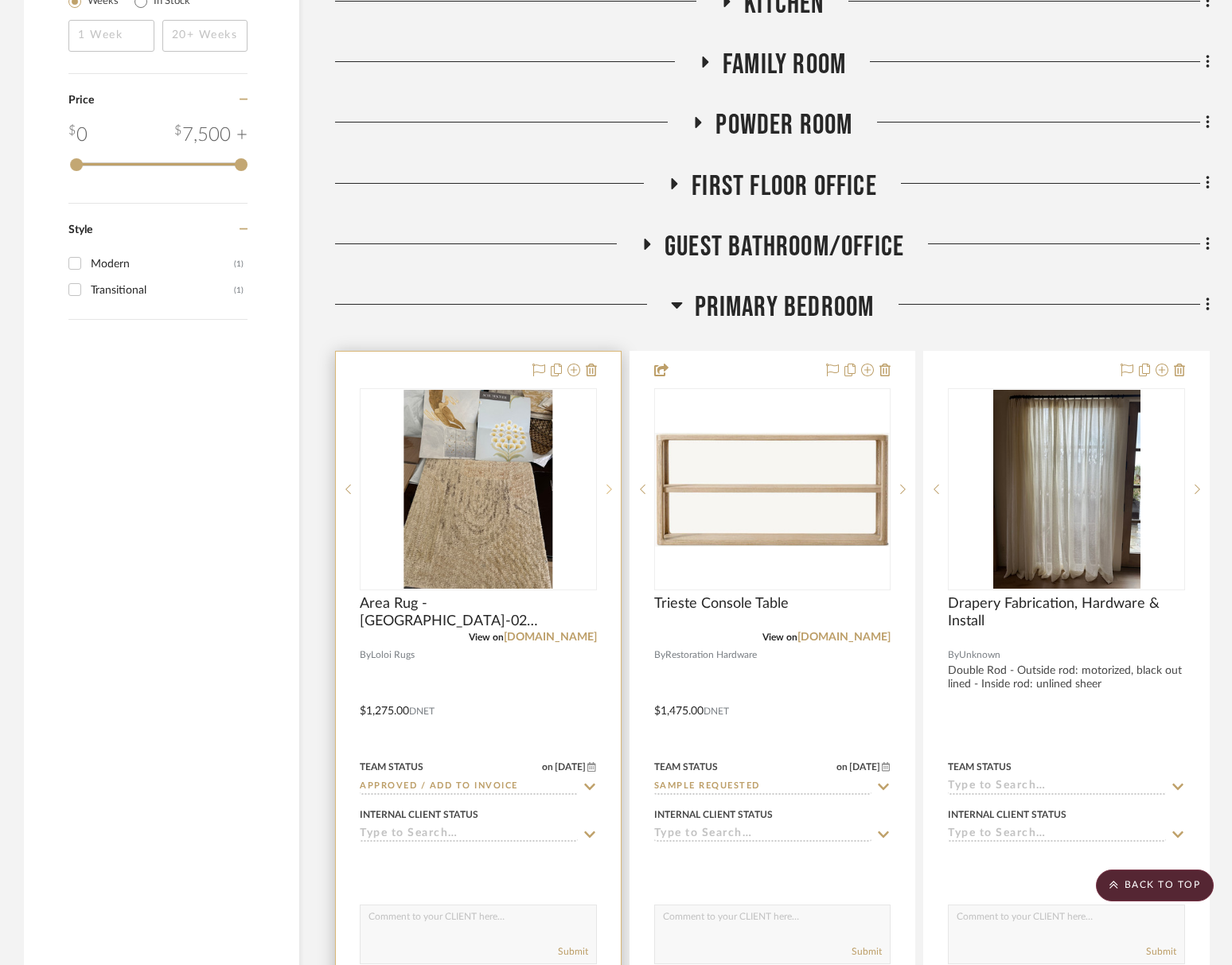
scroll to position [2785, 0]
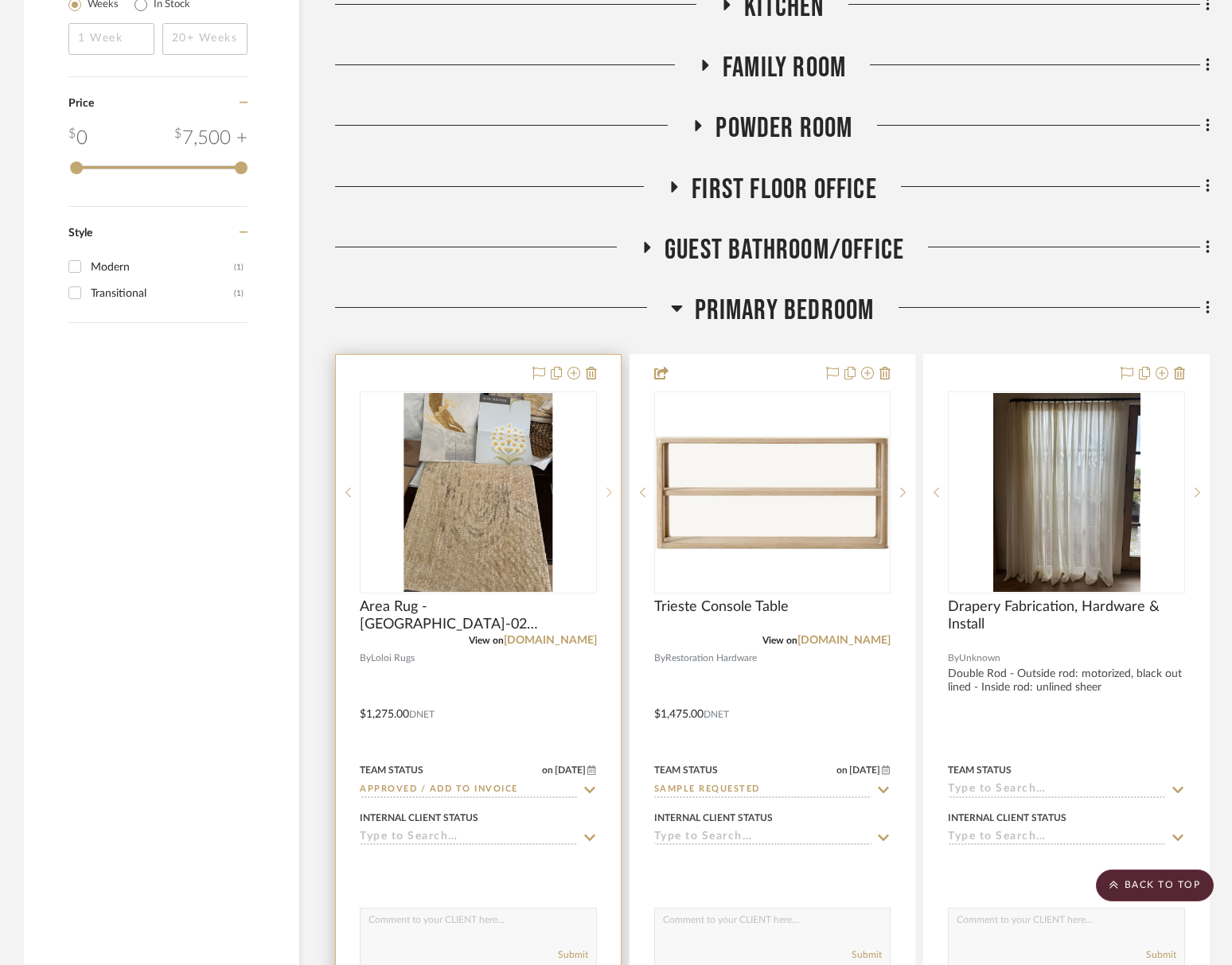
click at [602, 491] on sr-next-btn at bounding box center [609, 493] width 24 height 11
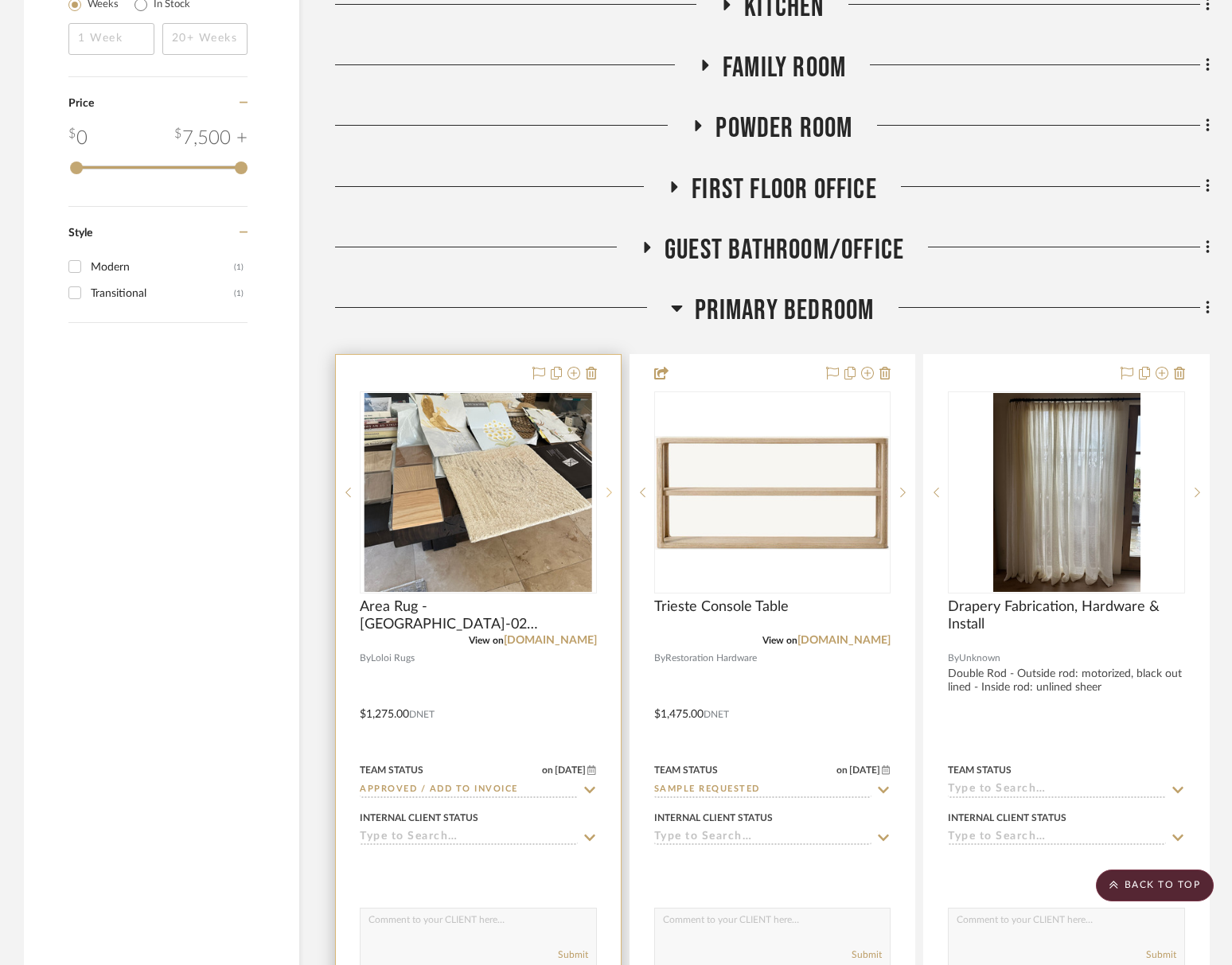
scroll to position [2784, 0]
click at [602, 491] on sr-next-btn at bounding box center [609, 494] width 24 height 11
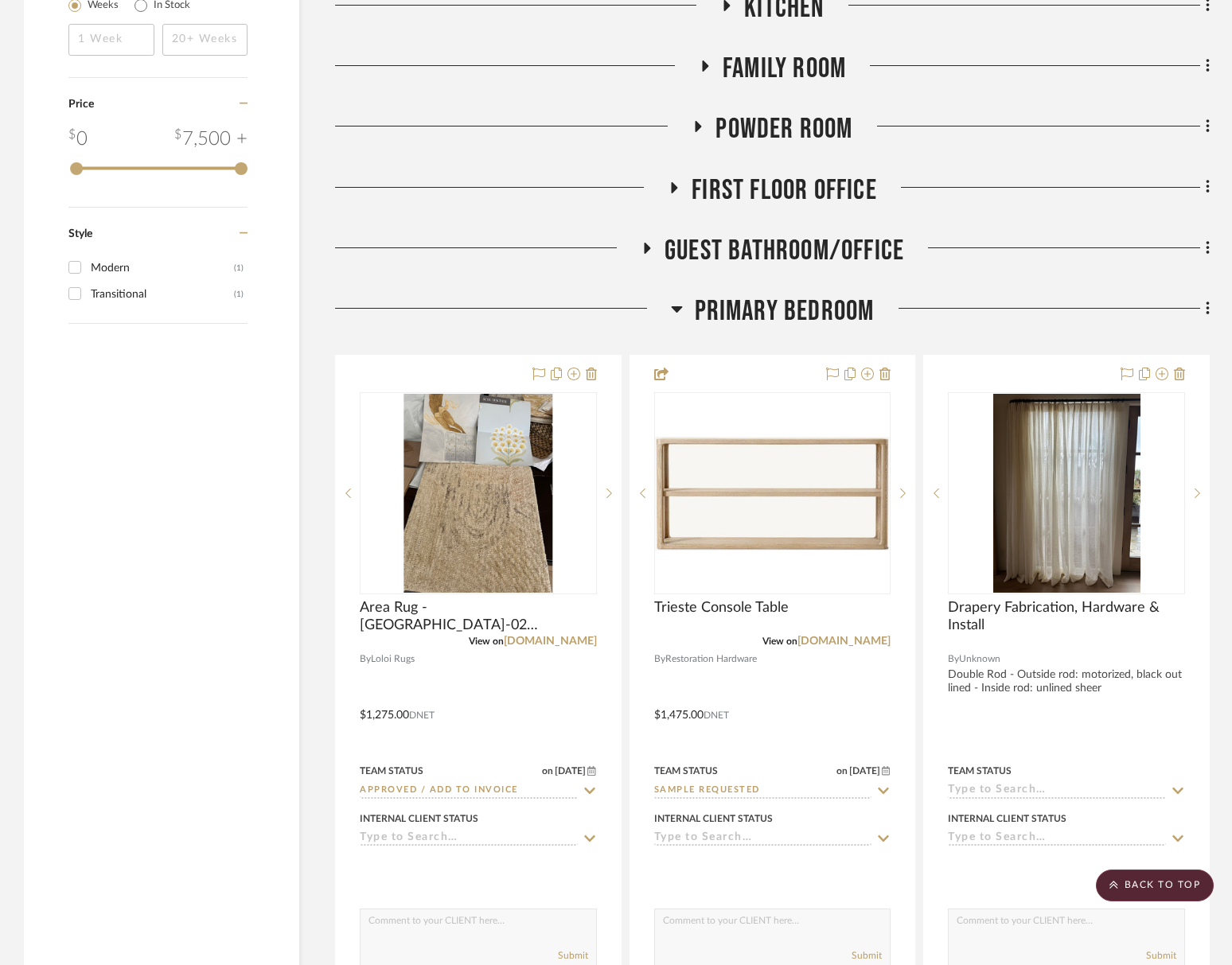
click at [726, 308] on span "Primary Bedroom" at bounding box center [785, 311] width 180 height 34
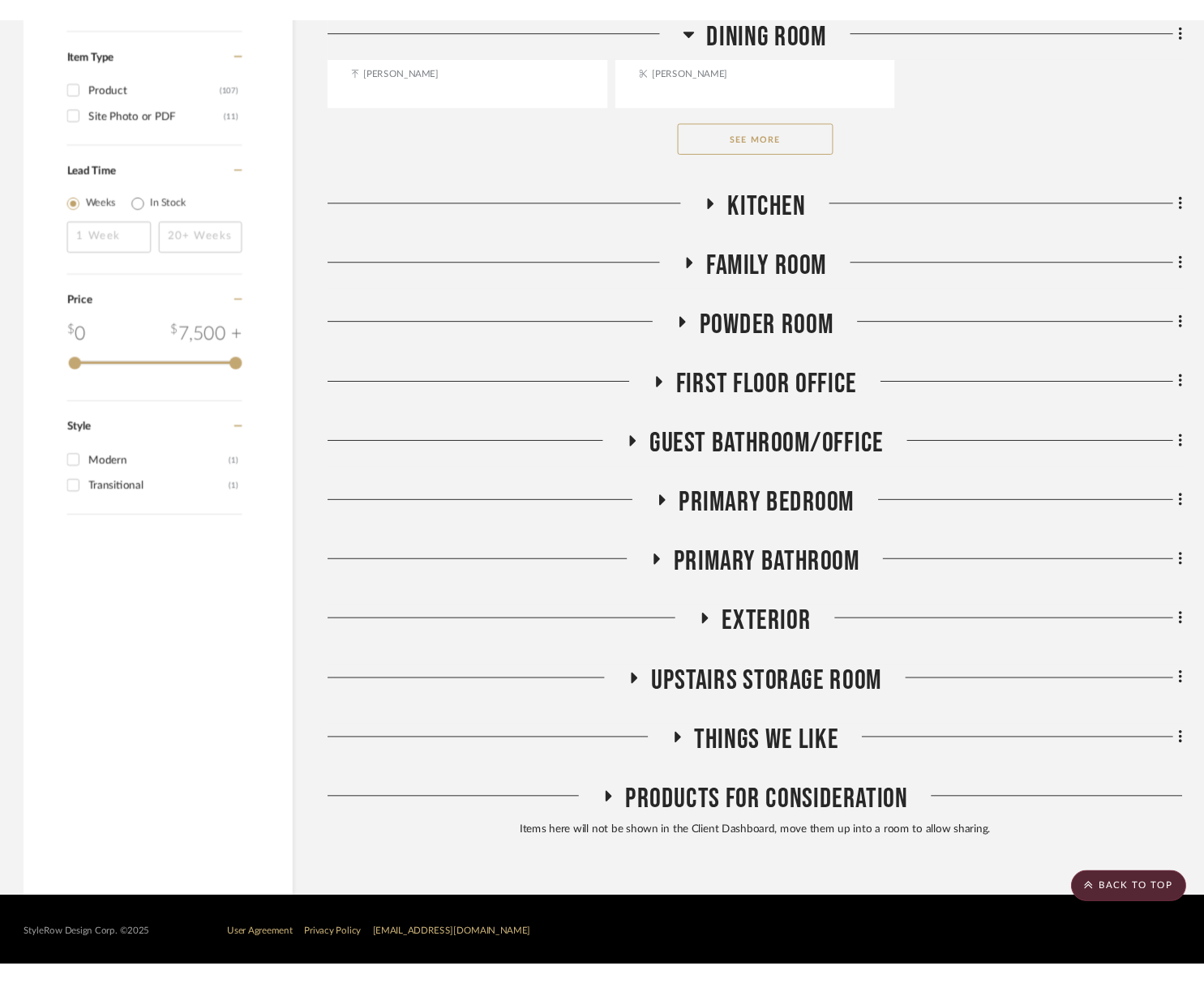
scroll to position [2650, 0]
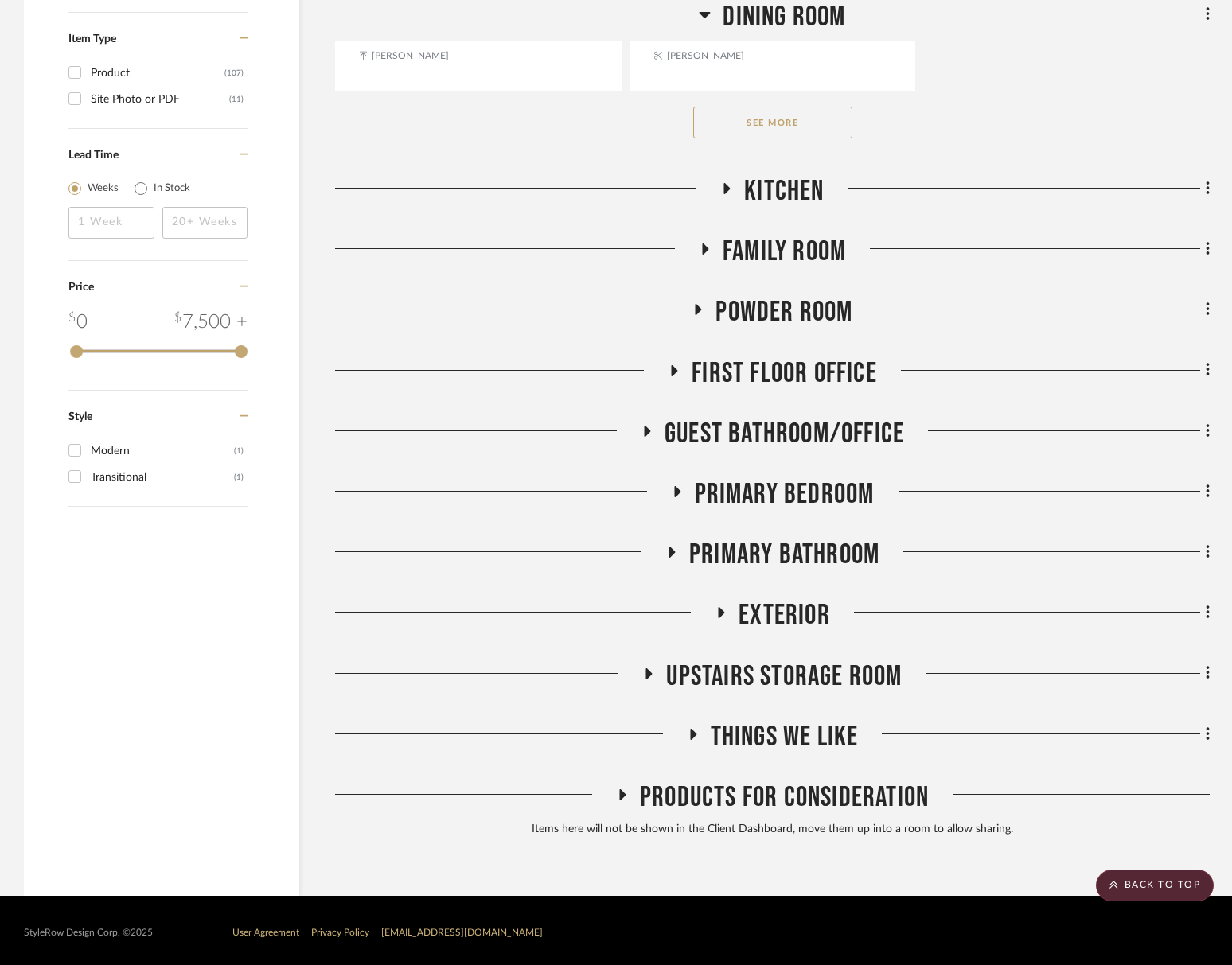
click at [846, 685] on span "Upstairs Storage Room" at bounding box center [784, 676] width 236 height 34
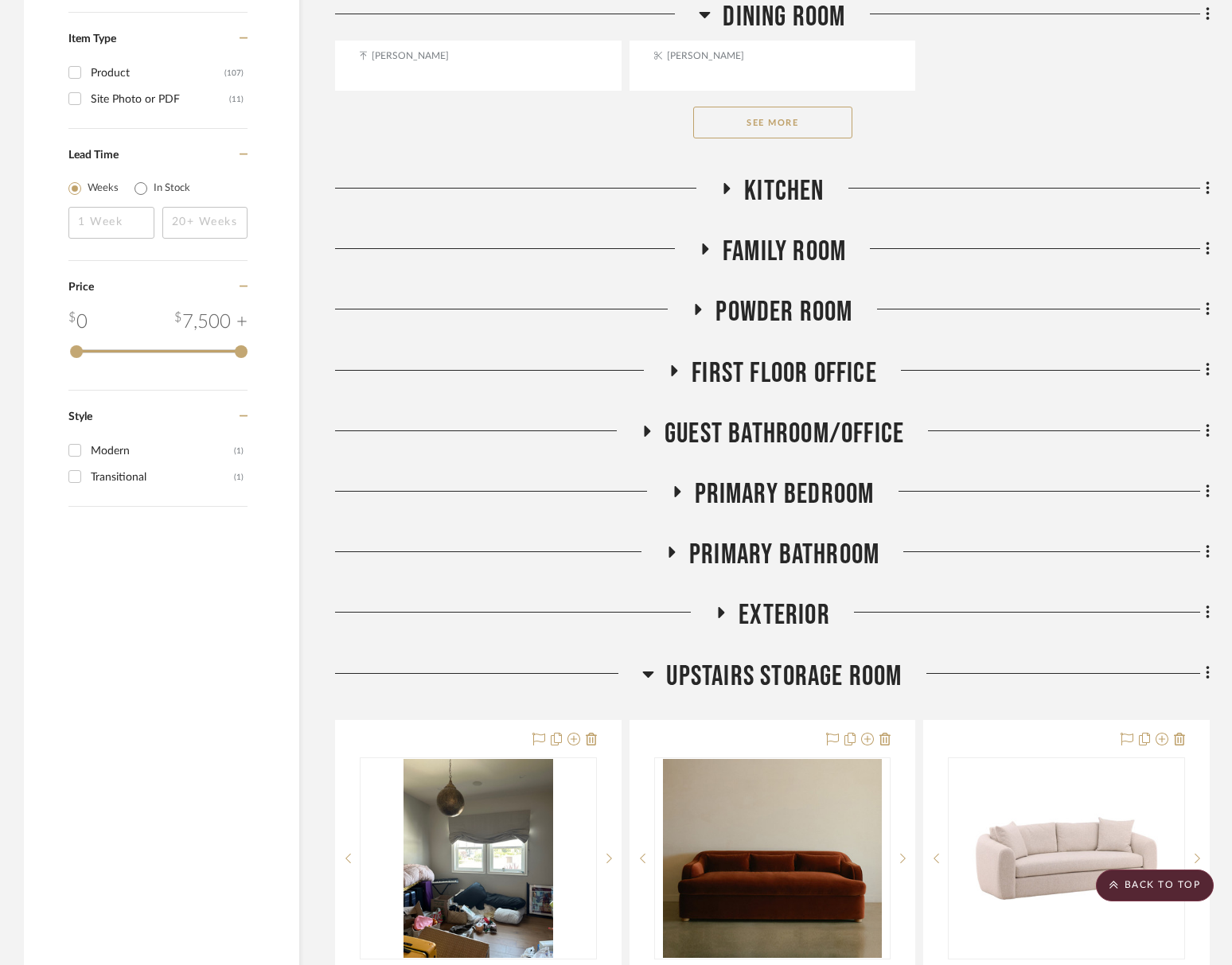
click at [846, 684] on span "Upstairs Storage Room" at bounding box center [784, 676] width 236 height 34
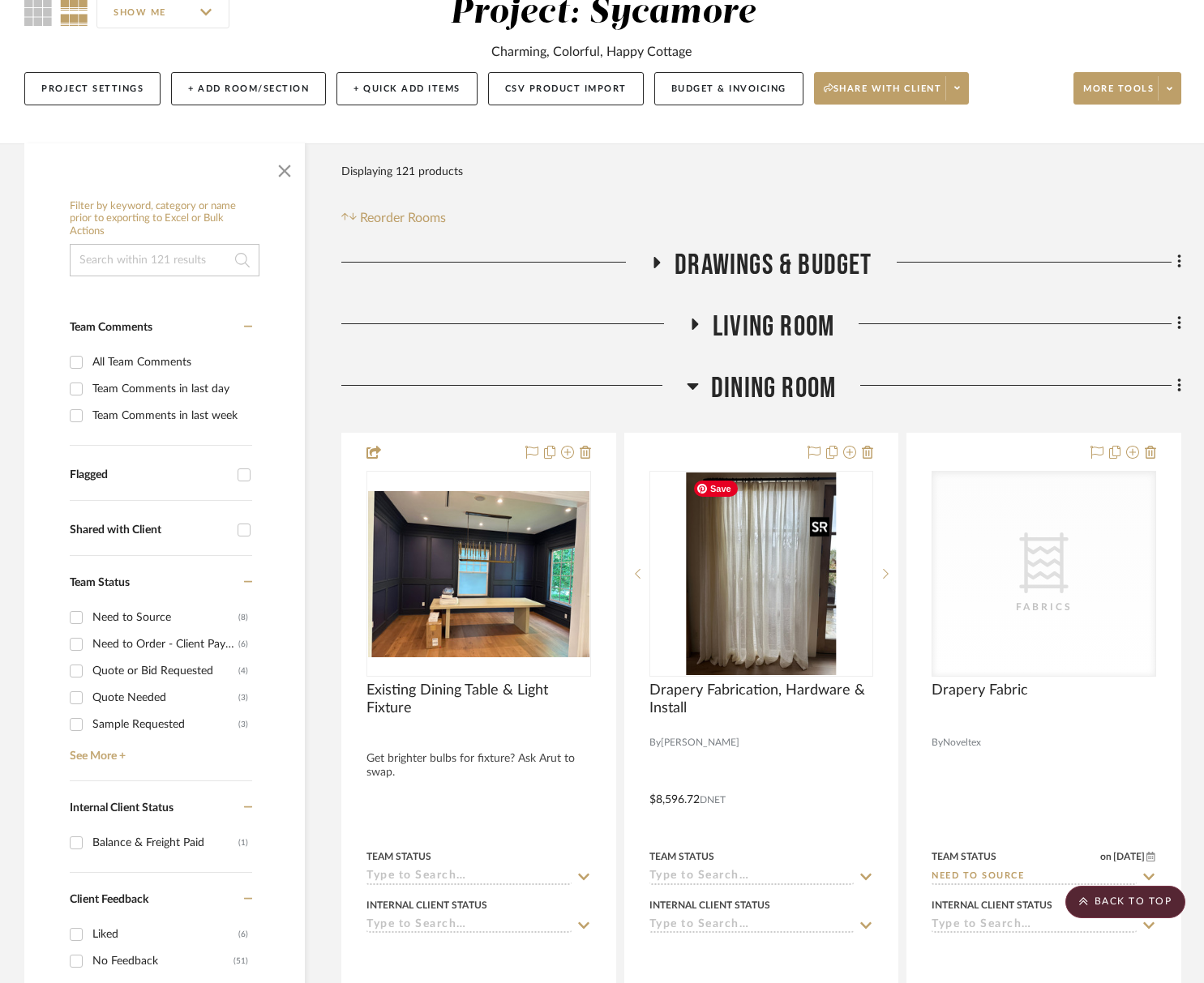
scroll to position [0, 0]
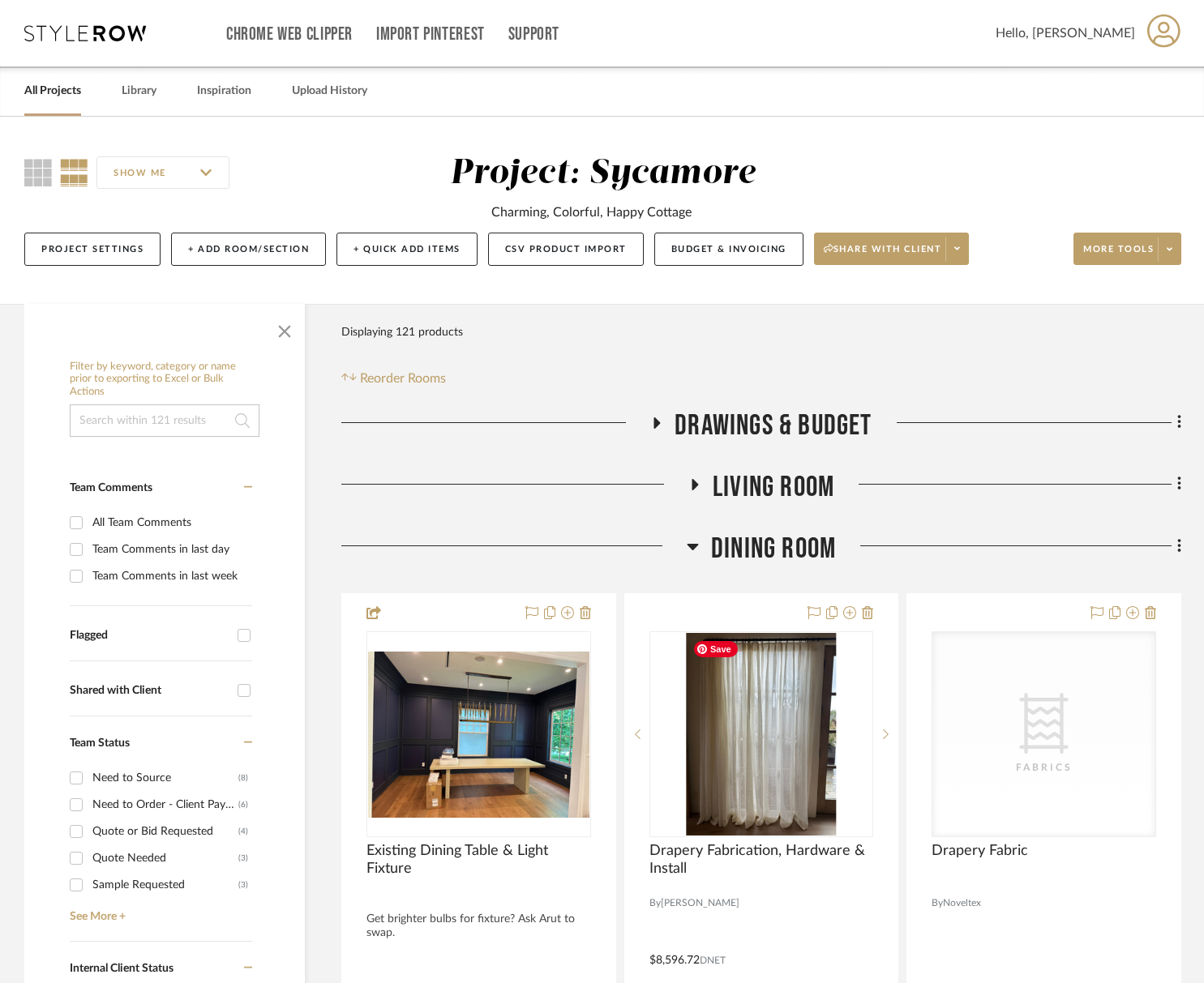
click at [761, 556] on span "Dining Room" at bounding box center [773, 549] width 125 height 35
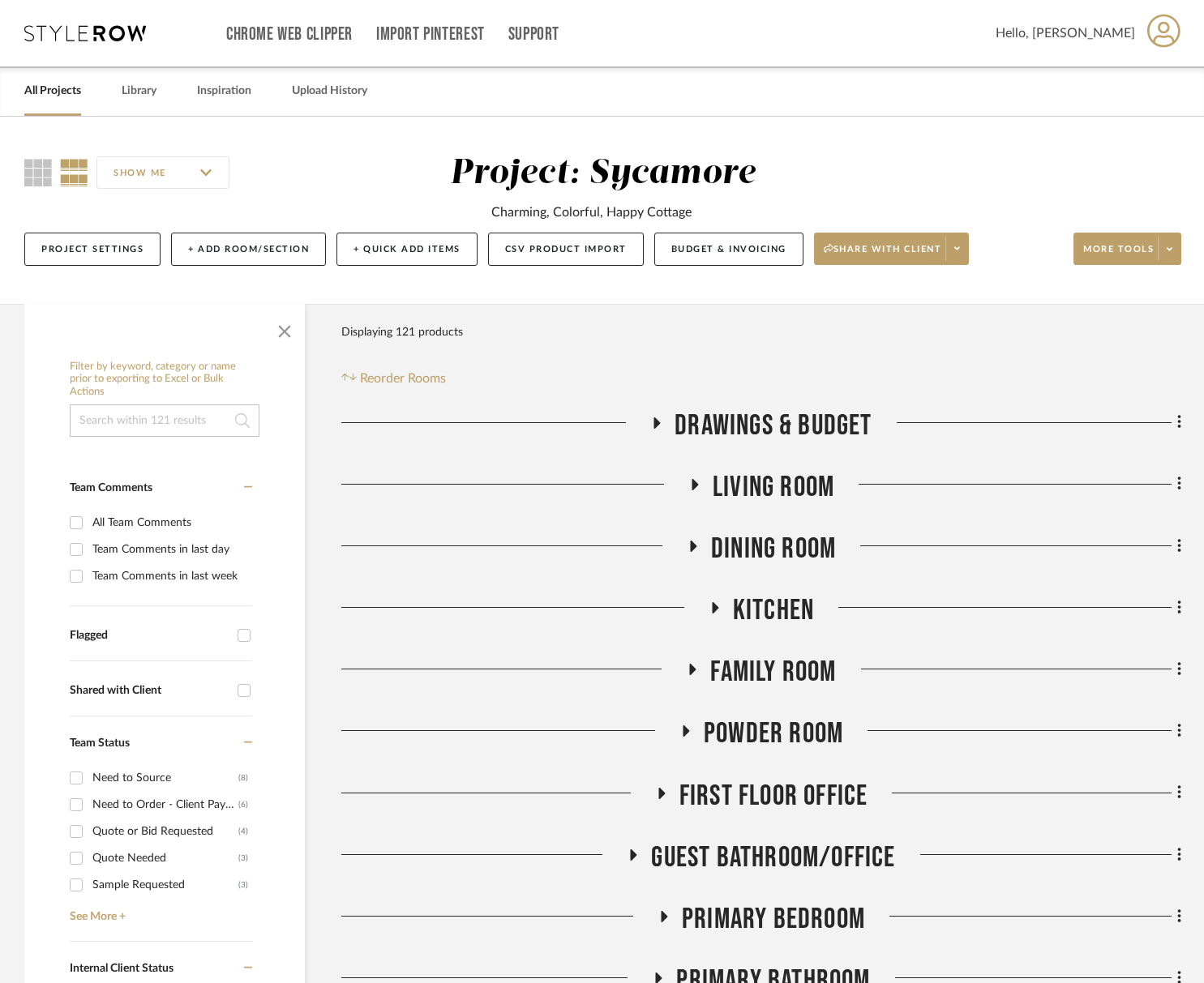
drag, startPoint x: 771, startPoint y: 736, endPoint x: 763, endPoint y: 736, distance: 8.0
click at [771, 736] on span "Powder Room" at bounding box center [773, 734] width 140 height 35
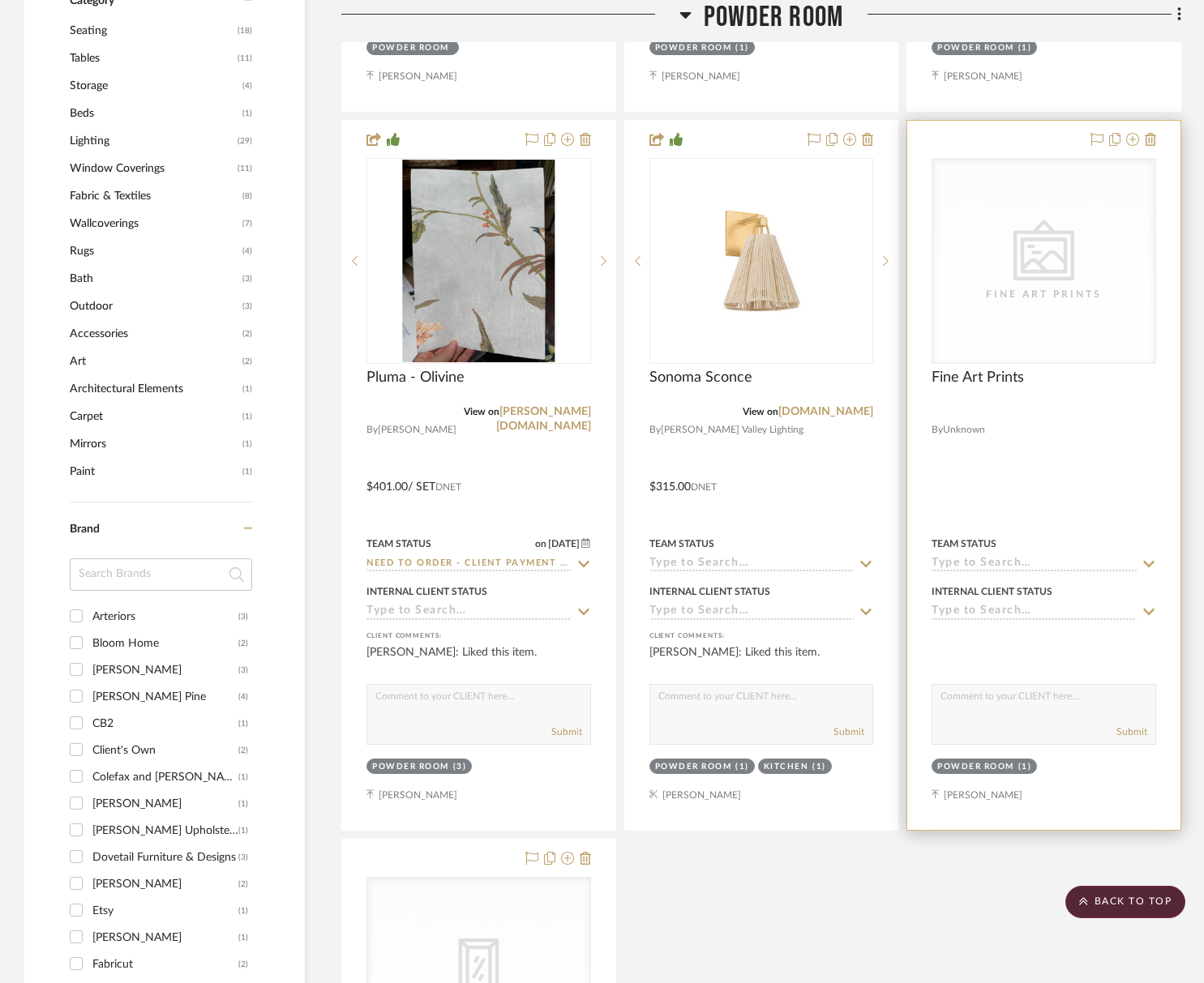
scroll to position [1666, 0]
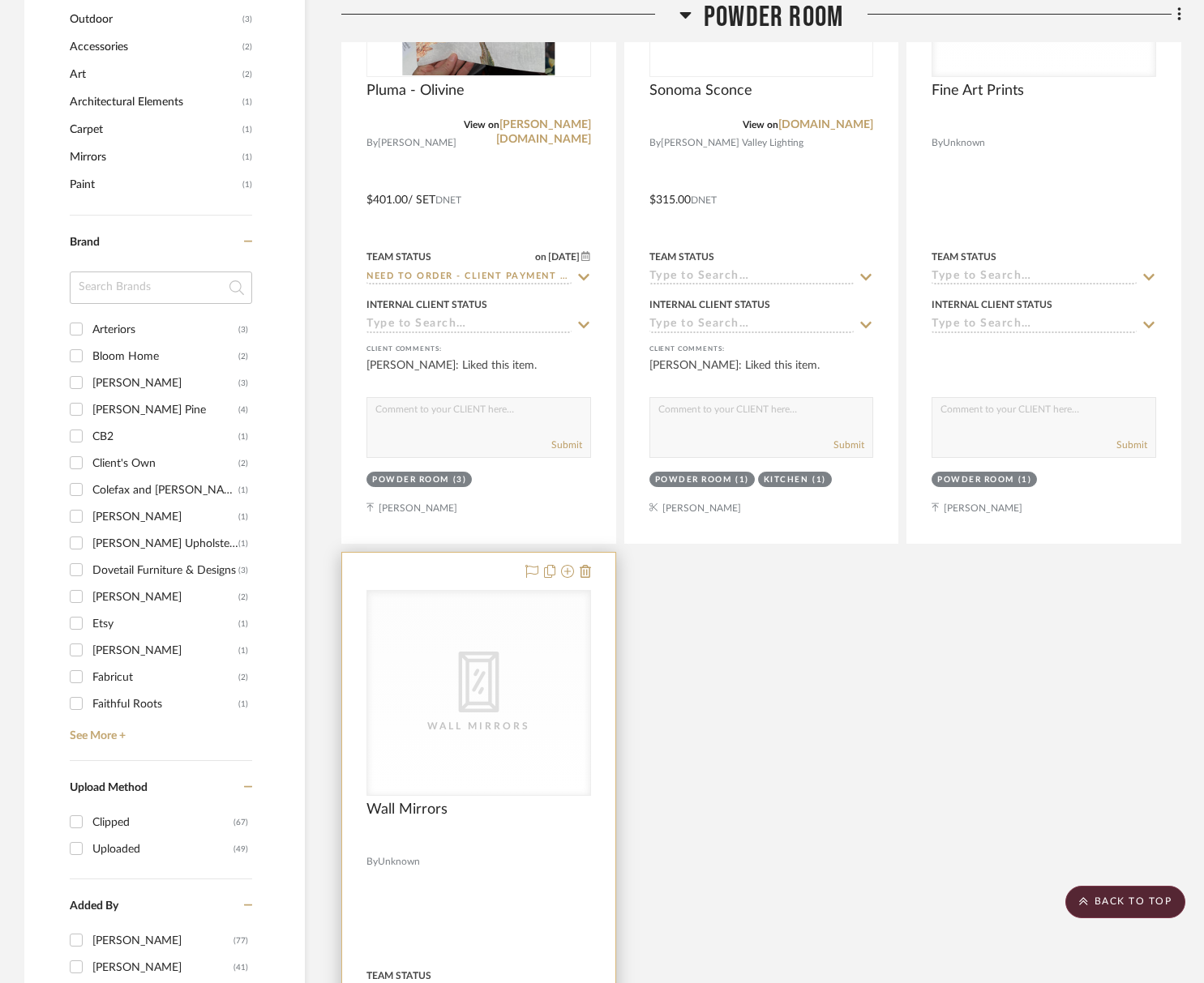
click at [0, 0] on div "Wall Mirrors" at bounding box center [0, 0] width 0 height 0
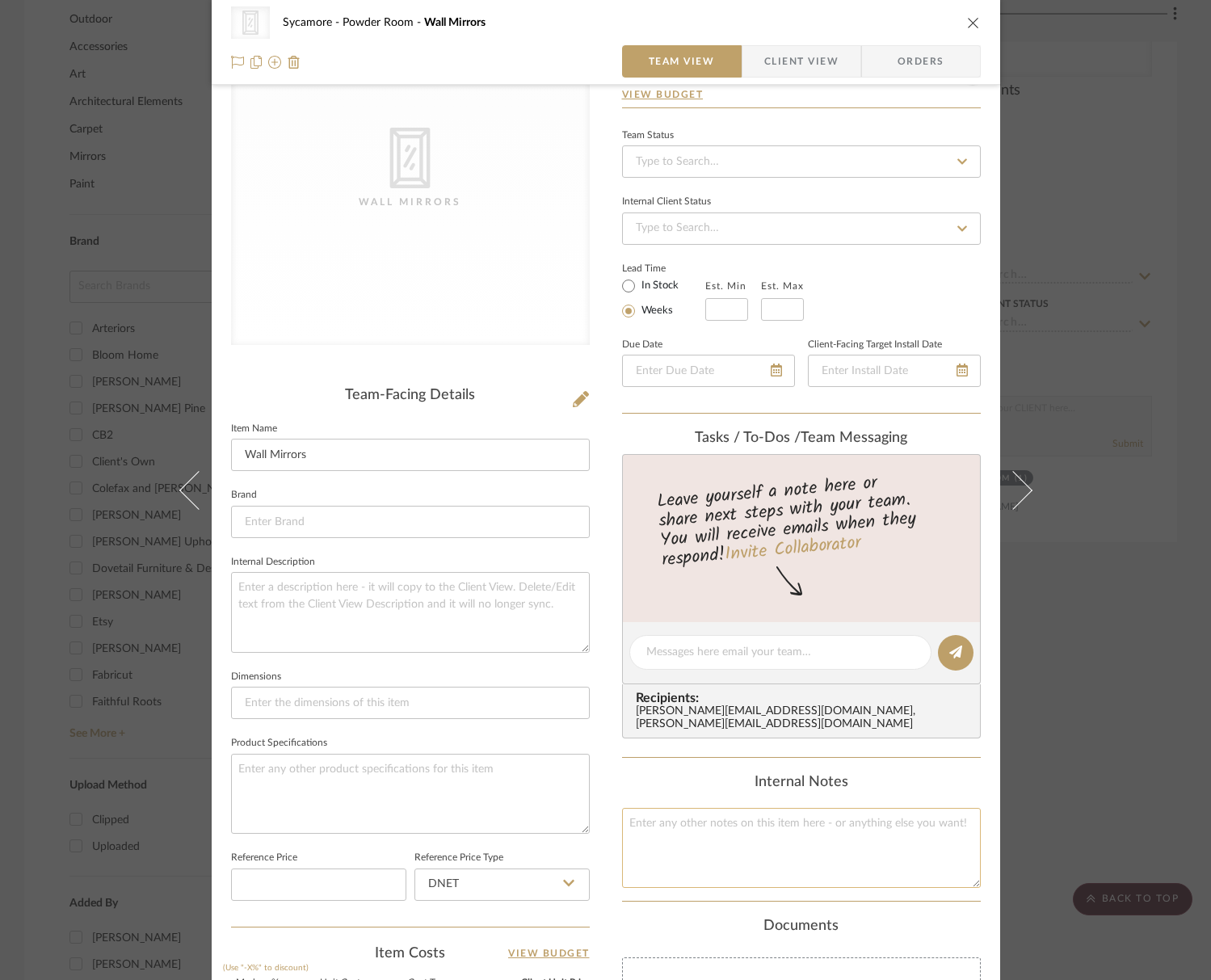
scroll to position [185, 0]
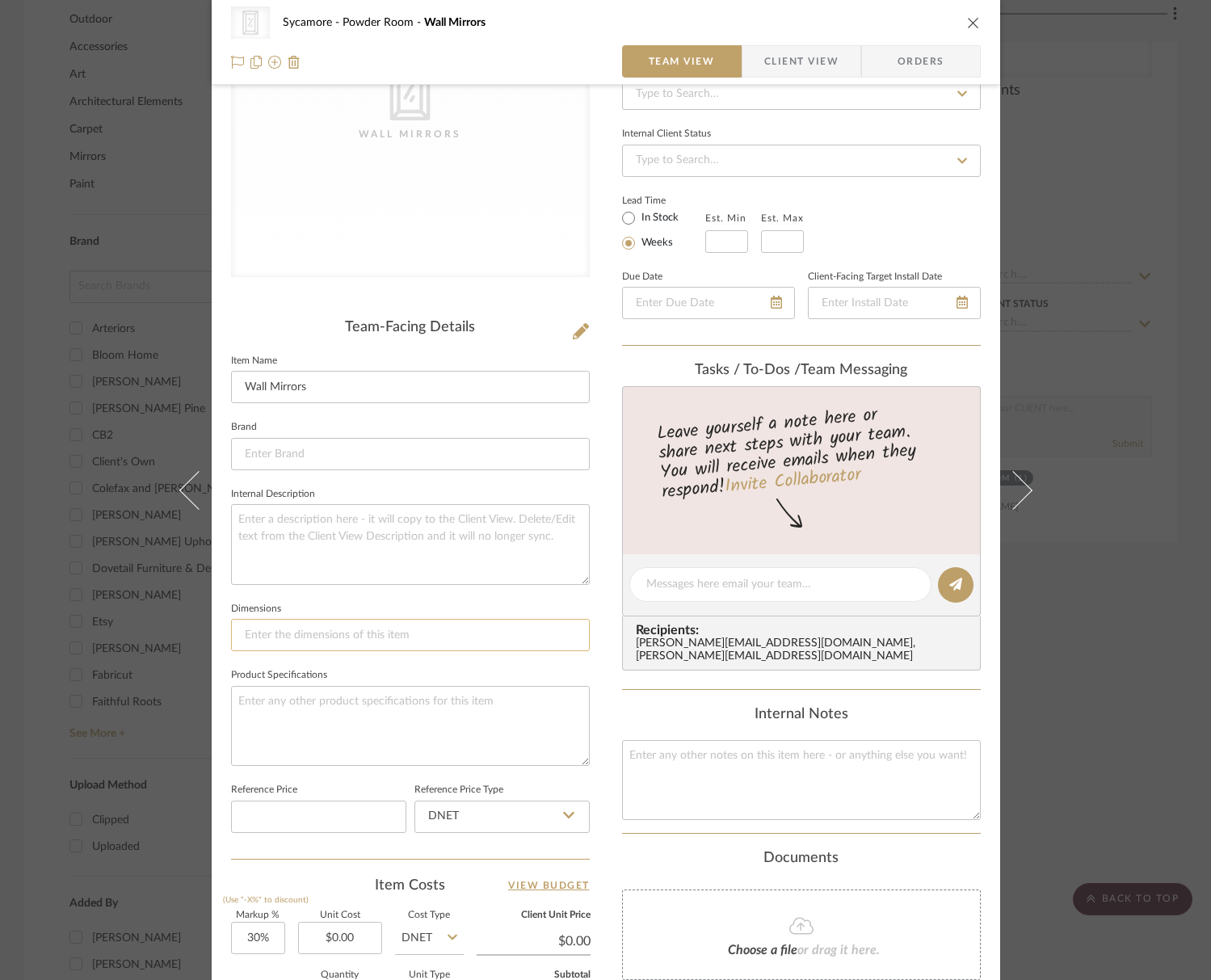
click at [429, 633] on input at bounding box center [410, 636] width 359 height 33
type input "19x53.5""
paste textarea "the space between window and the wall in the bathroom where the scone is = 19’x…"
click at [236, 698] on textarea "the space between window and the wall in the bathroom where the scone is = 19’x…" at bounding box center [410, 726] width 359 height 80
type textarea "the space between window and the wall in the bathroom where the scone is = 19’x…"
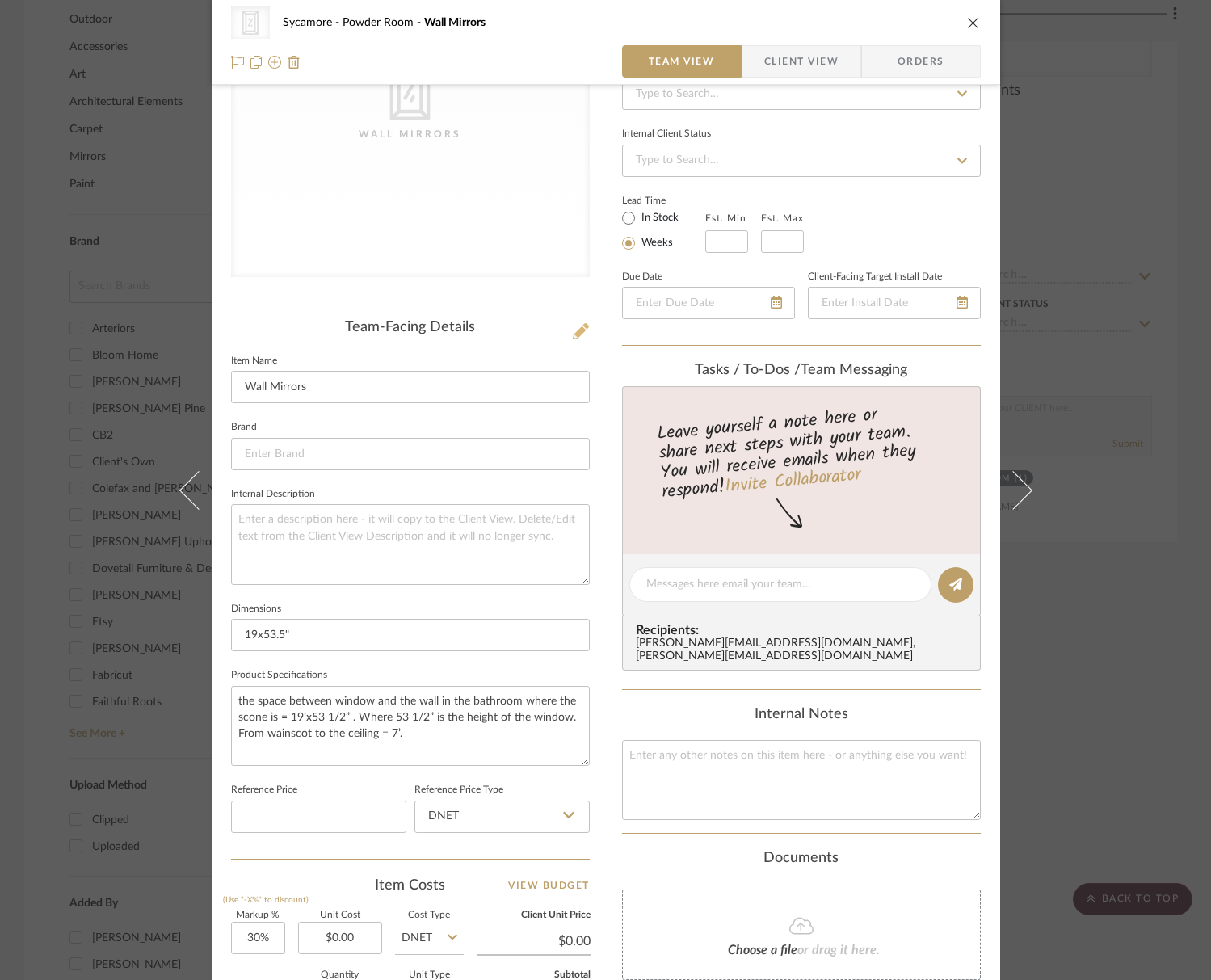
click at [579, 329] on icon at bounding box center [581, 331] width 16 height 16
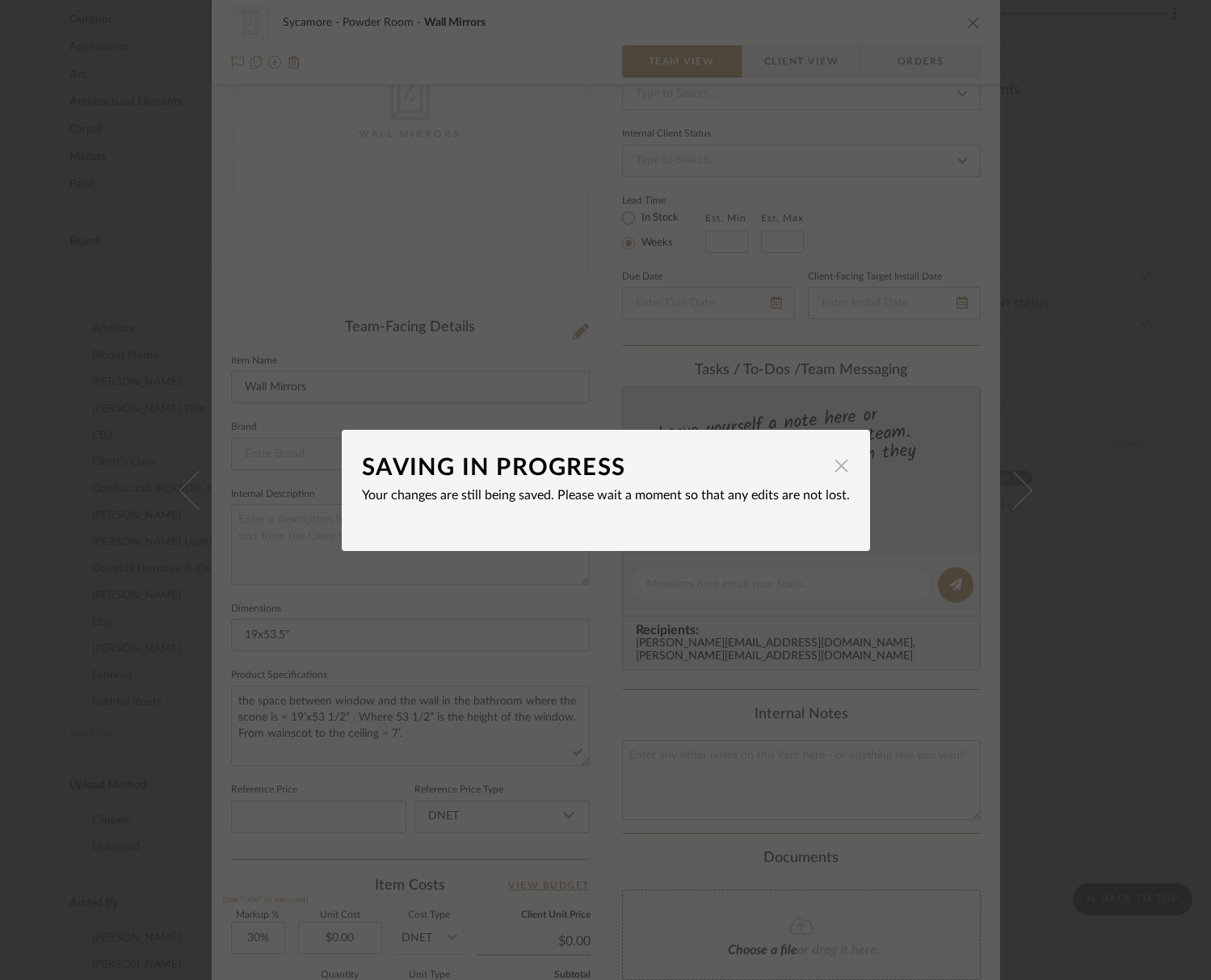
click at [833, 473] on span "button" at bounding box center [842, 466] width 33 height 33
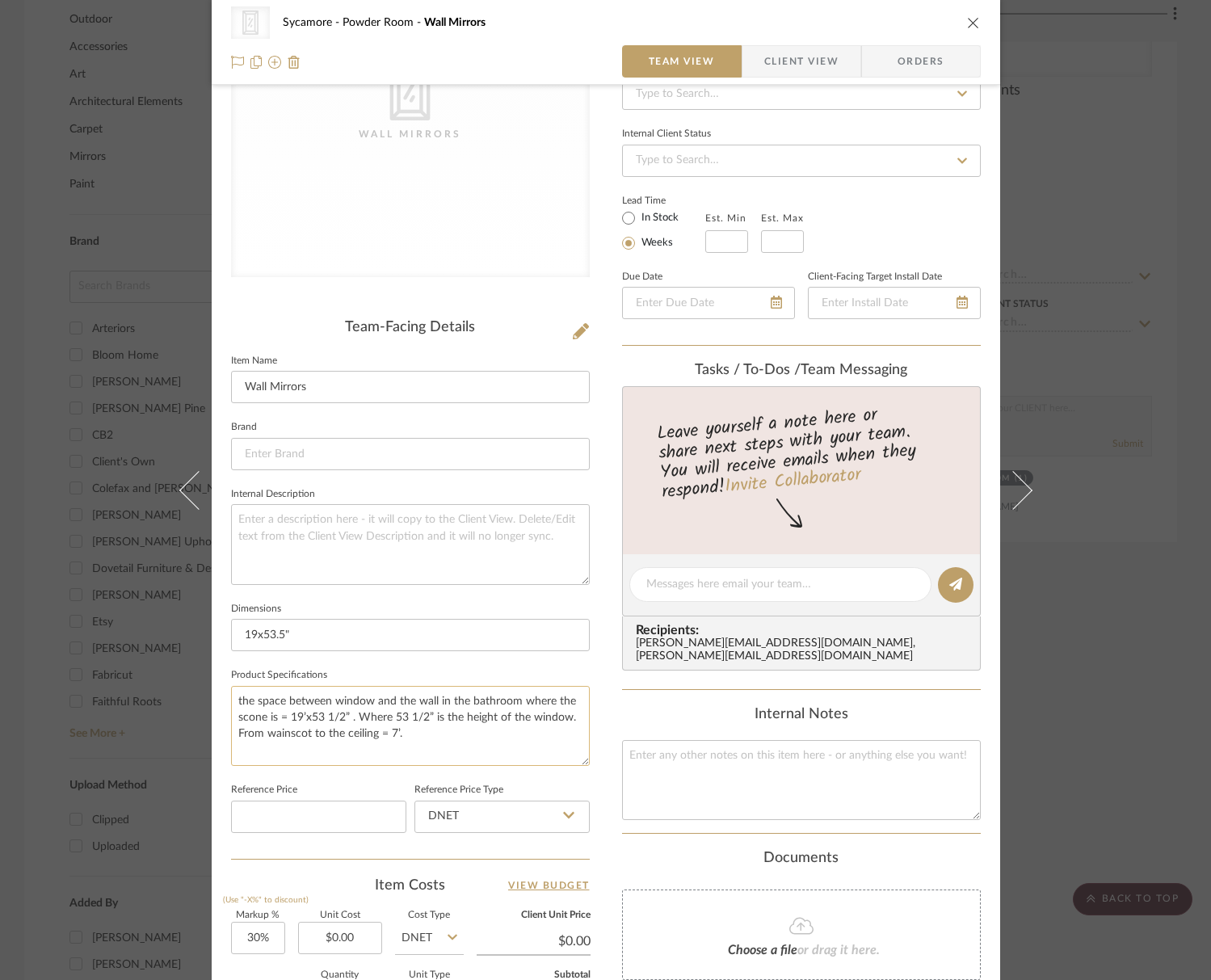
click at [479, 740] on textarea "the space between window and the wall in the bathroom where the scone is = 19’x…" at bounding box center [410, 726] width 359 height 80
click at [522, 616] on fieldset "Dimensions 19x53.5"" at bounding box center [410, 625] width 359 height 55
click at [968, 25] on icon "close" at bounding box center [974, 23] width 13 height 13
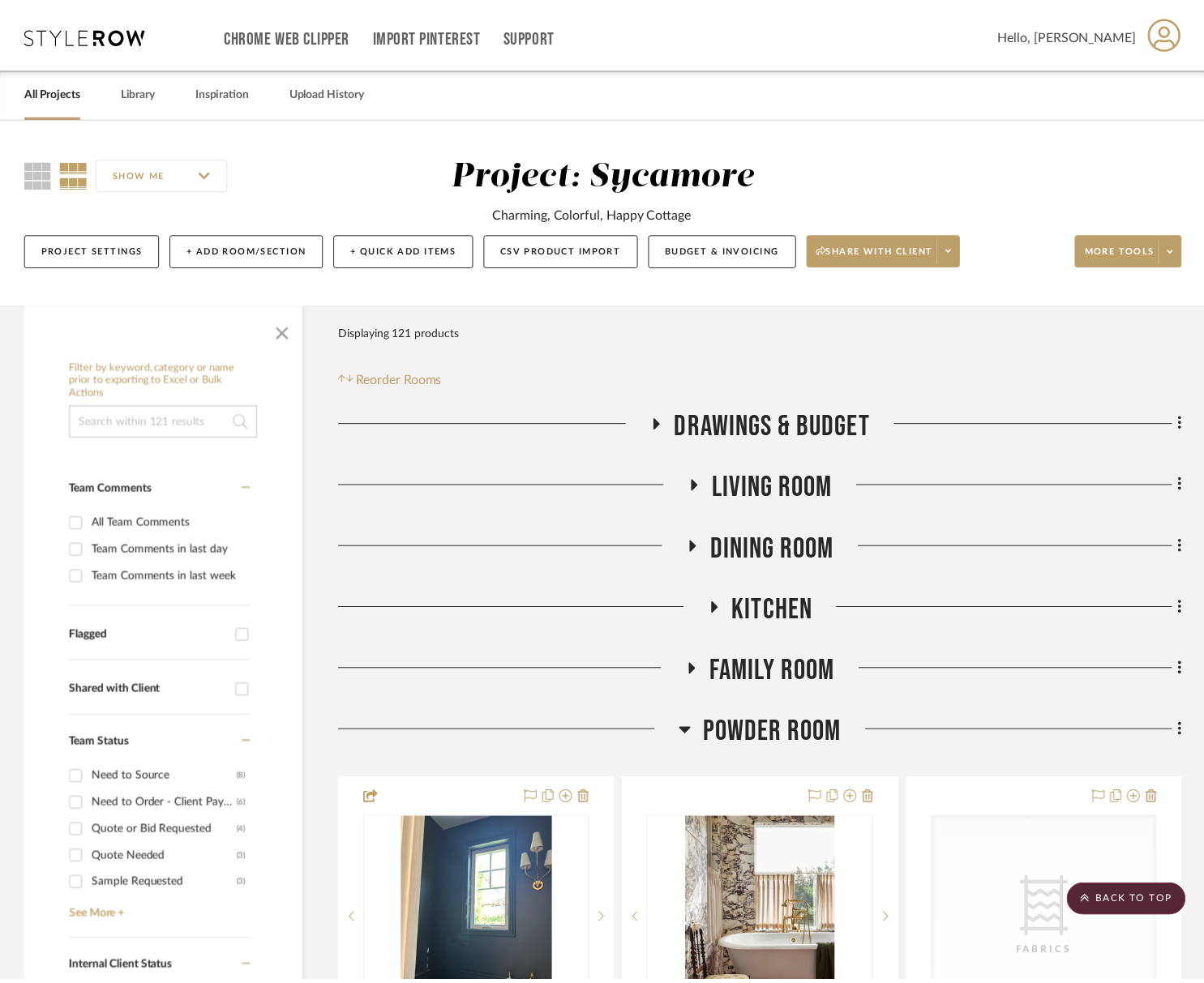
scroll to position [1666, 0]
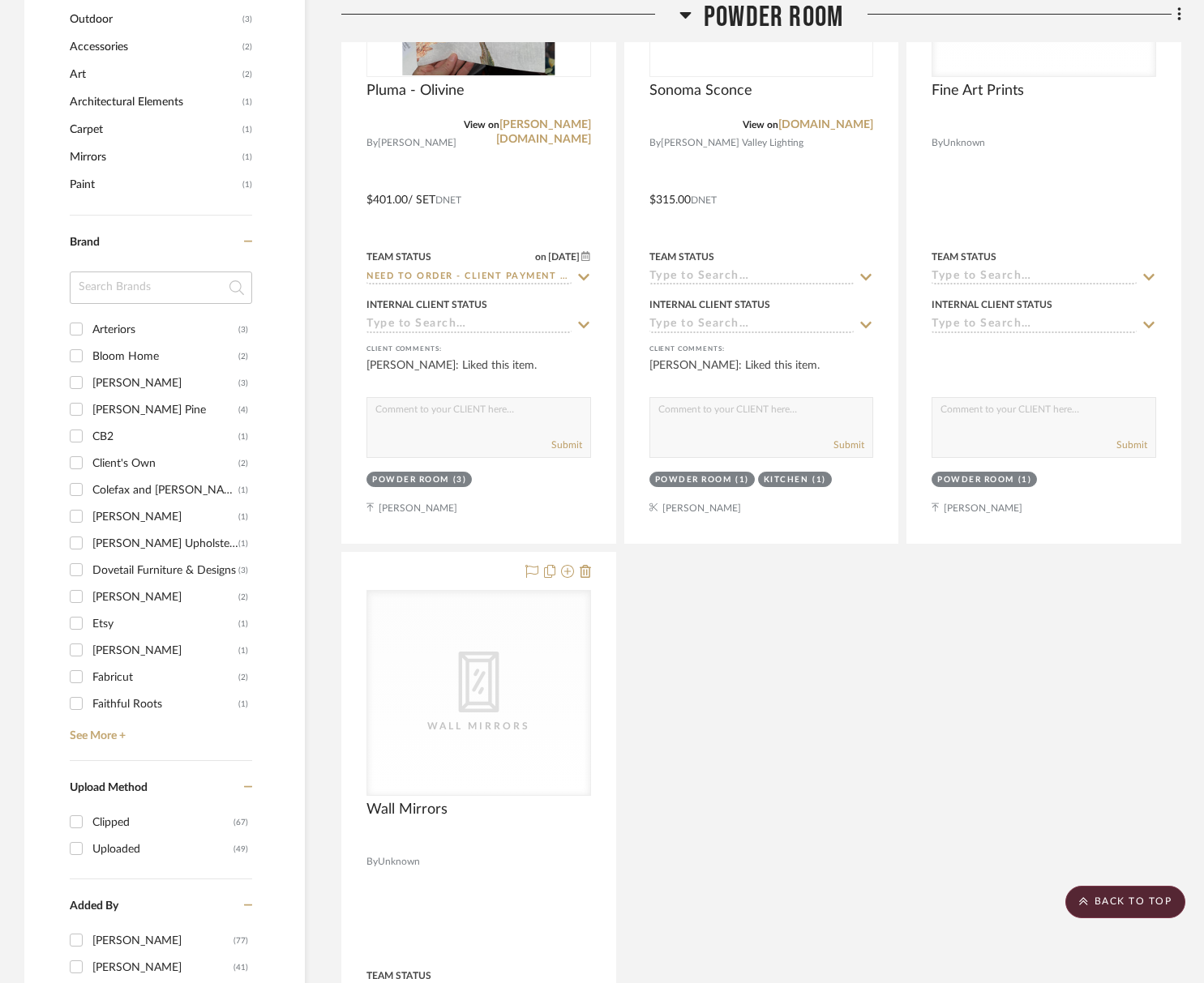
click at [781, 25] on span "Powder Room" at bounding box center [773, 17] width 140 height 35
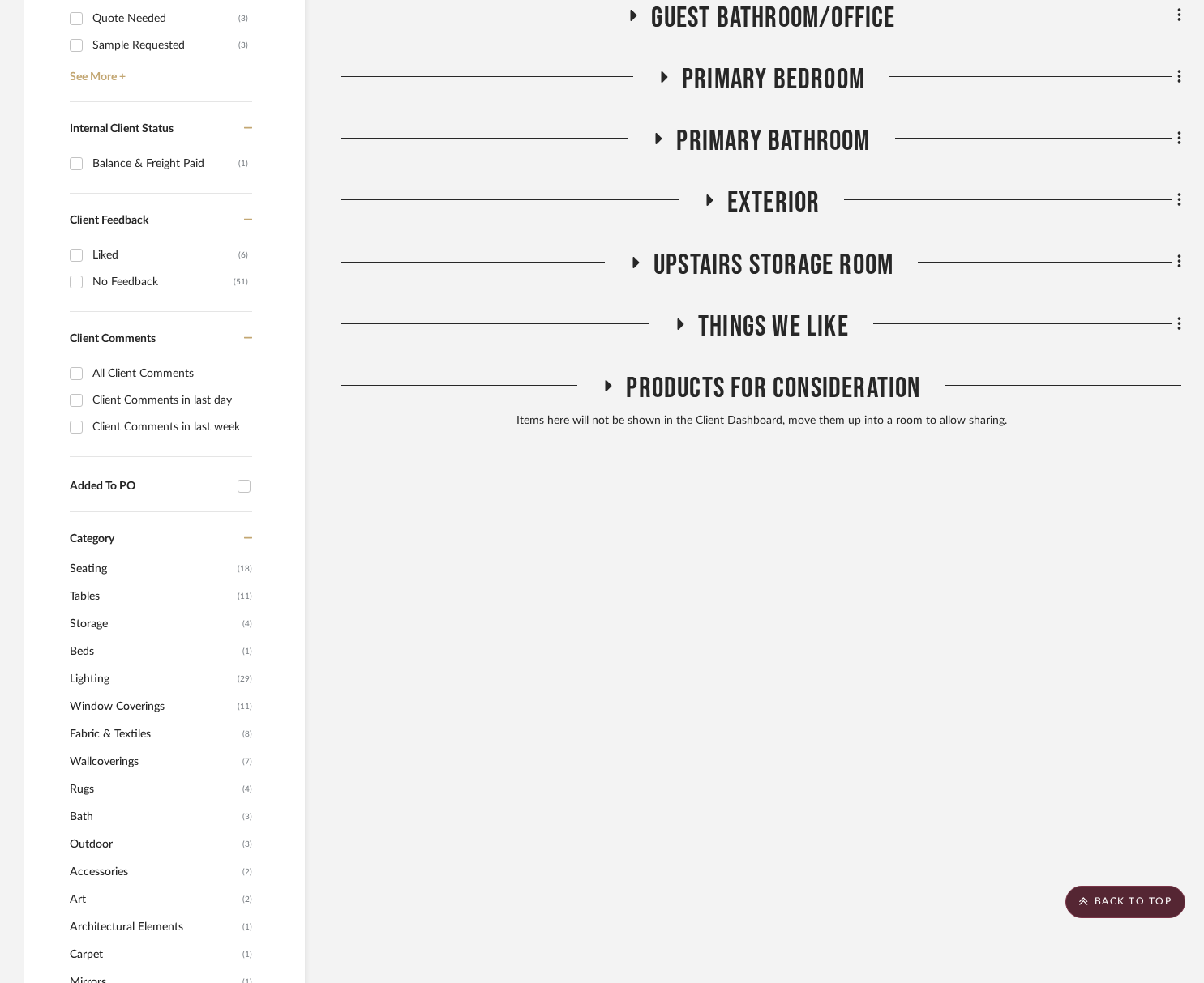
scroll to position [834, 0]
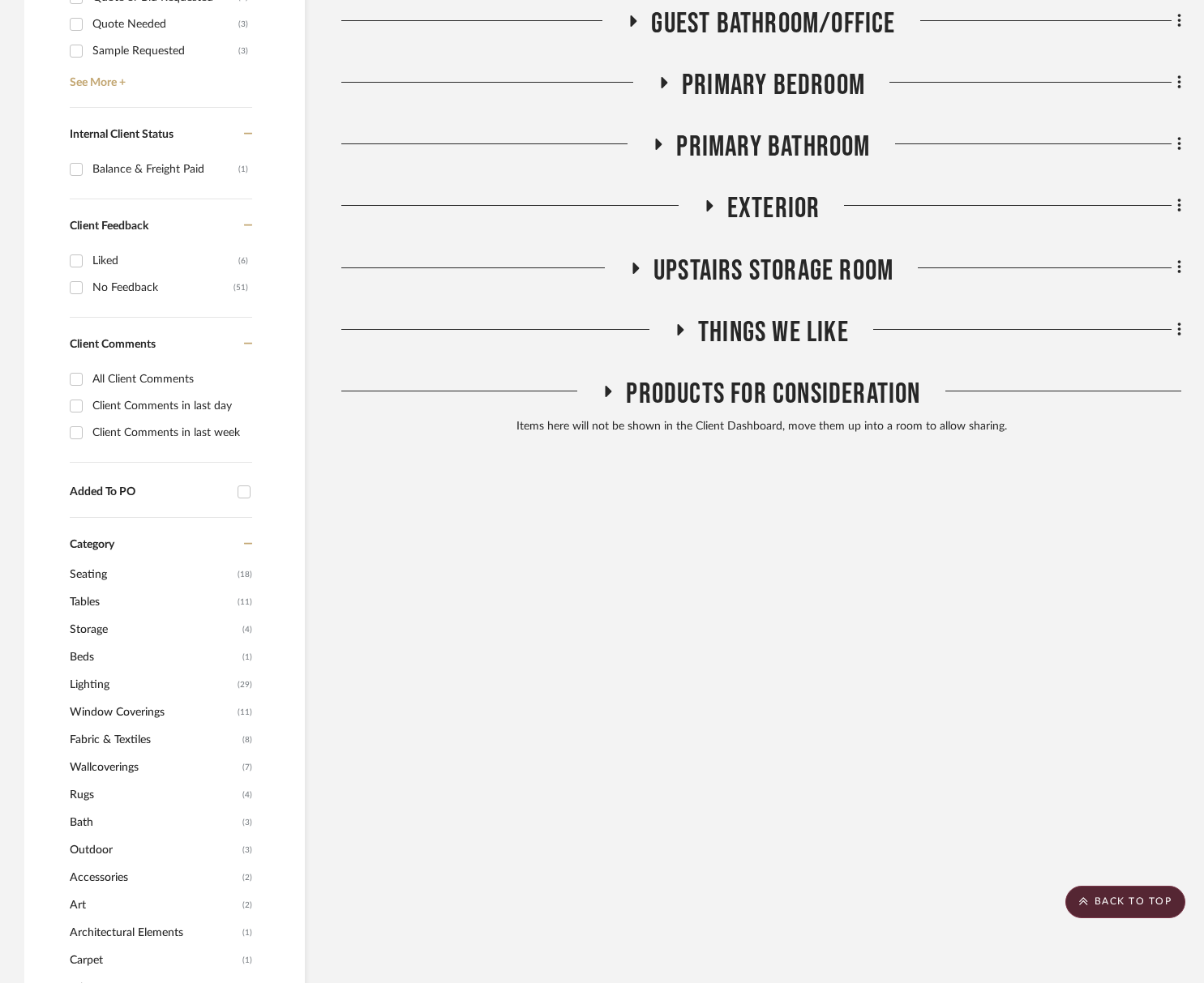
click at [775, 140] on span "Primary Bathroom" at bounding box center [772, 147] width 193 height 35
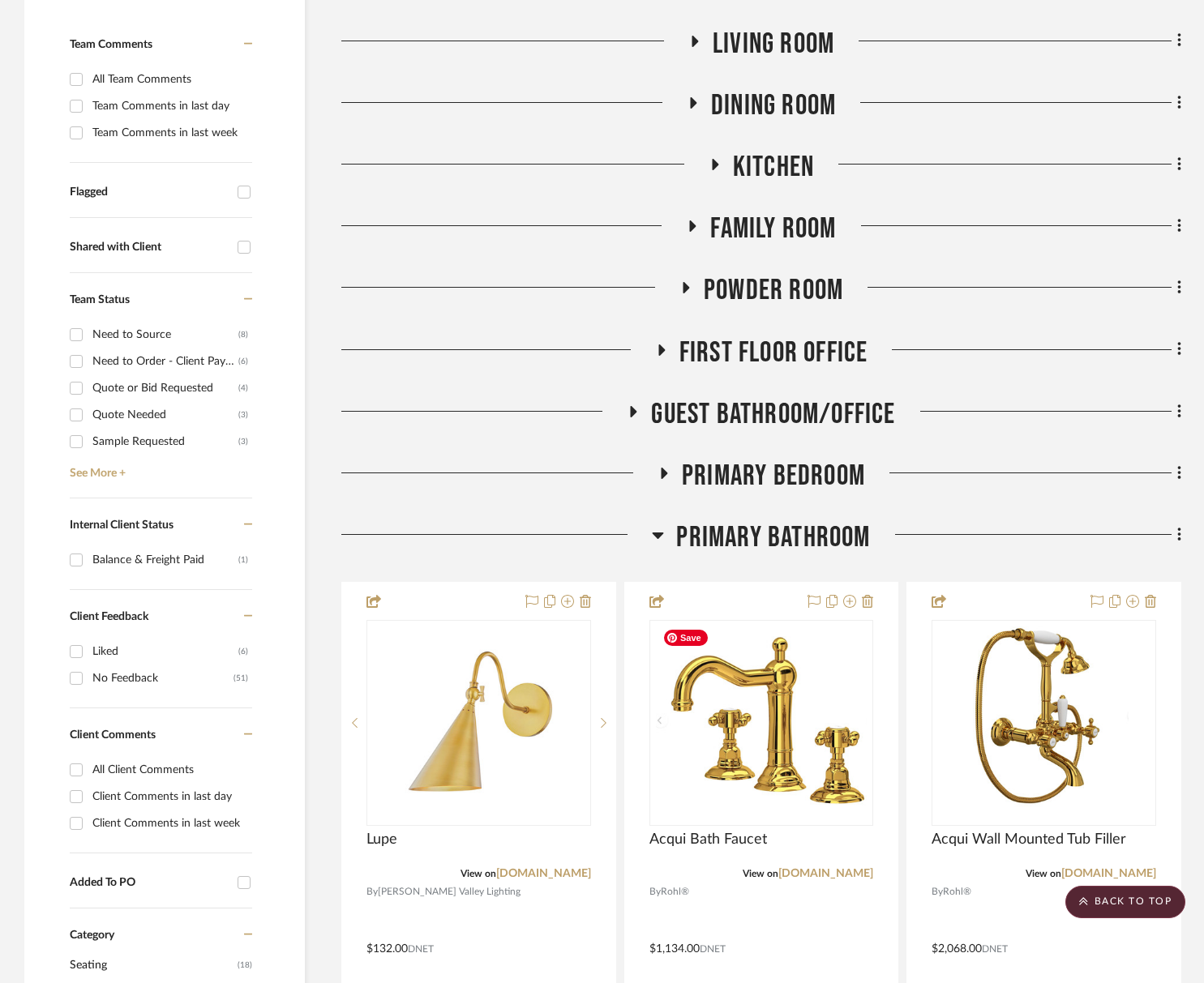
scroll to position [0, 0]
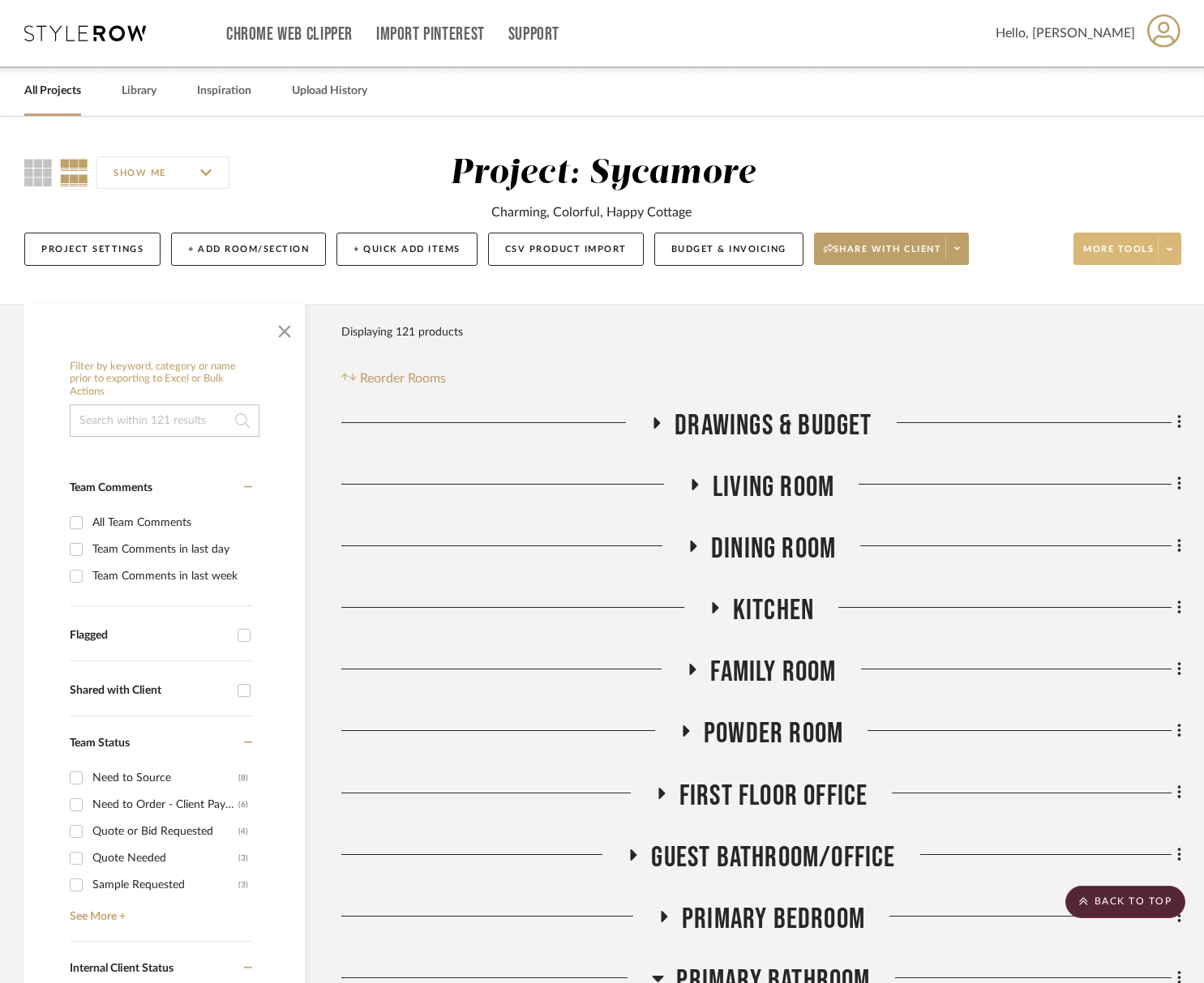
click at [1103, 239] on button "More tools" at bounding box center [1127, 249] width 108 height 33
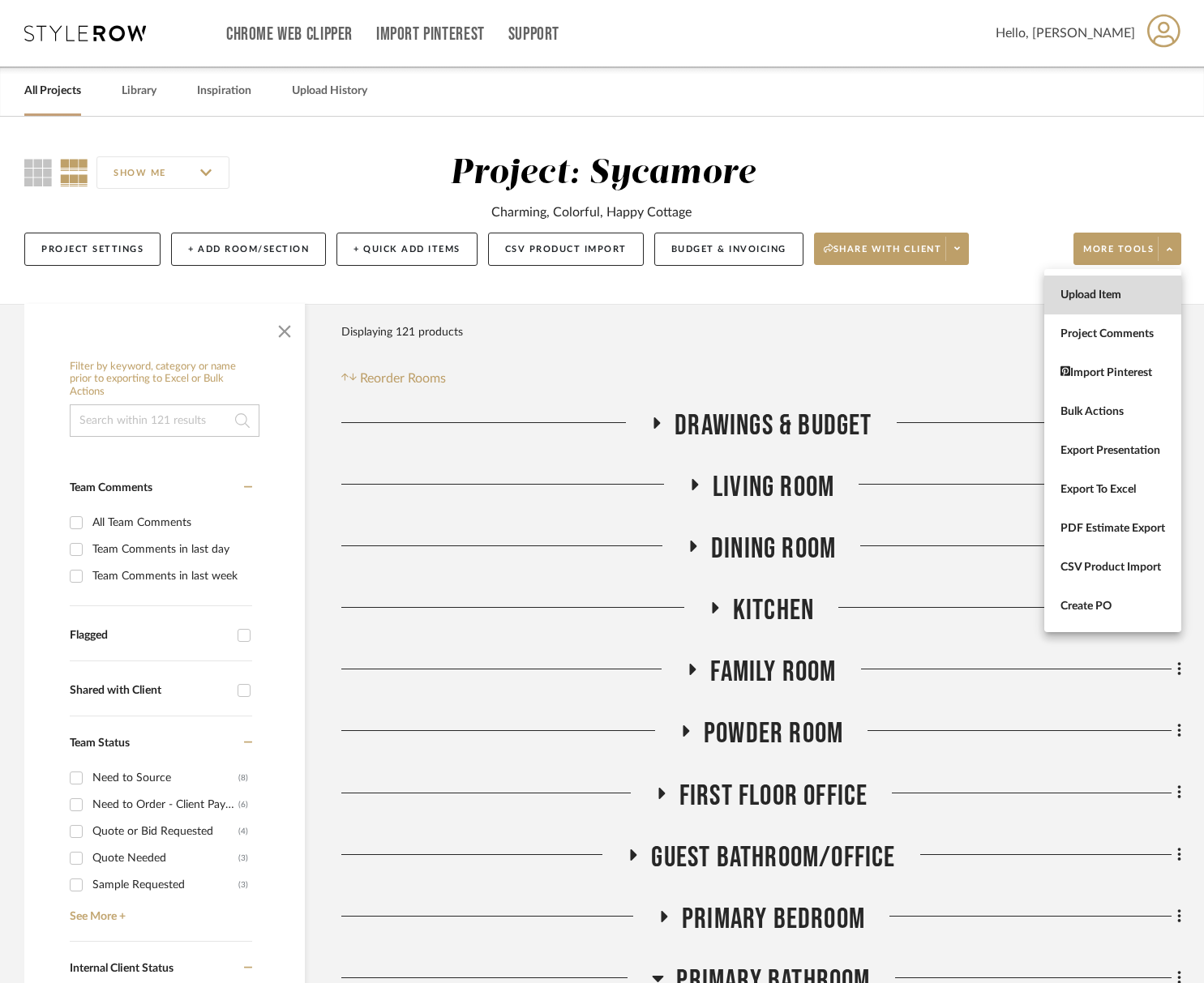
click at [1099, 295] on span "Upload Item" at bounding box center [1113, 296] width 104 height 14
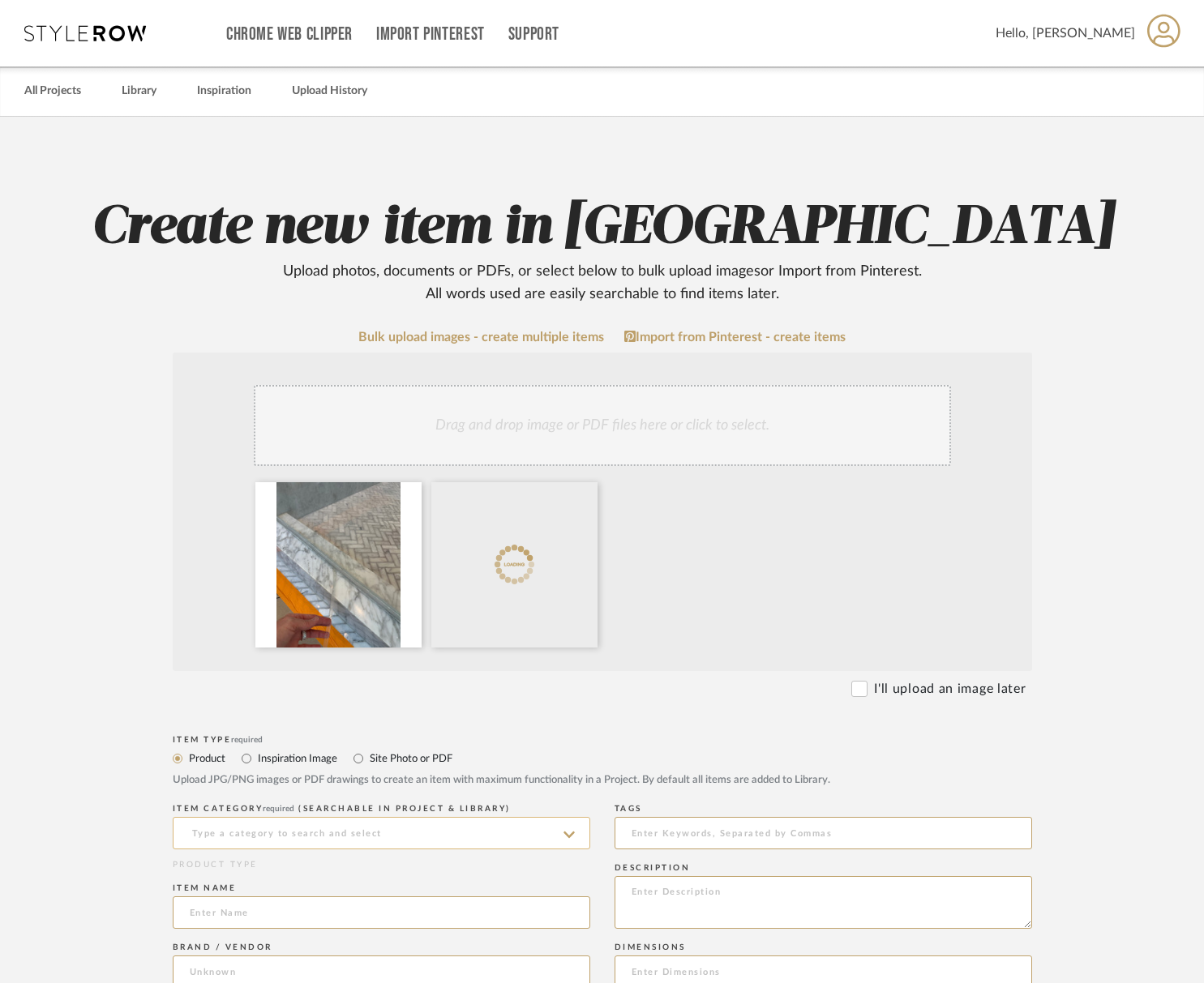
click at [300, 842] on input at bounding box center [381, 834] width 417 height 33
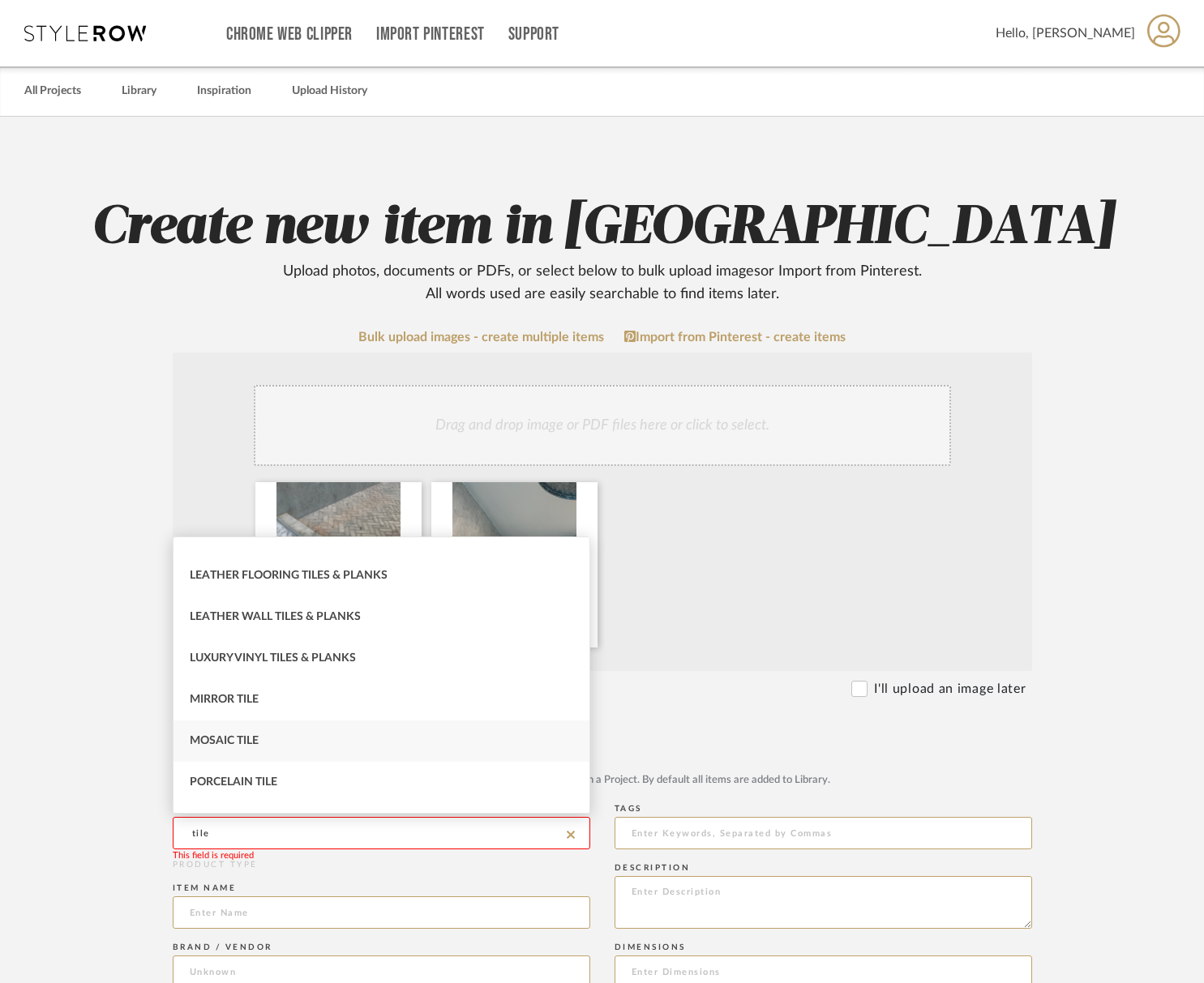
scroll to position [194, 0]
click at [253, 733] on span "Mosaic Tile" at bounding box center [224, 736] width 69 height 11
type input "Mosaic Tile"
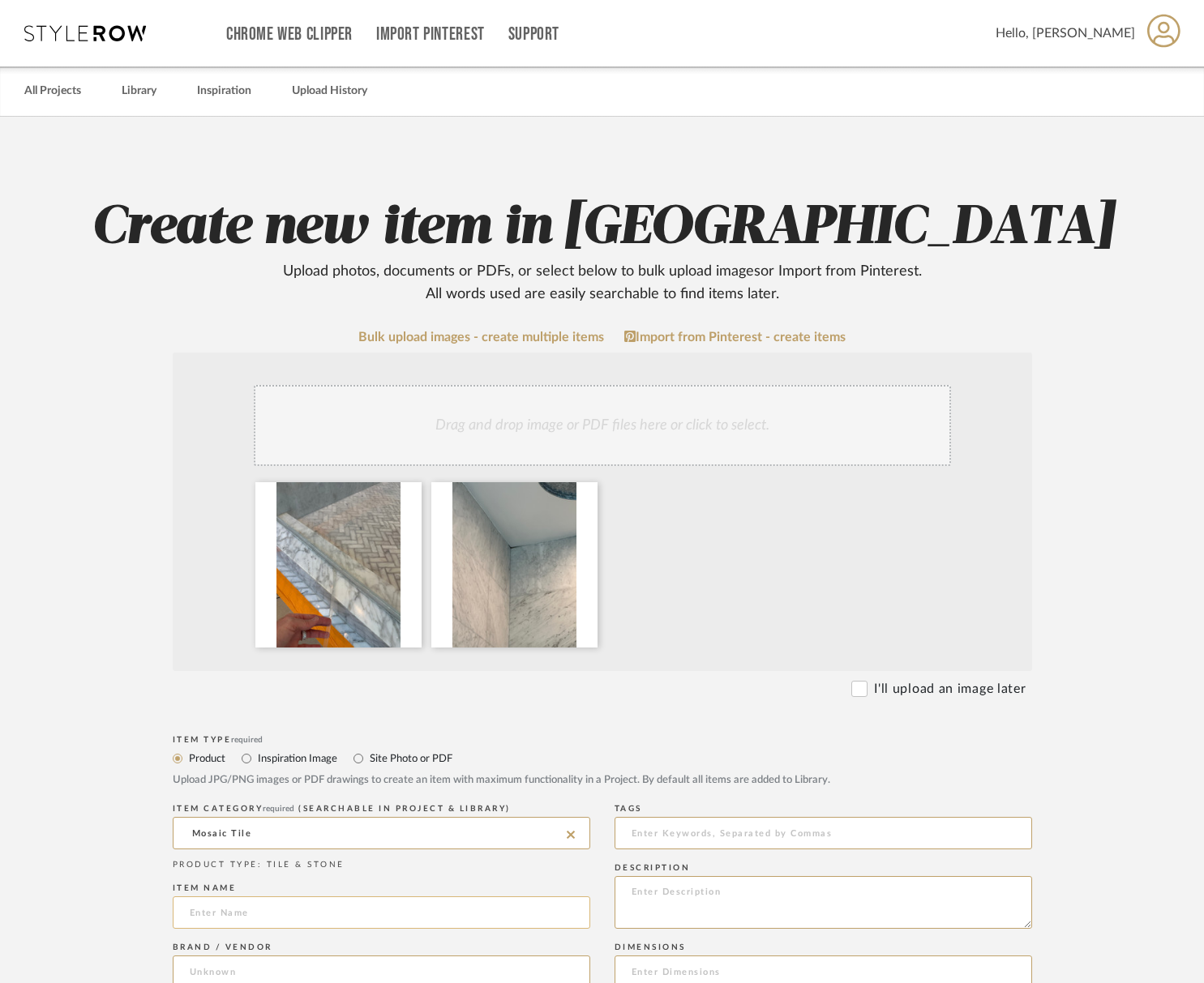
click at [270, 898] on input at bounding box center [381, 913] width 417 height 33
type input "Carrara Herringbone Mosaic - Shower Ceiling"
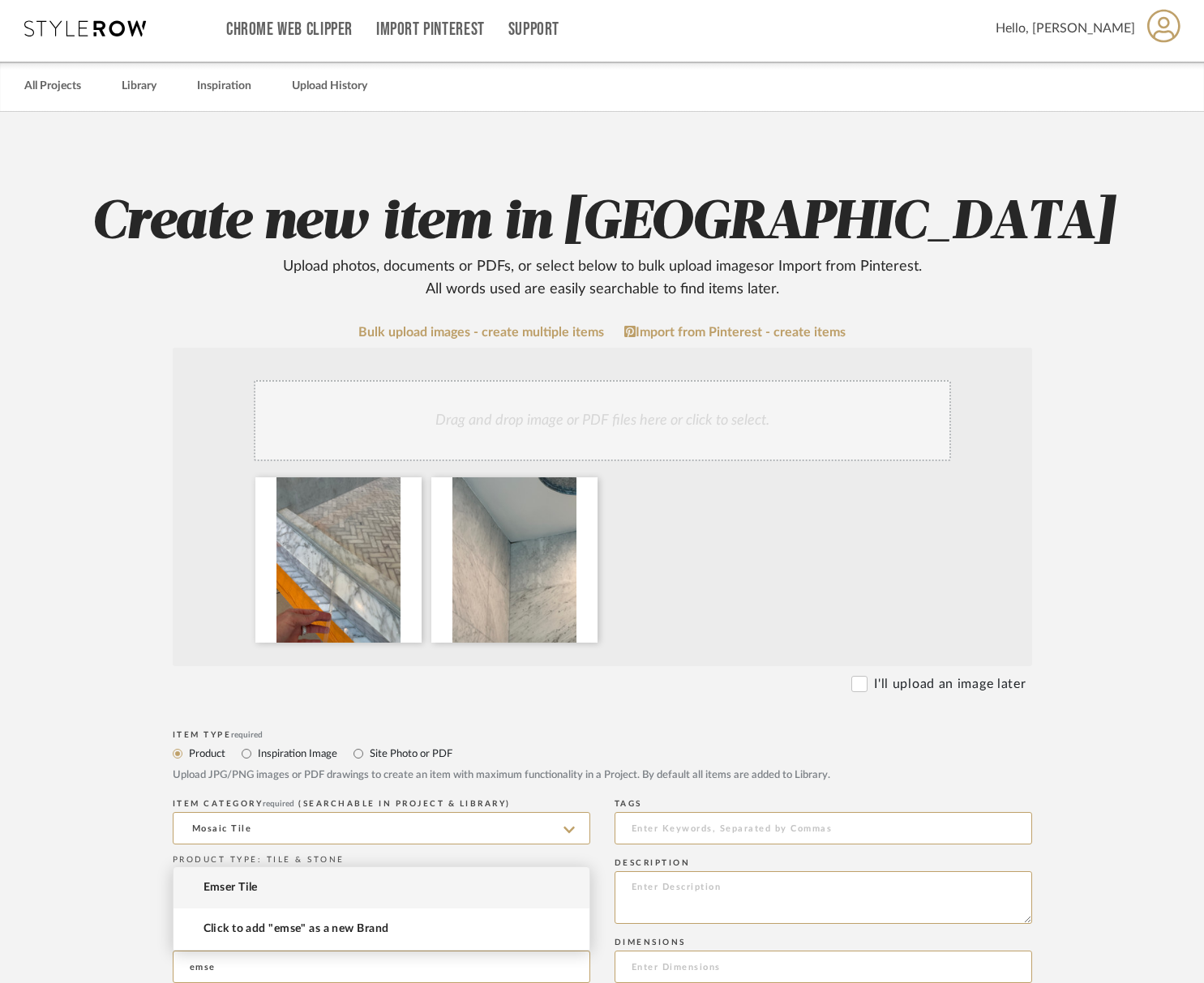
click at [237, 888] on span "Emser Tile" at bounding box center [230, 887] width 55 height 14
type input "Emser Tile"
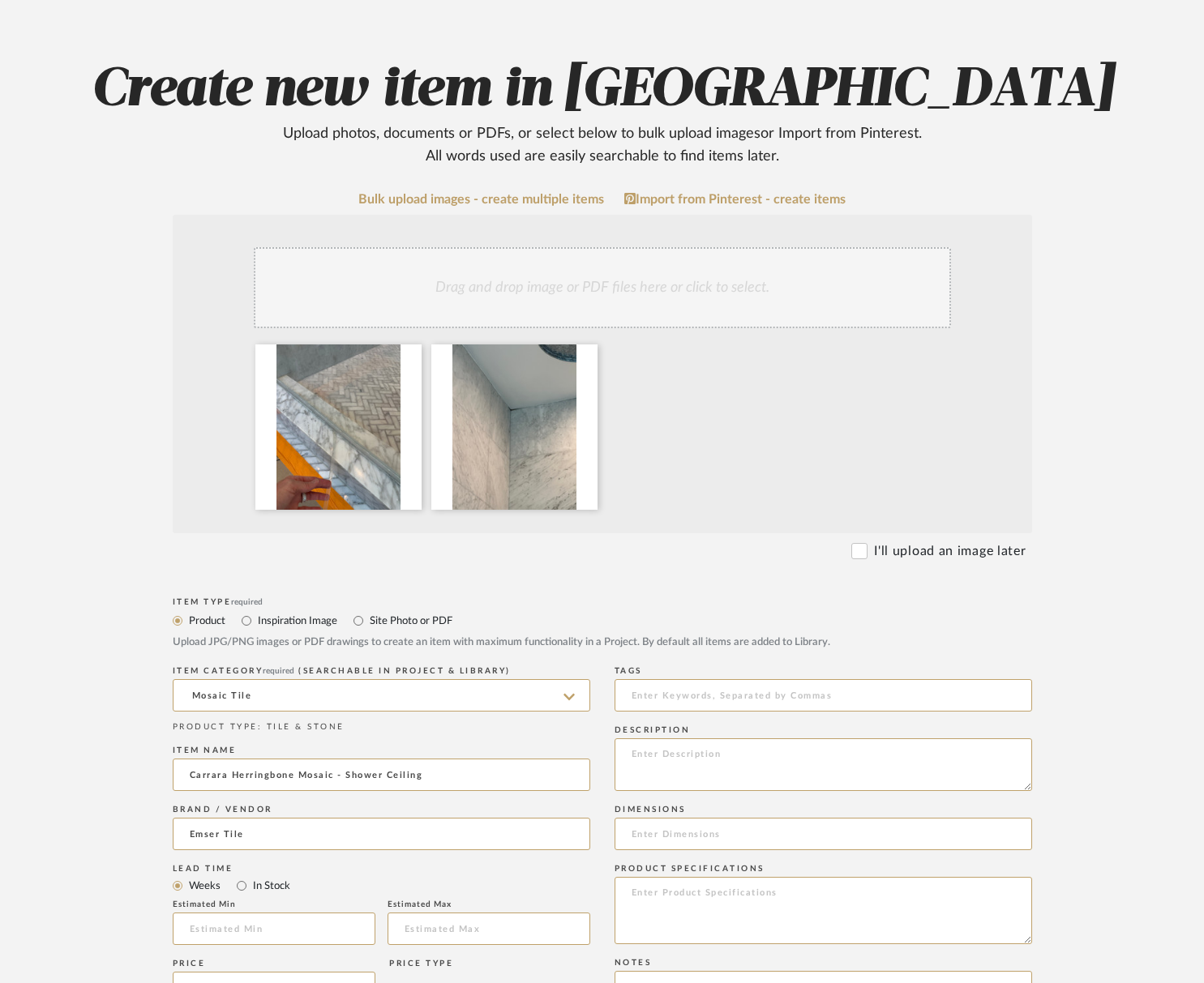
scroll to position [205, 0]
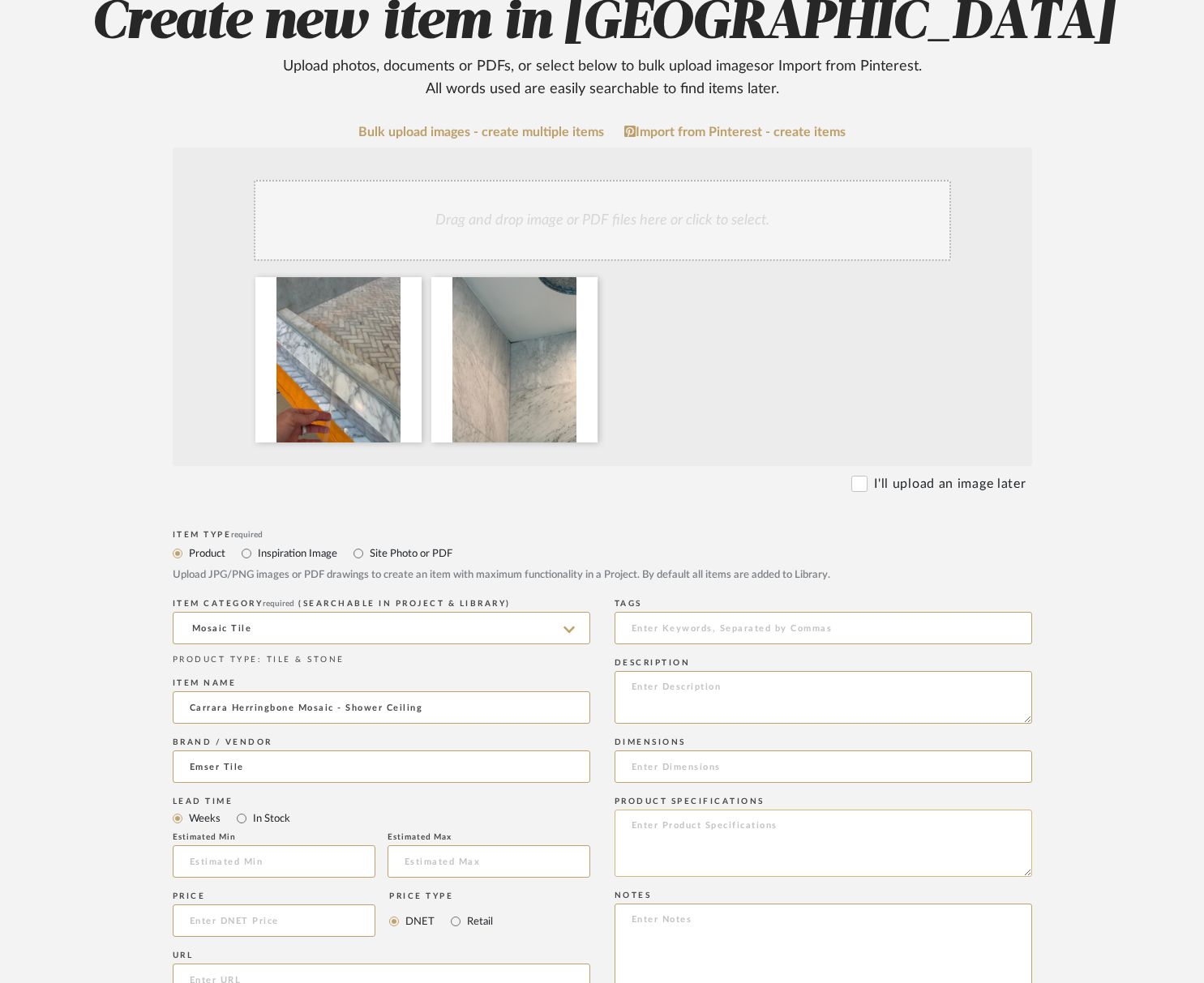
drag, startPoint x: 689, startPoint y: 696, endPoint x: 689, endPoint y: 812, distance: 116.0
click at [689, 700] on textarea at bounding box center [823, 697] width 417 height 53
click at [690, 834] on textarea at bounding box center [823, 843] width 417 height 67
paste textarea "hower ceiling 40”x54"
click at [627, 823] on textarea "hower ceiling 40”x54" at bounding box center [823, 843] width 417 height 67
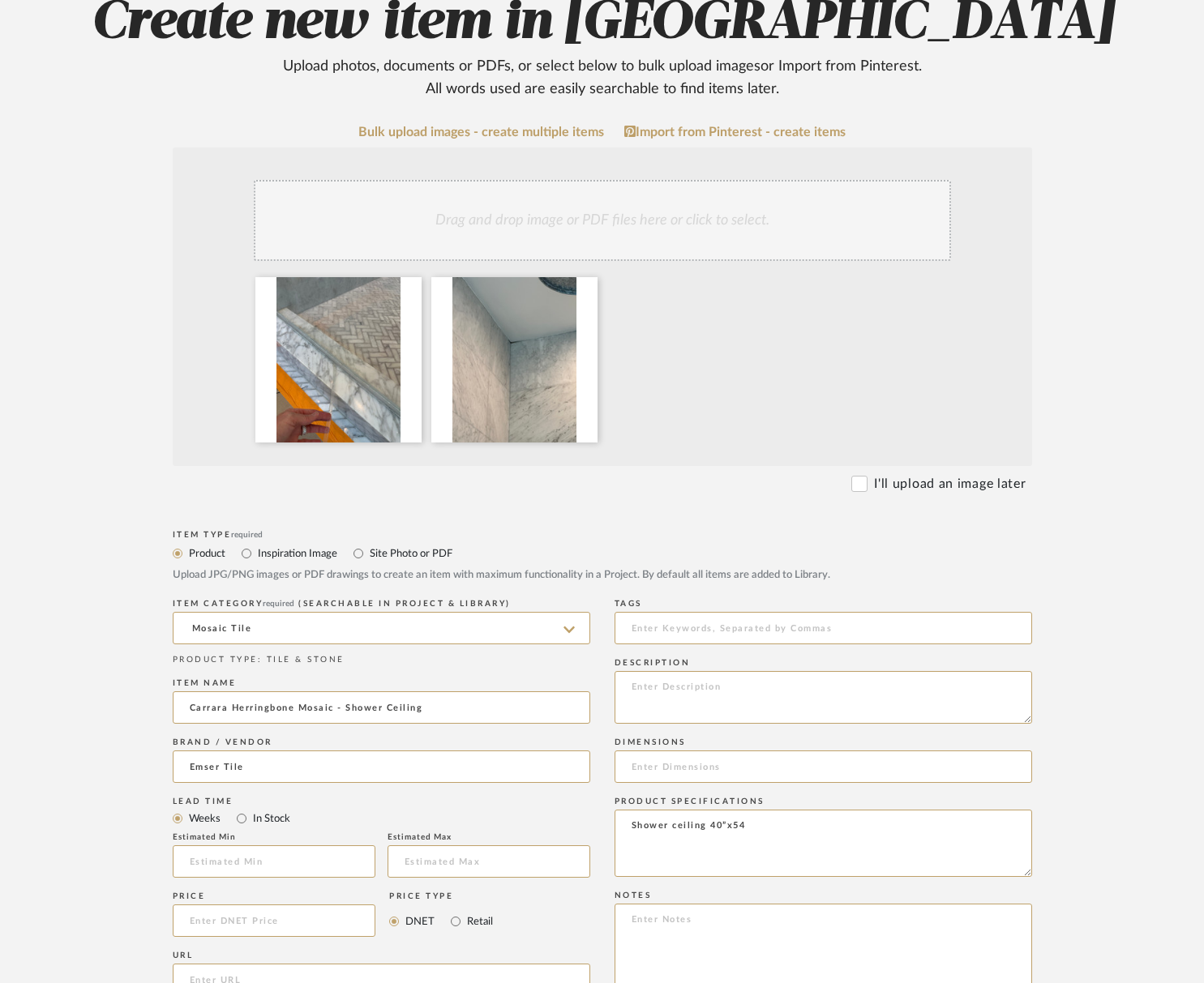
drag, startPoint x: 636, startPoint y: 770, endPoint x: 462, endPoint y: 833, distance: 185.1
click at [636, 770] on input at bounding box center [823, 767] width 417 height 33
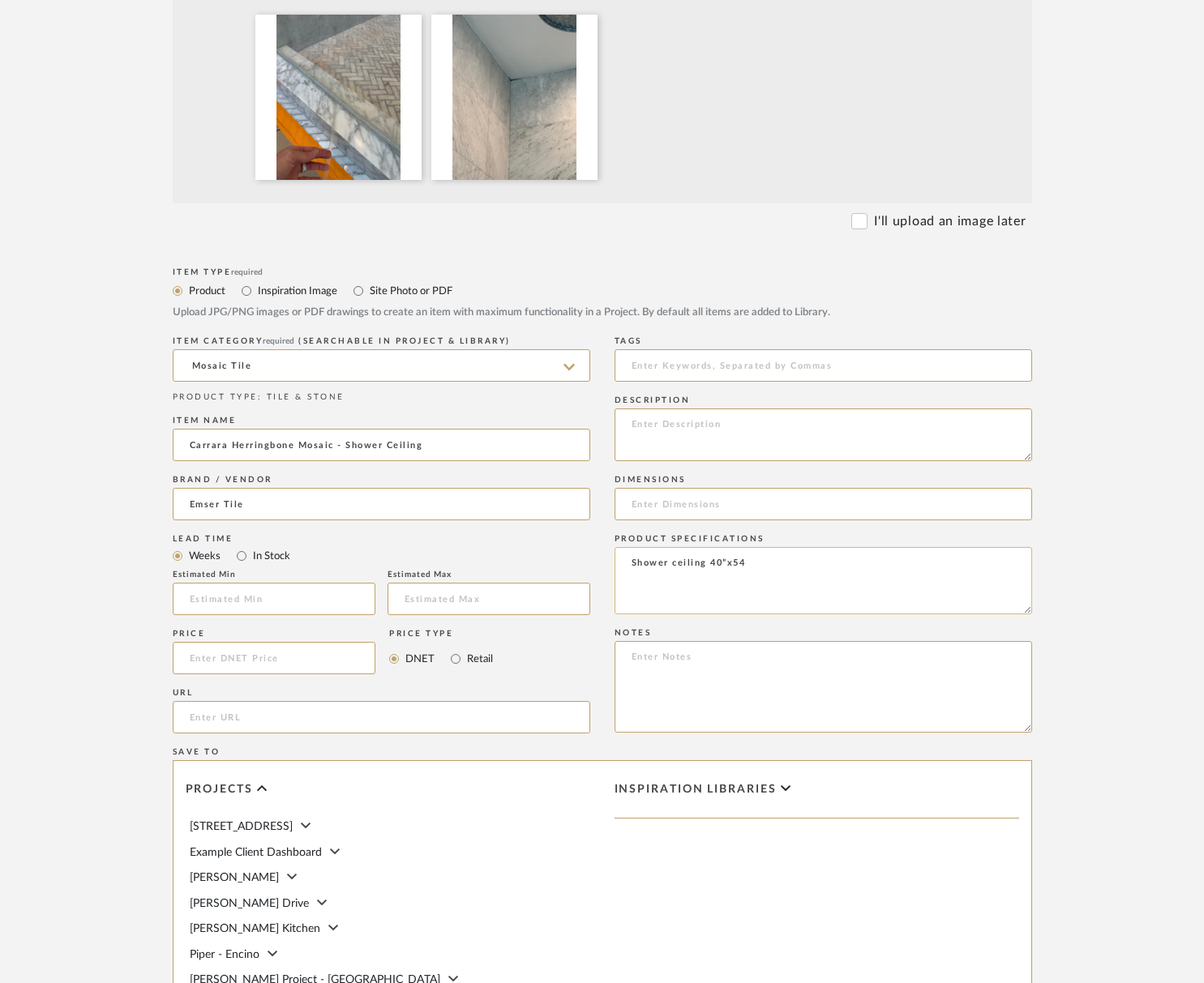
click at [754, 565] on textarea "Shower ceiling 40”x54" at bounding box center [823, 580] width 417 height 67
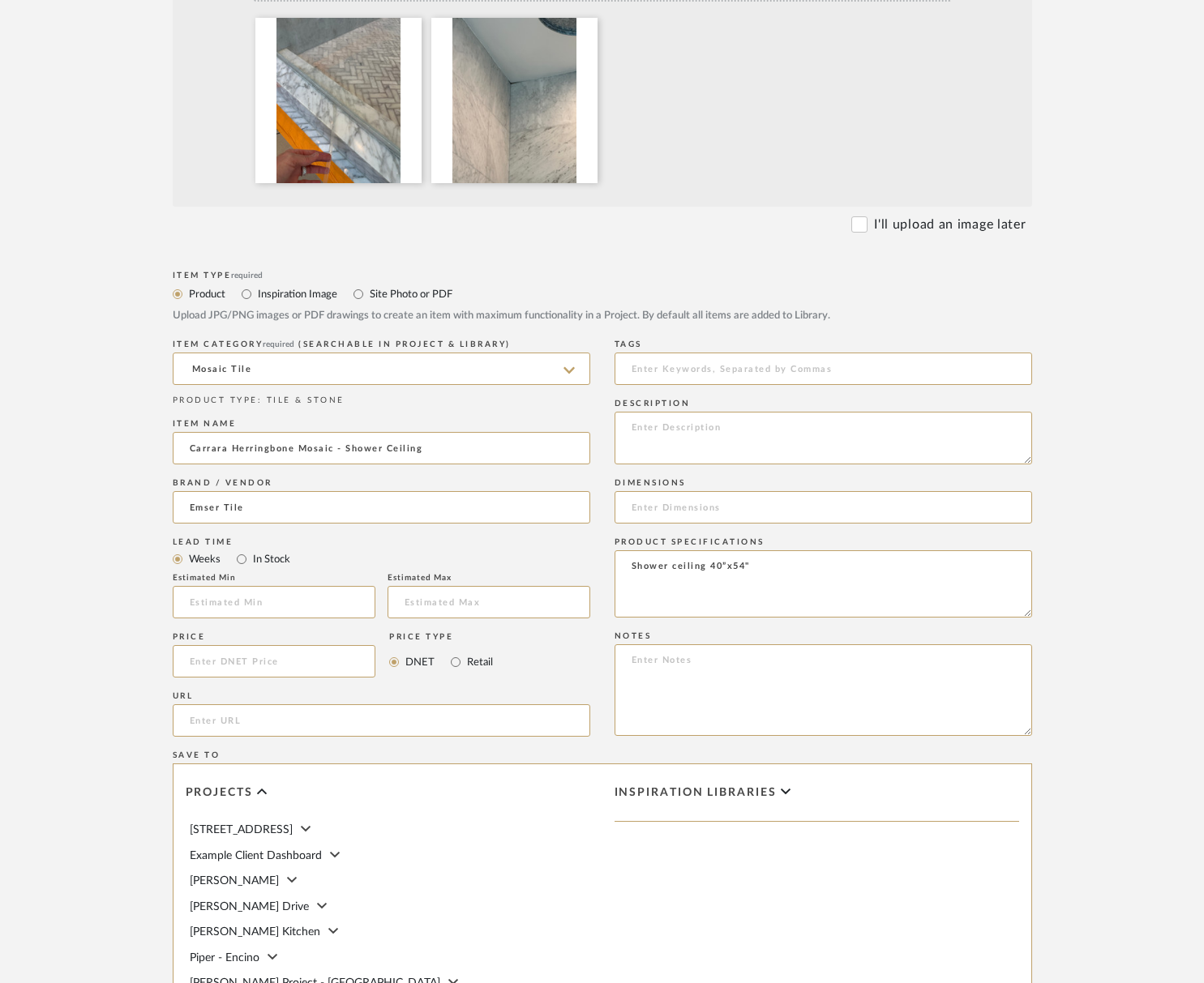
type textarea "Shower ceiling 40”x54""
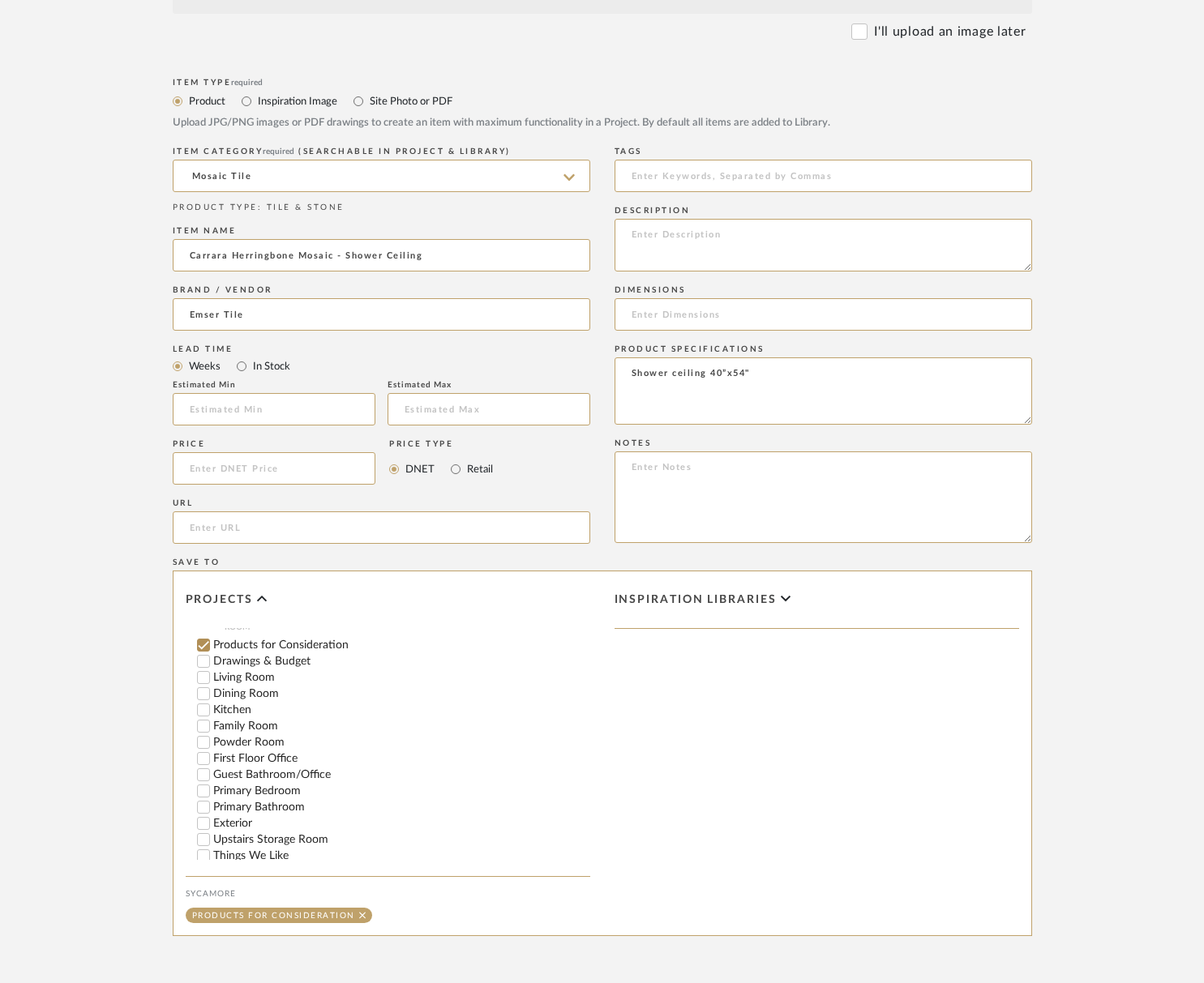
scroll to position [282, 0]
click at [202, 784] on input "Primary Bathroom" at bounding box center [203, 792] width 16 height 16
checkbox input "false"
click at [546, 784] on input "1" at bounding box center [557, 792] width 41 height 16
type input "15"
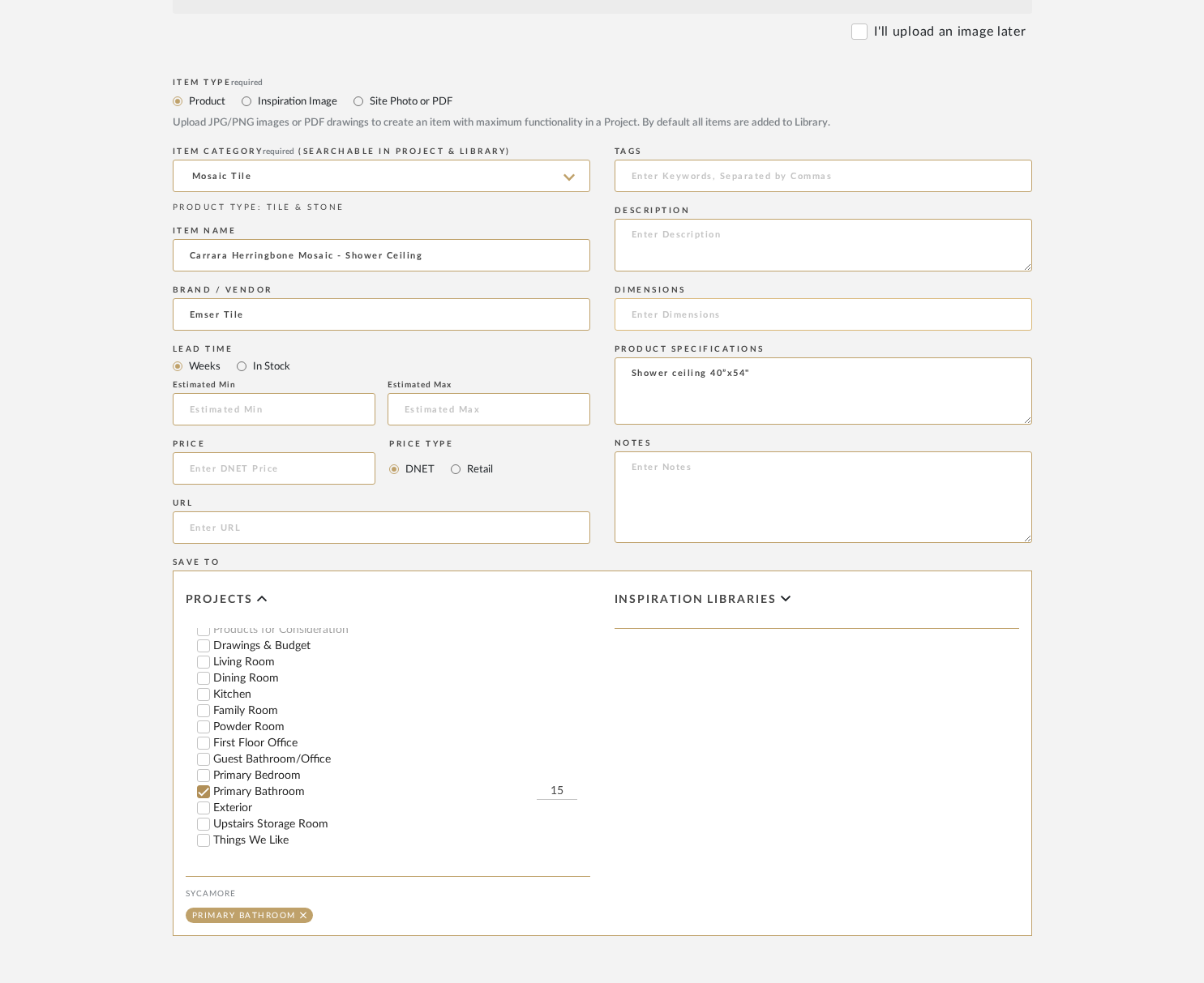
click at [797, 328] on input at bounding box center [823, 314] width 417 height 33
drag, startPoint x: 779, startPoint y: 269, endPoint x: 915, endPoint y: 369, distance: 168.8
click at [779, 269] on textarea at bounding box center [823, 245] width 417 height 53
click at [673, 319] on input at bounding box center [823, 314] width 417 height 33
click at [690, 258] on textarea at bounding box center [823, 245] width 417 height 53
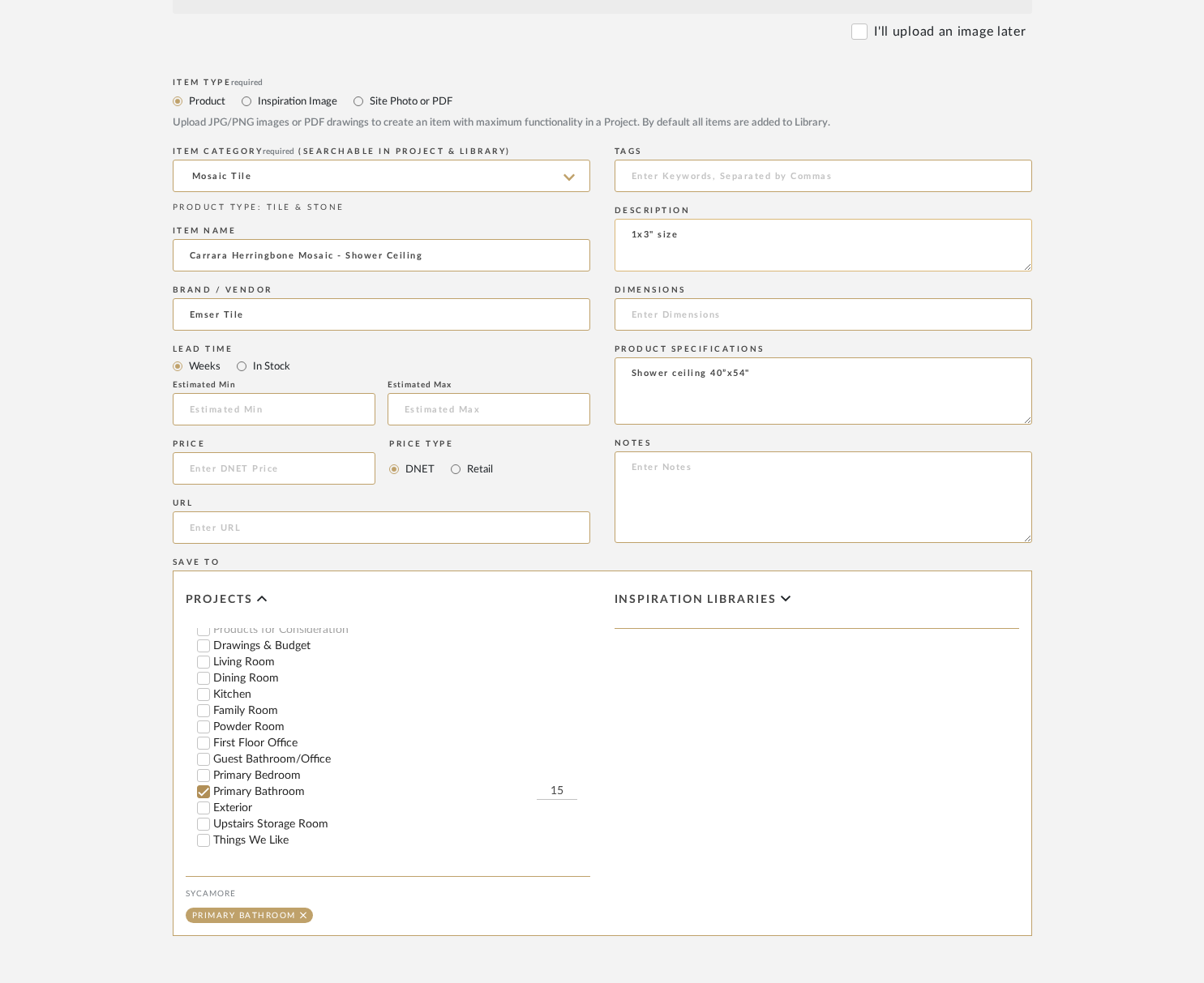
type textarea "1x3" size"
click at [230, 460] on input at bounding box center [274, 469] width 203 height 33
type input "$13.99"
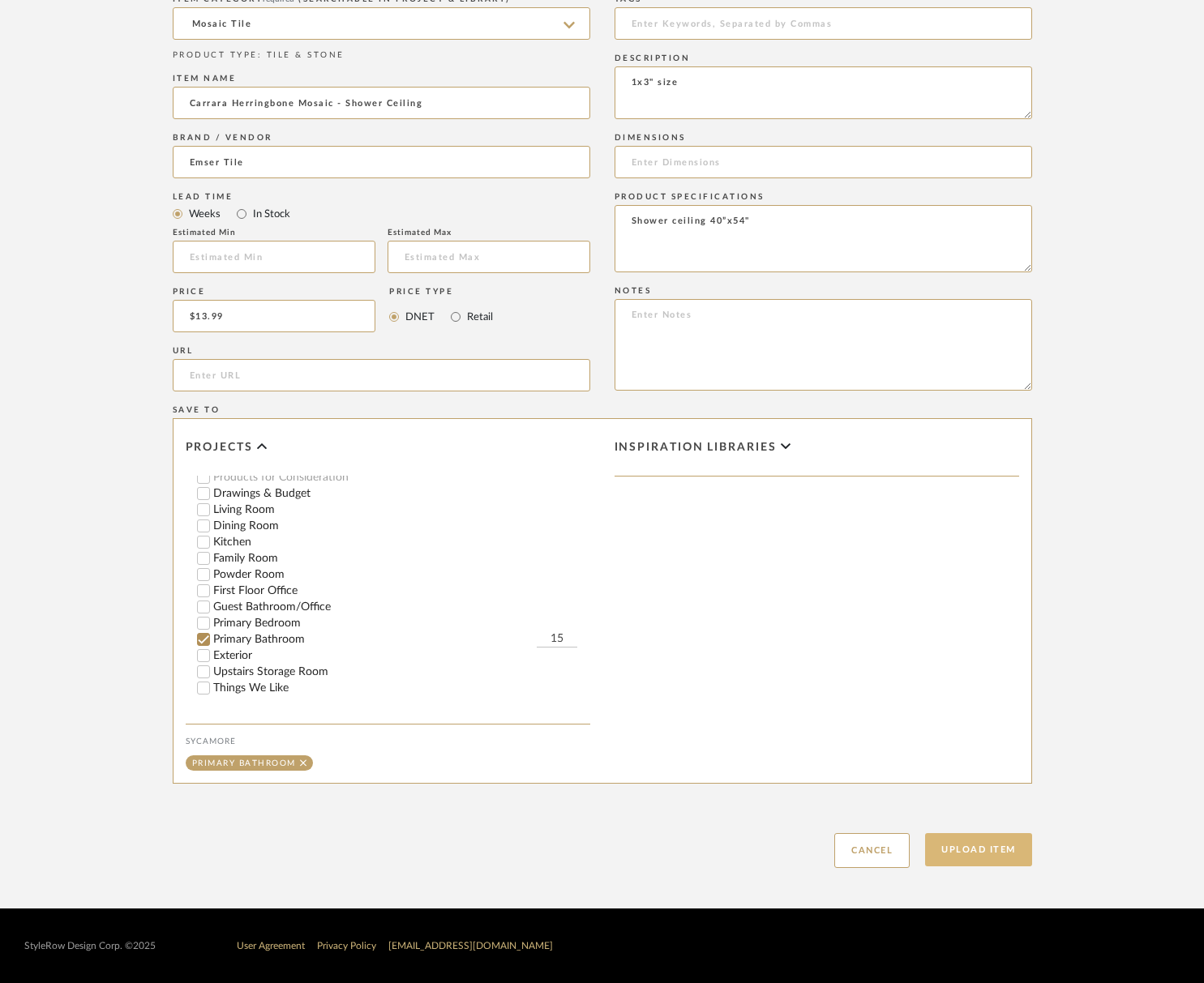
click at [994, 854] on button "Upload Item" at bounding box center [978, 850] width 107 height 33
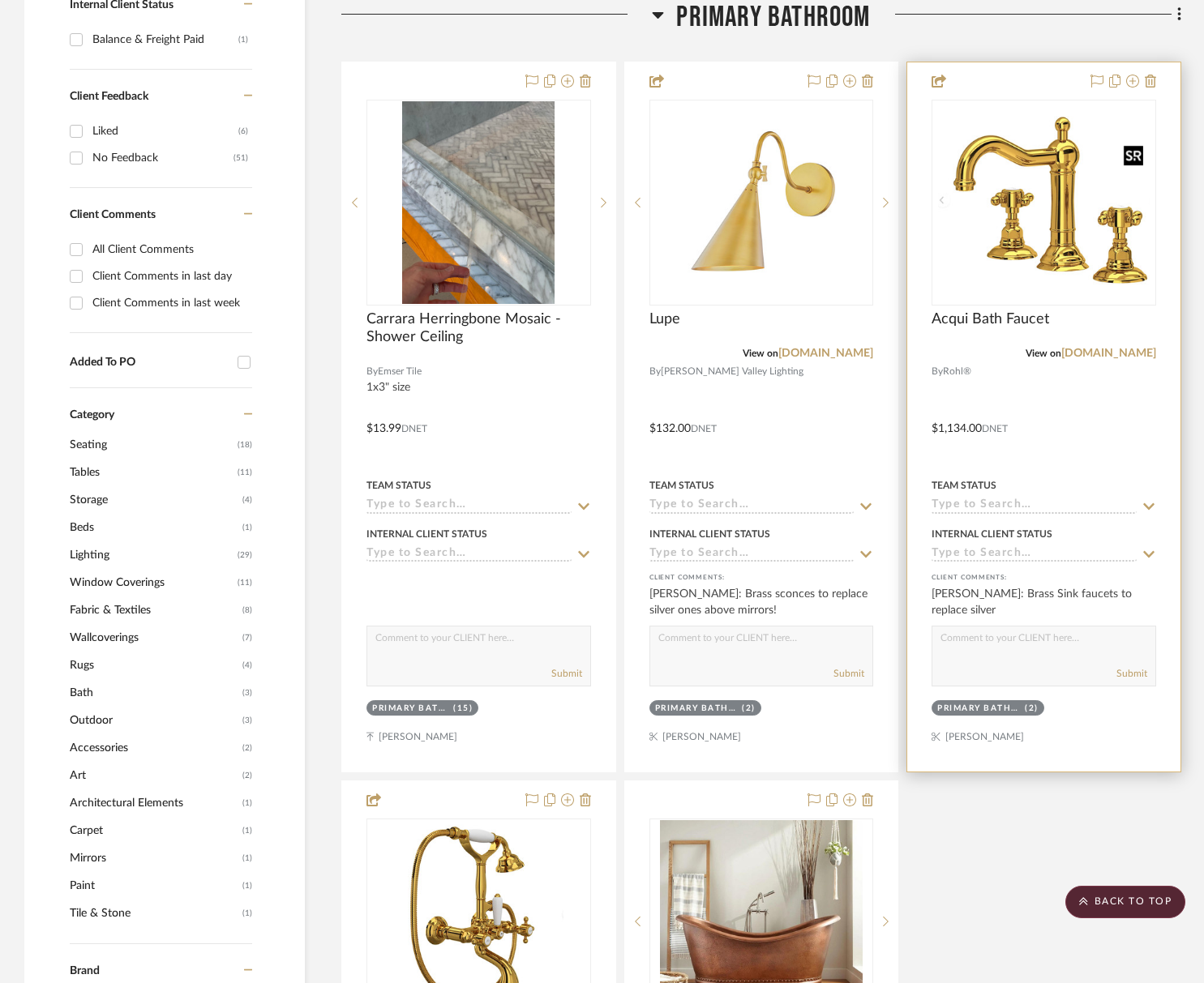
scroll to position [1261, 0]
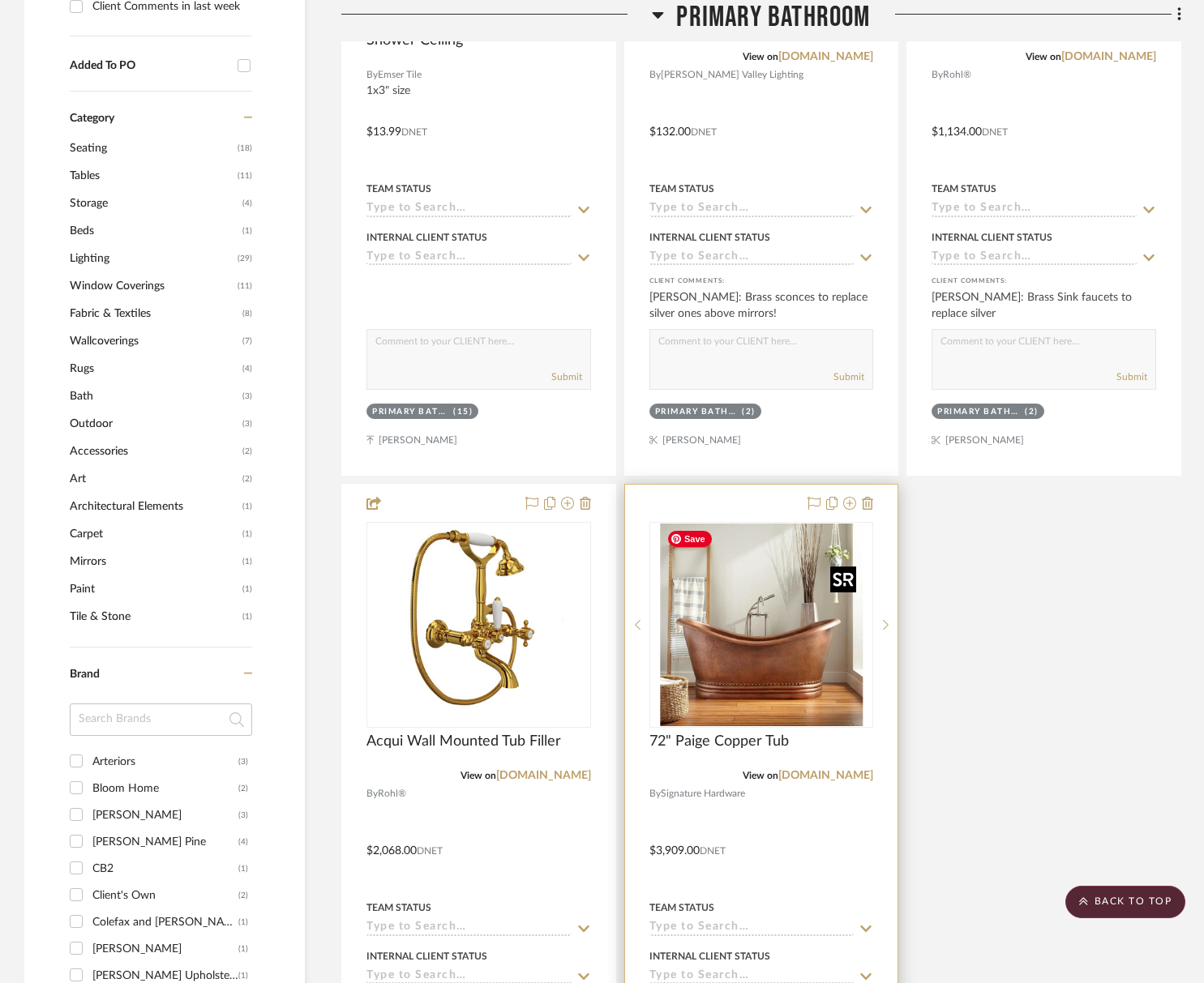
click at [749, 644] on img "0" at bounding box center [761, 625] width 202 height 202
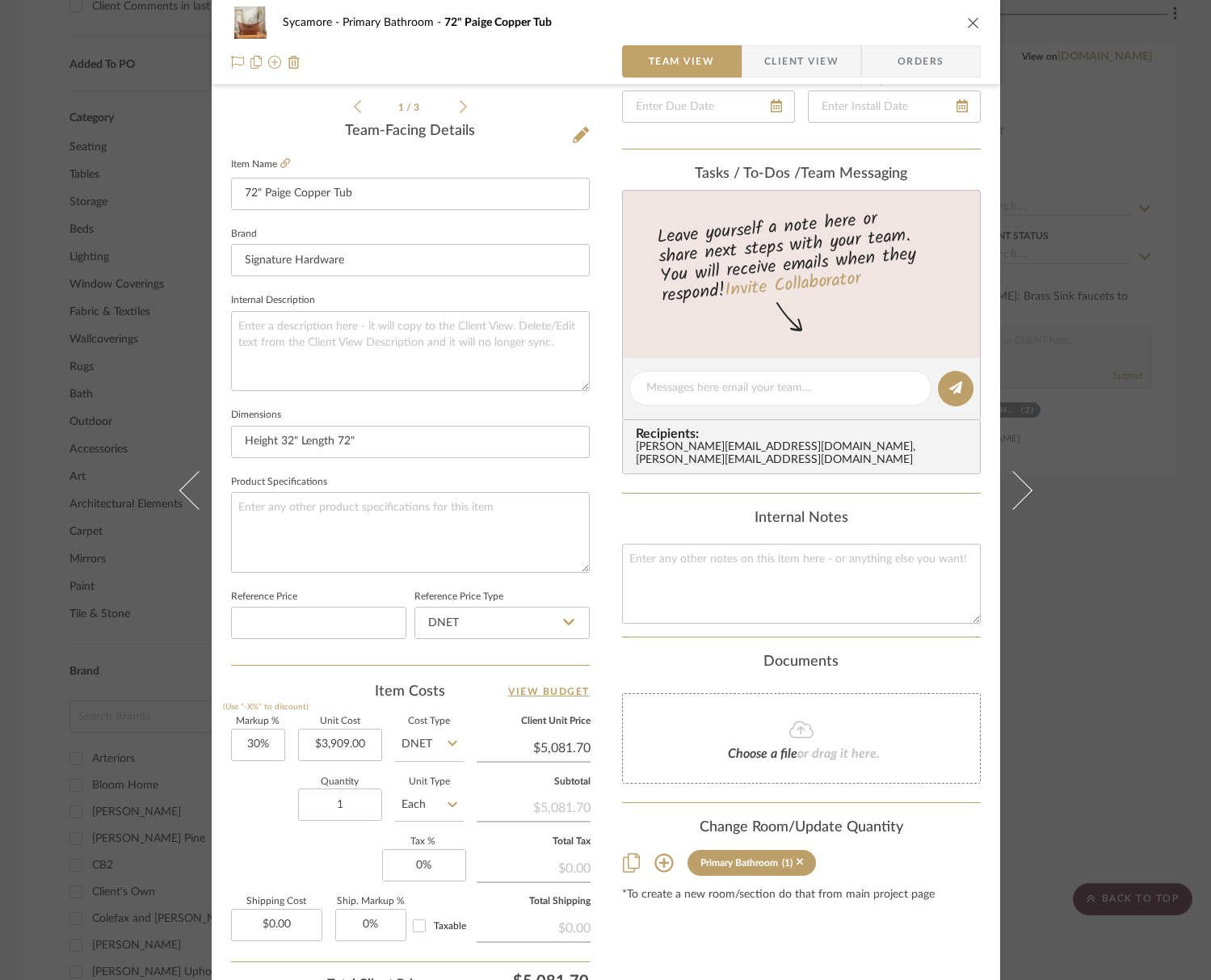
scroll to position [418, 0]
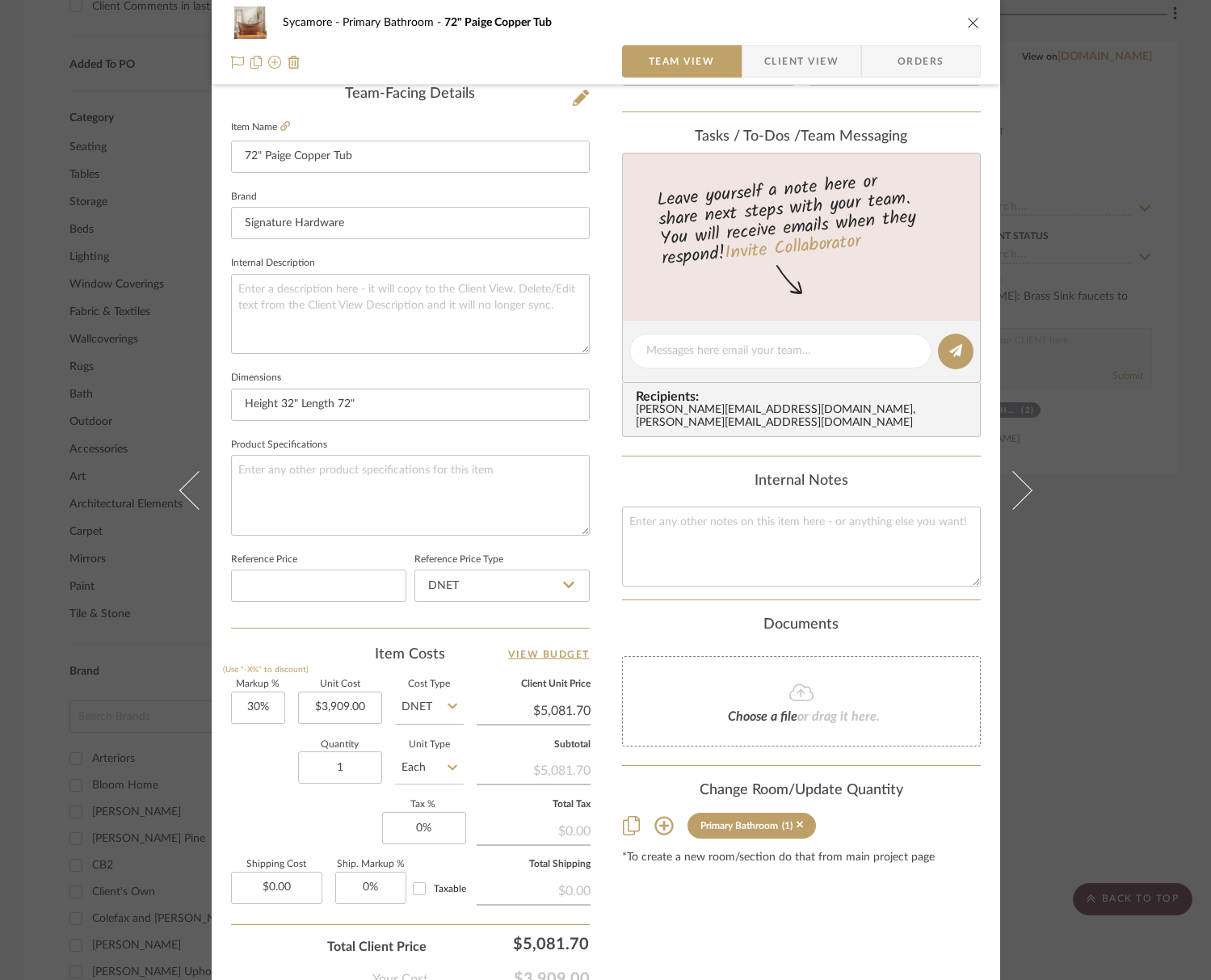
click at [968, 20] on icon "close" at bounding box center [974, 23] width 13 height 13
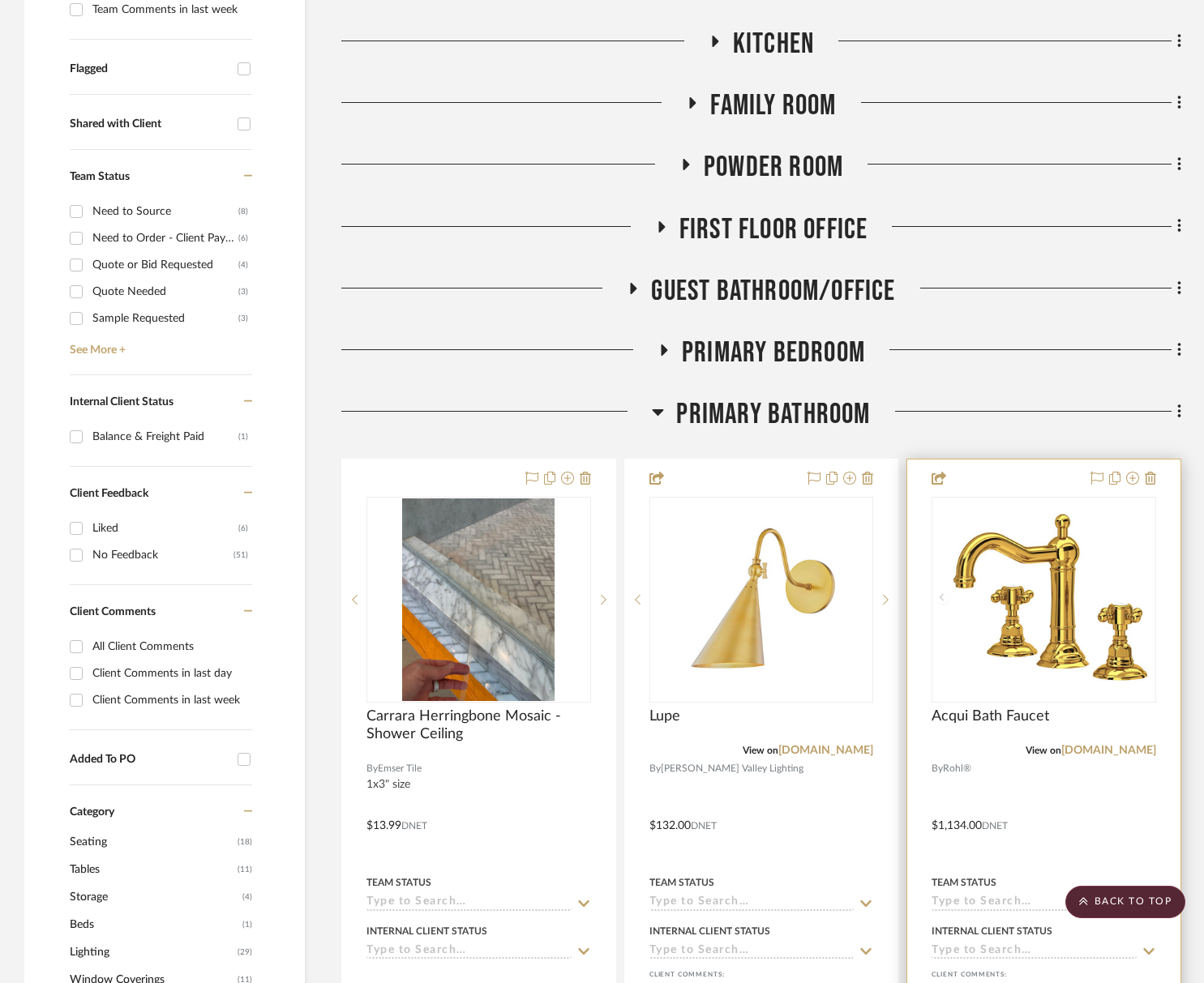
scroll to position [447, 0]
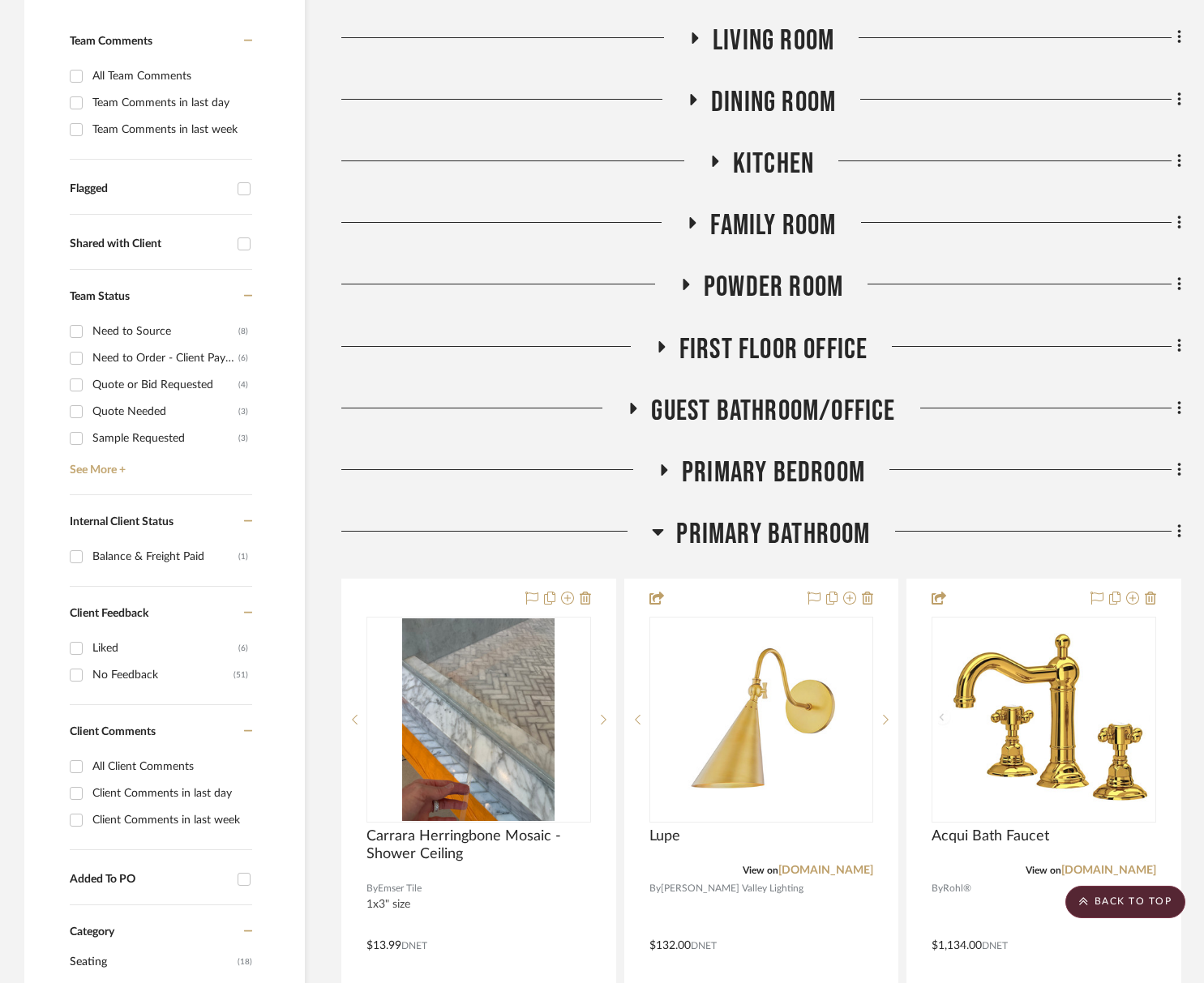
drag, startPoint x: 766, startPoint y: 520, endPoint x: 751, endPoint y: 477, distance: 45.5
click at [766, 520] on span "Primary Bathroom" at bounding box center [772, 535] width 193 height 35
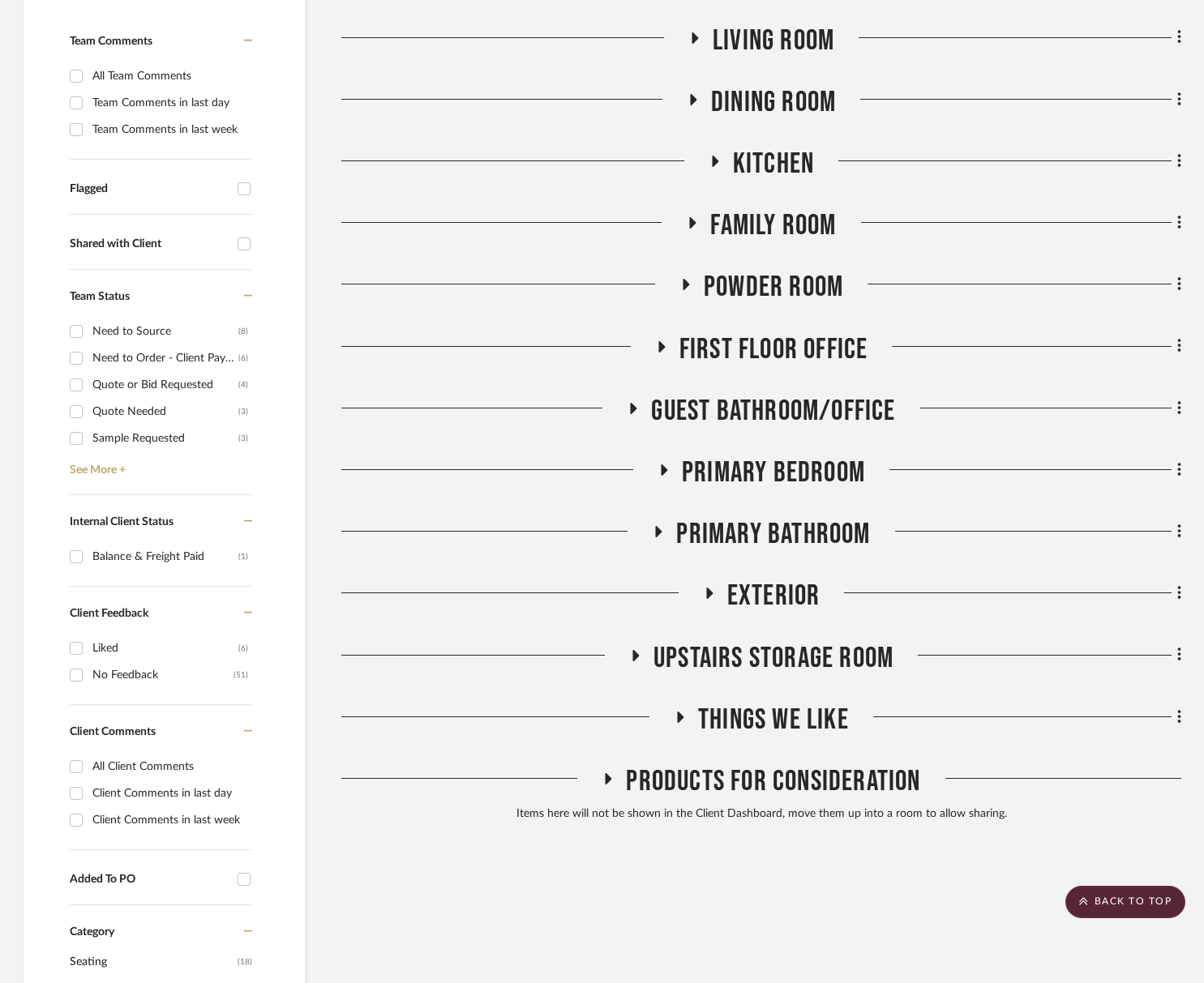
click at [760, 318] on div "Drawings & Budget Living Room Dining Room Kitchen Family Room Powder Room First…" at bounding box center [761, 395] width 840 height 868
click at [764, 356] on span "First Floor Office" at bounding box center [773, 349] width 189 height 35
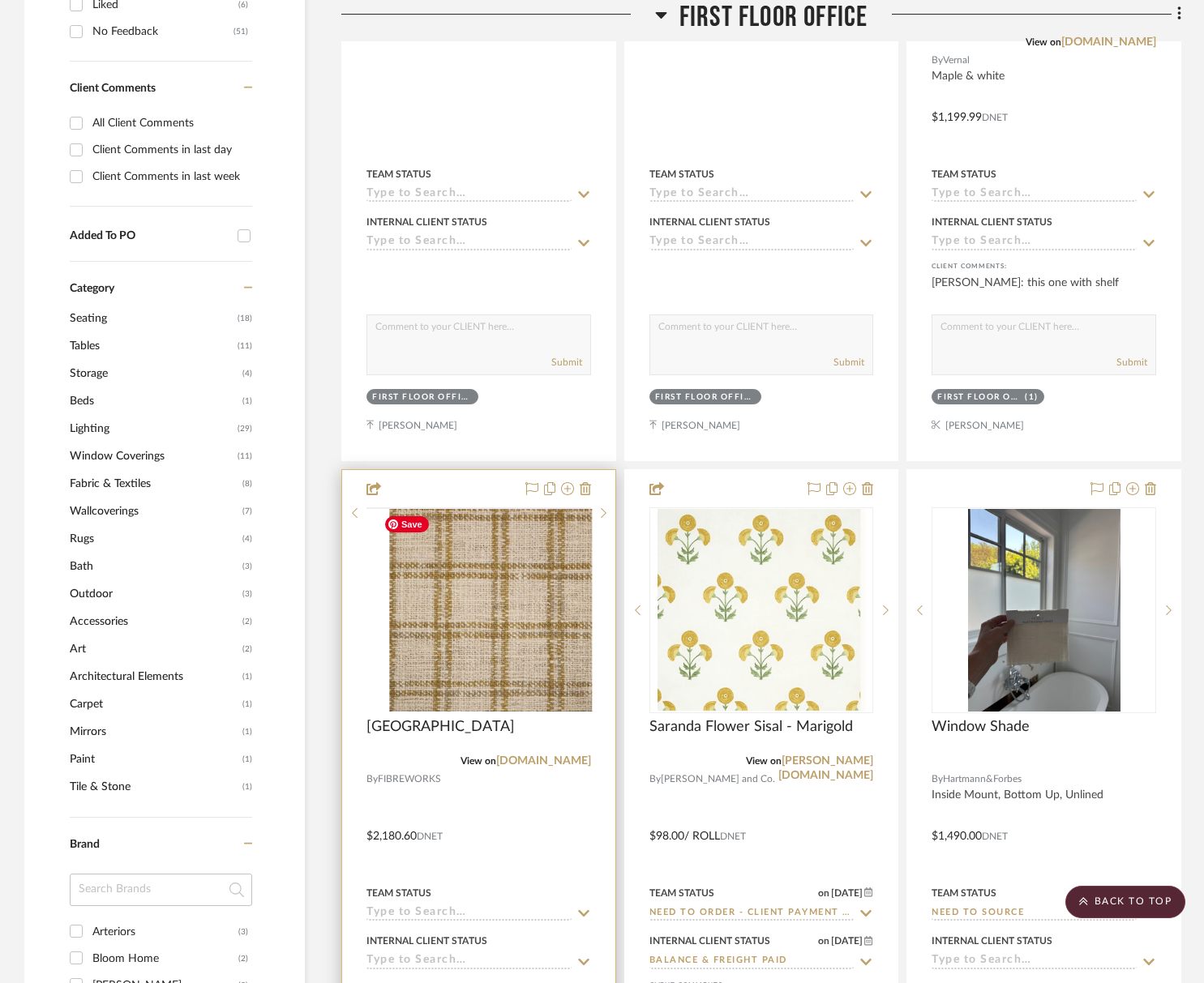
scroll to position [1363, 0]
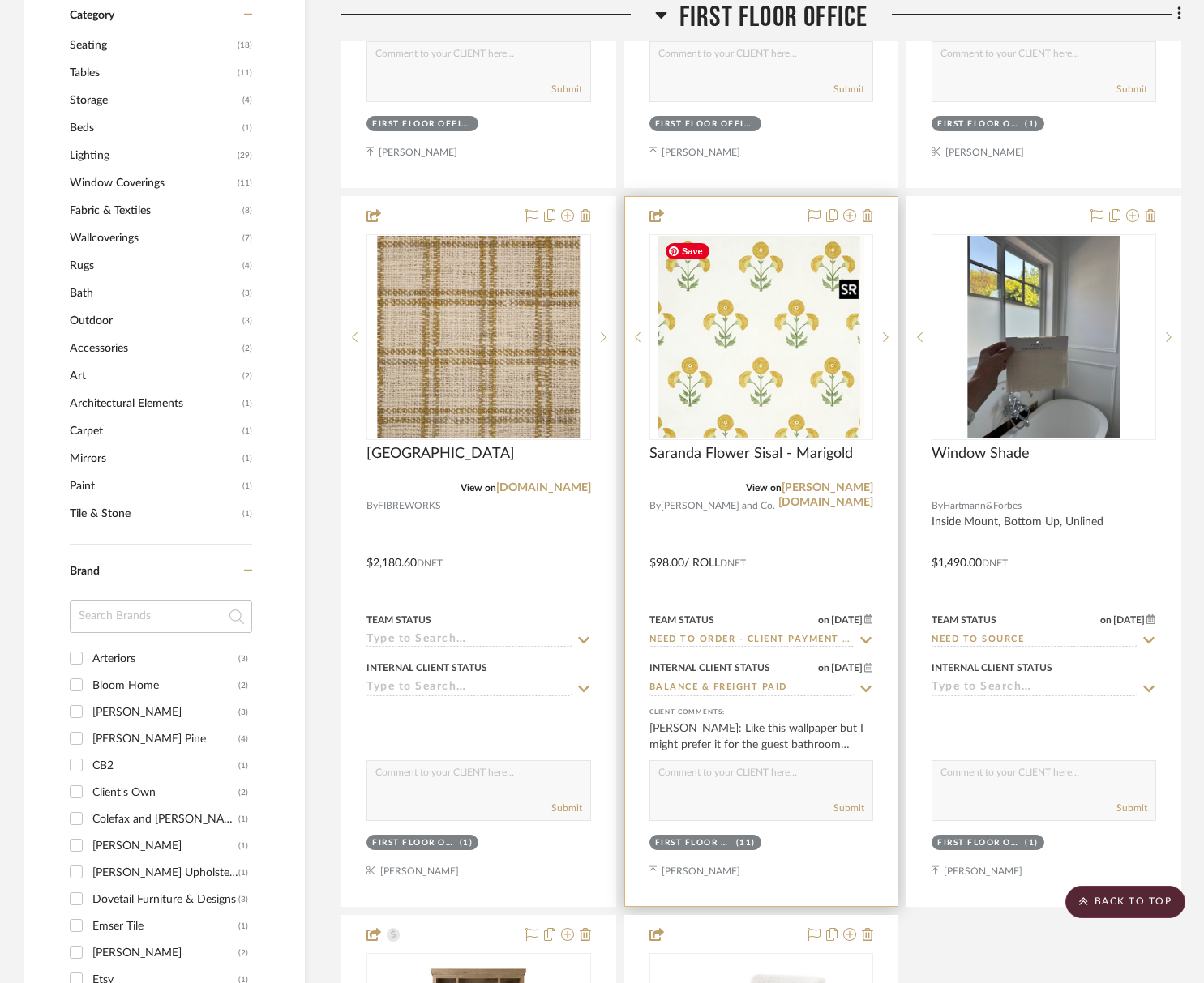
click at [779, 375] on img "0" at bounding box center [760, 337] width 207 height 202
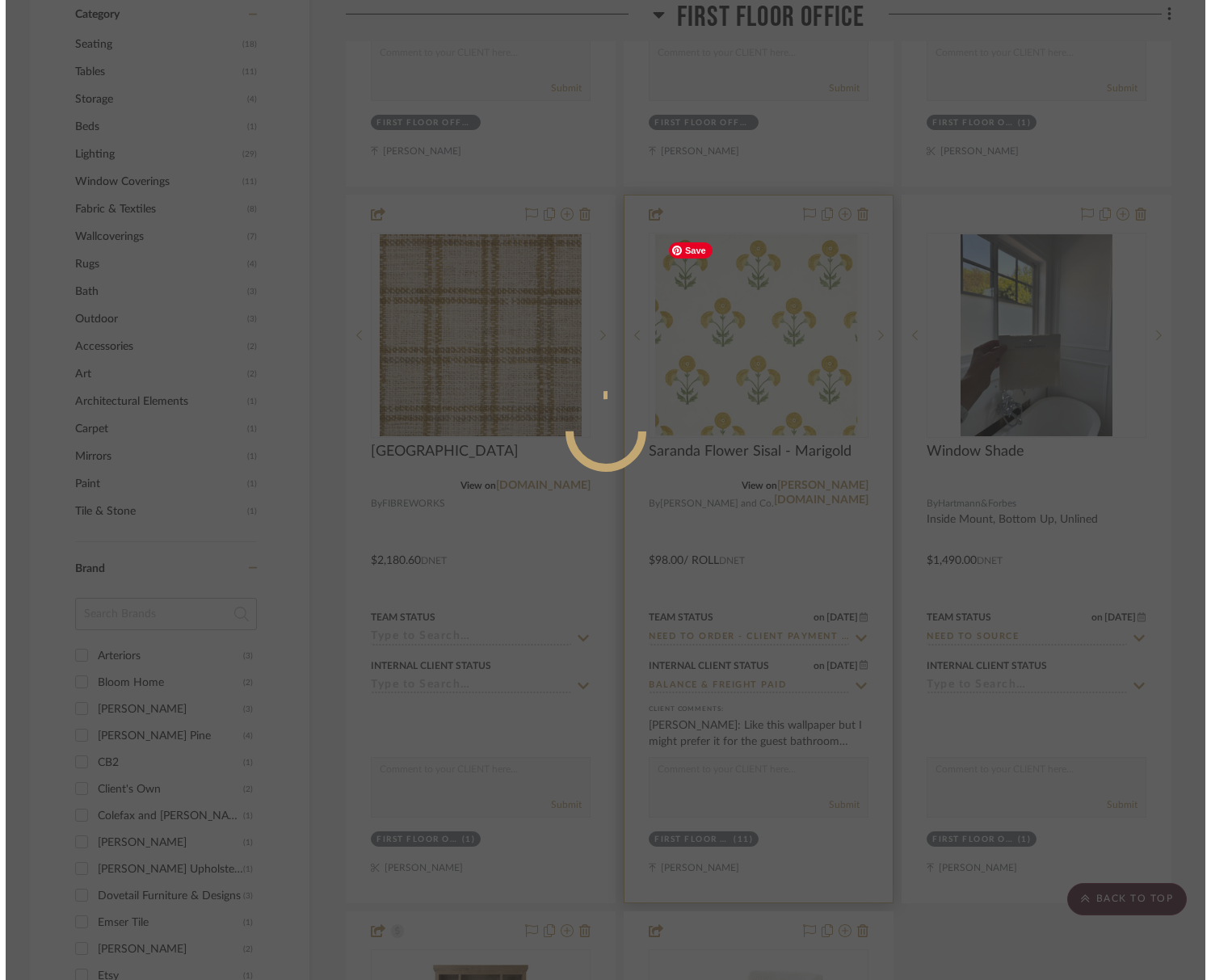
scroll to position [0, 0]
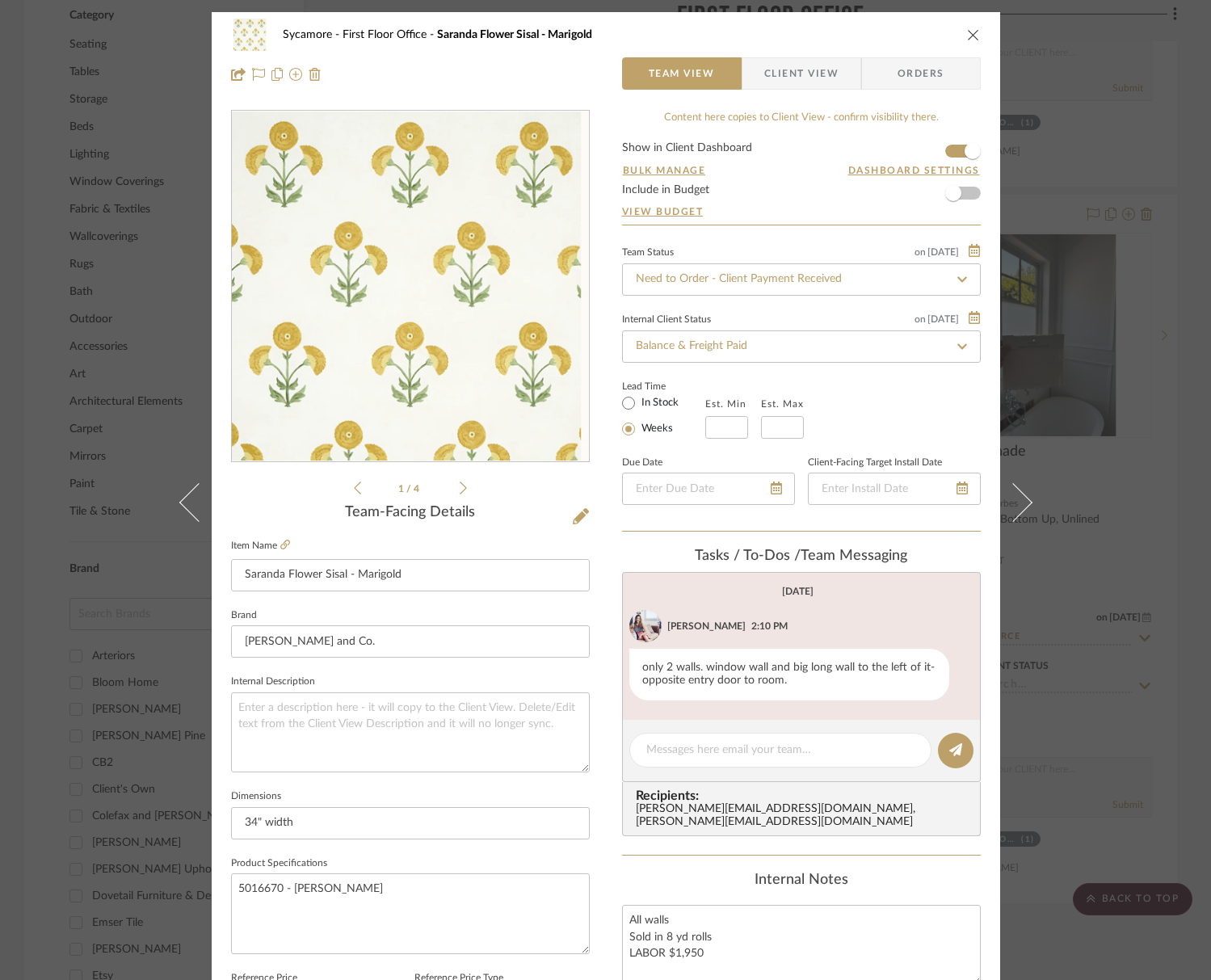
drag, startPoint x: 962, startPoint y: 36, endPoint x: 964, endPoint y: 59, distance: 23.1
click at [968, 36] on icon "close" at bounding box center [974, 35] width 13 height 13
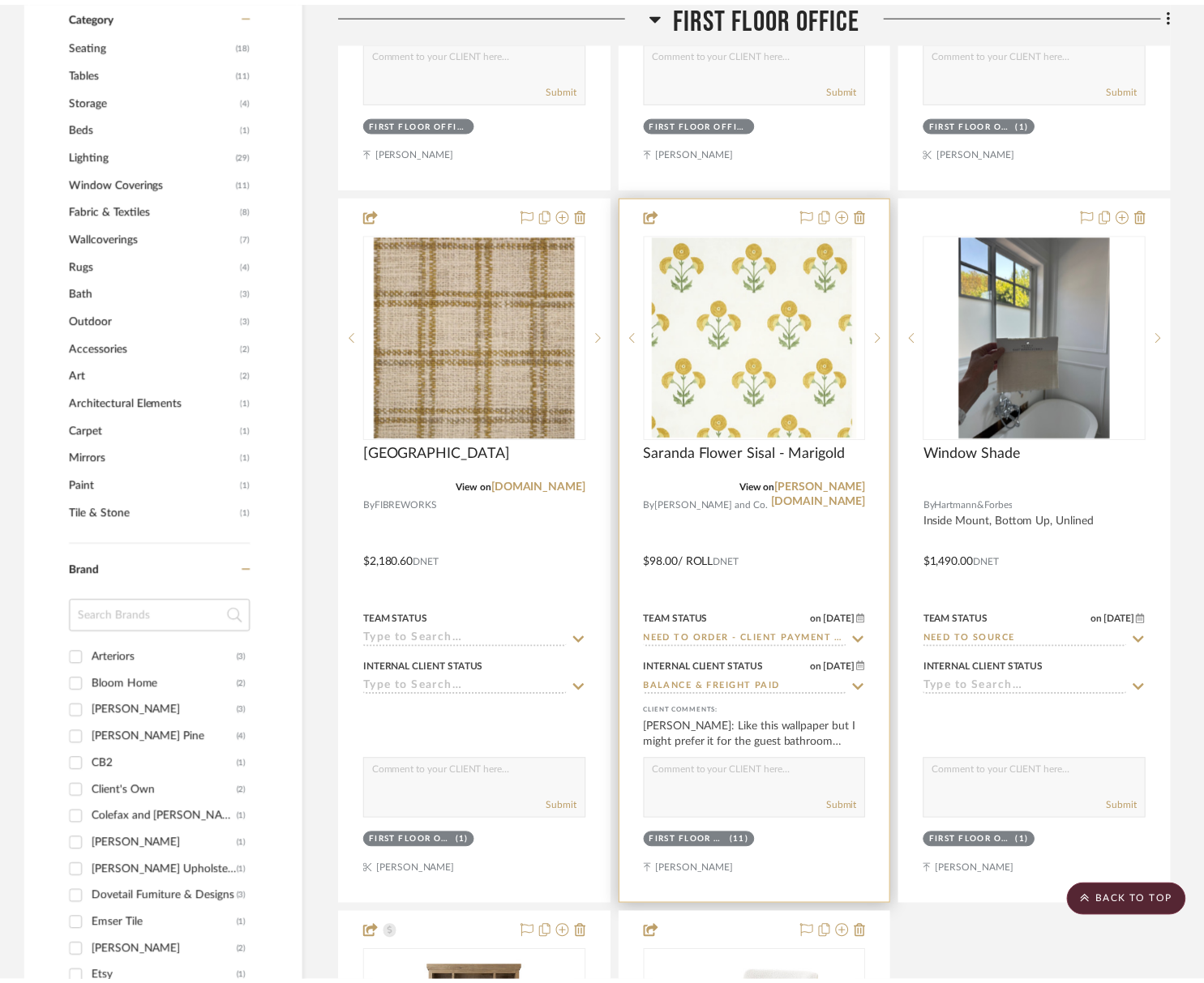
scroll to position [1363, 0]
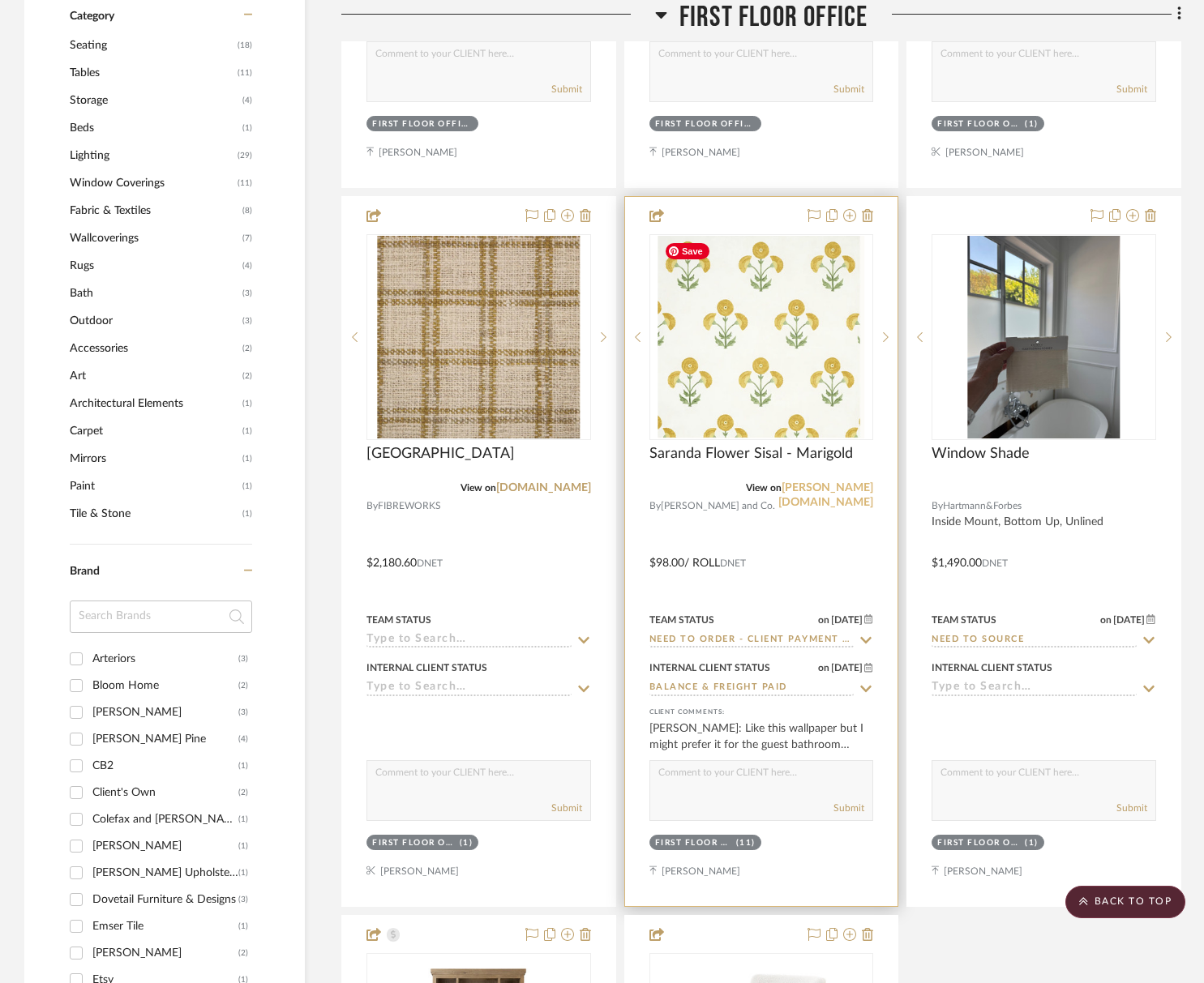
click at [814, 483] on link "[PERSON_NAME][DOMAIN_NAME]" at bounding box center [825, 496] width 95 height 26
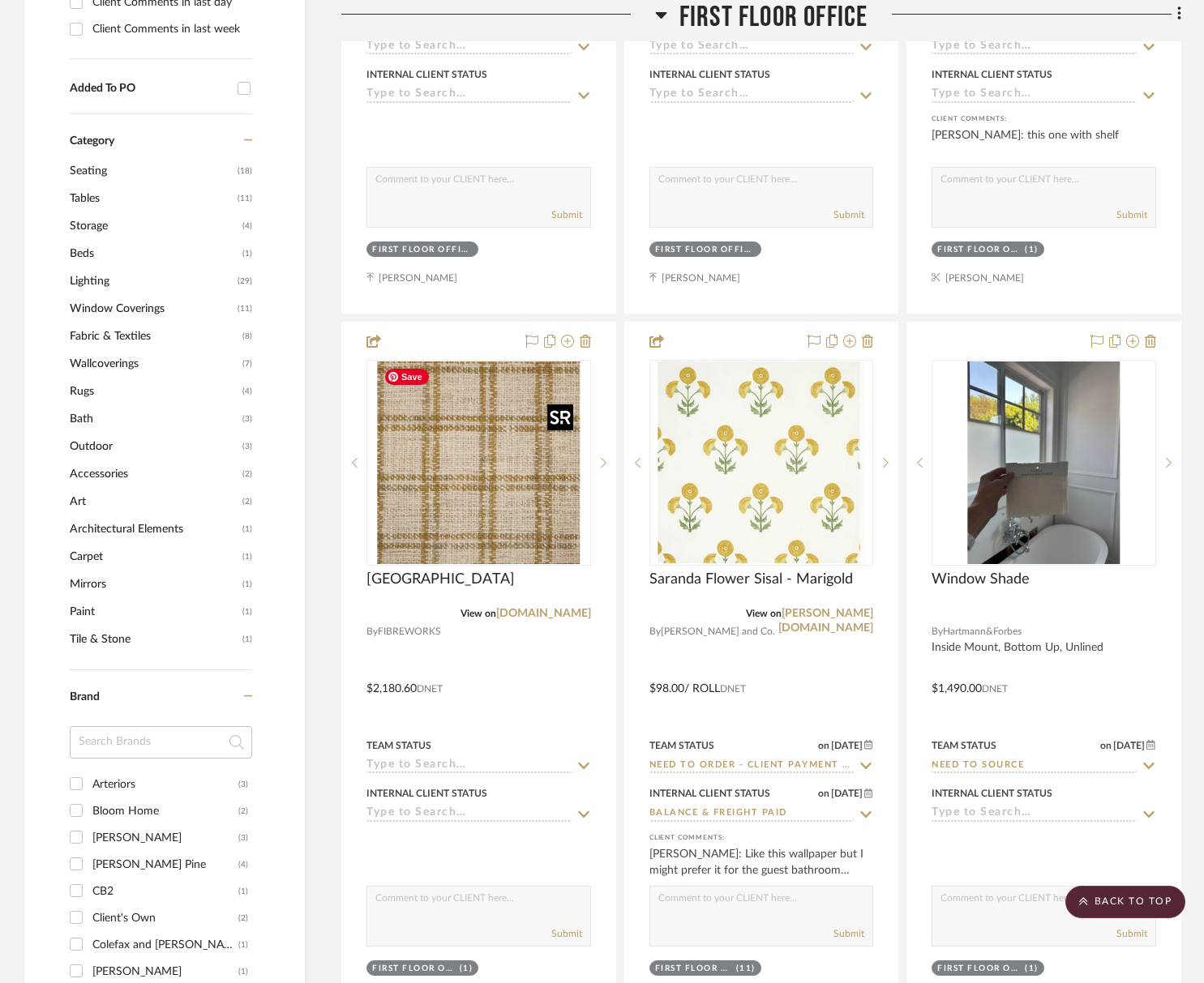
scroll to position [1234, 0]
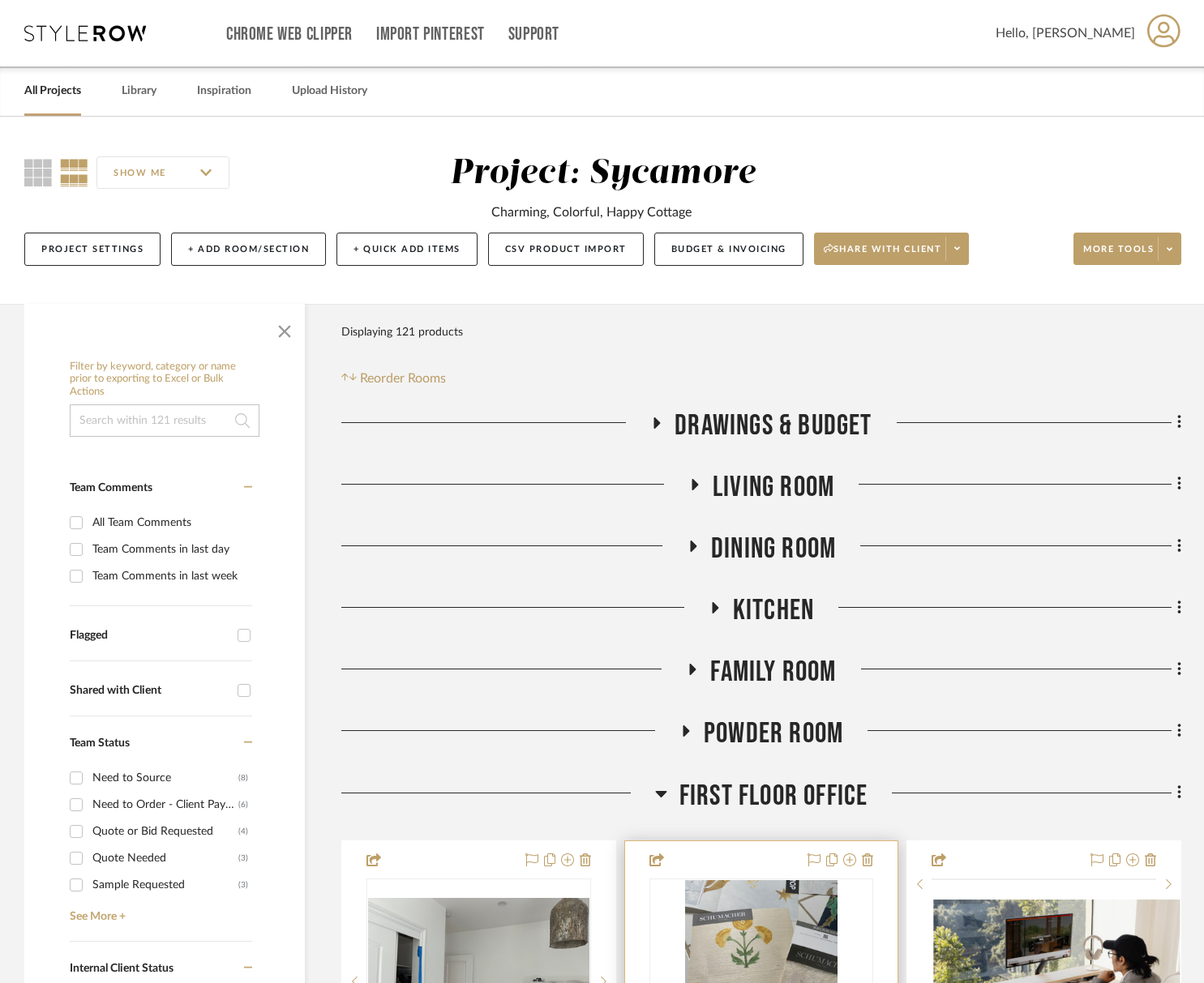
scroll to position [293, 0]
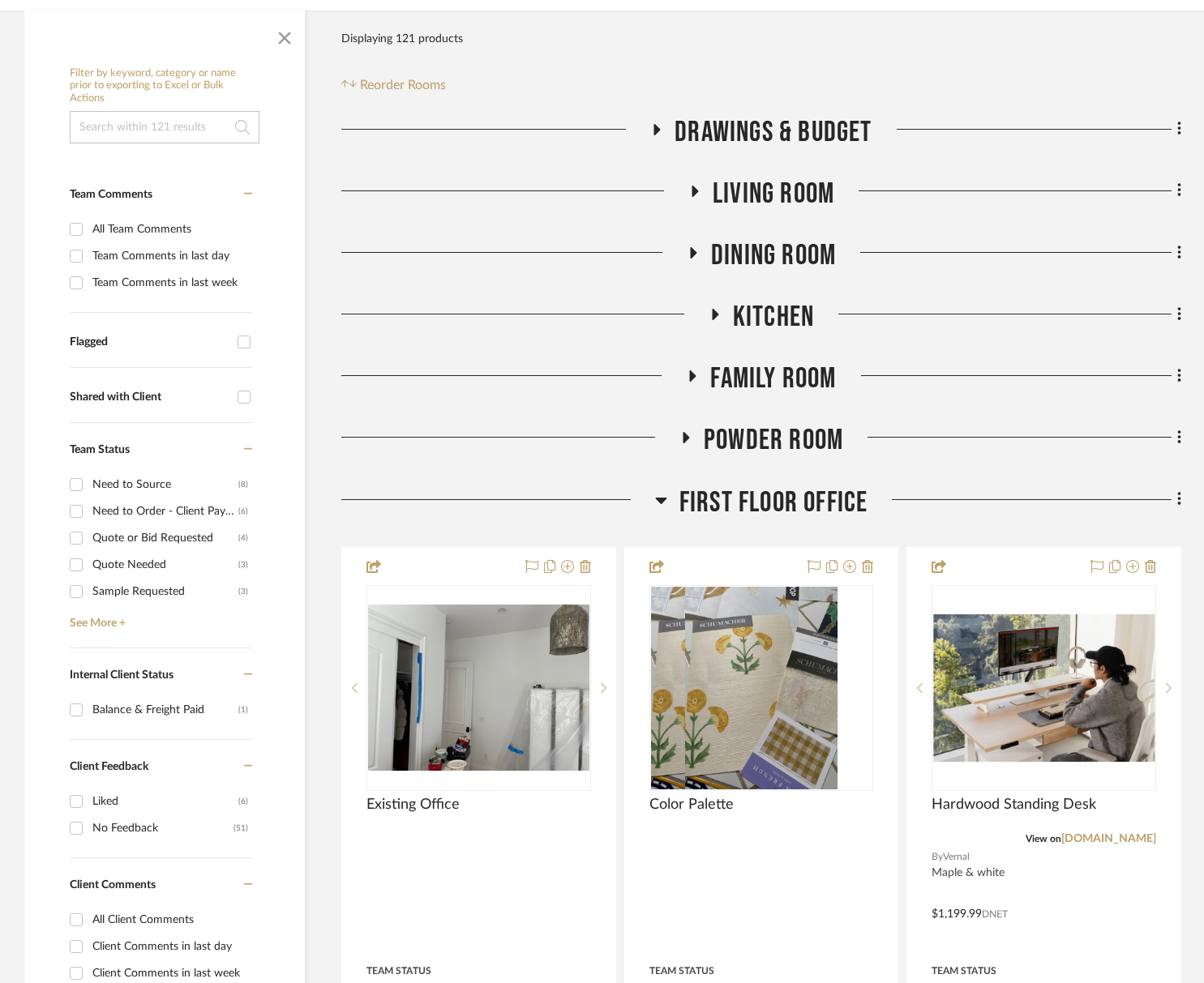
click at [767, 504] on span "First Floor Office" at bounding box center [773, 503] width 189 height 35
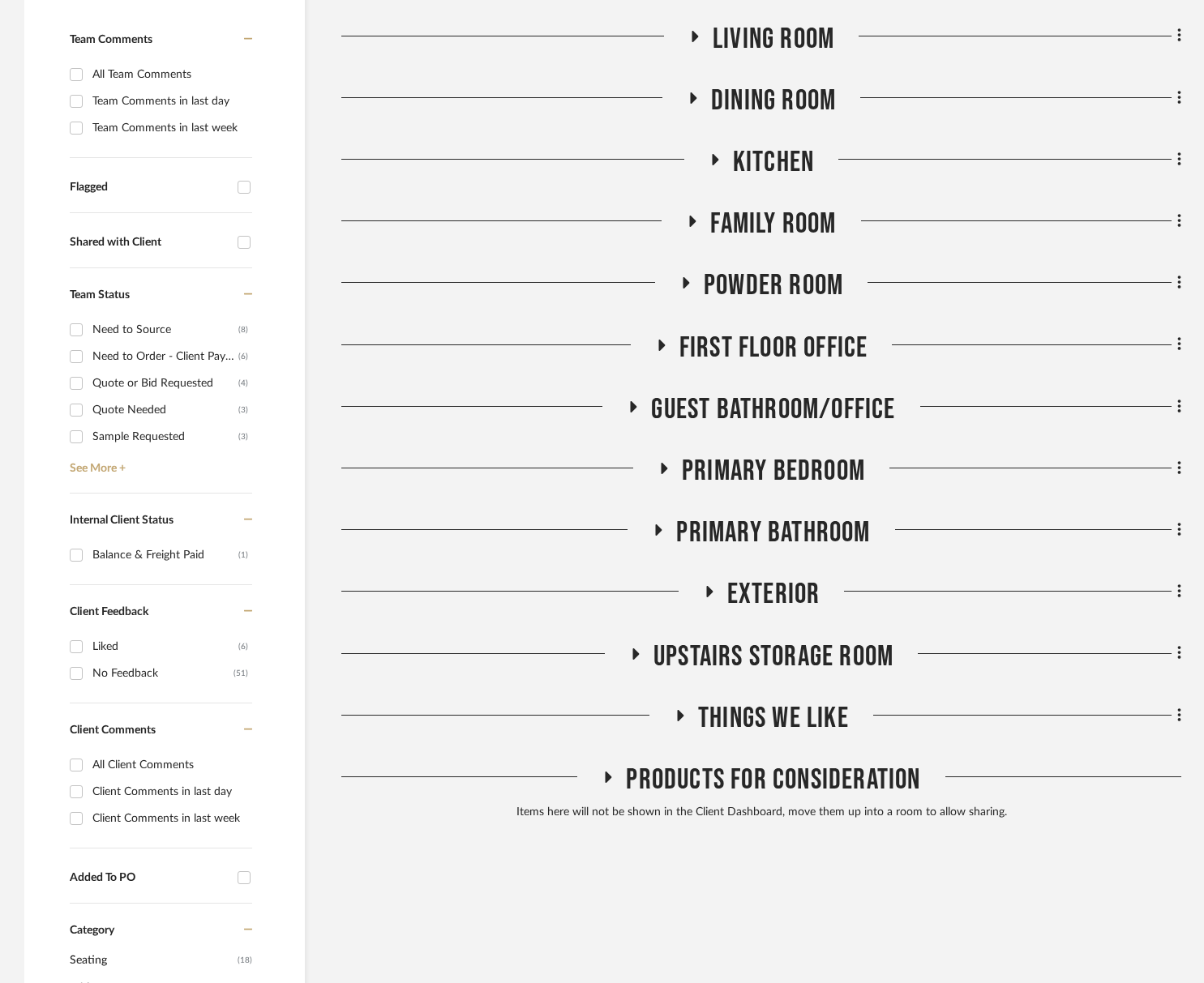
scroll to position [462, 0]
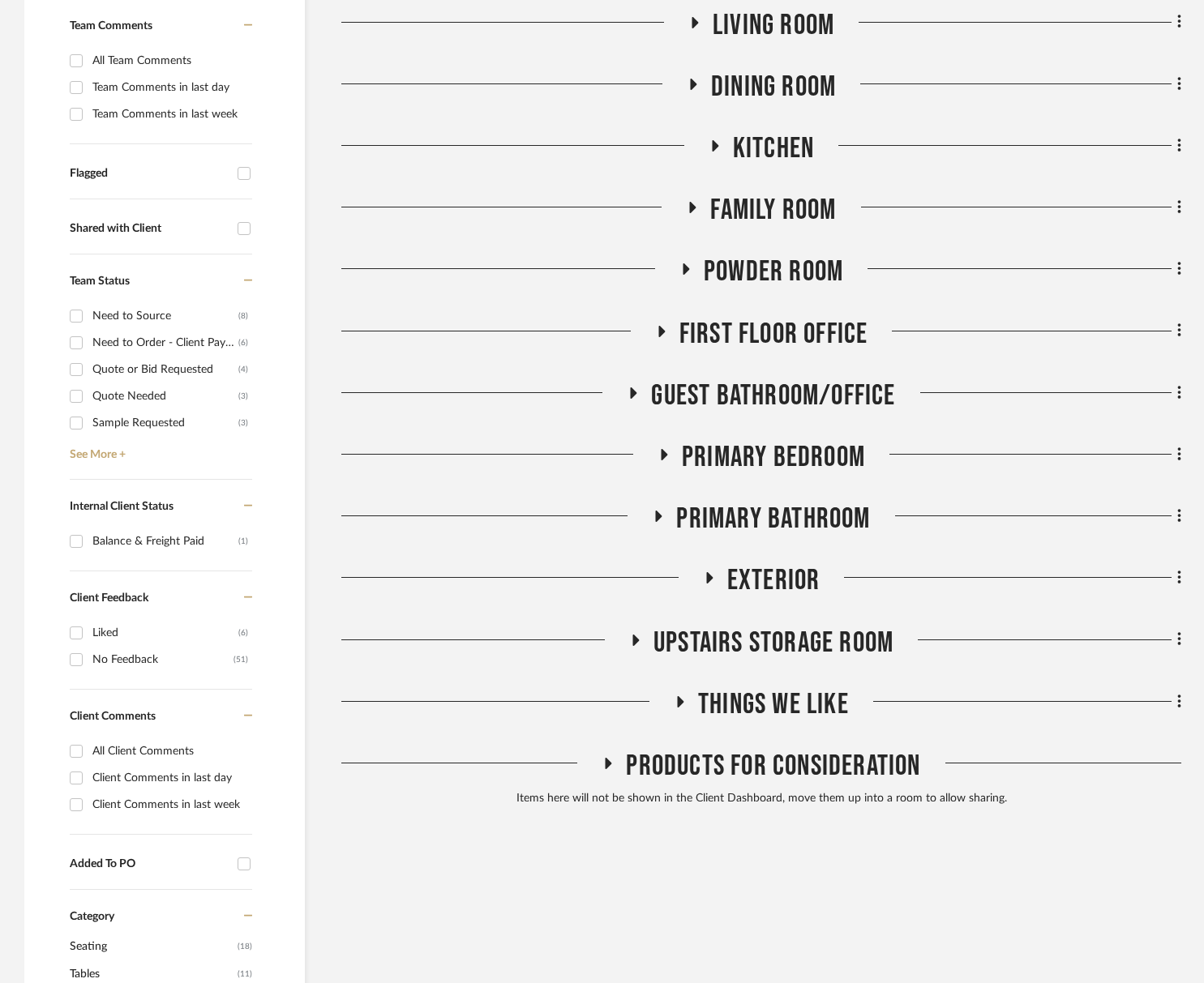
click at [759, 526] on span "Primary Bathroom" at bounding box center [772, 519] width 193 height 35
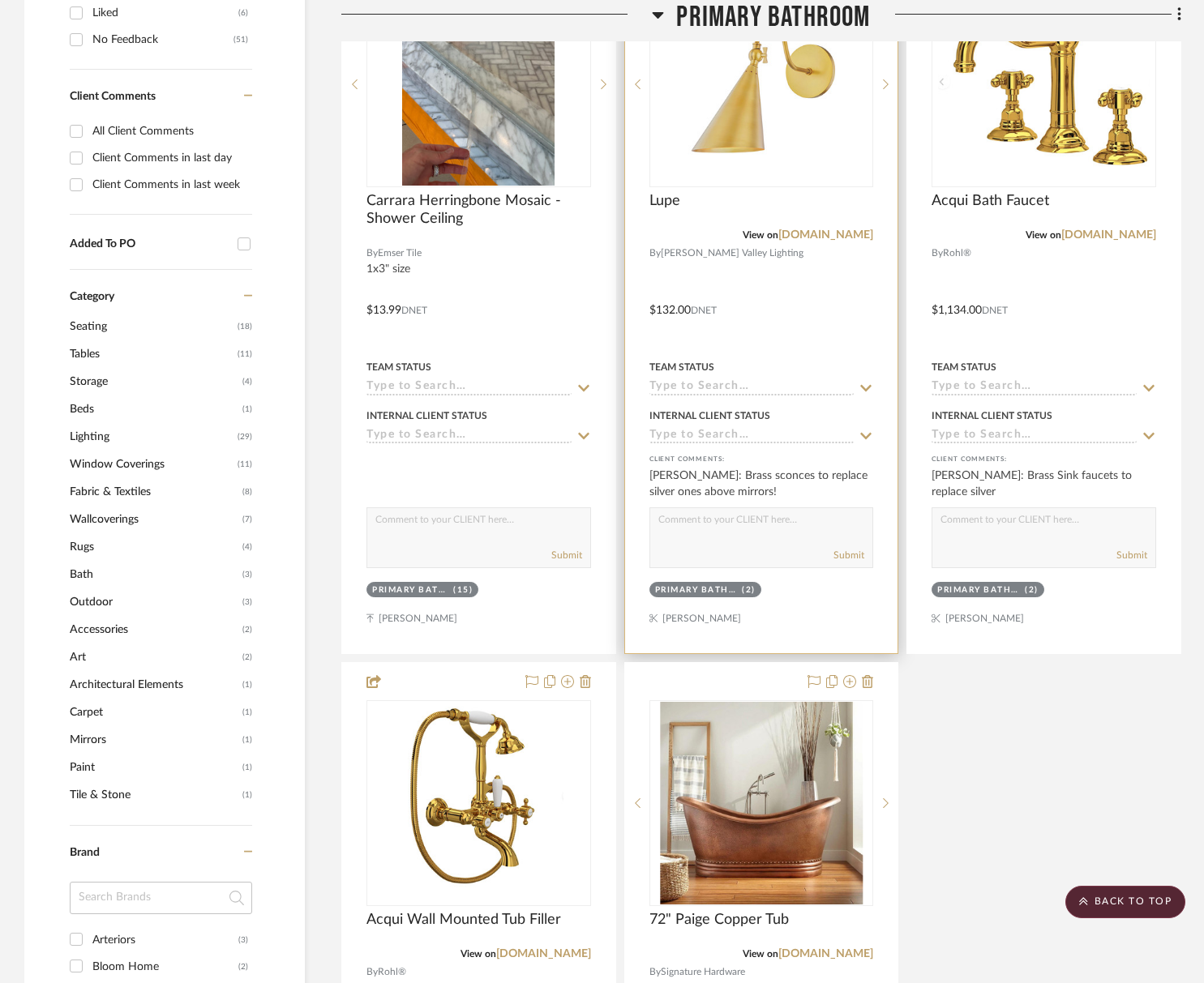
scroll to position [887, 0]
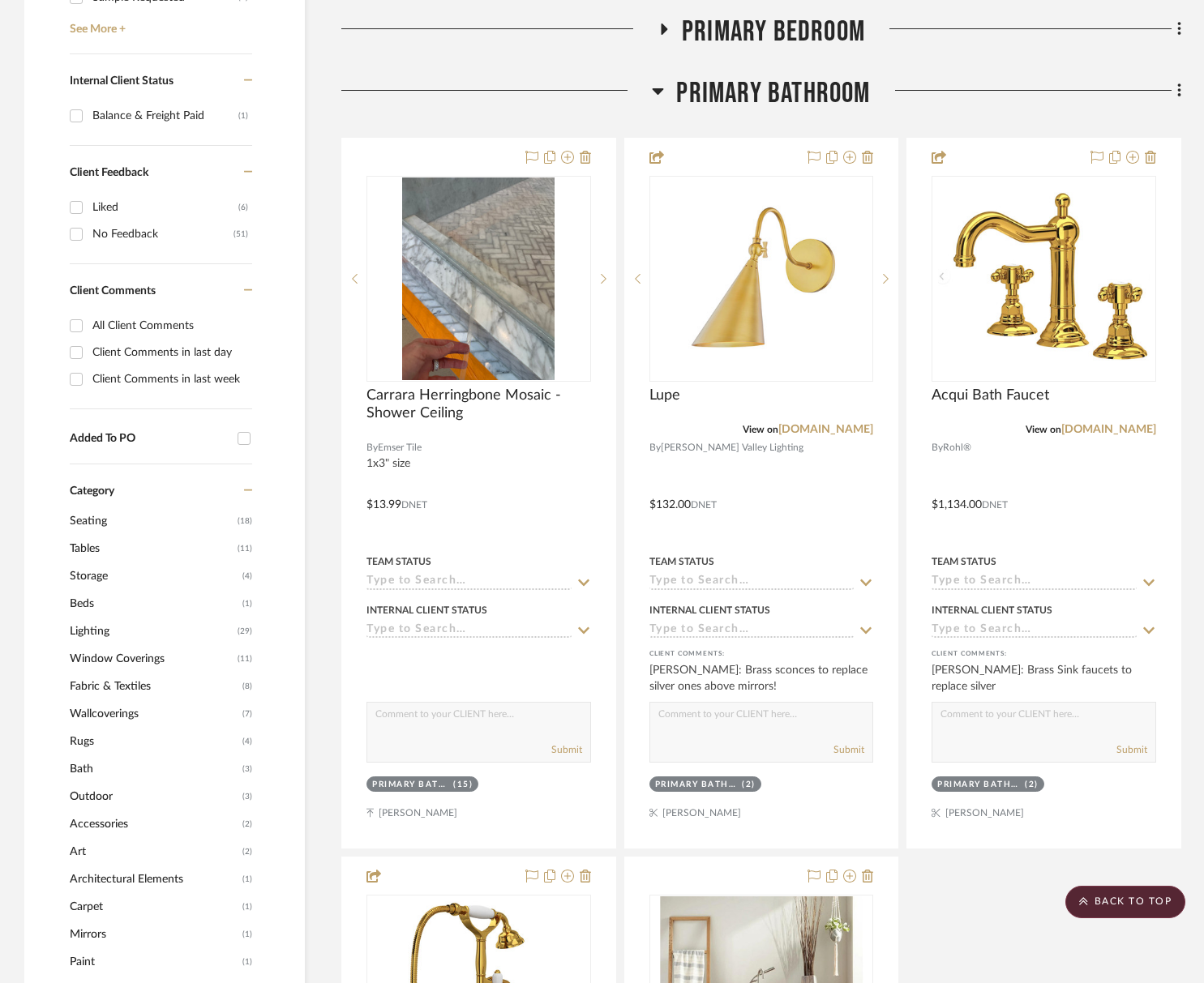
click at [777, 99] on span "Primary Bathroom" at bounding box center [772, 93] width 193 height 35
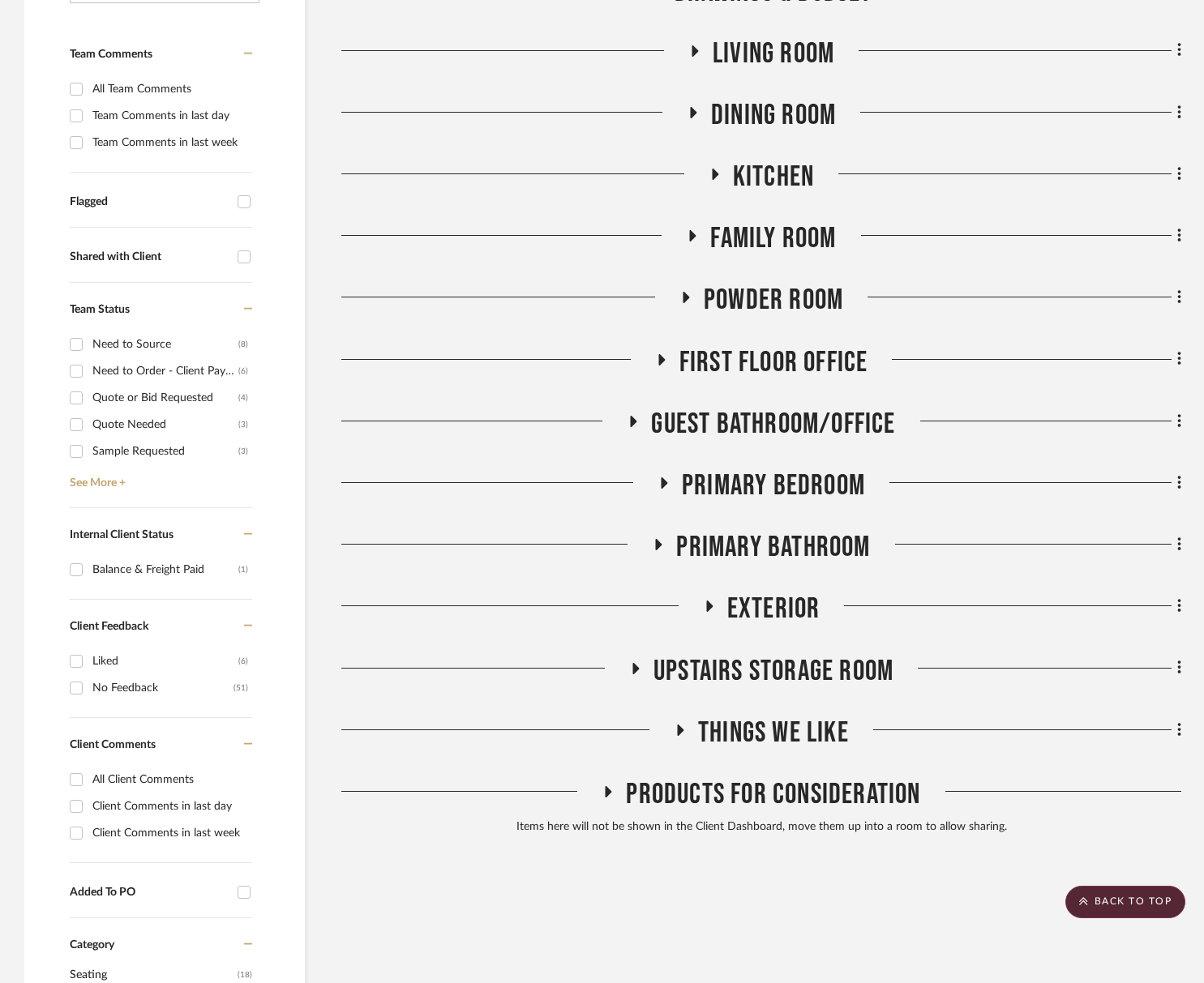
scroll to position [354, 0]
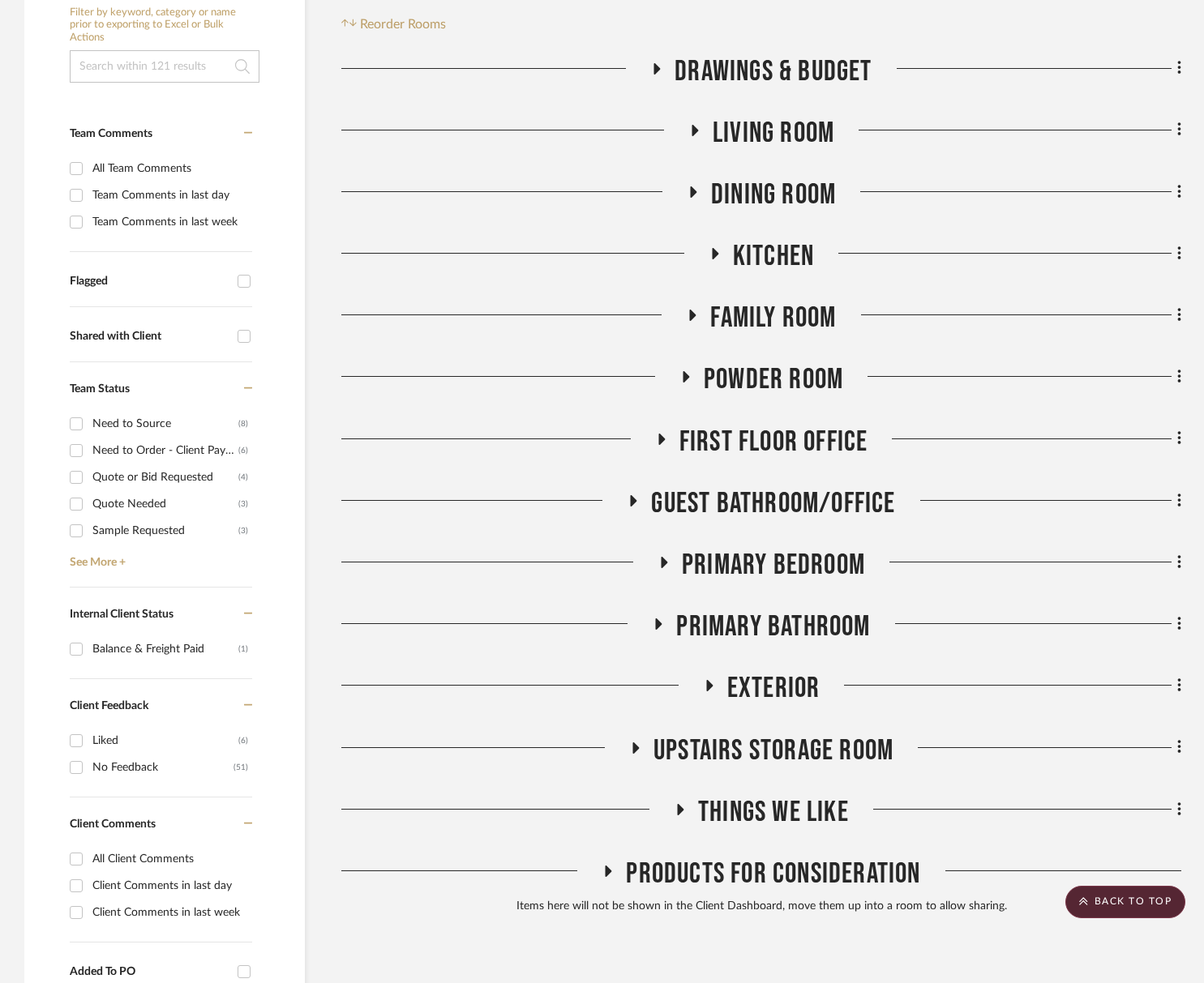
click at [790, 141] on span "Living Room" at bounding box center [773, 133] width 122 height 35
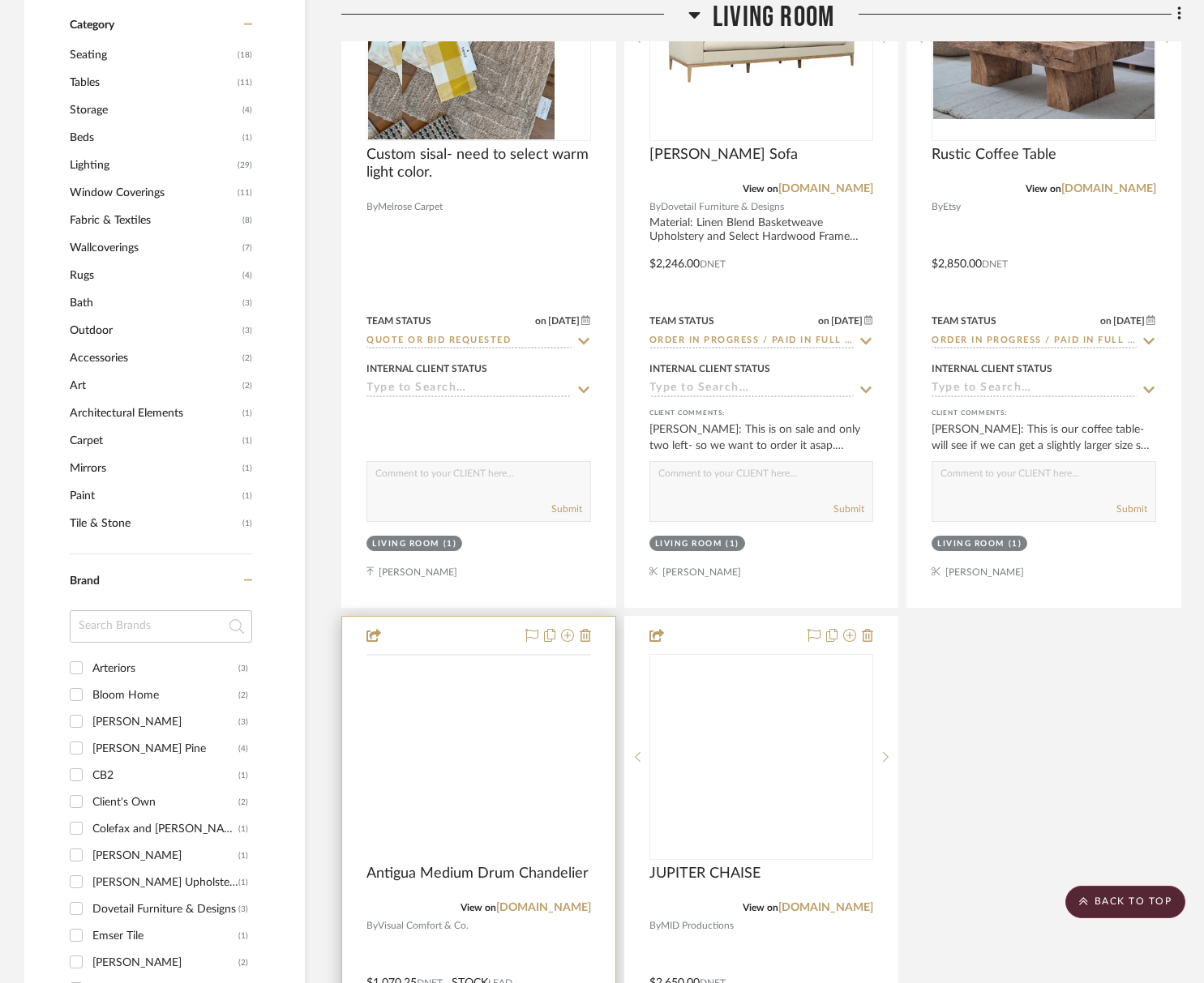
scroll to position [1765, 0]
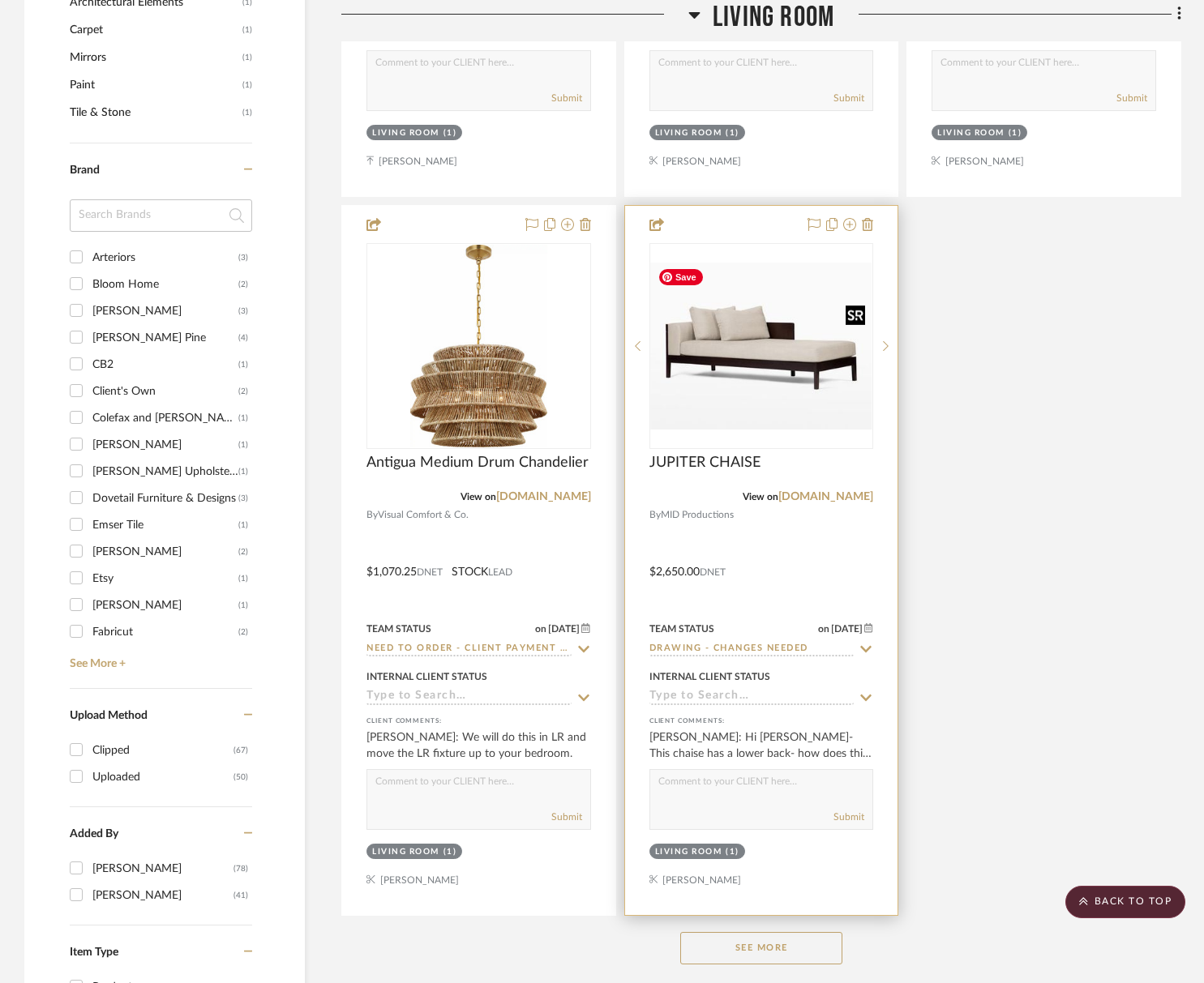
click at [0, 0] on img at bounding box center [0, 0] width 0 height 0
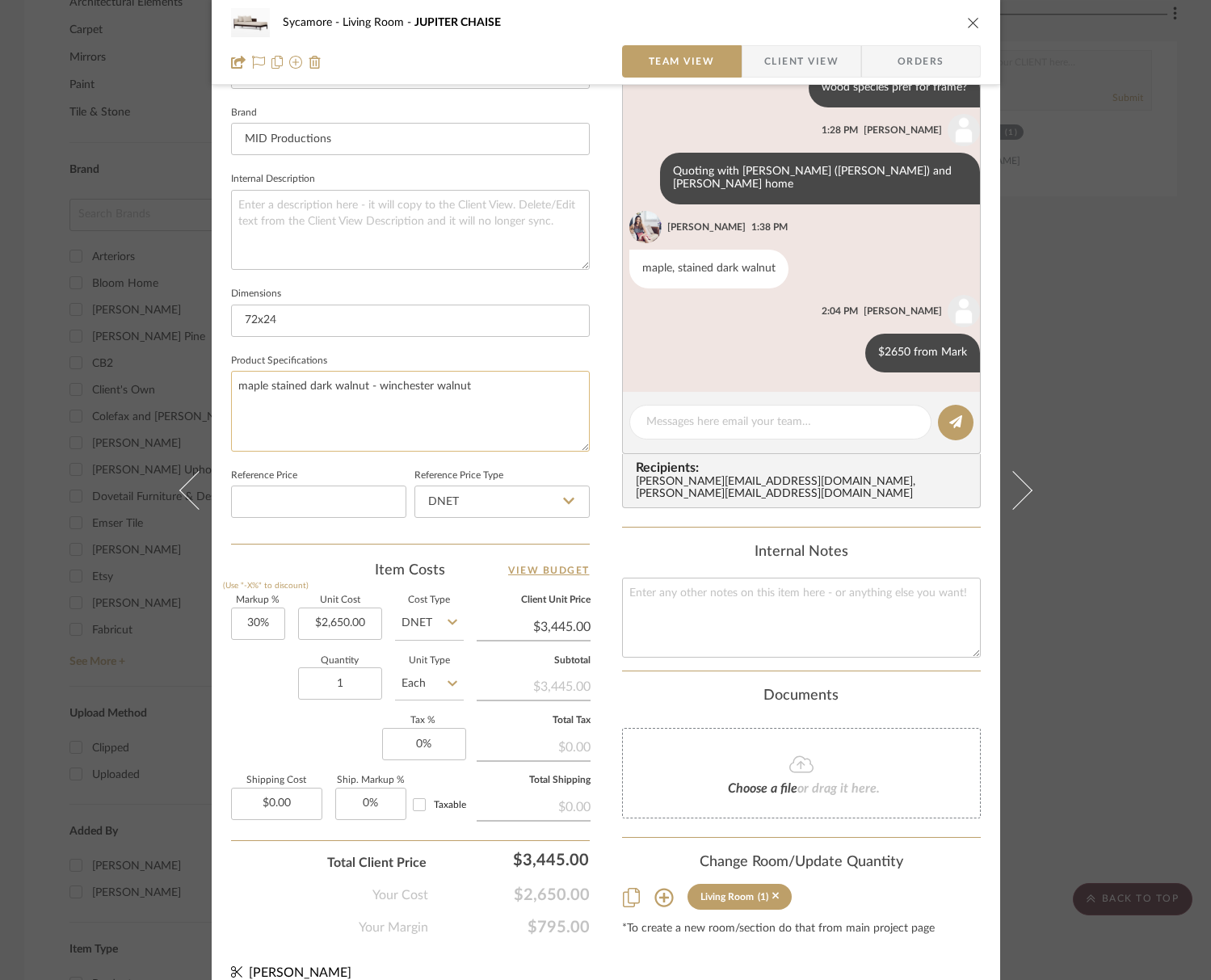
scroll to position [521, 0]
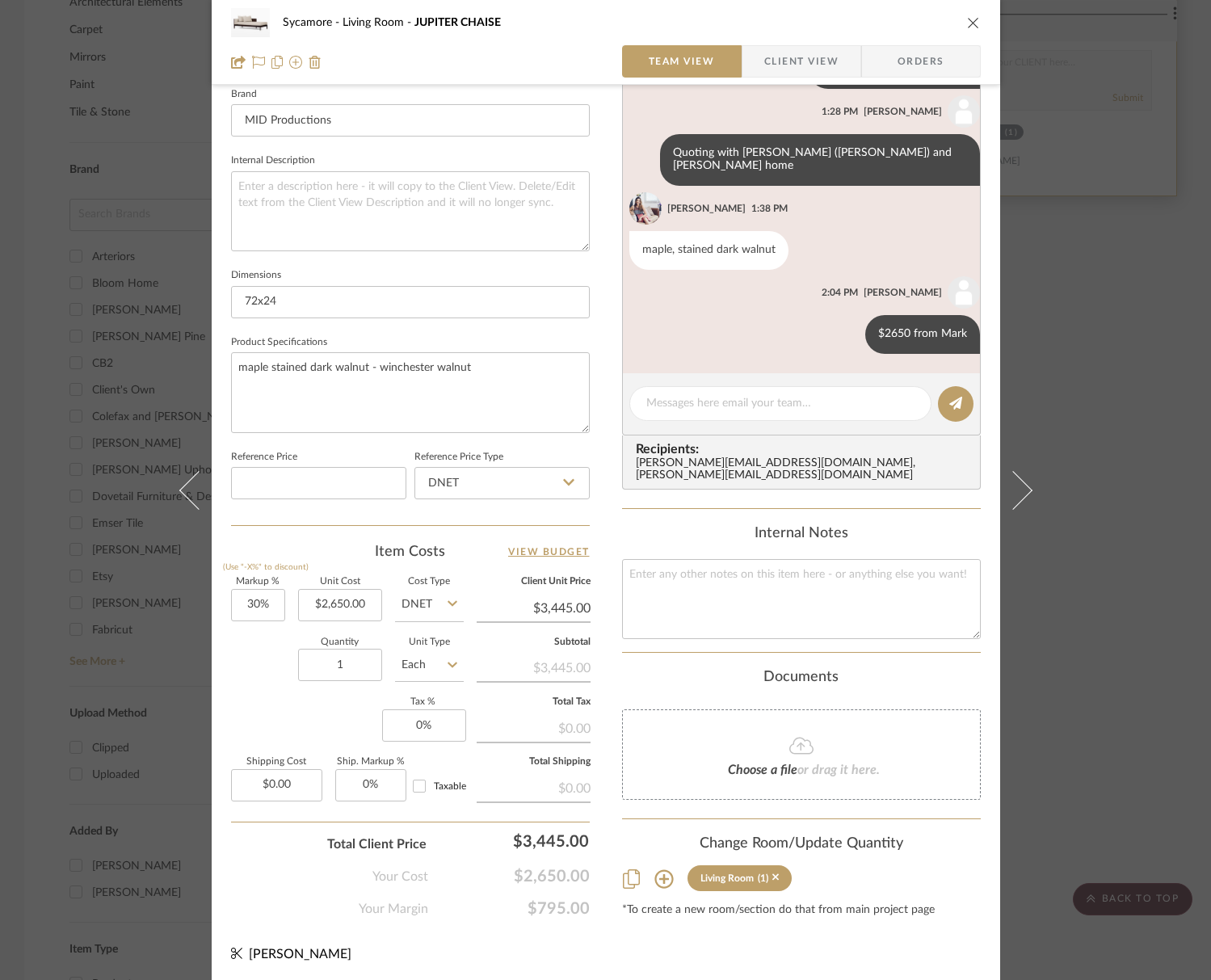
drag, startPoint x: 972, startPoint y: 22, endPoint x: 935, endPoint y: 94, distance: 81.0
click at [972, 23] on icon "close" at bounding box center [974, 23] width 13 height 13
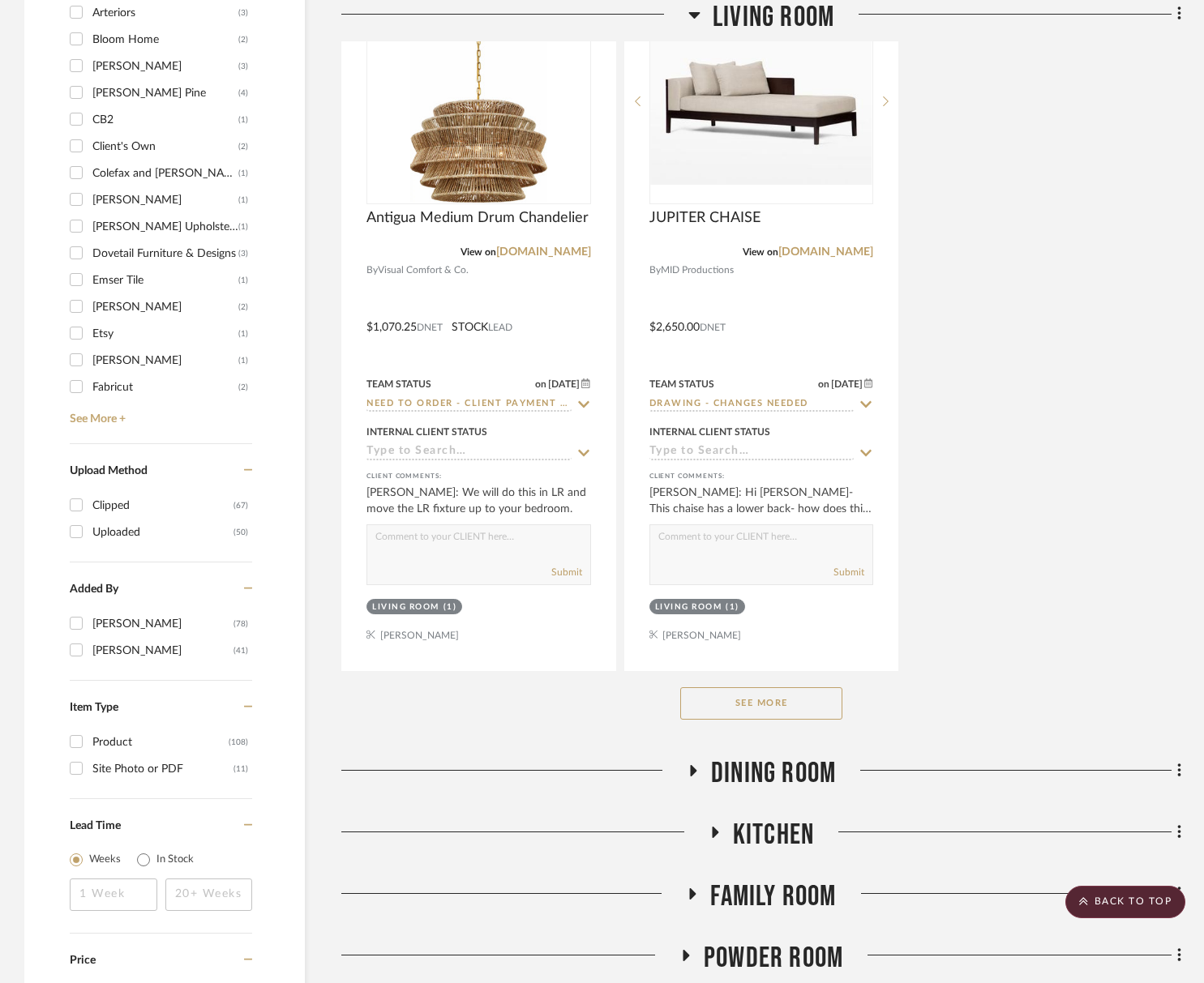
scroll to position [2257, 0]
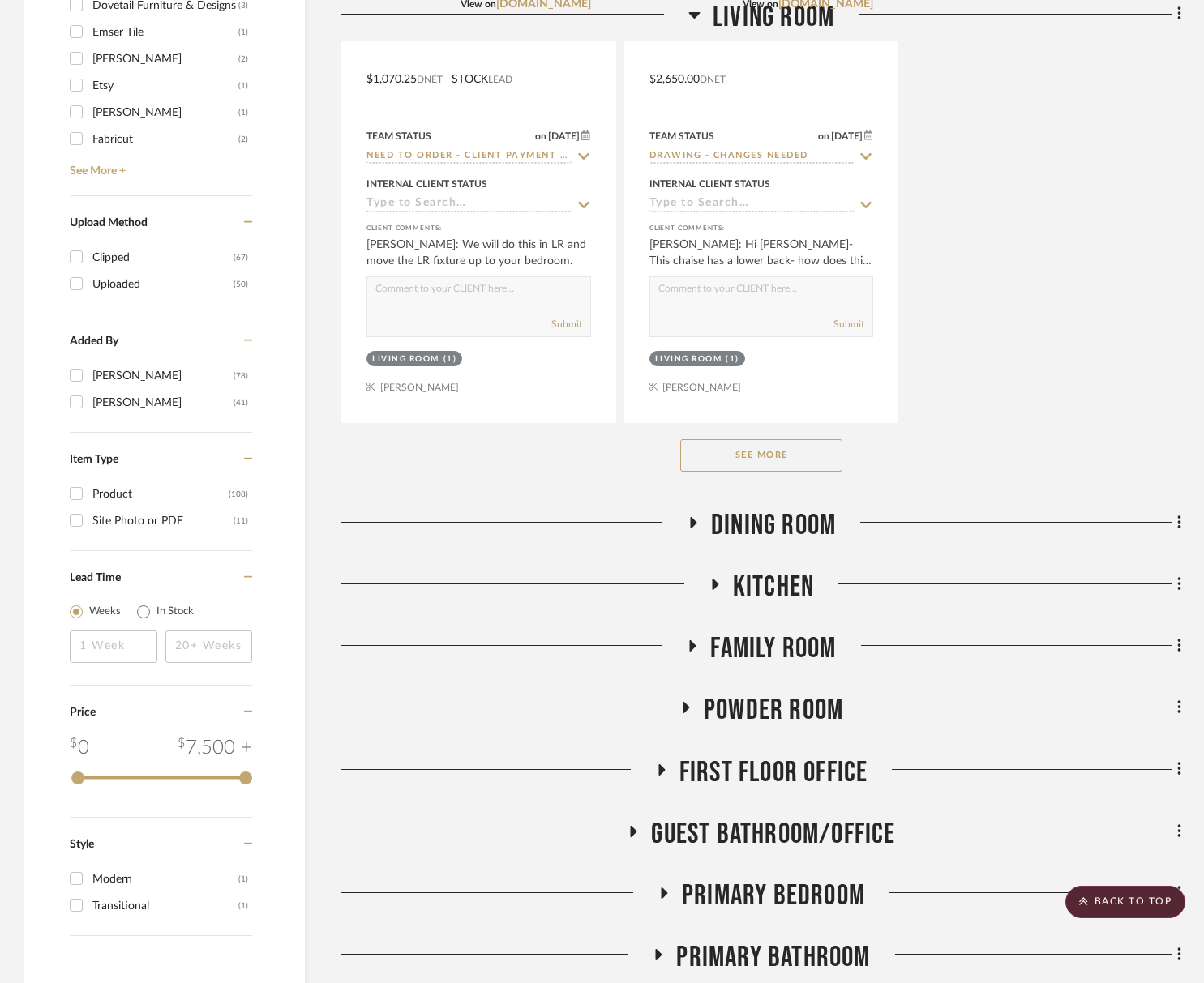
click at [784, 451] on button "See More" at bounding box center [761, 456] width 162 height 33
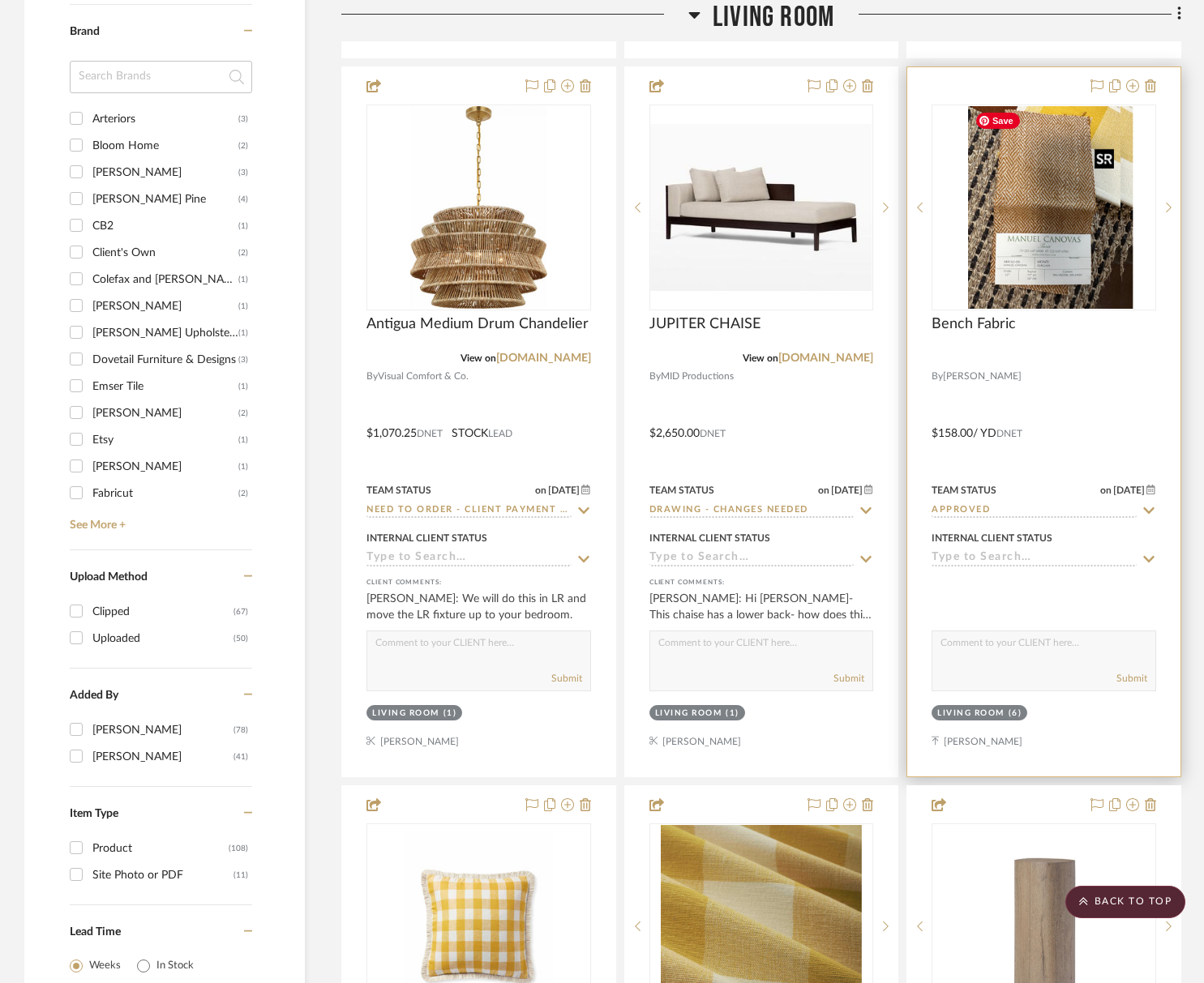
scroll to position [1848, 0]
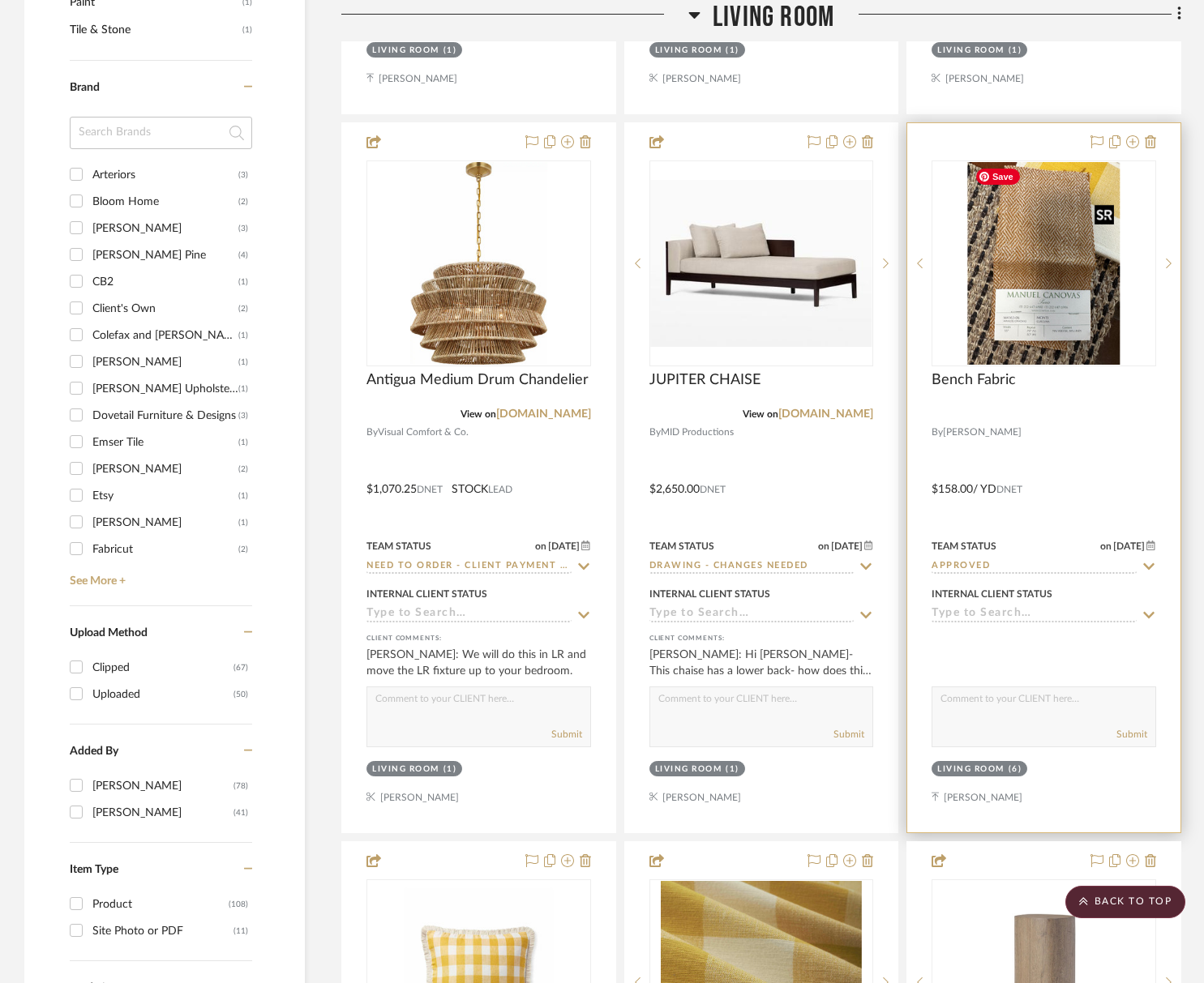
click at [1036, 275] on img "0" at bounding box center [1044, 264] width 153 height 202
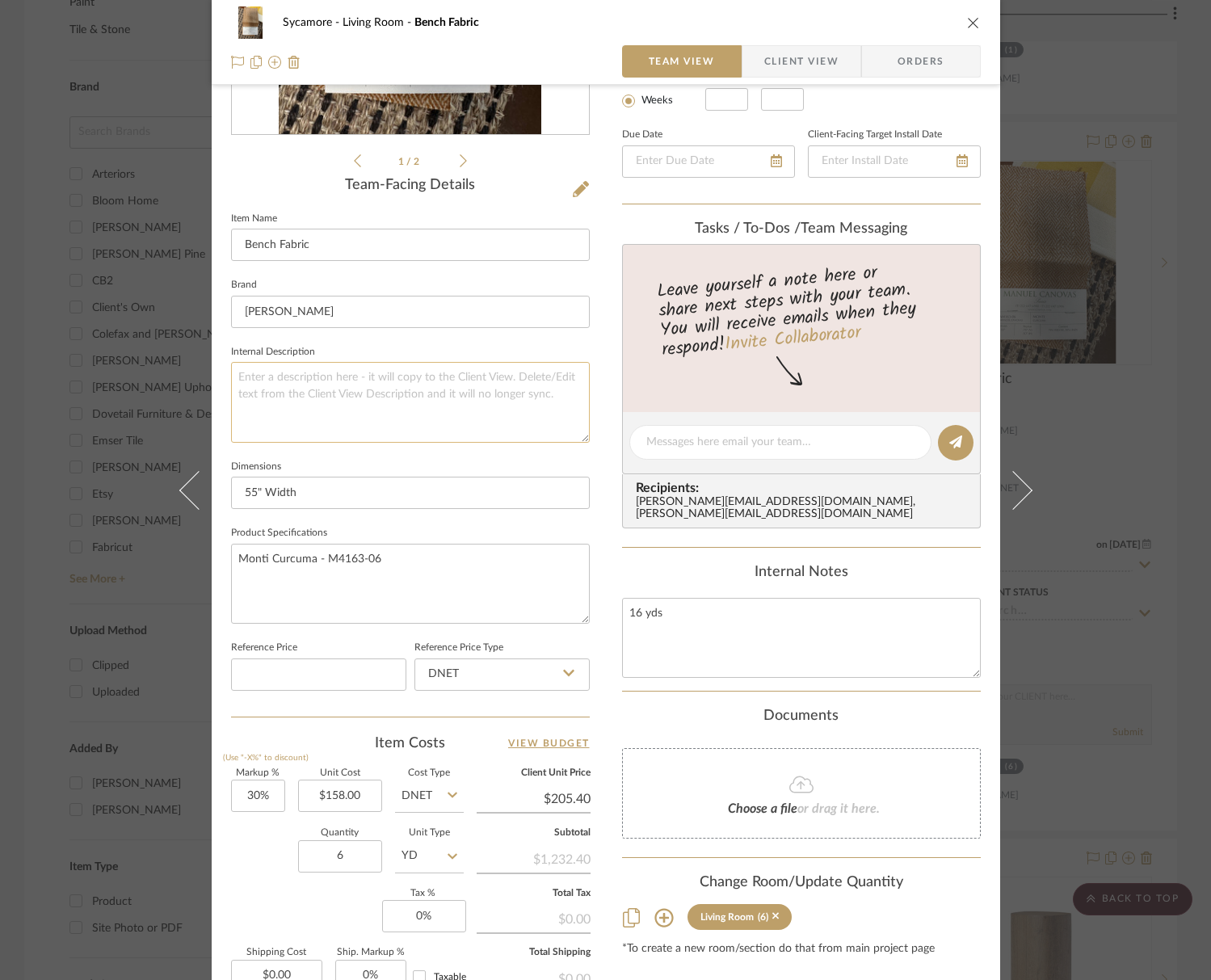
scroll to position [402, 0]
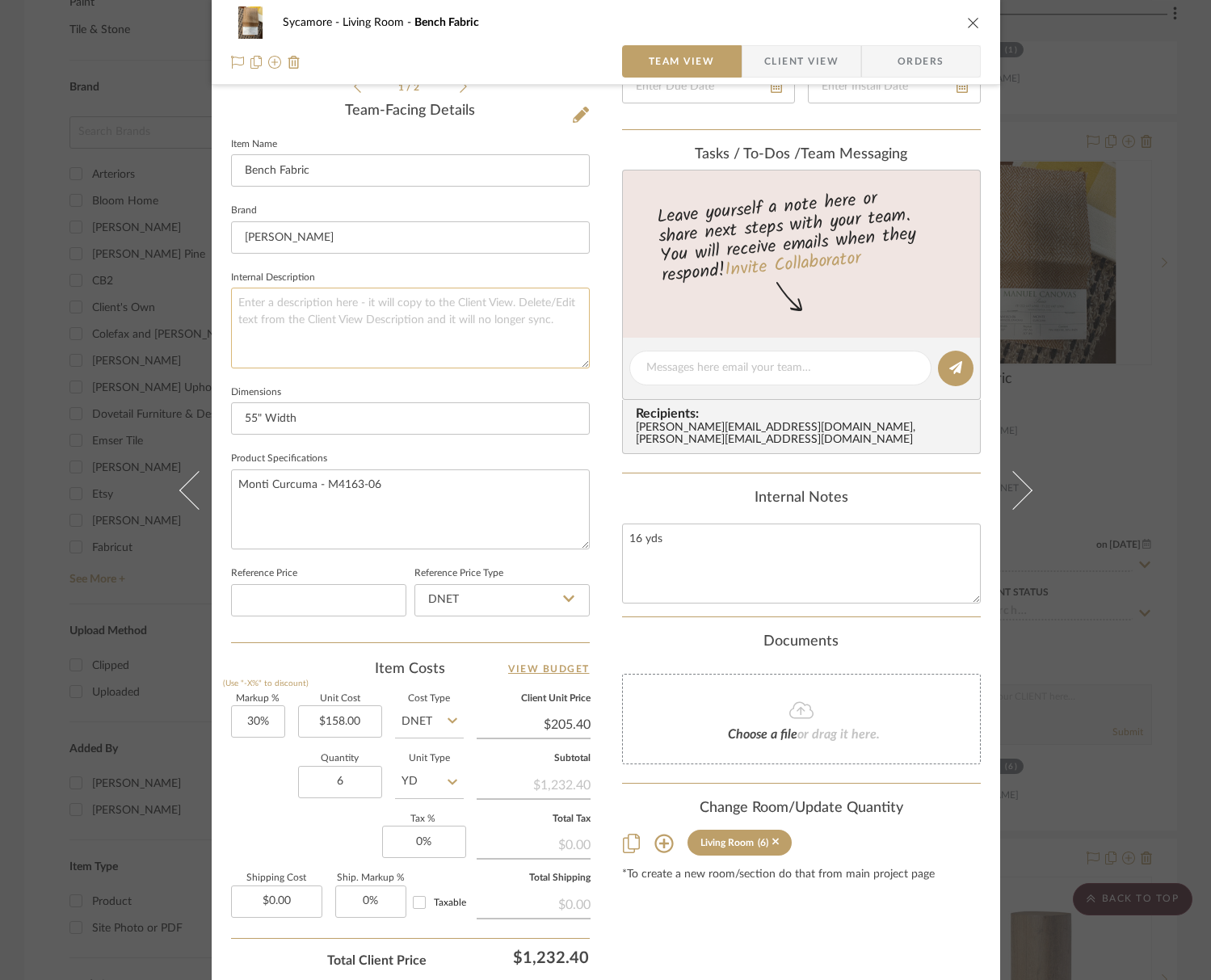
click at [479, 294] on textarea at bounding box center [410, 328] width 359 height 80
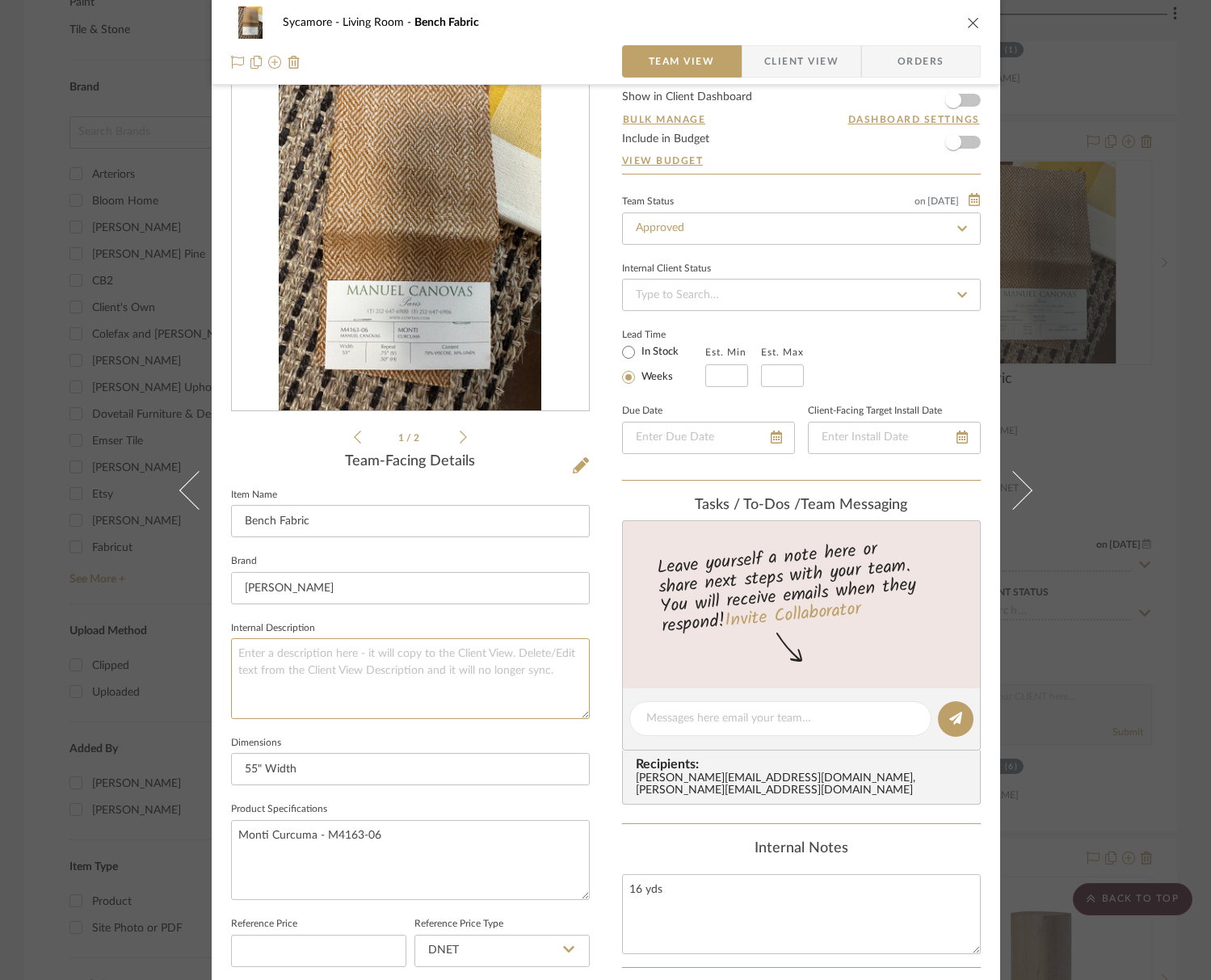
scroll to position [0, 0]
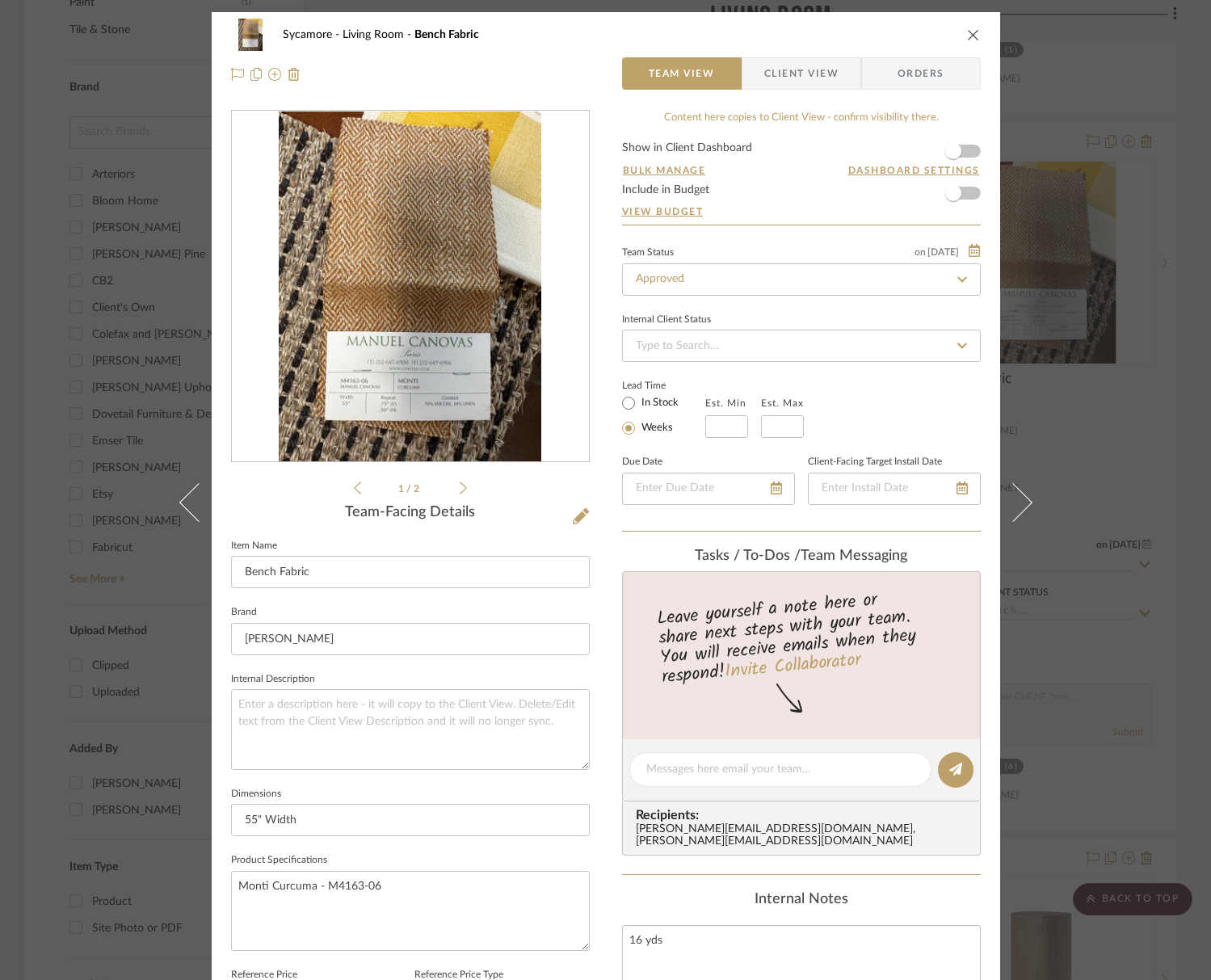
click at [969, 34] on icon "close" at bounding box center [974, 35] width 13 height 13
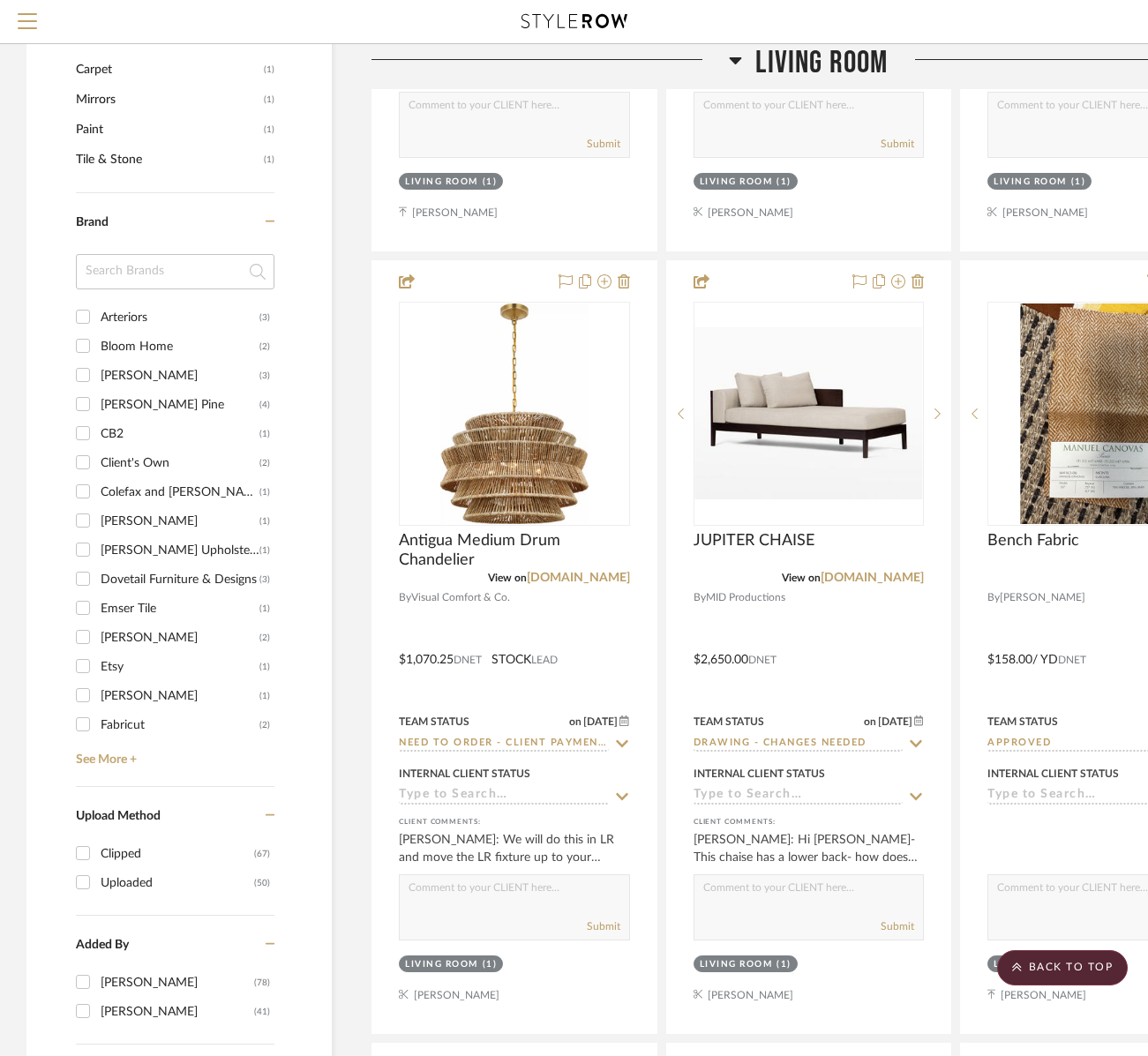
scroll to position [1774, 0]
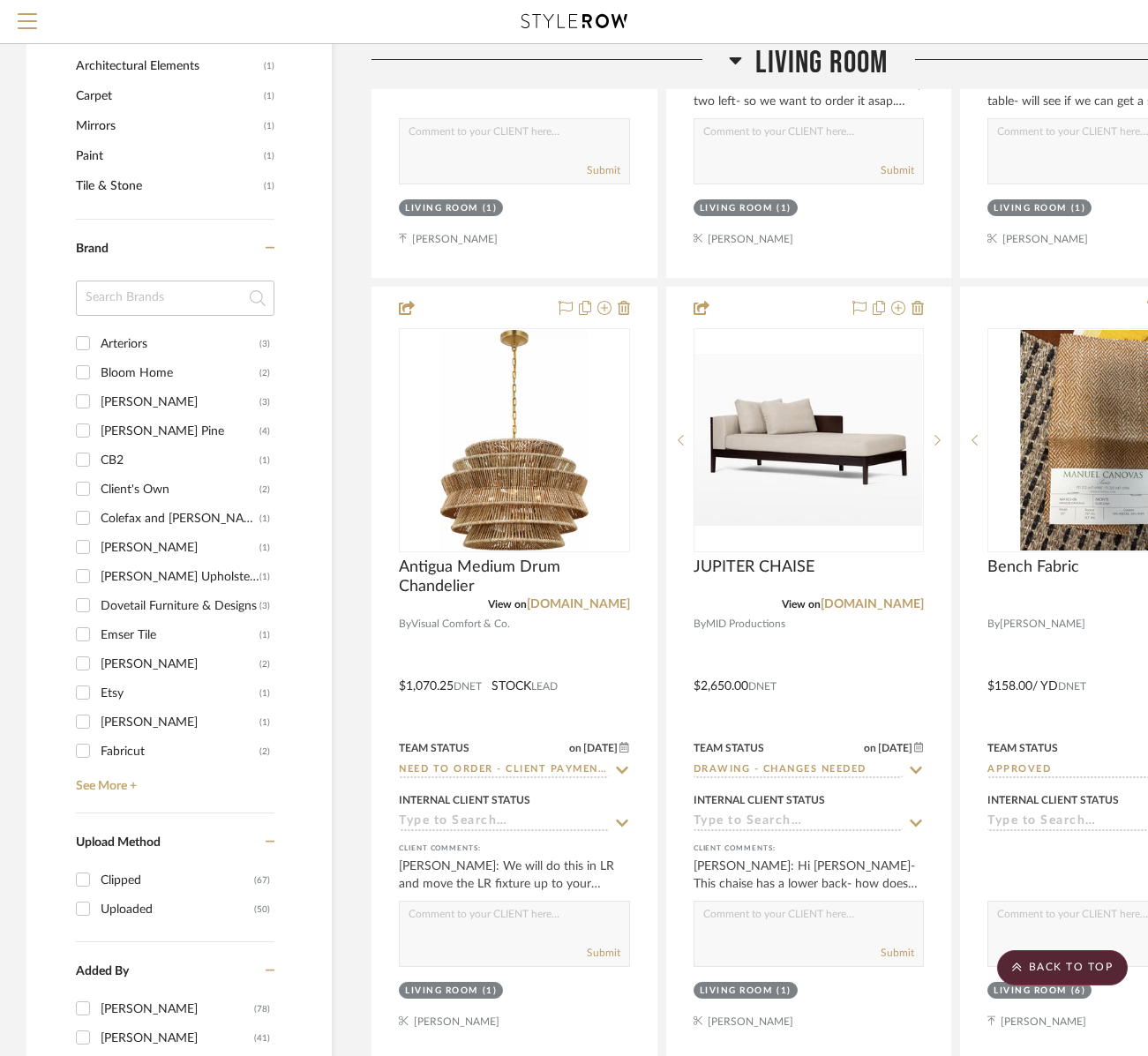
click at [114, 429] on div "[PERSON_NAME] Pine" at bounding box center [179, 432] width 159 height 28
click at [97, 429] on input "[PERSON_NAME] Pine (4)" at bounding box center [83, 431] width 28 height 28
checkbox input "true"
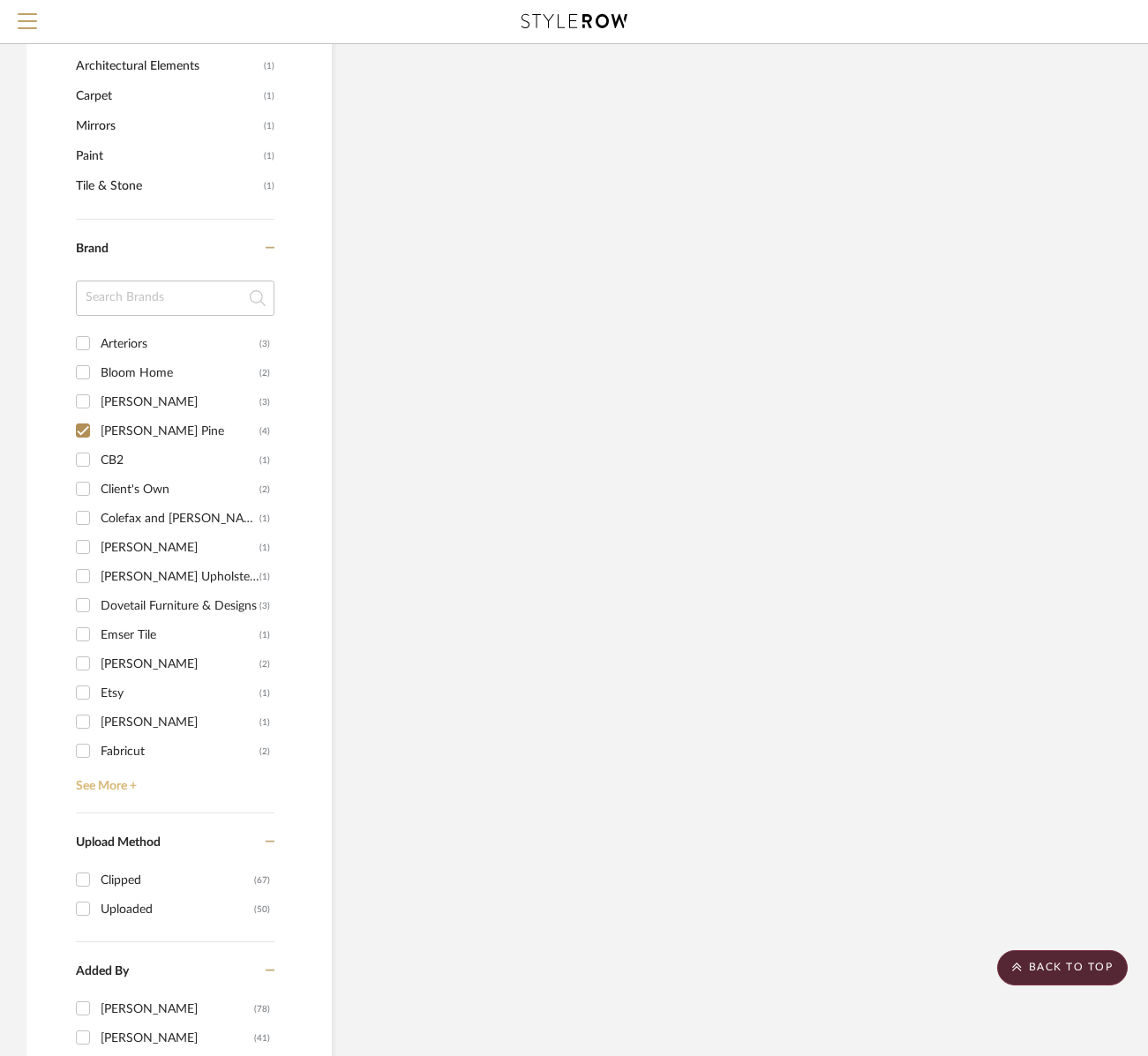
click at [118, 766] on link "See More +" at bounding box center [172, 780] width 203 height 28
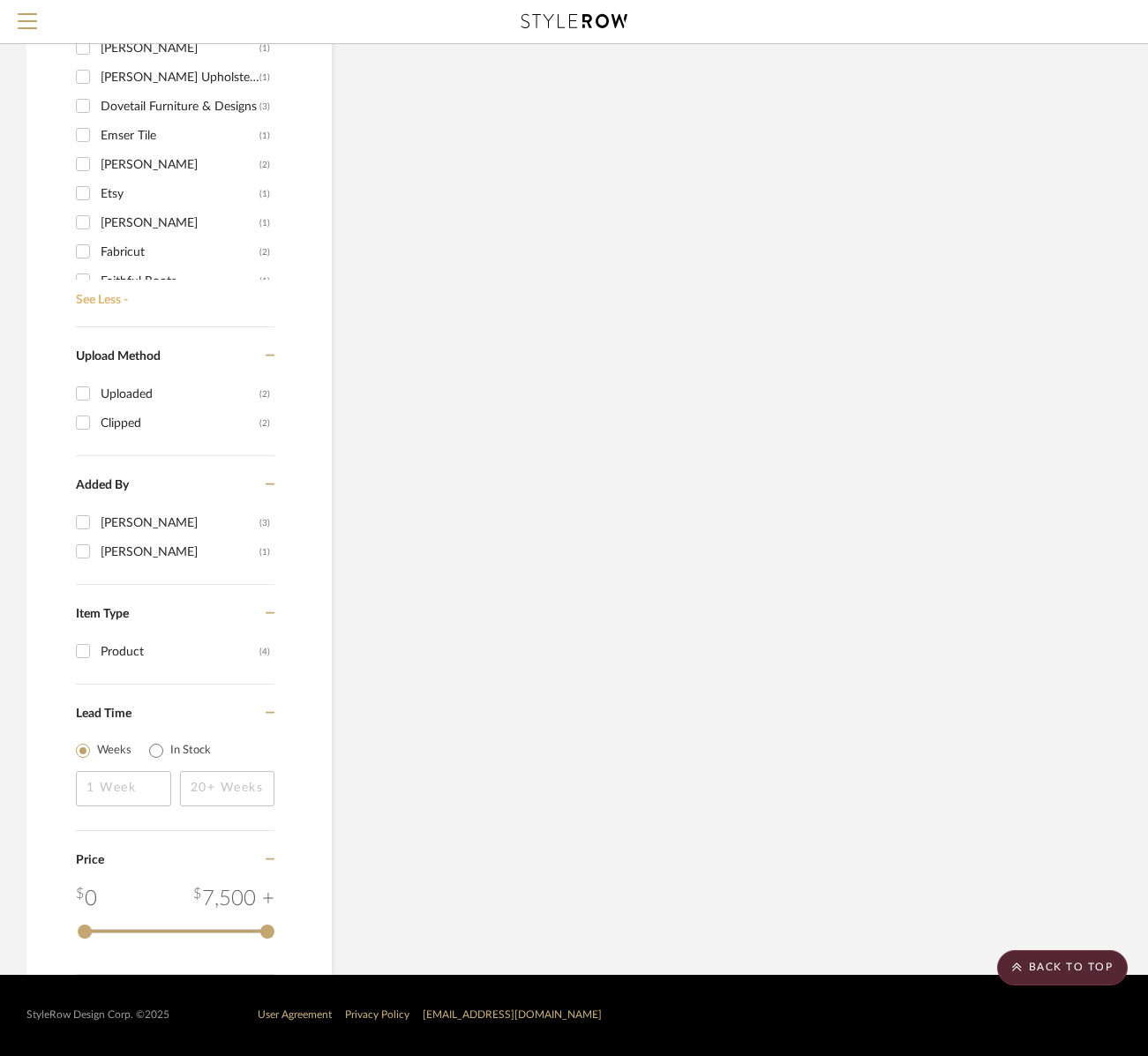
scroll to position [1169, 0]
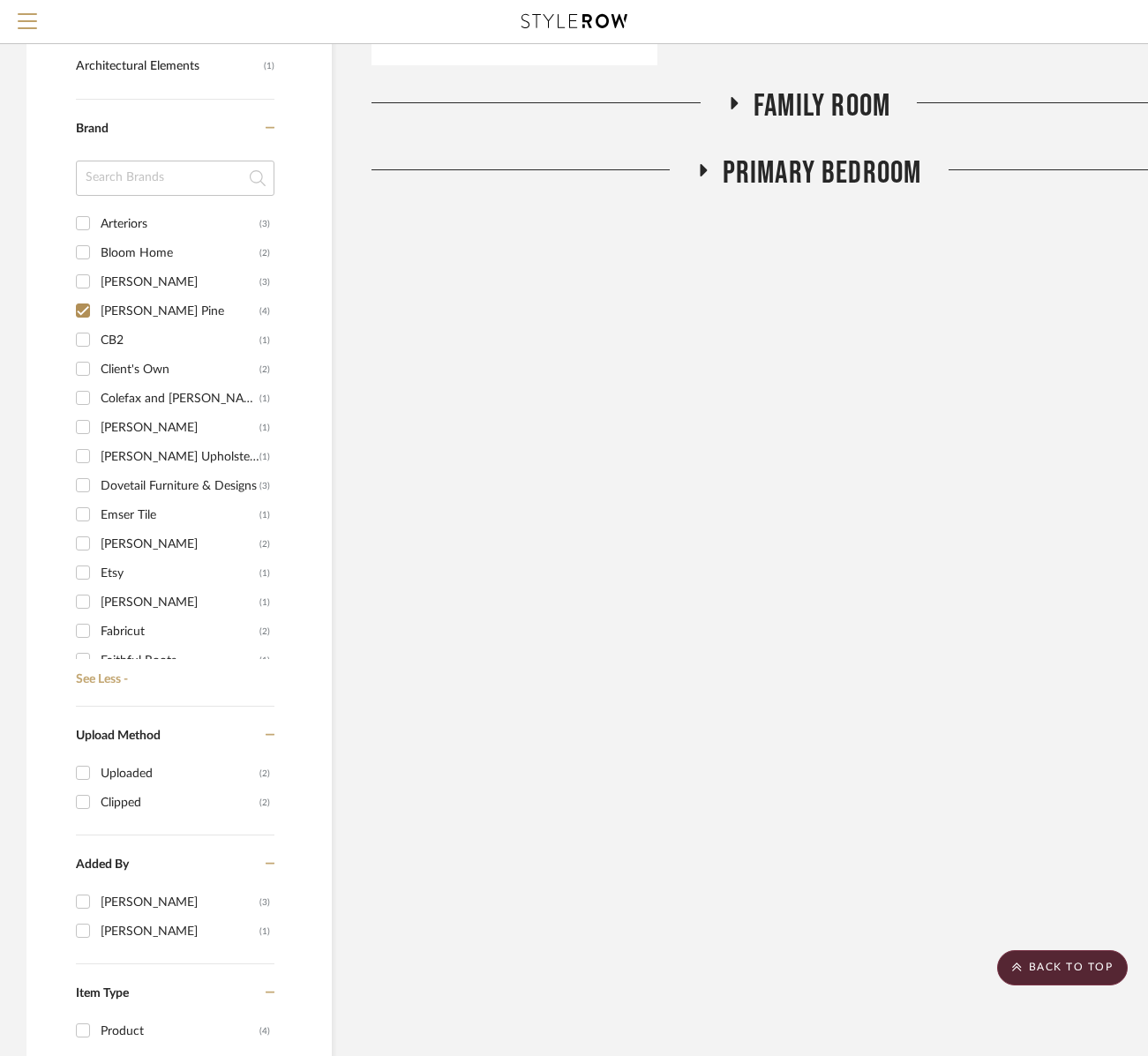
click at [132, 539] on div "[PERSON_NAME]" at bounding box center [179, 544] width 159 height 28
click at [97, 539] on input "[PERSON_NAME] (2)" at bounding box center [83, 544] width 28 height 28
checkbox input "true"
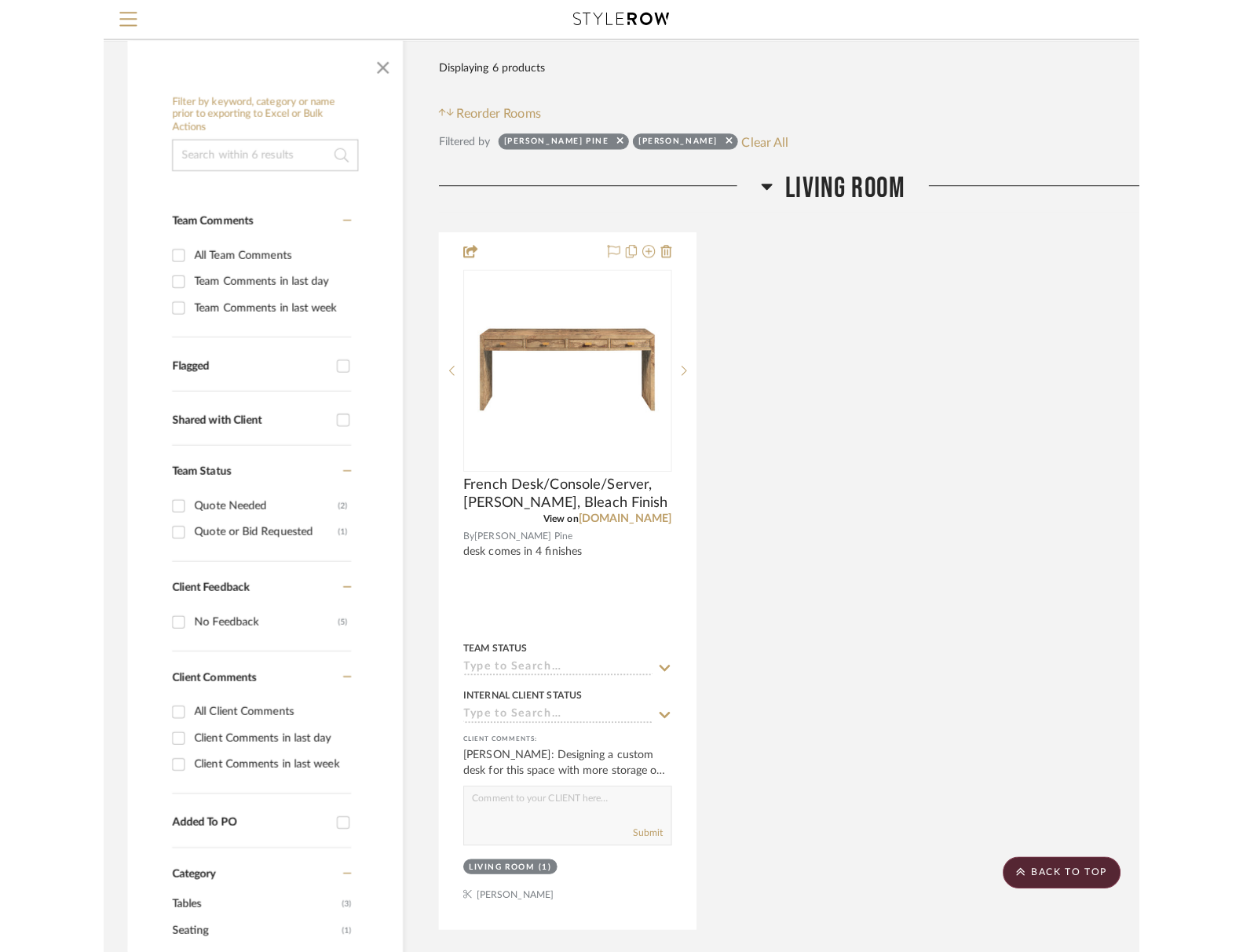
scroll to position [156, 0]
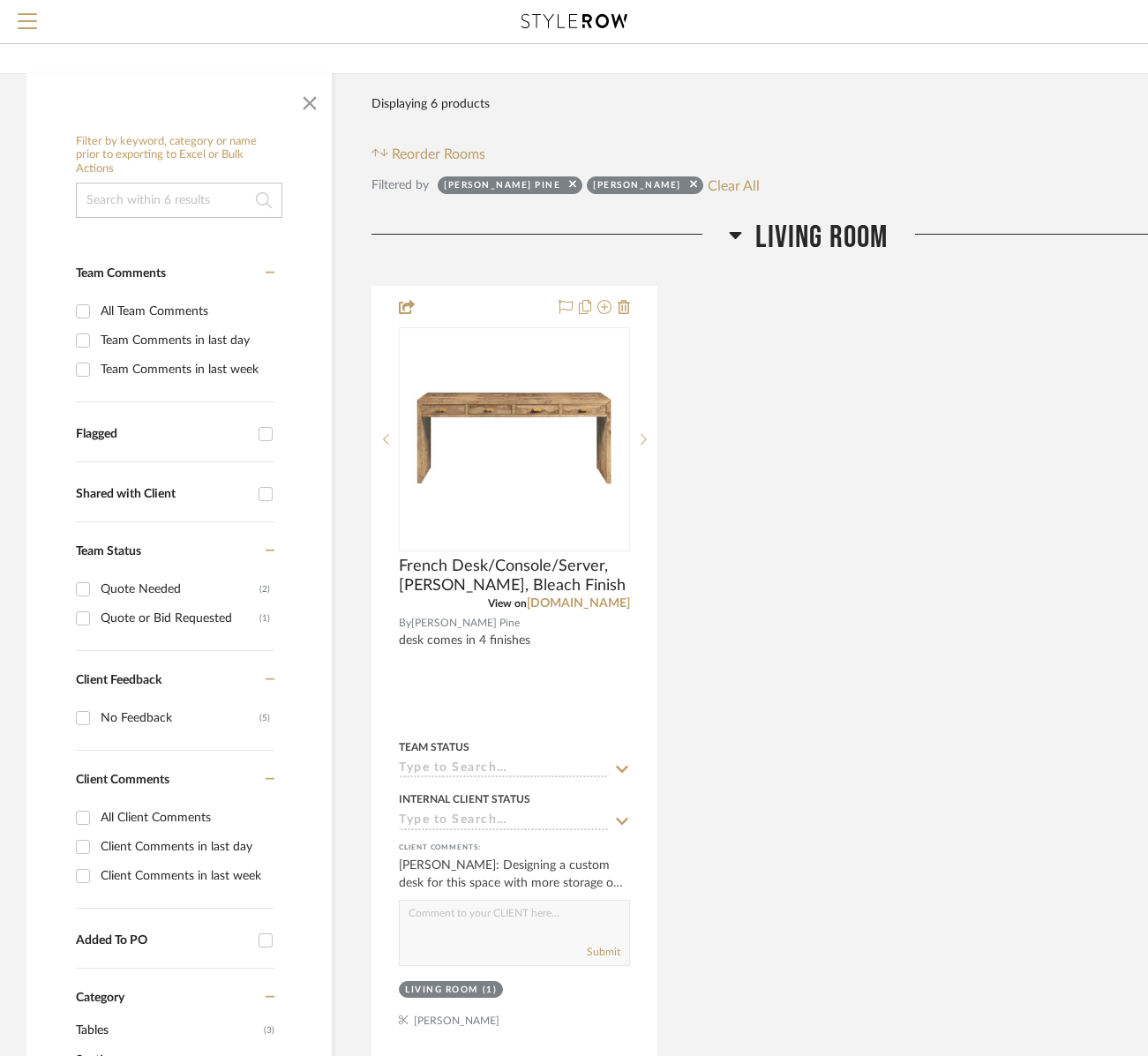
click at [817, 242] on span "Living Room" at bounding box center [821, 237] width 132 height 38
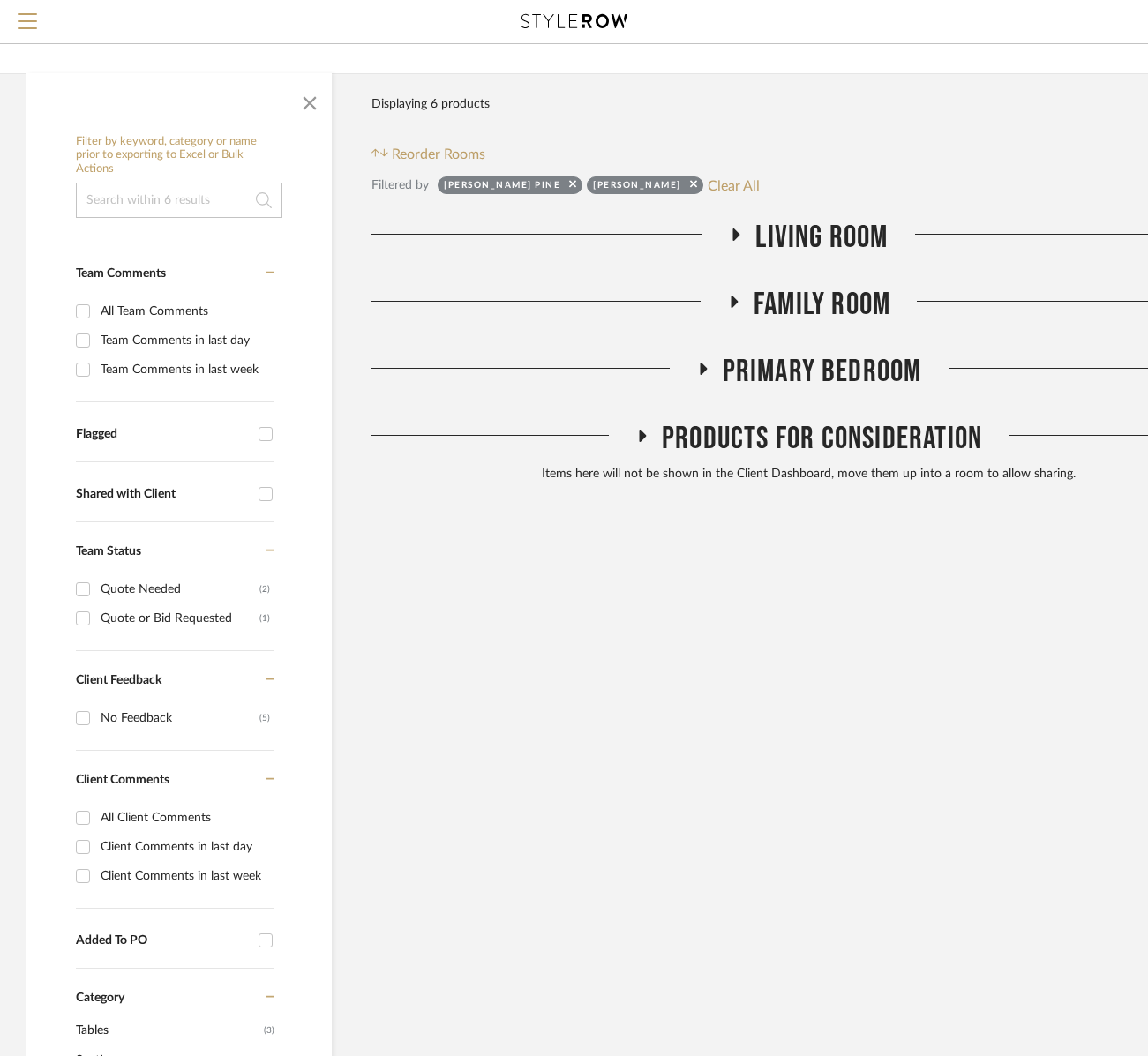
click at [820, 296] on span "Family Room" at bounding box center [822, 305] width 137 height 38
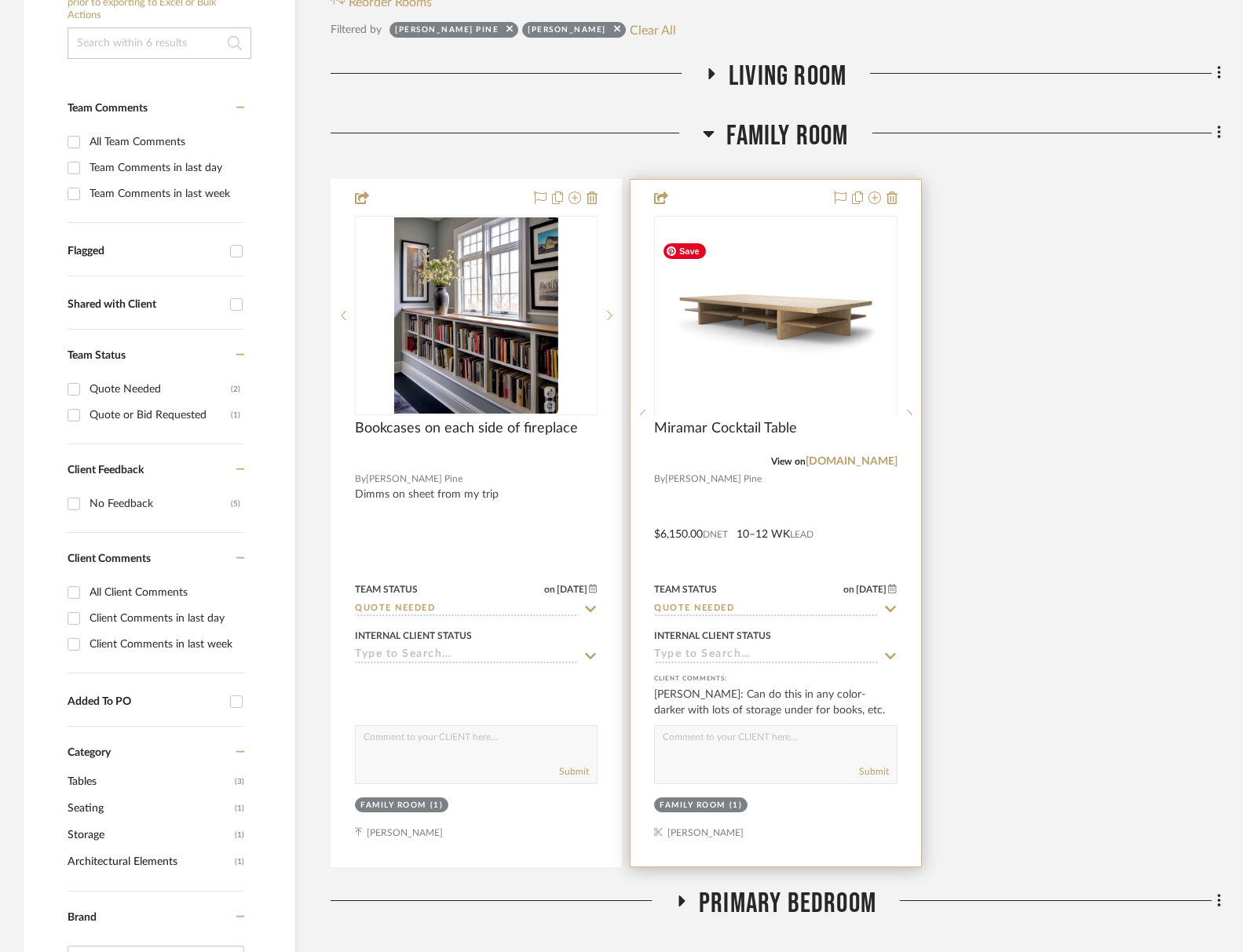
scroll to position [567, 0]
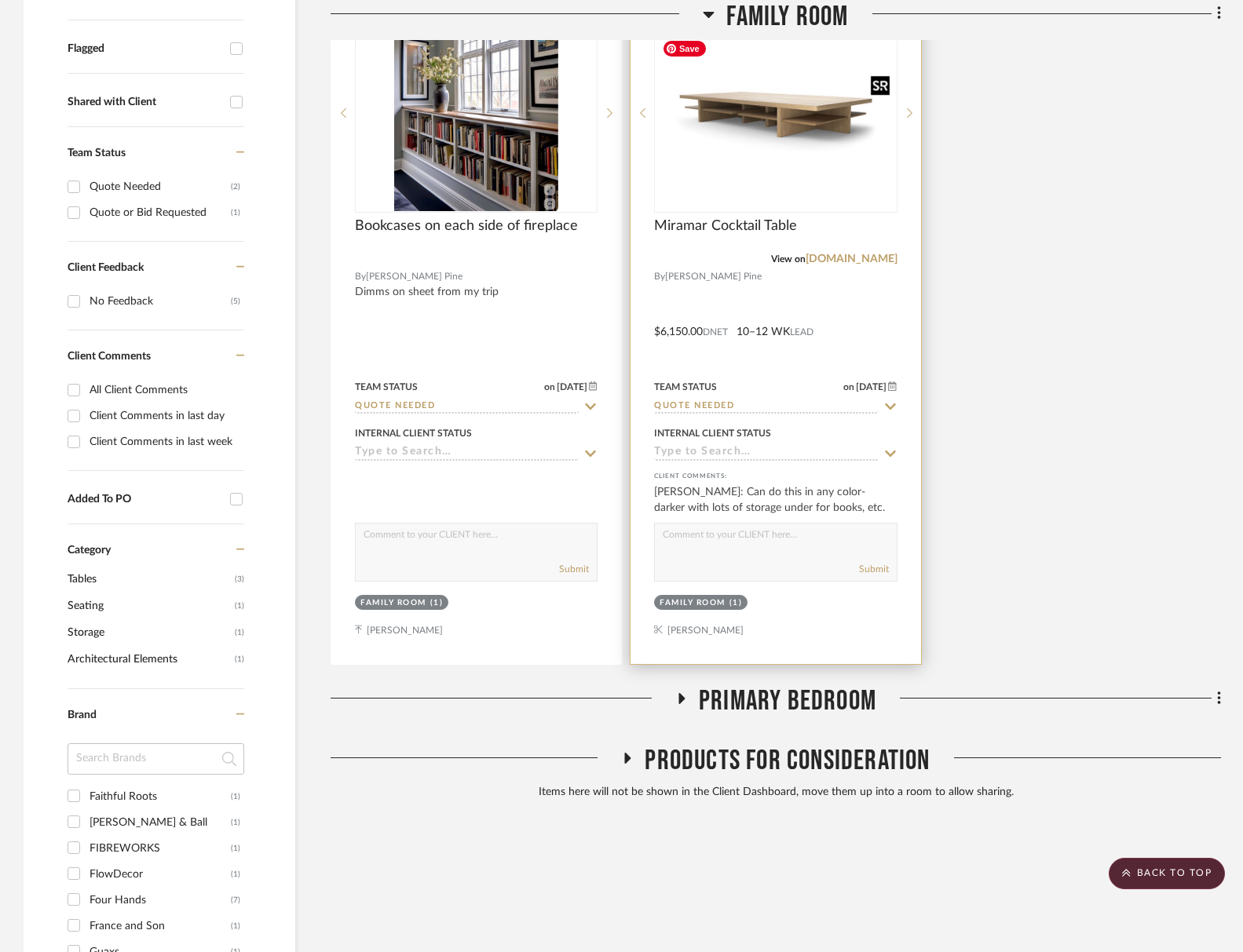
click at [784, 164] on img "0" at bounding box center [775, 113] width 240 height 160
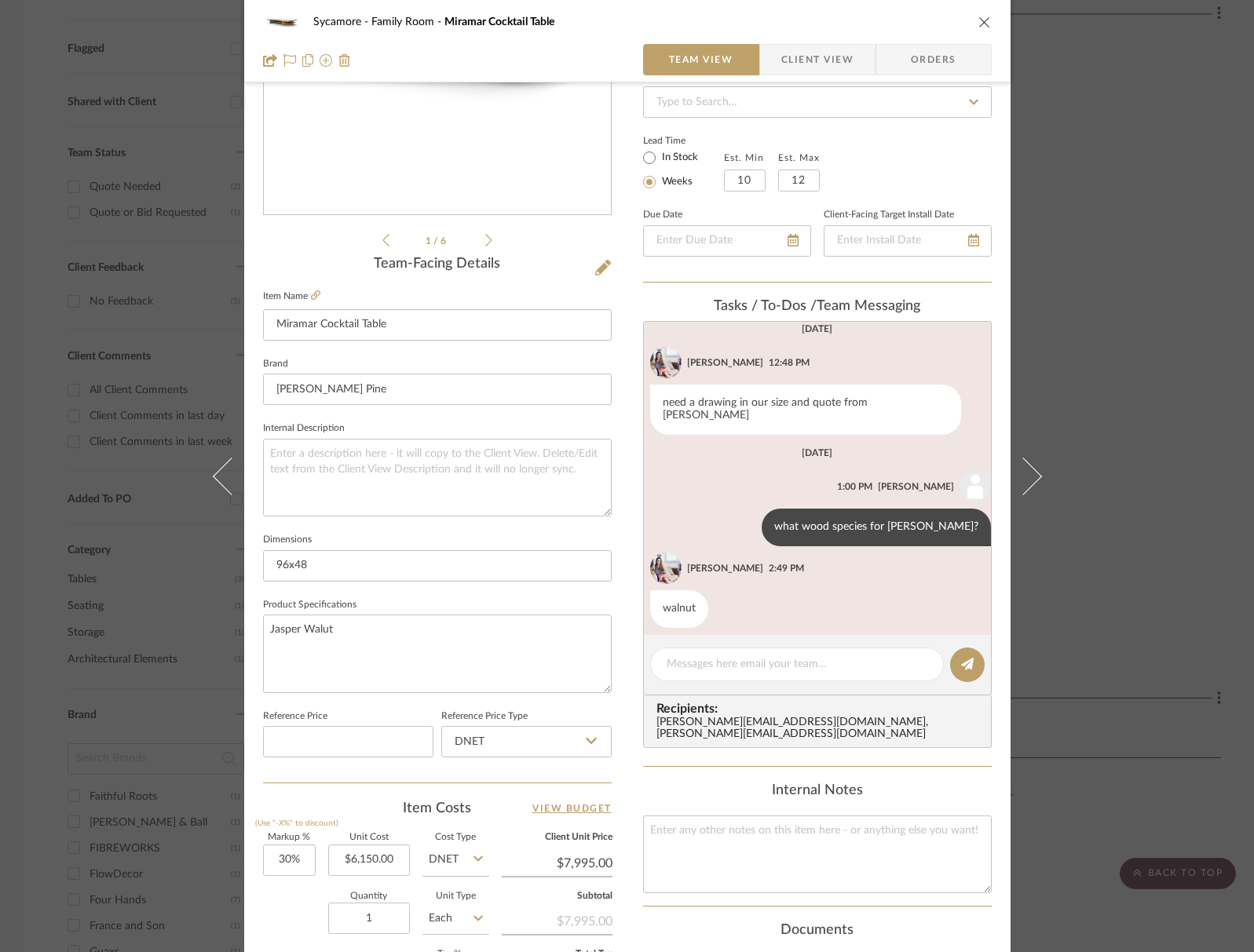
scroll to position [235, 0]
click at [984, 17] on icon "close" at bounding box center [984, 22] width 13 height 13
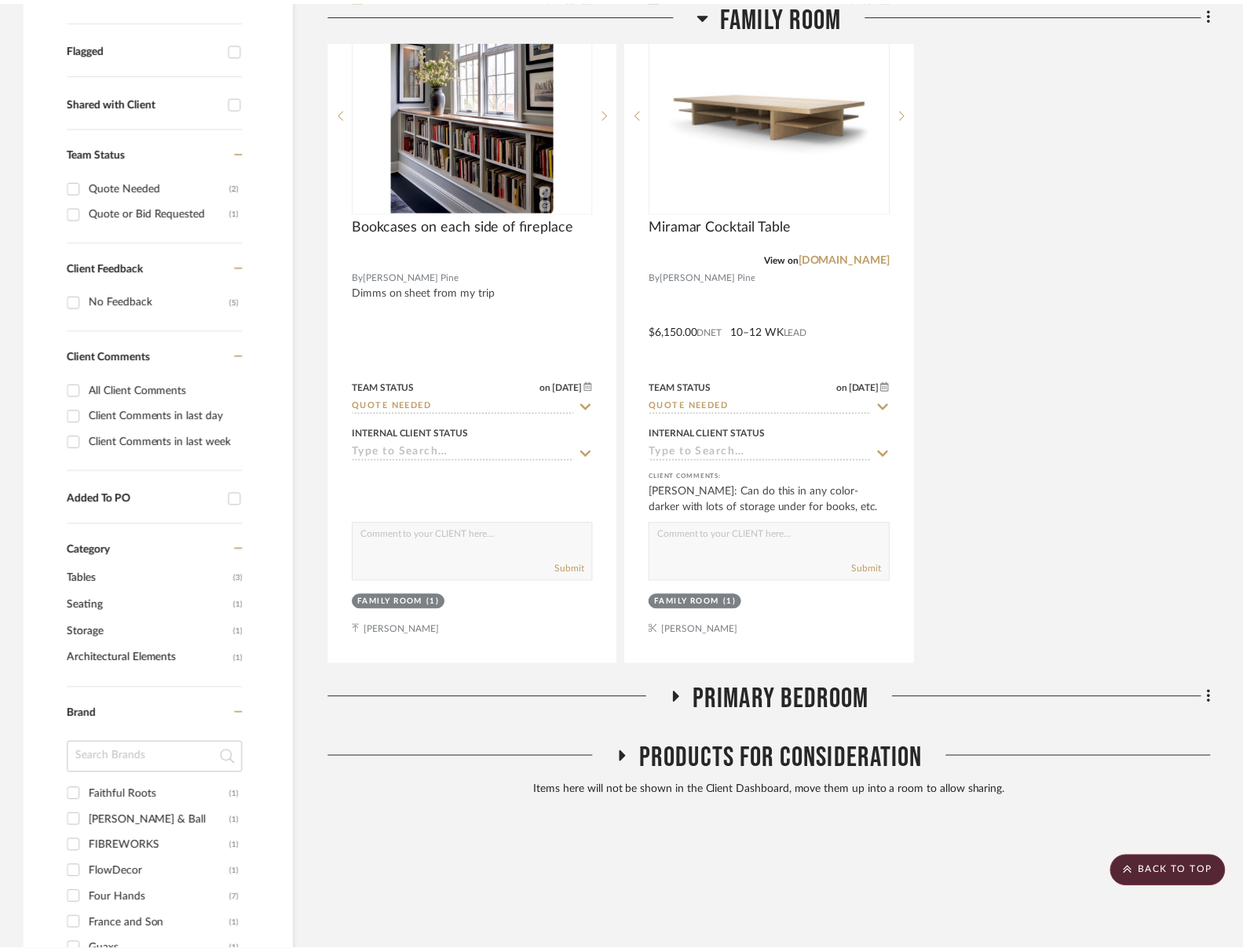
scroll to position [567, 0]
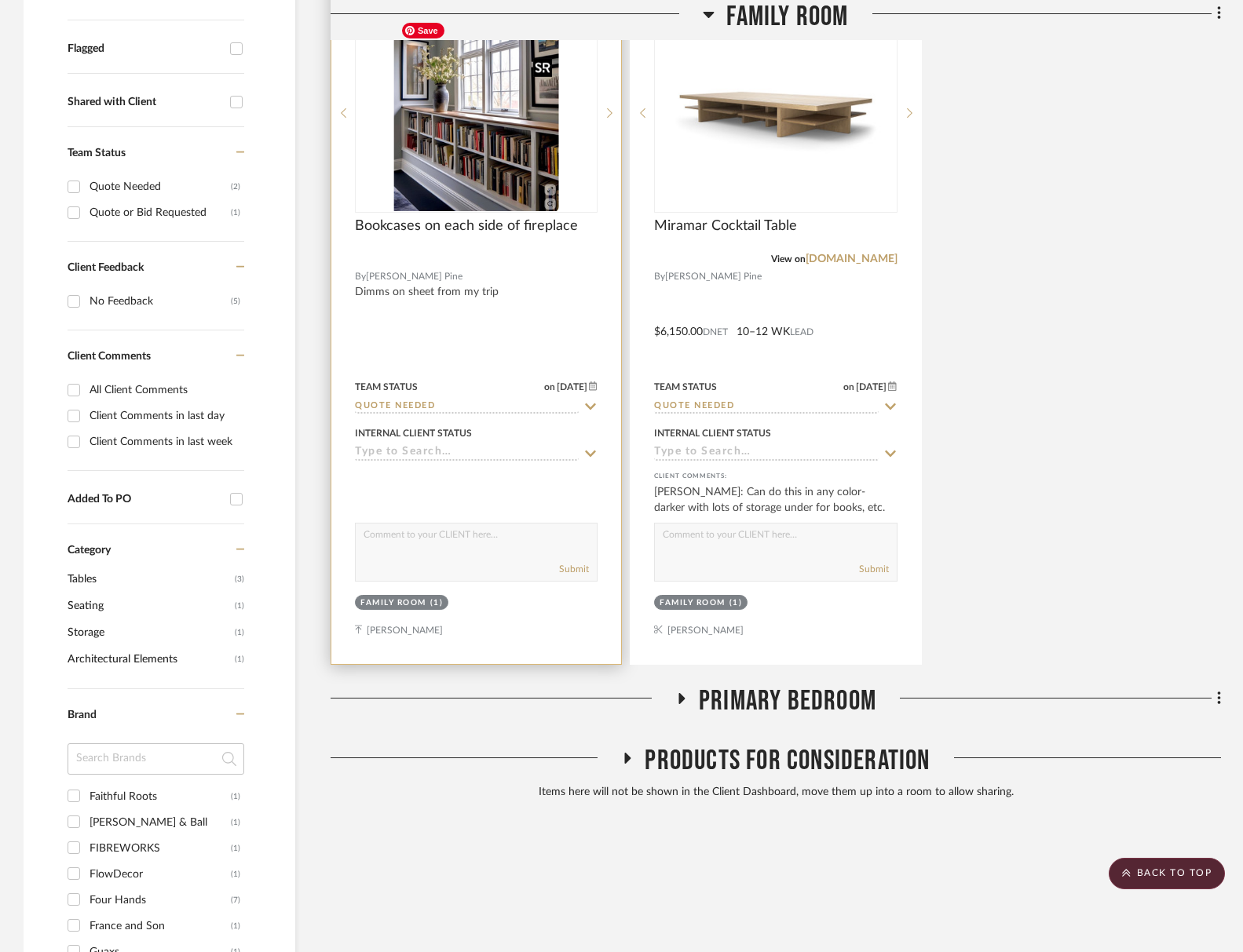
click at [0, 0] on img at bounding box center [0, 0] width 0 height 0
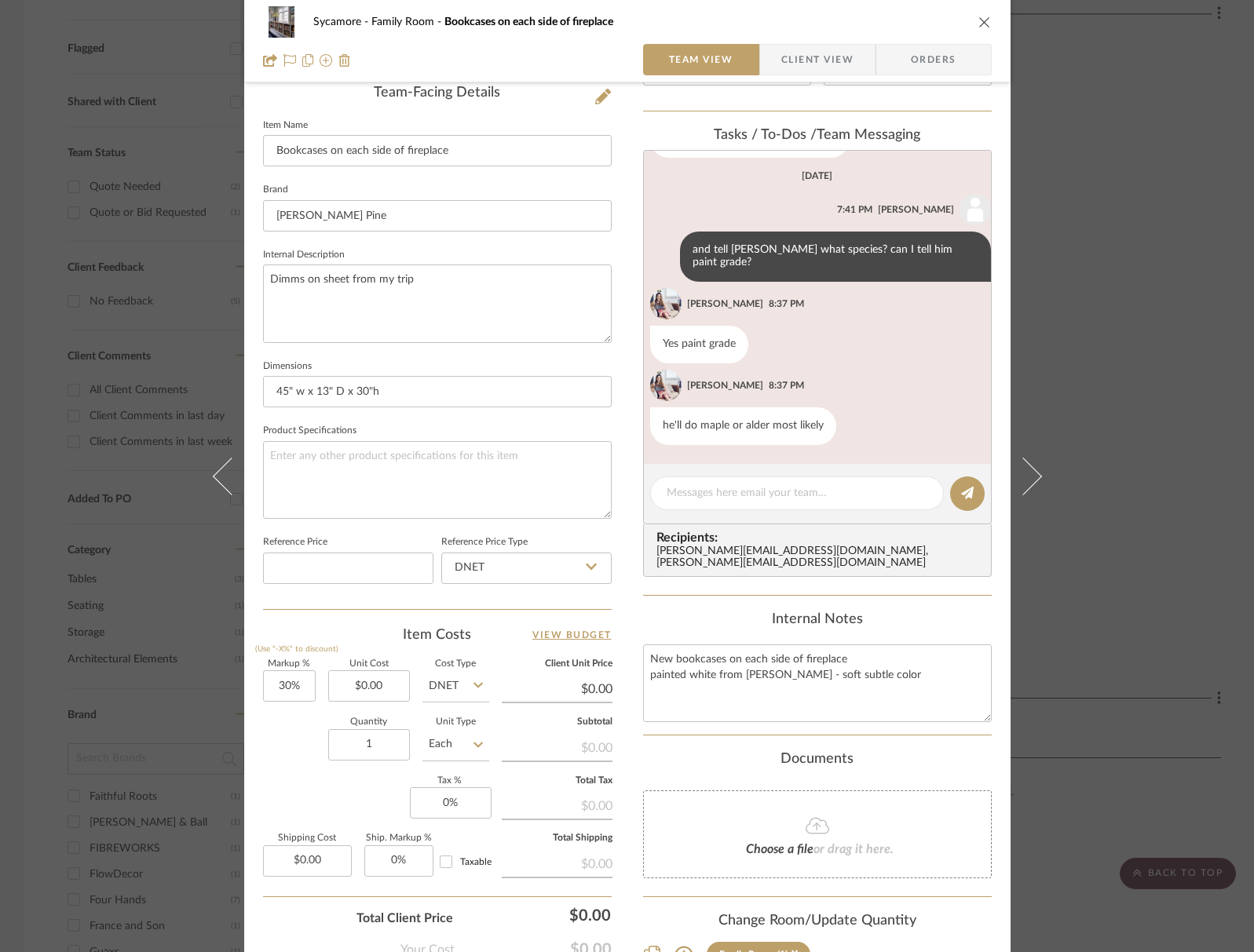
scroll to position [431, 0]
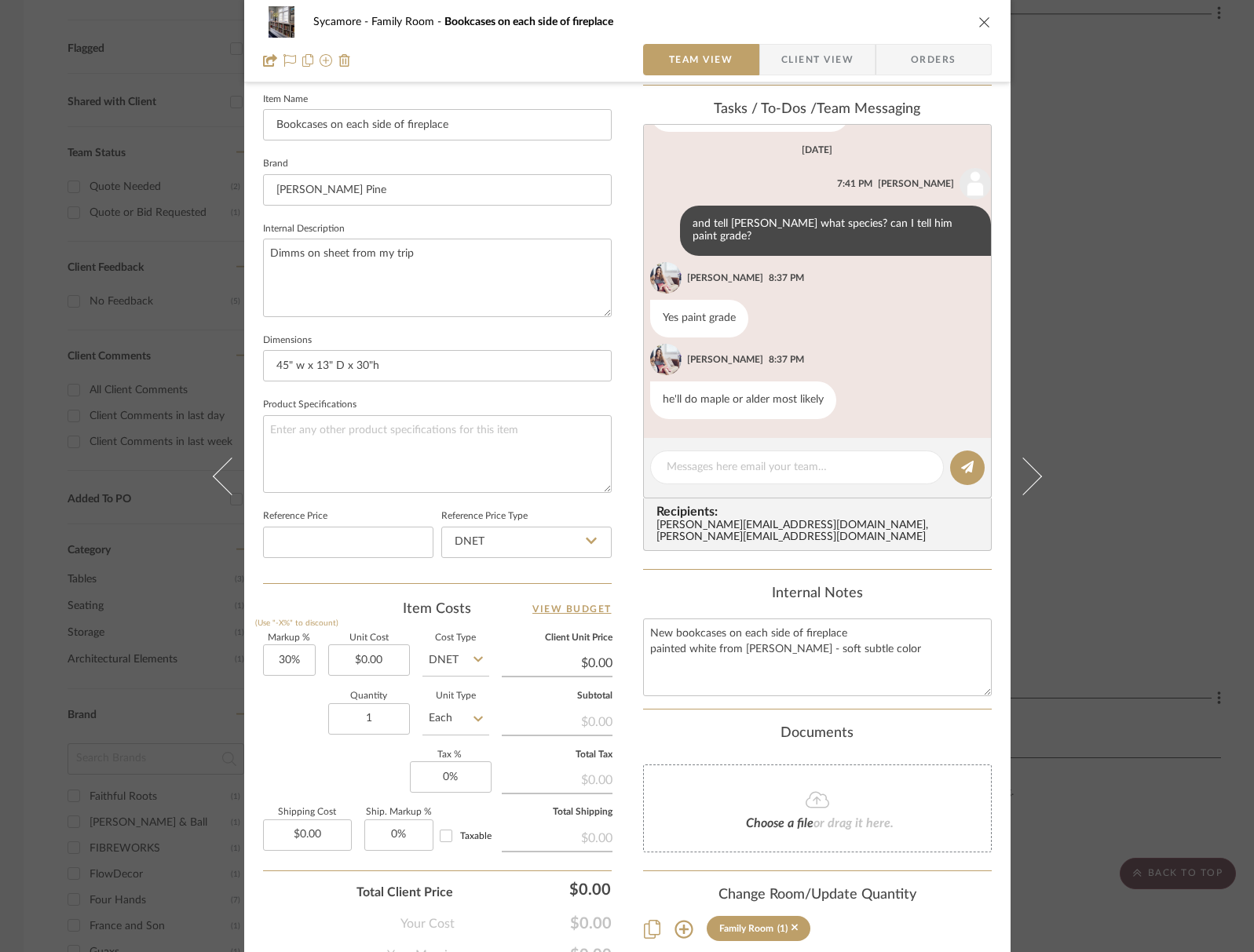
click at [980, 23] on icon "close" at bounding box center [984, 22] width 13 height 13
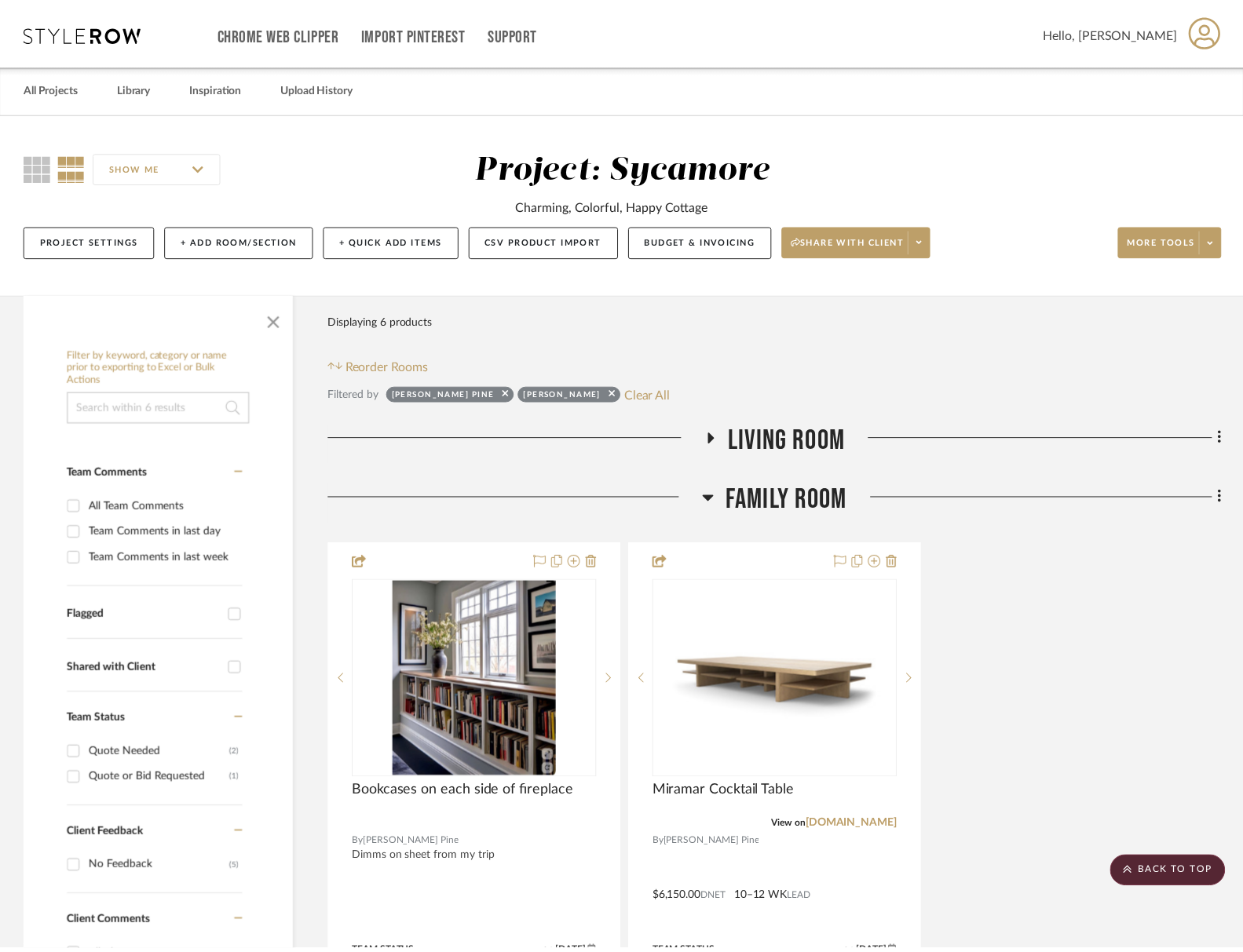
scroll to position [567, 0]
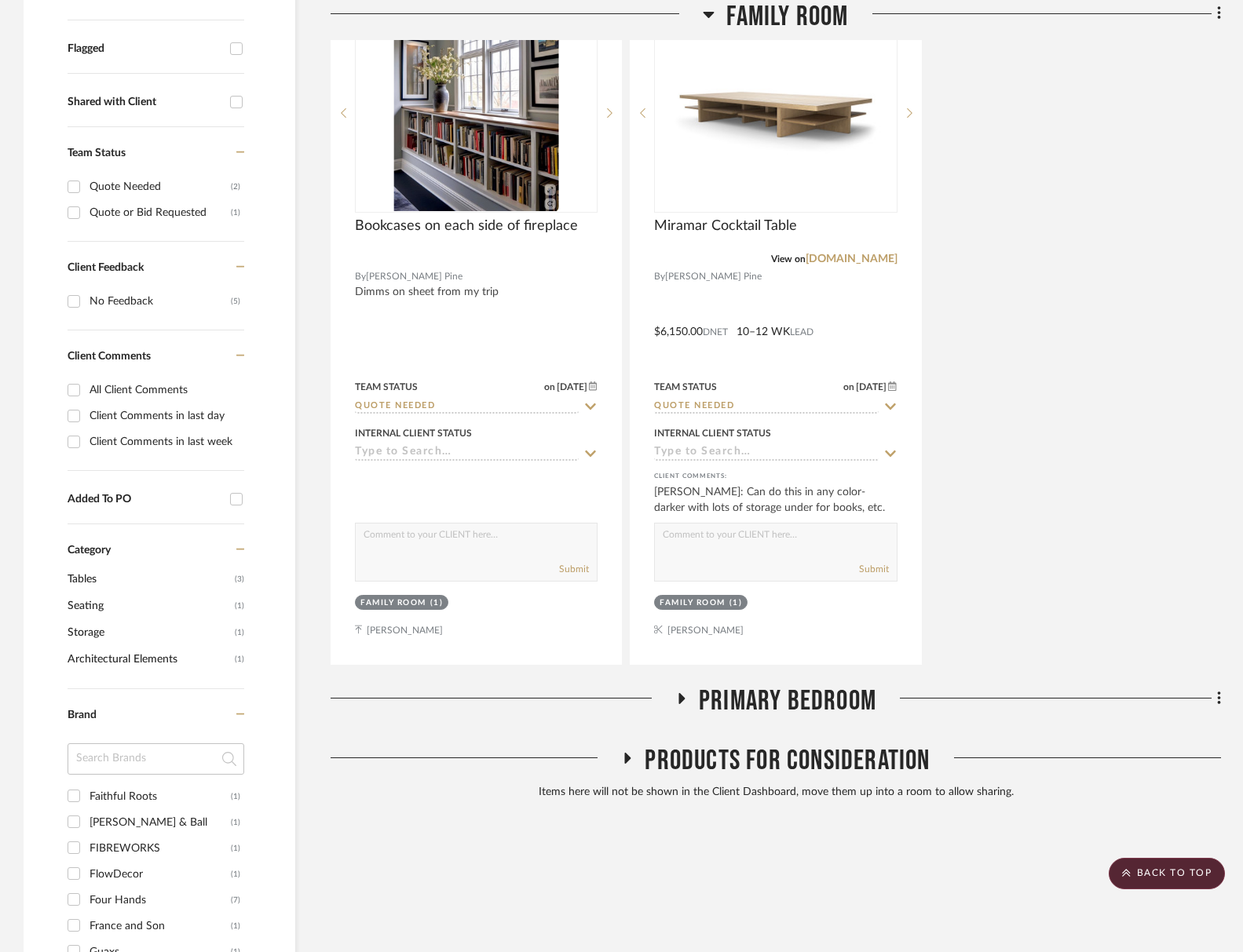
click at [852, 698] on span "Primary Bedroom" at bounding box center [788, 701] width 177 height 34
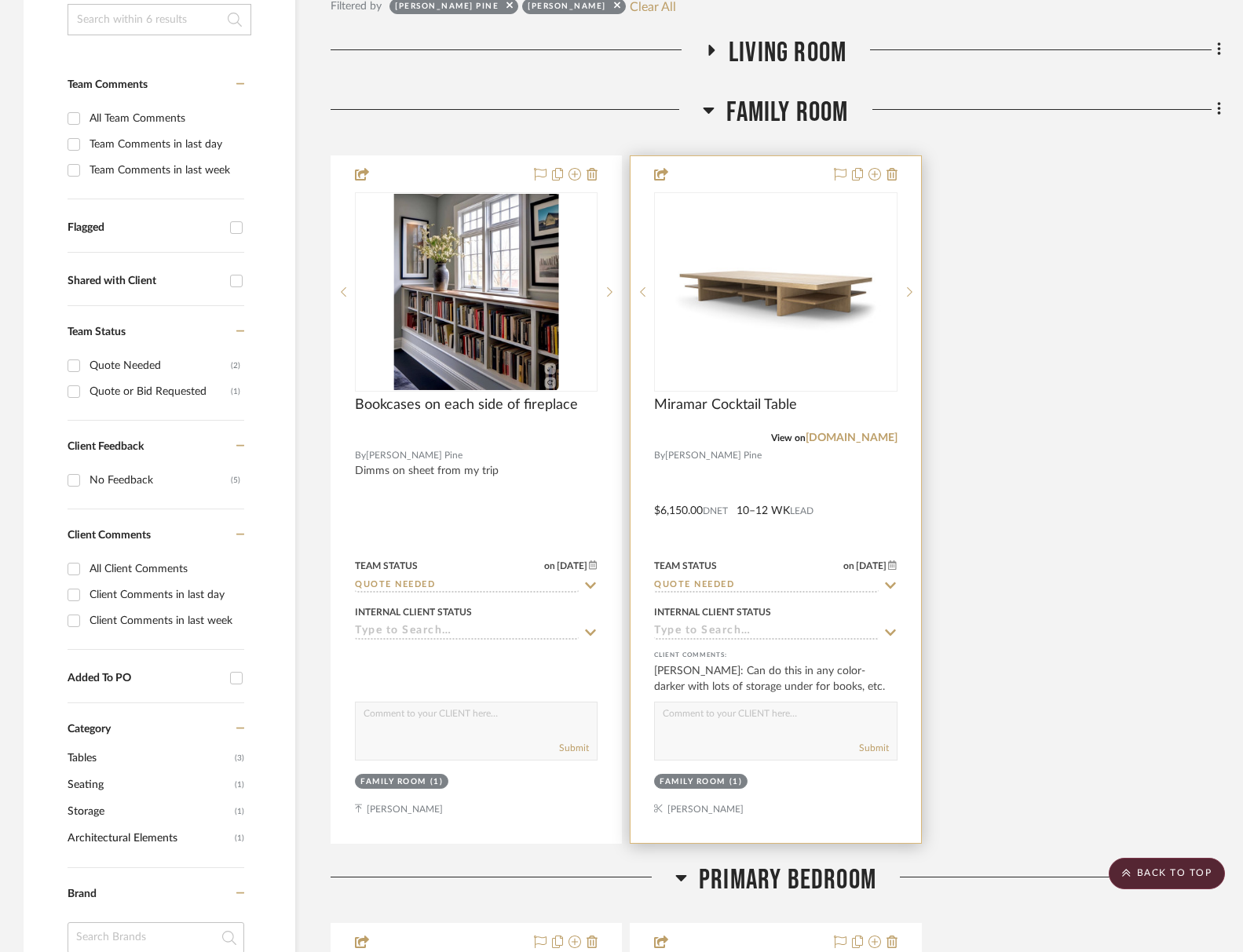
scroll to position [179, 0]
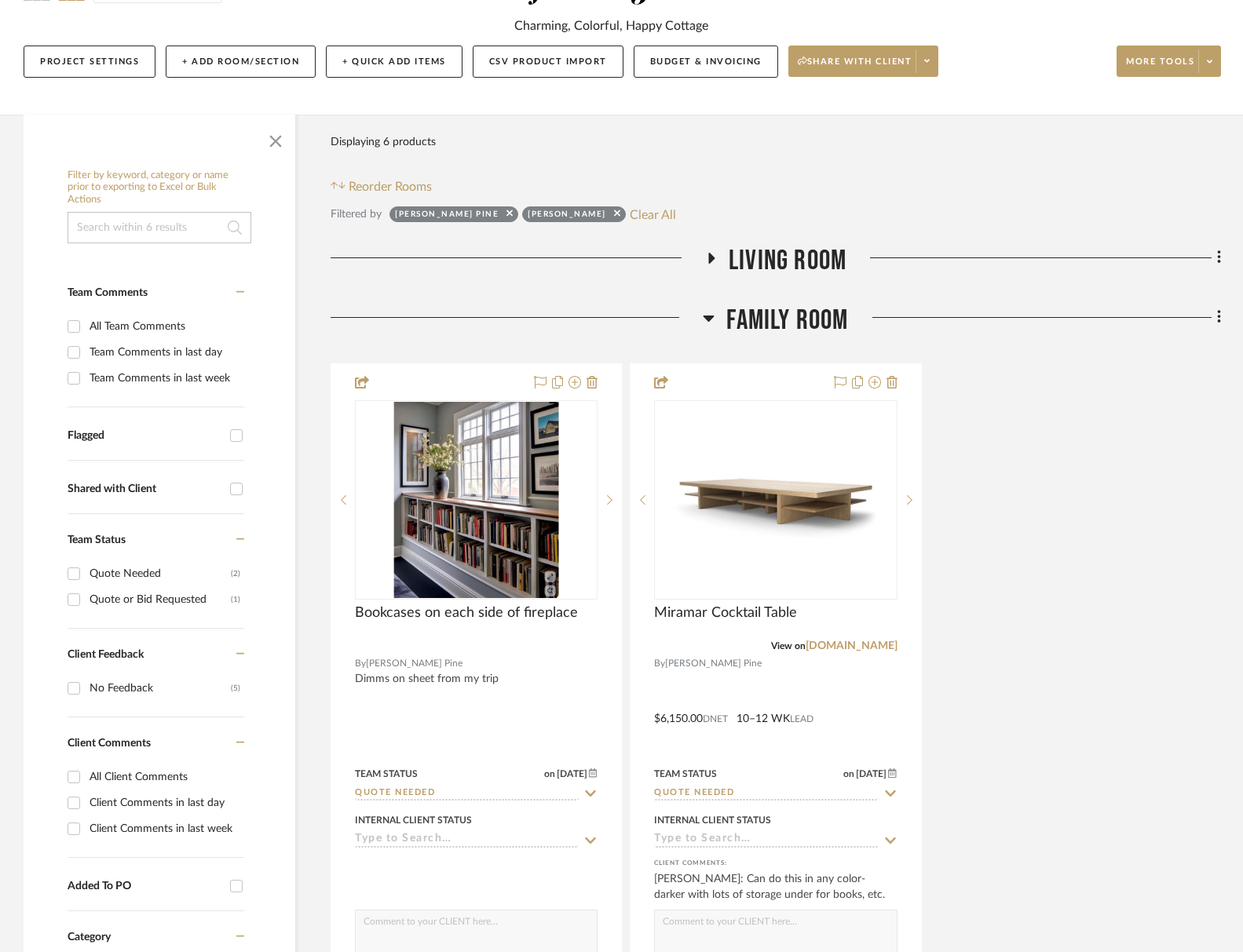
drag, startPoint x: 772, startPoint y: 263, endPoint x: 754, endPoint y: 294, distance: 35.8
click at [772, 263] on span "Living Room" at bounding box center [787, 261] width 118 height 34
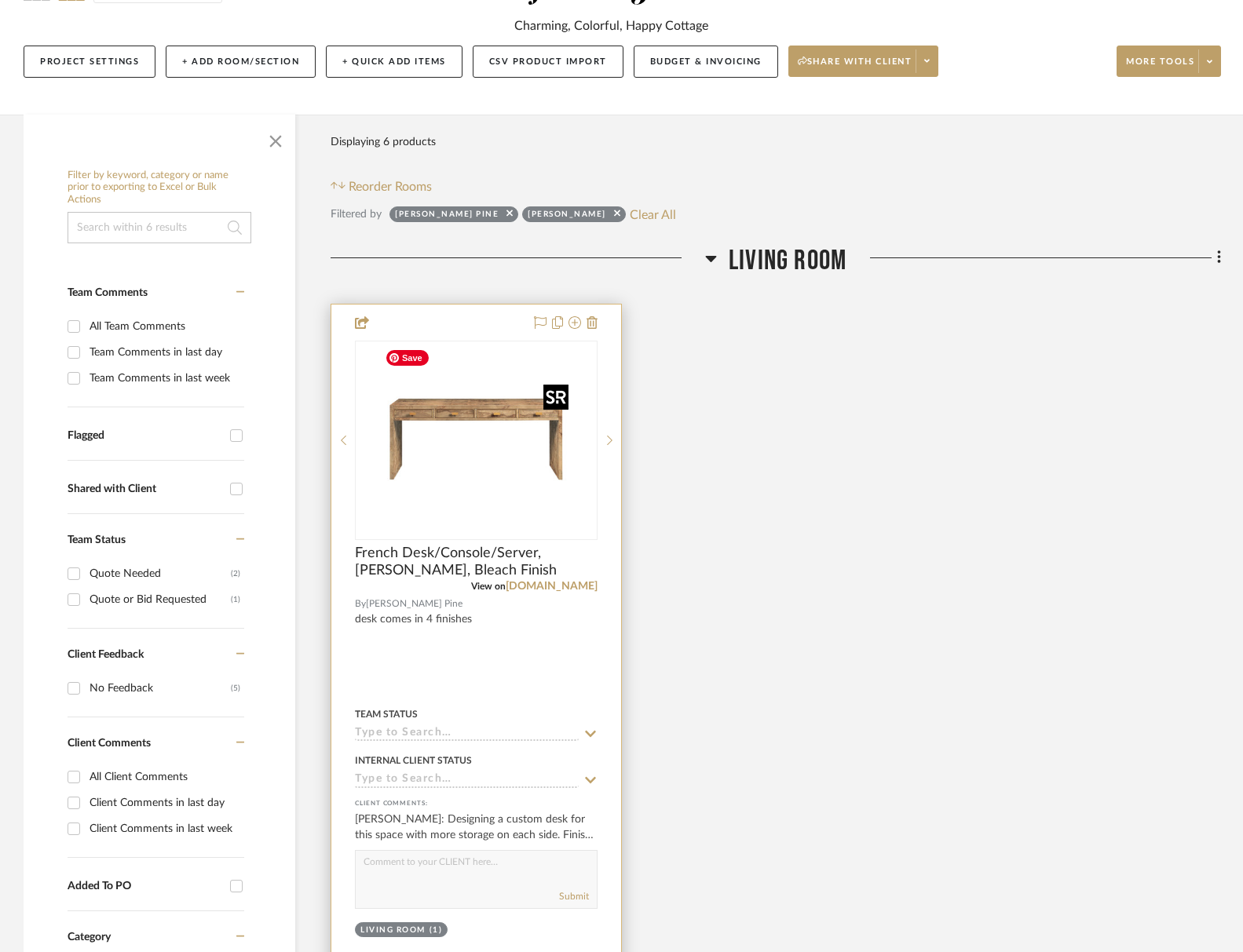
click at [455, 483] on img "0" at bounding box center [477, 440] width 196 height 196
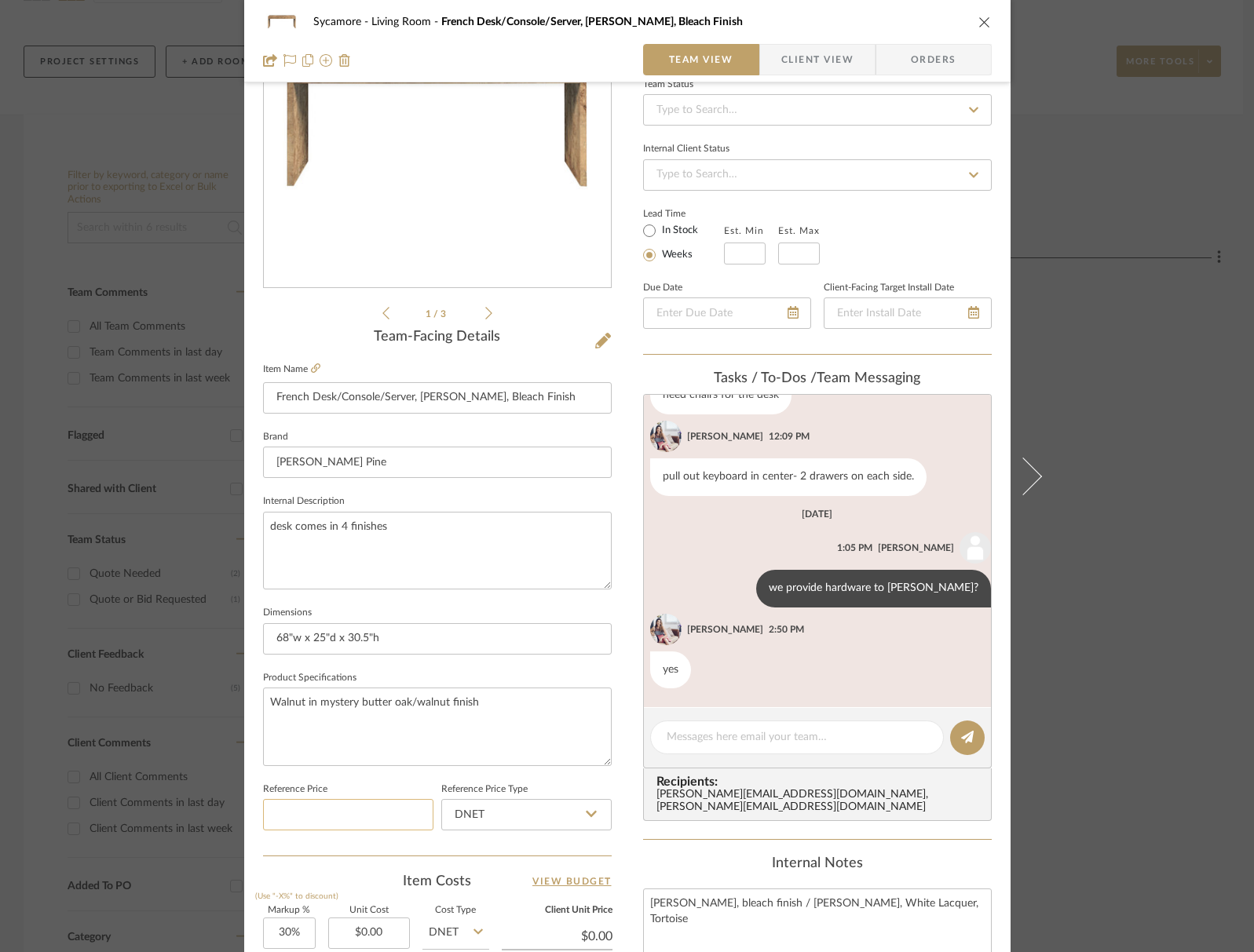
scroll to position [162, 0]
drag, startPoint x: 980, startPoint y: 22, endPoint x: 982, endPoint y: 75, distance: 53.0
click at [980, 22] on icon "close" at bounding box center [984, 22] width 13 height 13
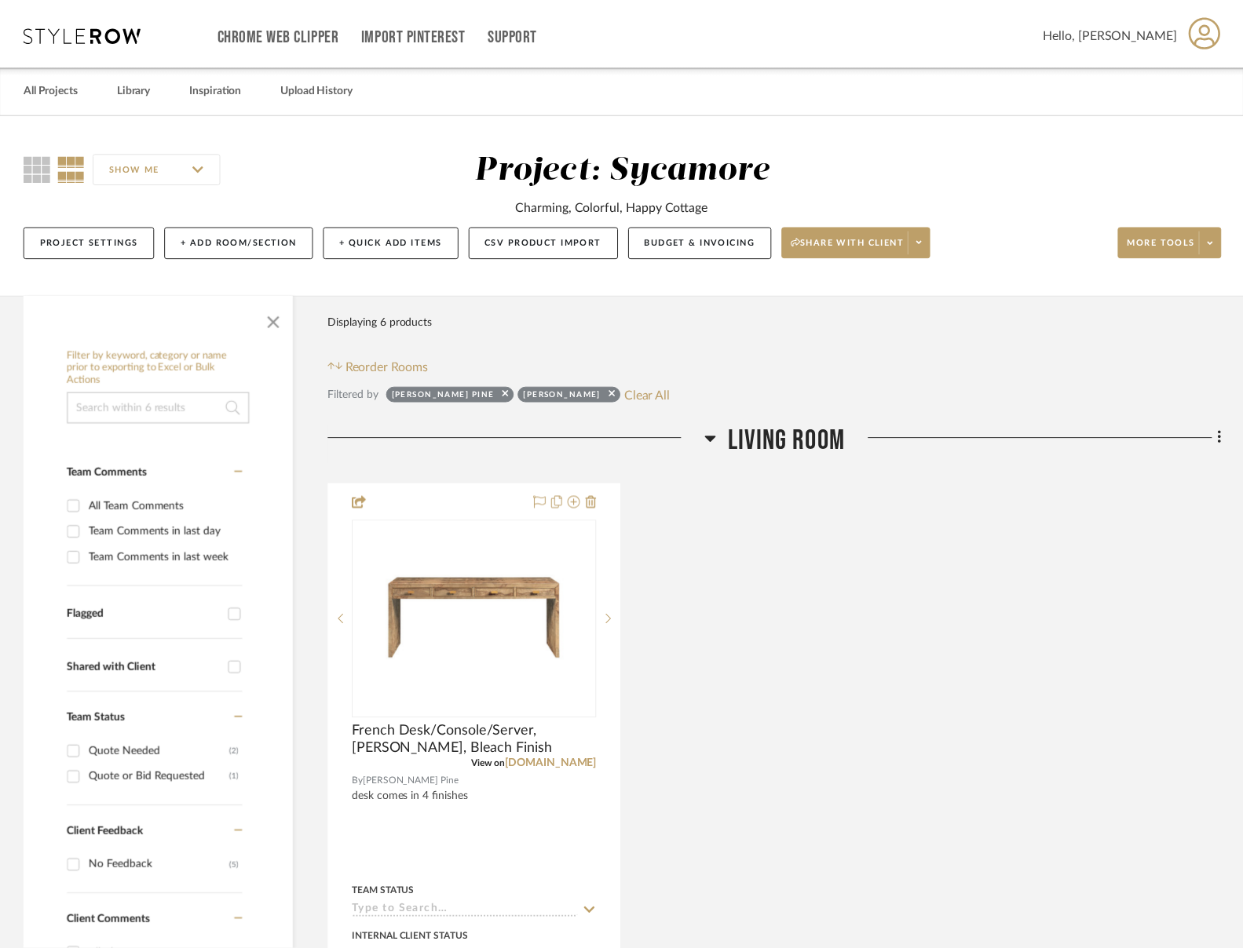
scroll to position [179, 0]
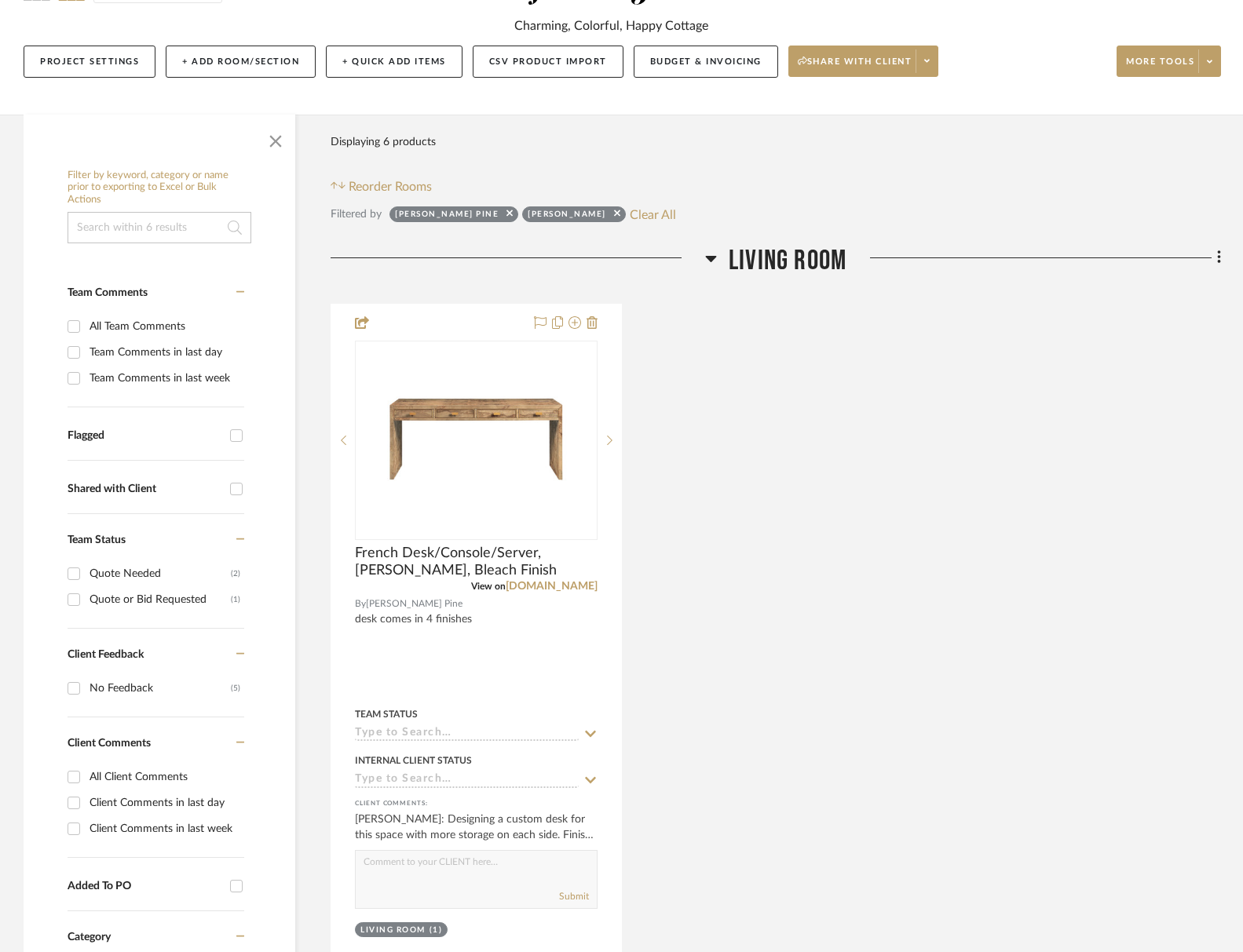
click at [788, 263] on span "Living Room" at bounding box center [787, 261] width 118 height 34
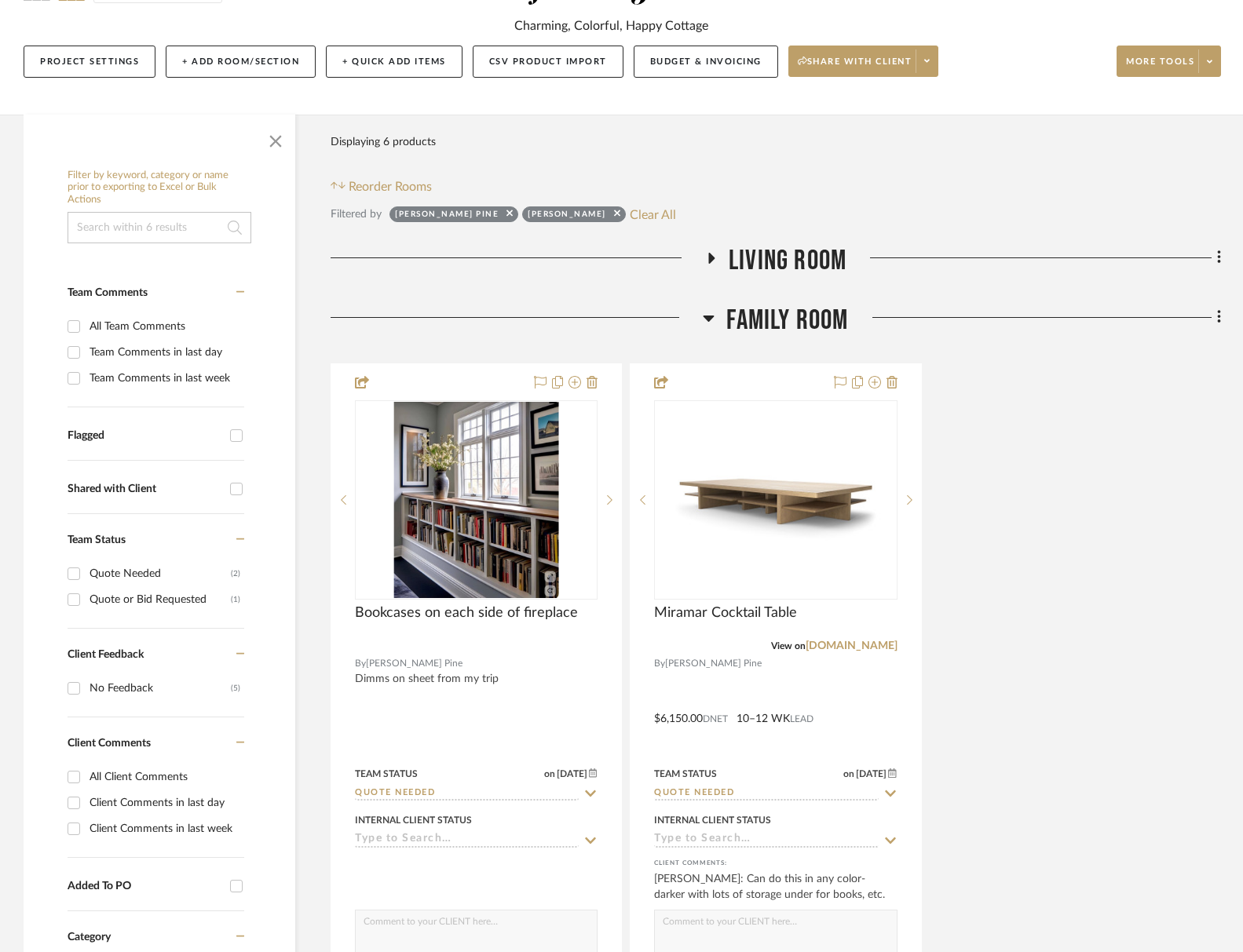
drag, startPoint x: 800, startPoint y: 315, endPoint x: 803, endPoint y: 324, distance: 9.5
click at [800, 315] on span "Family Room" at bounding box center [788, 320] width 122 height 34
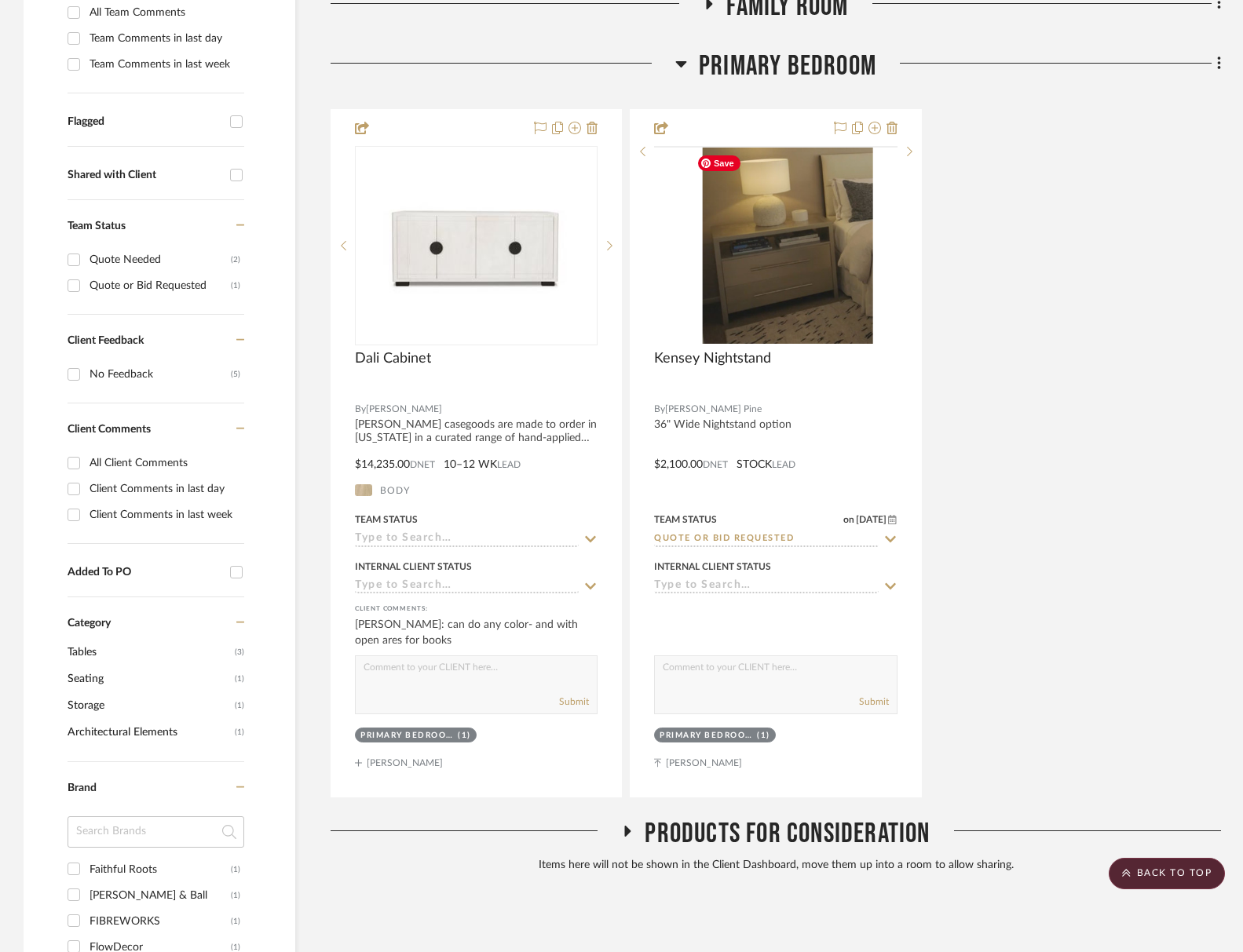
scroll to position [543, 0]
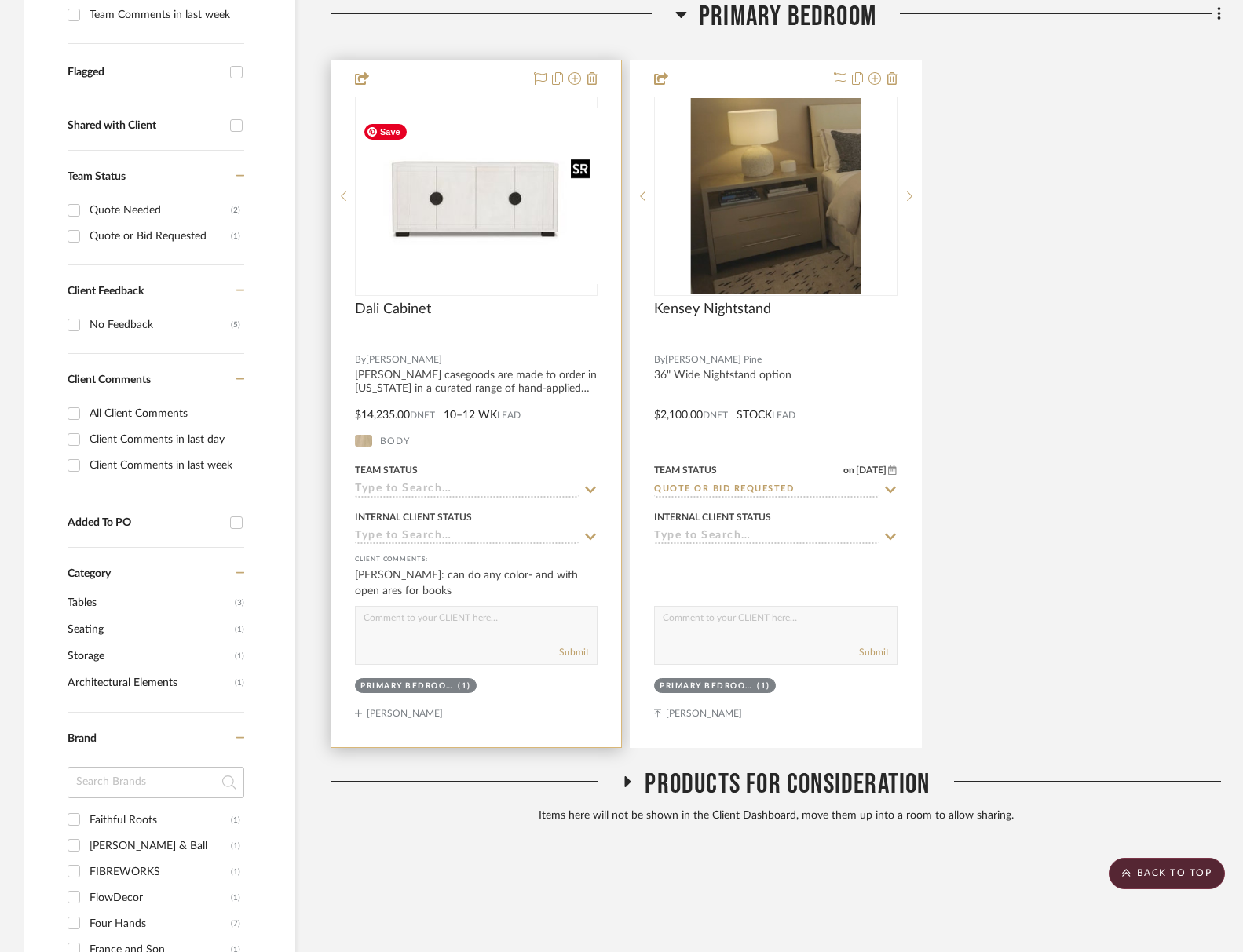
click at [455, 236] on img "0" at bounding box center [489, 196] width 264 height 176
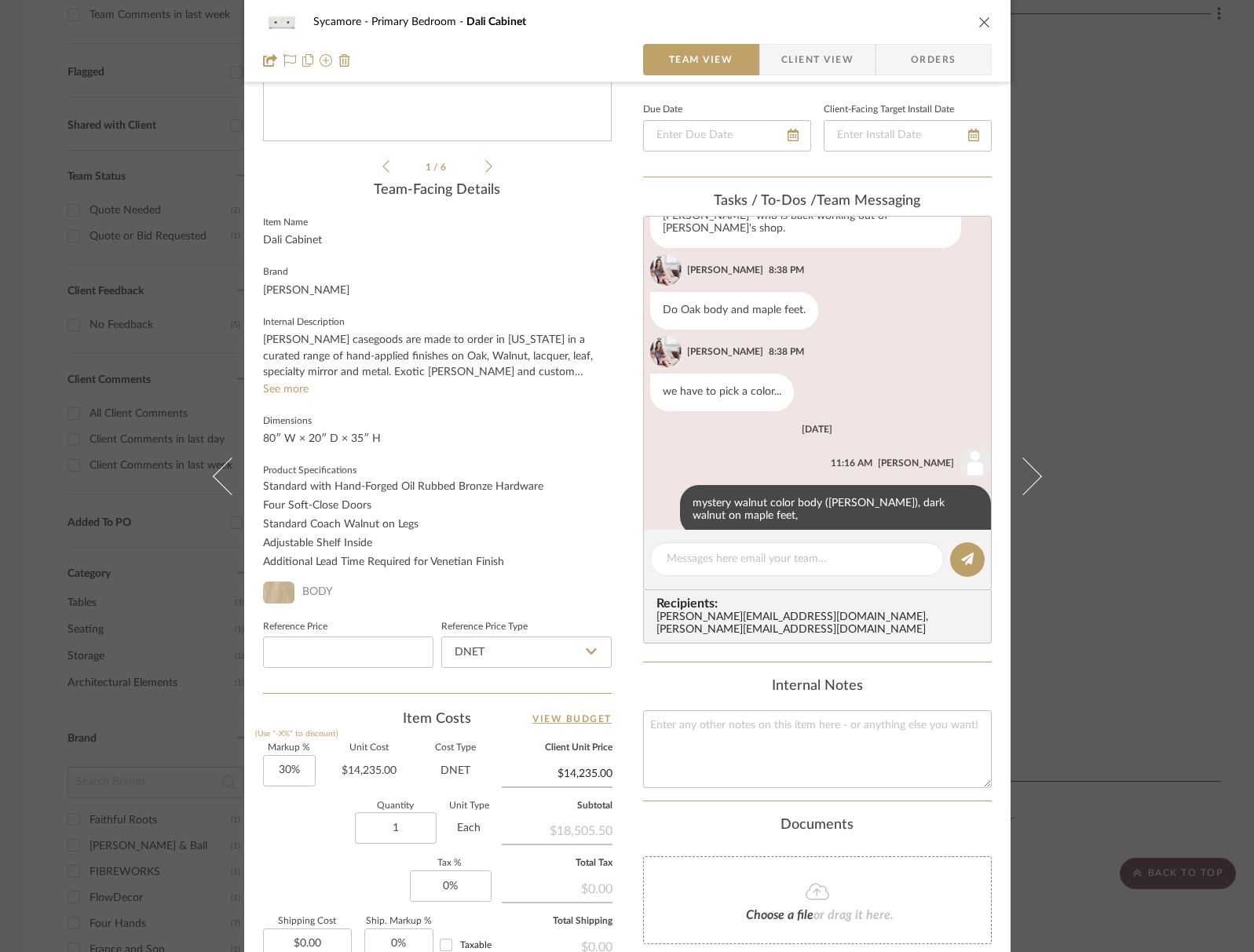
scroll to position [421, 0]
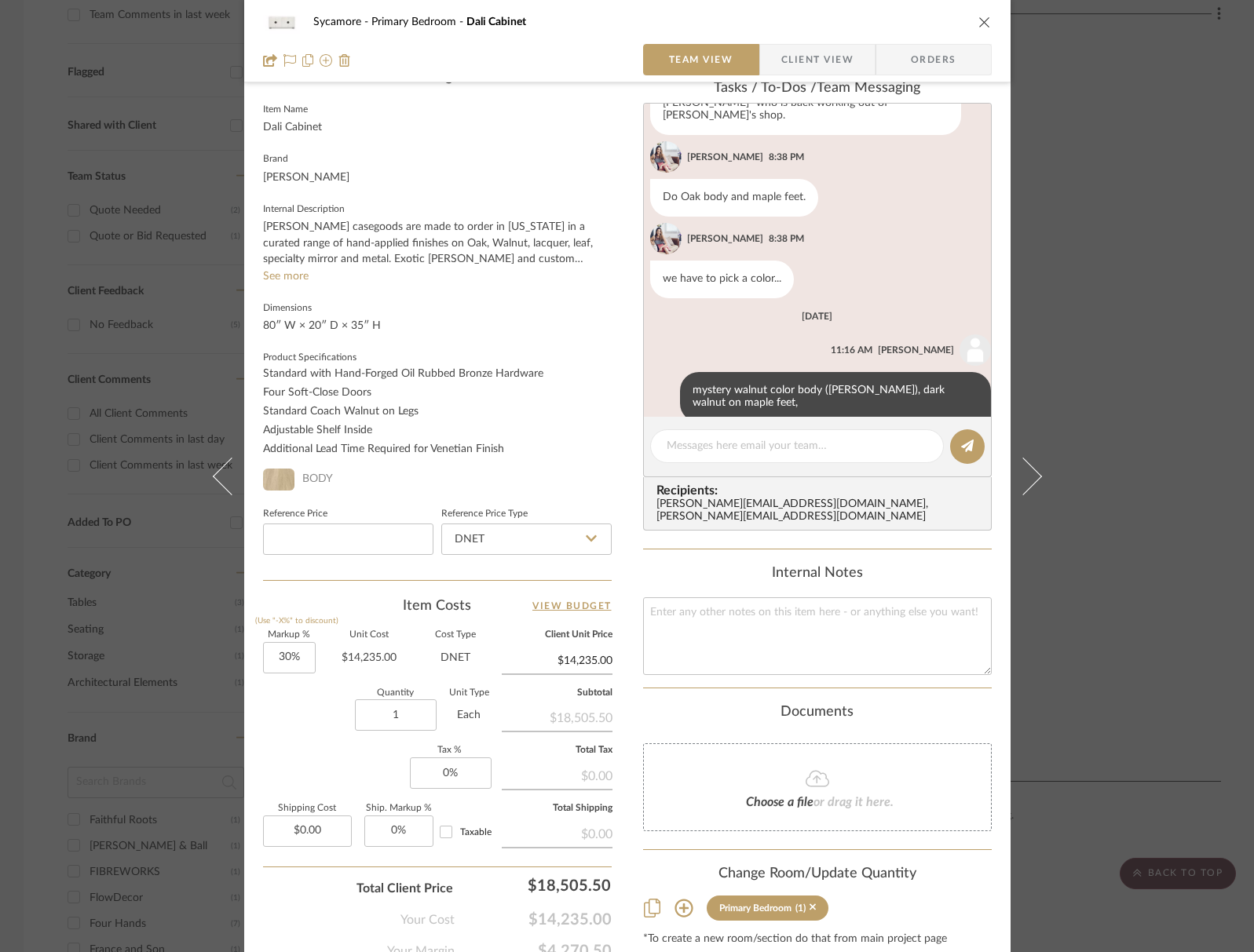
click at [983, 16] on icon "close" at bounding box center [984, 22] width 13 height 13
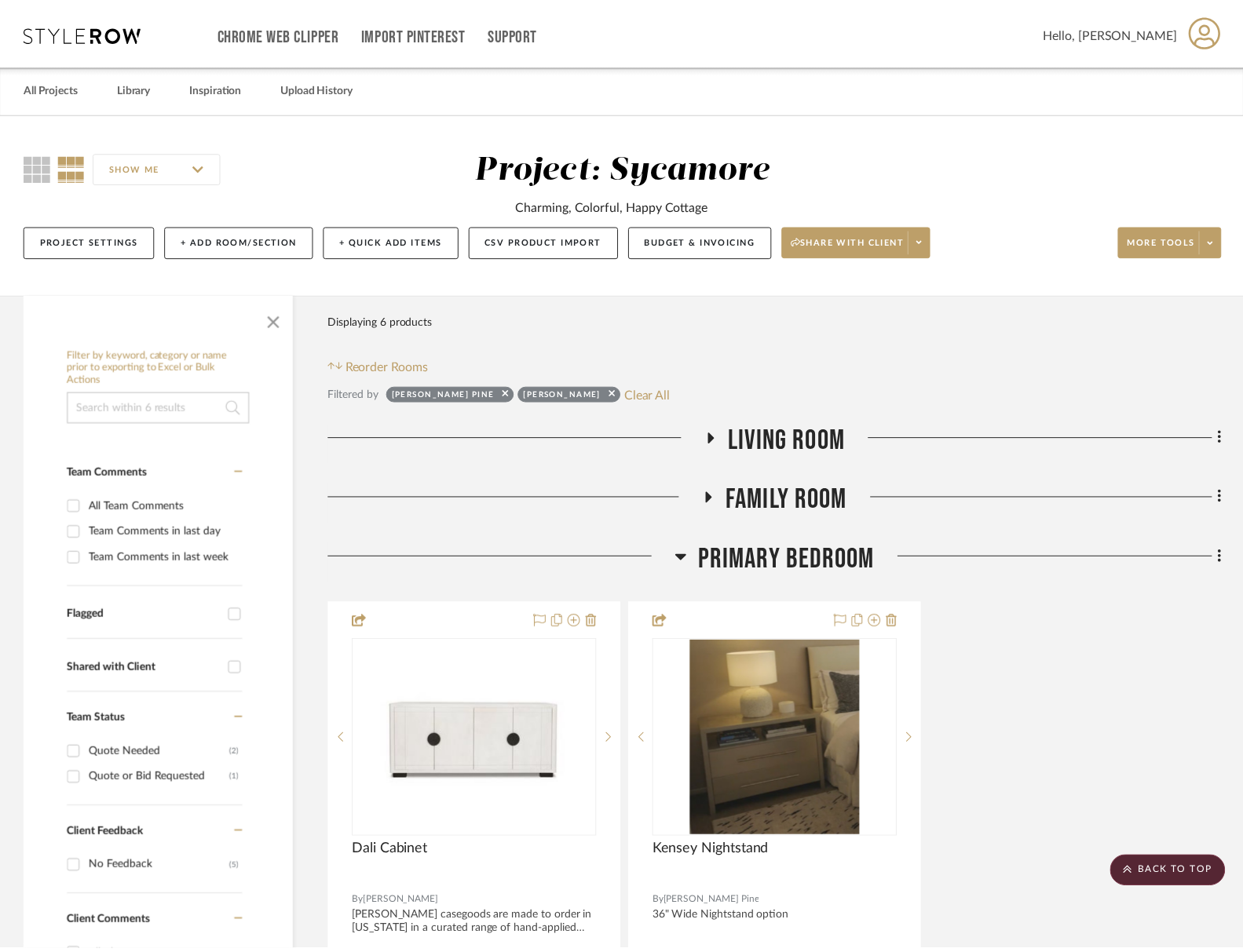
scroll to position [543, 0]
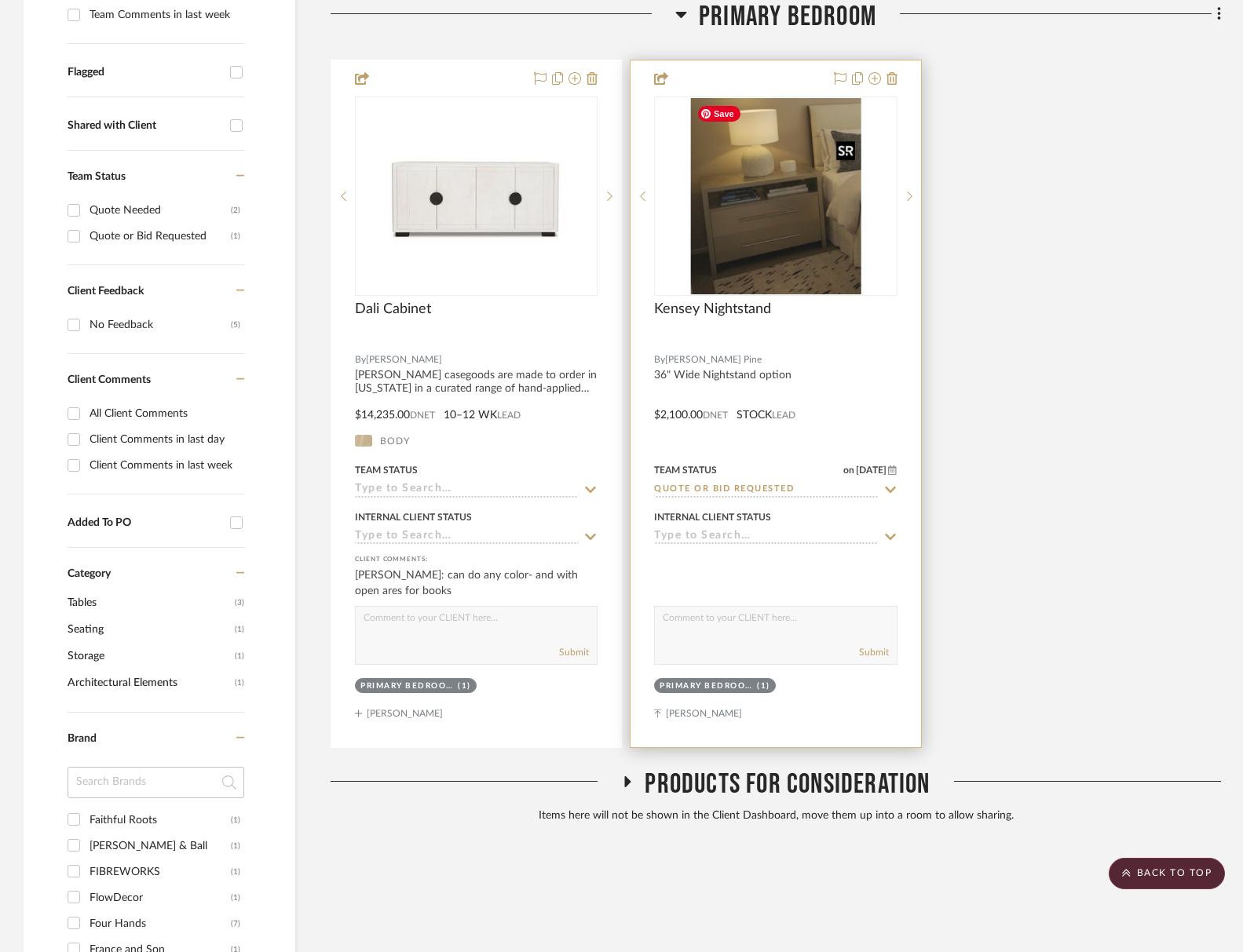
click at [718, 272] on img "0" at bounding box center [775, 196] width 170 height 196
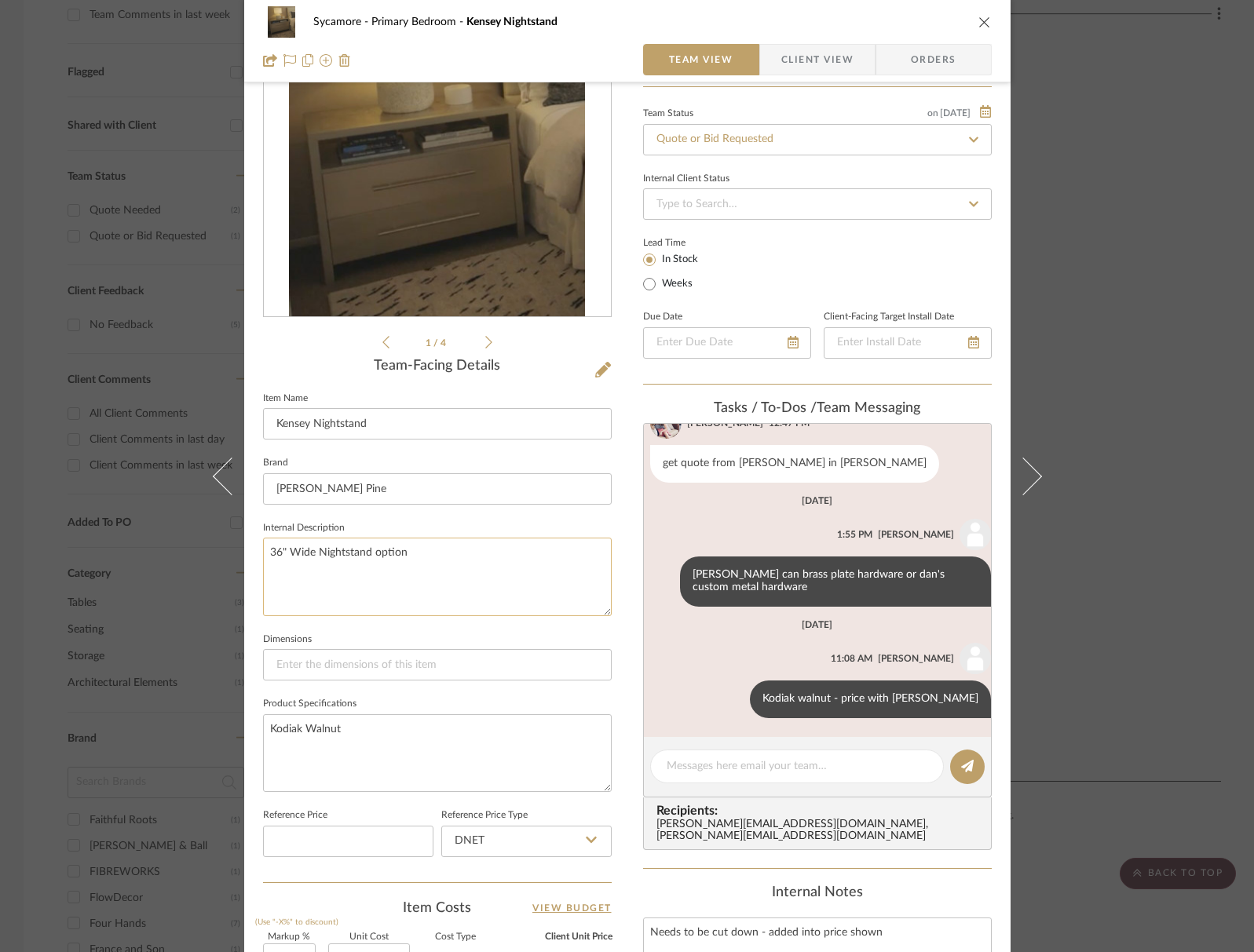
scroll to position [187, 0]
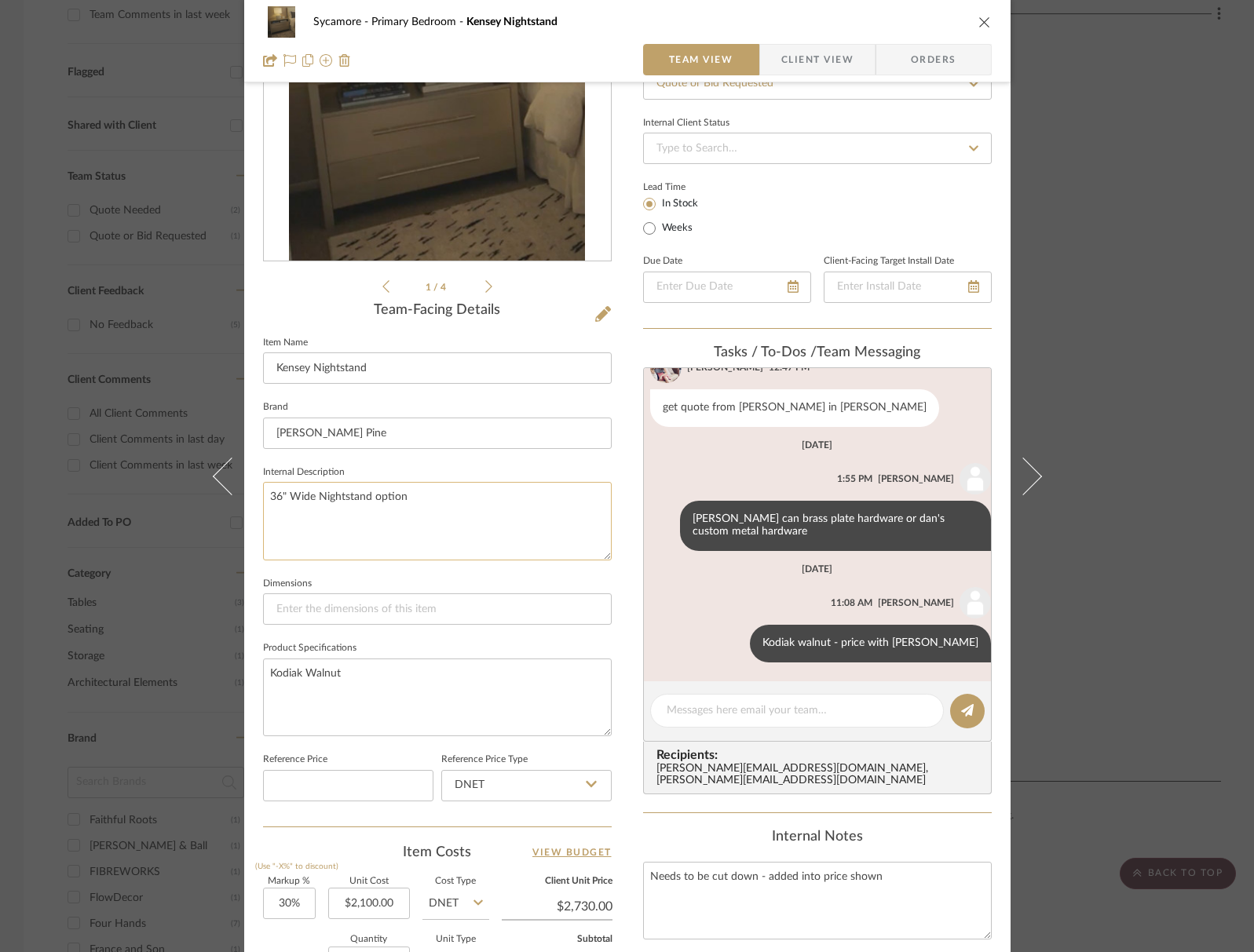
click at [278, 497] on textarea "36" Wide Nightstand option" at bounding box center [437, 521] width 349 height 77
click at [278, 497] on textarea "36" Wide Nightstand option" at bounding box center [437, 521] width 349 height 77
drag, startPoint x: 315, startPoint y: 498, endPoint x: 434, endPoint y: 500, distance: 119.0
click at [315, 498] on textarea "36" Wide Nightstand option" at bounding box center [437, 521] width 349 height 77
drag, startPoint x: 443, startPoint y: 501, endPoint x: 92, endPoint y: 489, distance: 351.2
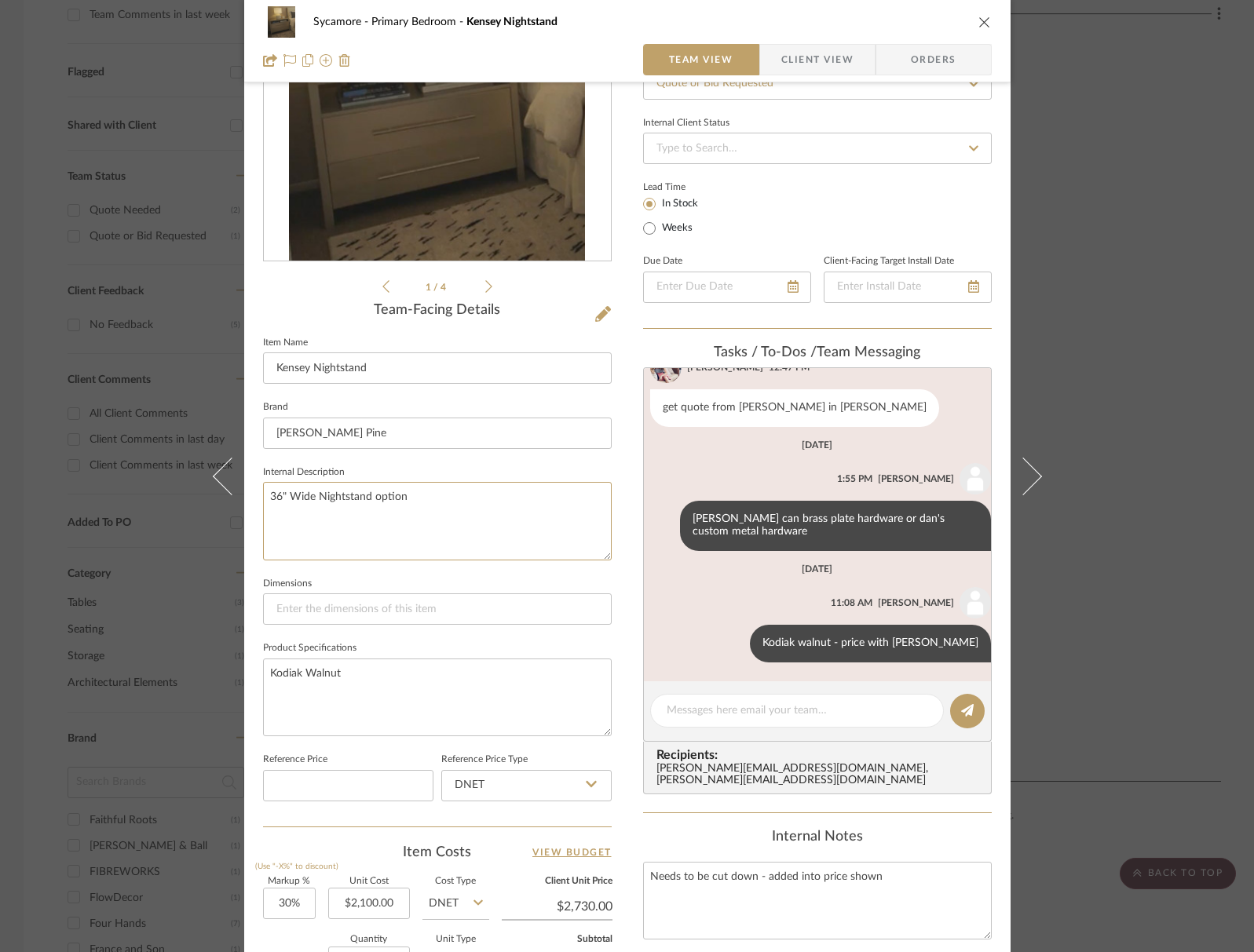
click at [90, 490] on div "Sycamore Primary Bedroom Kensey Nightstand Team View Client View Orders 1 / 4 T…" at bounding box center [627, 476] width 1254 height 952
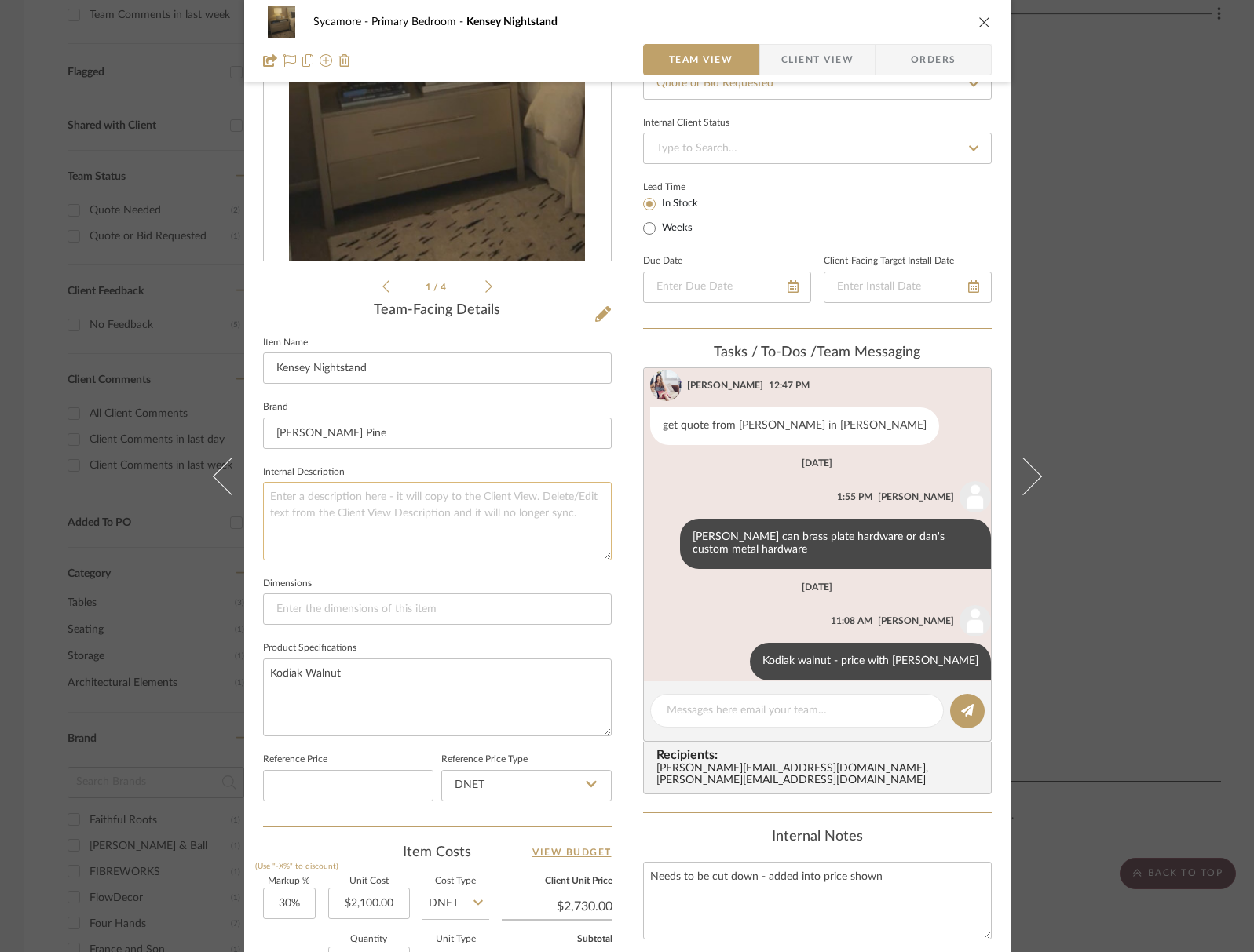
scroll to position [368, 0]
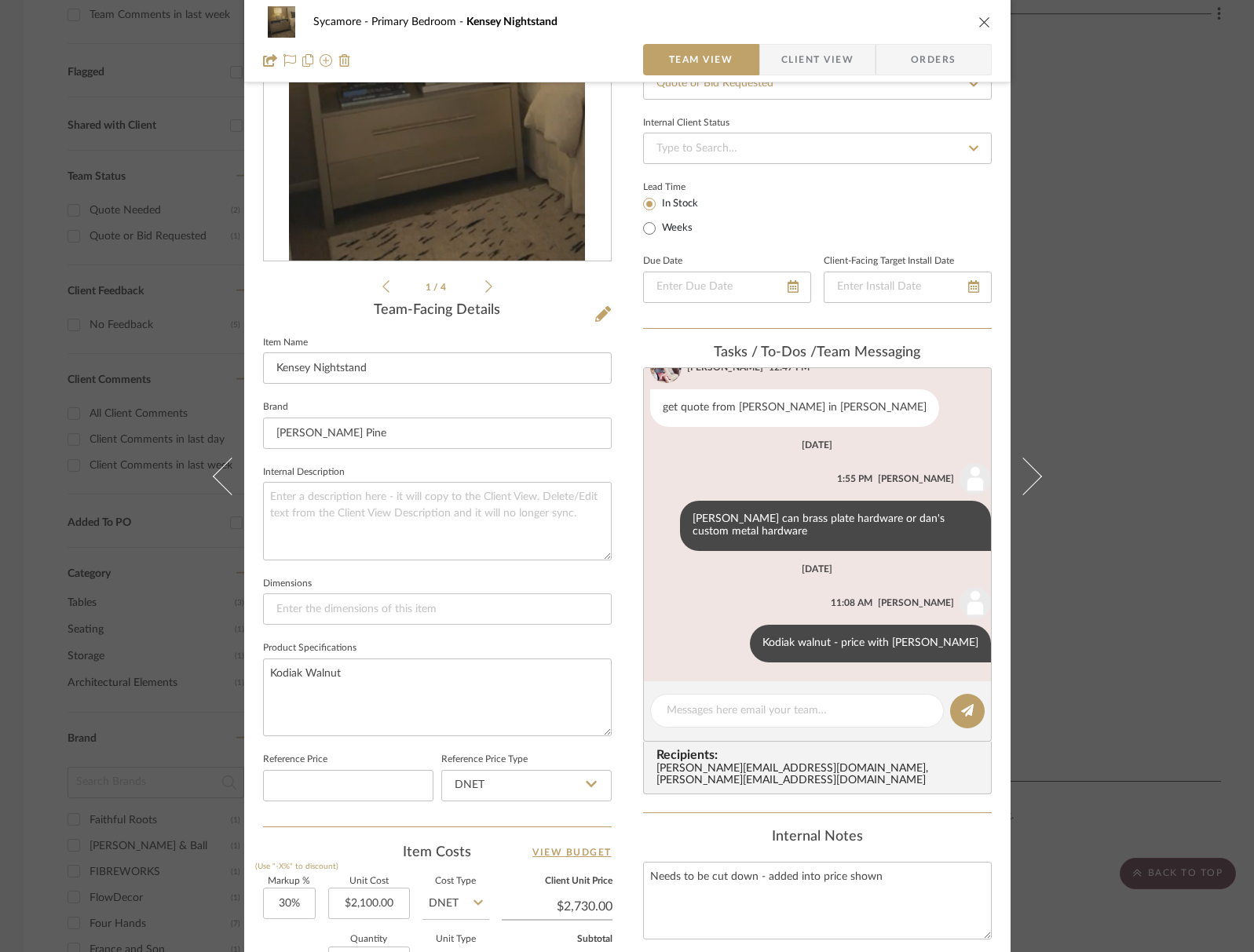
click at [980, 24] on icon "close" at bounding box center [984, 22] width 13 height 13
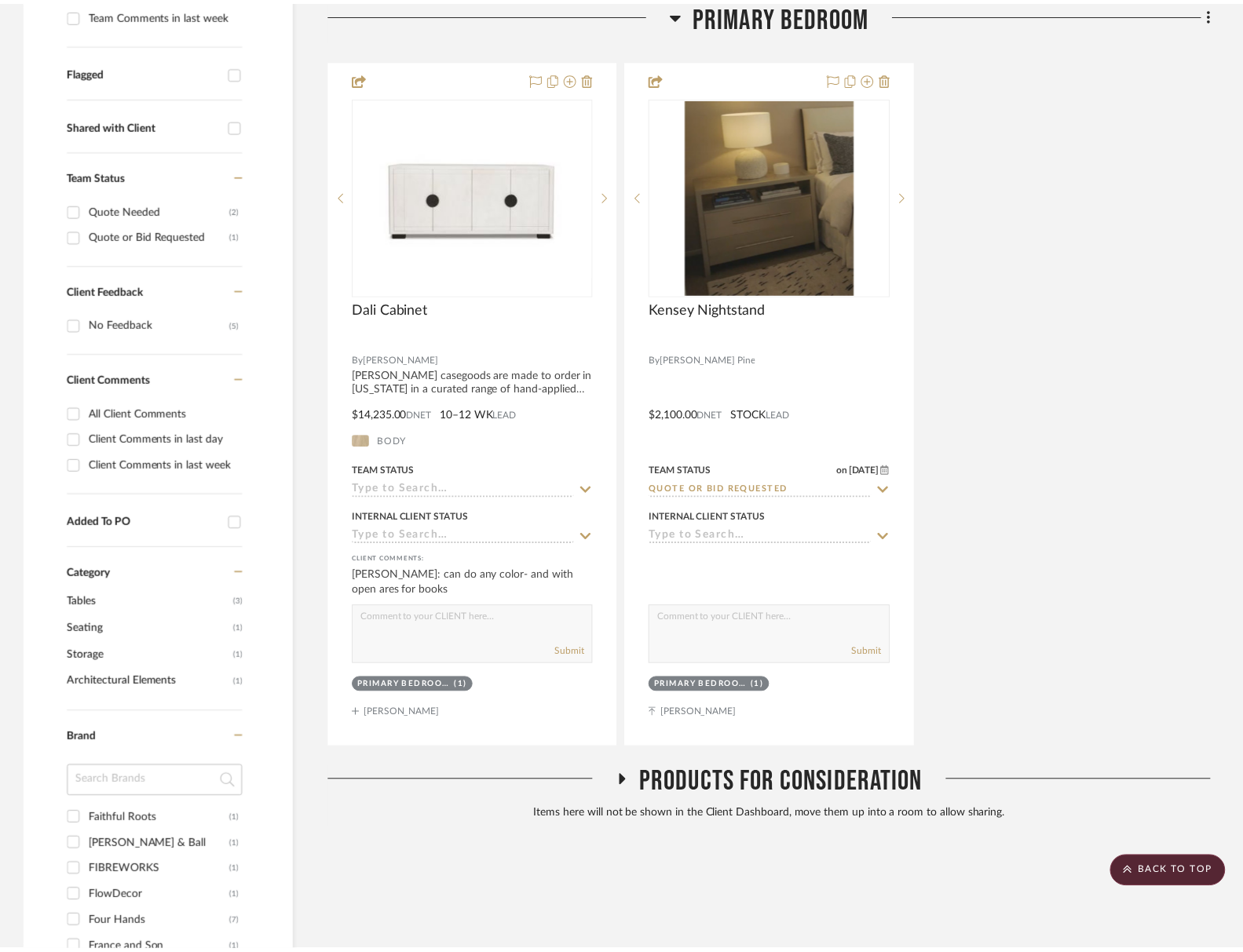
scroll to position [543, 0]
